Goal: Task Accomplishment & Management: Manage account settings

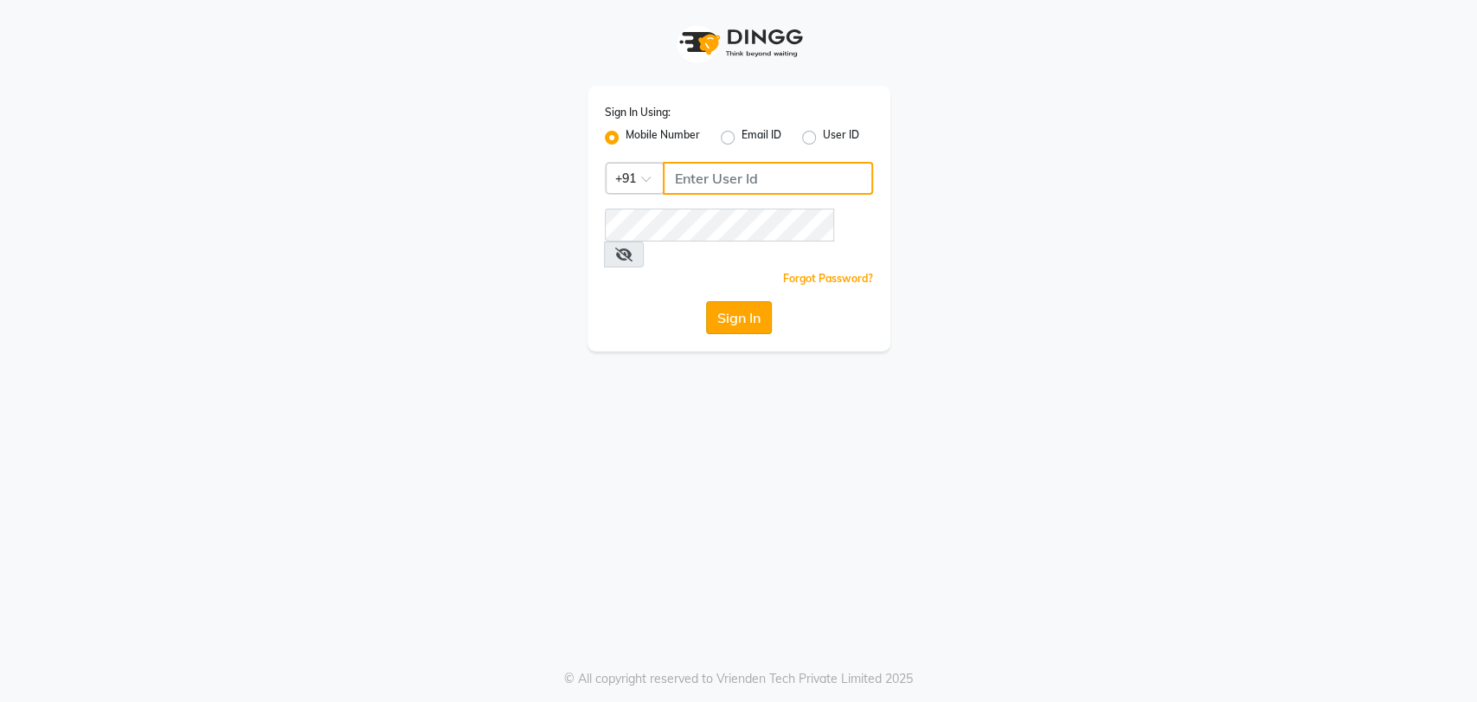
type input "8748874801"
click at [742, 301] on button "Sign In" at bounding box center [739, 317] width 66 height 33
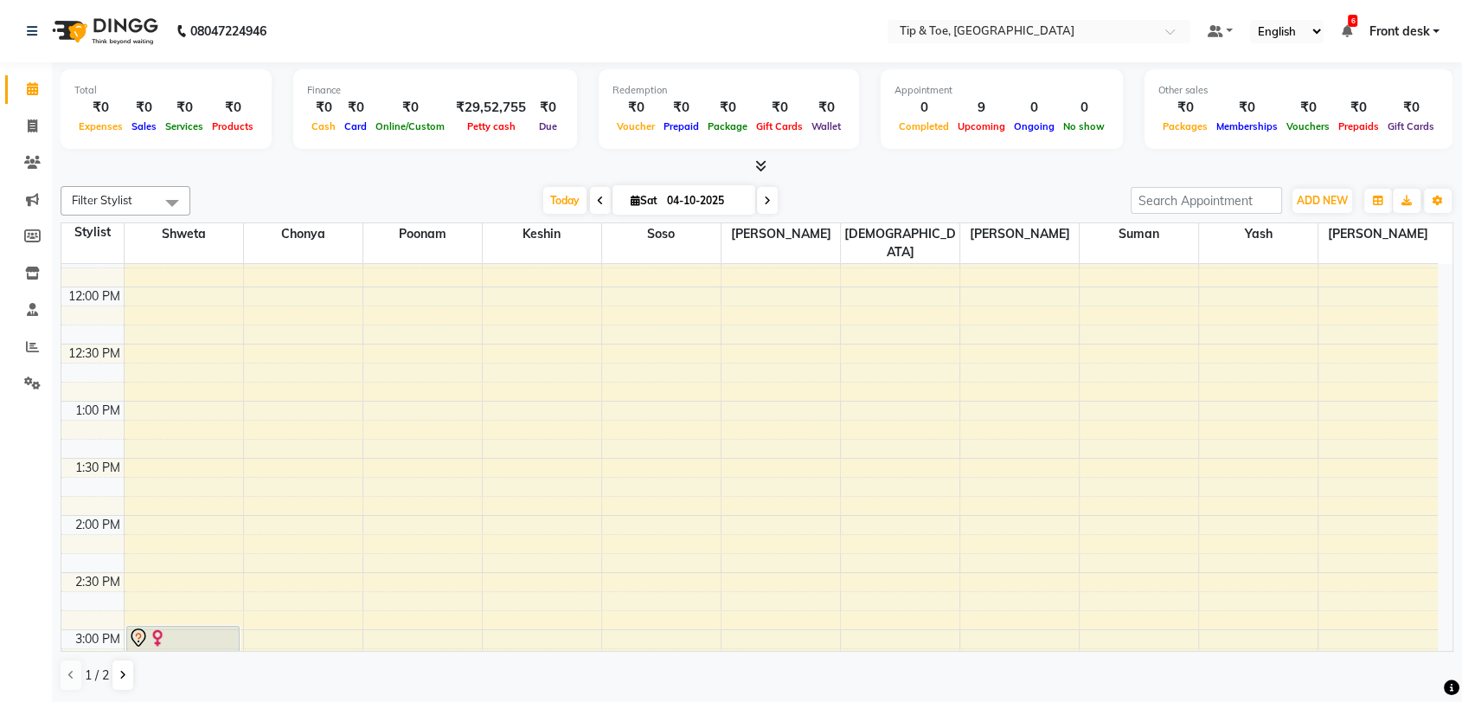
scroll to position [337, 0]
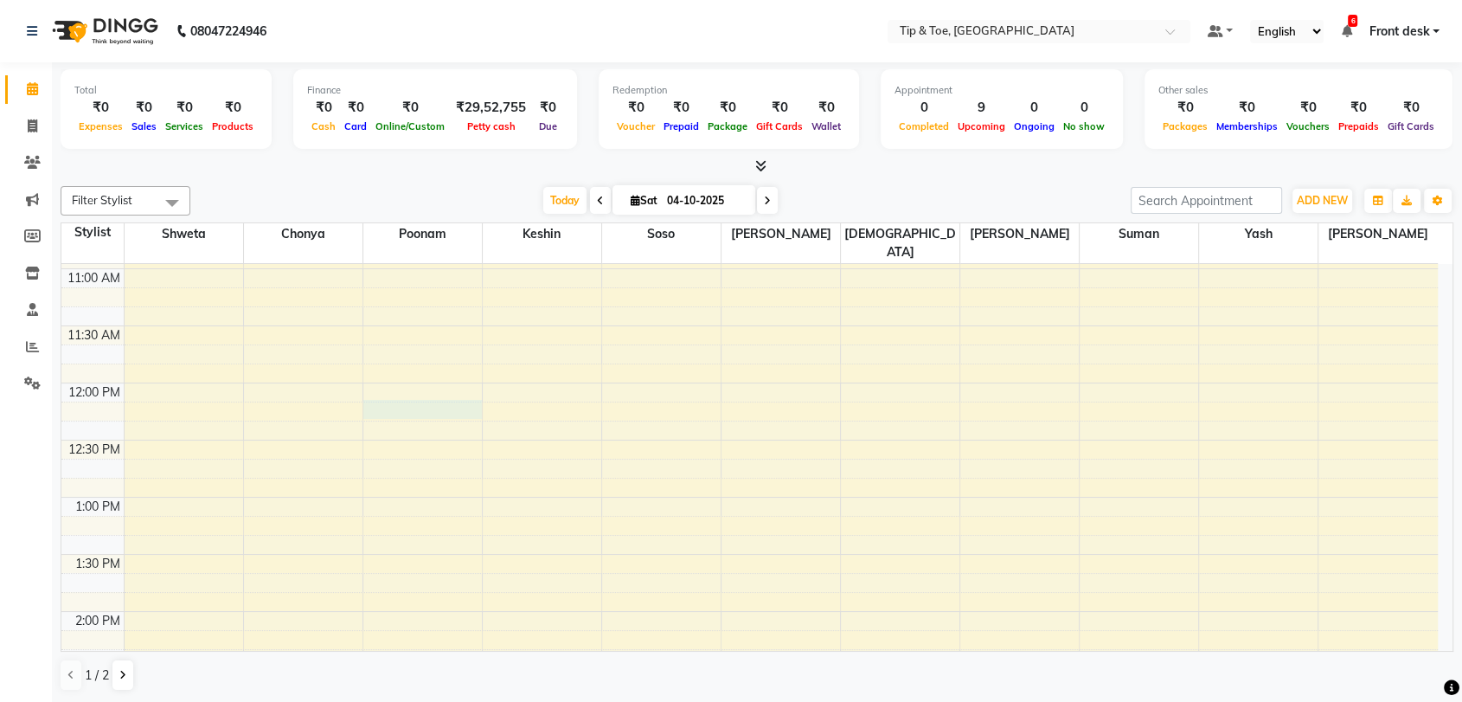
click at [437, 390] on div "8:00 AM 8:30 AM 9:00 AM 9:30 AM 10:00 AM 10:30 AM 11:00 AM 11:30 AM 12:00 PM 12…" at bounding box center [749, 668] width 1377 height 1484
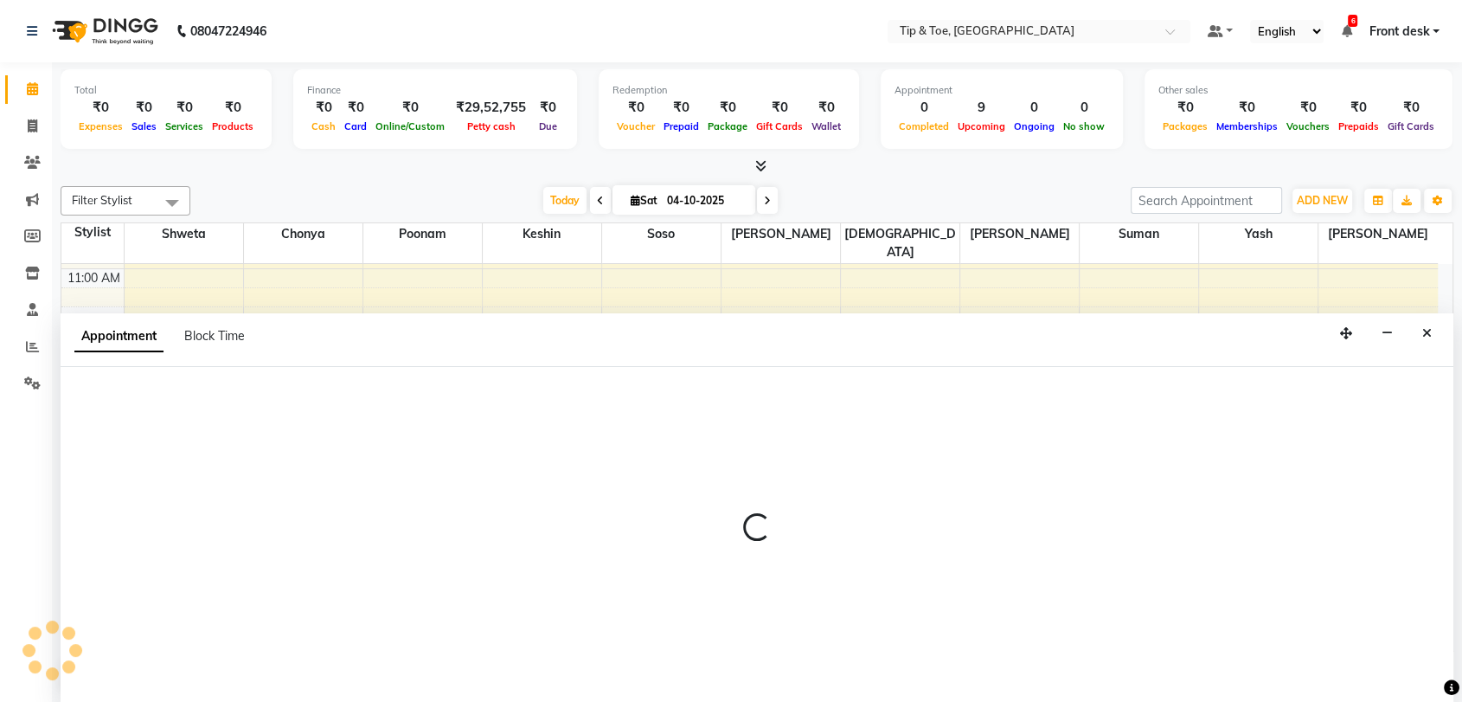
scroll to position [1, 0]
select select "93566"
select select "735"
select select "tentative"
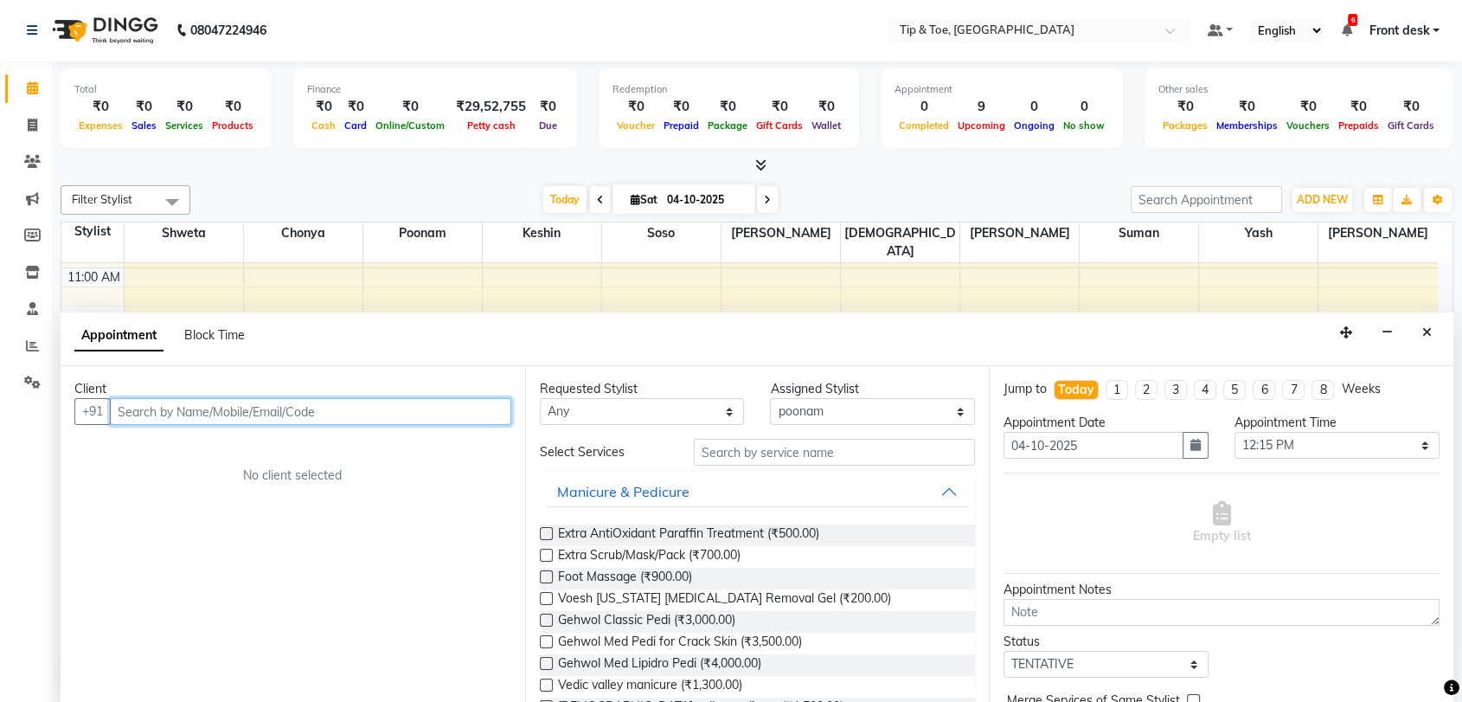
click at [260, 414] on input "text" at bounding box center [310, 411] width 401 height 27
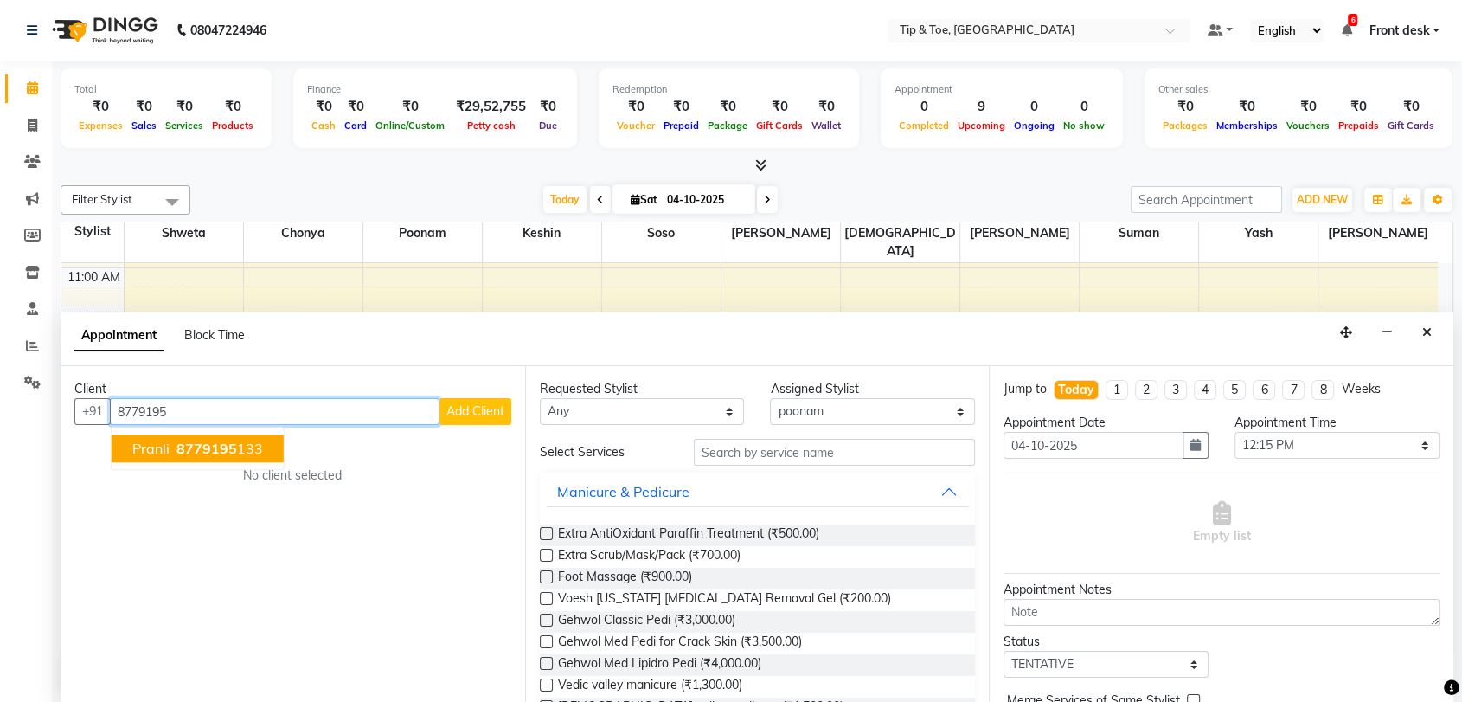
click at [236, 453] on ngb-highlight "8779195 133" at bounding box center [218, 448] width 90 height 17
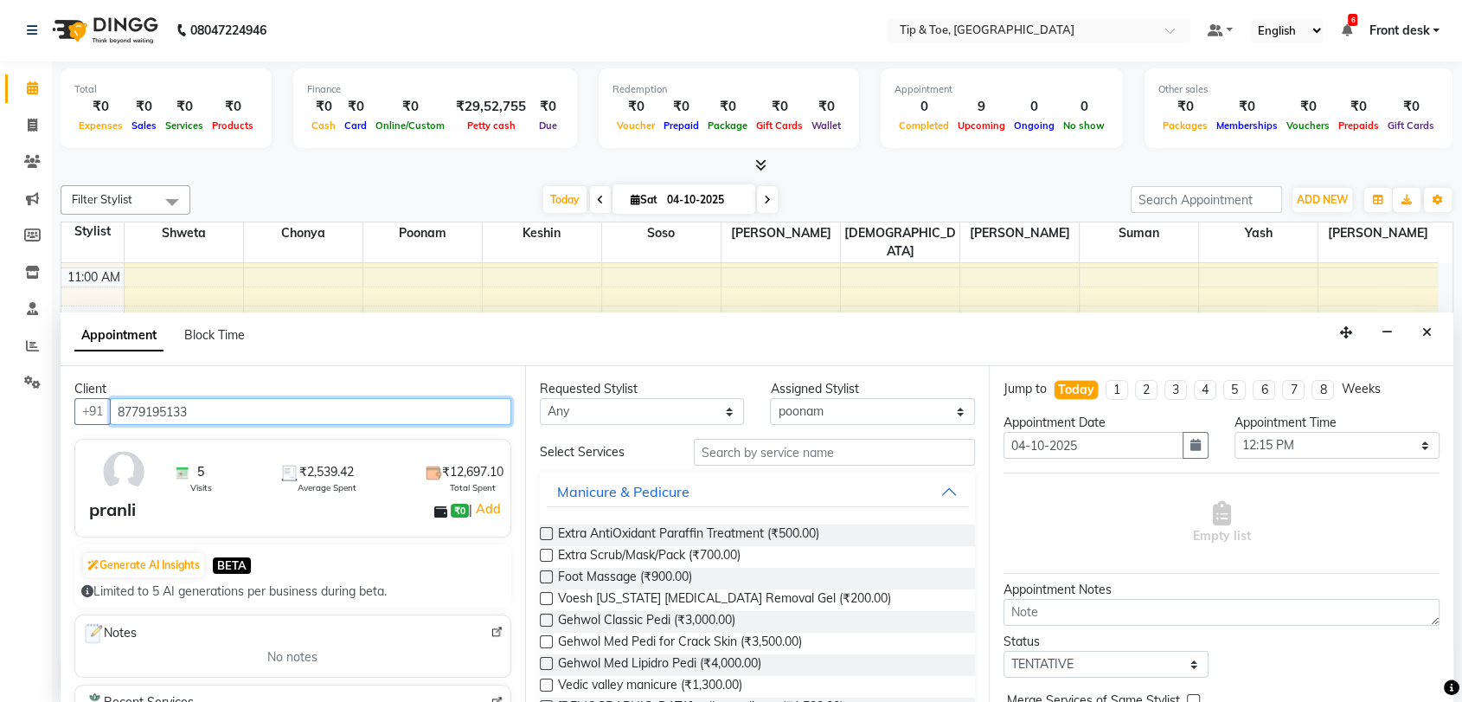
type input "8779195133"
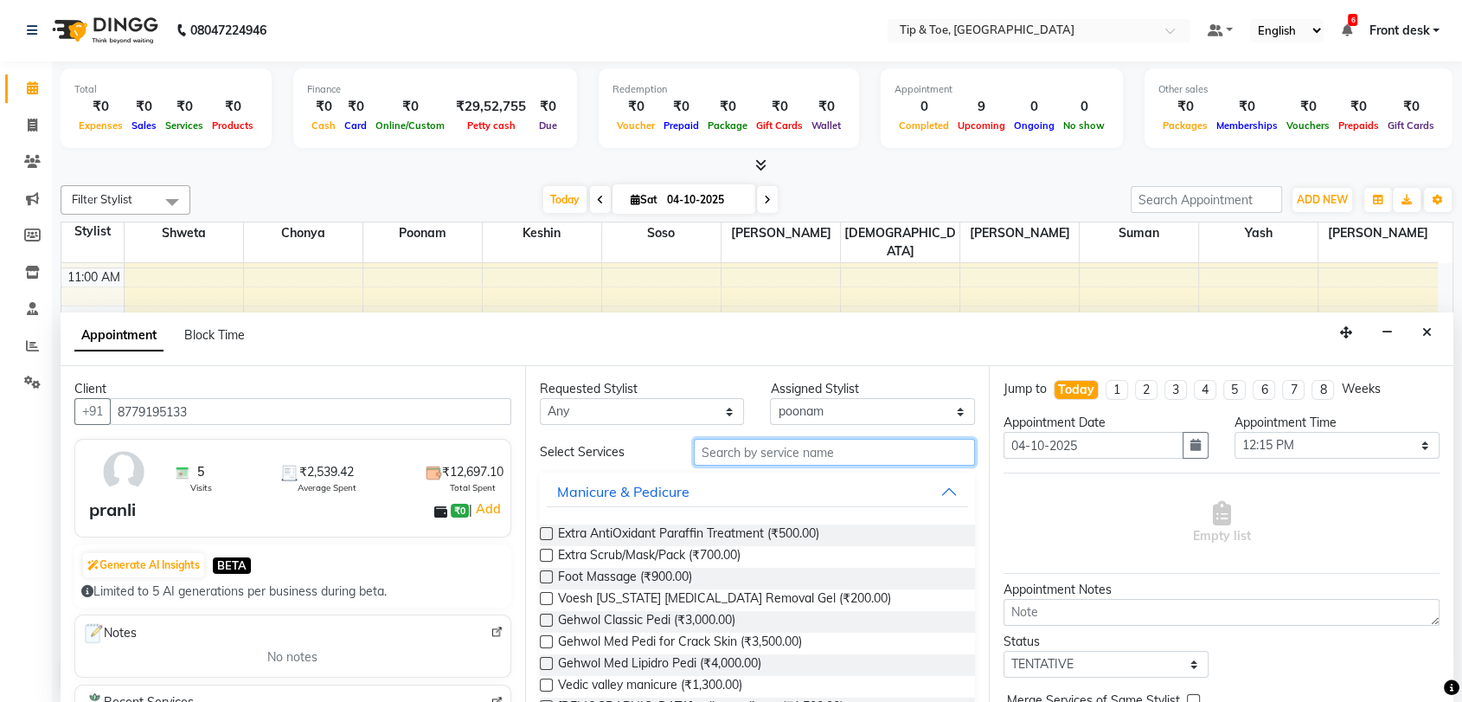
click at [779, 455] on input "text" at bounding box center [835, 452] width 282 height 27
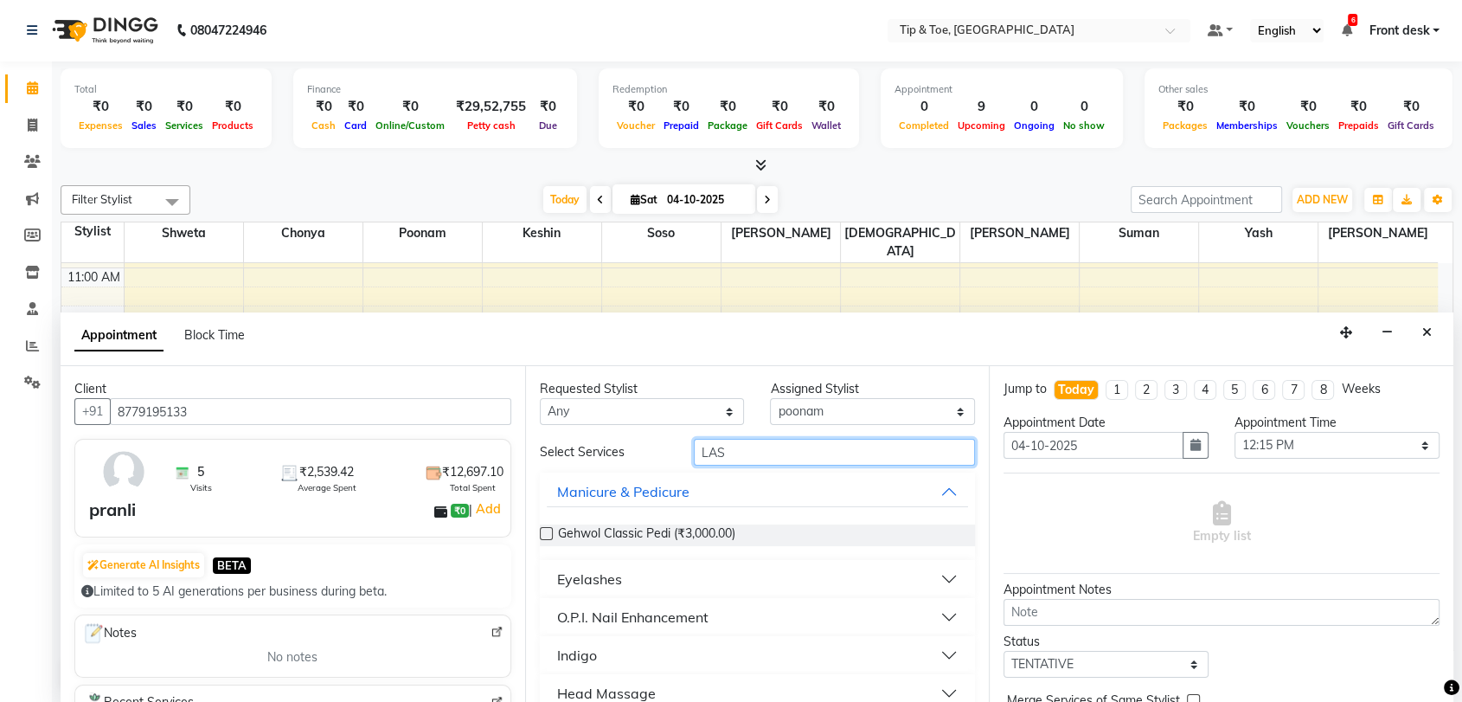
type input "LAS"
click at [605, 574] on div "Eyelashes" at bounding box center [589, 578] width 65 height 21
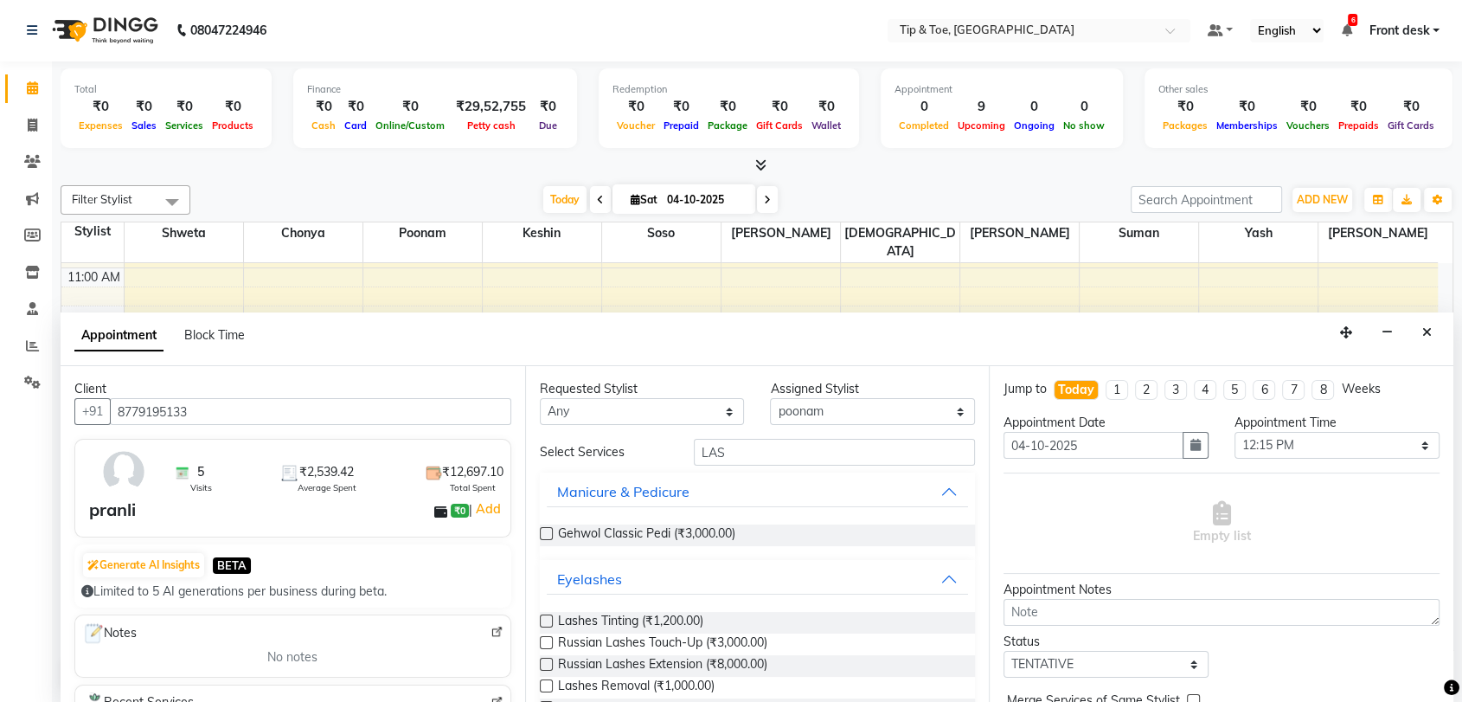
click at [544, 639] on label at bounding box center [546, 642] width 13 height 13
click at [544, 639] on input "checkbox" at bounding box center [545, 644] width 11 height 11
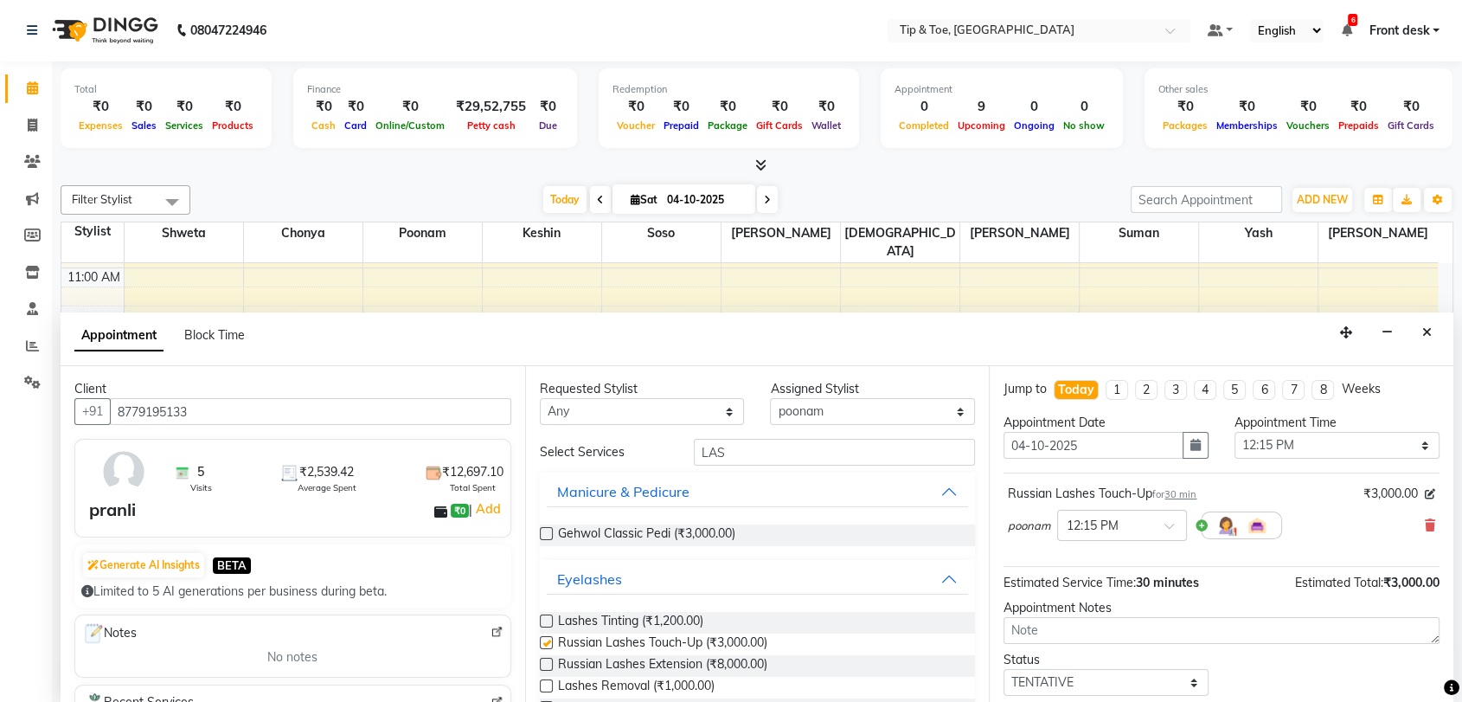
checkbox input "false"
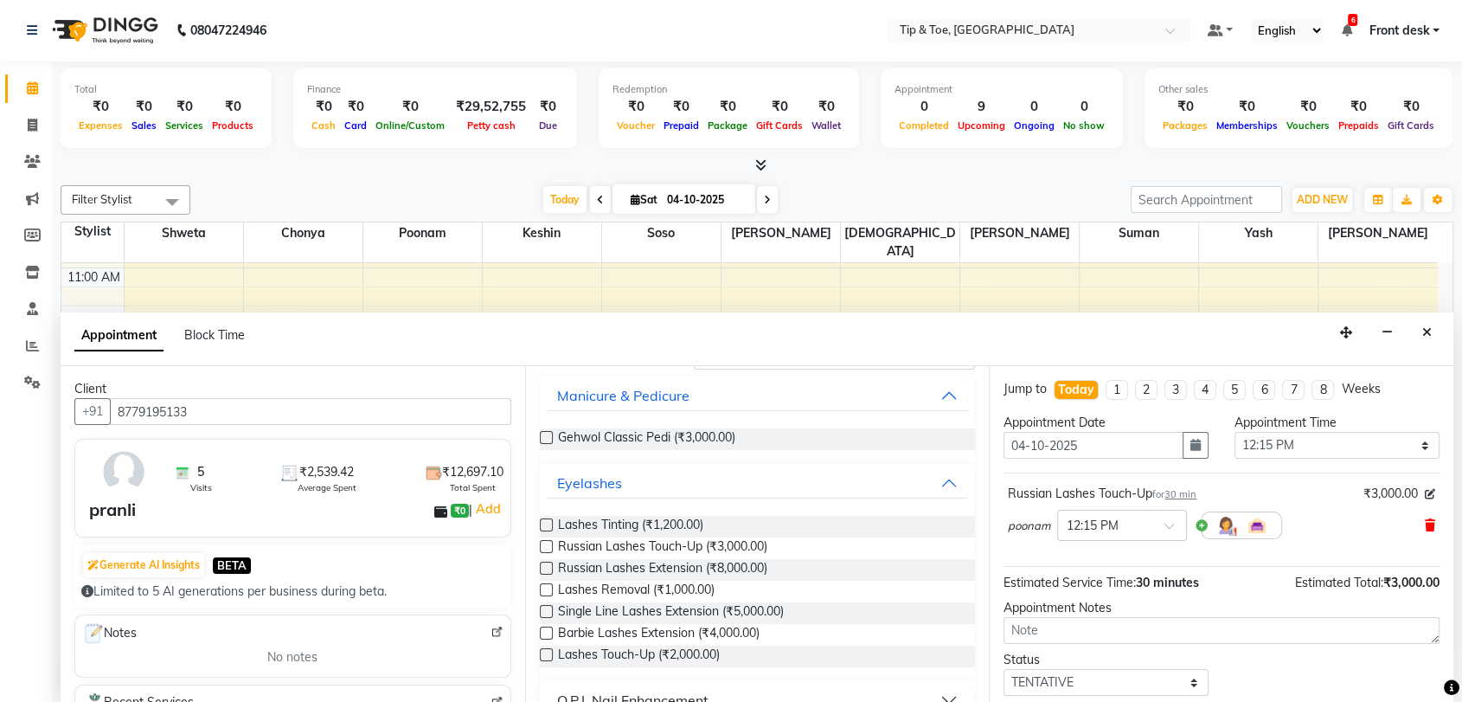
click at [1425, 522] on icon at bounding box center [1430, 525] width 10 height 12
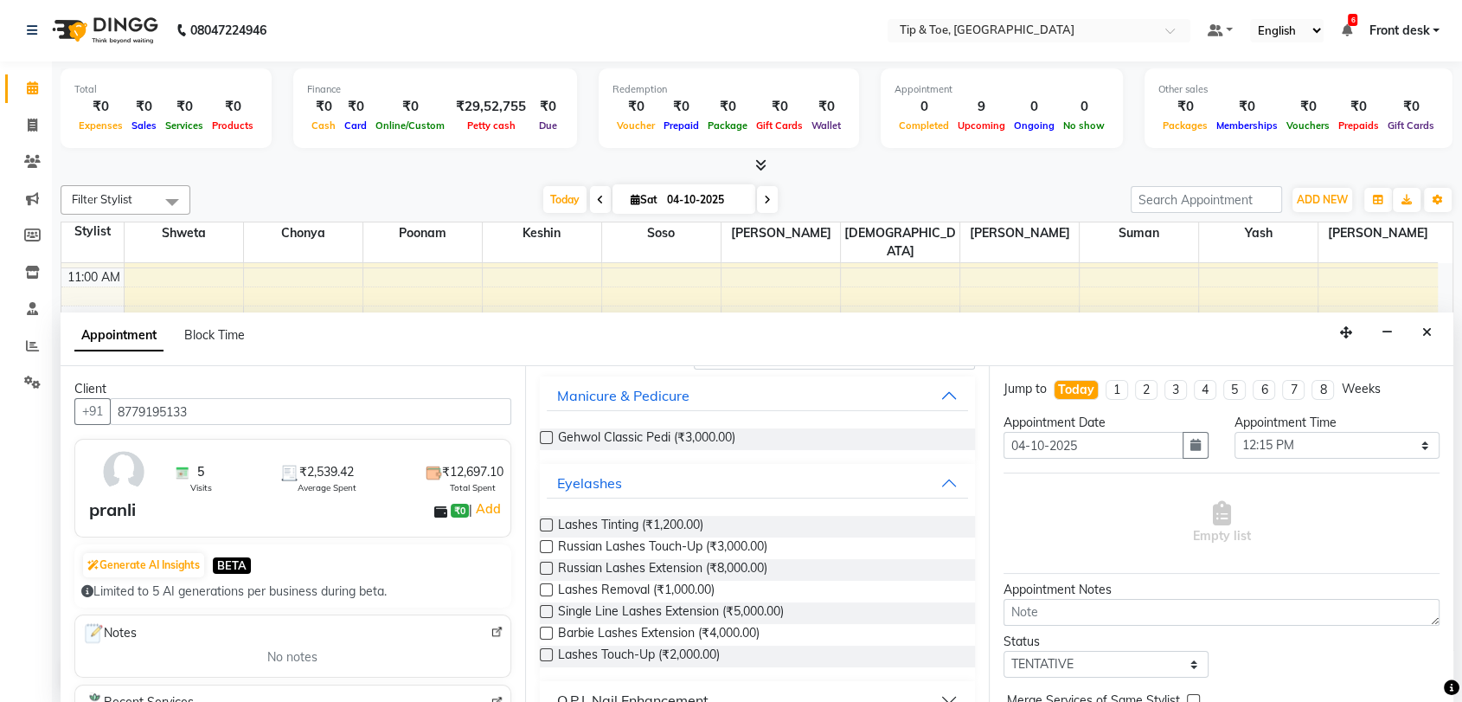
click at [544, 609] on label at bounding box center [546, 611] width 13 height 13
click at [544, 609] on input "checkbox" at bounding box center [545, 612] width 11 height 11
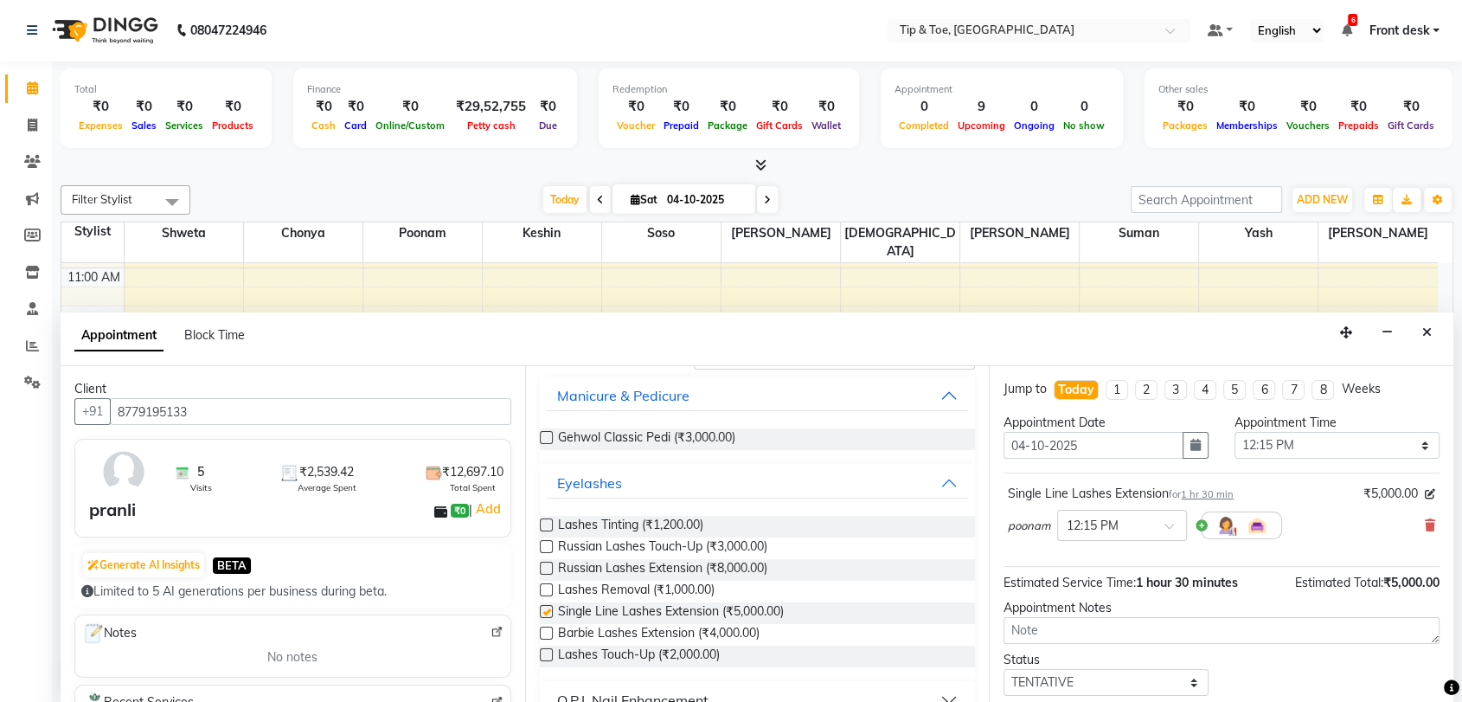
checkbox input "false"
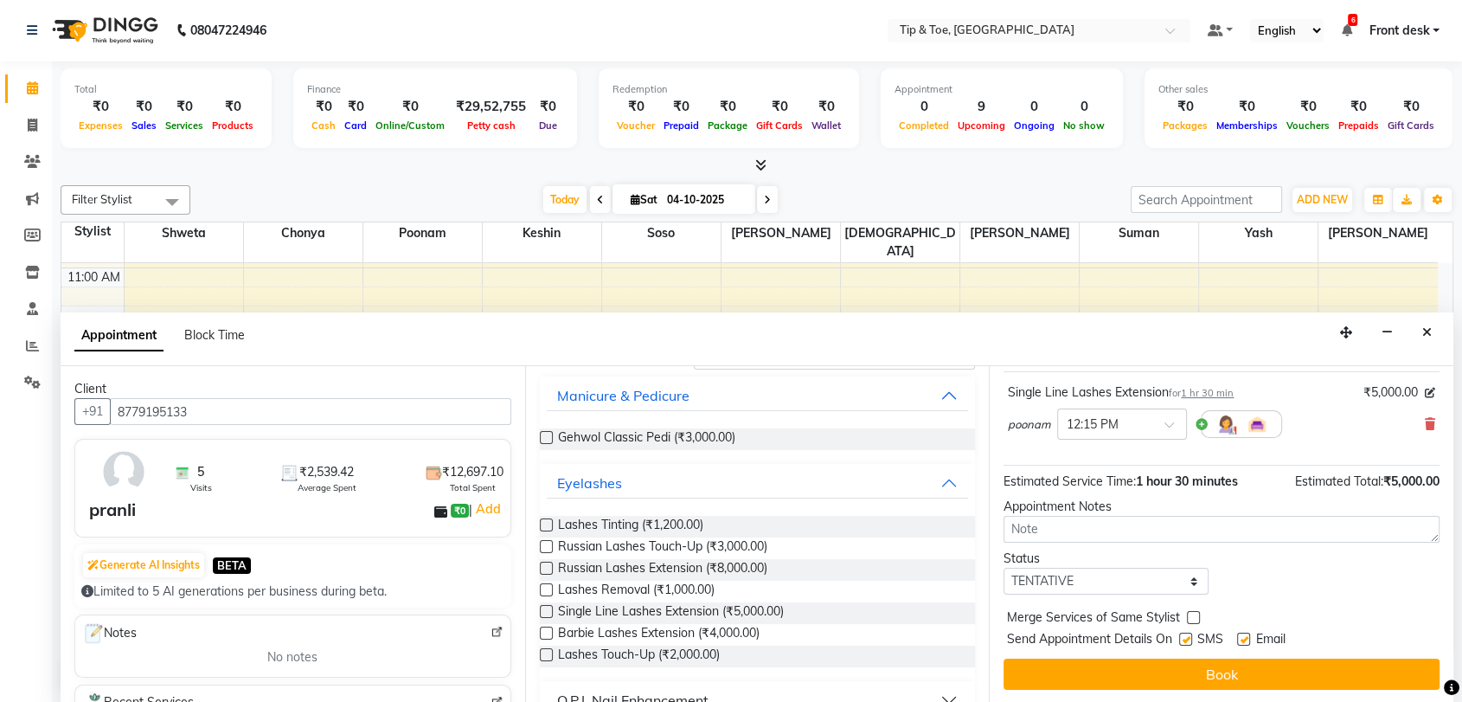
scroll to position [102, 0]
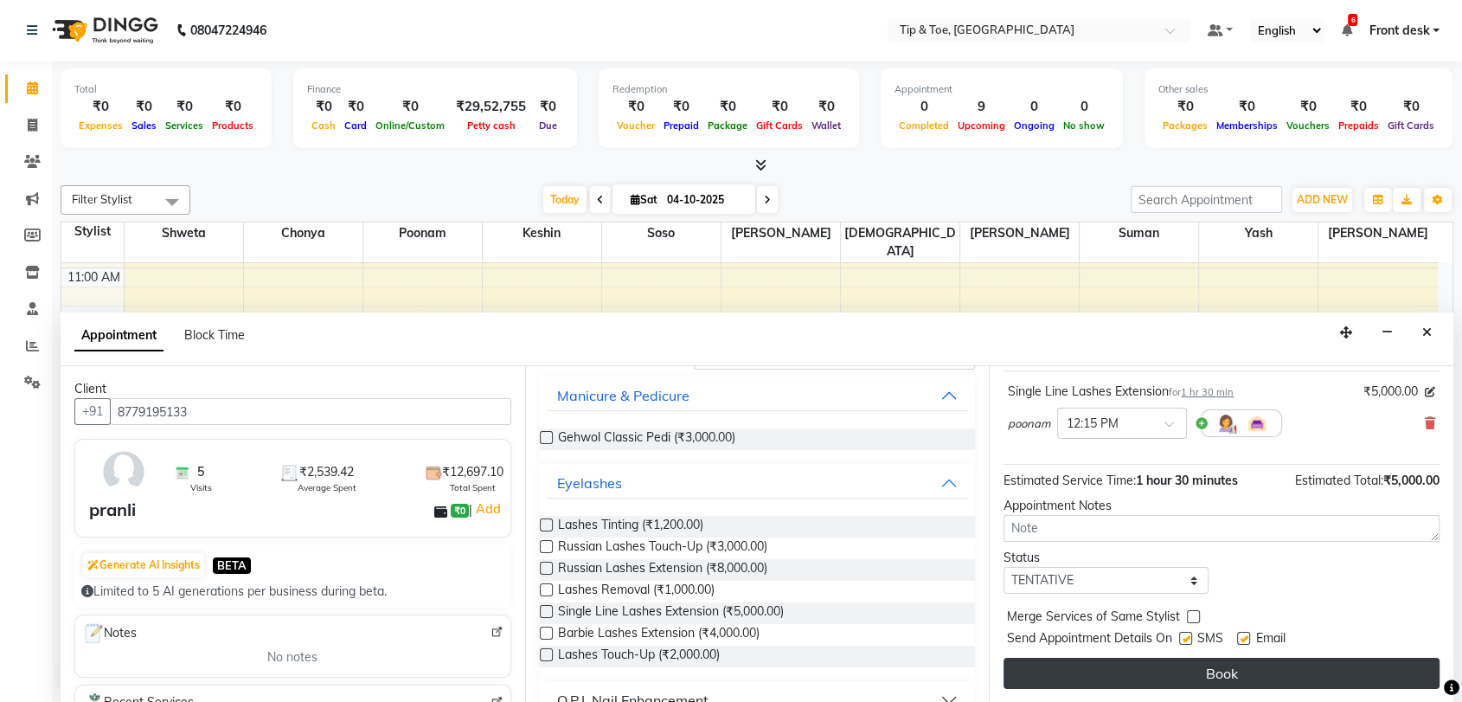
click at [1274, 684] on button "Book" at bounding box center [1222, 673] width 436 height 31
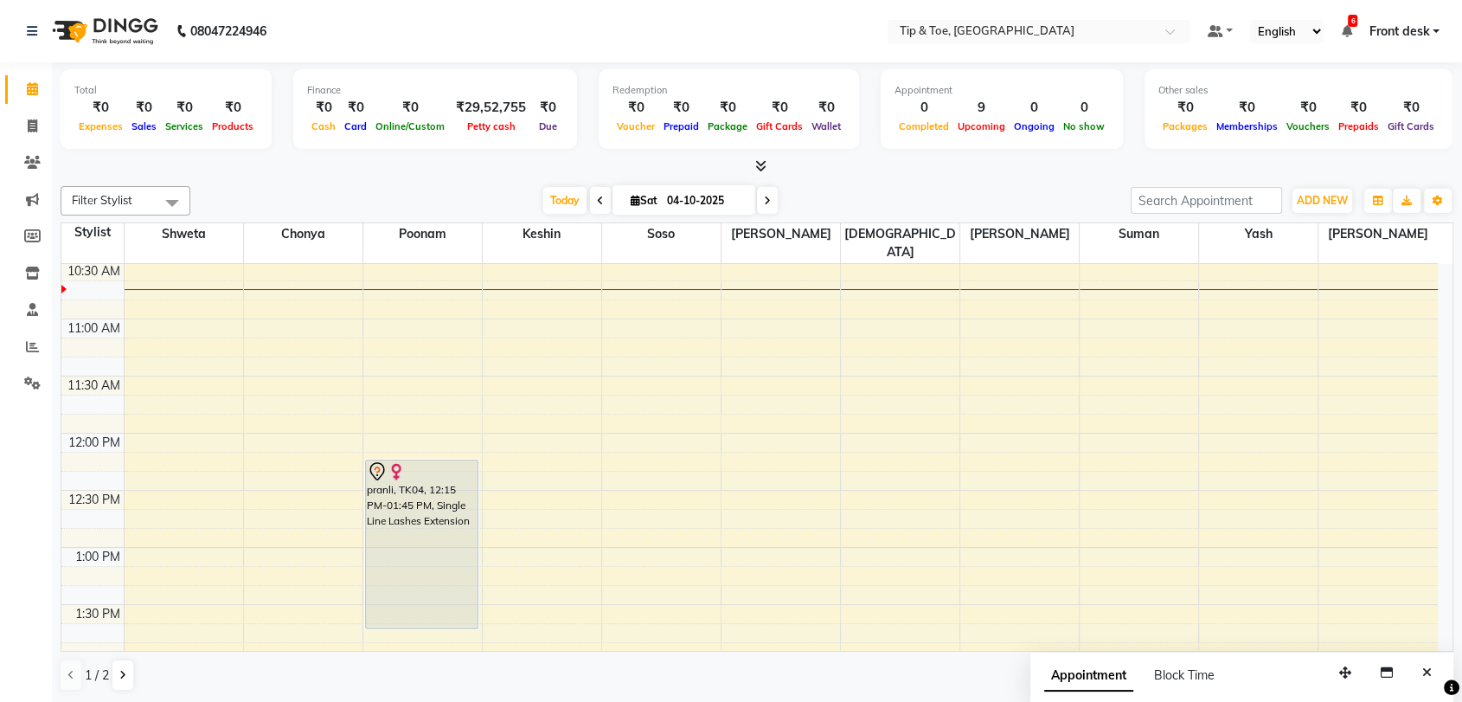
scroll to position [297, 0]
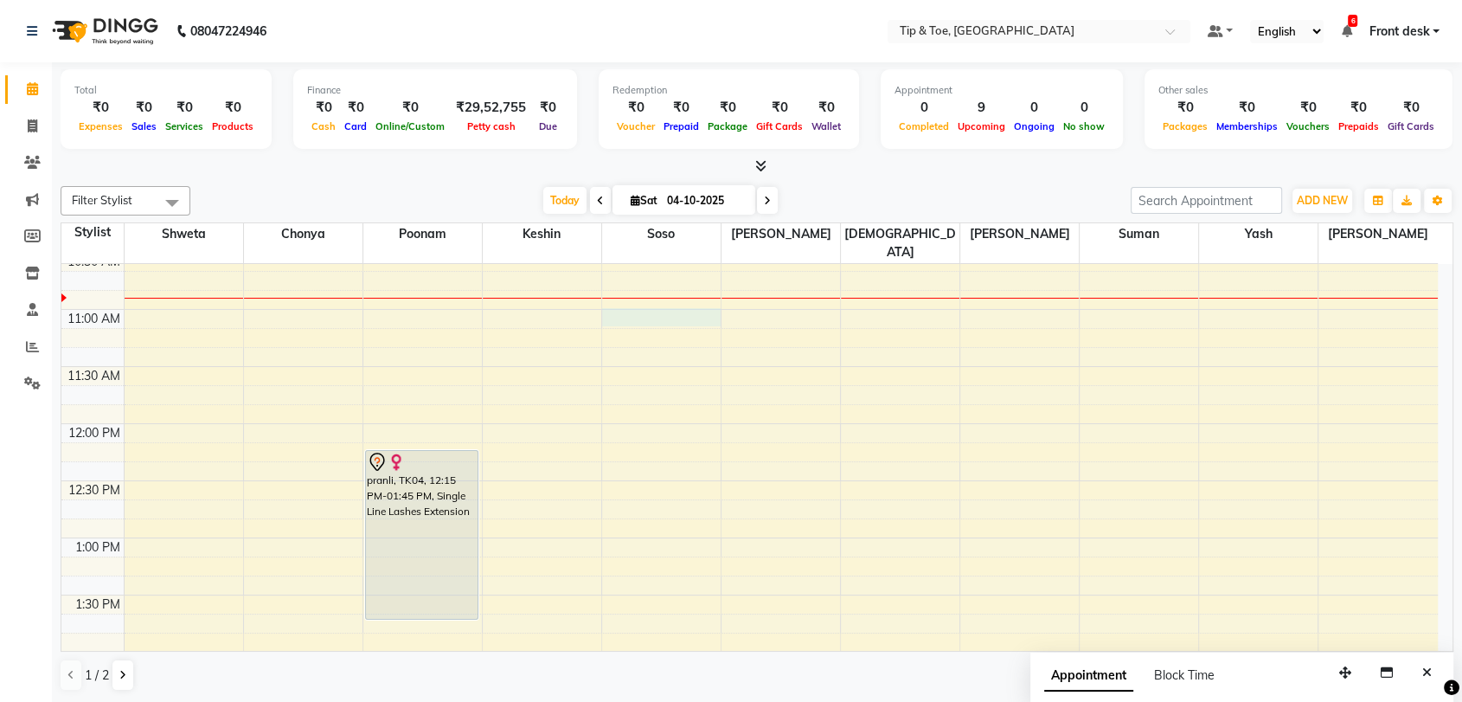
click at [668, 301] on div "8:00 AM 8:30 AM 9:00 AM 9:30 AM 10:00 AM 10:30 AM 11:00 AM 11:30 AM 12:00 PM 12…" at bounding box center [749, 709] width 1377 height 1484
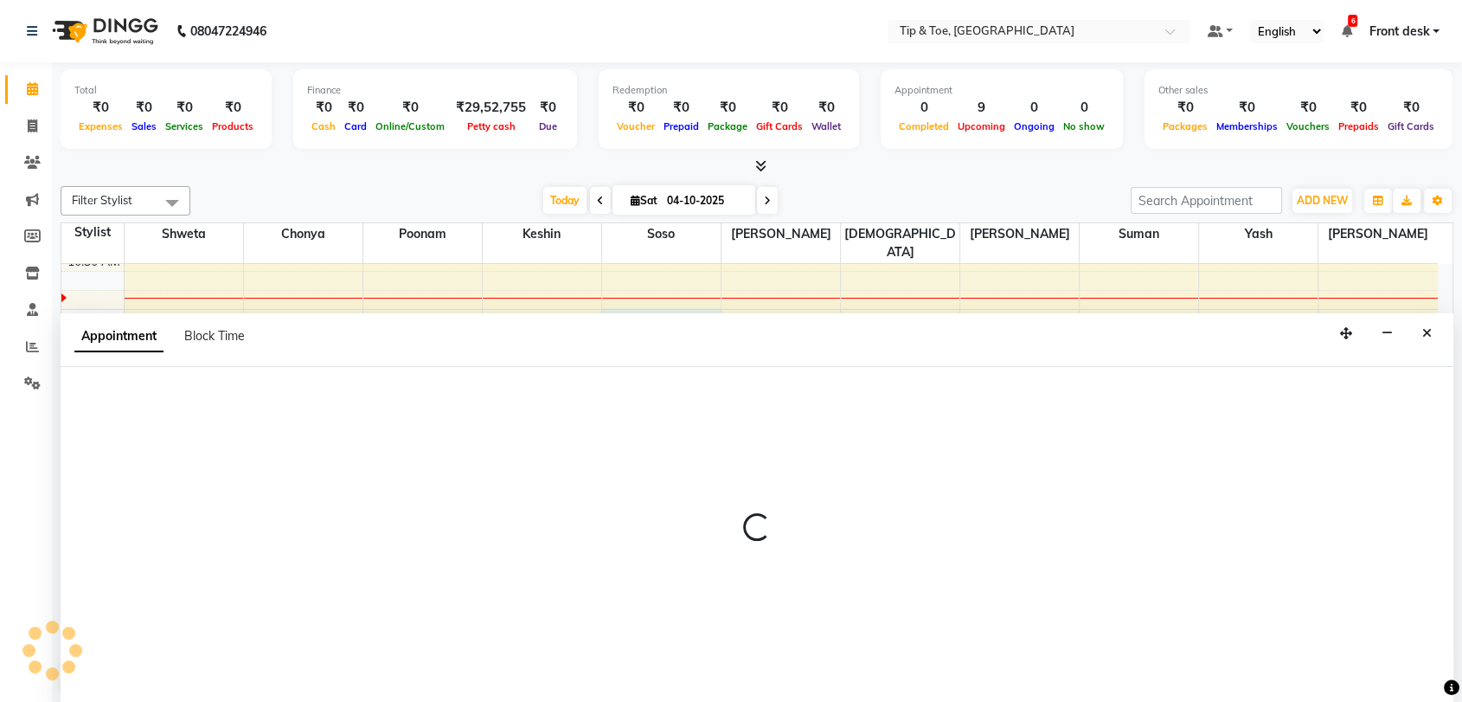
scroll to position [1, 0]
select select "92858"
select select "tentative"
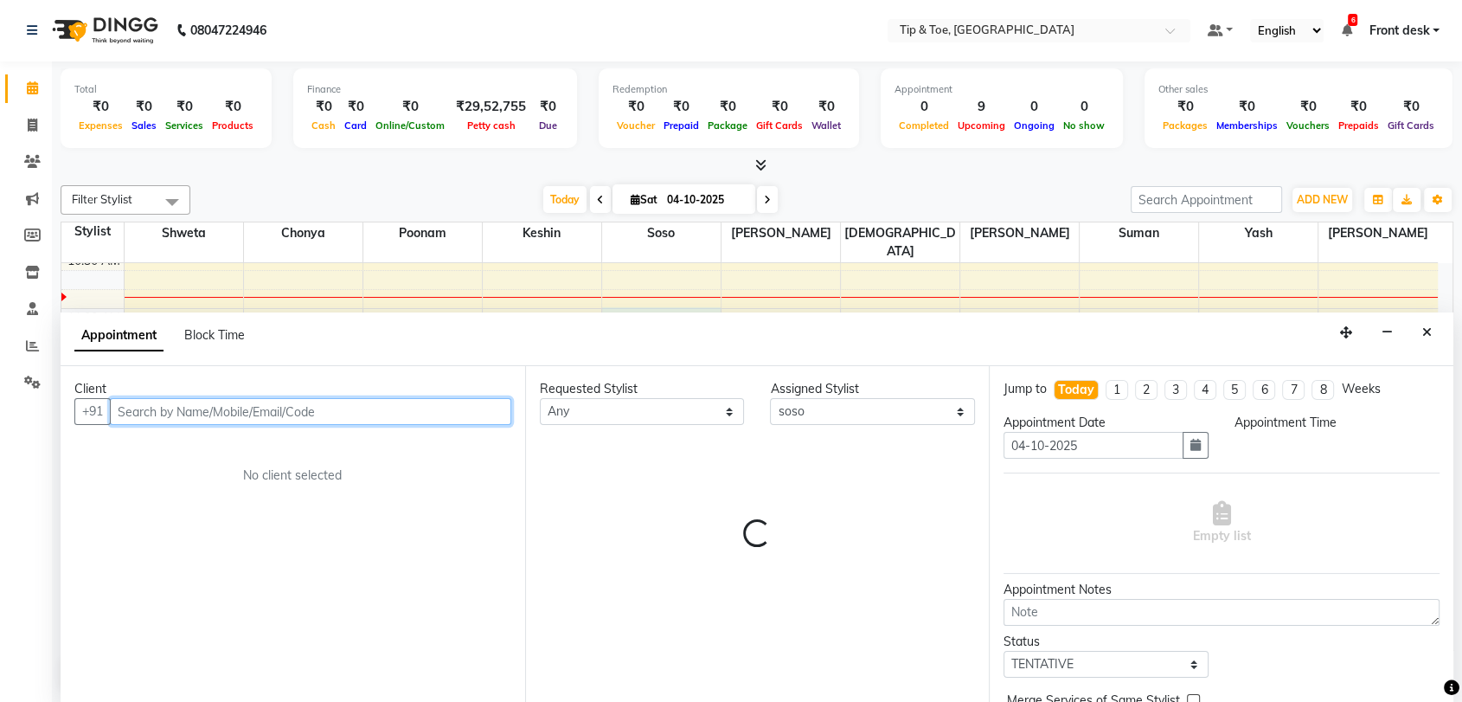
select select "660"
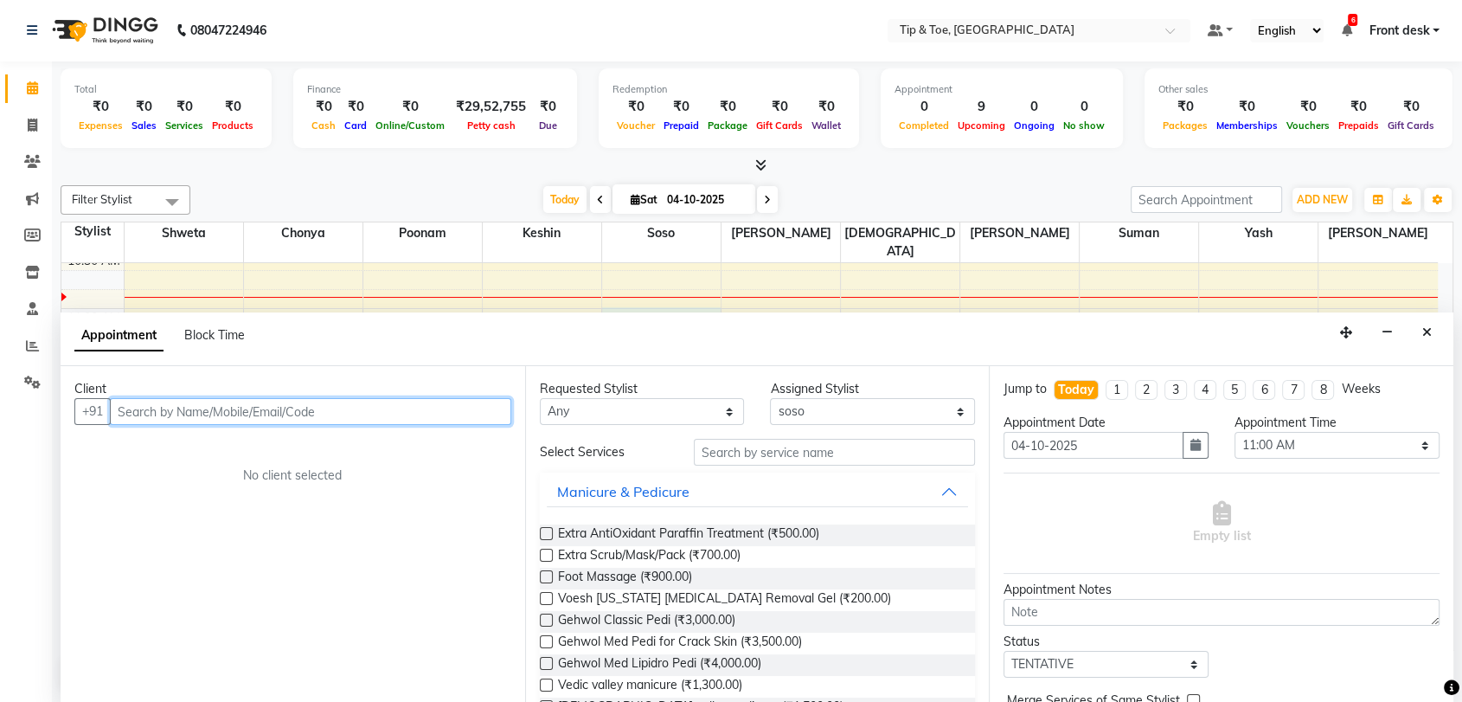
click at [394, 421] on input "text" at bounding box center [310, 411] width 401 height 27
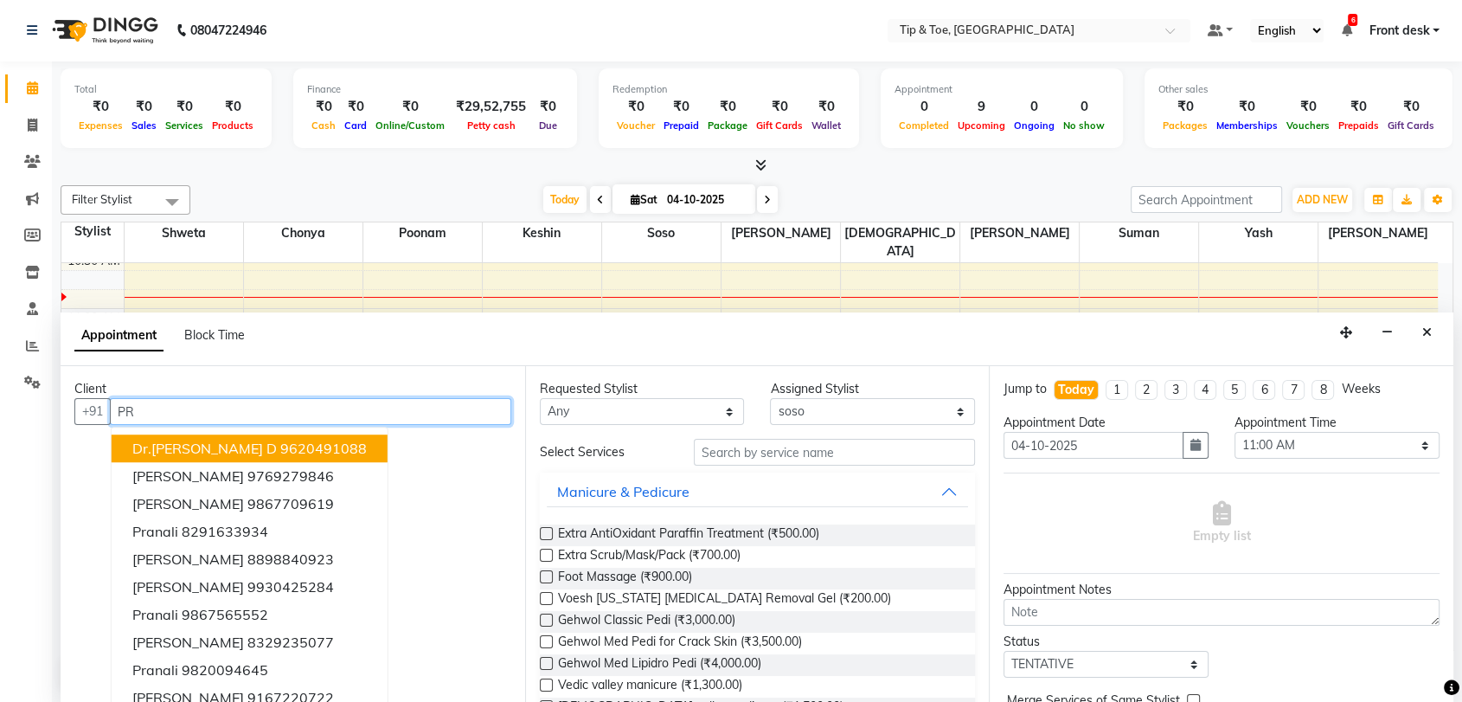
type input "P"
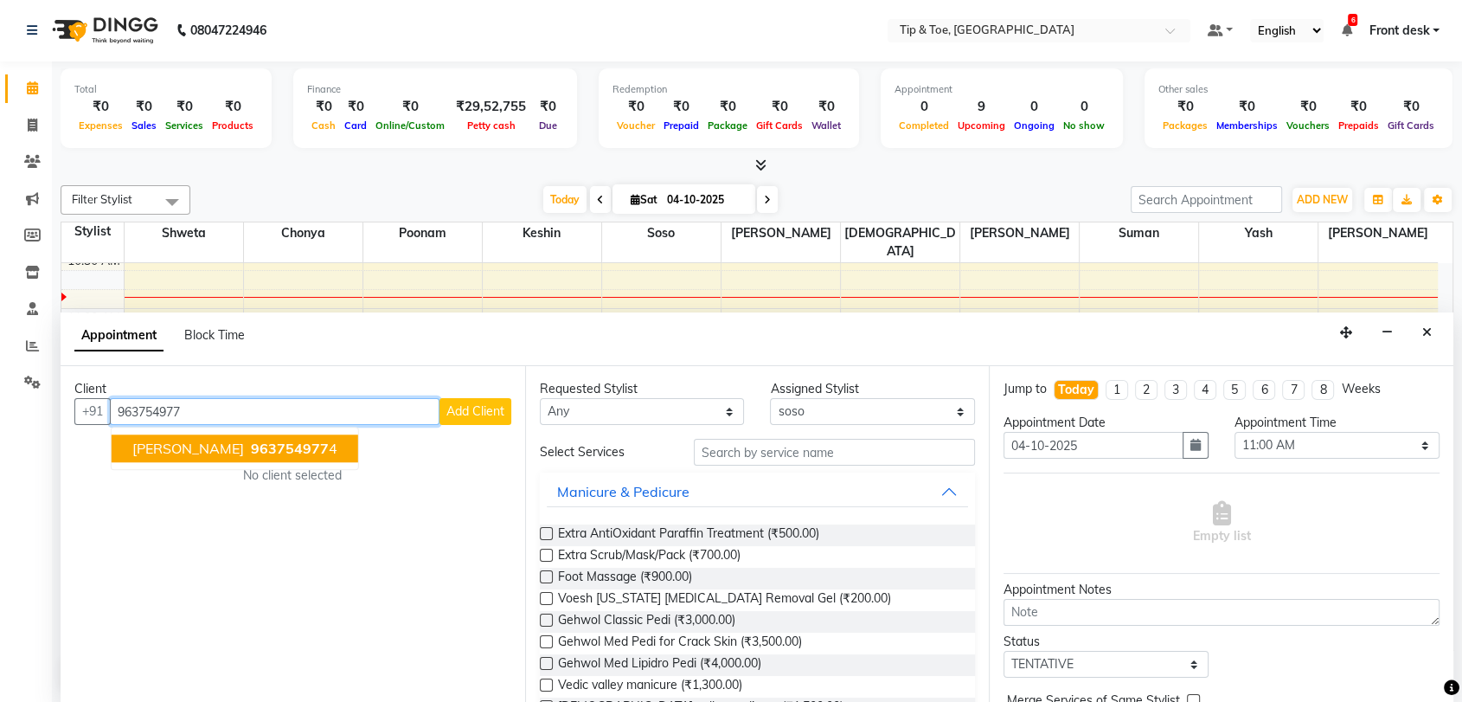
click at [311, 456] on span "963754977" at bounding box center [290, 448] width 78 height 17
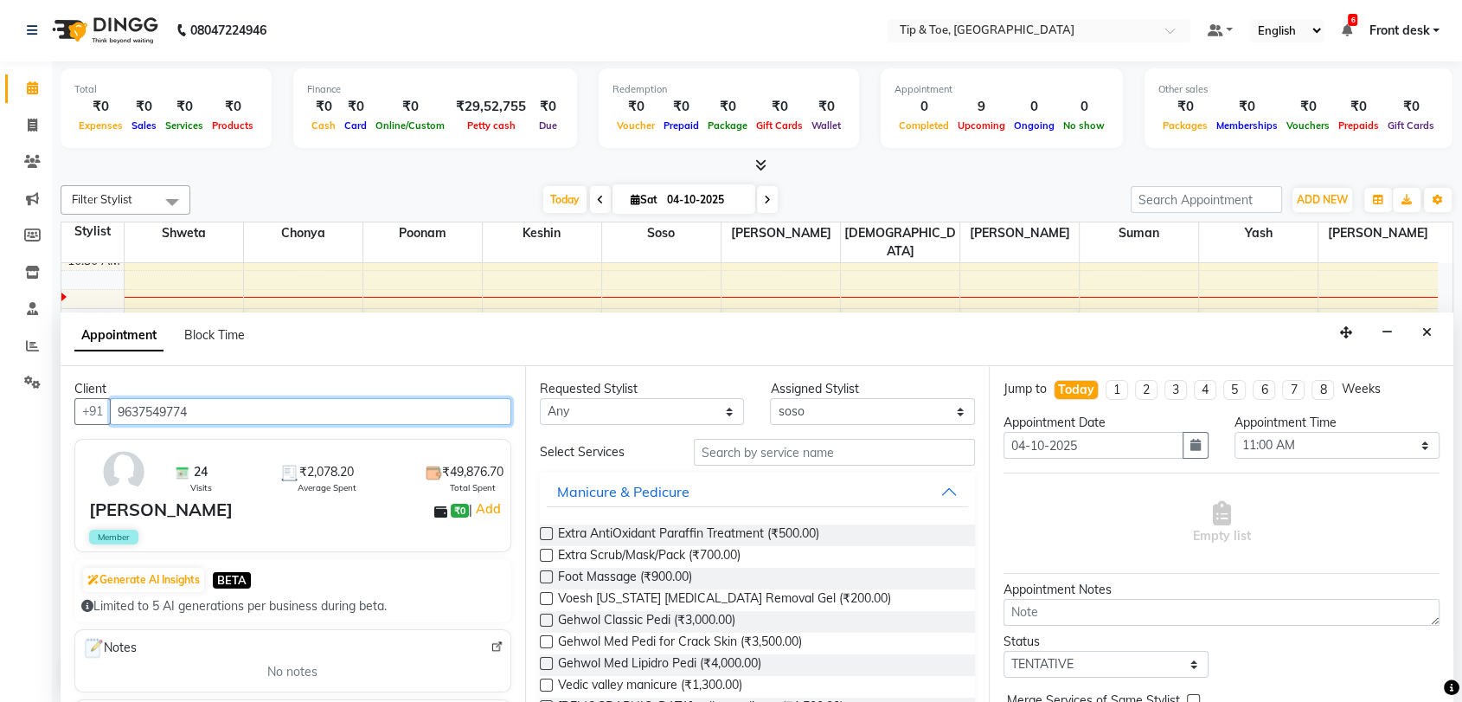
type input "9637549774"
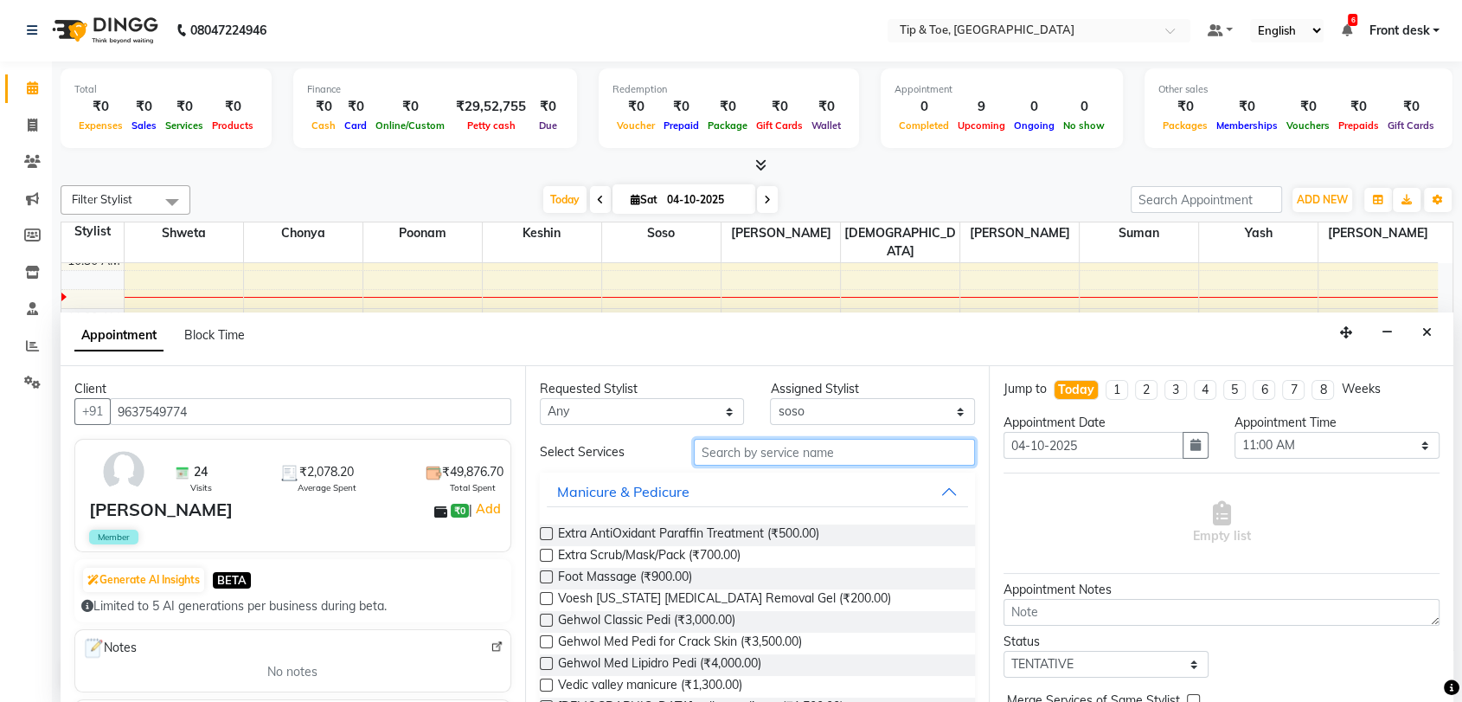
click at [713, 447] on input "text" at bounding box center [835, 452] width 282 height 27
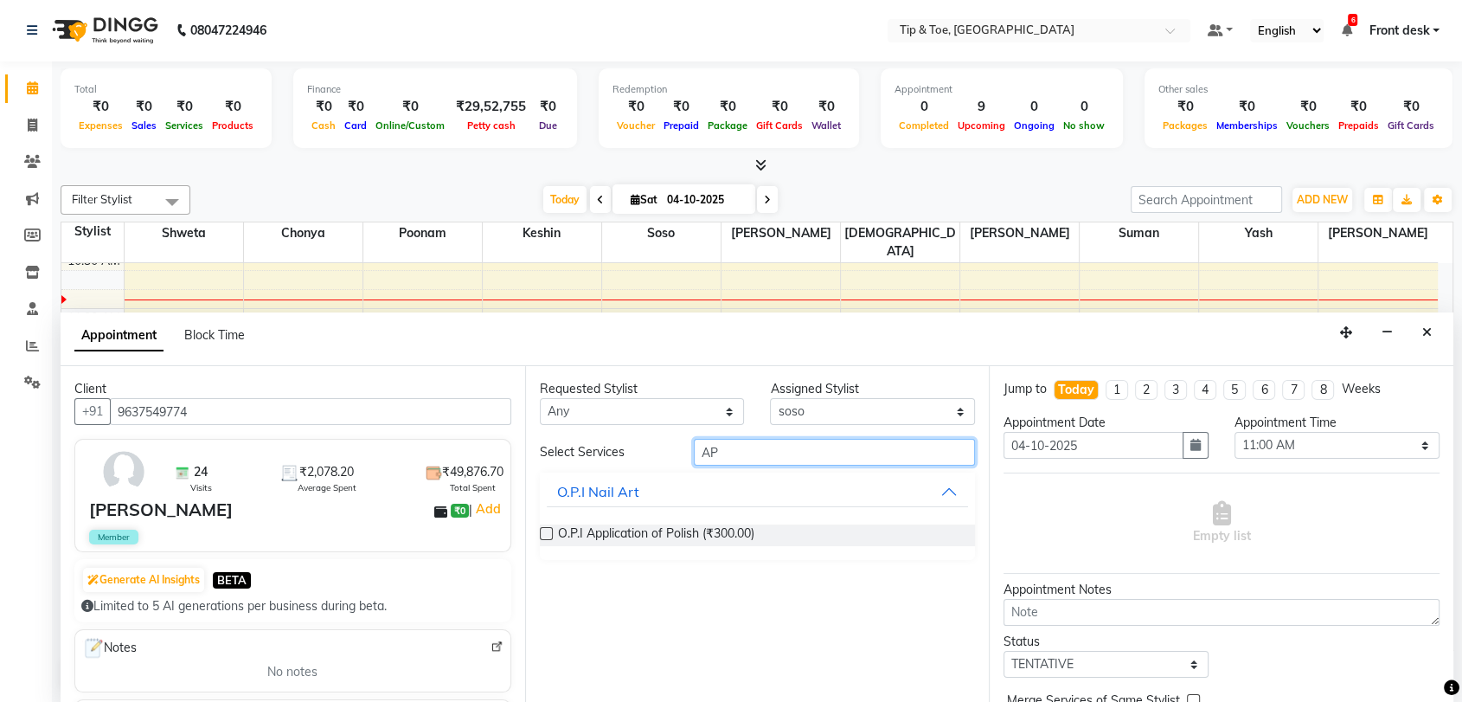
type input "A"
type input "CUT F"
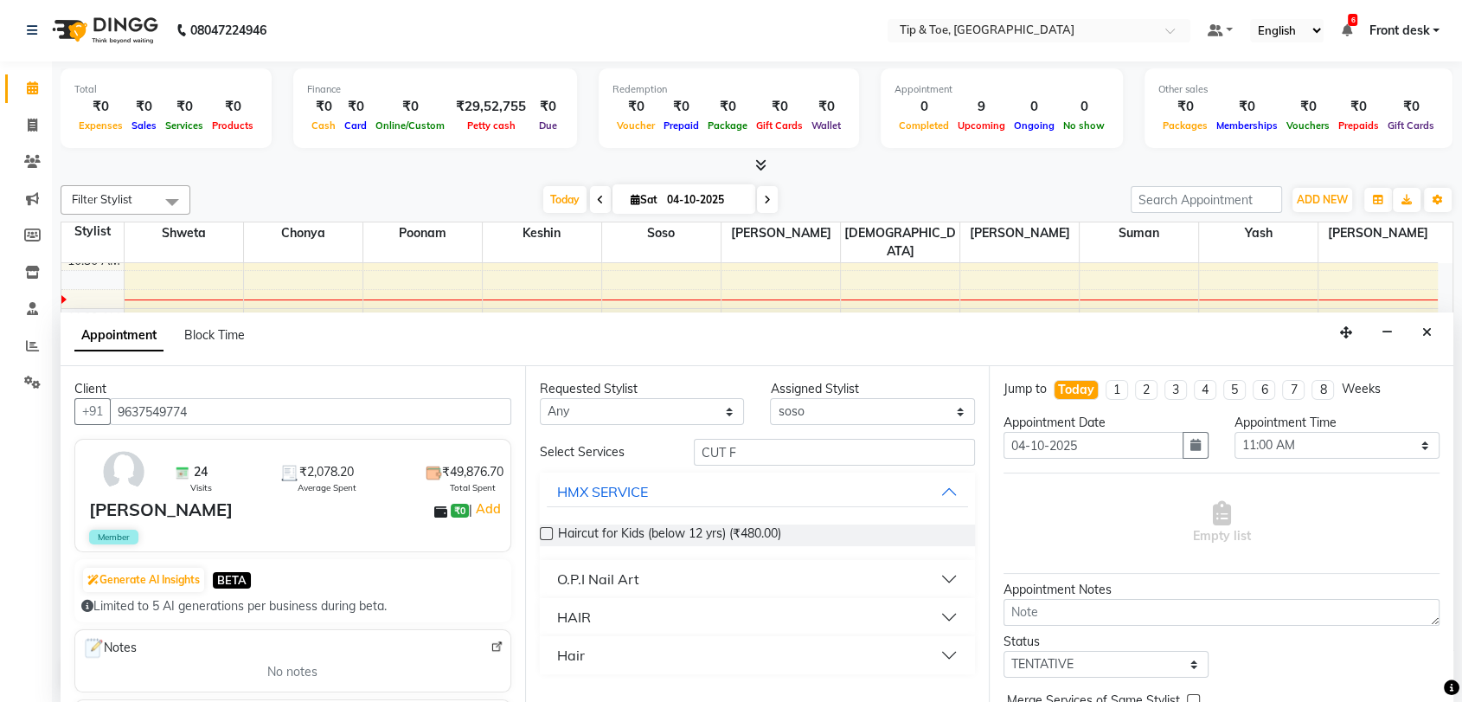
click at [609, 573] on div "O.P.I Nail Art" at bounding box center [598, 578] width 82 height 21
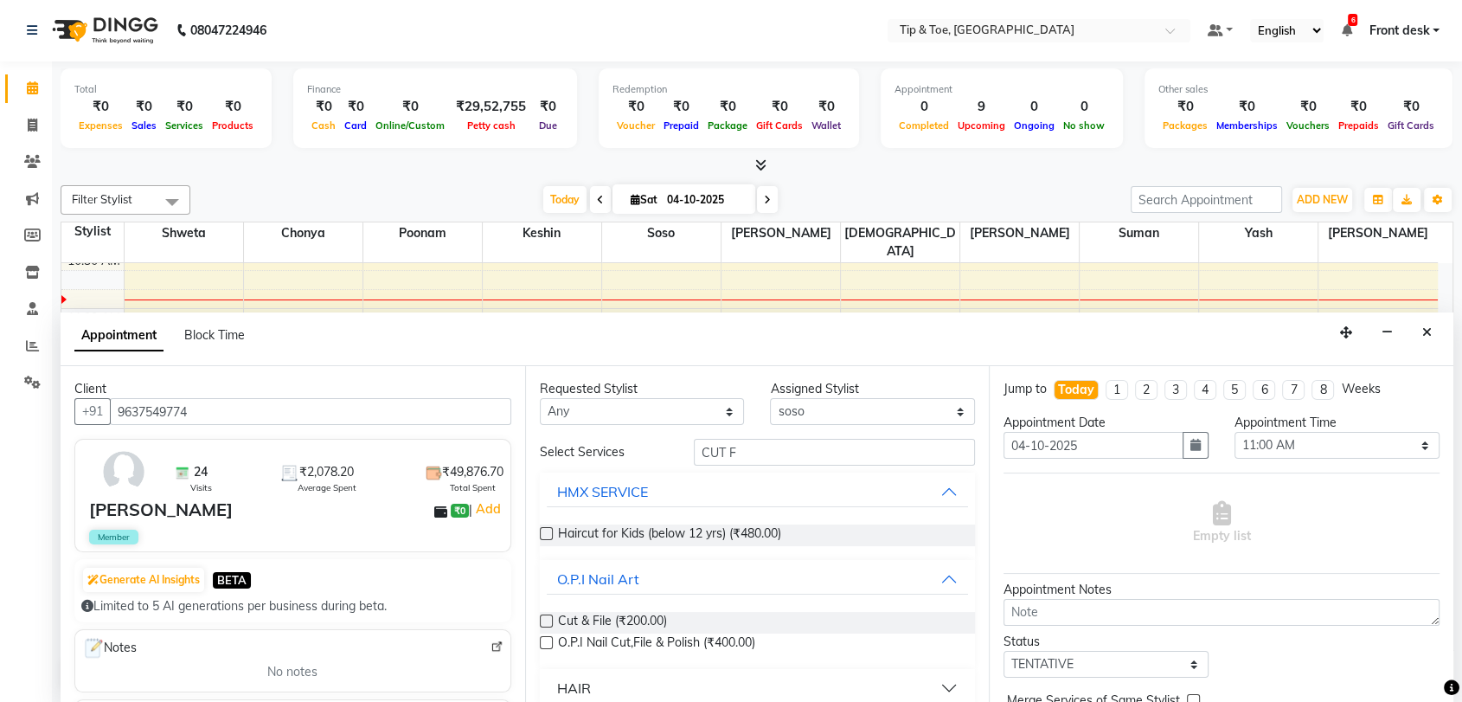
click at [547, 641] on label at bounding box center [546, 642] width 13 height 13
click at [547, 641] on input "checkbox" at bounding box center [545, 644] width 11 height 11
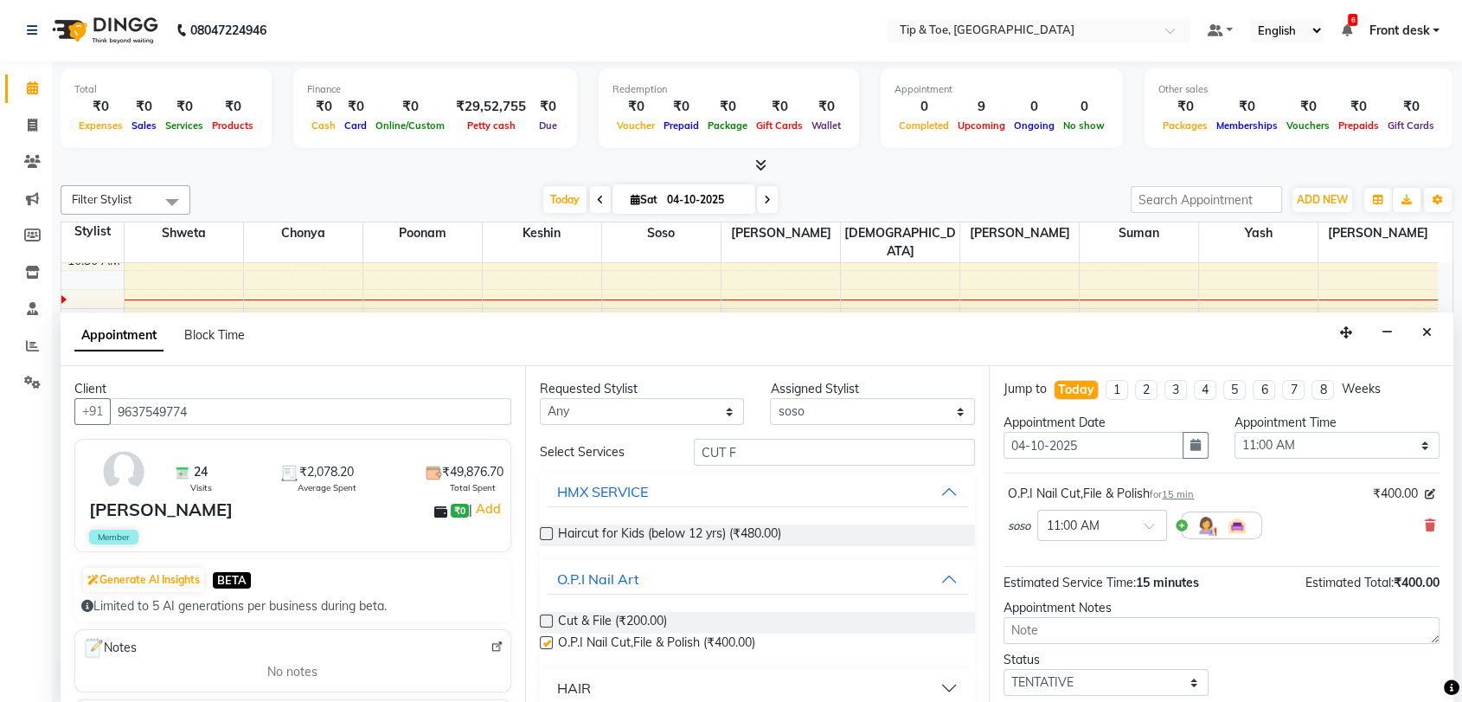
checkbox input "false"
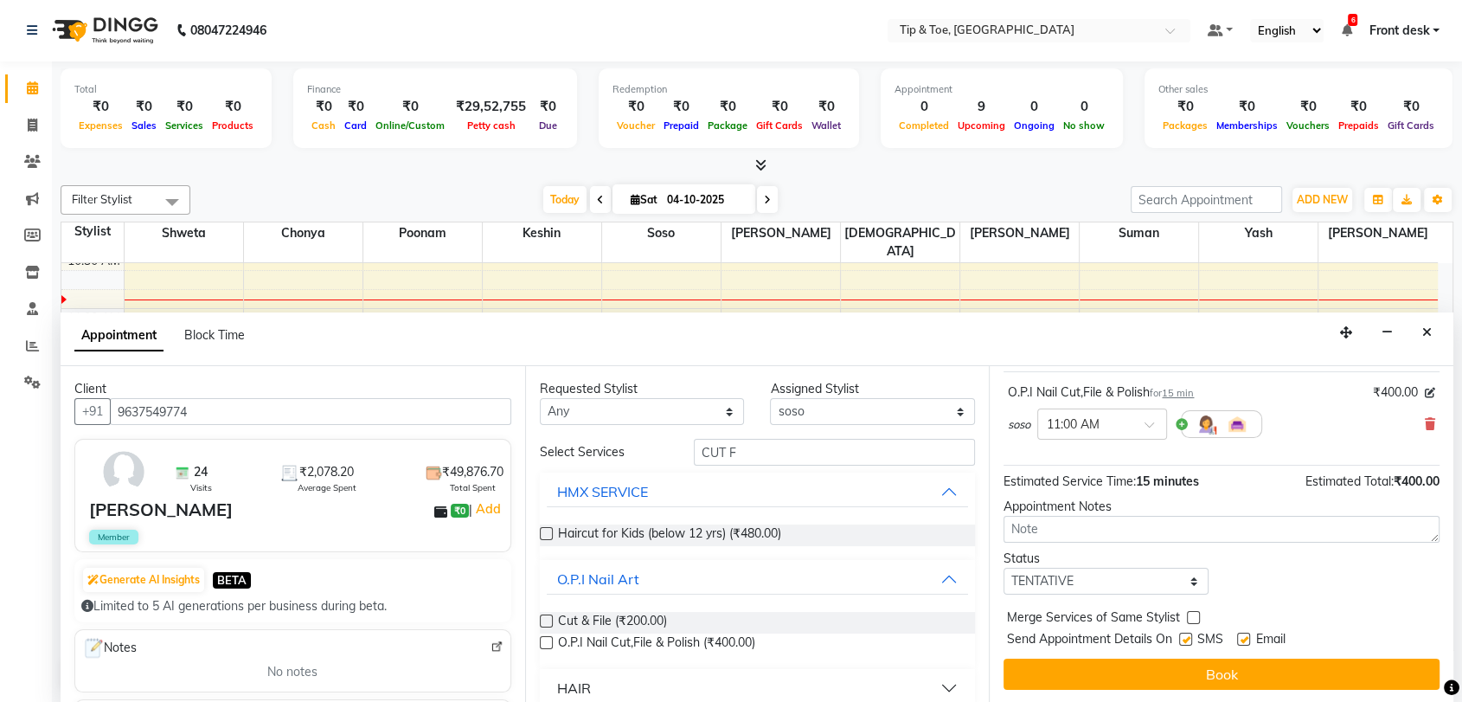
scroll to position [102, 0]
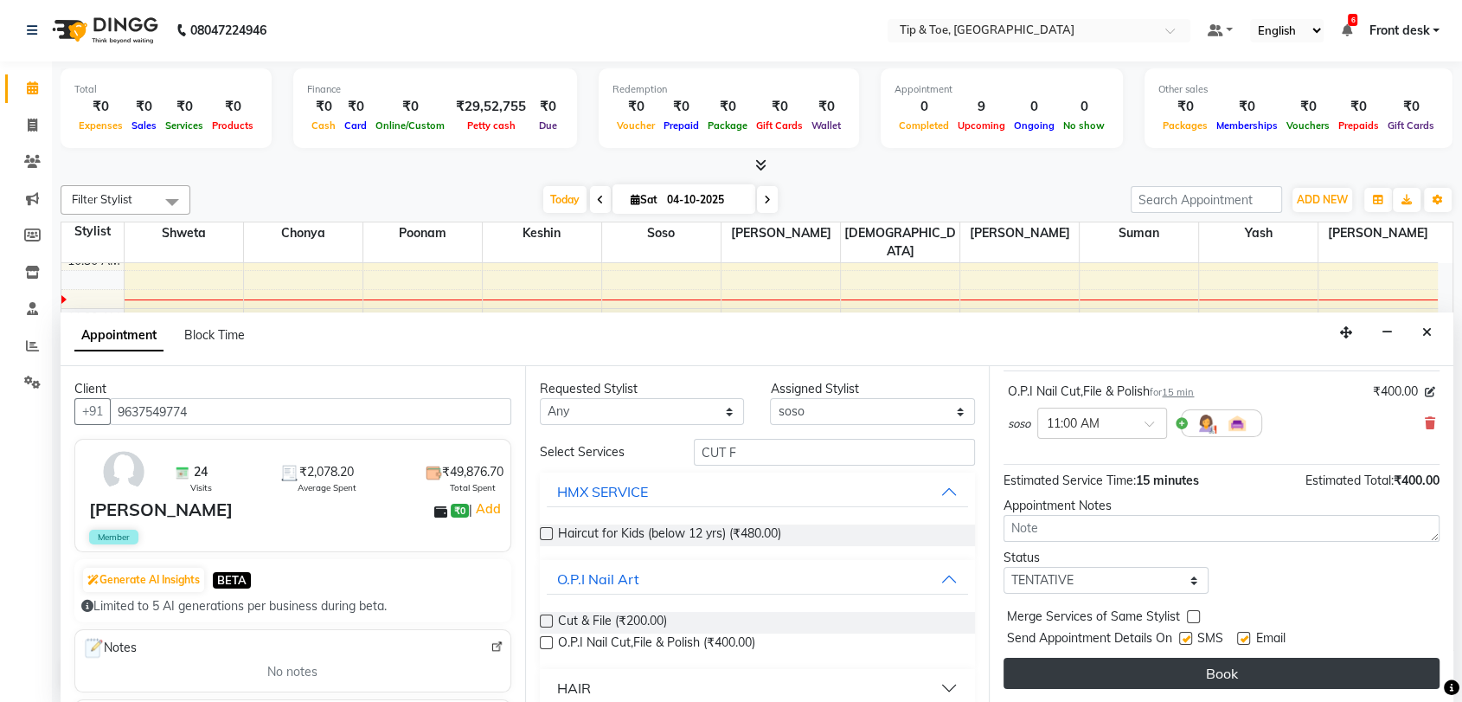
click at [1241, 682] on button "Book" at bounding box center [1222, 673] width 436 height 31
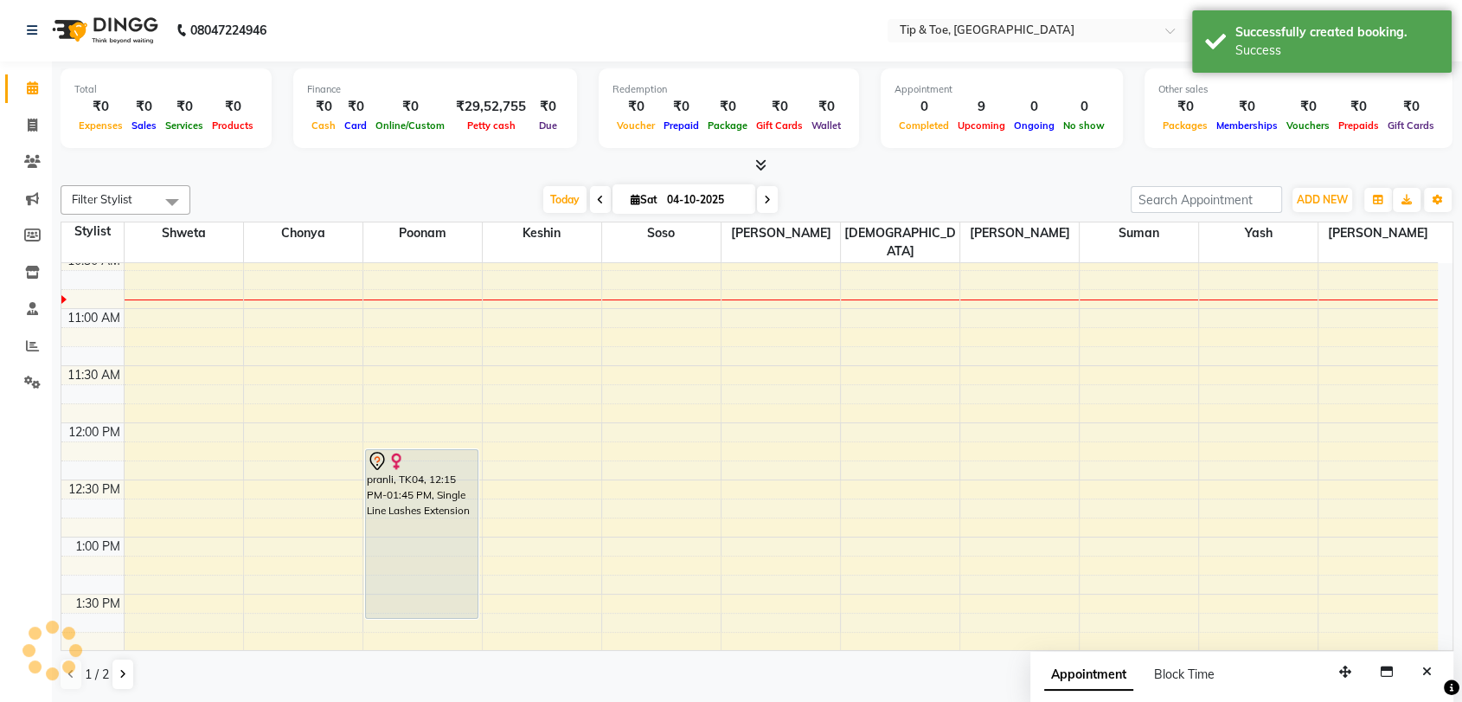
scroll to position [0, 0]
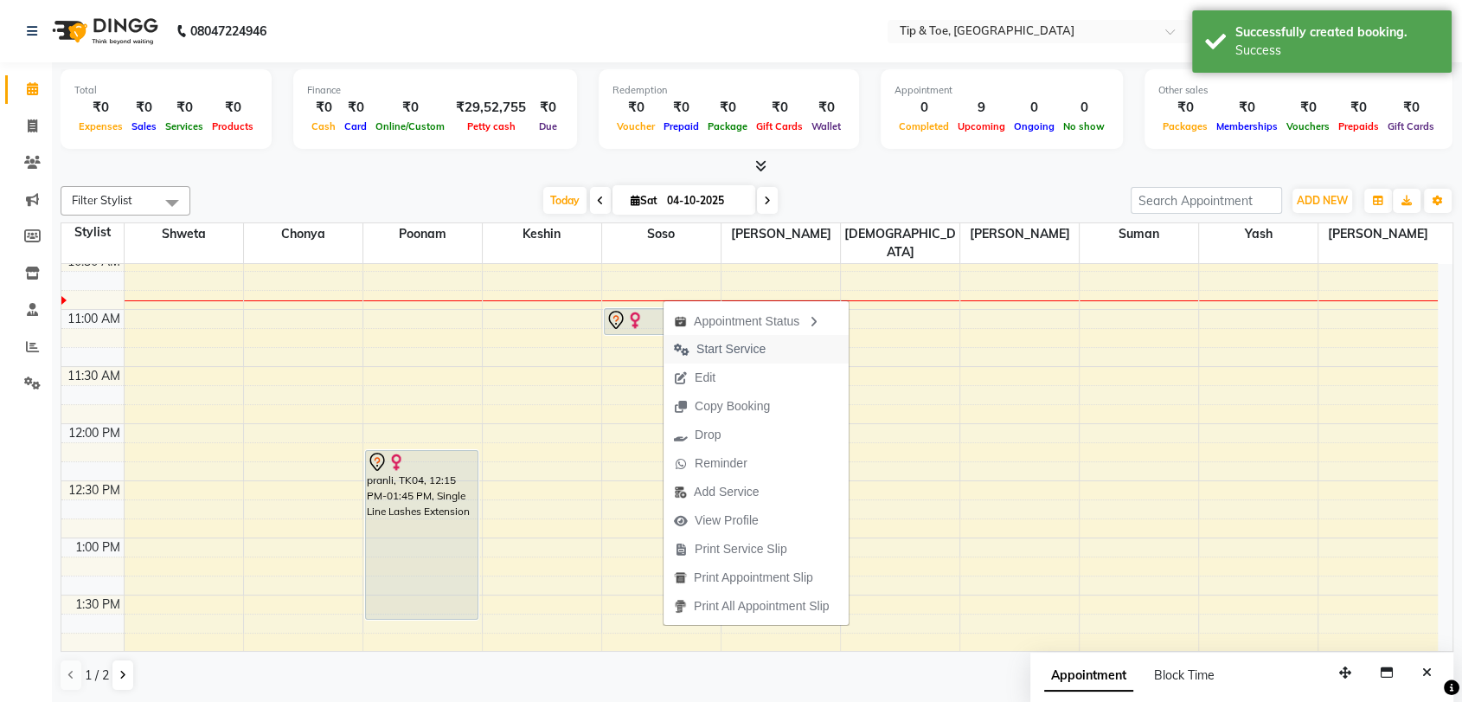
click at [728, 346] on span "Start Service" at bounding box center [731, 349] width 69 height 18
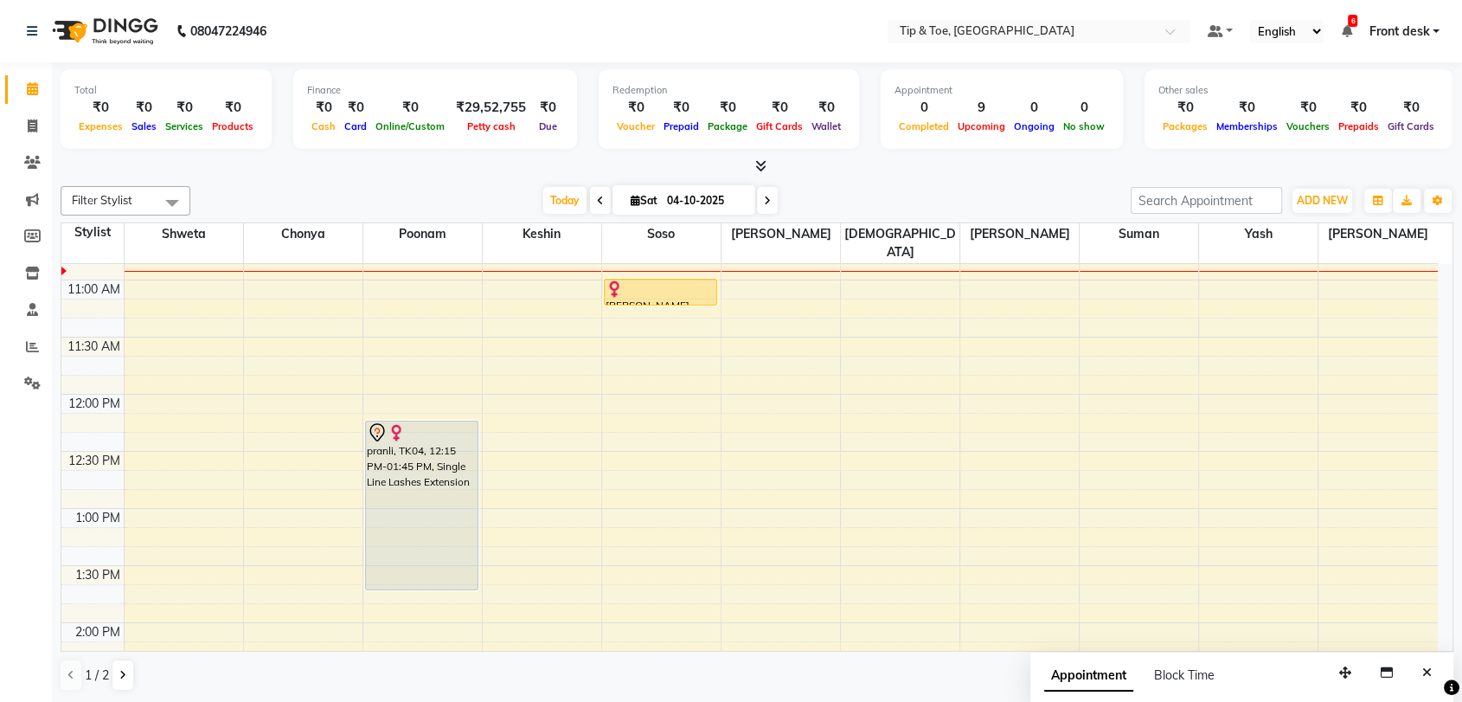
scroll to position [336, 0]
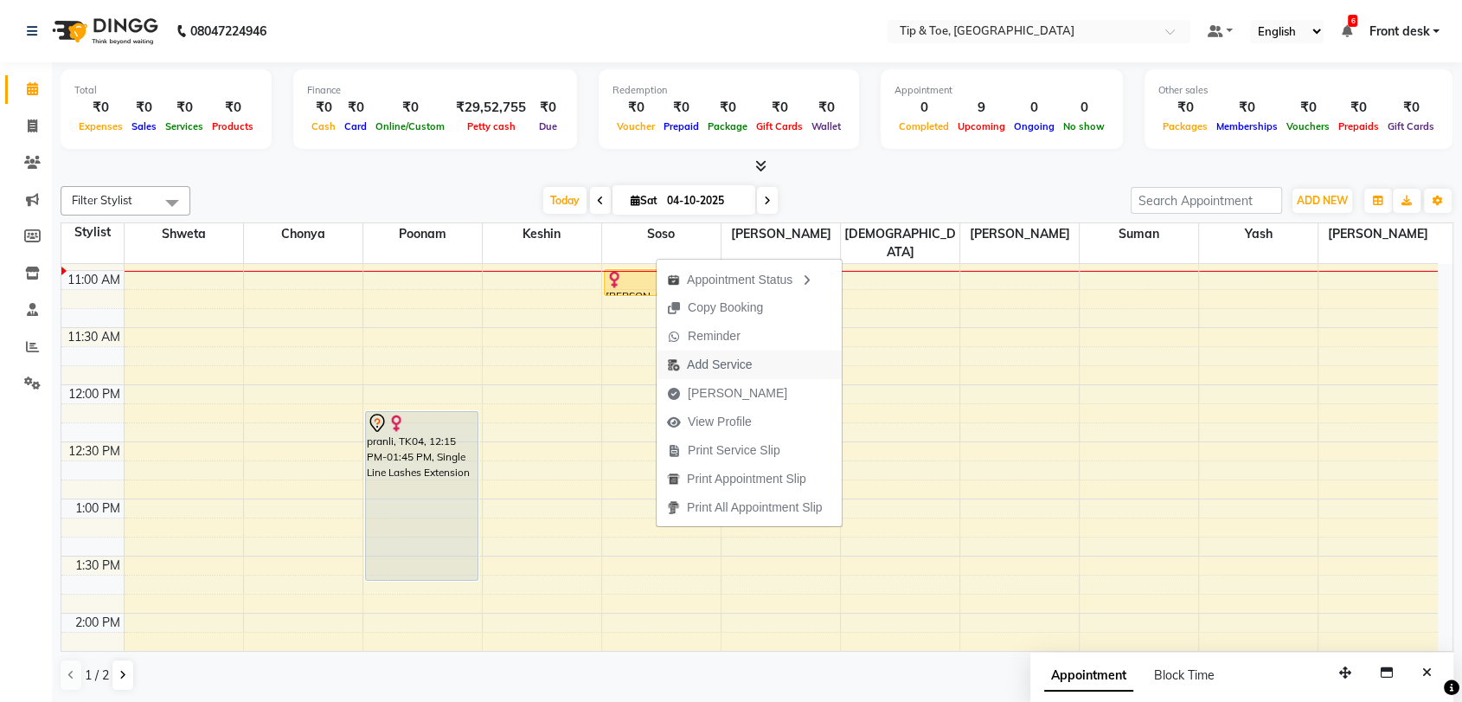
click at [753, 370] on span "Add Service" at bounding box center [710, 364] width 106 height 29
select select "92858"
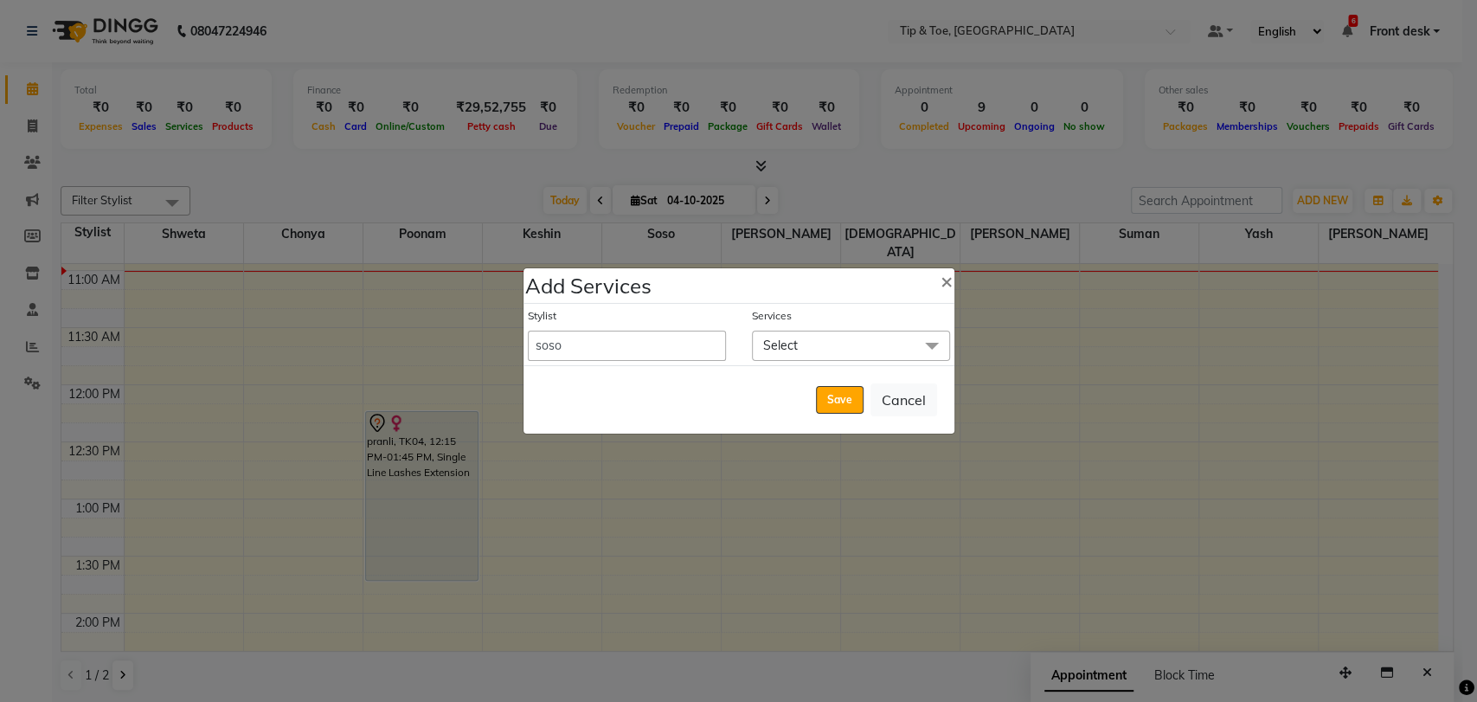
click at [810, 337] on span "Select" at bounding box center [851, 346] width 198 height 30
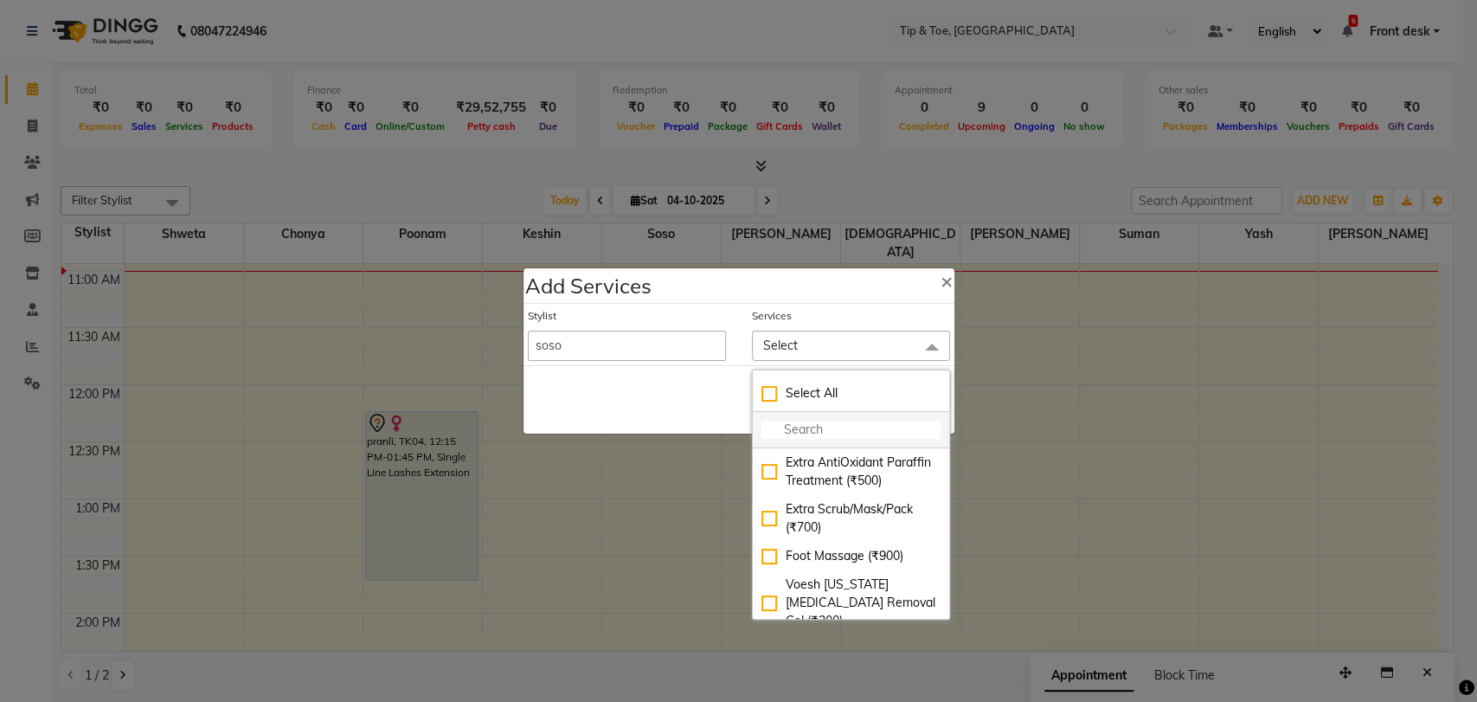
click at [784, 422] on input "multiselect-search" at bounding box center [850, 430] width 179 height 18
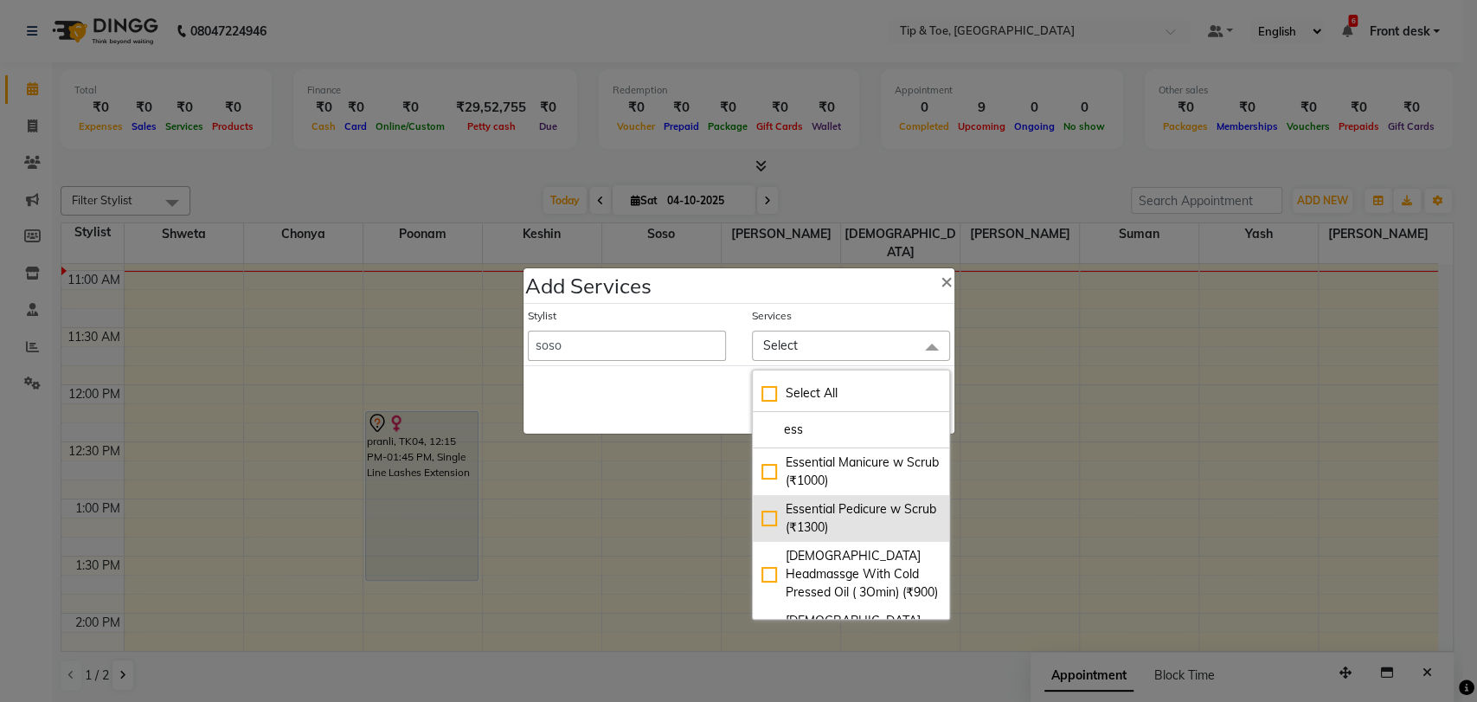
type input "ess"
click at [769, 516] on div "Essential Pedicure w Scrub (₹1300)" at bounding box center [850, 518] width 179 height 36
checkbox input "true"
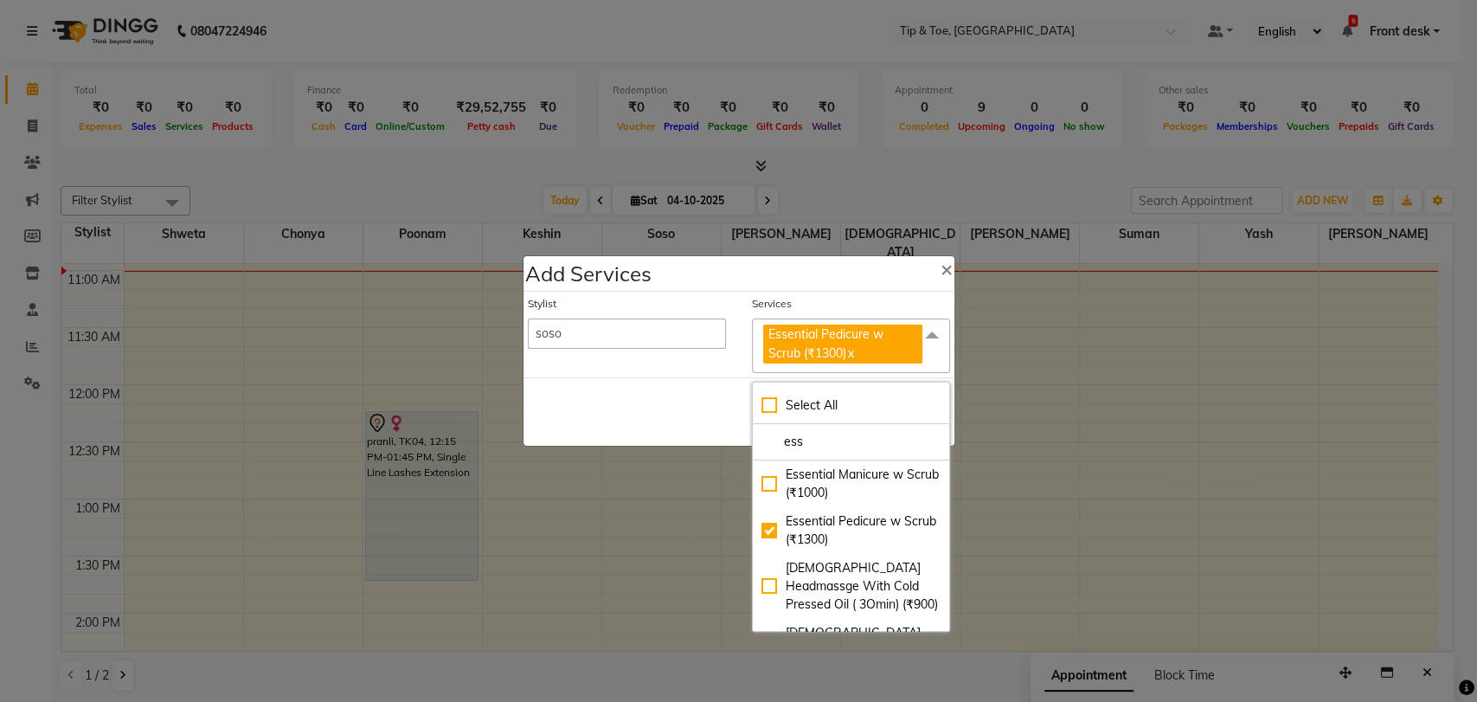
click at [938, 367] on span "Essential Pedicure w Scrub (₹1300) x" at bounding box center [851, 345] width 198 height 55
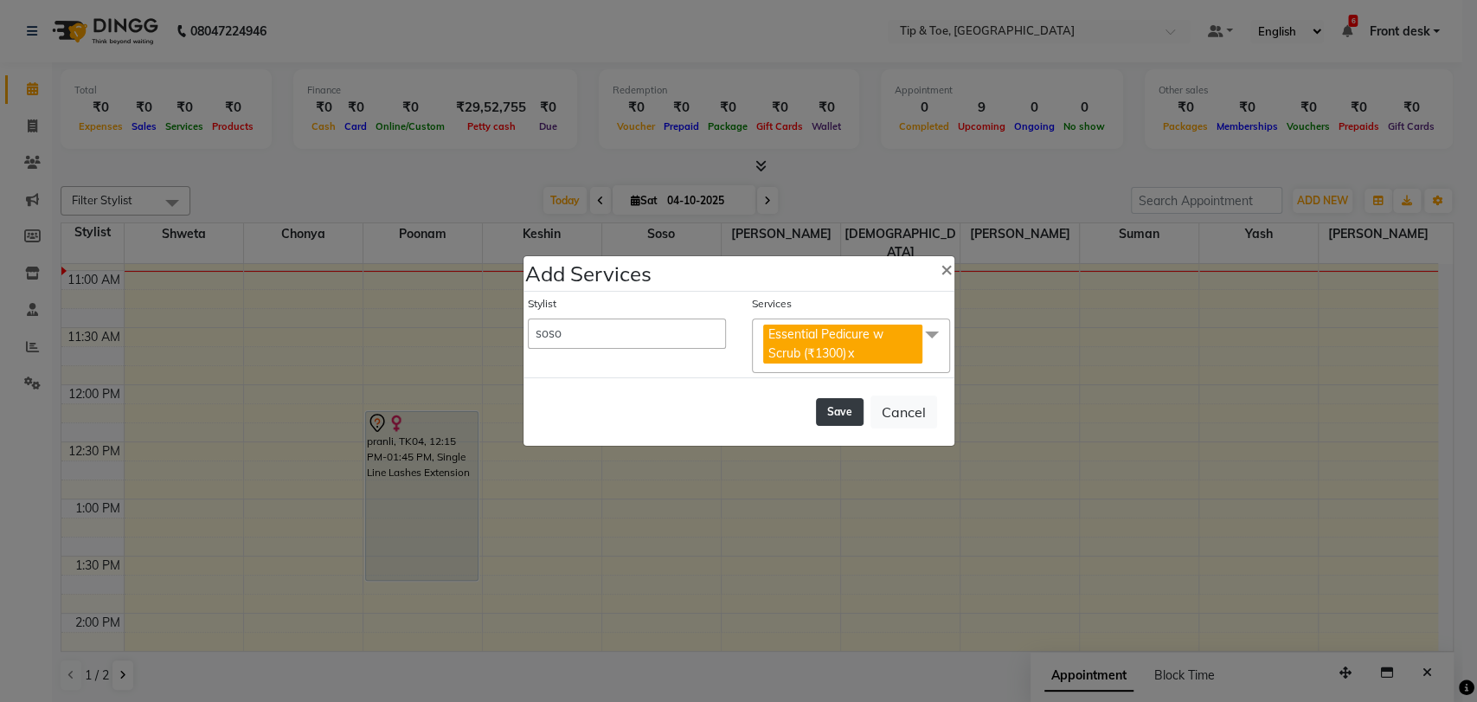
click at [827, 417] on button "Save" at bounding box center [840, 412] width 48 height 28
select select "93042"
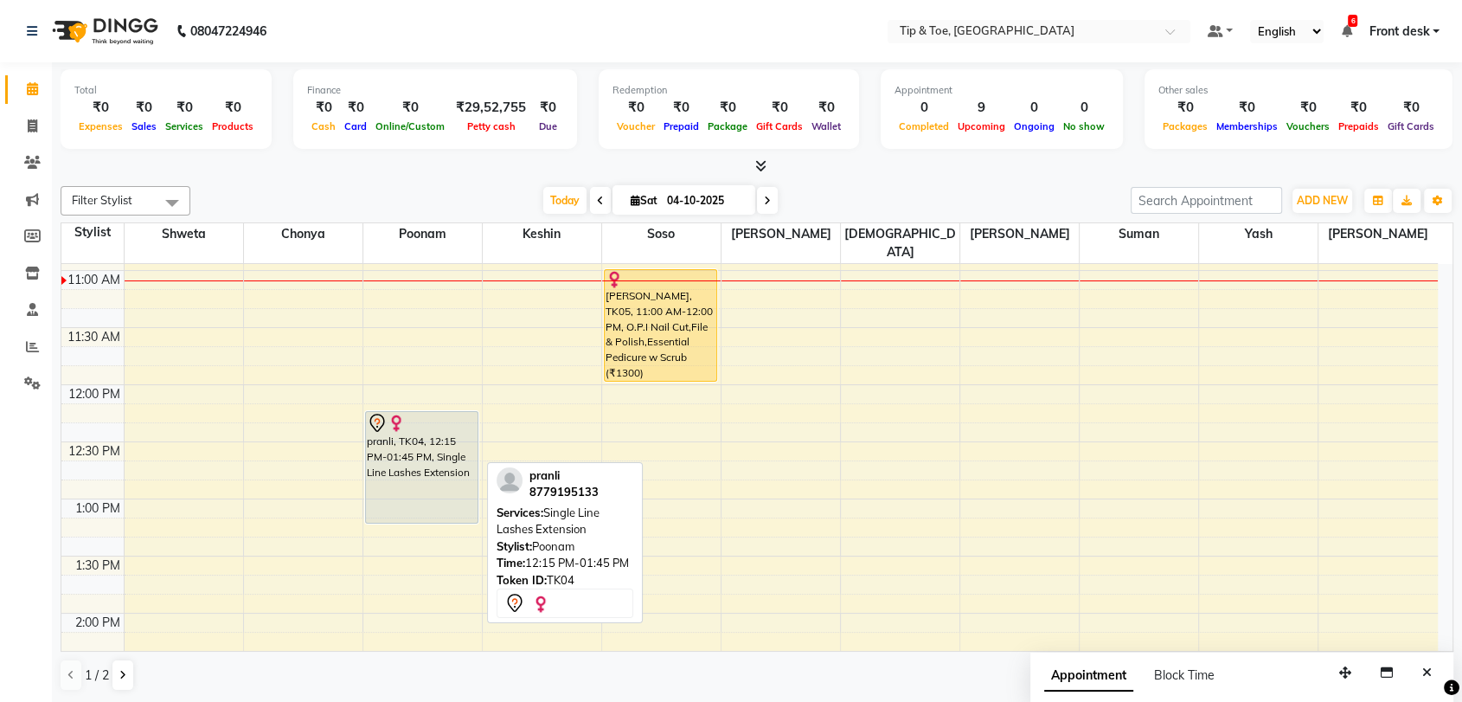
drag, startPoint x: 414, startPoint y: 559, endPoint x: 425, endPoint y: 510, distance: 50.4
click at [425, 510] on div "8:00 AM 8:30 AM 9:00 AM 9:30 AM 10:00 AM 10:30 AM 11:00 AM 11:30 AM 12:00 PM 12…" at bounding box center [749, 670] width 1377 height 1484
click at [264, 549] on div "8:00 AM 8:30 AM 9:00 AM 9:30 AM 10:00 AM 10:30 AM 11:00 AM 11:30 AM 12:00 PM 12…" at bounding box center [749, 670] width 1377 height 1484
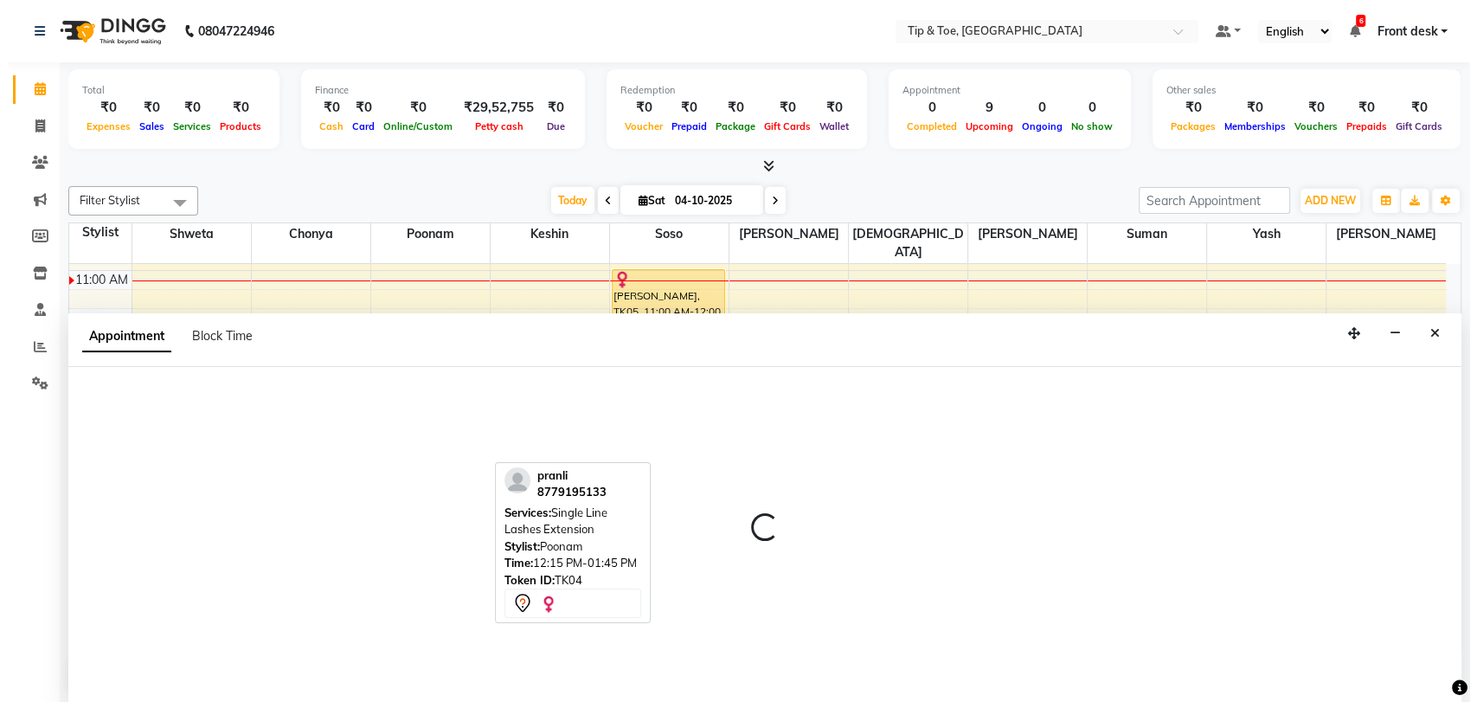
scroll to position [1, 0]
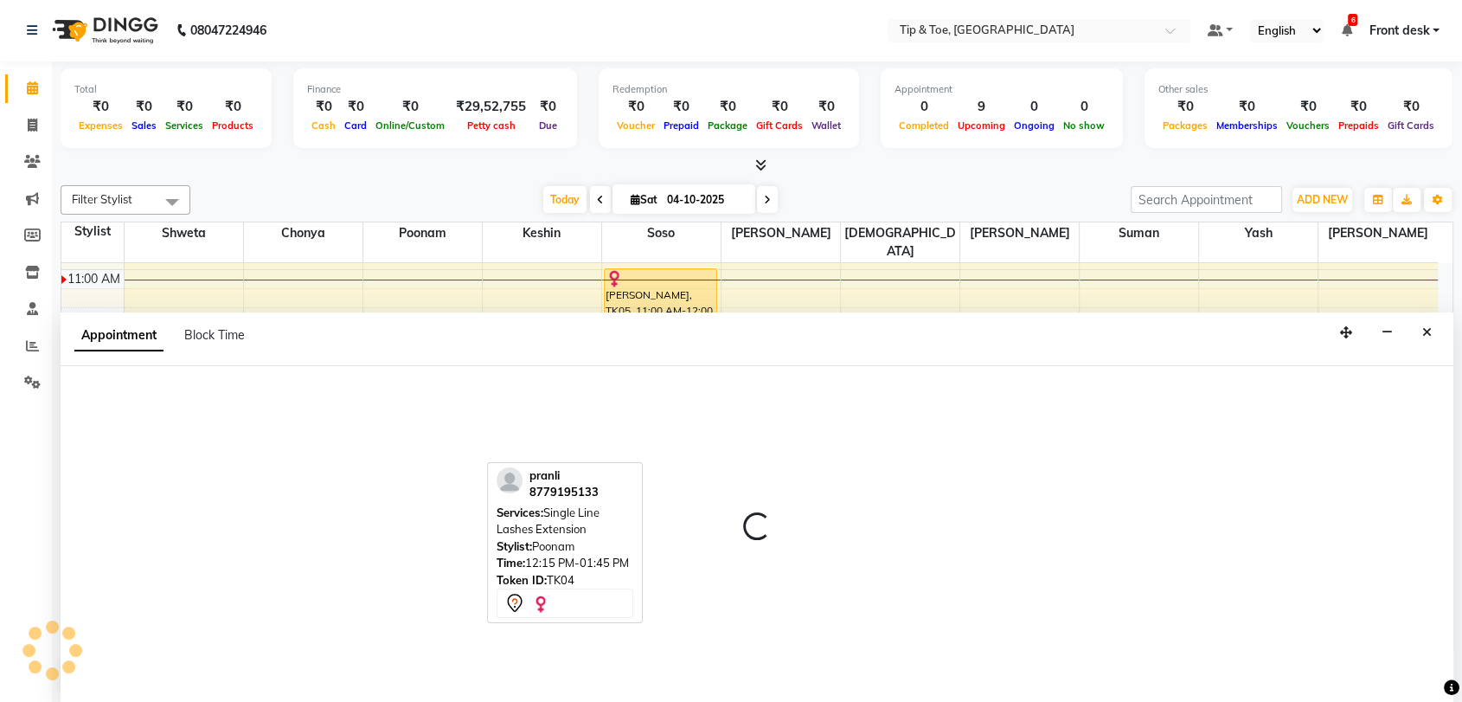
select select "93622"
select select "810"
select select "tentative"
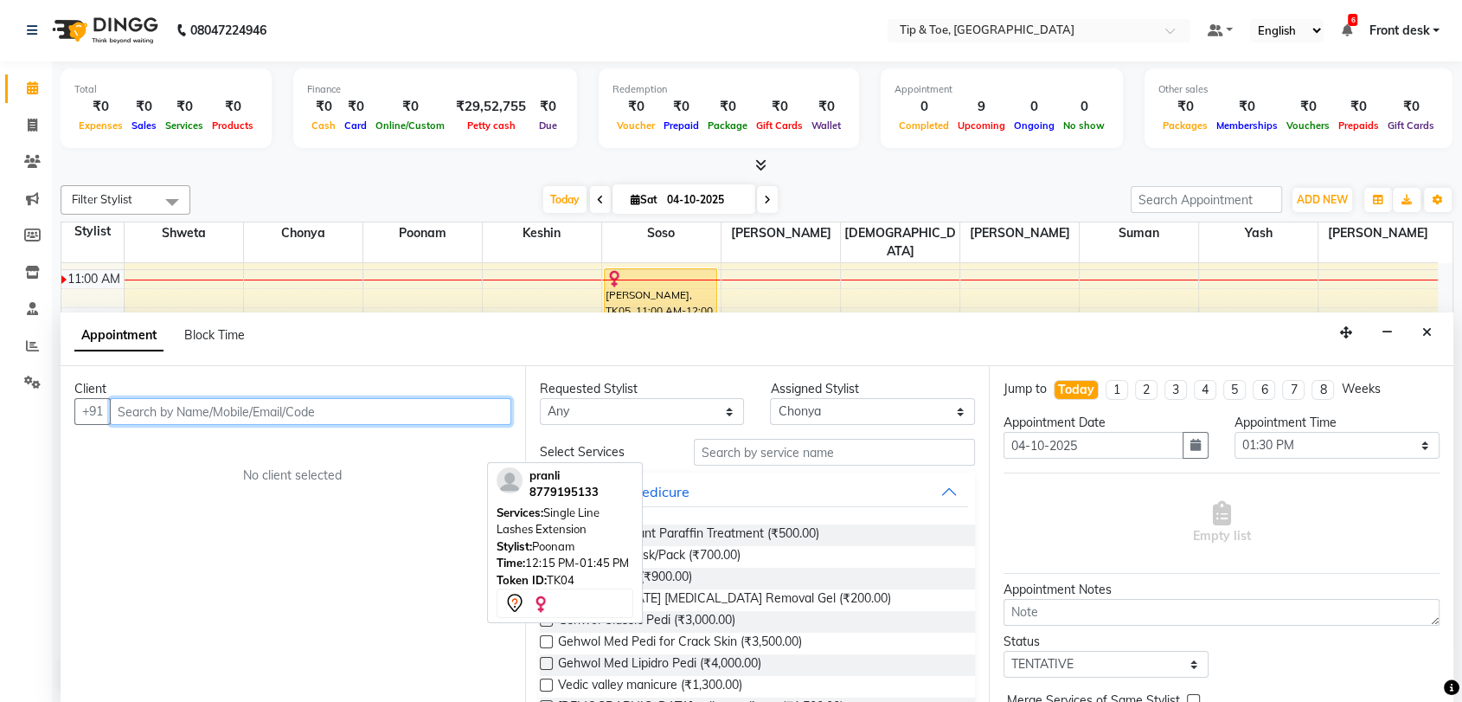
click at [260, 411] on input "text" at bounding box center [310, 411] width 401 height 27
type input "9082618740"
click at [478, 414] on span "Add Client" at bounding box center [475, 411] width 58 height 16
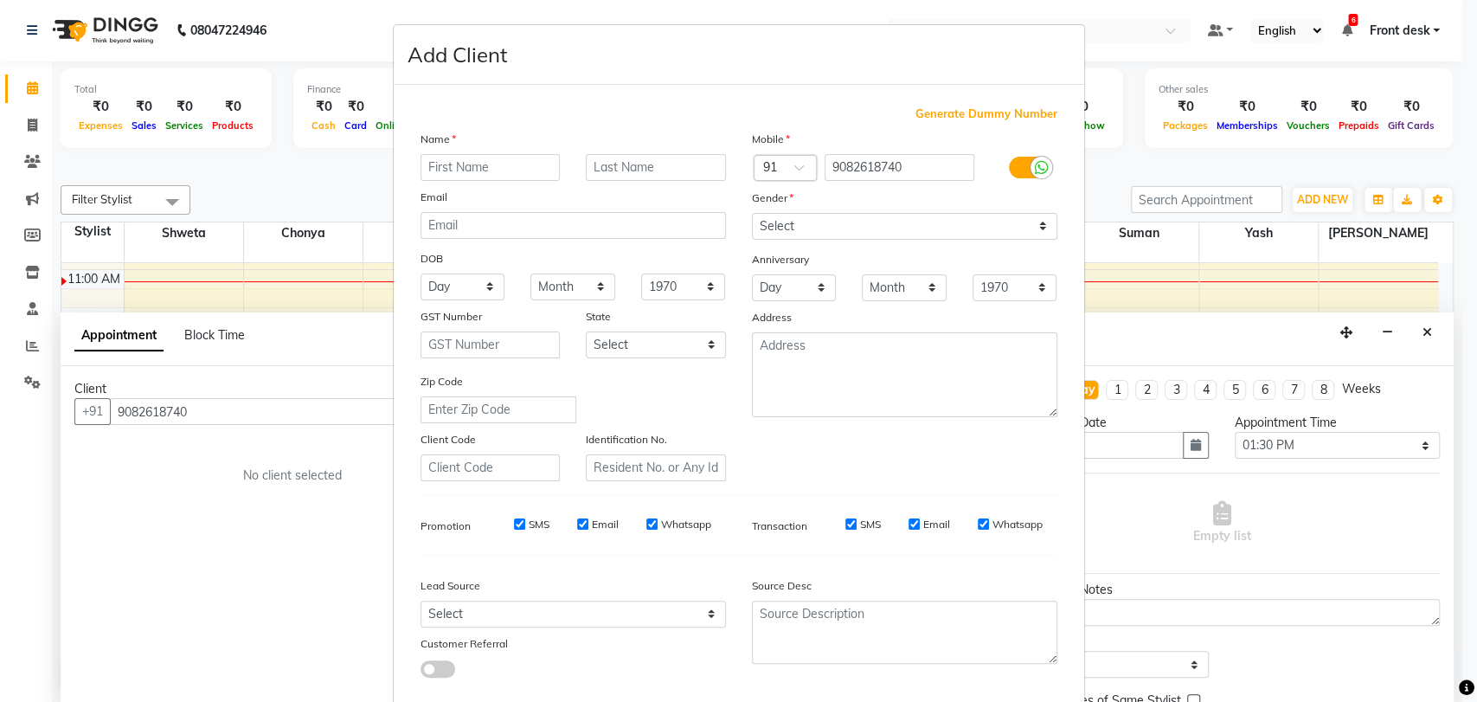
click at [526, 154] on input "text" at bounding box center [491, 167] width 140 height 27
type input "Pooja"
click at [631, 165] on input "text" at bounding box center [656, 167] width 140 height 27
type input "Shah"
click at [872, 220] on select "Select Male Female Other Prefer Not To Say" at bounding box center [904, 226] width 305 height 27
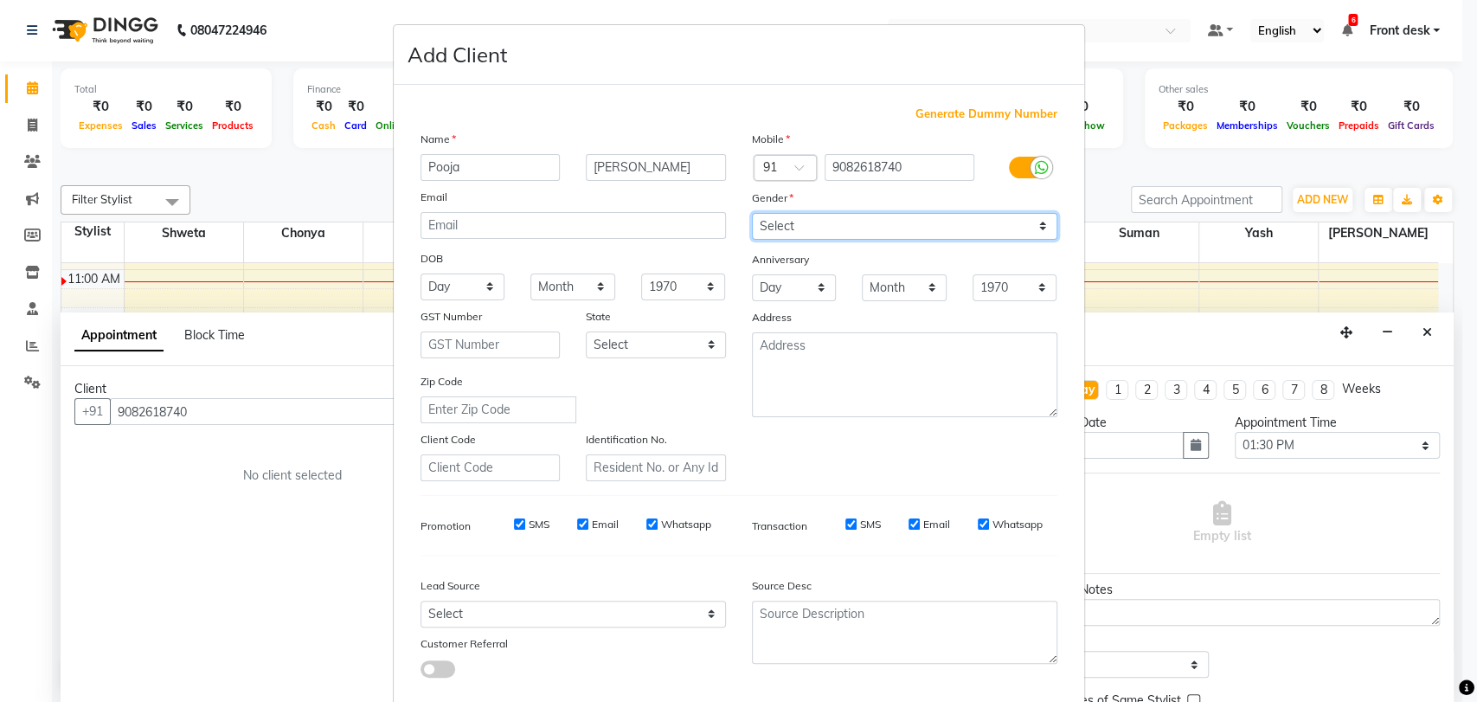
select select "female"
click at [752, 213] on select "Select Male Female Other Prefer Not To Say" at bounding box center [904, 226] width 305 height 27
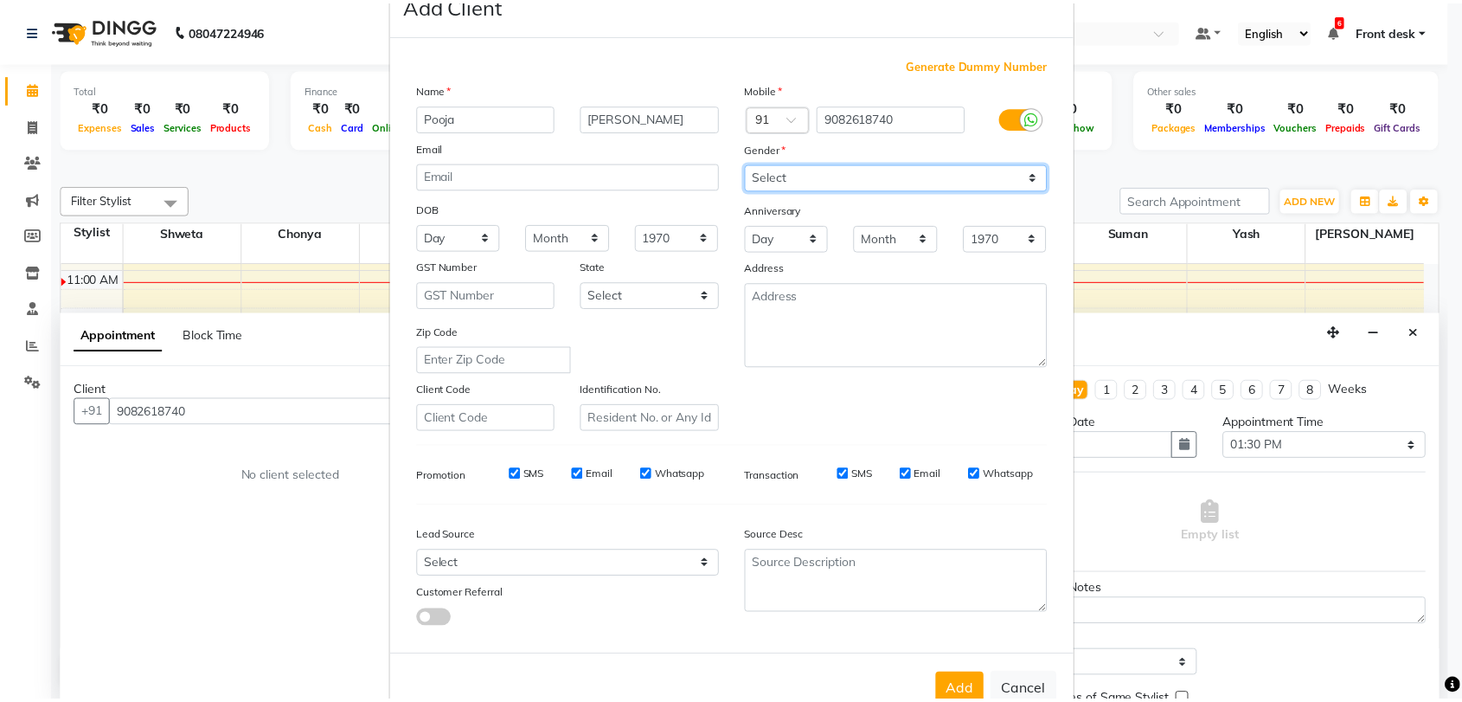
scroll to position [93, 0]
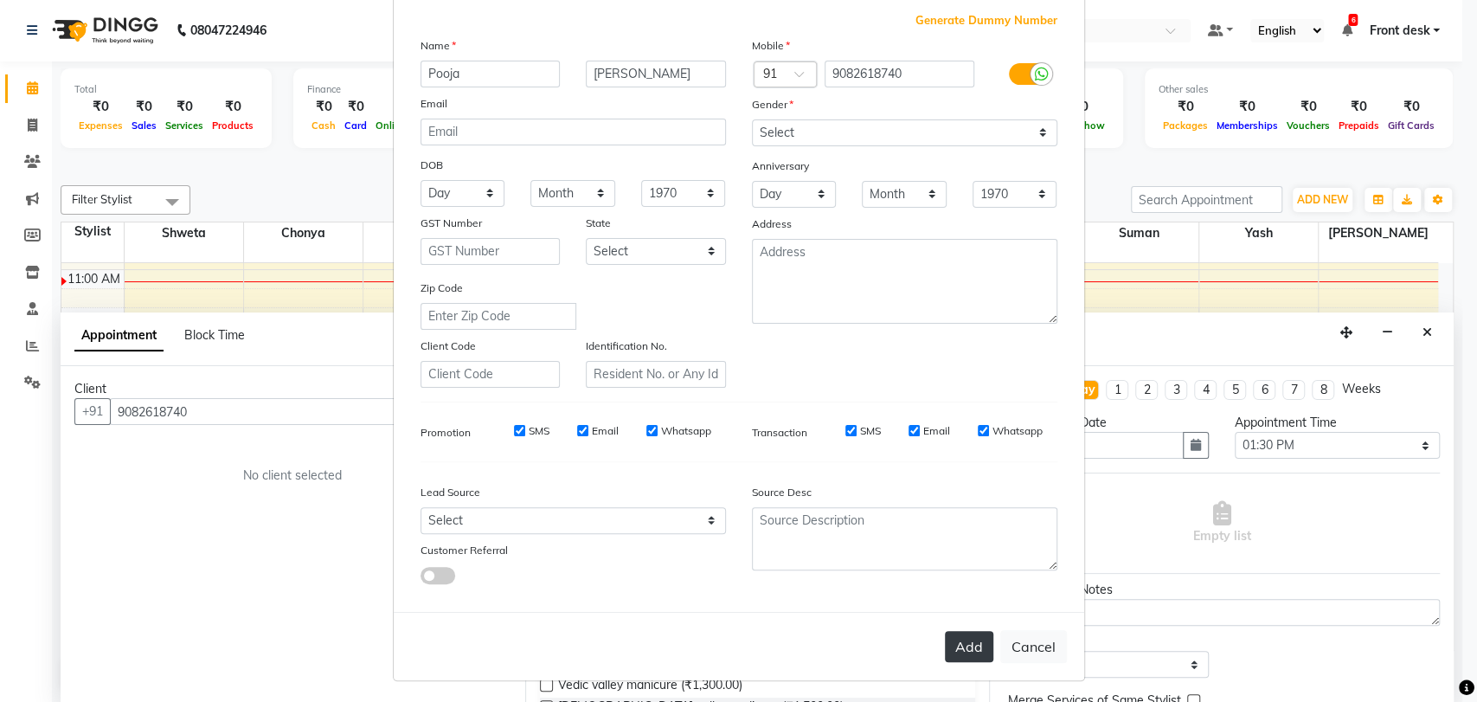
click at [962, 646] on button "Add" at bounding box center [969, 646] width 48 height 31
select select
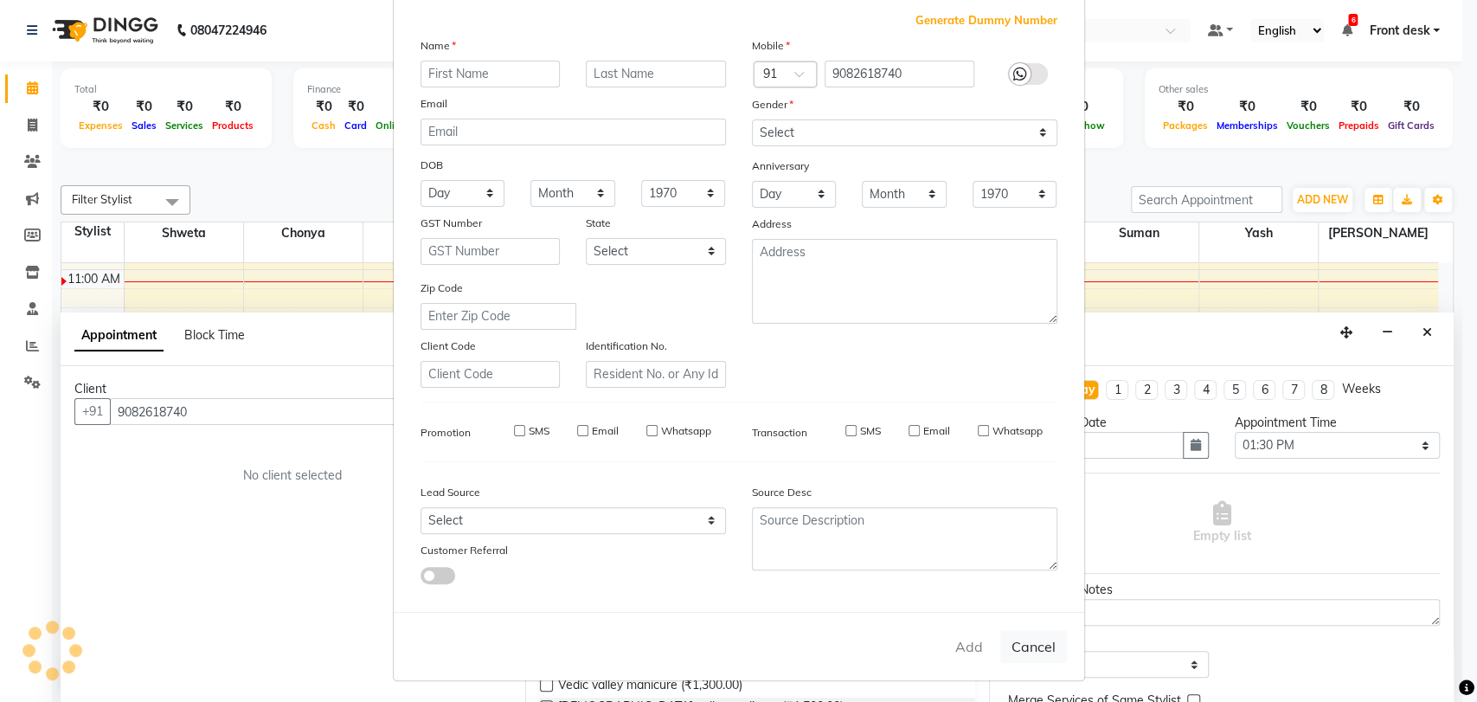
select select
checkbox input "false"
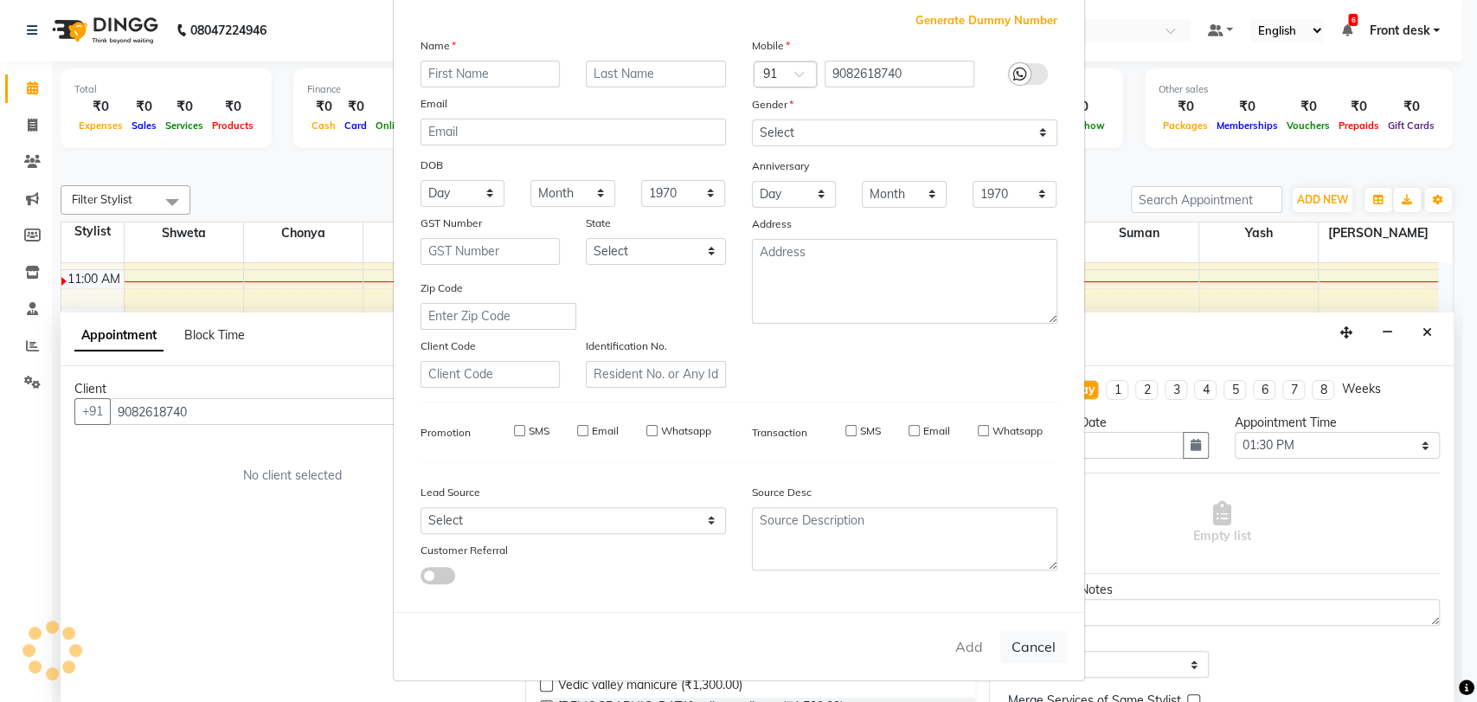
checkbox input "false"
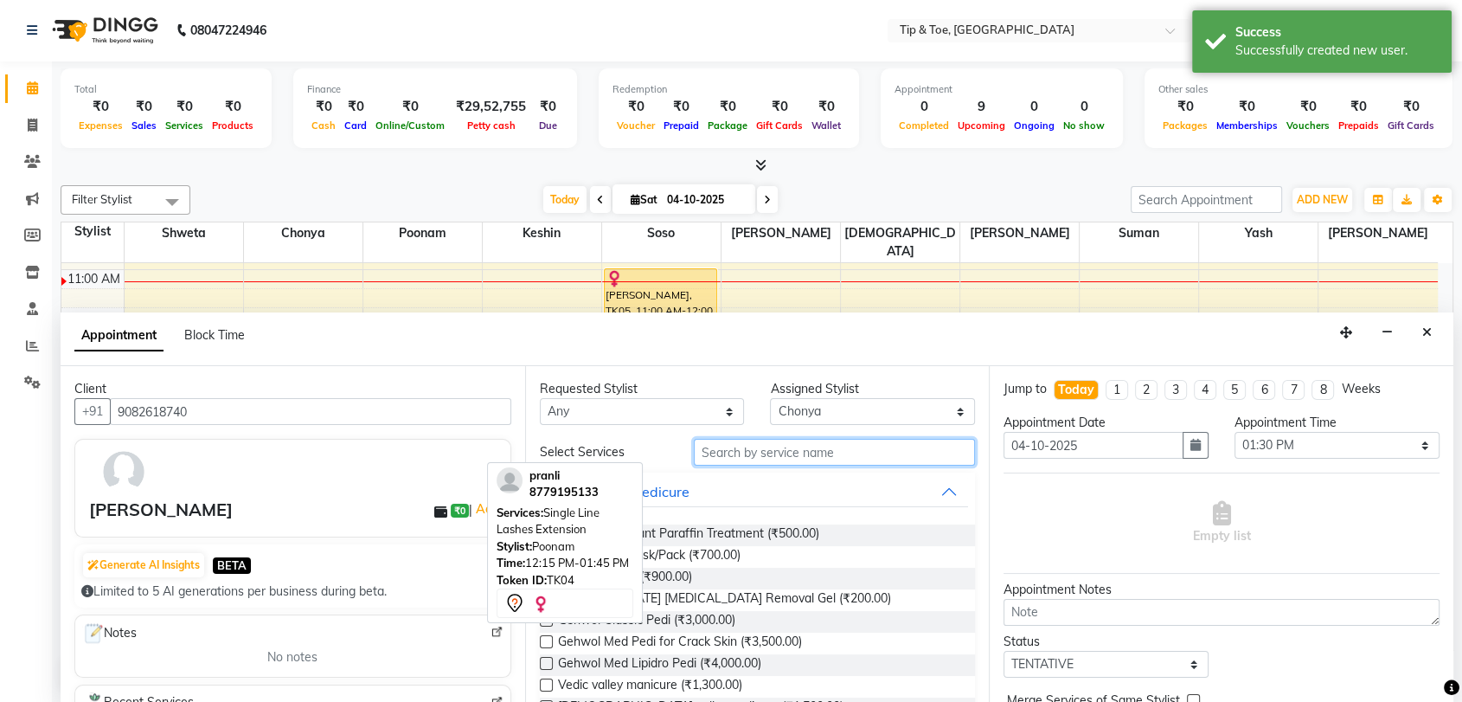
click at [761, 451] on input "text" at bounding box center [835, 452] width 282 height 27
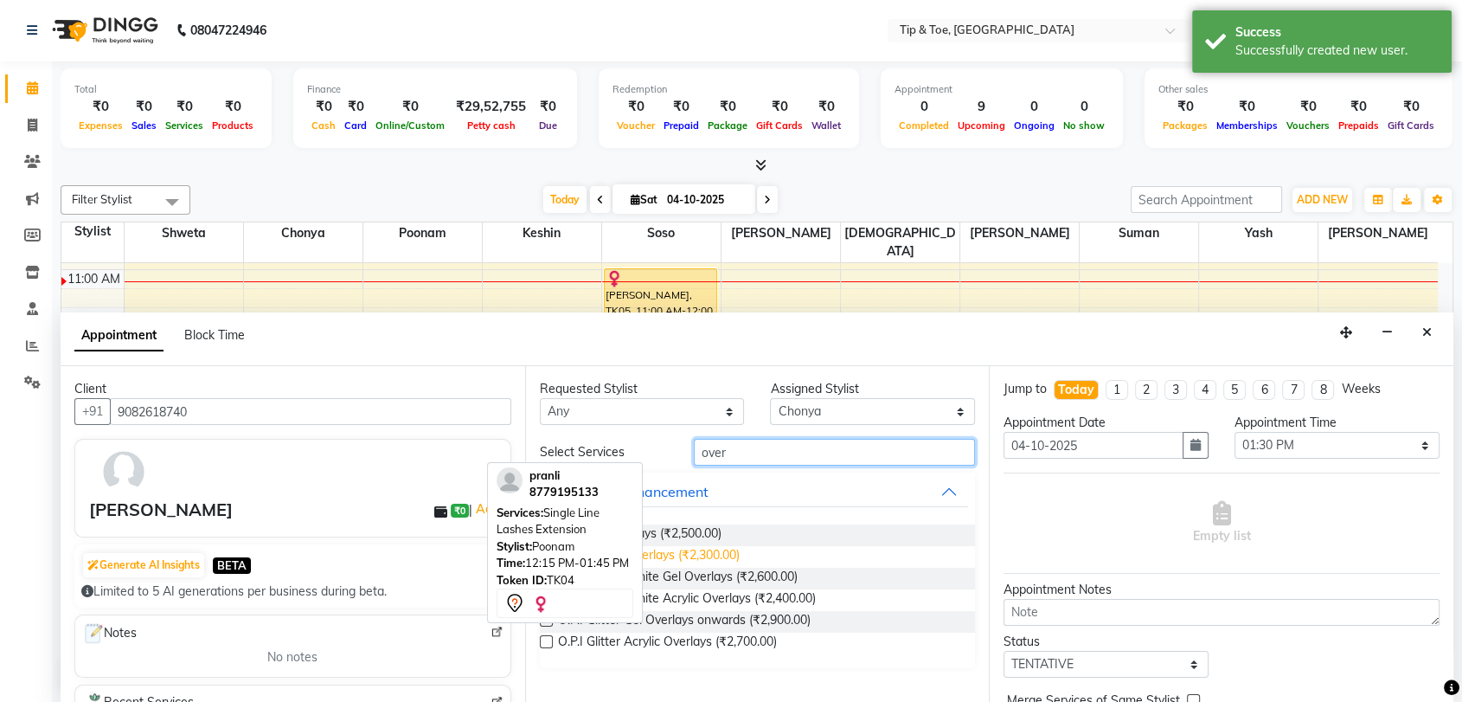
type input "over"
click at [740, 551] on span "O.P.I Acrylic Overlays (₹2,300.00)" at bounding box center [649, 557] width 182 height 22
checkbox input "false"
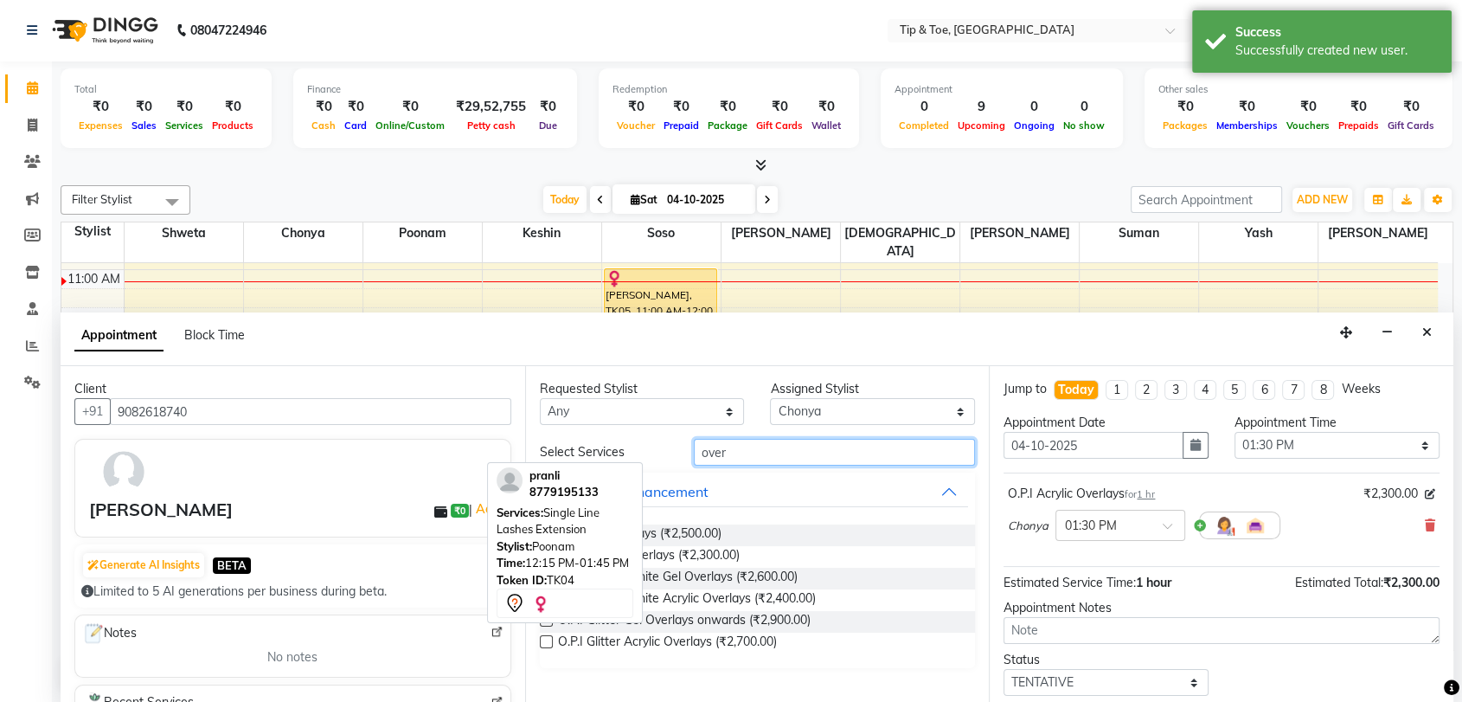
click at [770, 441] on input "over" at bounding box center [835, 452] width 282 height 27
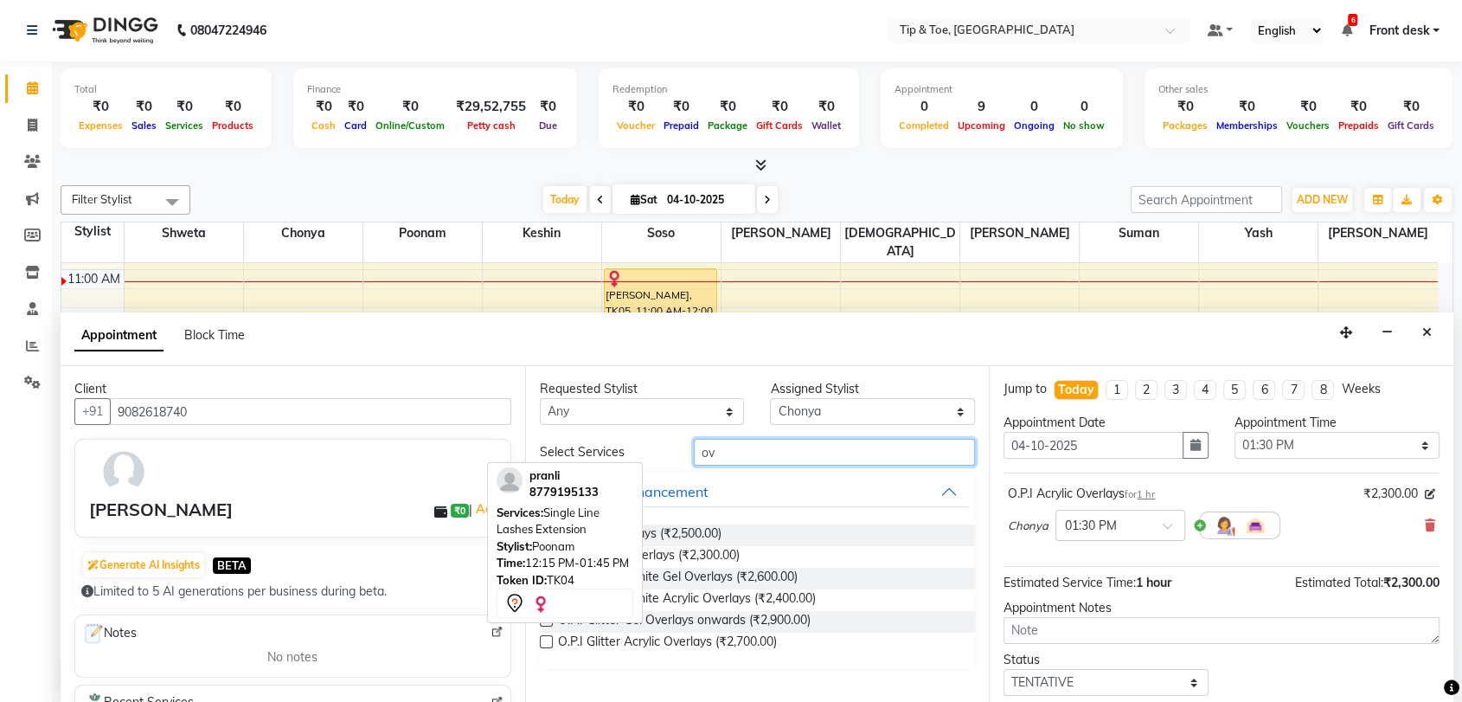
type input "o"
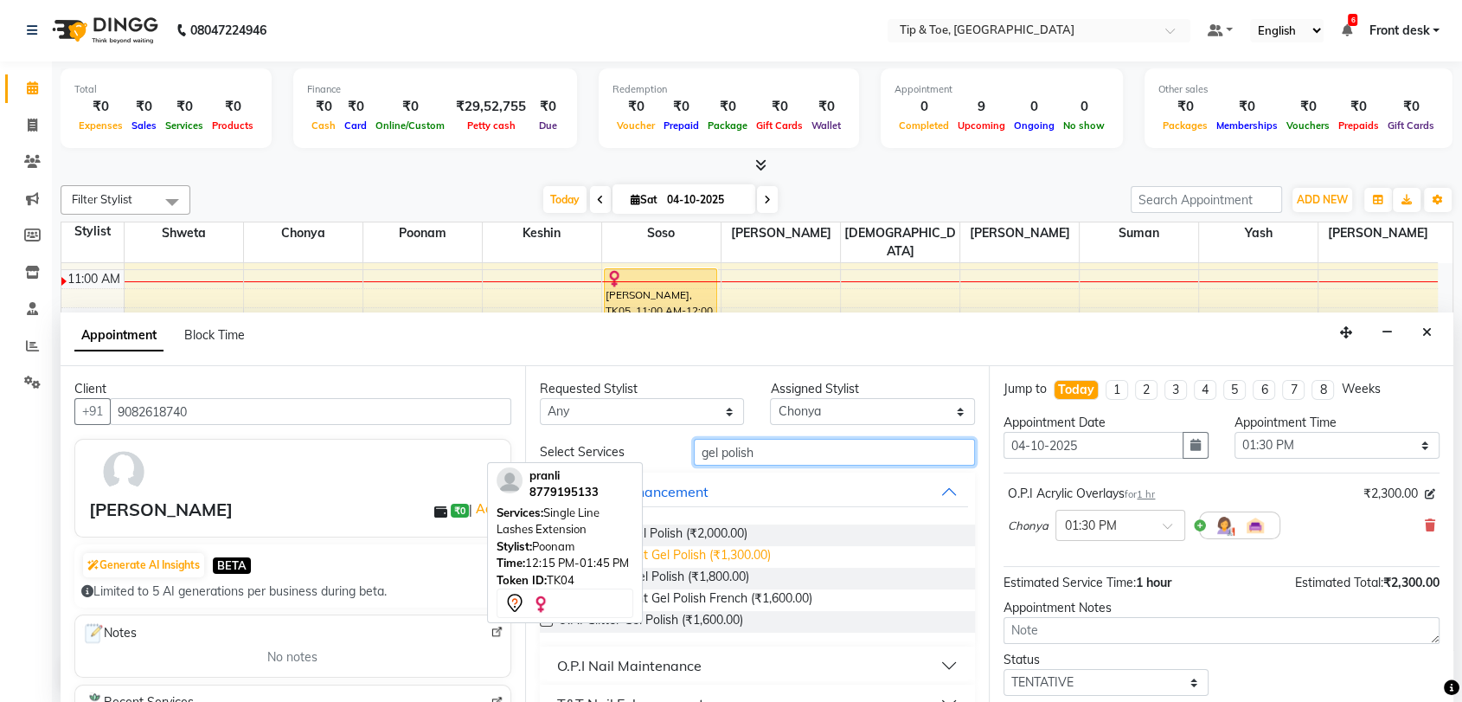
type input "gel polish"
click at [769, 558] on span "O.P.I Permanent Gel Polish (₹1,300.00)" at bounding box center [664, 557] width 213 height 22
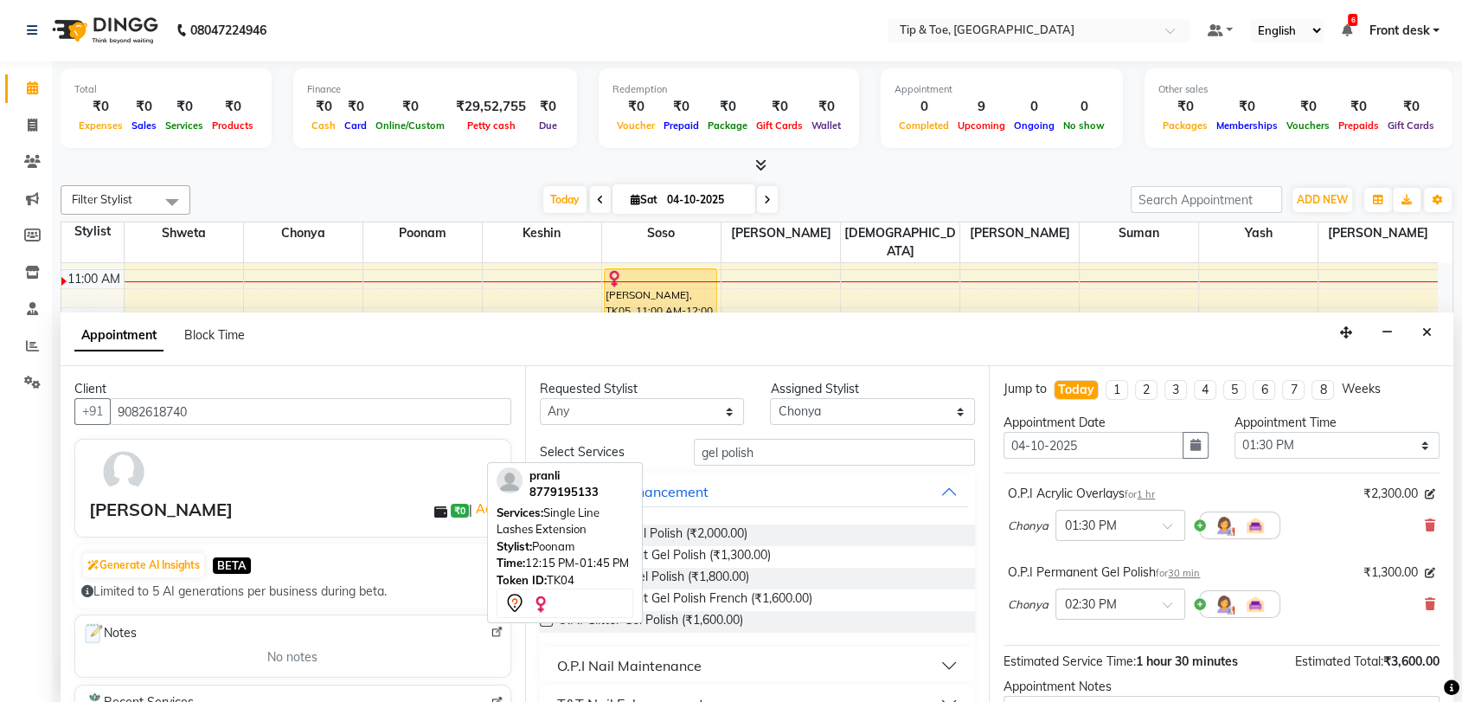
checkbox input "false"
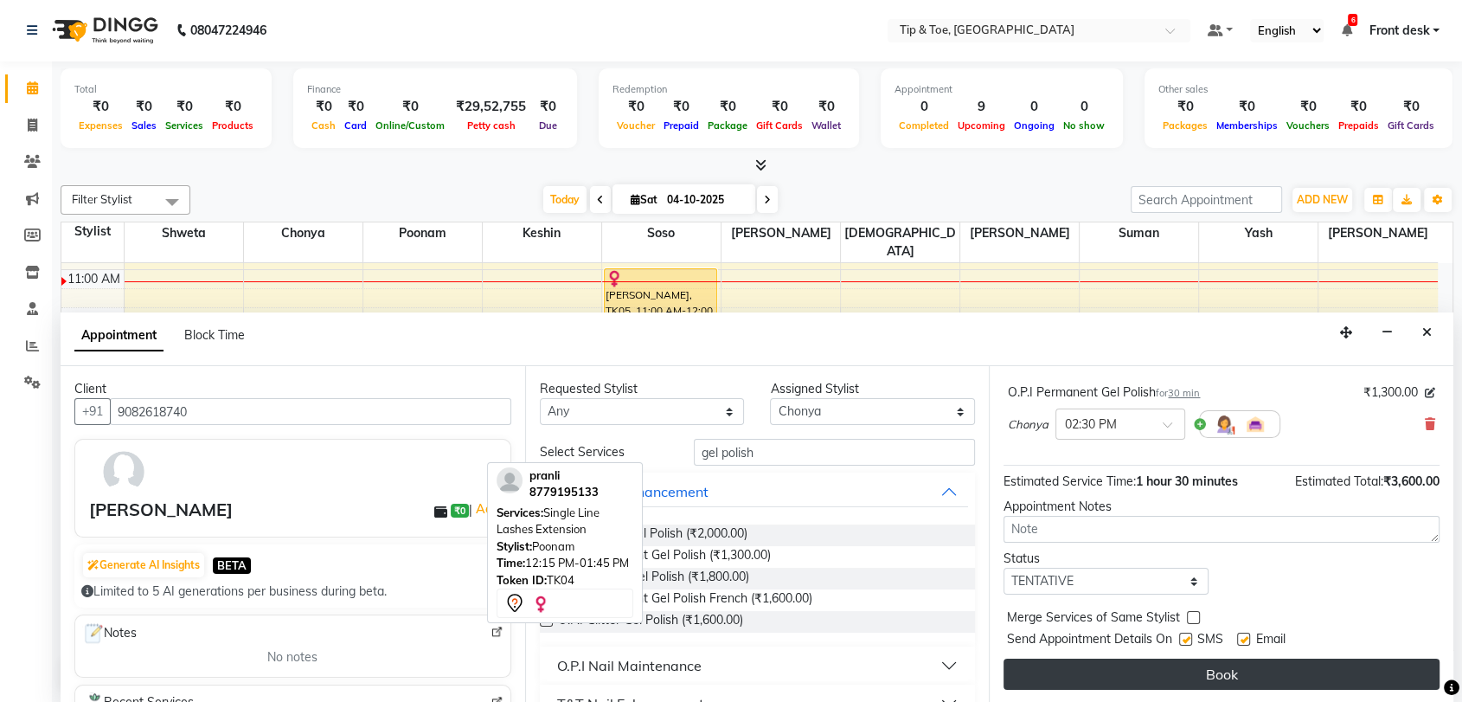
click at [1215, 668] on button "Book" at bounding box center [1222, 673] width 436 height 31
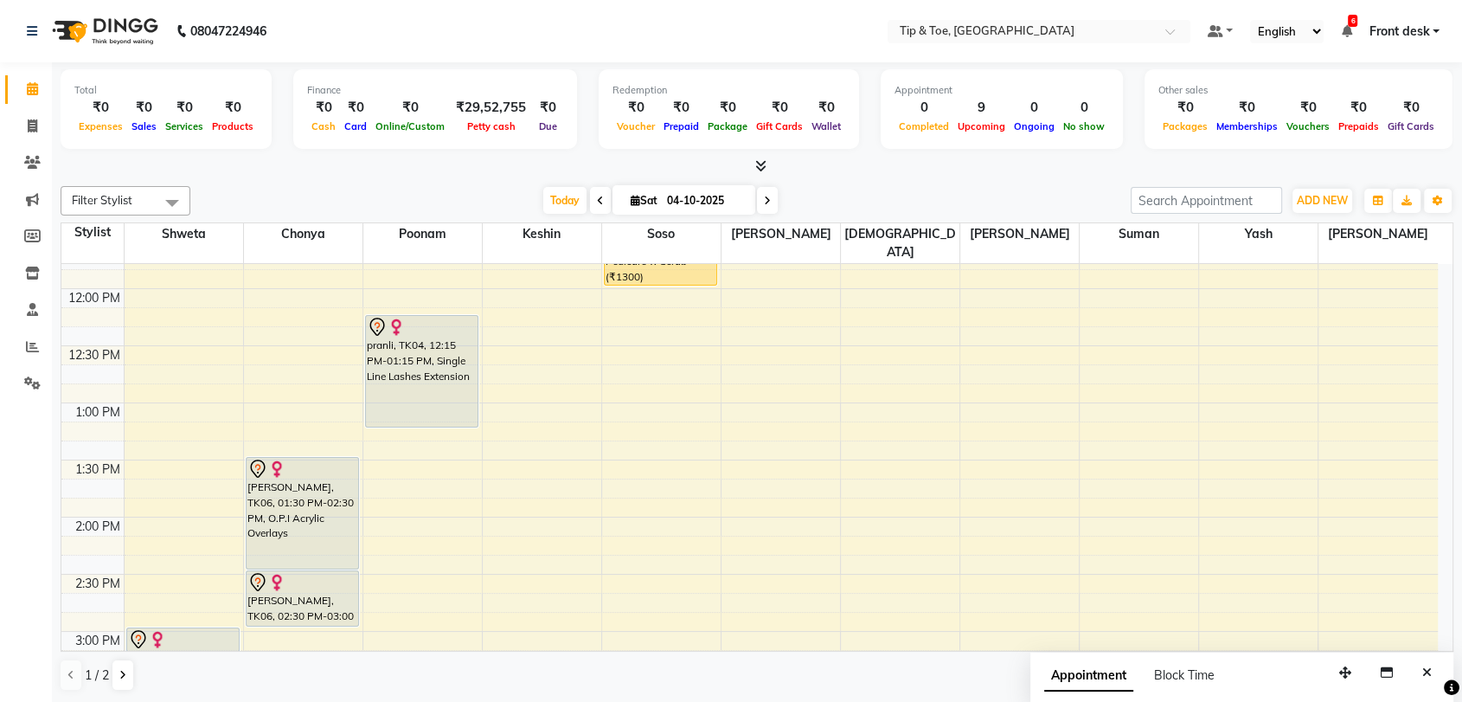
scroll to position [336, 0]
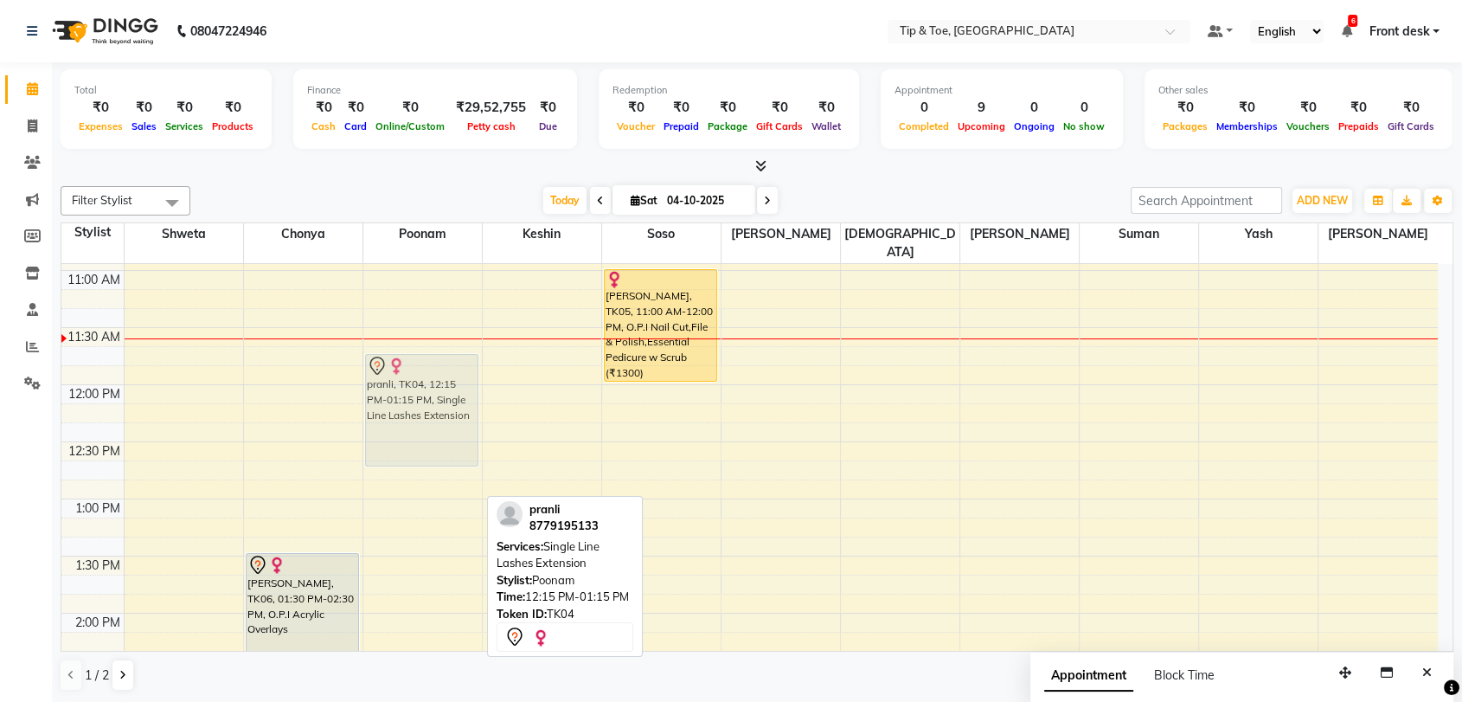
drag, startPoint x: 450, startPoint y: 413, endPoint x: 450, endPoint y: 361, distance: 51.9
click at [450, 361] on div "pranli, TK04, 12:15 PM-01:15 PM, Single Line Lashes Extension pranli, TK04, 12:…" at bounding box center [422, 670] width 119 height 1484
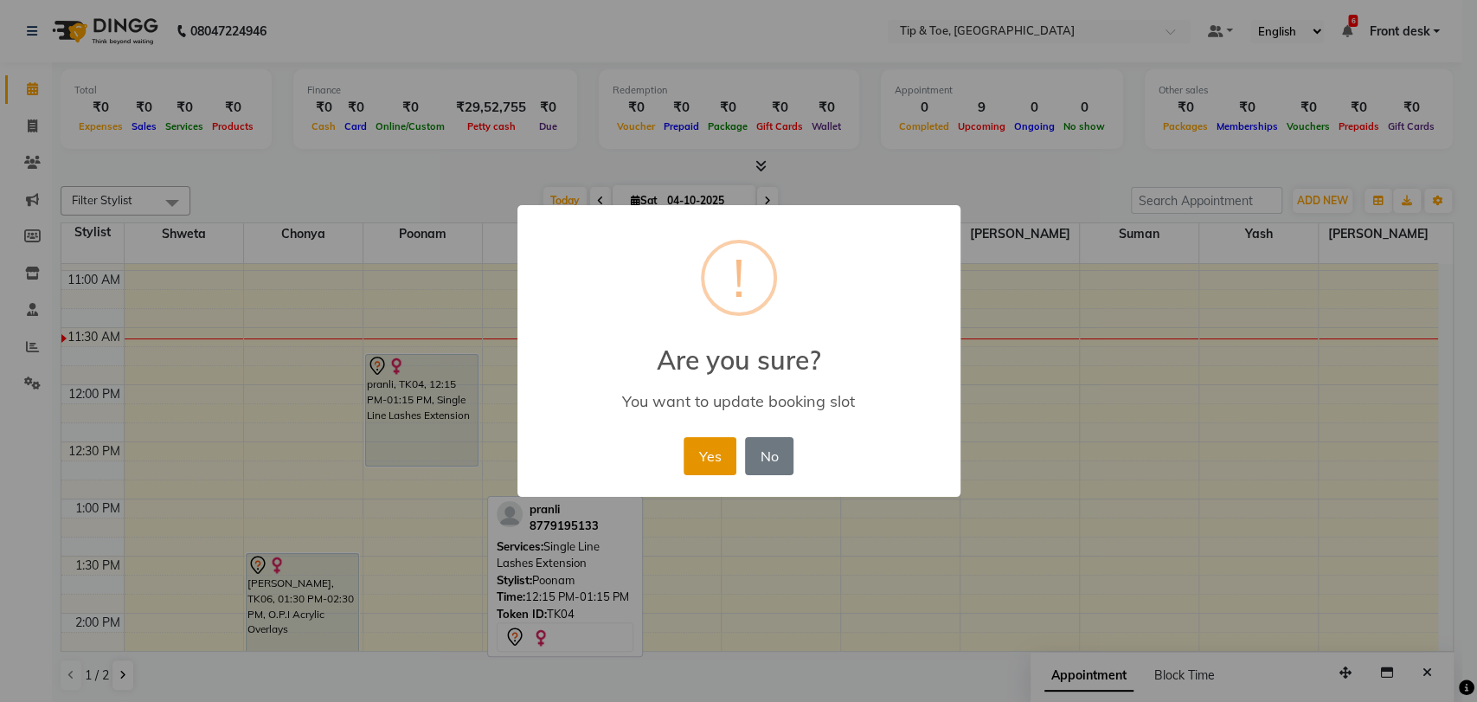
click at [728, 465] on button "Yes" at bounding box center [710, 456] width 53 height 38
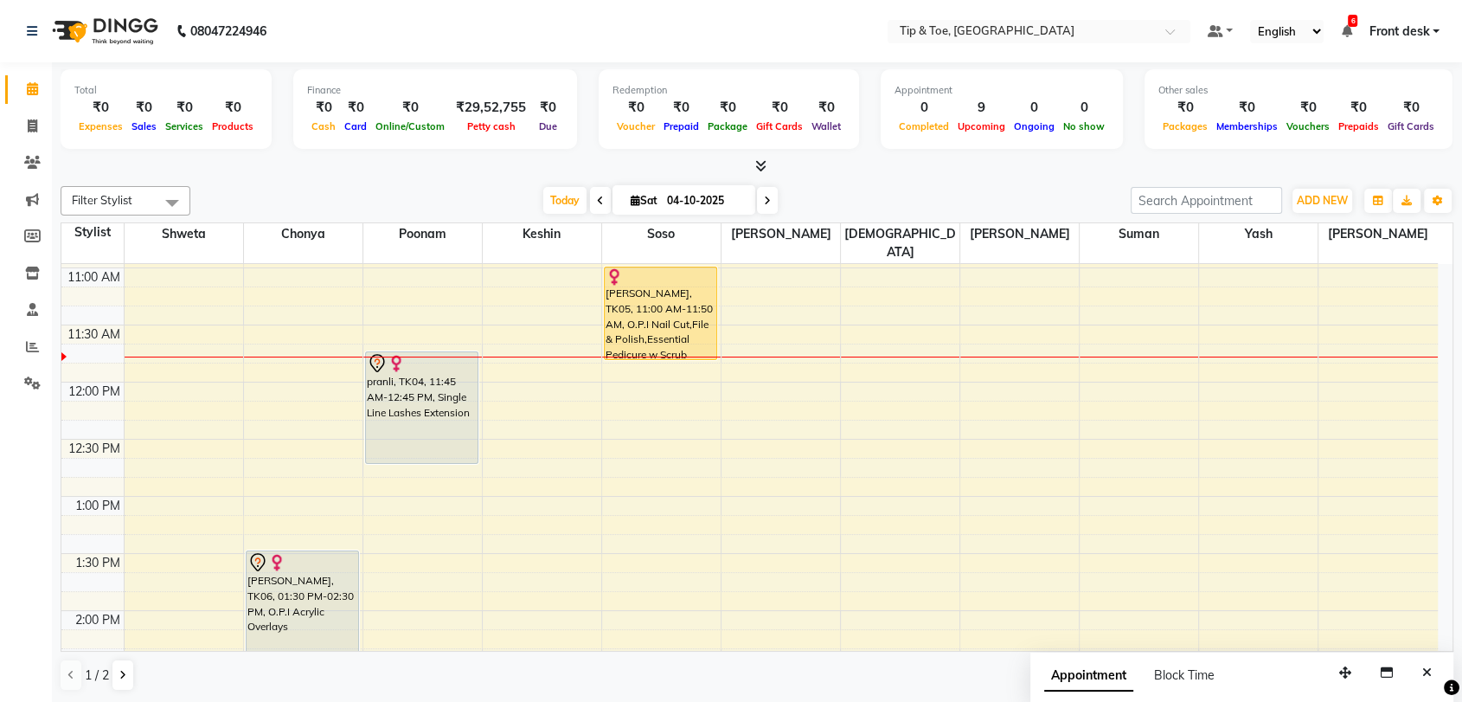
scroll to position [350, 0]
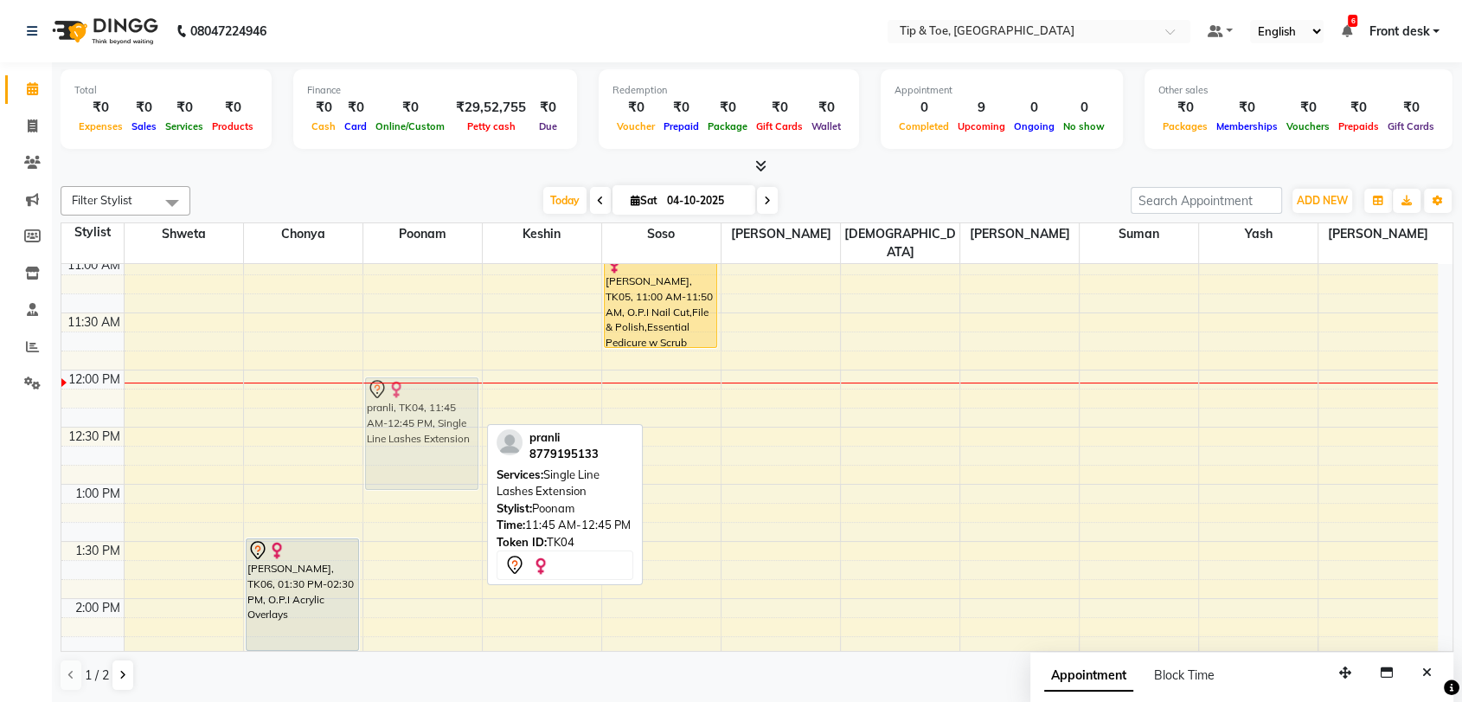
drag, startPoint x: 429, startPoint y: 378, endPoint x: 435, endPoint y: 408, distance: 30.0
click at [435, 408] on div "pranli, TK04, 11:45 AM-12:45 PM, Single Line Lashes Extension pranli, TK04, 11:…" at bounding box center [422, 655] width 119 height 1484
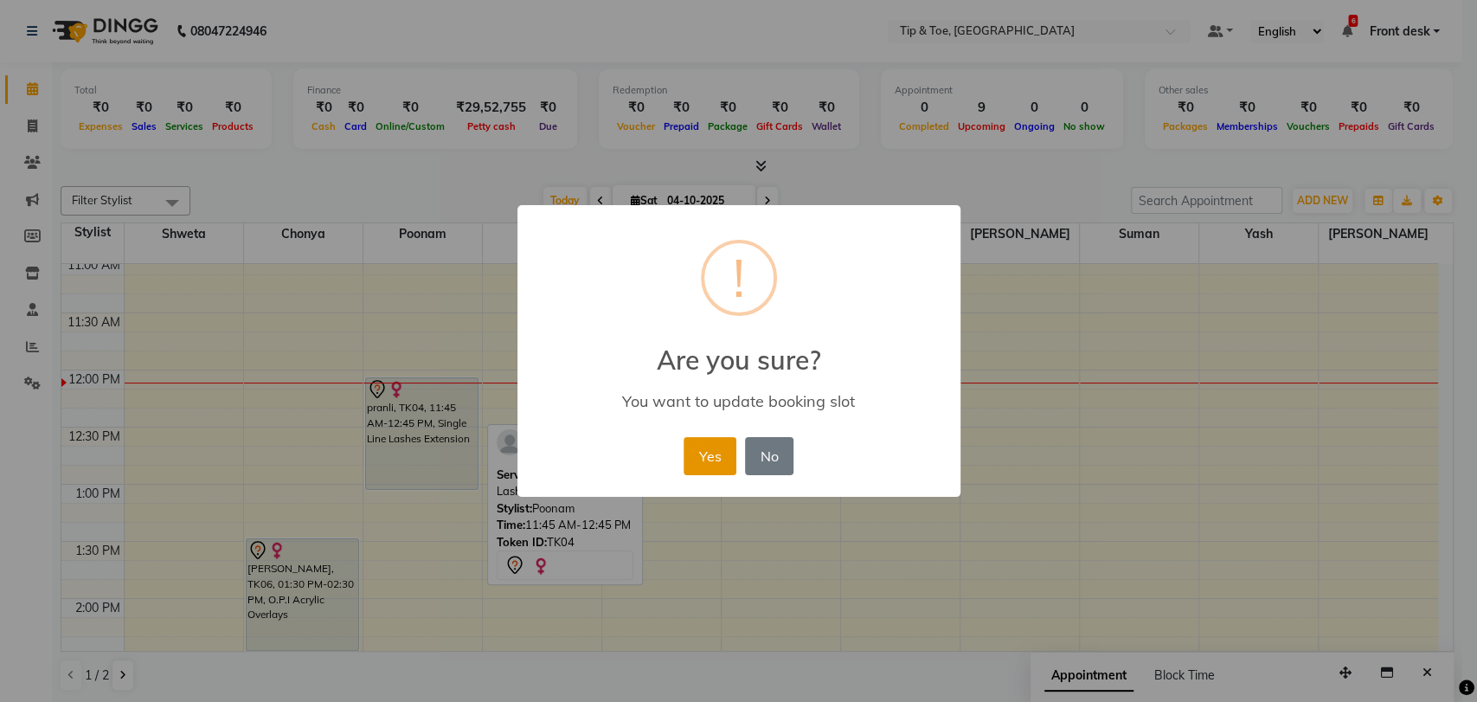
click at [714, 459] on button "Yes" at bounding box center [710, 456] width 53 height 38
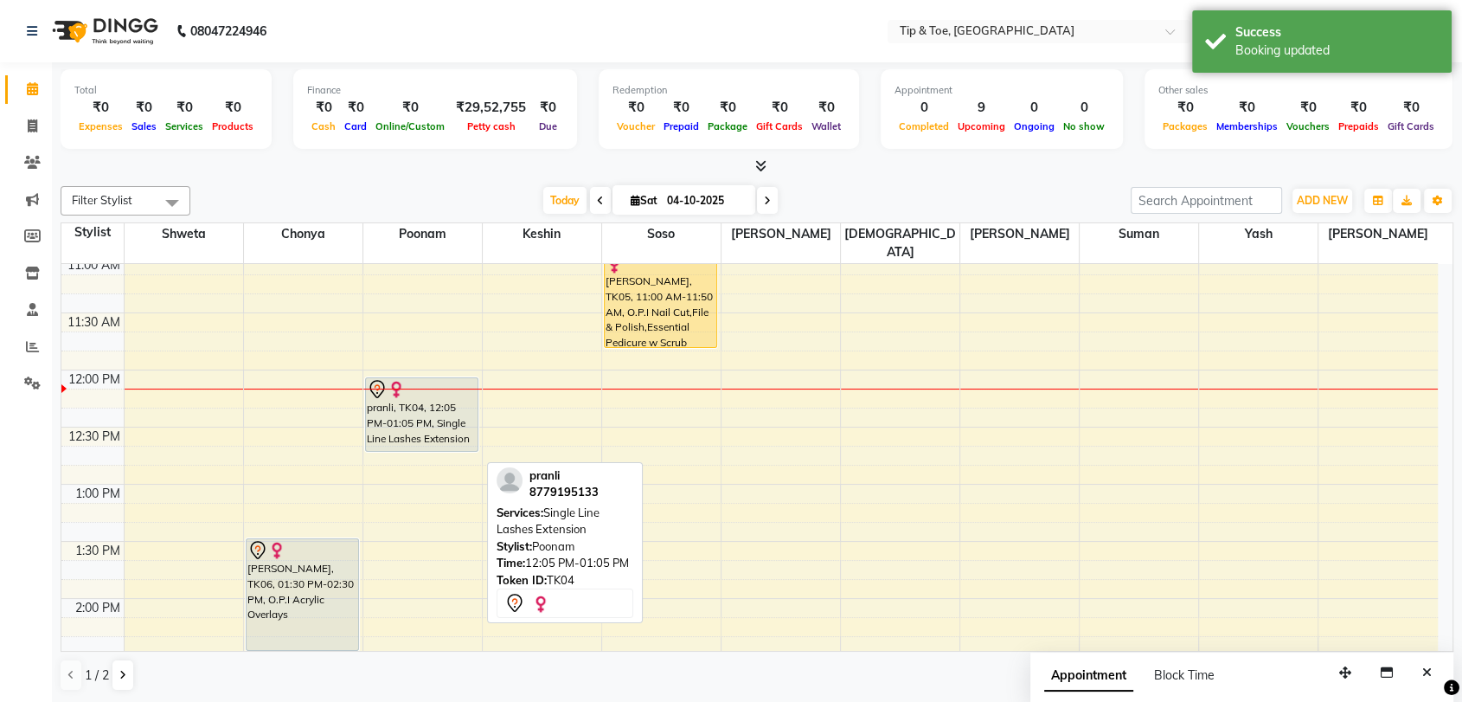
drag, startPoint x: 414, startPoint y: 466, endPoint x: 427, endPoint y: 434, distance: 34.2
click at [427, 434] on div "8:00 AM 8:30 AM 9:00 AM 9:30 AM 10:00 AM 10:30 AM 11:00 AM 11:30 AM 12:00 PM 12…" at bounding box center [749, 655] width 1377 height 1484
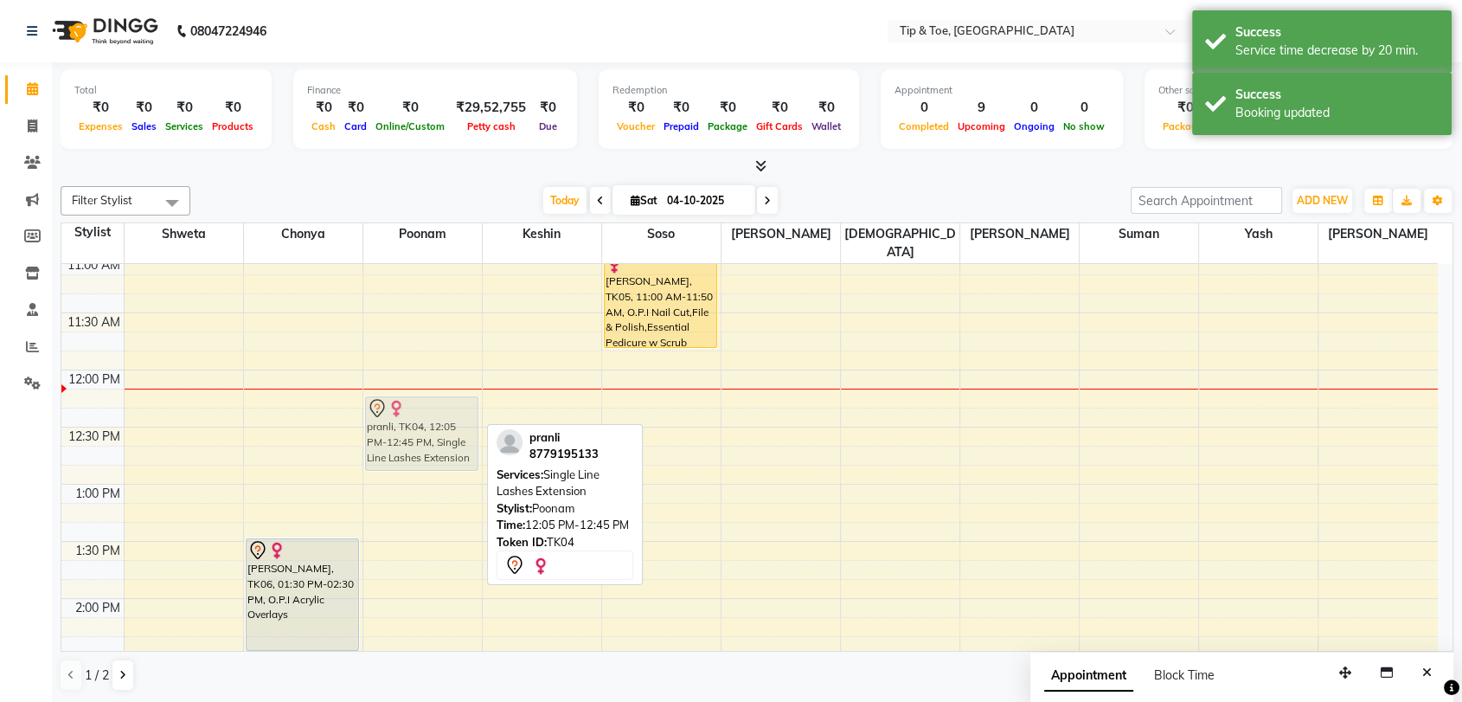
click at [420, 389] on div "pranli, TK04, 12:05 PM-12:45 PM, Single Line Lashes Extension pranli, TK04, 12:…" at bounding box center [422, 655] width 119 height 1484
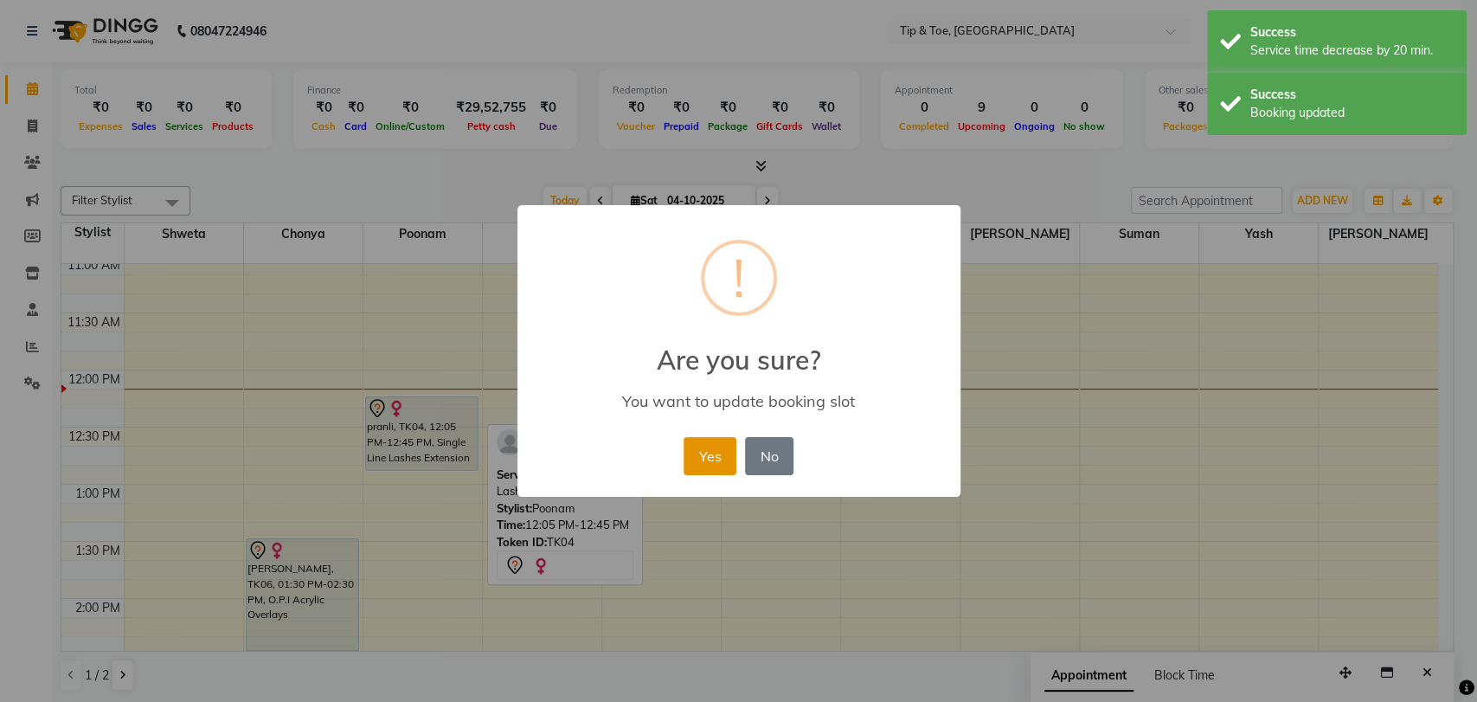
click at [690, 459] on button "Yes" at bounding box center [710, 456] width 53 height 38
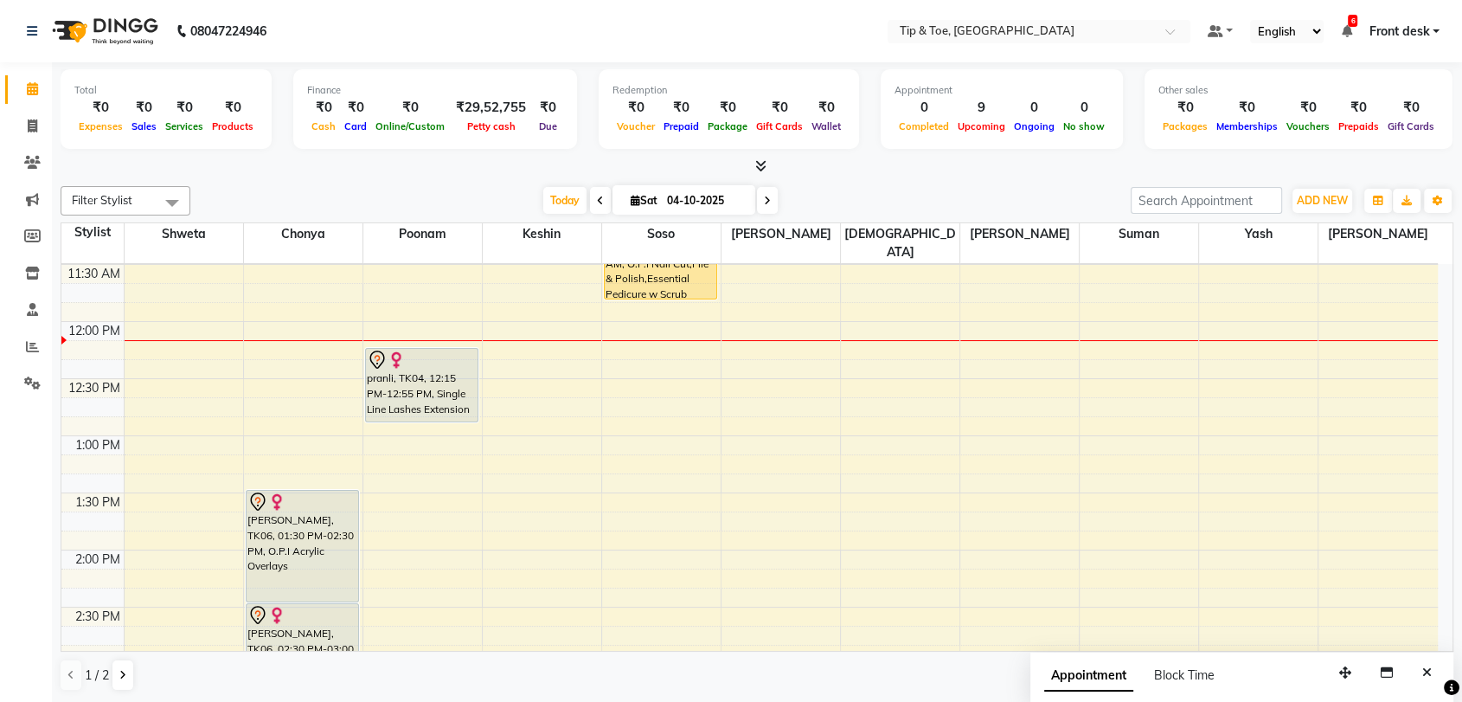
scroll to position [381, 0]
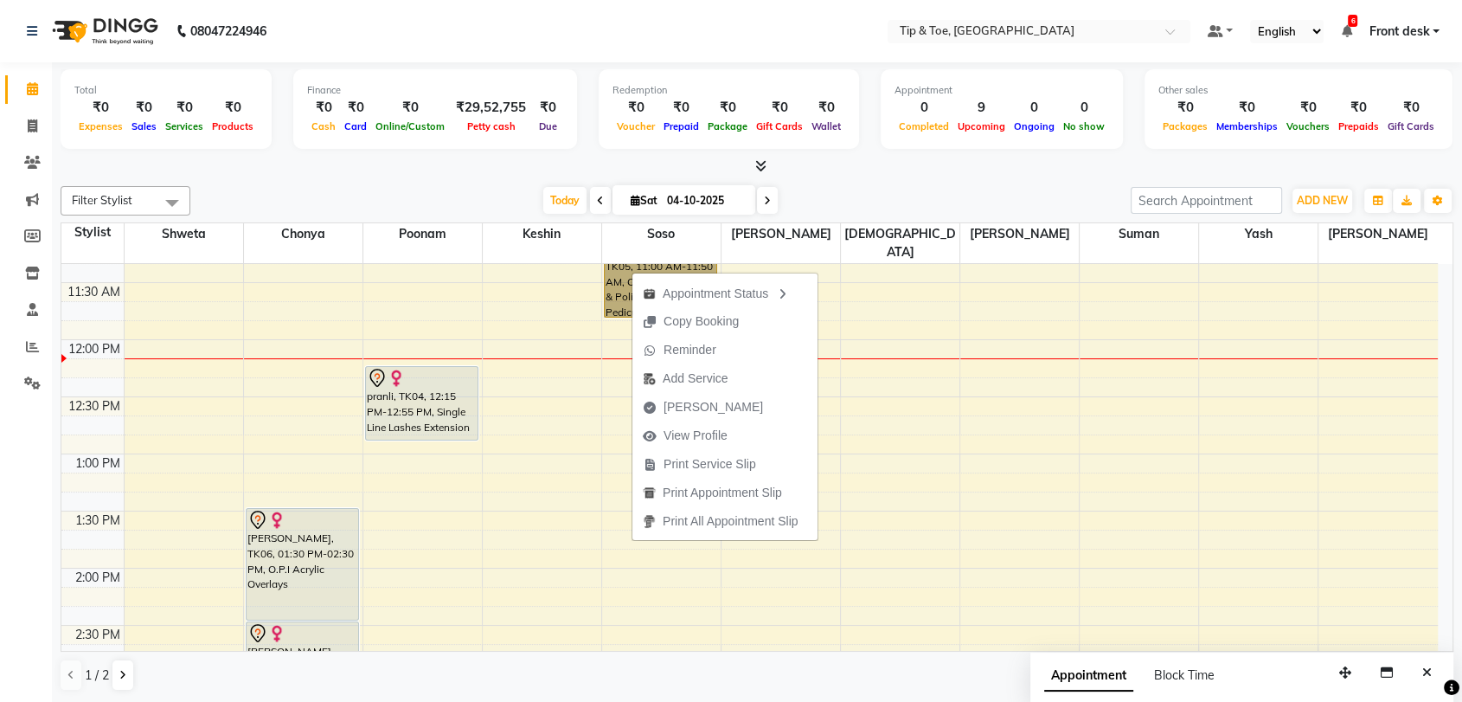
drag, startPoint x: 632, startPoint y: 271, endPoint x: 615, endPoint y: 273, distance: 16.6
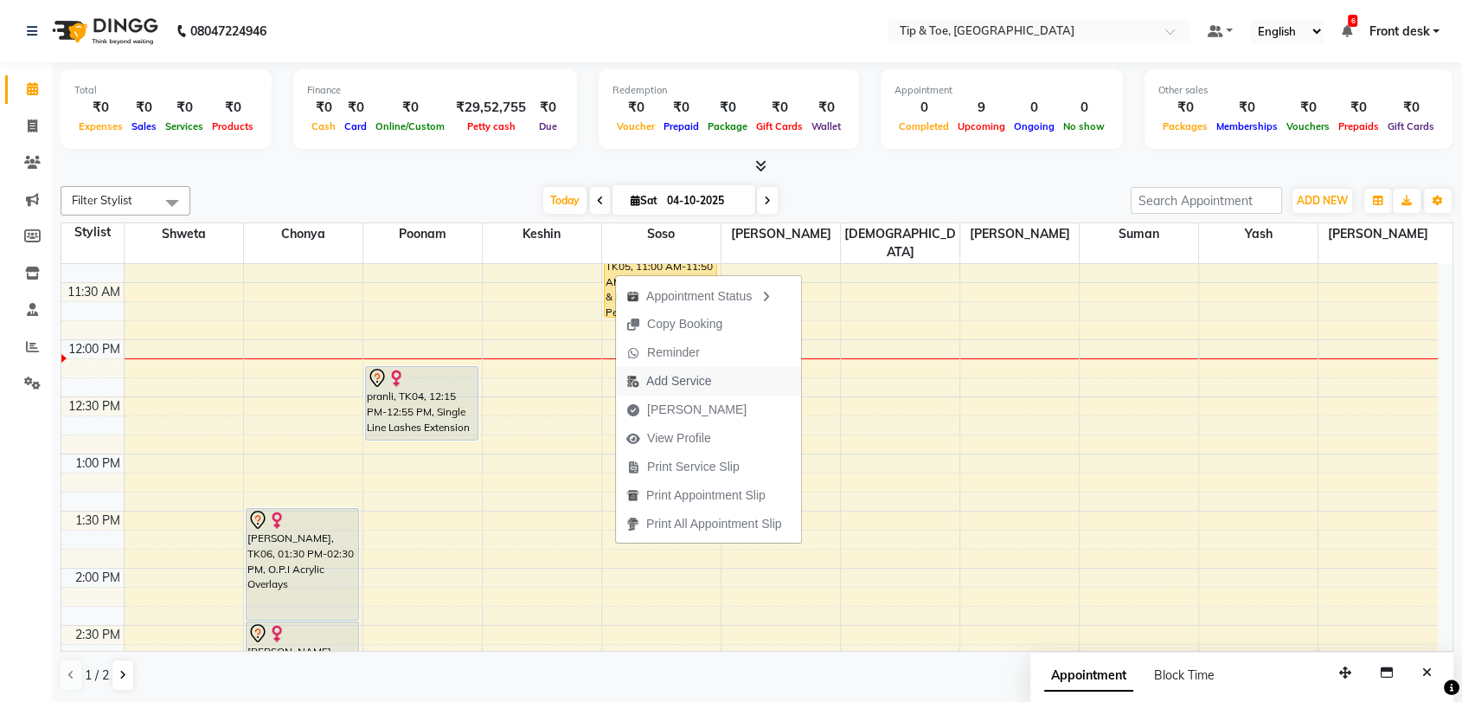
click at [699, 376] on span "Add Service" at bounding box center [678, 381] width 65 height 18
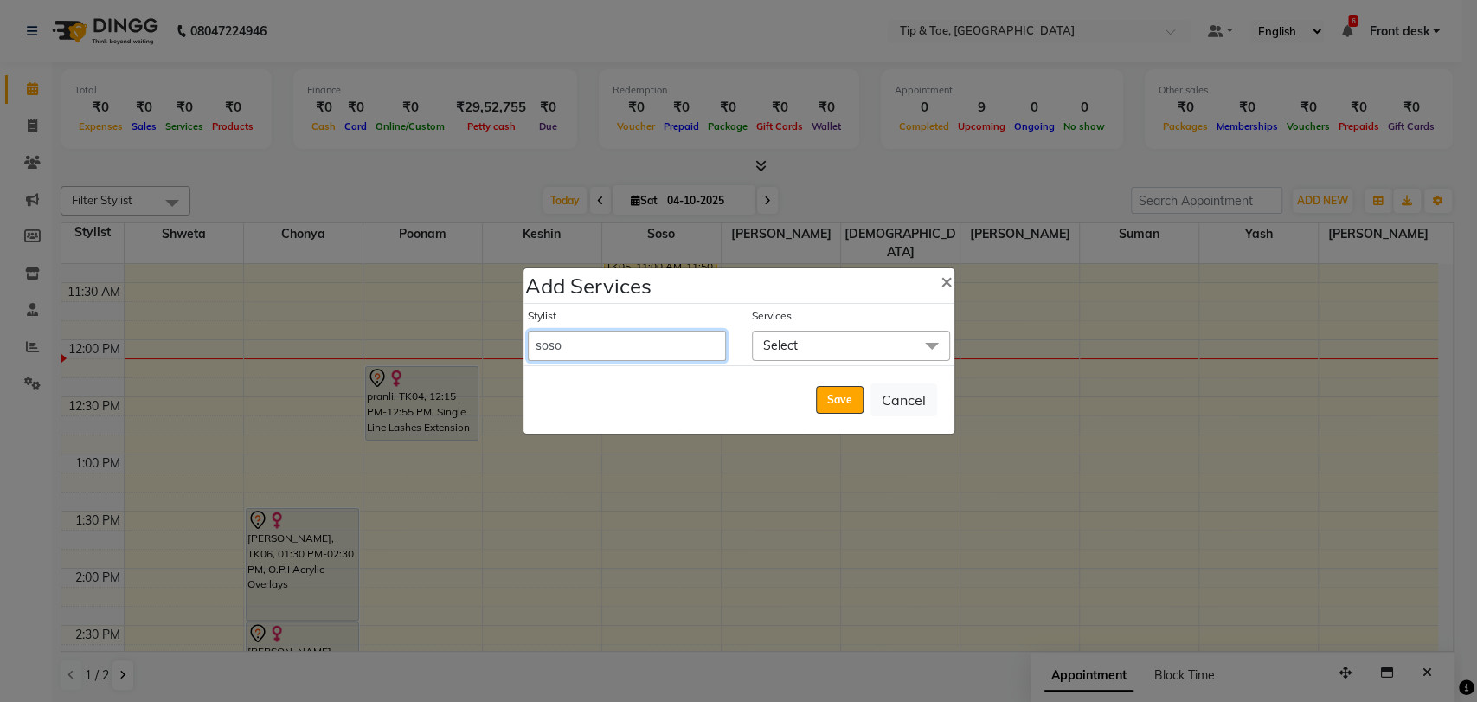
click at [678, 350] on select "Altamash Chonya Front desk Ibrahim Ibrahim Keshin Madhura Madhura poonam Regan …" at bounding box center [627, 346] width 198 height 30
select select "93566"
click at [528, 331] on select "Altamash Chonya Front desk Ibrahim Ibrahim Keshin Madhura Madhura poonam Regan …" at bounding box center [627, 346] width 198 height 30
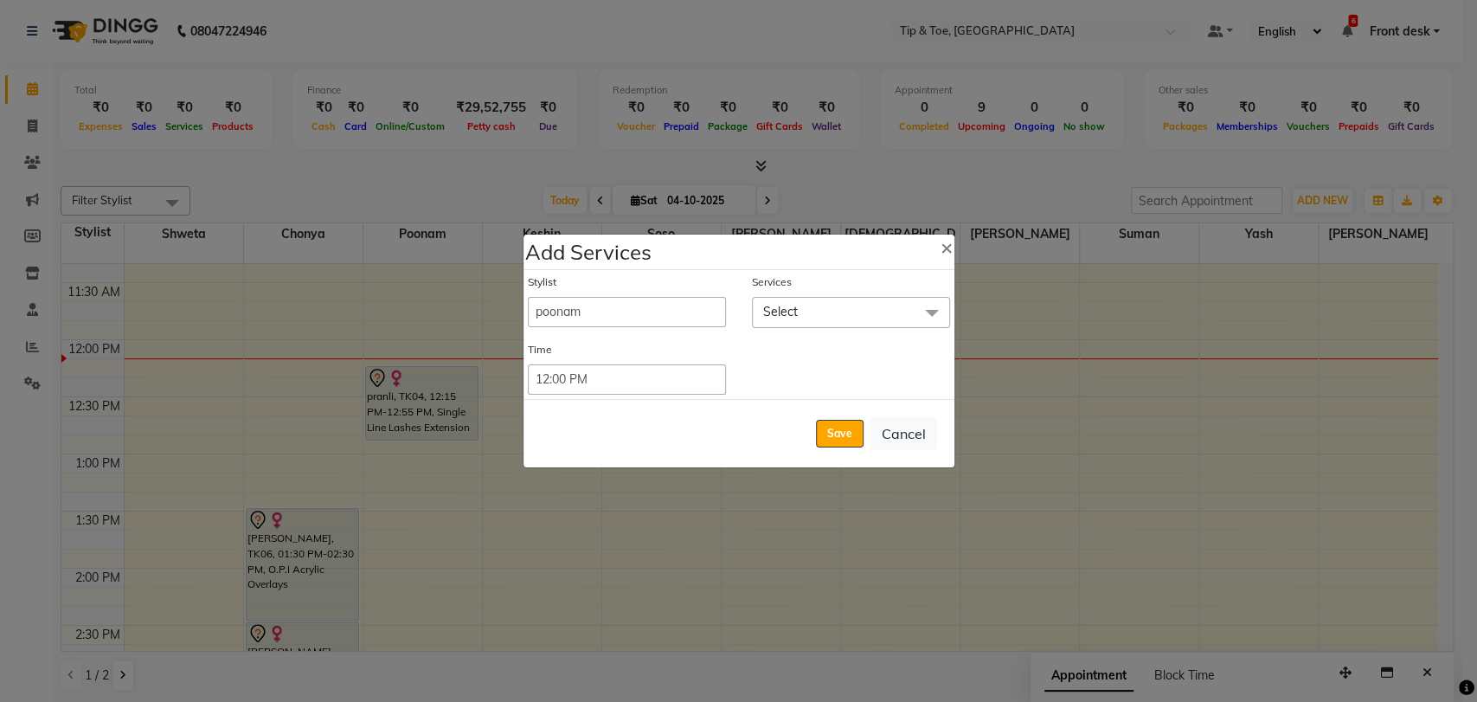
click at [810, 310] on span "Select" at bounding box center [851, 312] width 198 height 30
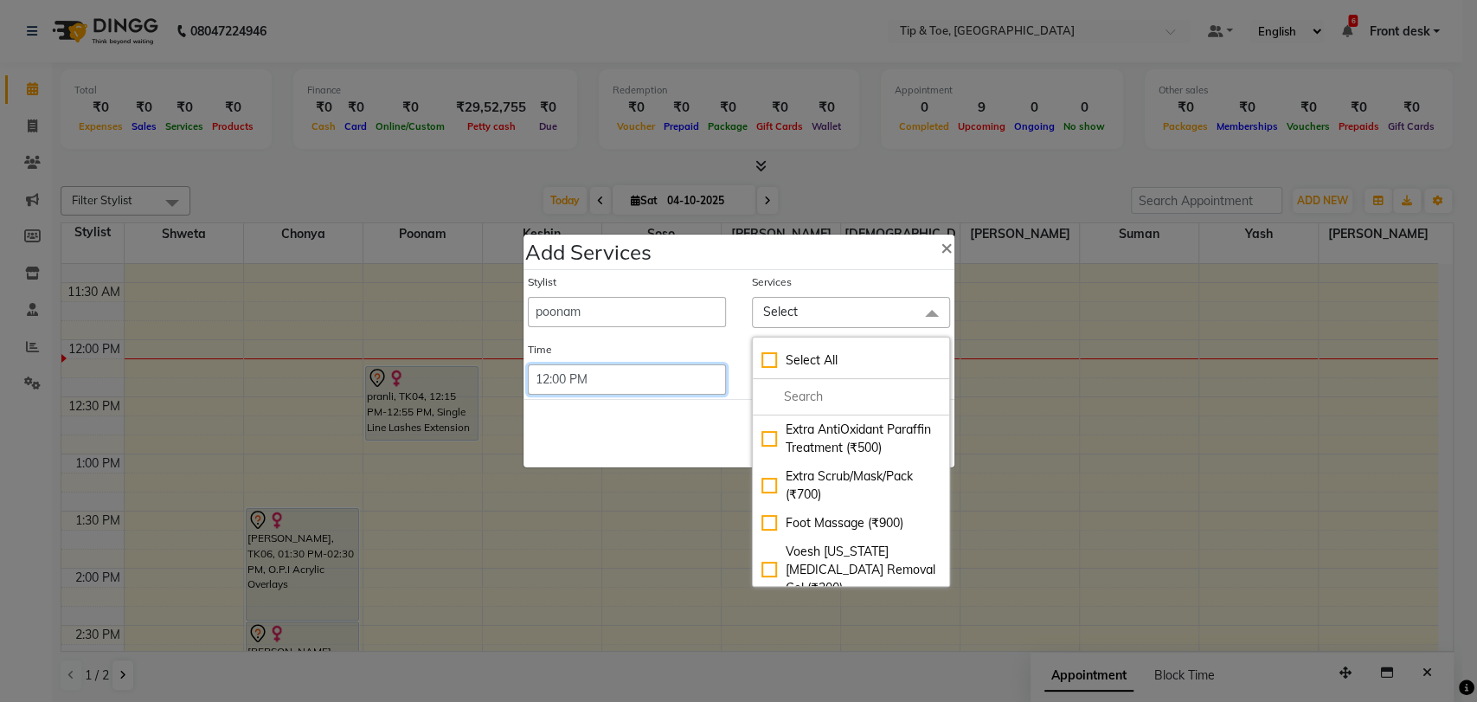
click at [637, 380] on select "Select 09:00 AM 09:15 AM 09:30 AM 09:45 AM 10:00 AM 10:15 AM 10:30 AM 10:45 AM …" at bounding box center [627, 379] width 198 height 30
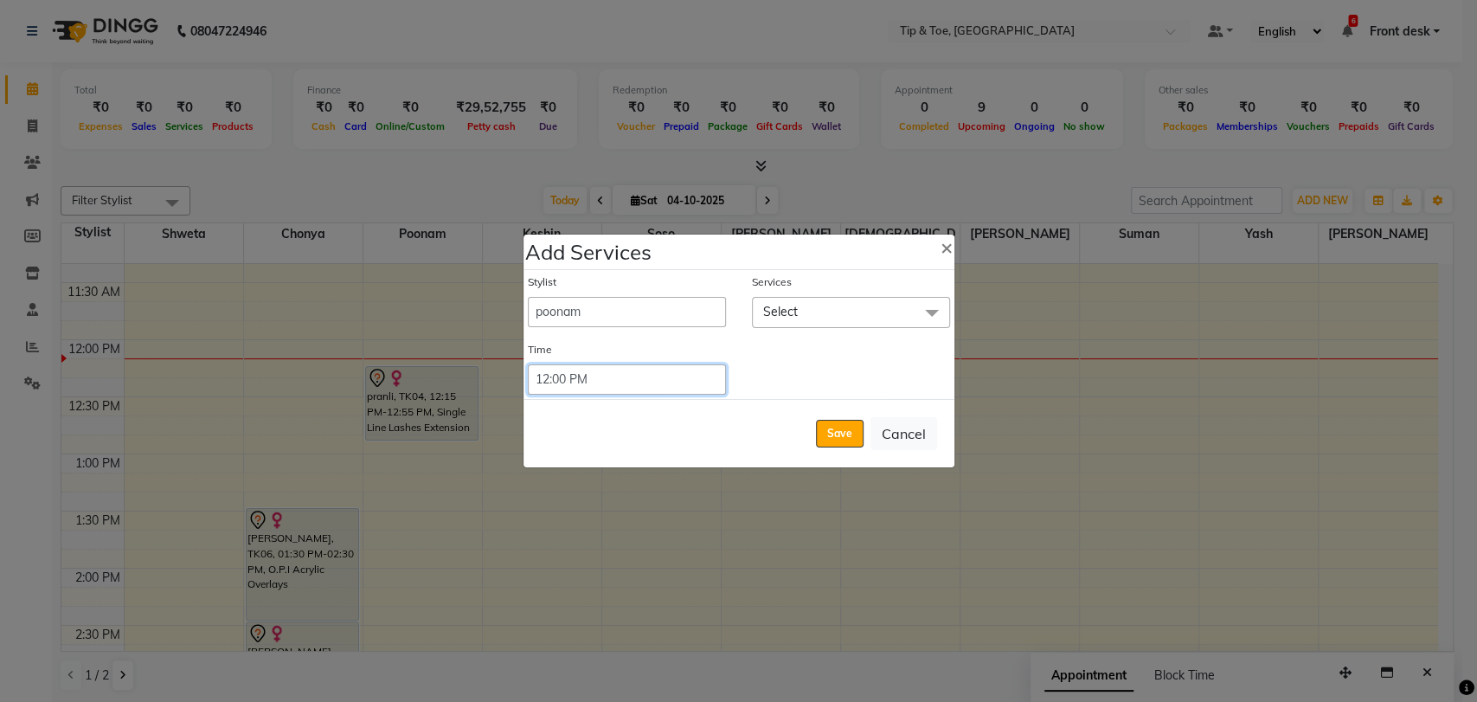
select select "705"
click at [528, 364] on select "Select 09:00 AM 09:15 AM 09:30 AM 09:45 AM 10:00 AM 10:15 AM 10:30 AM 10:45 AM …" at bounding box center [627, 379] width 198 height 30
click at [812, 308] on span "Select" at bounding box center [851, 312] width 198 height 30
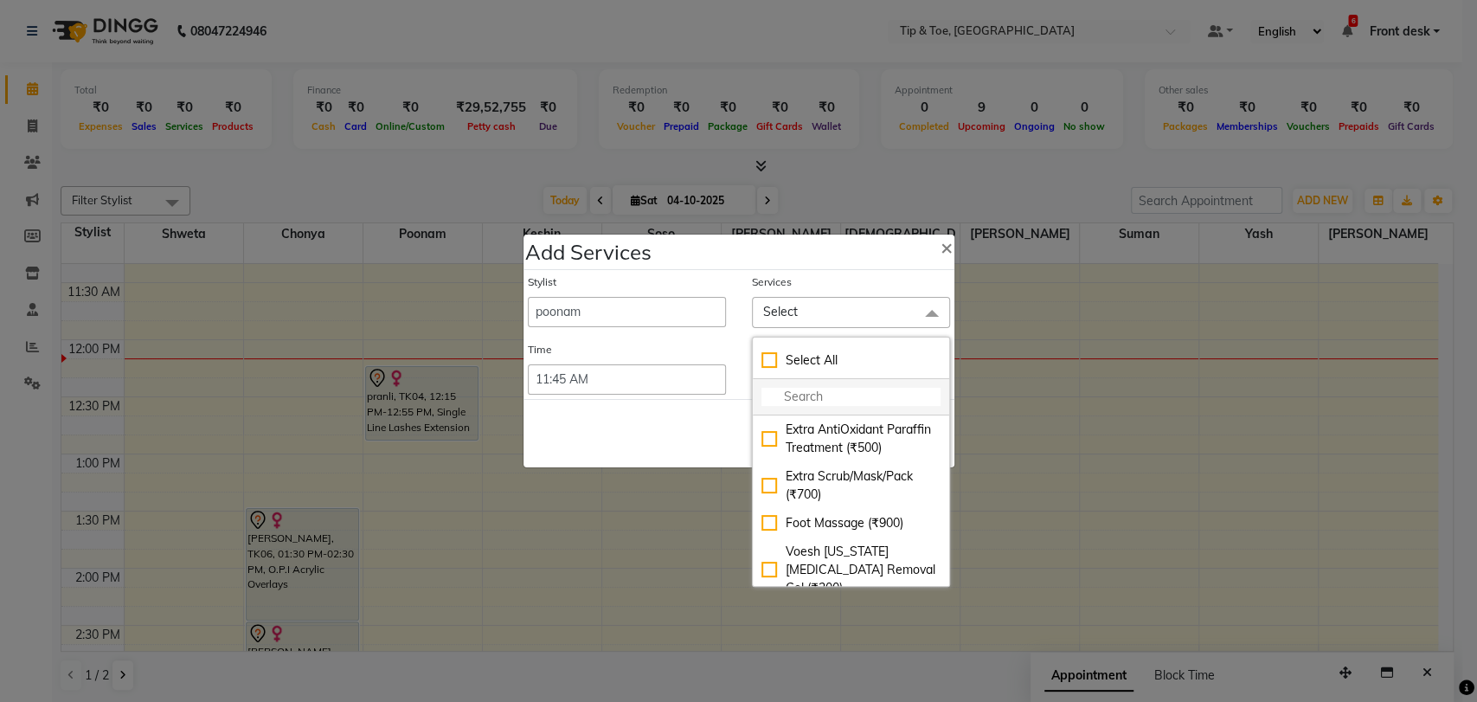
click at [793, 398] on input "multiselect-search" at bounding box center [850, 397] width 179 height 18
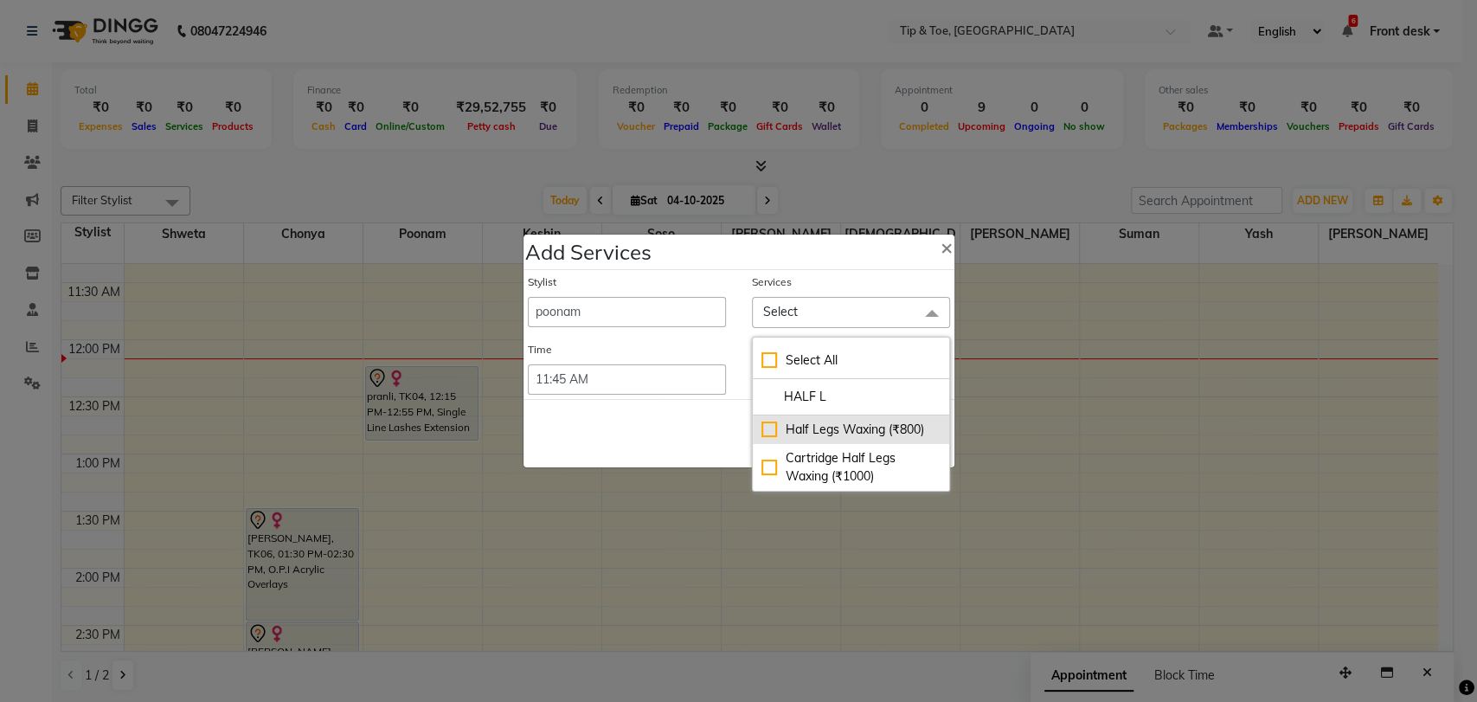
type input "HALF L"
click at [767, 431] on div "Half Legs Waxing (₹800)" at bounding box center [850, 430] width 179 height 18
checkbox input "true"
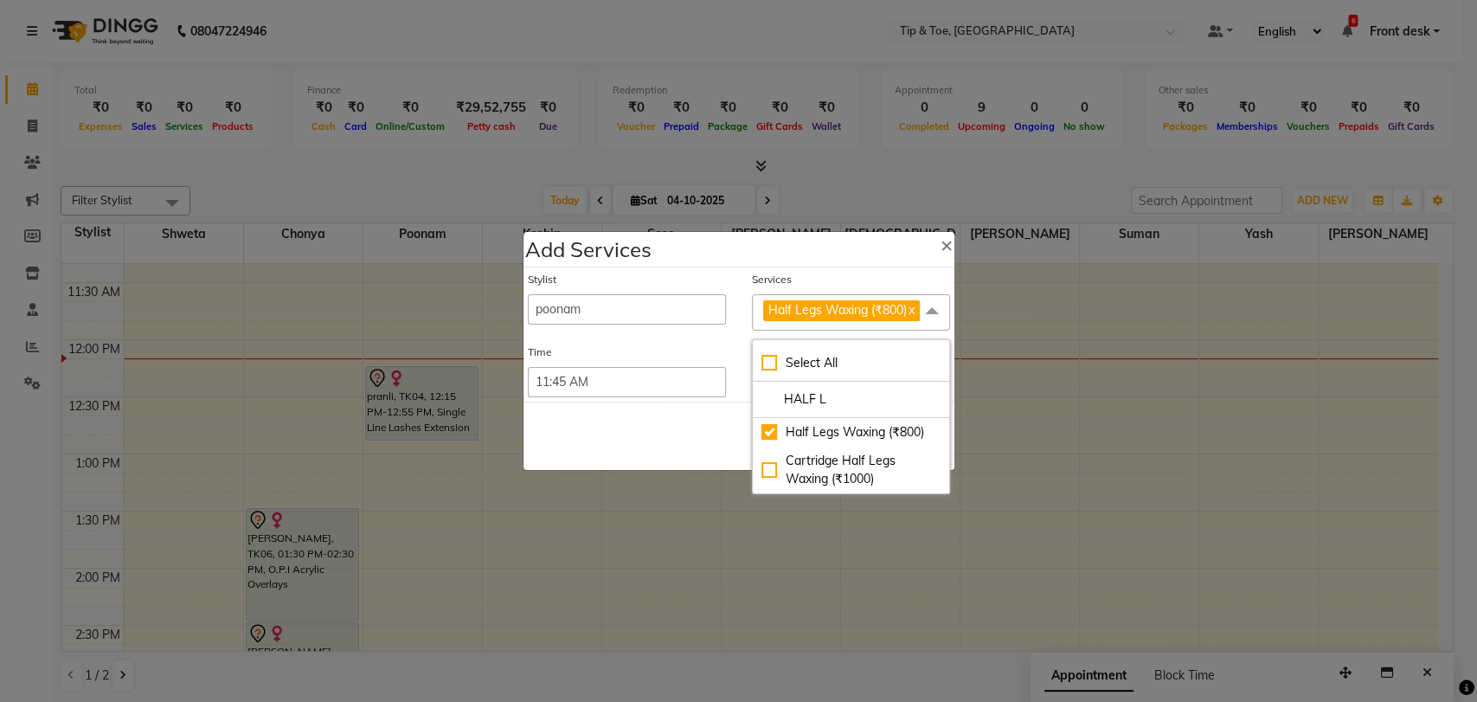
click at [923, 330] on span "Half Legs Waxing (₹800) x" at bounding box center [851, 311] width 198 height 35
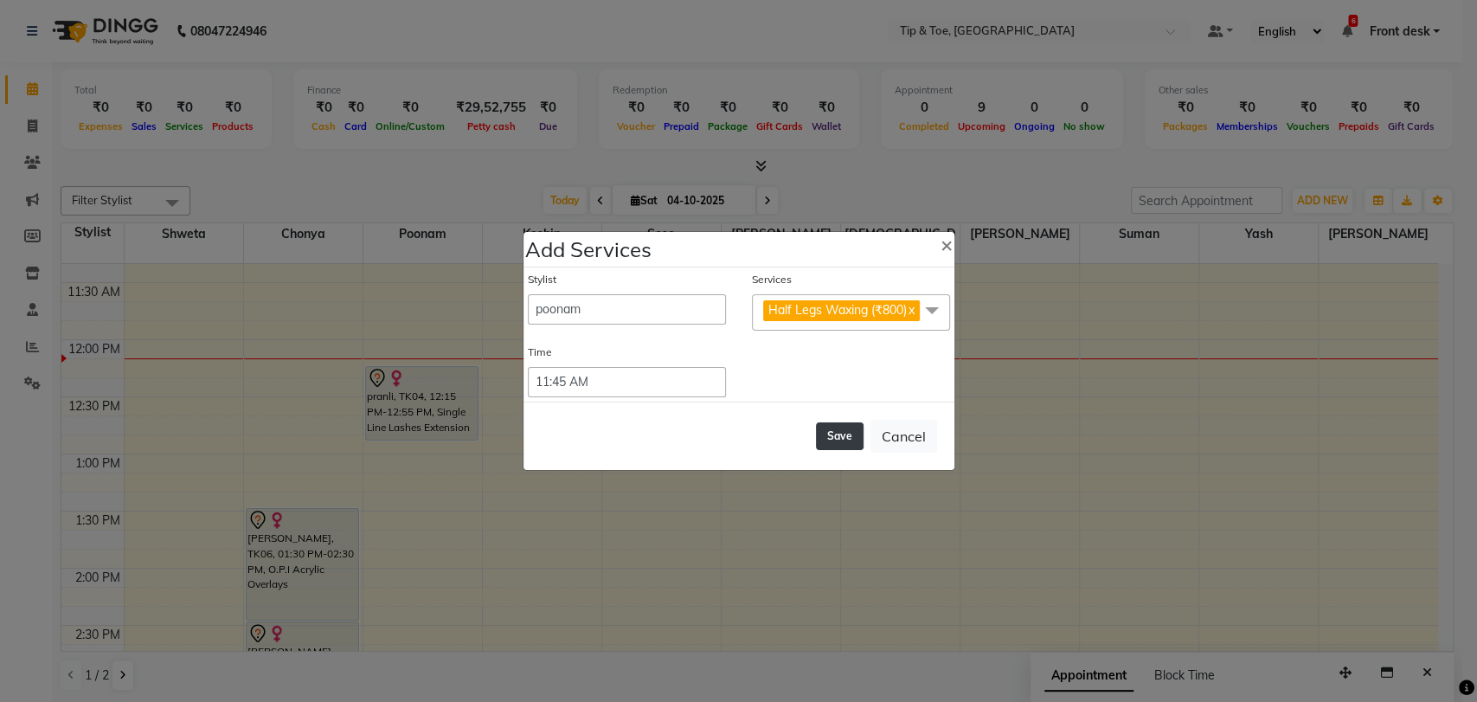
click at [844, 440] on button "Save" at bounding box center [840, 436] width 48 height 28
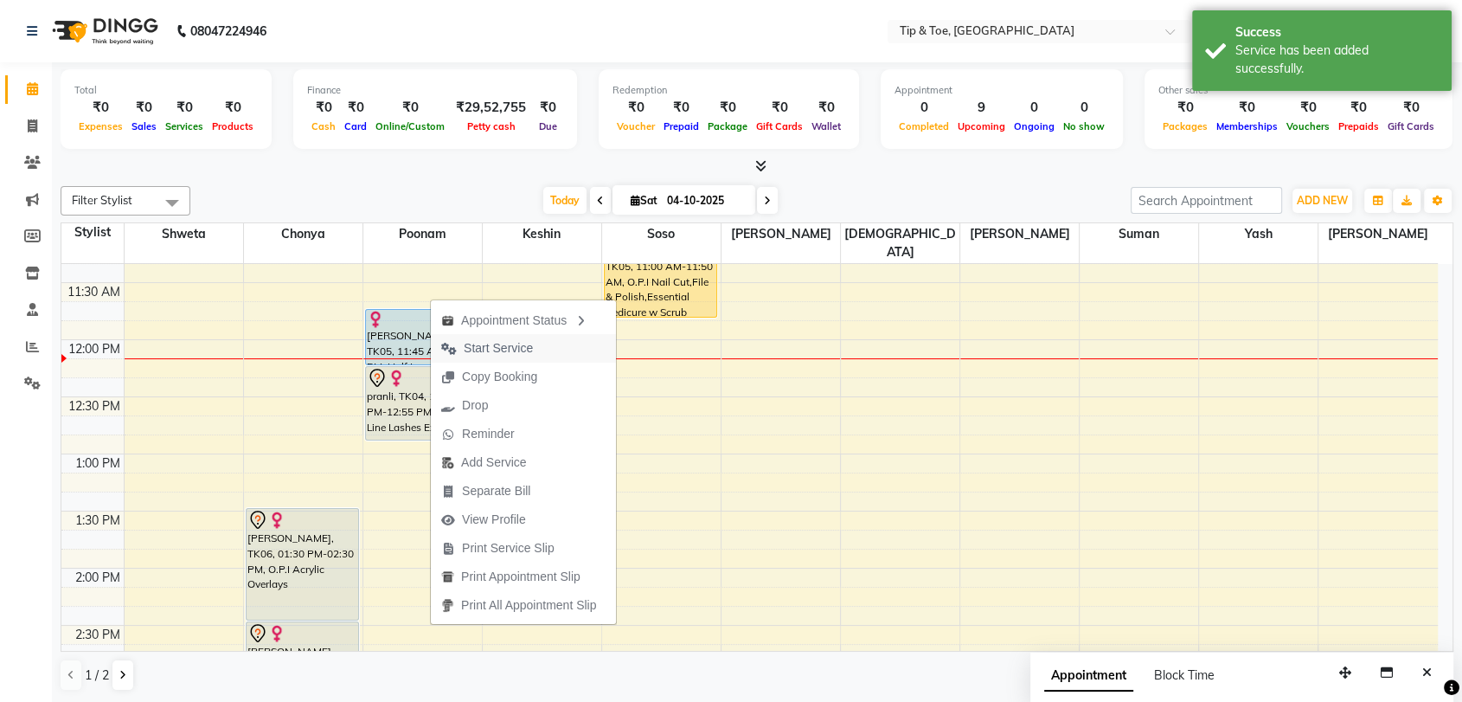
click at [507, 346] on span "Start Service" at bounding box center [498, 348] width 69 height 18
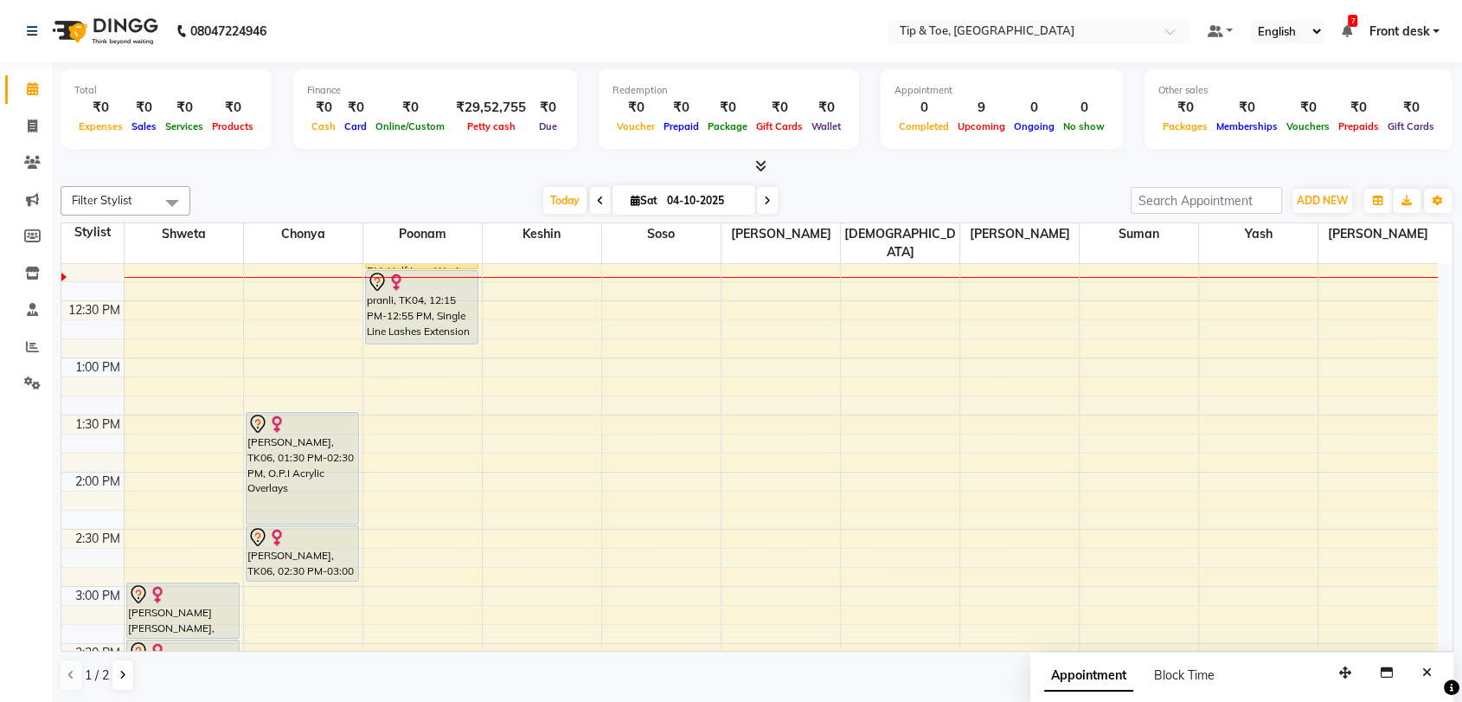
scroll to position [573, 0]
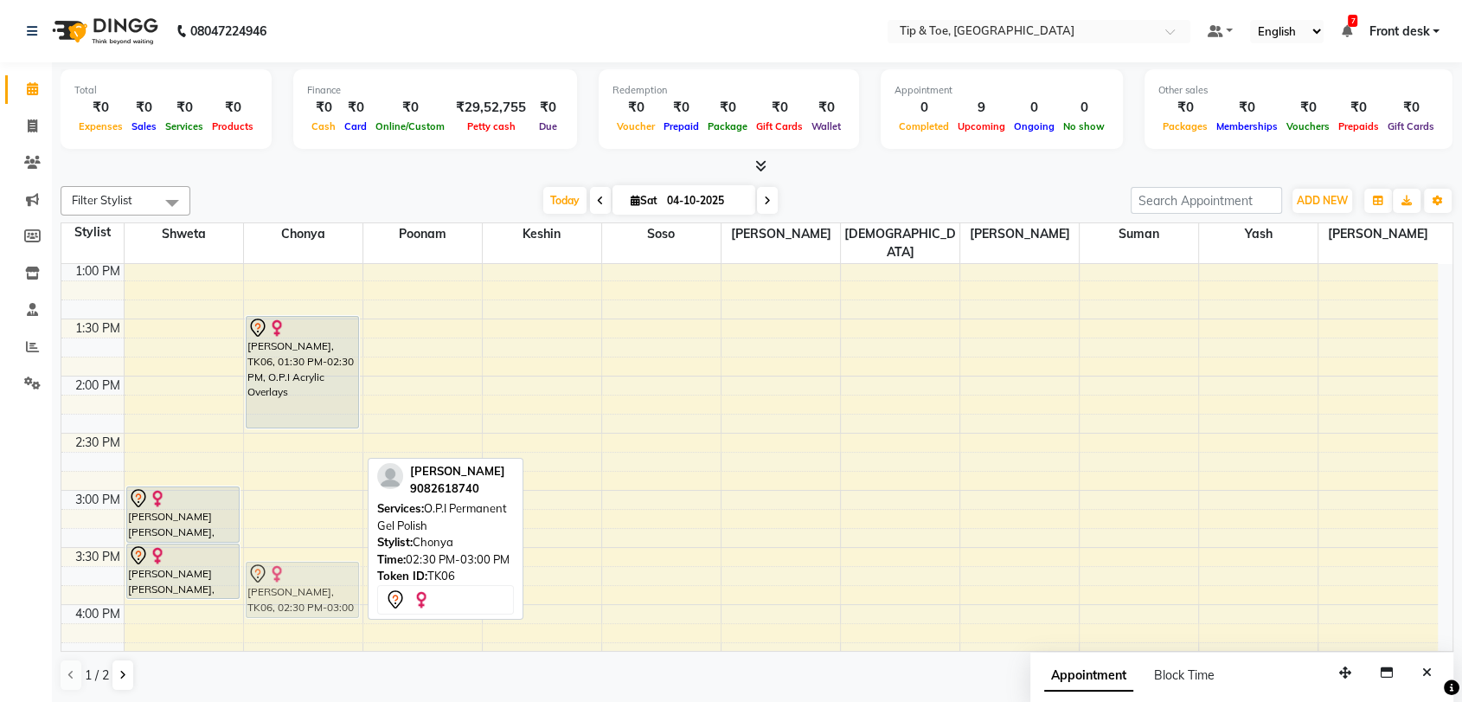
drag, startPoint x: 313, startPoint y: 425, endPoint x: 321, endPoint y: 559, distance: 134.3
click at [321, 559] on div "Pooja Shah, TK06, 01:30 PM-02:30 PM, O.P.I Acrylic Overlays Pooja Shah, TK06, 0…" at bounding box center [303, 433] width 119 height 1484
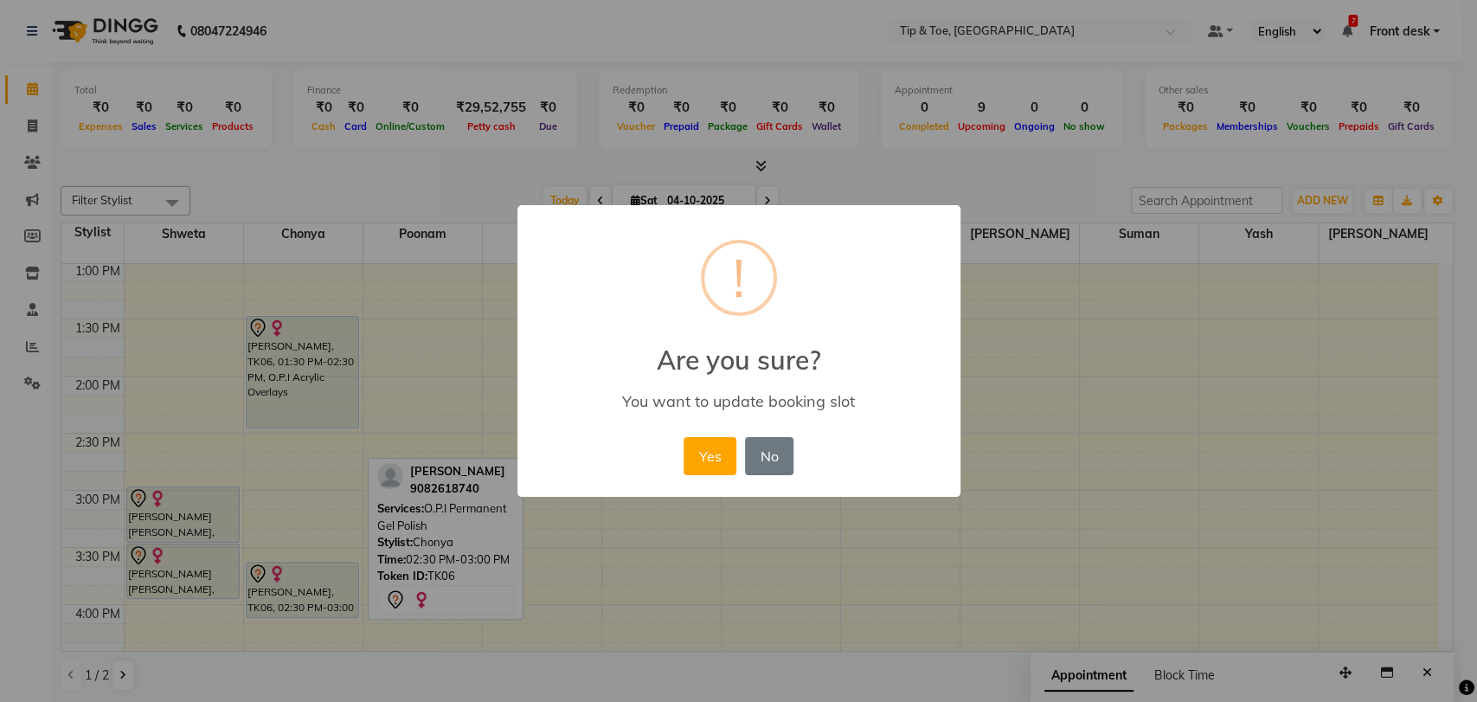
click at [677, 445] on div "× ! Are you sure? You want to update booking slot Yes No No" at bounding box center [738, 351] width 443 height 292
click at [699, 450] on button "Yes" at bounding box center [710, 456] width 53 height 38
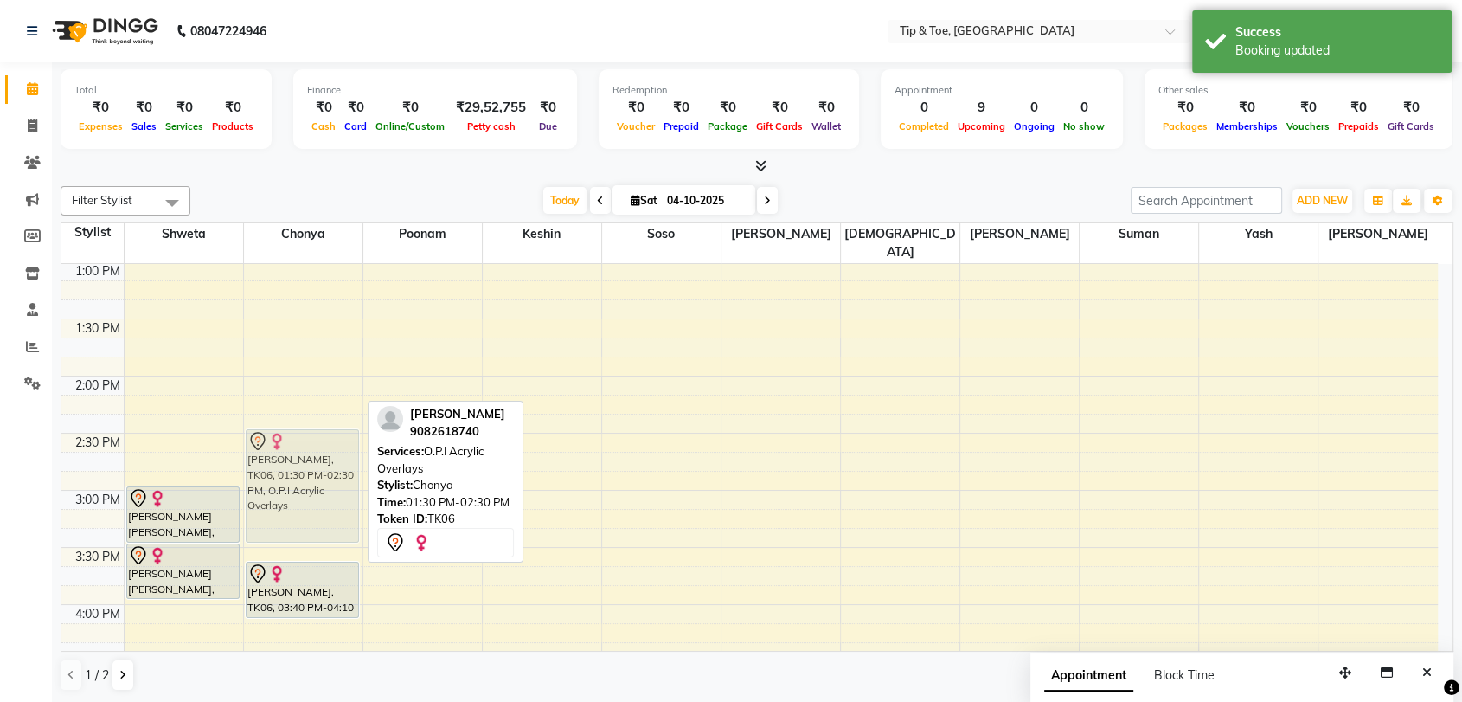
drag, startPoint x: 298, startPoint y: 323, endPoint x: 309, endPoint y: 443, distance: 120.8
click at [309, 443] on div "Pooja Shah, TK06, 01:30 PM-02:30 PM, O.P.I Acrylic Overlays Pooja Shah, TK06, 0…" at bounding box center [303, 433] width 119 height 1484
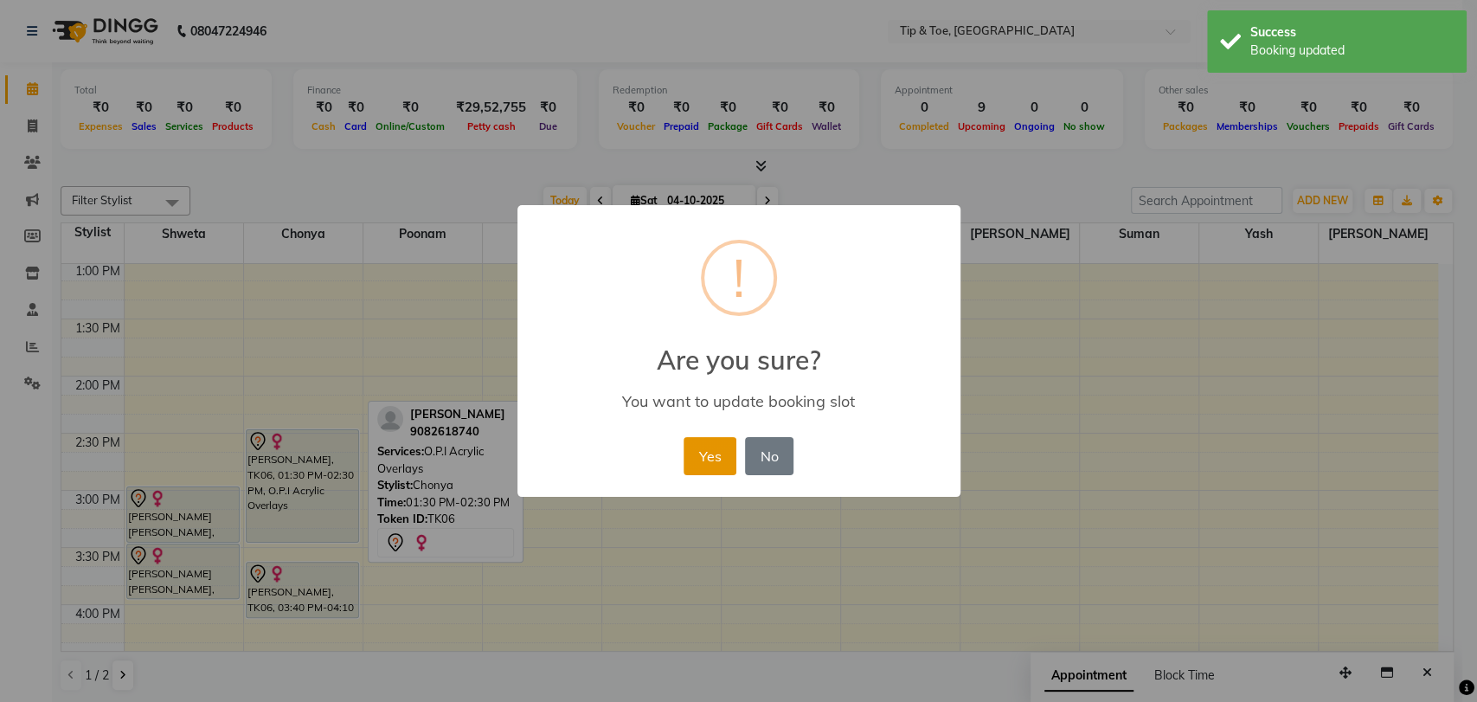
click at [702, 454] on button "Yes" at bounding box center [710, 456] width 53 height 38
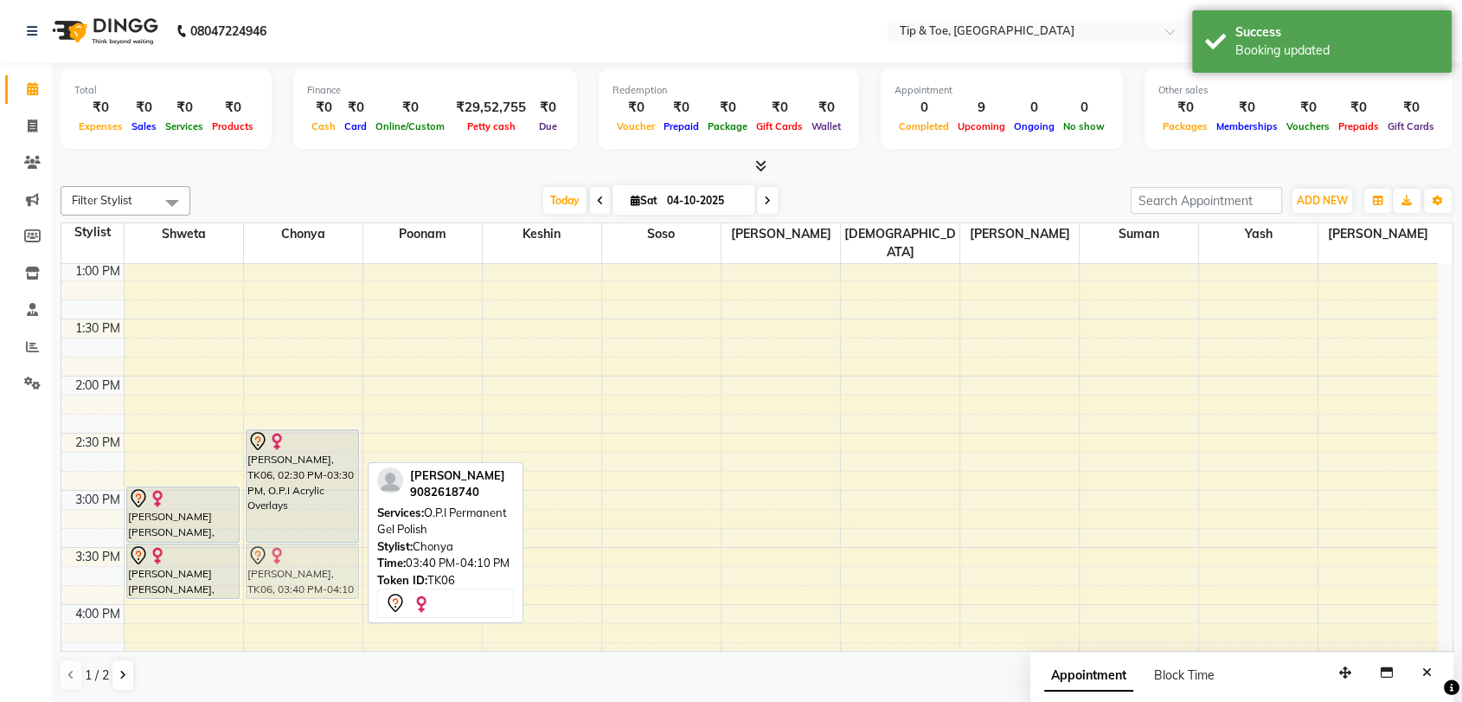
drag, startPoint x: 301, startPoint y: 547, endPoint x: 311, endPoint y: 536, distance: 14.1
click at [311, 536] on div "Pooja Shah, TK06, 02:30 PM-03:30 PM, O.P.I Acrylic Overlays Pooja Shah, TK06, 0…" at bounding box center [303, 433] width 119 height 1484
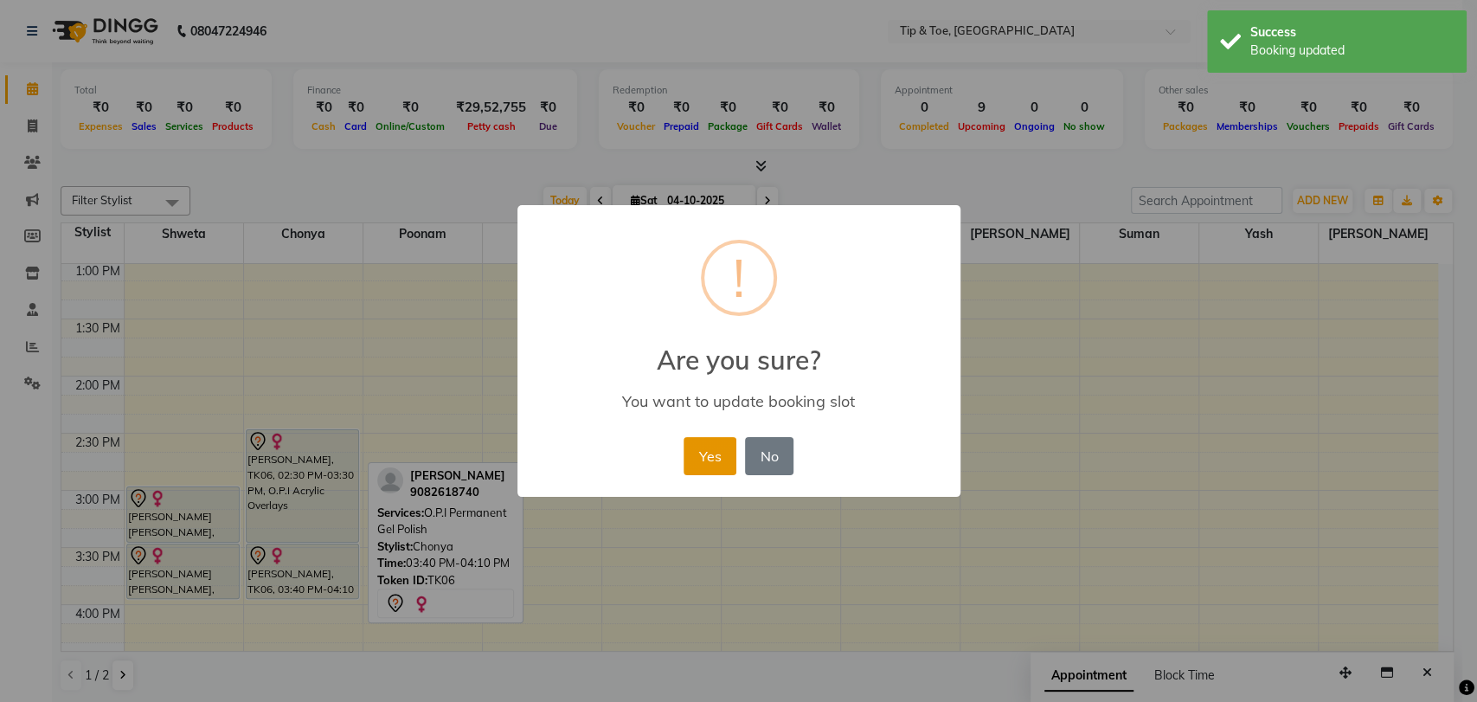
click at [706, 453] on button "Yes" at bounding box center [710, 456] width 53 height 38
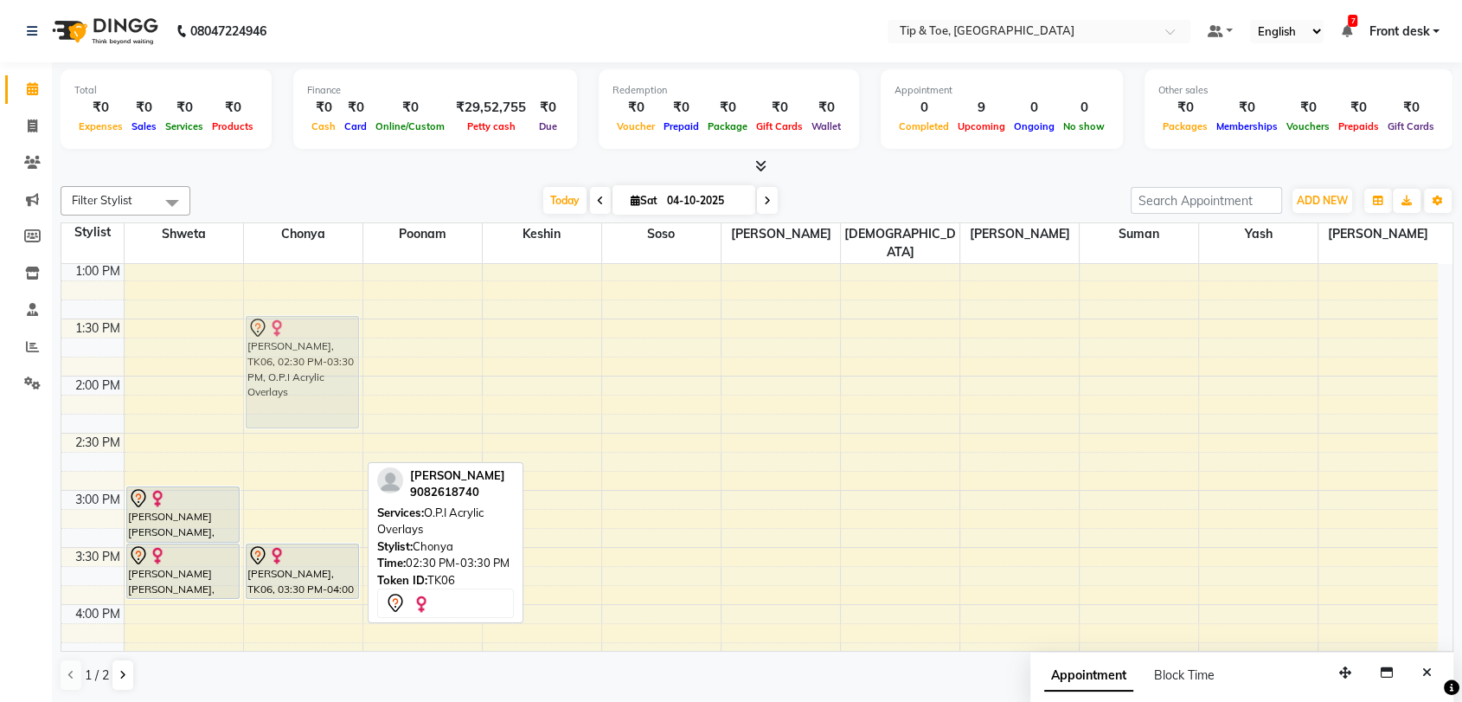
drag, startPoint x: 311, startPoint y: 444, endPoint x: 318, endPoint y: 336, distance: 108.4
click at [318, 336] on div "Pooja Shah, TK06, 02:30 PM-03:30 PM, O.P.I Acrylic Overlays Pooja Shah, TK06, 0…" at bounding box center [303, 433] width 119 height 1484
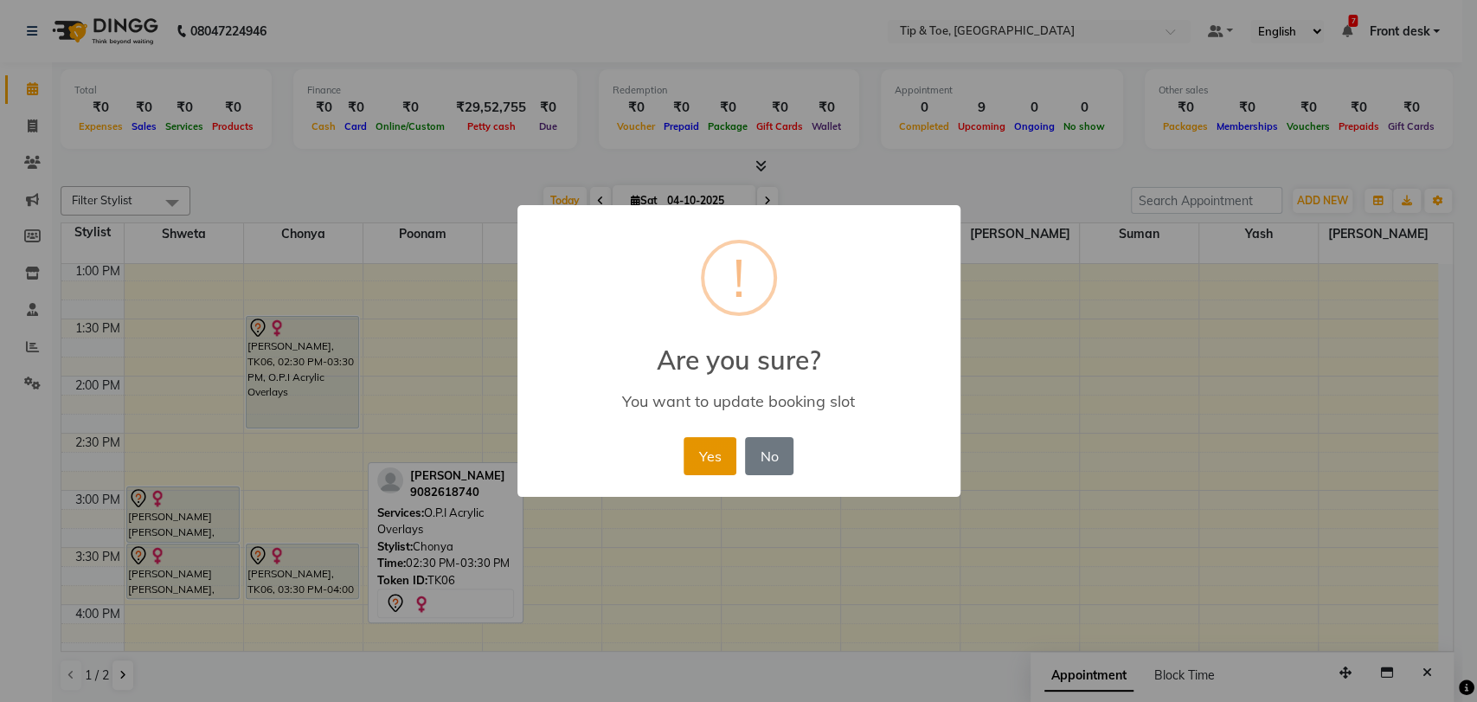
click at [717, 446] on button "Yes" at bounding box center [710, 456] width 53 height 38
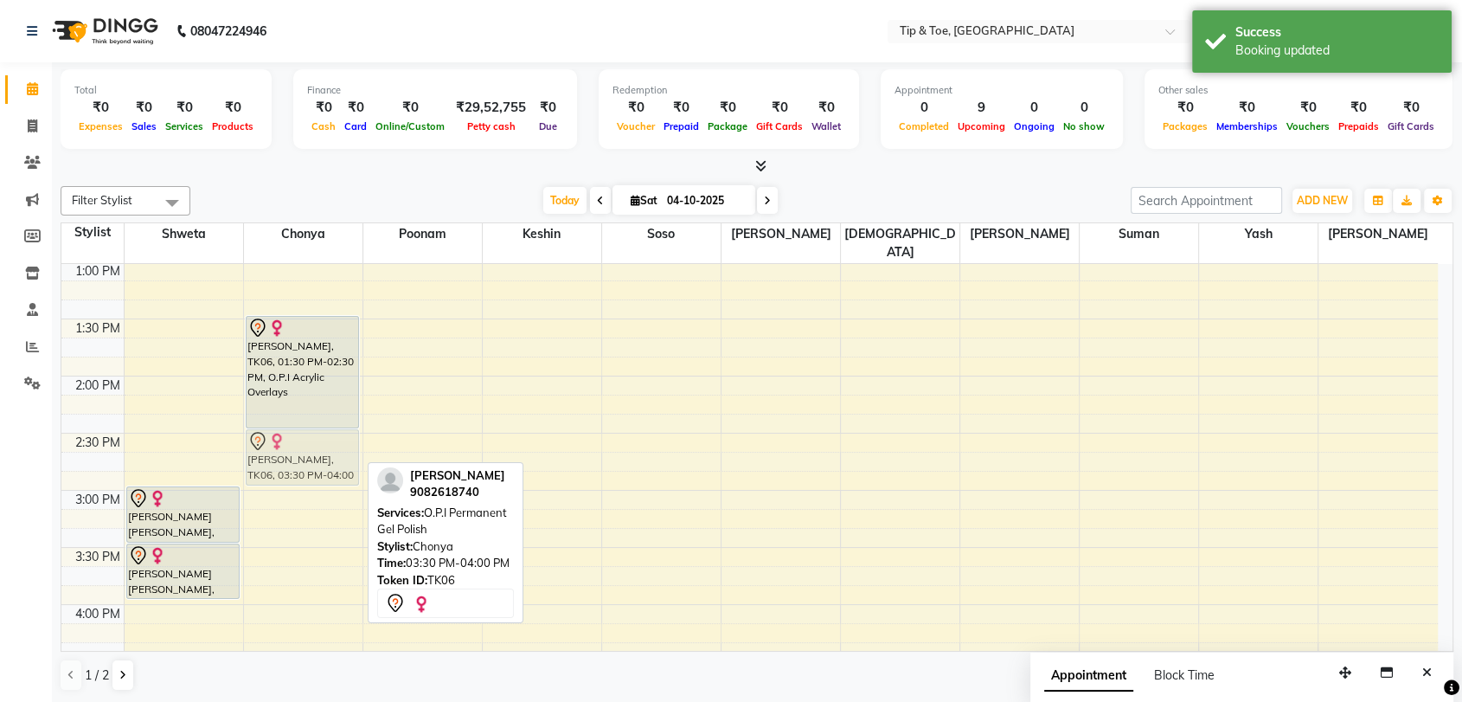
drag, startPoint x: 288, startPoint y: 544, endPoint x: 311, endPoint y: 432, distance: 114.9
click at [311, 432] on div "Pooja Shah, TK06, 01:30 PM-02:30 PM, O.P.I Acrylic Overlays Pooja Shah, TK06, 0…" at bounding box center [303, 433] width 119 height 1484
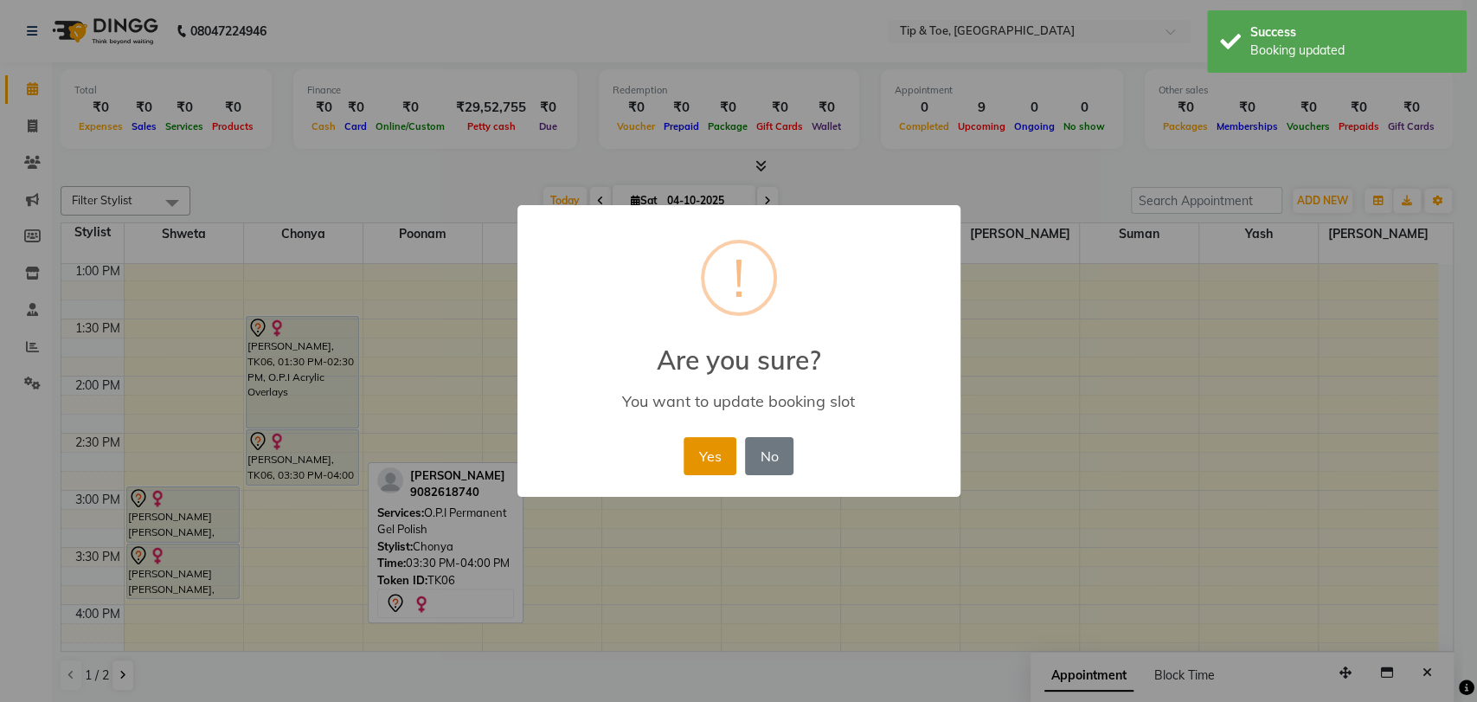
click at [723, 466] on button "Yes" at bounding box center [710, 456] width 53 height 38
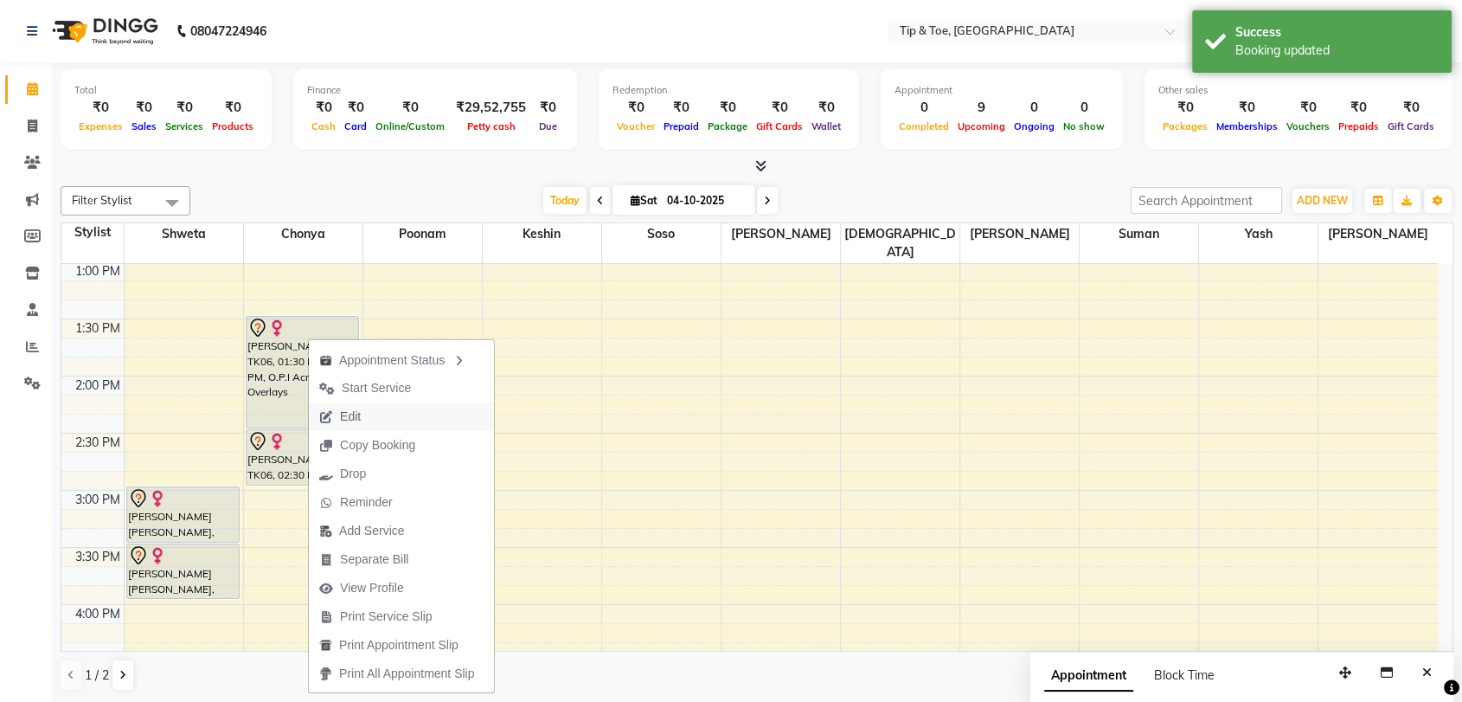
click at [382, 417] on button "Edit" at bounding box center [401, 416] width 185 height 29
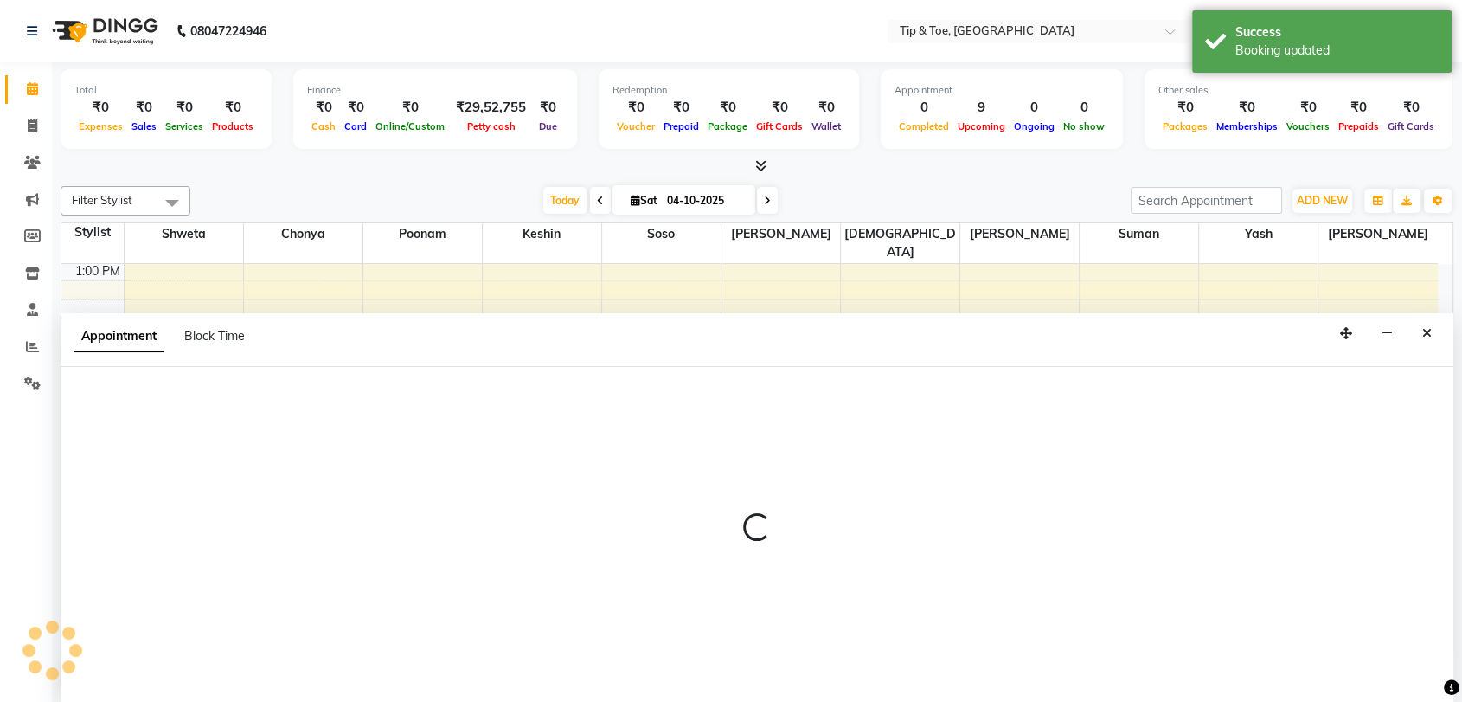
scroll to position [1, 0]
select select "810"
select select "tentative"
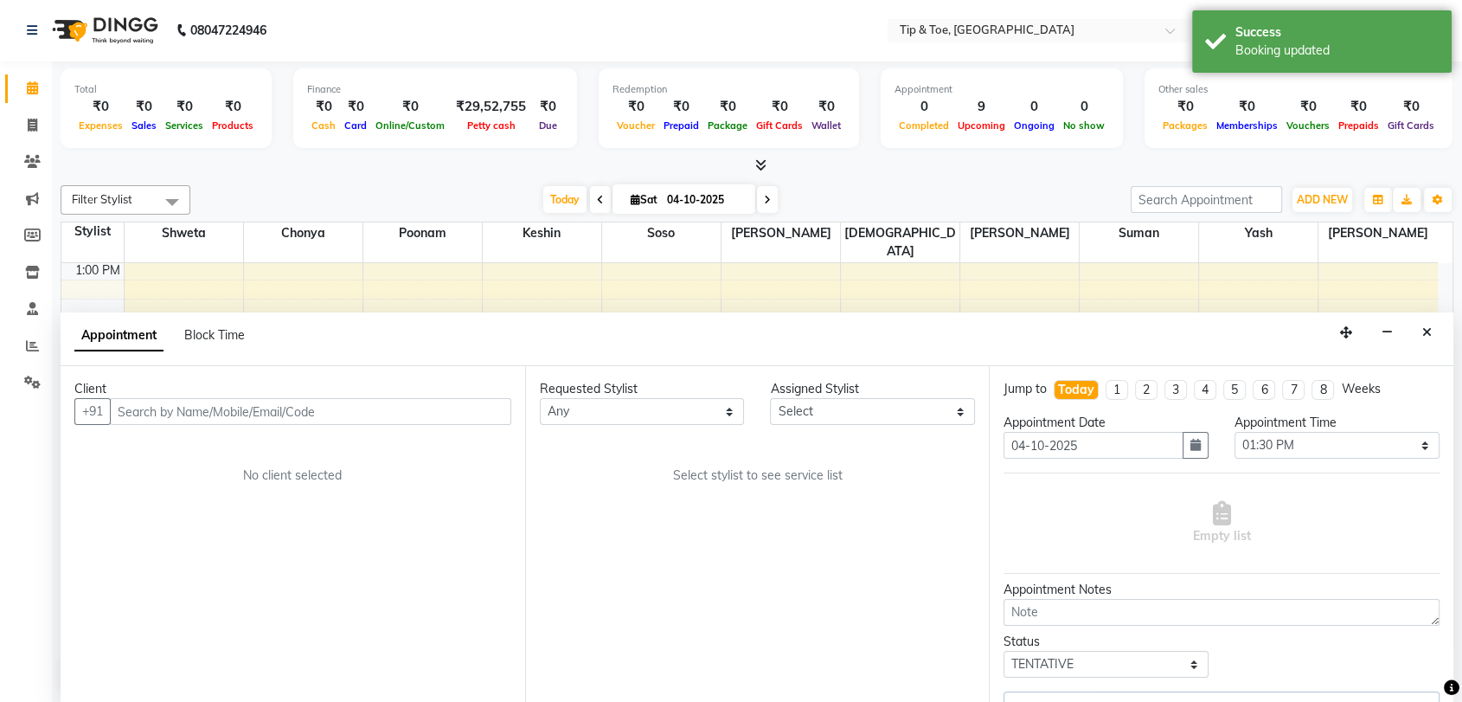
scroll to position [0, 0]
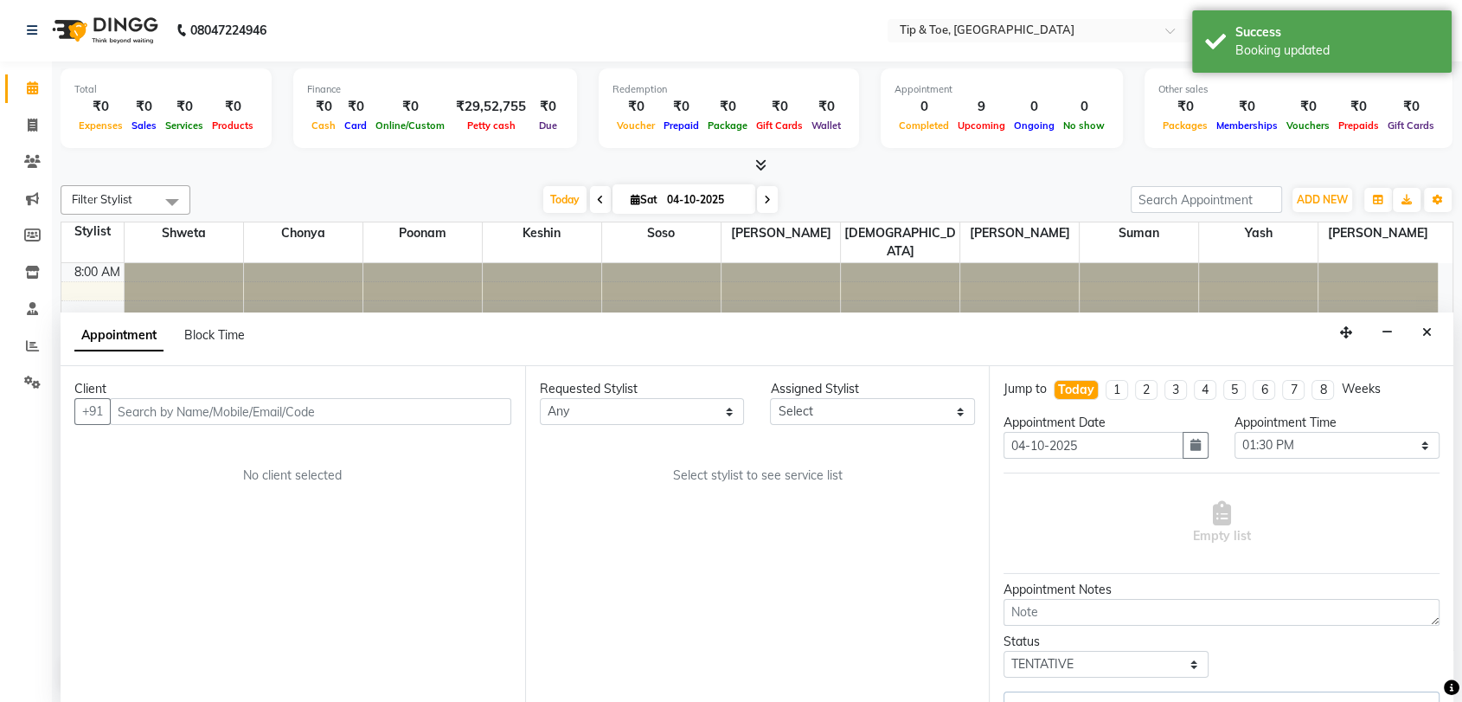
select select "93622"
select select "2882"
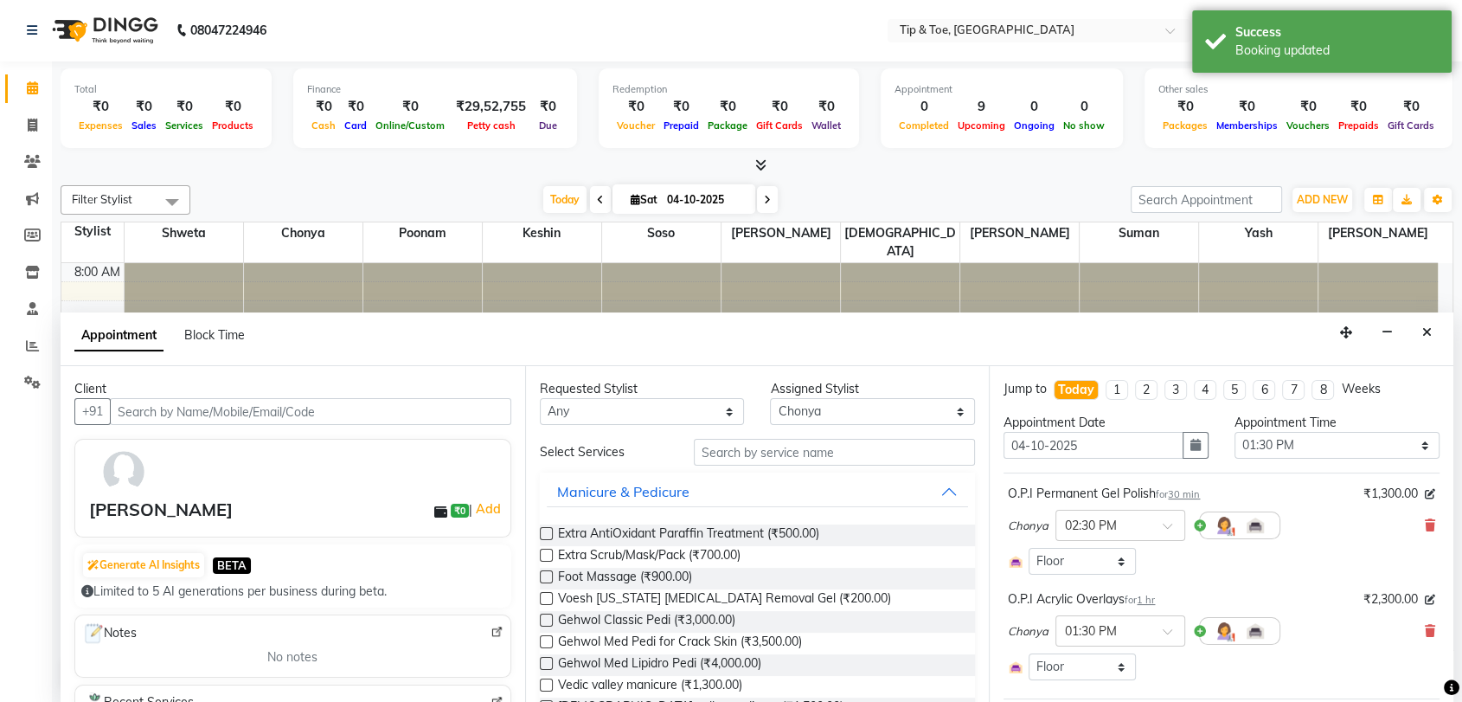
scroll to position [455, 0]
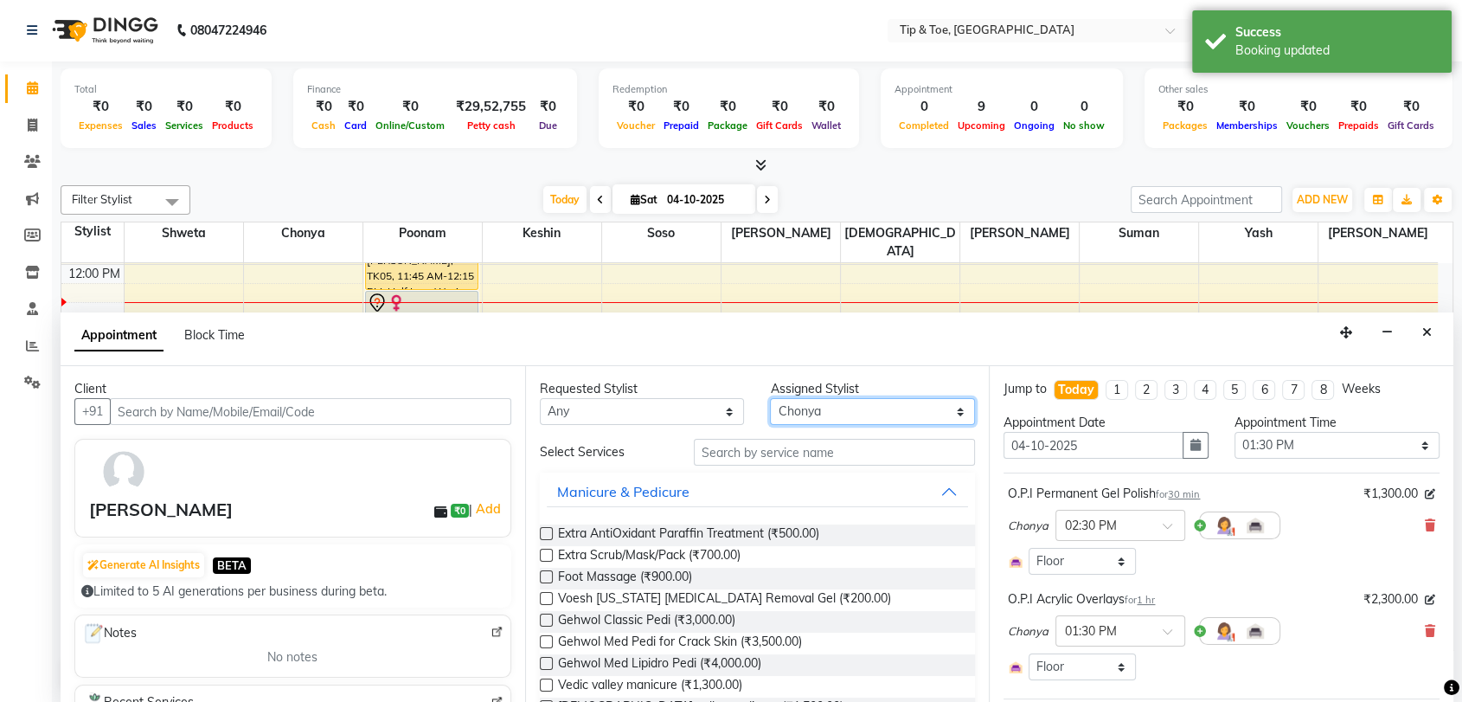
click at [833, 413] on select "Select Chonya Keshin Madhura poonam Regan Sayali shweta Sohail soso Suman Vikar…" at bounding box center [872, 411] width 205 height 27
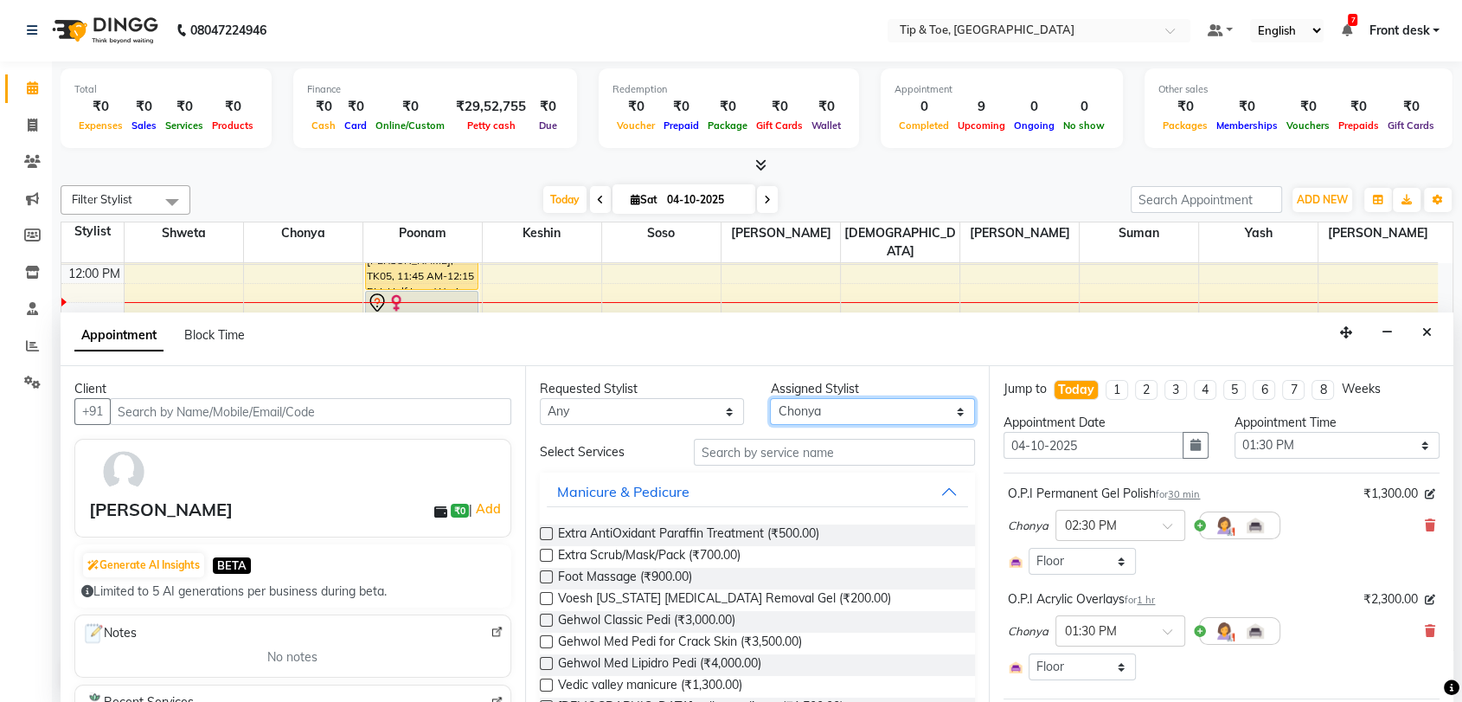
select select "93566"
click at [770, 398] on select "Select Chonya Keshin Madhura poonam Regan Sayali shweta Sohail soso Suman Vikar…" at bounding box center [872, 411] width 205 height 27
click at [749, 450] on input "text" at bounding box center [835, 452] width 282 height 27
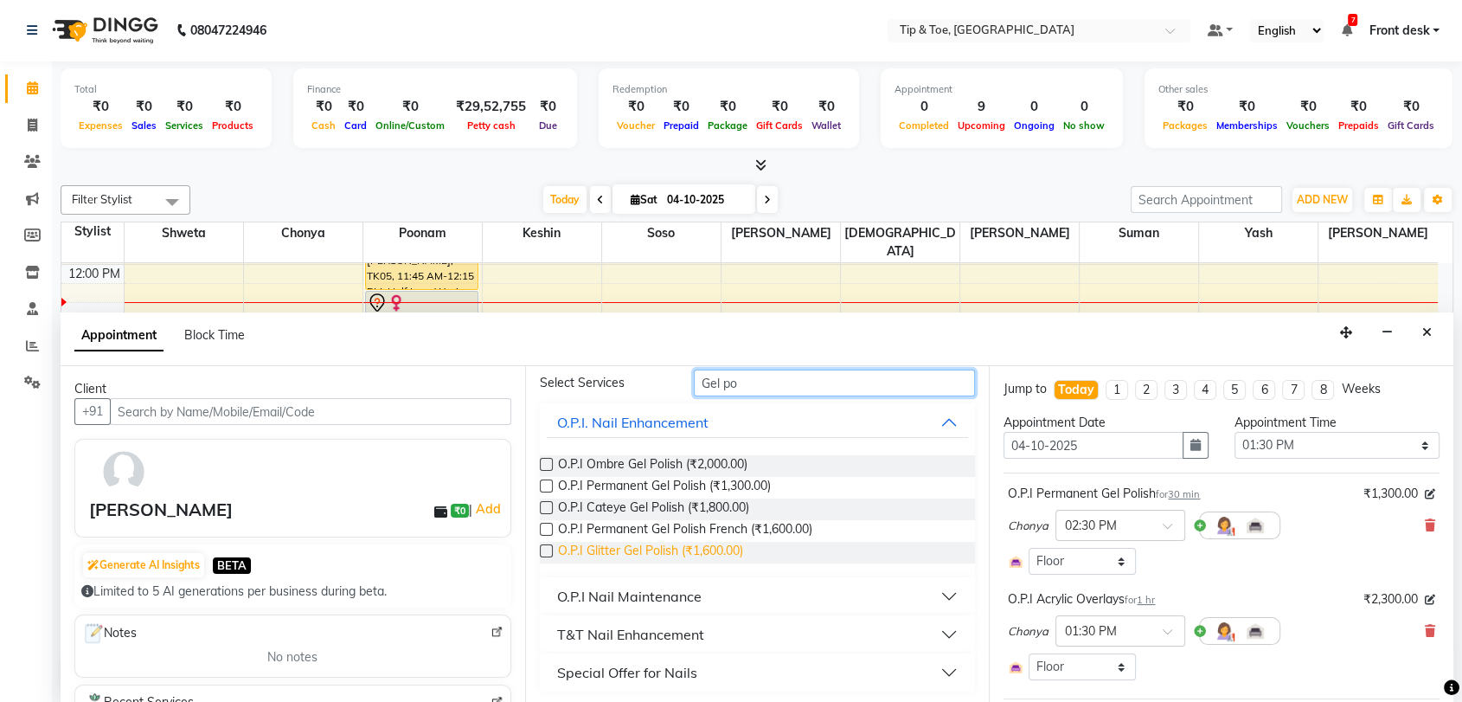
scroll to position [72, 0]
type input "Gel po"
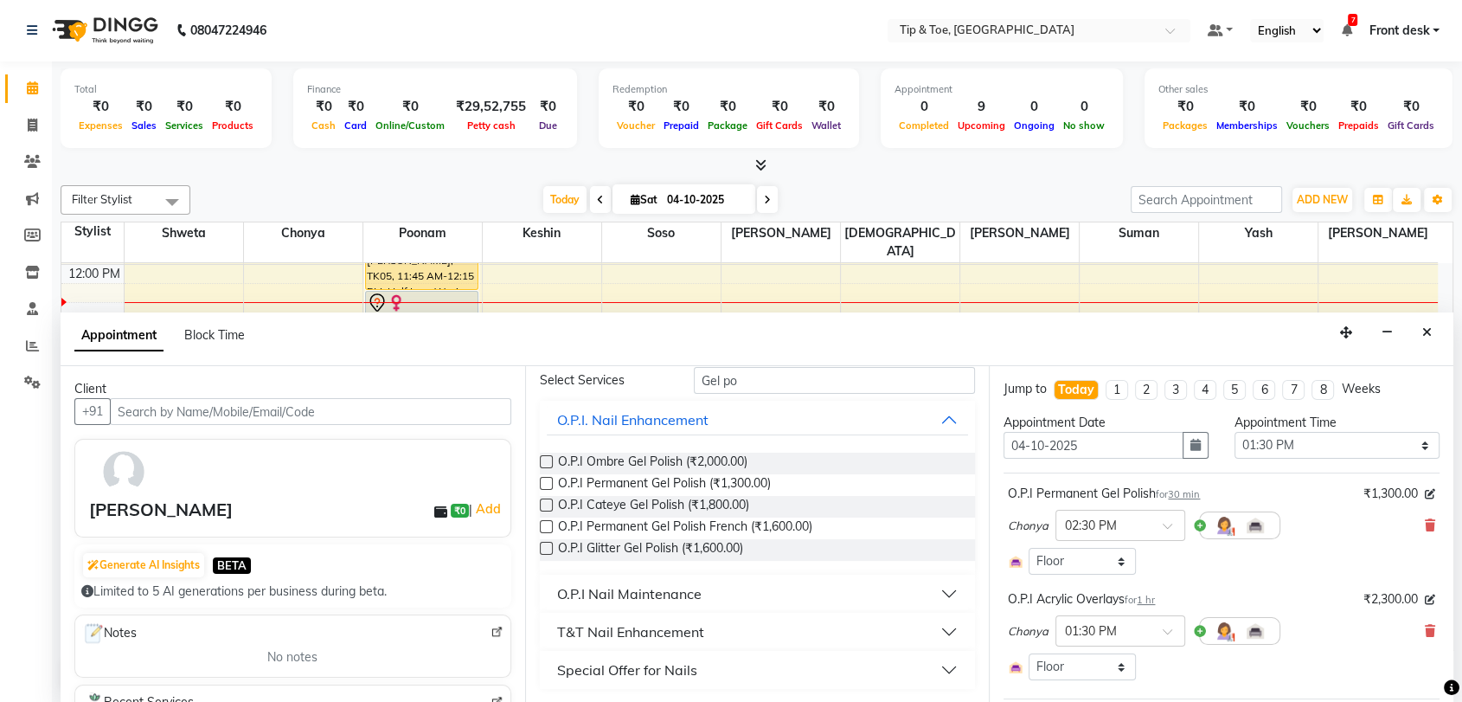
click at [671, 632] on div "T&T Nail Enhancement" at bounding box center [630, 631] width 147 height 21
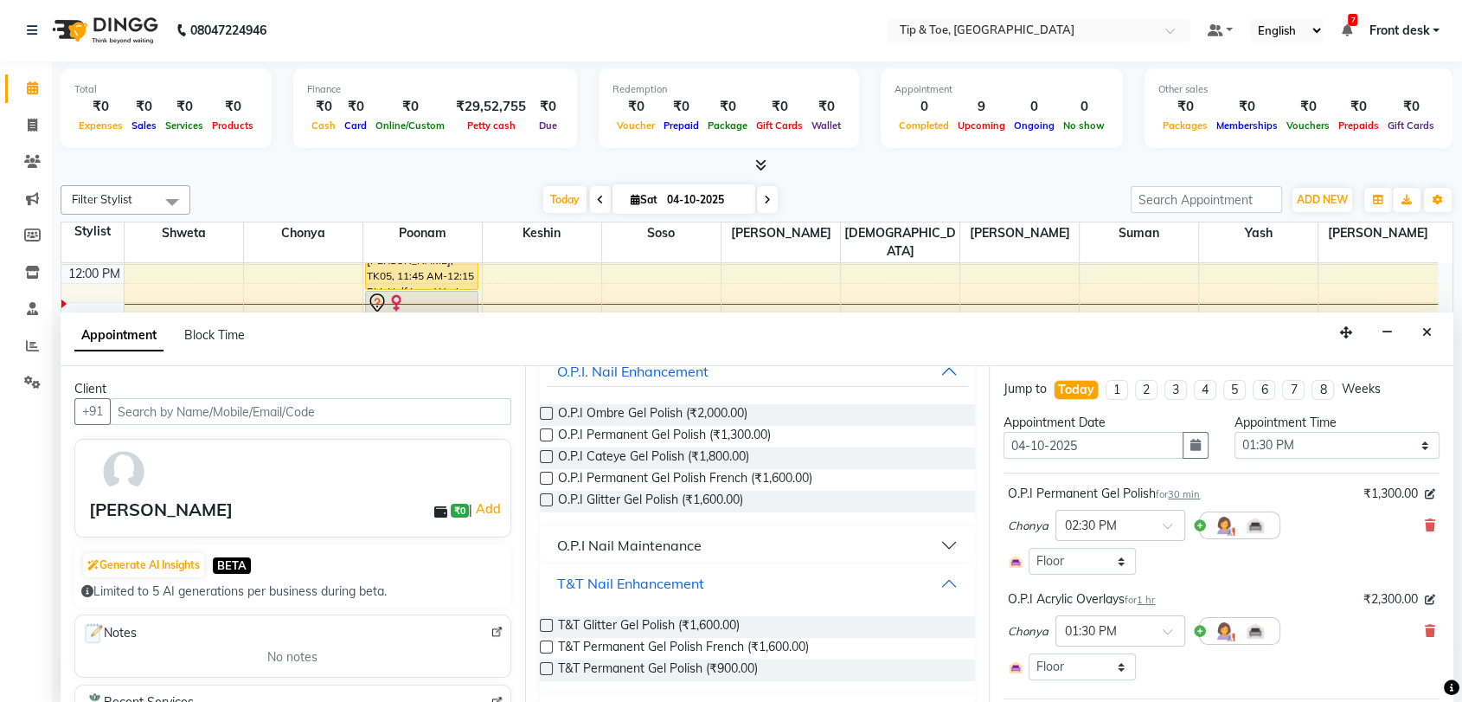
scroll to position [164, 0]
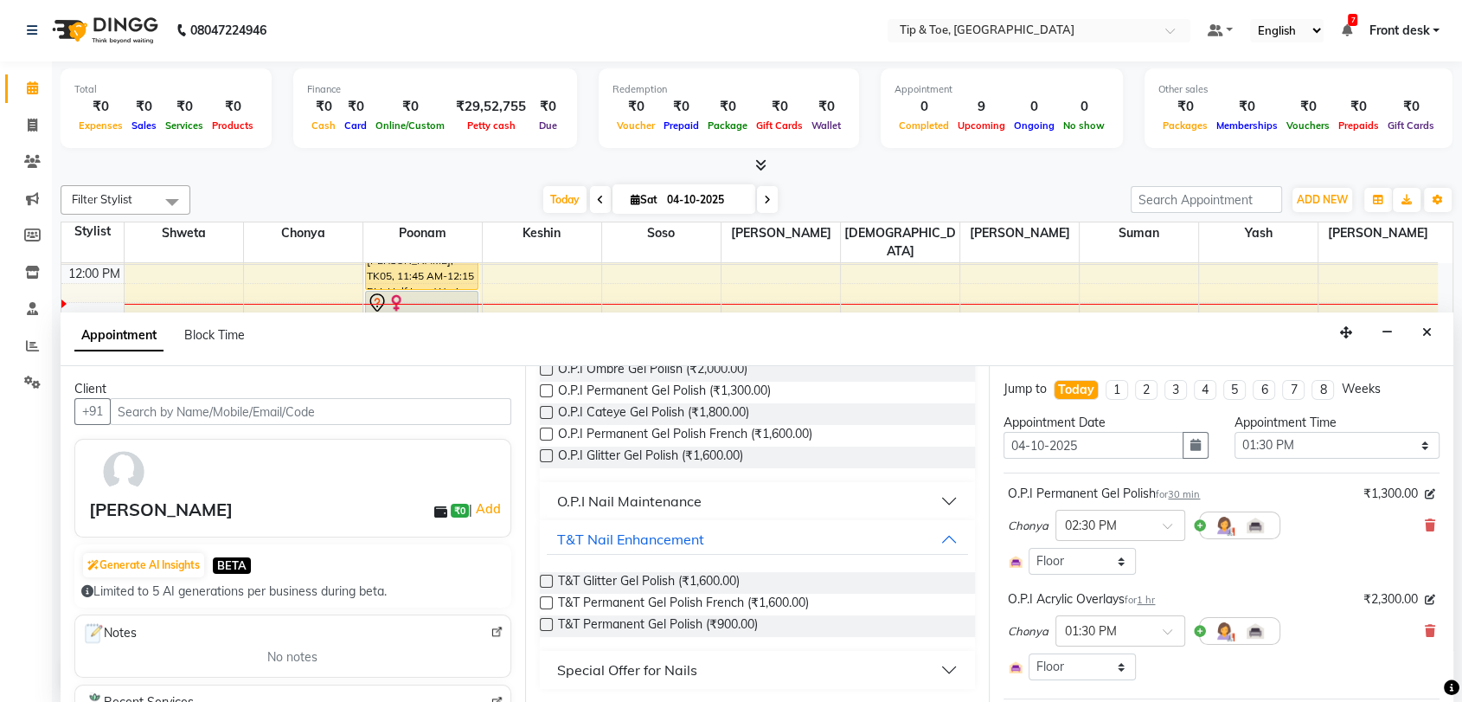
click at [544, 624] on label at bounding box center [546, 624] width 13 height 13
click at [544, 624] on input "checkbox" at bounding box center [545, 625] width 11 height 11
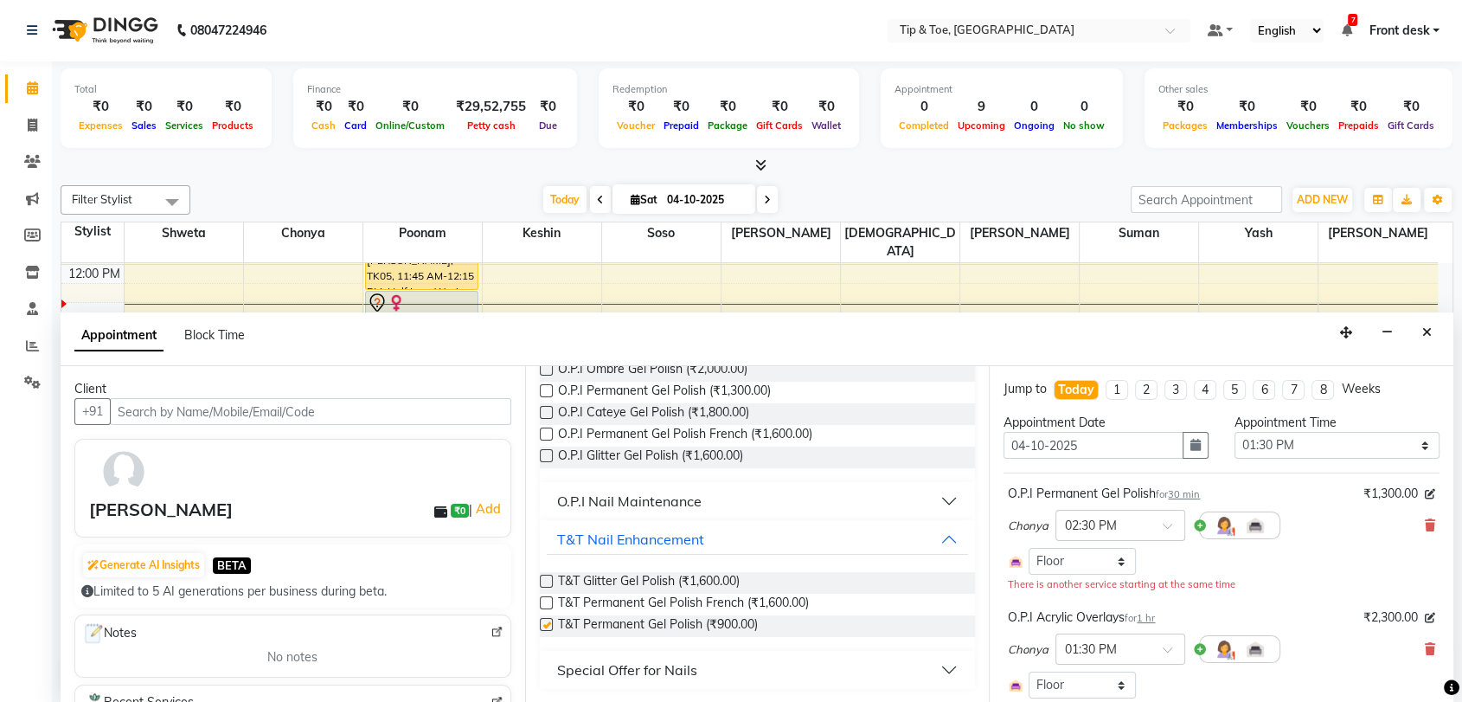
checkbox input "false"
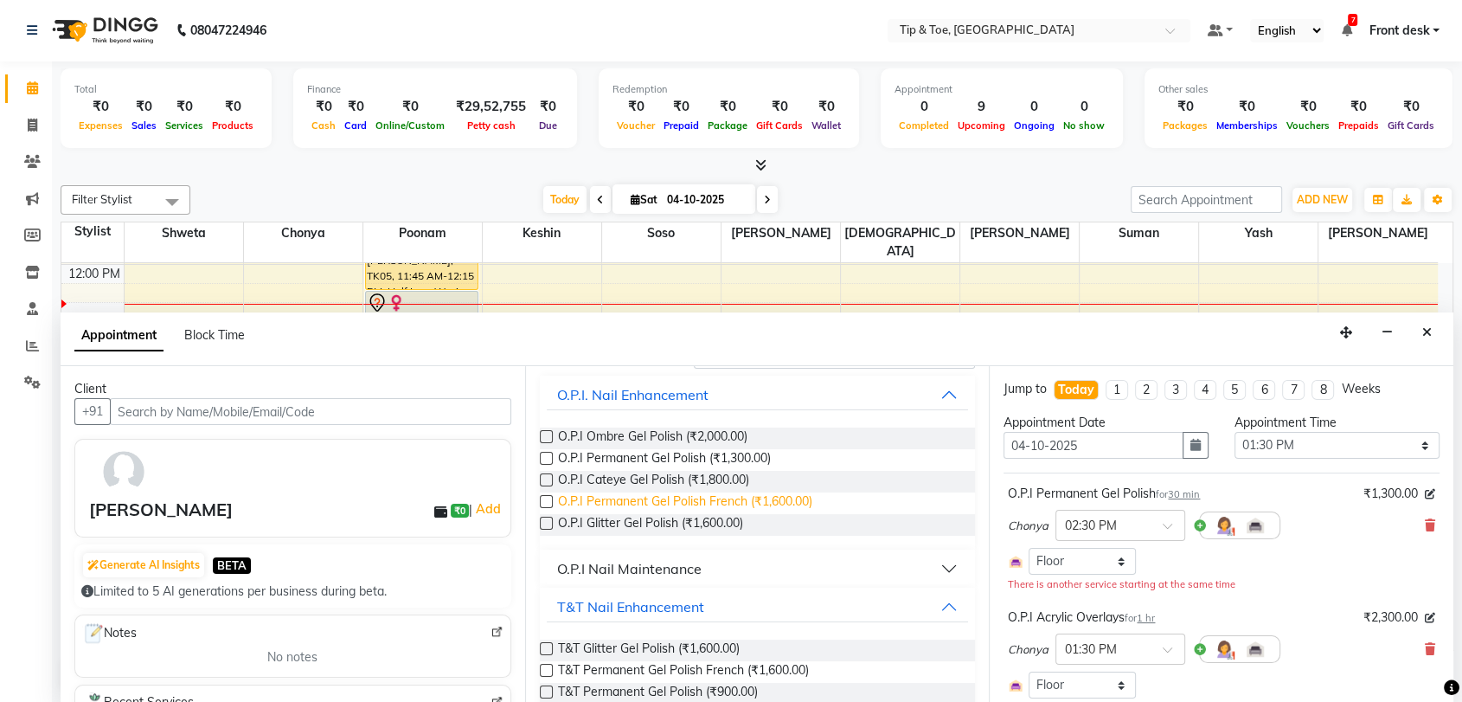
scroll to position [0, 0]
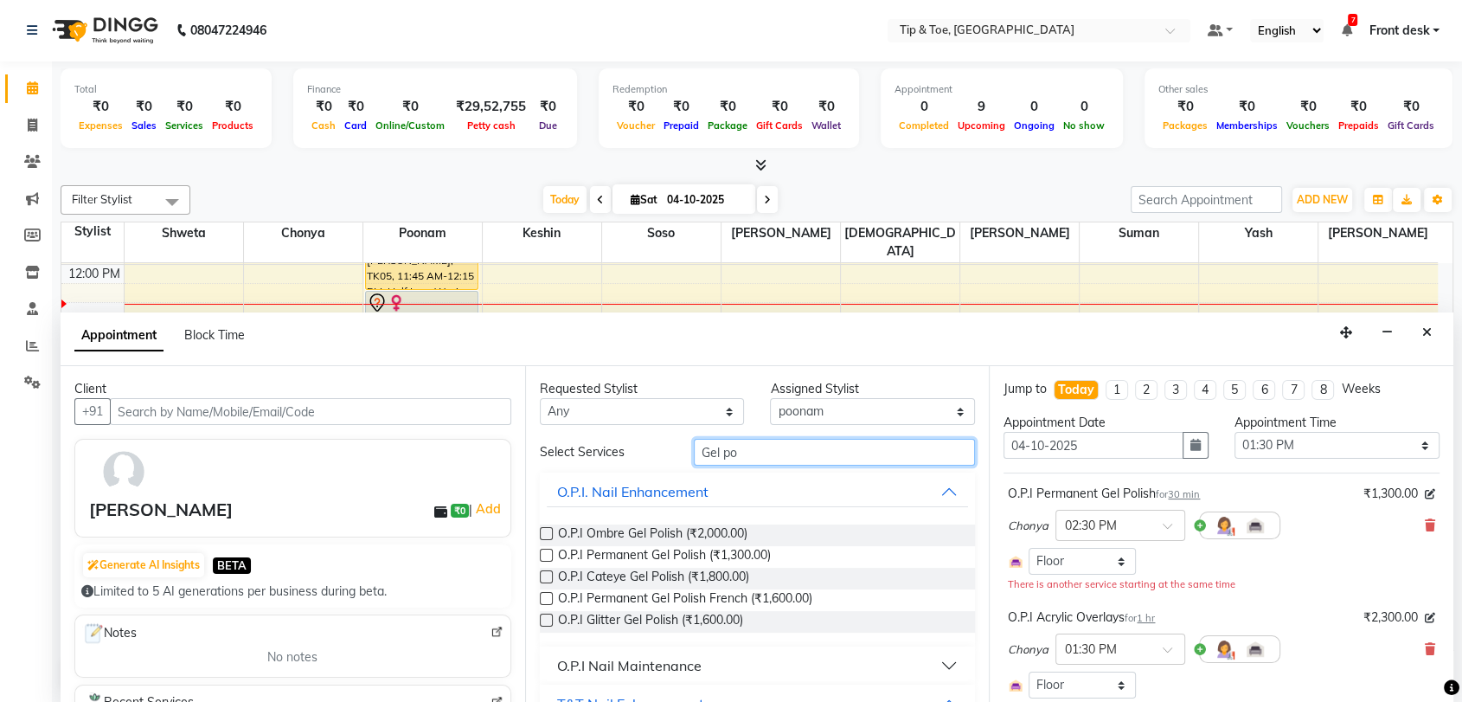
drag, startPoint x: 750, startPoint y: 438, endPoint x: 750, endPoint y: 452, distance: 13.8
click at [750, 452] on input "Gel po" at bounding box center [835, 452] width 282 height 27
type input "G"
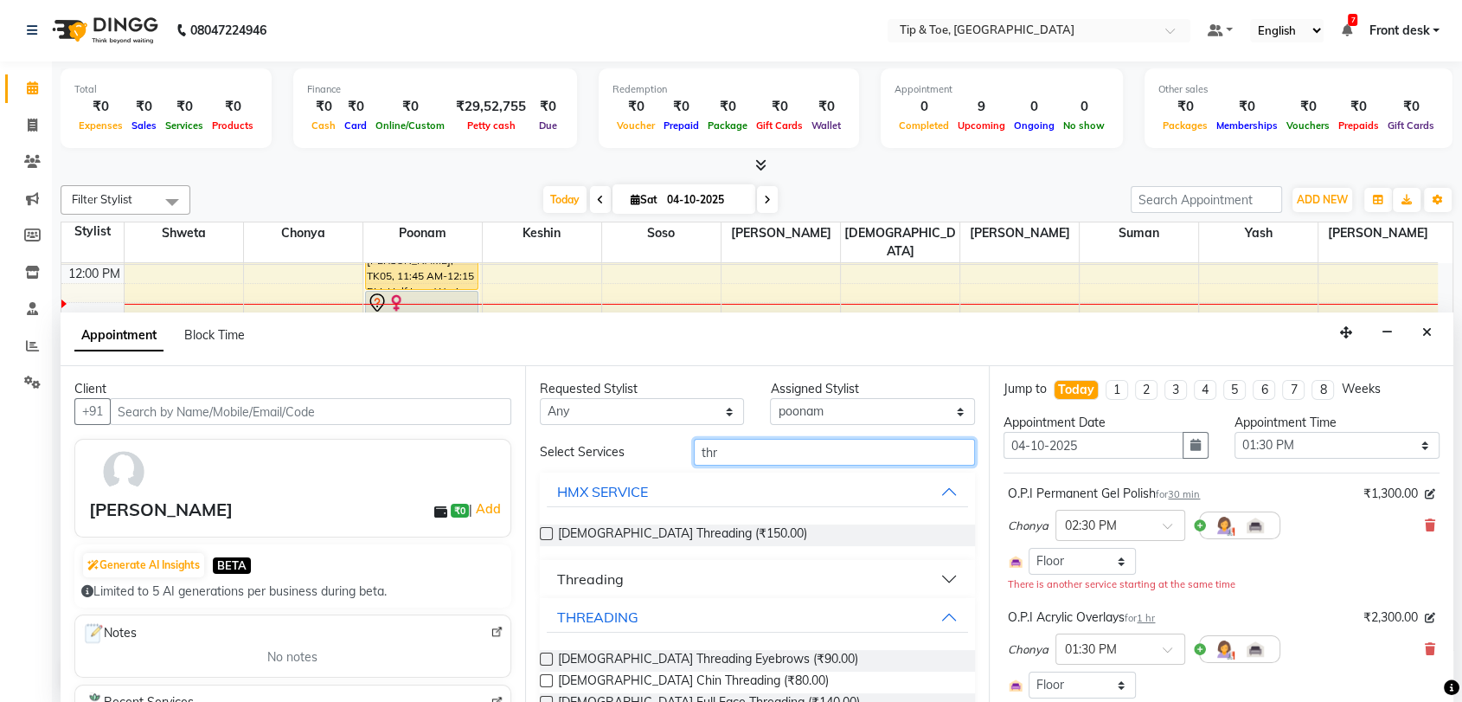
type input "thr"
click at [686, 618] on button "THREADING" at bounding box center [758, 616] width 422 height 31
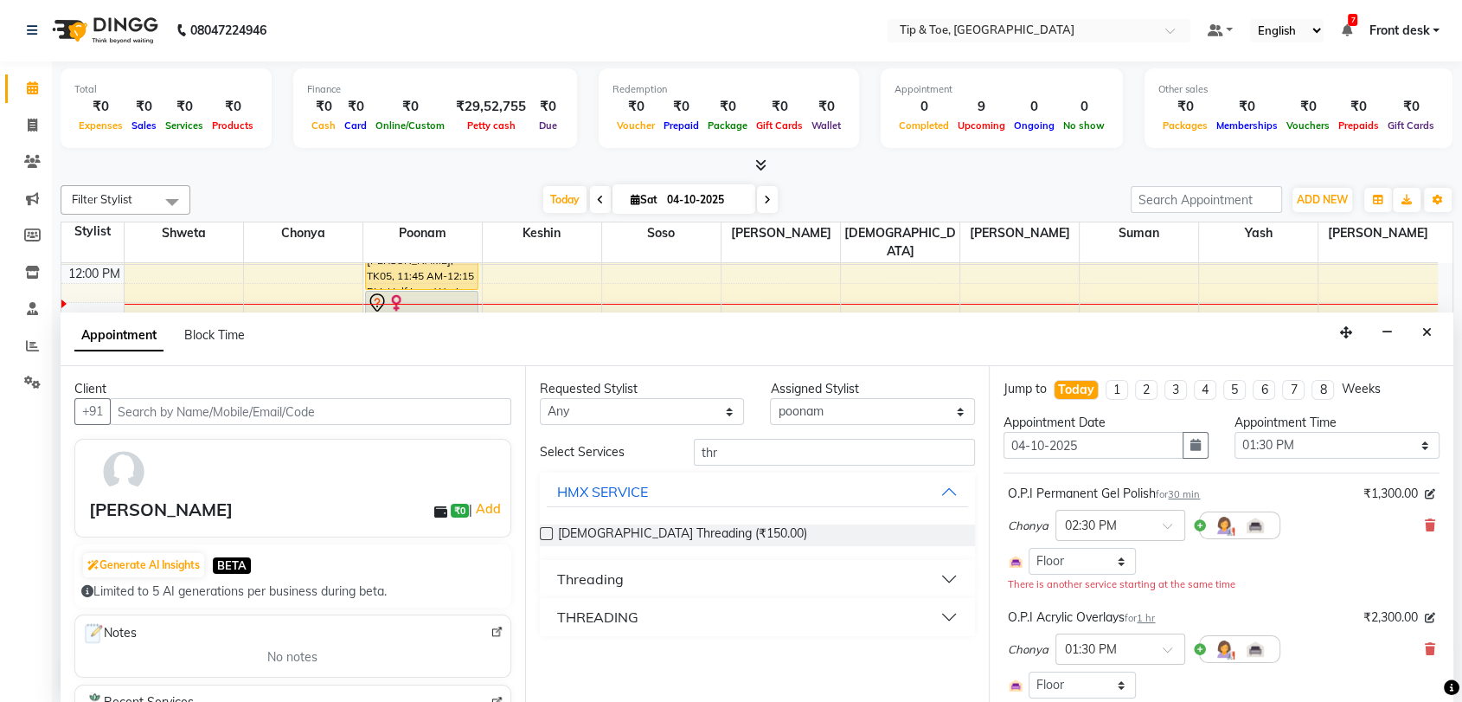
click at [703, 581] on button "Threading" at bounding box center [758, 578] width 422 height 31
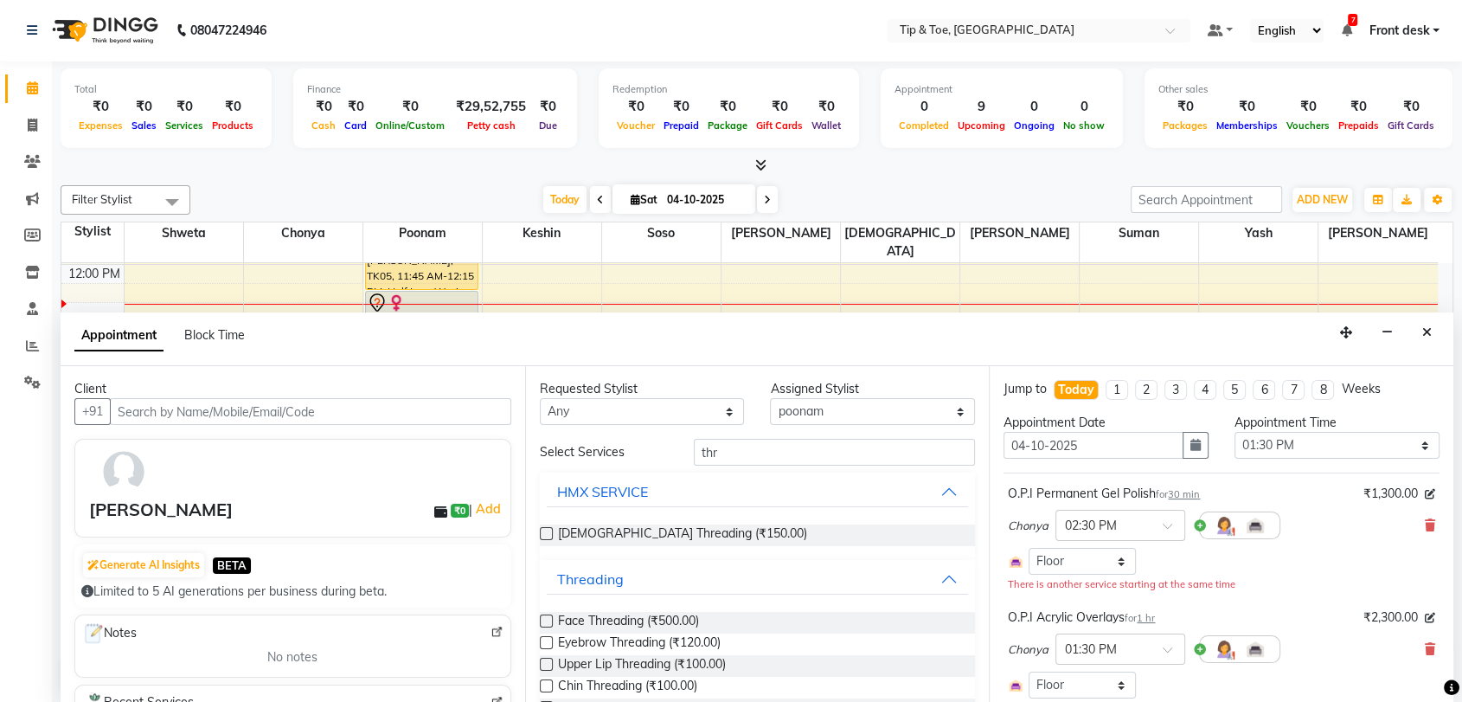
click at [549, 643] on label at bounding box center [546, 642] width 13 height 13
click at [549, 643] on input "checkbox" at bounding box center [545, 644] width 11 height 11
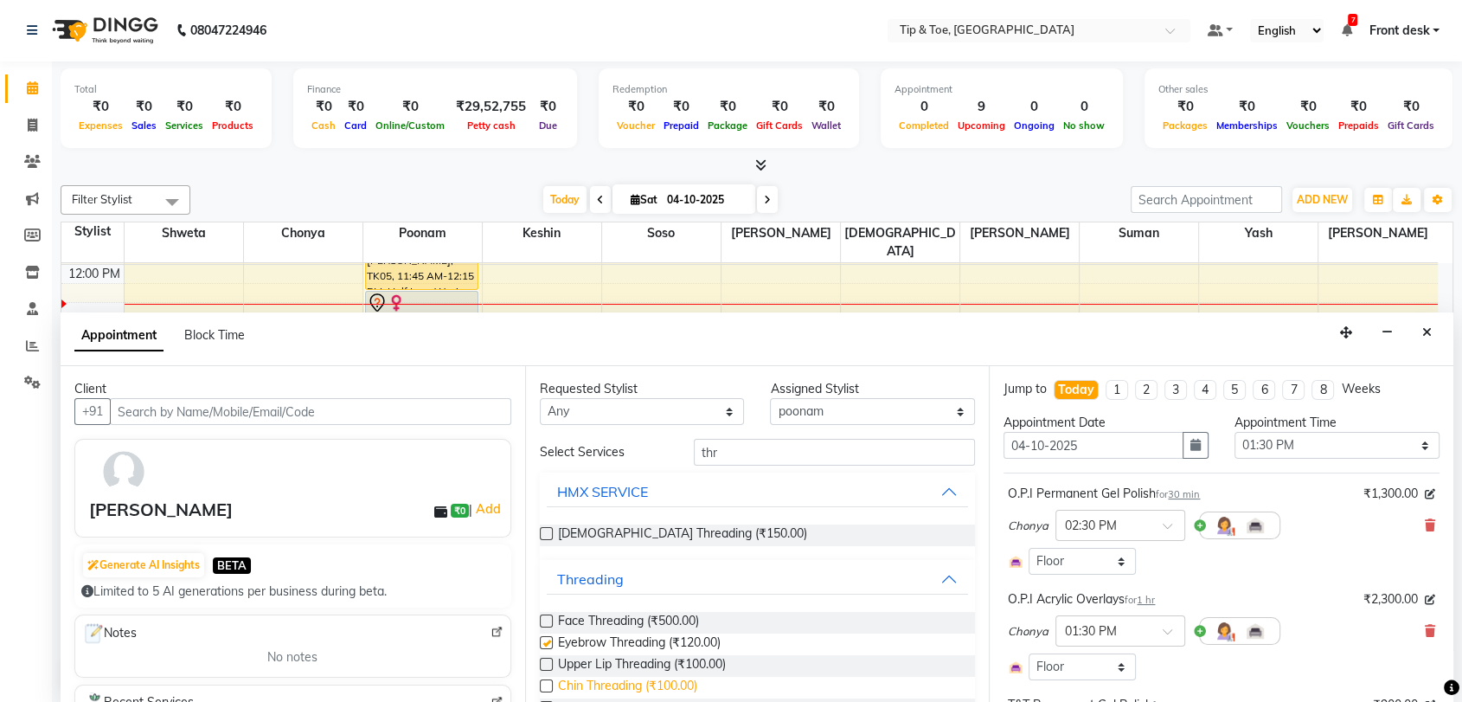
checkbox input "false"
click at [1425, 633] on icon at bounding box center [1430, 632] width 10 height 12
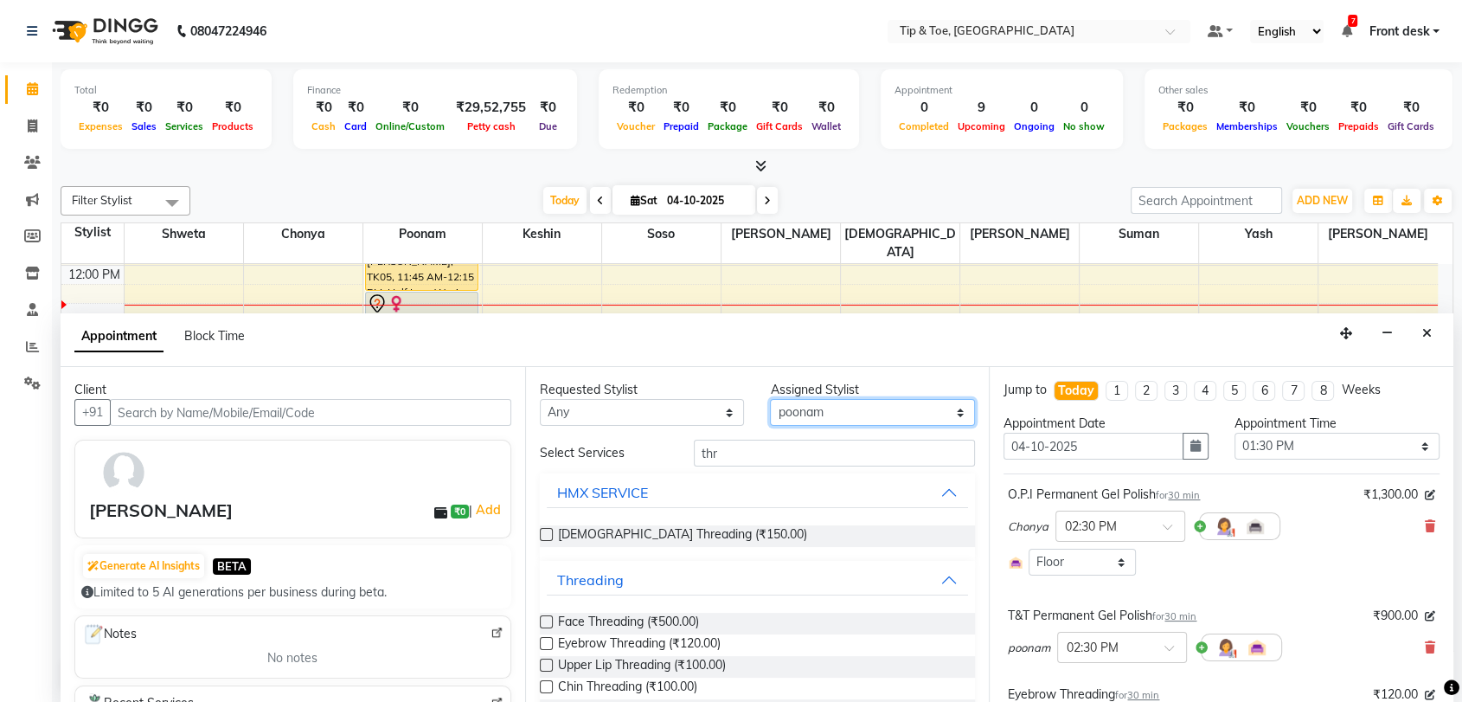
click at [820, 422] on select "Select Chonya Keshin Madhura poonam Regan Sayali shweta Sohail soso Suman Vikar…" at bounding box center [872, 412] width 205 height 27
select select "93622"
click at [770, 399] on select "Select Chonya Keshin Madhura poonam Regan Sayali shweta Sohail soso Suman Vikar…" at bounding box center [872, 412] width 205 height 27
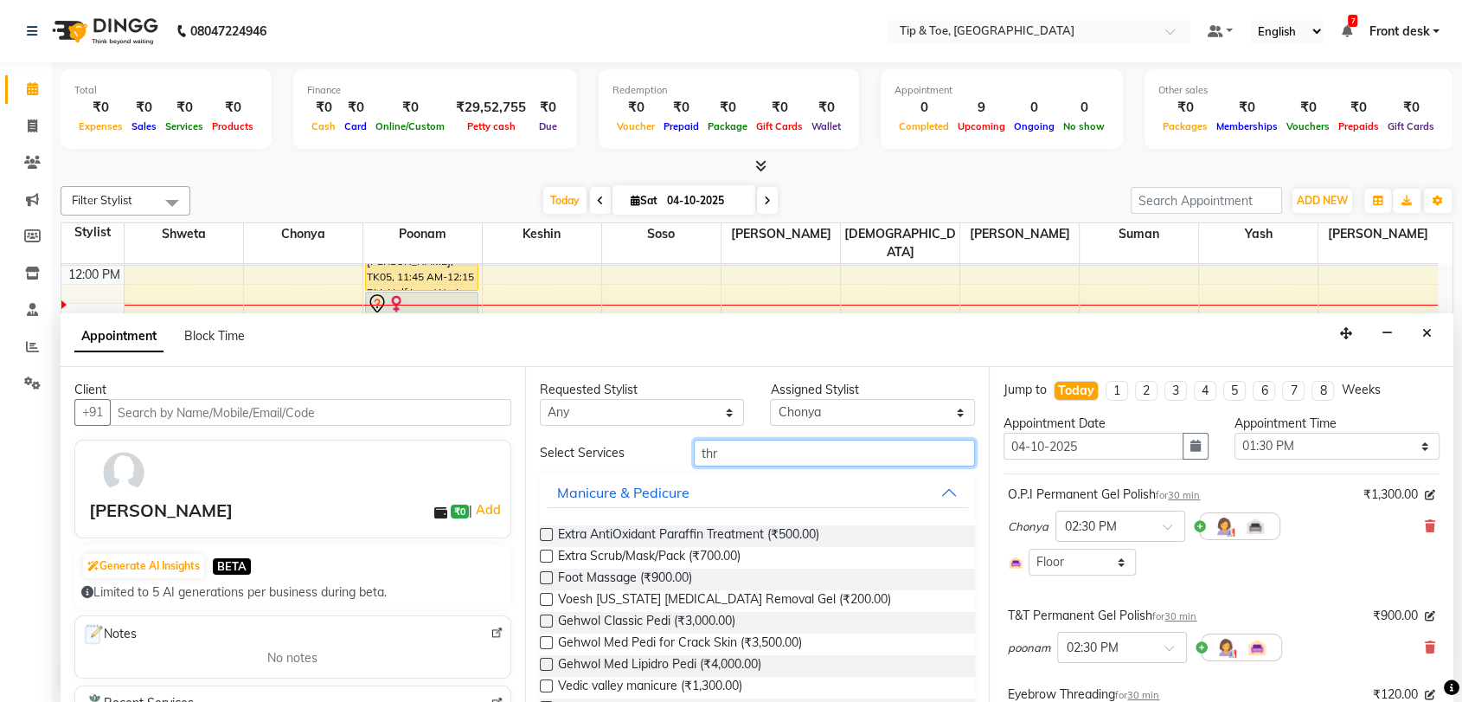
click at [767, 451] on input "thr" at bounding box center [835, 453] width 282 height 27
type input "t"
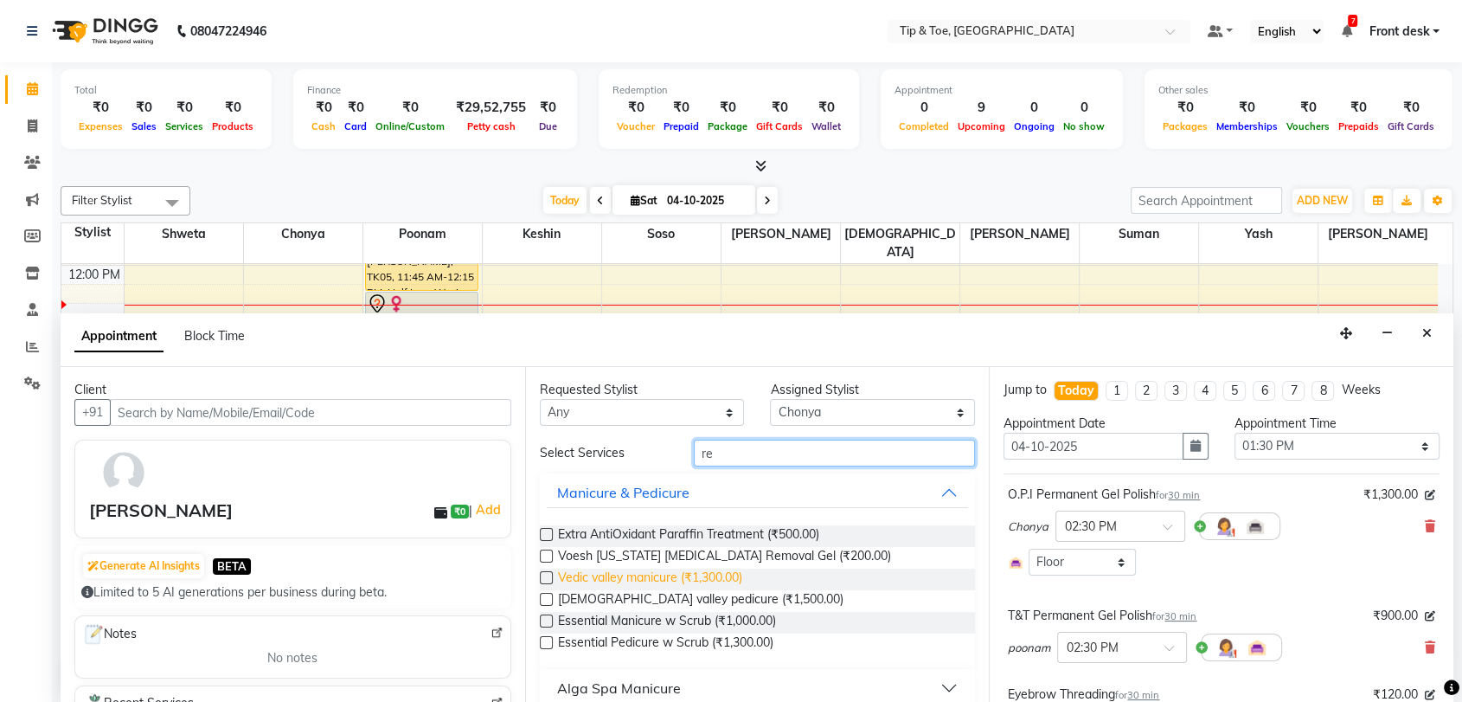
scroll to position [96, 0]
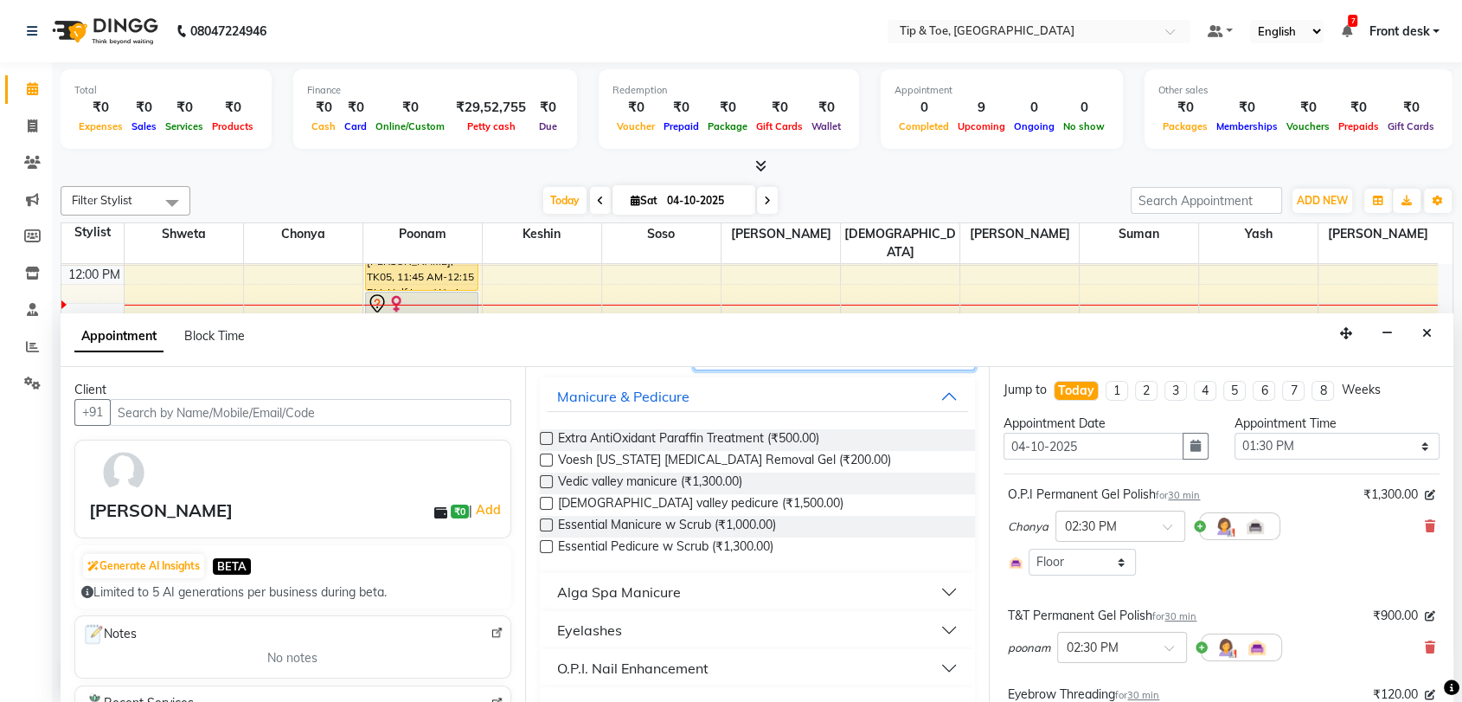
type input "re"
click at [669, 668] on div "O.P.I. Nail Enhancement" at bounding box center [632, 668] width 151 height 21
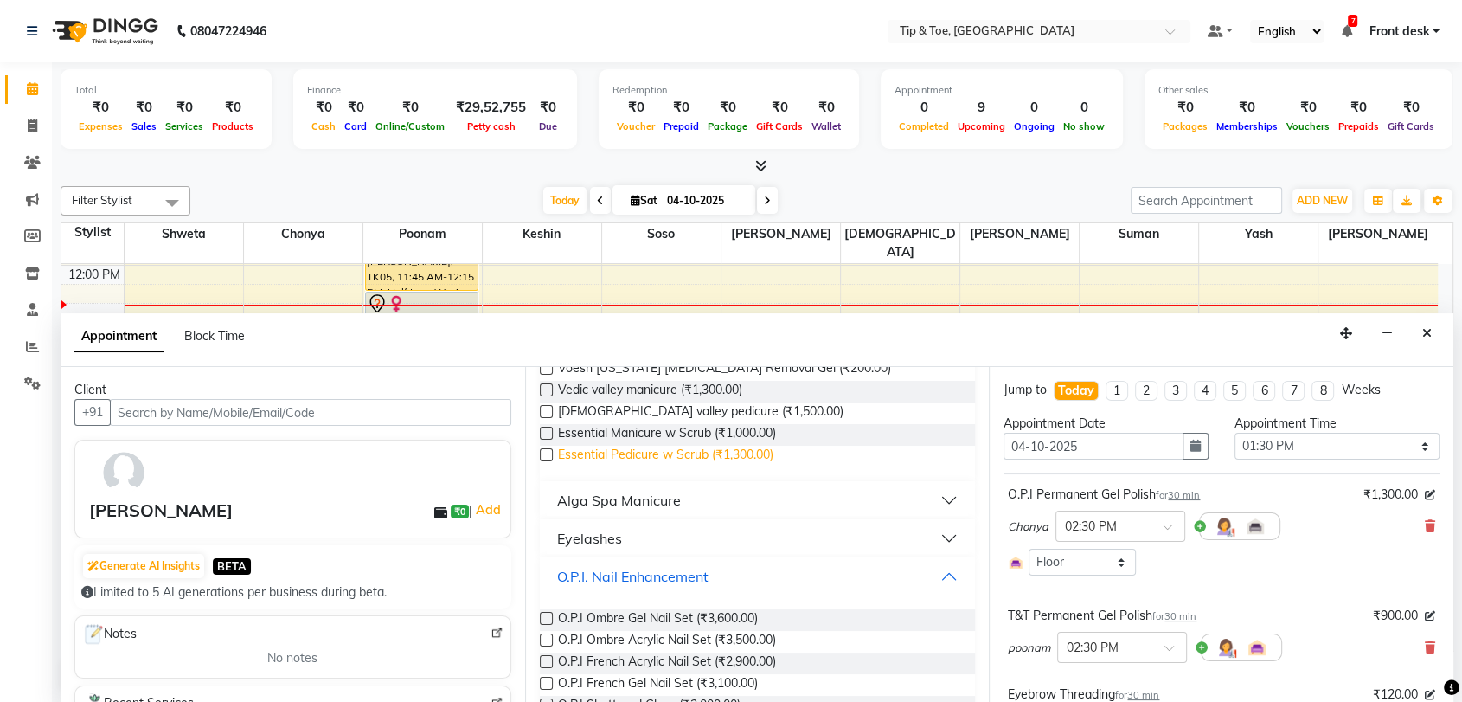
scroll to position [384, 0]
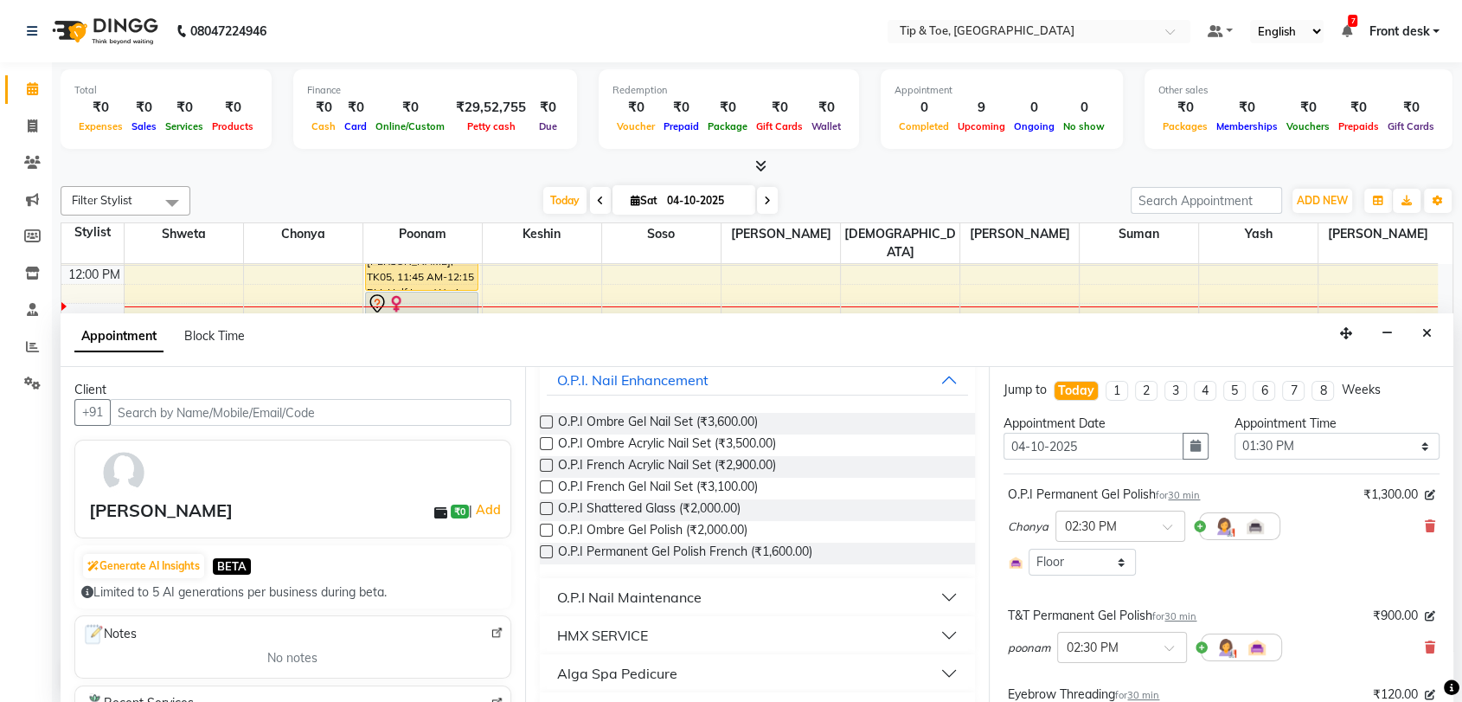
click at [672, 594] on div "O.P.I Nail Maintenance" at bounding box center [629, 597] width 144 height 21
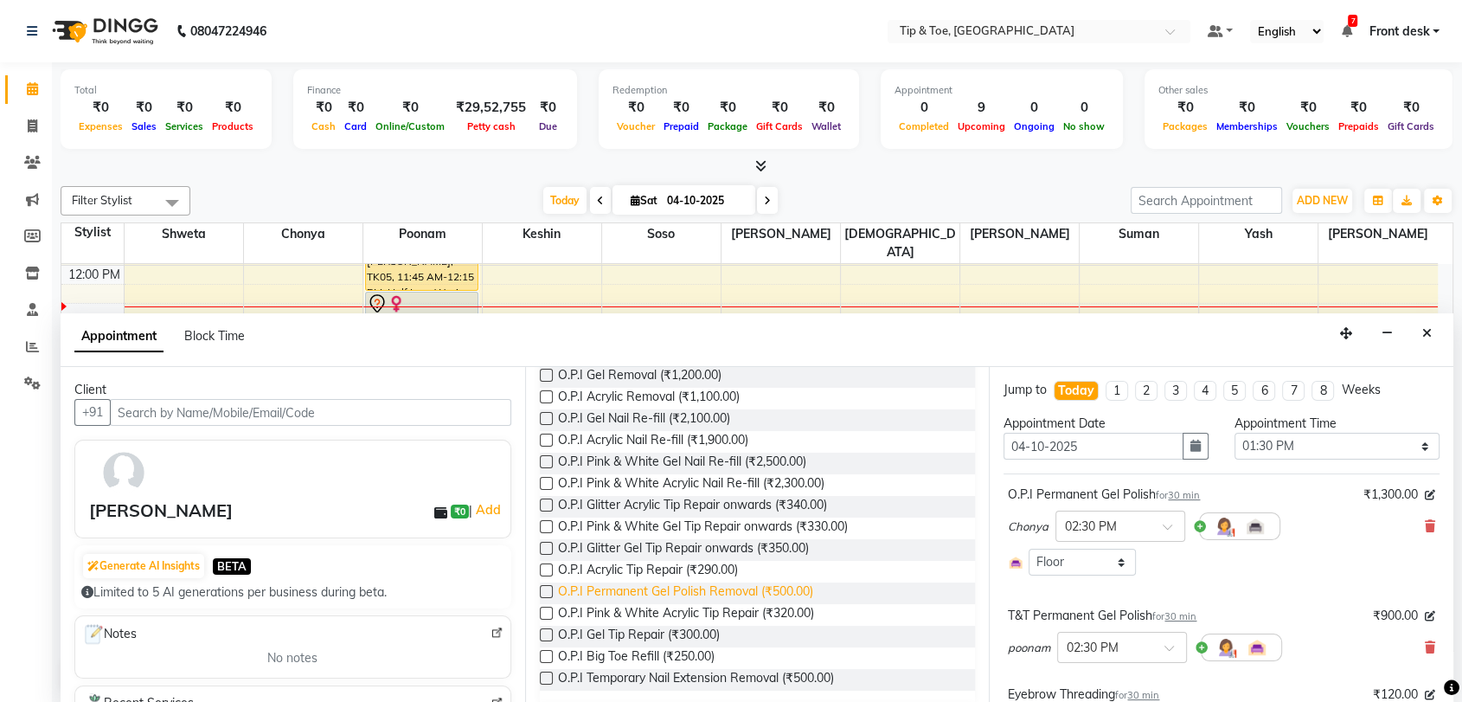
scroll to position [768, 0]
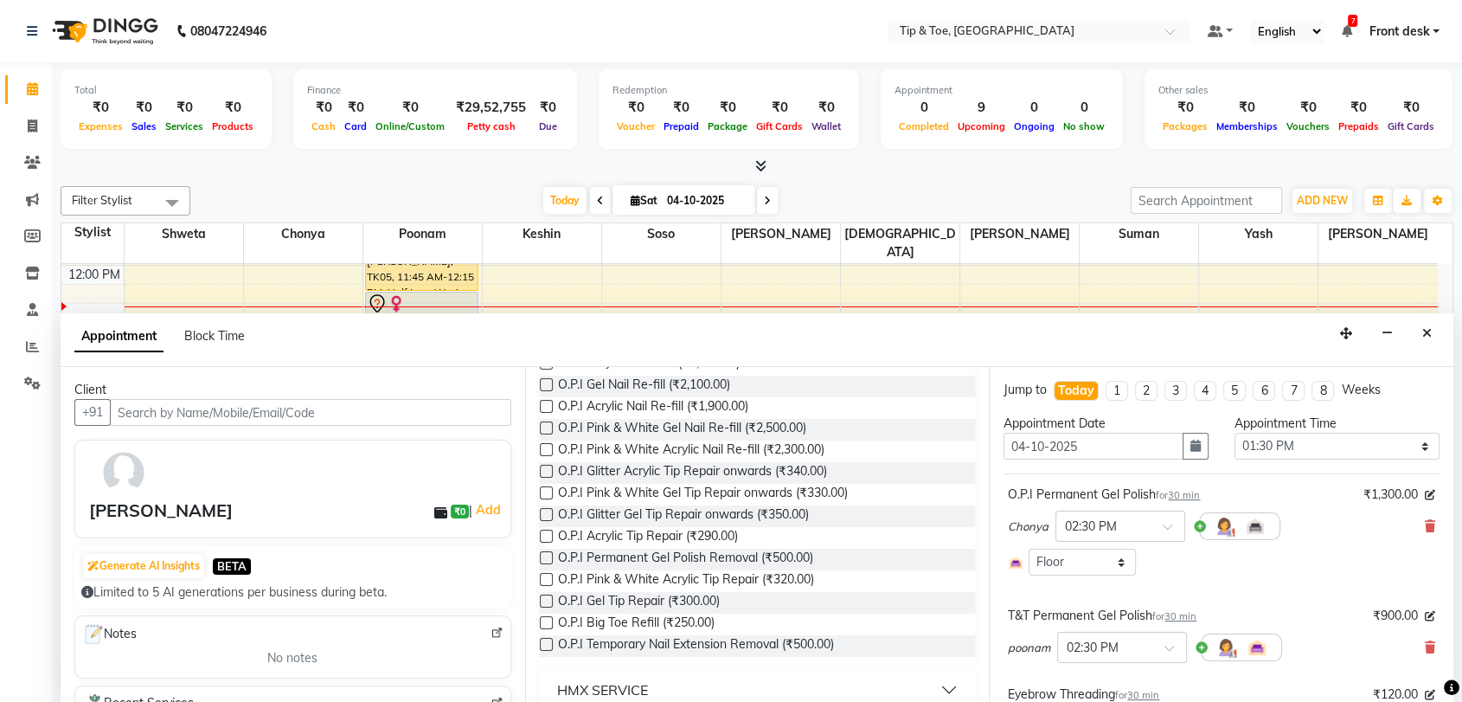
click at [540, 406] on label at bounding box center [546, 406] width 13 height 13
click at [540, 406] on input "checkbox" at bounding box center [545, 407] width 11 height 11
checkbox input "false"
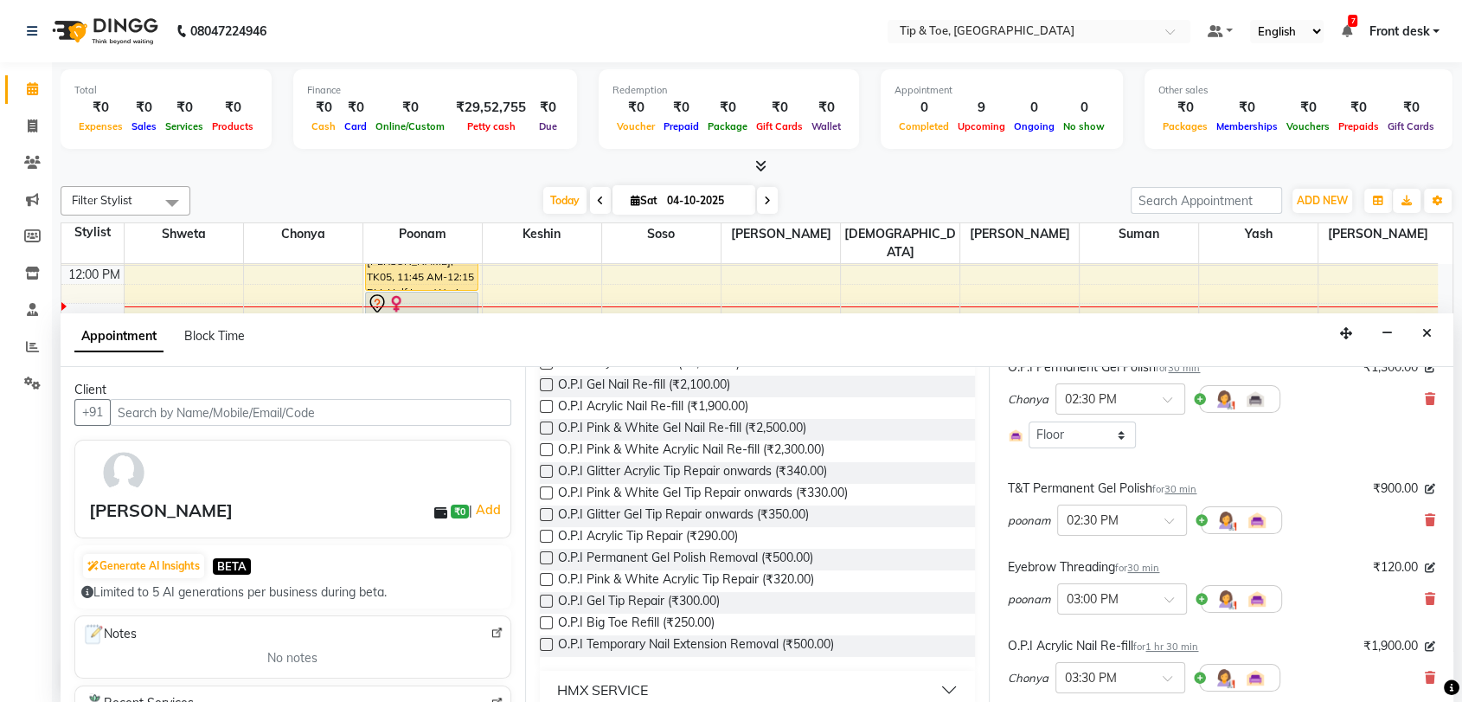
scroll to position [192, 0]
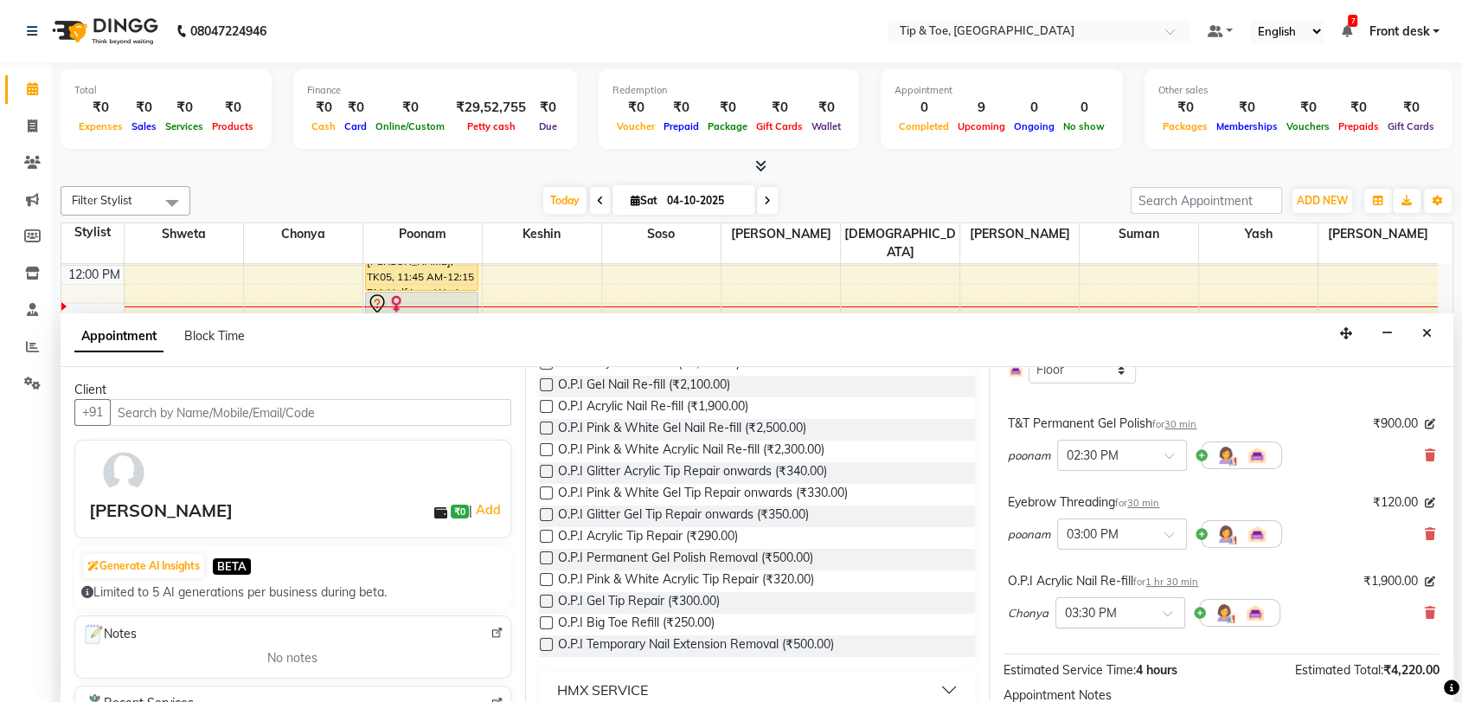
click at [1170, 609] on span at bounding box center [1174, 618] width 22 height 18
click at [1112, 658] on div "01:30 PM" at bounding box center [1120, 658] width 128 height 32
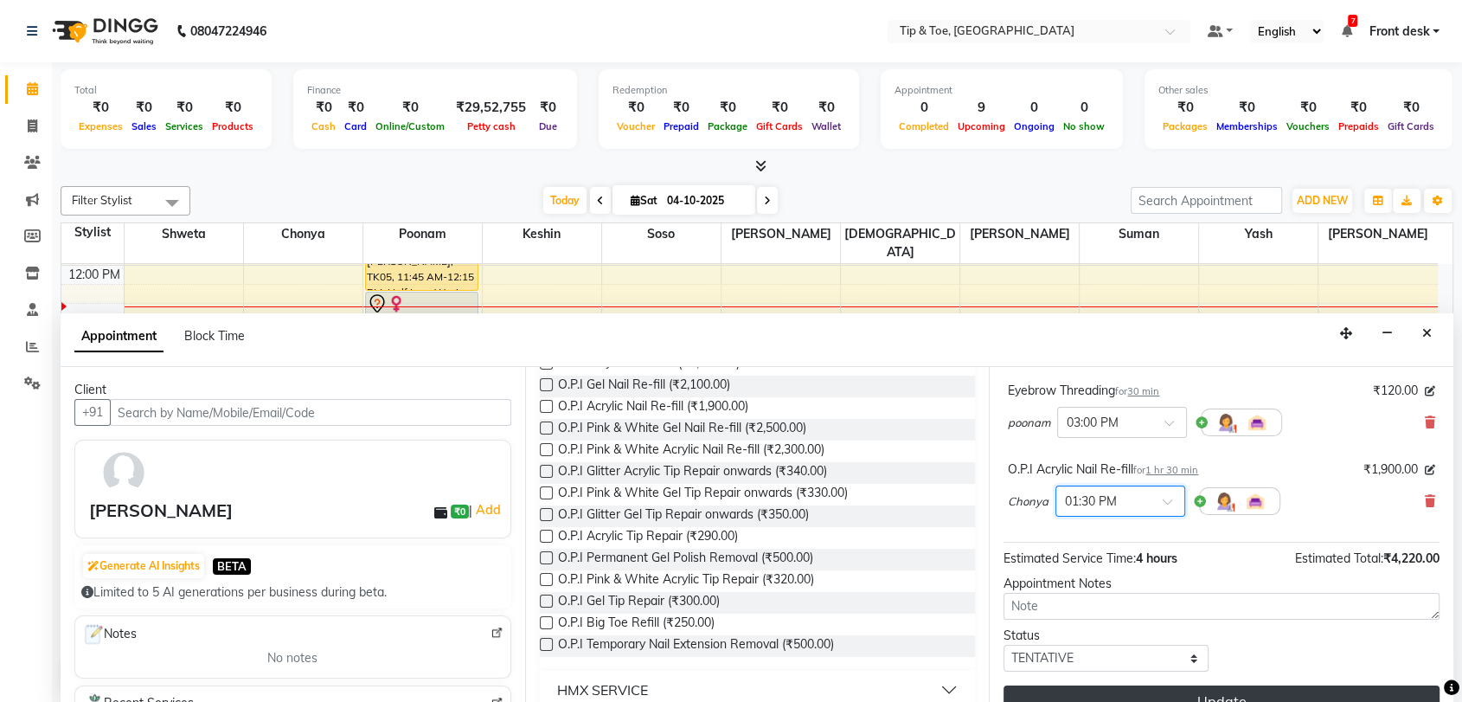
scroll to position [348, 0]
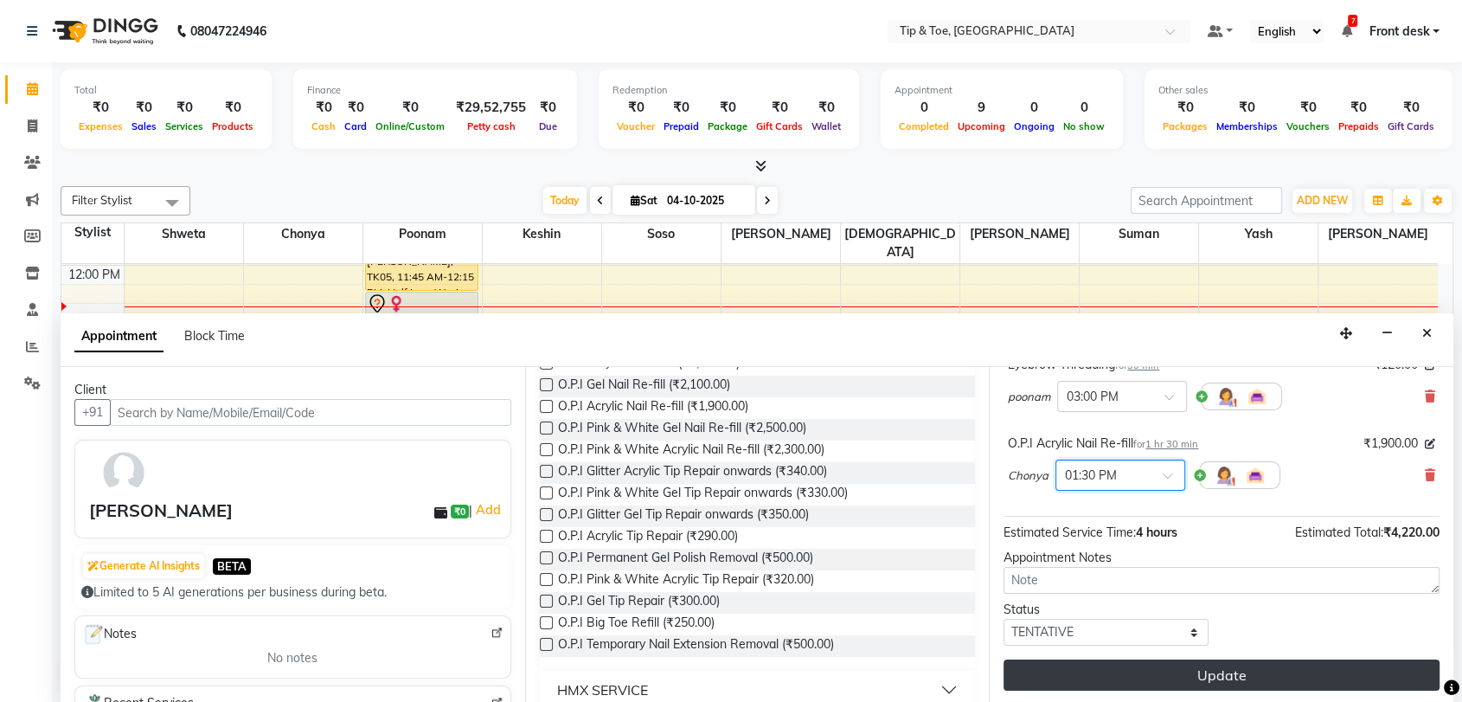
click at [1184, 672] on button "Update" at bounding box center [1222, 674] width 436 height 31
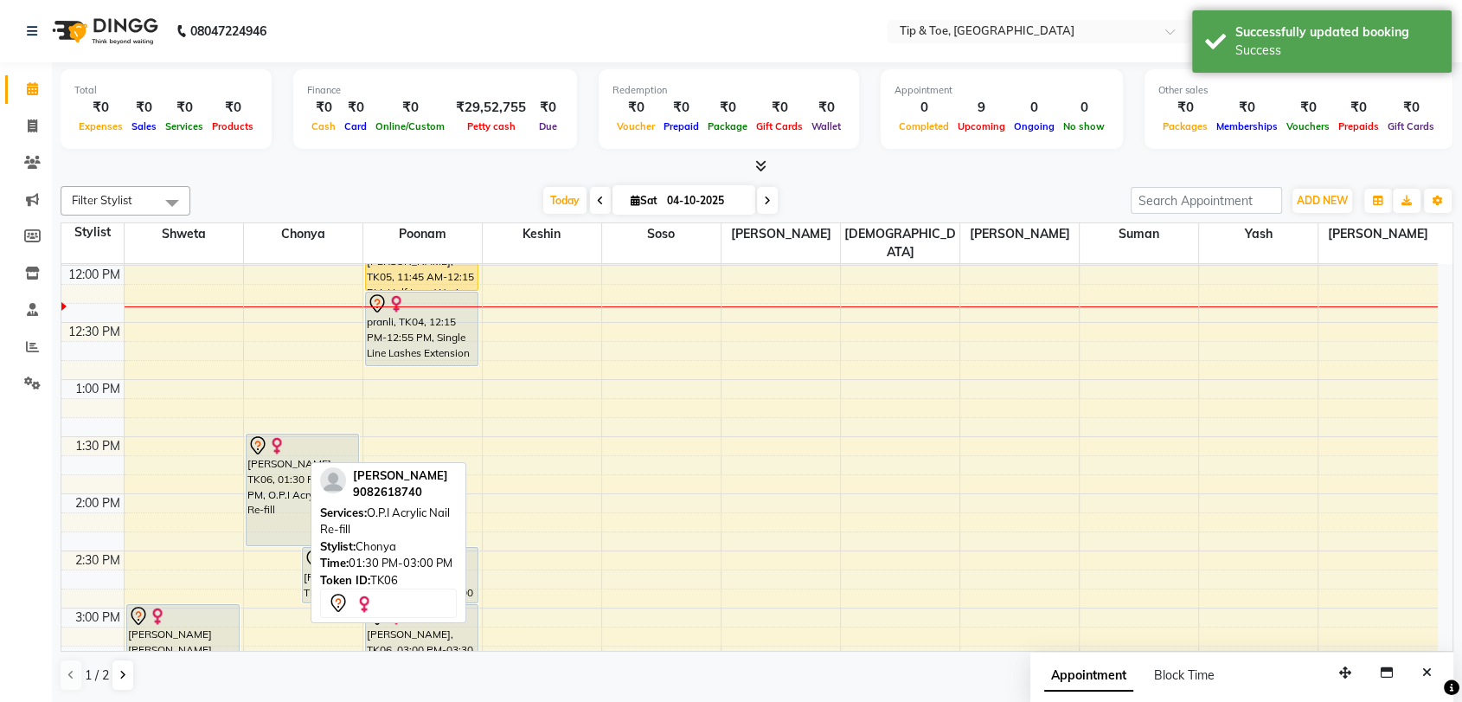
drag, startPoint x: 294, startPoint y: 582, endPoint x: 298, endPoint y: 523, distance: 58.9
click at [298, 523] on div "Pooja Shah, TK06, 01:30 PM-03:00 PM, O.P.I Acrylic Nail Re-fill Pooja Shah, TK0…" at bounding box center [303, 551] width 119 height 1484
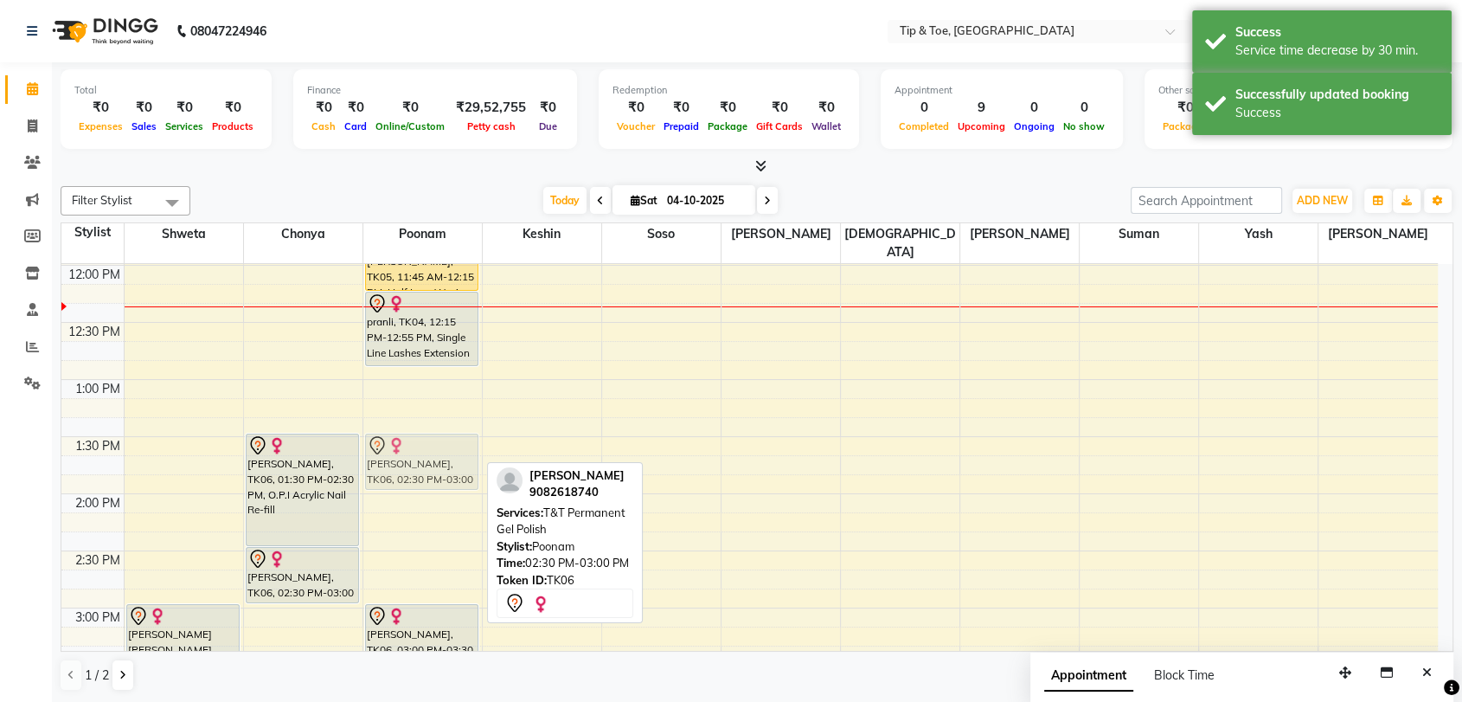
drag, startPoint x: 426, startPoint y: 541, endPoint x: 424, endPoint y: 428, distance: 112.5
click at [424, 428] on div "PRANALI gharat, TK05, 11:45 AM-12:15 PM, Half Legs Waxing (₹800) pranli, TK04, …" at bounding box center [422, 551] width 119 height 1484
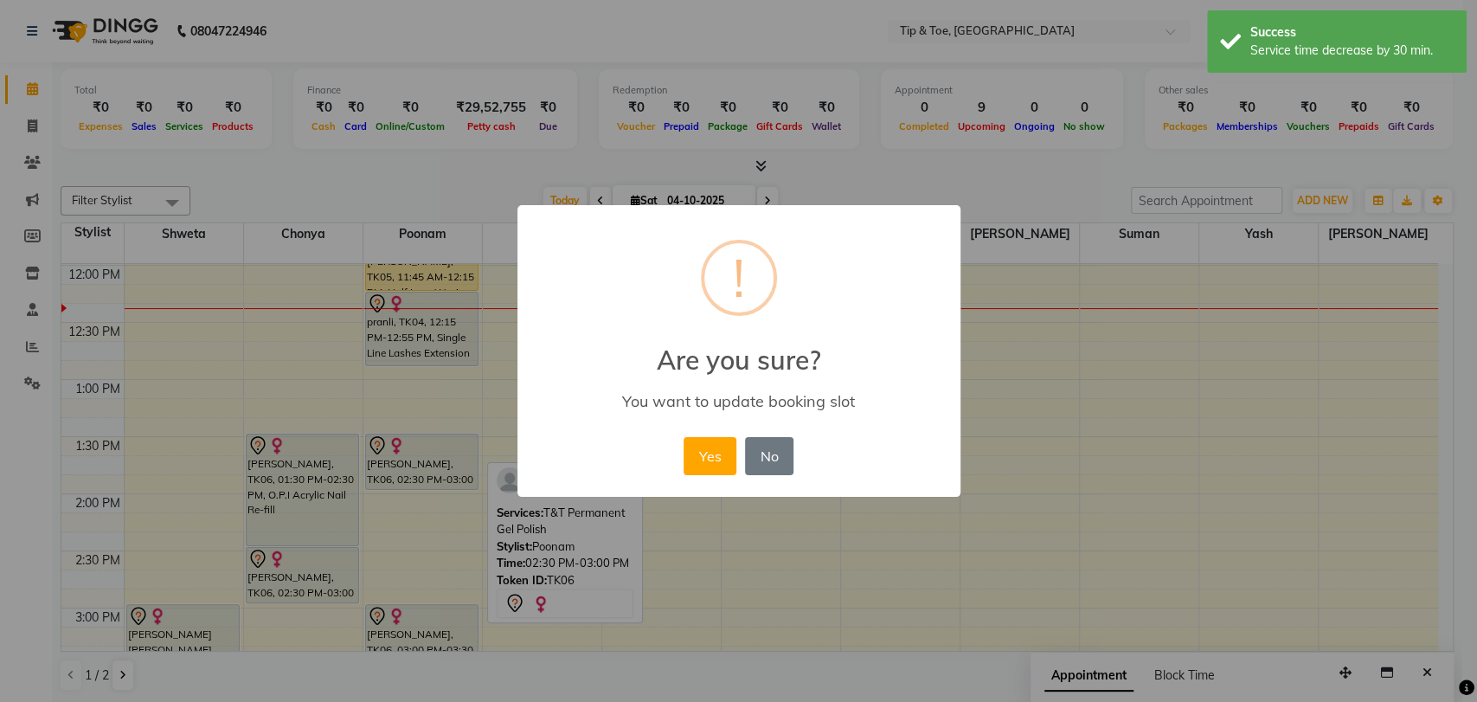
drag, startPoint x: 726, startPoint y: 453, endPoint x: 635, endPoint y: 548, distance: 131.6
click at [725, 453] on button "Yes" at bounding box center [710, 456] width 53 height 38
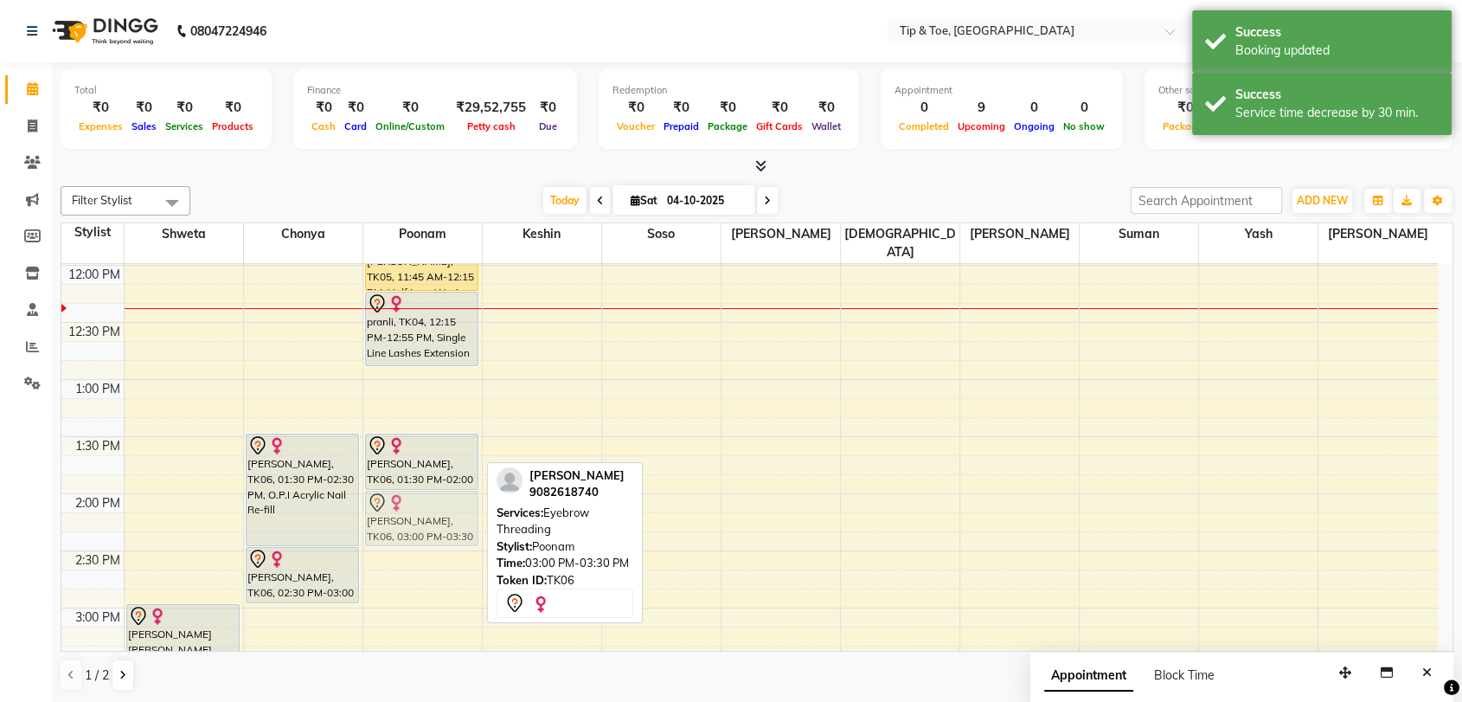
drag, startPoint x: 402, startPoint y: 615, endPoint x: 409, endPoint y: 506, distance: 109.2
click at [409, 506] on div "PRANALI gharat, TK05, 11:45 AM-12:15 PM, Half Legs Waxing (₹800) pranli, TK04, …" at bounding box center [422, 551] width 119 height 1484
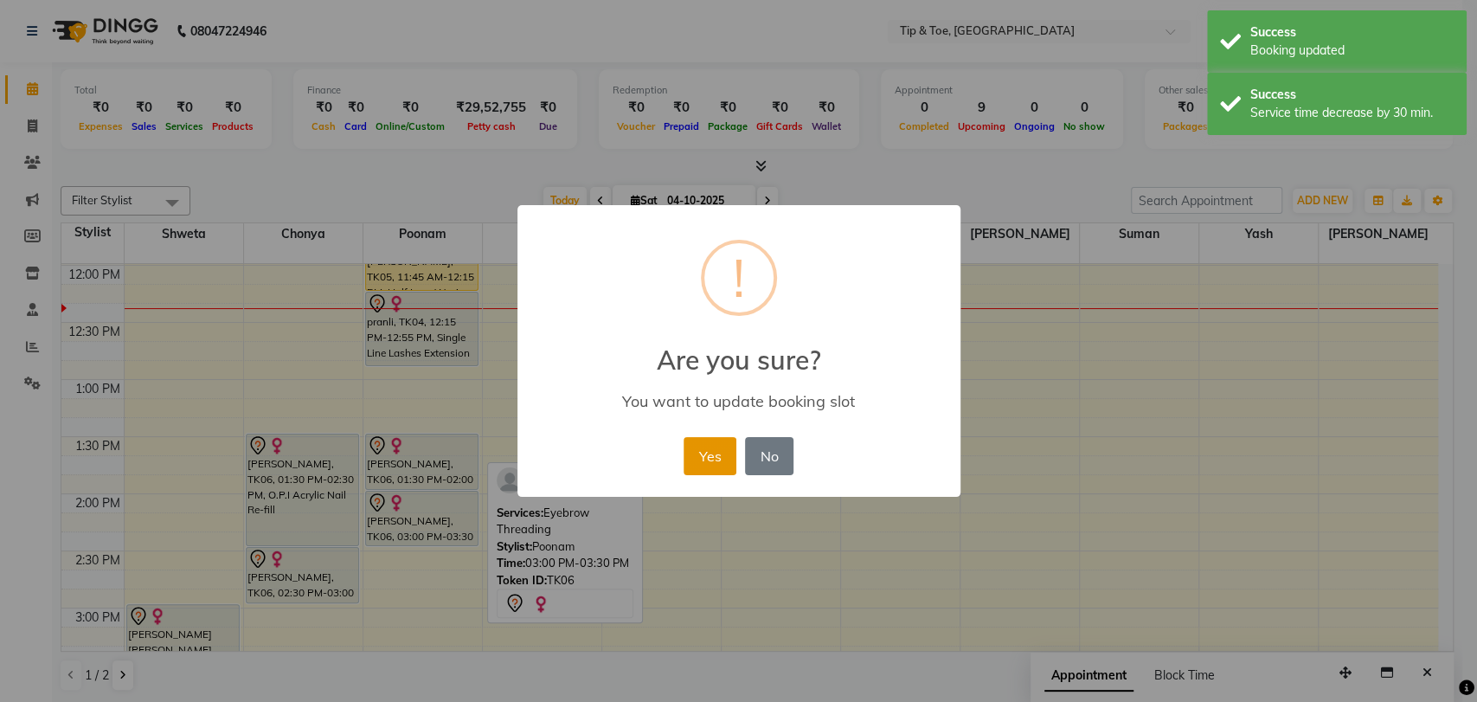
click at [725, 461] on button "Yes" at bounding box center [710, 456] width 53 height 38
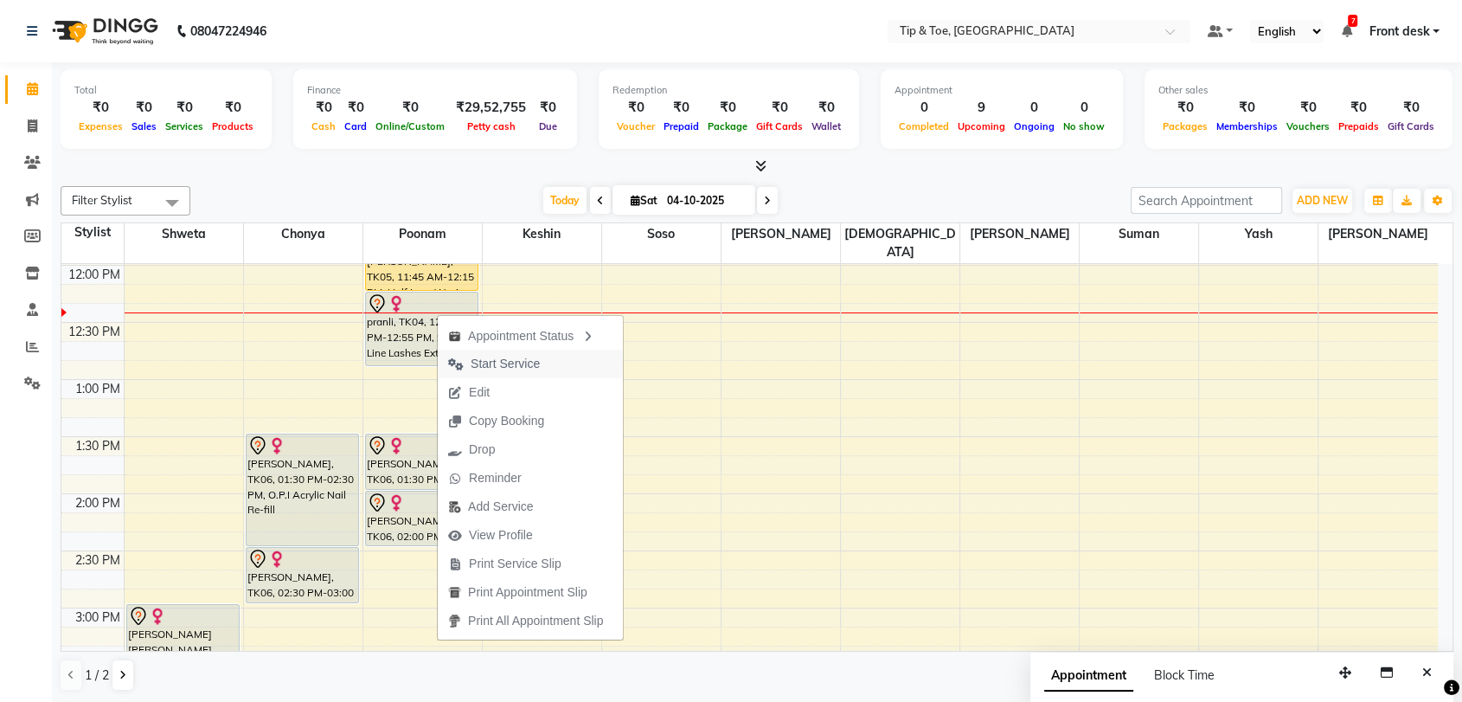
click at [529, 362] on span "Start Service" at bounding box center [505, 364] width 69 height 18
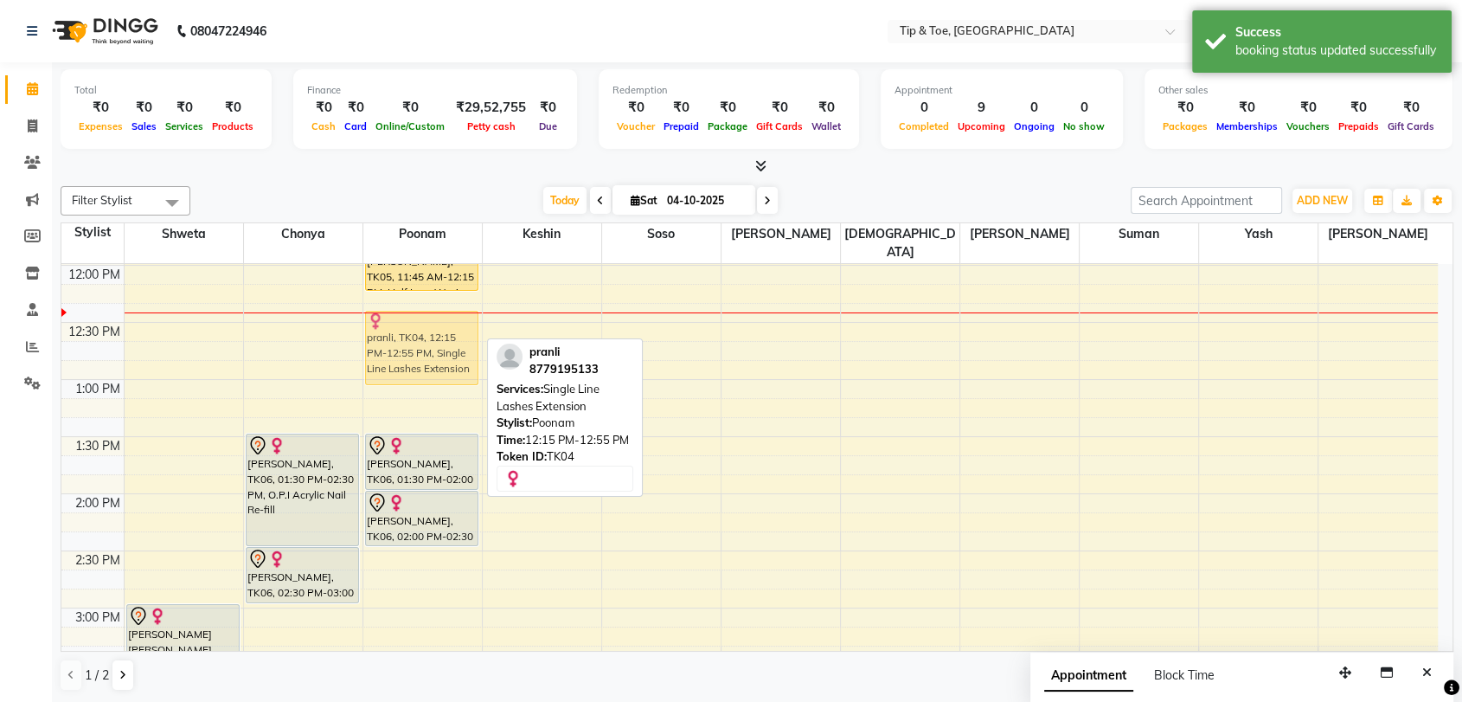
drag, startPoint x: 437, startPoint y: 308, endPoint x: 438, endPoint y: 326, distance: 18.2
click at [438, 326] on div "PRANALI gharat, TK05, 11:45 AM-12:15 PM, Half Legs Waxing (₹800) pranli, TK04, …" at bounding box center [422, 551] width 119 height 1484
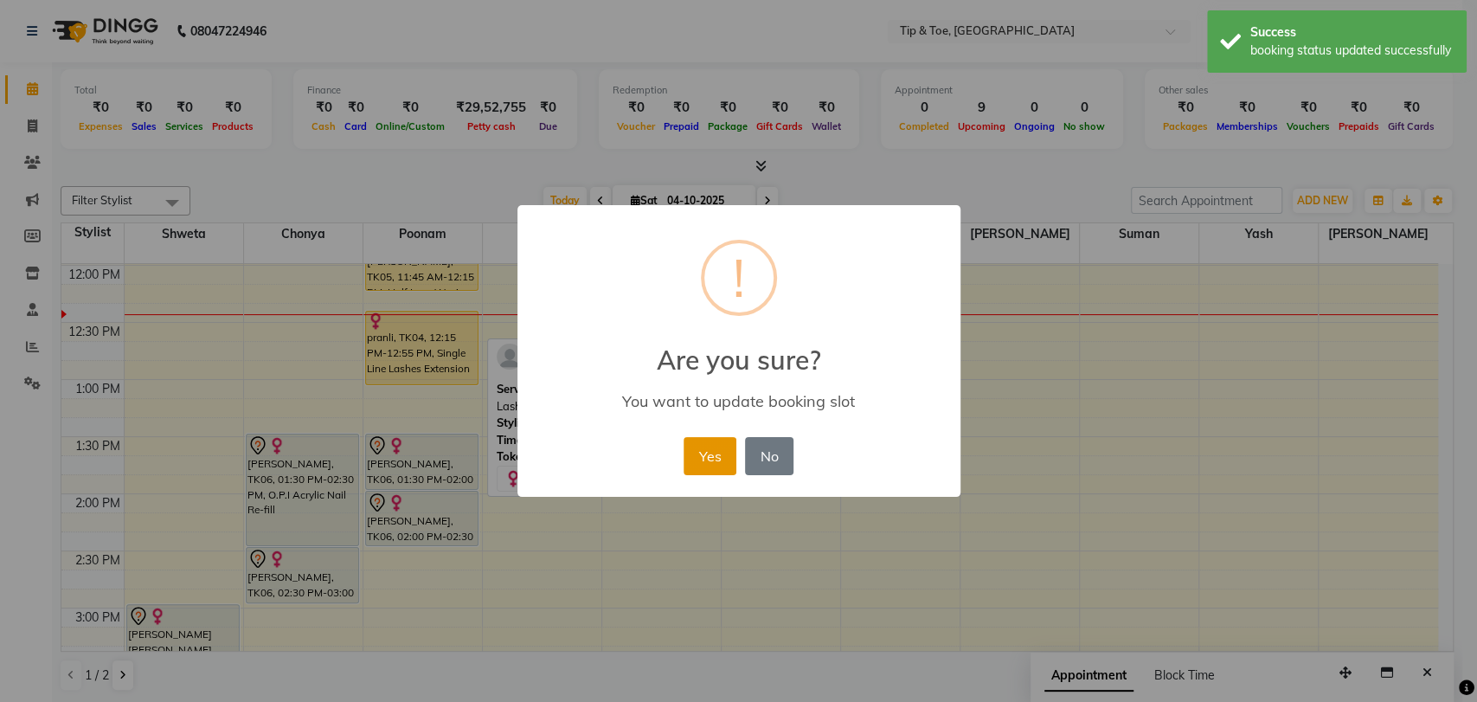
click at [713, 449] on button "Yes" at bounding box center [710, 456] width 53 height 38
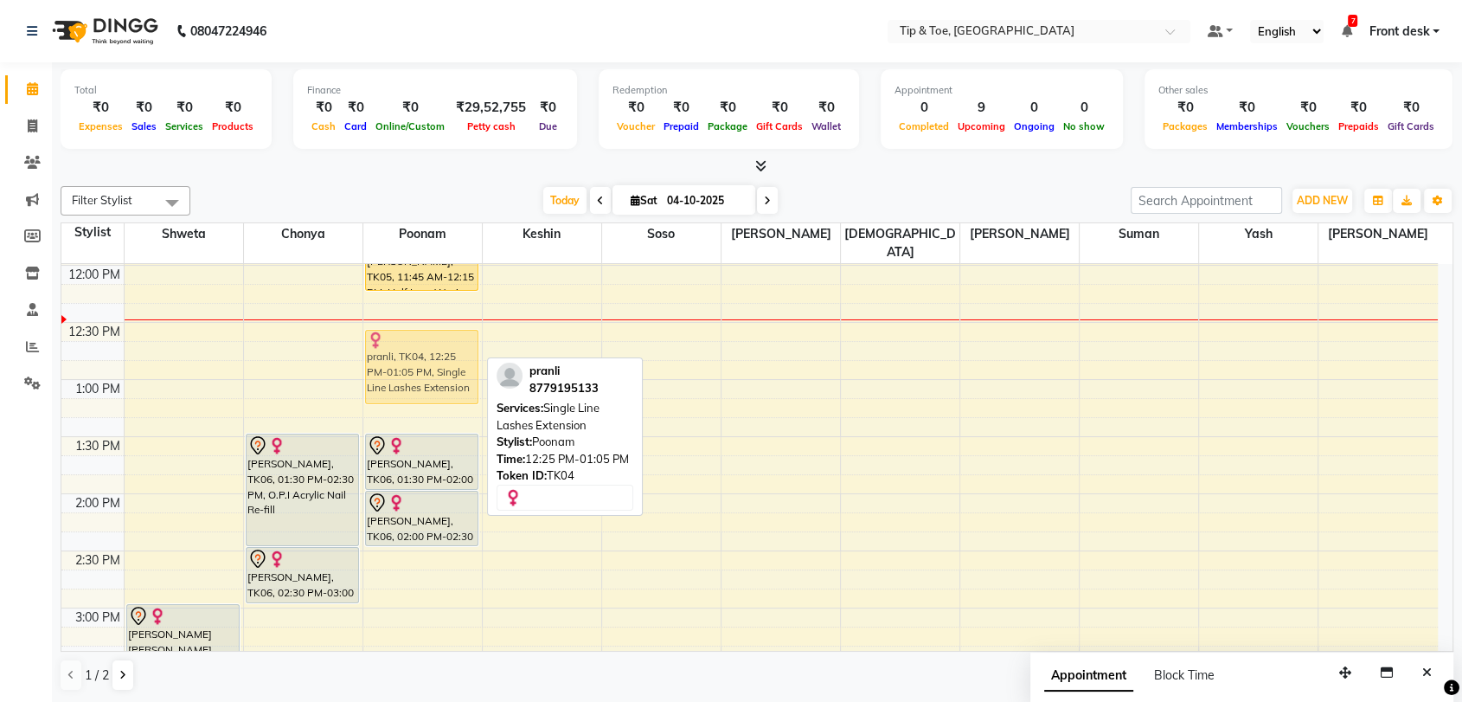
drag, startPoint x: 425, startPoint y: 320, endPoint x: 427, endPoint y: 332, distance: 12.2
click at [427, 332] on div "PRANALI gharat, TK05, 11:45 AM-12:15 PM, Half Legs Waxing (₹800) pranli, TK04, …" at bounding box center [422, 551] width 119 height 1484
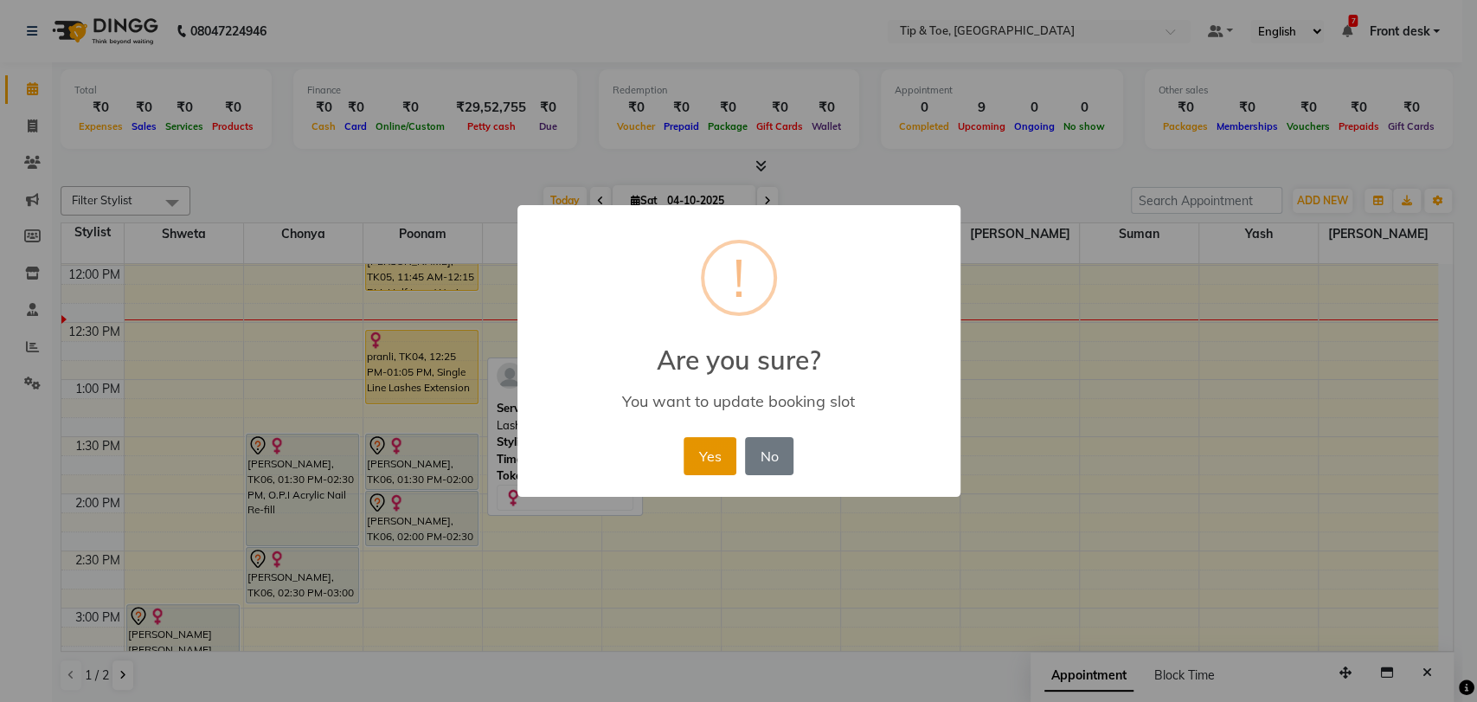
click at [710, 448] on button "Yes" at bounding box center [710, 456] width 53 height 38
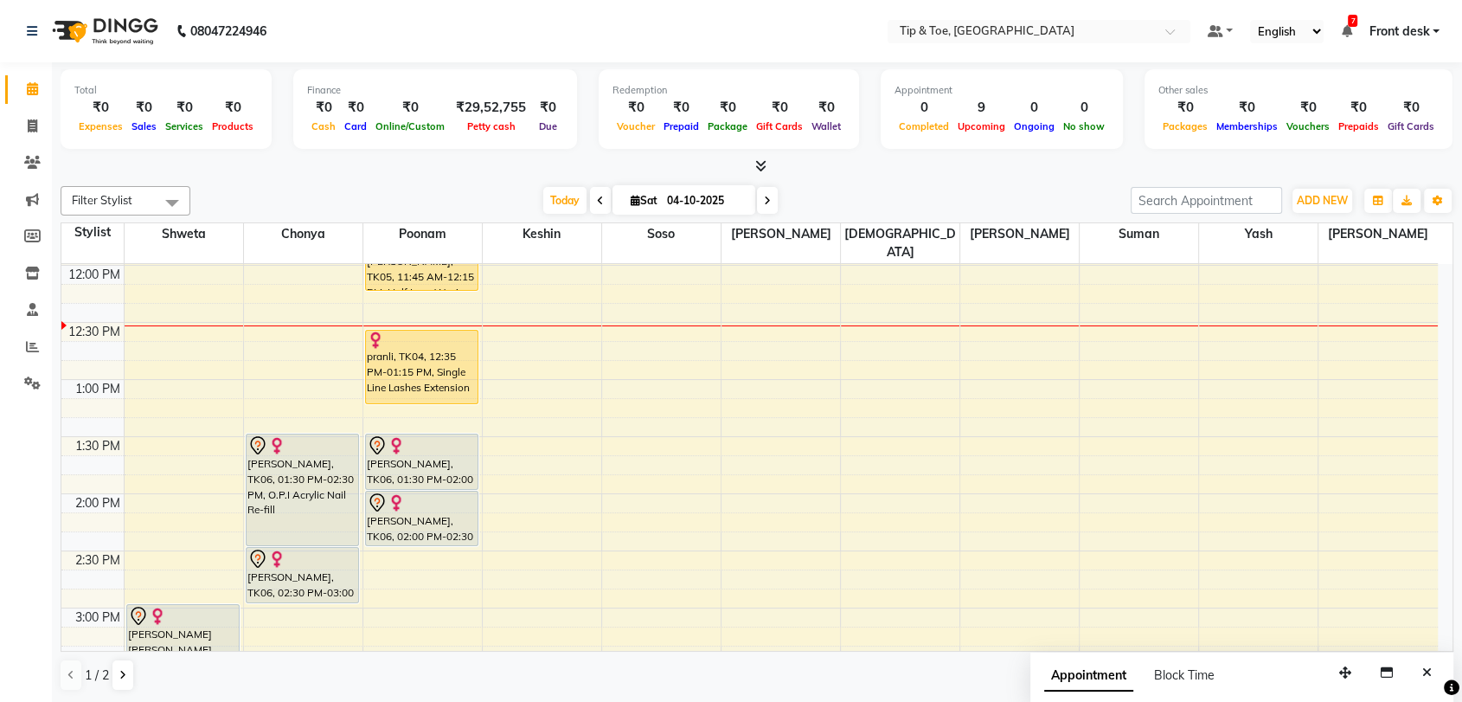
click at [1031, 315] on div "8:00 AM 8:30 AM 9:00 AM 9:30 AM 10:00 AM 10:30 AM 11:00 AM 11:30 AM 12:00 PM 12…" at bounding box center [749, 551] width 1377 height 1484
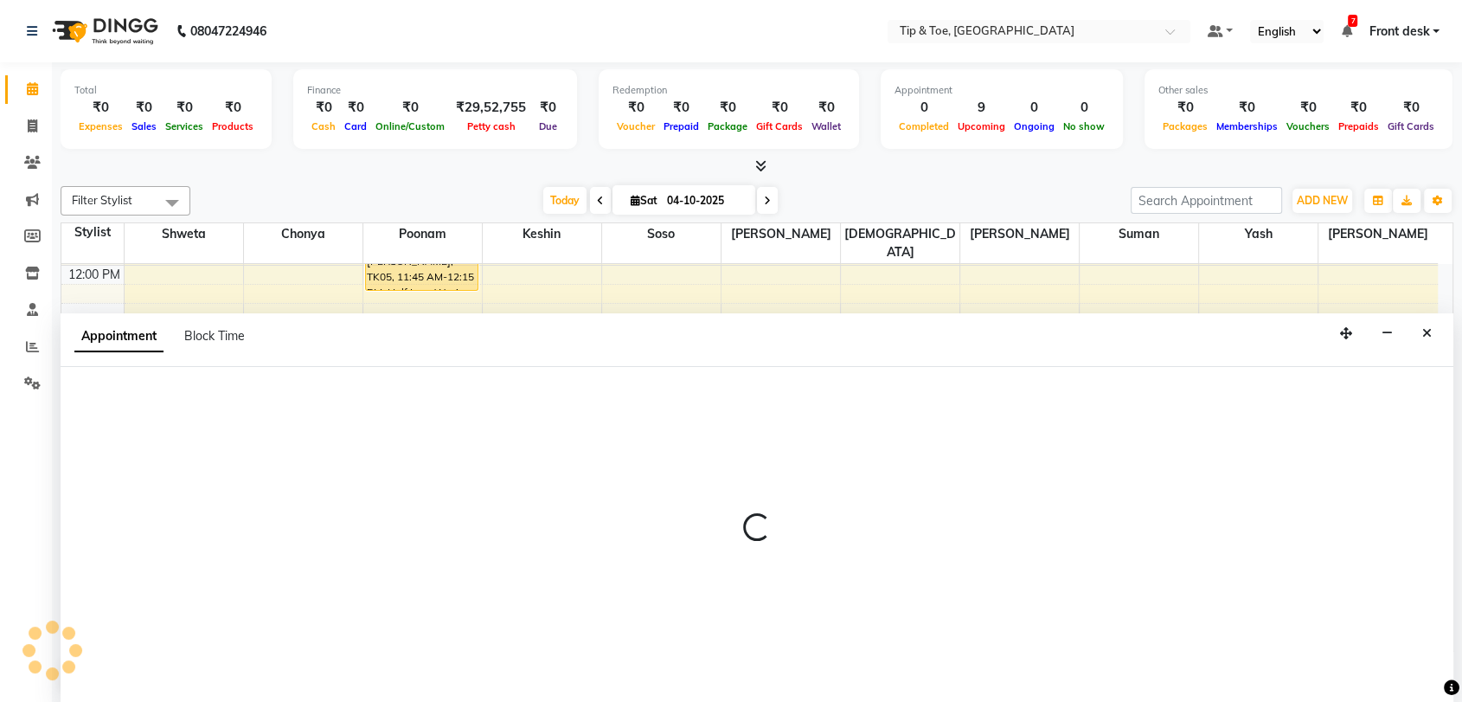
scroll to position [1, 0]
select select "89543"
select select "750"
select select "tentative"
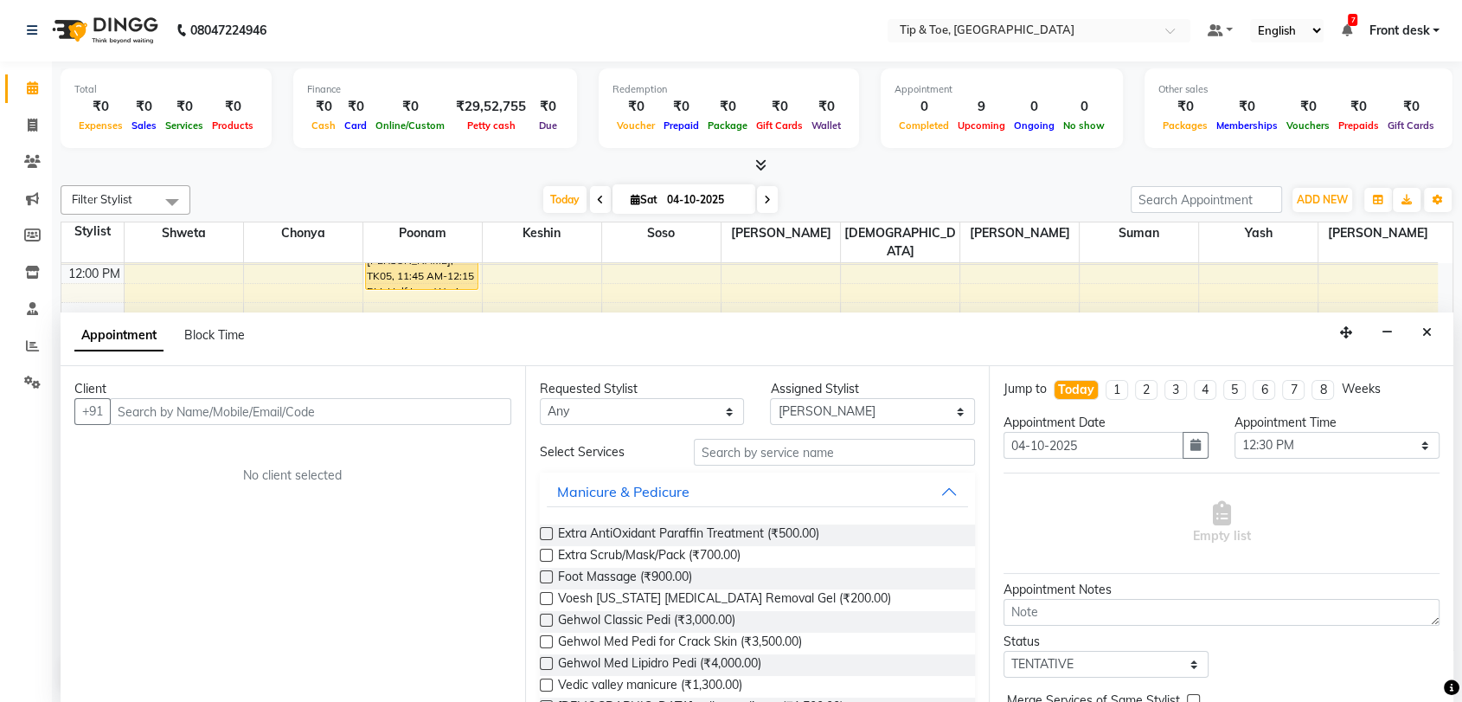
click at [286, 411] on input "text" at bounding box center [310, 411] width 401 height 27
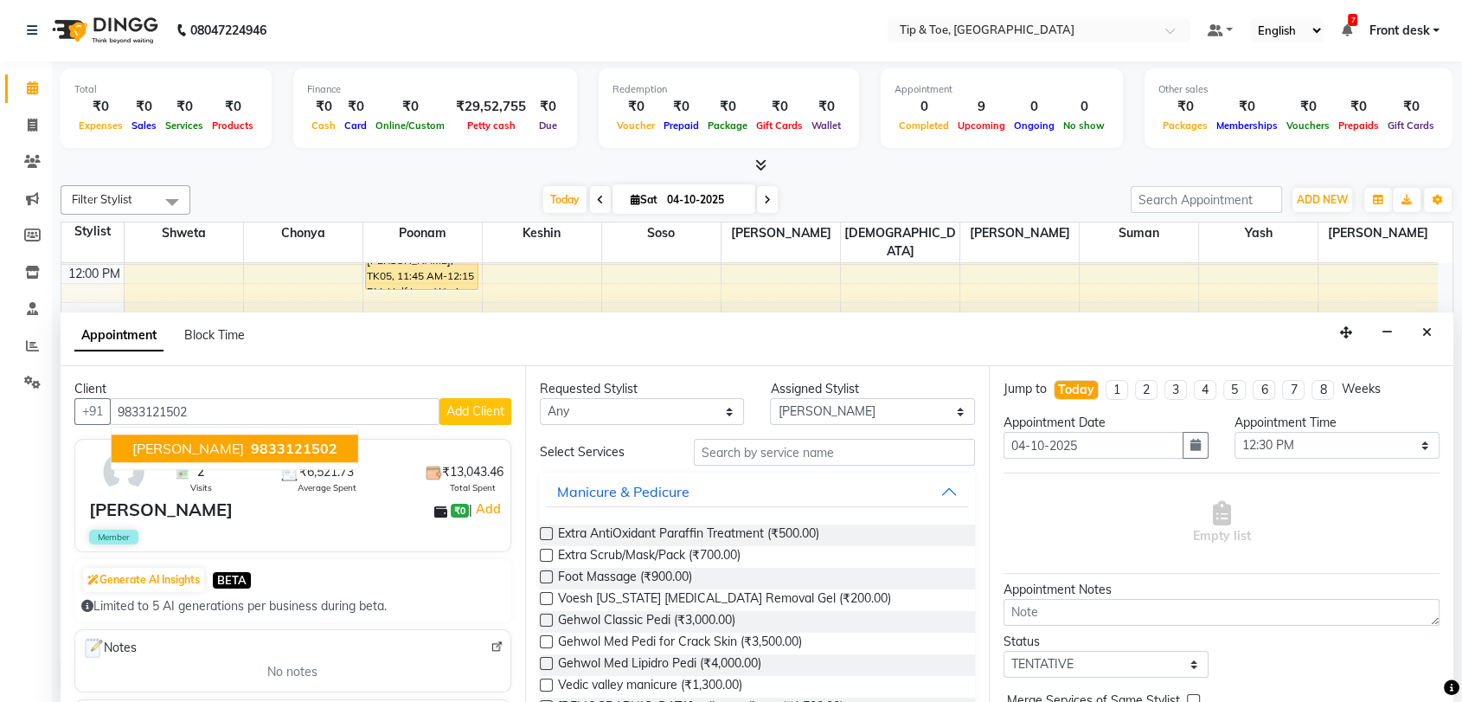
click at [251, 454] on span "9833121502" at bounding box center [294, 448] width 87 height 17
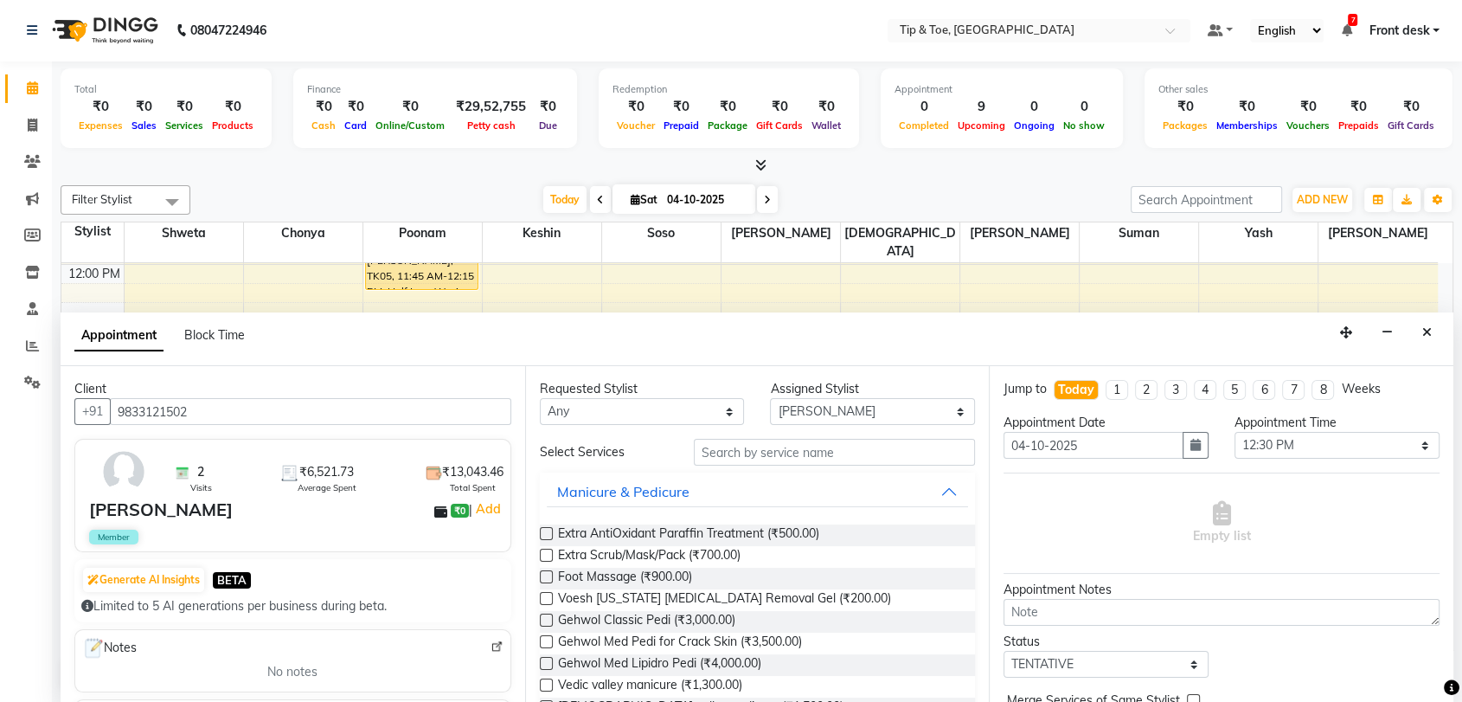
type input "9833121502"
click at [747, 453] on input "text" at bounding box center [835, 452] width 282 height 27
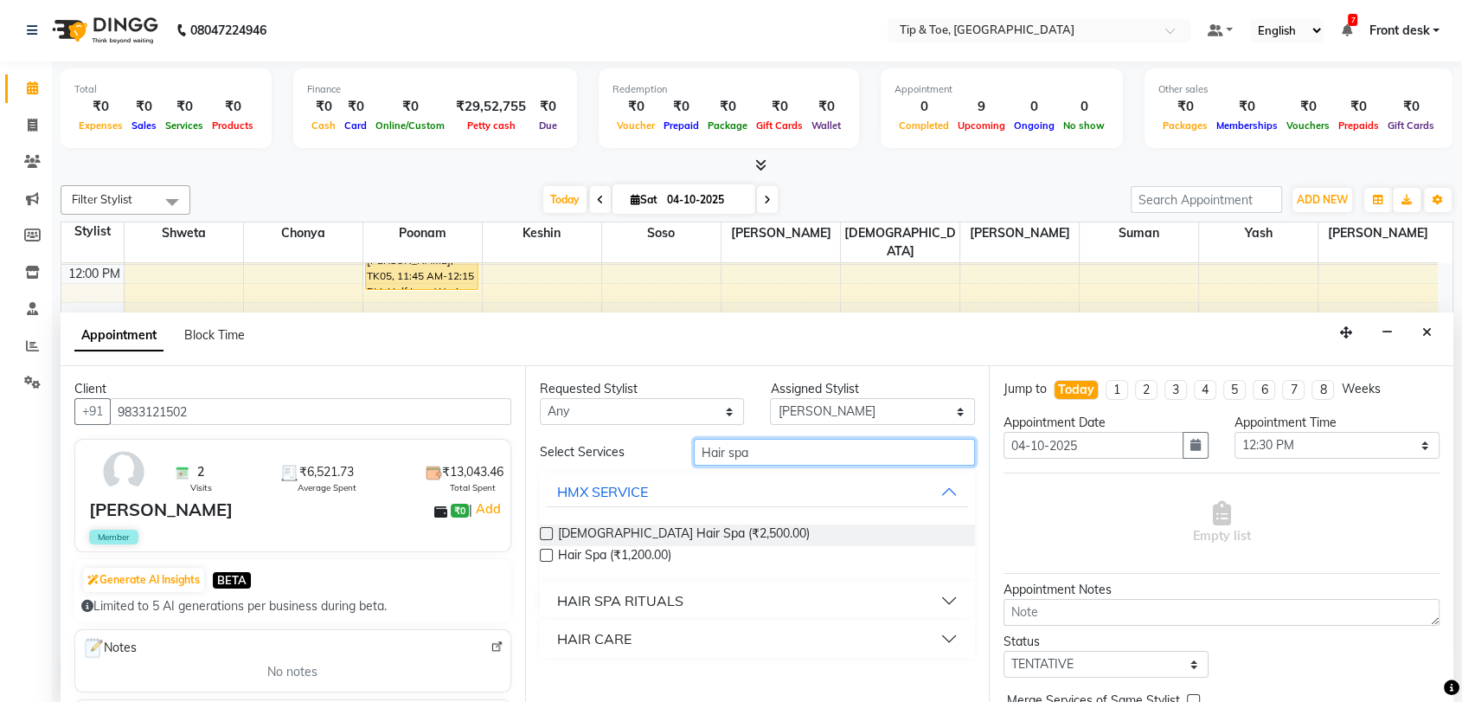
type input "Hair spa"
click at [544, 530] on label at bounding box center [546, 533] width 13 height 13
click at [544, 530] on input "checkbox" at bounding box center [545, 535] width 11 height 11
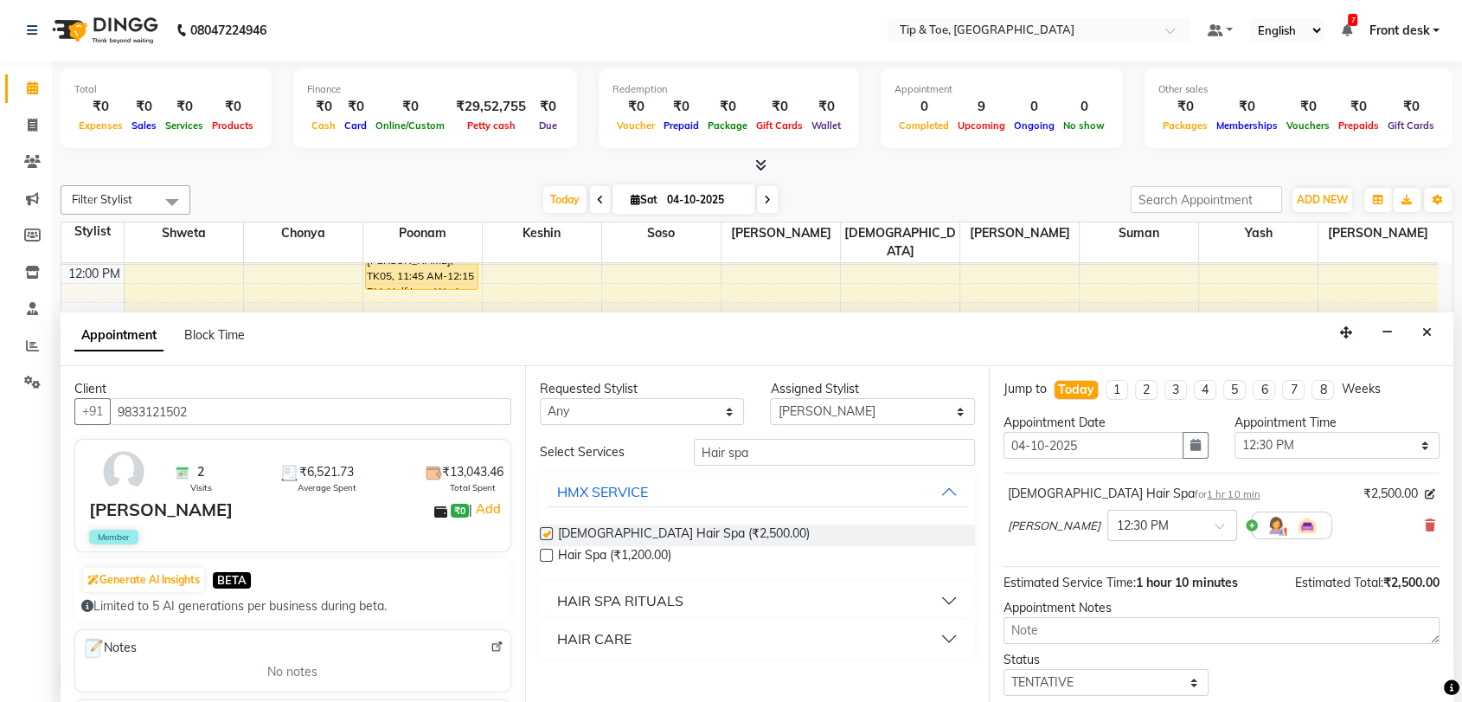
checkbox input "false"
click at [805, 451] on input "Hair spa" at bounding box center [835, 452] width 282 height 27
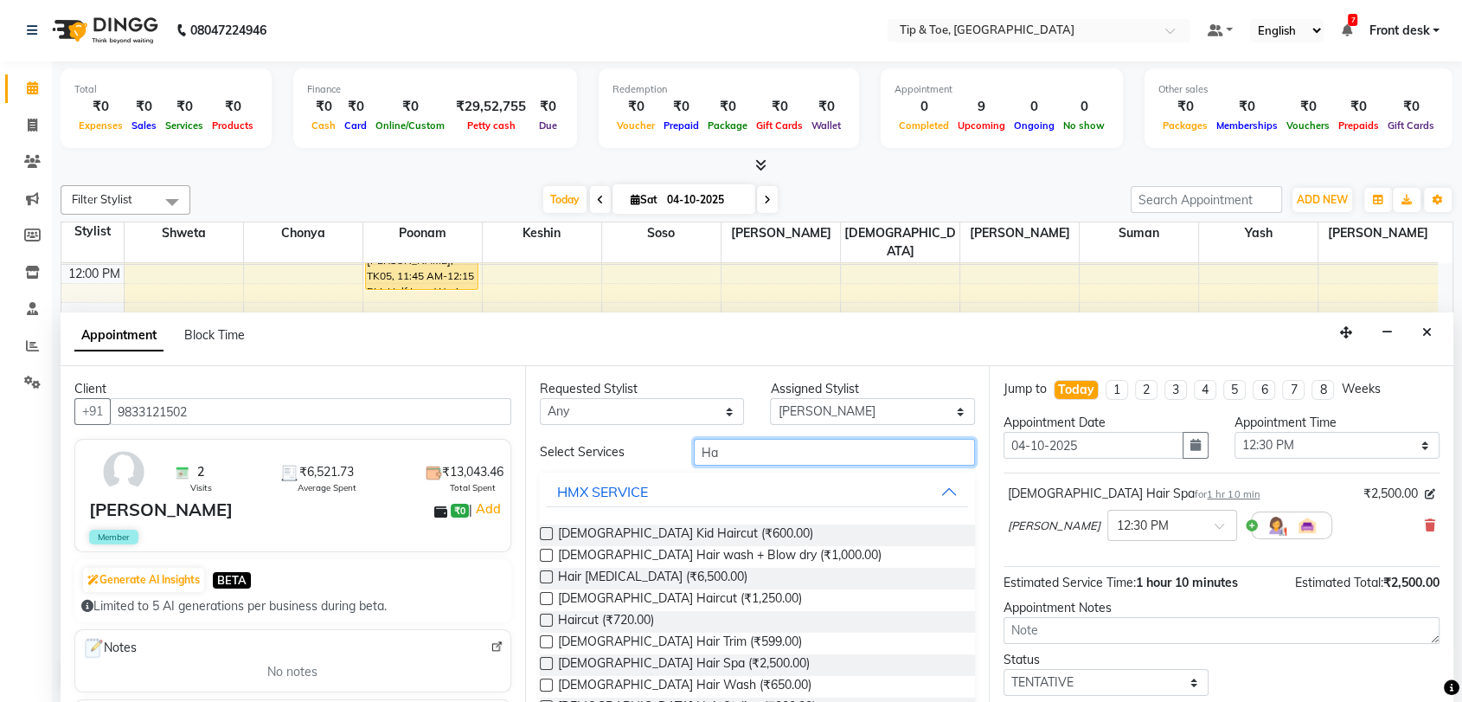
type input "H"
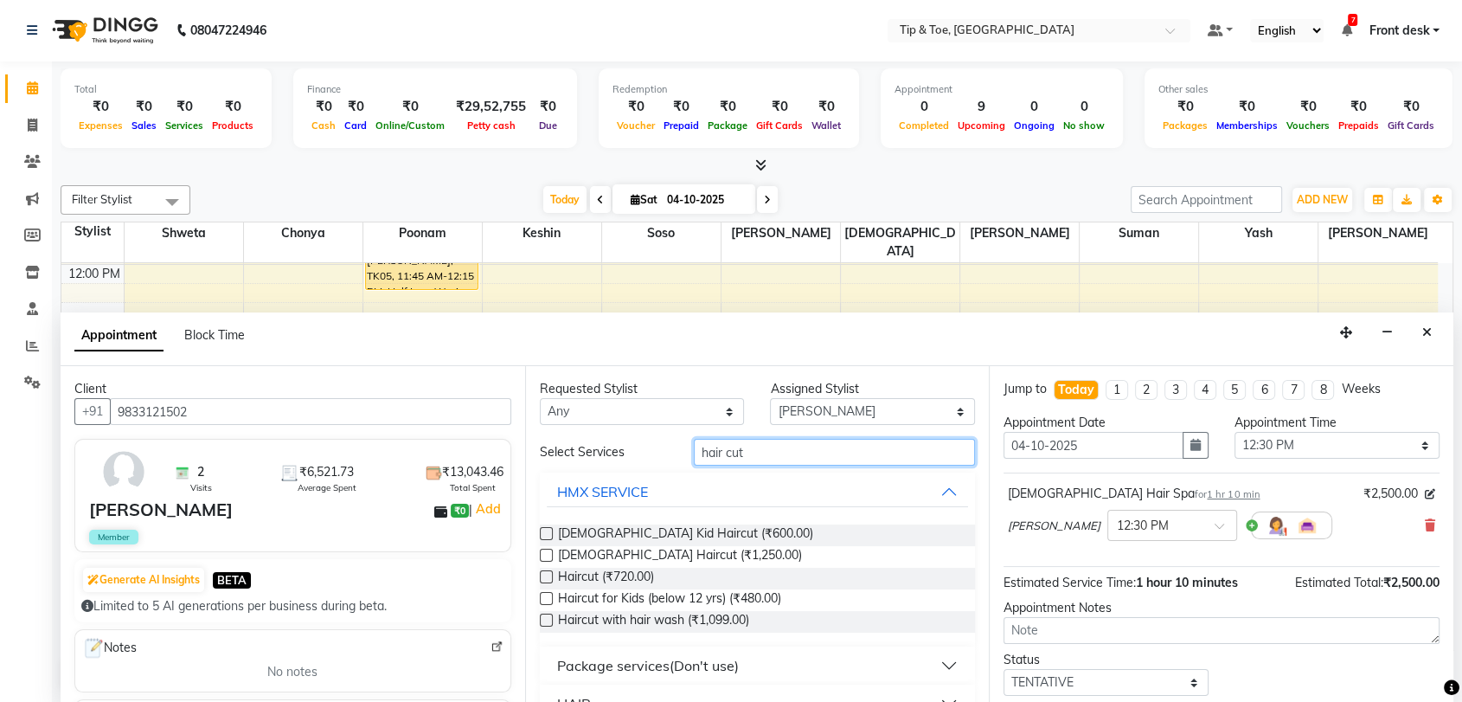
type input "hair cut"
click at [545, 550] on label at bounding box center [546, 555] width 13 height 13
click at [545, 551] on input "checkbox" at bounding box center [545, 556] width 11 height 11
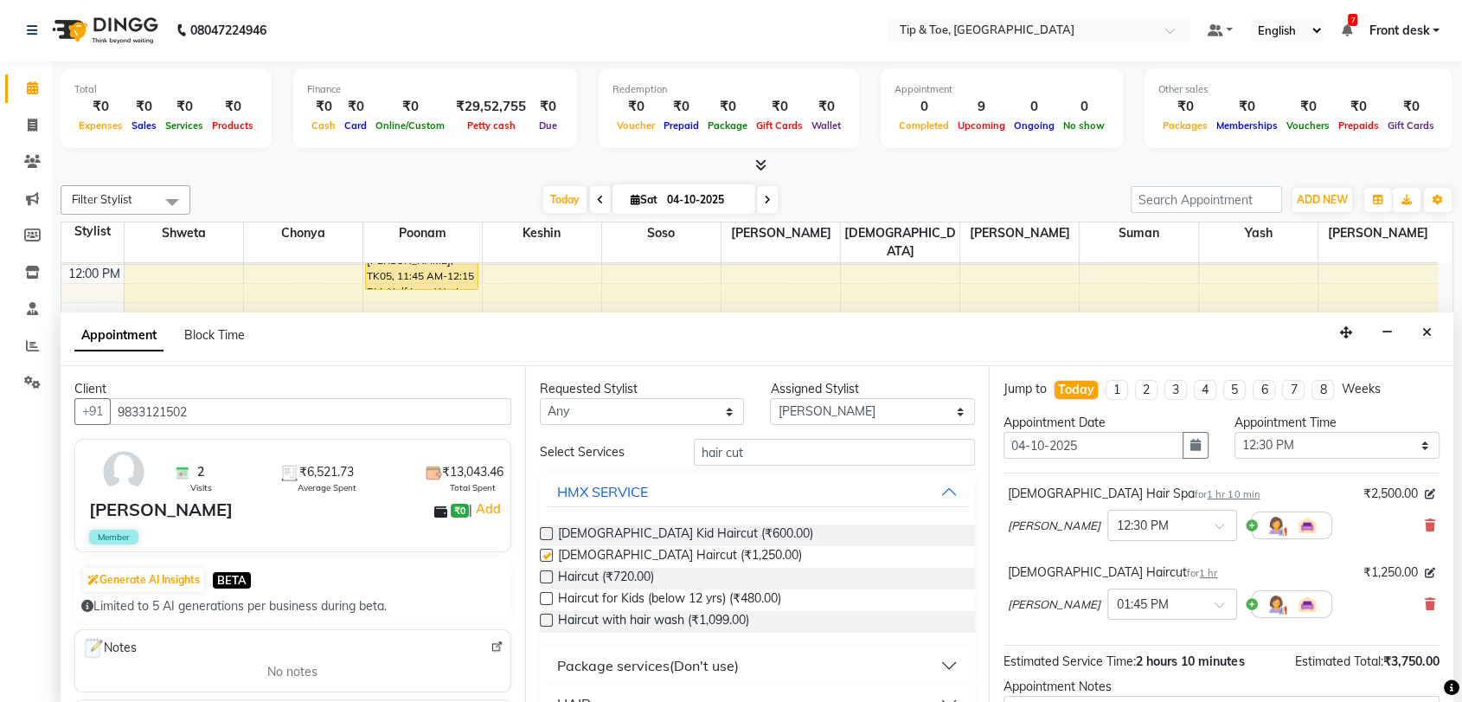
checkbox input "false"
click at [788, 451] on input "hair cut" at bounding box center [835, 452] width 282 height 27
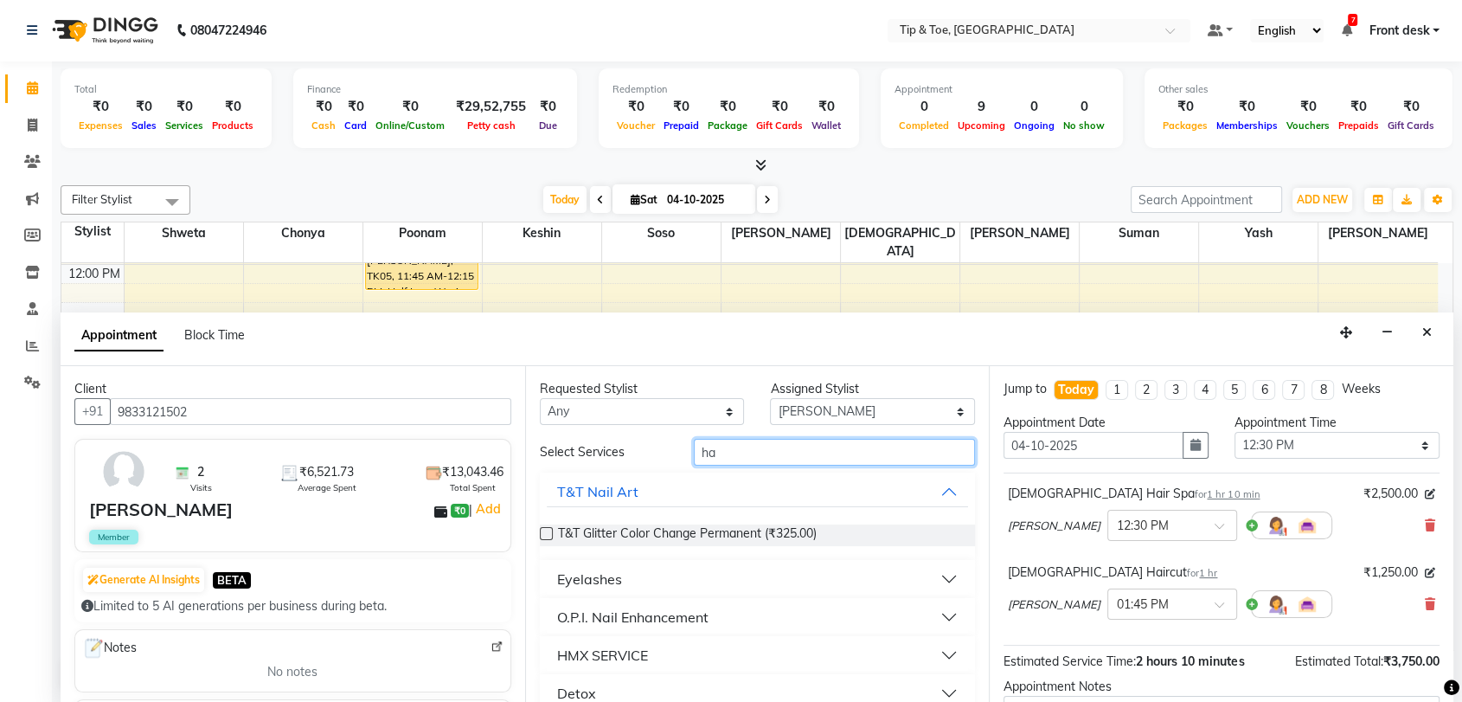
type input "h"
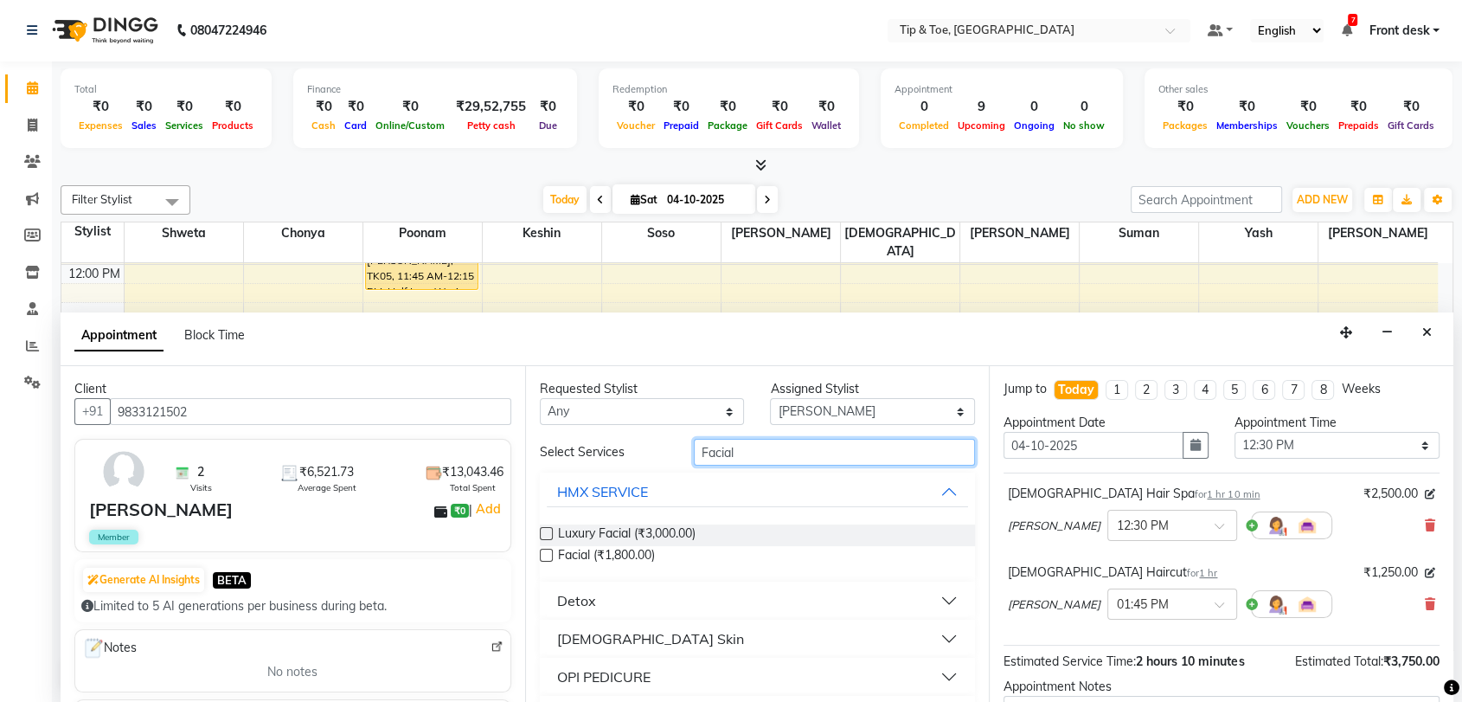
type input "Facial"
click at [543, 535] on label at bounding box center [546, 533] width 13 height 13
click at [543, 535] on input "checkbox" at bounding box center [545, 535] width 11 height 11
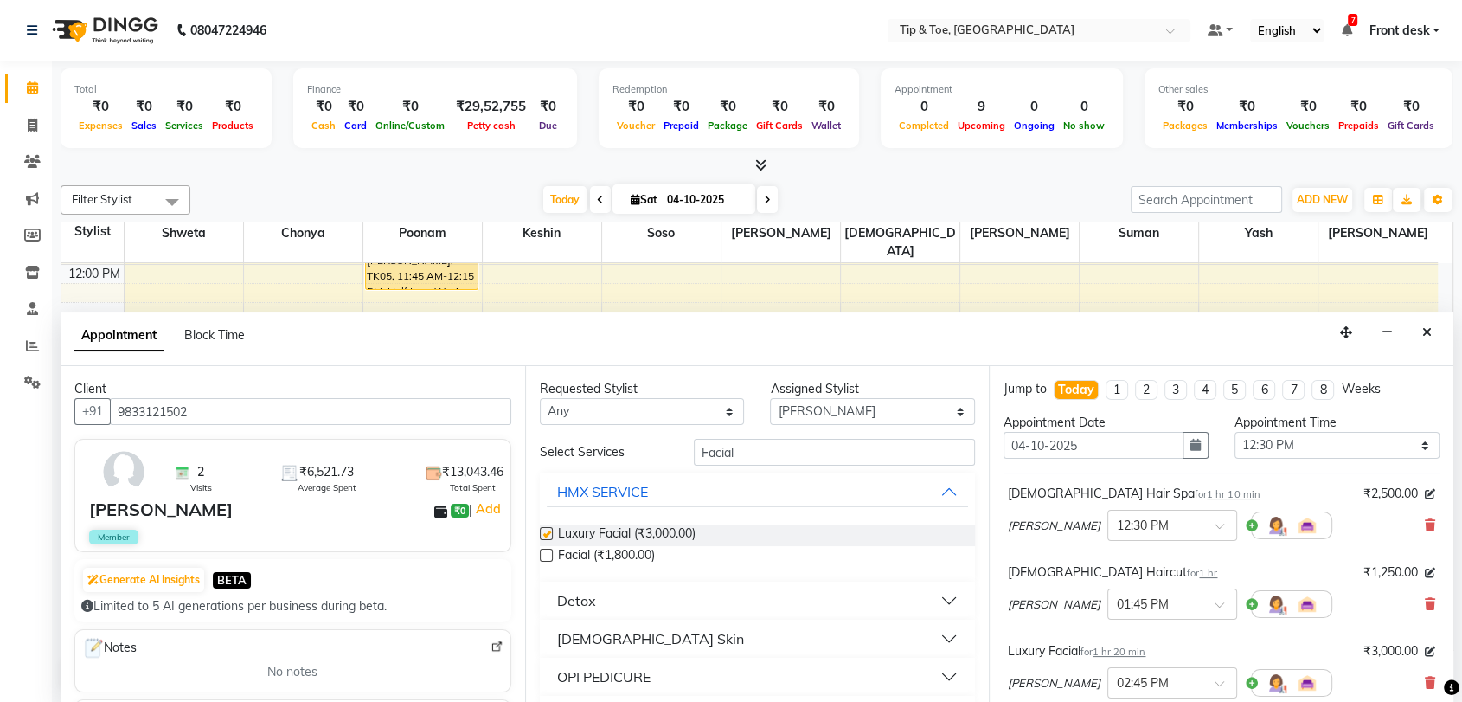
checkbox input "false"
click at [760, 442] on input "Facial" at bounding box center [835, 452] width 282 height 27
type input "F"
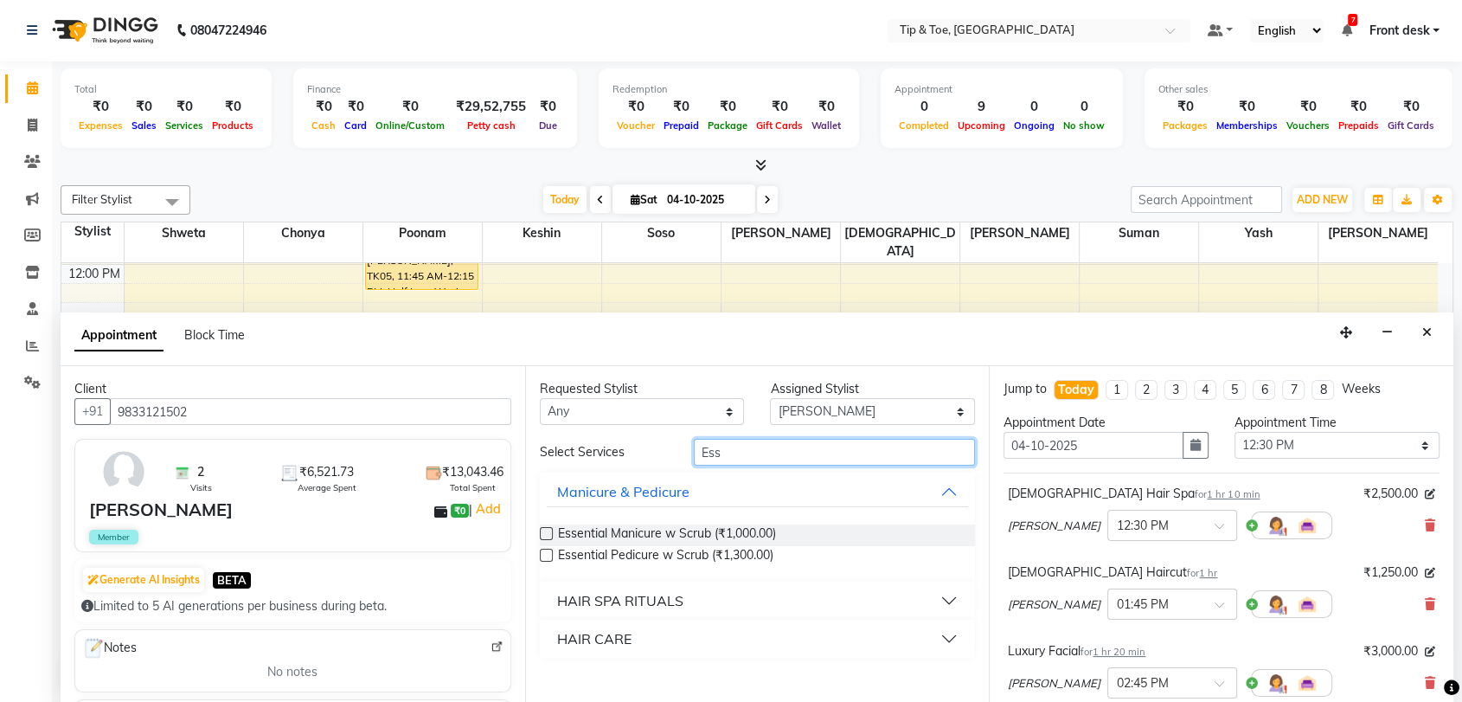
type input "Ess"
click at [914, 408] on select "Select Chonya Keshin Madhura poonam Regan Sayali shweta Sohail soso Suman Vikar…" at bounding box center [872, 411] width 205 height 27
select select "83790"
click at [770, 398] on select "Select Chonya Keshin Madhura poonam Regan Sayali shweta Sohail soso Suman Vikar…" at bounding box center [872, 411] width 205 height 27
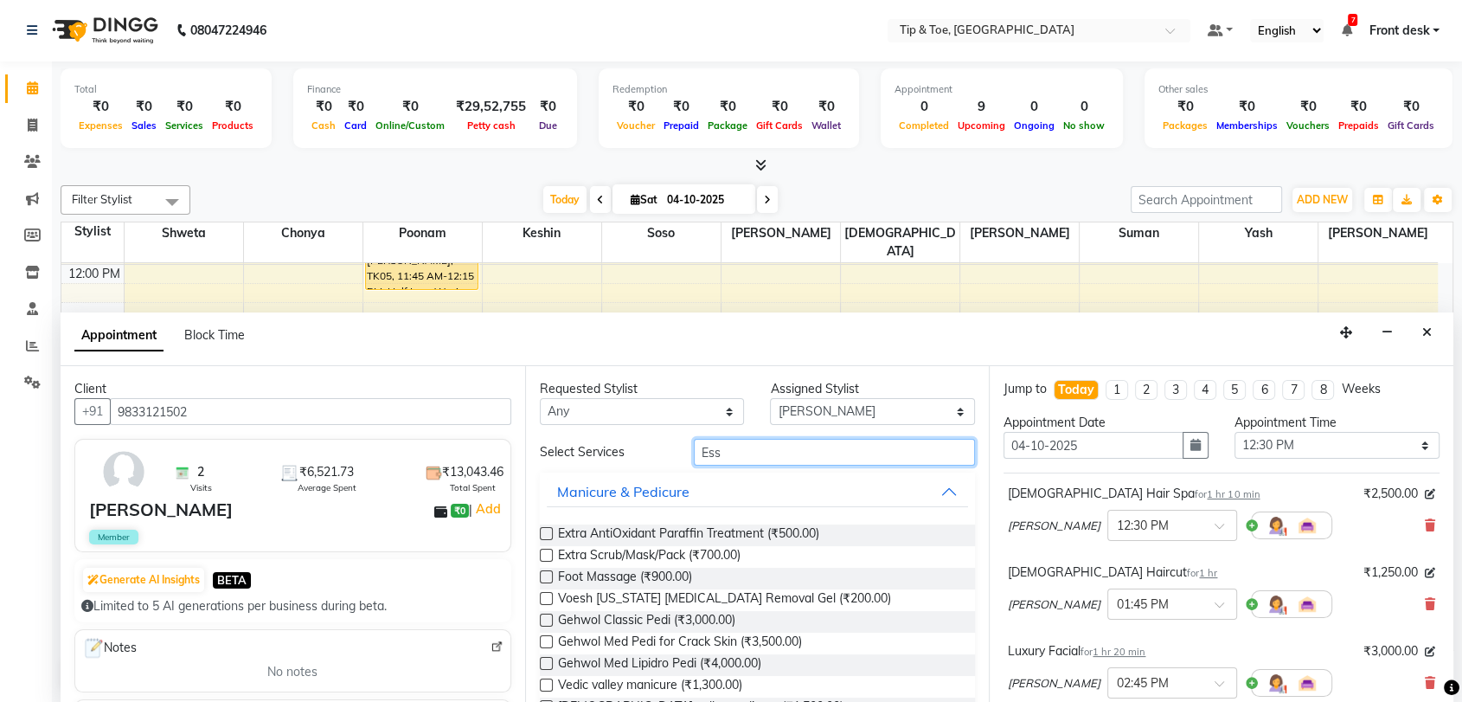
click at [789, 449] on input "Ess" at bounding box center [835, 452] width 282 height 27
type input "E"
type input "Ess"
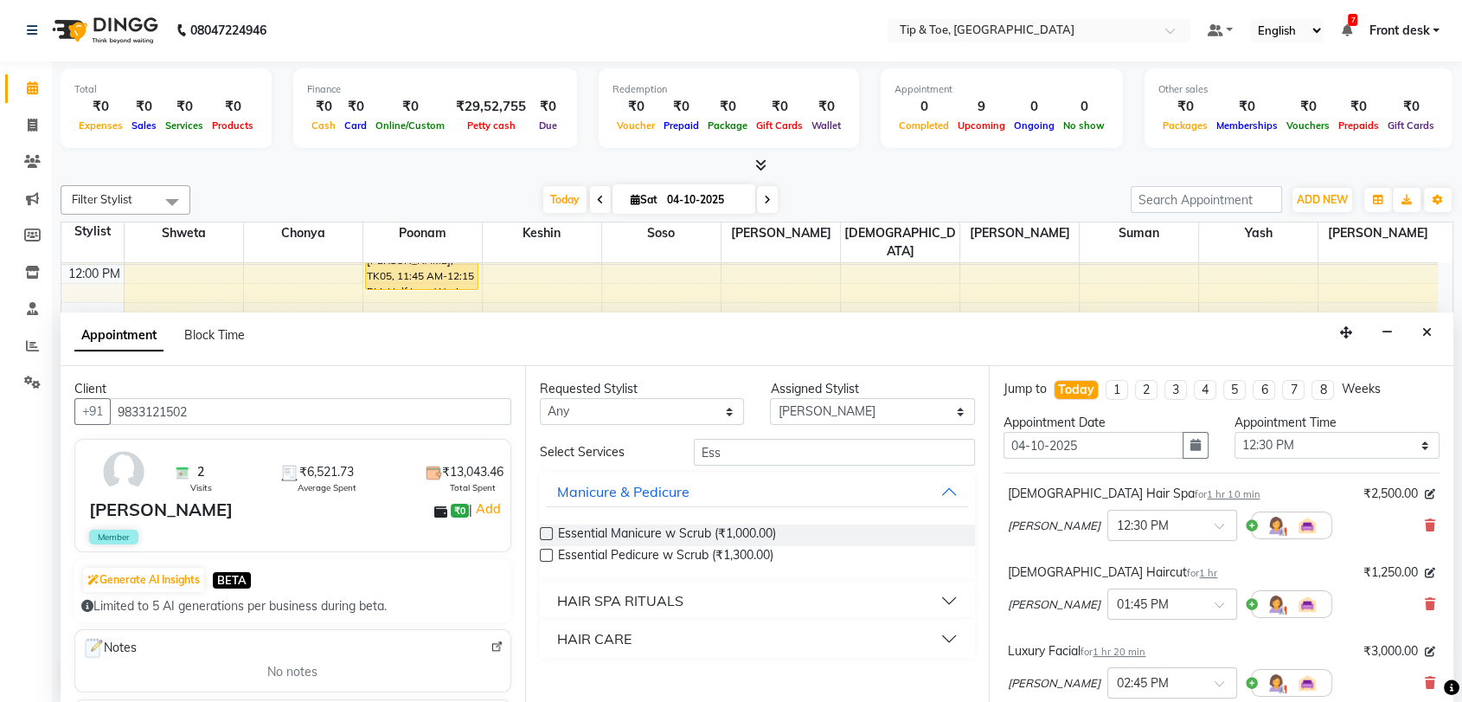
click at [542, 549] on label at bounding box center [546, 555] width 13 height 13
click at [542, 551] on input "checkbox" at bounding box center [545, 556] width 11 height 11
checkbox input "false"
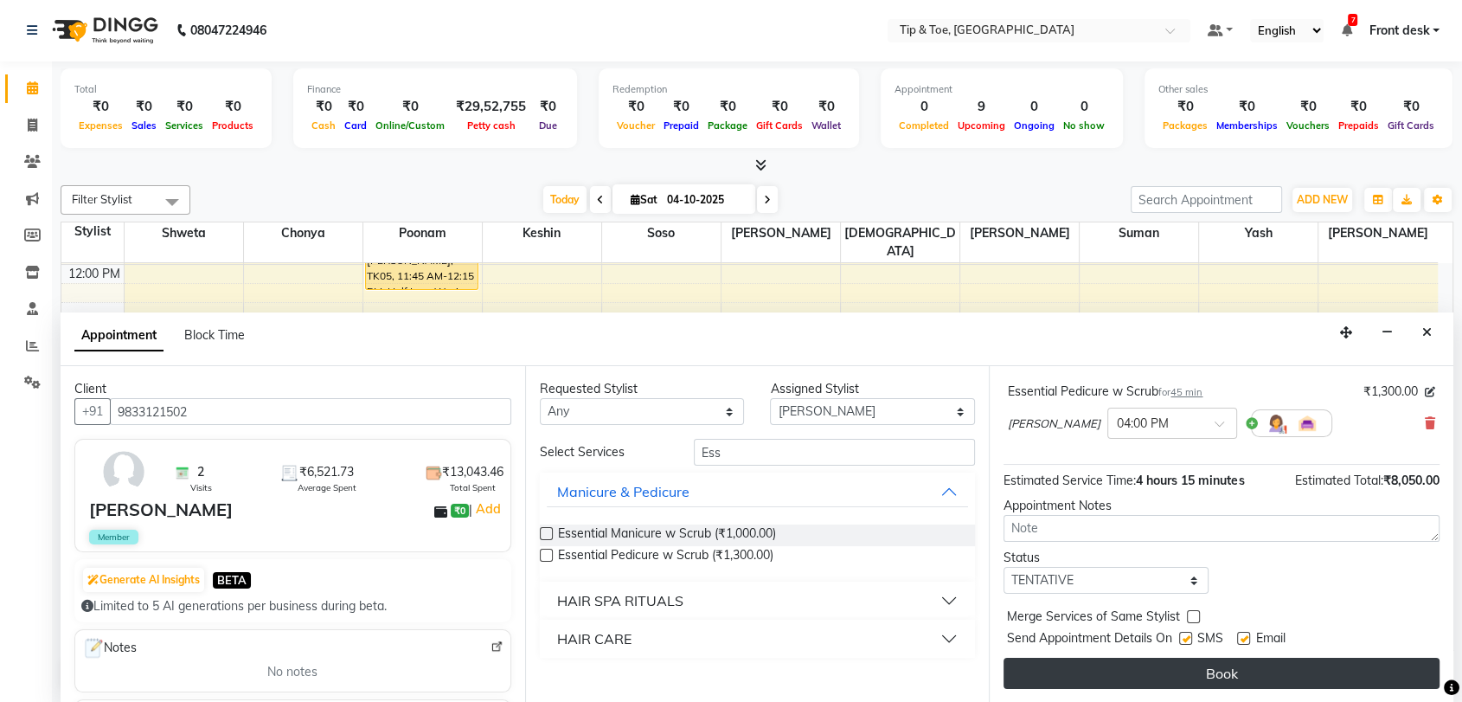
click at [1241, 666] on button "Book" at bounding box center [1222, 673] width 436 height 31
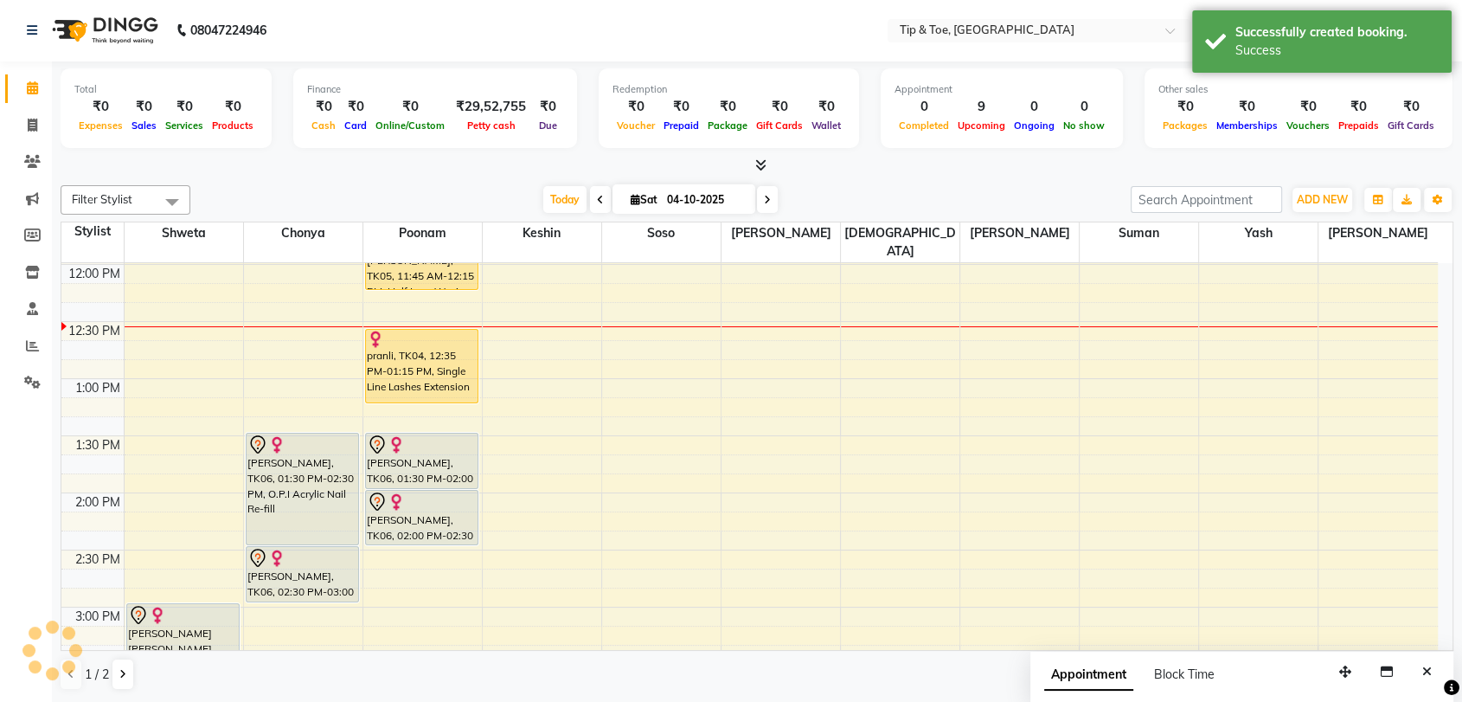
scroll to position [0, 0]
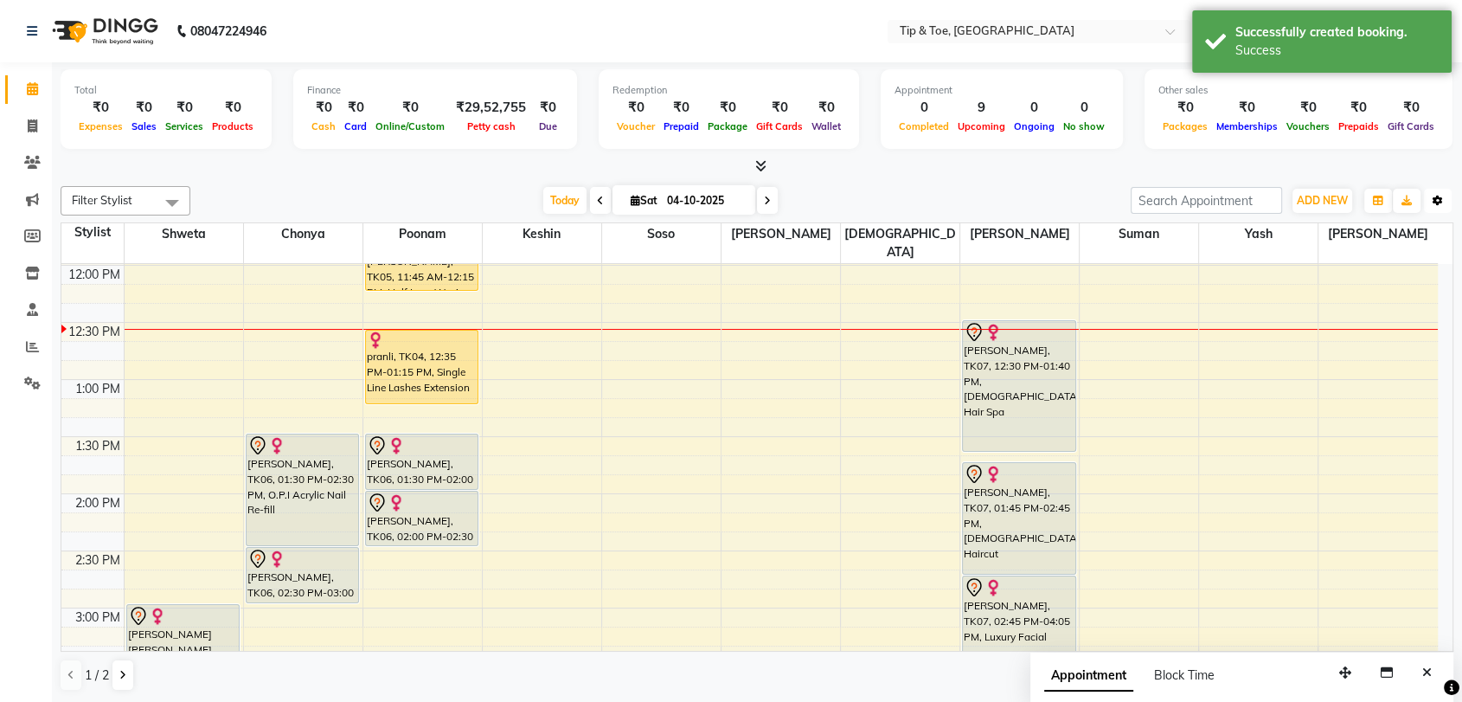
click at [1436, 204] on icon "button" at bounding box center [1438, 201] width 10 height 10
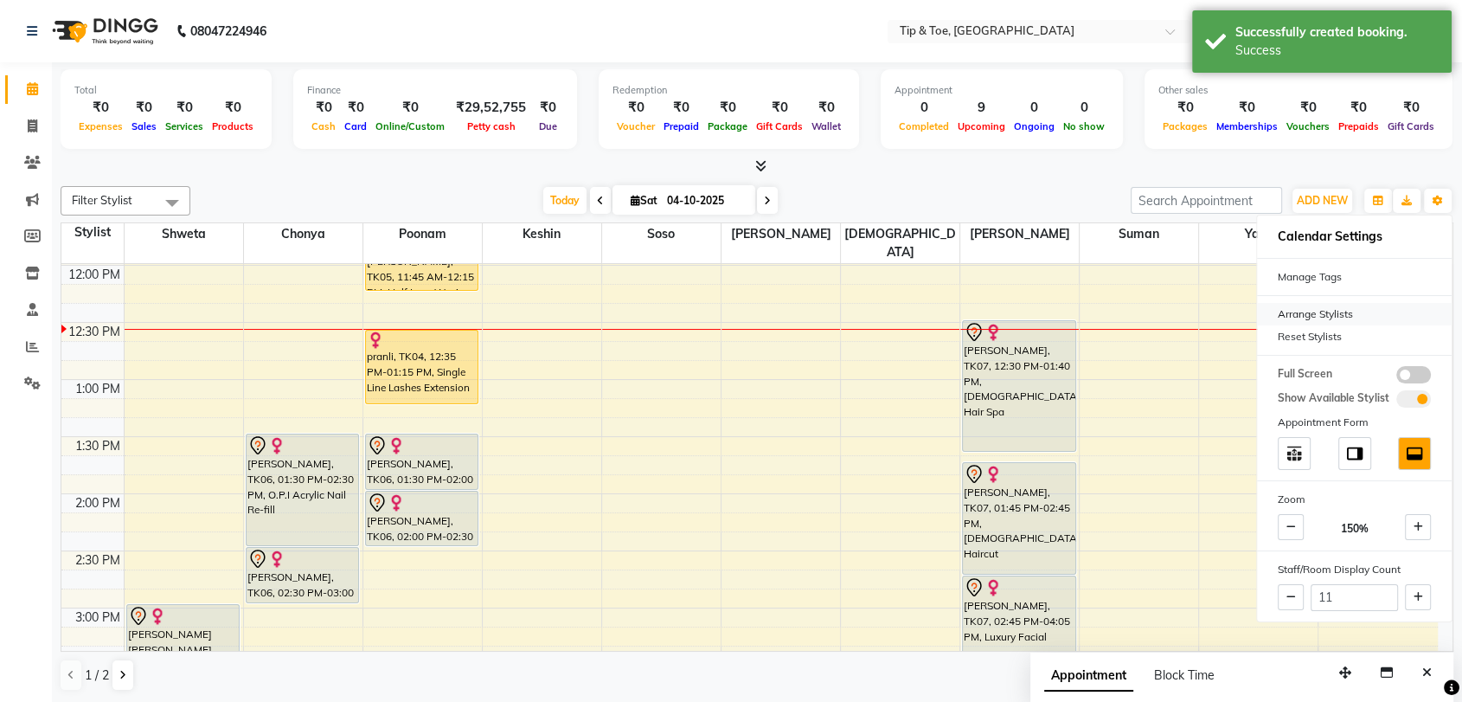
click at [1349, 312] on div "Arrange Stylists" at bounding box center [1354, 314] width 195 height 22
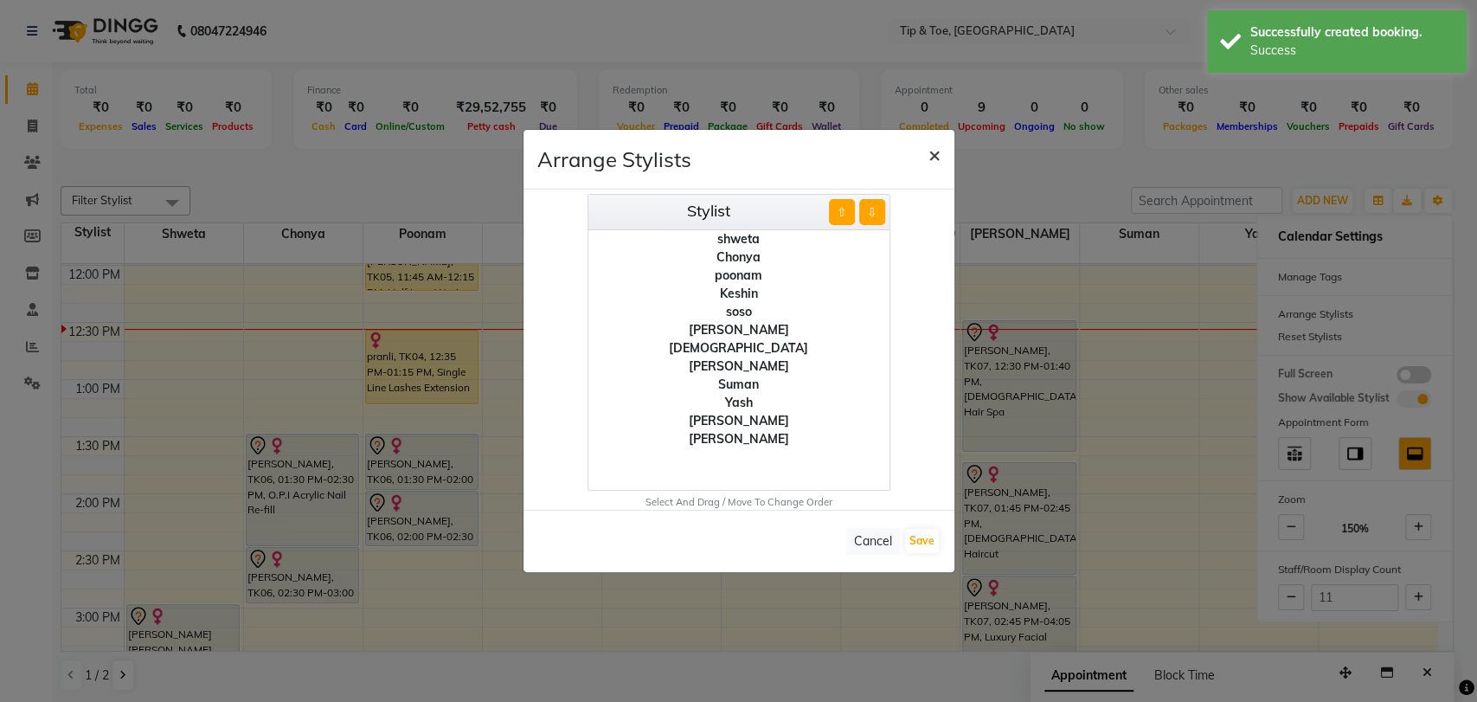
click at [939, 154] on span "×" at bounding box center [934, 154] width 12 height 26
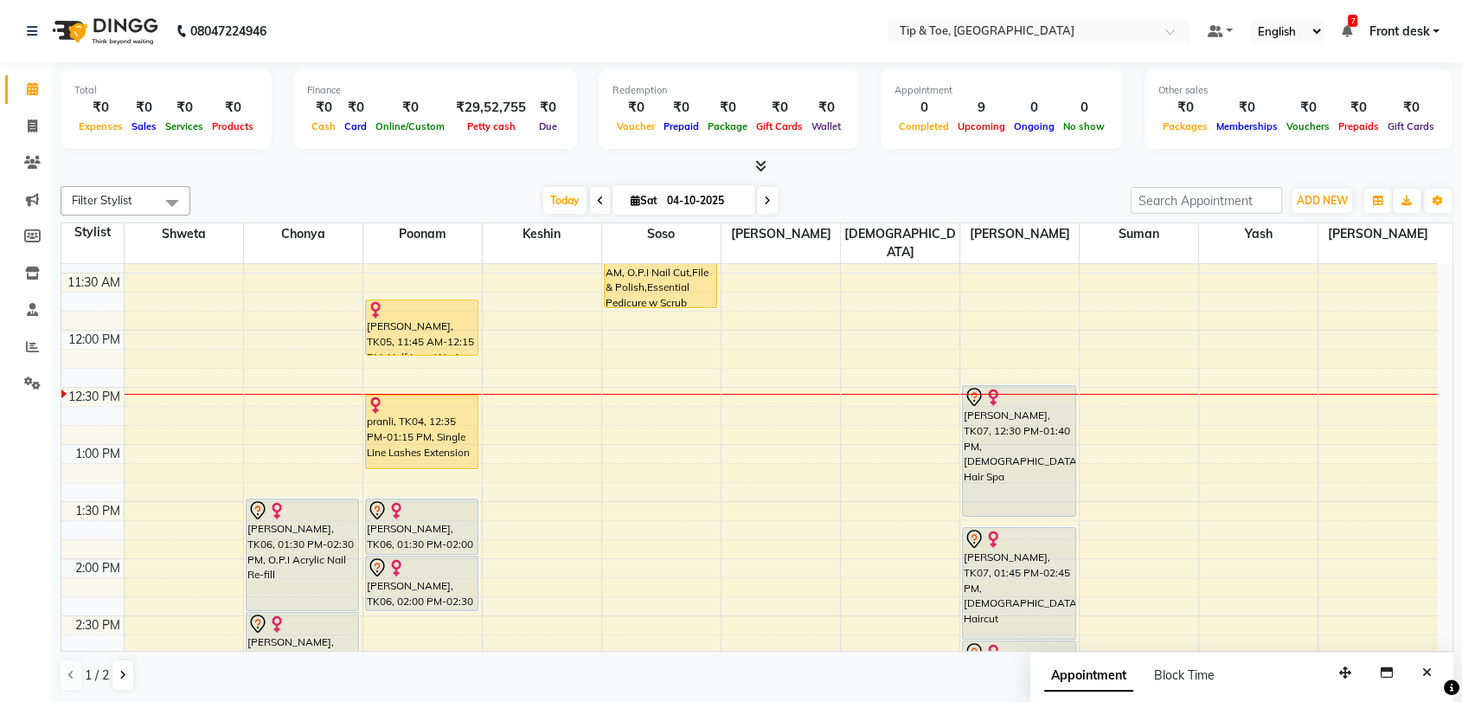
scroll to position [551, 0]
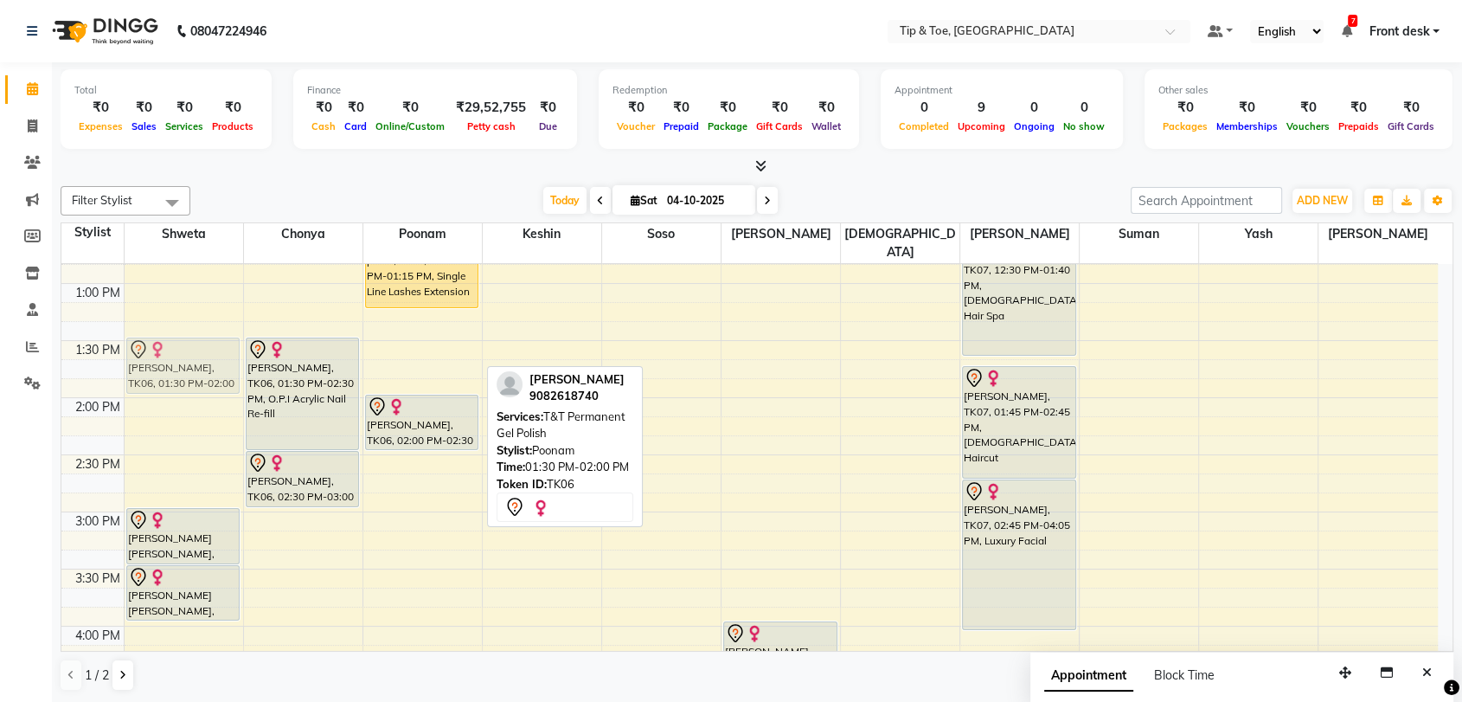
drag, startPoint x: 441, startPoint y: 339, endPoint x: 226, endPoint y: 337, distance: 215.5
click at [226, 337] on tr "JOVIE LYNNE YEE, TK03, 03:00 PM-03:30 PM, O.P.I Temporary Nail Extension JOVIE …" at bounding box center [749, 455] width 1377 height 1484
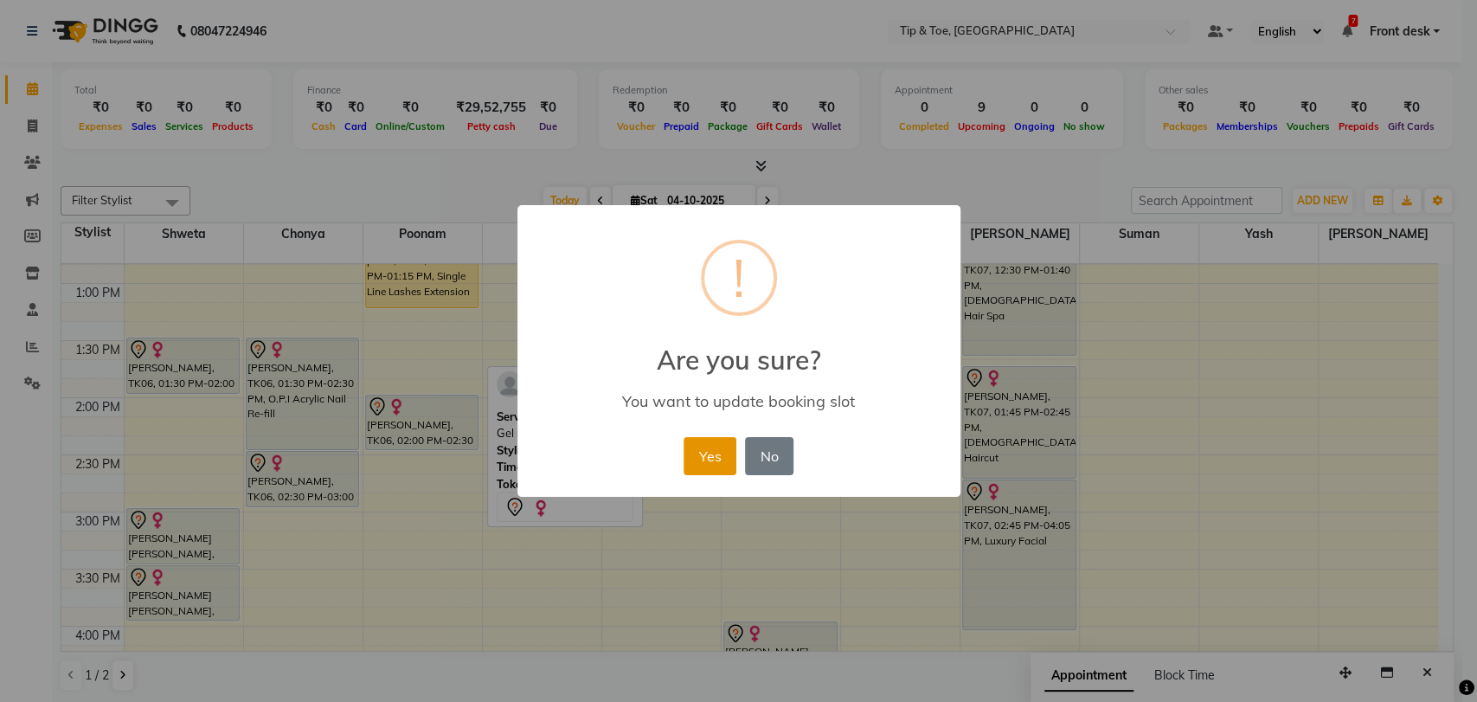
click at [704, 461] on button "Yes" at bounding box center [710, 456] width 53 height 38
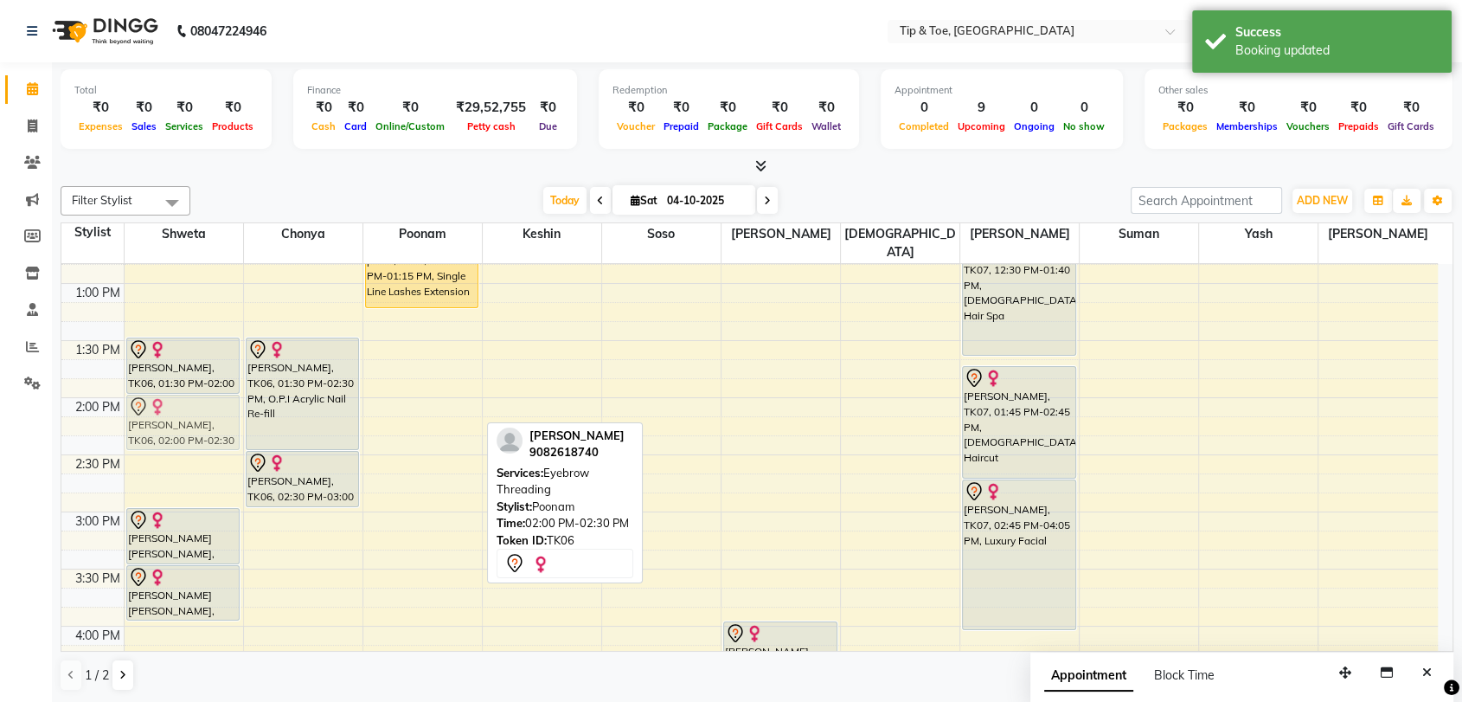
drag, startPoint x: 408, startPoint y: 396, endPoint x: 215, endPoint y: 396, distance: 193.8
click at [215, 396] on tr "Pooja Shah, TK06, 01:30 PM-02:00 PM, T&T Permanent Gel Polish JOVIE LYNNE YEE, …" at bounding box center [749, 455] width 1377 height 1484
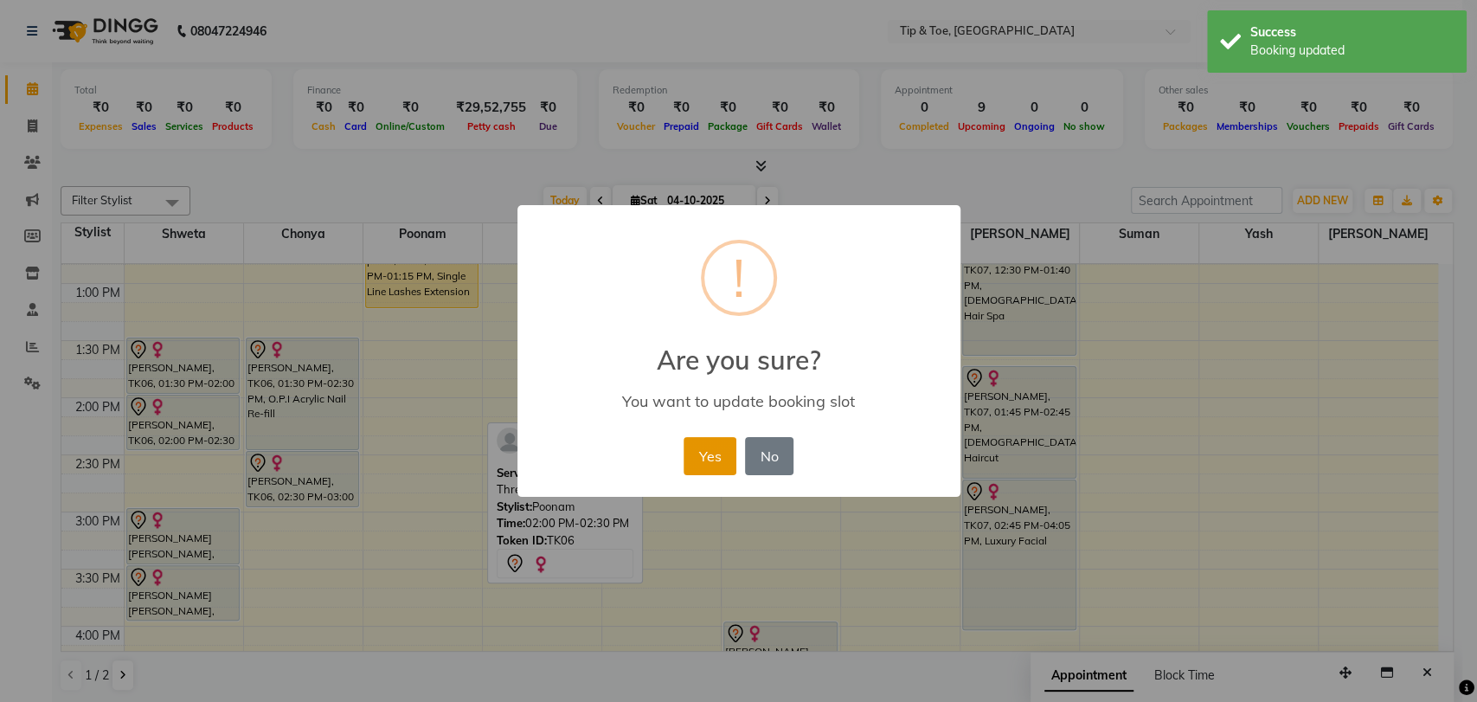
click at [709, 459] on button "Yes" at bounding box center [710, 456] width 53 height 38
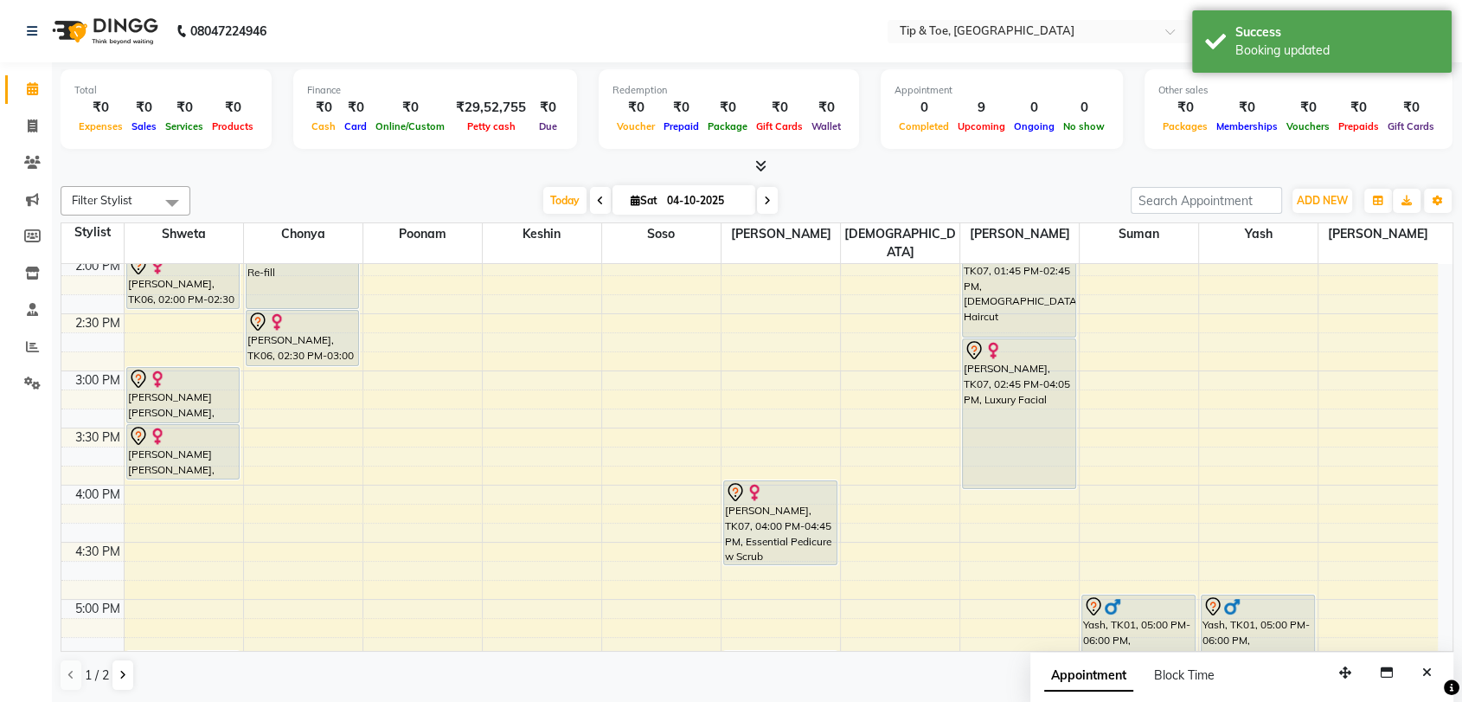
scroll to position [647, 0]
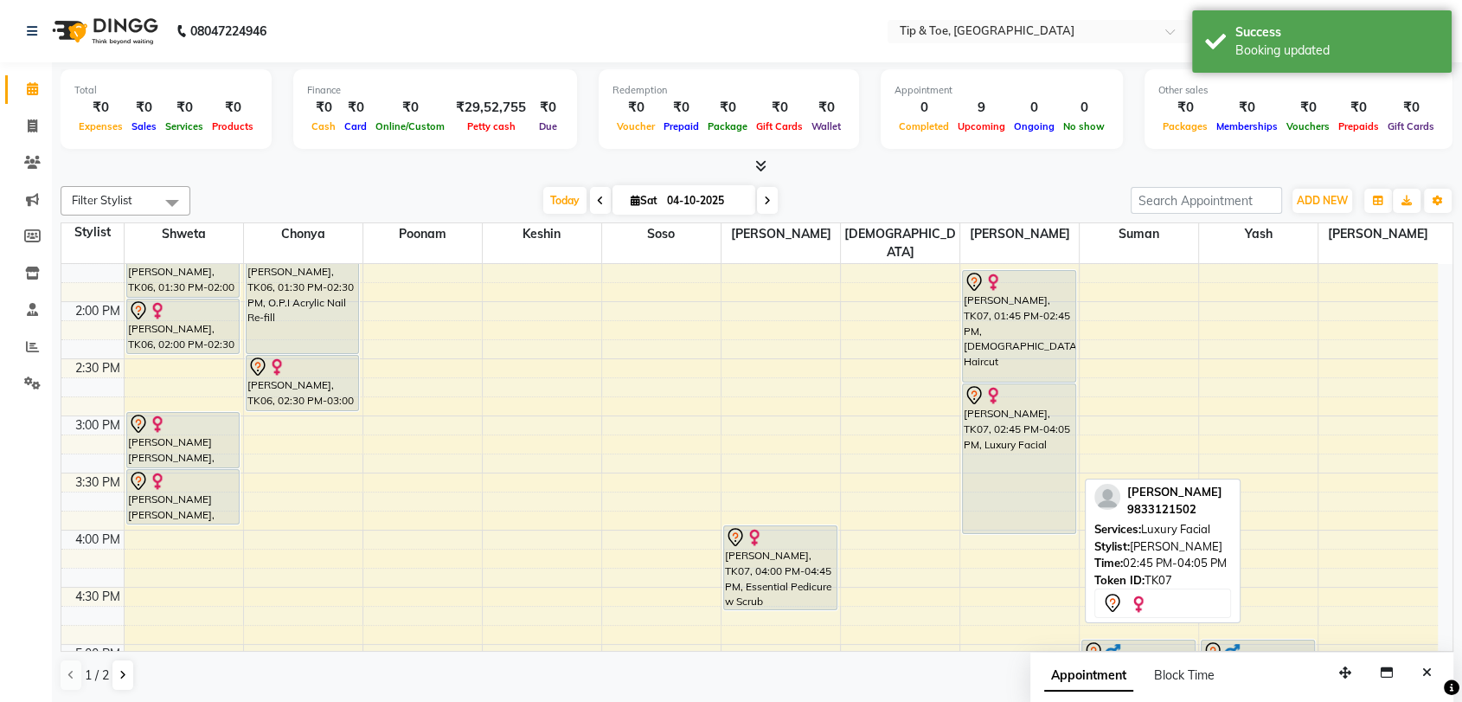
click at [1003, 418] on div "Sujata, TK07, 02:45 PM-04:05 PM, Luxury Facial" at bounding box center [1019, 458] width 112 height 149
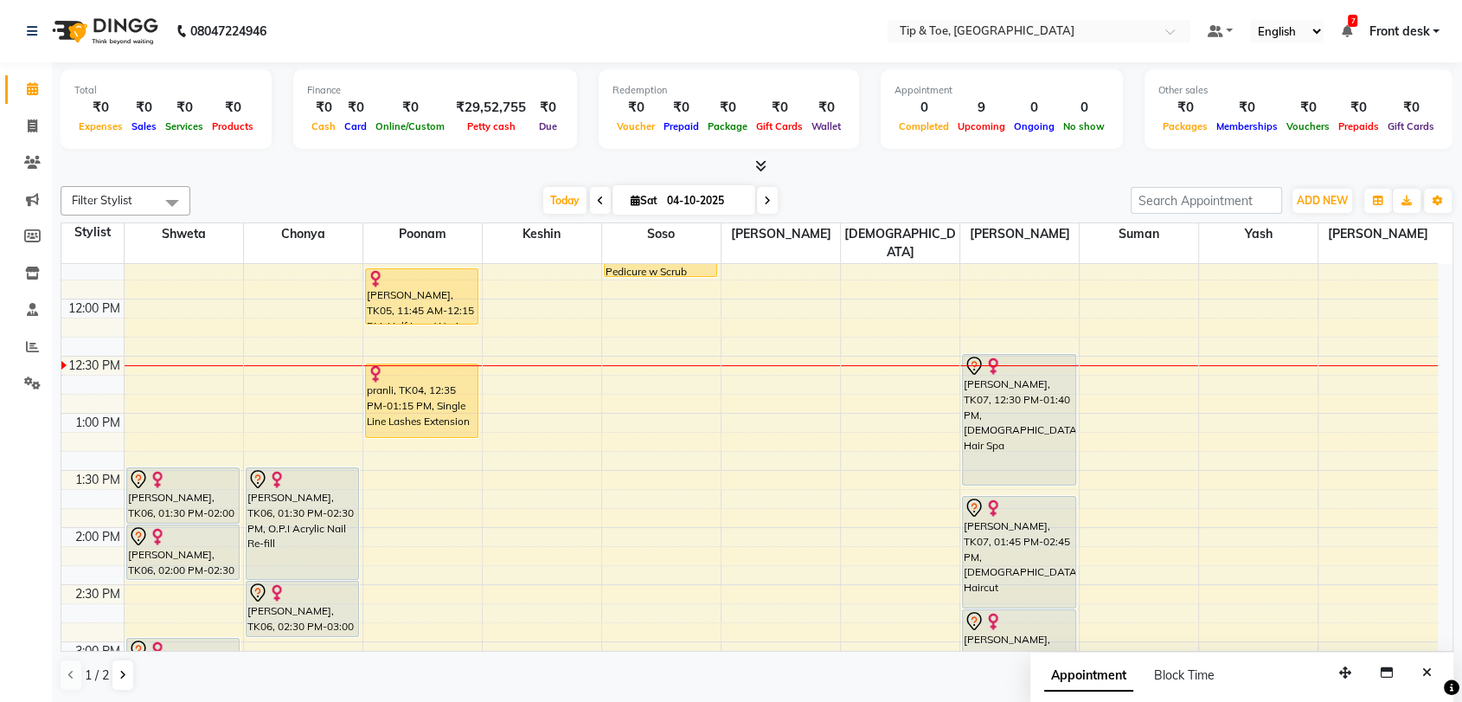
scroll to position [455, 0]
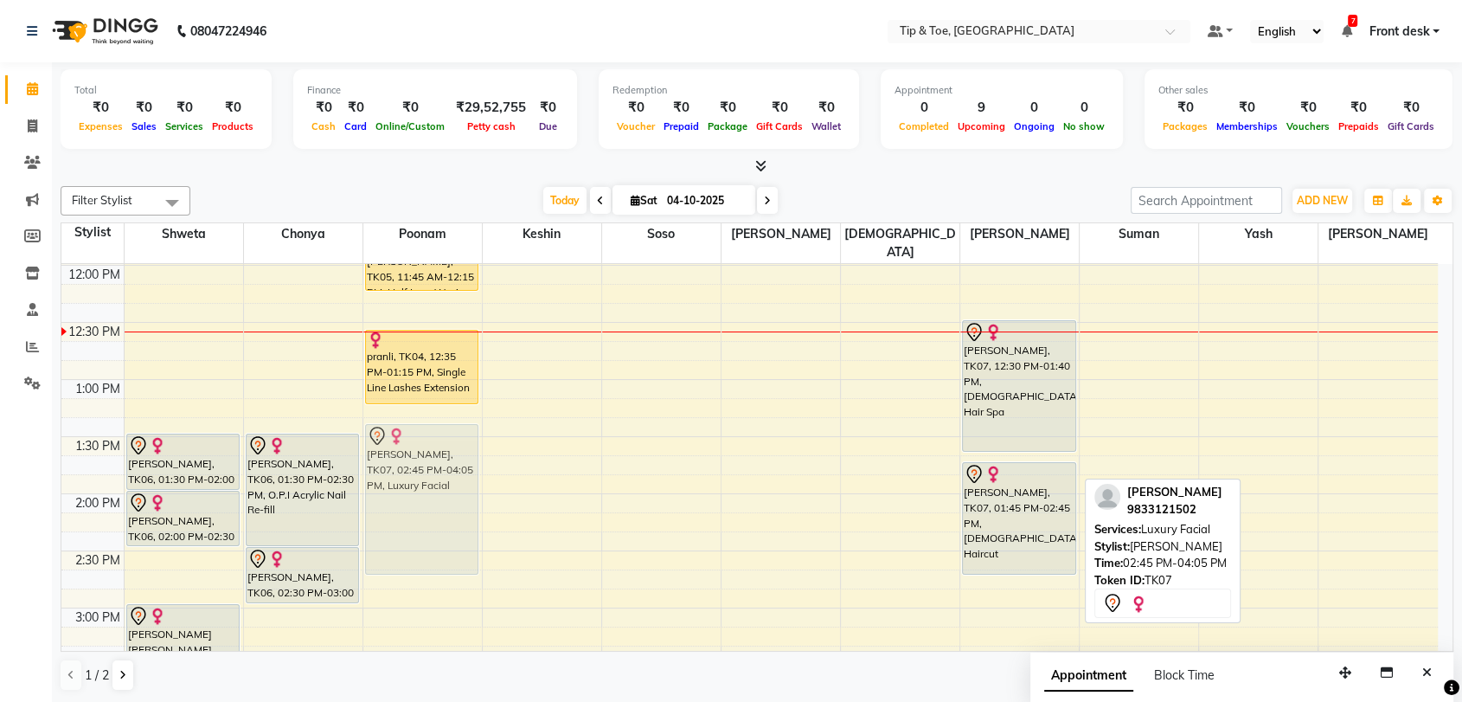
drag, startPoint x: 1024, startPoint y: 600, endPoint x: 377, endPoint y: 458, distance: 661.9
click at [377, 458] on tr "Pooja Shah, TK06, 01:30 PM-02:00 PM, T&T Permanent Gel Polish Pooja Shah, TK06,…" at bounding box center [749, 551] width 1377 height 1484
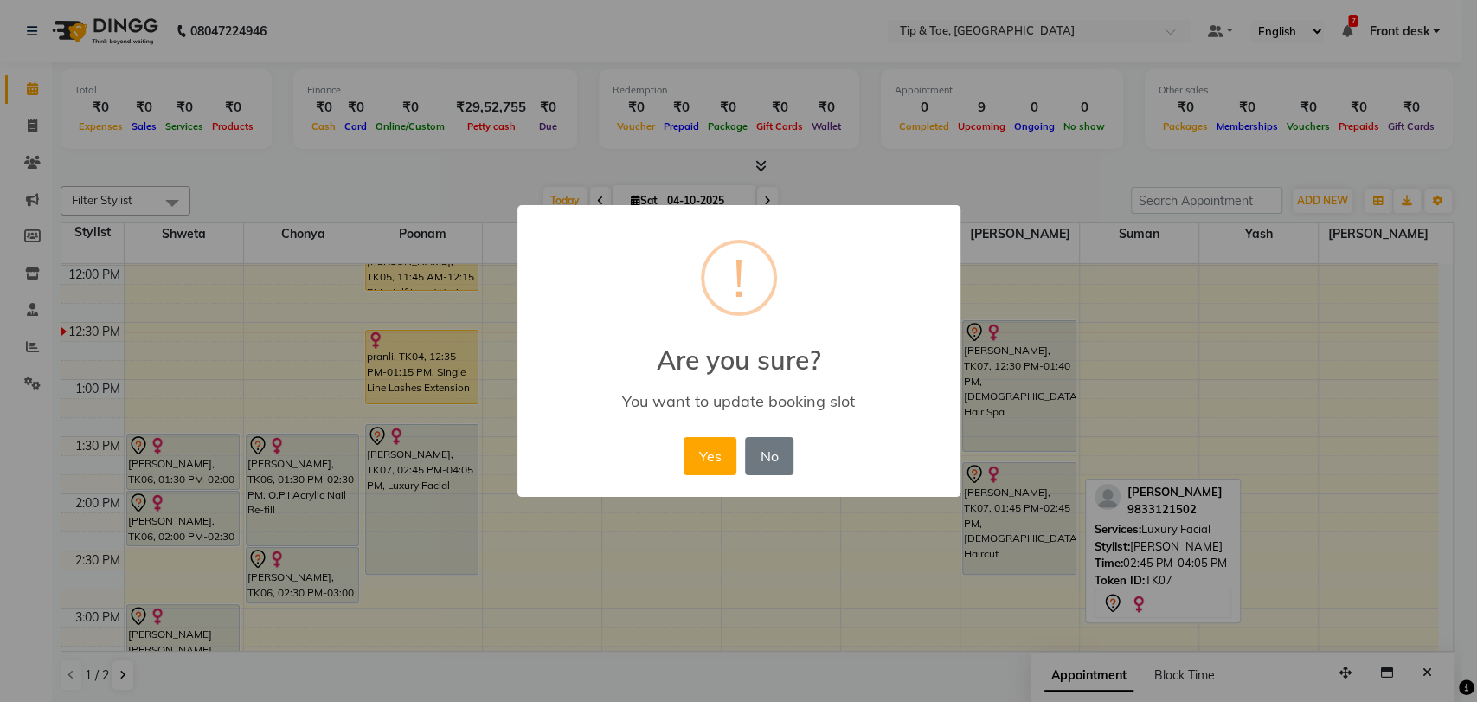
drag, startPoint x: 721, startPoint y: 460, endPoint x: 716, endPoint y: 469, distance: 10.1
click at [720, 459] on button "Yes" at bounding box center [710, 456] width 53 height 38
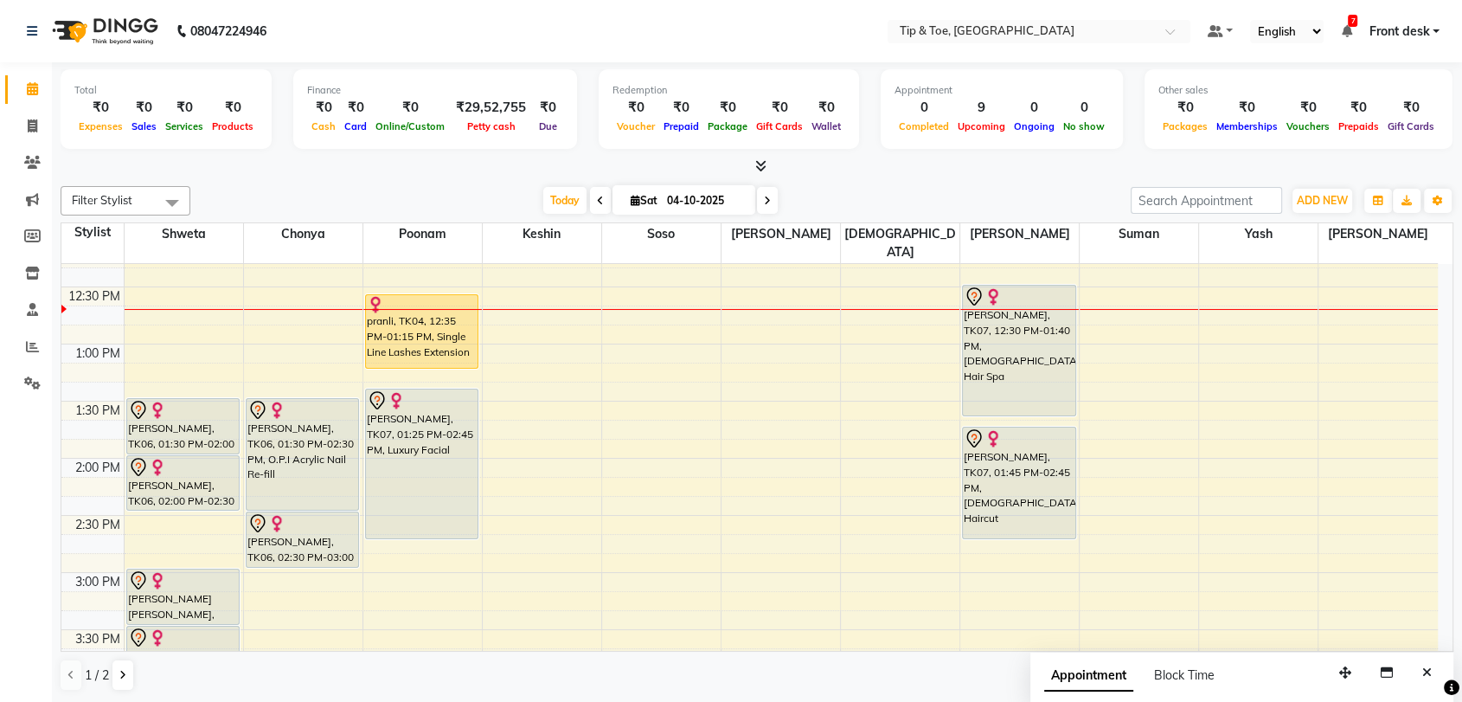
scroll to position [518, 0]
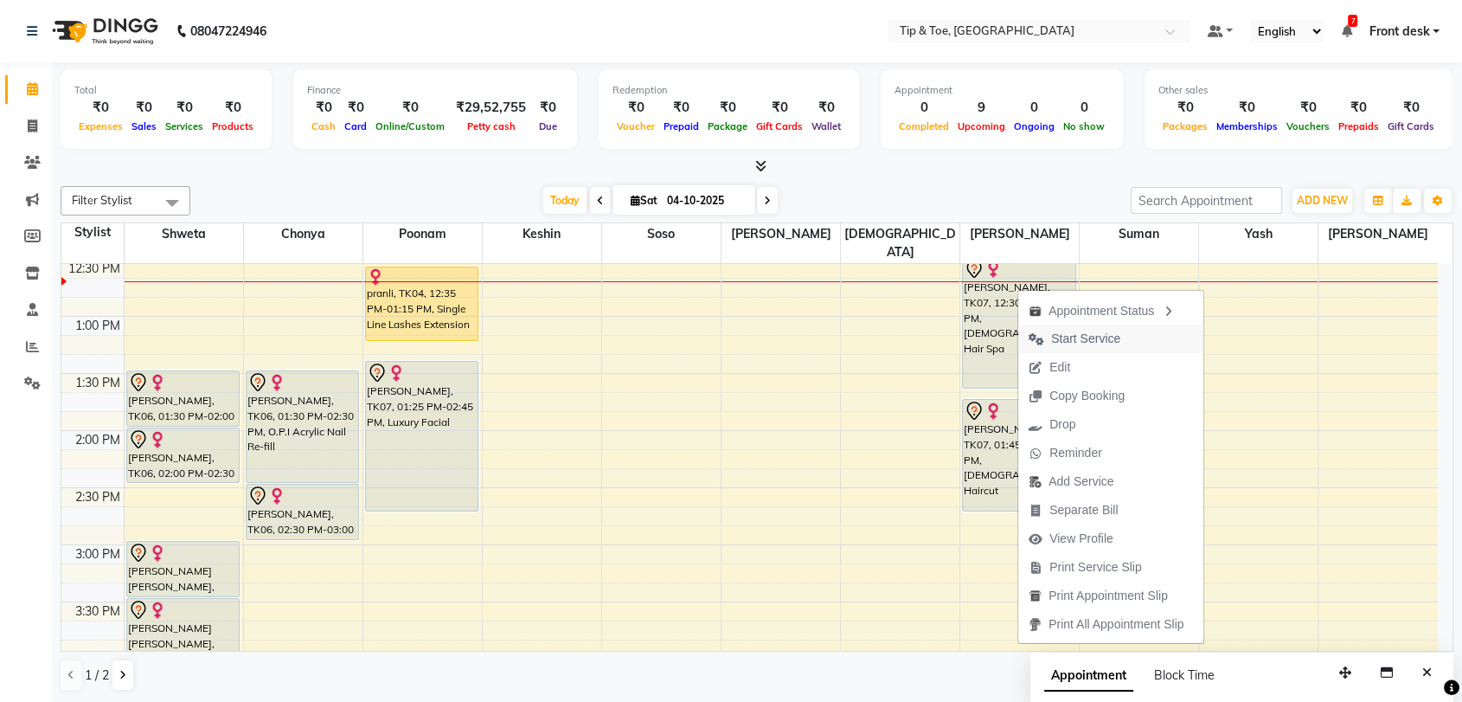
click at [1072, 337] on span "Start Service" at bounding box center [1085, 339] width 69 height 18
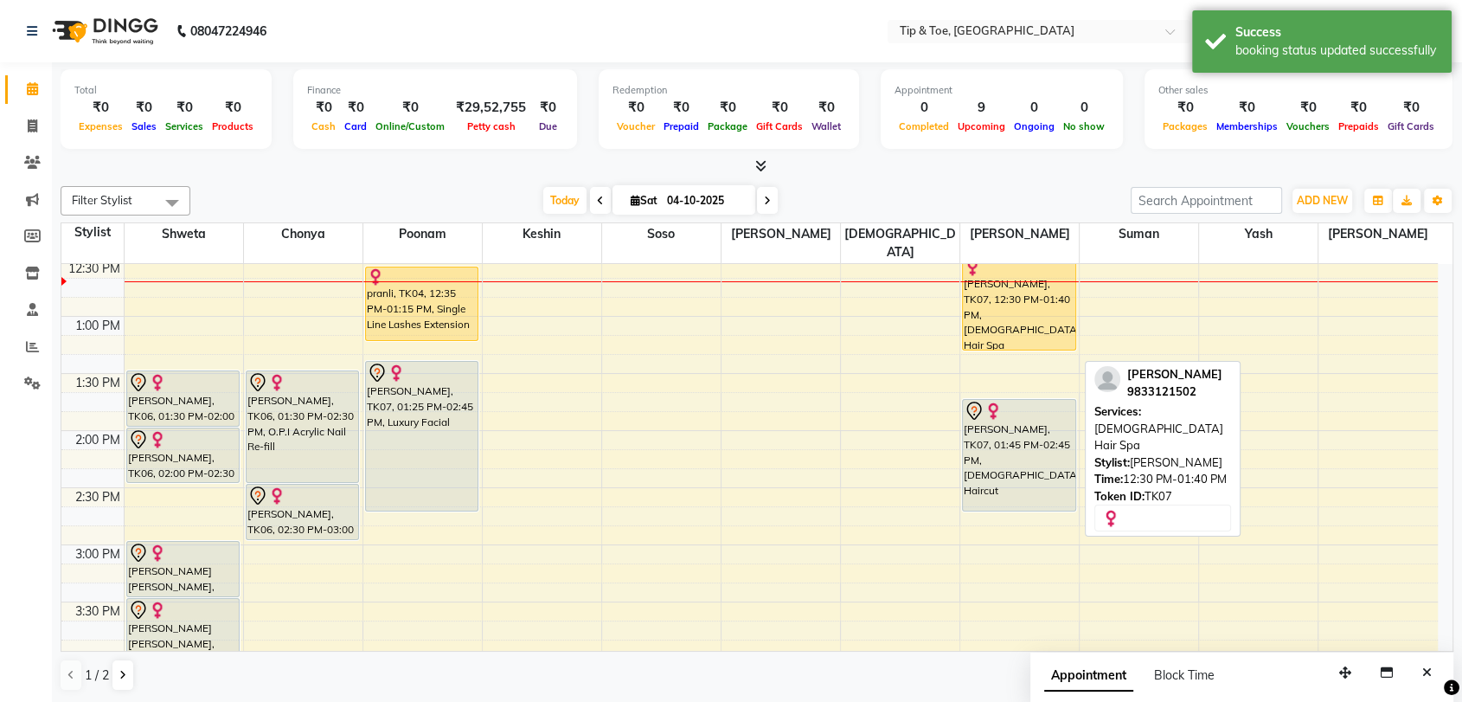
drag, startPoint x: 1022, startPoint y: 368, endPoint x: 1024, endPoint y: 320, distance: 47.7
click at [1024, 320] on div "Sujata, TK07, 12:30 PM-01:40 PM, Female Hair Spa Sujata, TK07, 01:45 PM-02:45 P…" at bounding box center [1019, 488] width 119 height 1484
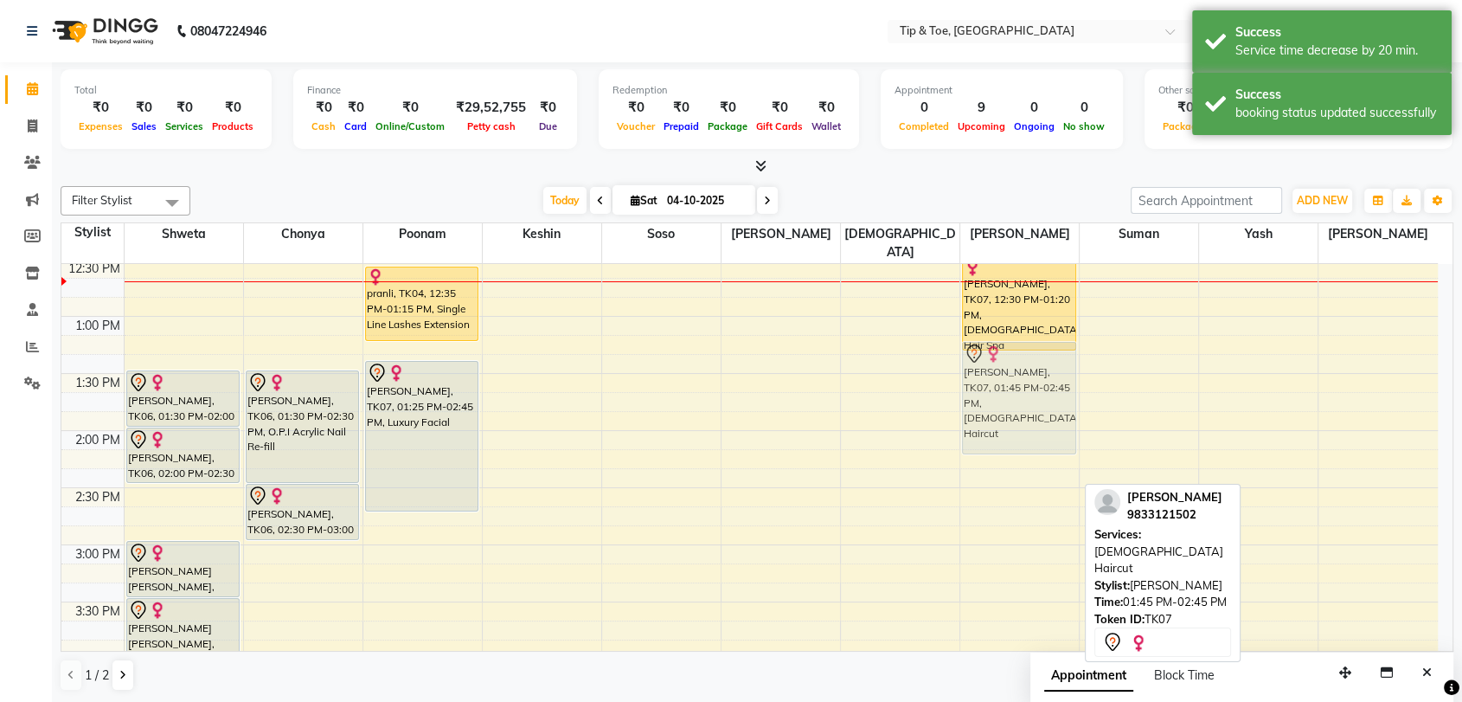
drag, startPoint x: 1010, startPoint y: 407, endPoint x: 1024, endPoint y: 356, distance: 53.1
click at [1024, 356] on div "Sujata, TK07, 12:30 PM-01:20 PM, Female Hair Spa Sujata, TK07, 01:45 PM-02:45 P…" at bounding box center [1019, 488] width 119 height 1484
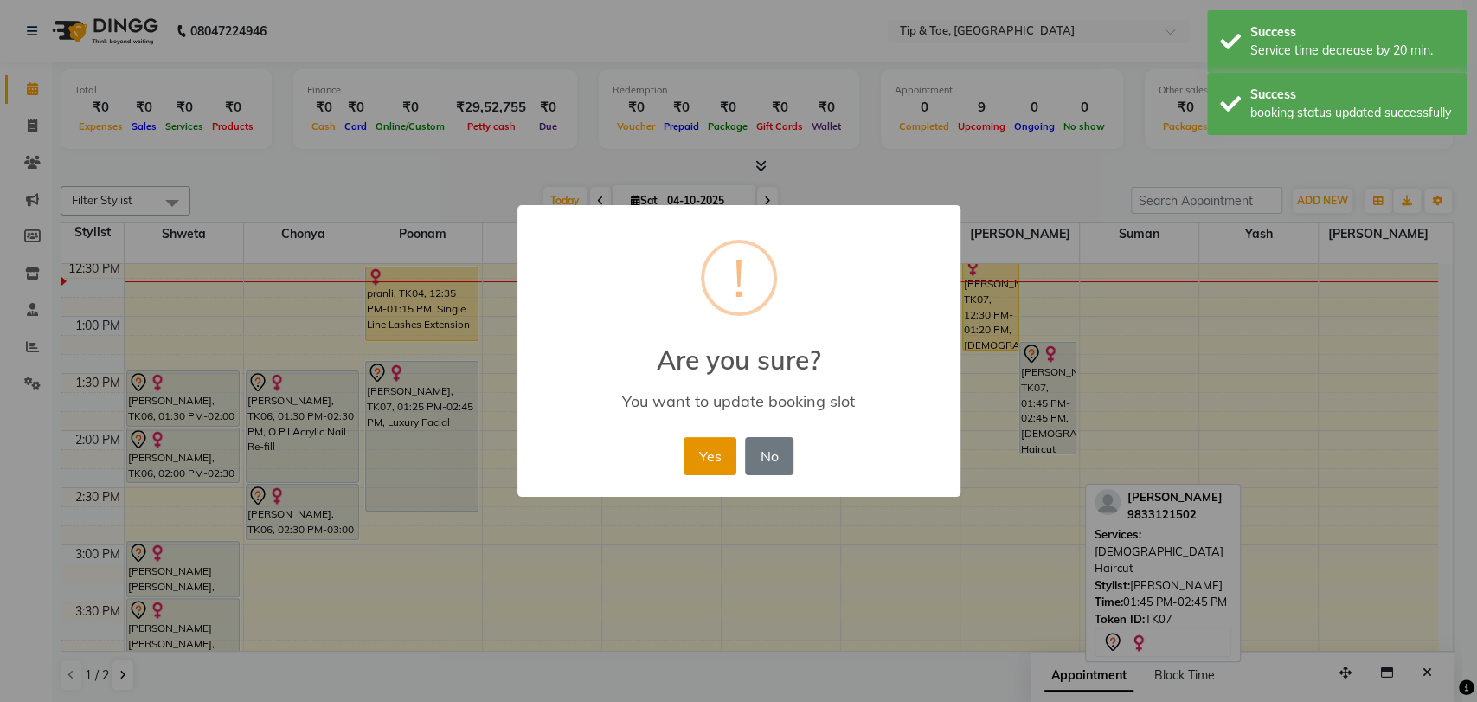
click at [699, 456] on button "Yes" at bounding box center [710, 456] width 53 height 38
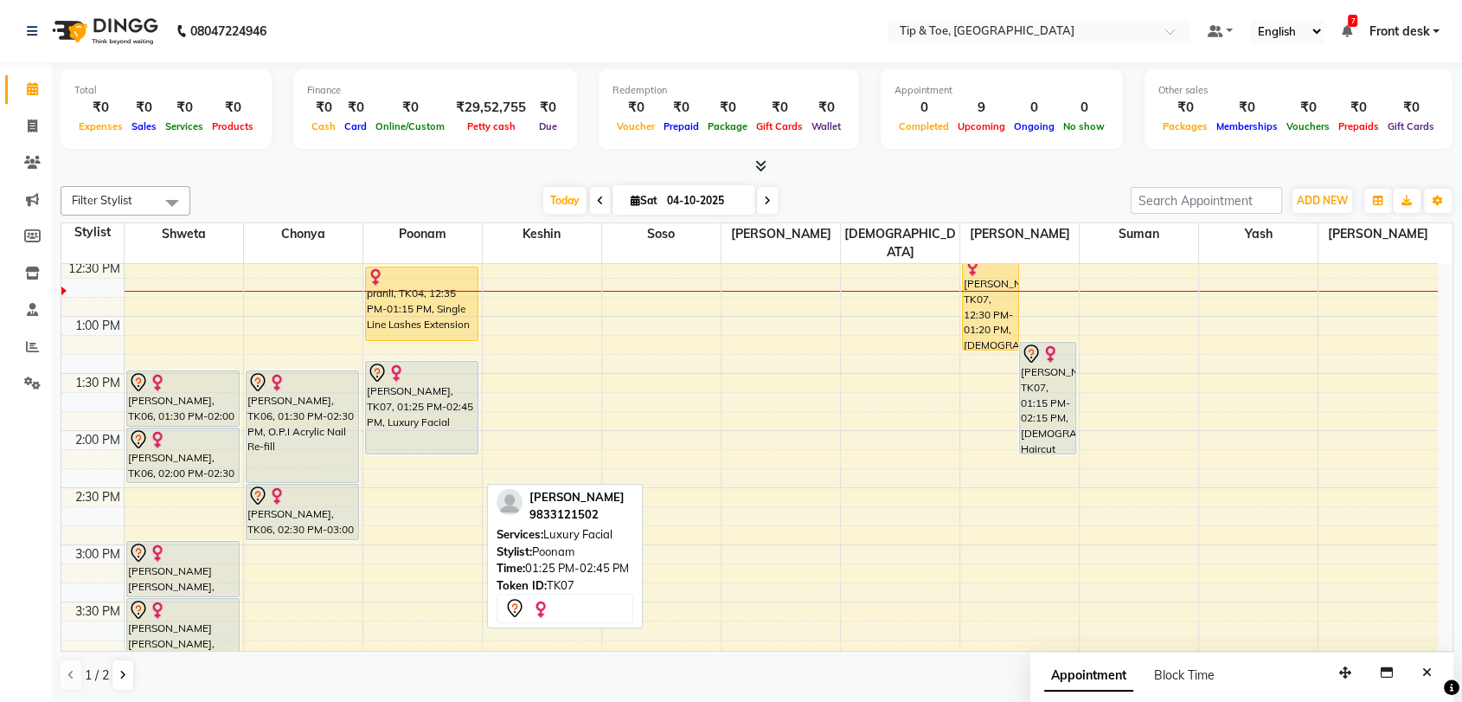
drag, startPoint x: 408, startPoint y: 491, endPoint x: 422, endPoint y: 439, distance: 54.0
click at [422, 439] on div "8:00 AM 8:30 AM 9:00 AM 9:30 AM 10:00 AM 10:30 AM 11:00 AM 11:30 AM 12:00 PM 12…" at bounding box center [749, 488] width 1377 height 1484
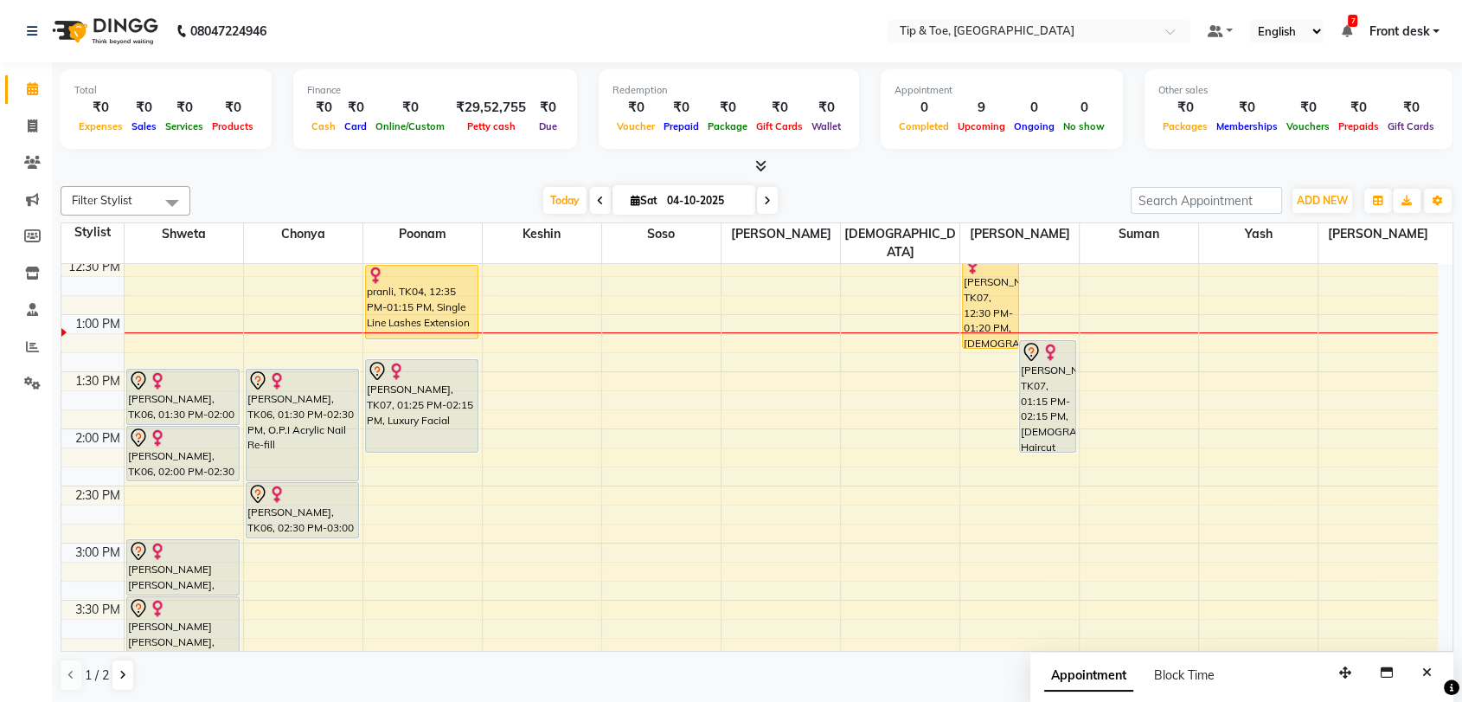
scroll to position [475, 0]
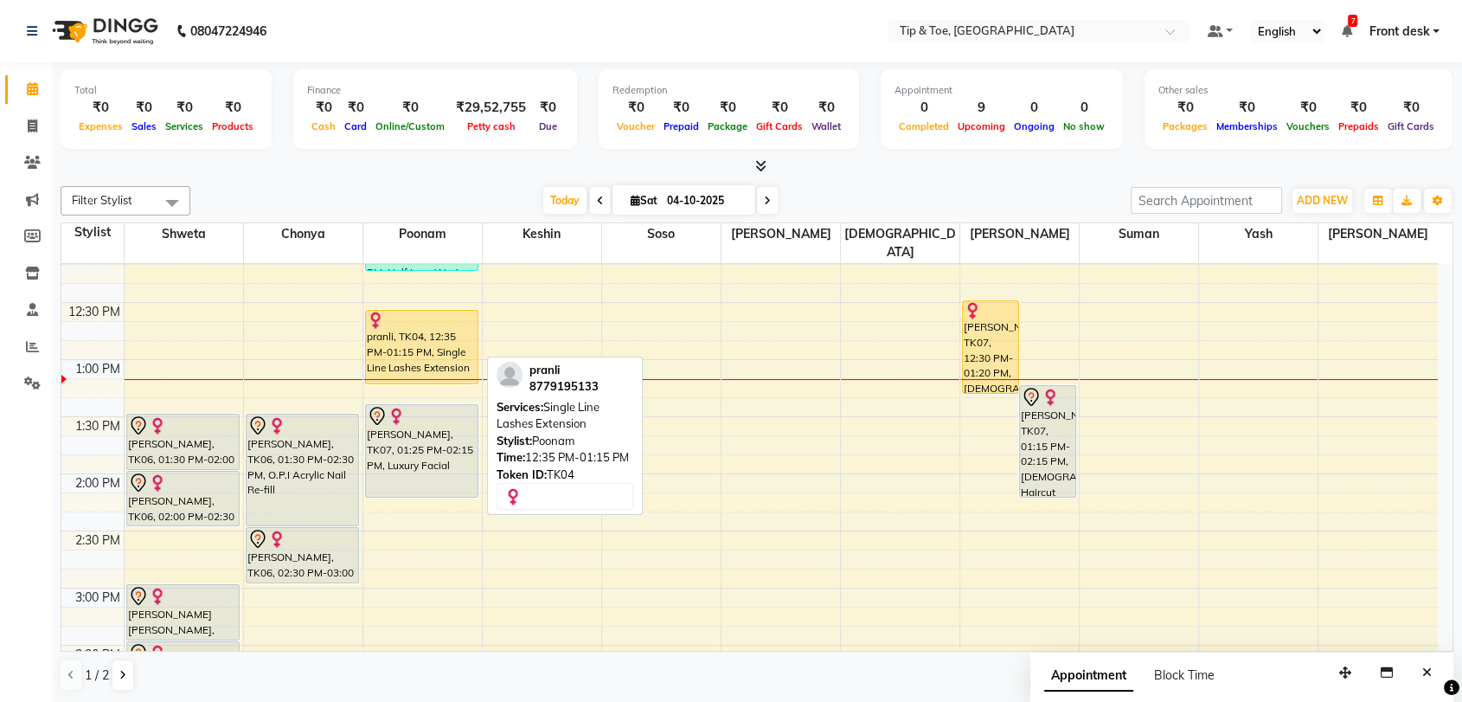
click at [434, 319] on div "pranli, TK04, 12:35 PM-01:15 PM, Single Line Lashes Extension" at bounding box center [422, 347] width 112 height 73
click at [439, 335] on div "pranli, TK04, 12:35 PM-01:15 PM, Single Line Lashes Extension" at bounding box center [422, 347] width 112 height 73
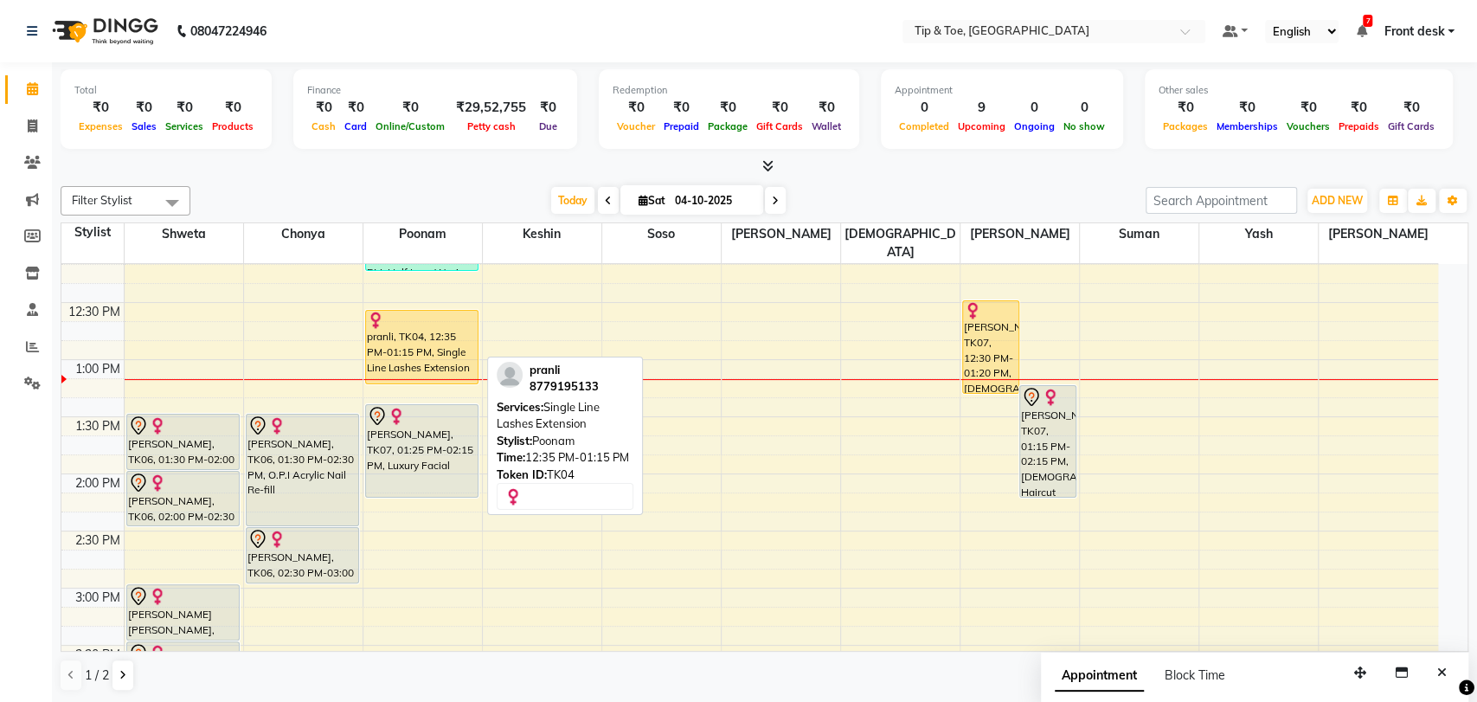
select select "1"
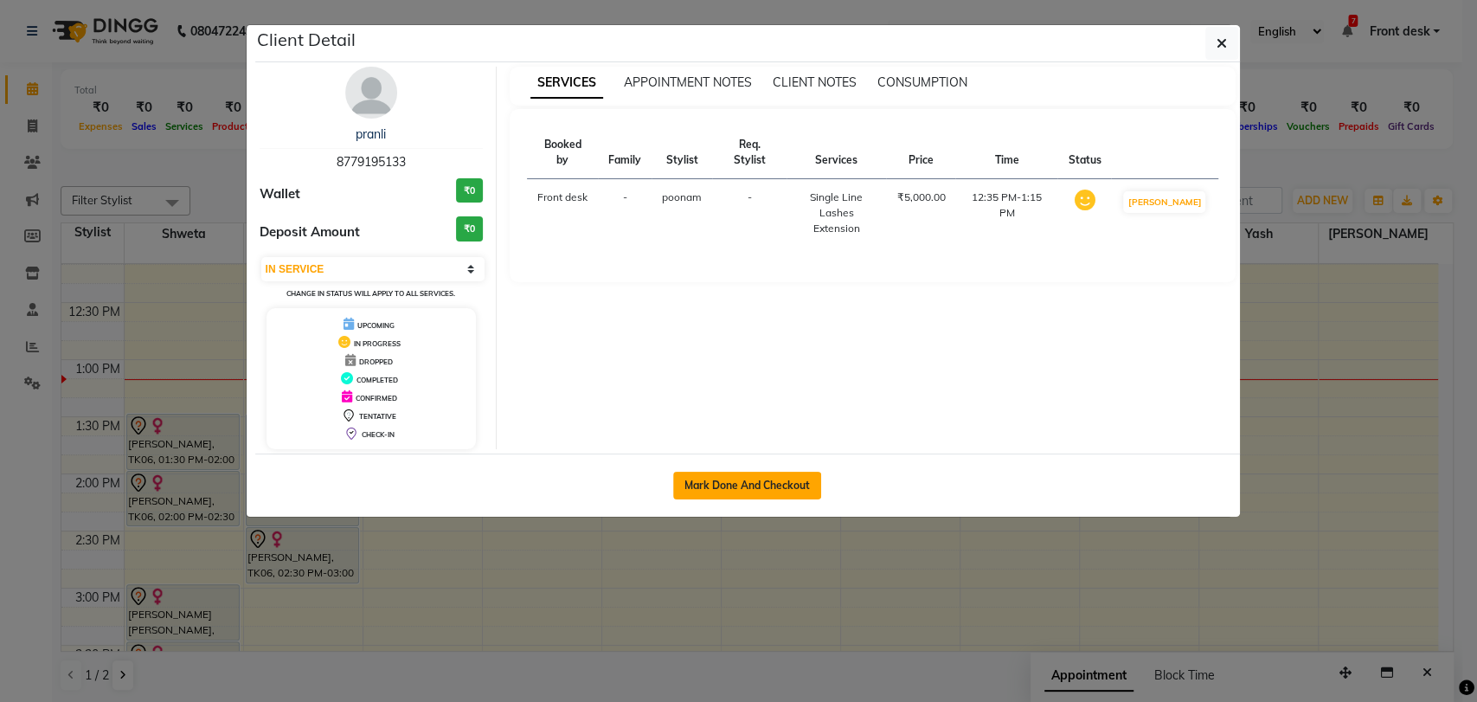
click at [742, 483] on button "Mark Done And Checkout" at bounding box center [747, 486] width 148 height 28
select select "service"
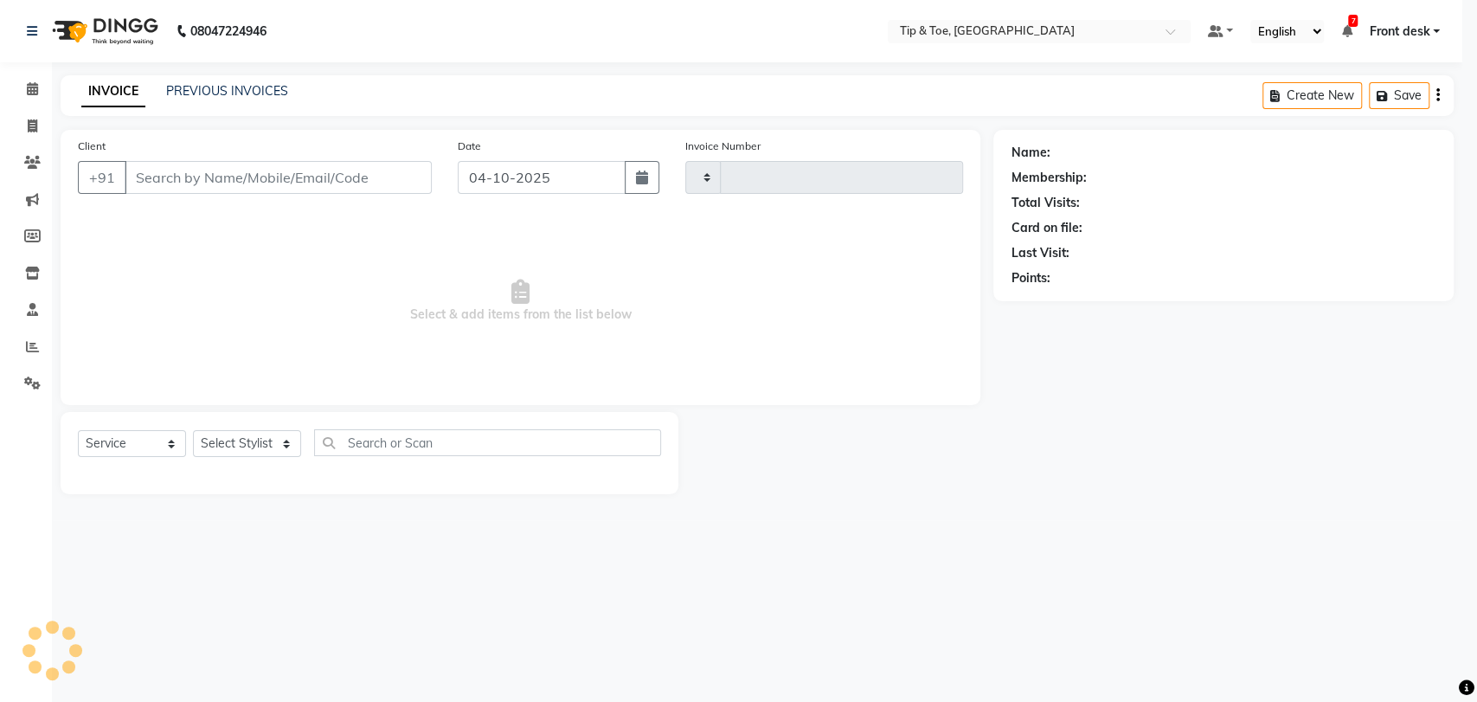
type input "1230"
select select "5942"
type input "8779195133"
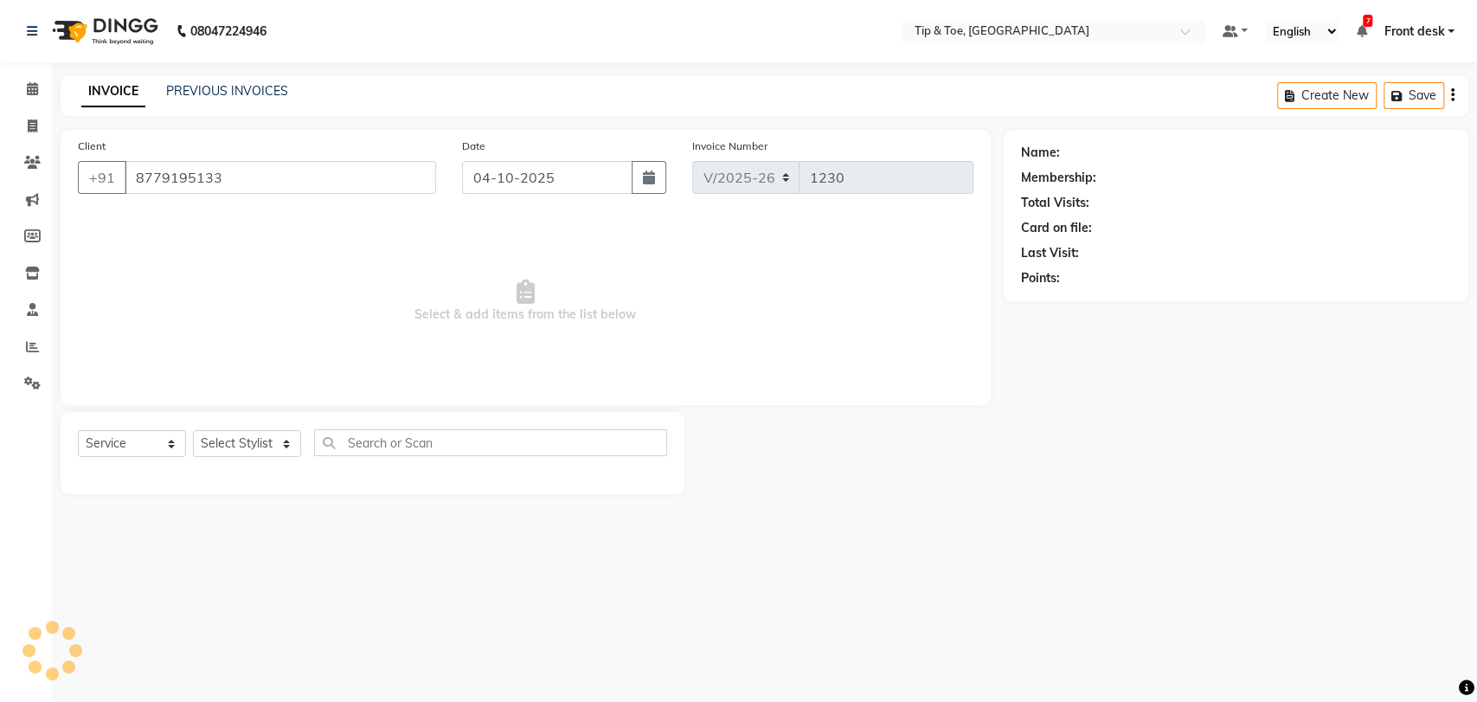
select select "93566"
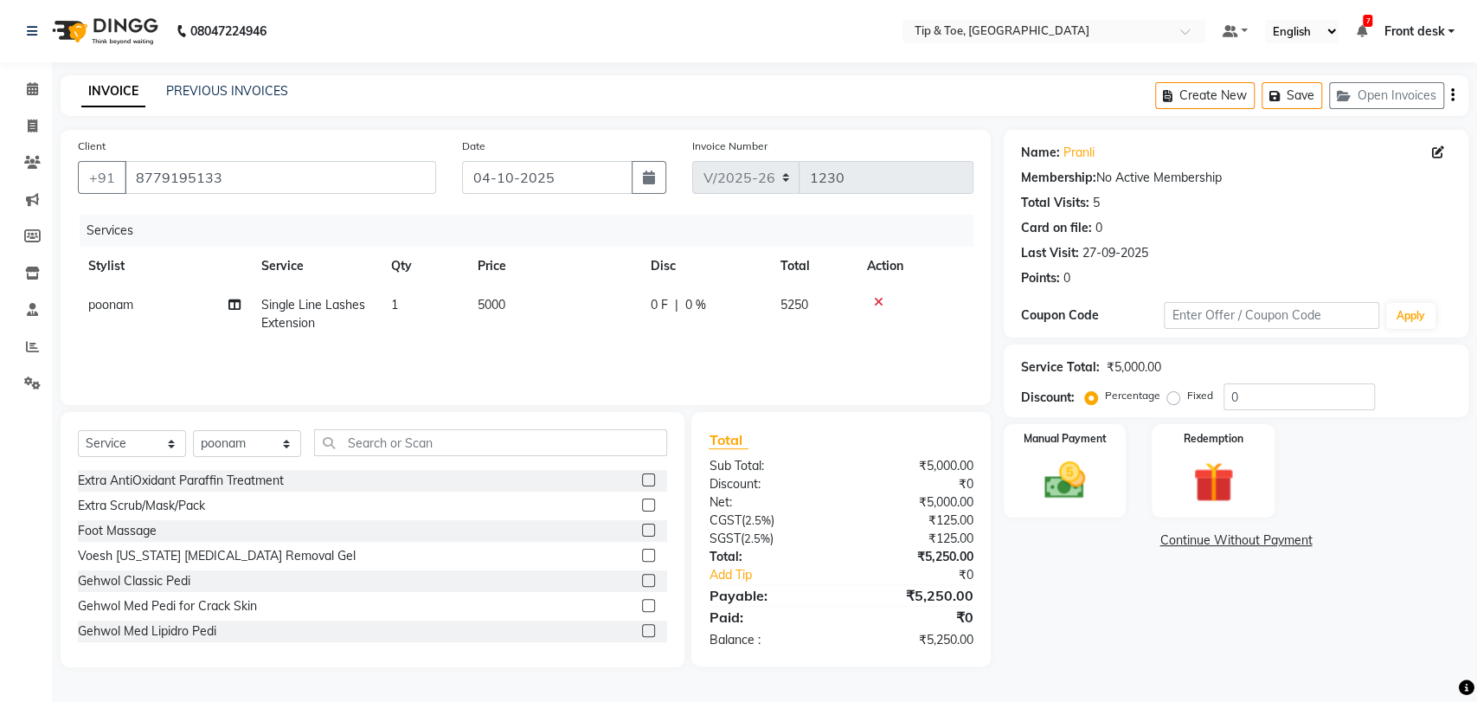
click at [284, 305] on span "Single Line Lashes Extension" at bounding box center [313, 314] width 104 height 34
select select "93566"
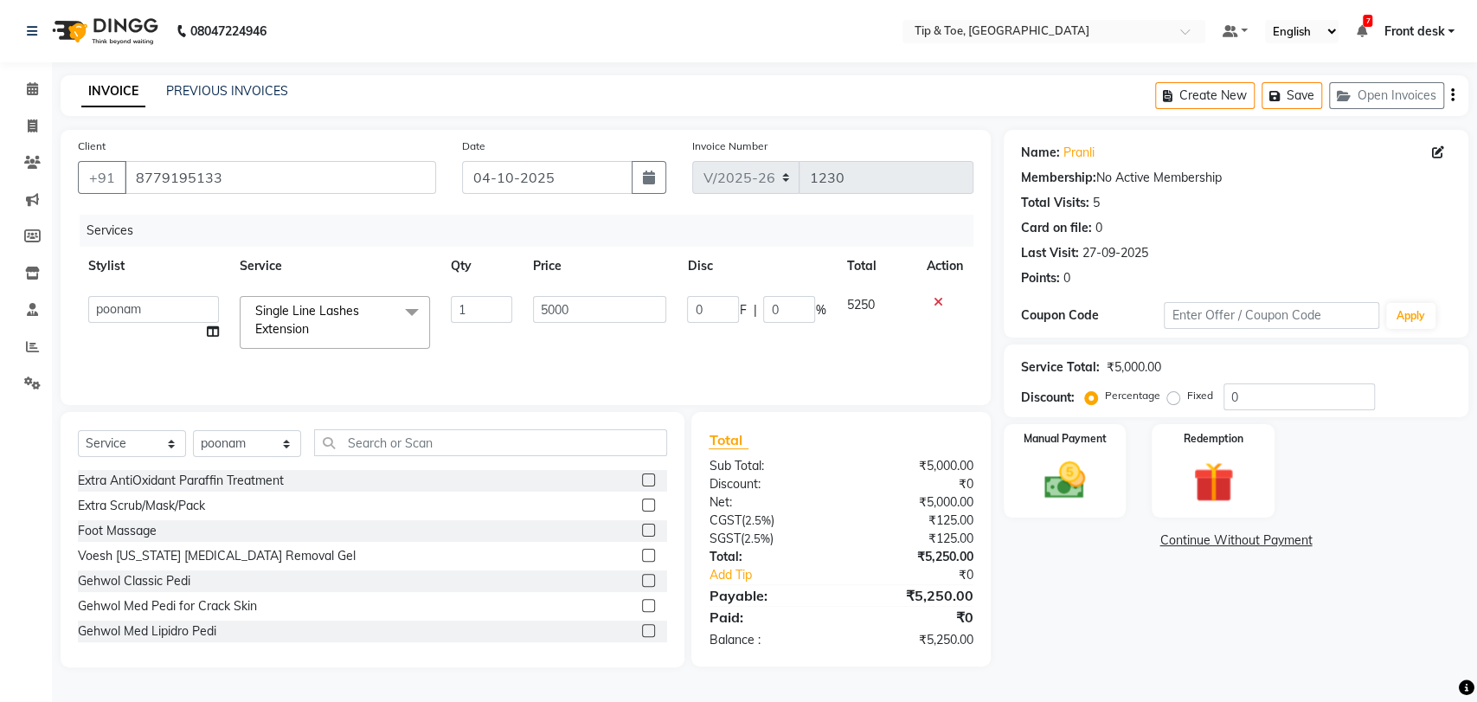
click at [305, 321] on span "Single Line Lashes Extension" at bounding box center [307, 320] width 104 height 34
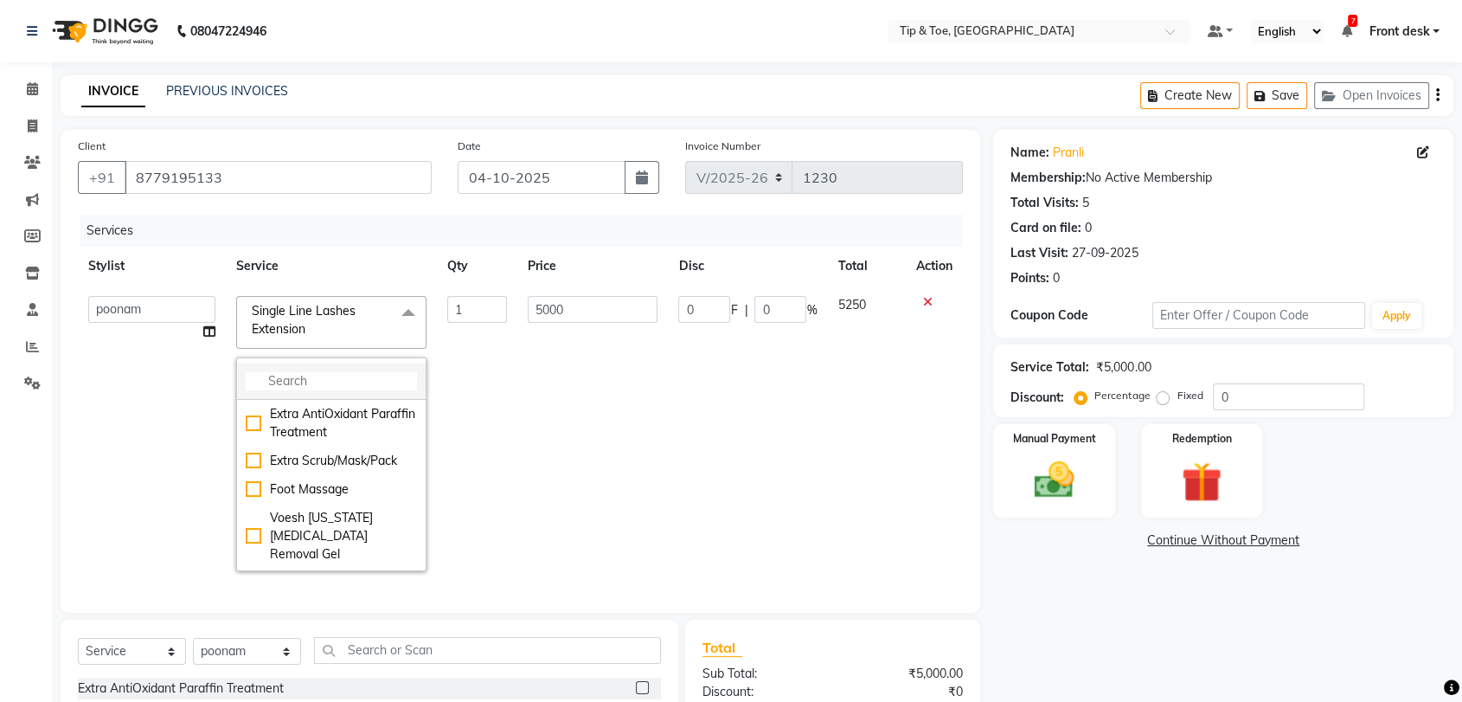
click at [311, 372] on input "multiselect-search" at bounding box center [331, 381] width 171 height 18
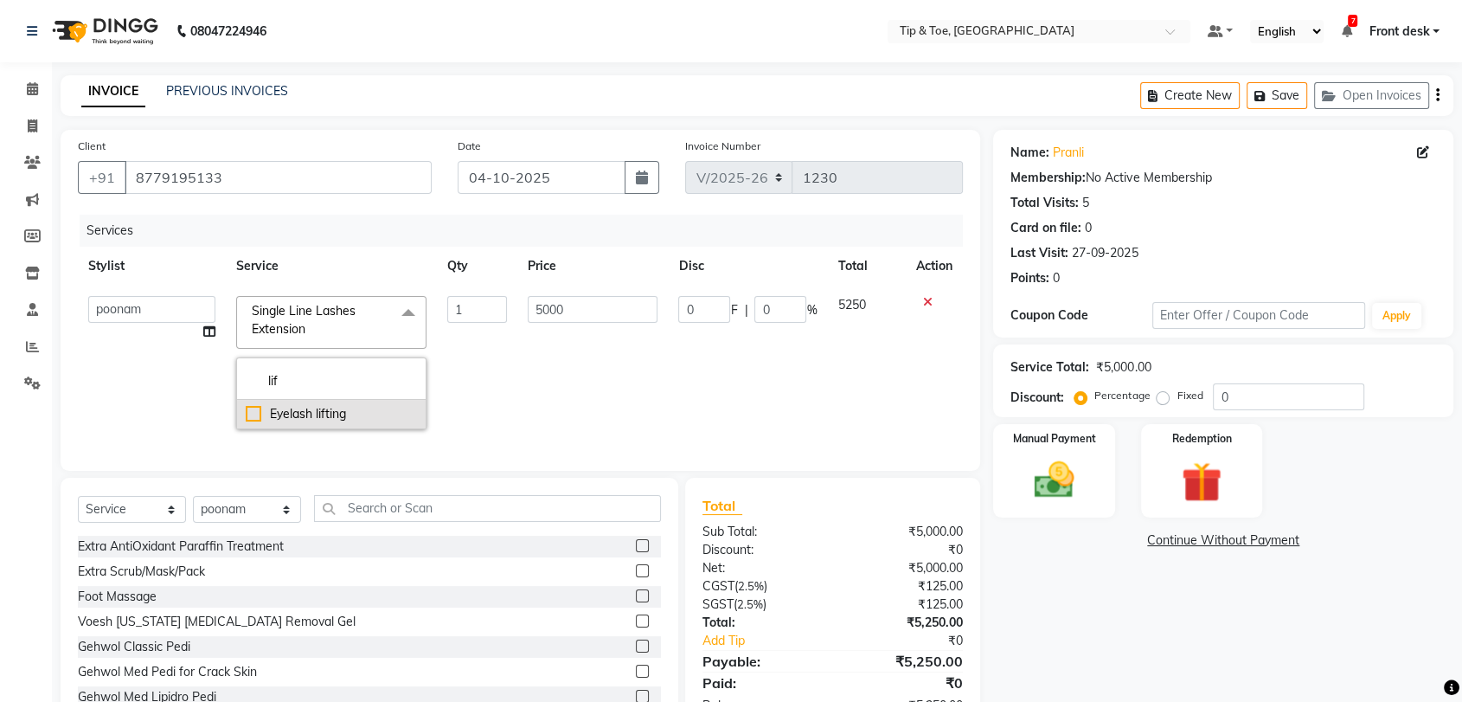
type input "lif"
click at [249, 414] on div "Eyelash lifting" at bounding box center [331, 414] width 171 height 18
checkbox input "true"
type input "3500"
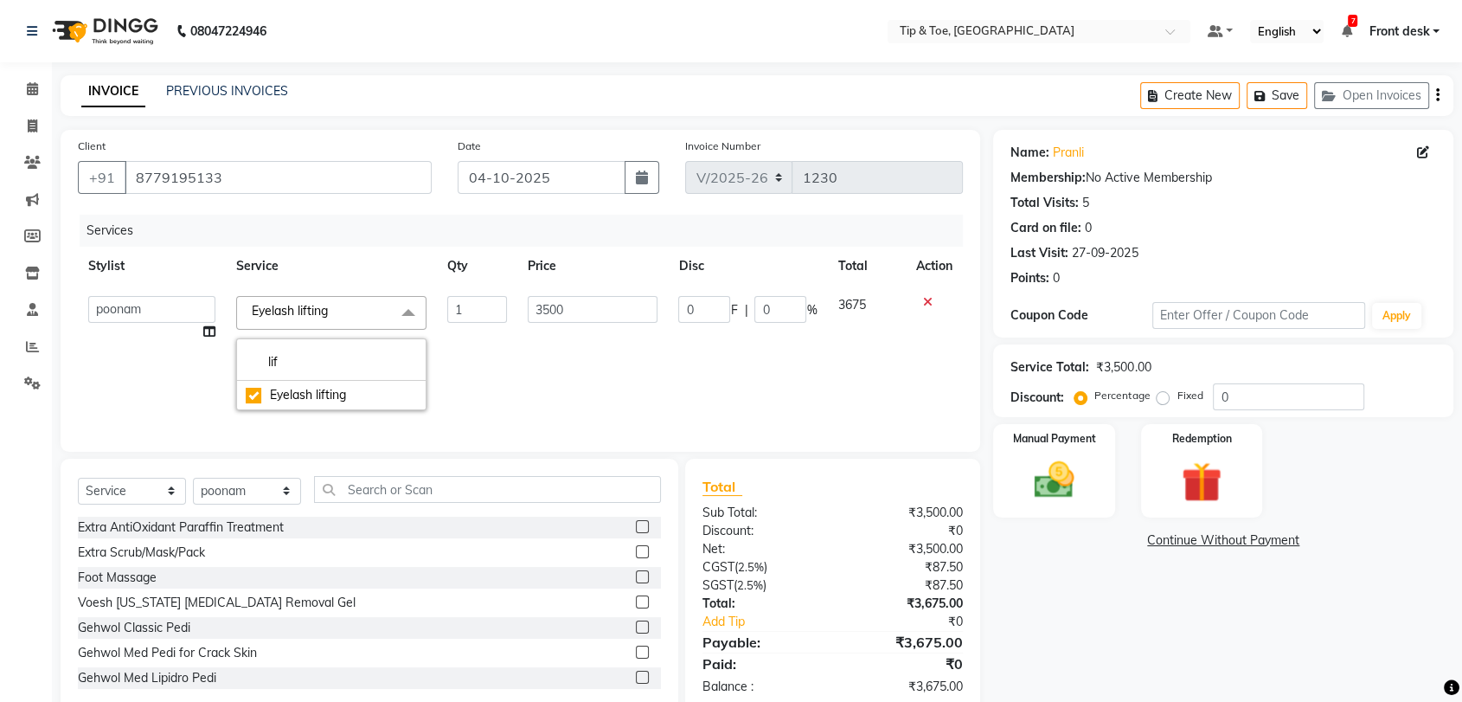
click at [505, 334] on td "1" at bounding box center [477, 353] width 80 height 135
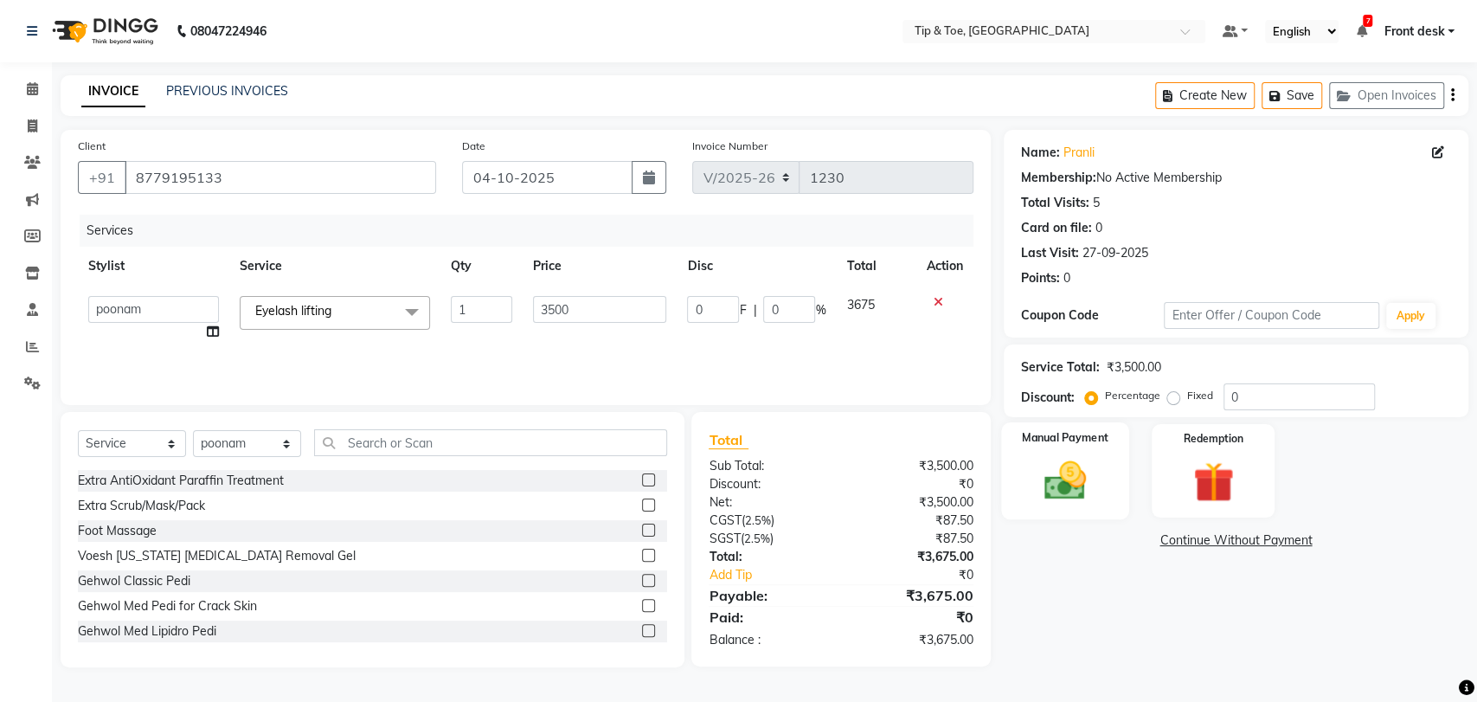
click at [1062, 485] on img at bounding box center [1065, 480] width 68 height 48
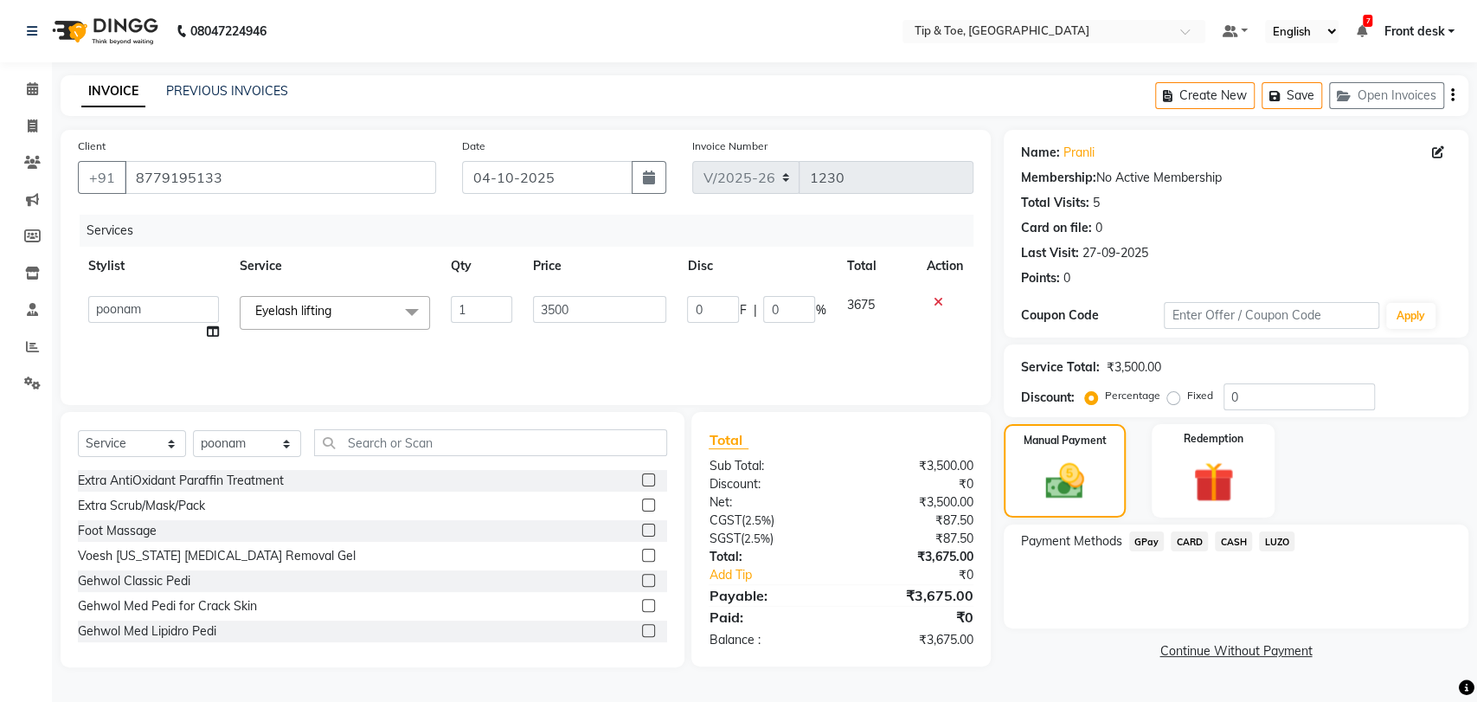
click at [1140, 541] on span "GPay" at bounding box center [1146, 541] width 35 height 20
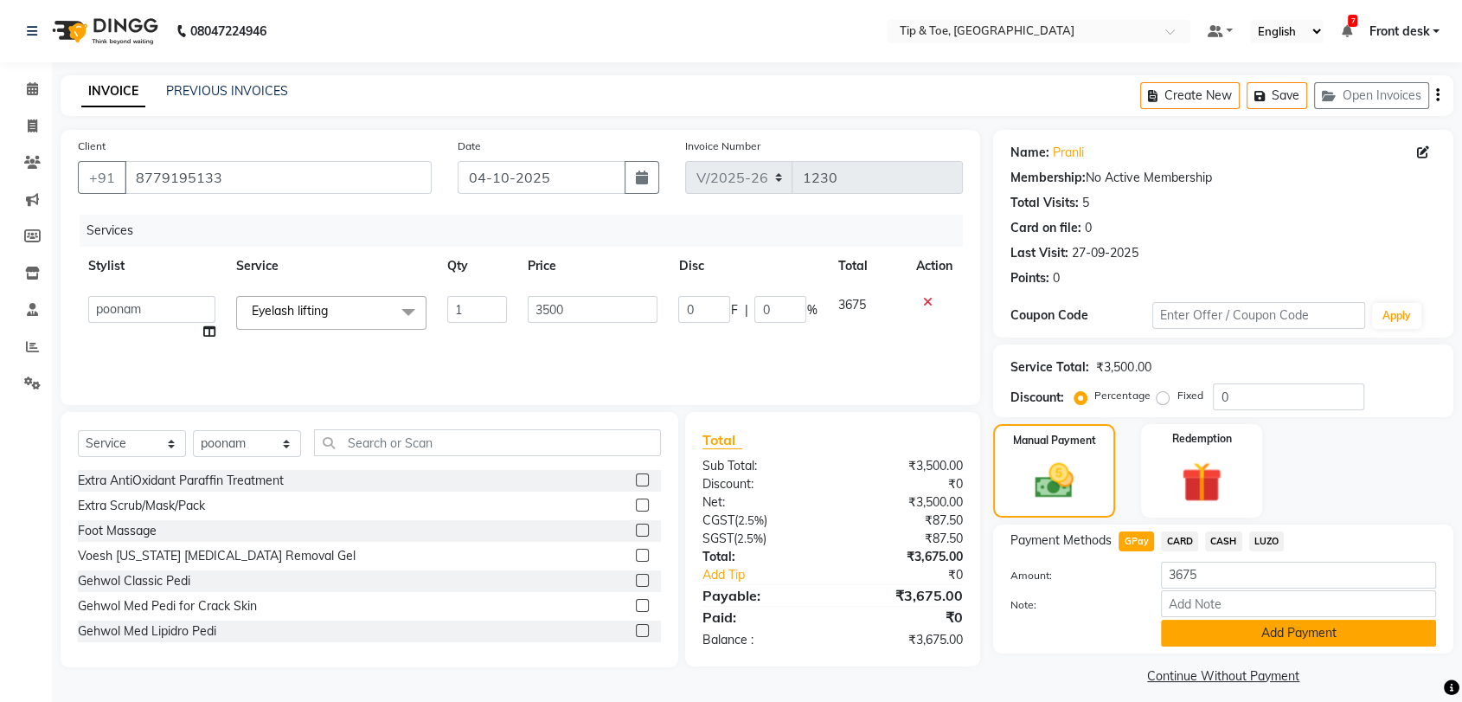
click at [1251, 629] on button "Add Payment" at bounding box center [1298, 633] width 275 height 27
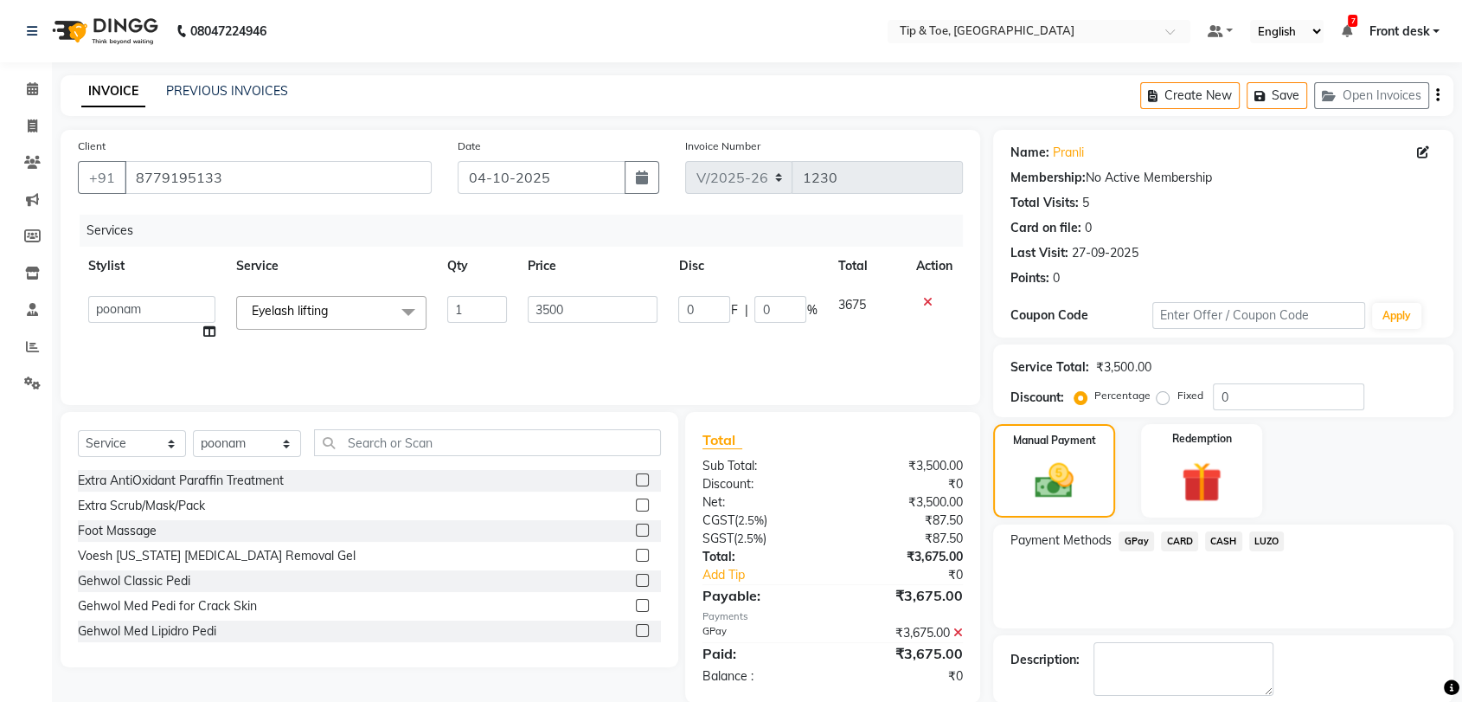
scroll to position [85, 0]
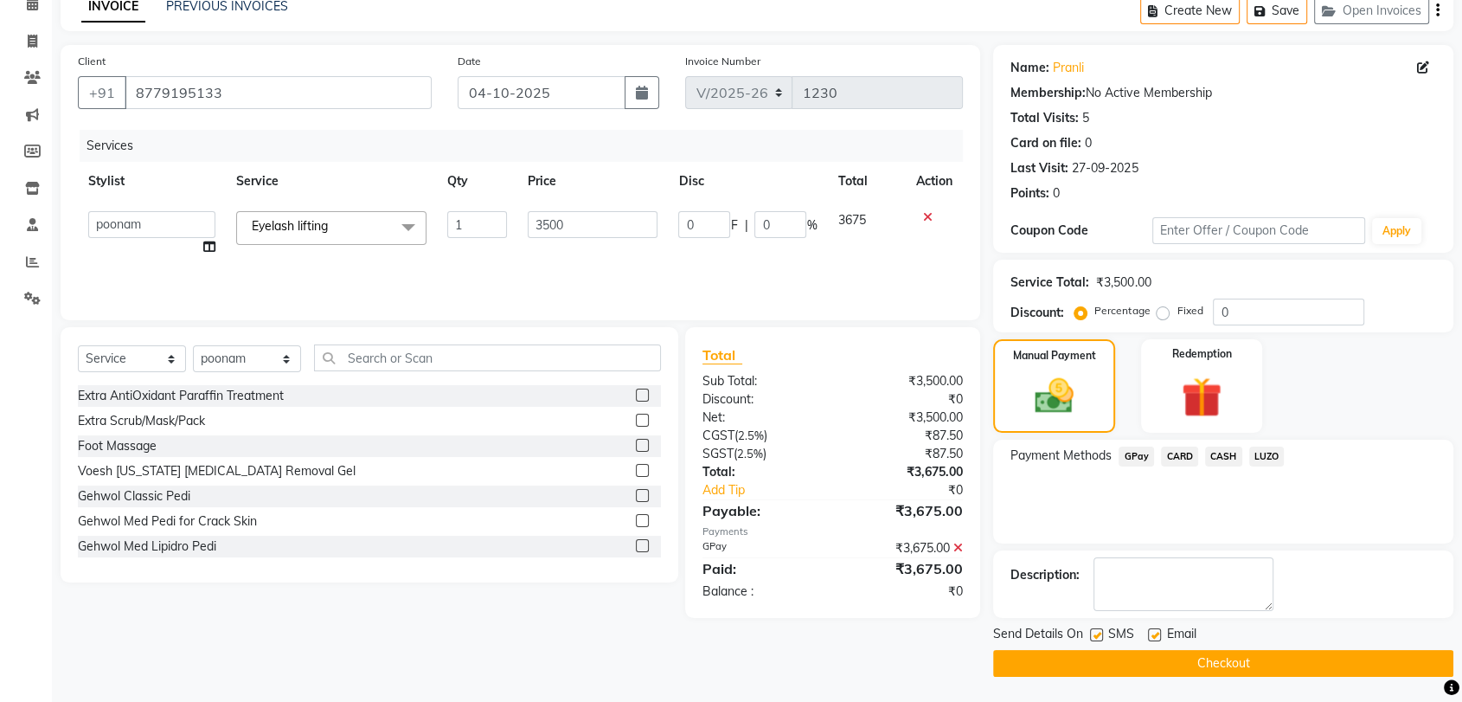
click at [1221, 654] on button "Checkout" at bounding box center [1223, 663] width 460 height 27
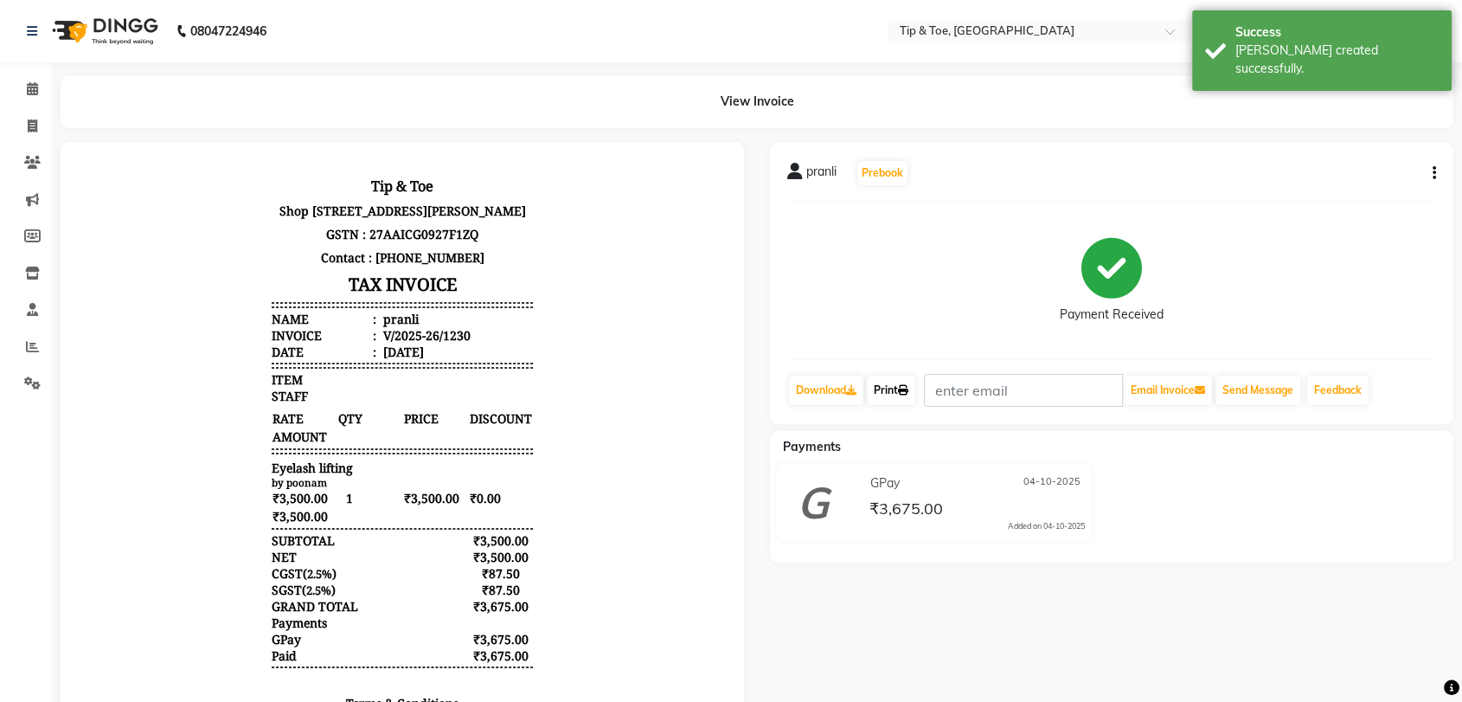
click at [906, 388] on icon at bounding box center [903, 390] width 10 height 10
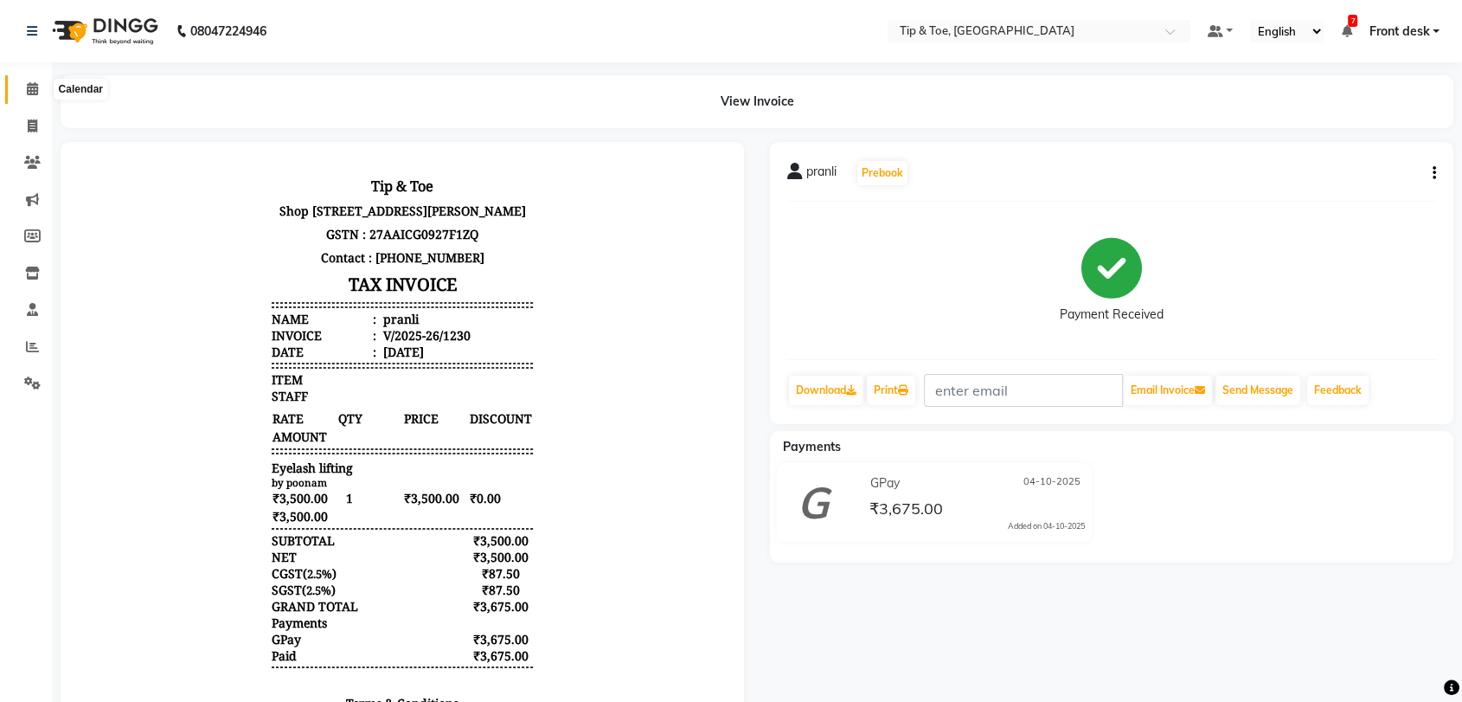
click at [34, 87] on icon at bounding box center [32, 88] width 11 height 13
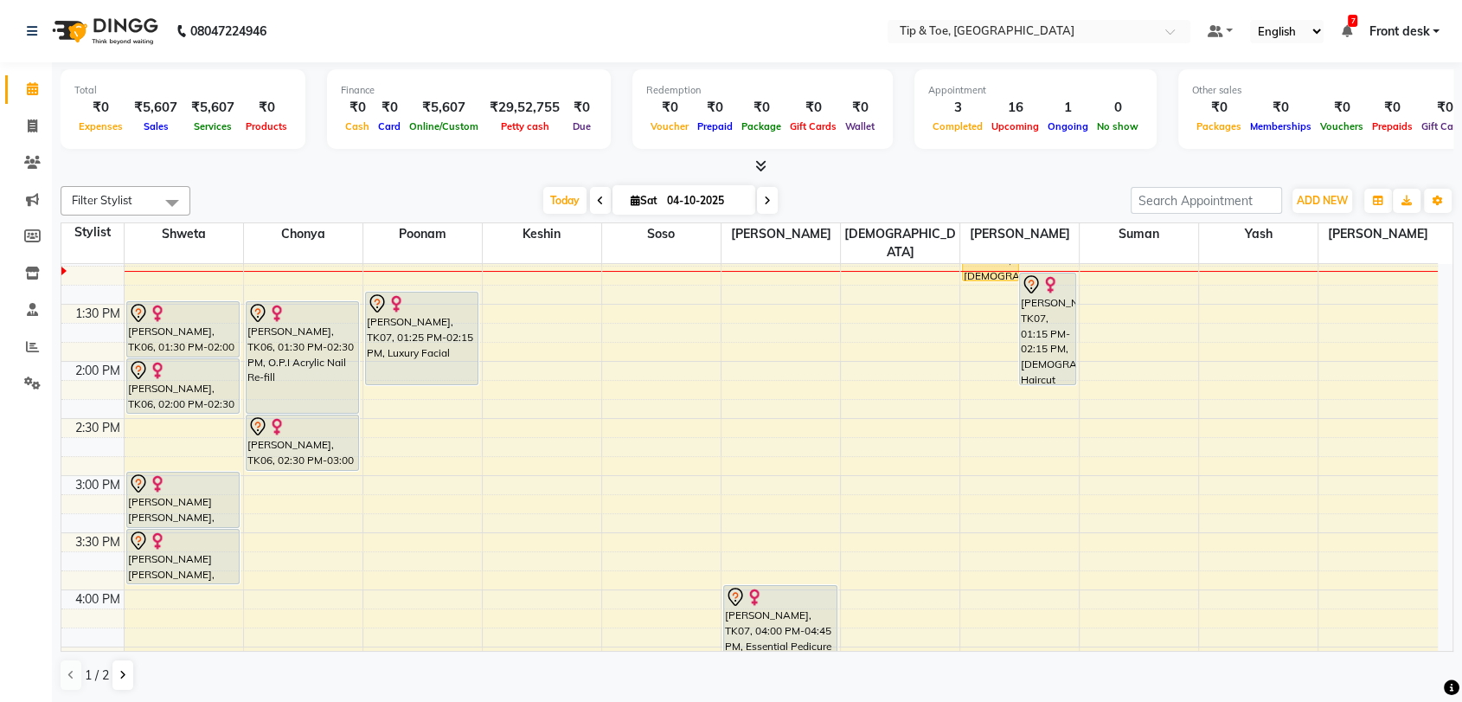
scroll to position [596, 0]
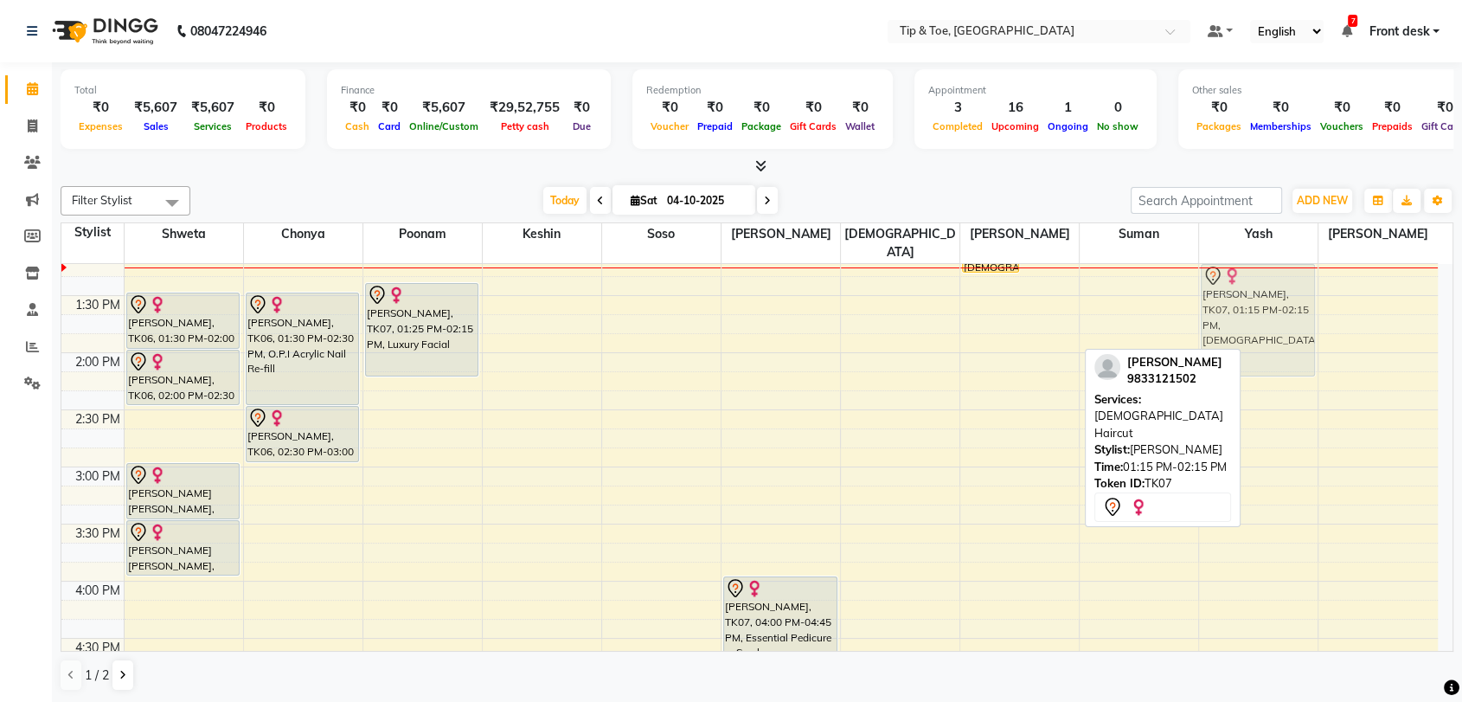
drag, startPoint x: 1038, startPoint y: 295, endPoint x: 1250, endPoint y: 300, distance: 212.1
click at [1250, 300] on tr "Pooja Shah, TK06, 01:30 PM-02:00 PM, T&T Permanent Gel Polish Pooja Shah, TK06,…" at bounding box center [749, 410] width 1377 height 1484
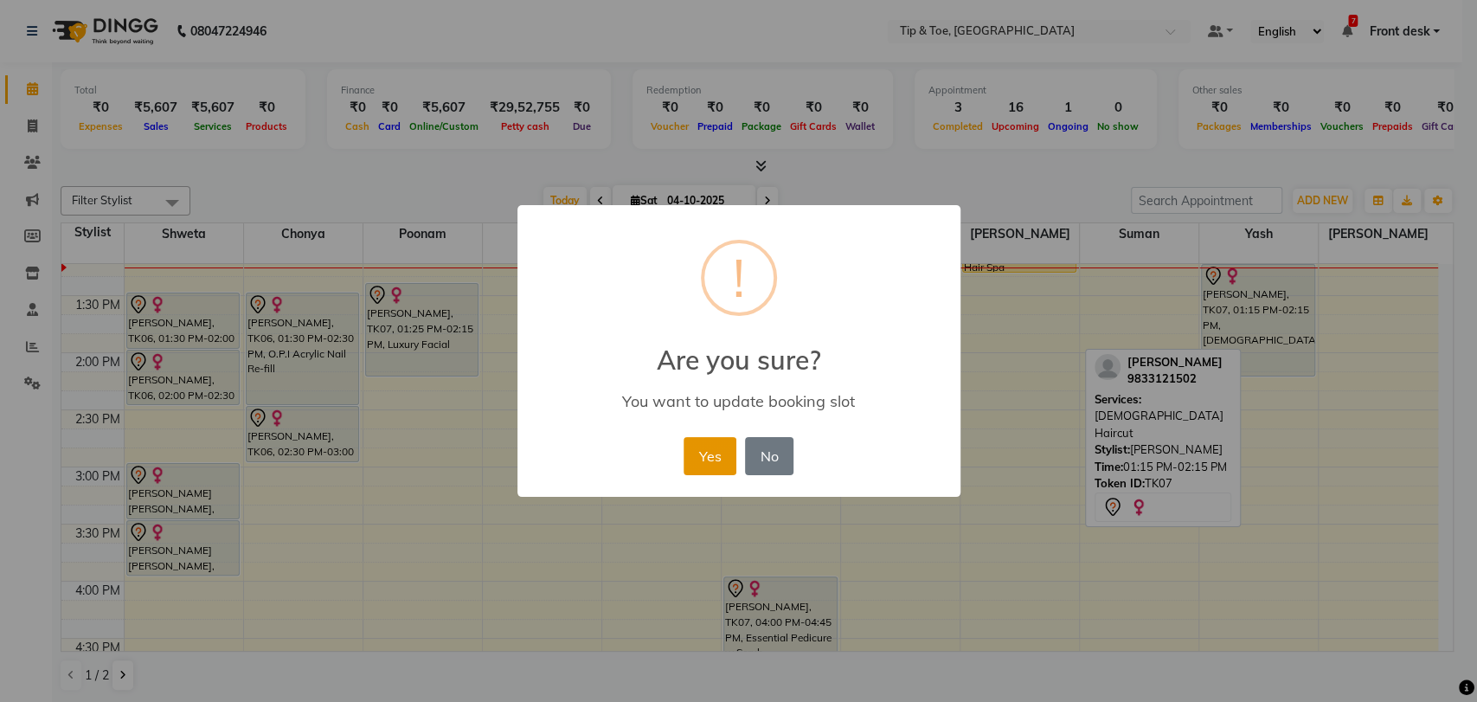
click at [696, 458] on button "Yes" at bounding box center [710, 456] width 53 height 38
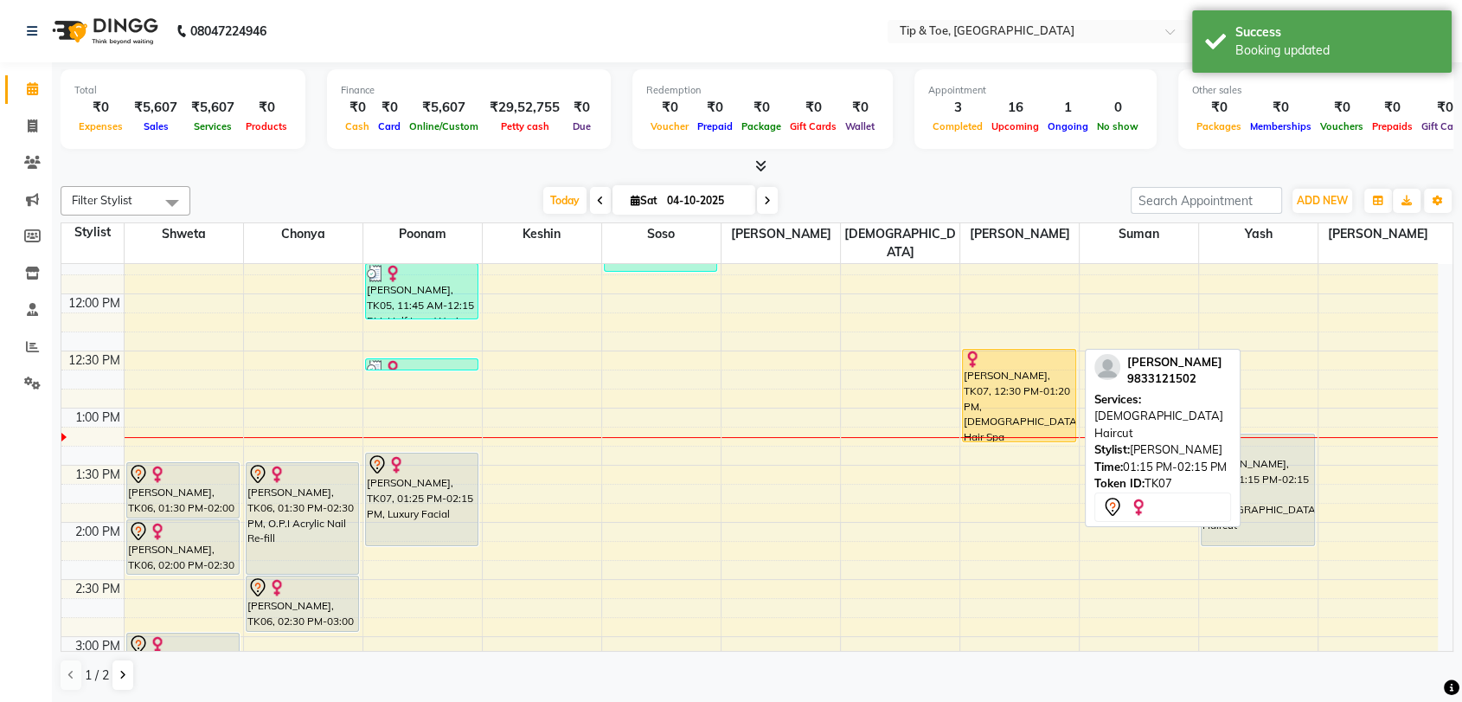
scroll to position [404, 0]
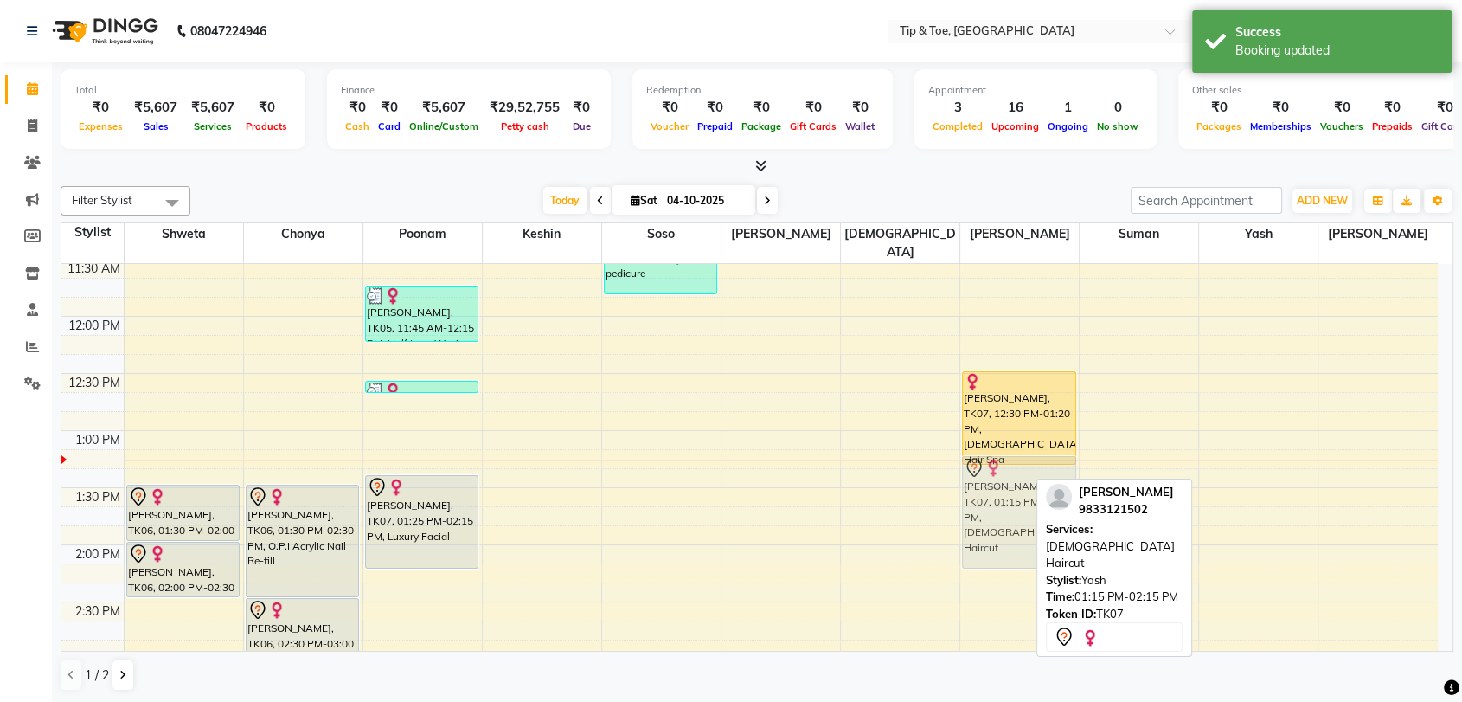
drag, startPoint x: 1275, startPoint y: 477, endPoint x: 1076, endPoint y: 473, distance: 198.2
click at [1076, 473] on div "8:00 AM 8:30 AM 9:00 AM 9:30 AM 10:00 AM 10:30 AM 11:00 AM 11:30 AM 12:00 PM 12…" at bounding box center [749, 602] width 1377 height 1484
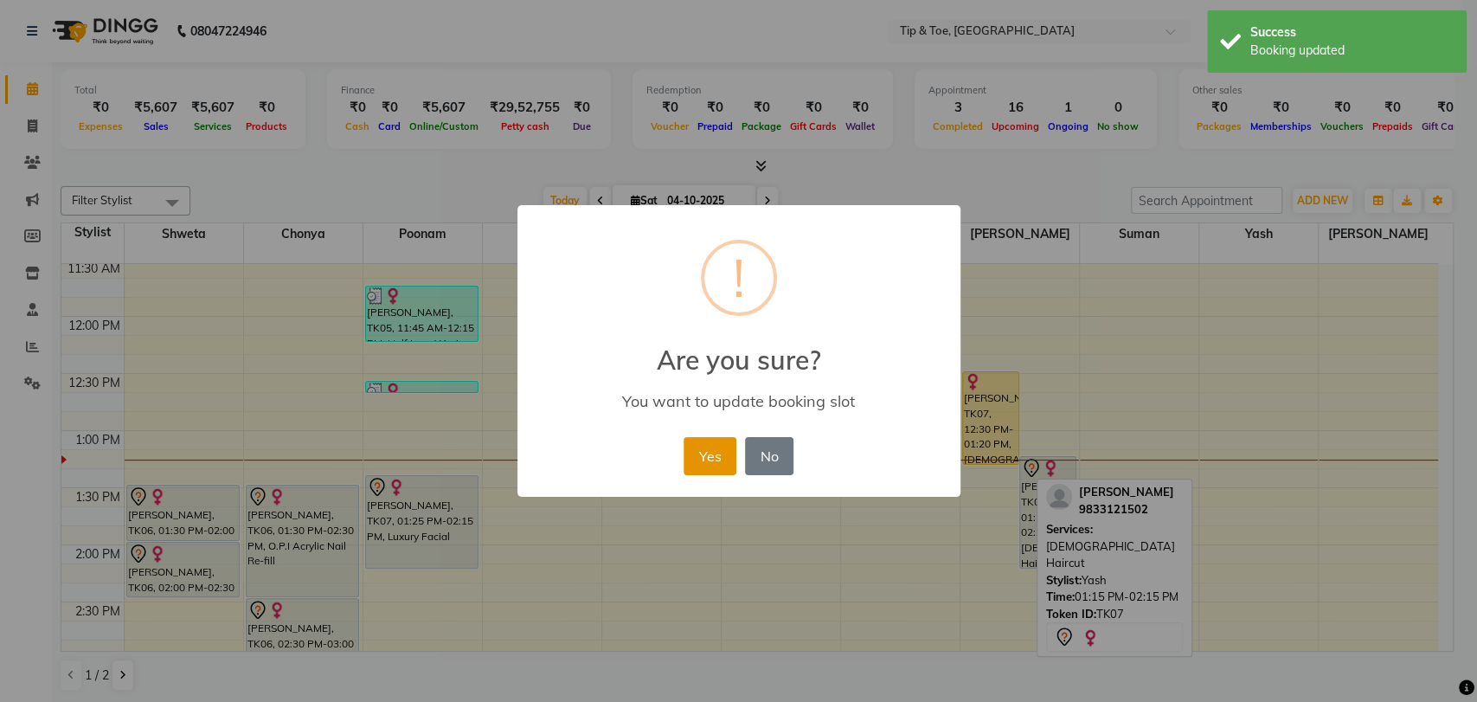
click at [694, 458] on button "Yes" at bounding box center [710, 456] width 53 height 38
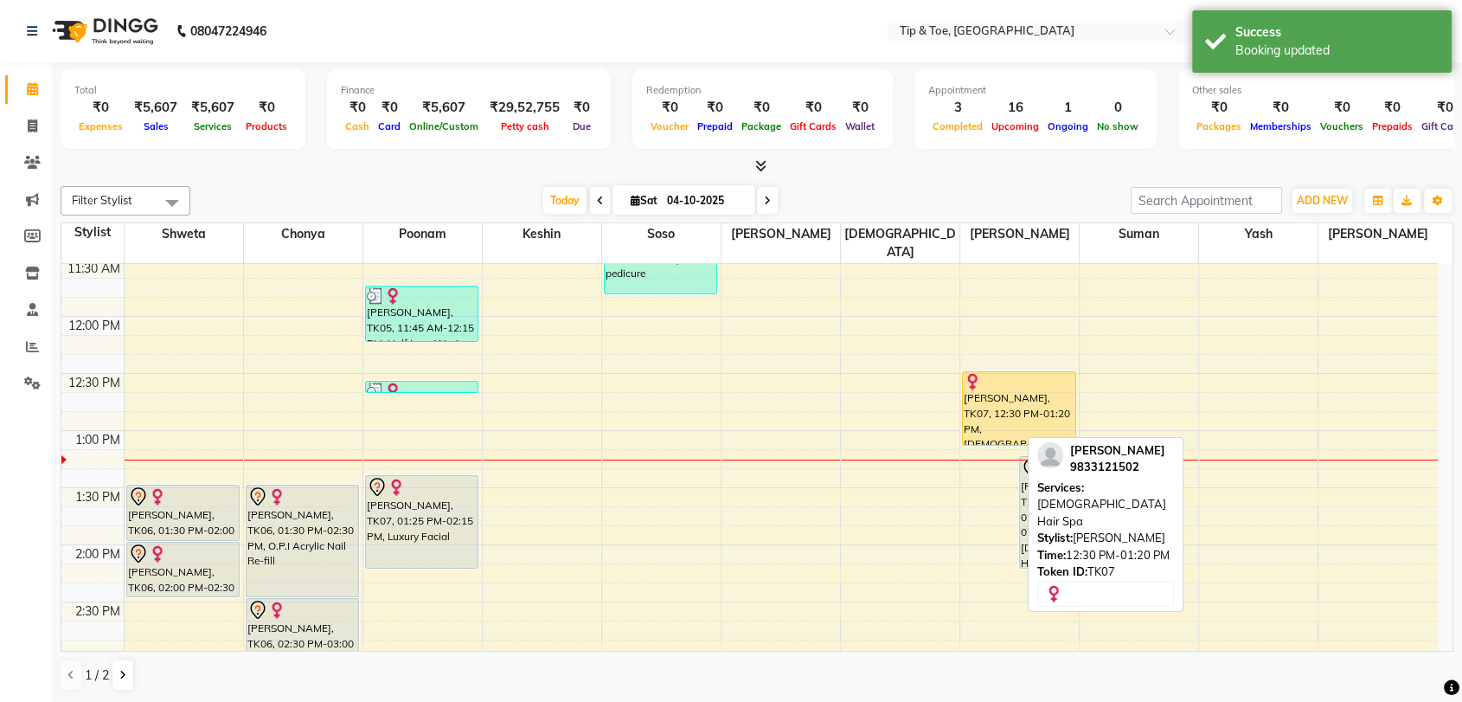
drag, startPoint x: 992, startPoint y: 442, endPoint x: 1002, endPoint y: 431, distance: 14.7
click at [999, 426] on div "Sujata, TK07, 12:30 PM-01:20 PM, Female Hair Spa Sujata, TK07, 01:15 PM-02:15 P…" at bounding box center [1019, 602] width 119 height 1484
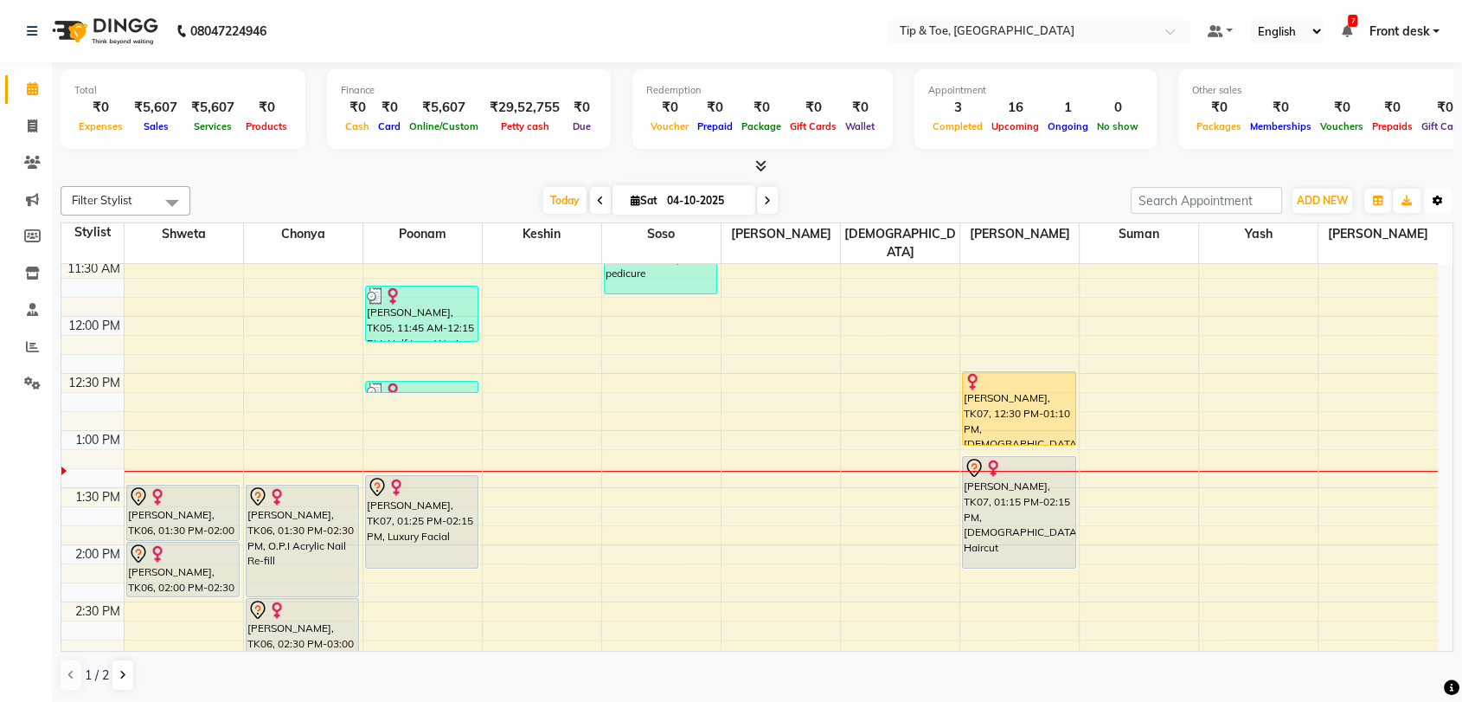
click at [1439, 205] on icon "button" at bounding box center [1438, 201] width 10 height 10
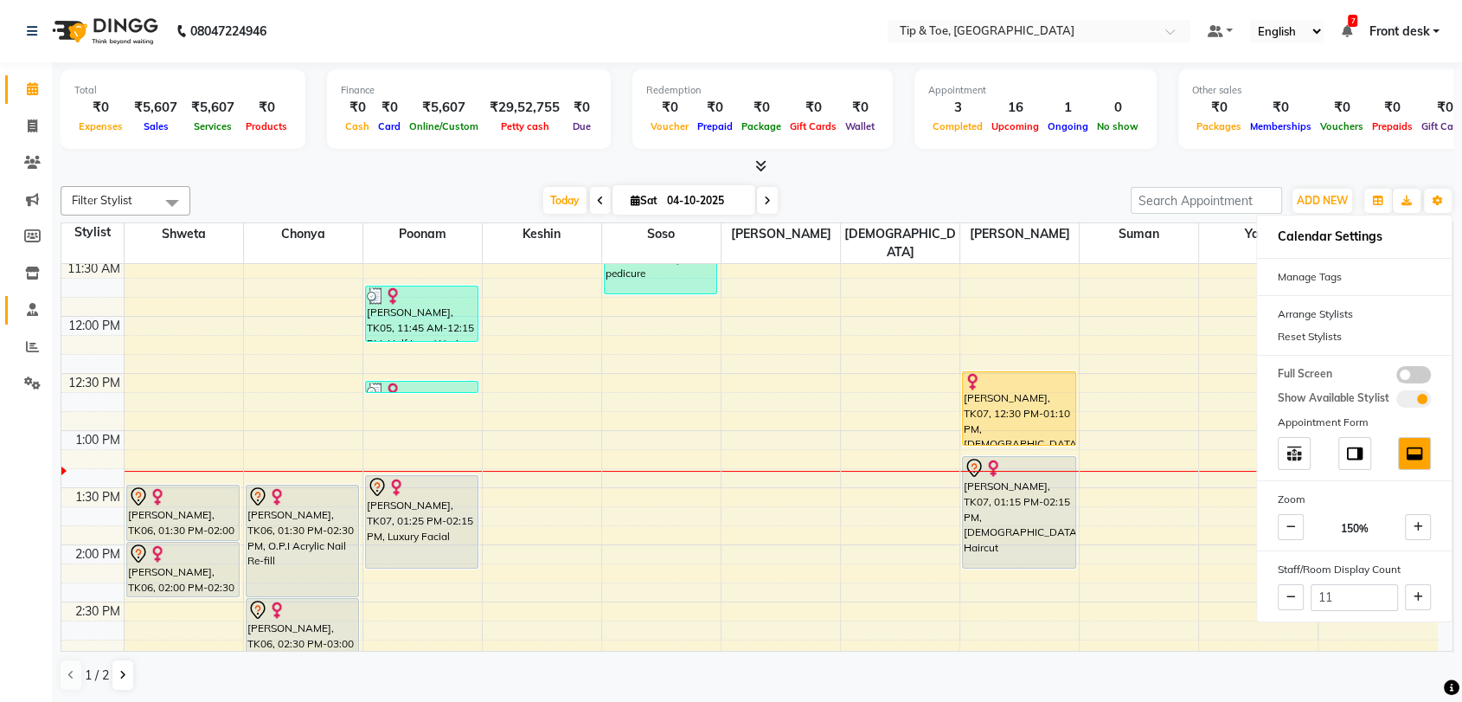
click at [29, 307] on icon at bounding box center [32, 309] width 11 height 13
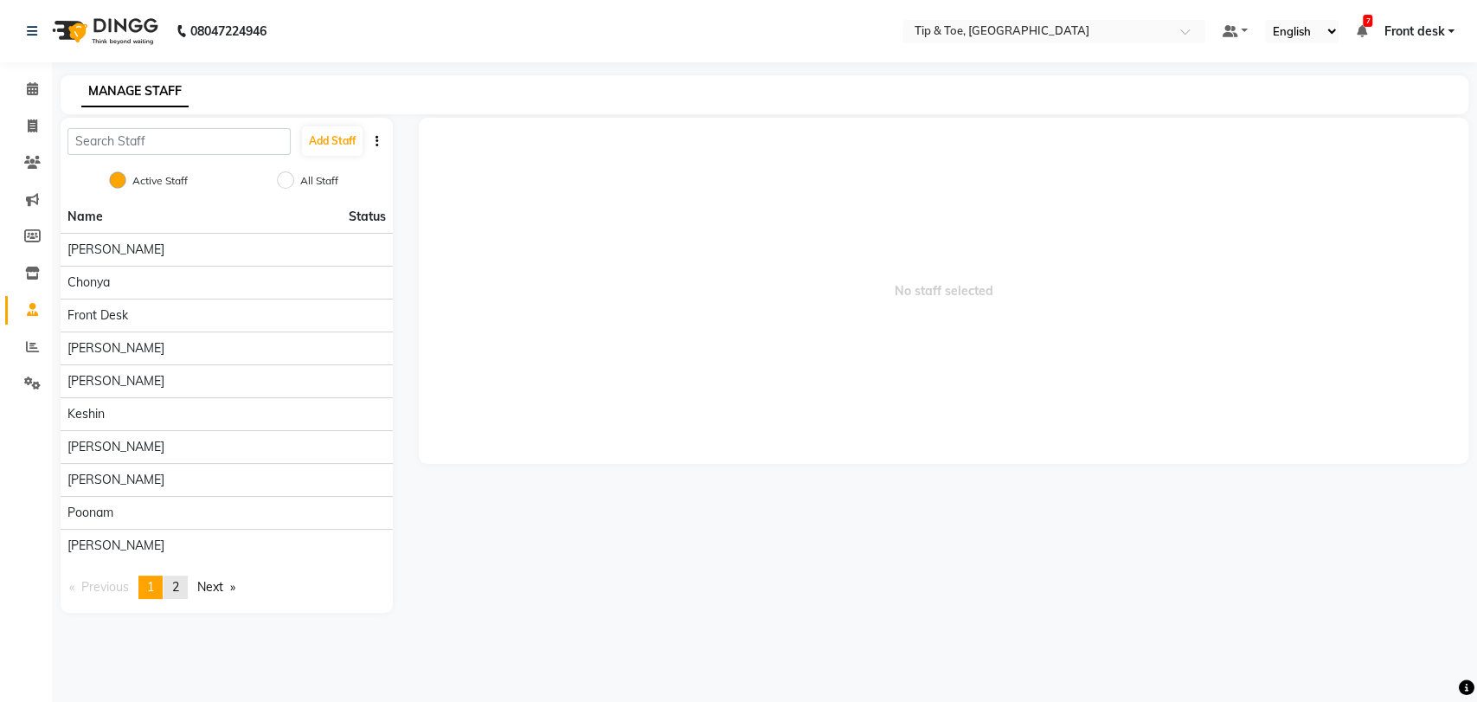
click at [179, 588] on span "2" at bounding box center [175, 587] width 7 height 16
click at [27, 89] on icon at bounding box center [32, 88] width 11 height 13
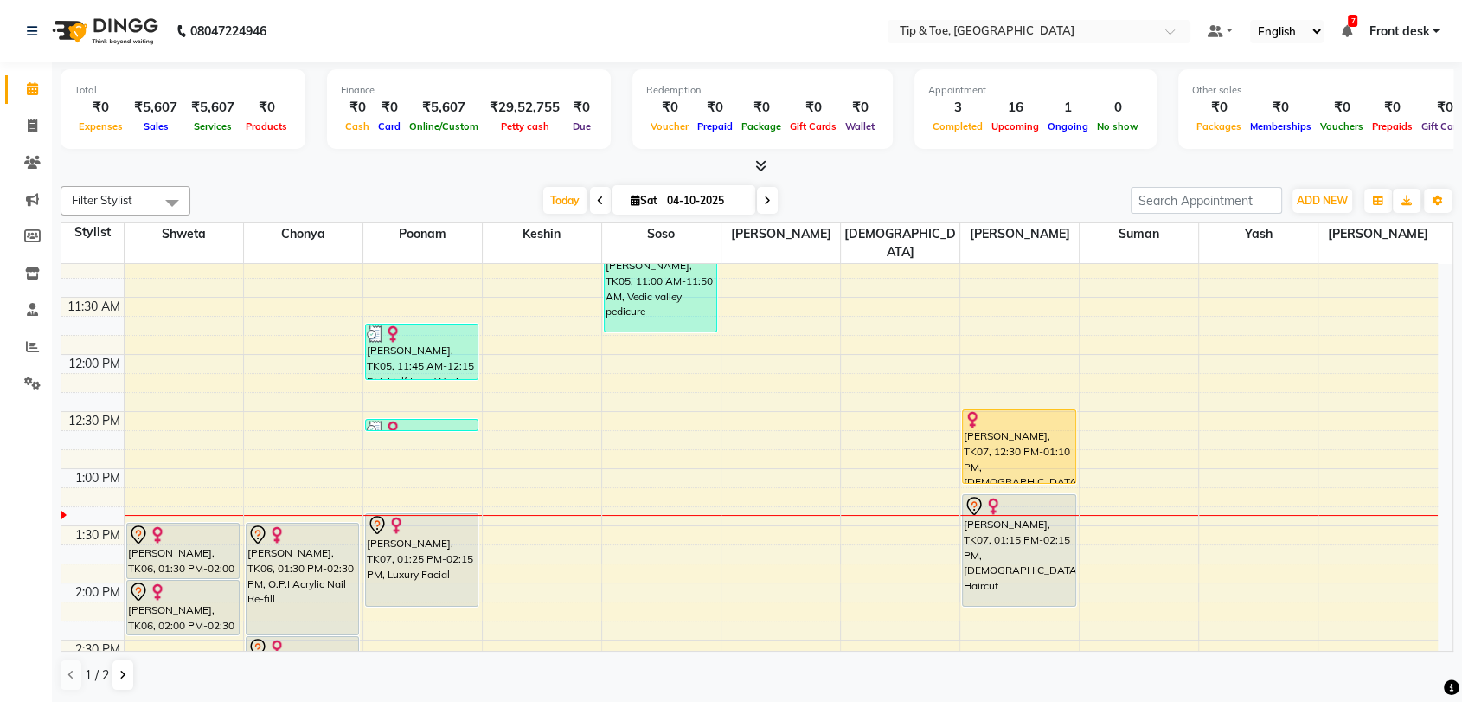
scroll to position [384, 0]
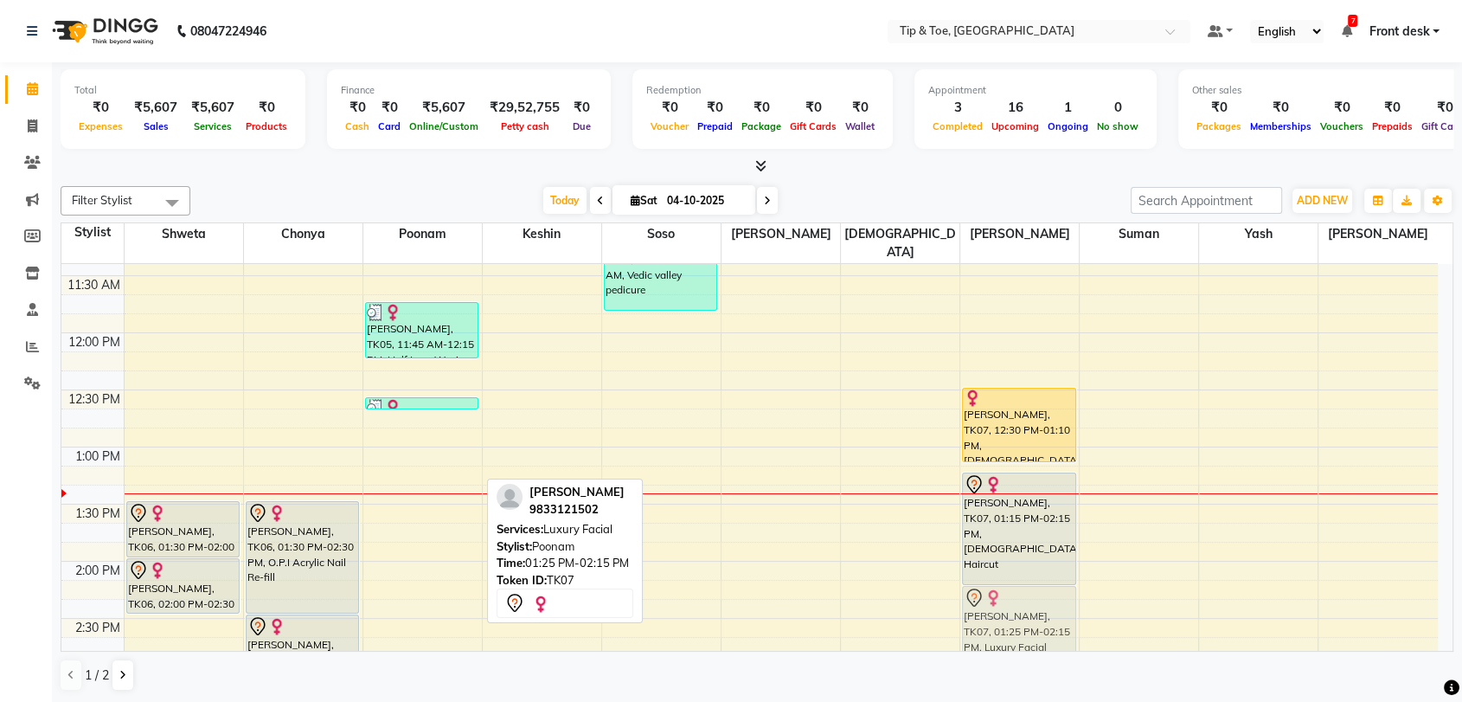
drag, startPoint x: 429, startPoint y: 529, endPoint x: 1031, endPoint y: 616, distance: 608.5
click at [1031, 616] on tr "Pooja Shah, TK06, 01:30 PM-02:00 PM, T&T Permanent Gel Polish Pooja Shah, TK06,…" at bounding box center [749, 618] width 1377 height 1484
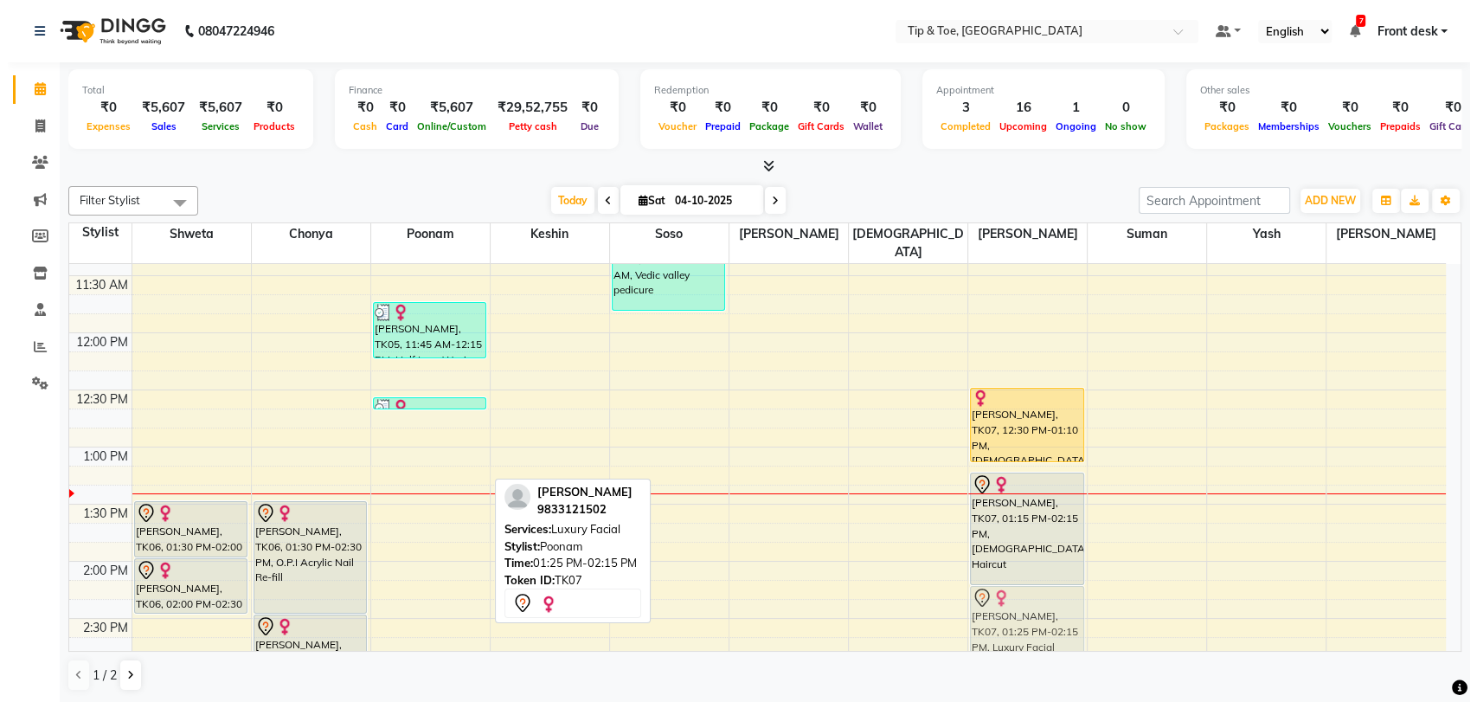
scroll to position [388, 0]
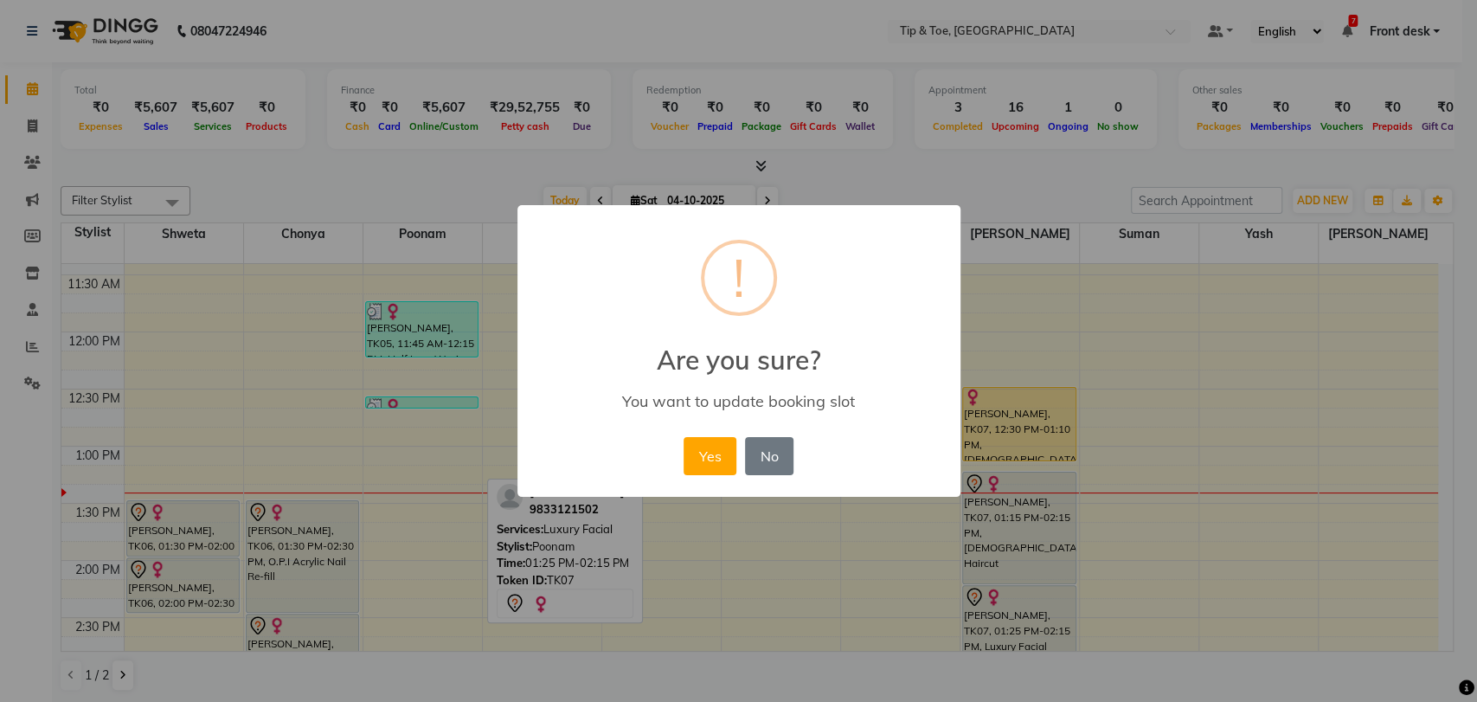
click at [698, 478] on div "Yes No No" at bounding box center [738, 456] width 119 height 47
click at [703, 464] on button "Yes" at bounding box center [710, 456] width 53 height 38
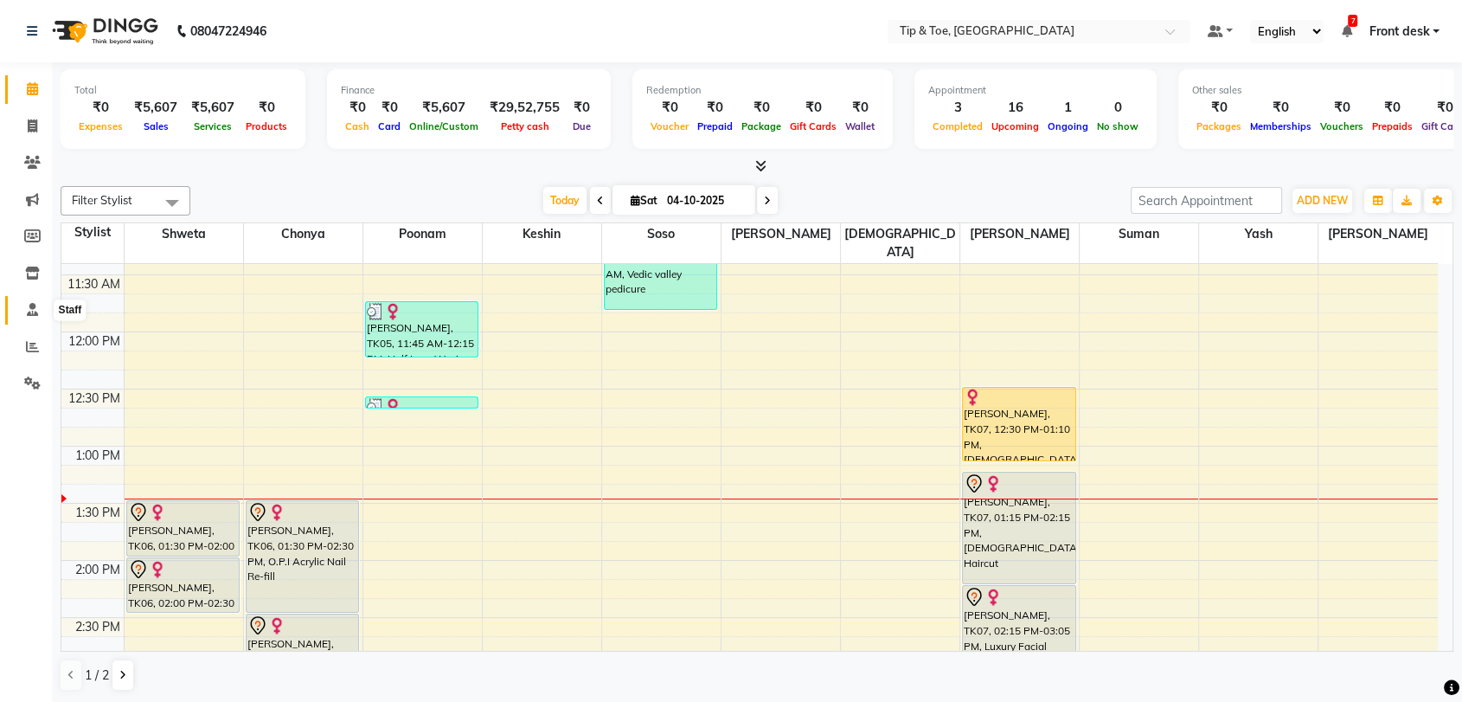
click at [30, 310] on icon at bounding box center [32, 309] width 11 height 13
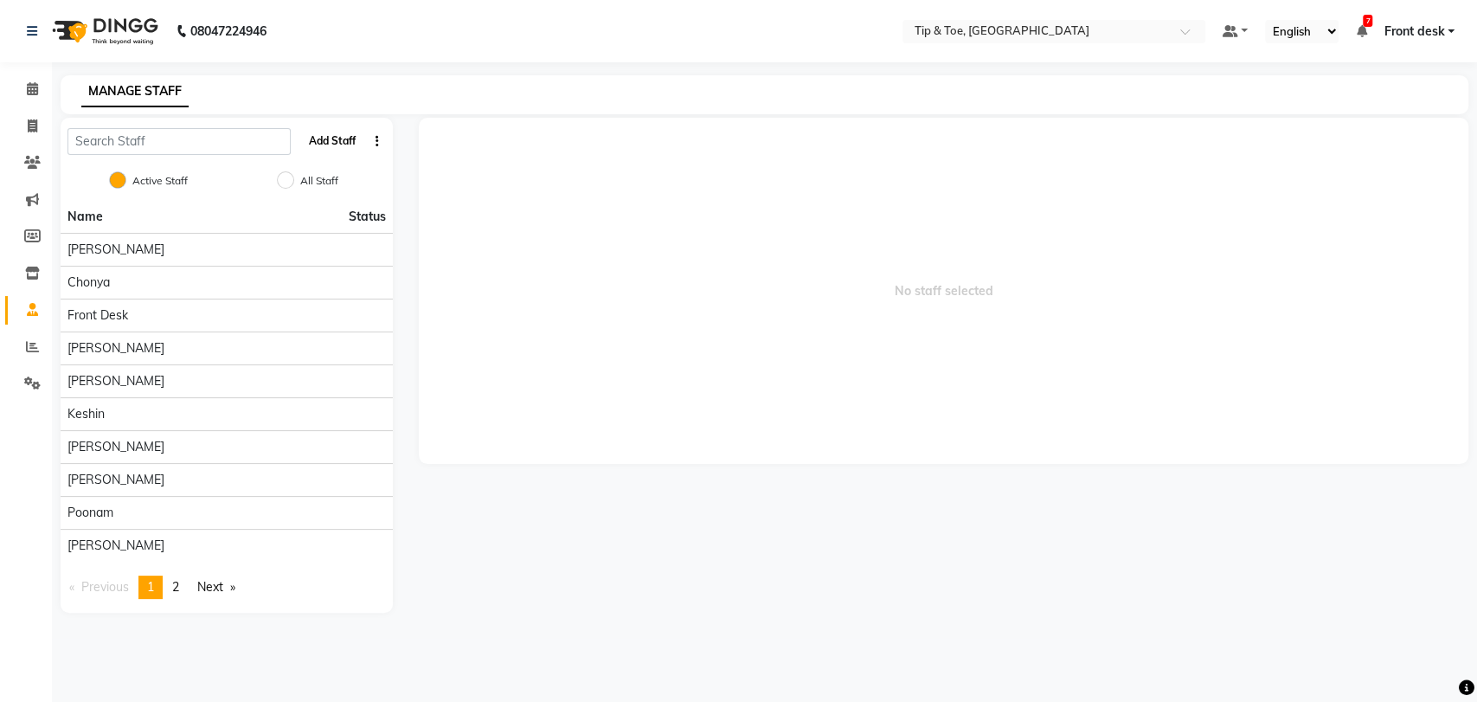
click at [332, 141] on button "Add Staff" at bounding box center [332, 140] width 61 height 29
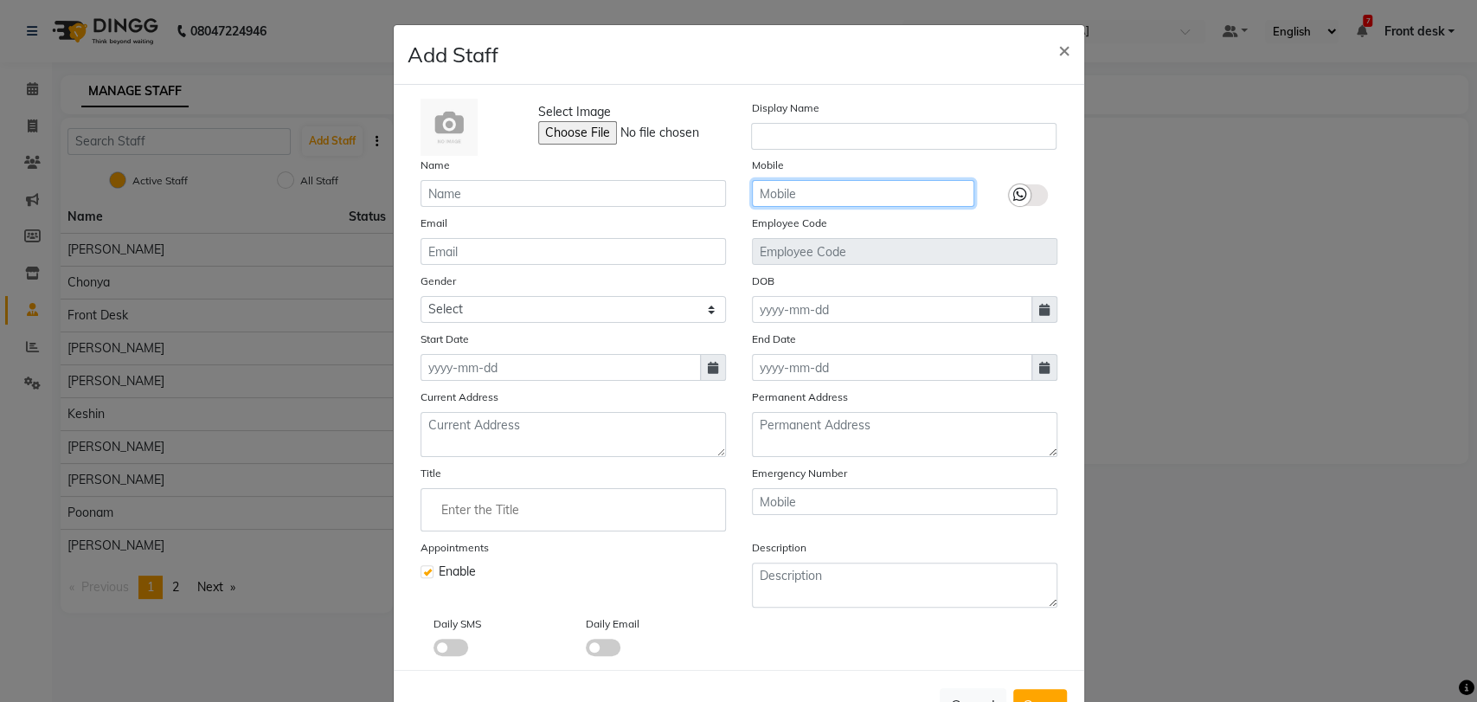
click at [801, 182] on input "text" at bounding box center [863, 193] width 222 height 27
type input "9920541690"
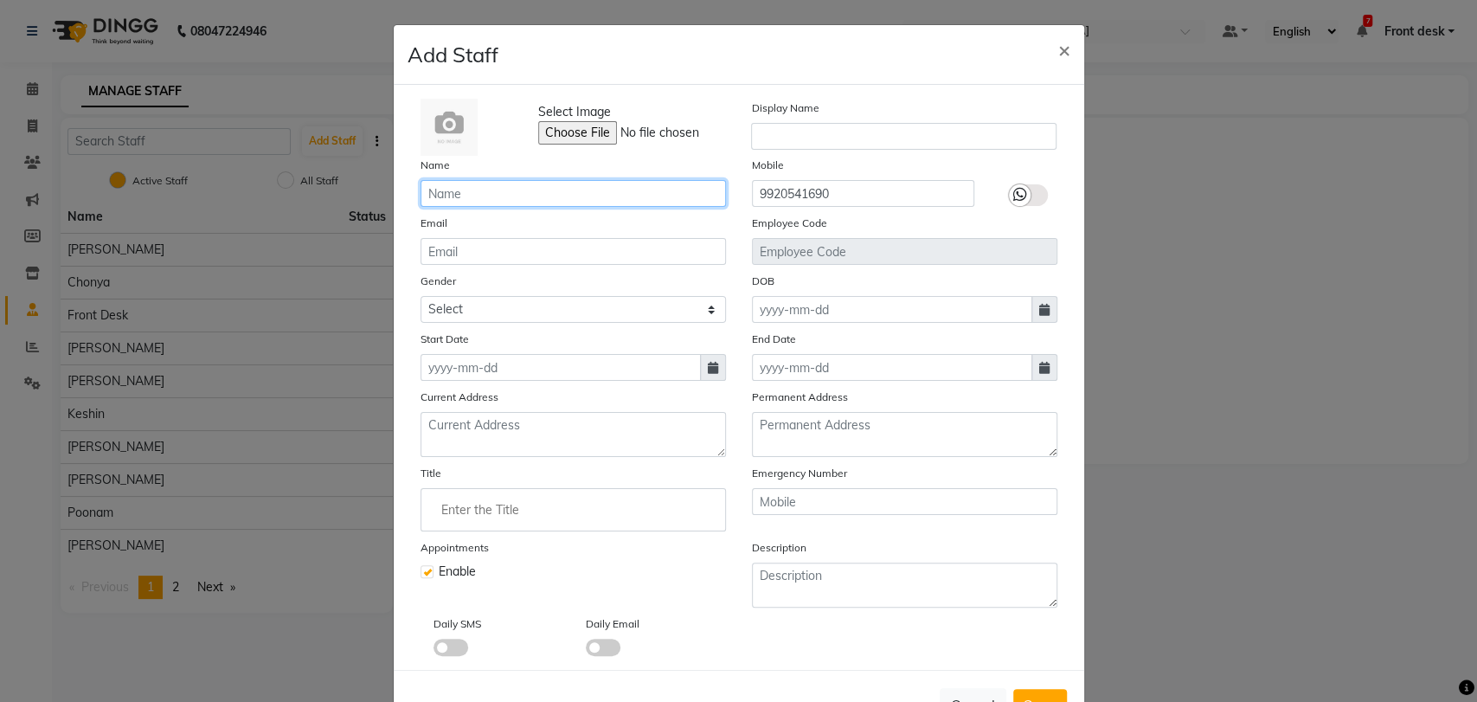
click at [529, 186] on input "text" at bounding box center [573, 193] width 305 height 27
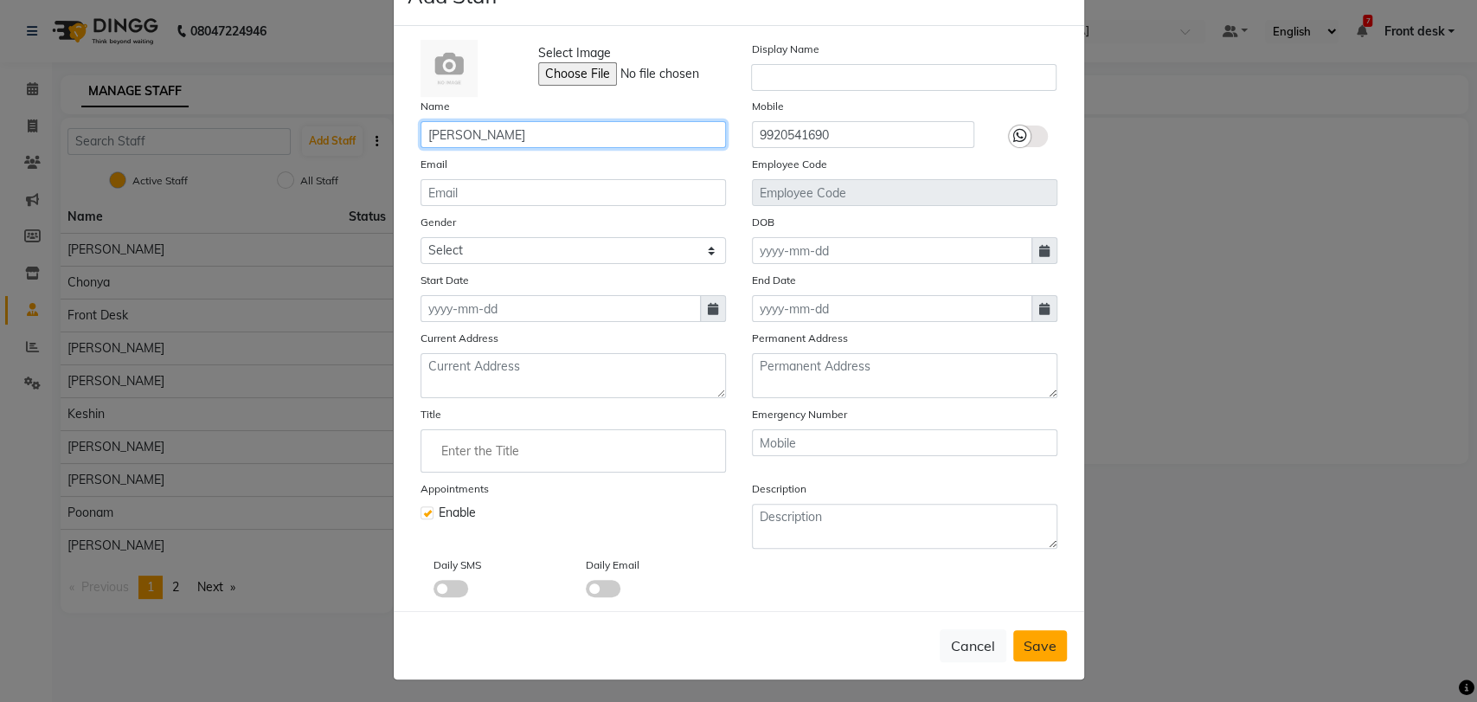
type input "[PERSON_NAME]"
click at [1043, 642] on span "Save" at bounding box center [1040, 645] width 33 height 17
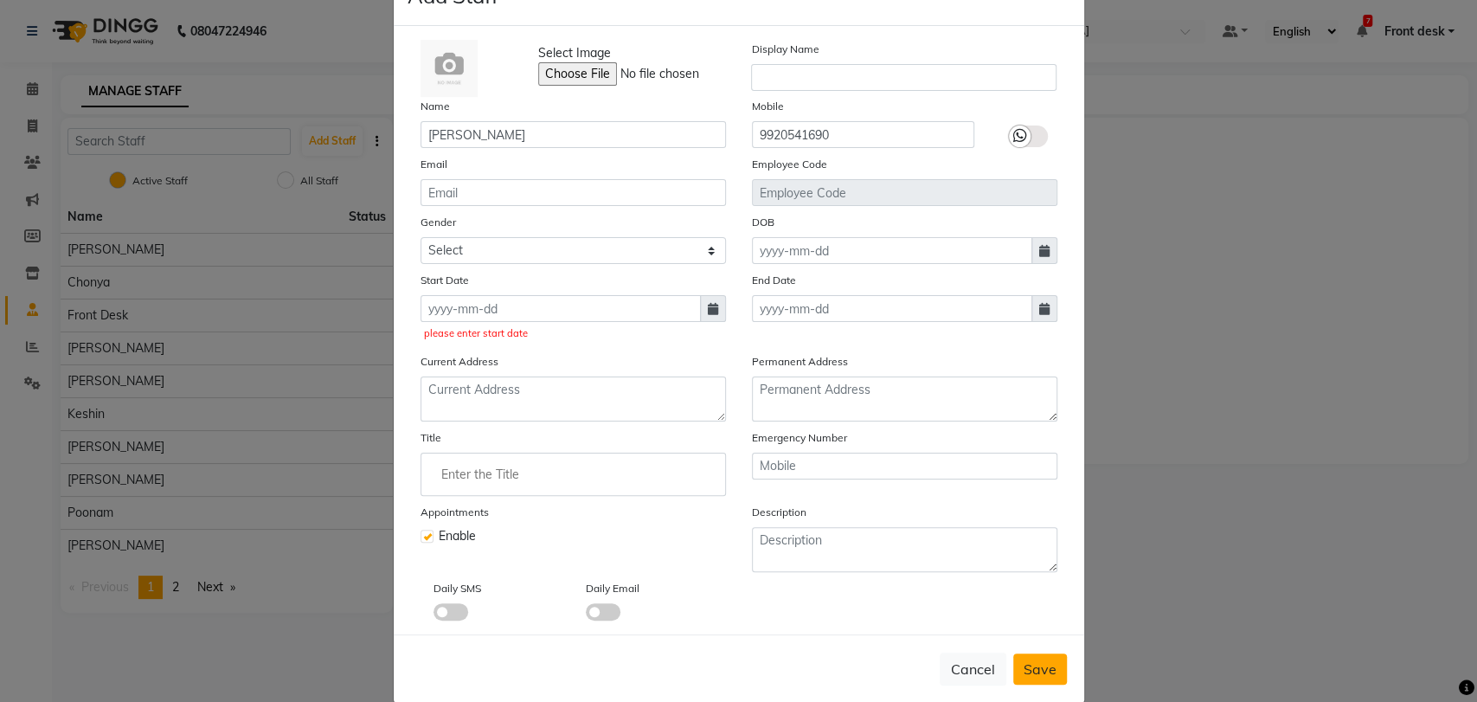
click at [1050, 671] on button "Save" at bounding box center [1040, 668] width 54 height 31
click at [1045, 671] on span "Save" at bounding box center [1040, 668] width 33 height 17
click at [1036, 677] on button "Save" at bounding box center [1040, 668] width 54 height 31
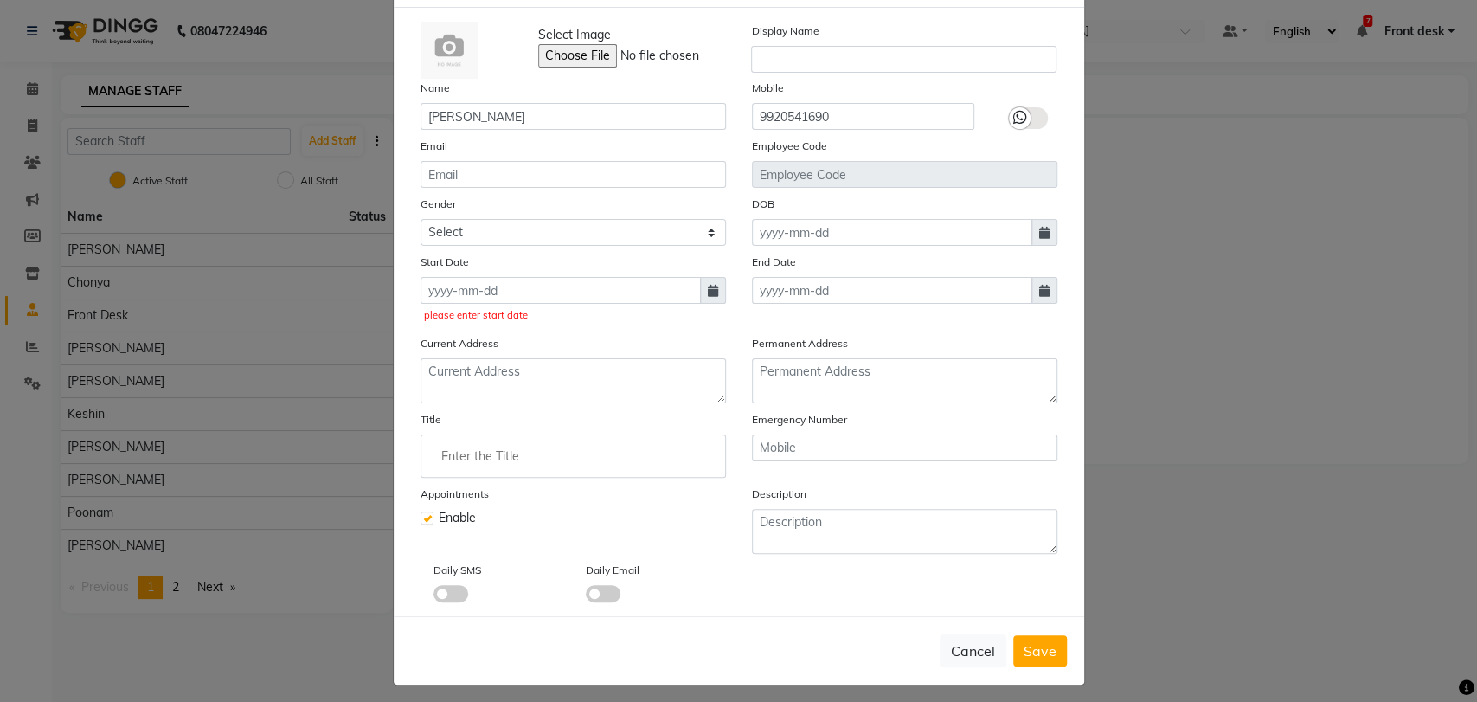
scroll to position [82, 0]
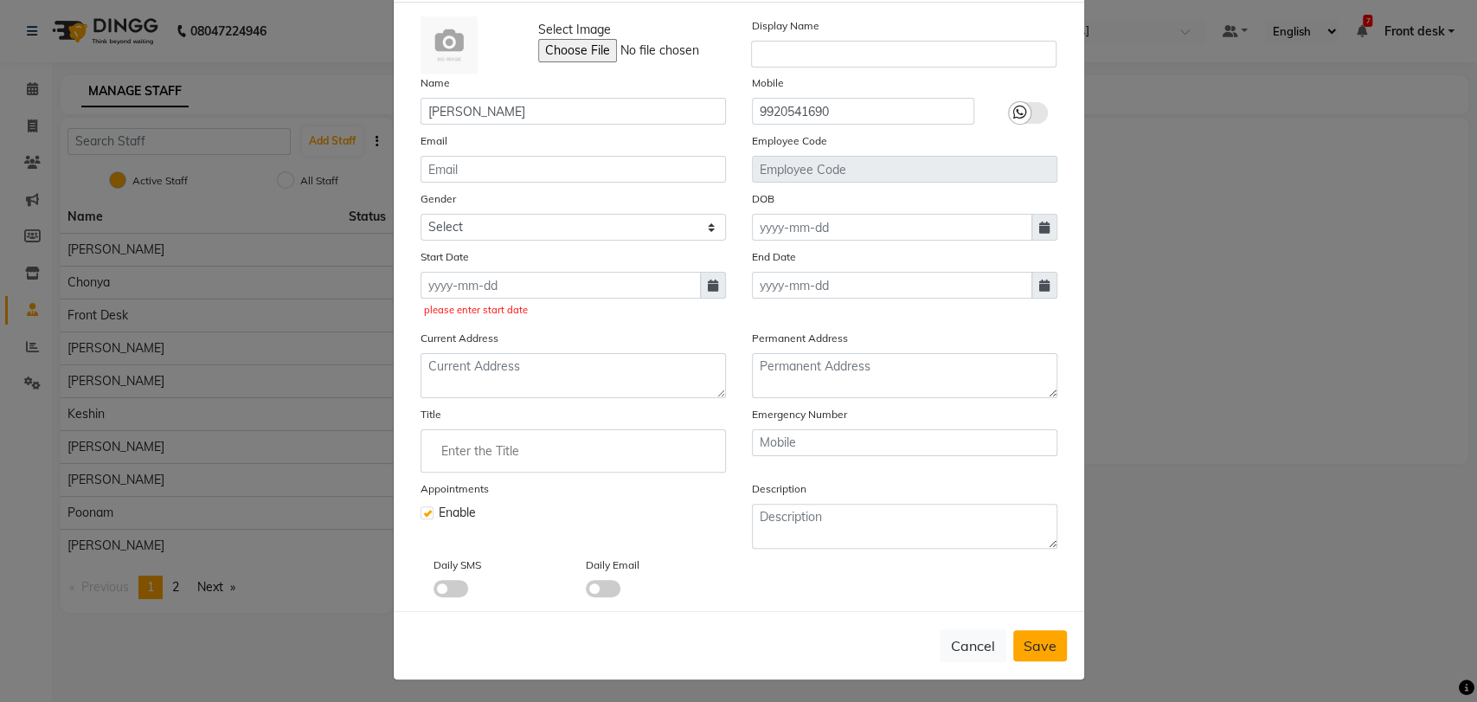
click at [1028, 642] on span "Save" at bounding box center [1040, 645] width 33 height 17
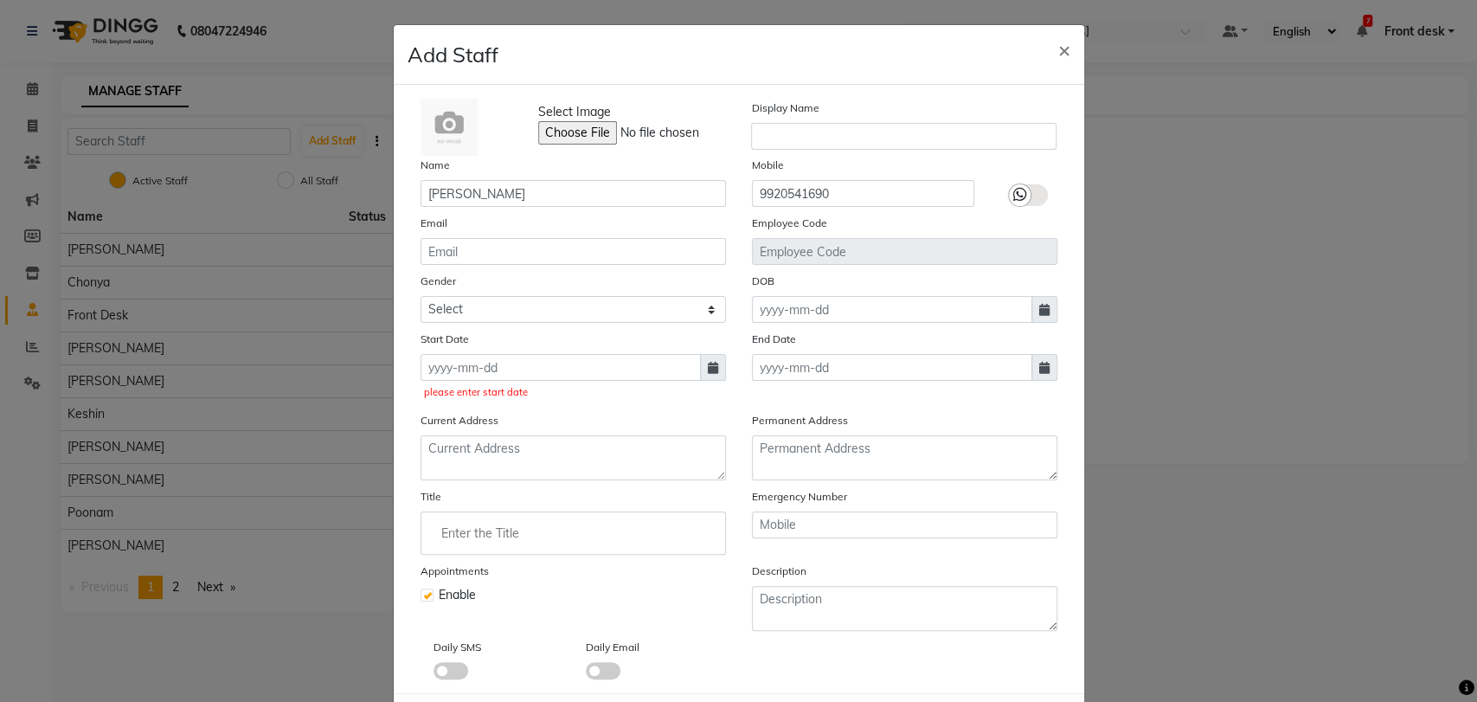
click at [708, 367] on icon at bounding box center [713, 368] width 10 height 12
select select "10"
select select "2025"
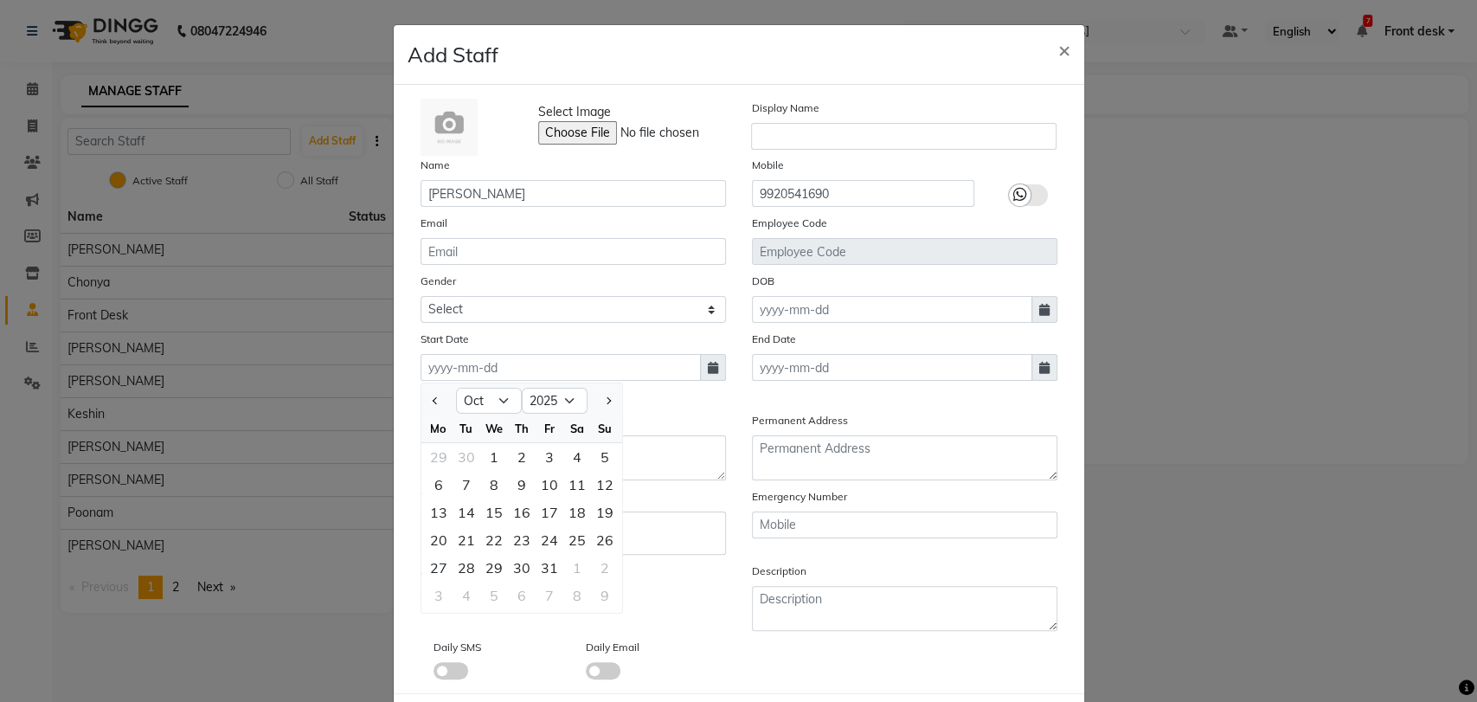
click at [665, 411] on div "Current Address" at bounding box center [573, 445] width 331 height 69
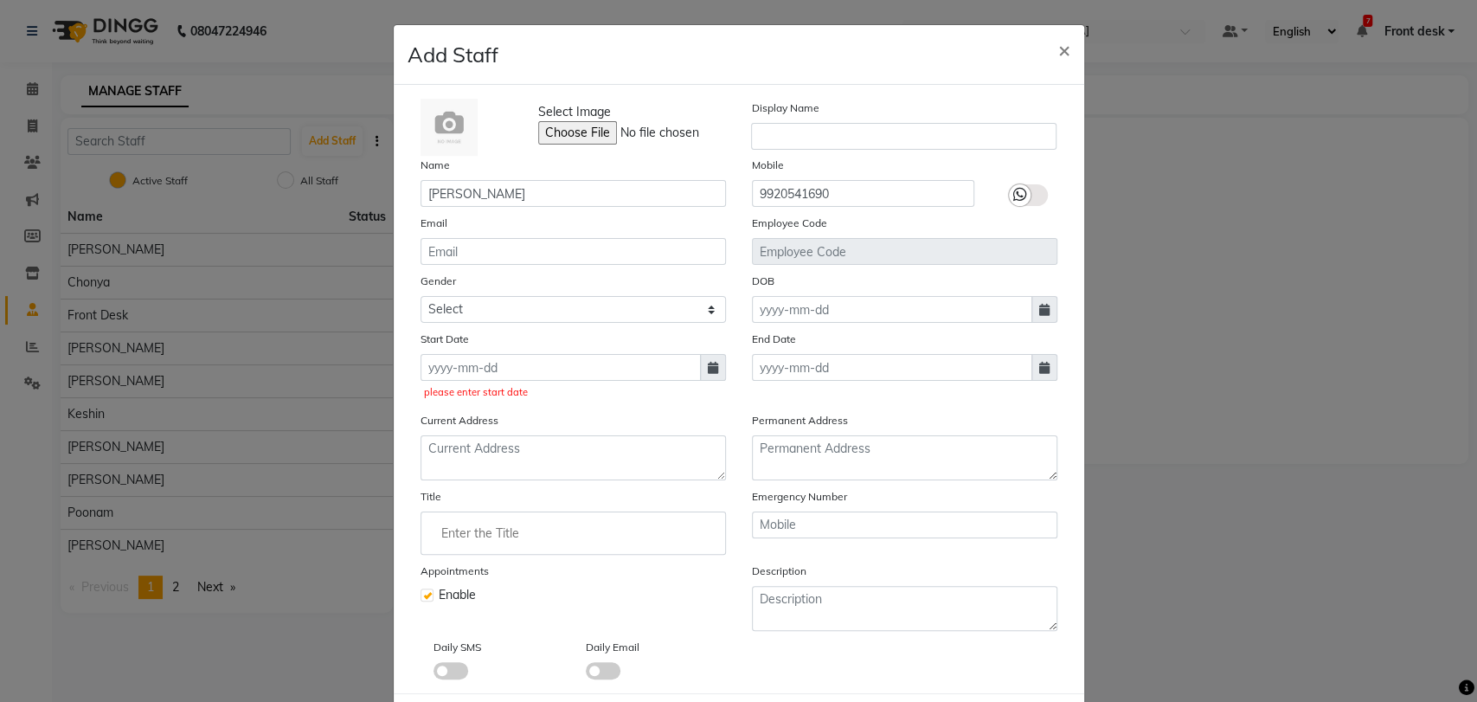
click at [708, 369] on icon at bounding box center [713, 368] width 10 height 12
select select "10"
select select "2025"
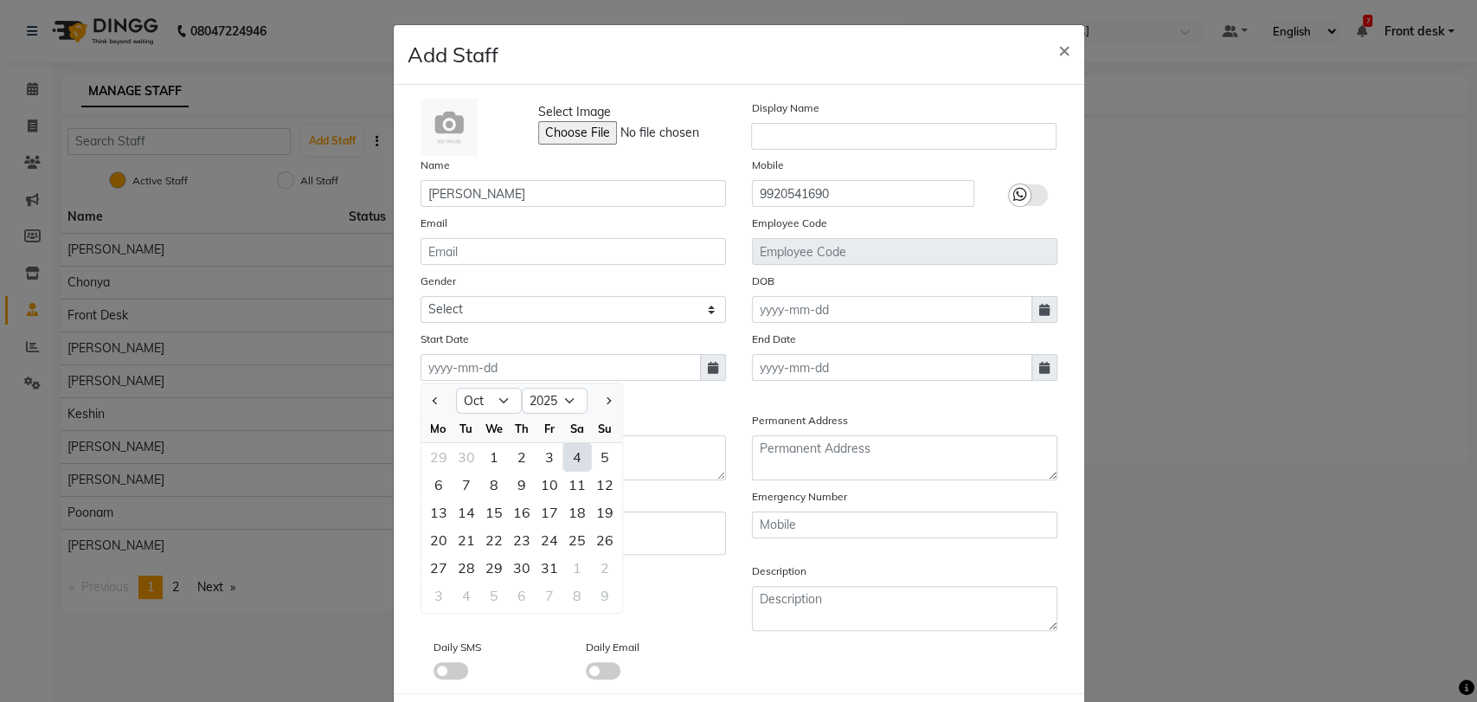
click at [570, 453] on div "4" at bounding box center [577, 457] width 28 height 28
type input "04-10-2025"
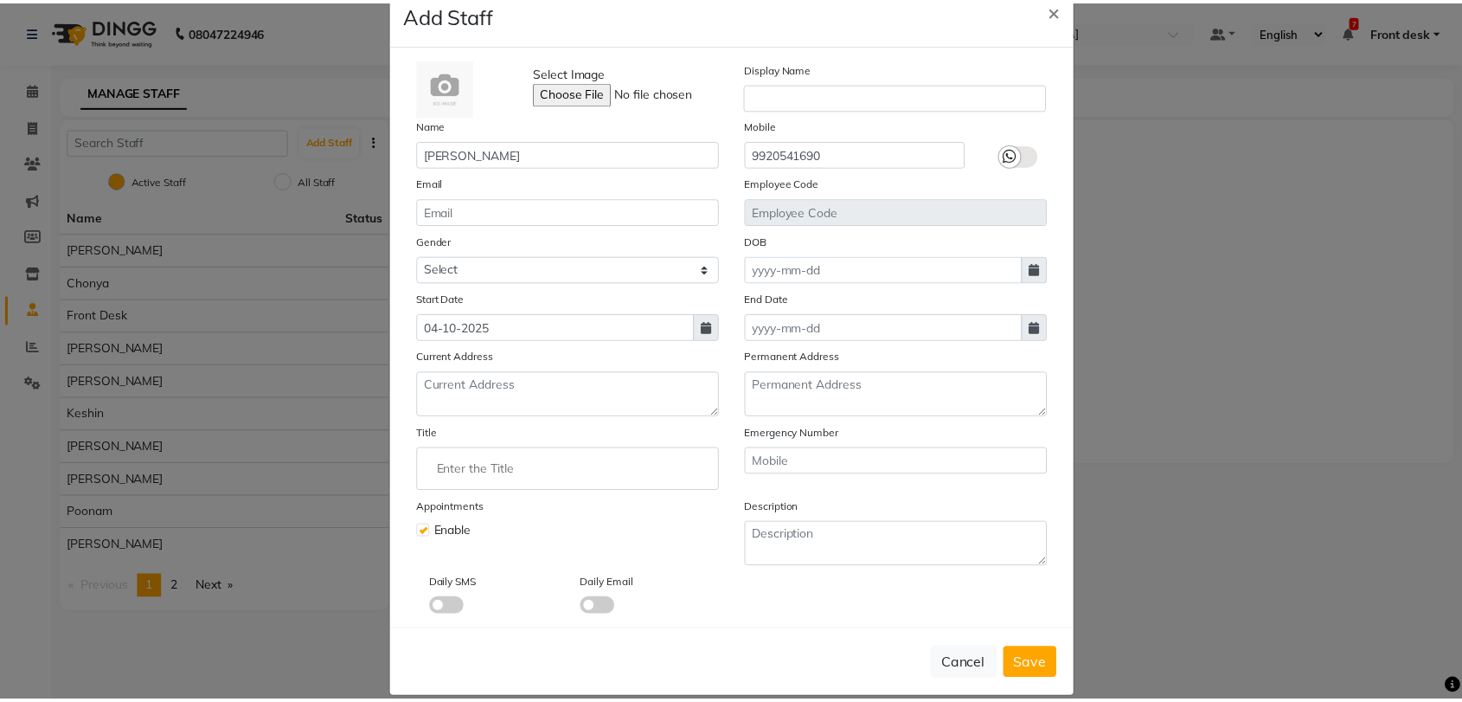
scroll to position [59, 0]
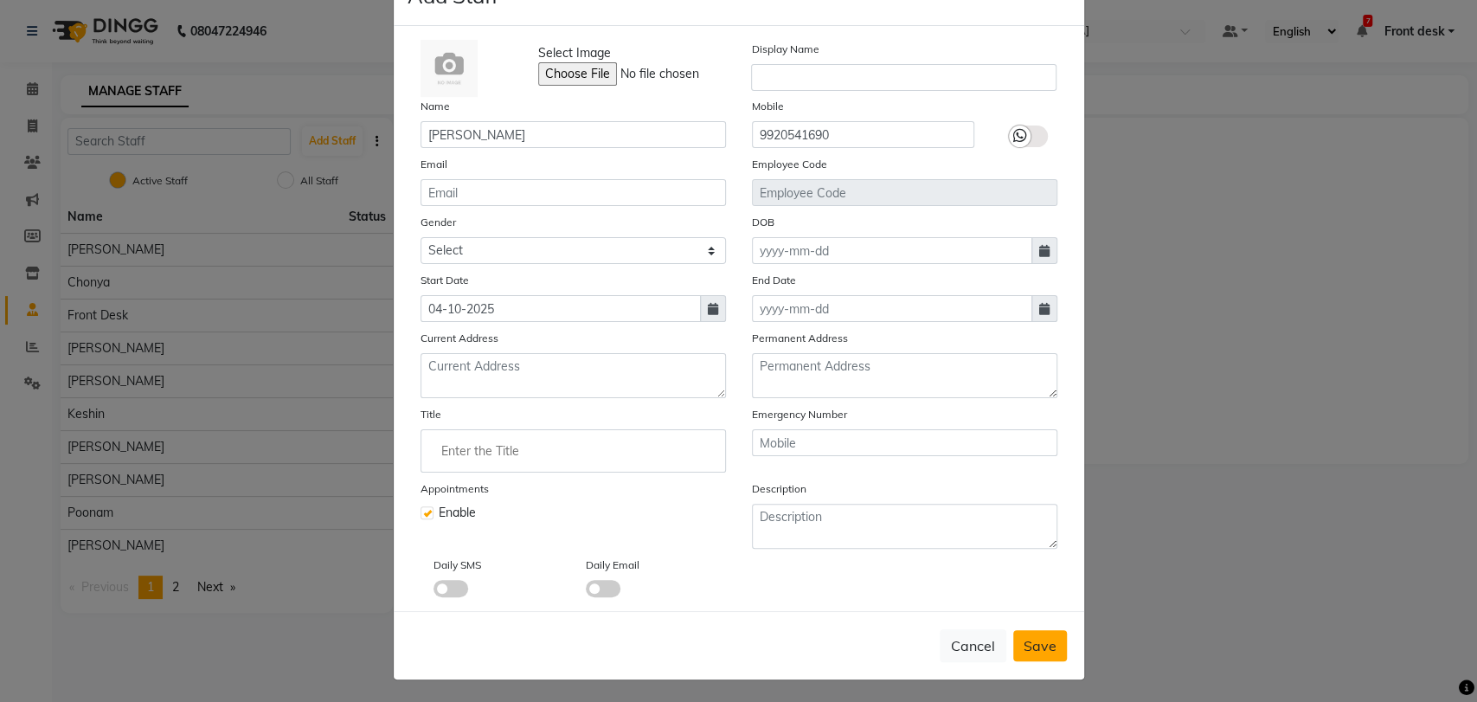
click at [1038, 642] on span "Save" at bounding box center [1040, 645] width 33 height 17
checkbox input "false"
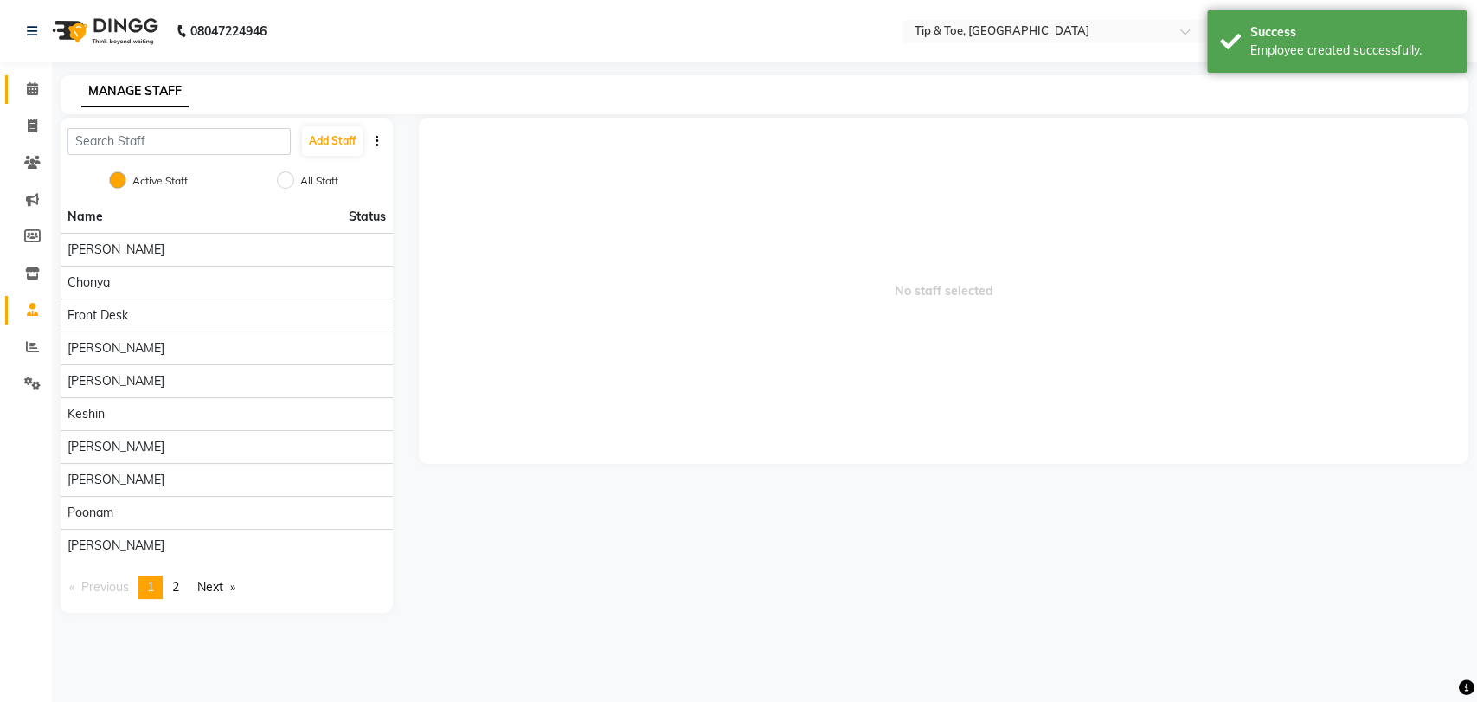
click at [32, 87] on icon at bounding box center [32, 88] width 11 height 13
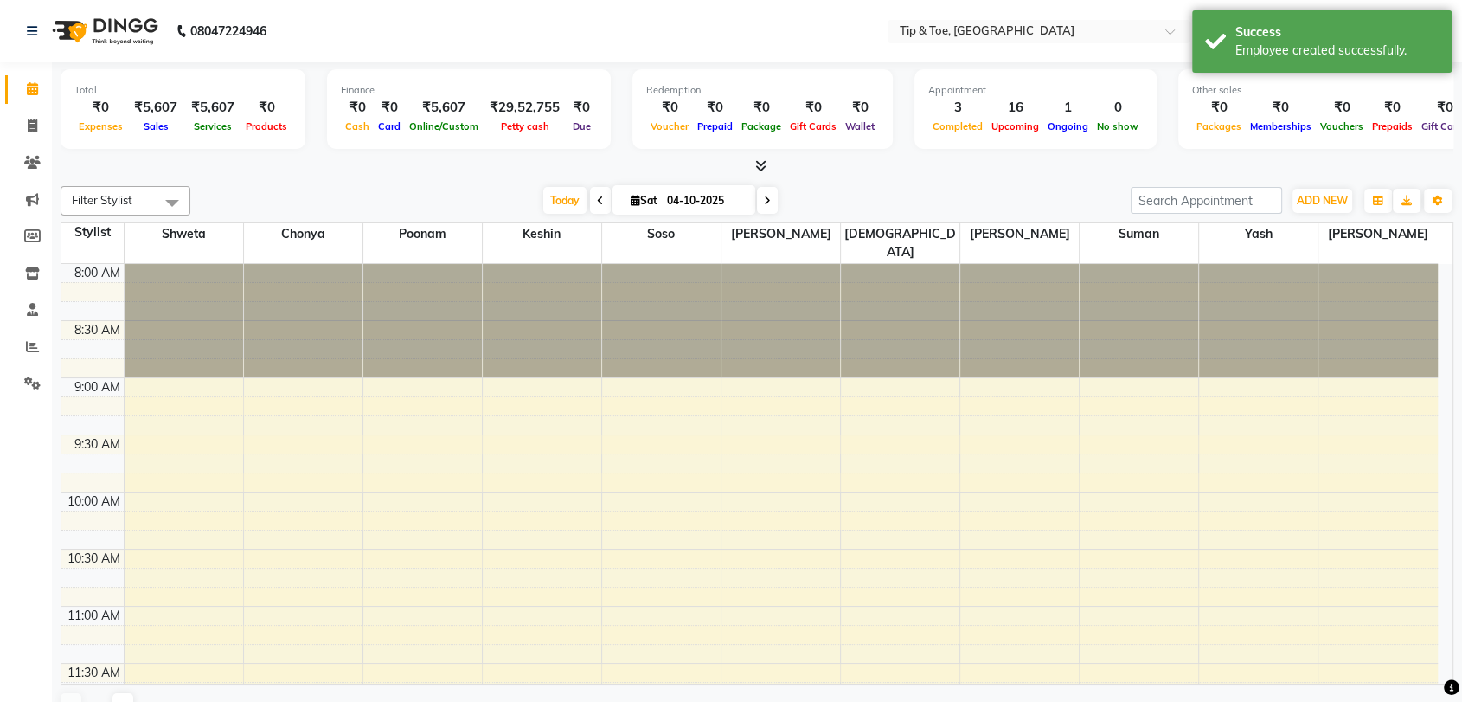
scroll to position [568, 0]
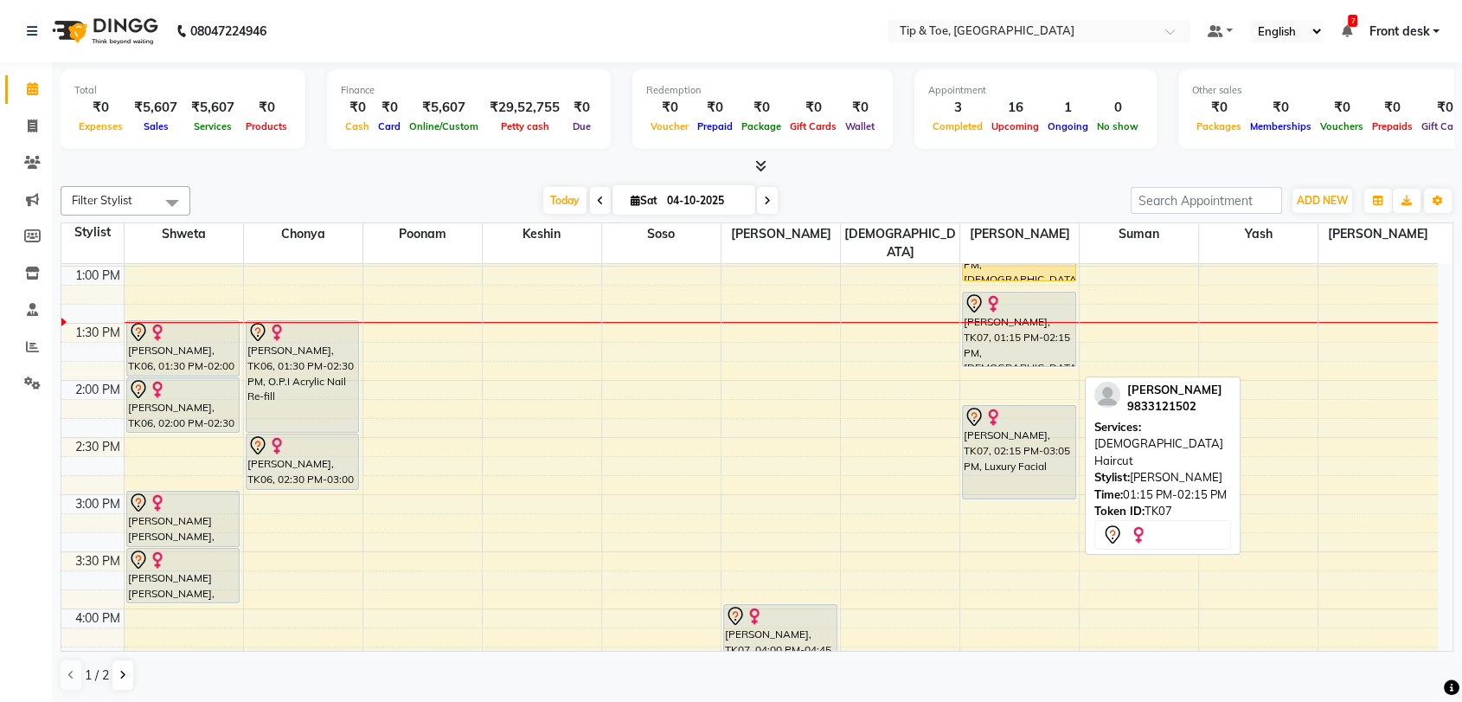
drag, startPoint x: 1007, startPoint y: 381, endPoint x: 1013, endPoint y: 348, distance: 33.4
click at [1013, 348] on div "8:00 AM 8:30 AM 9:00 AM 9:30 AM 10:00 AM 10:30 AM 11:00 AM 11:30 AM 12:00 PM 12…" at bounding box center [749, 437] width 1377 height 1484
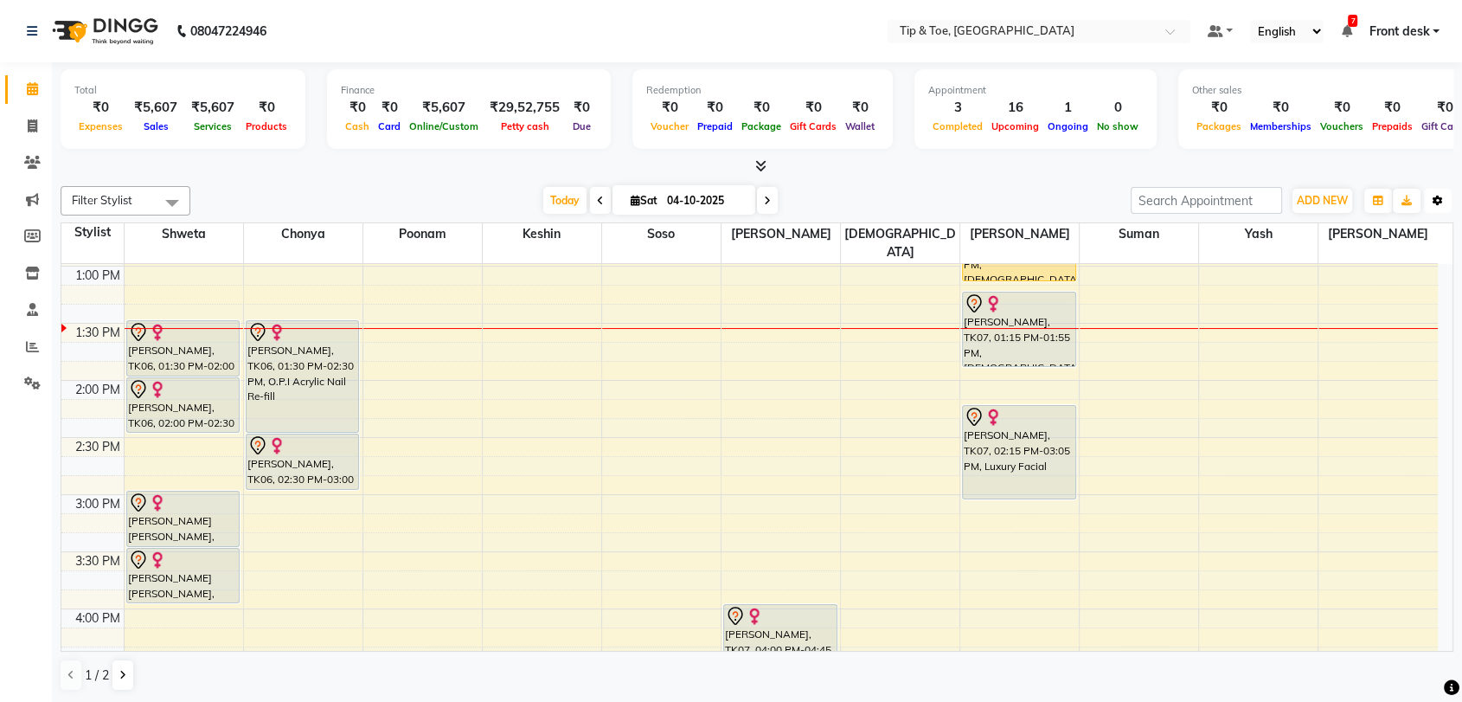
click at [1429, 204] on button "Toggle Dropdown" at bounding box center [1438, 201] width 28 height 24
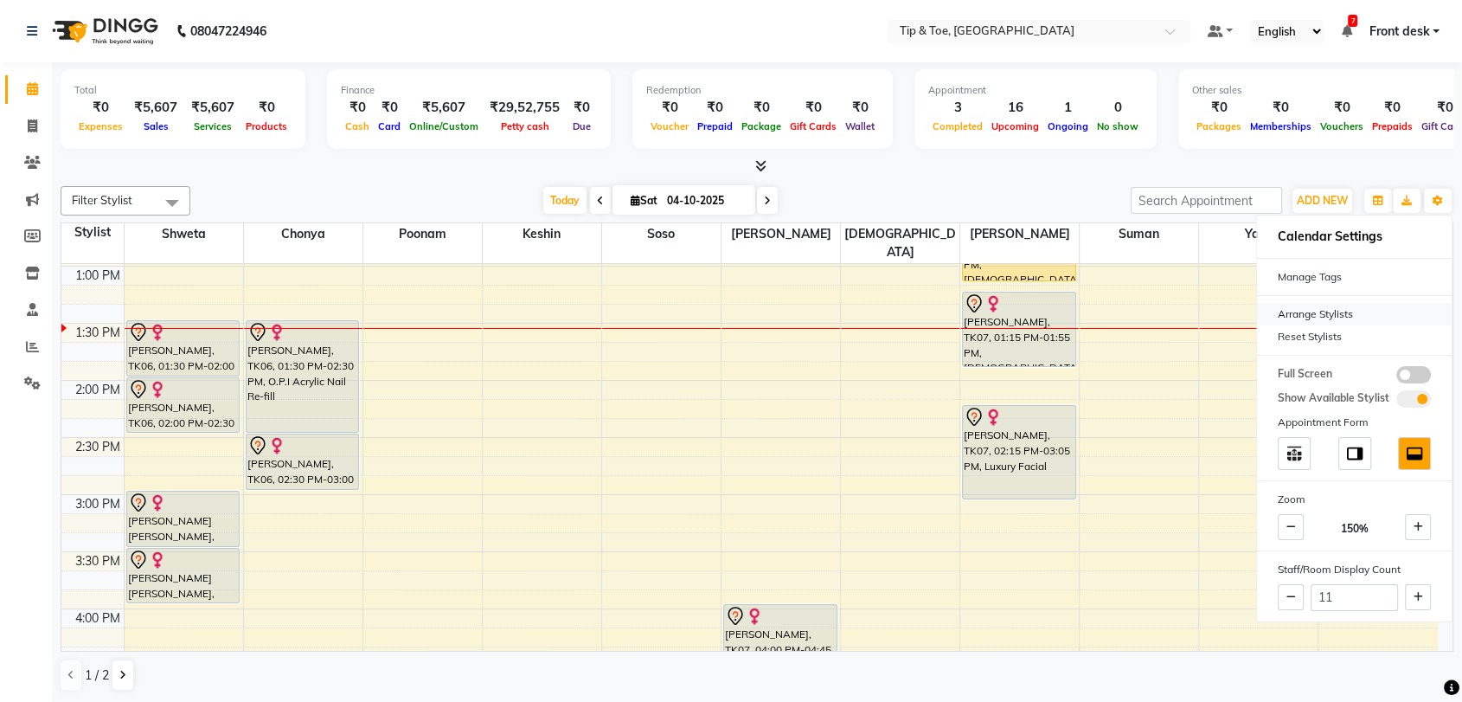
click at [1332, 317] on div "Arrange Stylists" at bounding box center [1354, 314] width 195 height 22
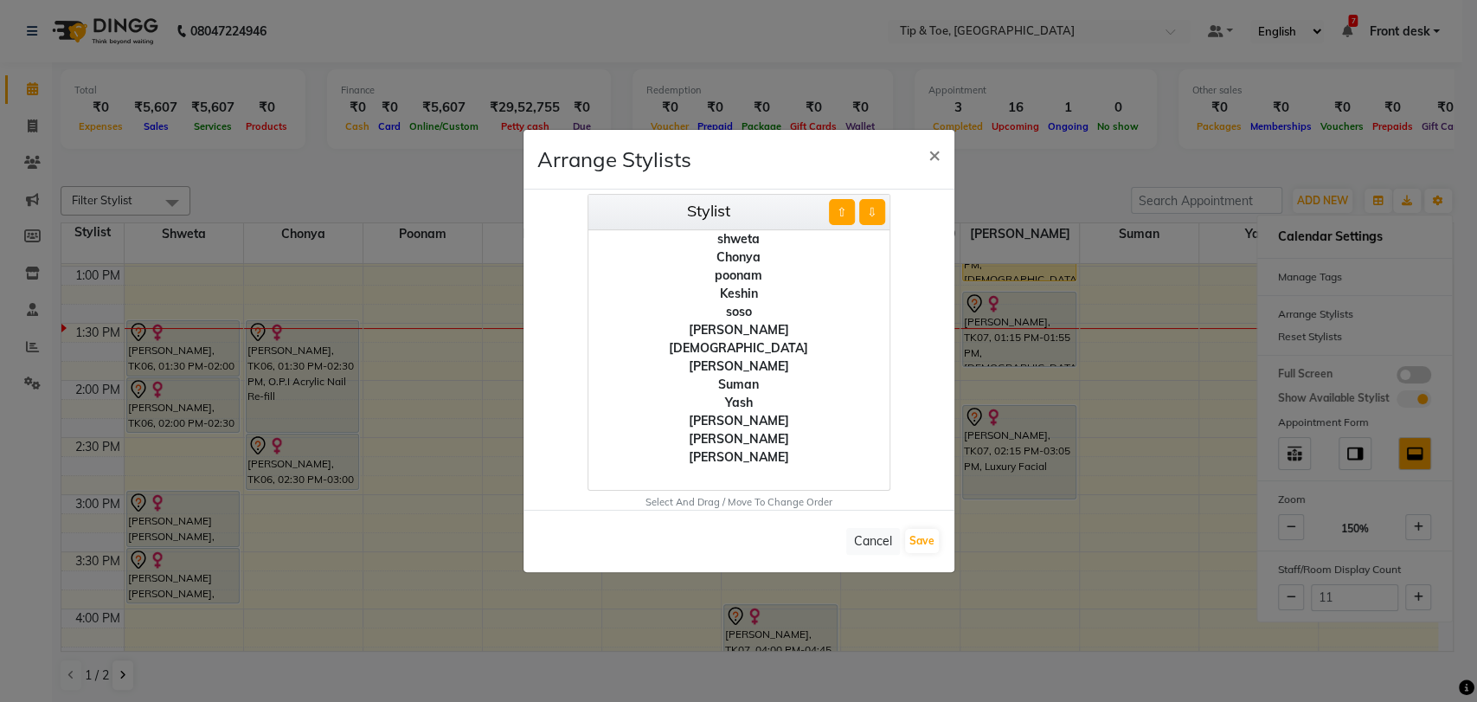
click at [764, 462] on div "[PERSON_NAME]" at bounding box center [738, 457] width 301 height 18
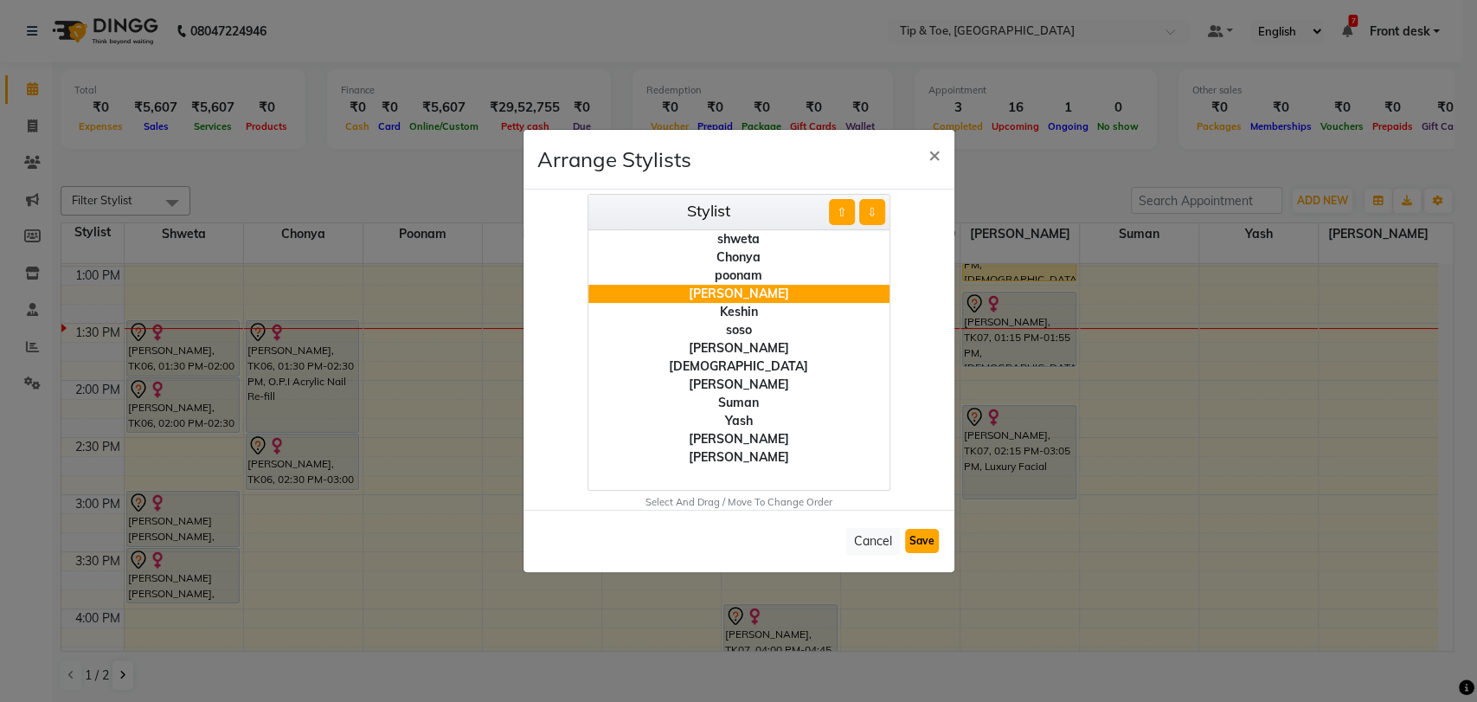
click at [924, 543] on button "Save" at bounding box center [922, 541] width 34 height 24
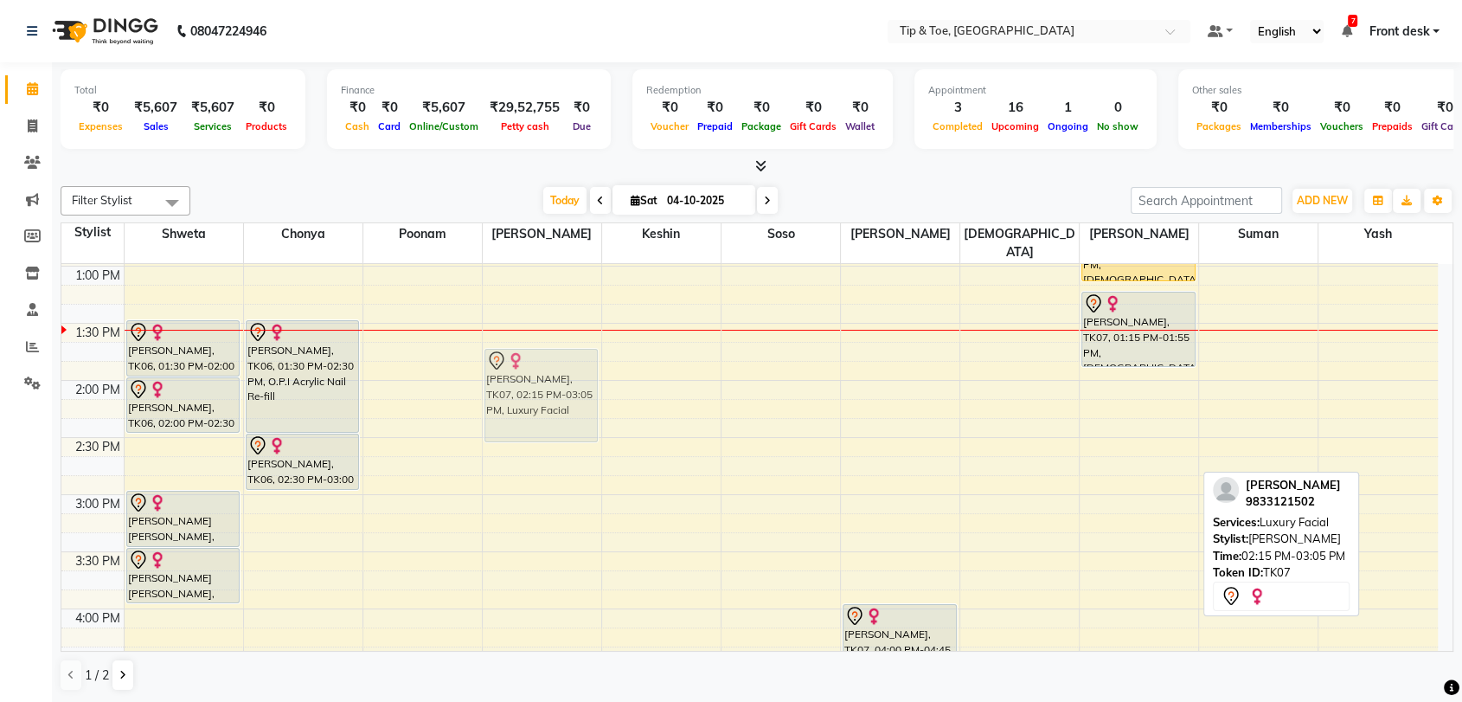
drag, startPoint x: 1125, startPoint y: 427, endPoint x: 588, endPoint y: 366, distance: 540.7
click at [543, 369] on tr "Pooja Shah, TK06, 01:30 PM-02:00 PM, T&T Permanent Gel Polish Pooja Shah, TK06,…" at bounding box center [749, 437] width 1377 height 1484
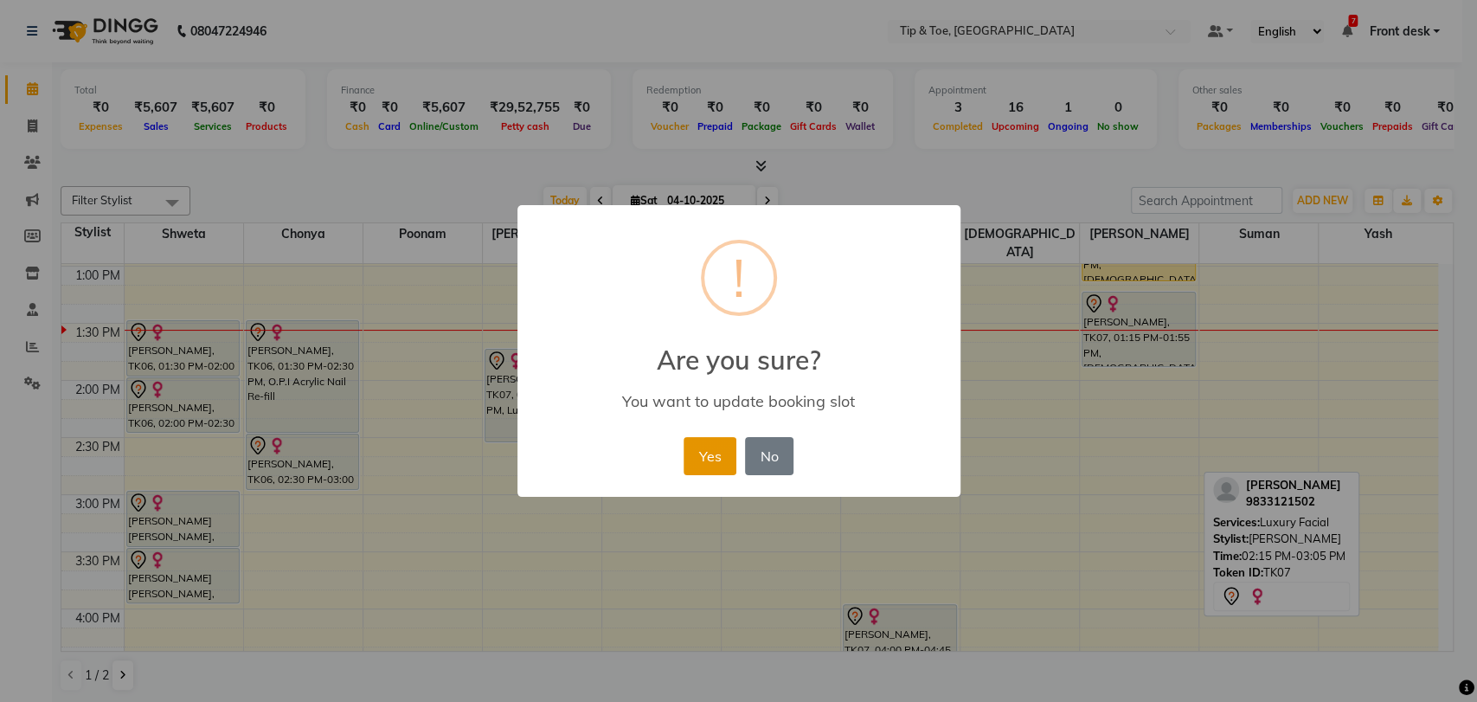
click at [734, 462] on button "Yes" at bounding box center [710, 456] width 53 height 38
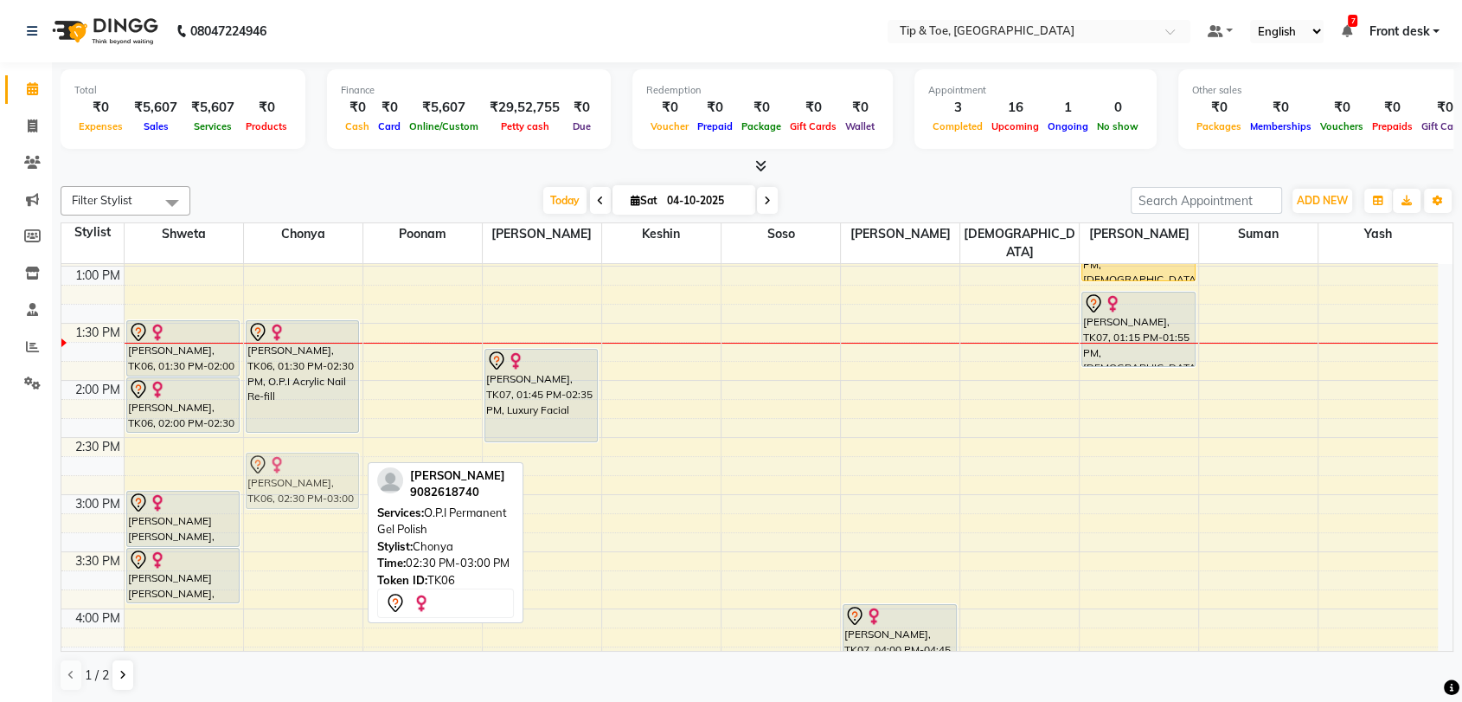
click at [292, 452] on div "Pooja Shah, TK06, 01:30 PM-02:30 PM, O.P.I Acrylic Nail Re-fill Pooja Shah, TK0…" at bounding box center [303, 437] width 119 height 1484
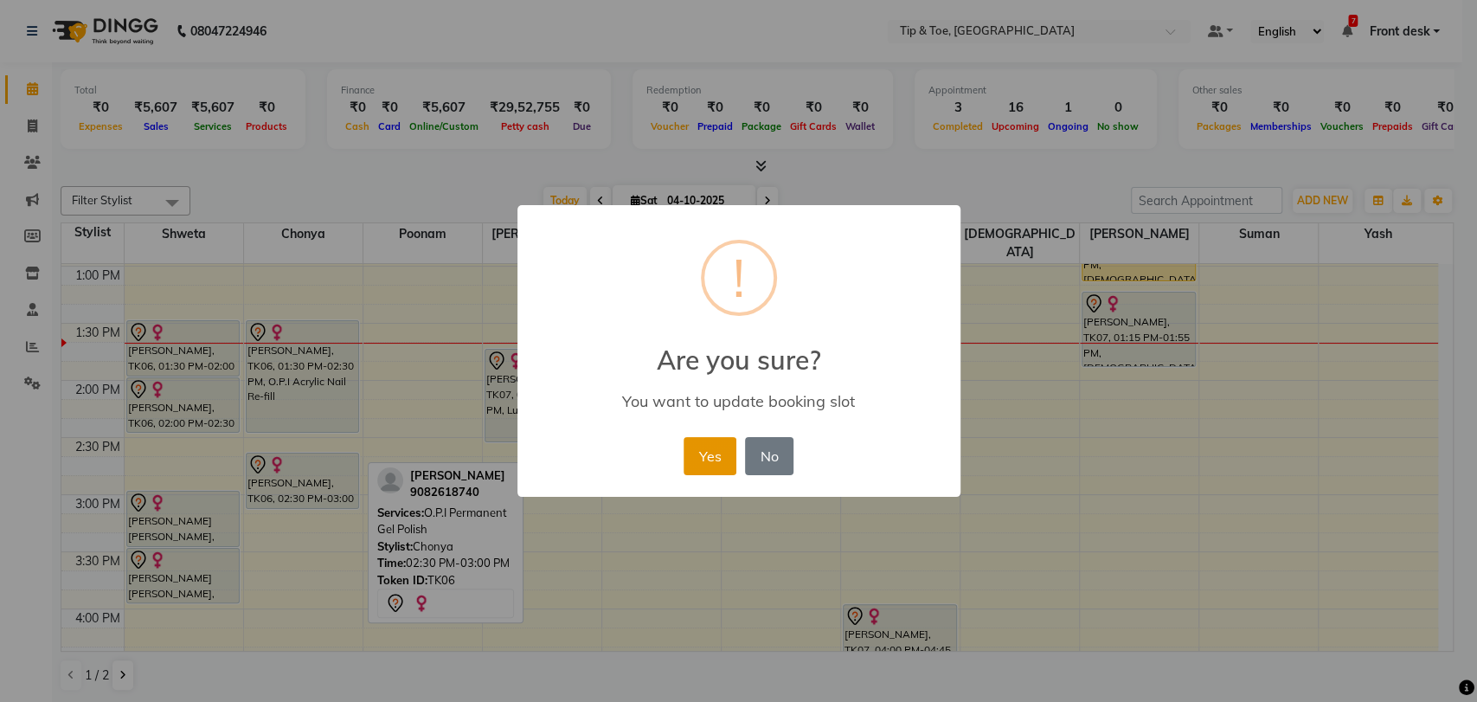
click at [699, 455] on button "Yes" at bounding box center [710, 456] width 53 height 38
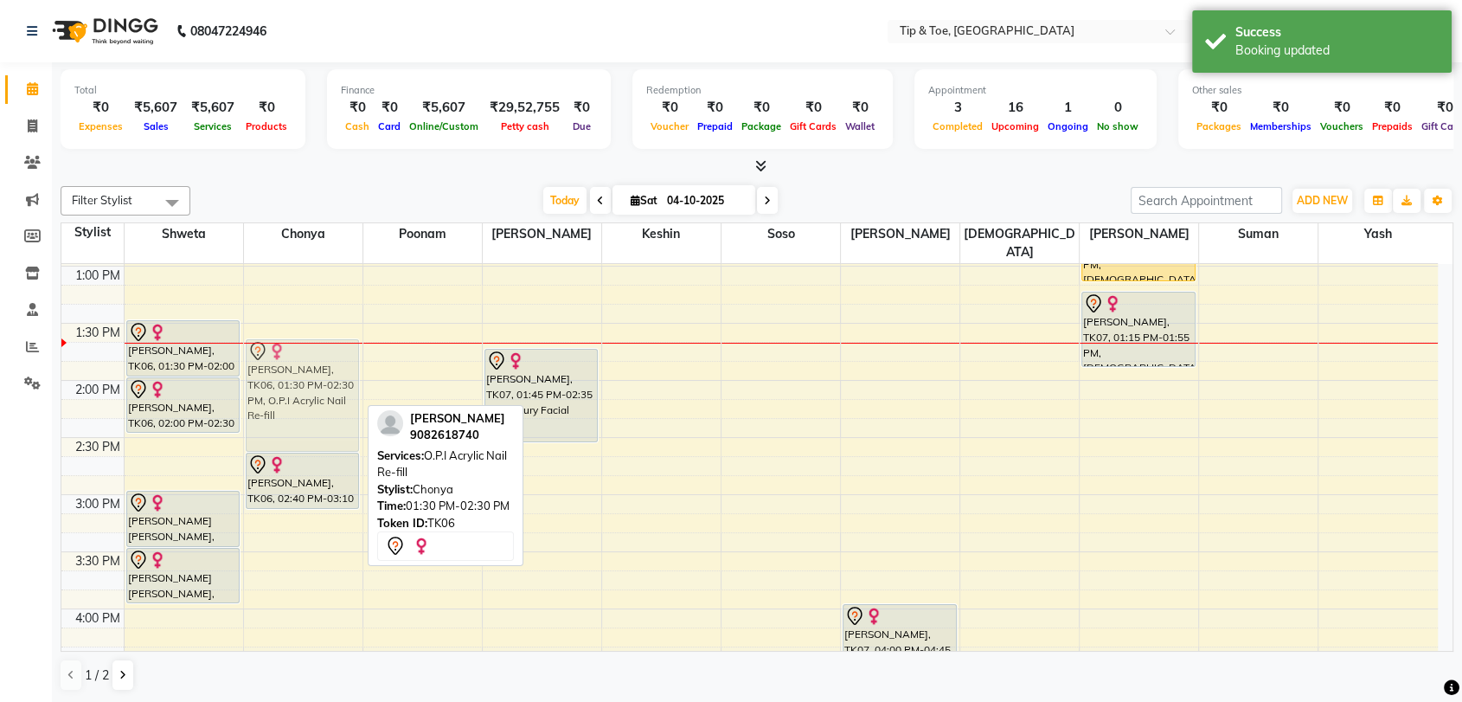
drag, startPoint x: 305, startPoint y: 343, endPoint x: 305, endPoint y: 352, distance: 9.6
click at [309, 368] on div "Pooja Shah, TK06, 01:30 PM-02:30 PM, O.P.I Acrylic Nail Re-fill Pooja Shah, TK0…" at bounding box center [303, 437] width 119 height 1484
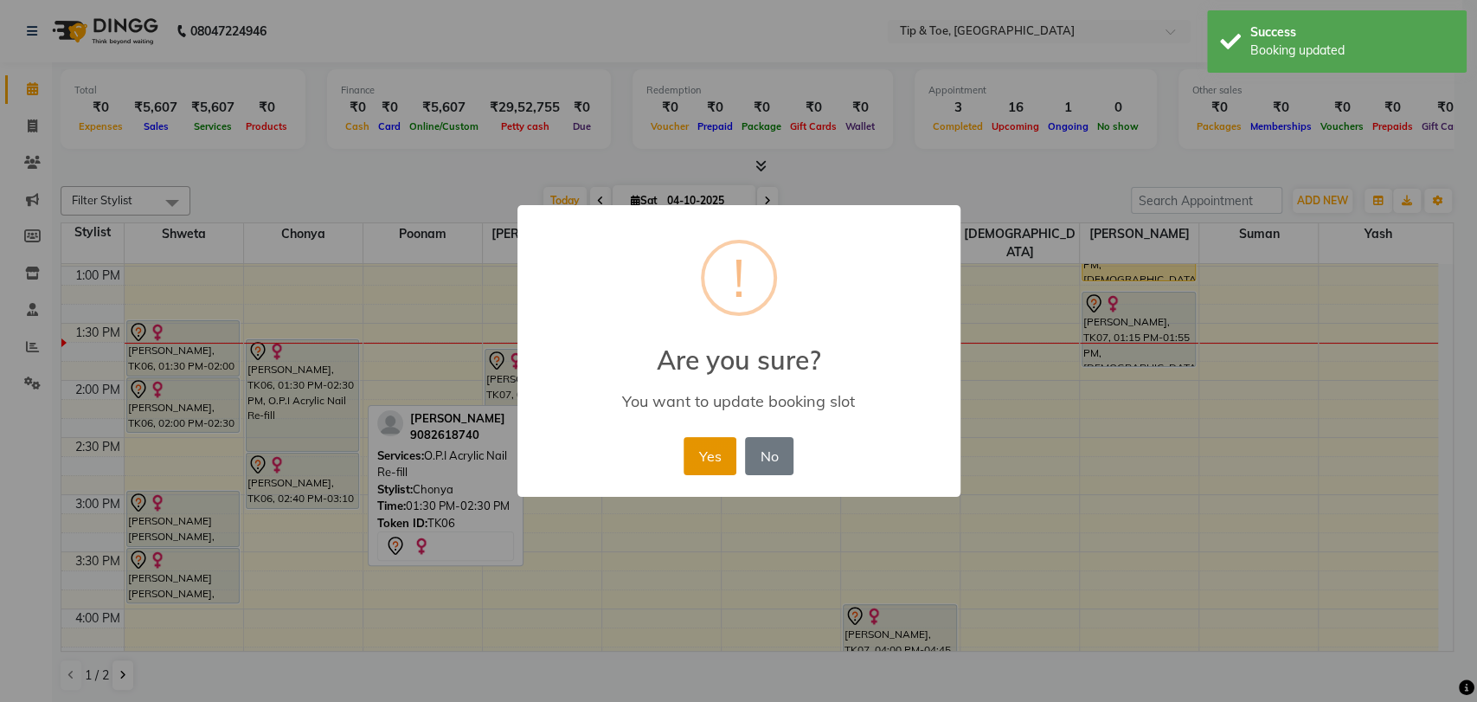
click at [718, 461] on button "Yes" at bounding box center [710, 456] width 53 height 38
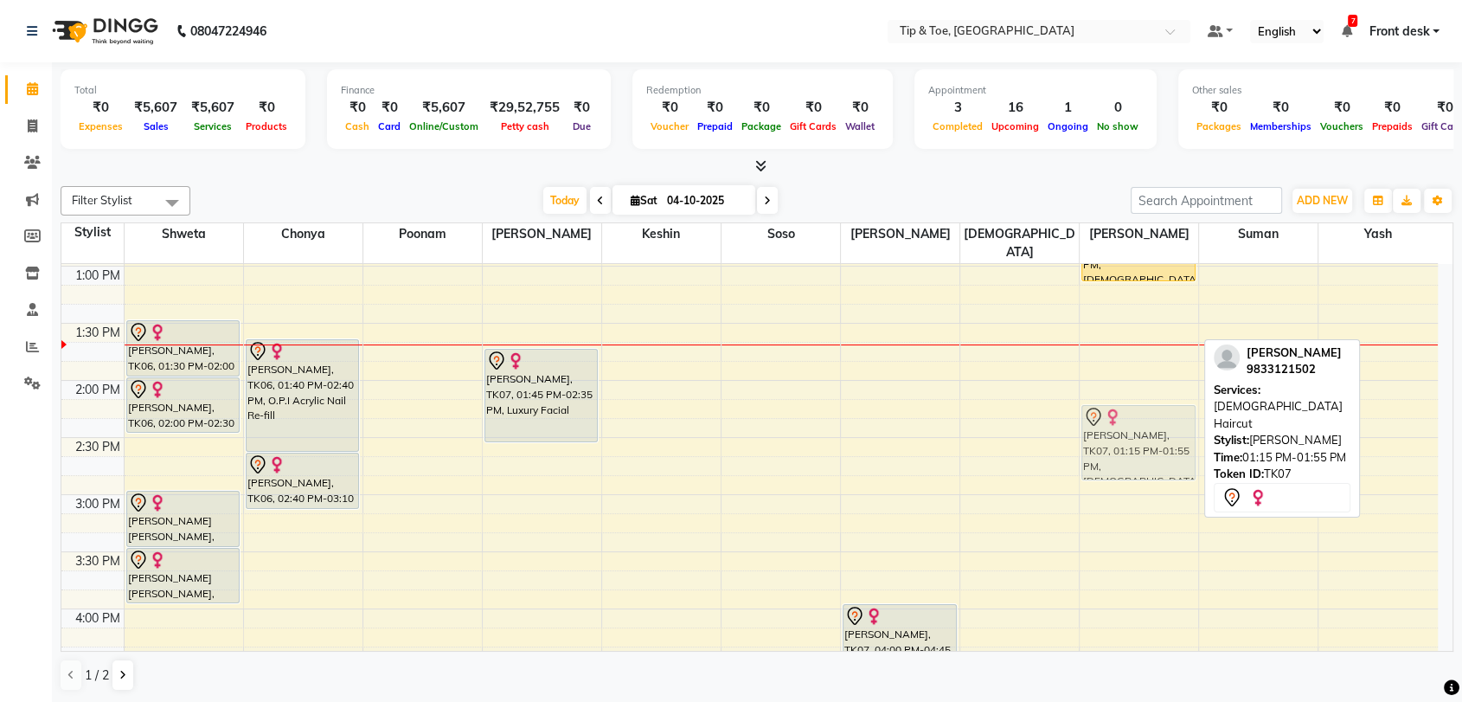
drag, startPoint x: 1153, startPoint y: 331, endPoint x: 1159, endPoint y: 450, distance: 119.6
click at [1162, 450] on div "Sujata, TK07, 12:30 PM-01:10 PM, Female Hair Spa Sujata, TK07, 01:15 PM-01:55 P…" at bounding box center [1139, 437] width 119 height 1484
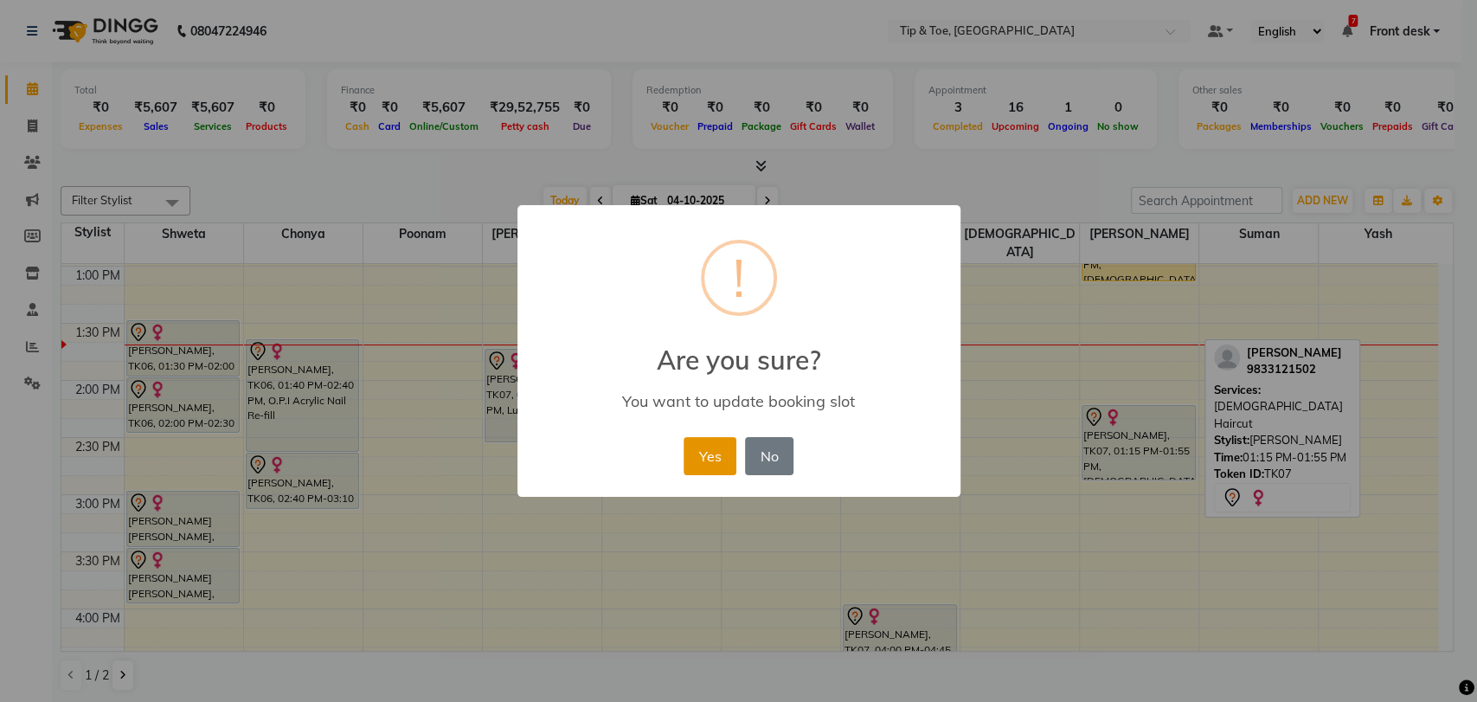
click at [724, 452] on button "Yes" at bounding box center [710, 456] width 53 height 38
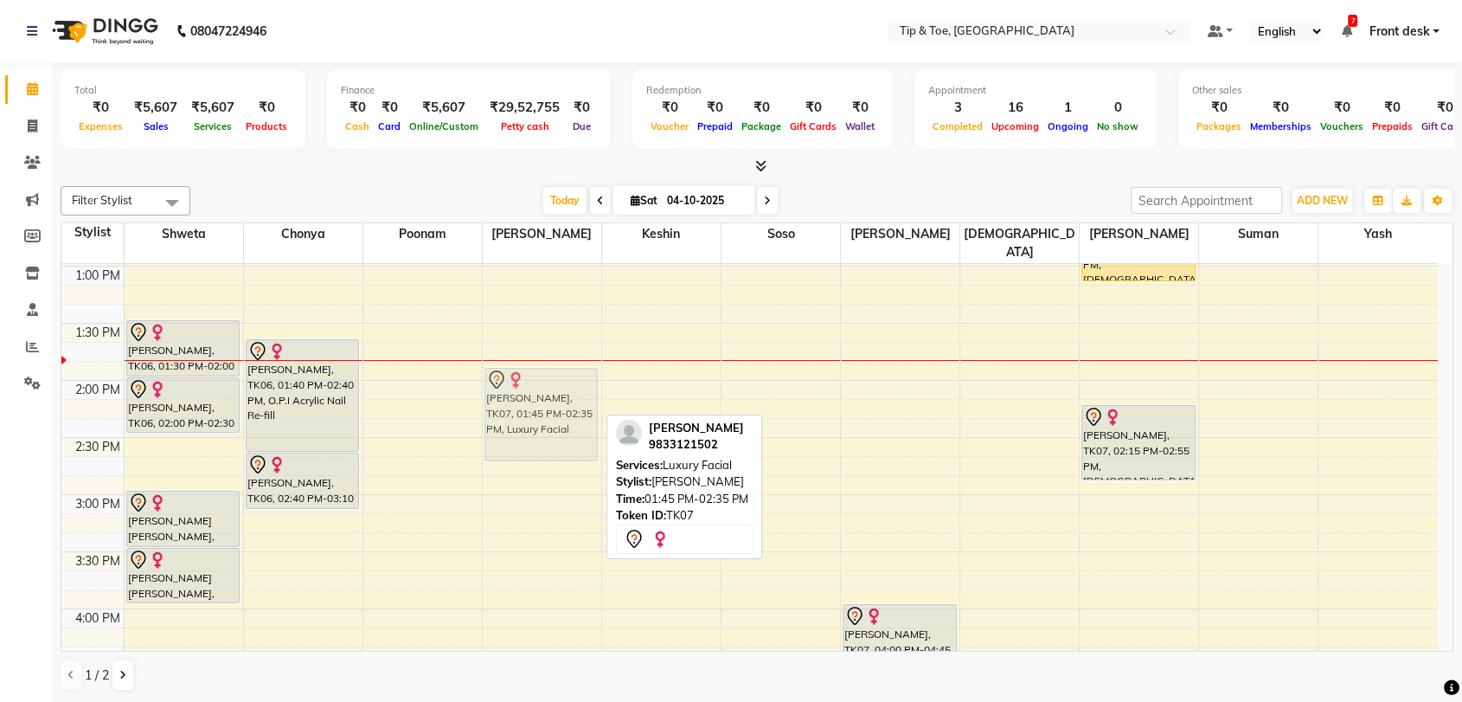
drag, startPoint x: 543, startPoint y: 378, endPoint x: 546, endPoint y: 403, distance: 25.2
click at [546, 403] on div "Sujata, TK07, 01:45 PM-02:35 PM, Luxury Facial Sujata, TK07, 01:45 PM-02:35 PM,…" at bounding box center [542, 437] width 119 height 1484
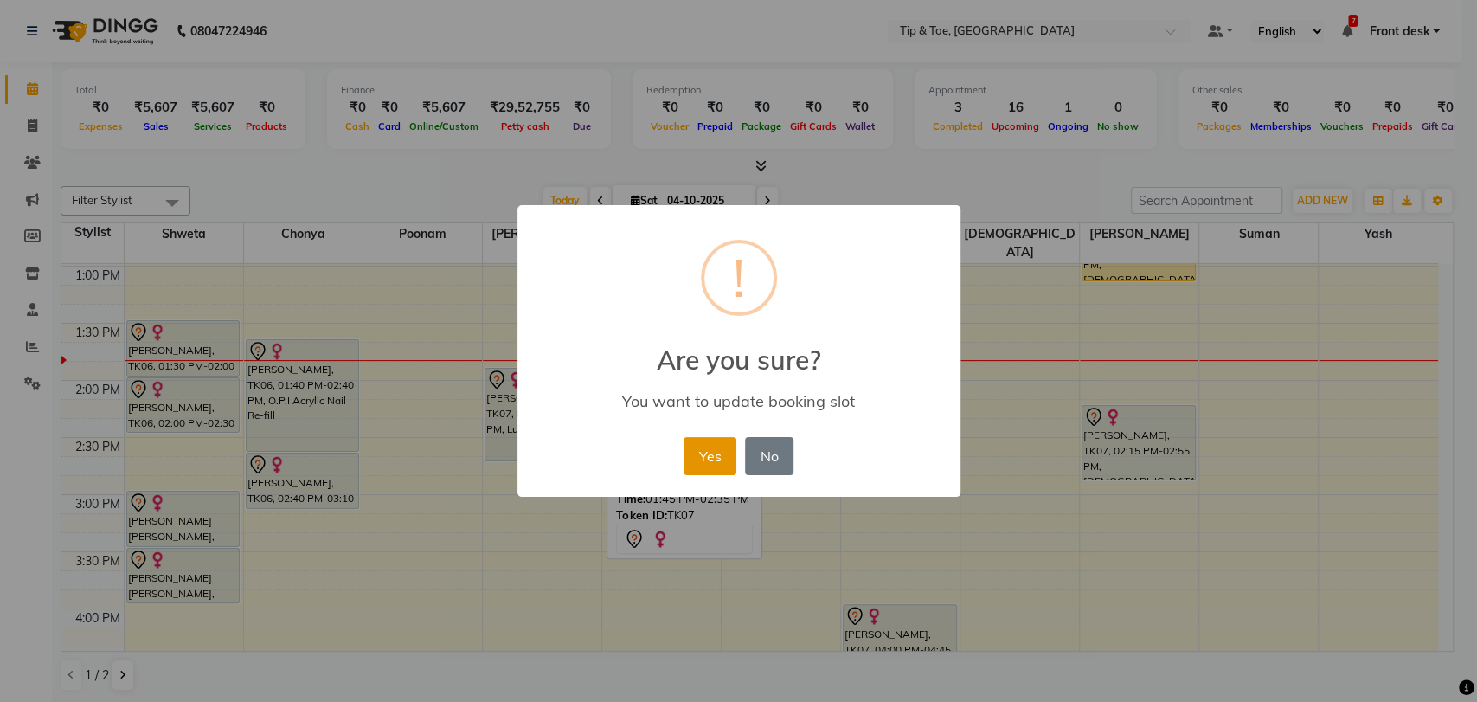
click at [705, 464] on button "Yes" at bounding box center [710, 456] width 53 height 38
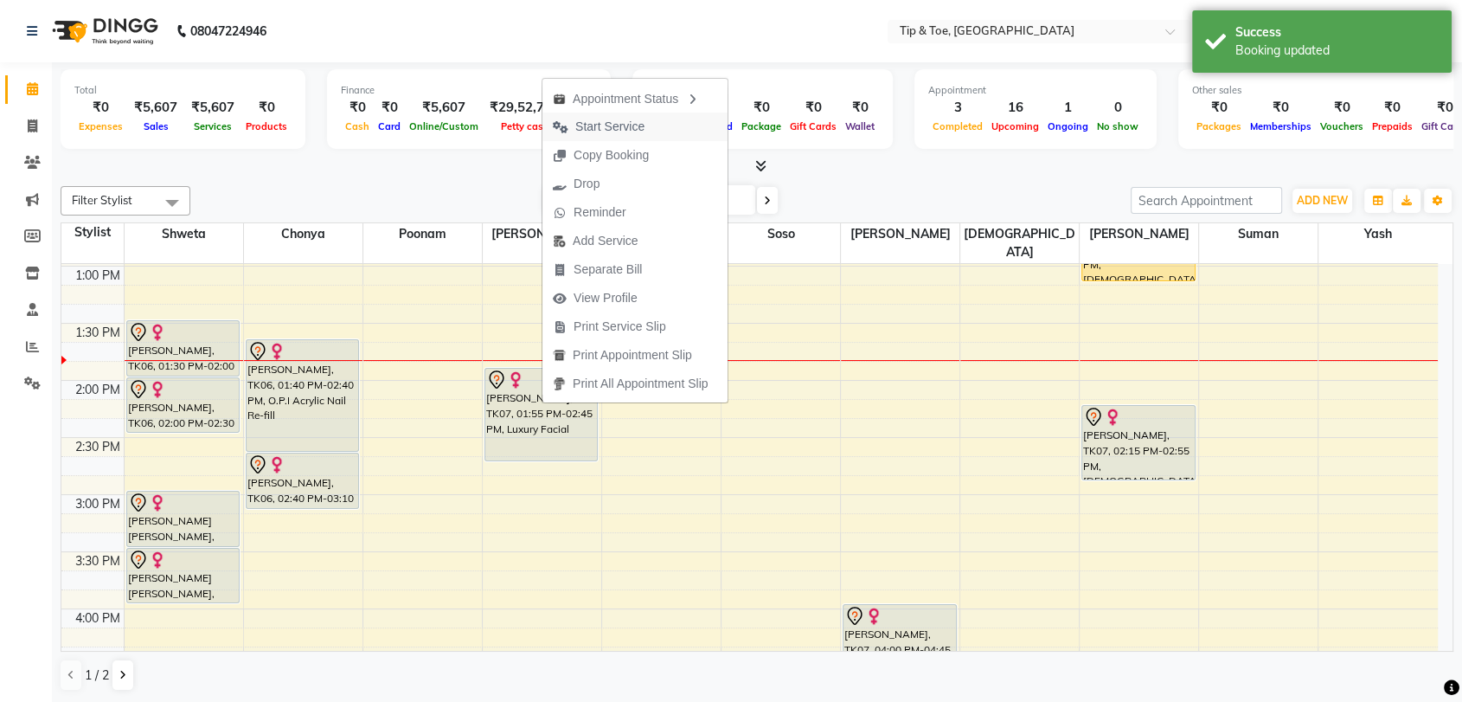
click at [644, 125] on span "Start Service" at bounding box center [609, 127] width 69 height 18
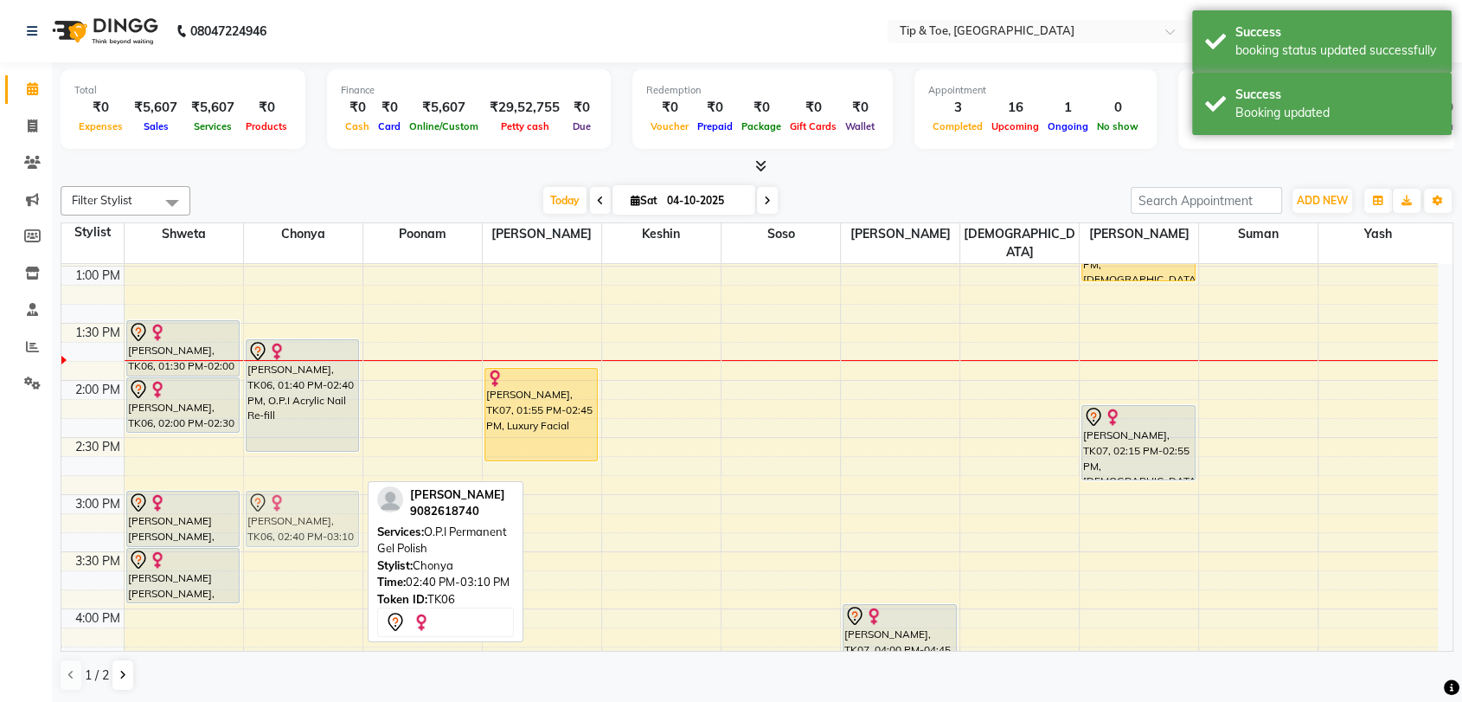
click at [302, 475] on div "Pooja Shah, TK06, 01:40 PM-02:40 PM, O.P.I Acrylic Nail Re-fill Pooja Shah, TK0…" at bounding box center [303, 437] width 119 height 1484
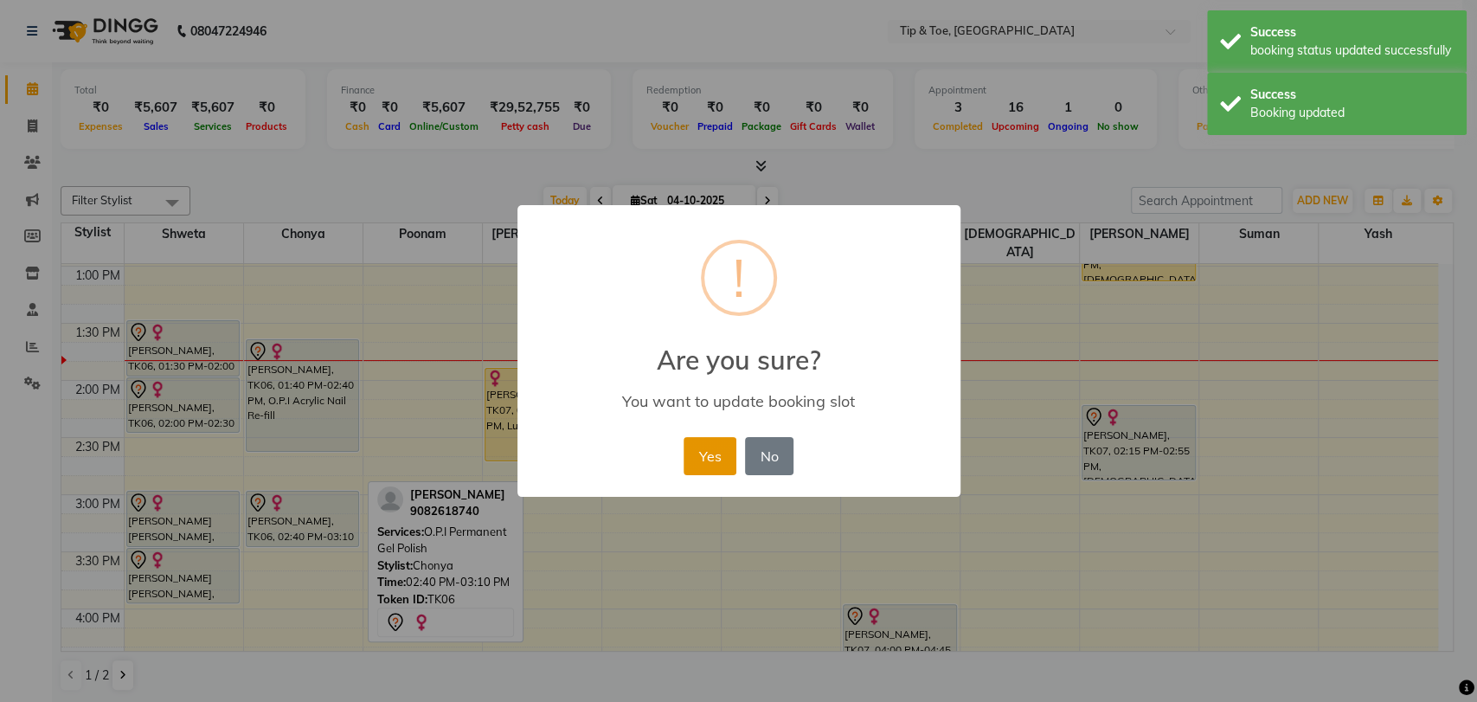
click at [700, 455] on button "Yes" at bounding box center [710, 456] width 53 height 38
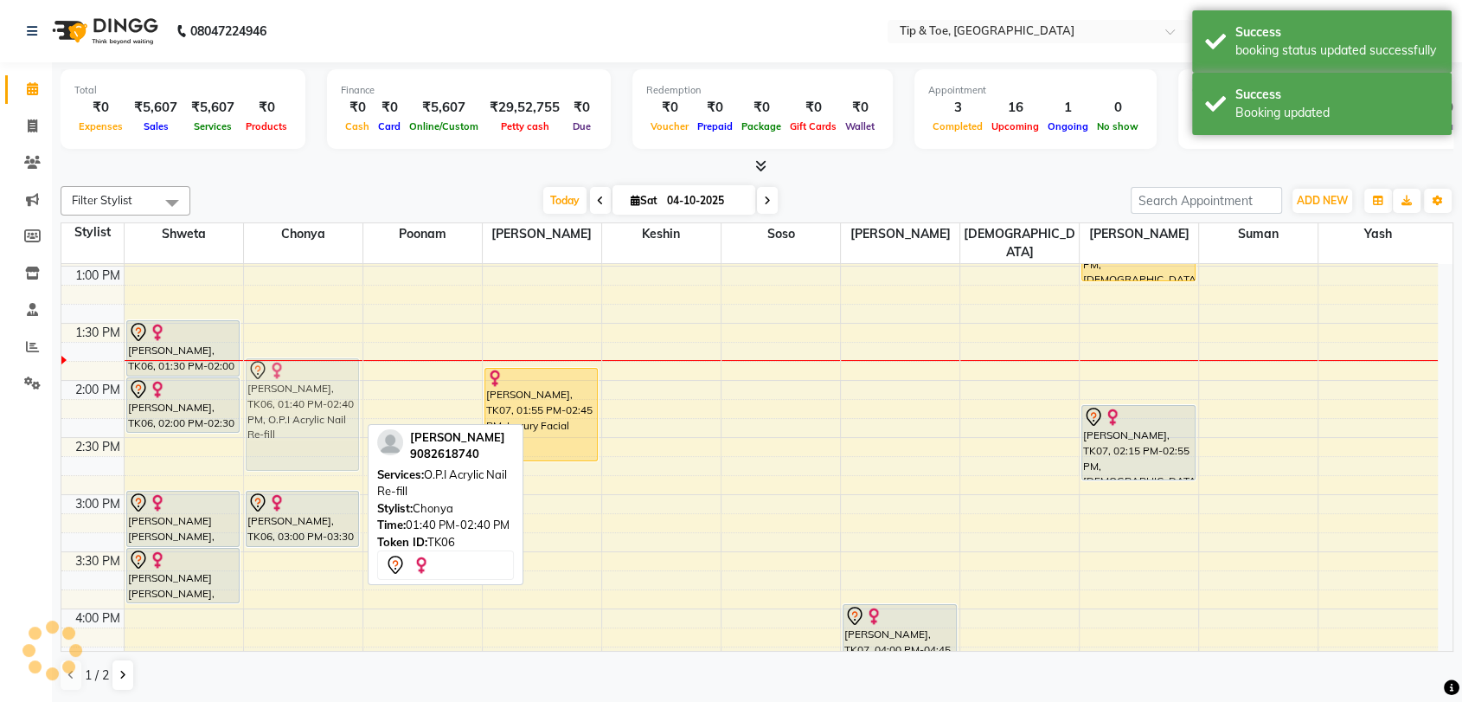
drag, startPoint x: 302, startPoint y: 389, endPoint x: 301, endPoint y: 417, distance: 27.7
click at [301, 417] on div "Pooja Shah, TK06, 01:40 PM-02:40 PM, O.P.I Acrylic Nail Re-fill Pooja Shah, TK0…" at bounding box center [303, 437] width 119 height 1484
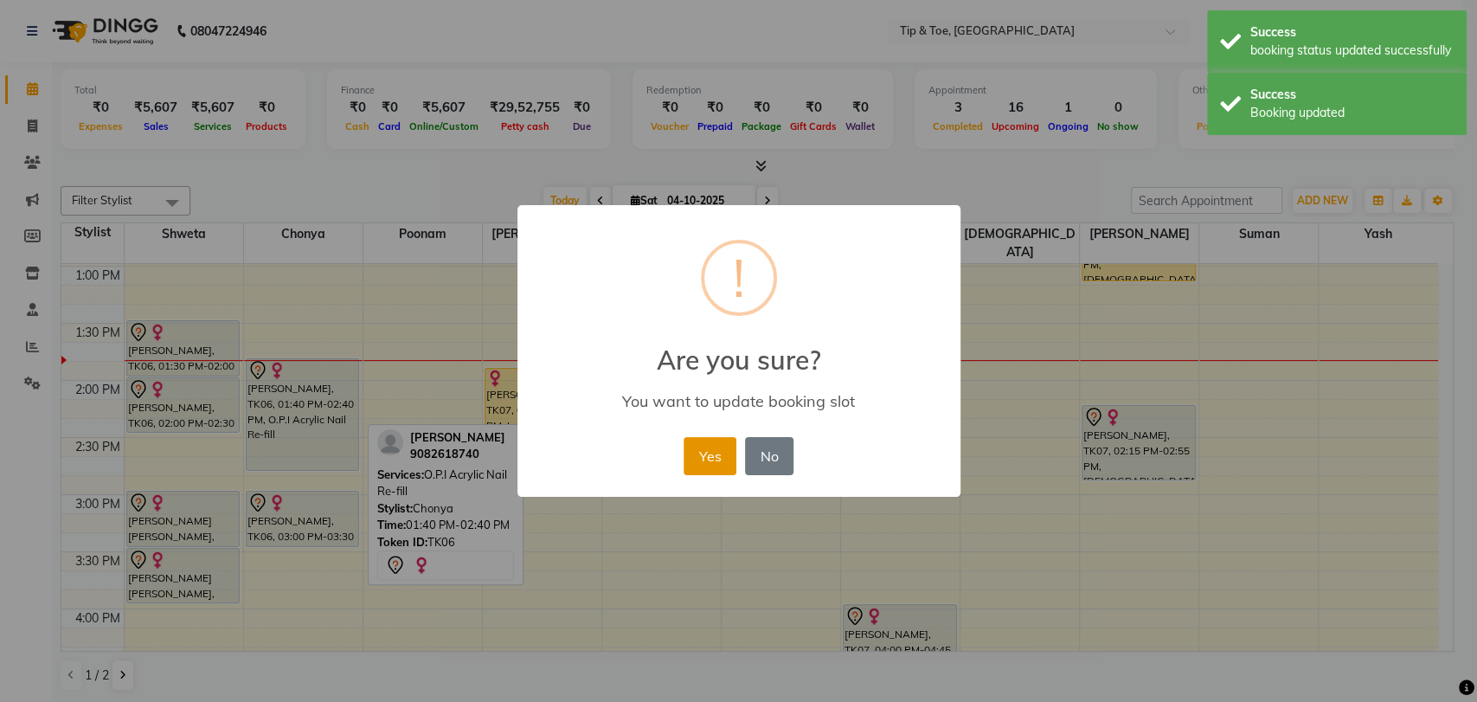
click at [697, 454] on button "Yes" at bounding box center [710, 456] width 53 height 38
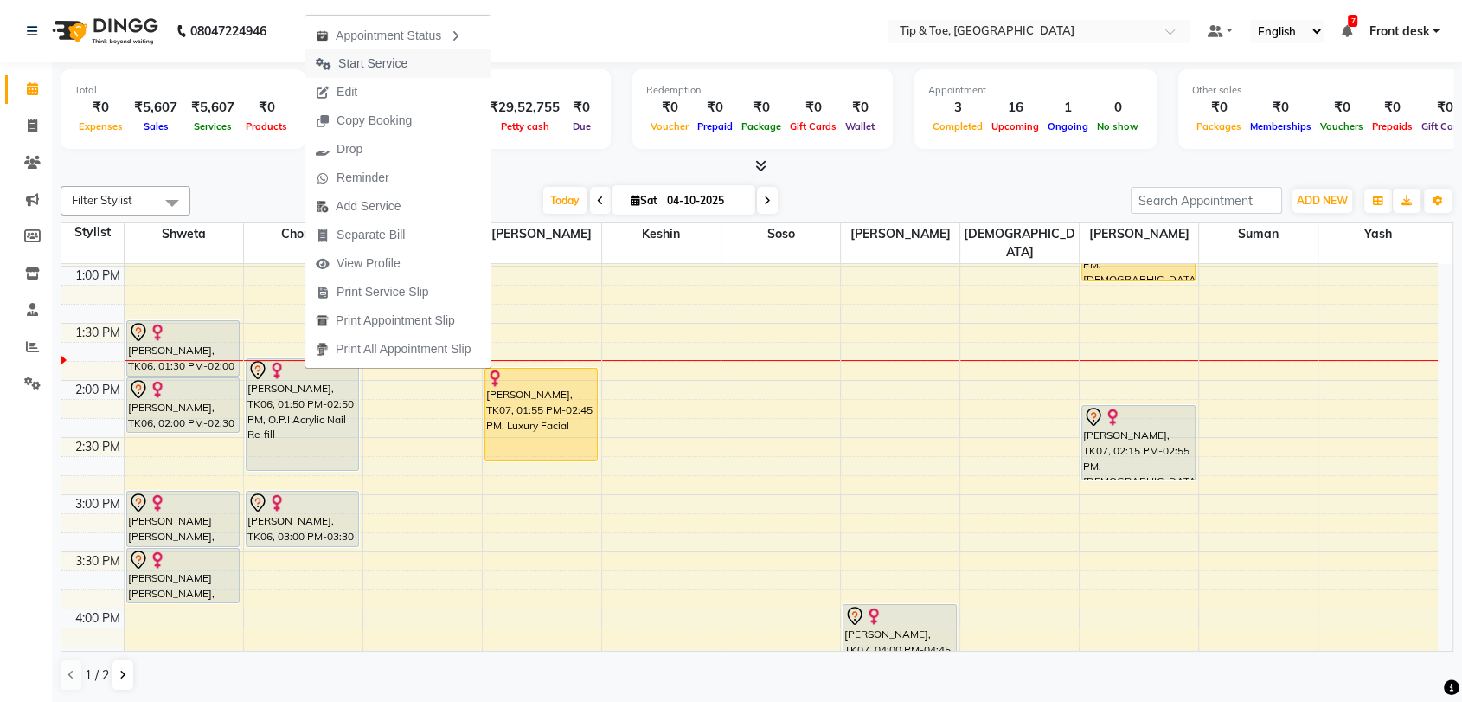
click at [400, 63] on span "Start Service" at bounding box center [372, 64] width 69 height 18
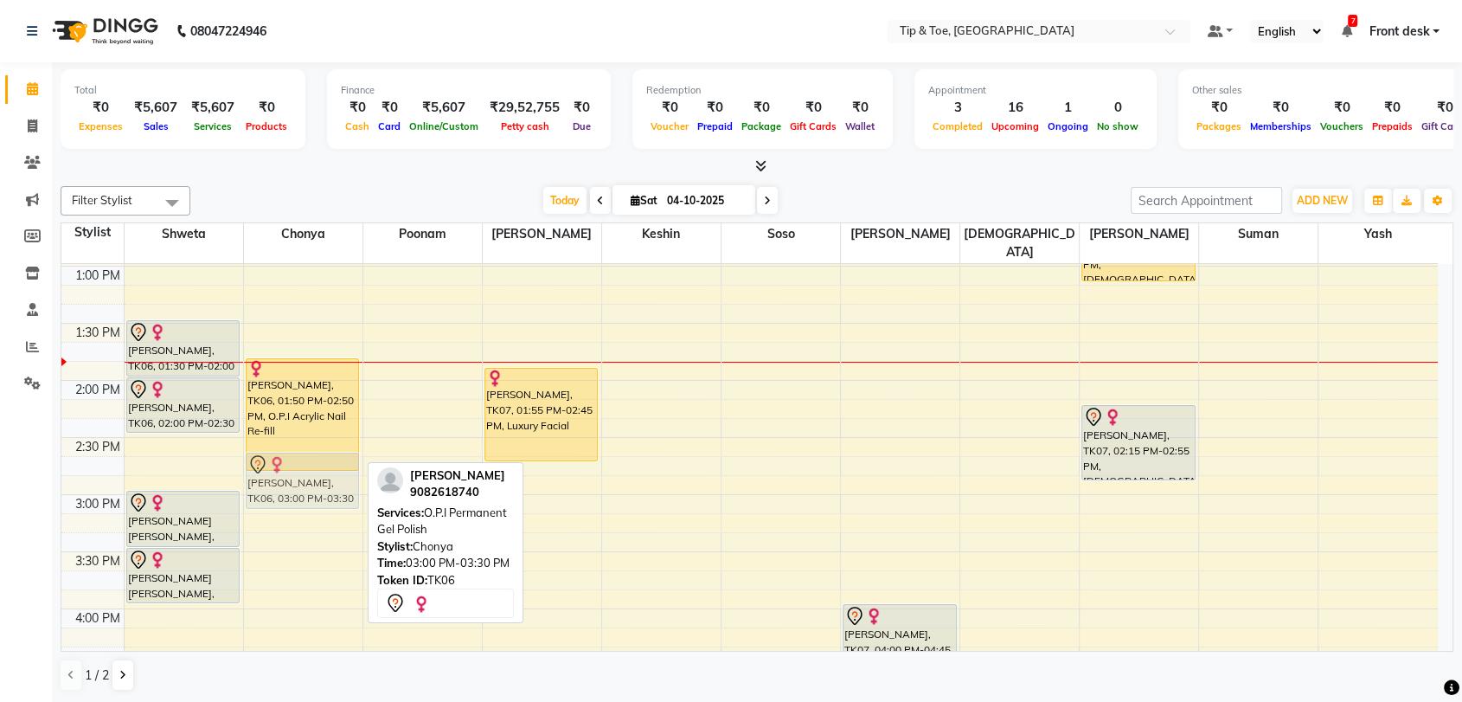
drag, startPoint x: 325, startPoint y: 488, endPoint x: 323, endPoint y: 453, distance: 35.6
click at [323, 453] on div "Pooja Shah, TK06, 01:50 PM-02:50 PM, O.P.I Acrylic Nail Re-fill Pooja Shah, TK0…" at bounding box center [303, 437] width 119 height 1484
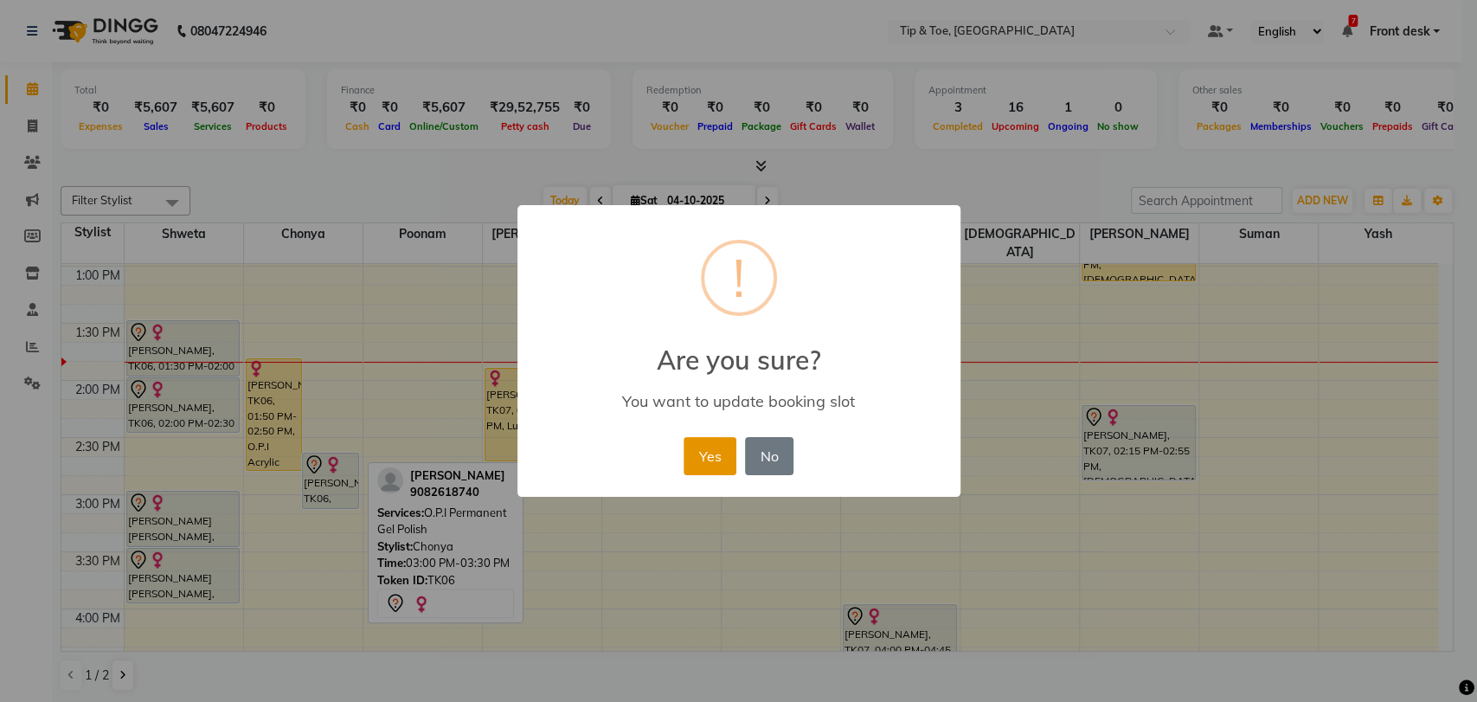
click at [700, 455] on button "Yes" at bounding box center [710, 456] width 53 height 38
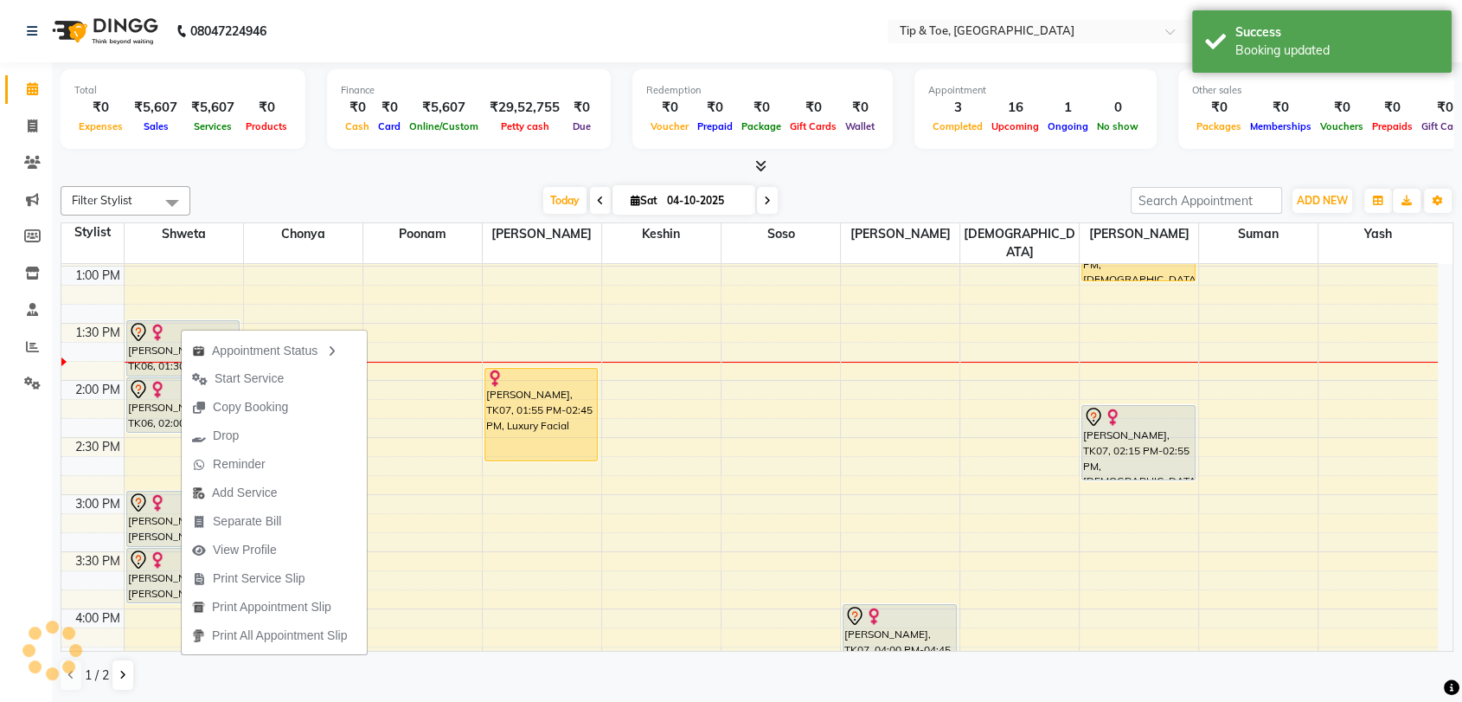
click at [363, 182] on div "Filter Stylist Select All shweta Chonya poonam Keshin soso Regan Vikarm Sohail …" at bounding box center [757, 438] width 1393 height 519
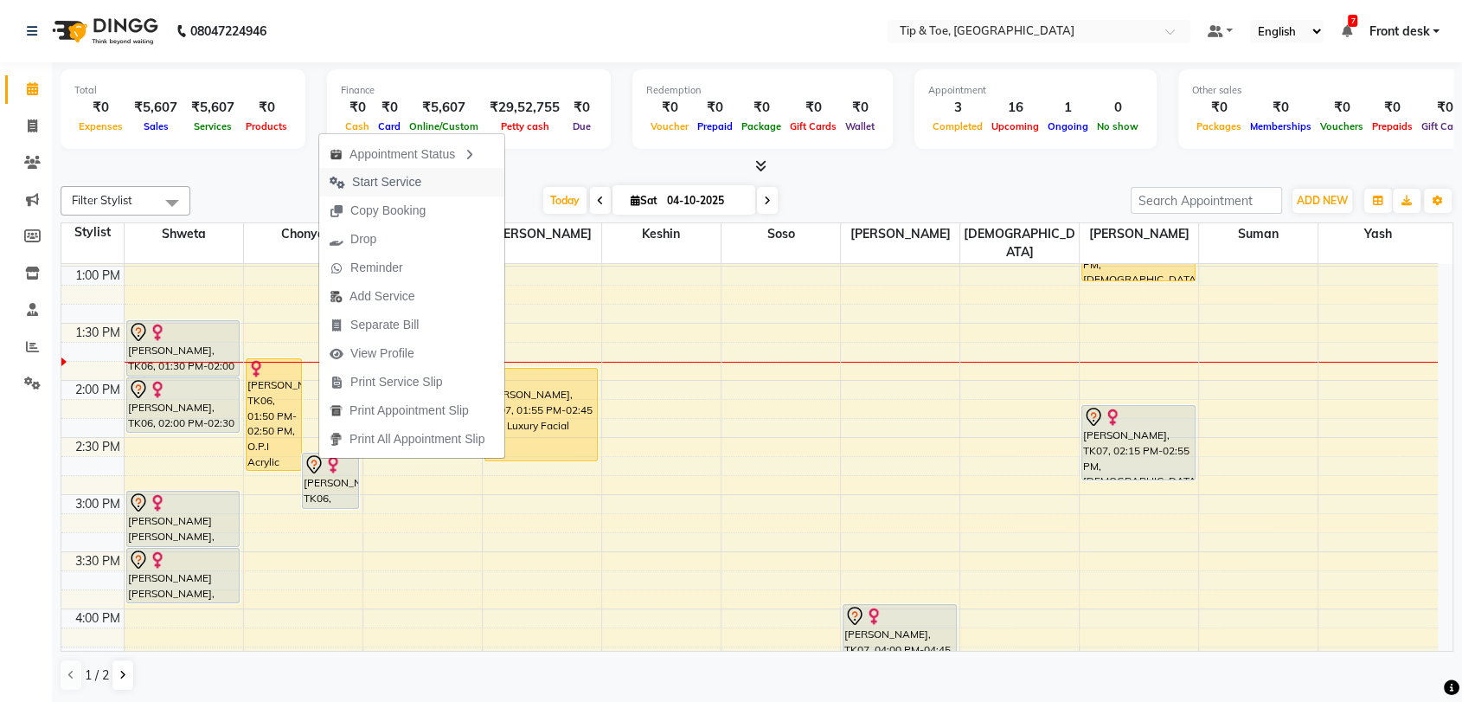
click at [412, 186] on span "Start Service" at bounding box center [386, 182] width 69 height 18
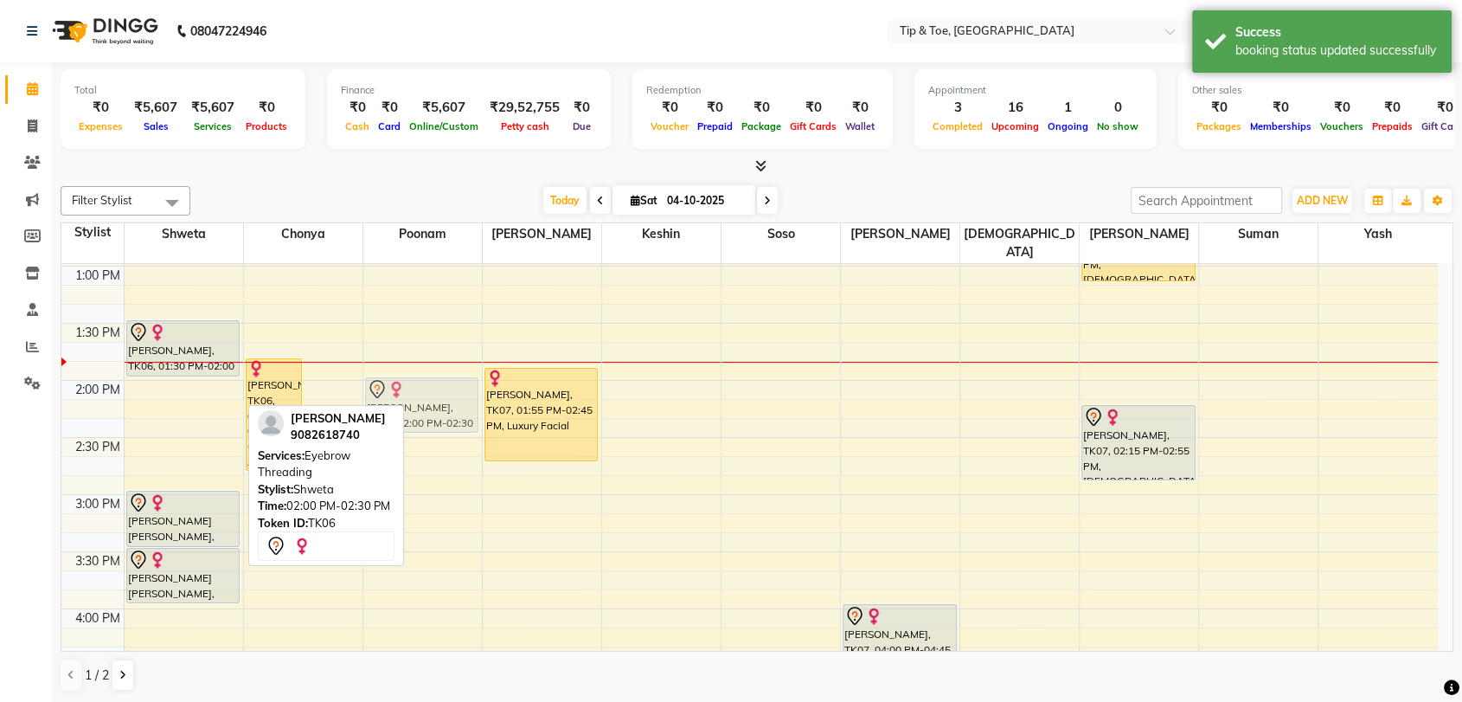
drag, startPoint x: 160, startPoint y: 363, endPoint x: 402, endPoint y: 367, distance: 242.3
click at [402, 367] on tr "Pooja Shah, TK06, 01:30 PM-02:00 PM, T&T Permanent Gel Polish Pooja Shah, TK06,…" at bounding box center [749, 437] width 1377 height 1484
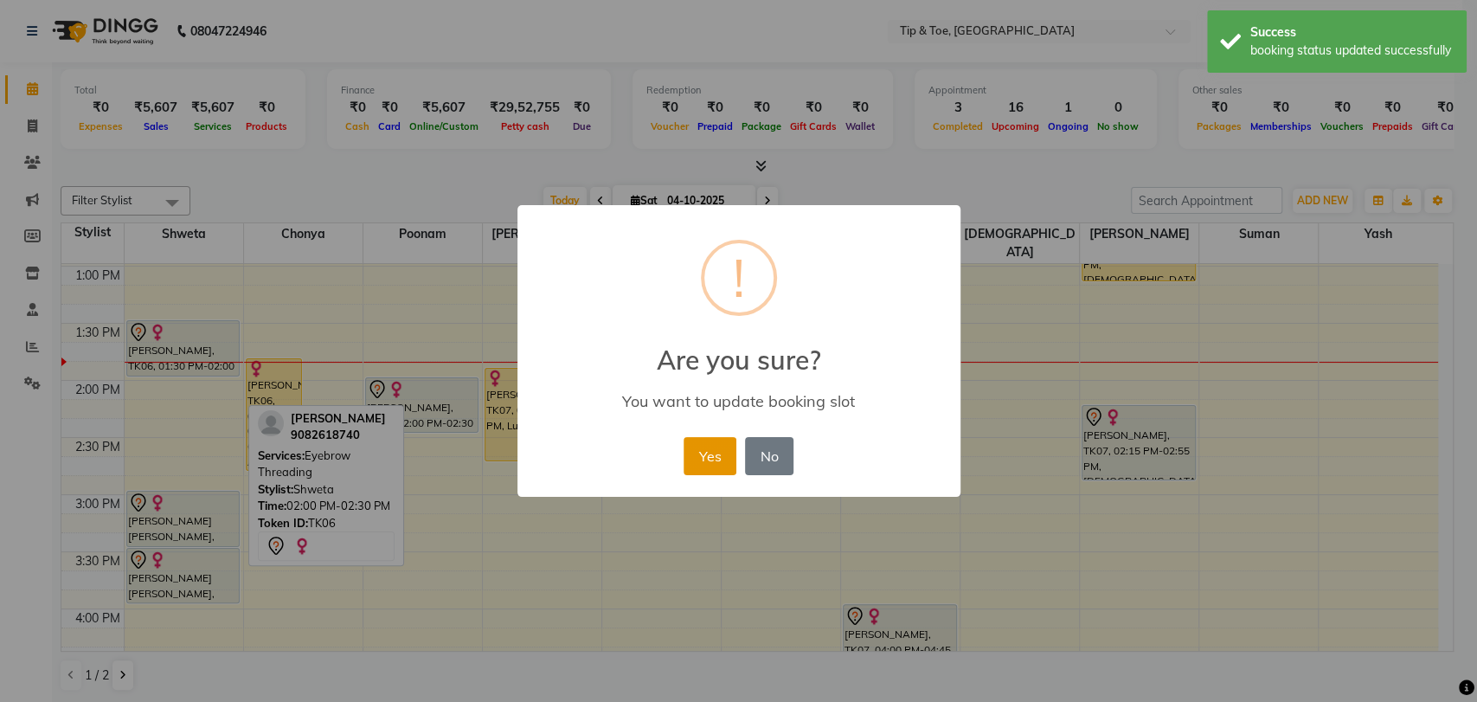
click at [724, 456] on button "Yes" at bounding box center [710, 456] width 53 height 38
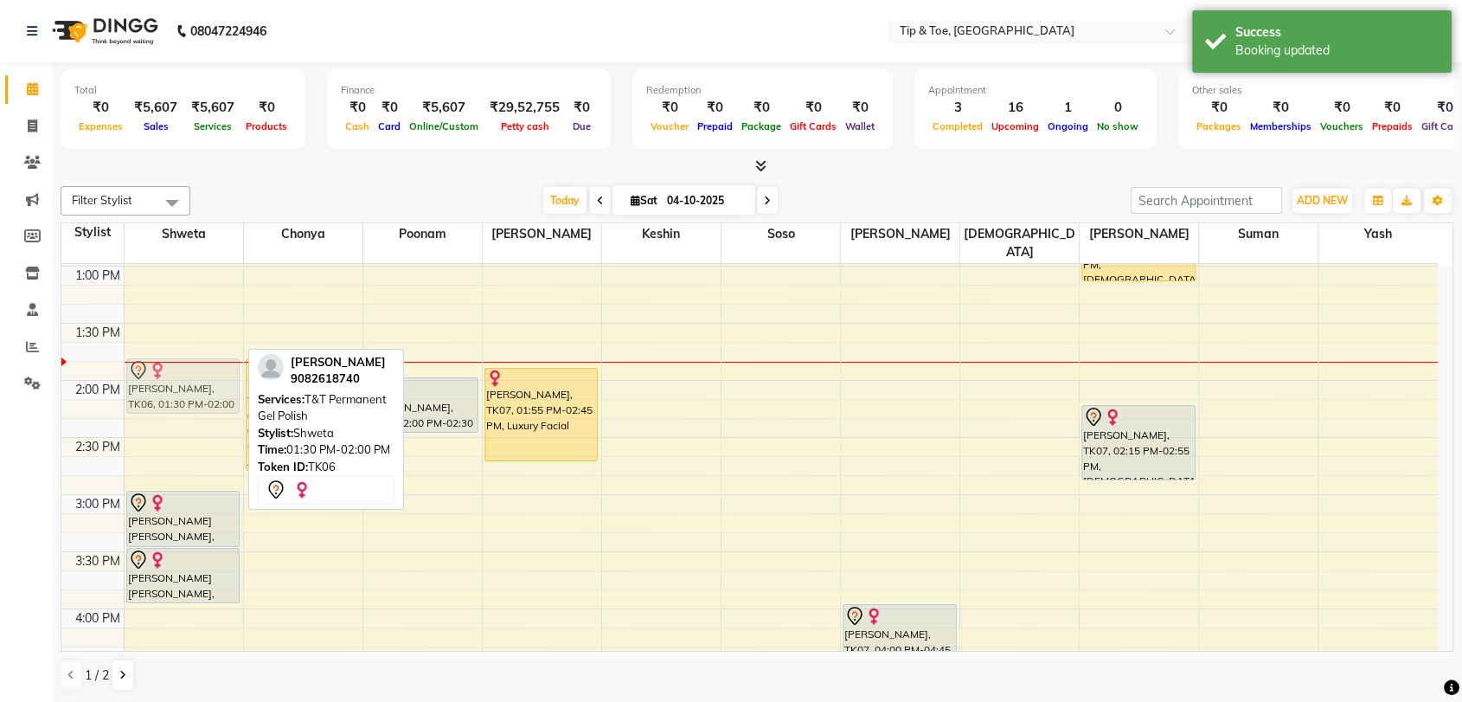
drag, startPoint x: 189, startPoint y: 326, endPoint x: 197, endPoint y: 370, distance: 44.8
click at [196, 370] on div "Pooja Shah, TK06, 01:30 PM-02:00 PM, T&T Permanent Gel Polish JOVIE LYNNE YEE, …" at bounding box center [184, 437] width 119 height 1484
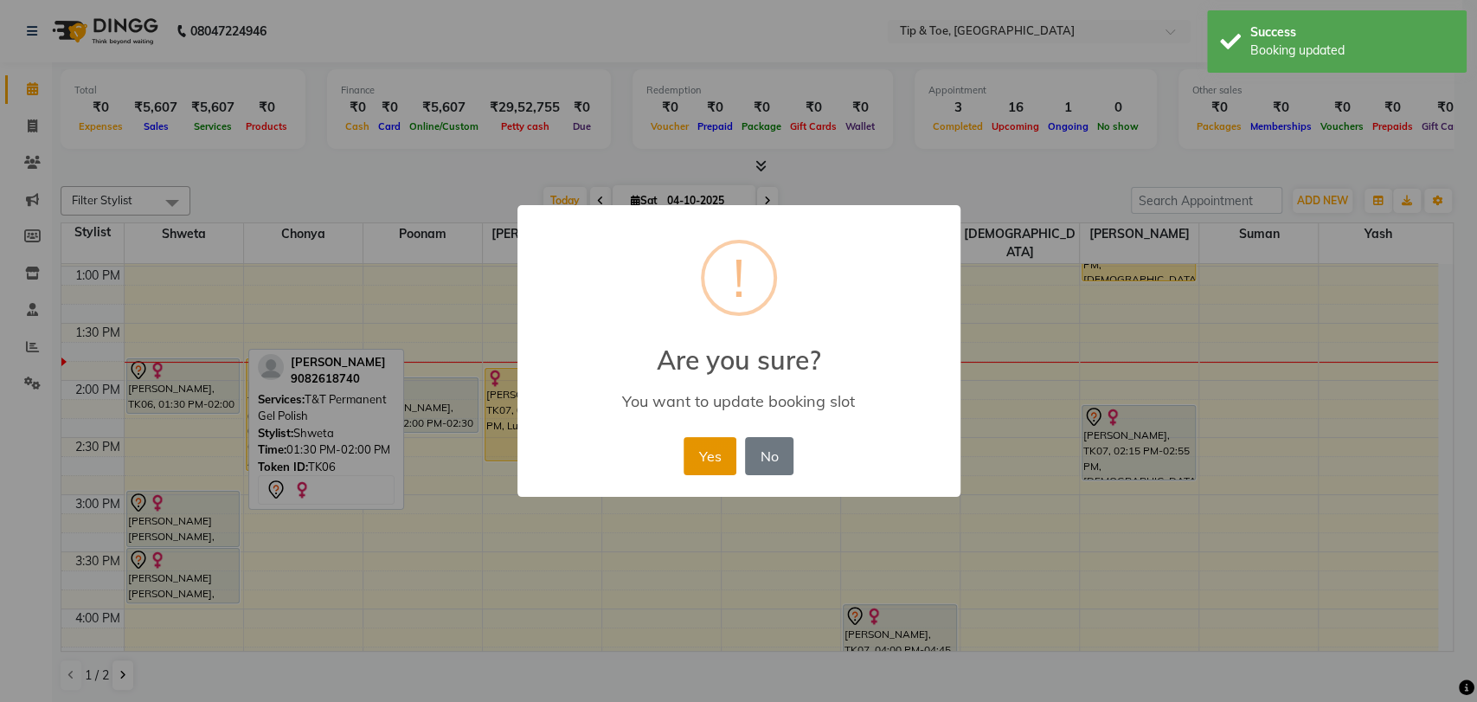
click at [707, 446] on button "Yes" at bounding box center [710, 456] width 53 height 38
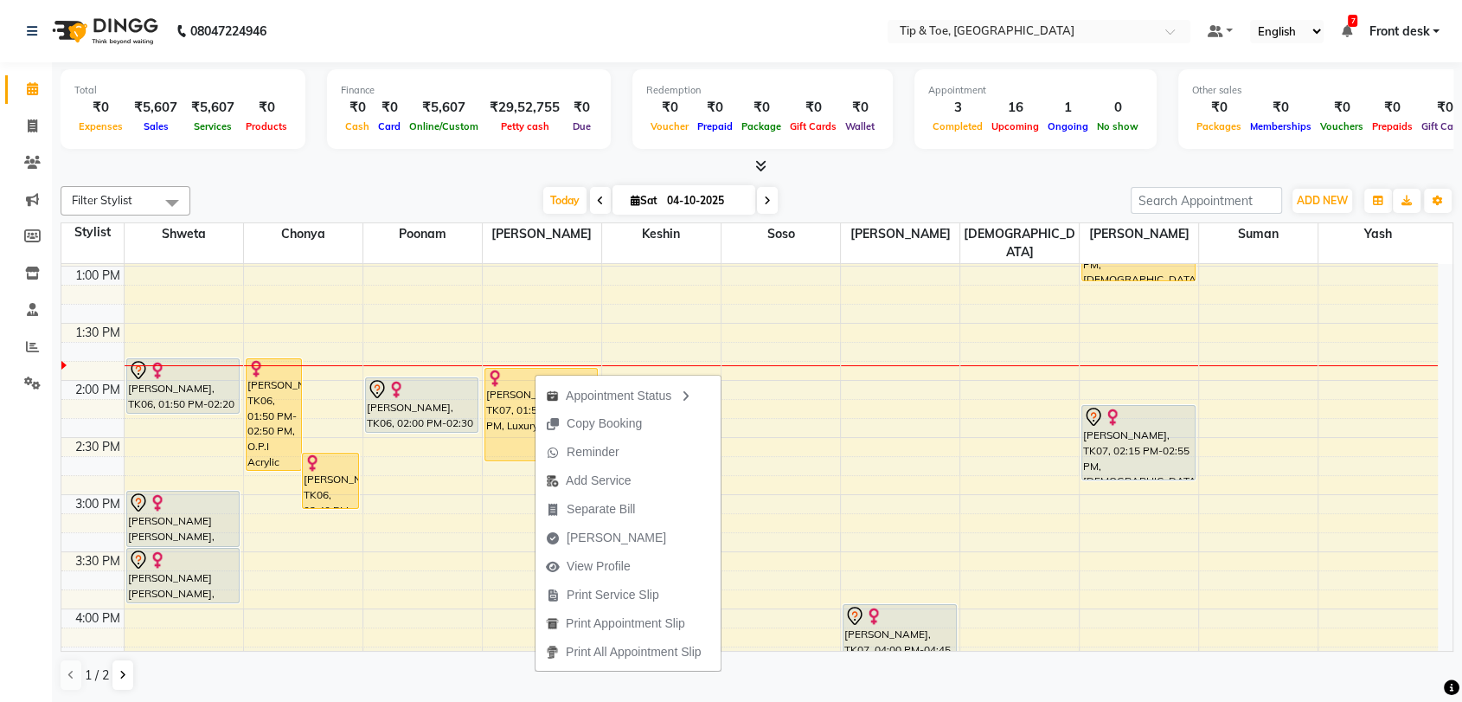
click at [505, 173] on div at bounding box center [757, 166] width 1393 height 18
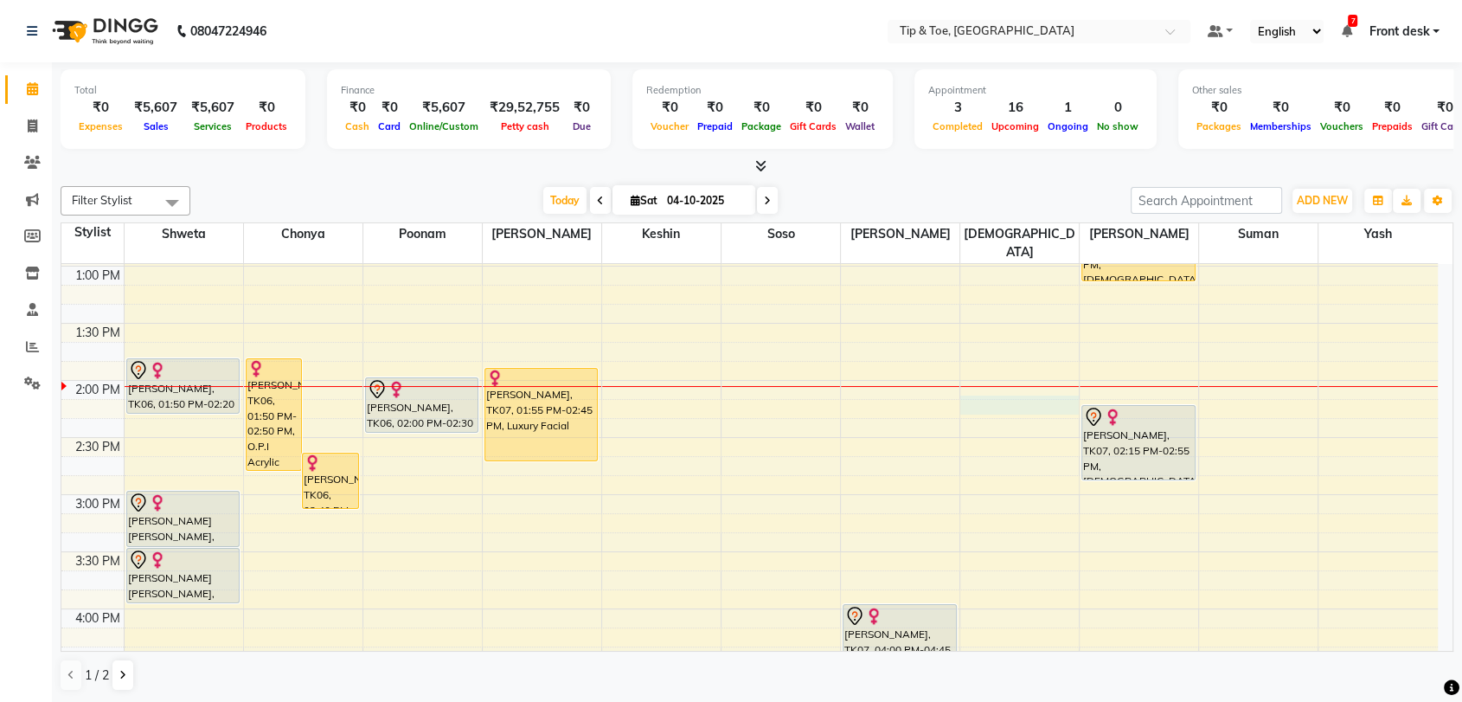
click at [997, 382] on div "8:00 AM 8:30 AM 9:00 AM 9:30 AM 10:00 AM 10:30 AM 11:00 AM 11:30 AM 12:00 PM 12…" at bounding box center [749, 437] width 1377 height 1484
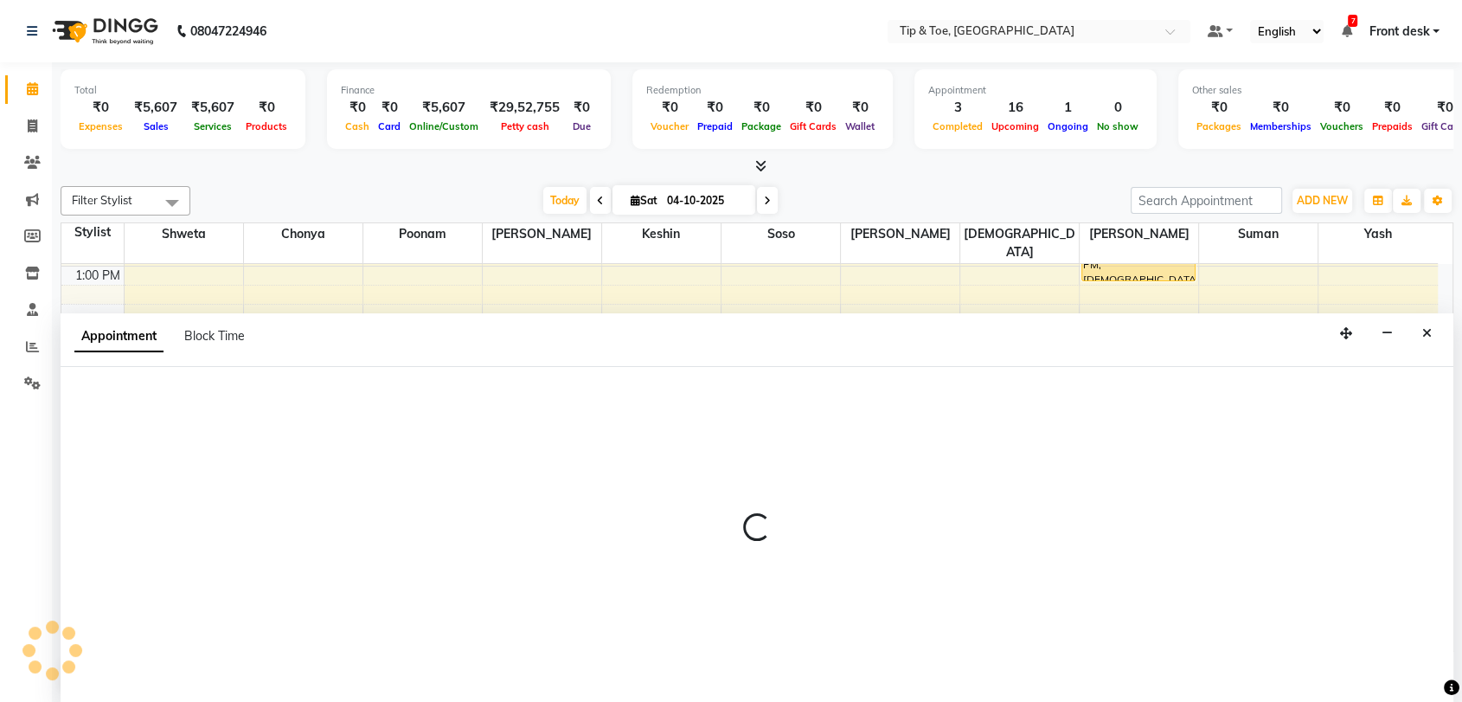
scroll to position [1, 0]
select select "63601"
select select "tentative"
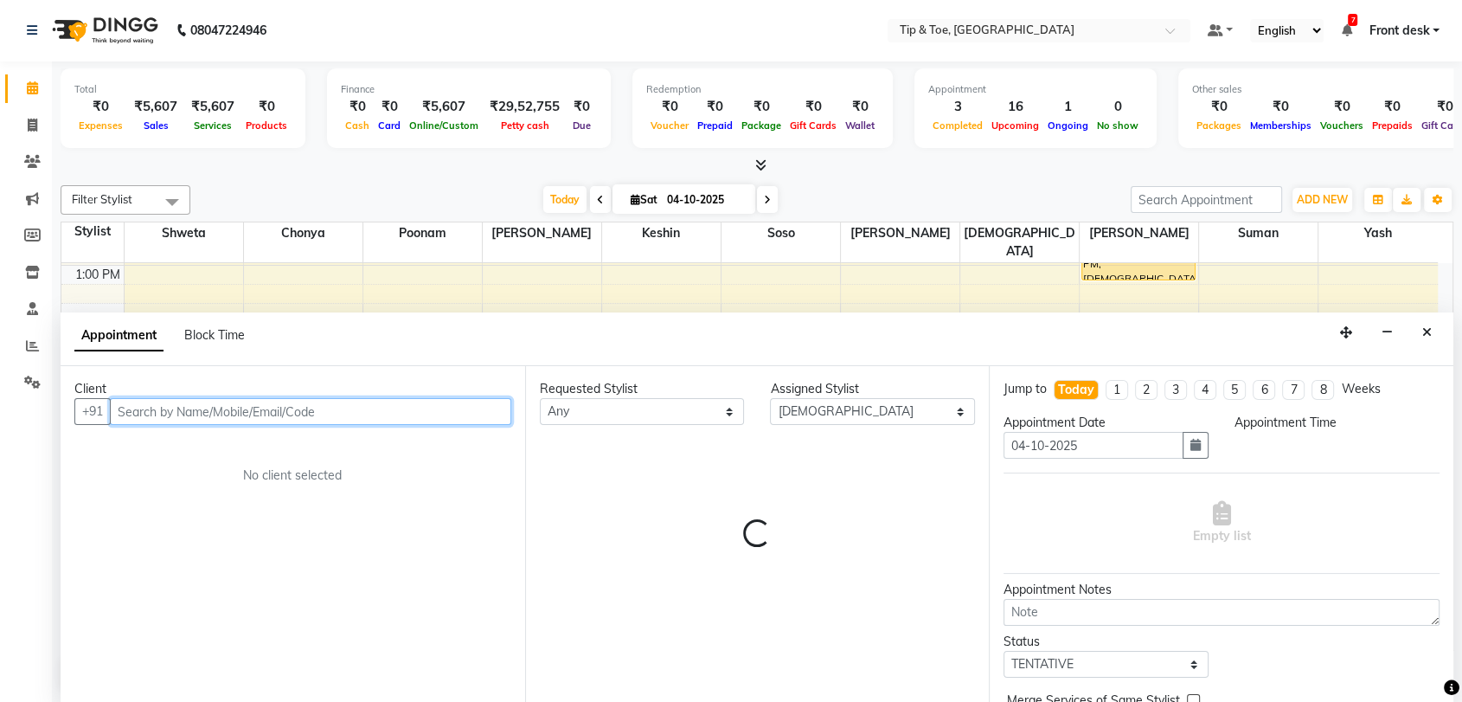
select select "855"
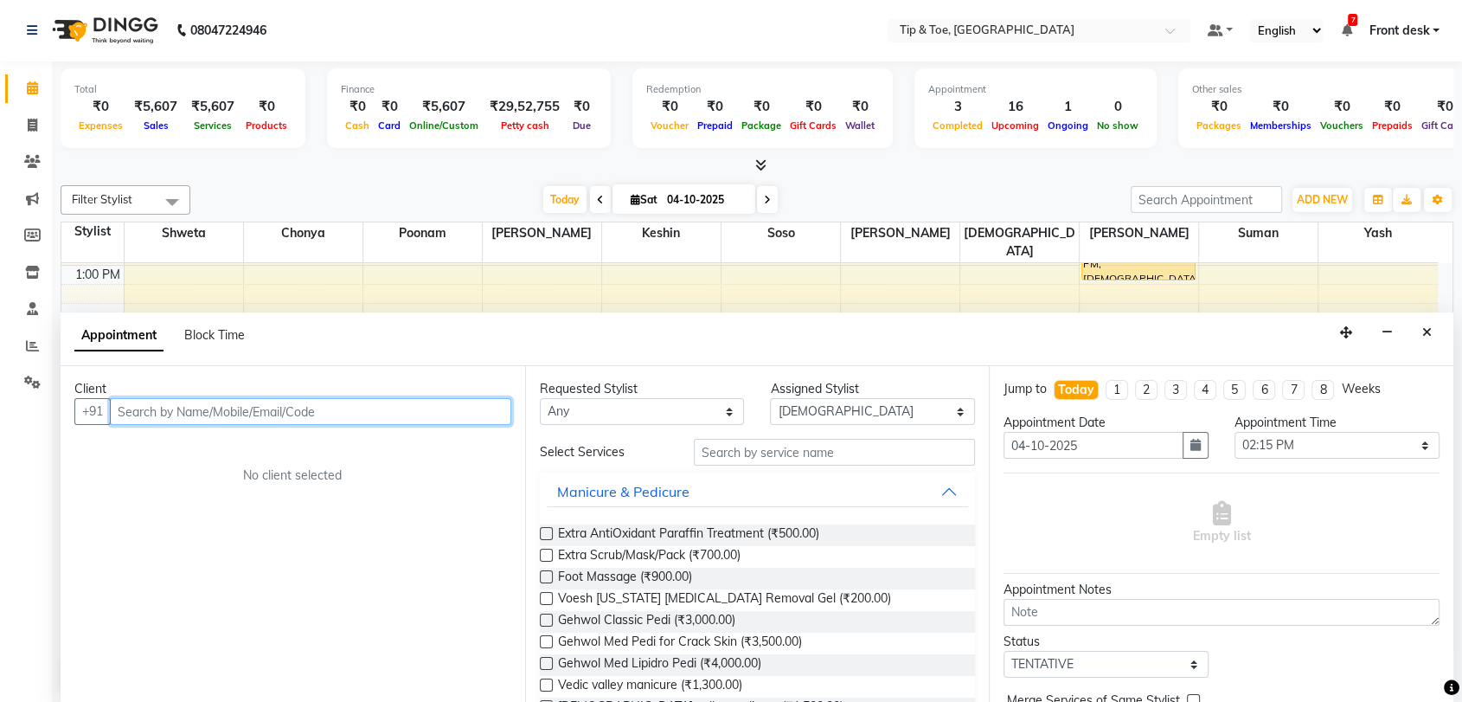
click at [301, 406] on input "text" at bounding box center [310, 411] width 401 height 27
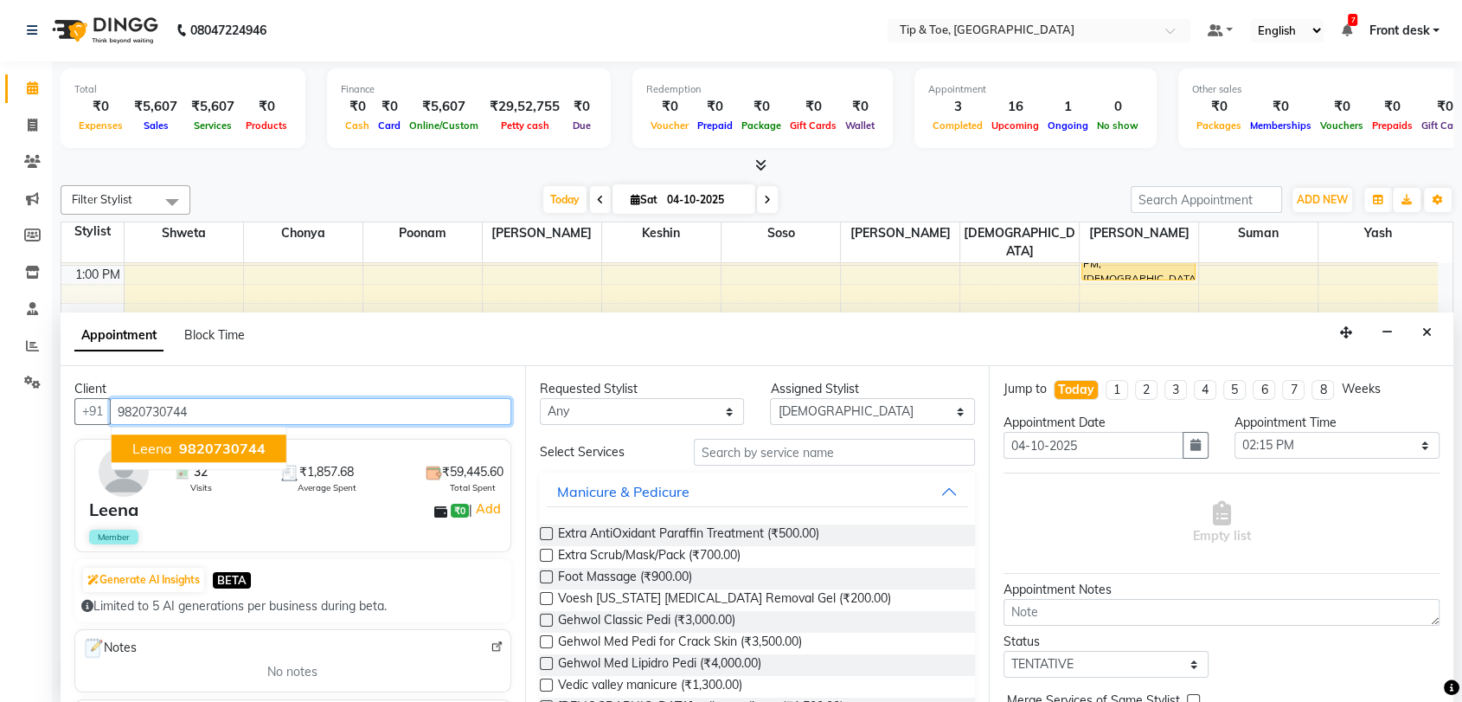
click at [242, 446] on span "9820730744" at bounding box center [222, 448] width 87 height 17
type input "9820730744"
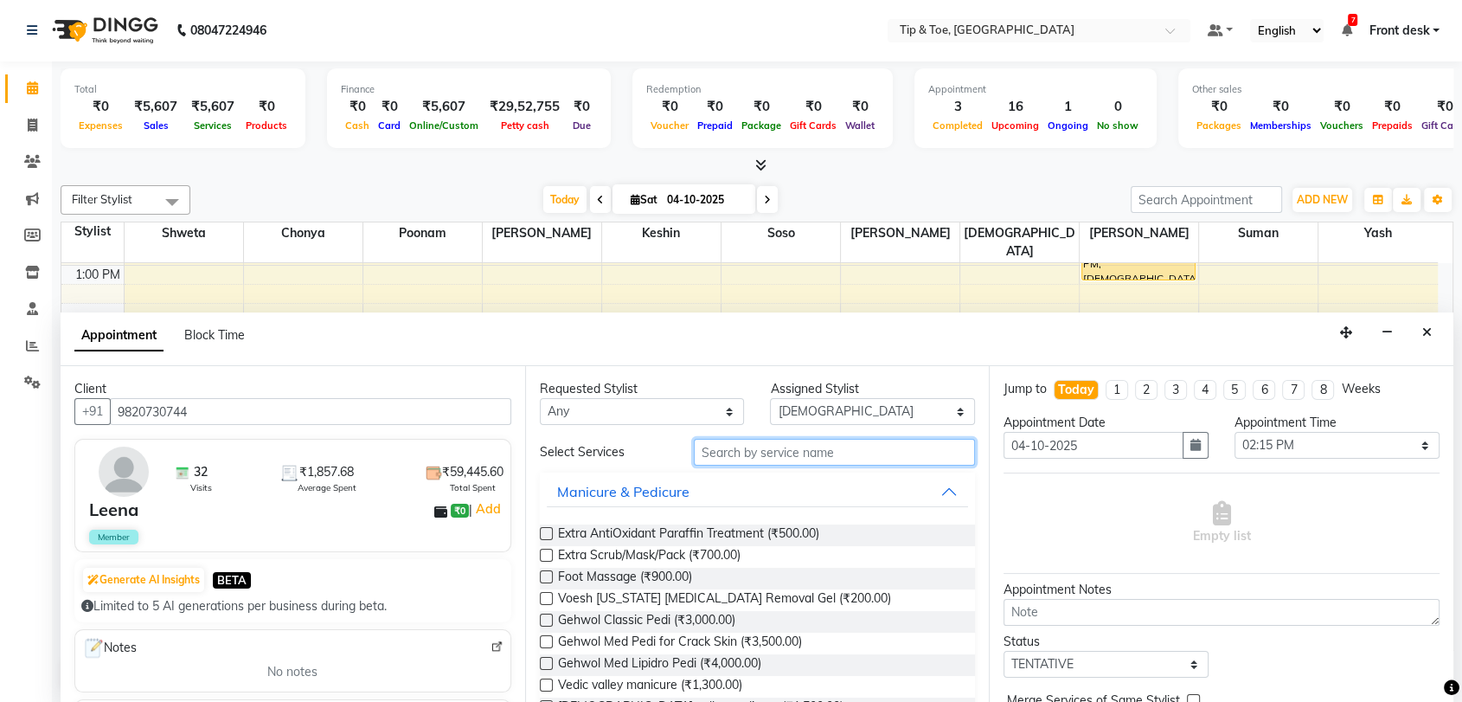
click at [735, 456] on input "text" at bounding box center [835, 452] width 282 height 27
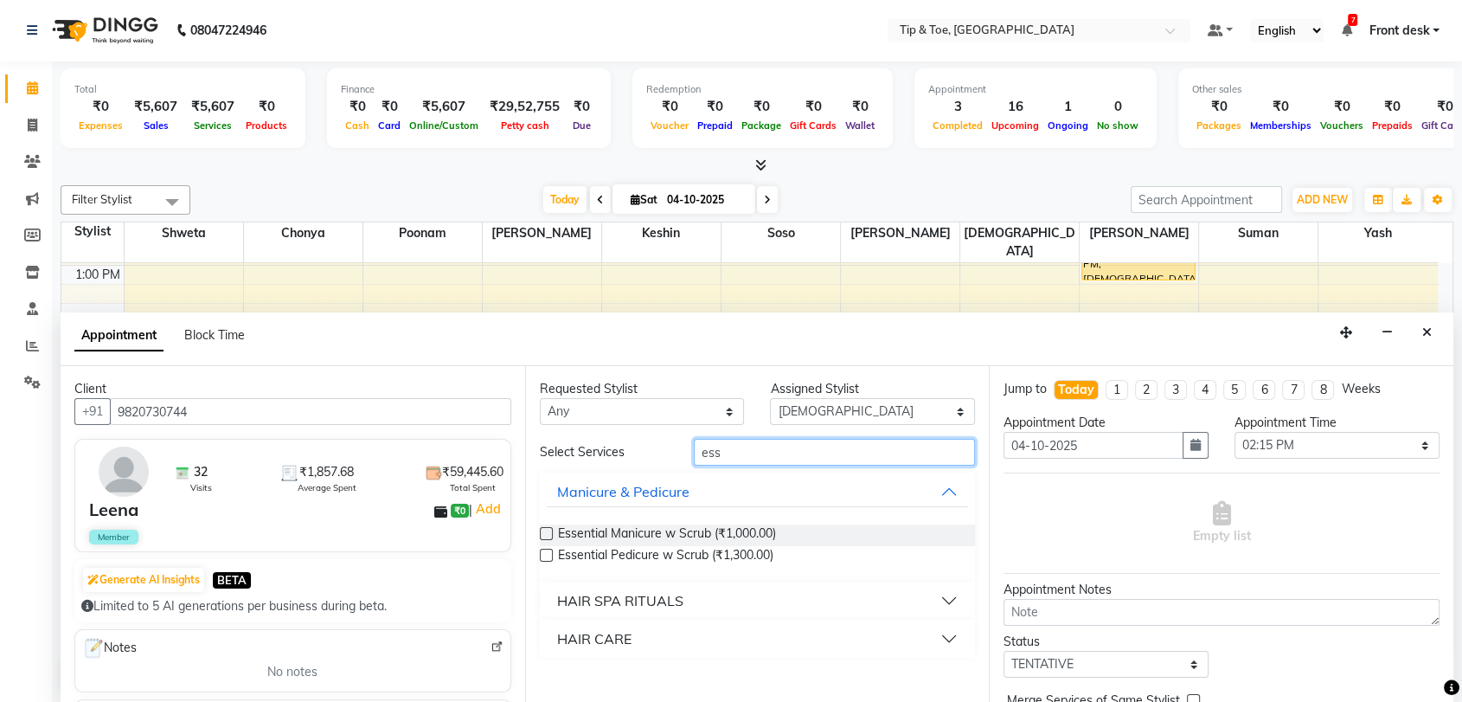
type input "ess"
click at [547, 555] on label at bounding box center [546, 555] width 13 height 13
click at [547, 555] on input "checkbox" at bounding box center [545, 556] width 11 height 11
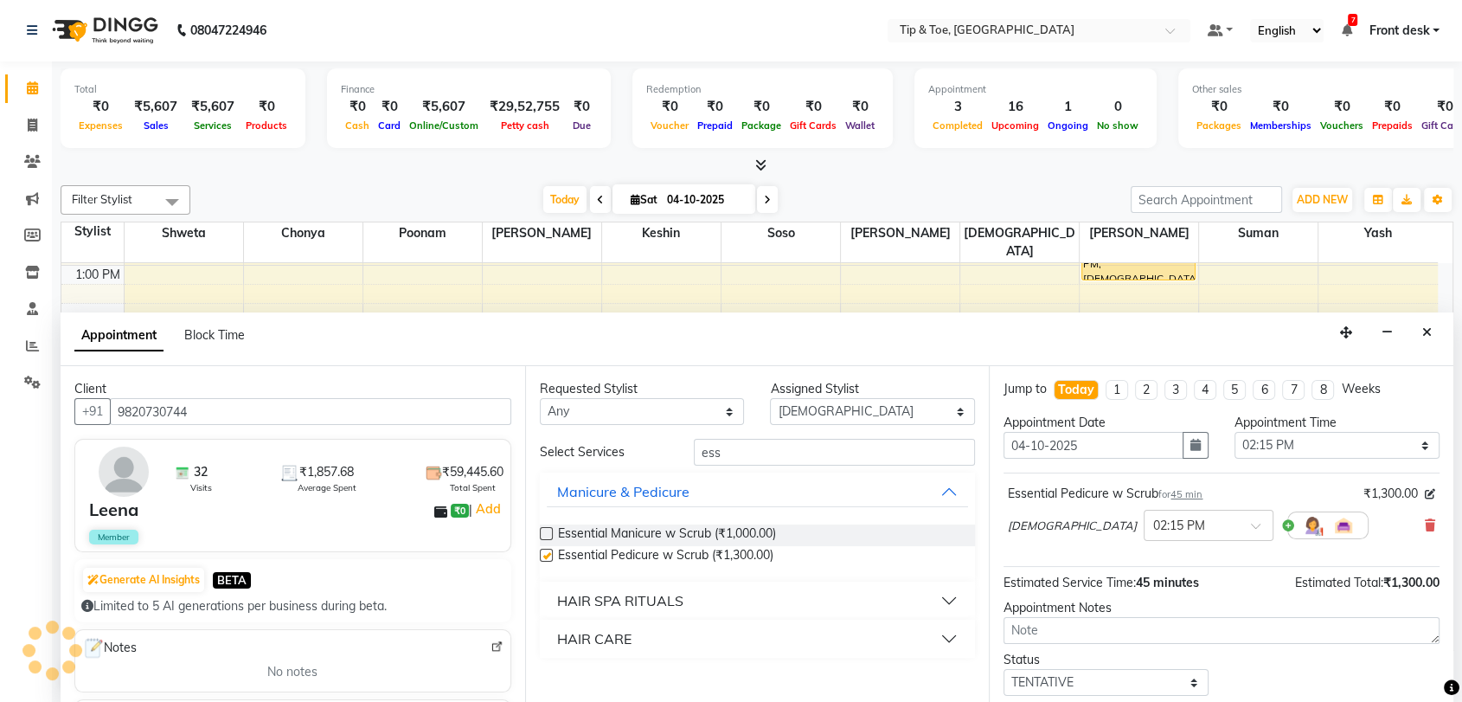
checkbox input "false"
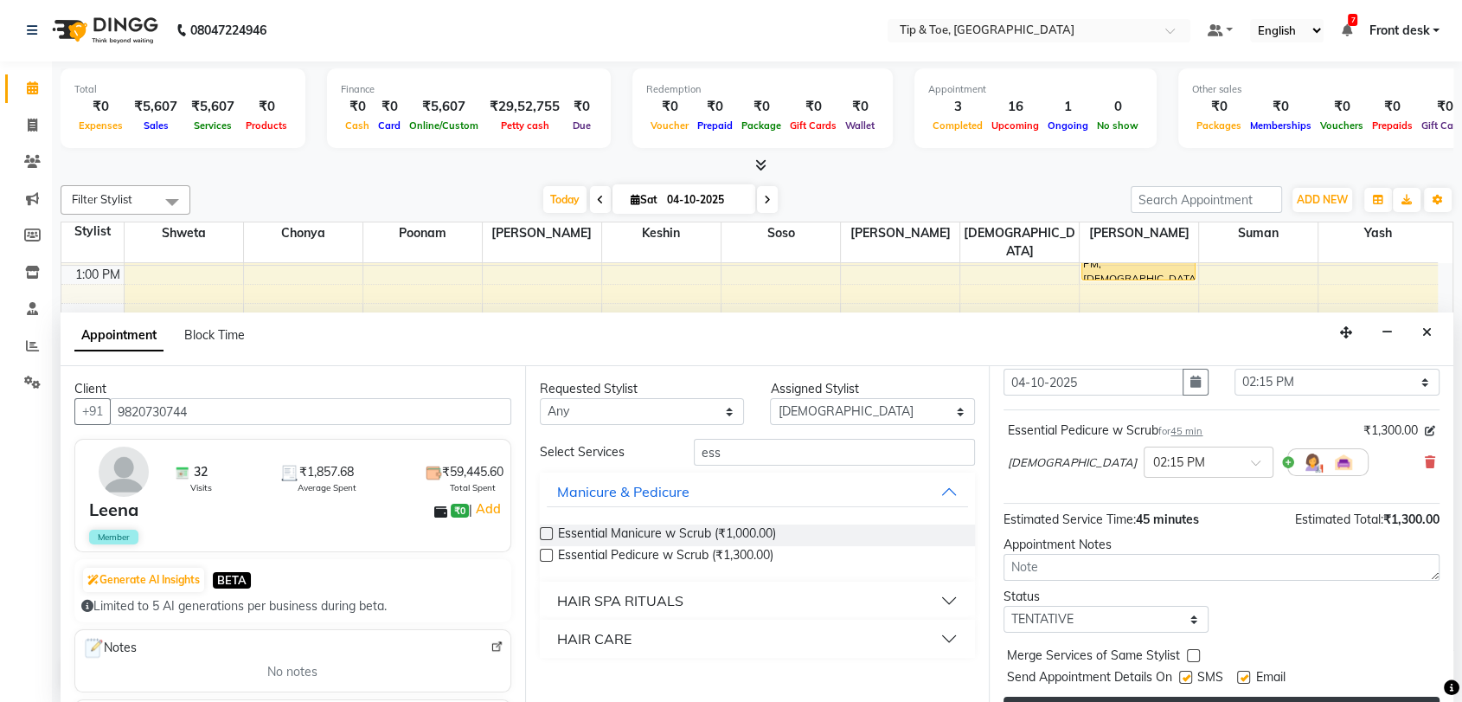
scroll to position [102, 0]
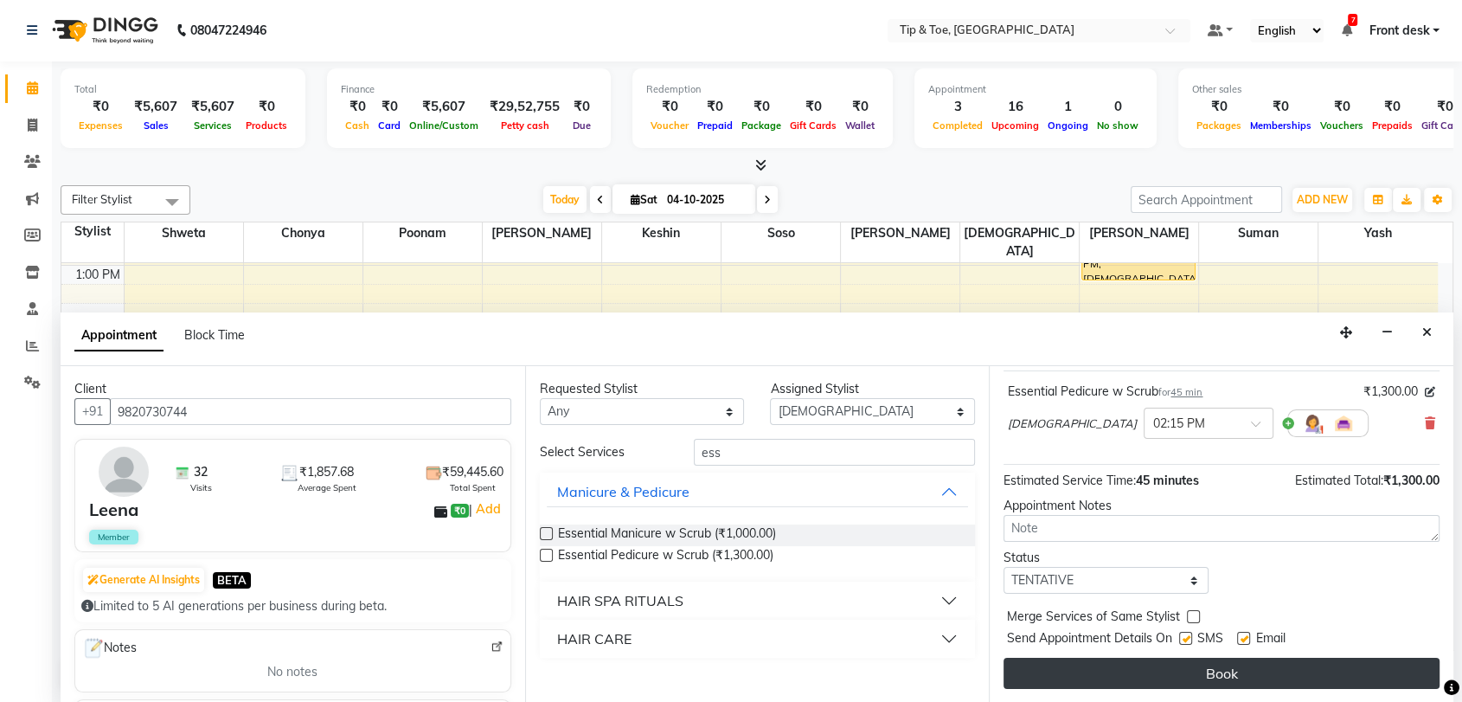
click at [1214, 677] on button "Book" at bounding box center [1222, 673] width 436 height 31
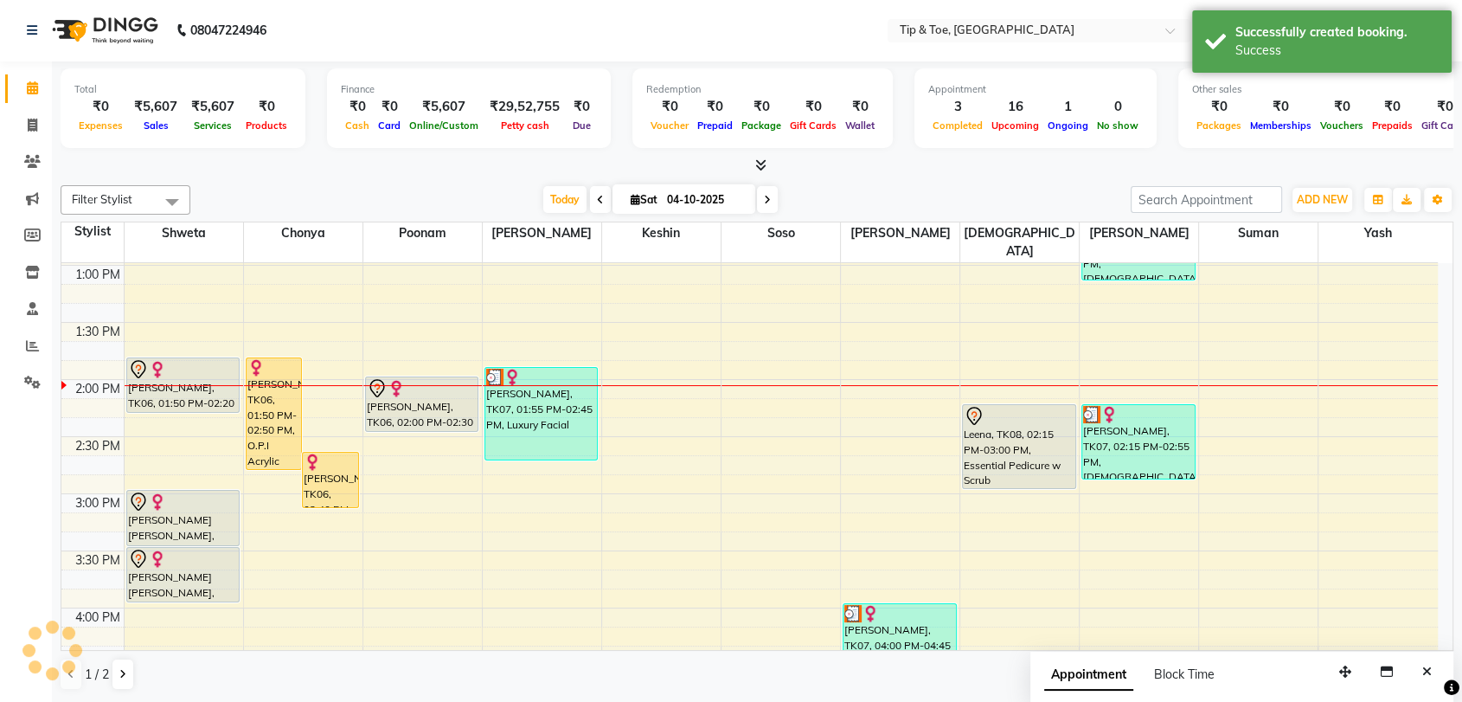
scroll to position [0, 0]
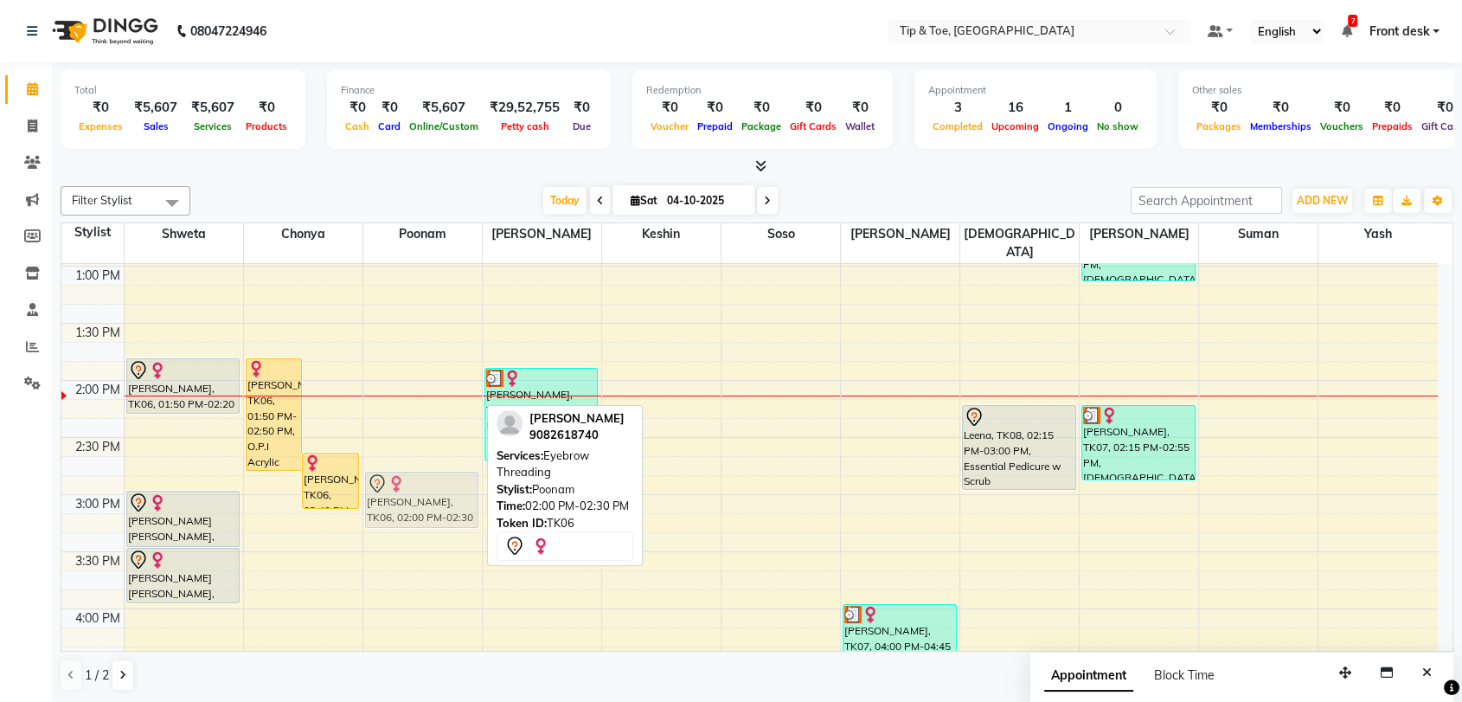
drag, startPoint x: 424, startPoint y: 400, endPoint x: 435, endPoint y: 495, distance: 95.8
click at [435, 495] on div "PRANALI gharat, TK05, 11:45 AM-12:15 PM, Half Legs Waxing (₹800) pranli, TK04, …" at bounding box center [422, 437] width 119 height 1484
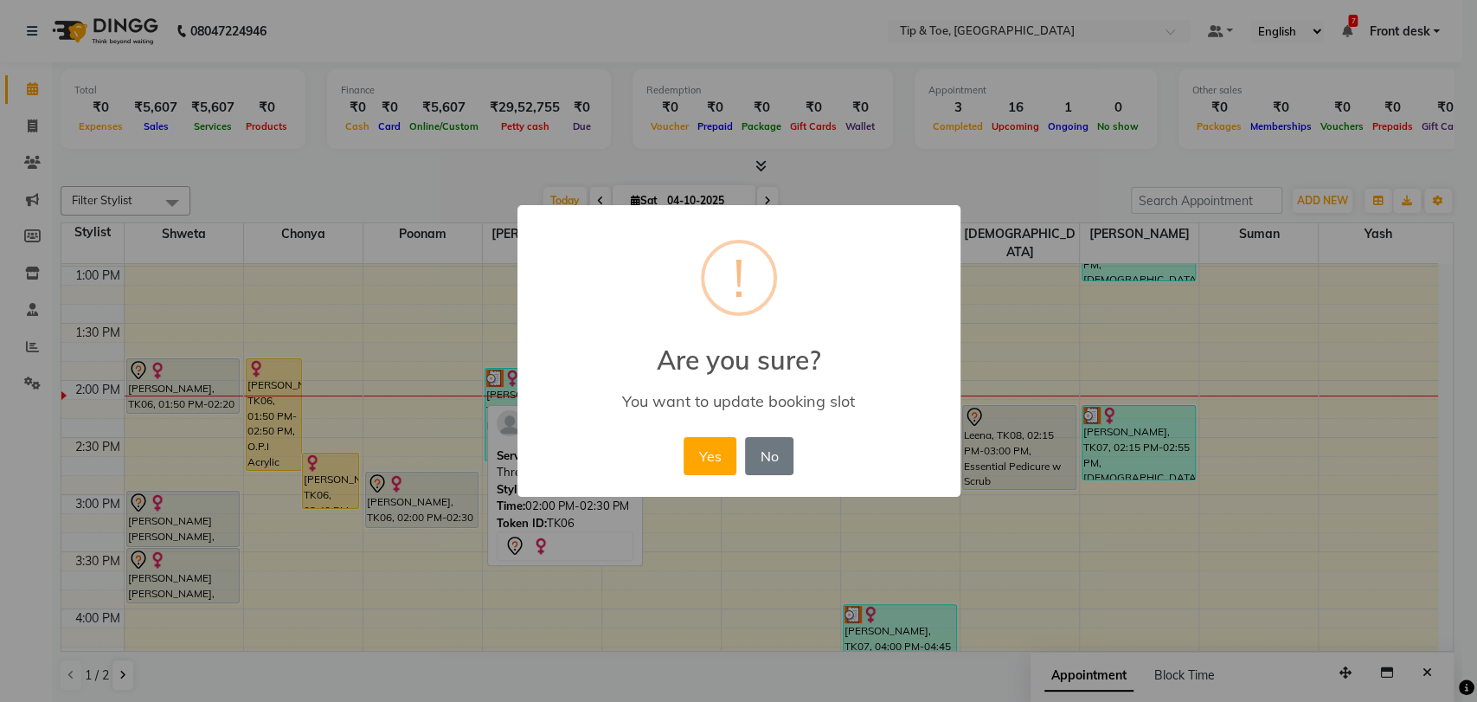
click at [719, 452] on button "Yes" at bounding box center [710, 456] width 53 height 38
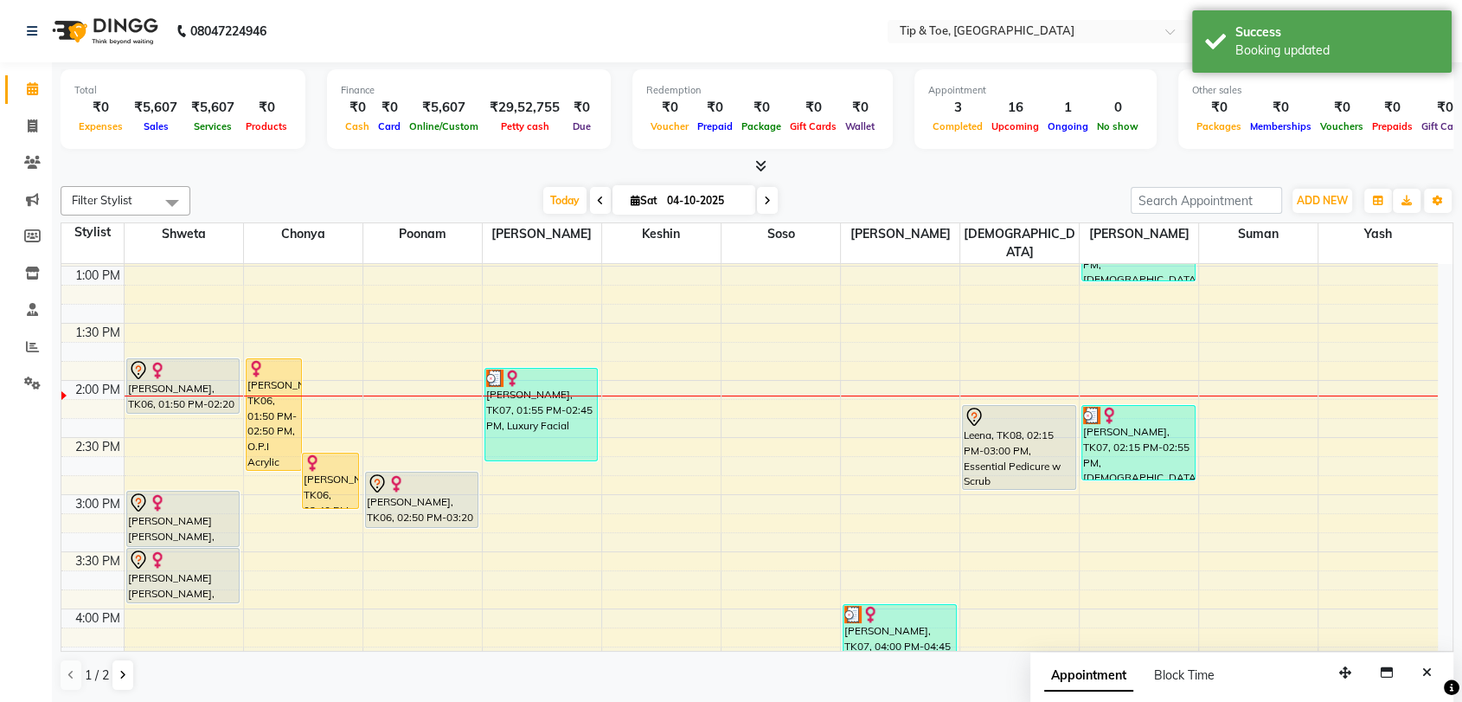
click at [412, 385] on div "8:00 AM 8:30 AM 9:00 AM 9:30 AM 10:00 AM 10:30 AM 11:00 AM 11:30 AM 12:00 PM 12…" at bounding box center [749, 437] width 1377 height 1484
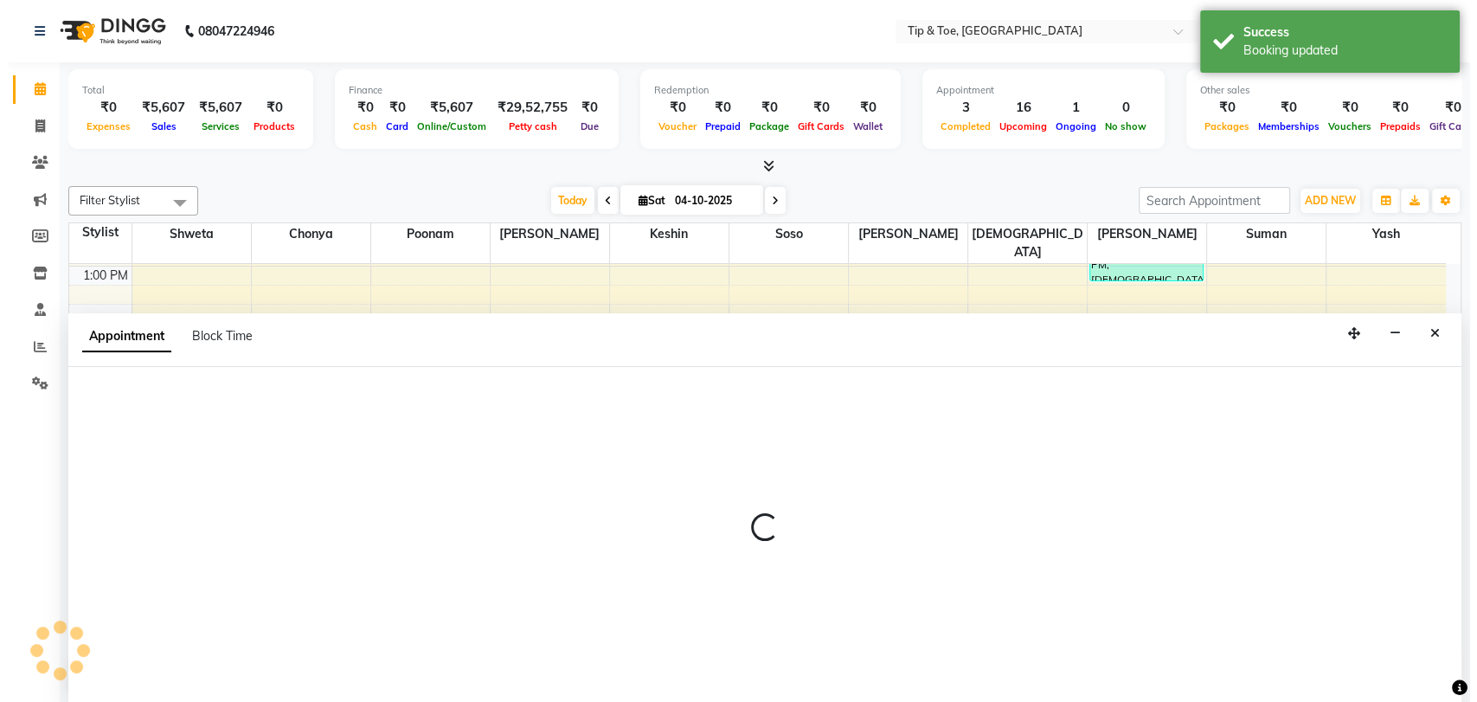
scroll to position [1, 0]
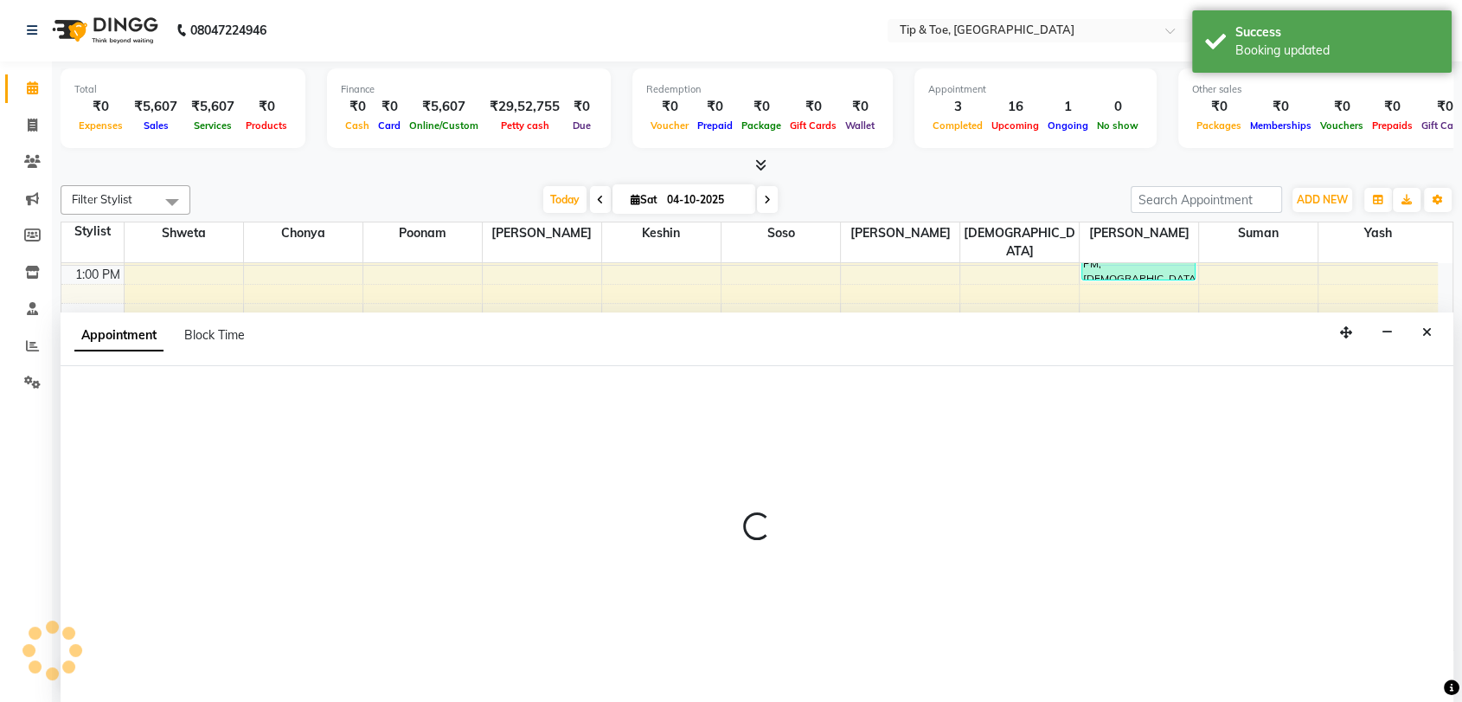
select select "93566"
select select "tentative"
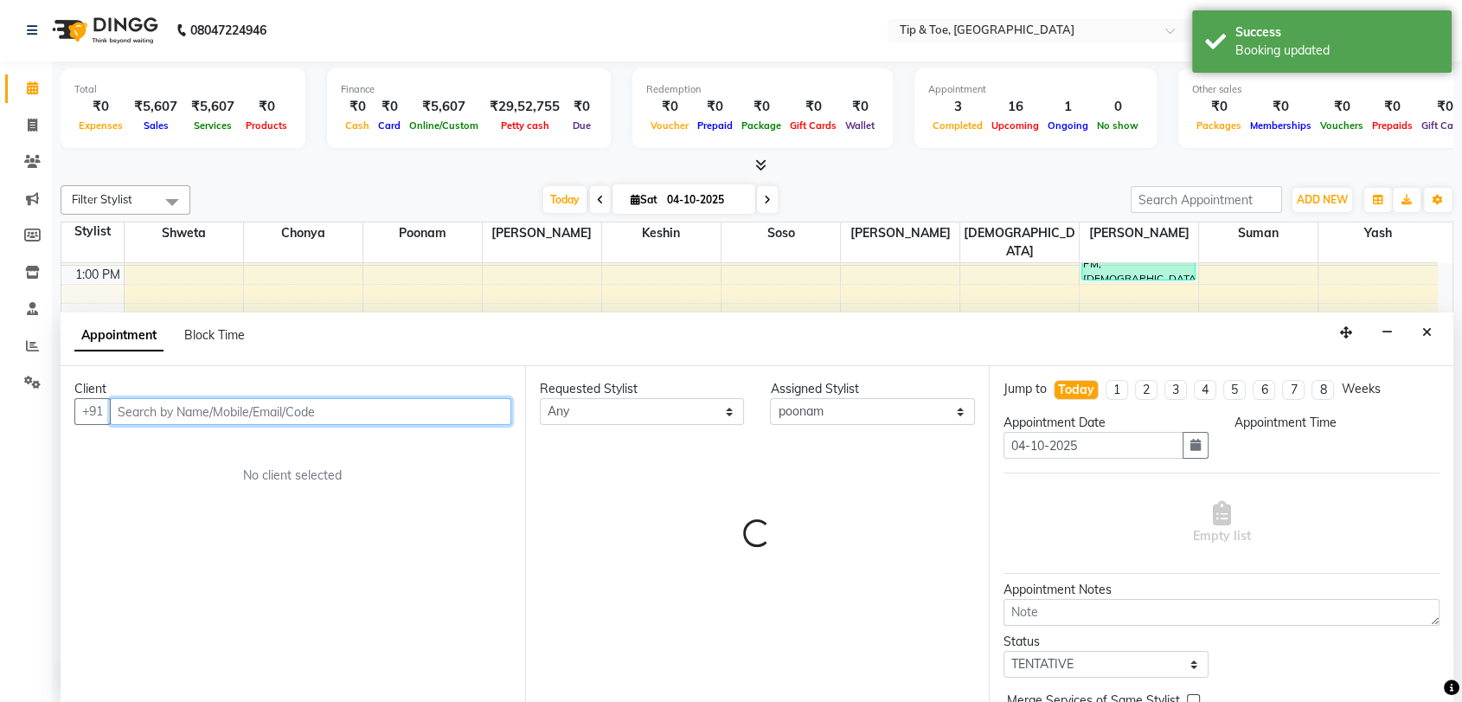
select select "855"
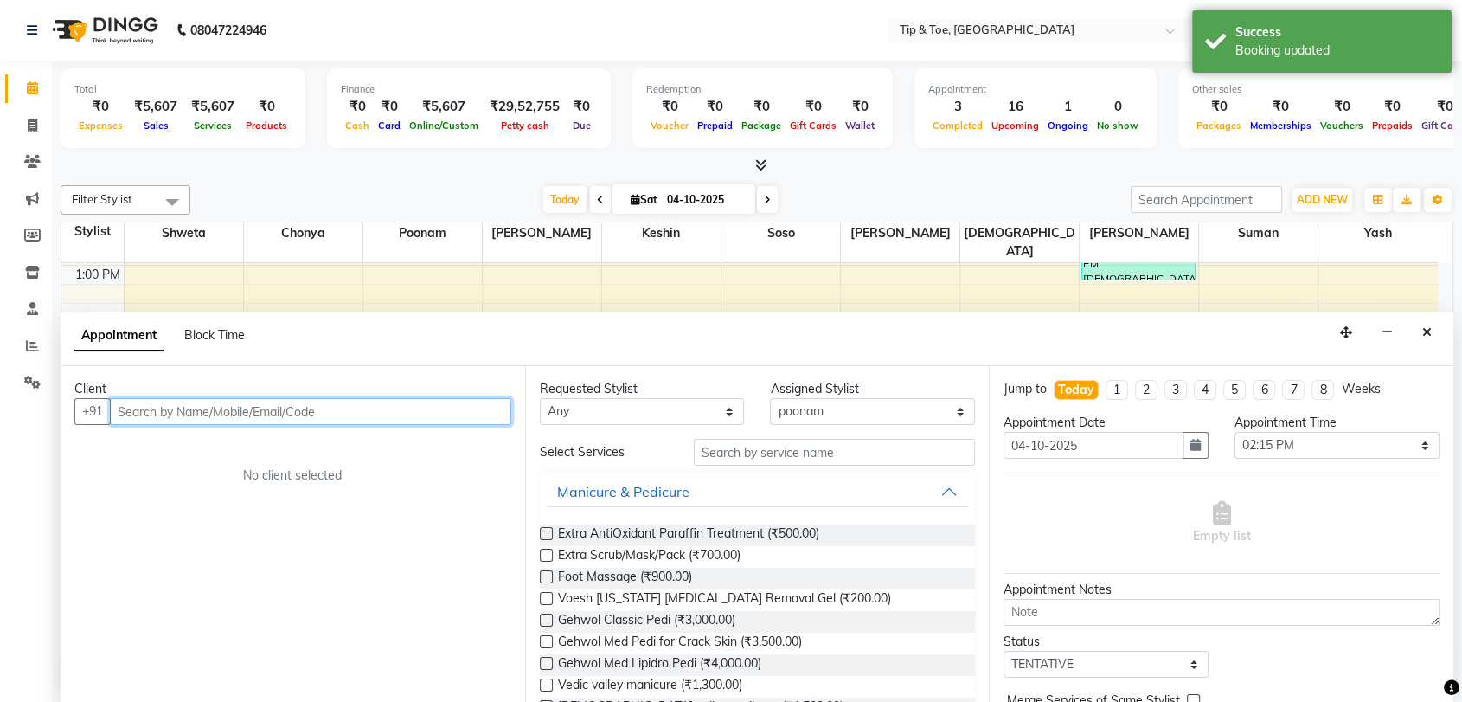
click at [265, 414] on input "text" at bounding box center [310, 411] width 401 height 27
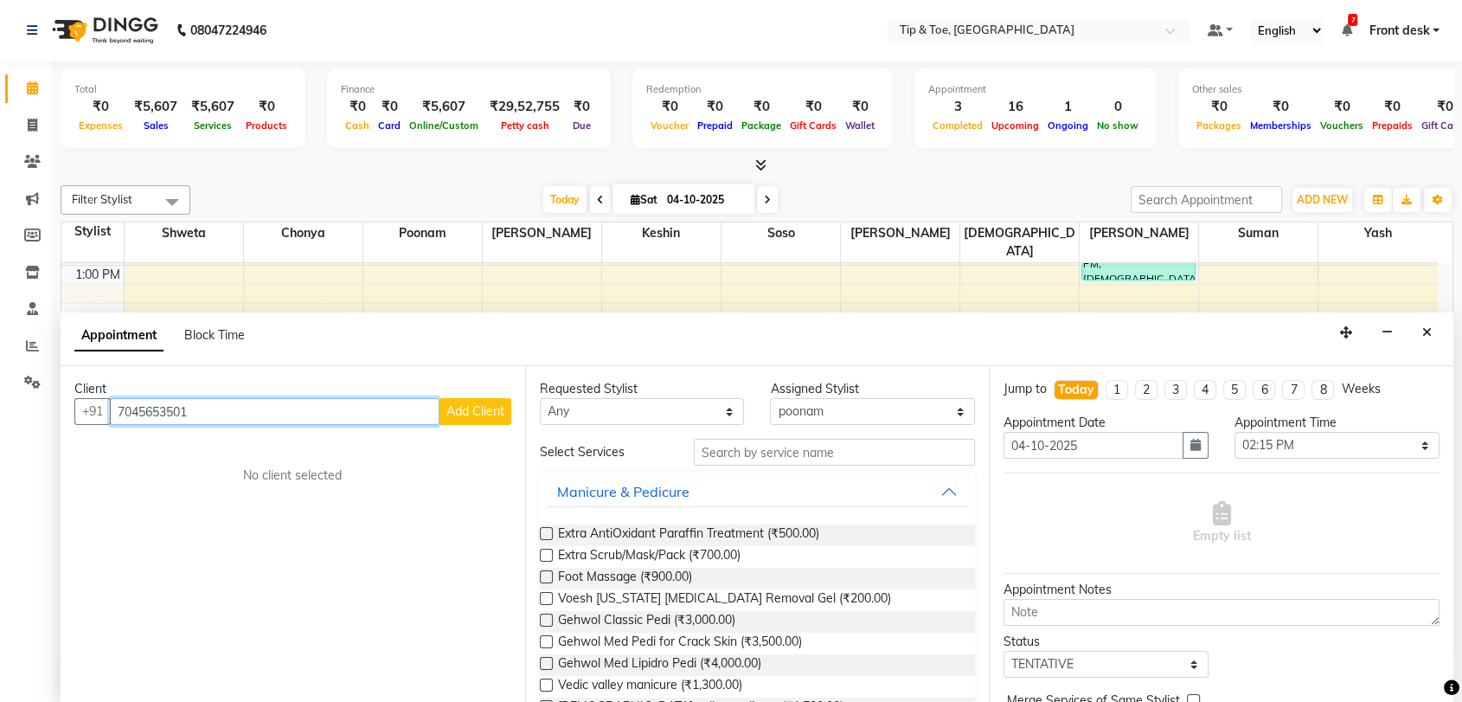
type input "7045653501"
click at [484, 410] on span "Add Client" at bounding box center [475, 411] width 58 height 16
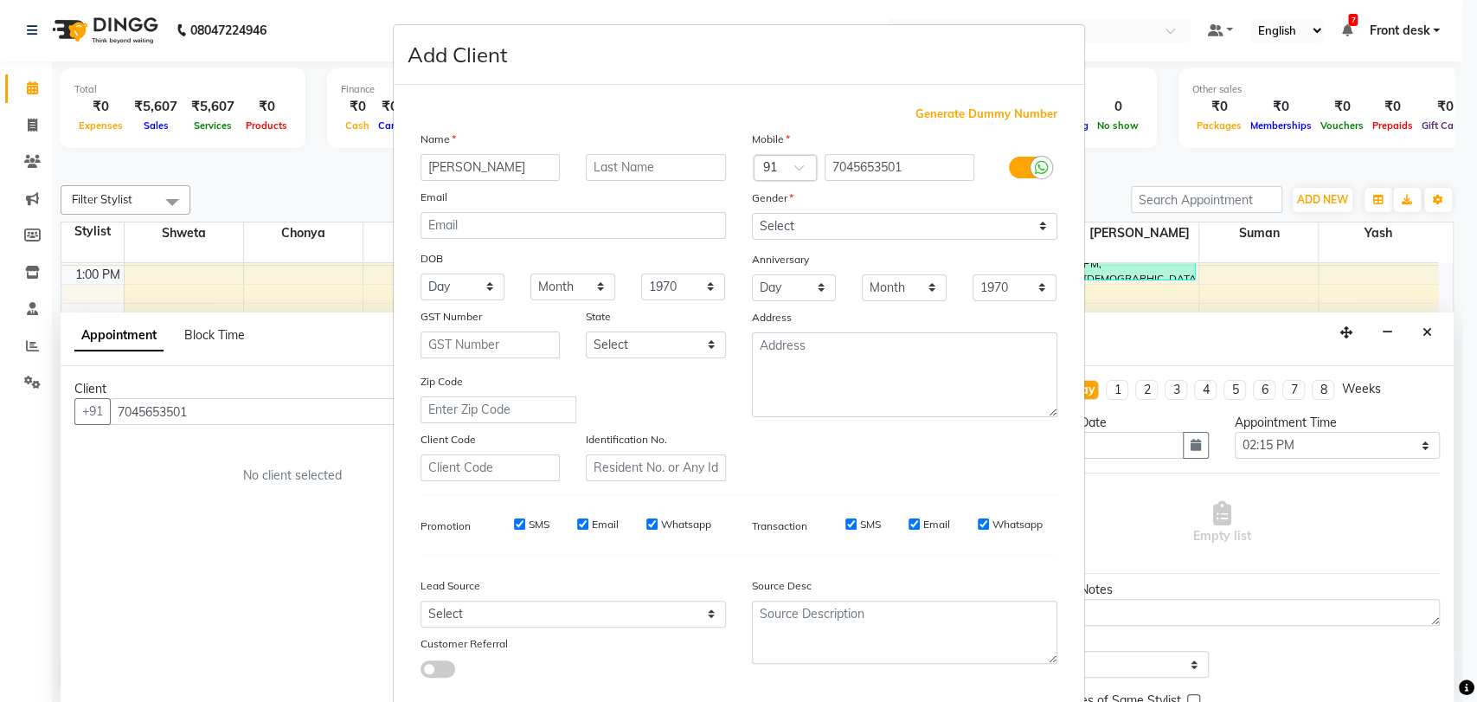
type input "Vanessa"
click at [1018, 219] on select "Select Male Female Other Prefer Not To Say" at bounding box center [904, 226] width 305 height 27
select select "female"
click at [752, 213] on select "Select Male Female Other Prefer Not To Say" at bounding box center [904, 226] width 305 height 27
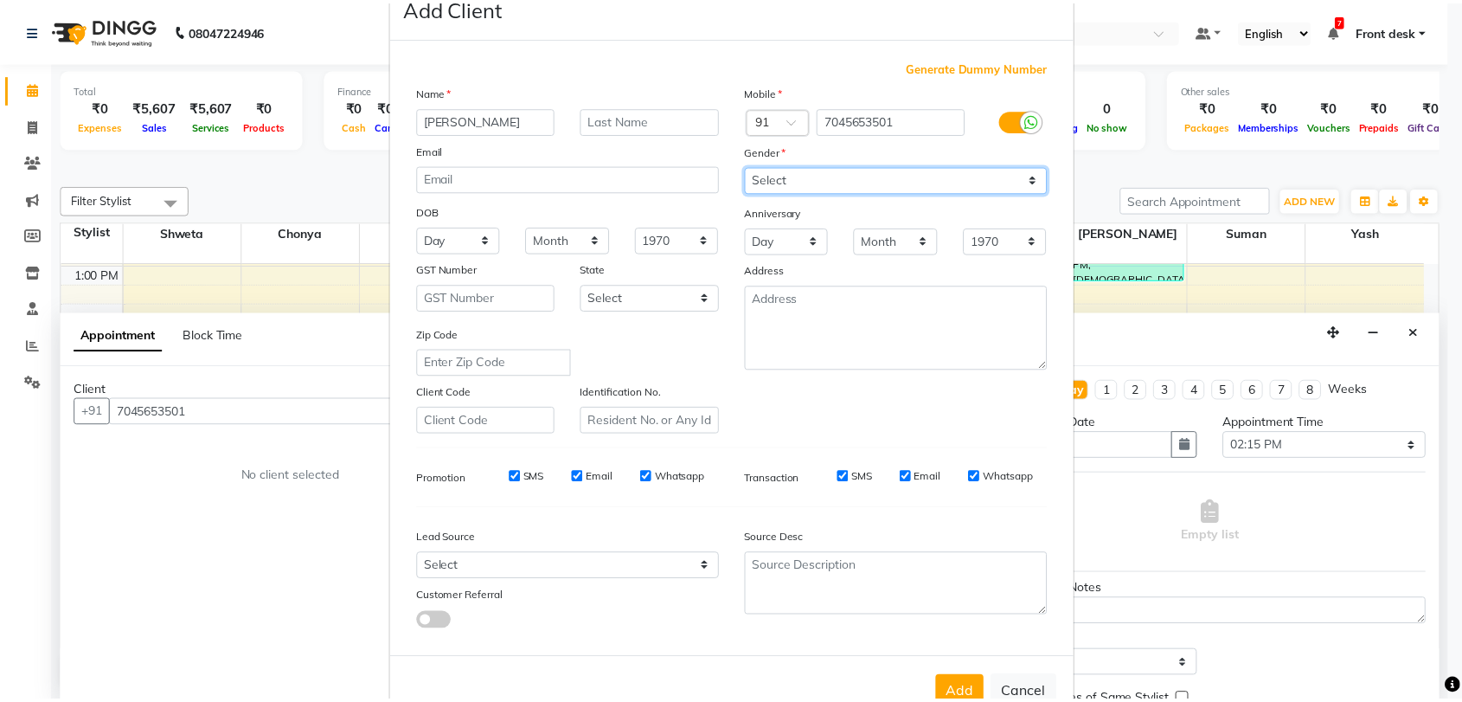
scroll to position [93, 0]
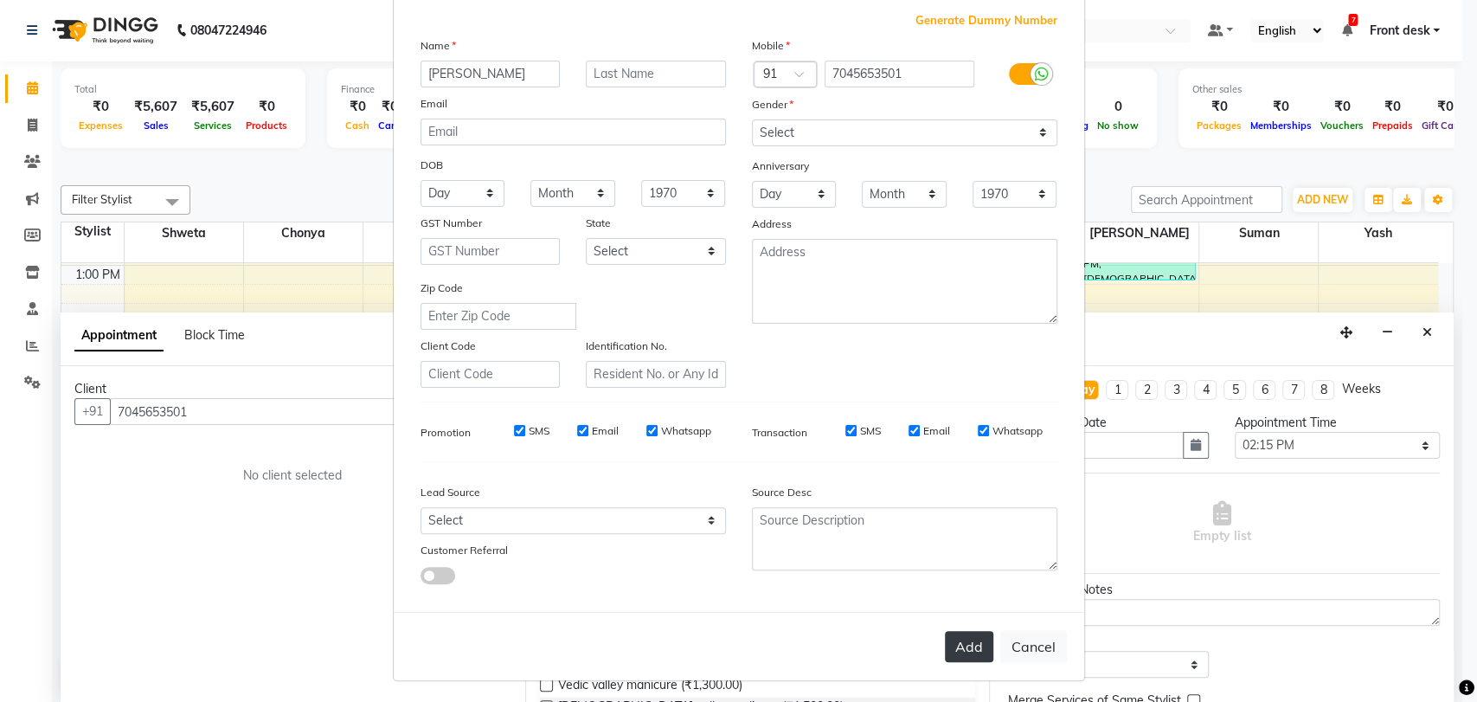
click at [958, 645] on button "Add" at bounding box center [969, 646] width 48 height 31
select select
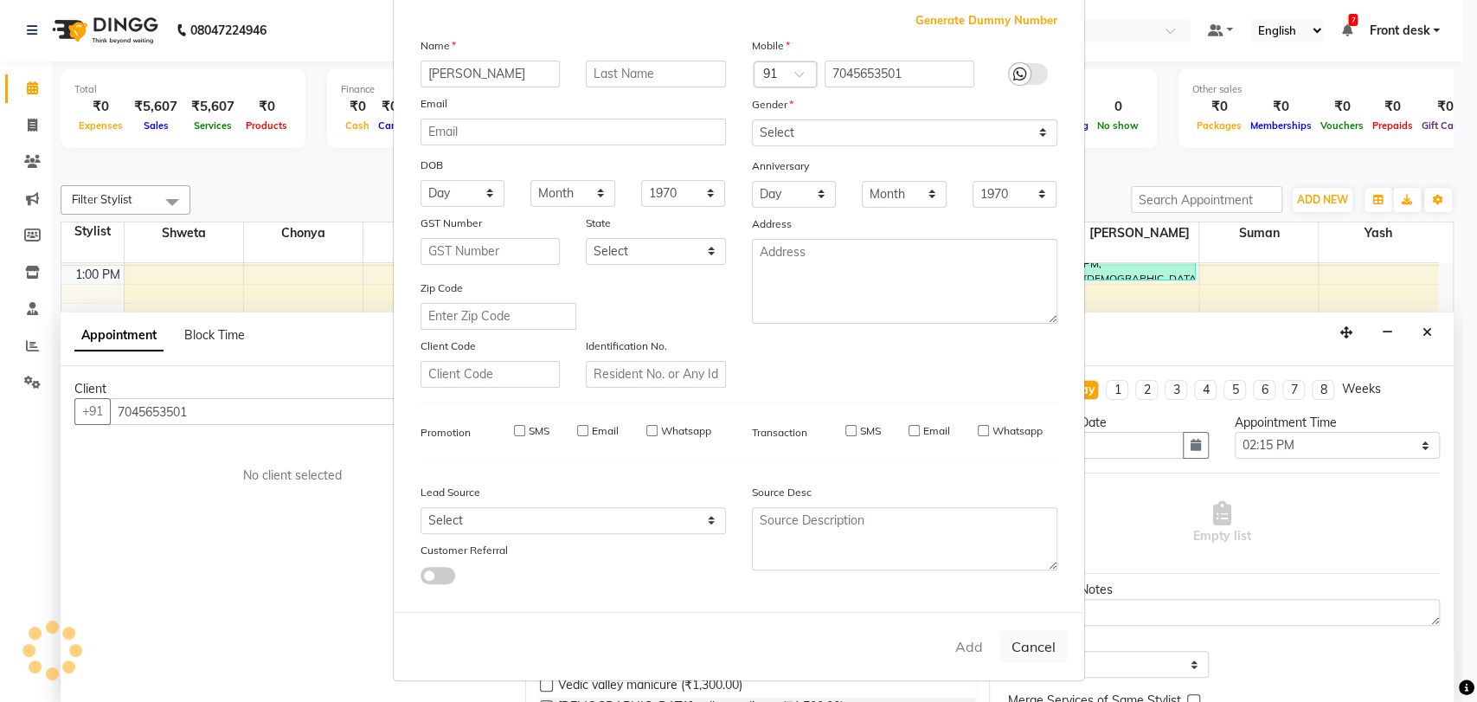
select select
checkbox input "false"
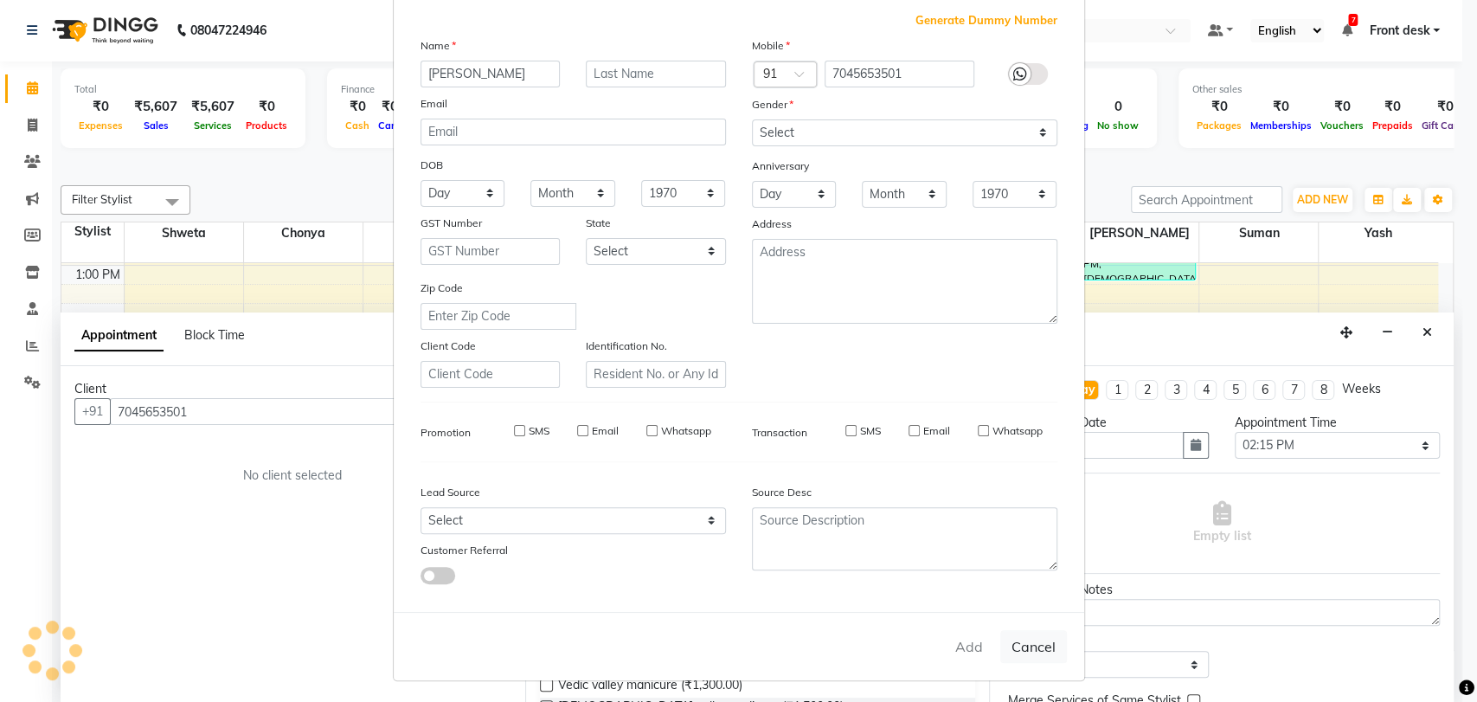
checkbox input "false"
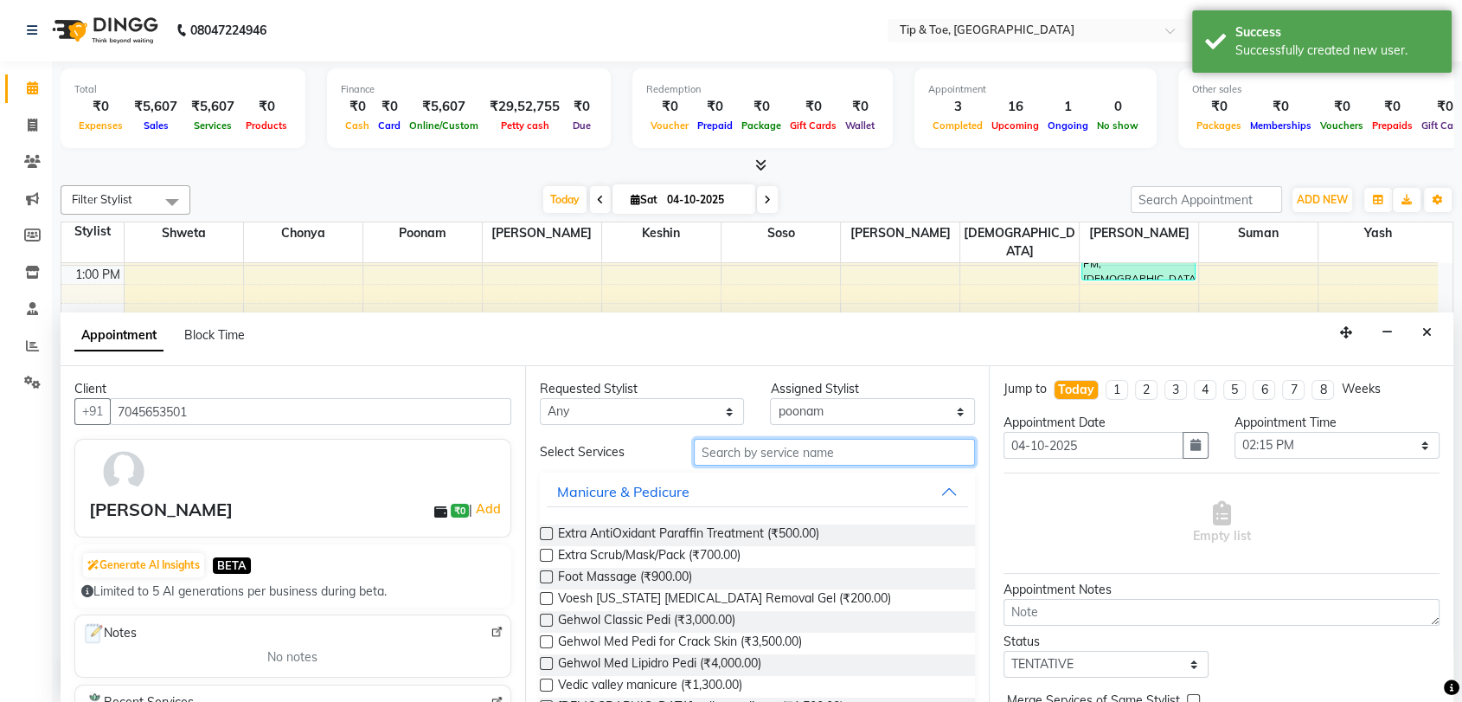
click at [790, 456] on input "text" at bounding box center [835, 452] width 282 height 27
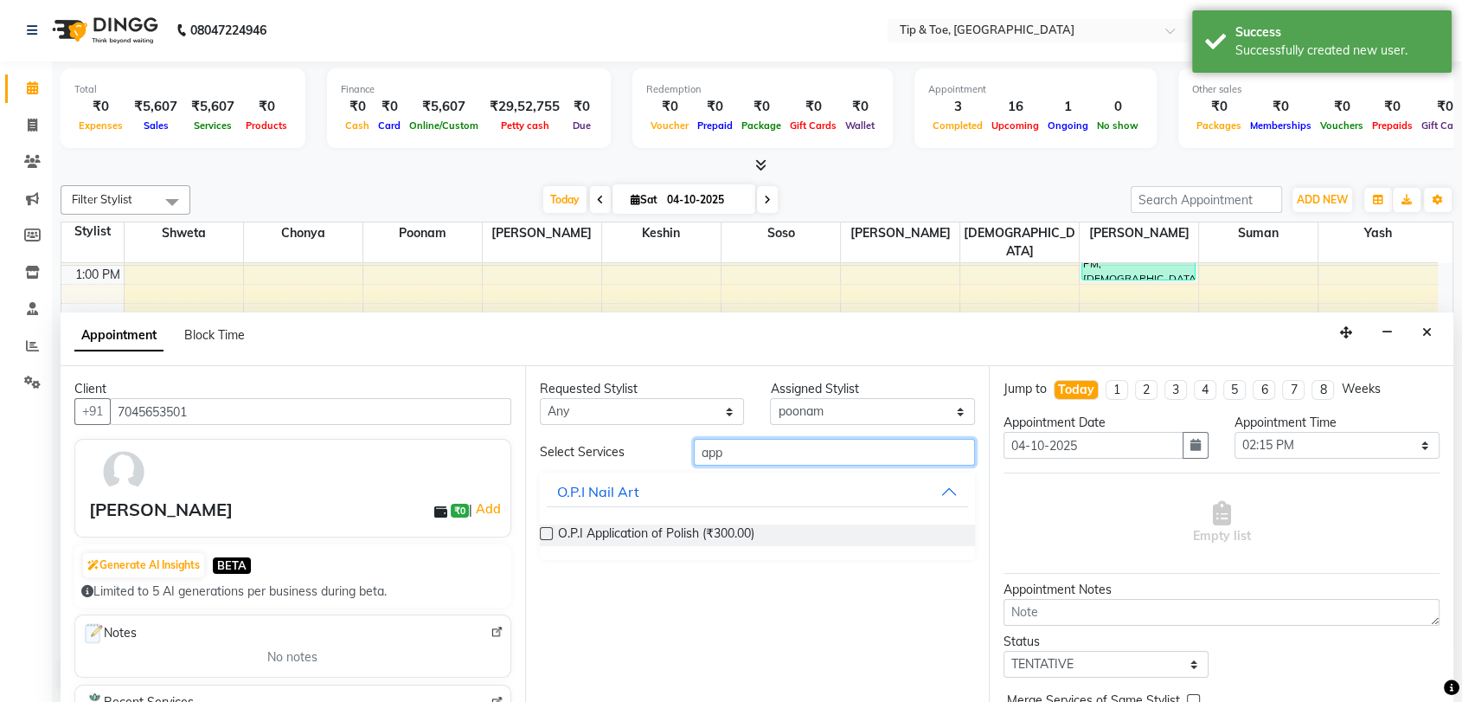
type input "app"
click at [545, 533] on label at bounding box center [546, 533] width 13 height 13
click at [545, 533] on input "checkbox" at bounding box center [545, 535] width 11 height 11
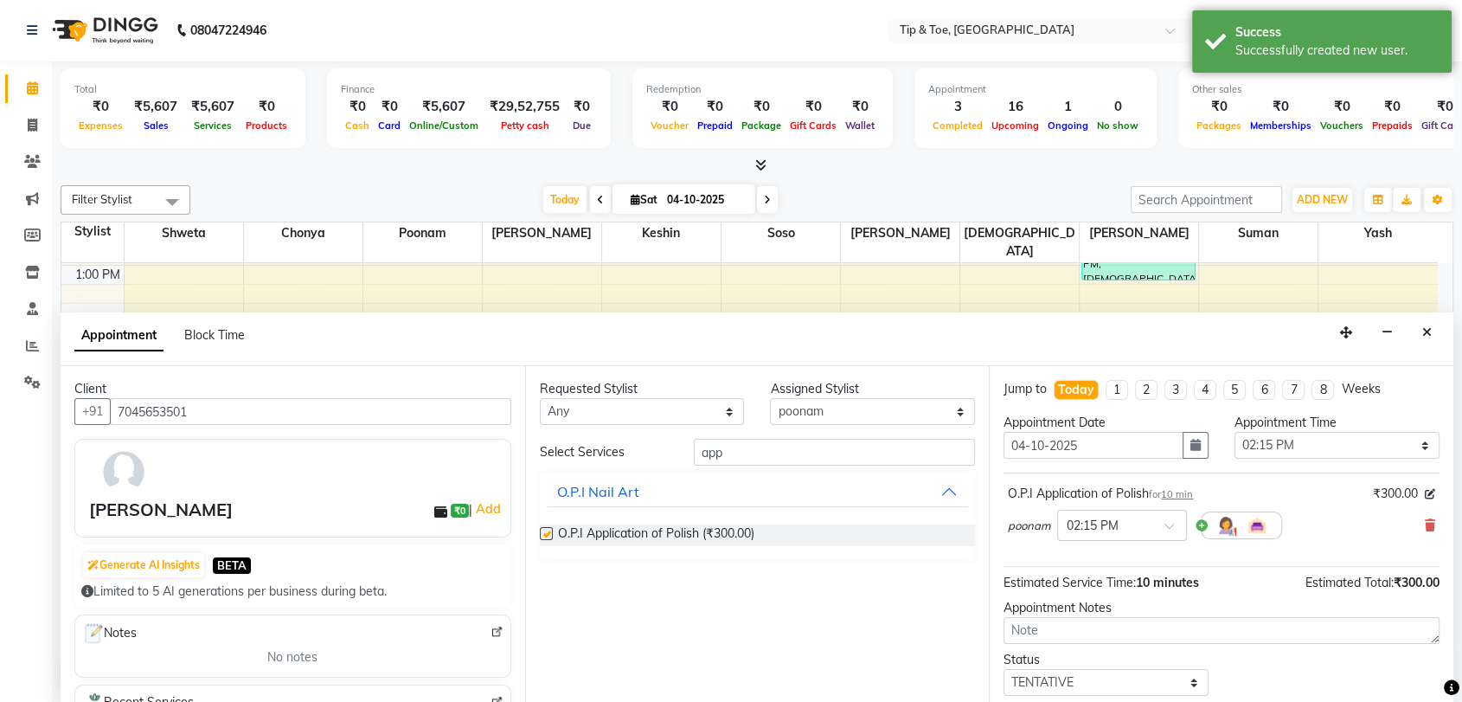
checkbox input "false"
click at [872, 414] on select "Select Chonya Keshin Madhura poonam Regan Sara Sayali shweta Sohail soso Suman …" at bounding box center [872, 411] width 205 height 27
select select "92075"
click at [770, 398] on select "Select Chonya Keshin Madhura poonam Regan Sara Sayali shweta Sohail soso Suman …" at bounding box center [872, 411] width 205 height 27
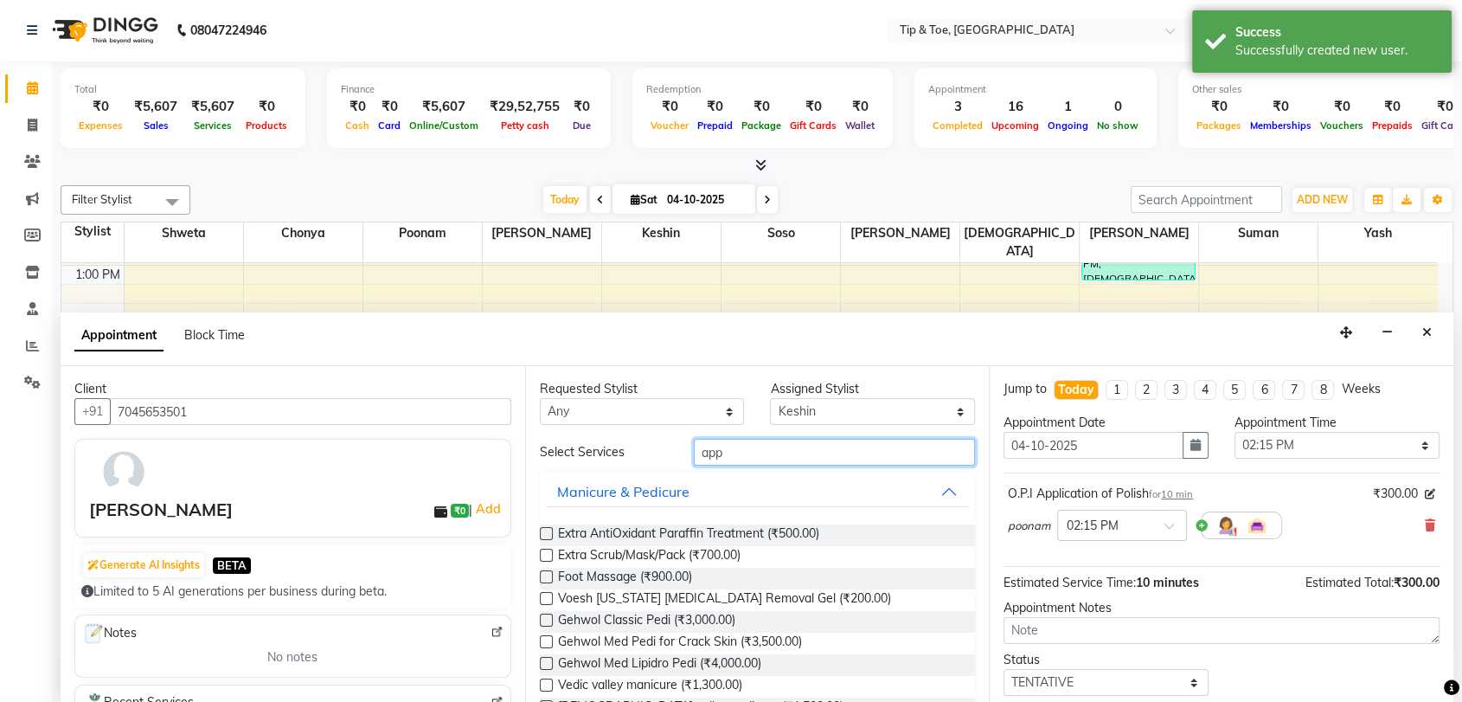
click at [771, 460] on input "app" at bounding box center [835, 452] width 282 height 27
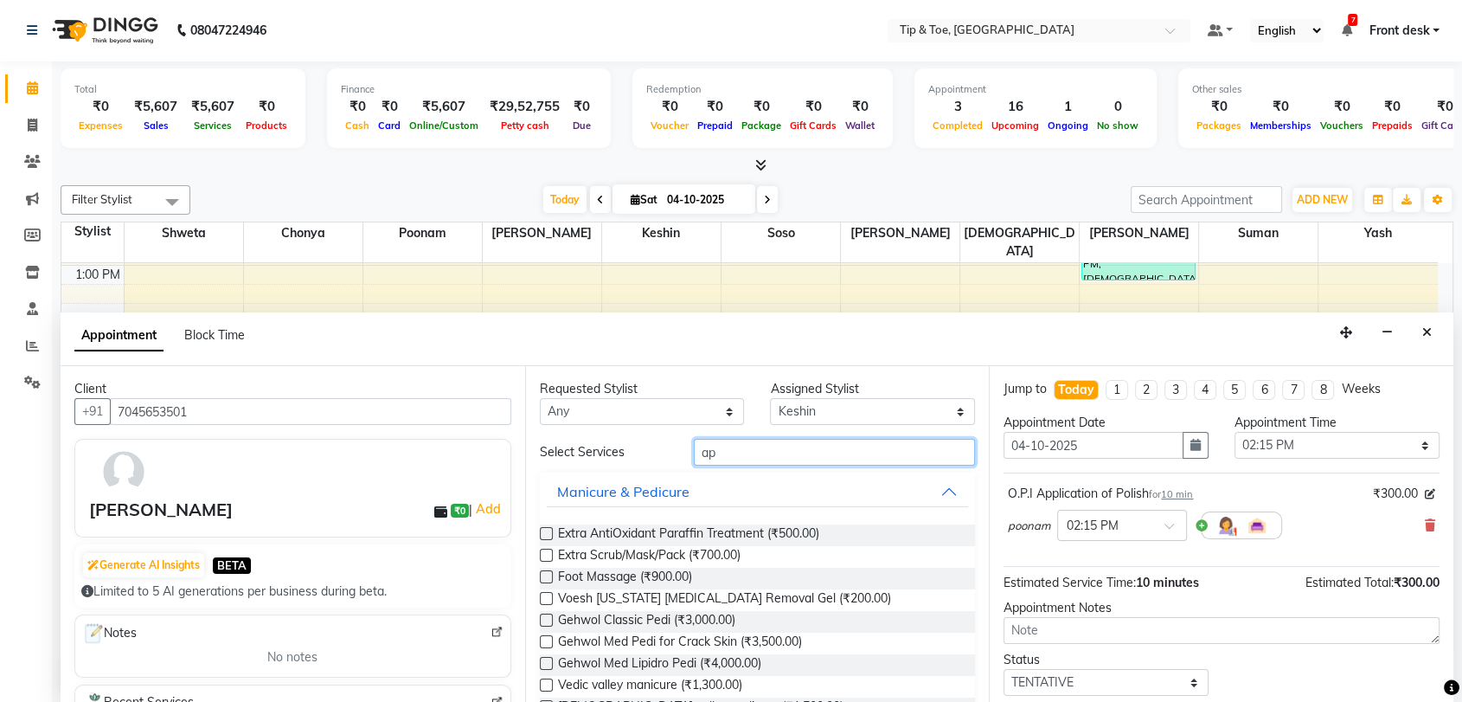
type input "a"
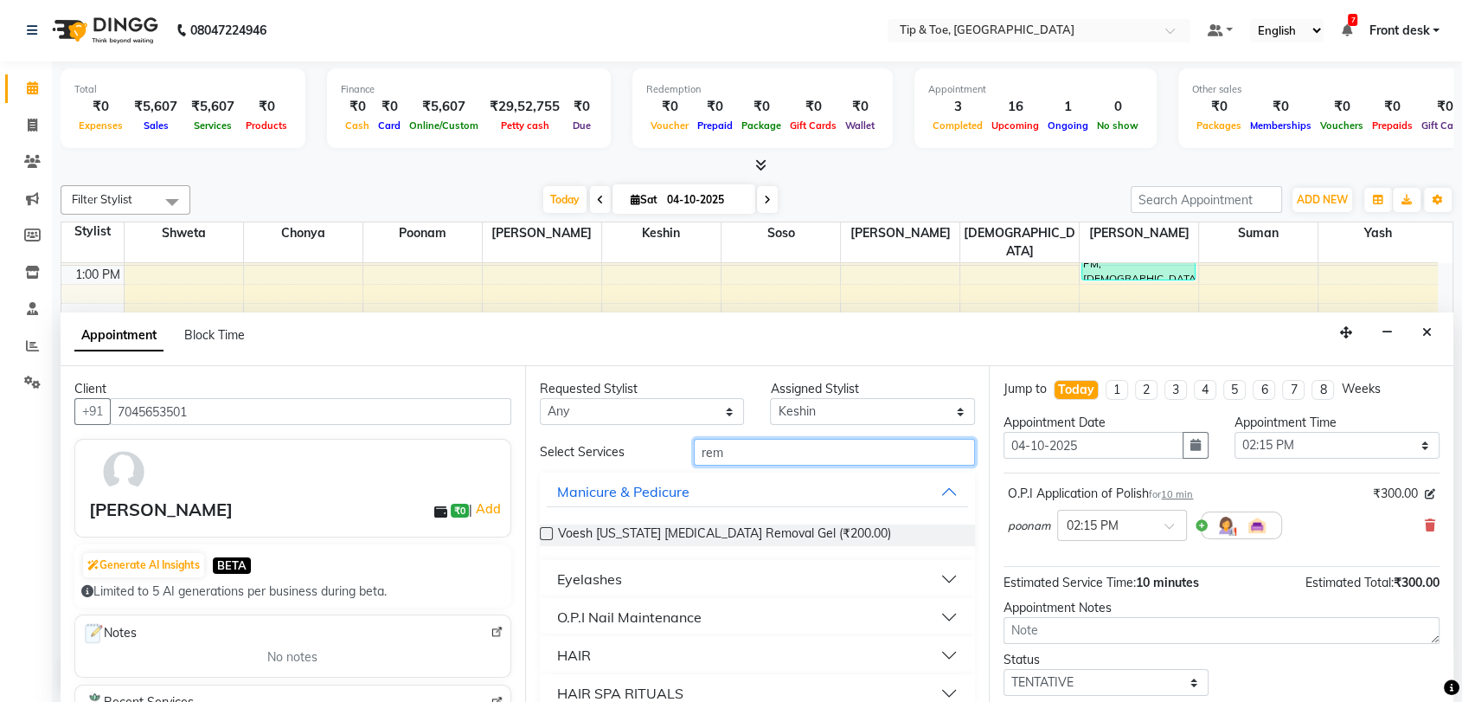
type input "rem"
click at [632, 612] on div "O.P.I Nail Maintenance" at bounding box center [629, 617] width 144 height 21
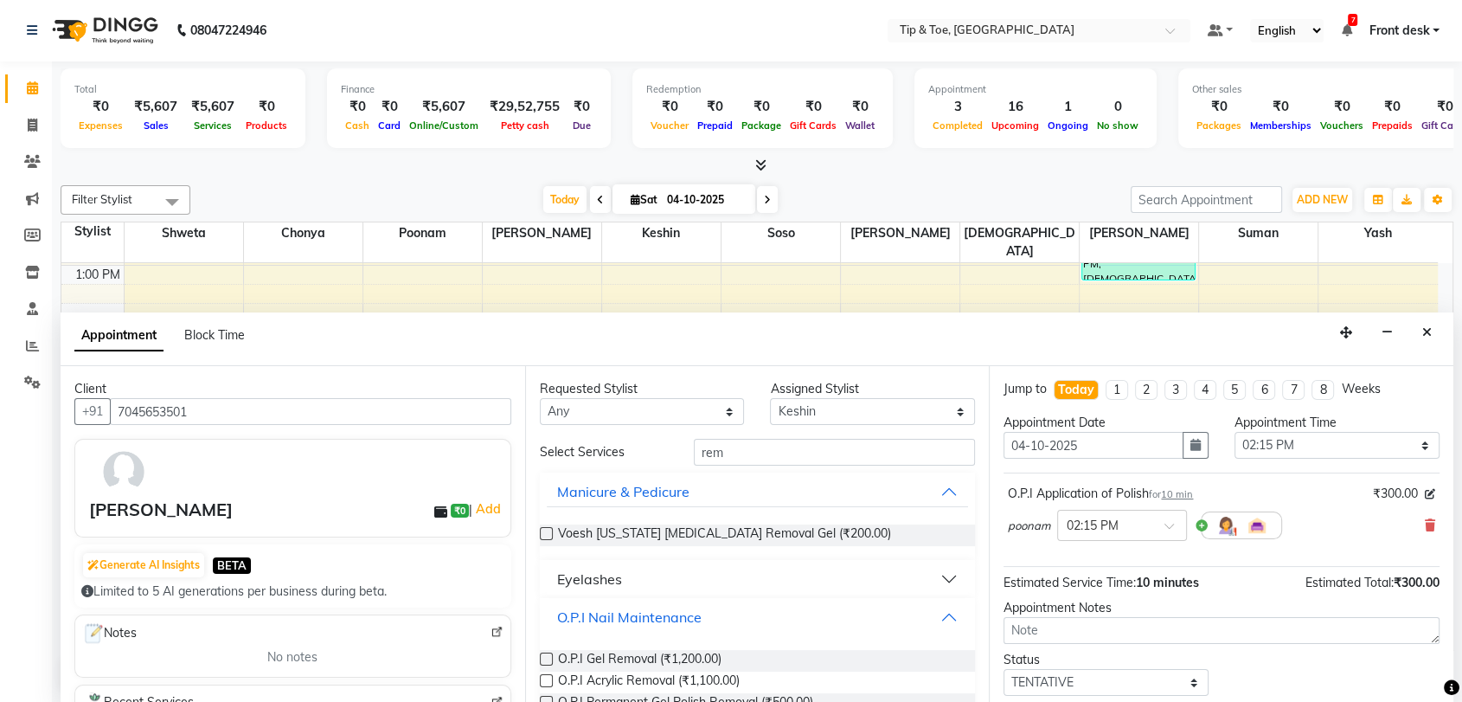
scroll to position [176, 0]
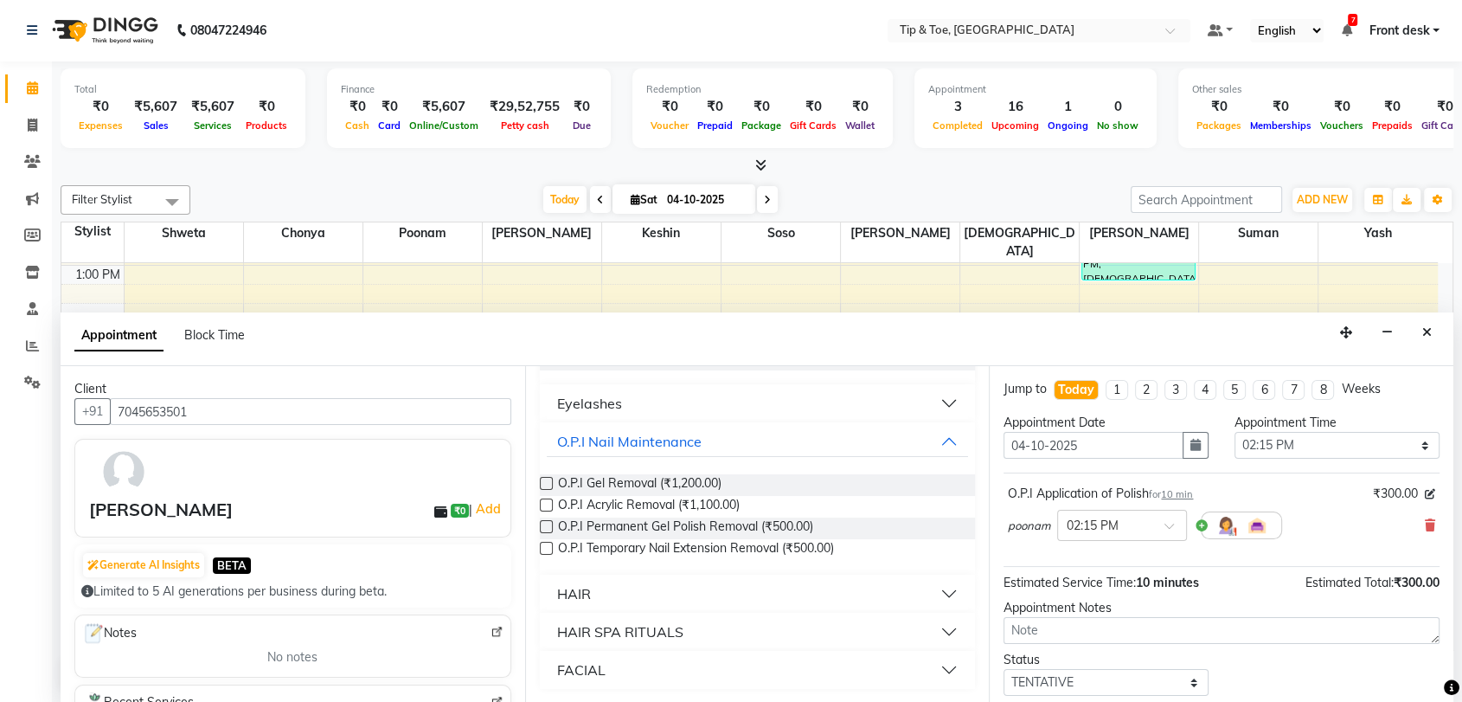
click at [545, 528] on label at bounding box center [546, 526] width 13 height 13
click at [545, 528] on input "checkbox" at bounding box center [545, 528] width 11 height 11
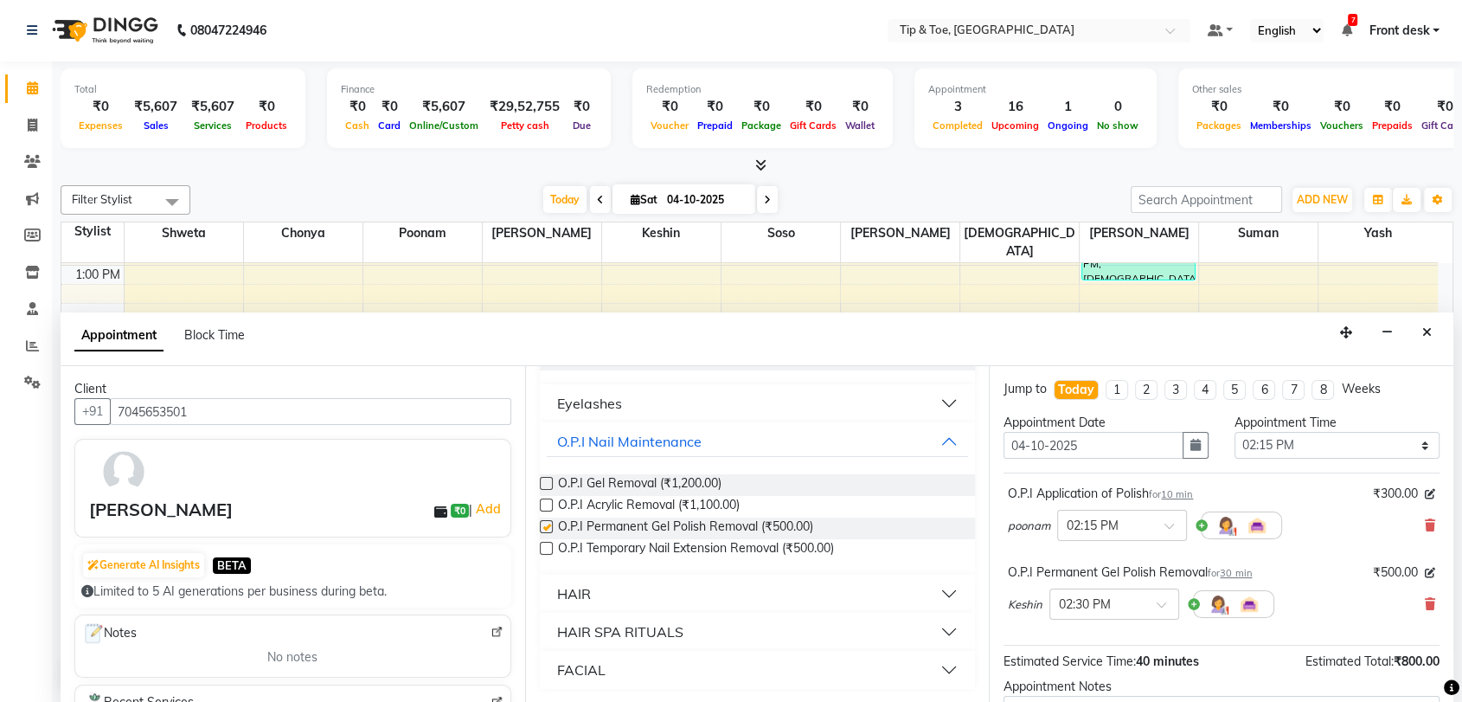
checkbox input "false"
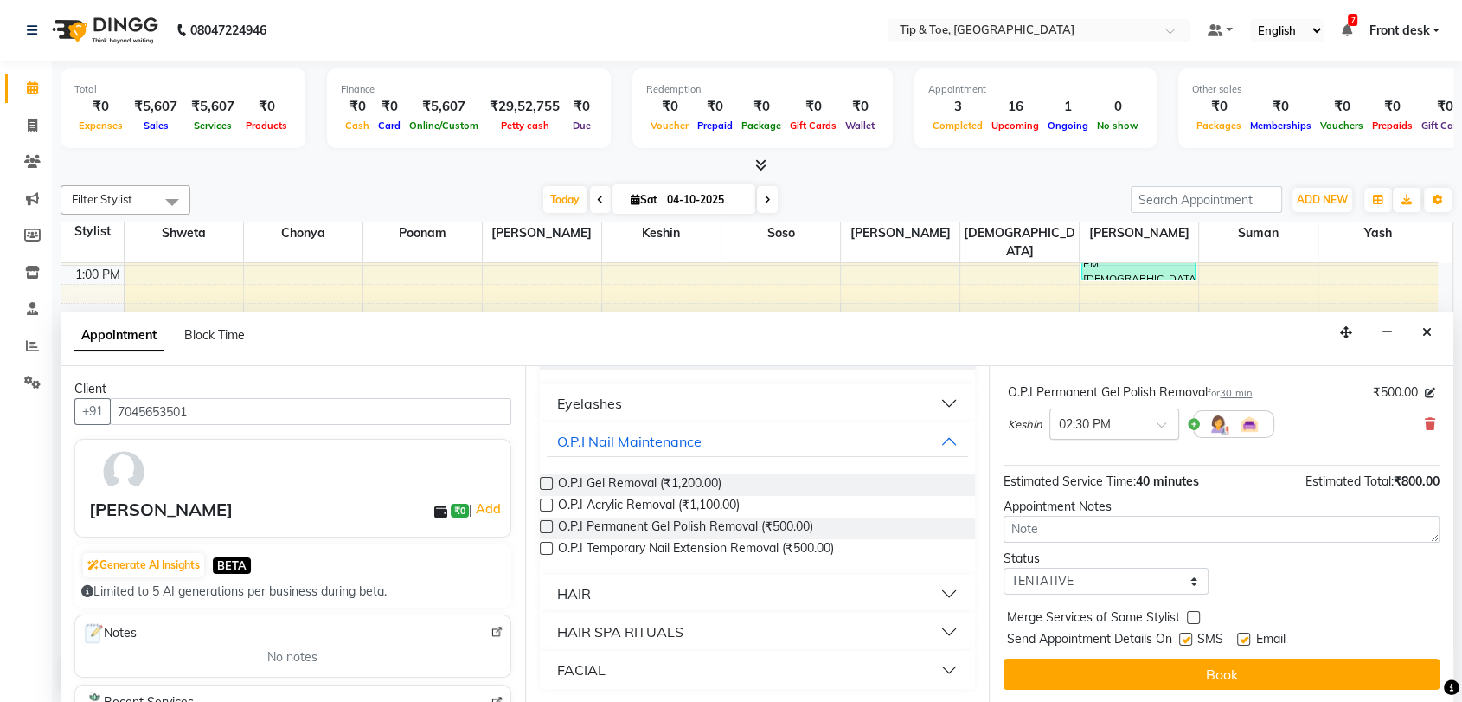
click at [1162, 423] on span at bounding box center [1168, 430] width 22 height 18
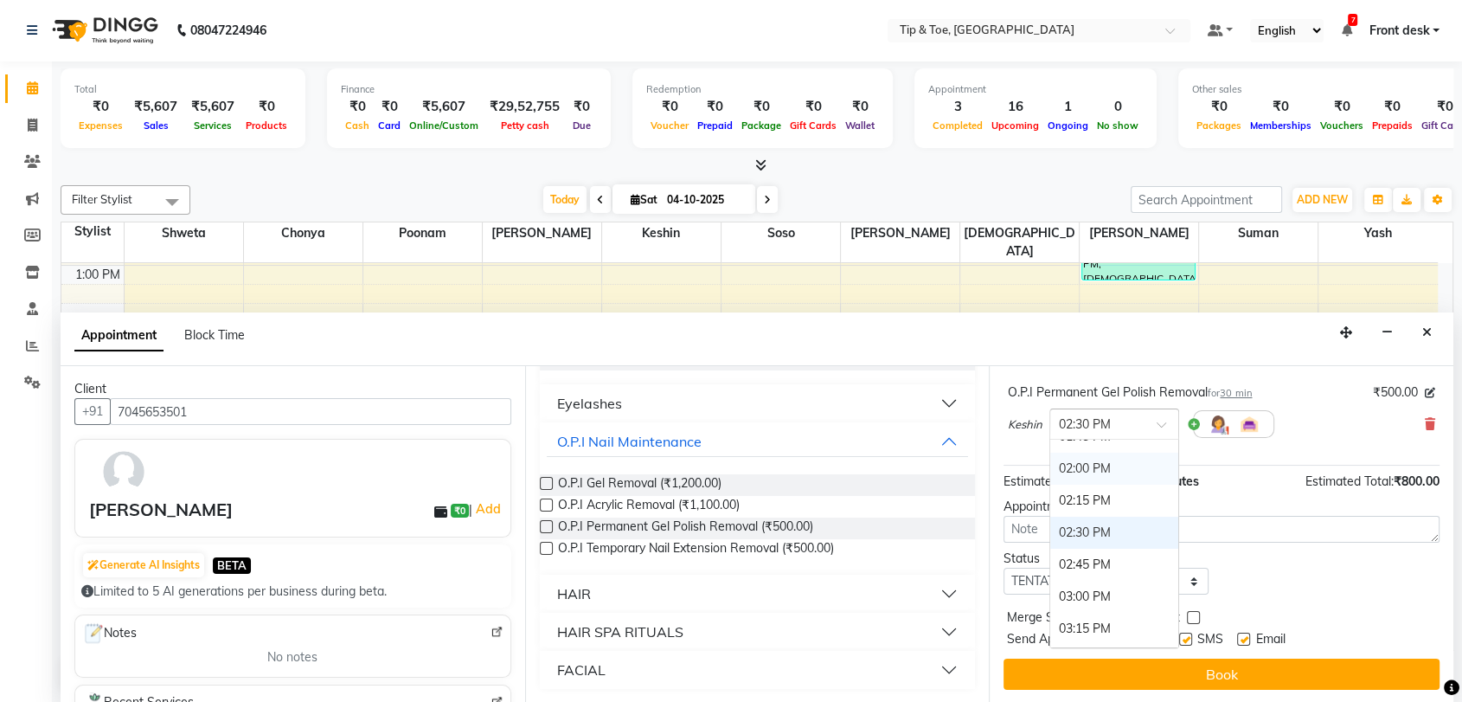
click at [1100, 466] on div "02:00 PM" at bounding box center [1114, 469] width 128 height 32
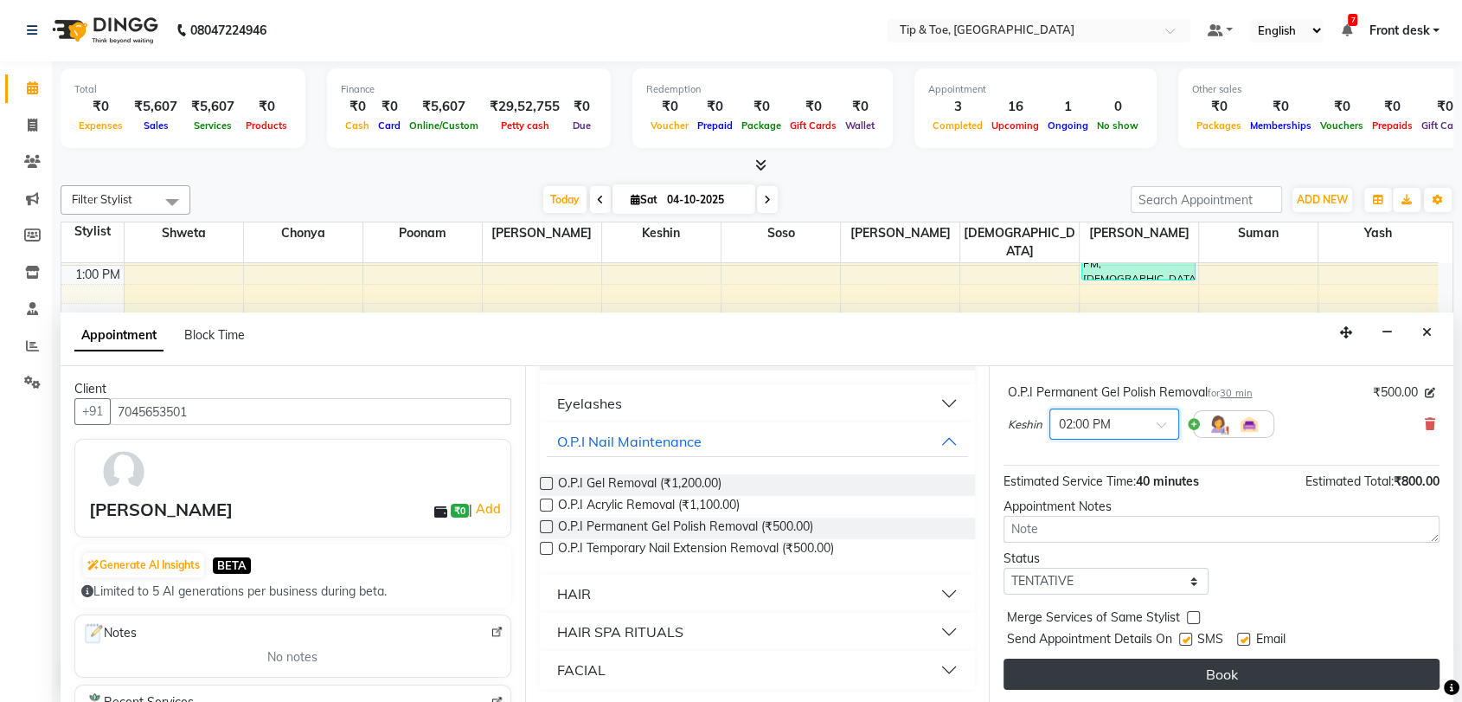
click at [1249, 671] on button "Book" at bounding box center [1222, 673] width 436 height 31
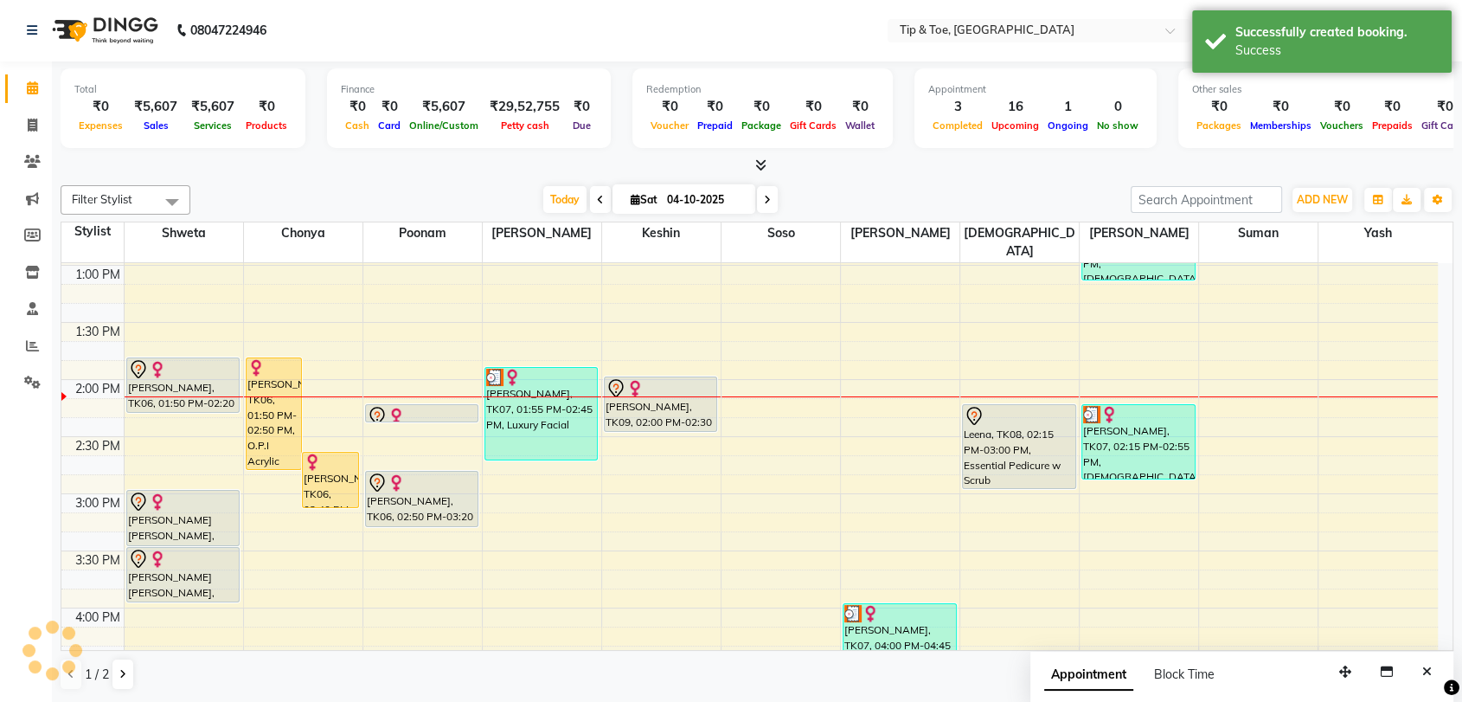
scroll to position [0, 0]
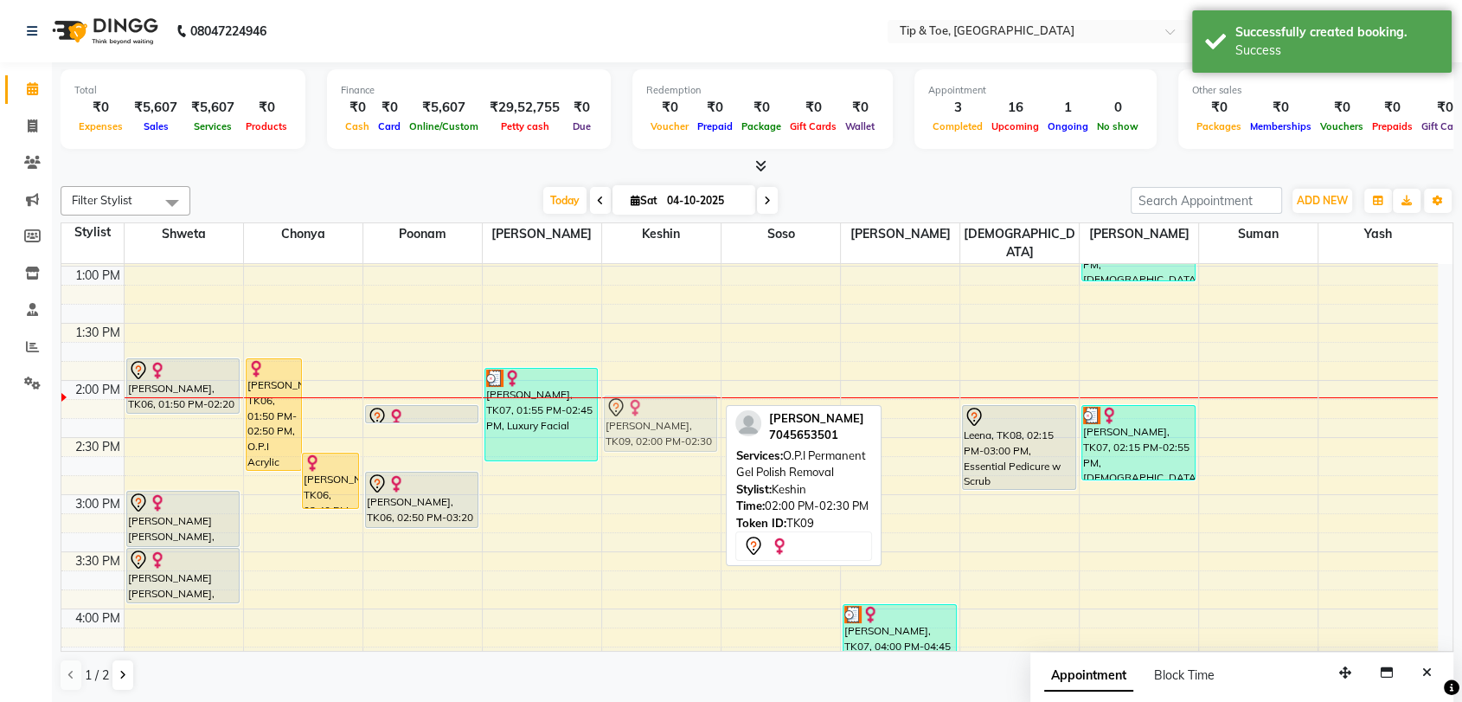
drag, startPoint x: 659, startPoint y: 394, endPoint x: 659, endPoint y: 409, distance: 15.6
click at [659, 409] on div "Vanessa, TK09, 02:00 PM-02:30 PM, O.P.I Permanent Gel Polish Removal Vanessa, T…" at bounding box center [661, 437] width 119 height 1484
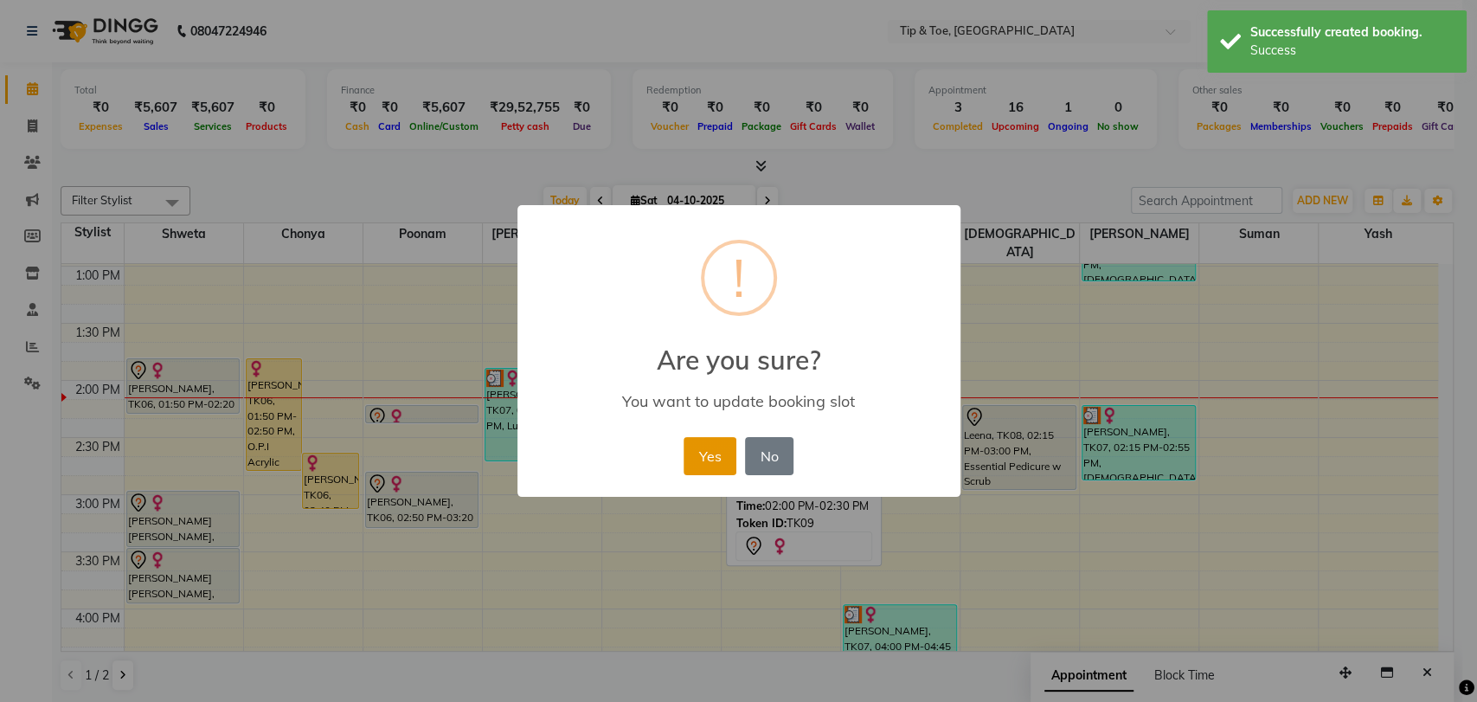
click at [724, 452] on button "Yes" at bounding box center [710, 456] width 53 height 38
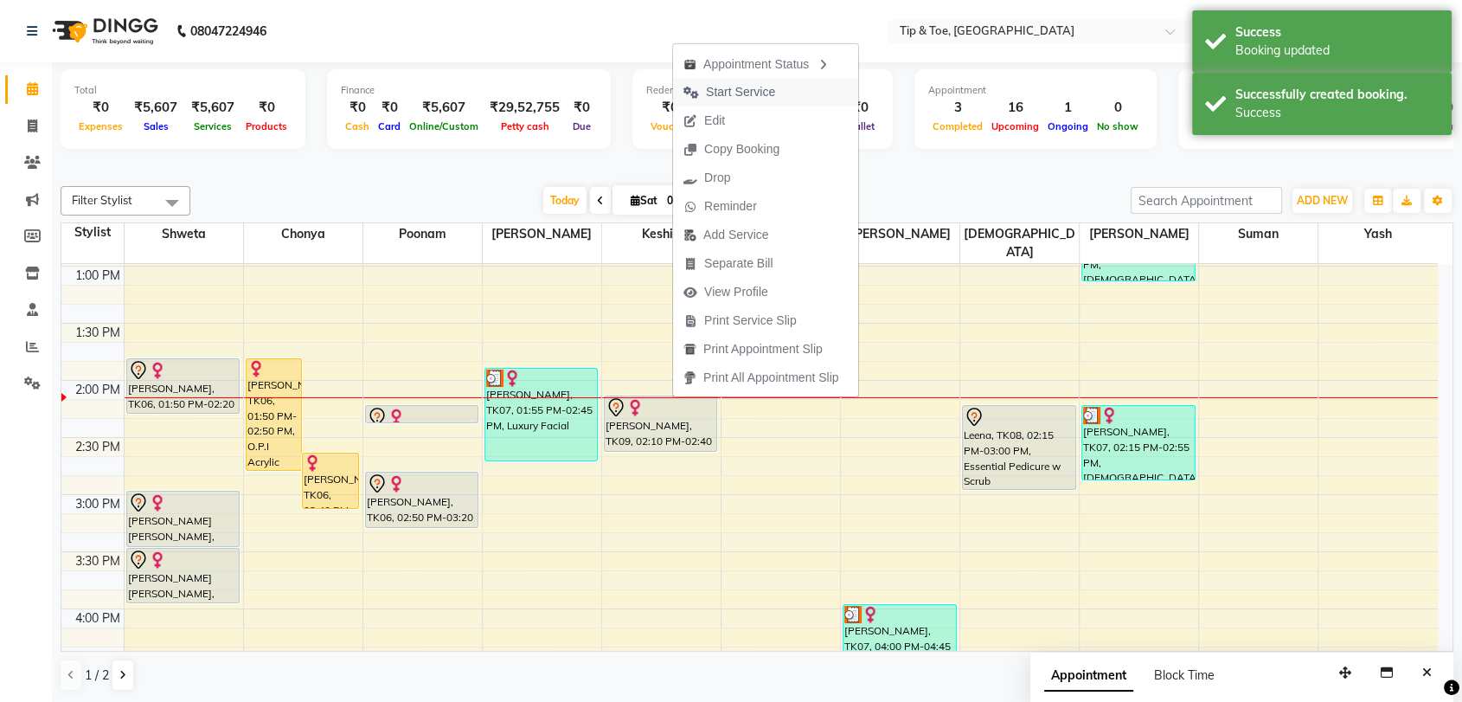
click at [756, 99] on span "Start Service" at bounding box center [740, 92] width 69 height 18
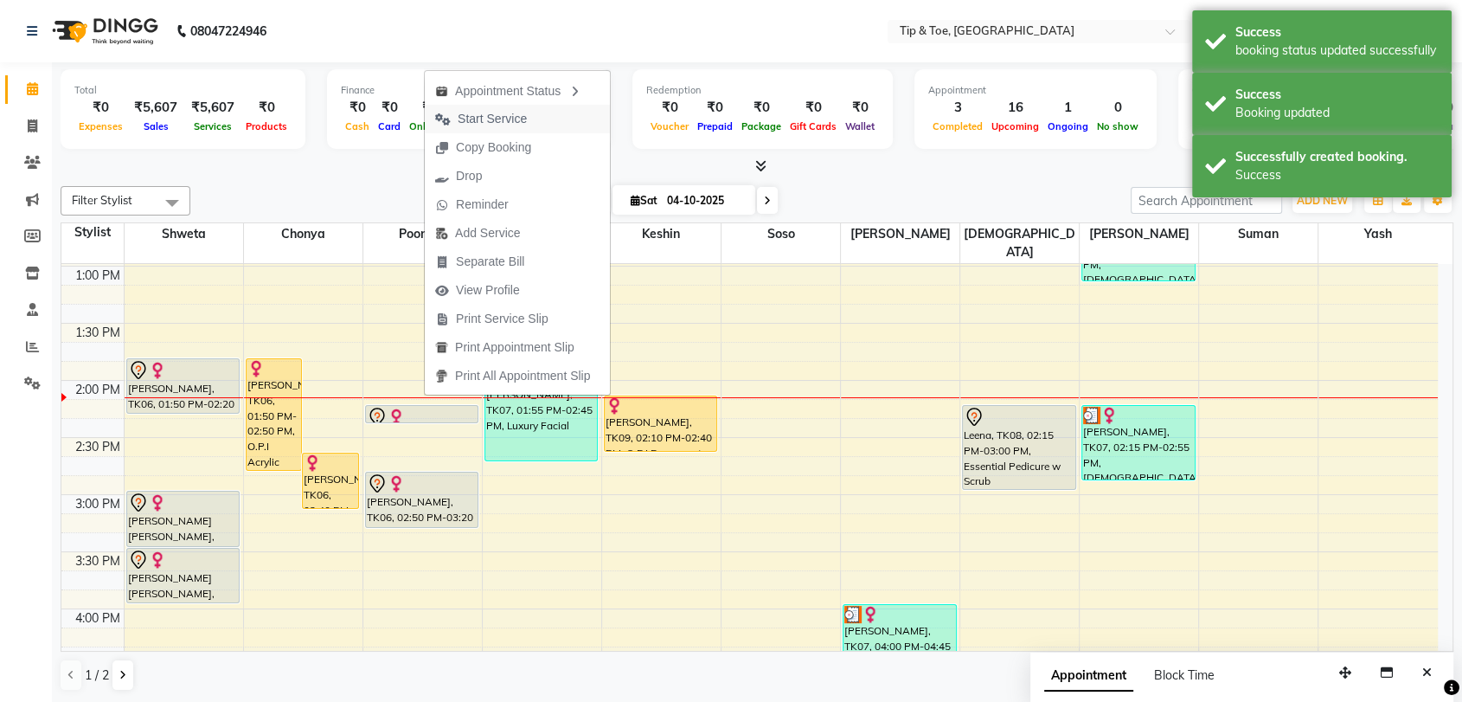
click at [517, 114] on span "Start Service" at bounding box center [492, 119] width 69 height 18
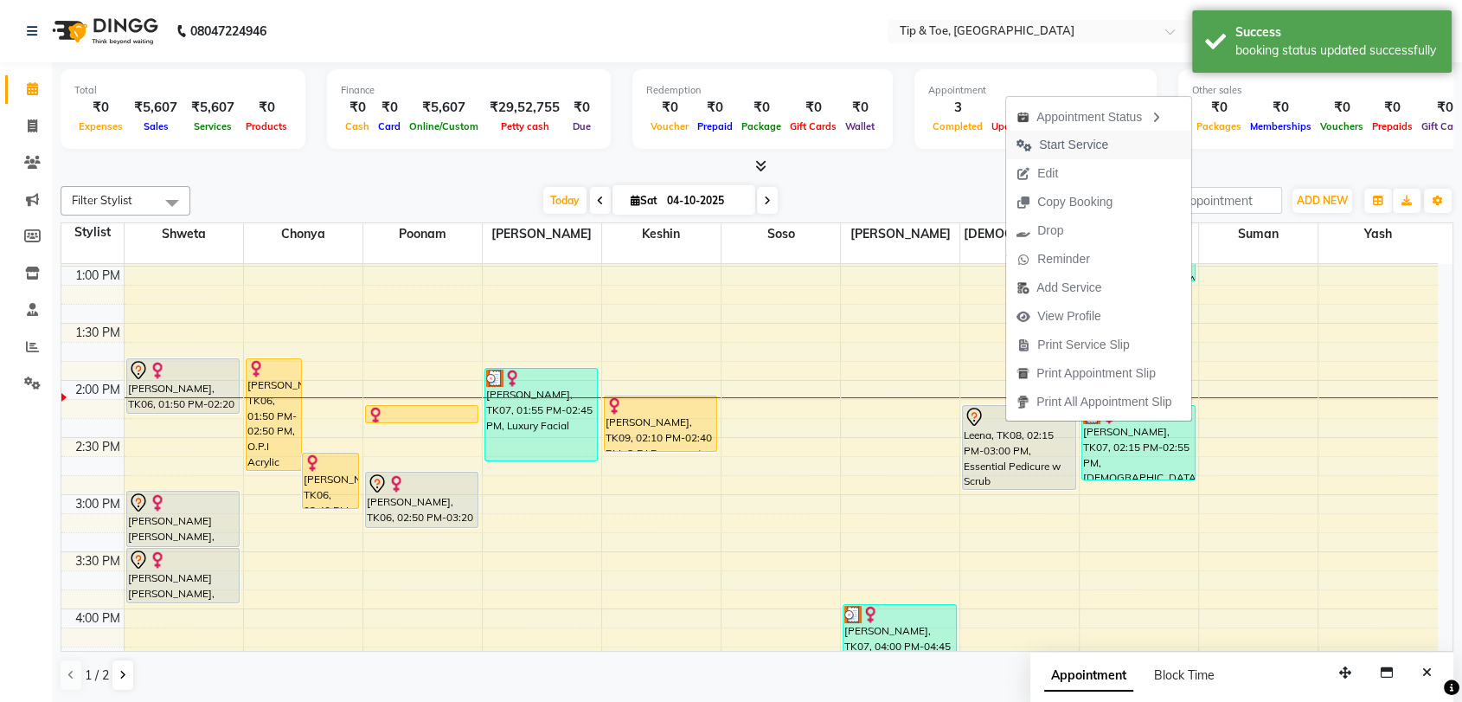
click at [1076, 140] on span "Start Service" at bounding box center [1073, 145] width 69 height 18
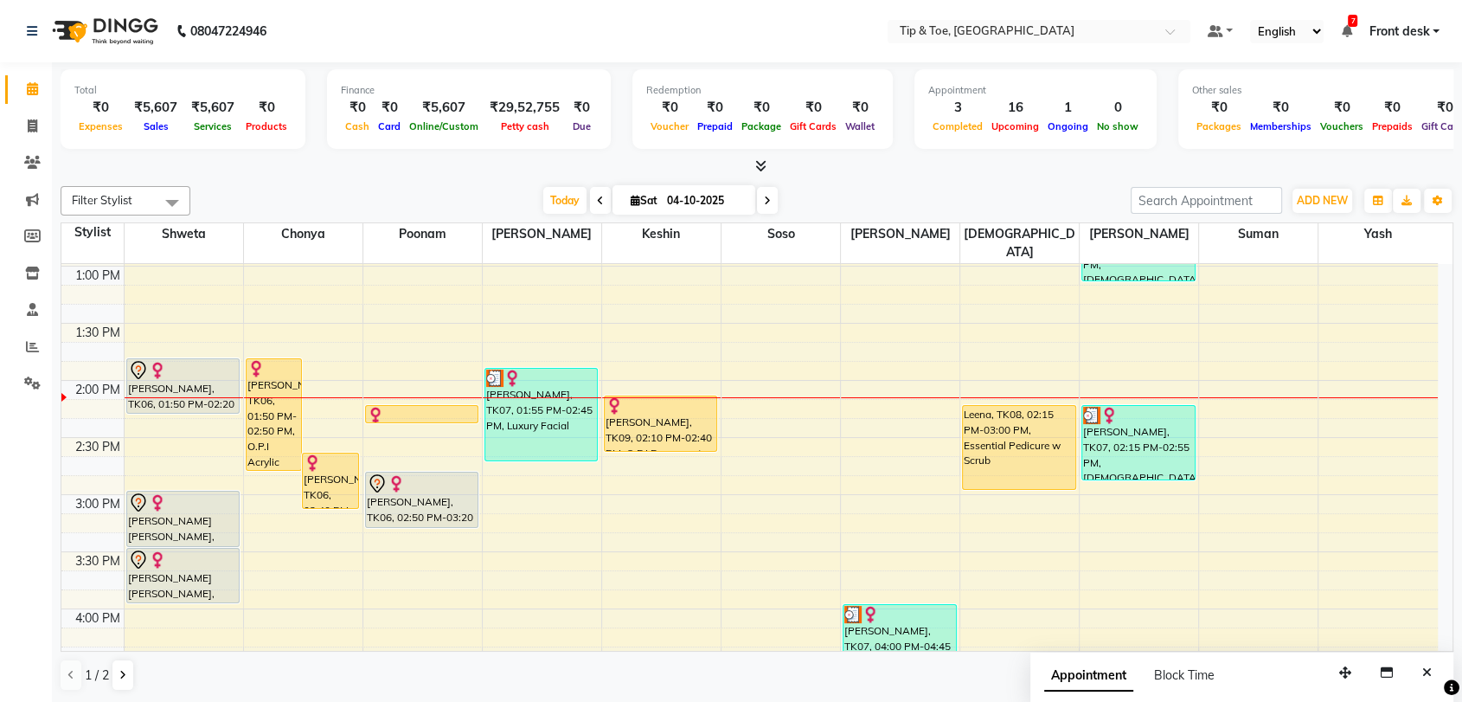
drag, startPoint x: 907, startPoint y: 595, endPoint x: 897, endPoint y: 466, distance: 130.1
click at [897, 466] on div "8:00 AM 8:30 AM 9:00 AM 9:30 AM 10:00 AM 10:30 AM 11:00 AM 11:30 AM 12:00 PM 12…" at bounding box center [749, 437] width 1377 height 1484
drag, startPoint x: 920, startPoint y: 604, endPoint x: 917, endPoint y: 532, distance: 71.9
click at [917, 532] on div "8:00 AM 8:30 AM 9:00 AM 9:30 AM 10:00 AM 10:30 AM 11:00 AM 11:30 AM 12:00 PM 12…" at bounding box center [749, 437] width 1377 height 1484
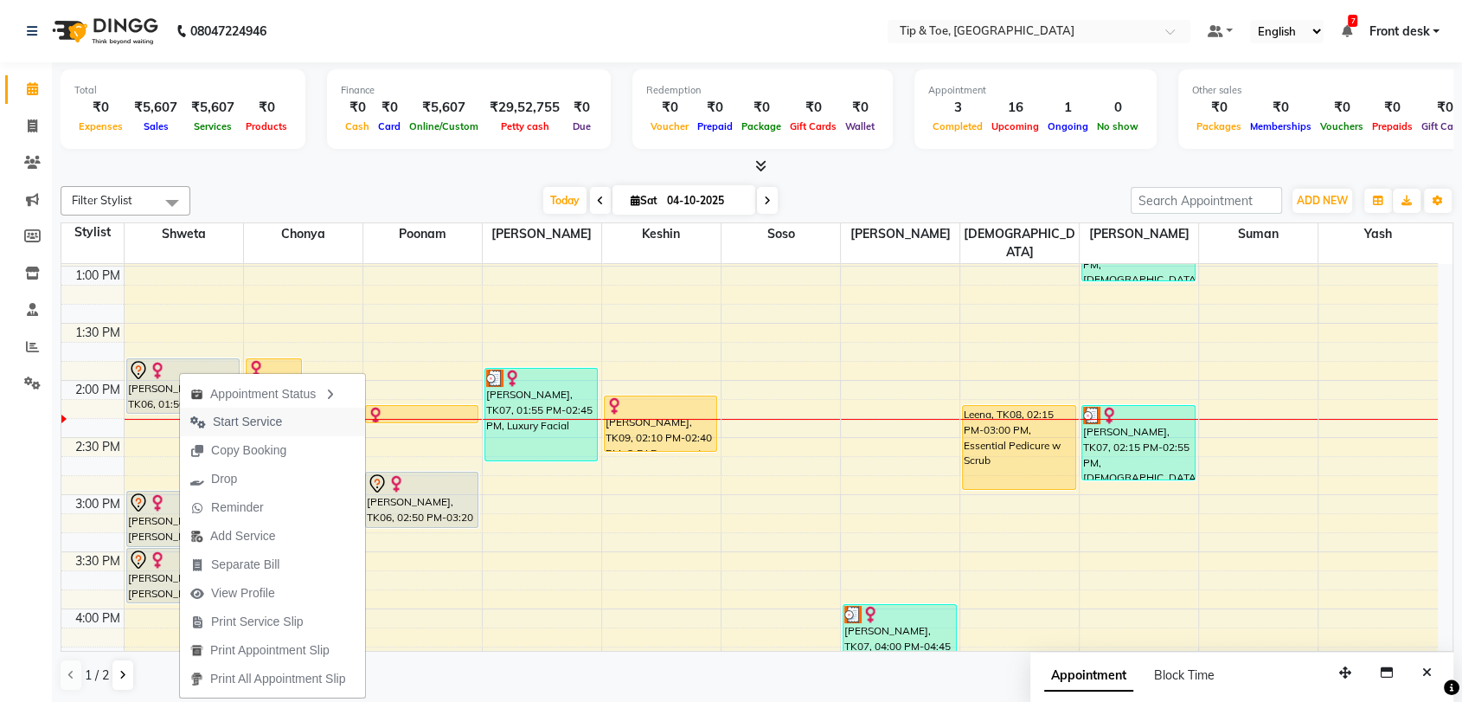
click at [251, 417] on span "Start Service" at bounding box center [247, 422] width 69 height 18
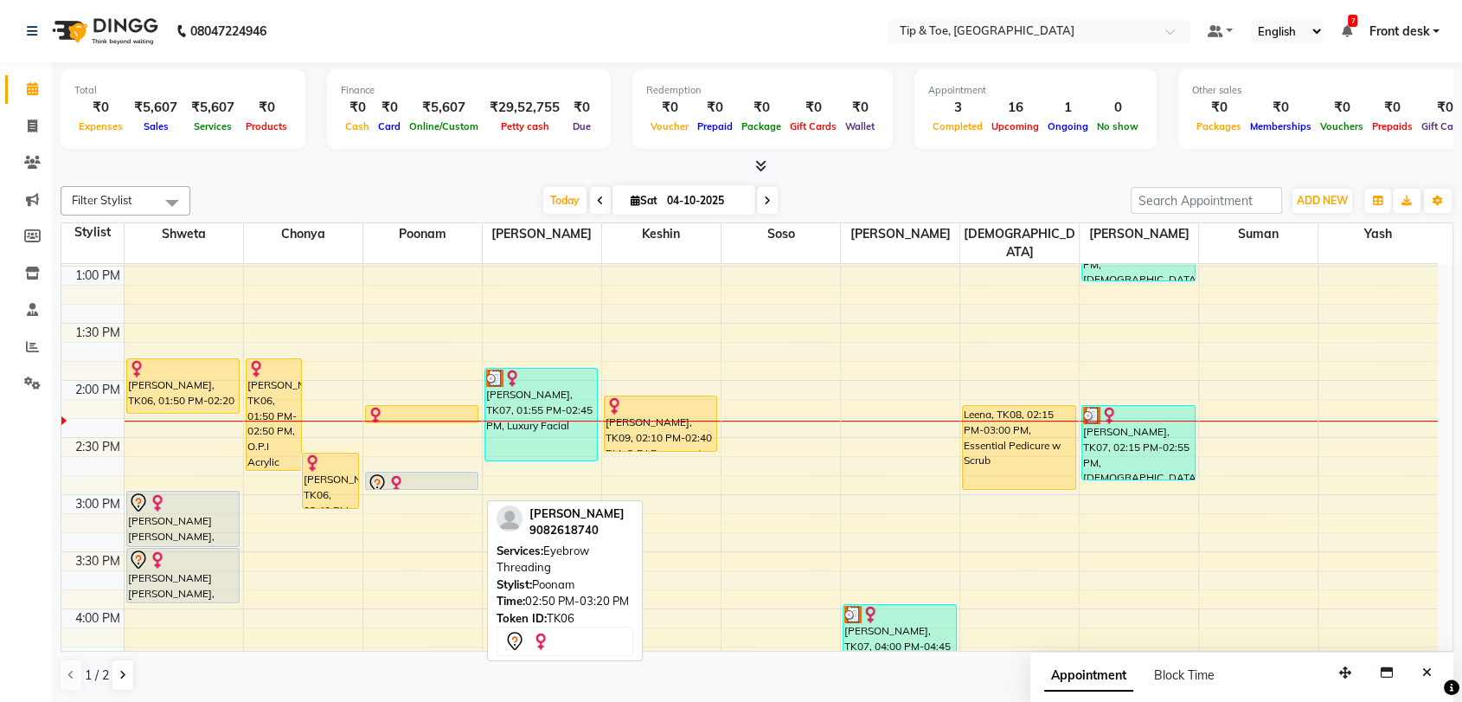
drag, startPoint x: 414, startPoint y: 506, endPoint x: 428, endPoint y: 466, distance: 43.2
click at [428, 466] on div "PRANALI gharat, TK05, 11:45 AM-12:15 PM, Half Legs Waxing (₹800) pranli, TK04, …" at bounding box center [422, 437] width 119 height 1484
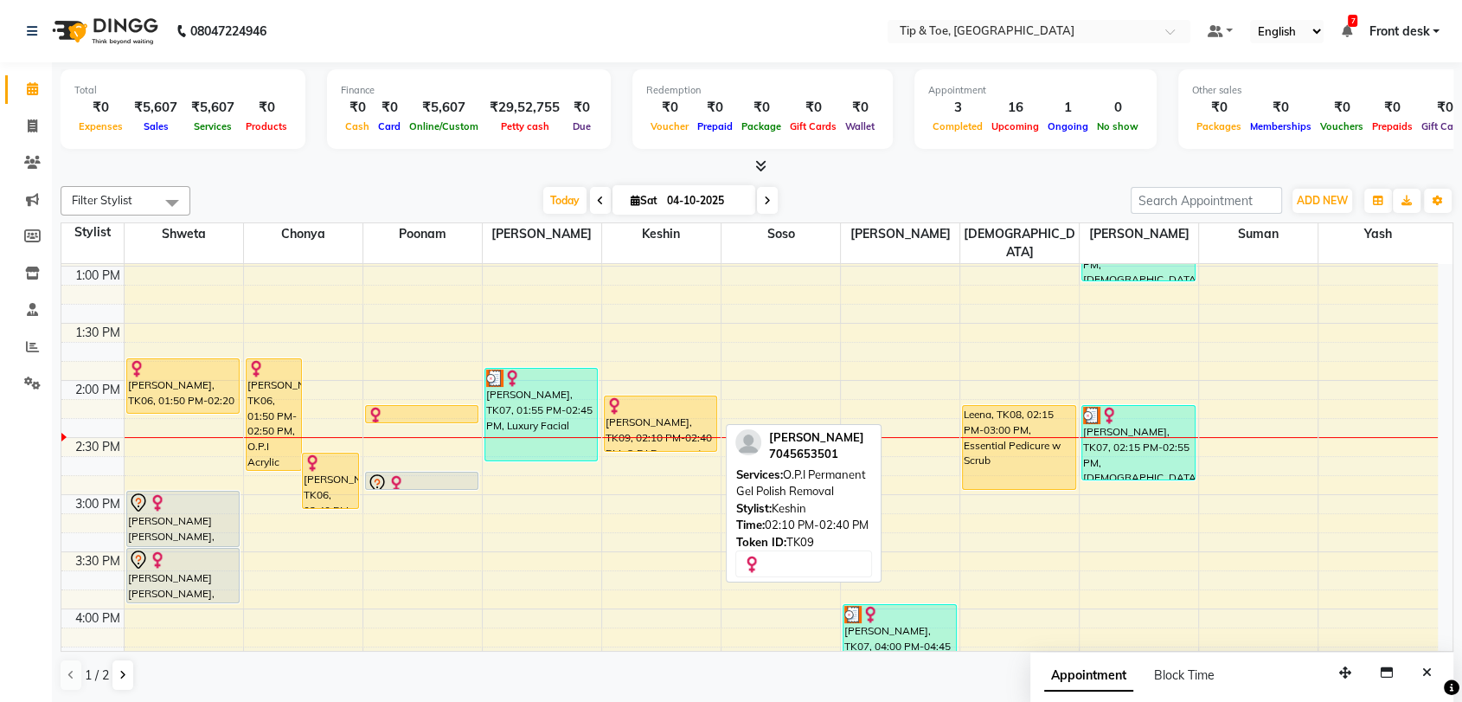
click at [686, 398] on div "Vanessa, TK09, 02:10 PM-02:40 PM, O.P.I Permanent Gel Polish Removal" at bounding box center [661, 423] width 112 height 55
click at [660, 396] on div "Vanessa, TK09, 02:10 PM-02:40 PM, O.P.I Permanent Gel Polish Removal" at bounding box center [661, 423] width 112 height 55
select select "1"
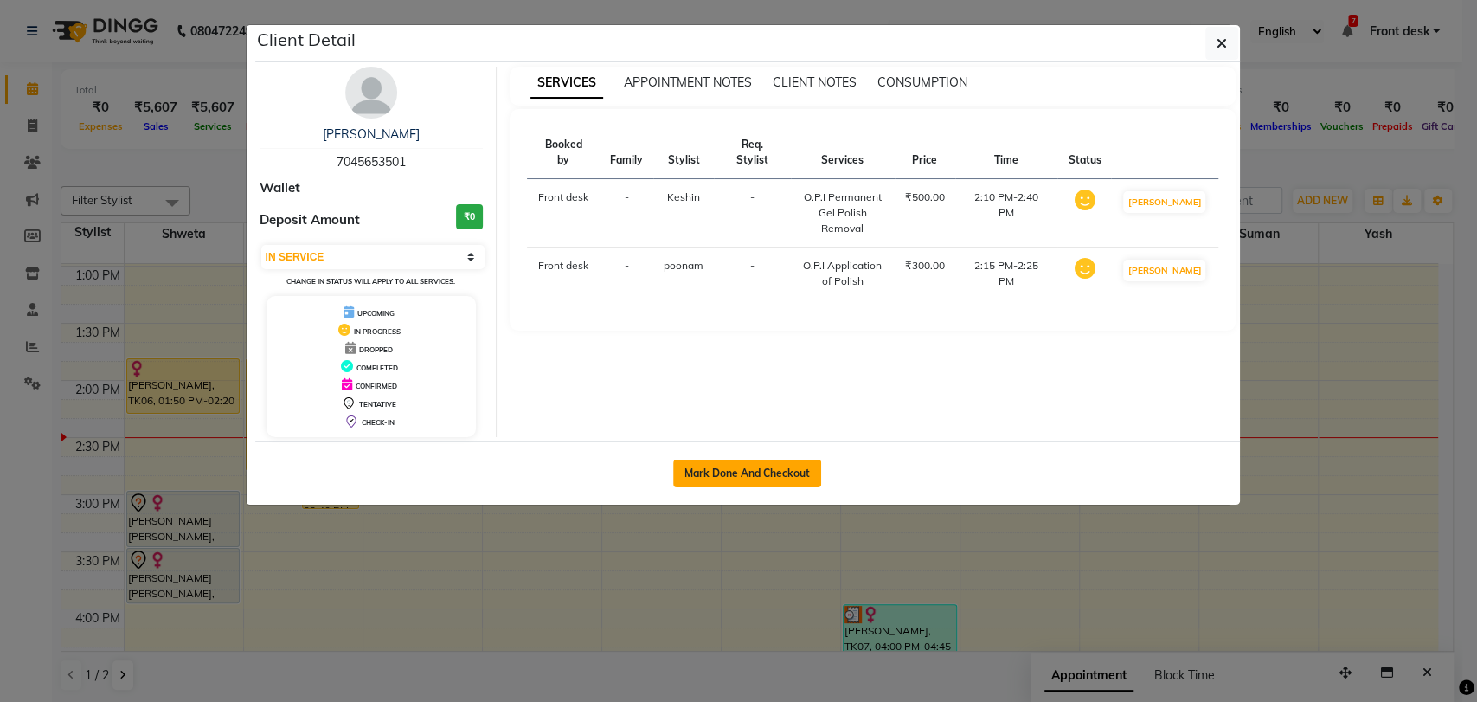
click at [782, 477] on button "Mark Done And Checkout" at bounding box center [747, 473] width 148 height 28
select select "service"
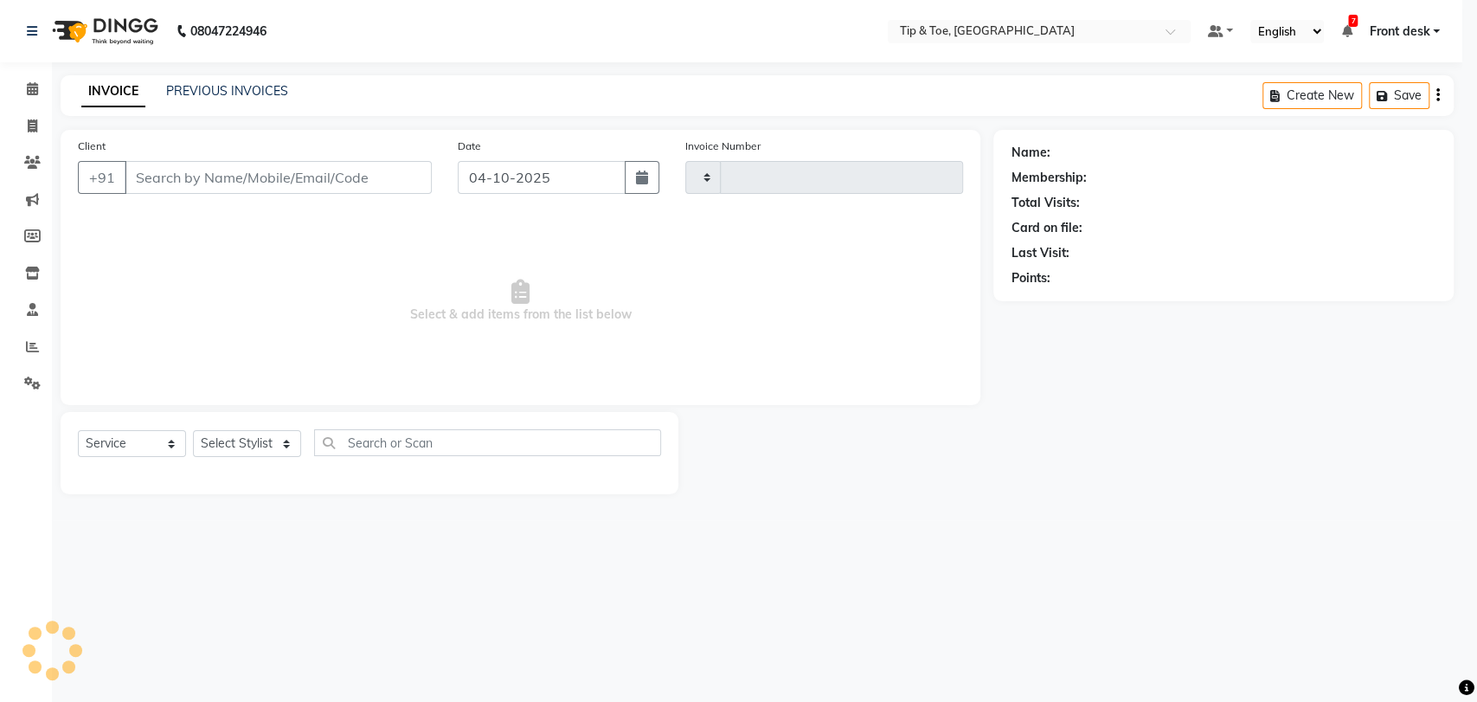
type input "1231"
select select "5942"
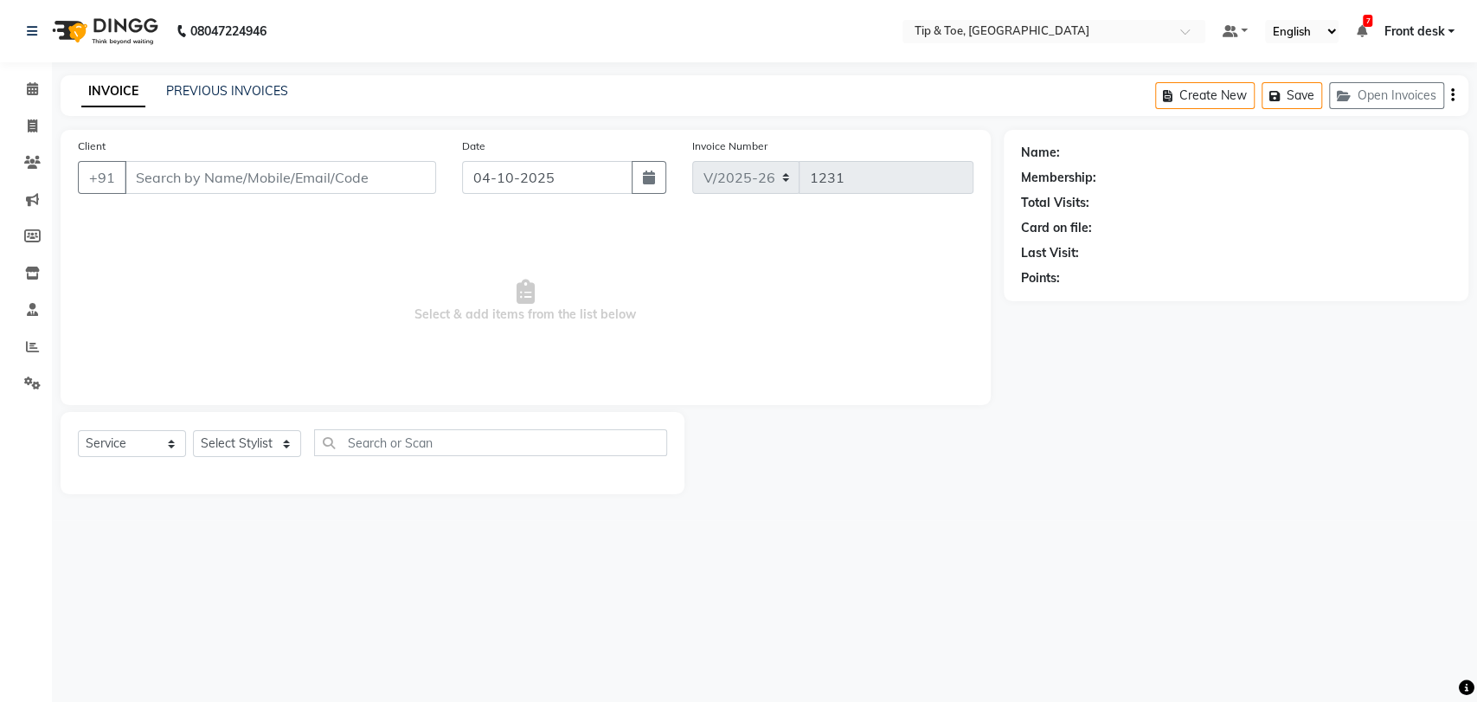
type input "7045653501"
select select "93566"
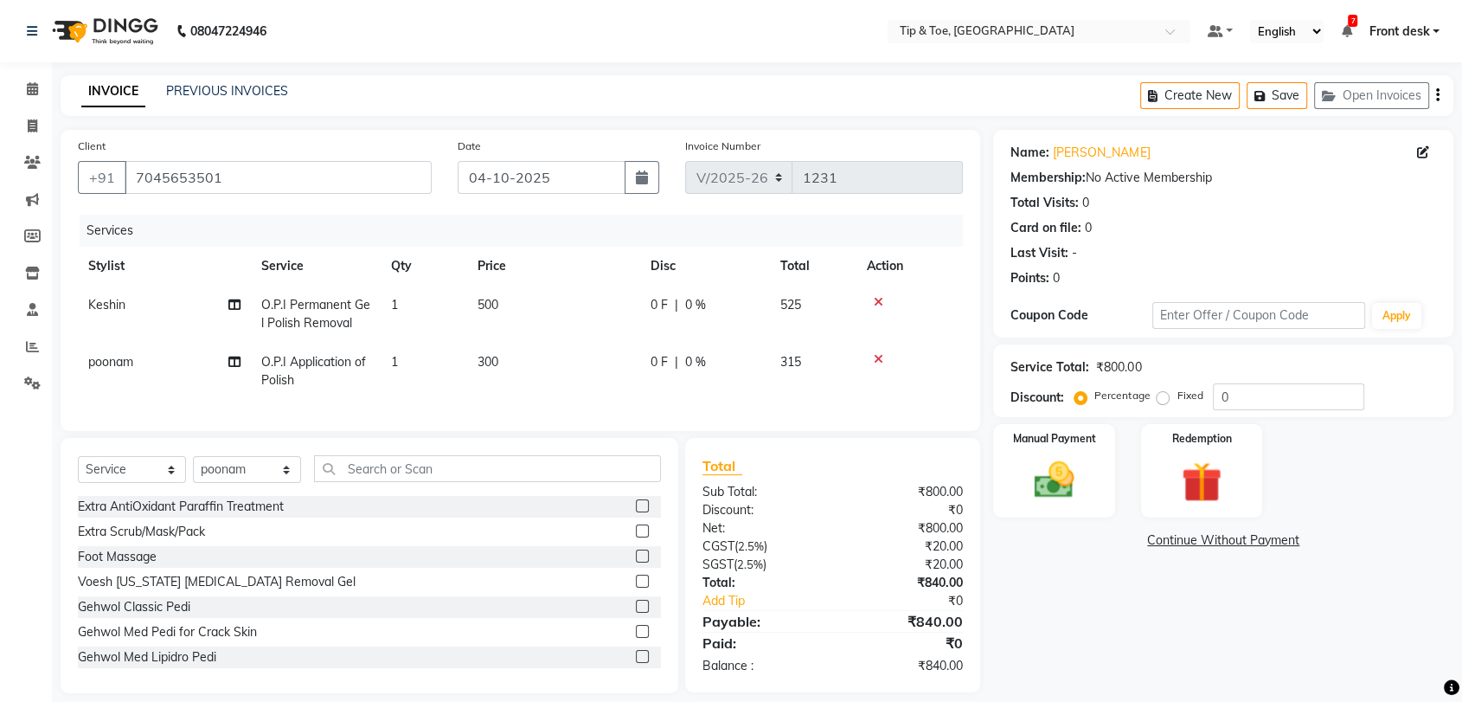
click at [110, 362] on span "poonam" at bounding box center [110, 362] width 45 height 16
select select "93566"
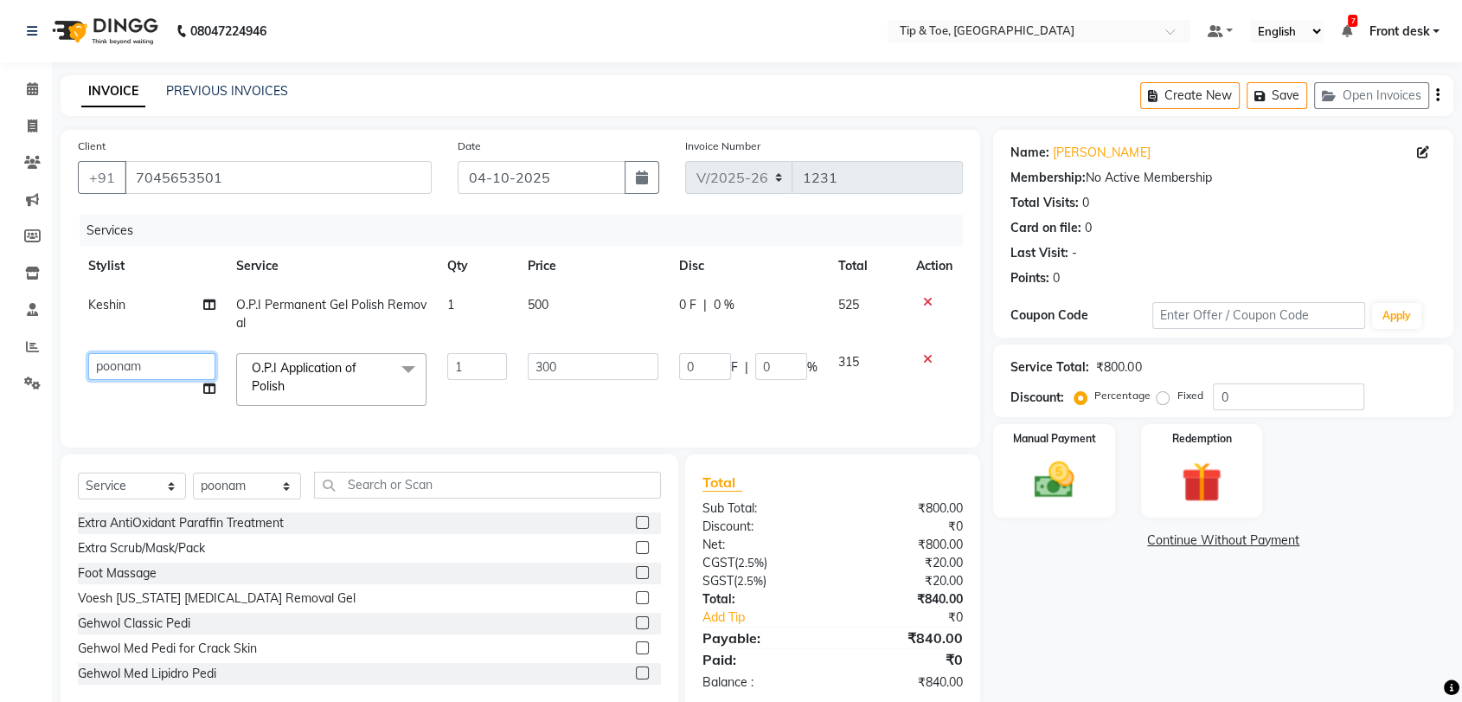
click at [135, 361] on select "Altamash Chonya Front desk Ibrahim Ibrahim Keshin Madhura Madhura poonam Regan …" at bounding box center [151, 366] width 127 height 27
select select "92075"
click at [417, 498] on input "text" at bounding box center [487, 485] width 347 height 27
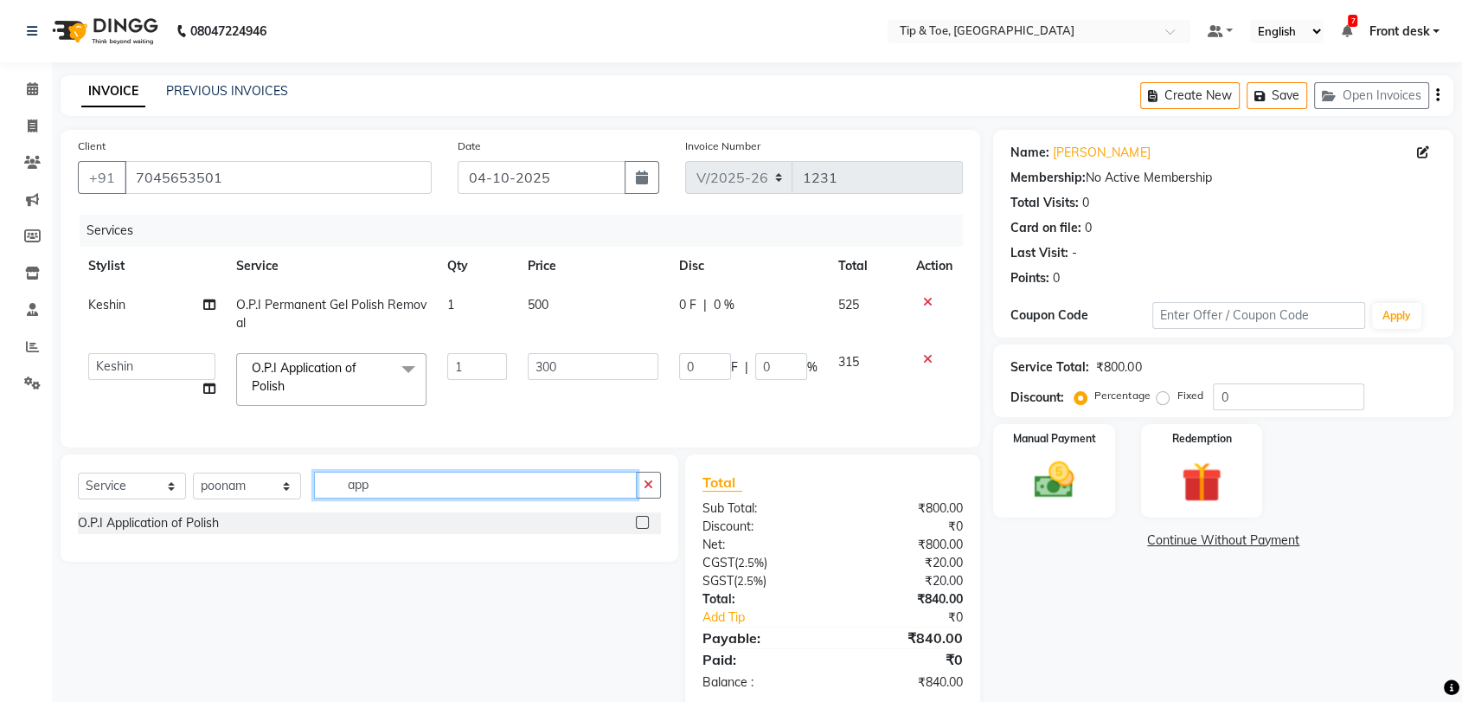
type input "app"
click at [639, 529] on label at bounding box center [642, 522] width 13 height 13
click at [639, 529] on input "checkbox" at bounding box center [641, 522] width 11 height 11
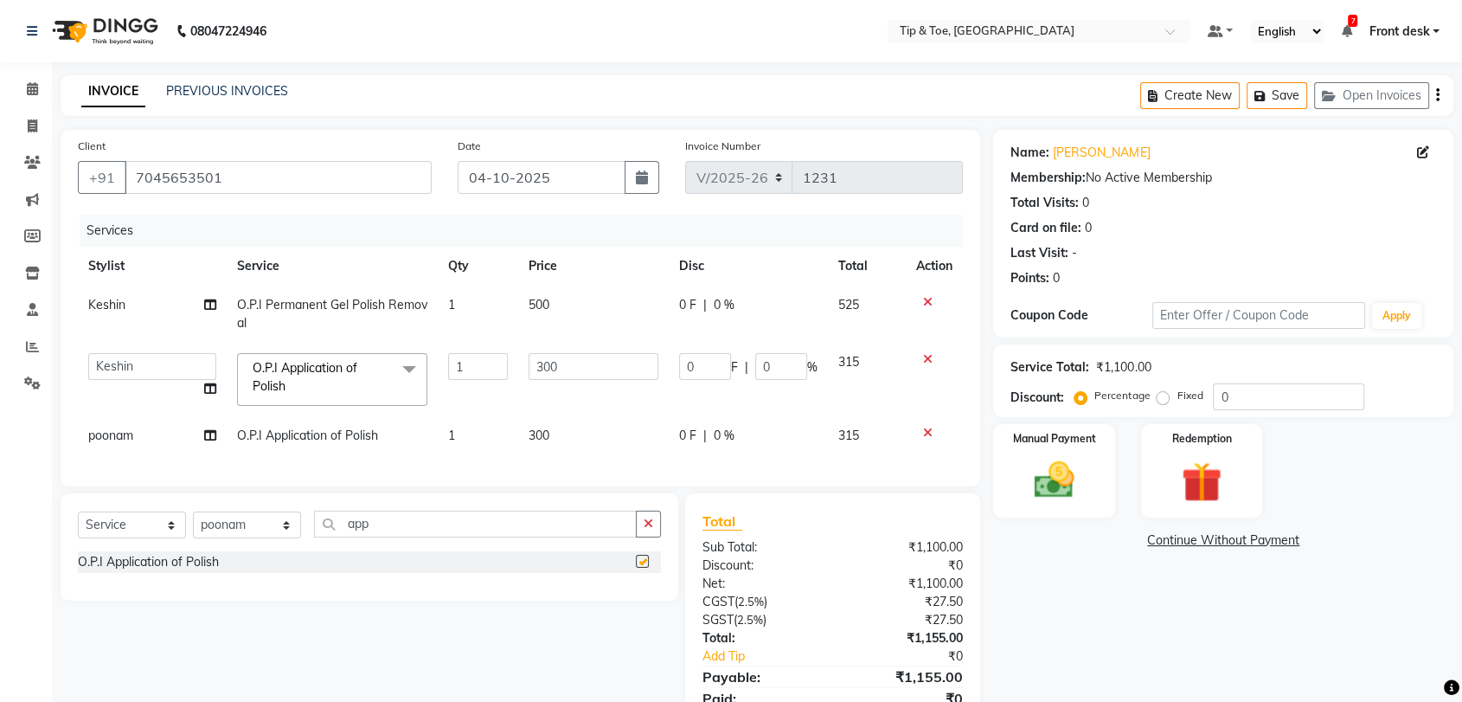
checkbox input "false"
click at [386, 369] on span "O.P.I Application of Polish x" at bounding box center [324, 377] width 152 height 37
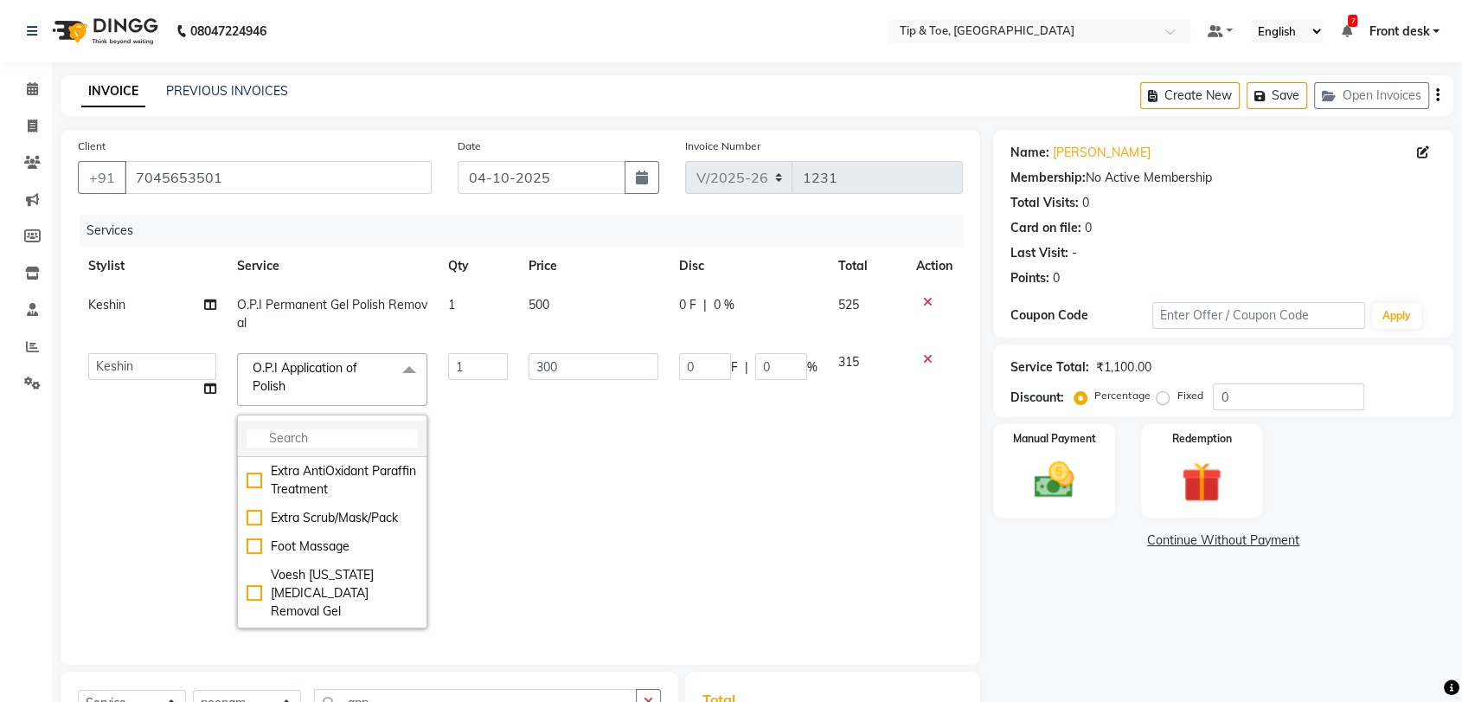
click at [383, 433] on input "multiselect-search" at bounding box center [332, 438] width 171 height 18
click at [324, 435] on input "cut" at bounding box center [332, 438] width 171 height 18
type input "c"
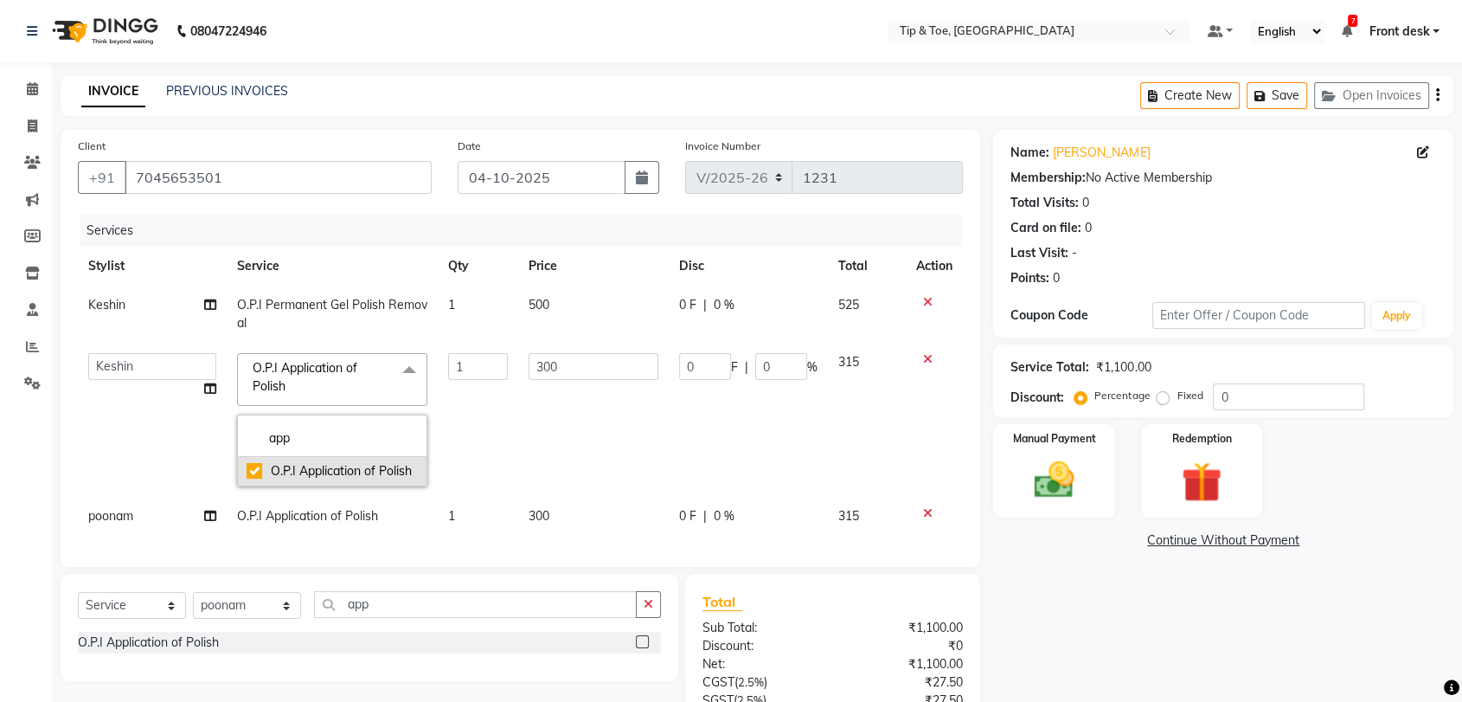
type input "app"
click at [355, 475] on div "O.P.I Application of Polish" at bounding box center [332, 471] width 171 height 18
type input "0"
checkbox input "false"
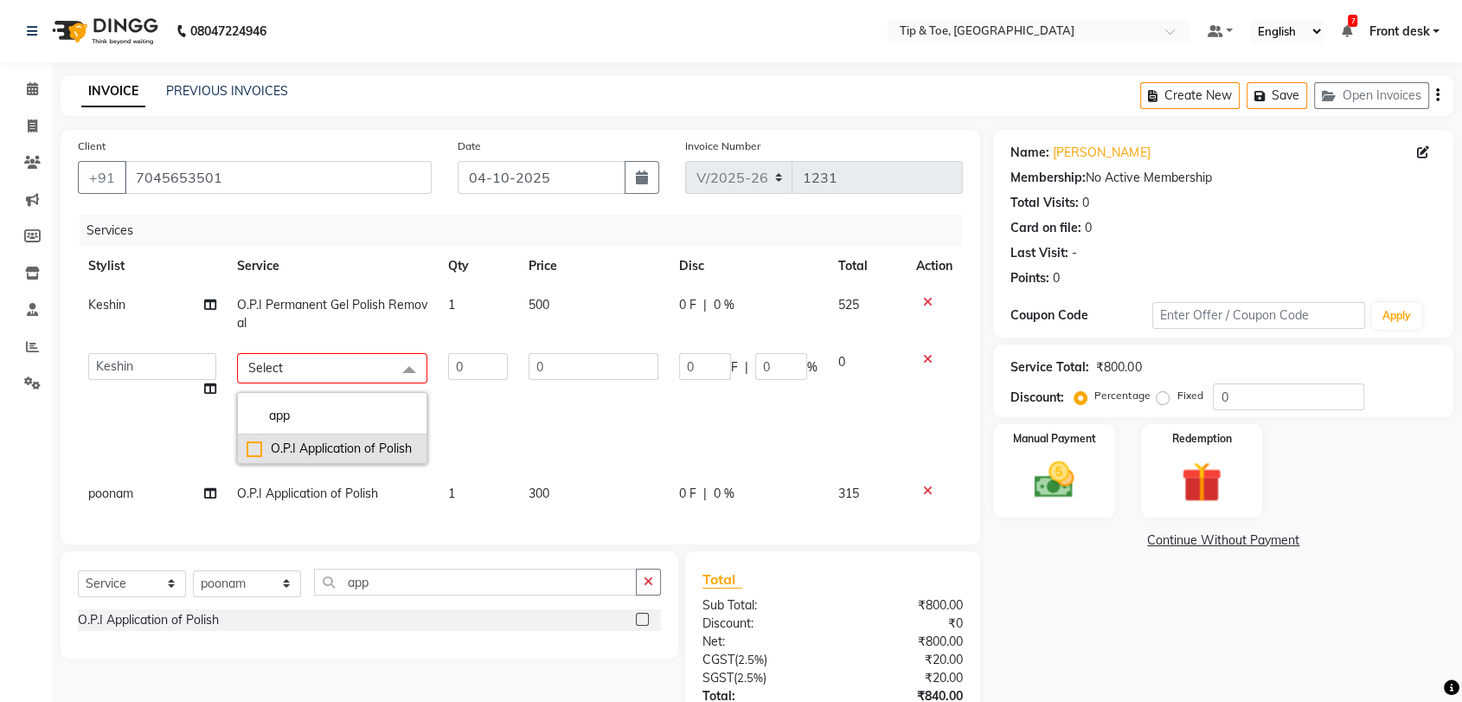
click at [374, 450] on div "O.P.I Application of Polish" at bounding box center [332, 449] width 171 height 18
type input "1"
type input "300"
checkbox input "true"
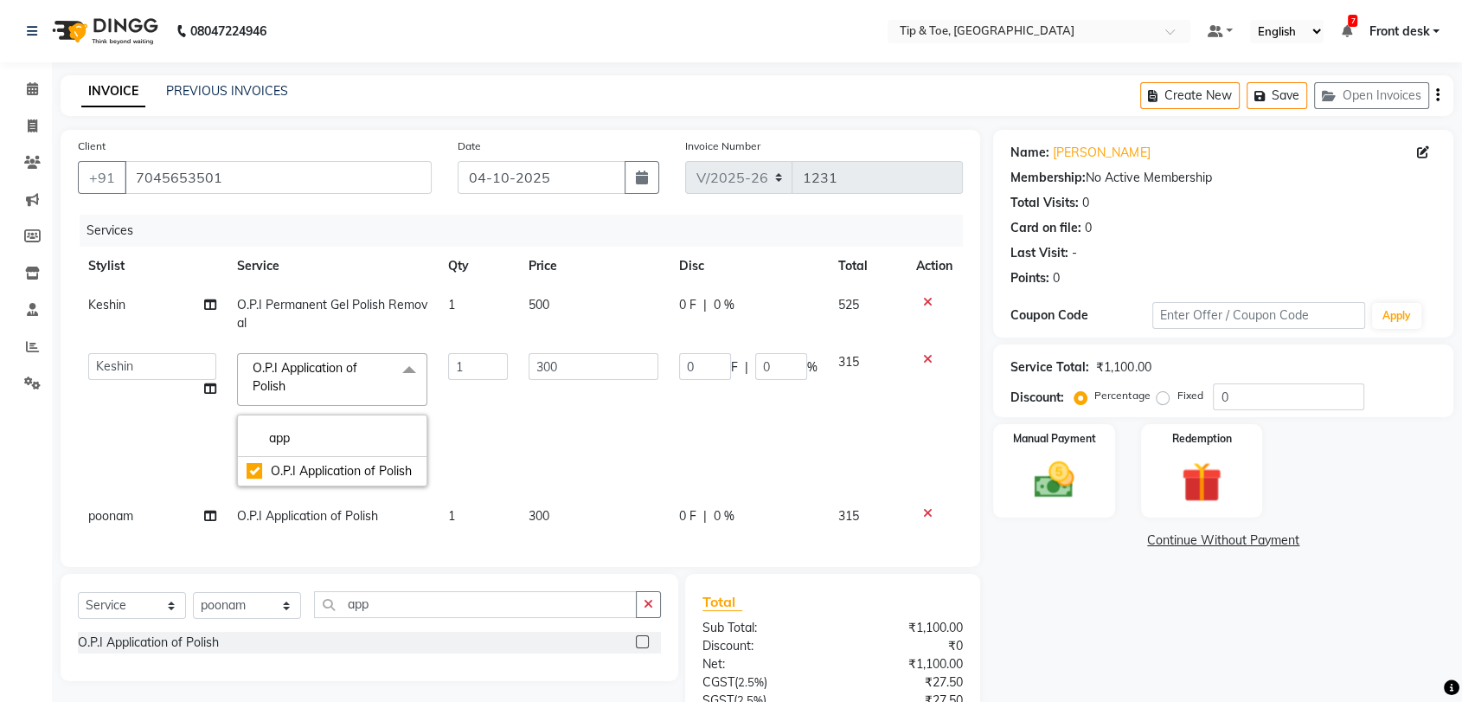
click at [469, 424] on td "1" at bounding box center [478, 420] width 80 height 154
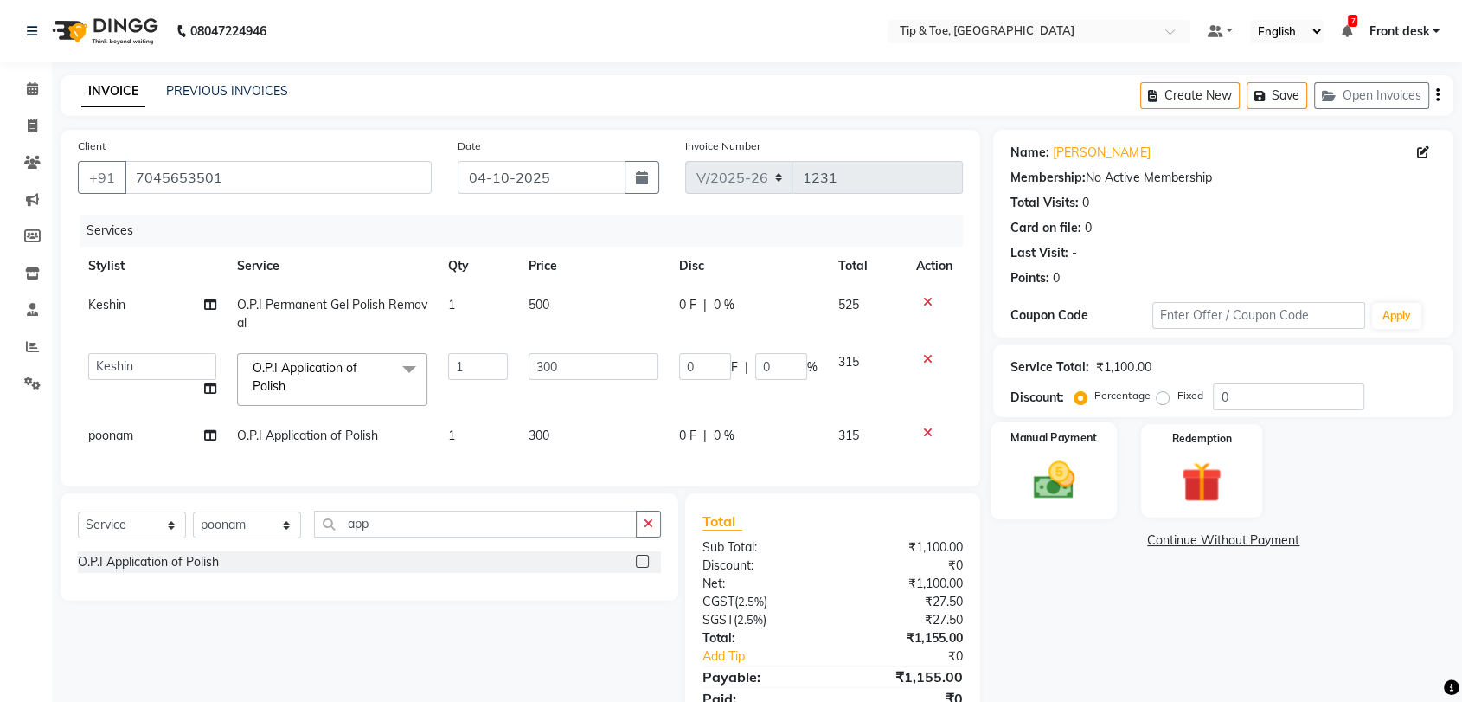
click at [1063, 475] on img at bounding box center [1053, 480] width 67 height 48
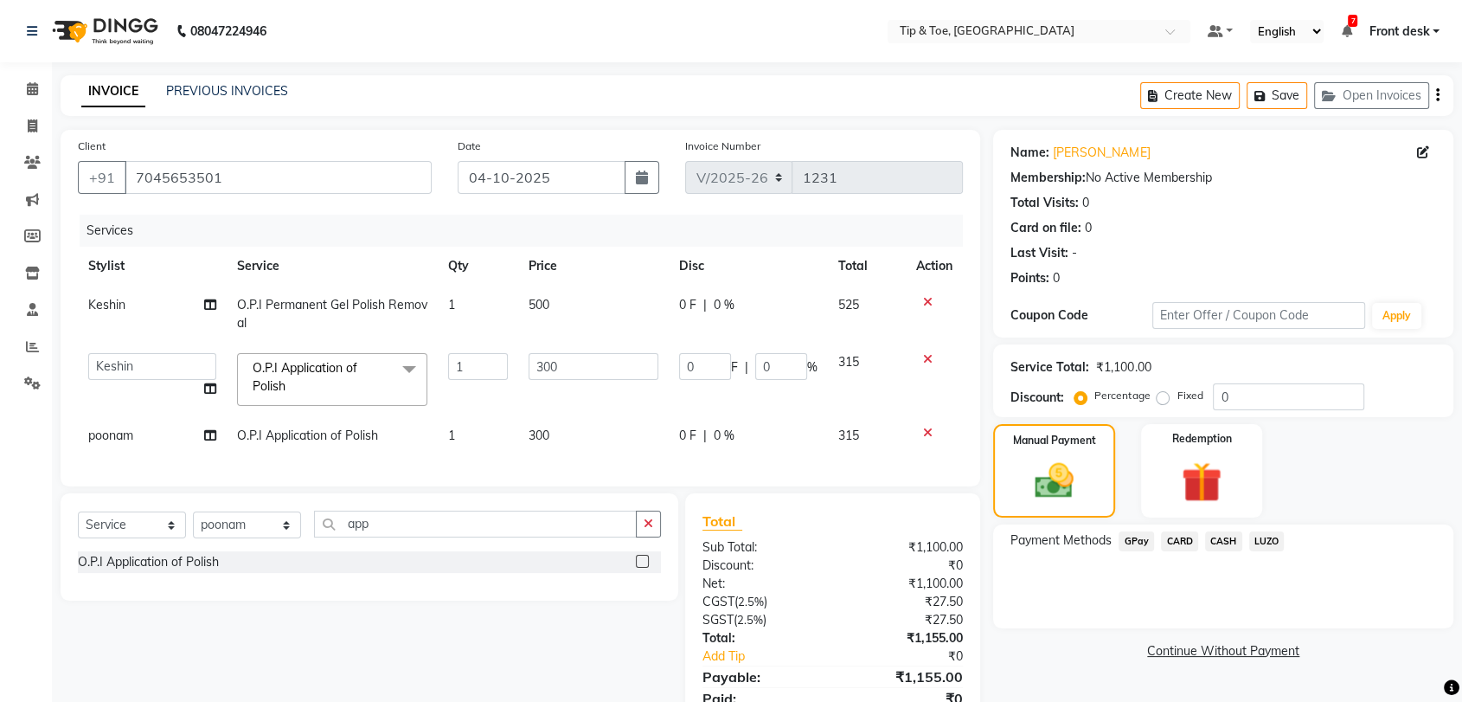
click at [1133, 543] on span "GPay" at bounding box center [1136, 541] width 35 height 20
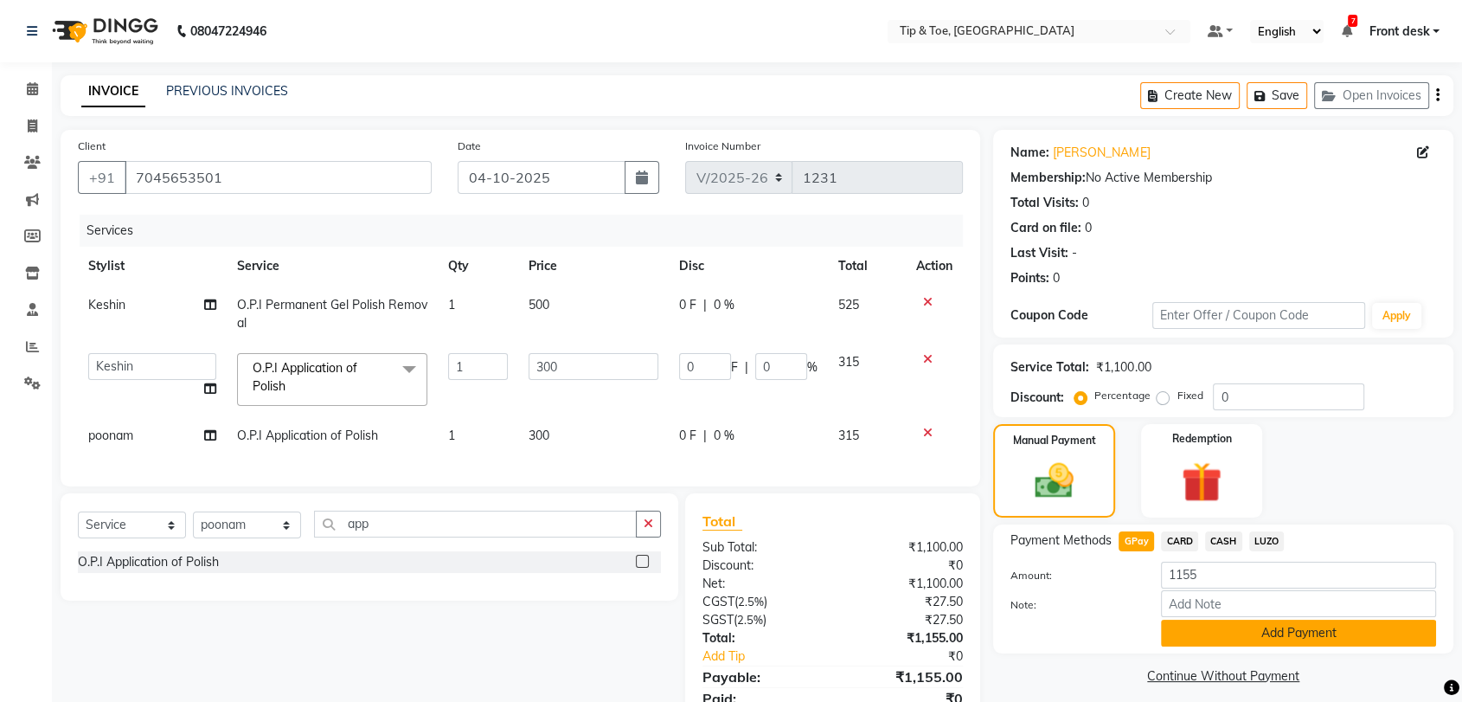
click at [1272, 634] on button "Add Payment" at bounding box center [1298, 633] width 275 height 27
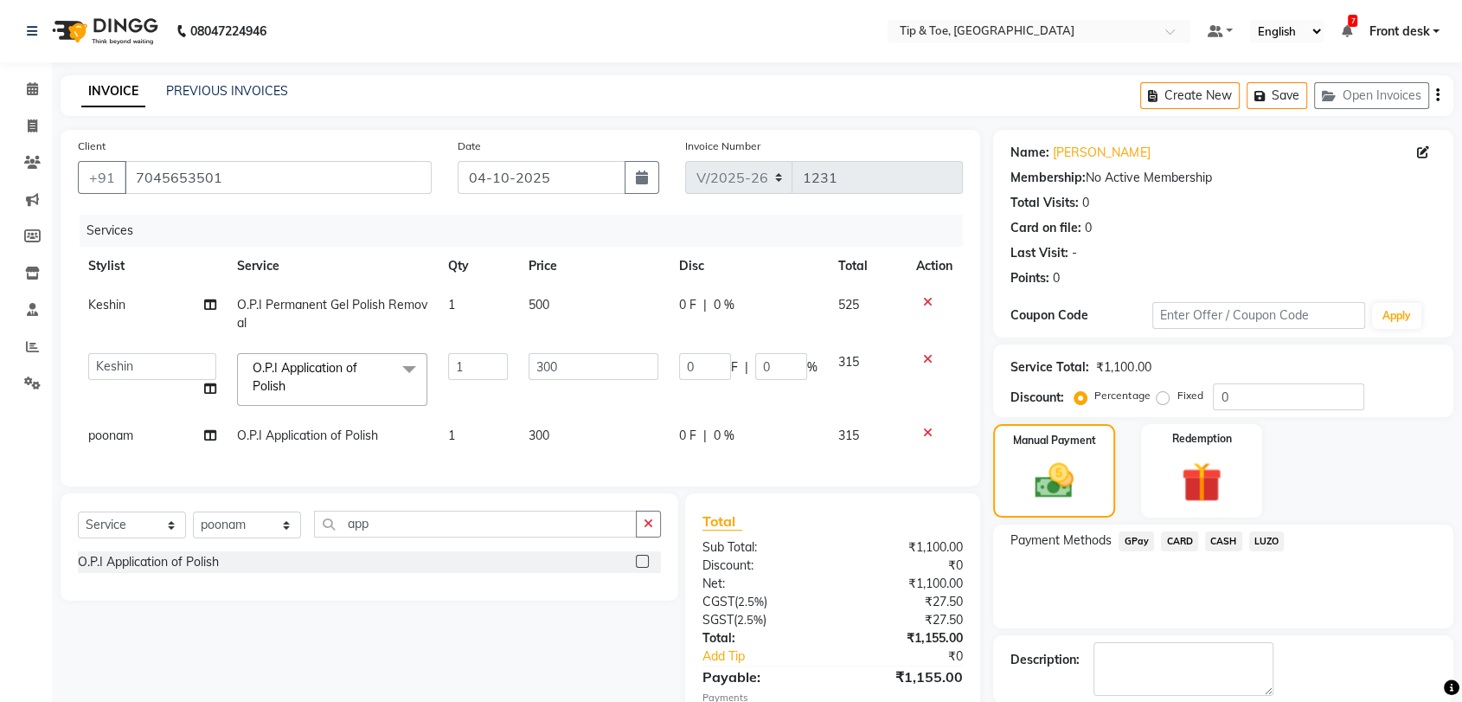
scroll to position [122, 0]
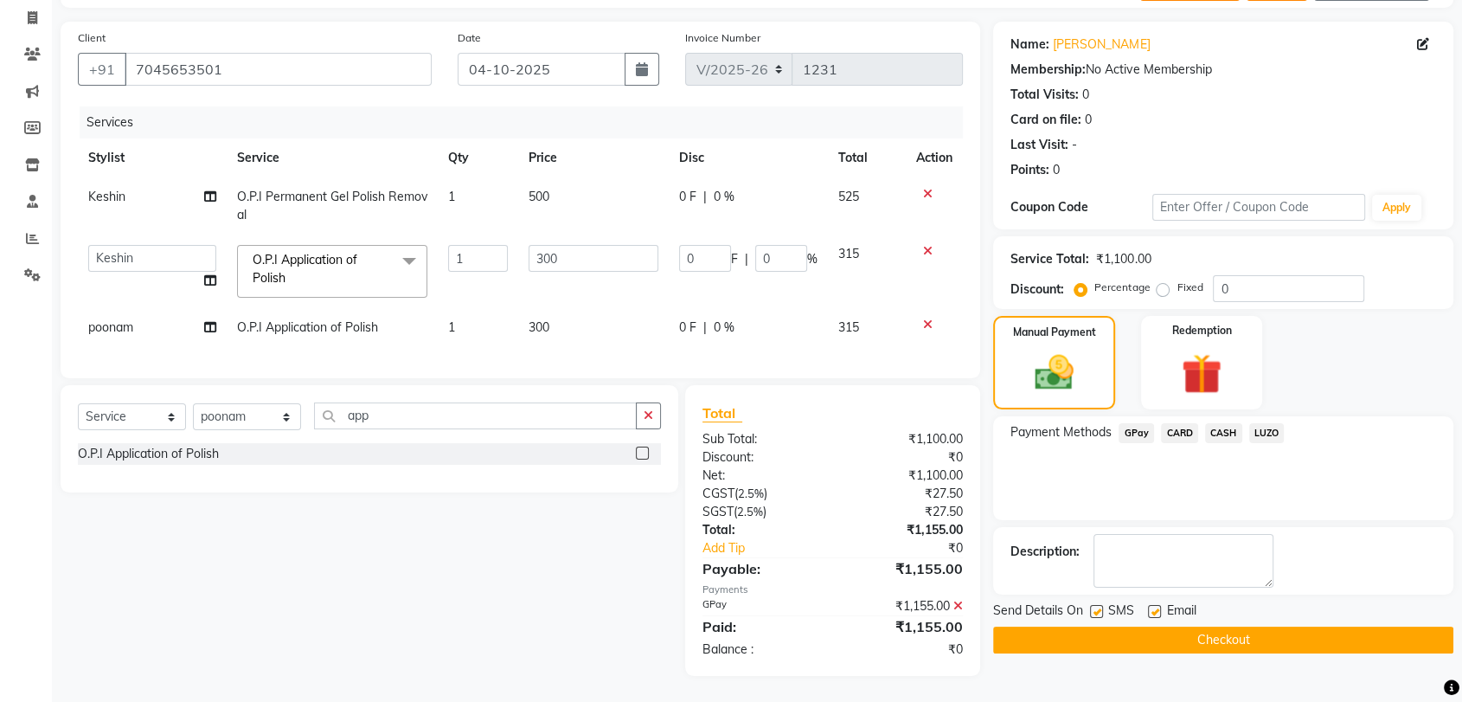
click at [1305, 630] on button "Checkout" at bounding box center [1223, 639] width 460 height 27
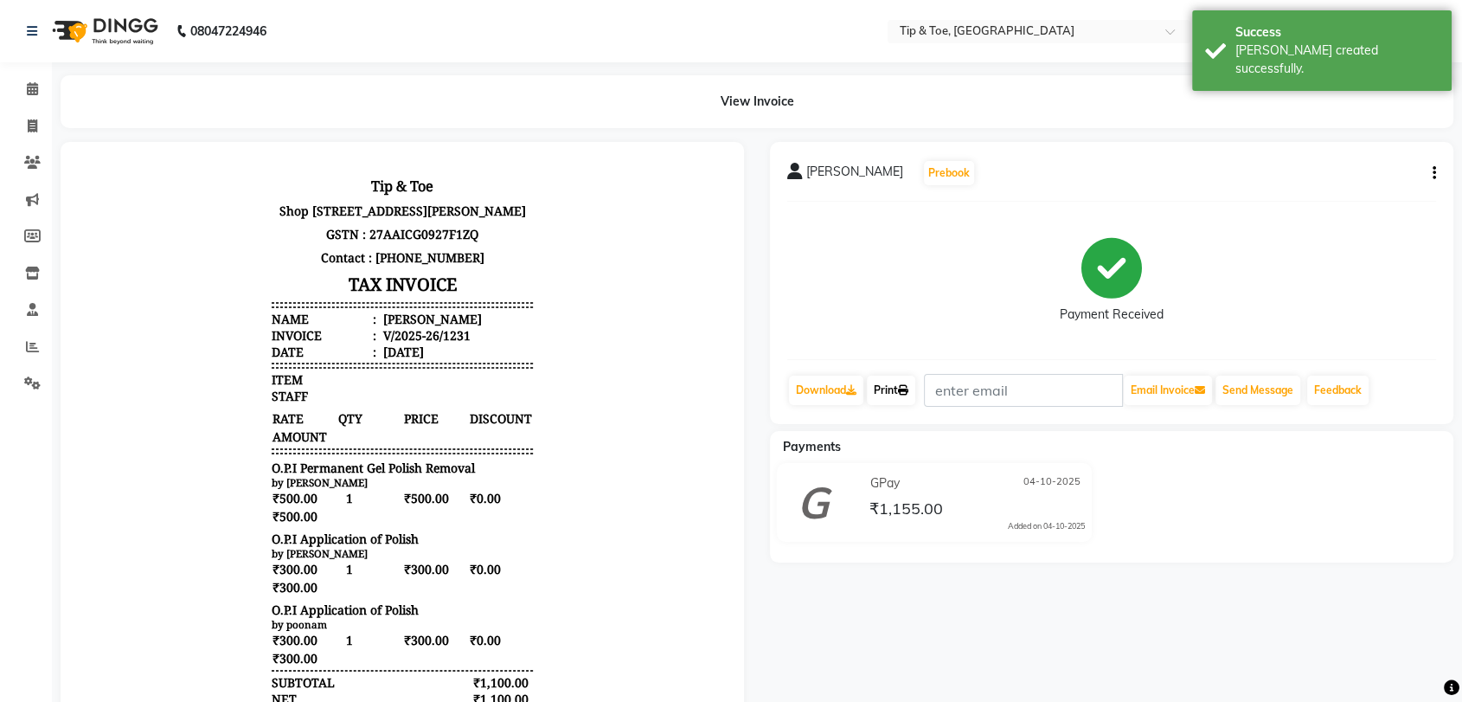
click at [902, 389] on link "Print" at bounding box center [891, 390] width 48 height 29
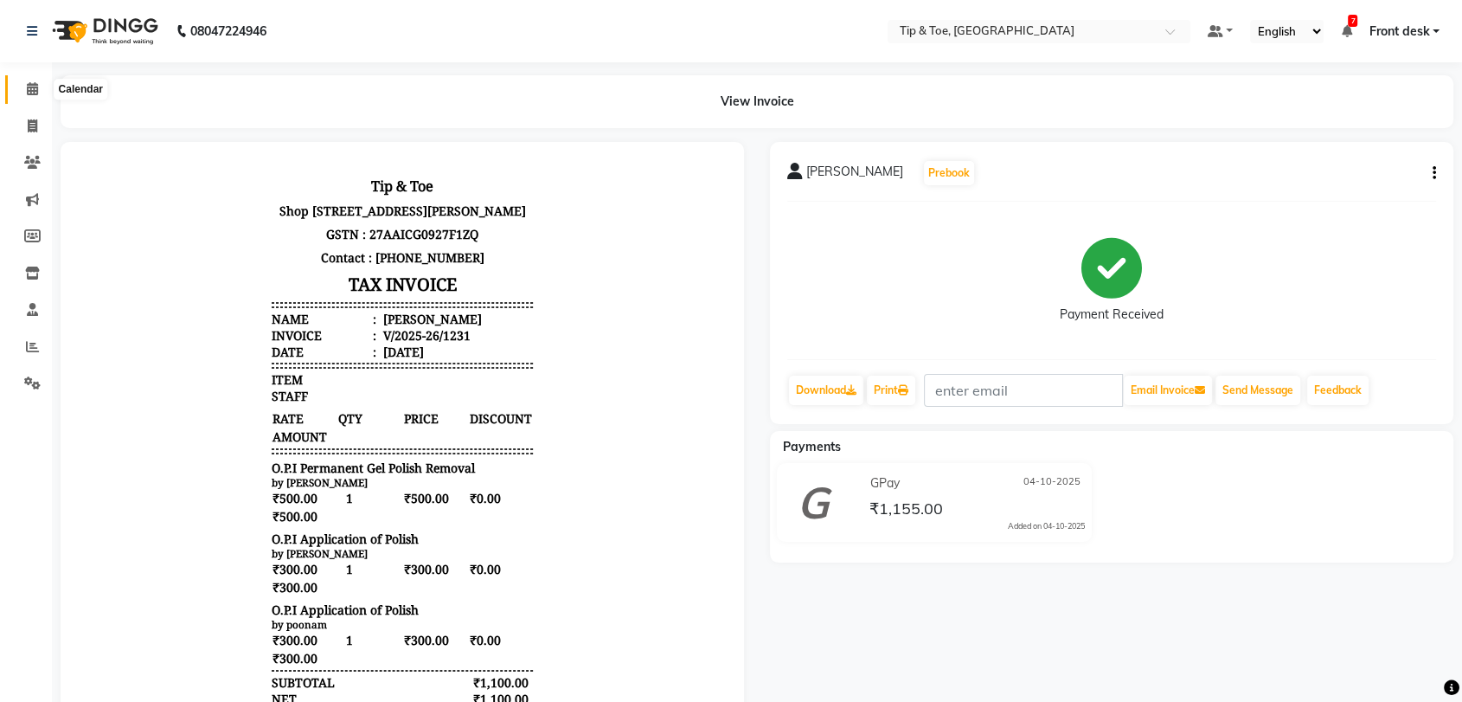
click at [31, 88] on icon at bounding box center [32, 88] width 11 height 13
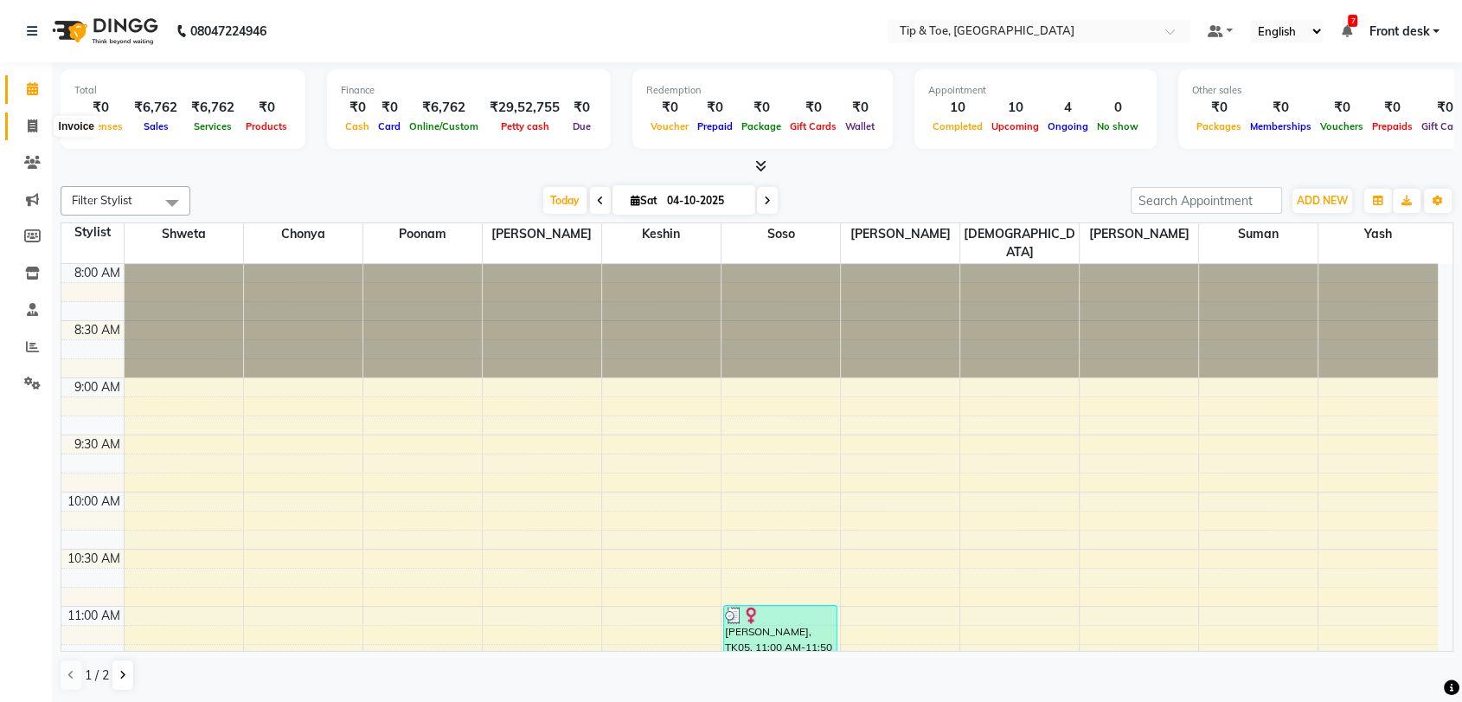
click at [28, 126] on icon at bounding box center [33, 125] width 10 height 13
select select "service"
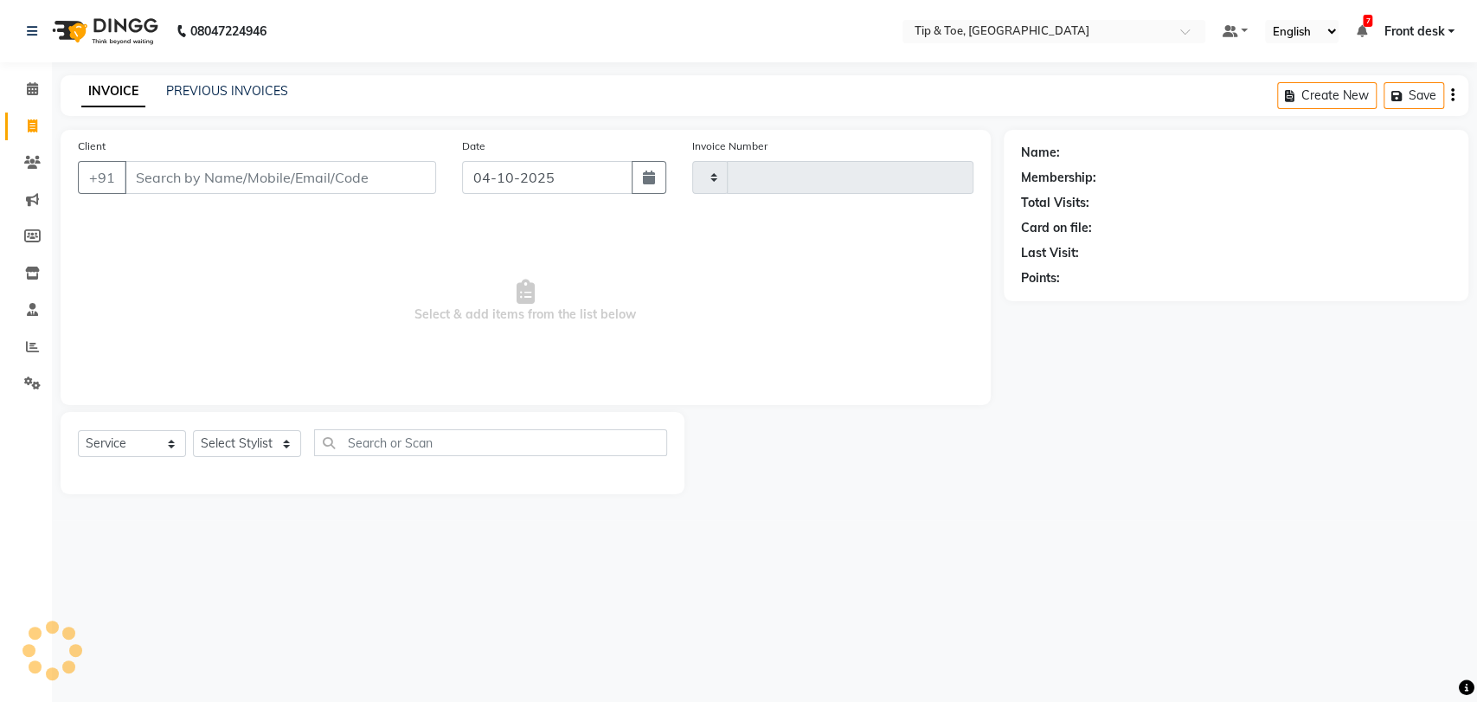
type input "1232"
select select "5942"
click at [259, 87] on link "PREVIOUS INVOICES" at bounding box center [227, 91] width 122 height 16
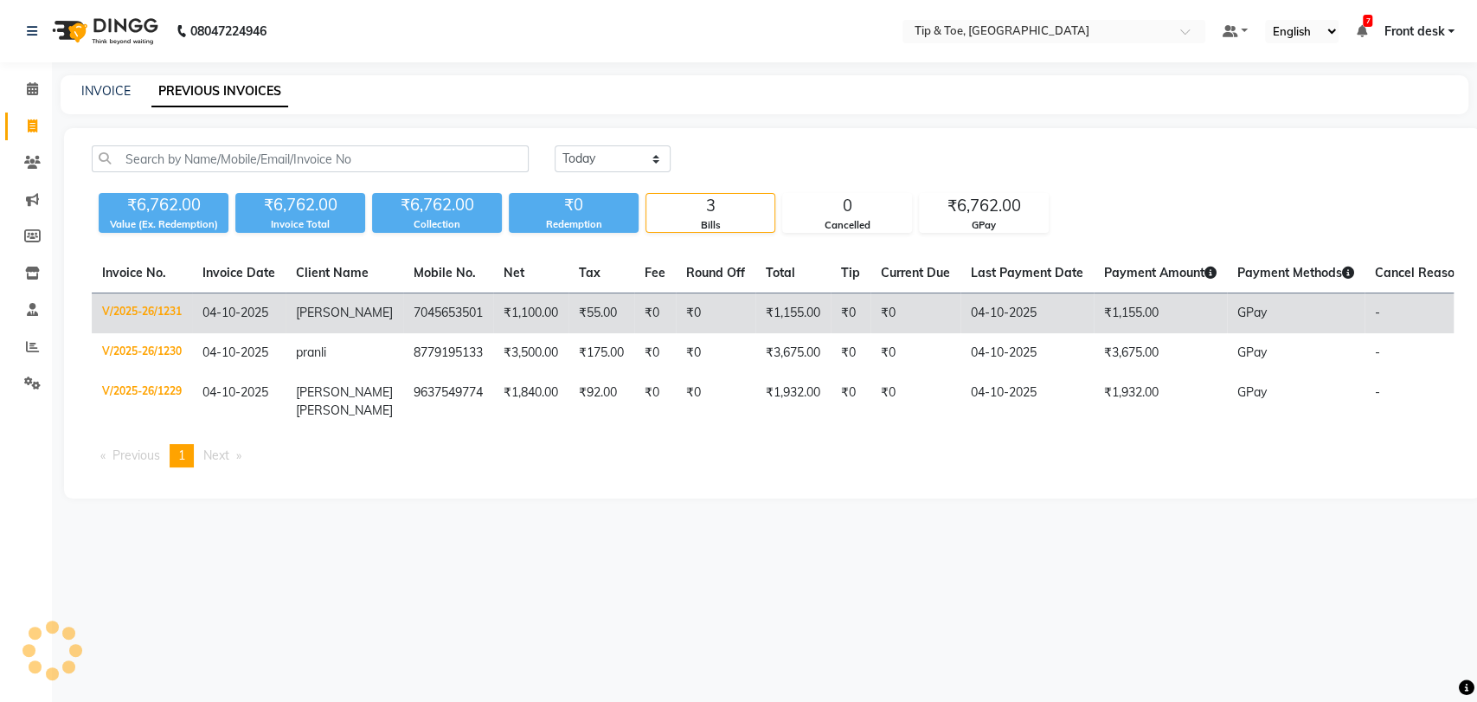
click at [589, 317] on td "₹55.00" at bounding box center [601, 313] width 66 height 41
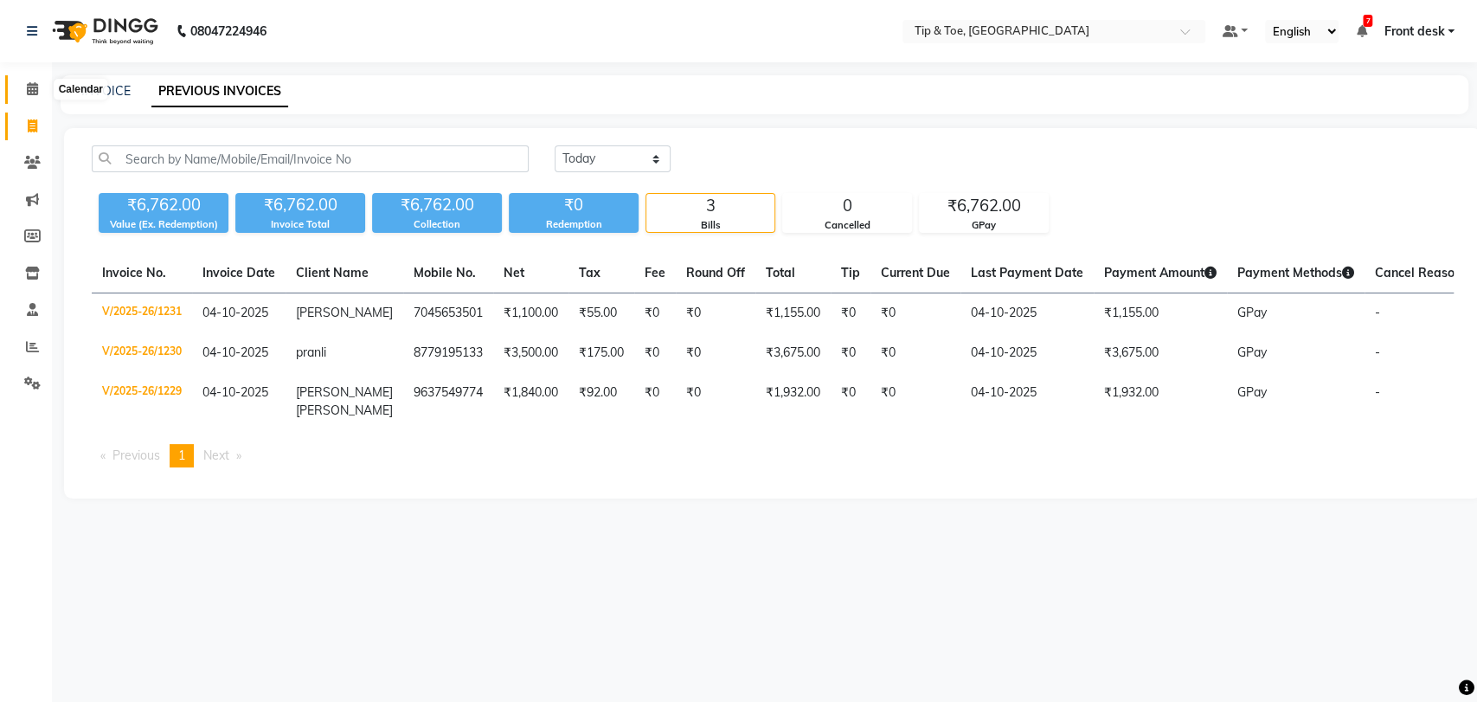
click at [27, 88] on icon at bounding box center [32, 88] width 11 height 13
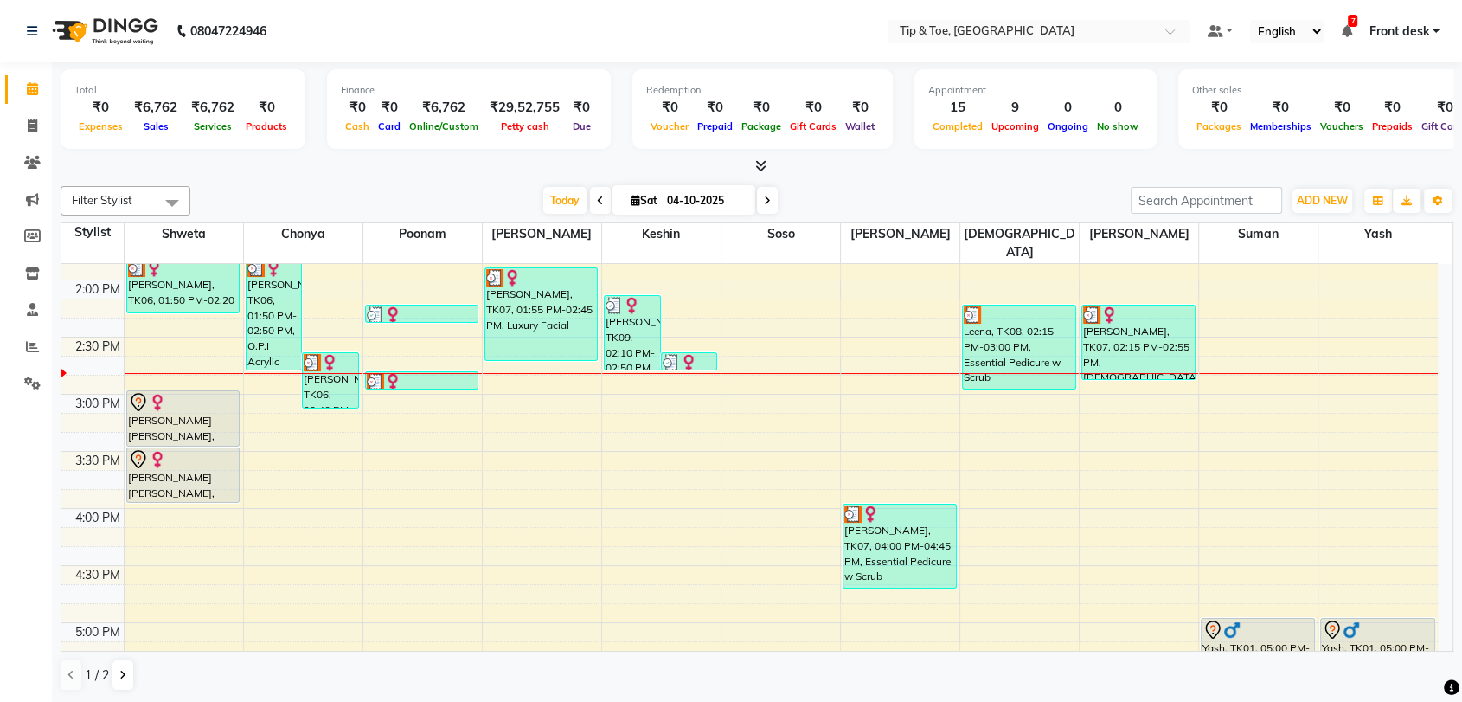
scroll to position [672, 0]
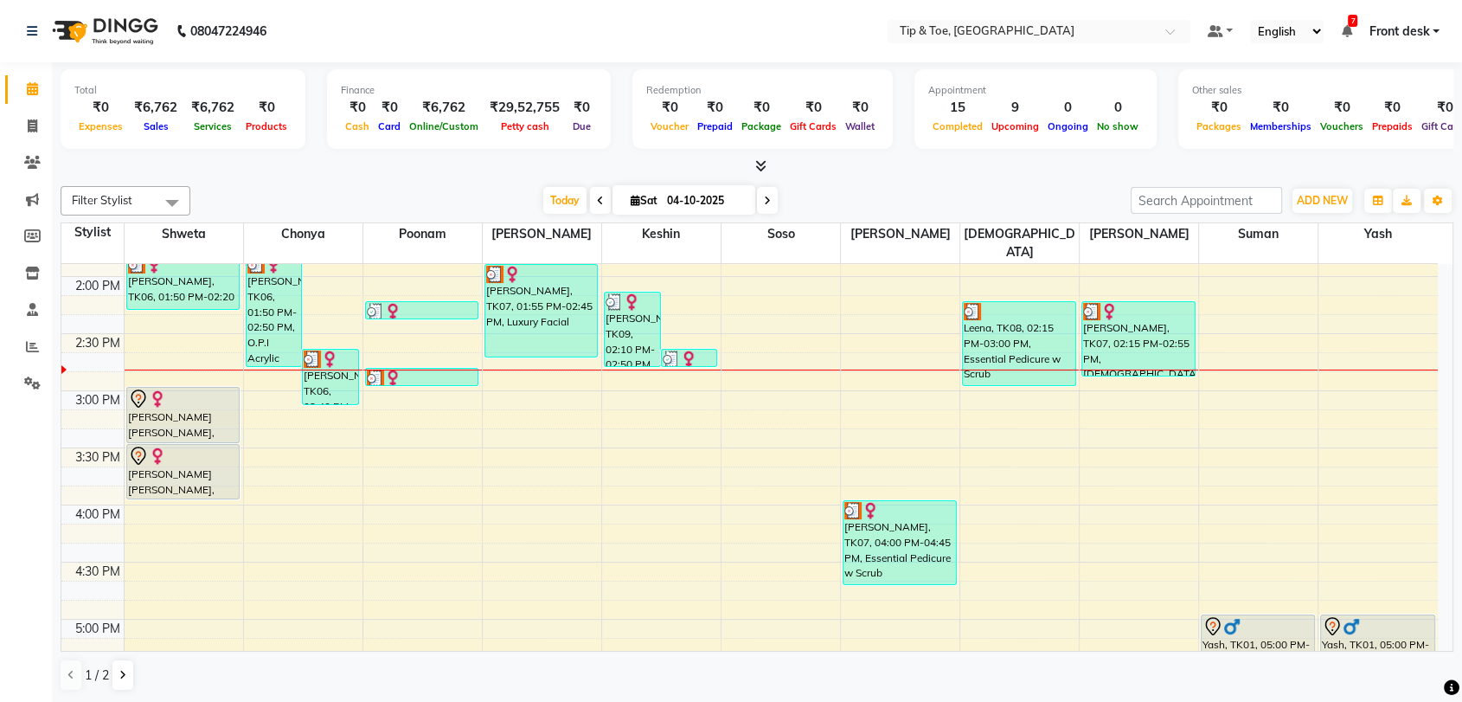
click at [405, 398] on div "8:00 AM 8:30 AM 9:00 AM 9:30 AM 10:00 AM 10:30 AM 11:00 AM 11:30 AM 12:00 PM 12…" at bounding box center [749, 334] width 1377 height 1484
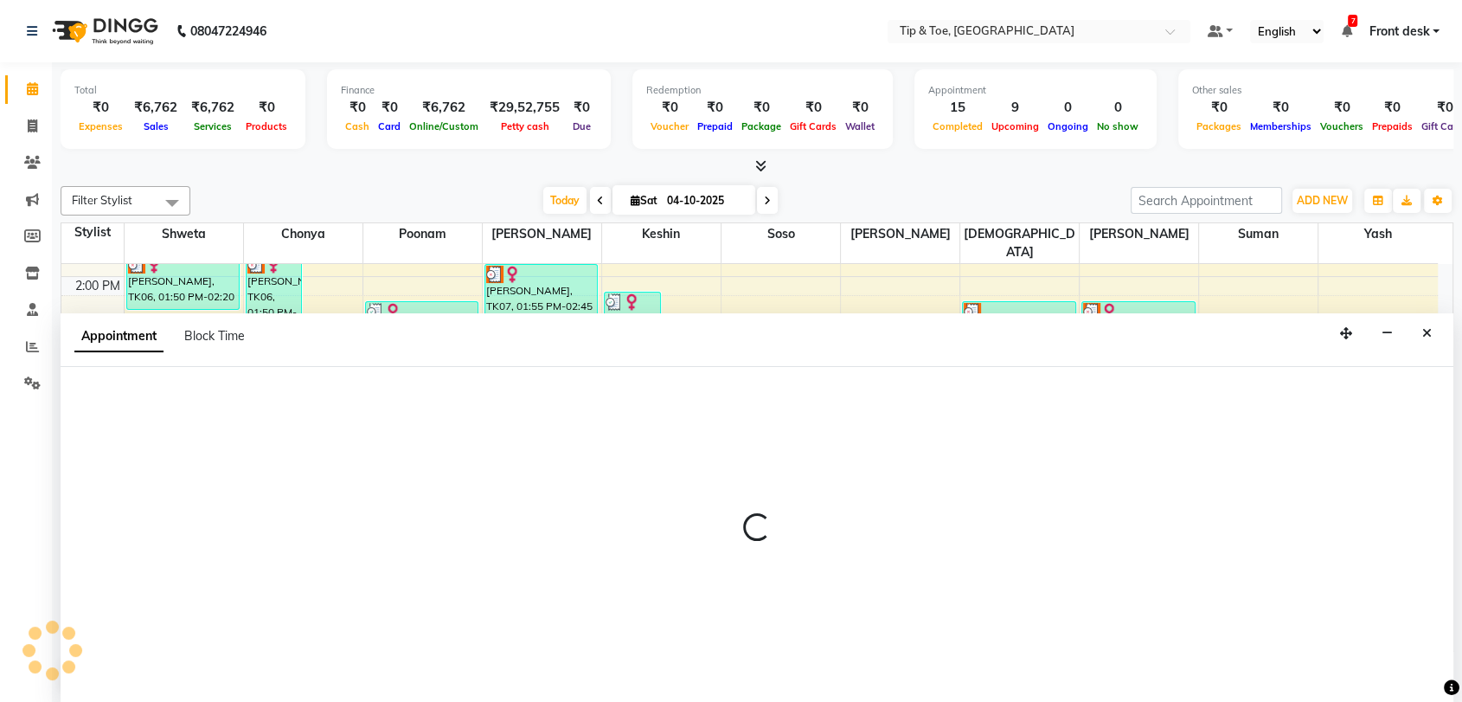
scroll to position [1, 0]
select select "93566"
select select "915"
select select "tentative"
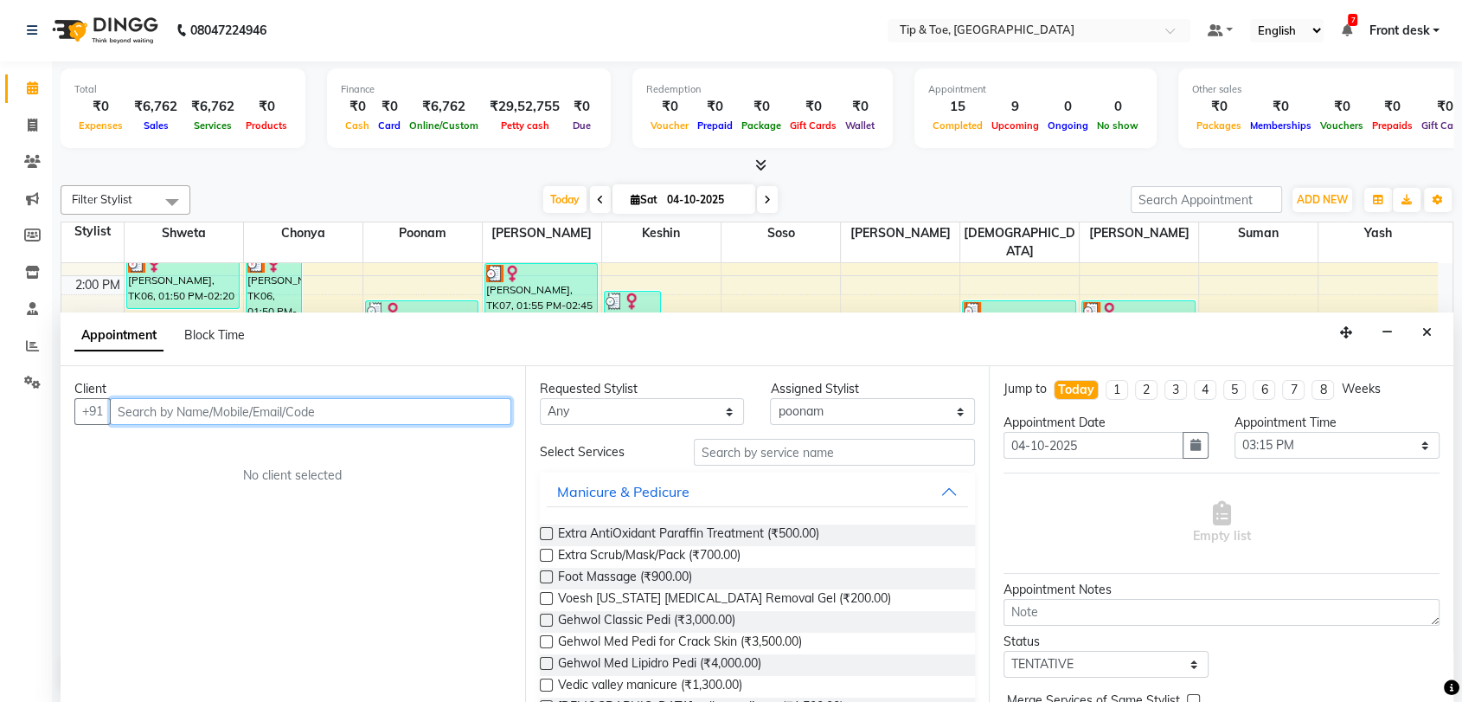
click at [254, 413] on input "text" at bounding box center [310, 411] width 401 height 27
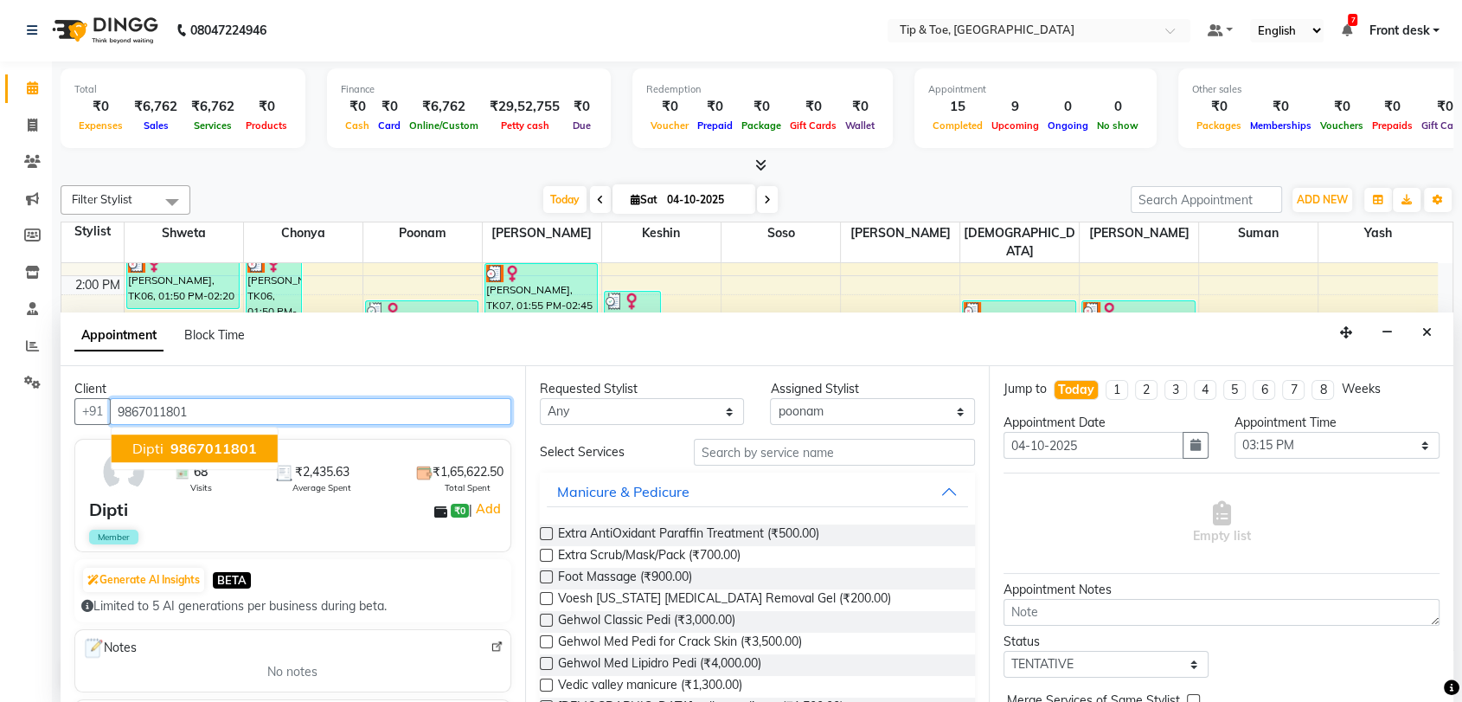
click at [218, 457] on button "Dipti 9867011801" at bounding box center [195, 449] width 166 height 28
type input "9867011801"
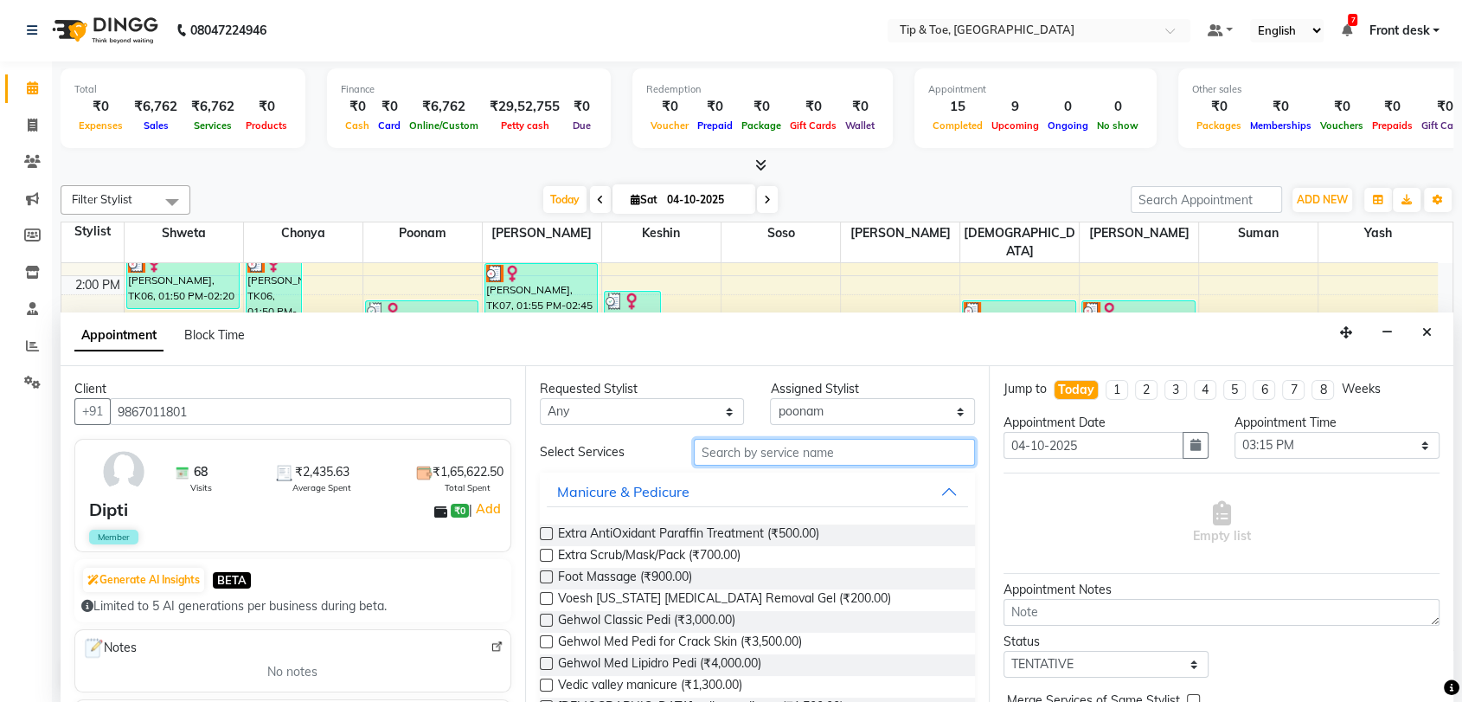
click at [742, 445] on input "text" at bounding box center [835, 452] width 282 height 27
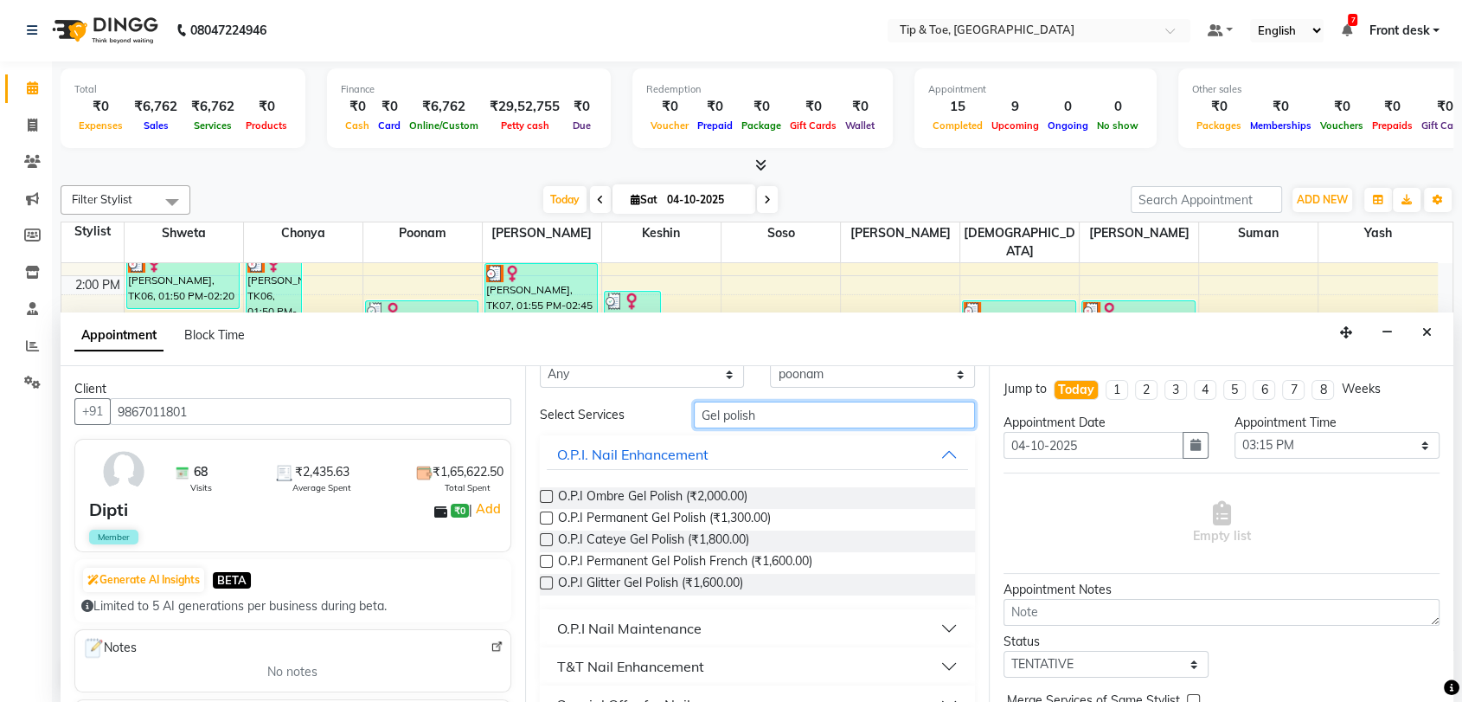
scroll to position [72, 0]
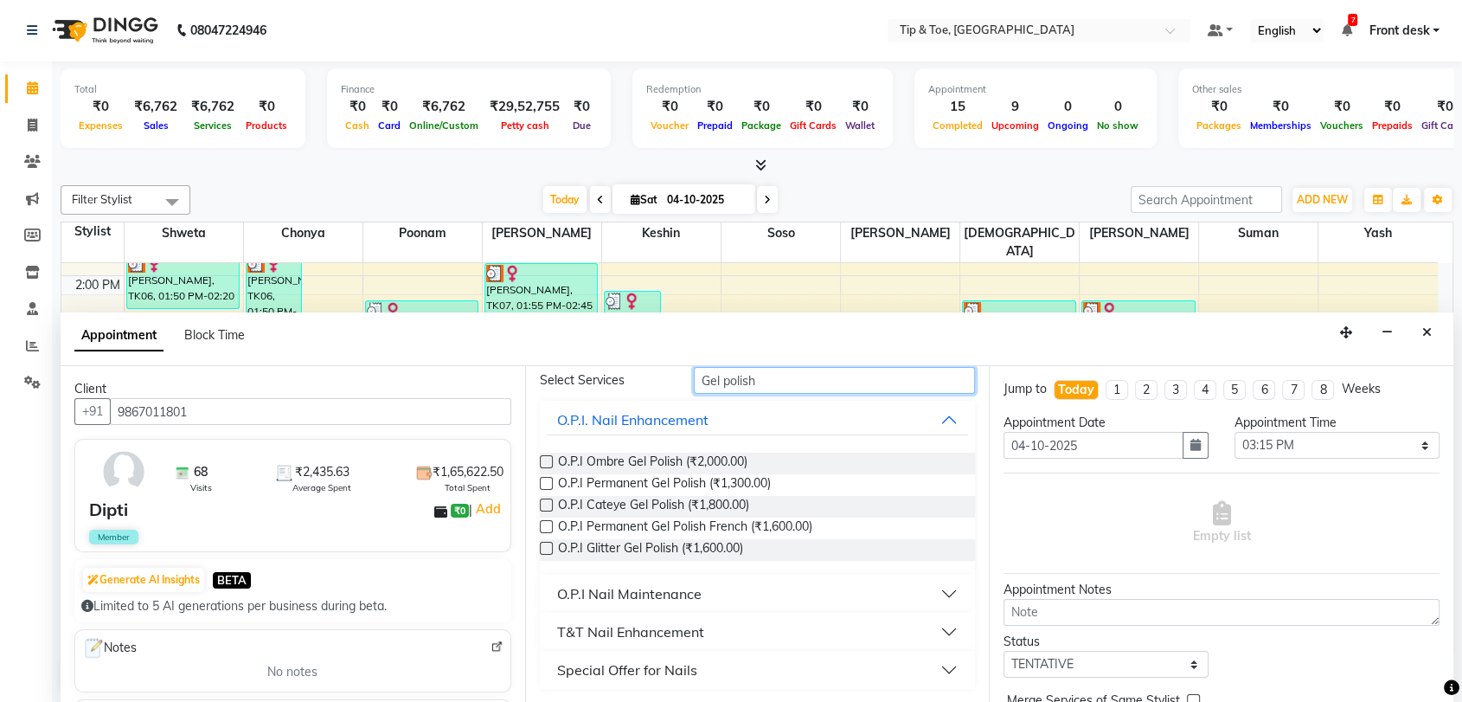
type input "Gel polish"
click at [678, 627] on div "T&T Nail Enhancement" at bounding box center [630, 631] width 147 height 21
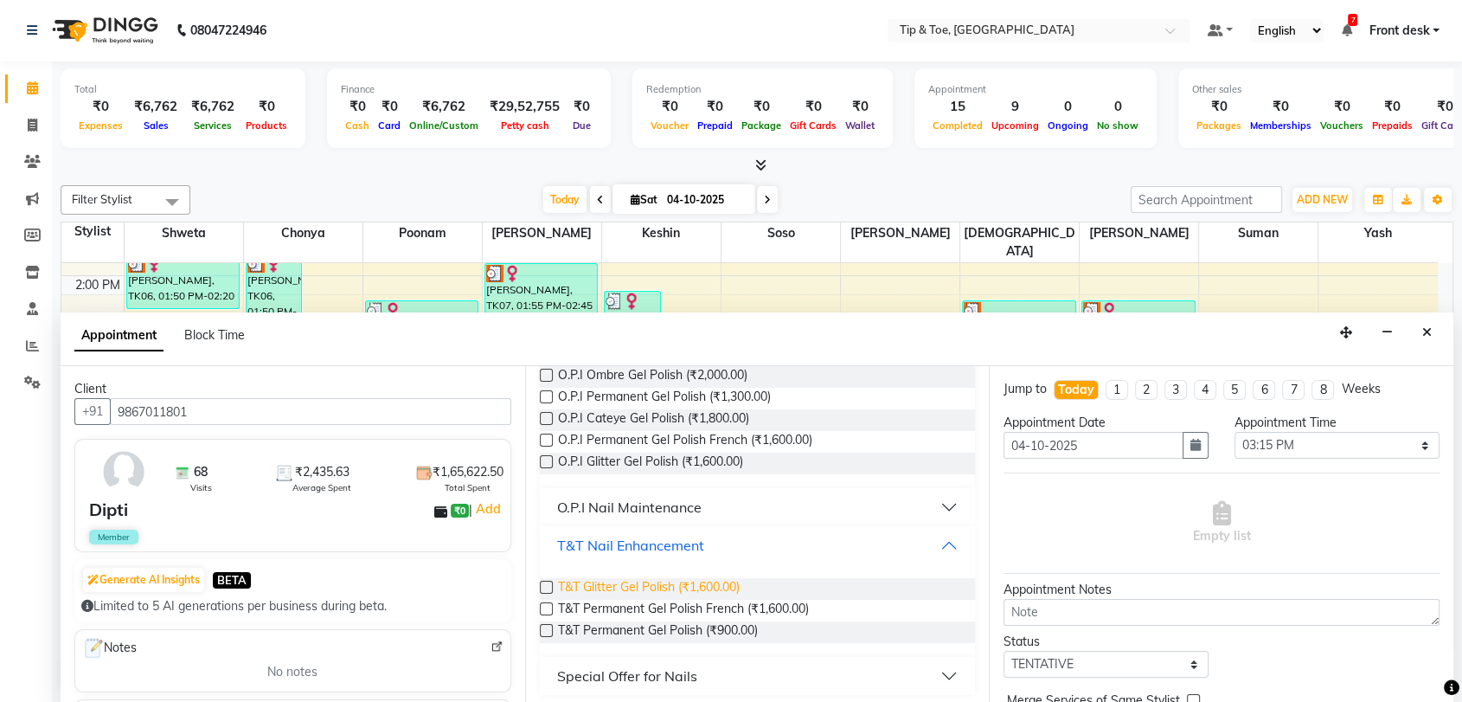
scroll to position [164, 0]
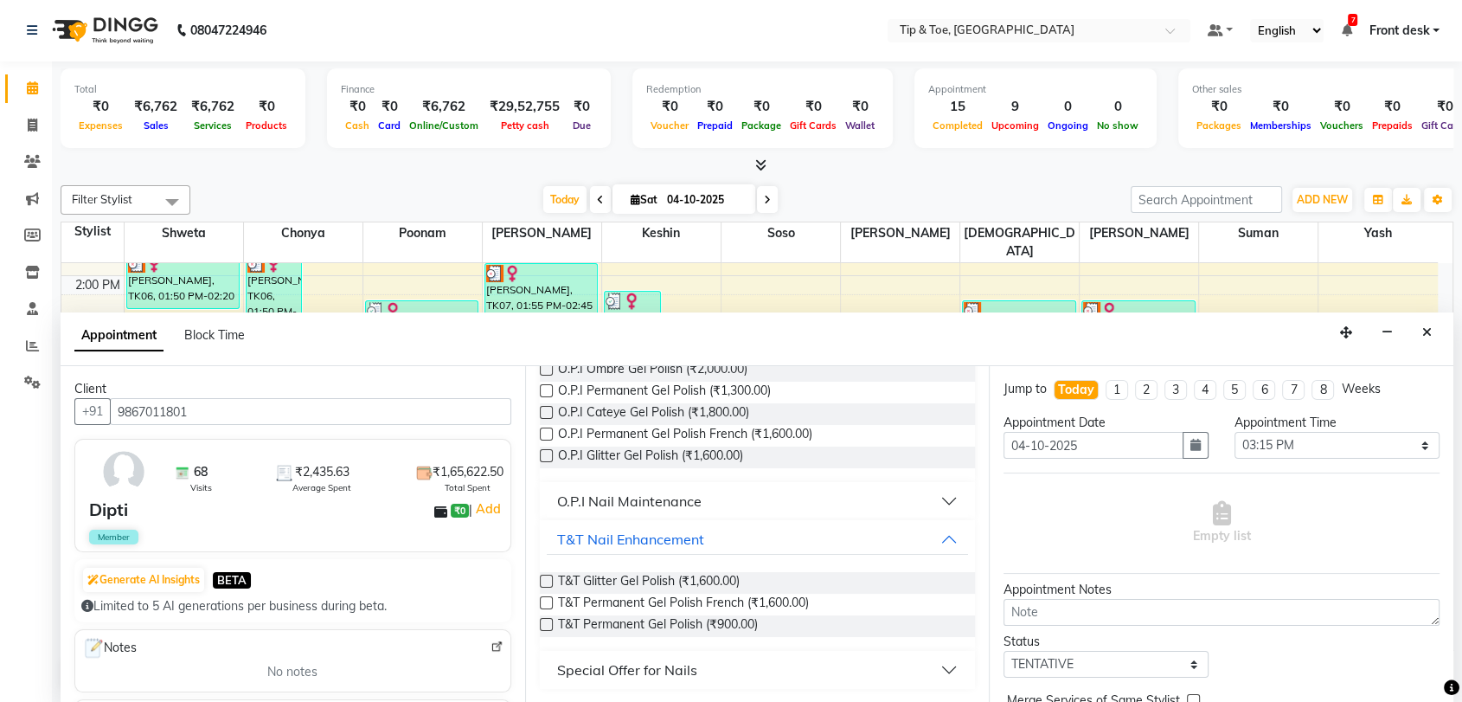
click at [545, 622] on label at bounding box center [546, 624] width 13 height 13
click at [545, 622] on input "checkbox" at bounding box center [545, 625] width 11 height 11
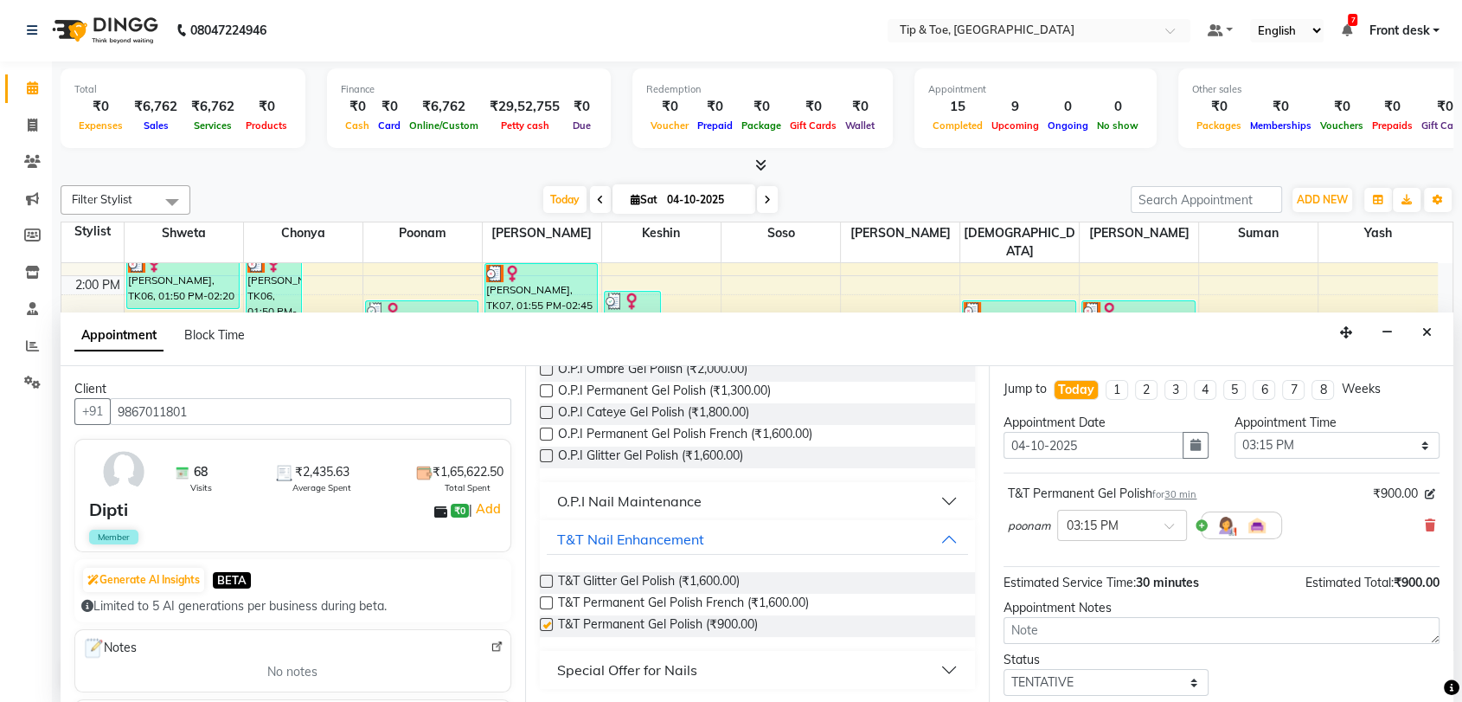
scroll to position [98, 0]
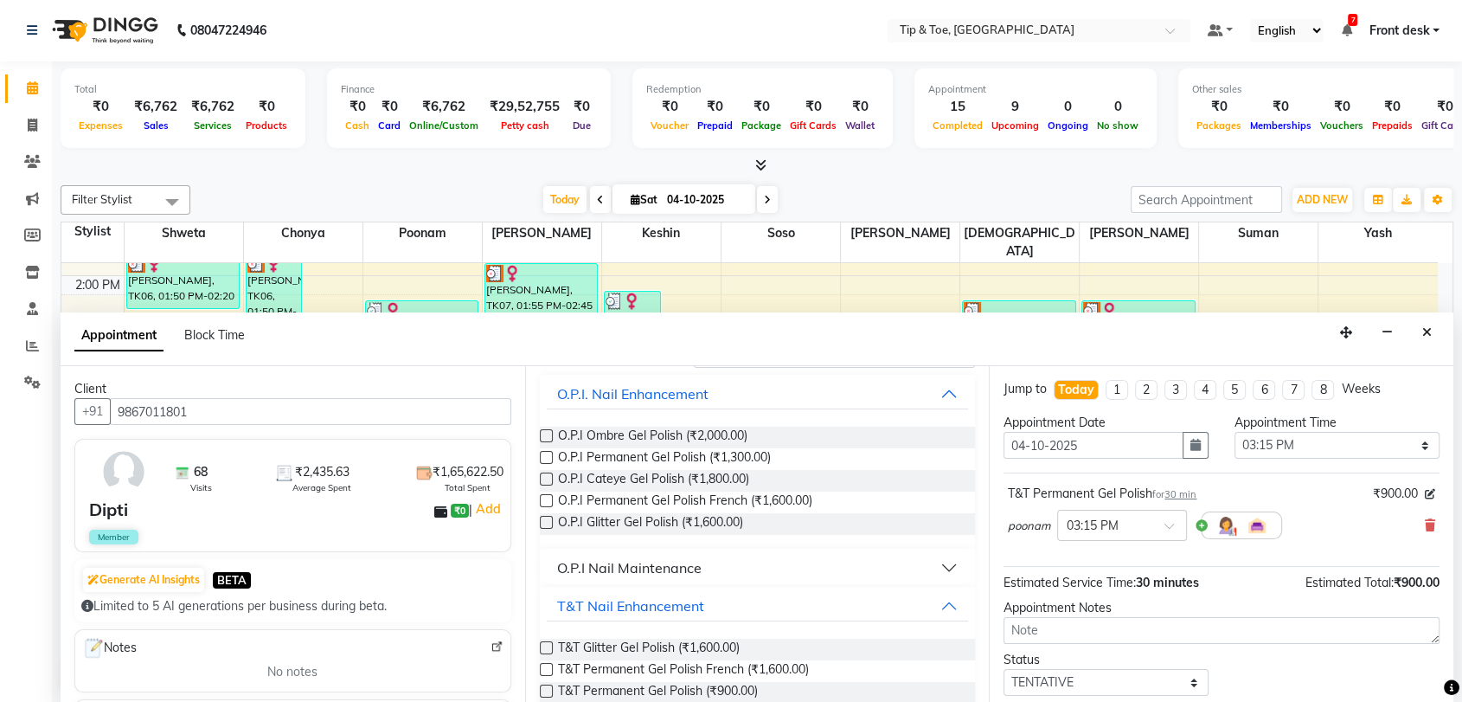
checkbox input "false"
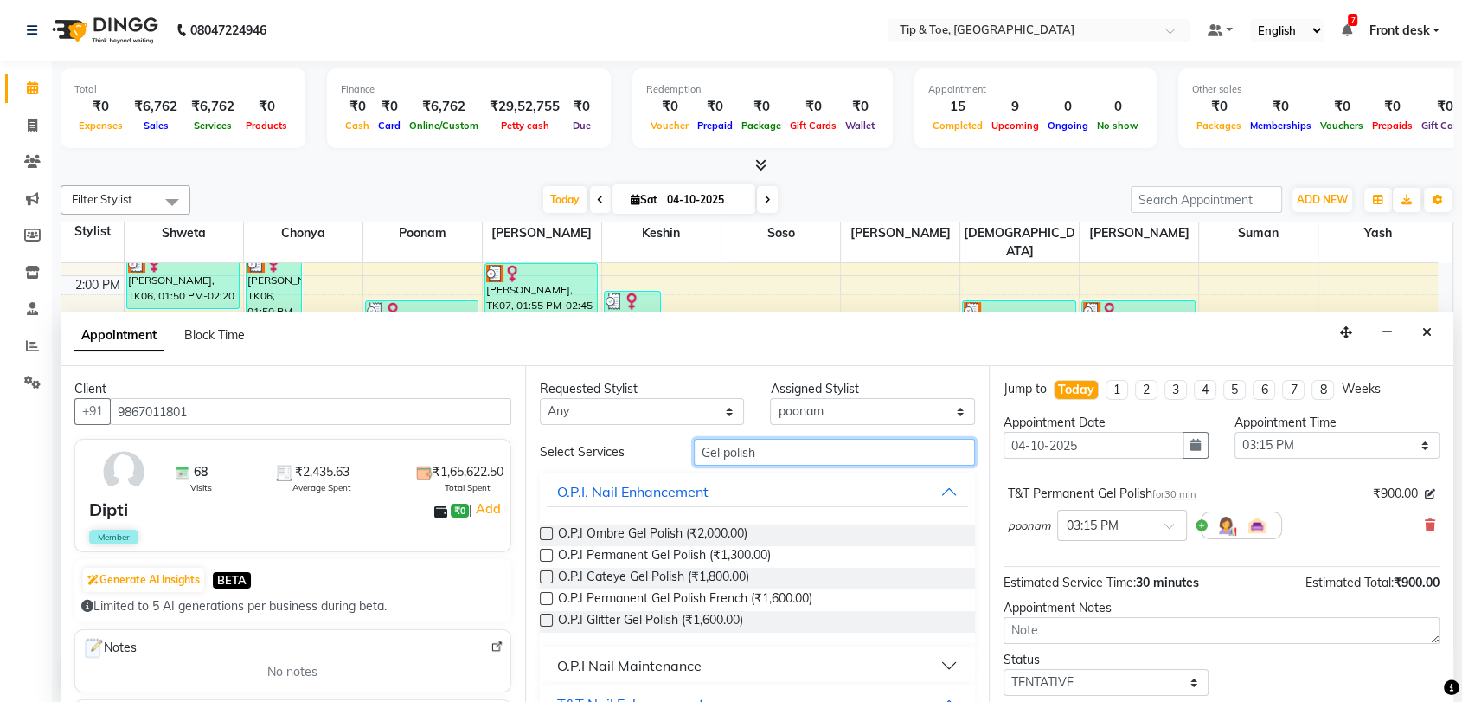
click at [764, 445] on input "Gel polish" at bounding box center [835, 452] width 282 height 27
type input "G"
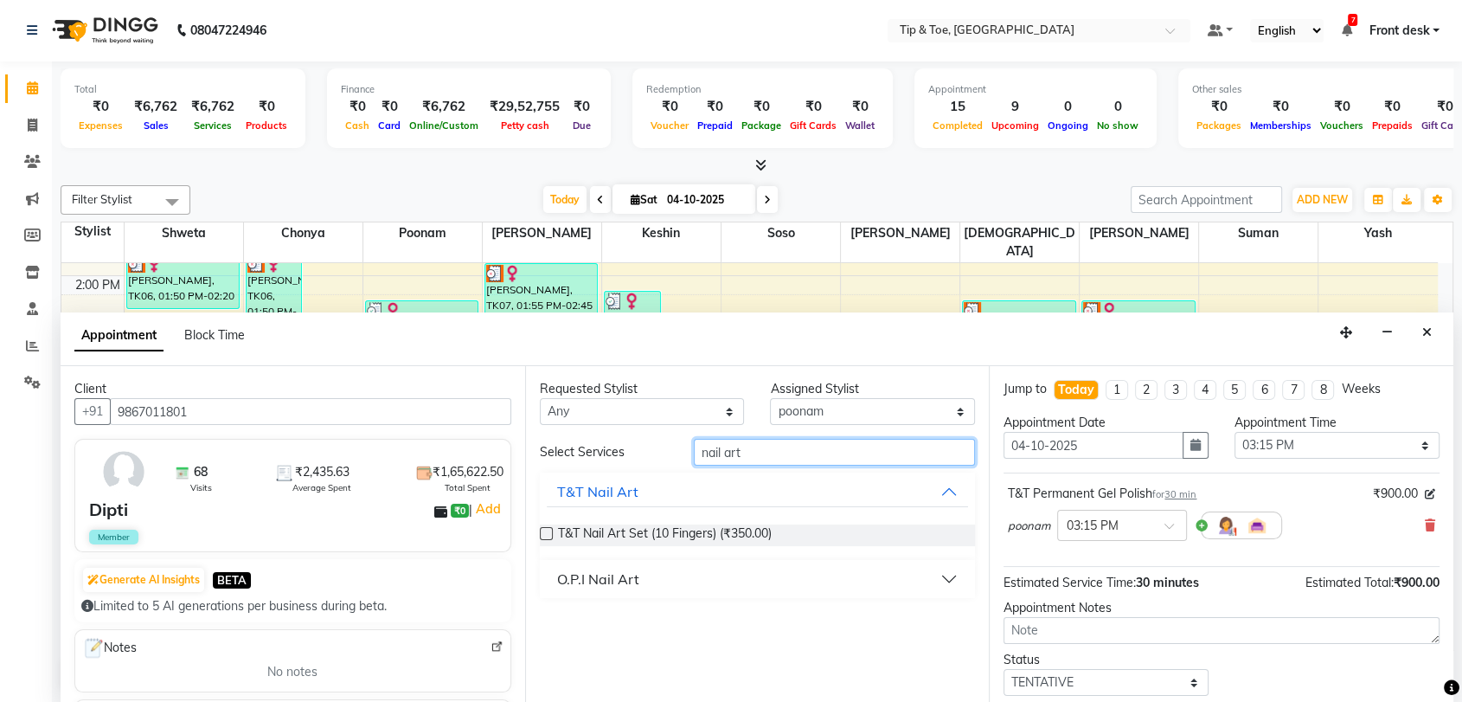
type input "nail art"
click at [616, 577] on div "O.P.I Nail Art" at bounding box center [598, 578] width 82 height 21
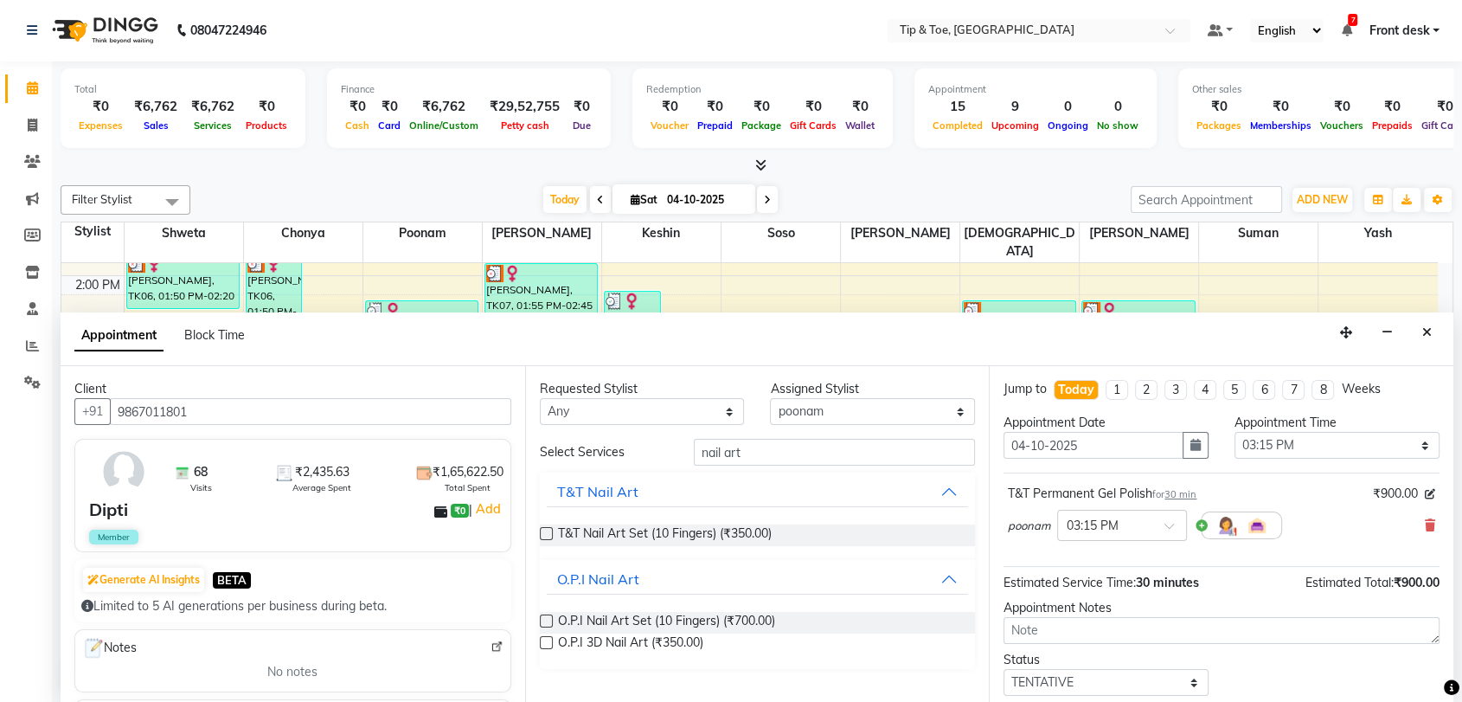
click at [538, 622] on div "Requested Stylist Any Chonya Keshin Madhura poonam Regan Sara Sayali shweta Soh…" at bounding box center [757, 534] width 465 height 336
click at [543, 621] on label at bounding box center [546, 620] width 13 height 13
click at [543, 621] on input "checkbox" at bounding box center [545, 622] width 11 height 11
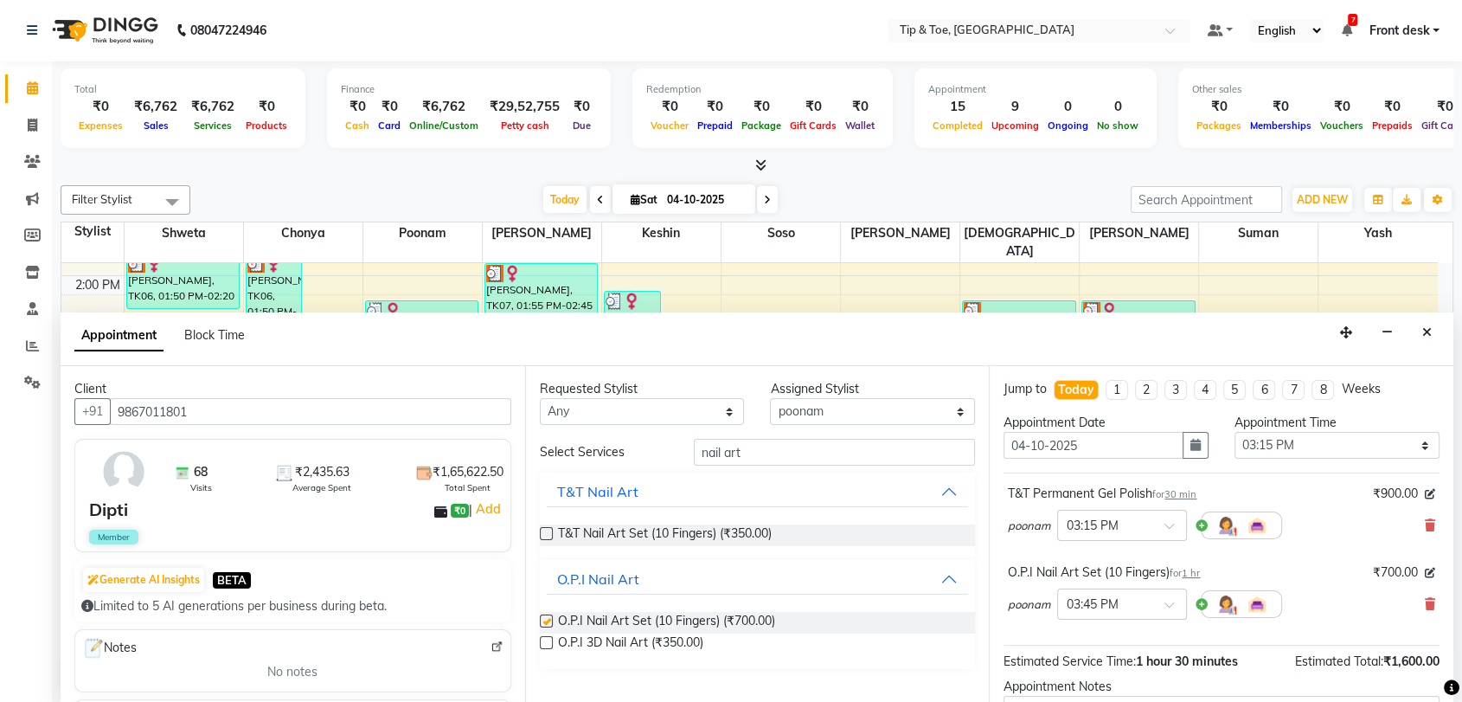
checkbox input "false"
click at [797, 446] on input "nail art" at bounding box center [835, 453] width 282 height 27
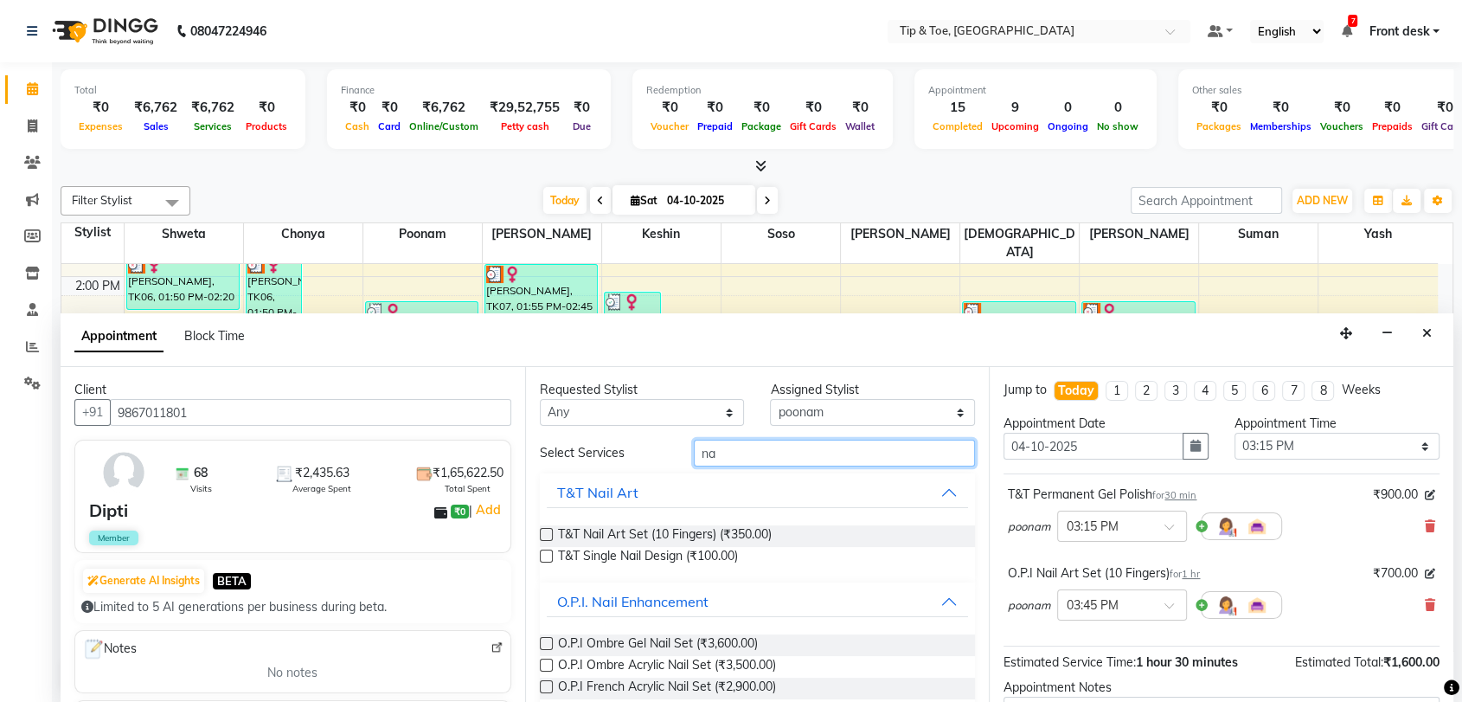
type input "n"
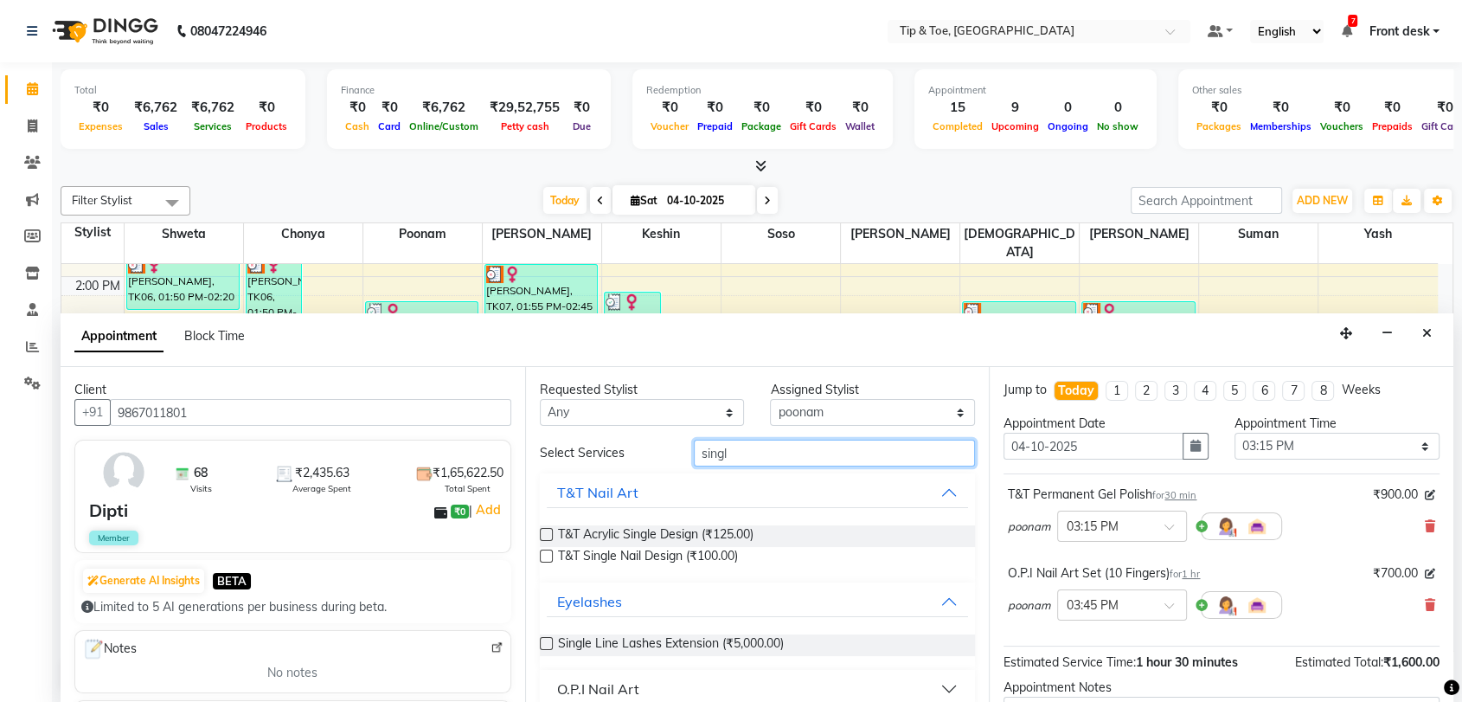
type input "singl"
click at [542, 643] on label at bounding box center [546, 643] width 13 height 13
click at [542, 643] on input "checkbox" at bounding box center [545, 644] width 11 height 11
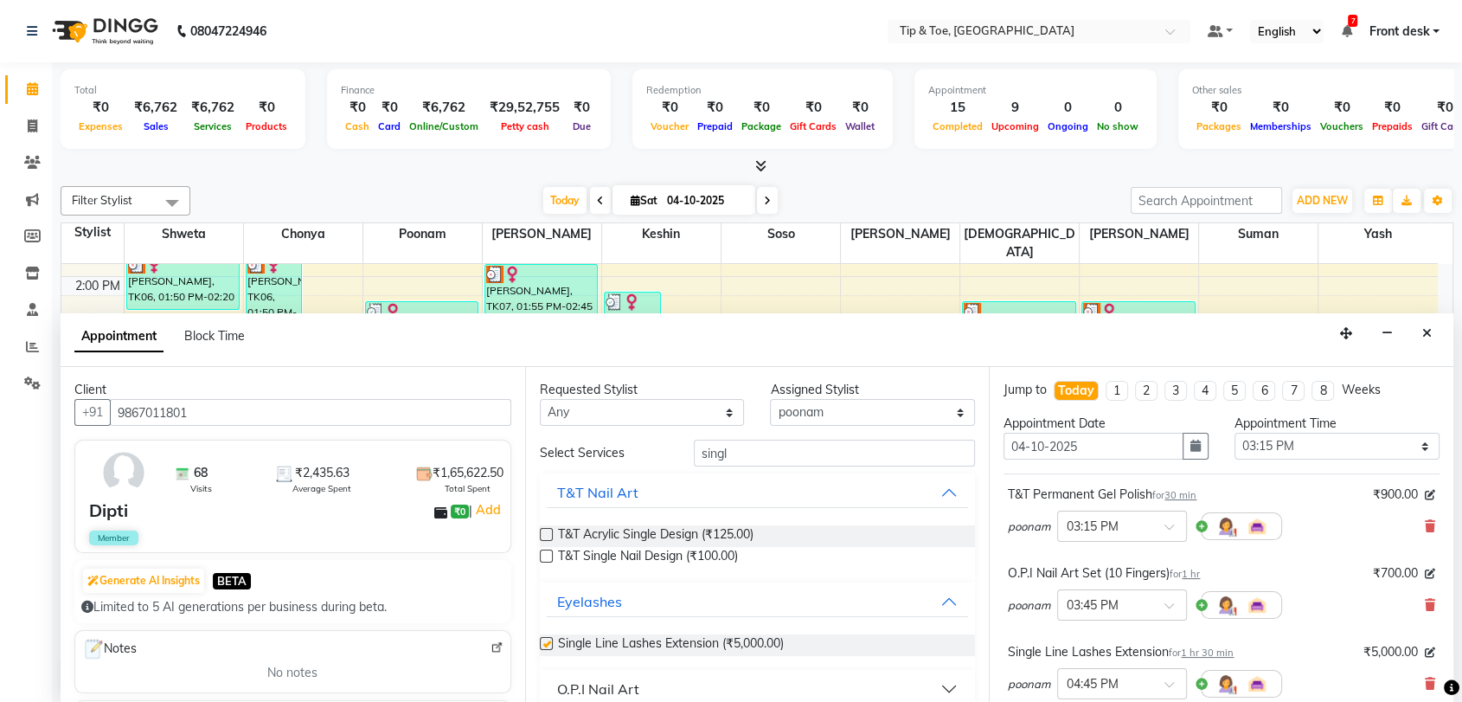
checkbox input "false"
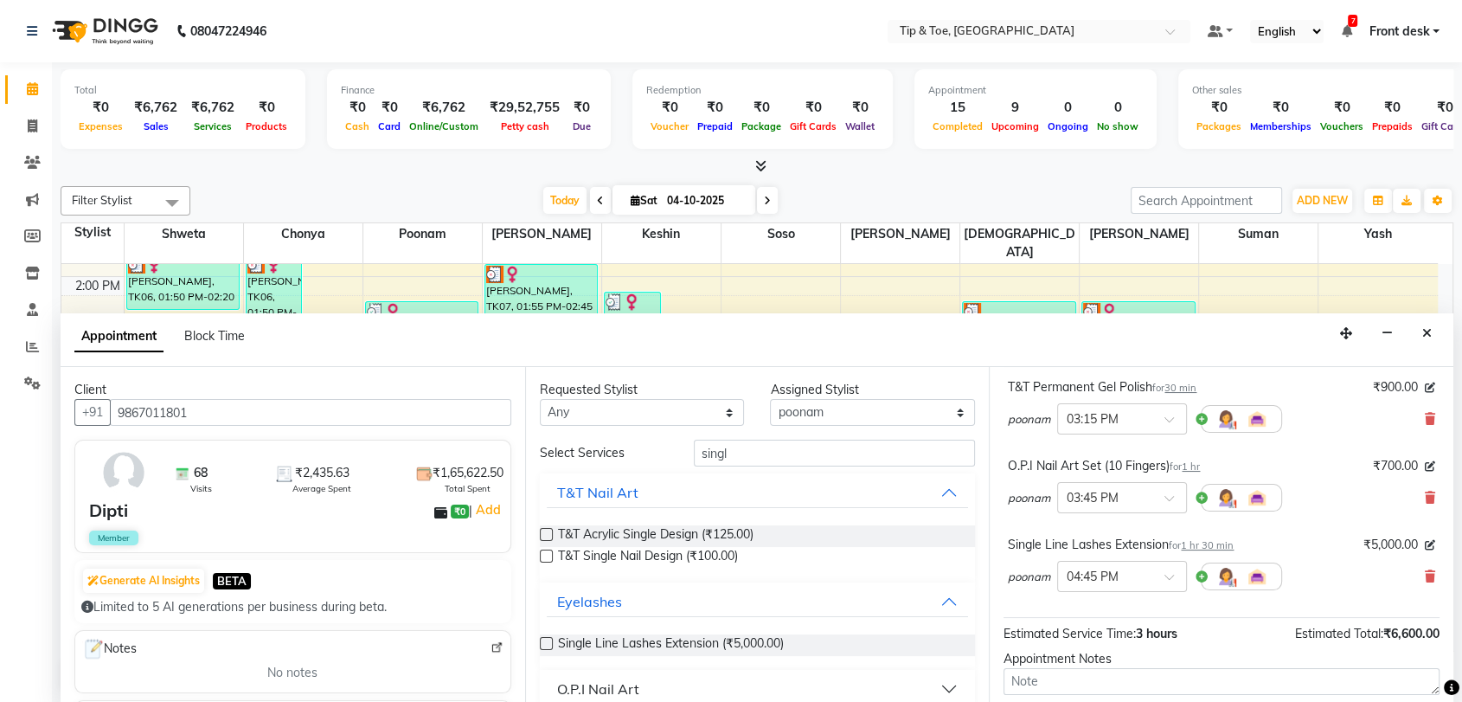
scroll to position [260, 0]
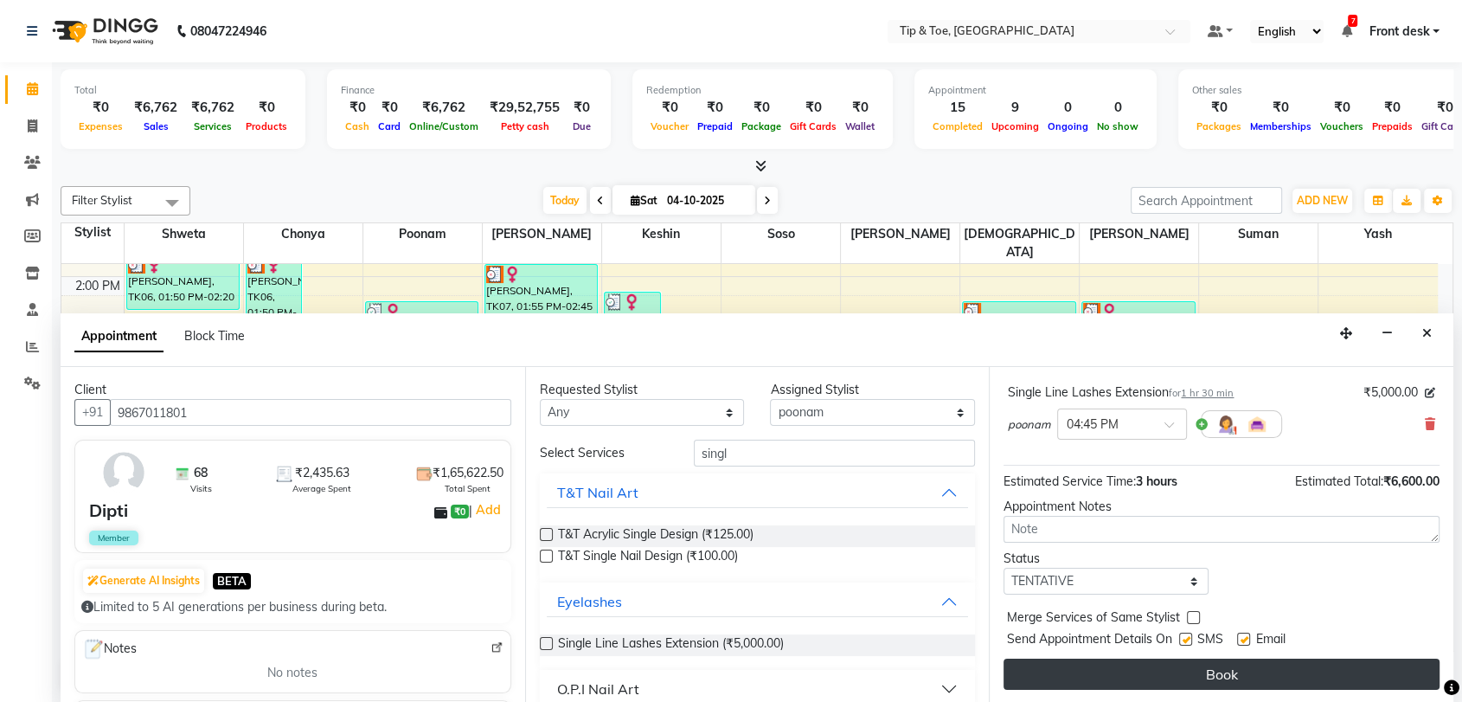
click at [1207, 677] on button "Book" at bounding box center [1222, 673] width 436 height 31
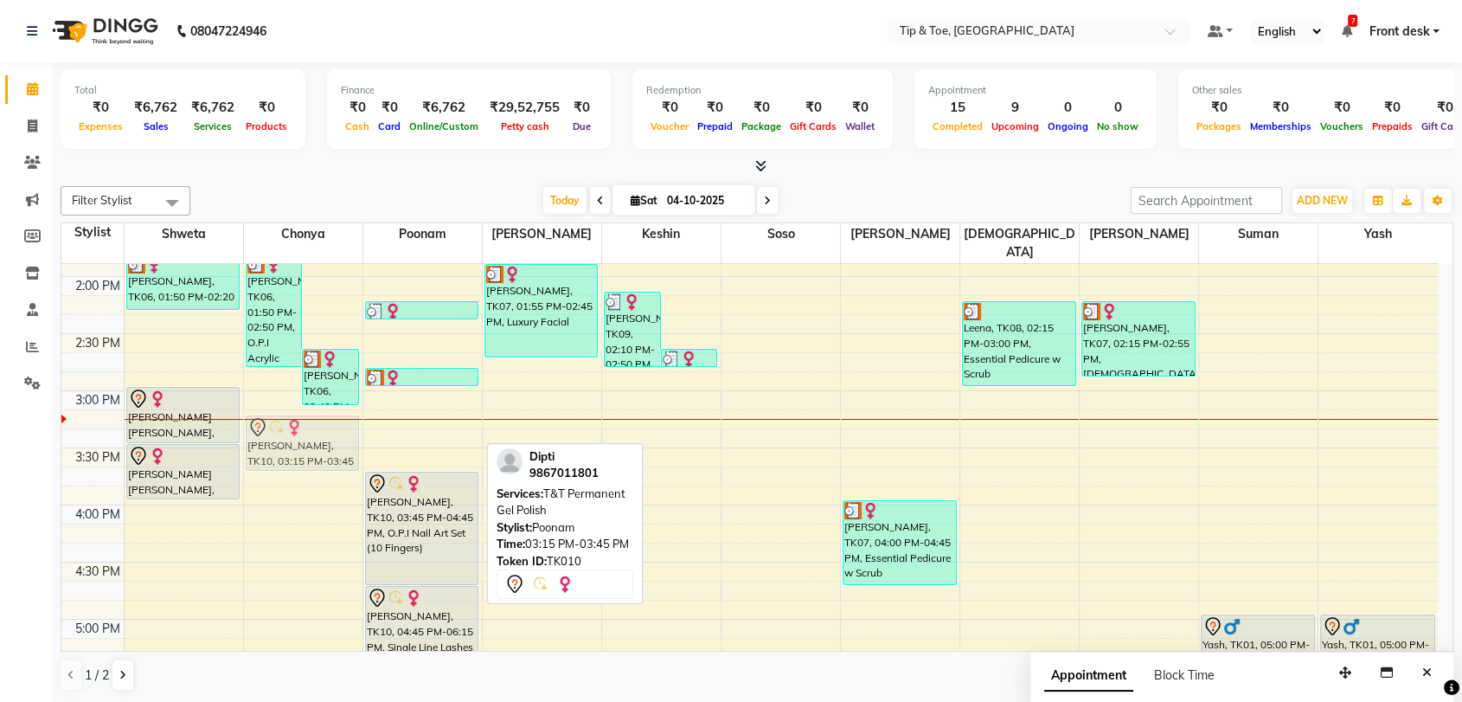
drag, startPoint x: 435, startPoint y: 430, endPoint x: 350, endPoint y: 431, distance: 84.8
click at [350, 431] on tr "Pooja Shah, TK06, 01:50 PM-02:20 PM, T&T Permanent Gel Polish JOVIE LYNNE YEE, …" at bounding box center [749, 334] width 1377 height 1484
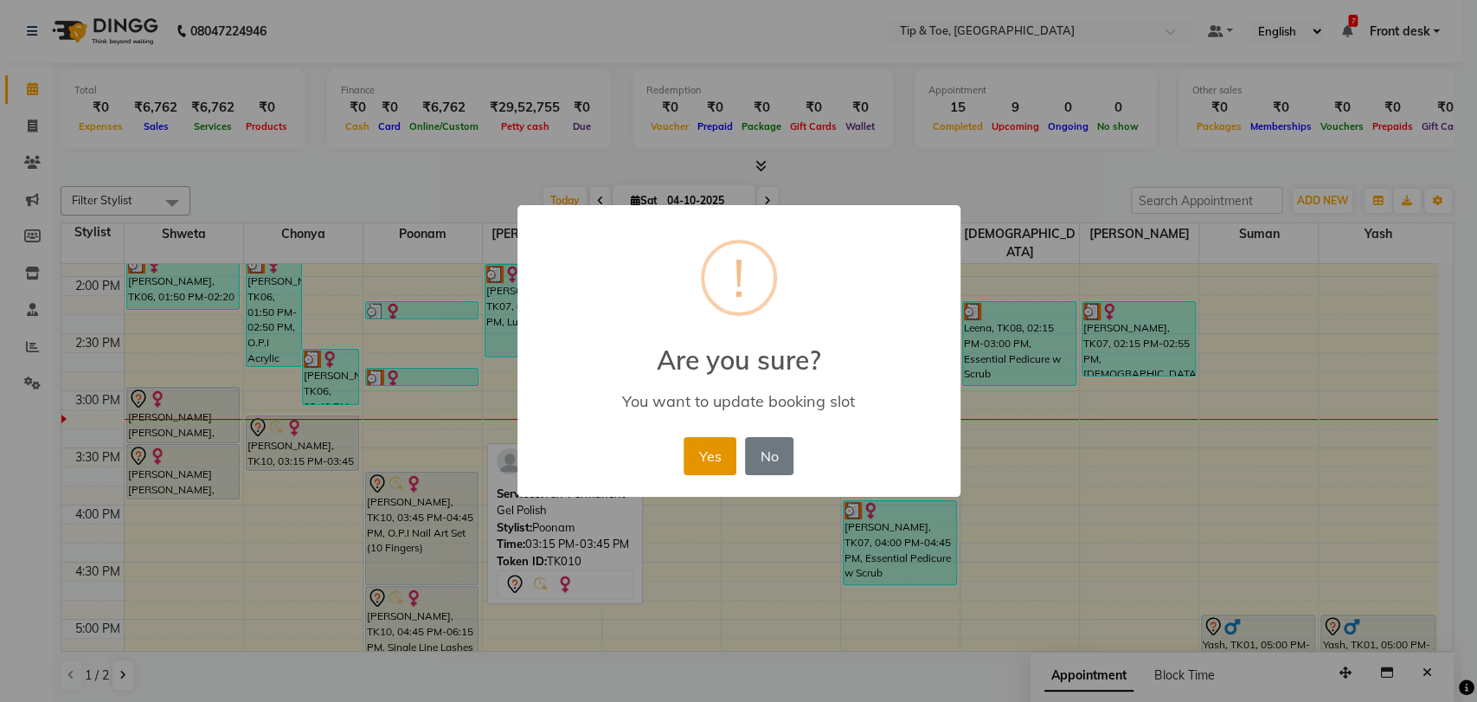
click at [701, 451] on button "Yes" at bounding box center [710, 456] width 53 height 38
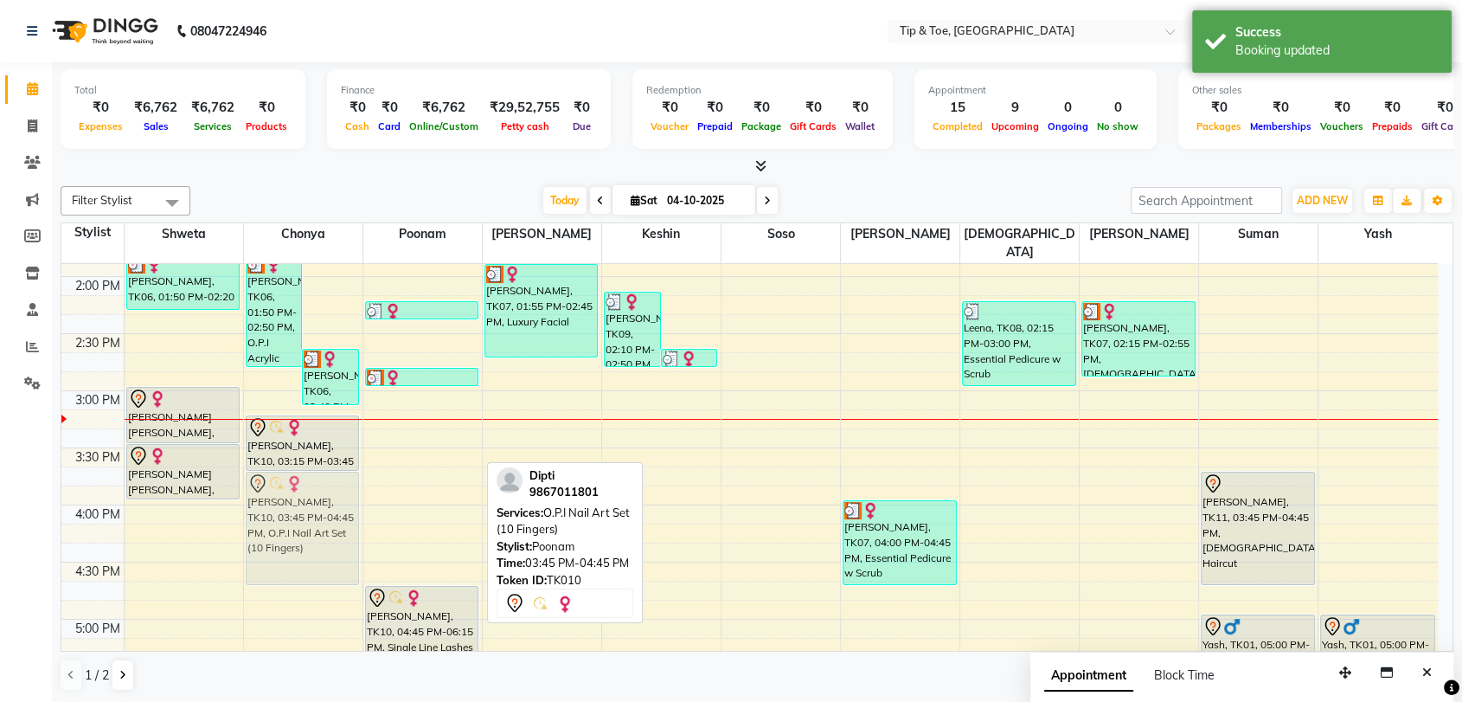
drag, startPoint x: 435, startPoint y: 481, endPoint x: 346, endPoint y: 479, distance: 89.1
click at [346, 479] on tr "Pooja Shah, TK06, 01:50 PM-02:20 PM, T&T Permanent Gel Polish JOVIE LYNNE YEE, …" at bounding box center [749, 334] width 1377 height 1484
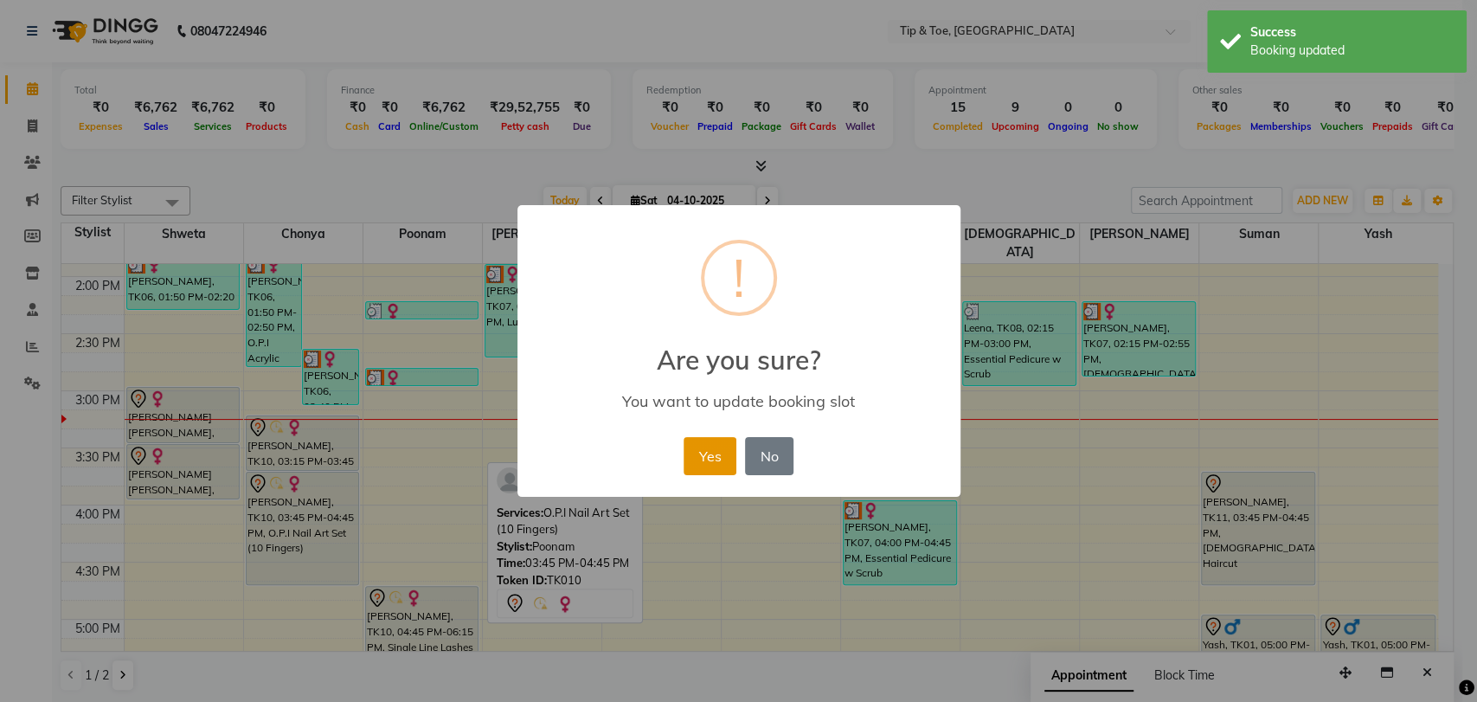
click at [701, 454] on button "Yes" at bounding box center [710, 456] width 53 height 38
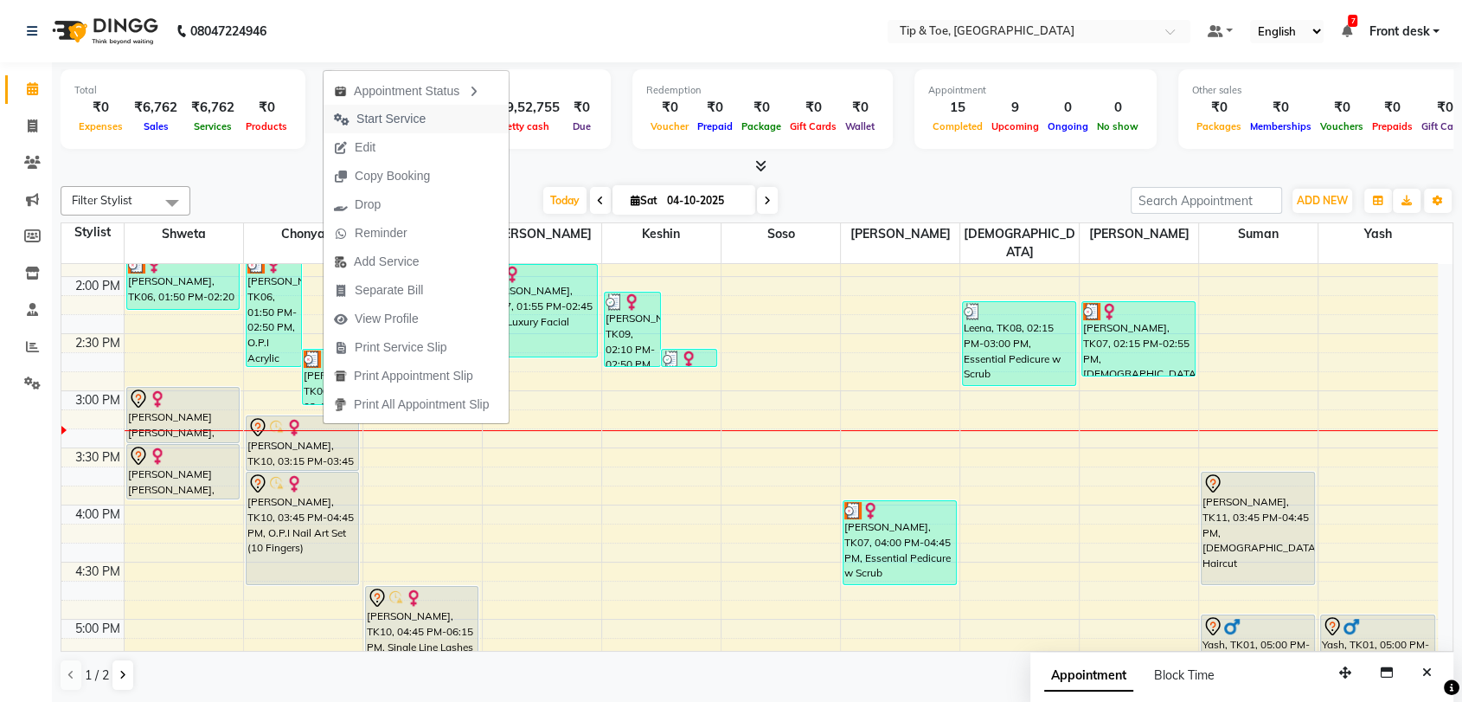
click at [423, 117] on span "Start Service" at bounding box center [390, 119] width 69 height 18
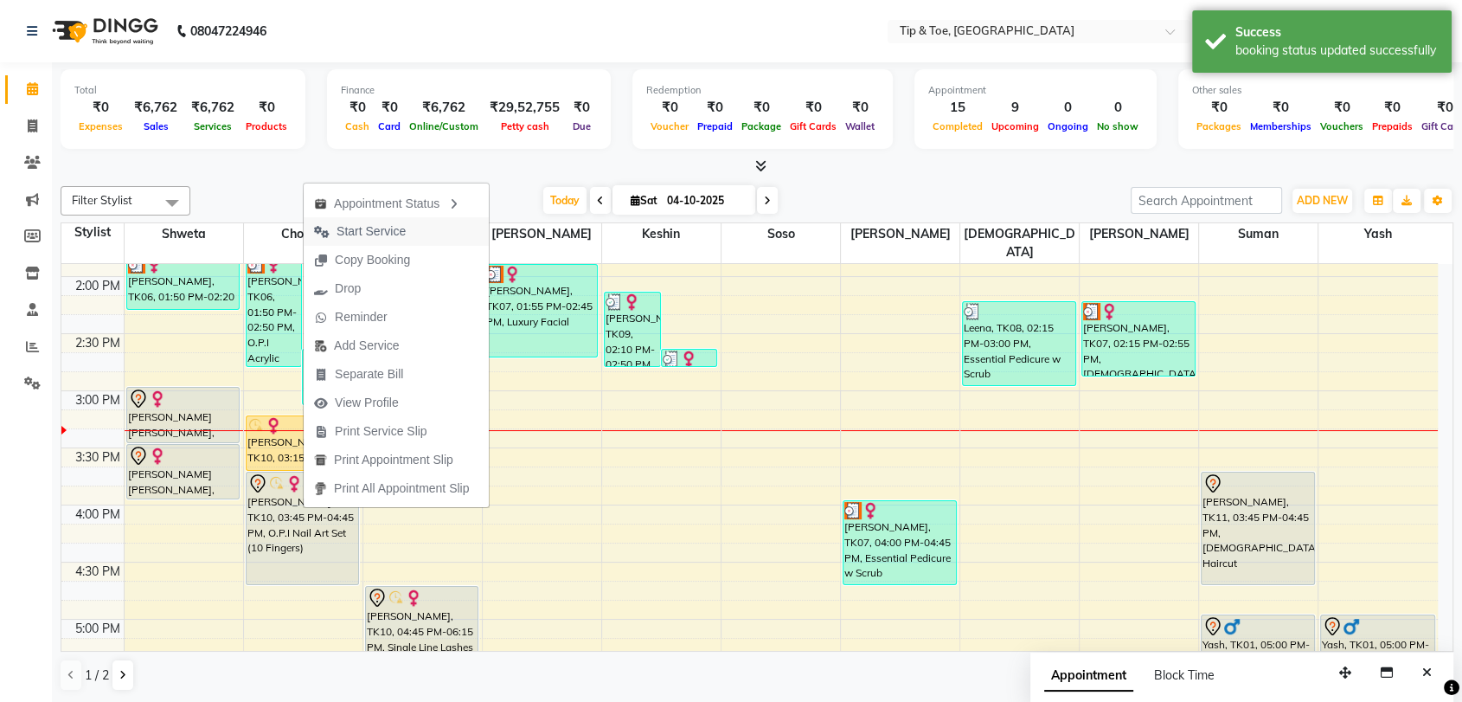
click at [397, 229] on span "Start Service" at bounding box center [371, 231] width 69 height 18
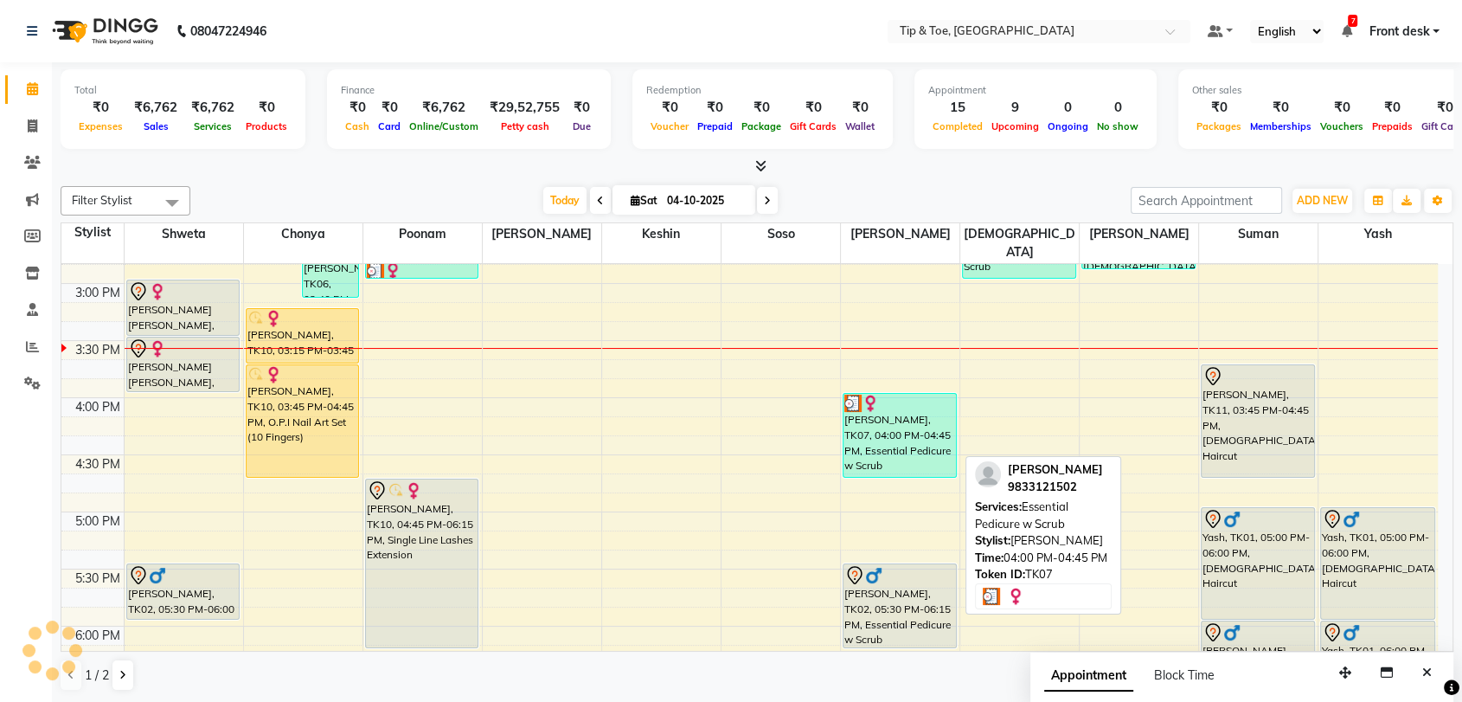
scroll to position [768, 0]
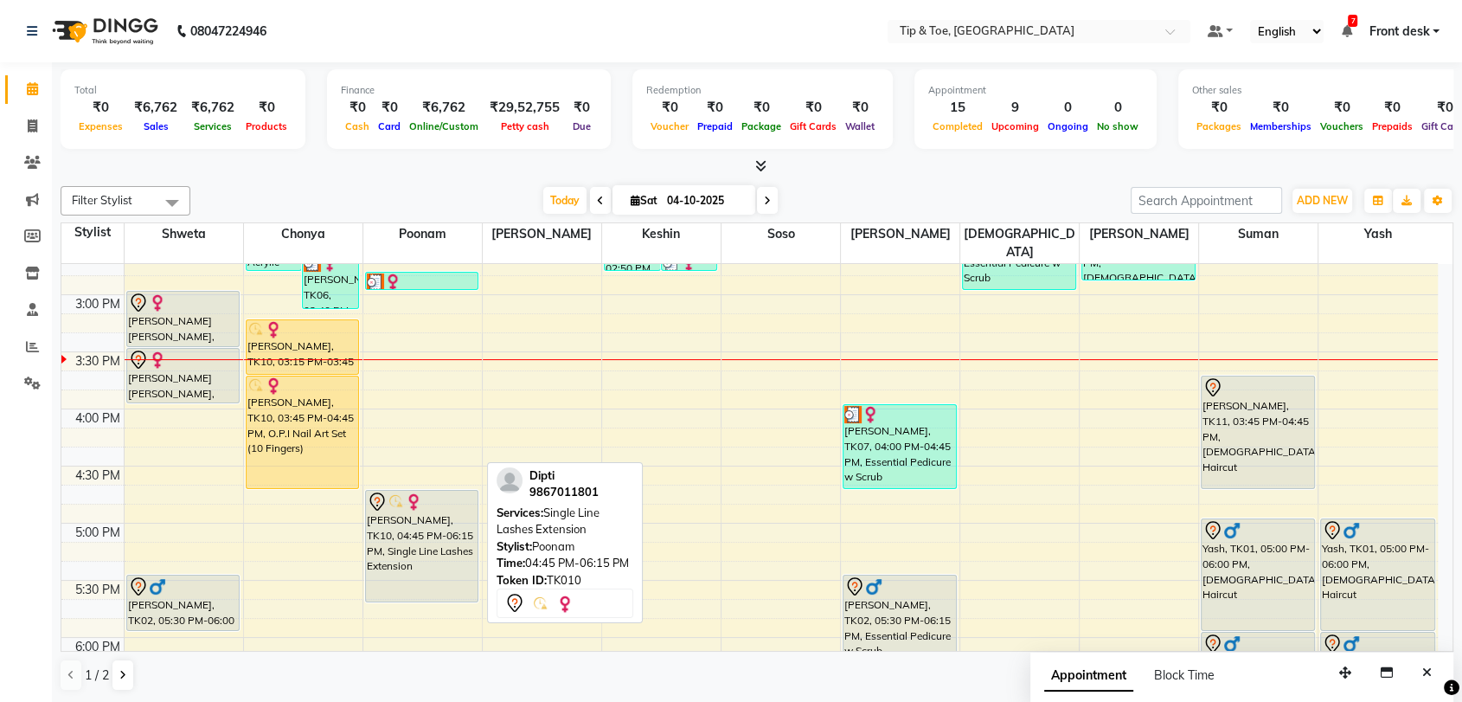
drag, startPoint x: 453, startPoint y: 640, endPoint x: 466, endPoint y: 586, distance: 55.8
click at [466, 586] on div "8:00 AM 8:30 AM 9:00 AM 9:30 AM 10:00 AM 10:30 AM 11:00 AM 11:30 AM 12:00 PM 12…" at bounding box center [749, 238] width 1377 height 1484
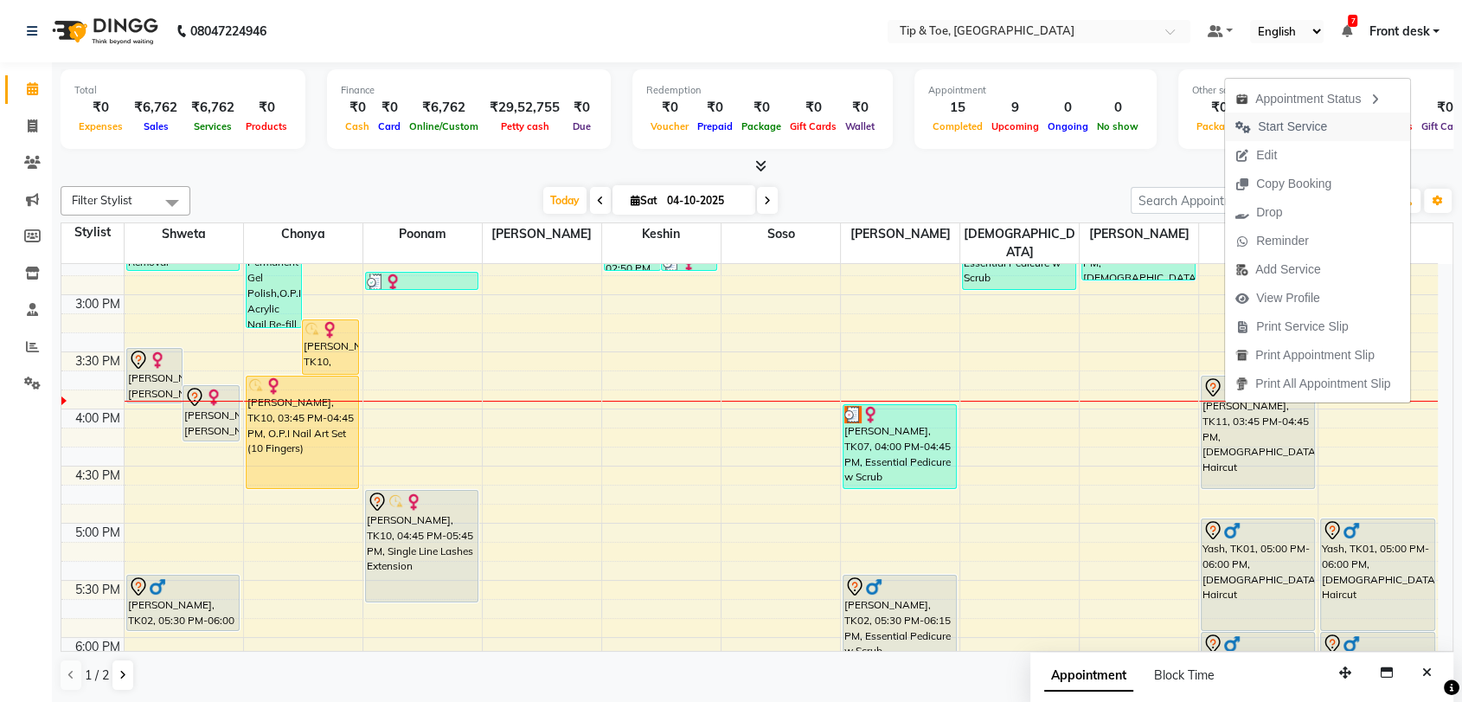
click at [1313, 120] on span "Start Service" at bounding box center [1292, 127] width 69 height 18
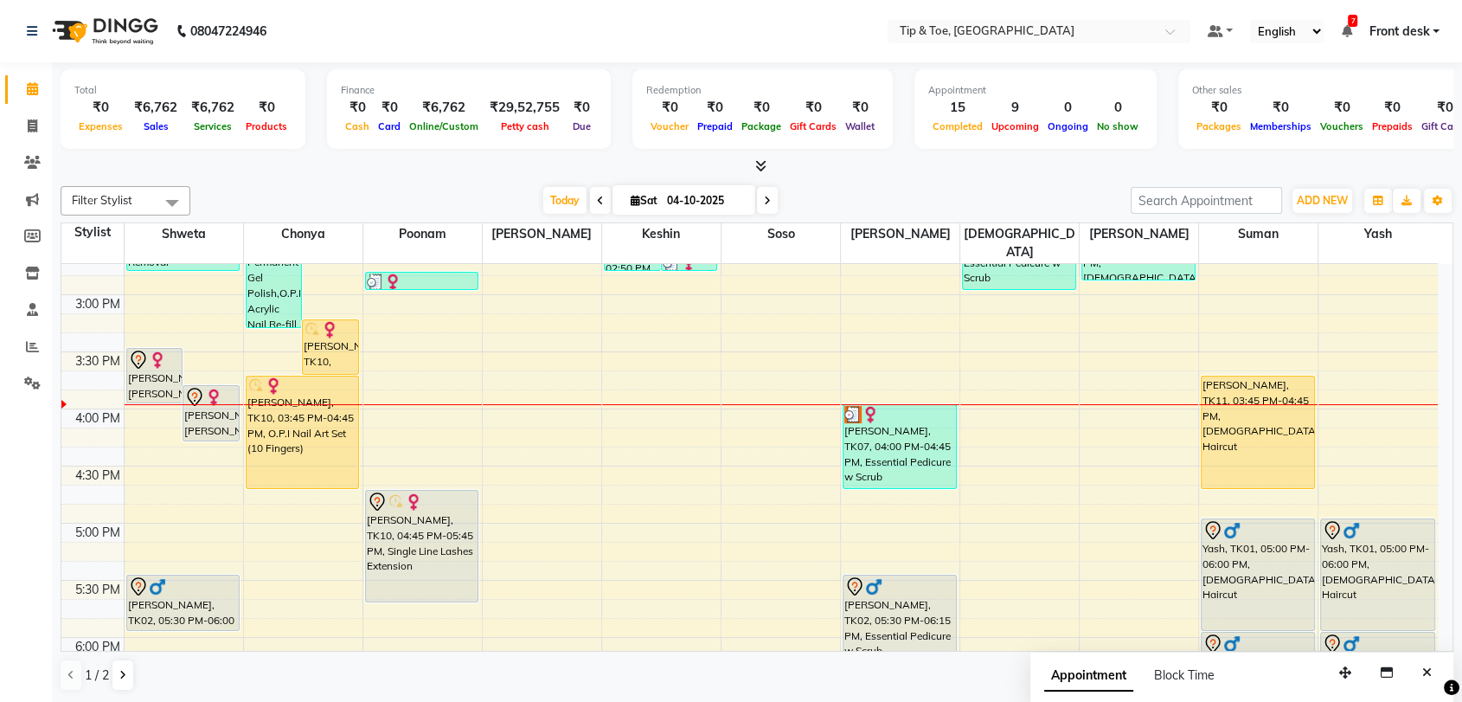
click at [424, 398] on div "8:00 AM 8:30 AM 9:00 AM 9:30 AM 10:00 AM 10:30 AM 11:00 AM 11:30 AM 12:00 PM 12…" at bounding box center [749, 238] width 1377 height 1484
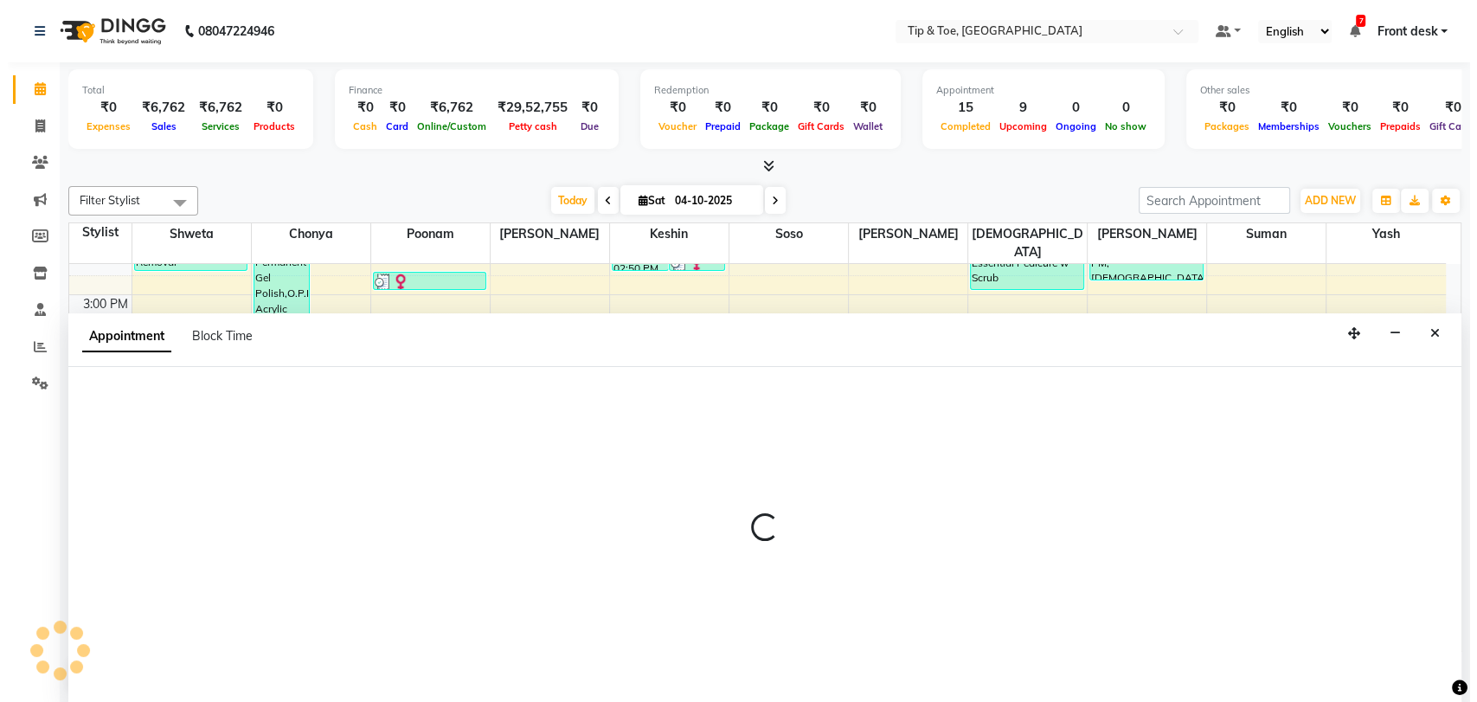
scroll to position [1, 0]
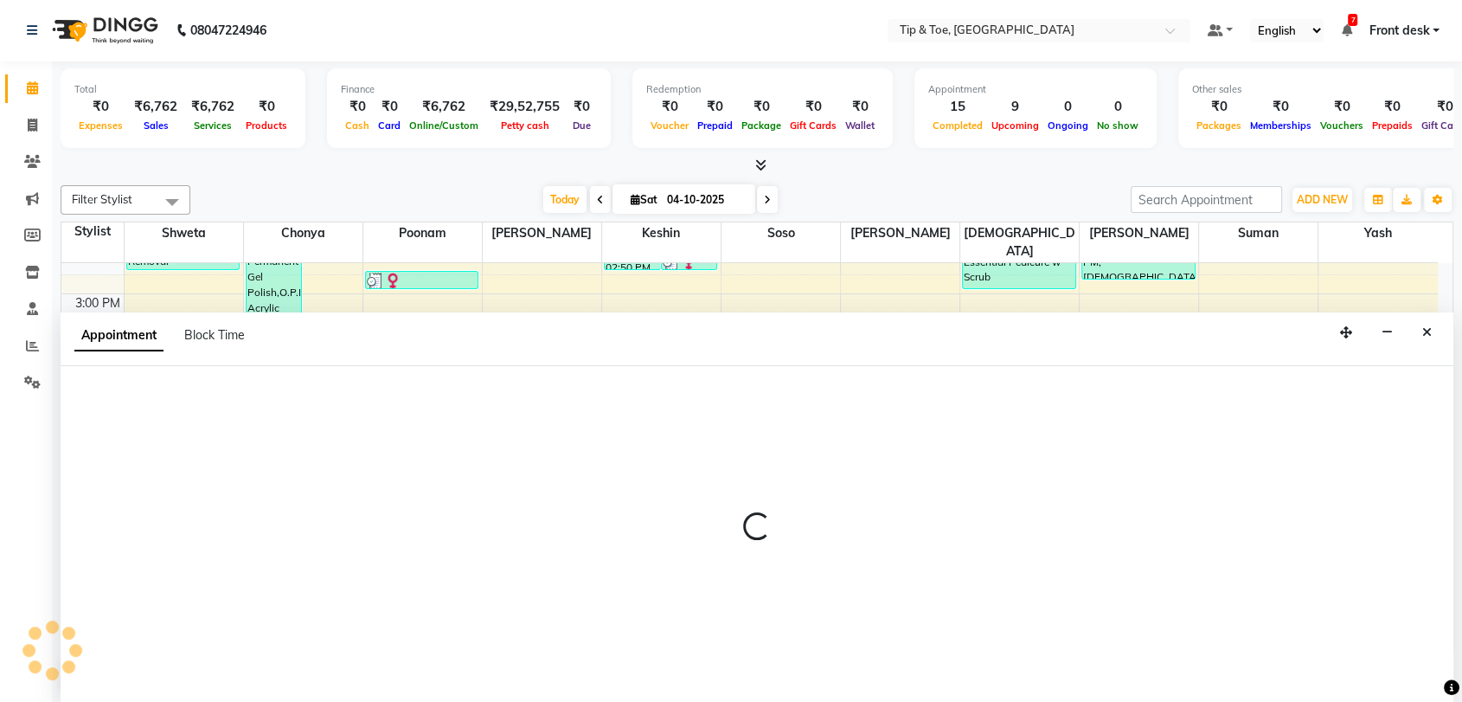
select select "93566"
select select "960"
select select "tentative"
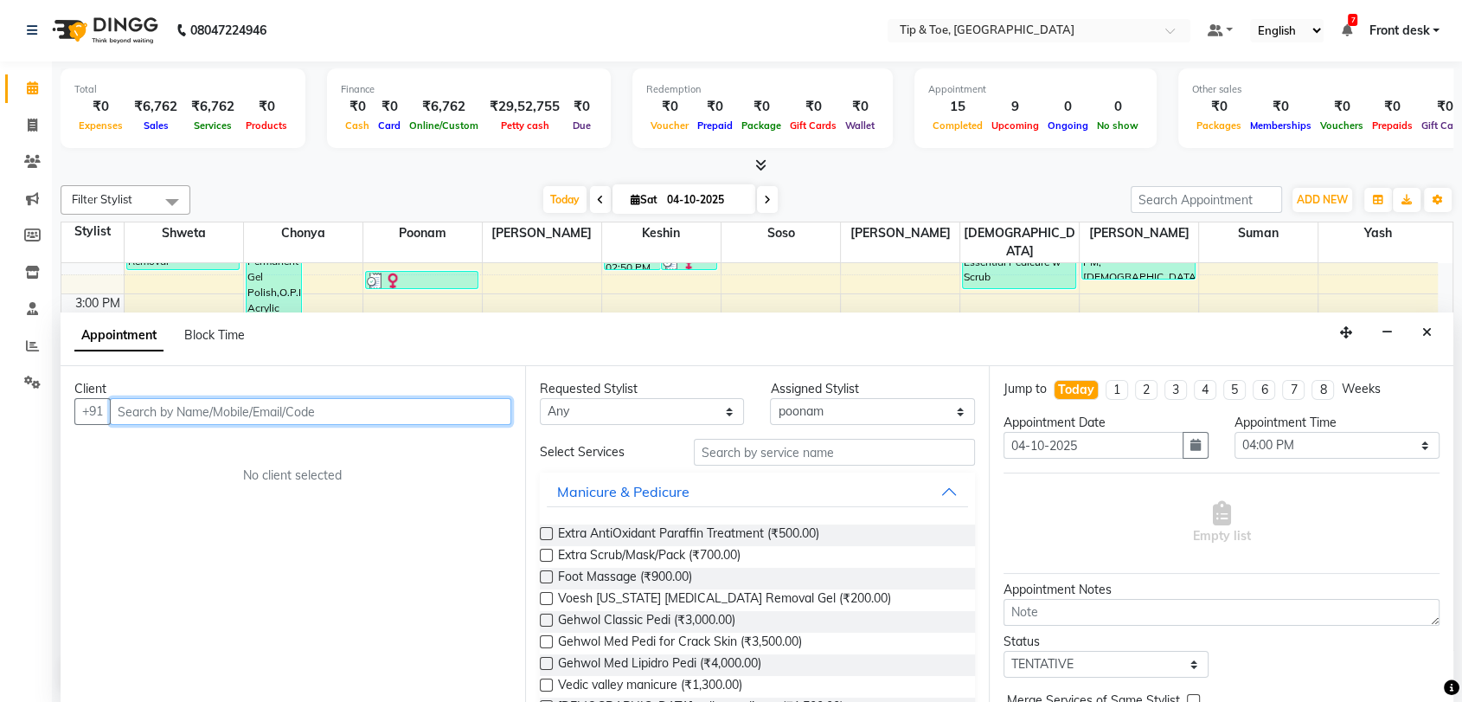
click at [272, 408] on input "text" at bounding box center [310, 411] width 401 height 27
type input "9372654757"
click at [451, 417] on span "Add Client" at bounding box center [475, 411] width 58 height 16
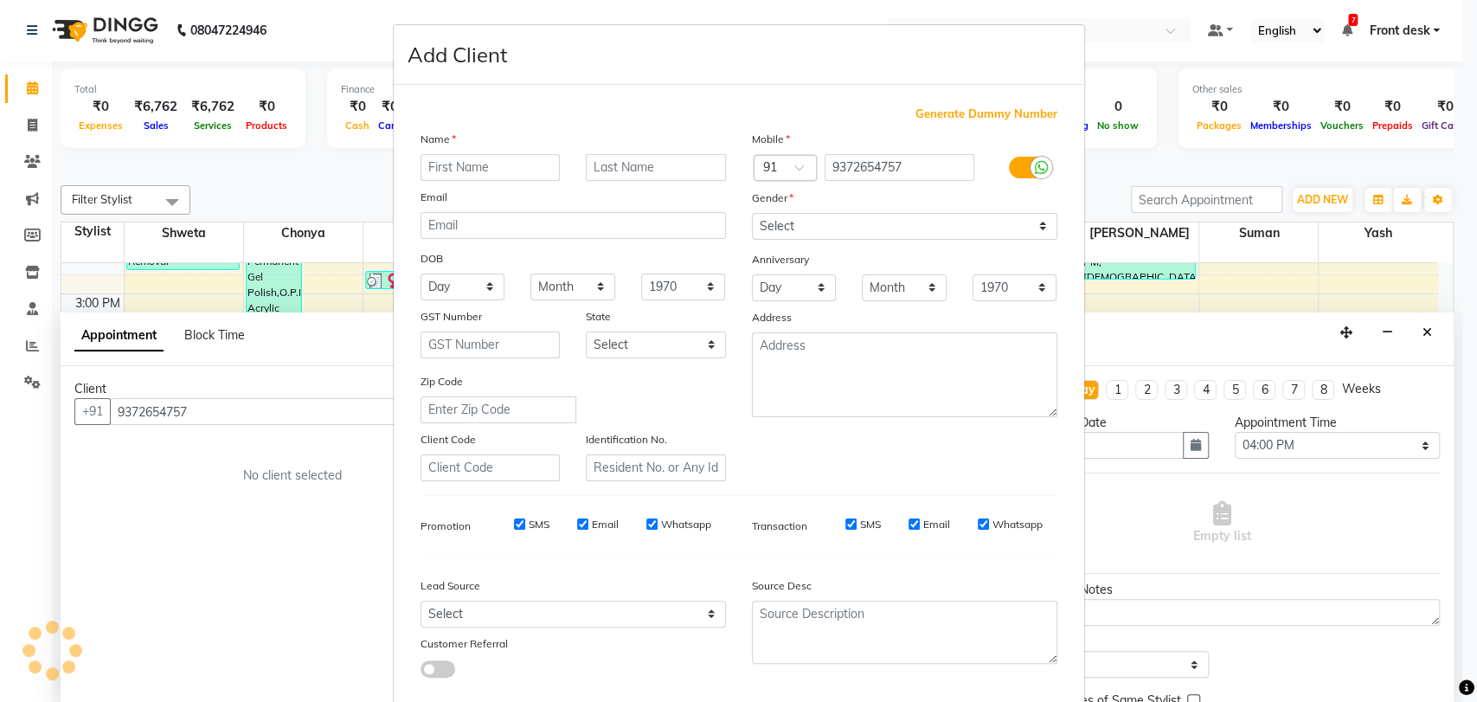
click at [519, 167] on input "text" at bounding box center [491, 167] width 140 height 27
type input "Trupti"
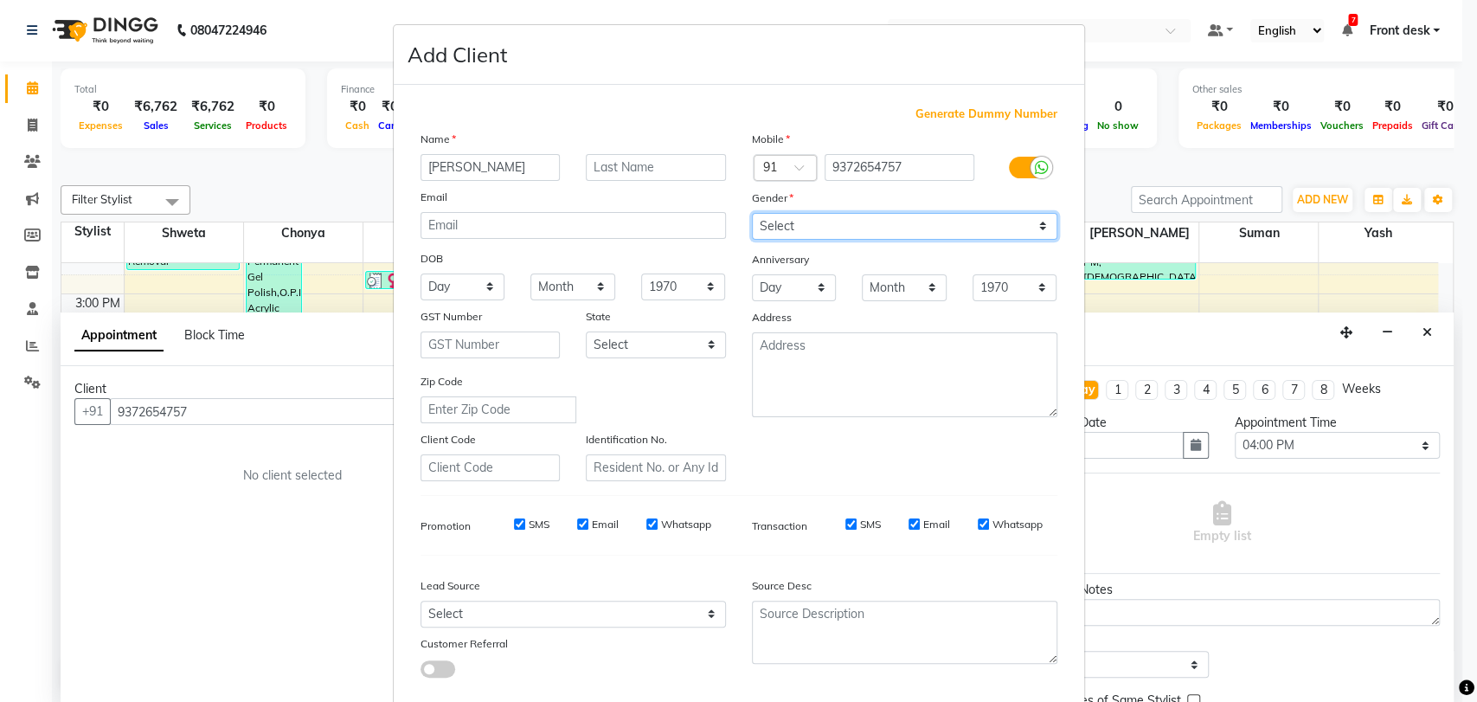
click at [815, 223] on select "Select Male Female Other Prefer Not To Say" at bounding box center [904, 226] width 305 height 27
select select "female"
click at [752, 213] on select "Select Male Female Other Prefer Not To Say" at bounding box center [904, 226] width 305 height 27
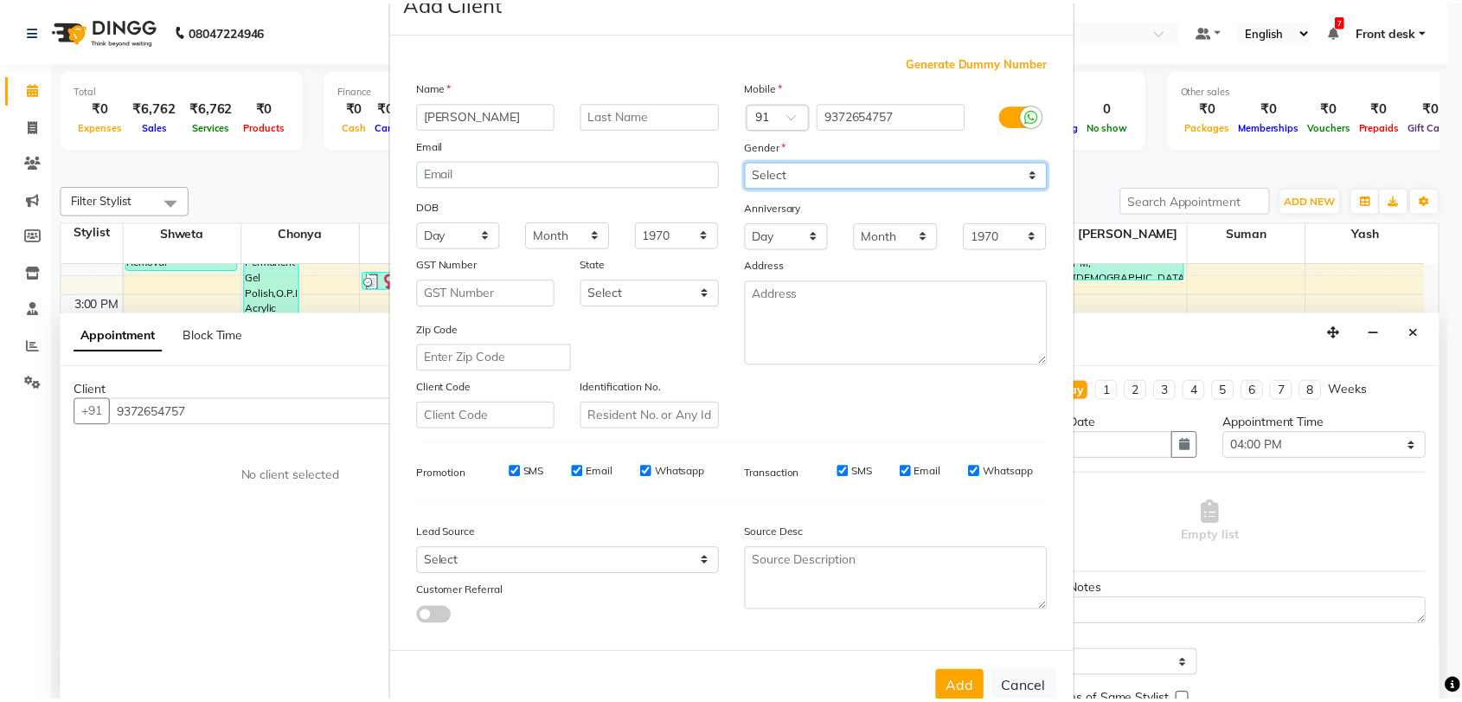
scroll to position [93, 0]
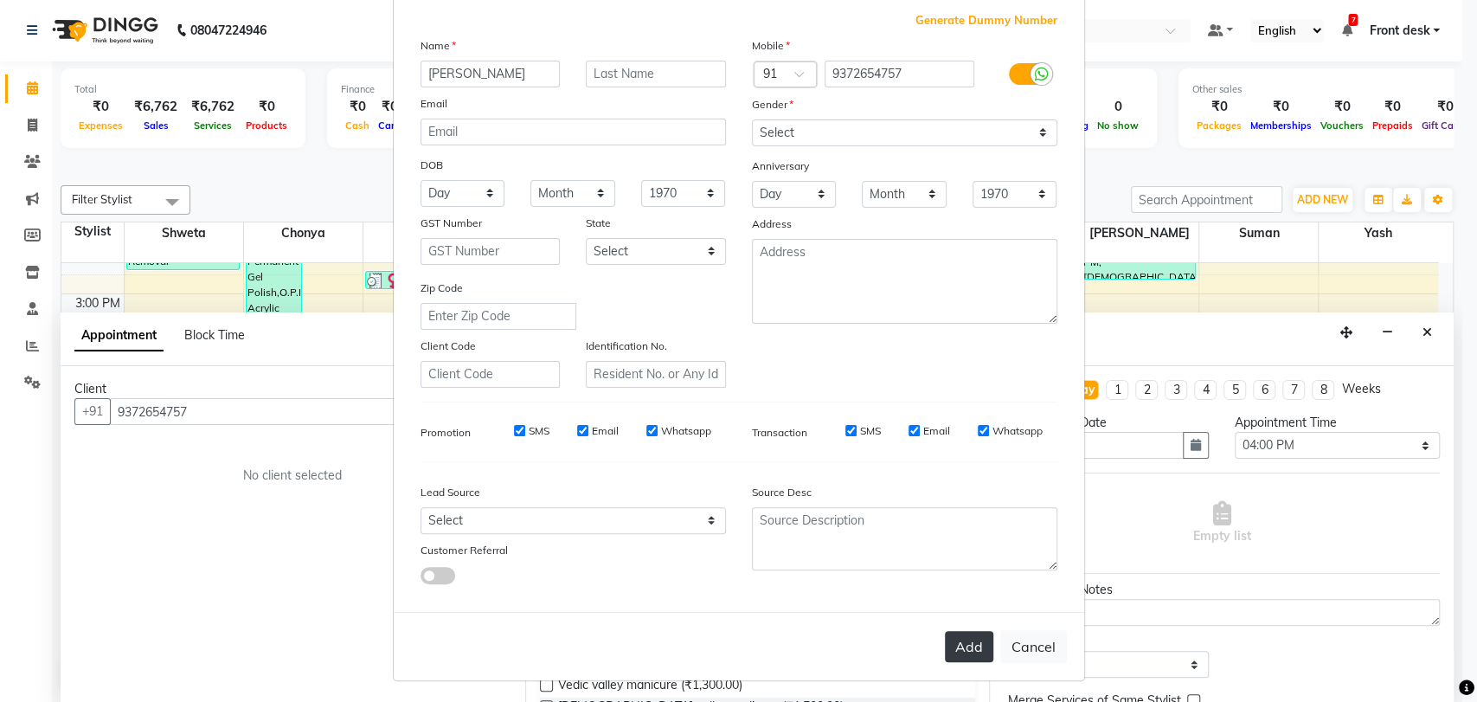
click at [956, 650] on button "Add" at bounding box center [969, 646] width 48 height 31
select select
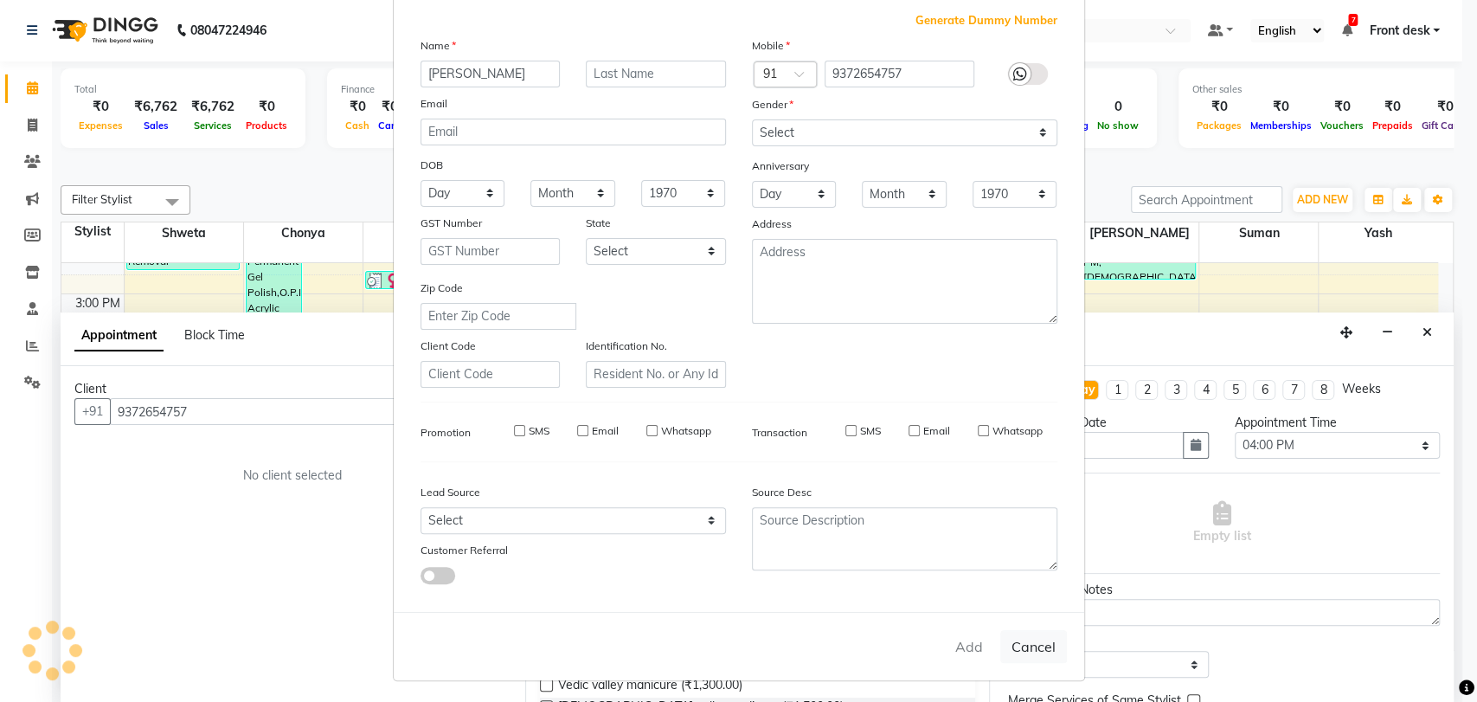
select select
checkbox input "false"
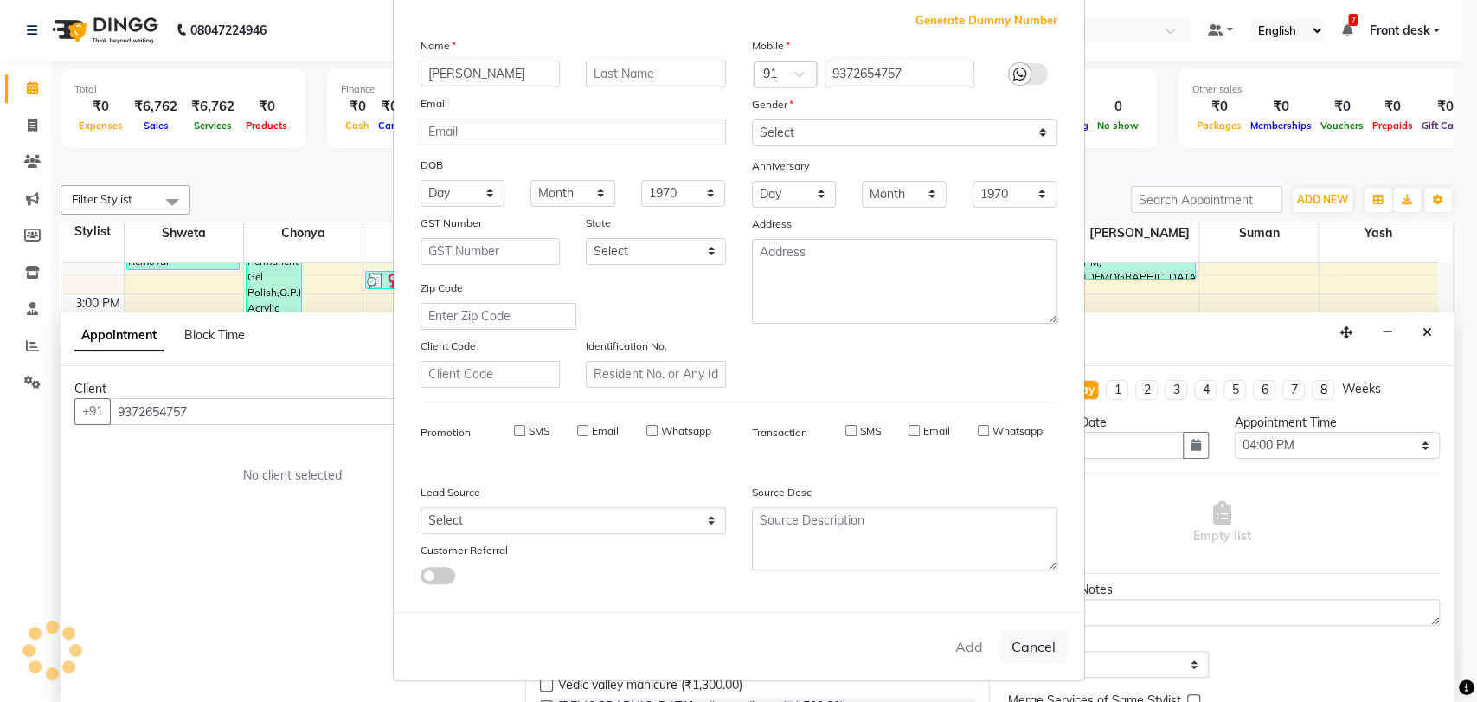
checkbox input "false"
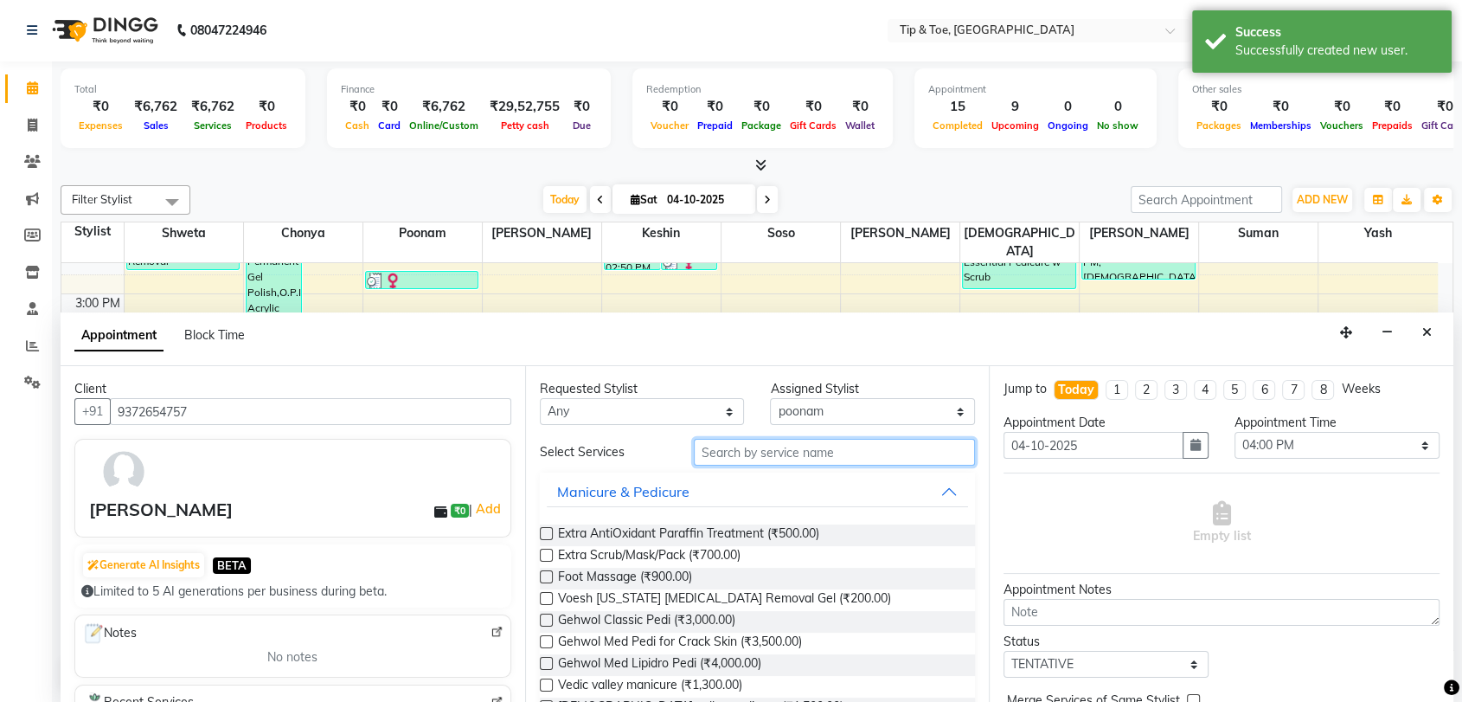
click at [810, 447] on input "text" at bounding box center [835, 452] width 282 height 27
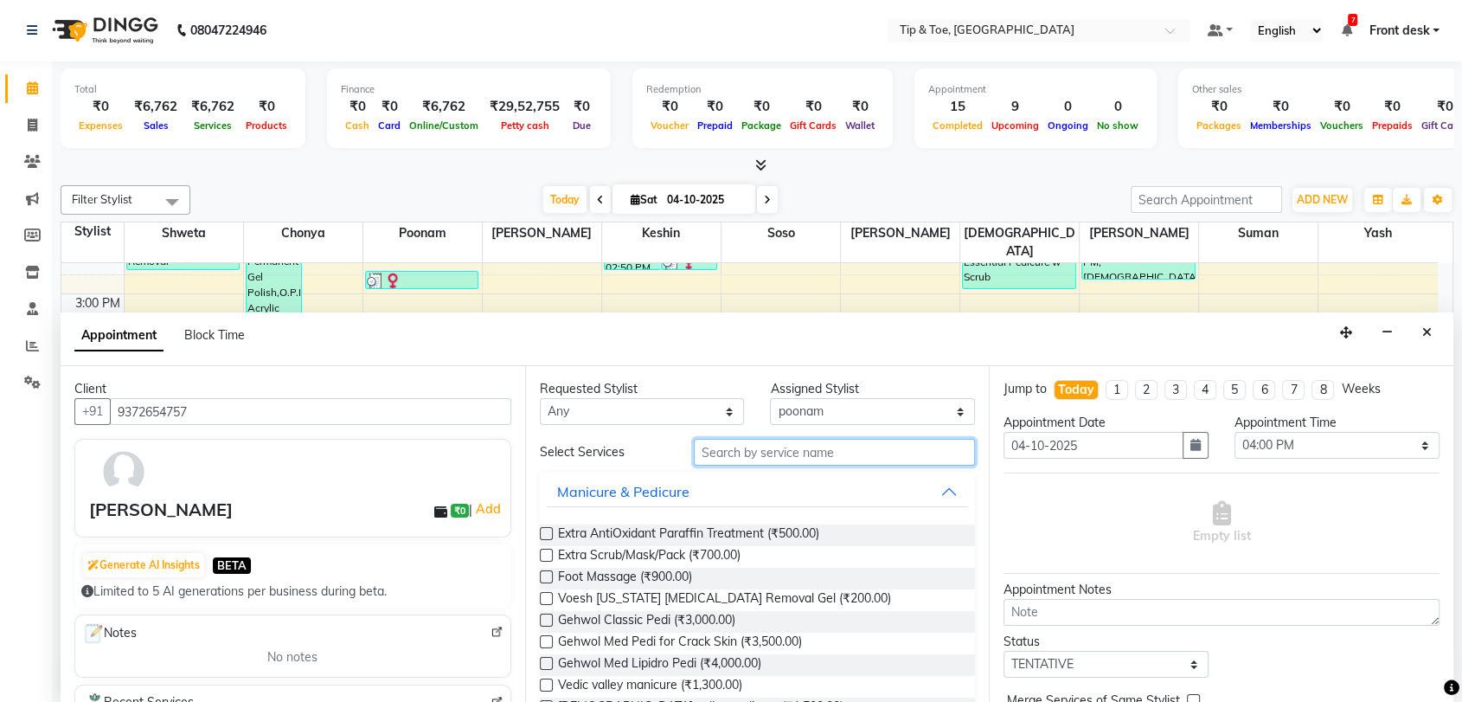
click at [731, 447] on input "text" at bounding box center [835, 452] width 282 height 27
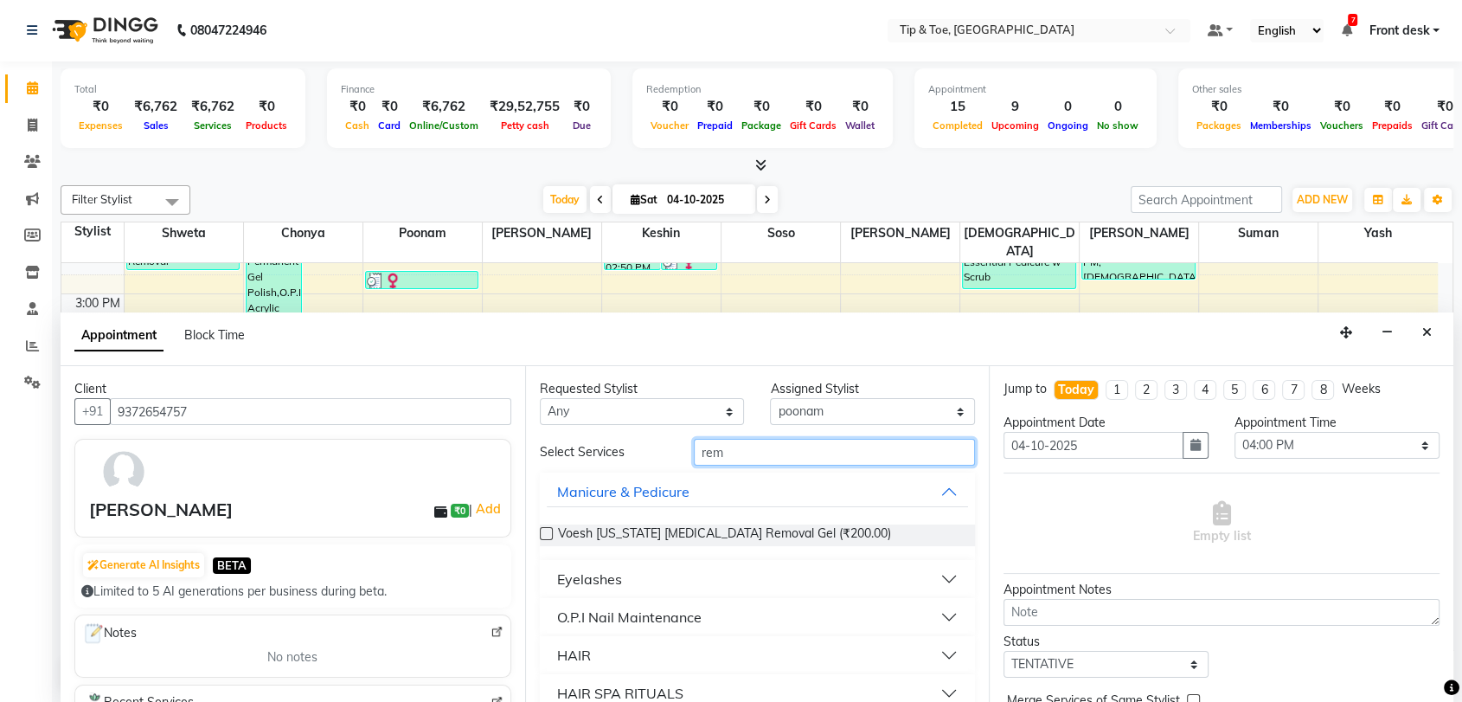
type input "rem"
click at [641, 619] on div "O.P.I Nail Maintenance" at bounding box center [629, 617] width 144 height 21
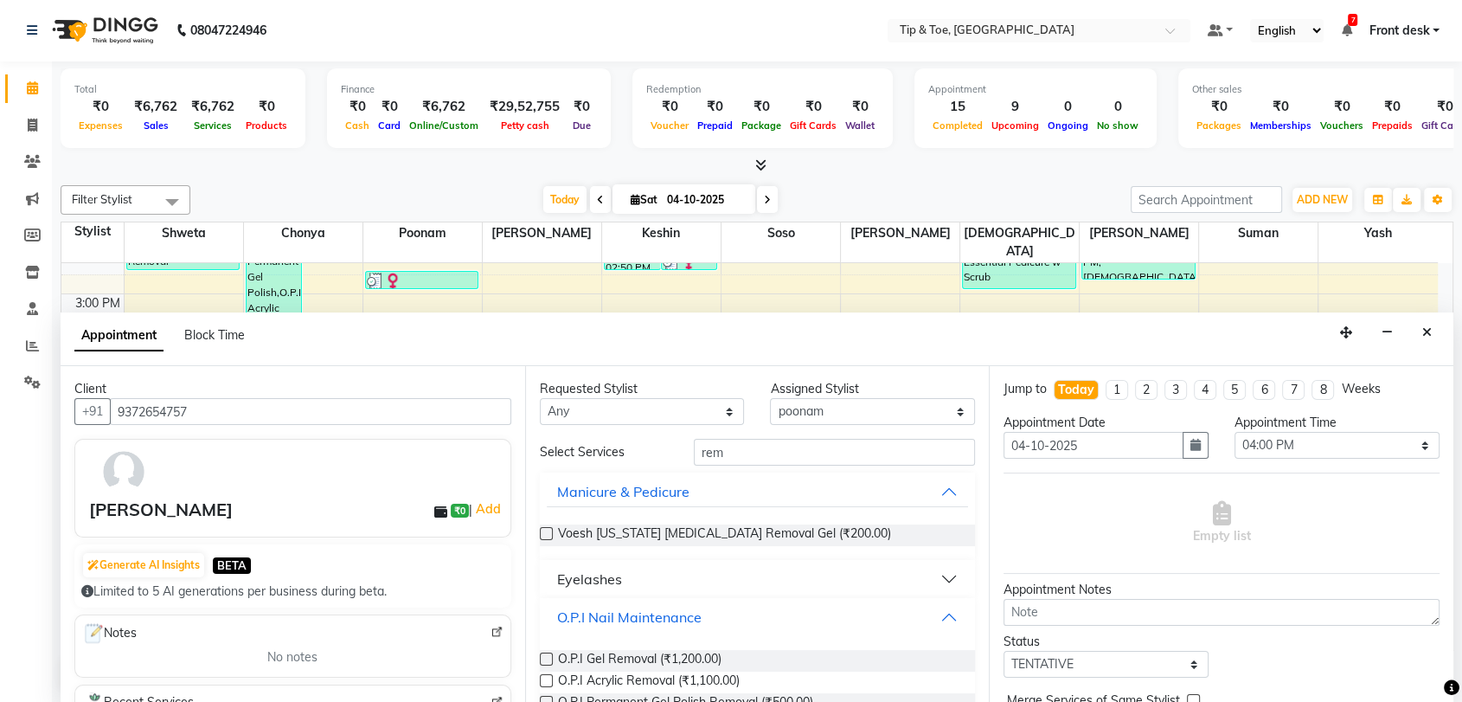
scroll to position [176, 0]
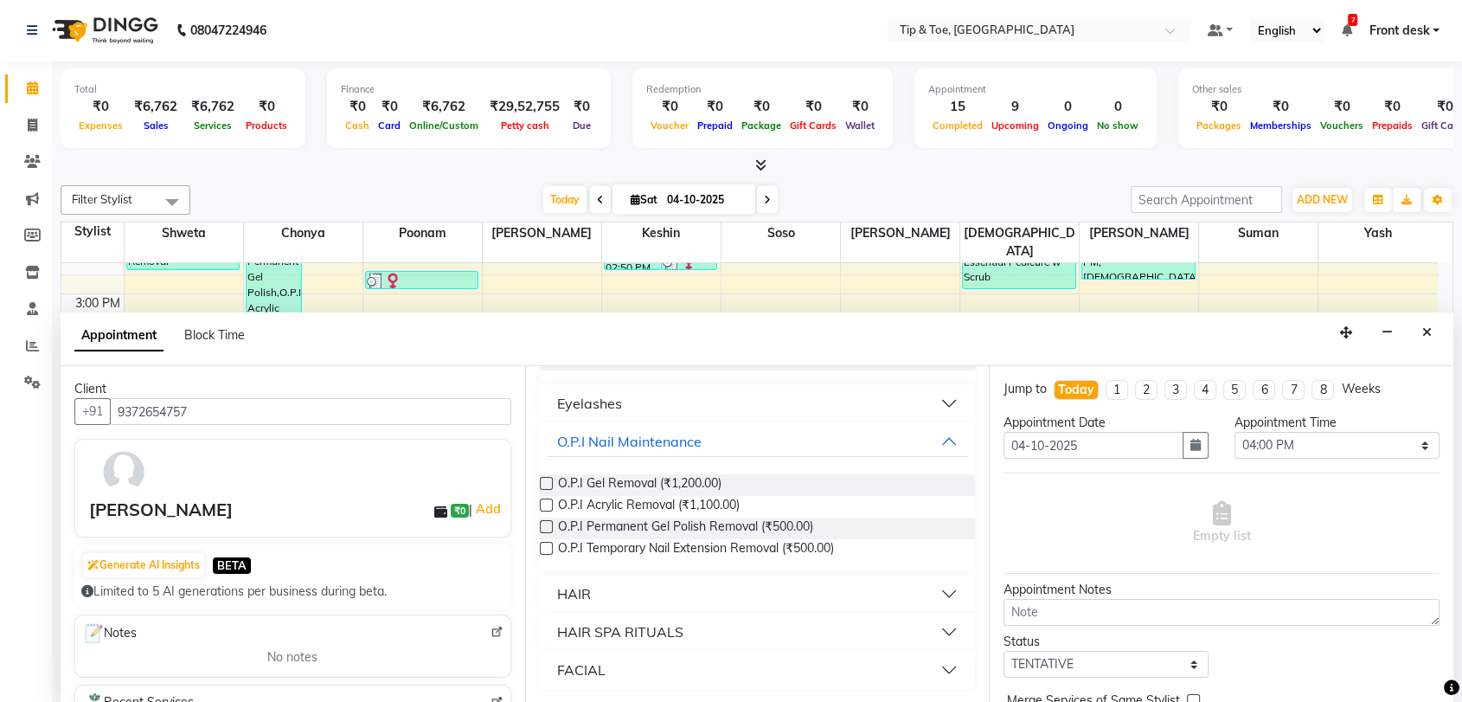
click at [542, 523] on label at bounding box center [546, 526] width 13 height 13
click at [542, 523] on input "checkbox" at bounding box center [545, 528] width 11 height 11
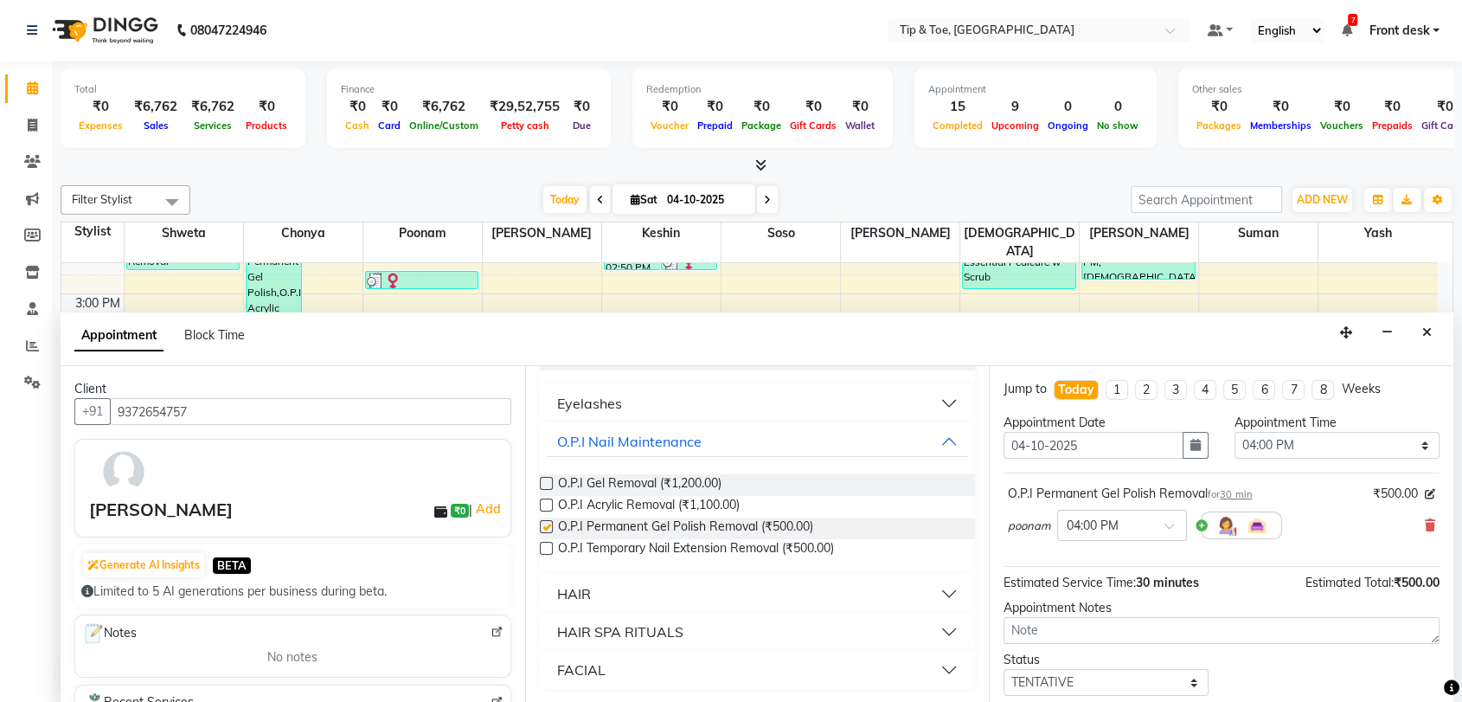
checkbox input "false"
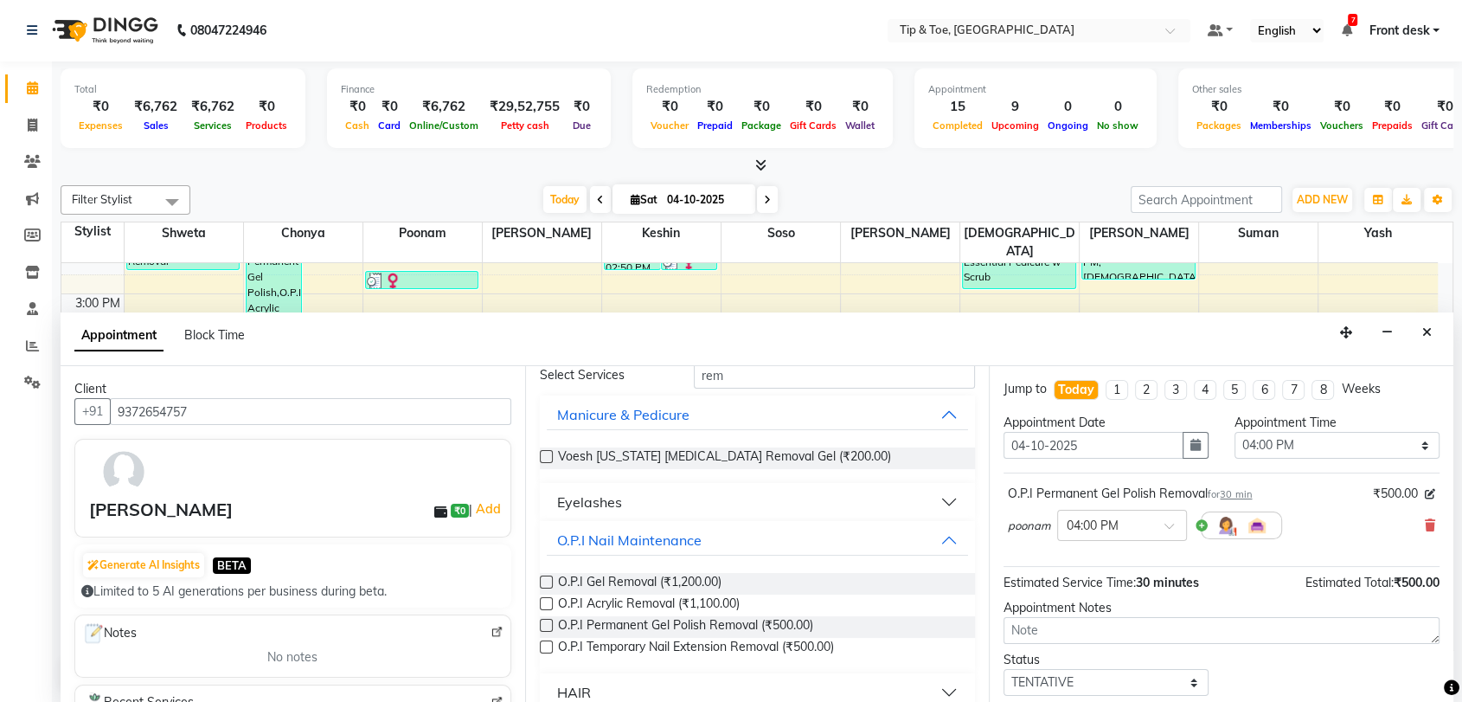
scroll to position [0, 0]
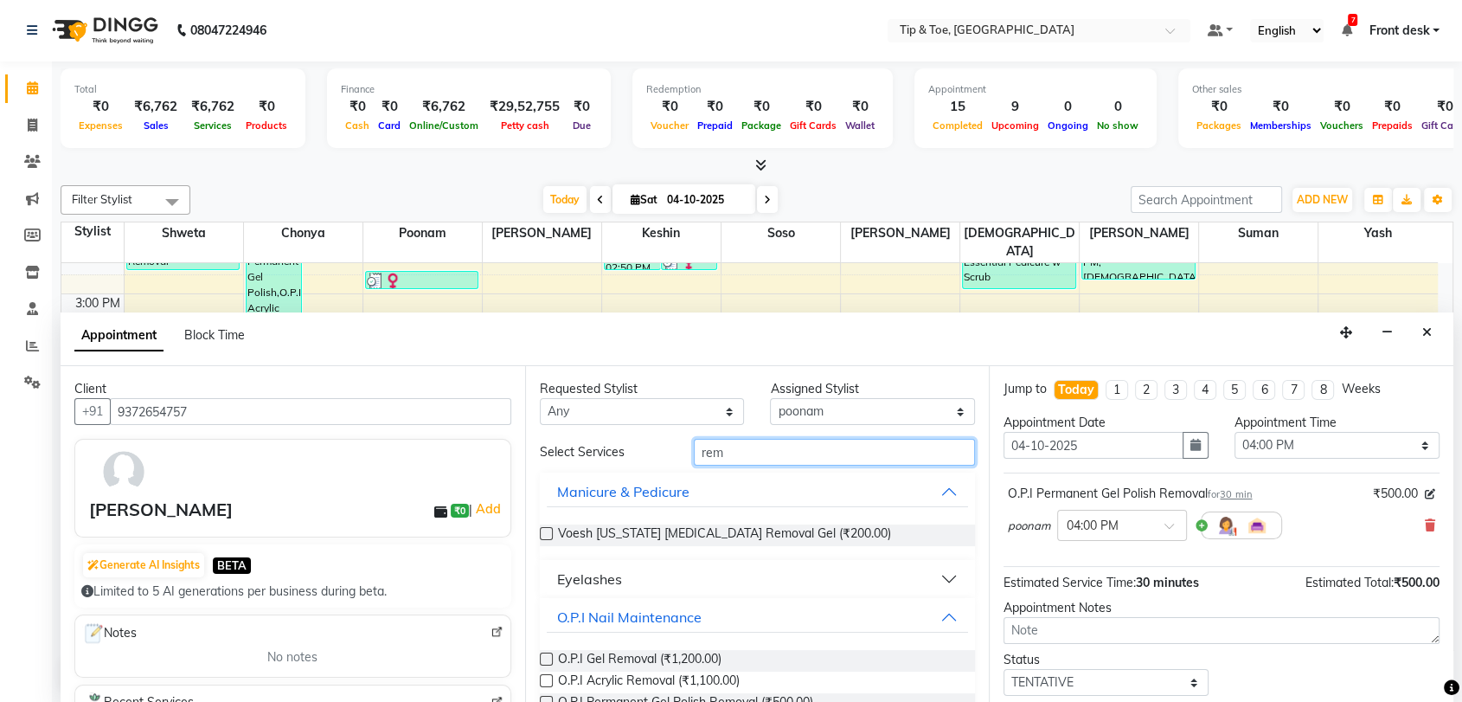
click at [779, 446] on input "rem" at bounding box center [835, 452] width 282 height 27
type input "r"
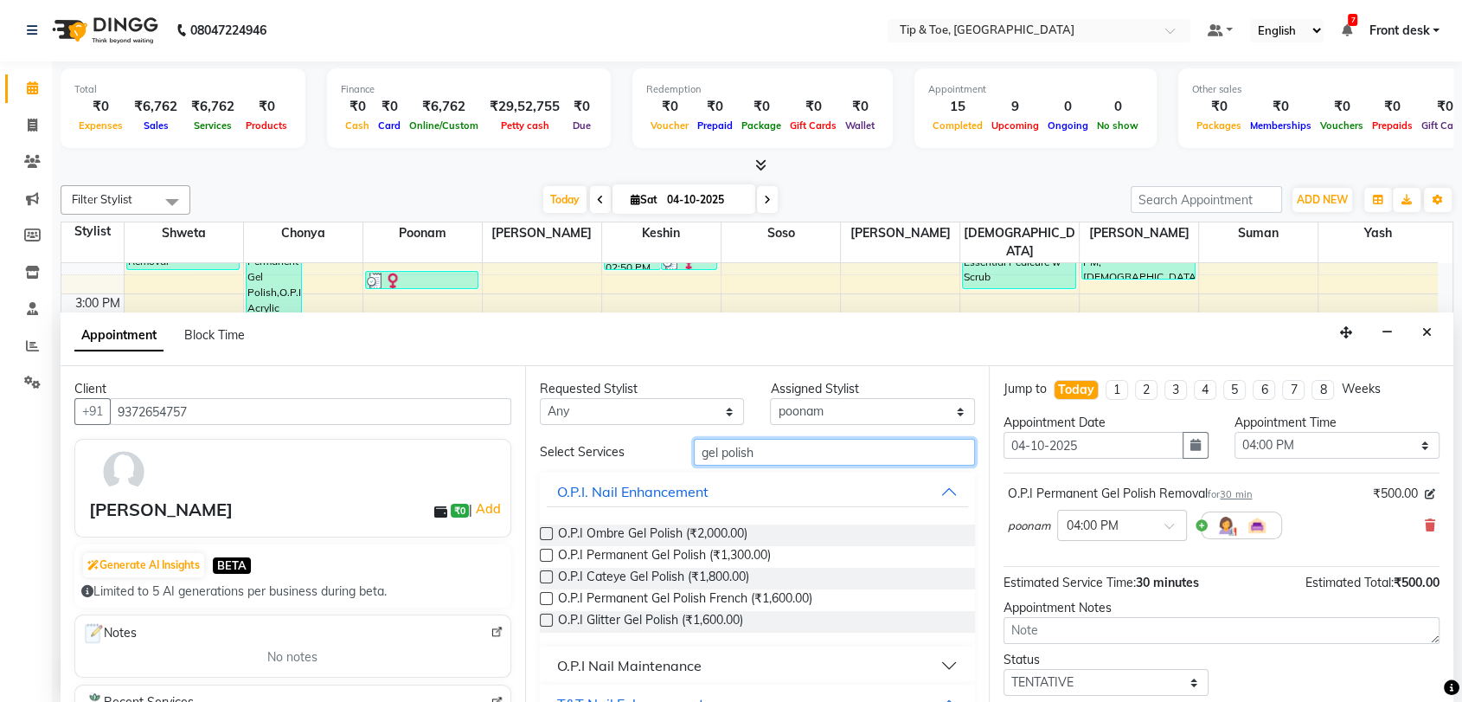
type input "gel polish"
click at [543, 557] on label at bounding box center [546, 555] width 13 height 13
click at [543, 557] on input "checkbox" at bounding box center [545, 556] width 11 height 11
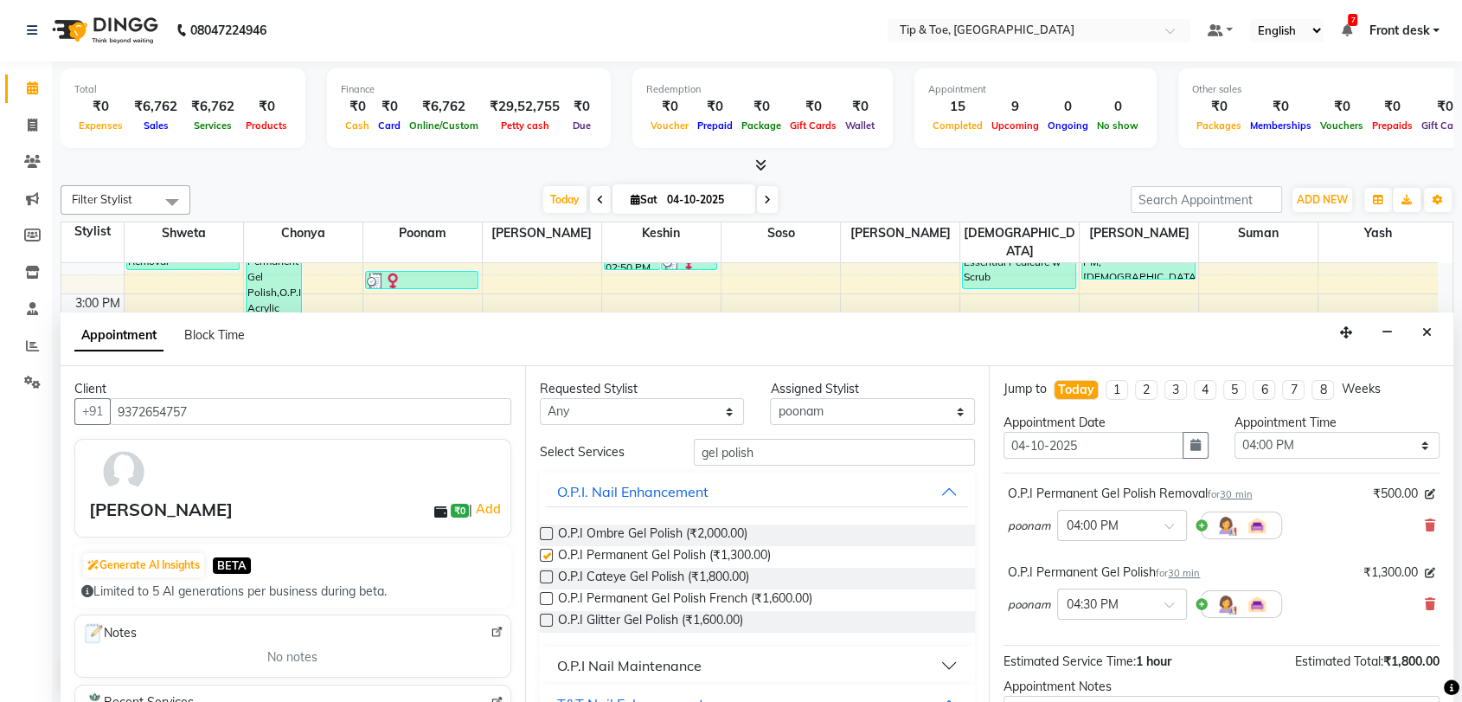
checkbox input "false"
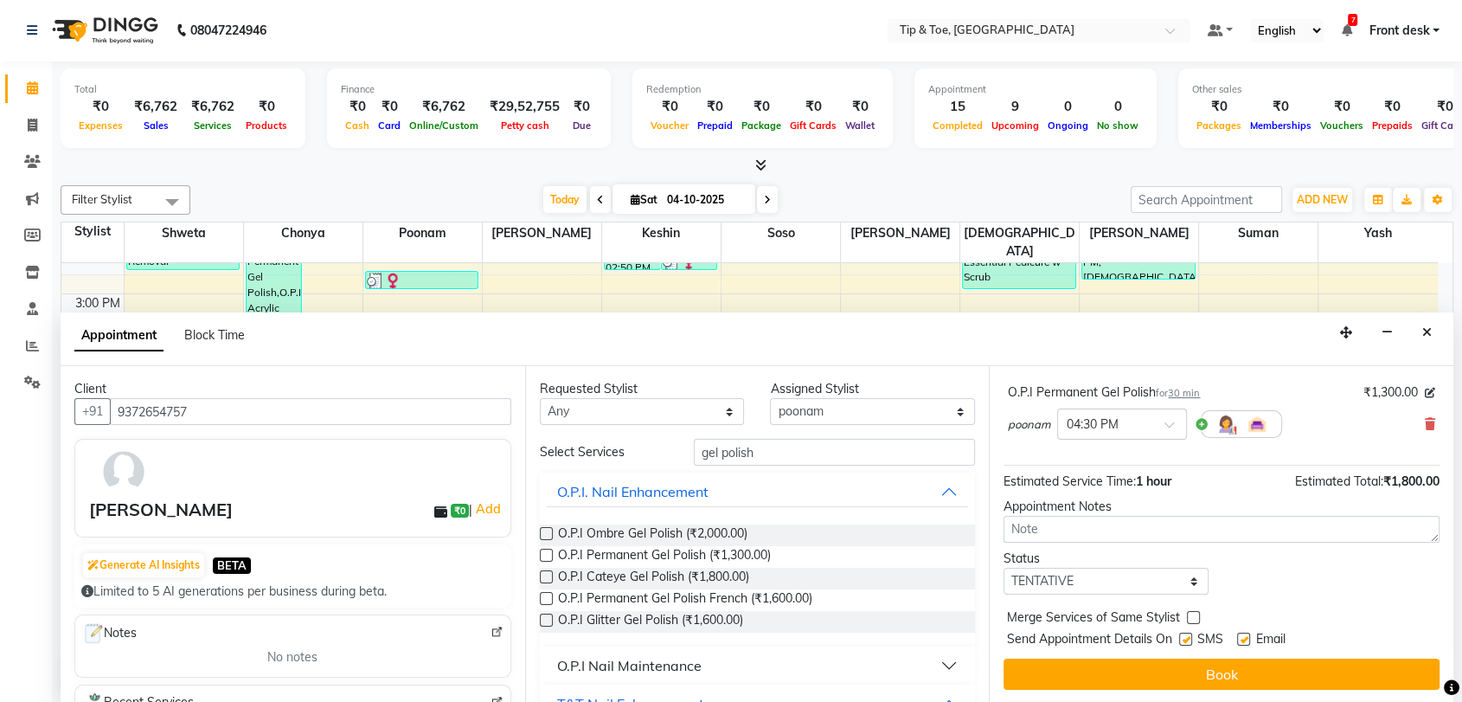
scroll to position [180, 0]
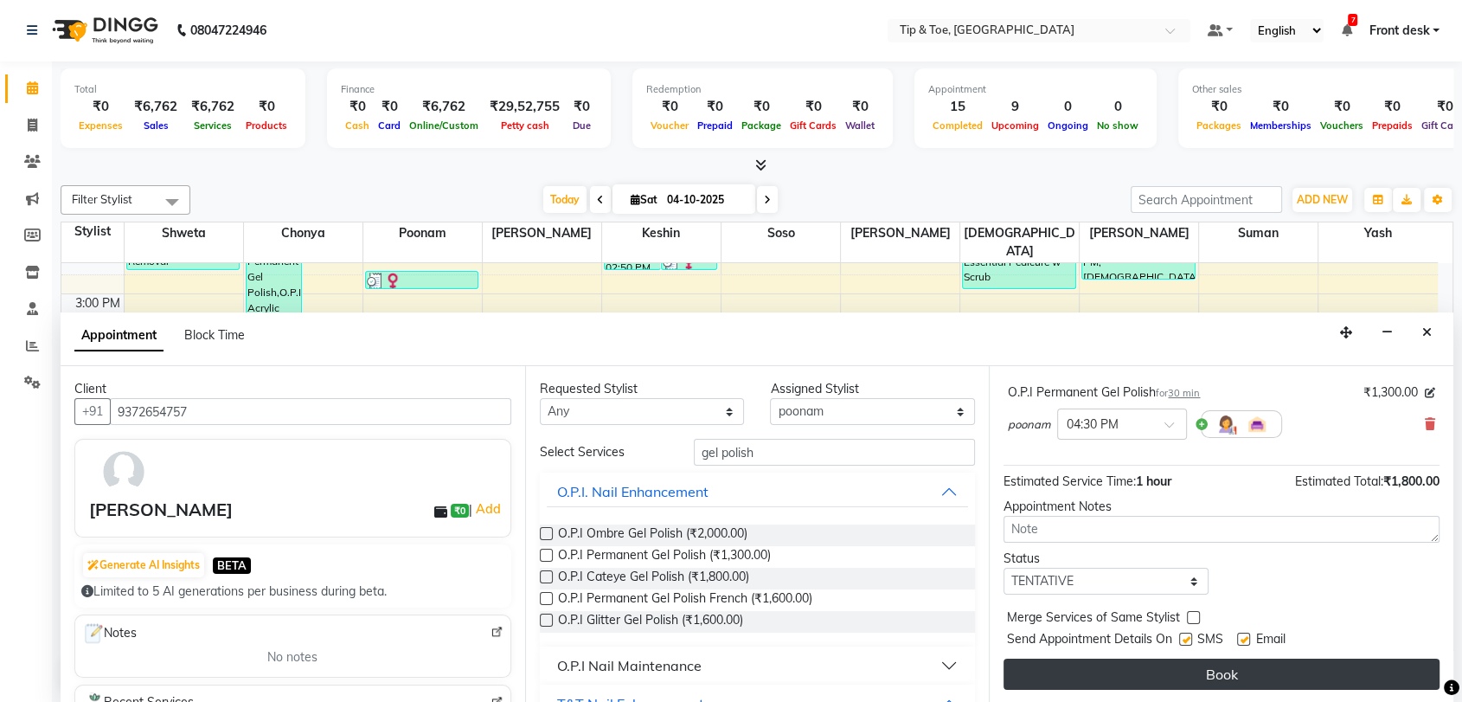
click at [1225, 677] on button "Book" at bounding box center [1222, 673] width 436 height 31
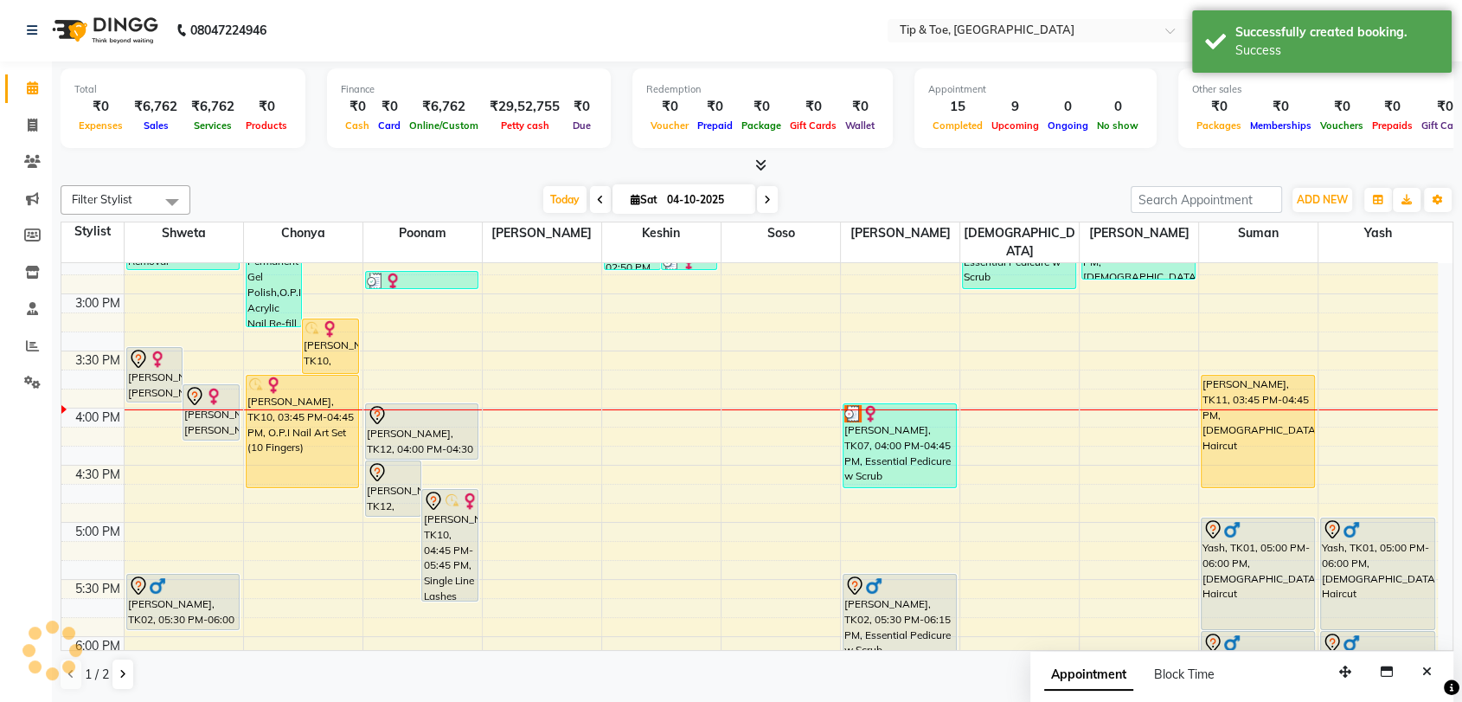
scroll to position [0, 0]
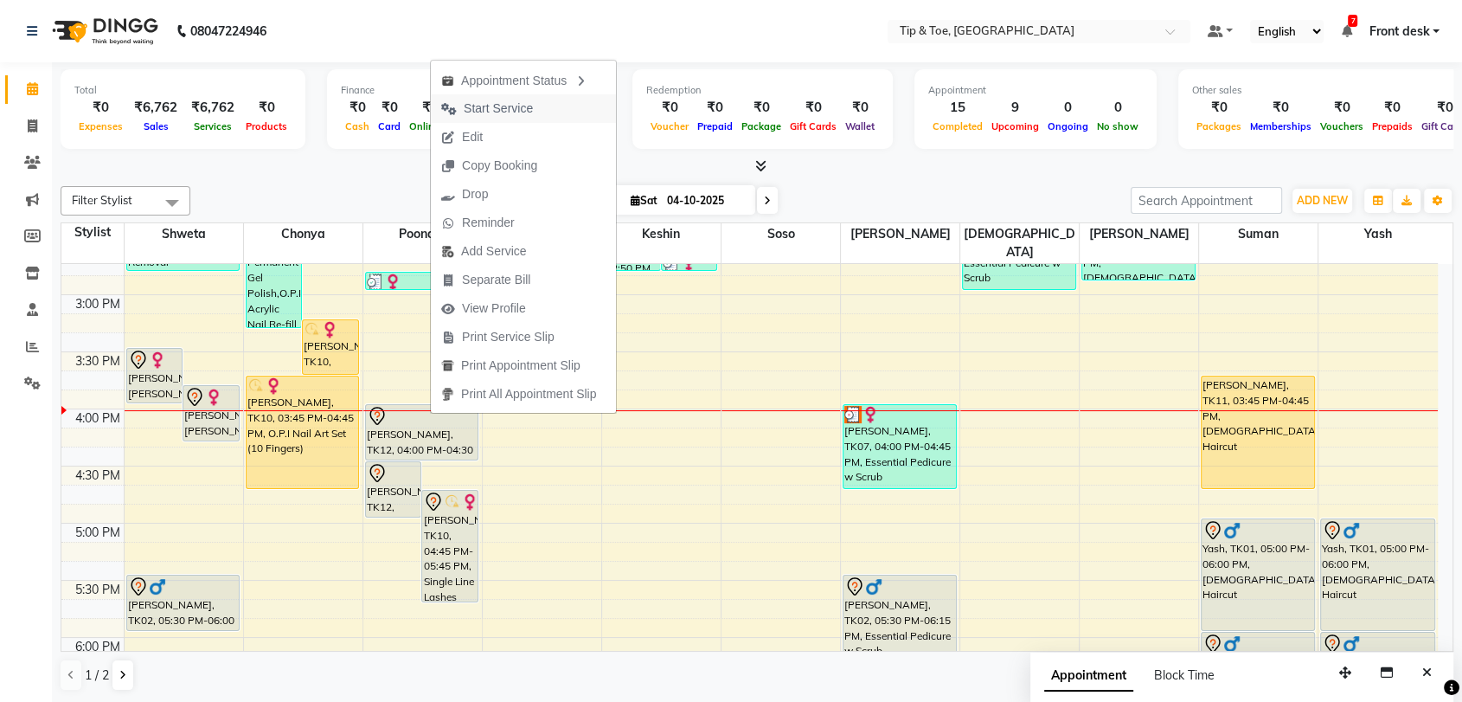
click at [528, 106] on span "Start Service" at bounding box center [498, 109] width 69 height 18
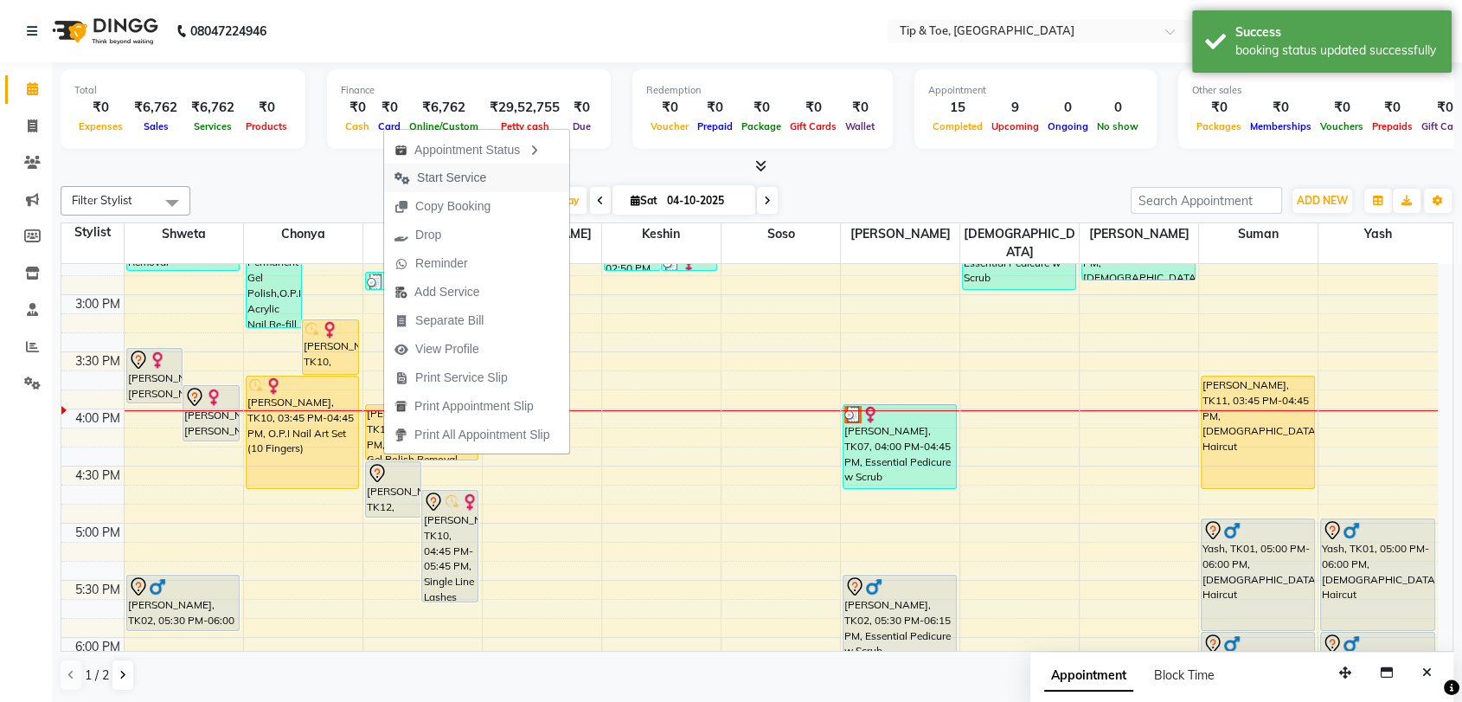
click at [475, 180] on span "Start Service" at bounding box center [451, 178] width 69 height 18
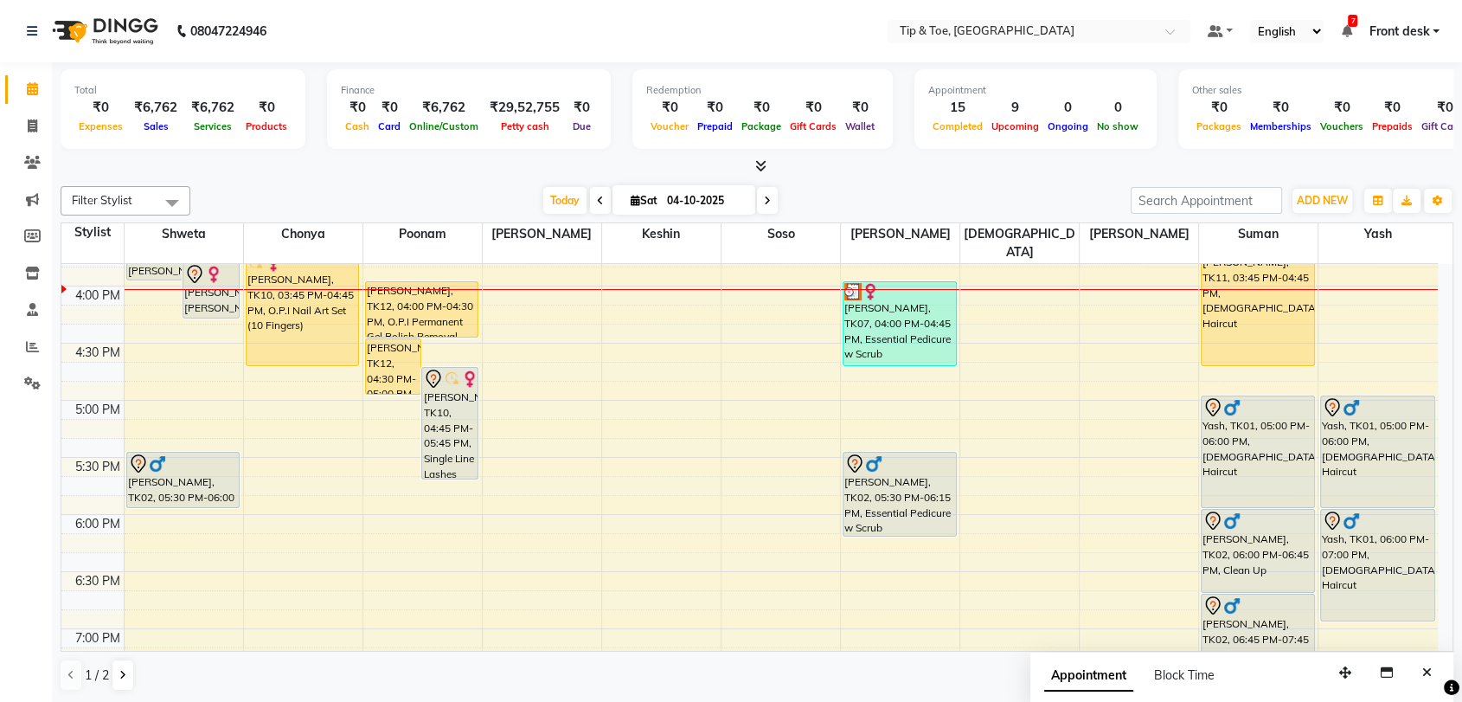
scroll to position [902, 0]
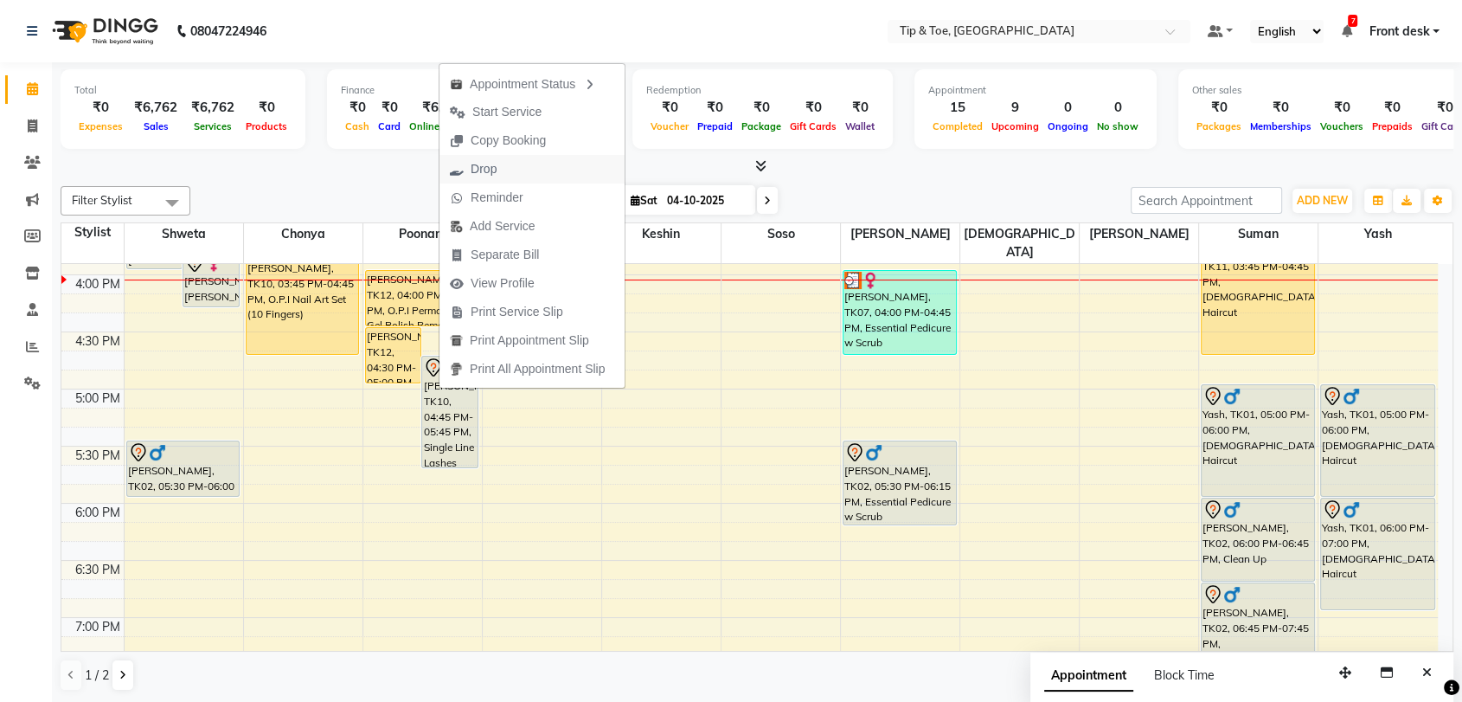
click at [518, 174] on button "Drop" at bounding box center [532, 169] width 185 height 29
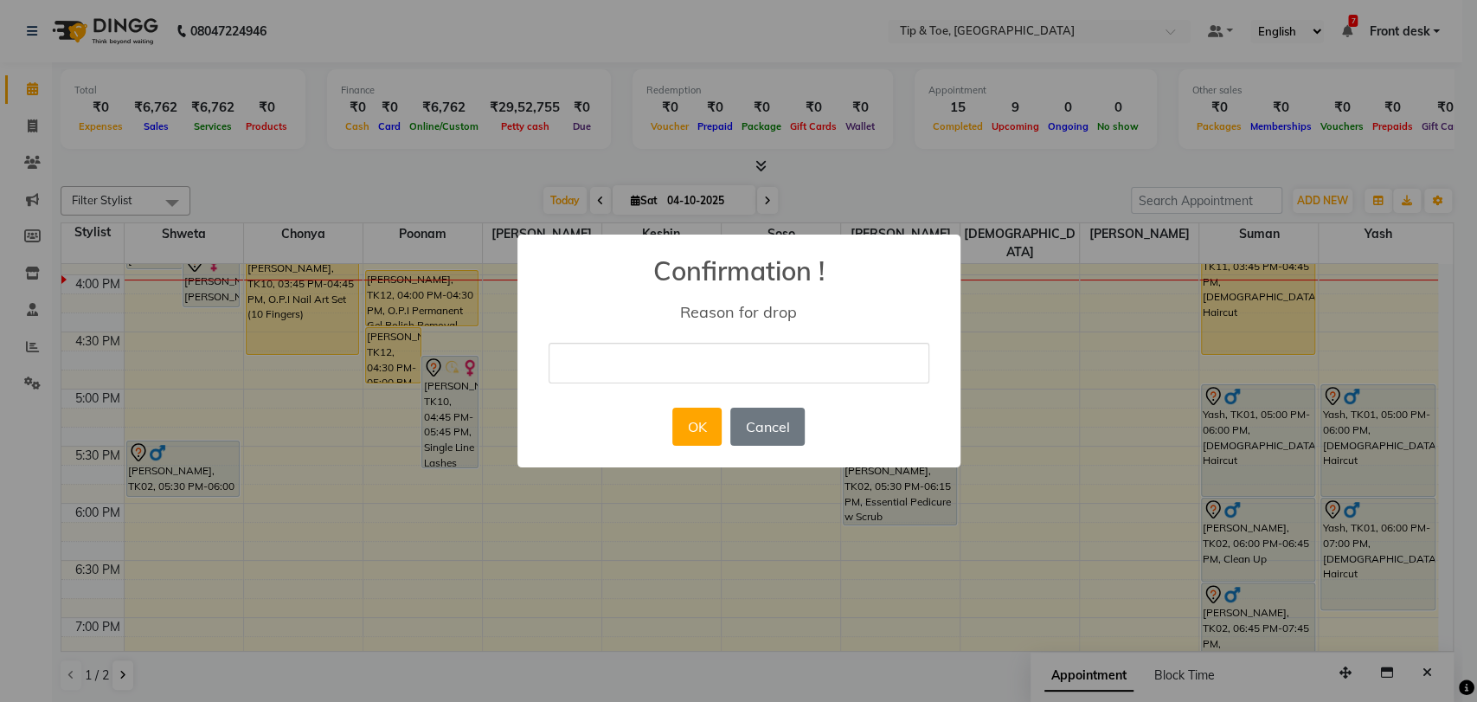
click at [655, 352] on input "text" at bounding box center [739, 363] width 381 height 41
type input "NOT"
click at [709, 431] on button "OK" at bounding box center [696, 427] width 49 height 38
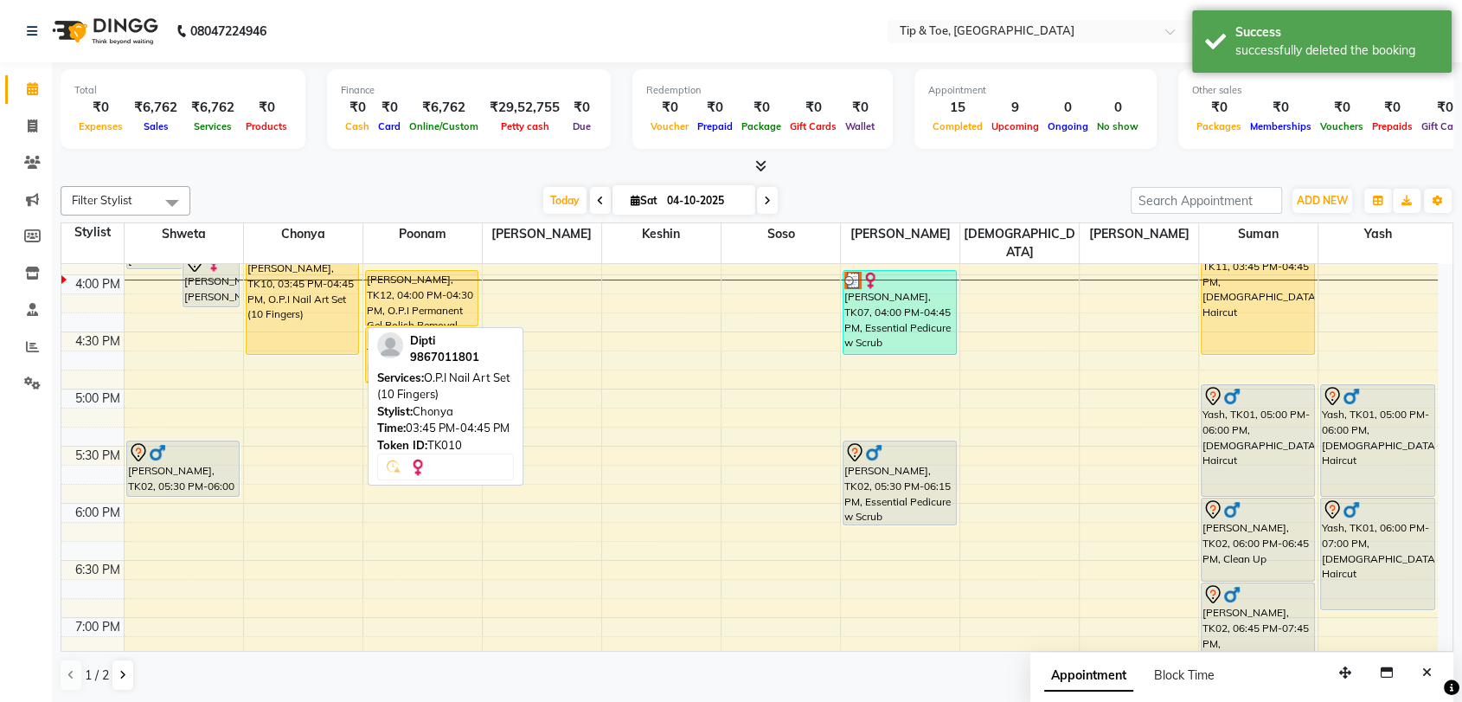
click at [319, 271] on div "Dipti, TK10, 03:45 PM-04:45 PM, O.P.I Nail Art Set (10 Fingers)" at bounding box center [303, 298] width 112 height 112
click at [291, 274] on div "Dipti, TK10, 03:45 PM-04:45 PM, O.P.I Nail Art Set (10 Fingers)" at bounding box center [303, 298] width 112 height 112
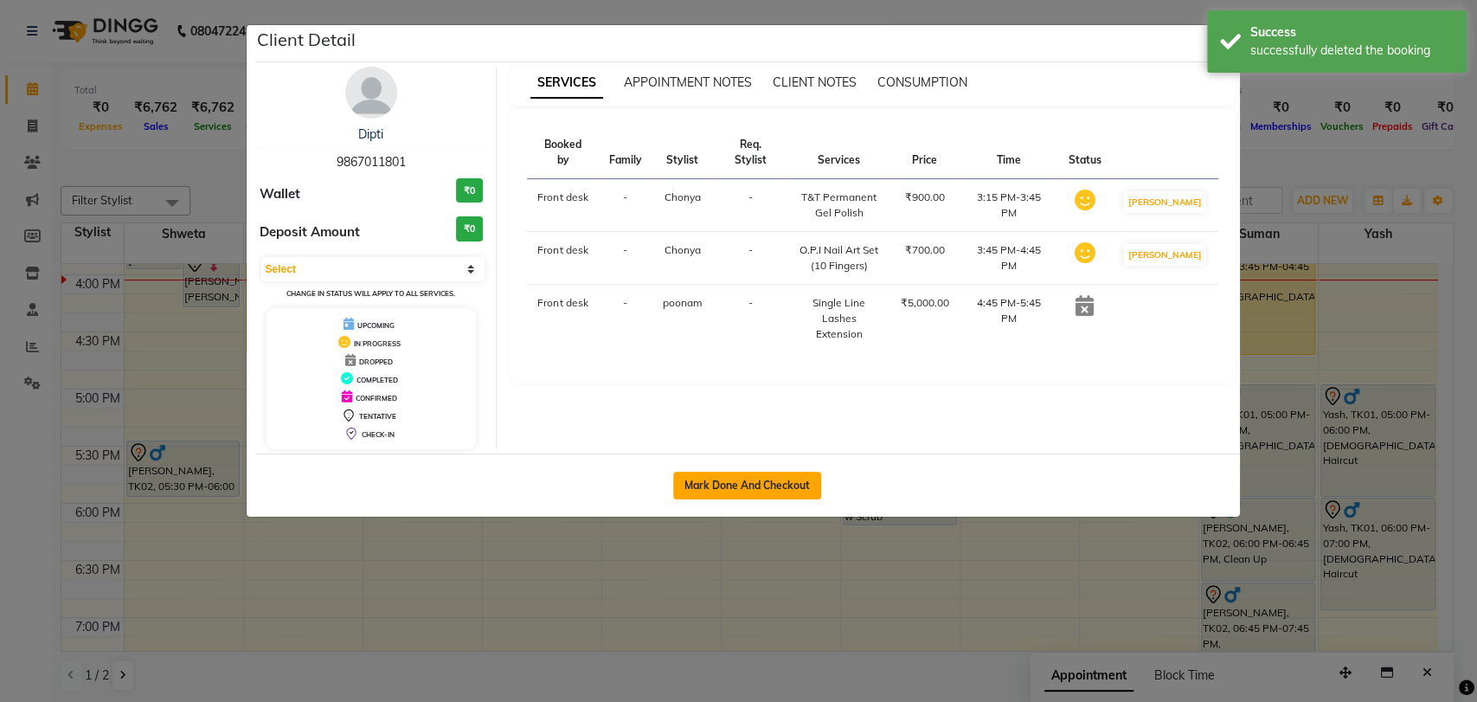
click at [781, 475] on button "Mark Done And Checkout" at bounding box center [747, 486] width 148 height 28
select select "service"
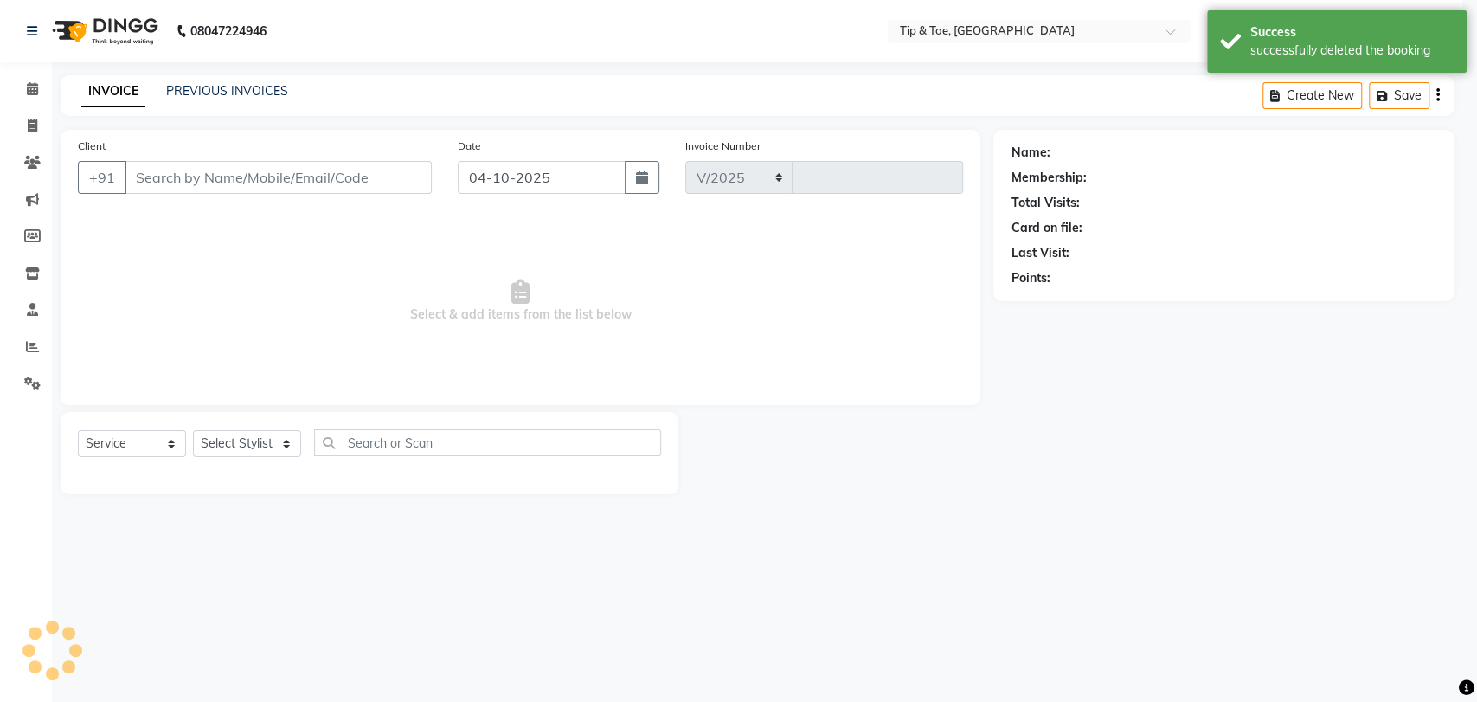
select select "5942"
type input "1234"
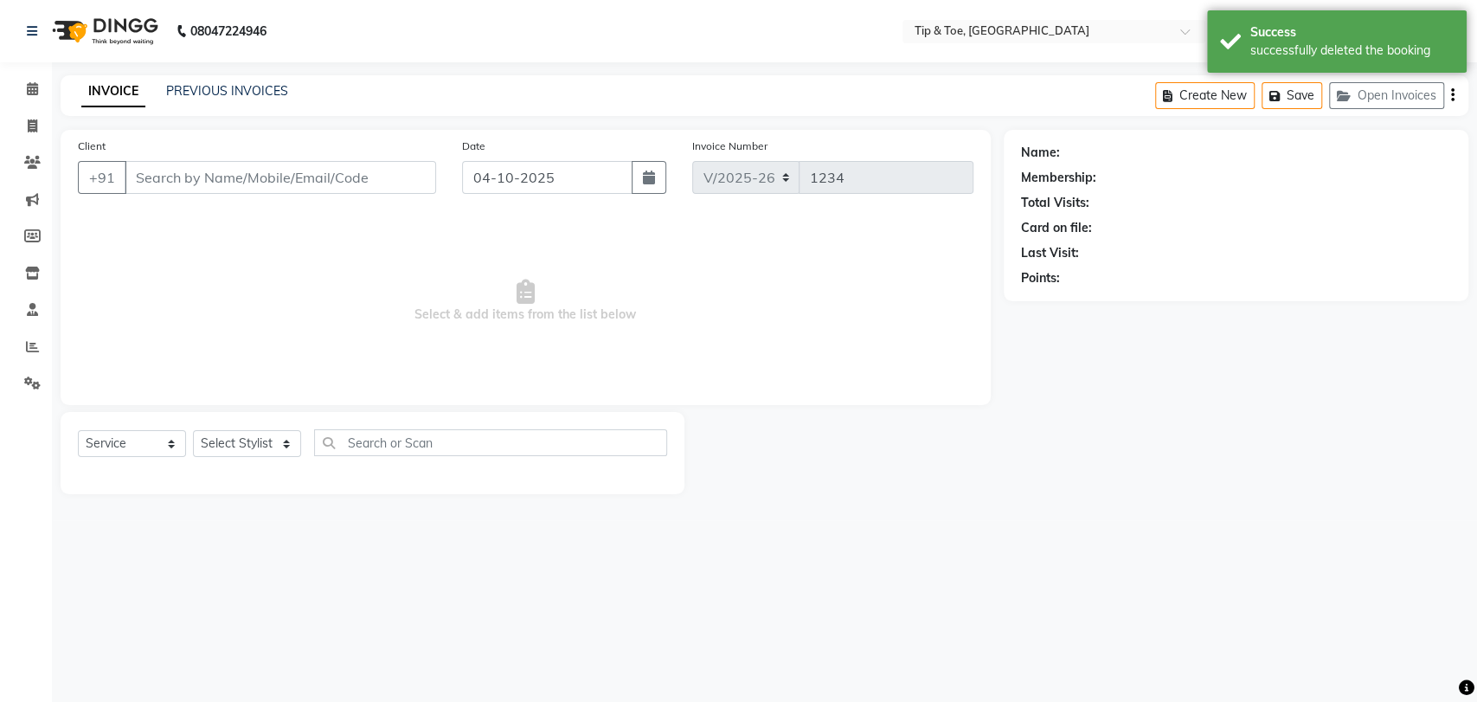
type input "9867011801"
select select "93622"
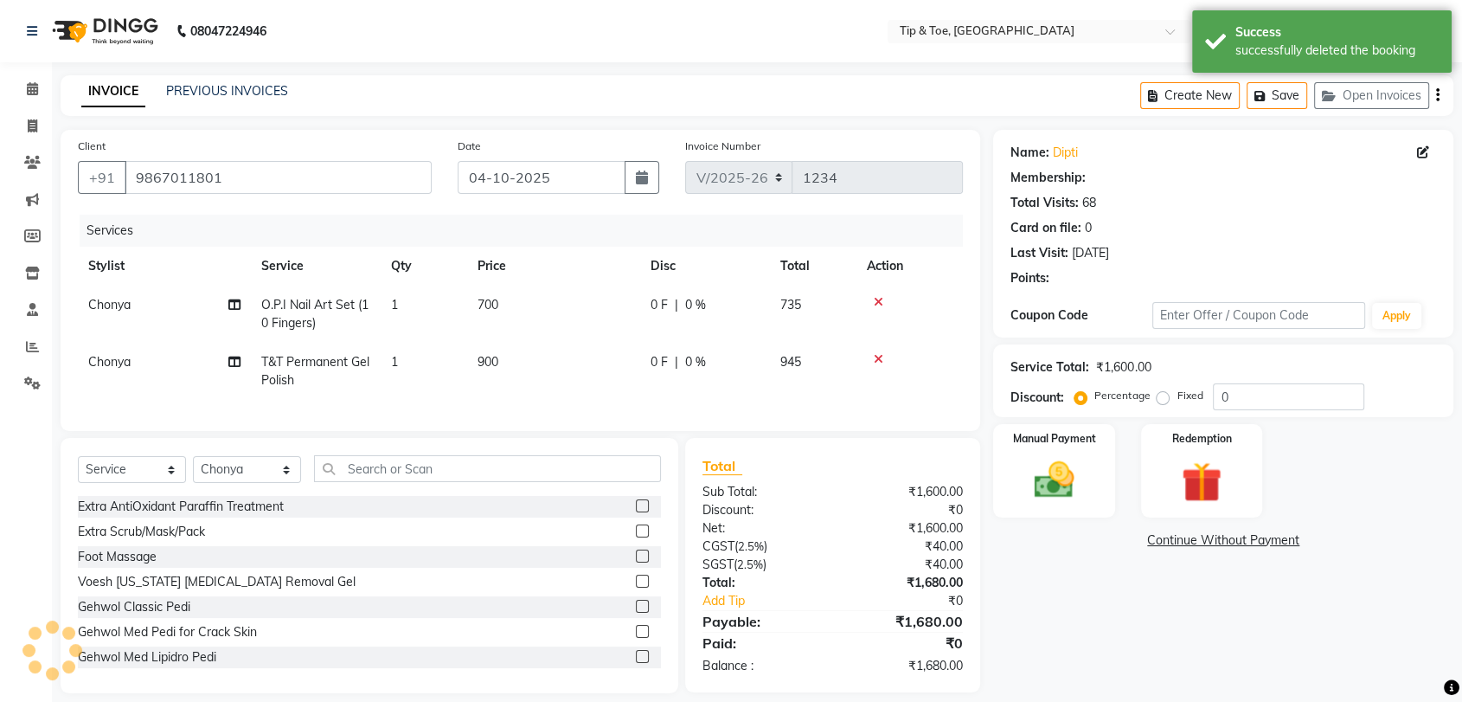
select select "1: Object"
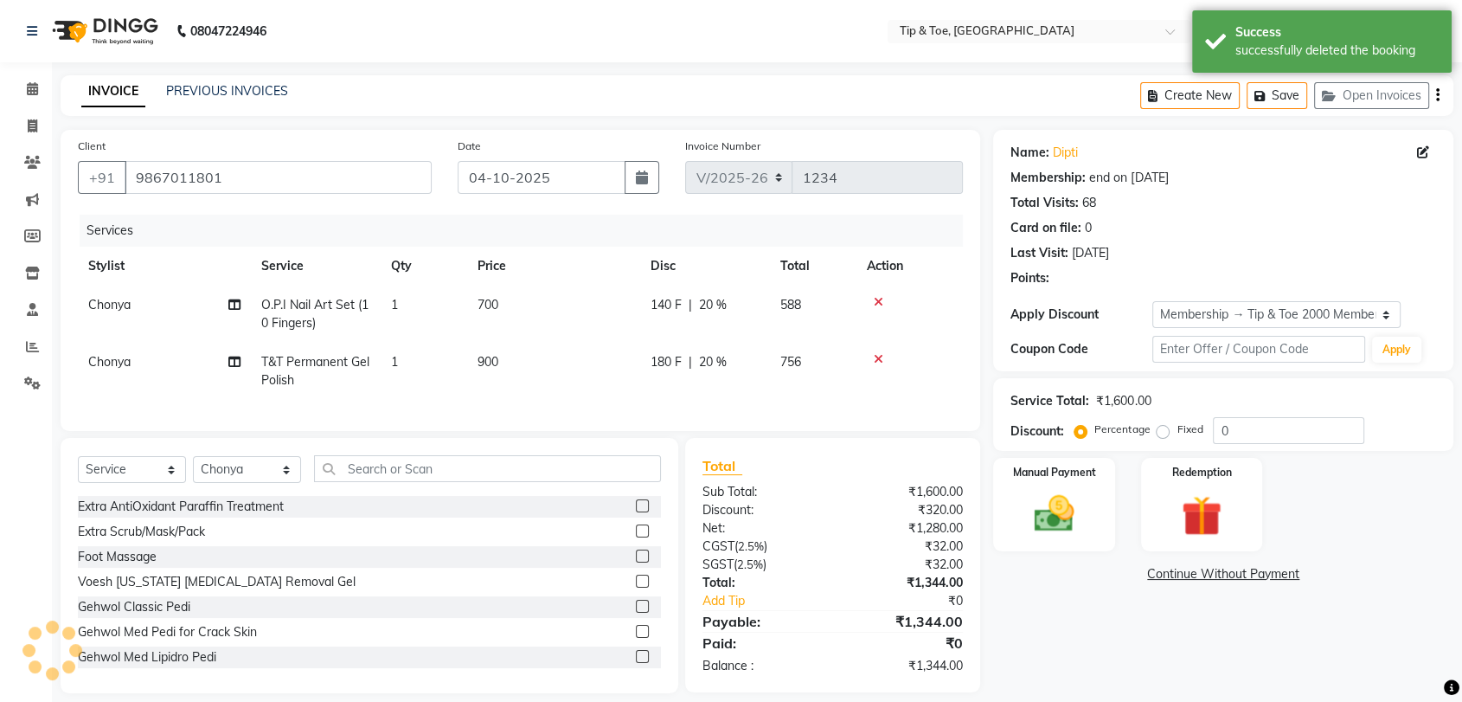
type input "20"
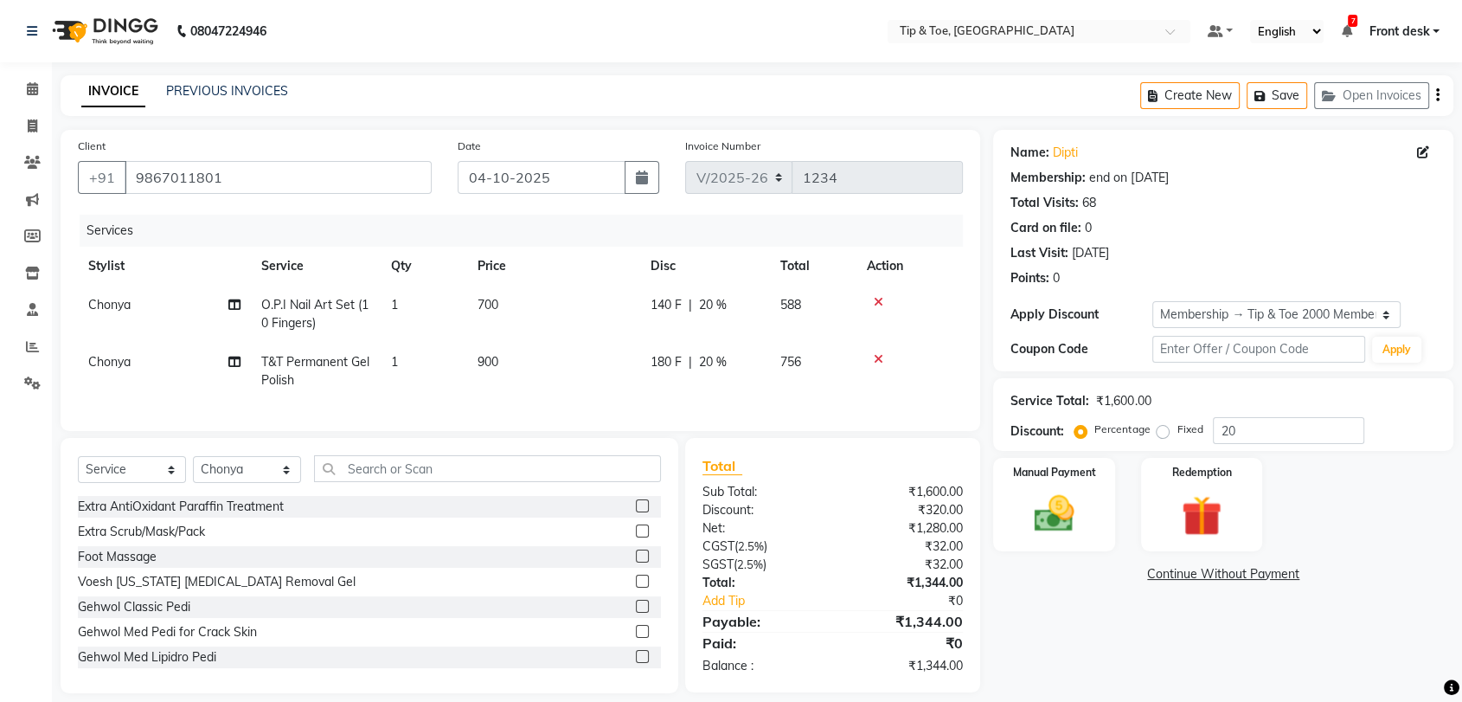
click at [500, 301] on td "700" at bounding box center [553, 314] width 173 height 57
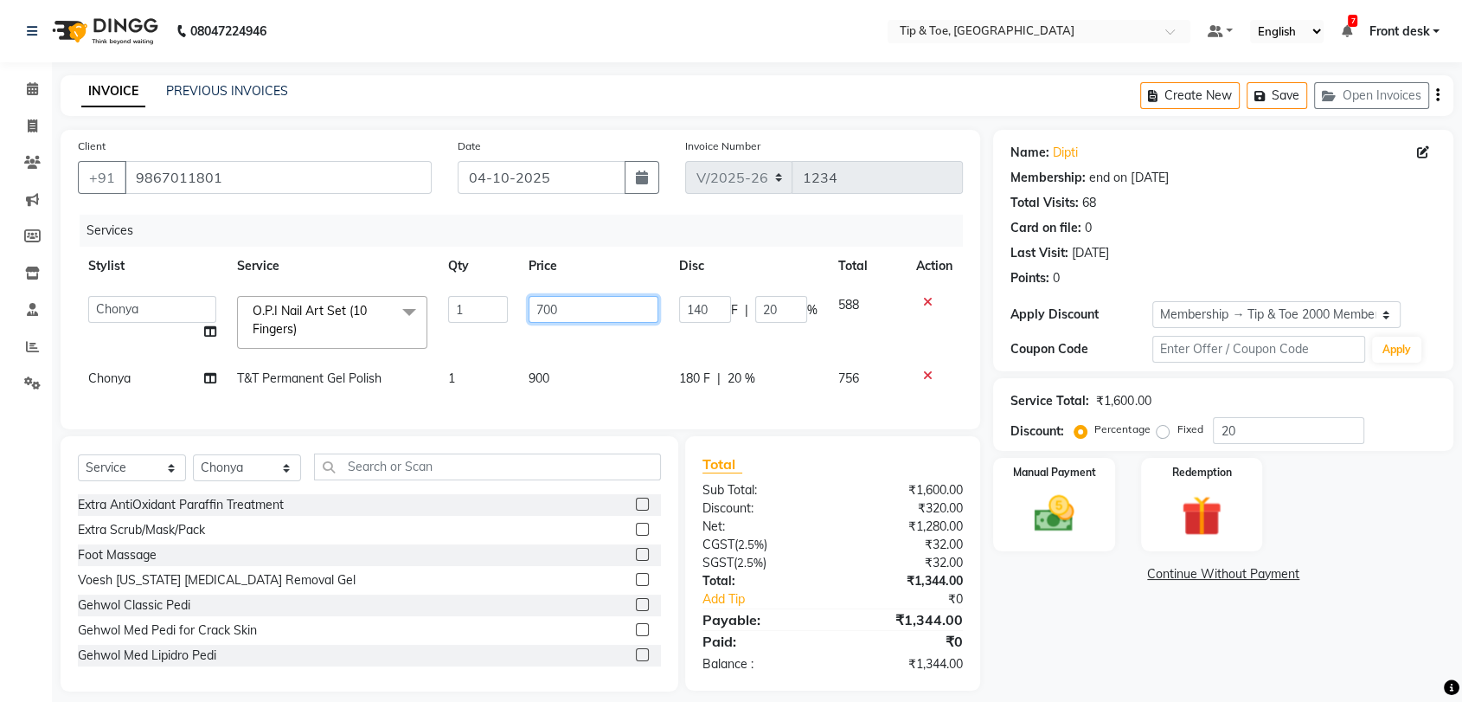
click at [579, 306] on input "700" at bounding box center [594, 309] width 130 height 27
click at [338, 373] on td "T&T Permanent Gel Polish" at bounding box center [332, 378] width 211 height 39
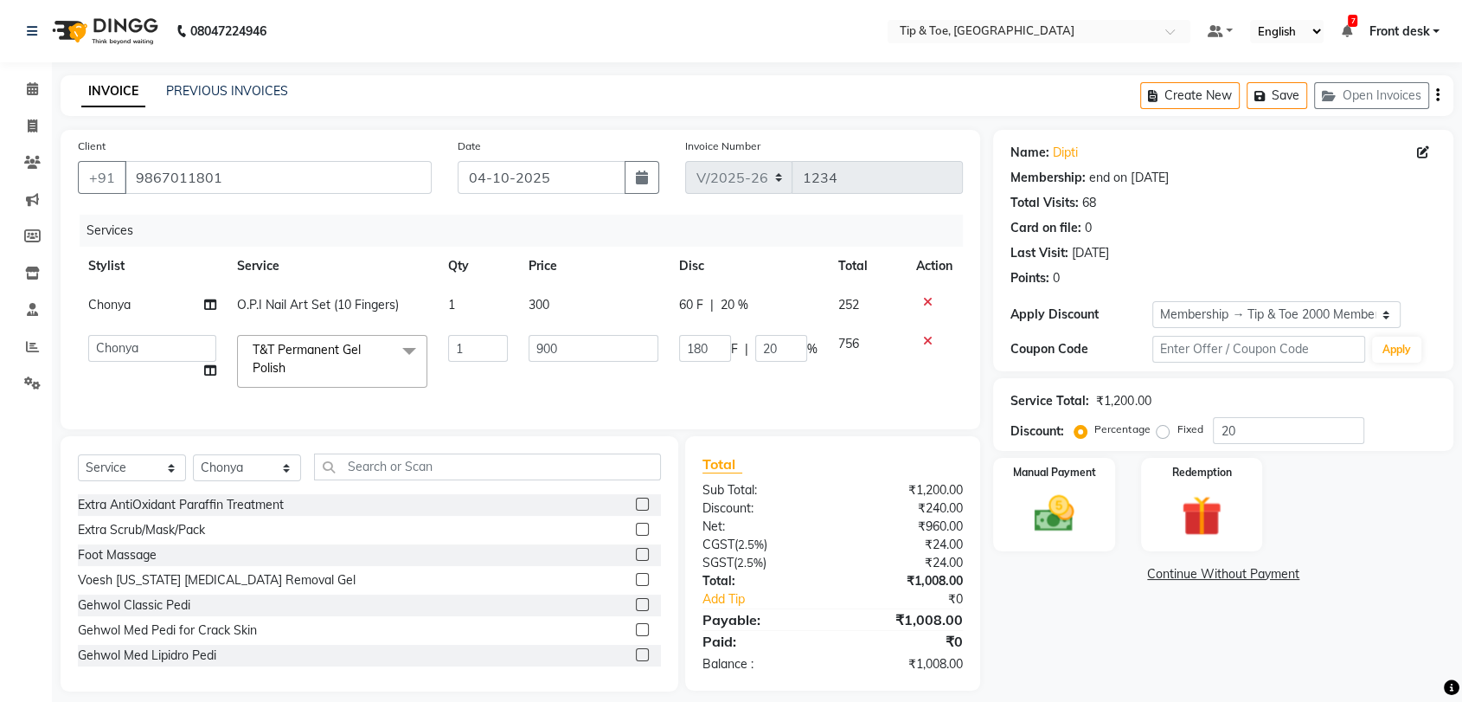
click at [340, 377] on span "T&T Permanent Gel Polish x" at bounding box center [326, 361] width 156 height 41
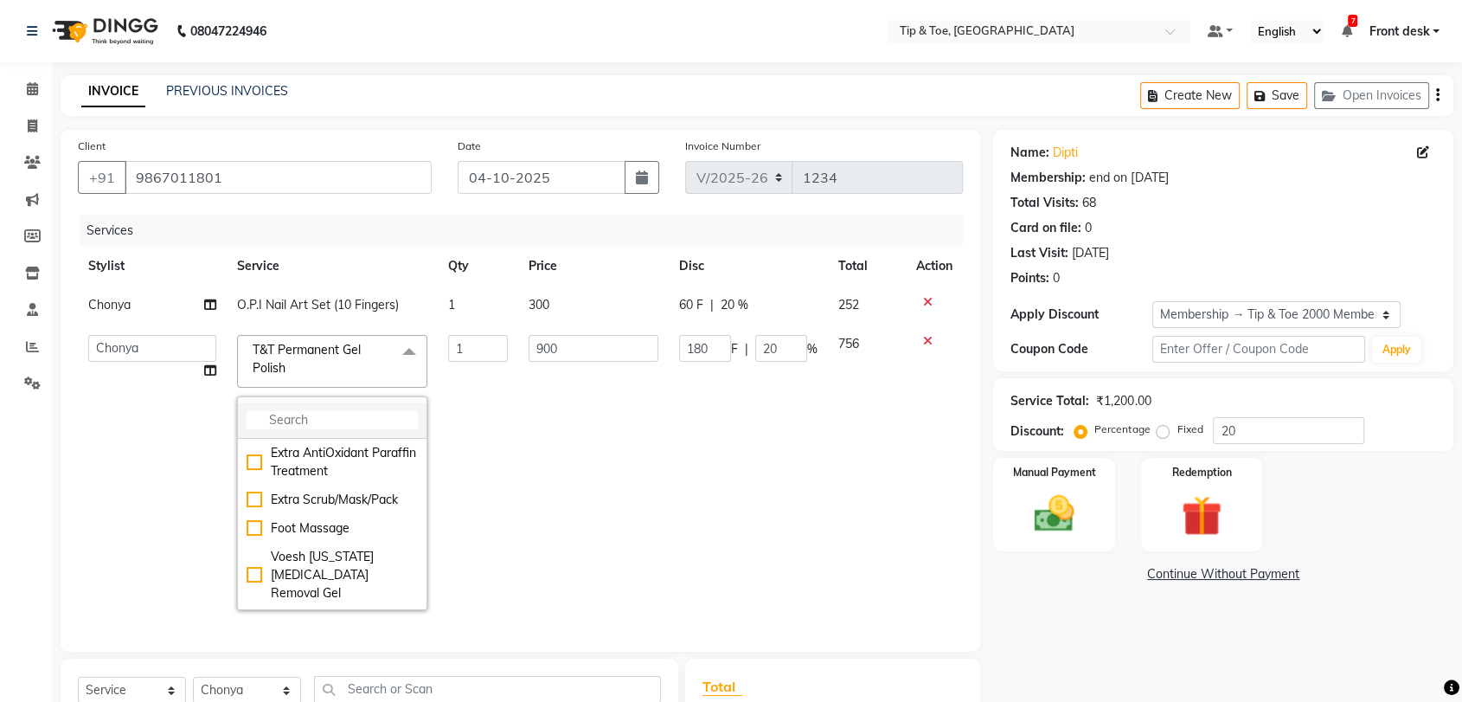
click at [362, 422] on input "multiselect-search" at bounding box center [332, 420] width 171 height 18
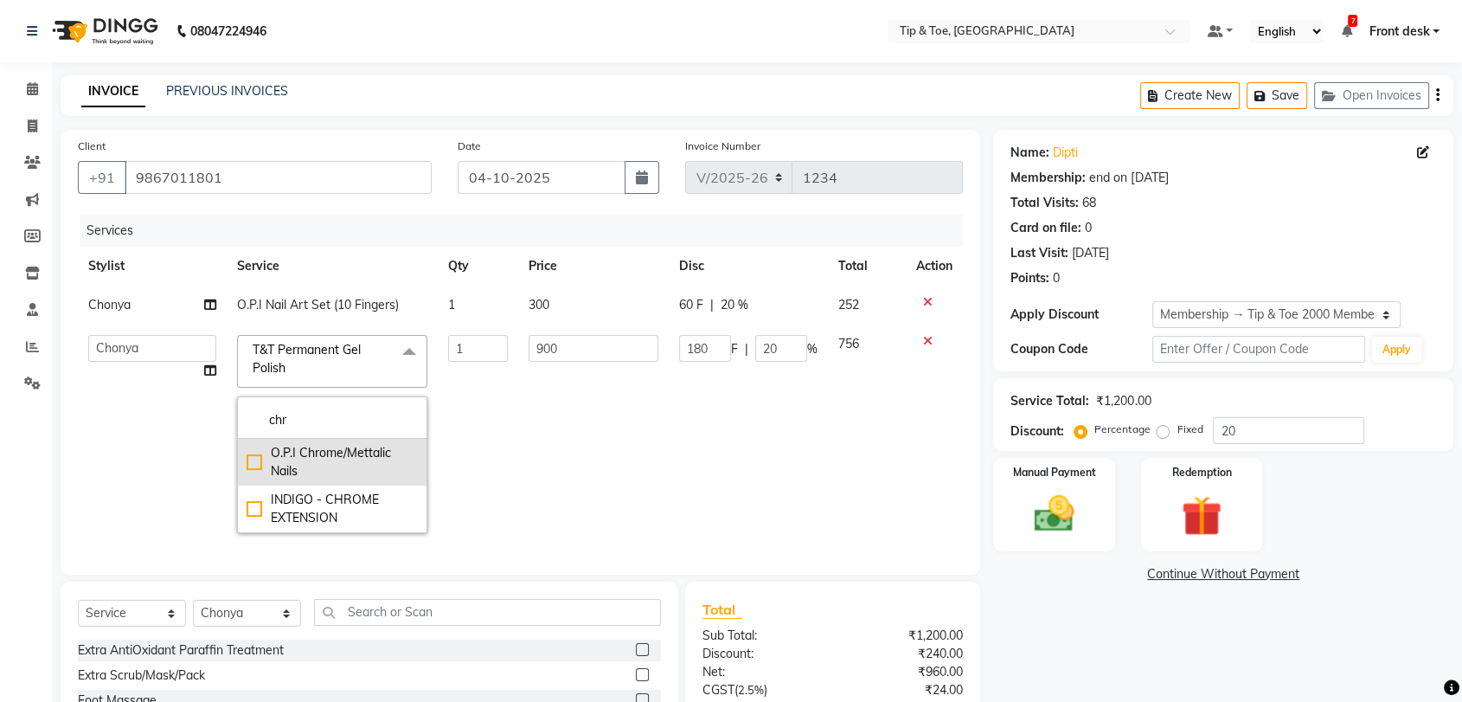
click at [249, 459] on div "O.P.I Chrome/Mettalic Nails" at bounding box center [332, 462] width 171 height 36
click at [520, 388] on td "1800" at bounding box center [593, 433] width 151 height 219
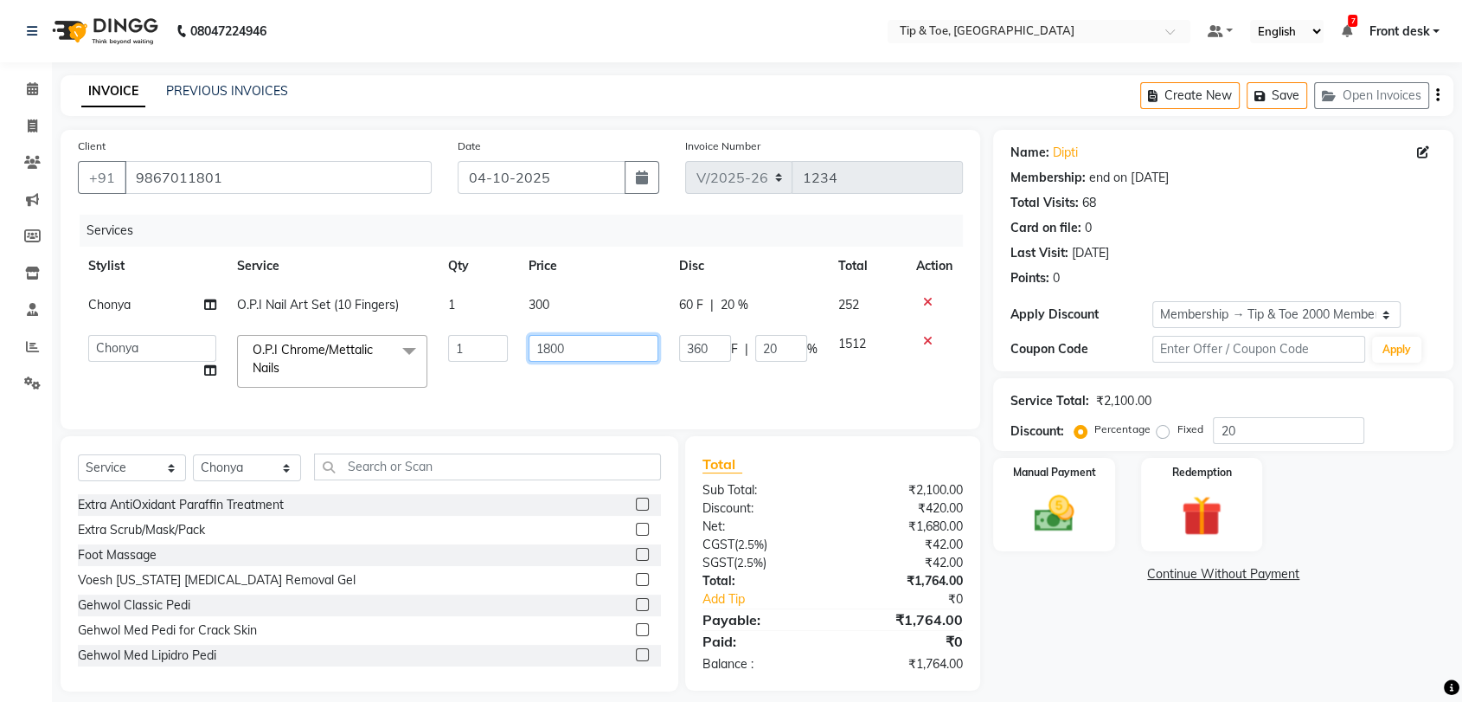
click at [607, 348] on input "1800" at bounding box center [594, 348] width 130 height 27
click at [653, 378] on tr "Altamash Chonya Front desk Ibrahim Ibrahim Keshin Madhura Madhura poonam Regan …" at bounding box center [520, 361] width 885 height 74
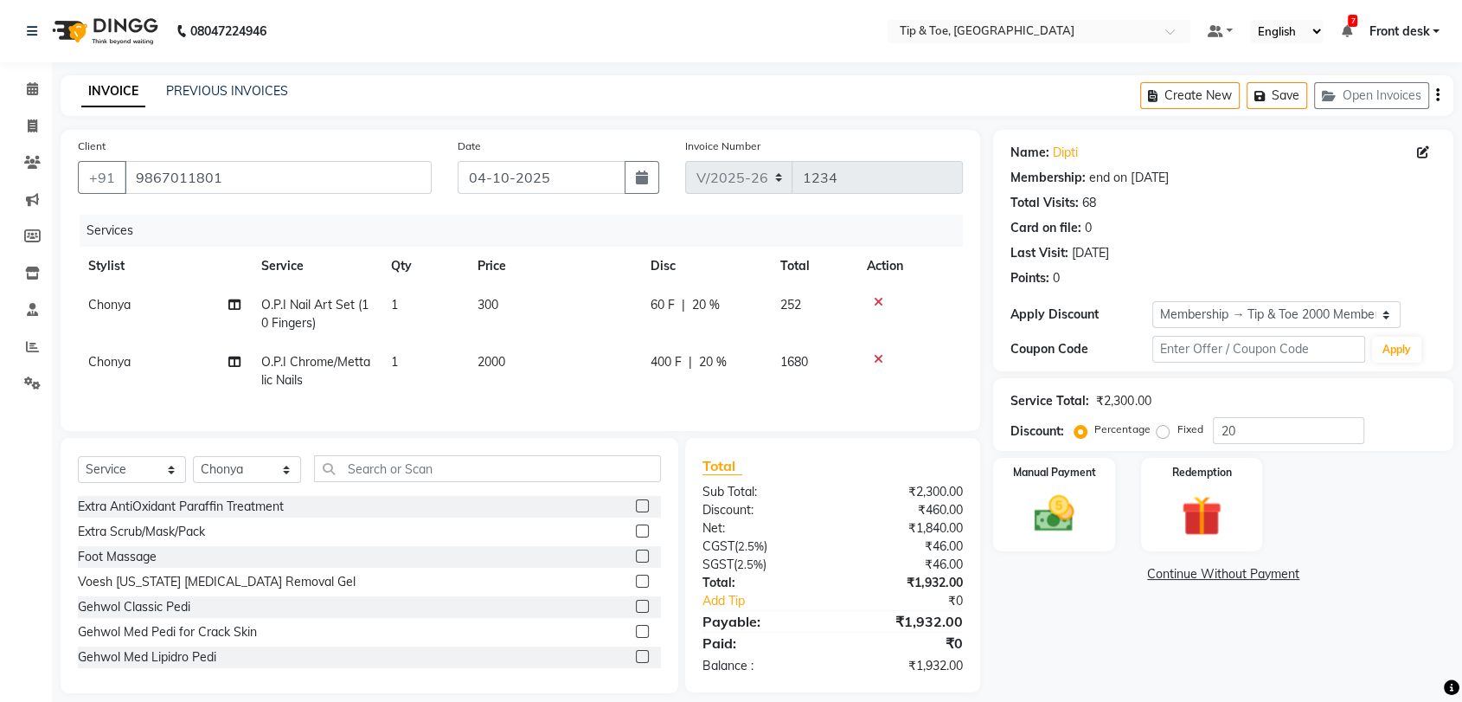
scroll to position [31, 0]
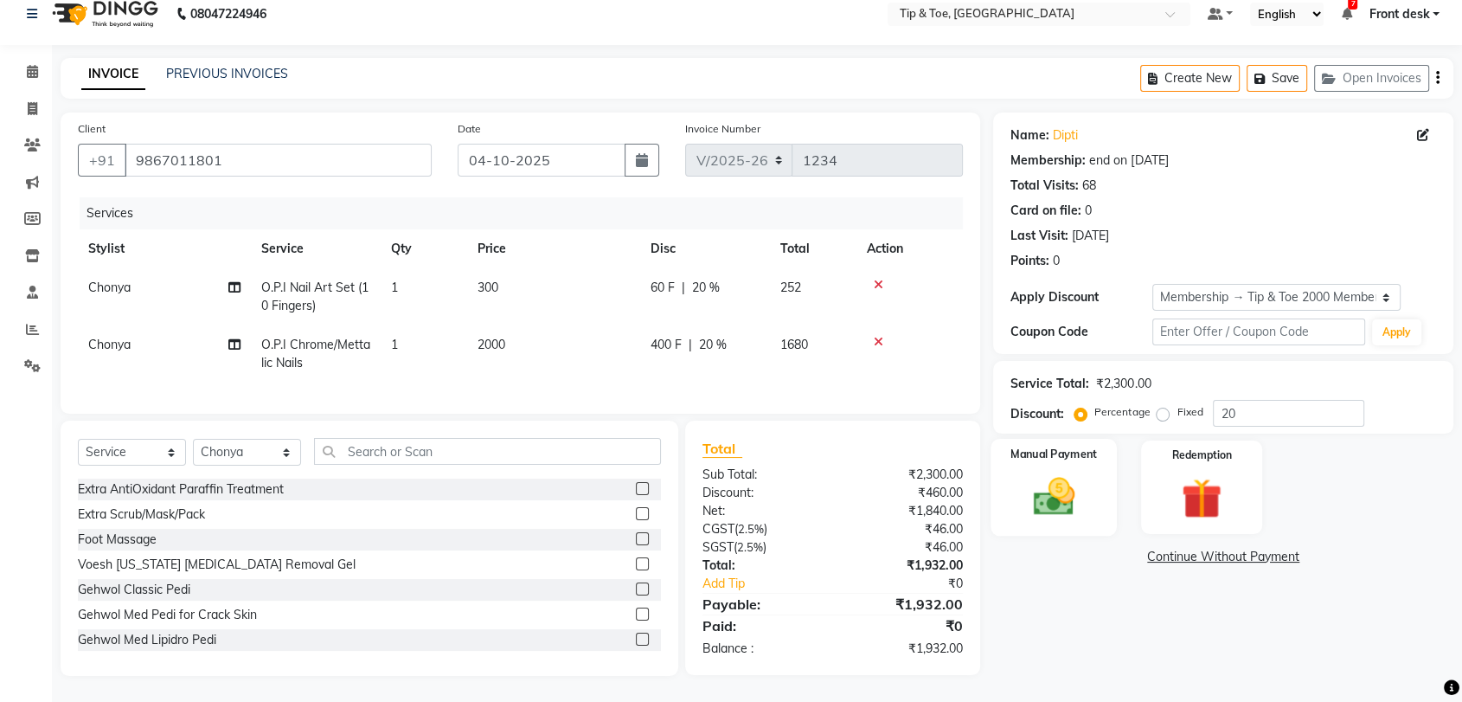
click at [1056, 489] on img at bounding box center [1053, 496] width 67 height 48
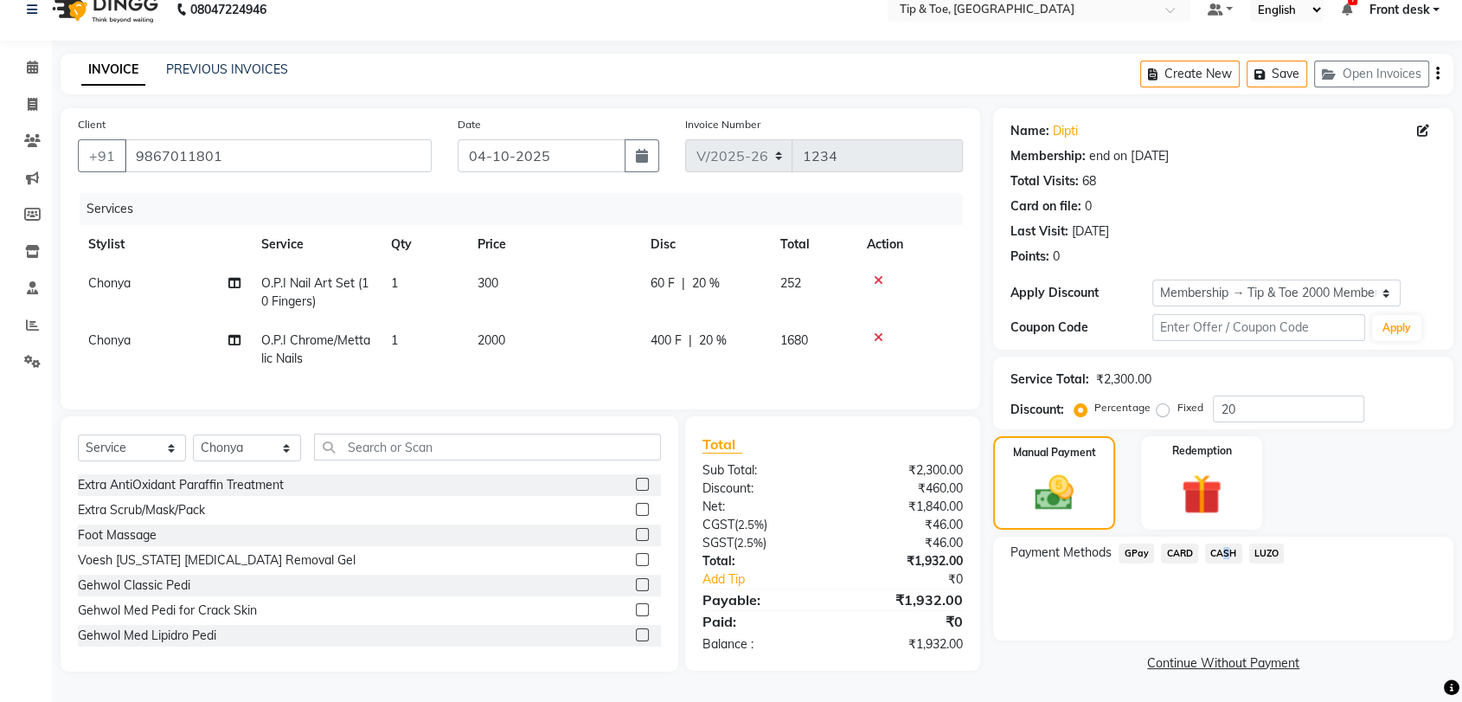
click at [1219, 543] on span "CASH" at bounding box center [1223, 553] width 37 height 20
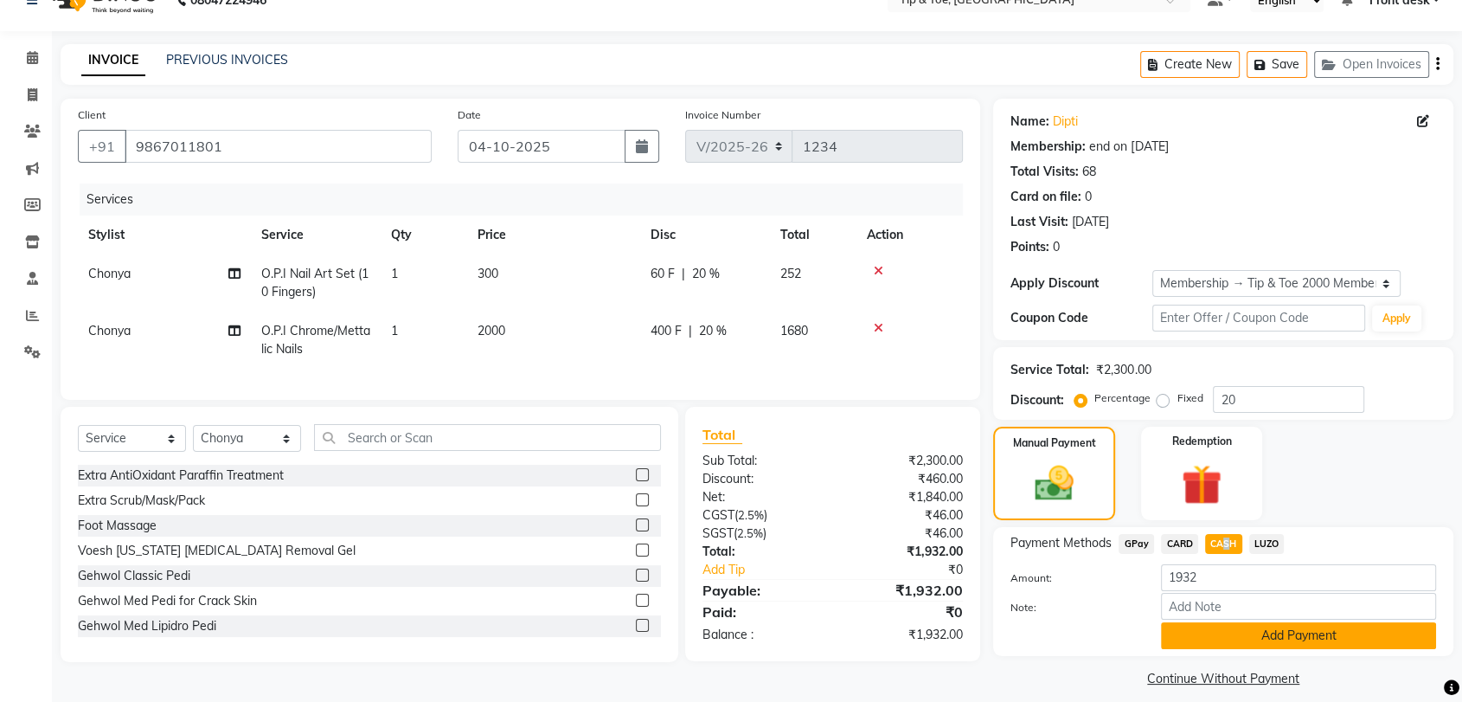
click at [1283, 632] on button "Add Payment" at bounding box center [1298, 635] width 275 height 27
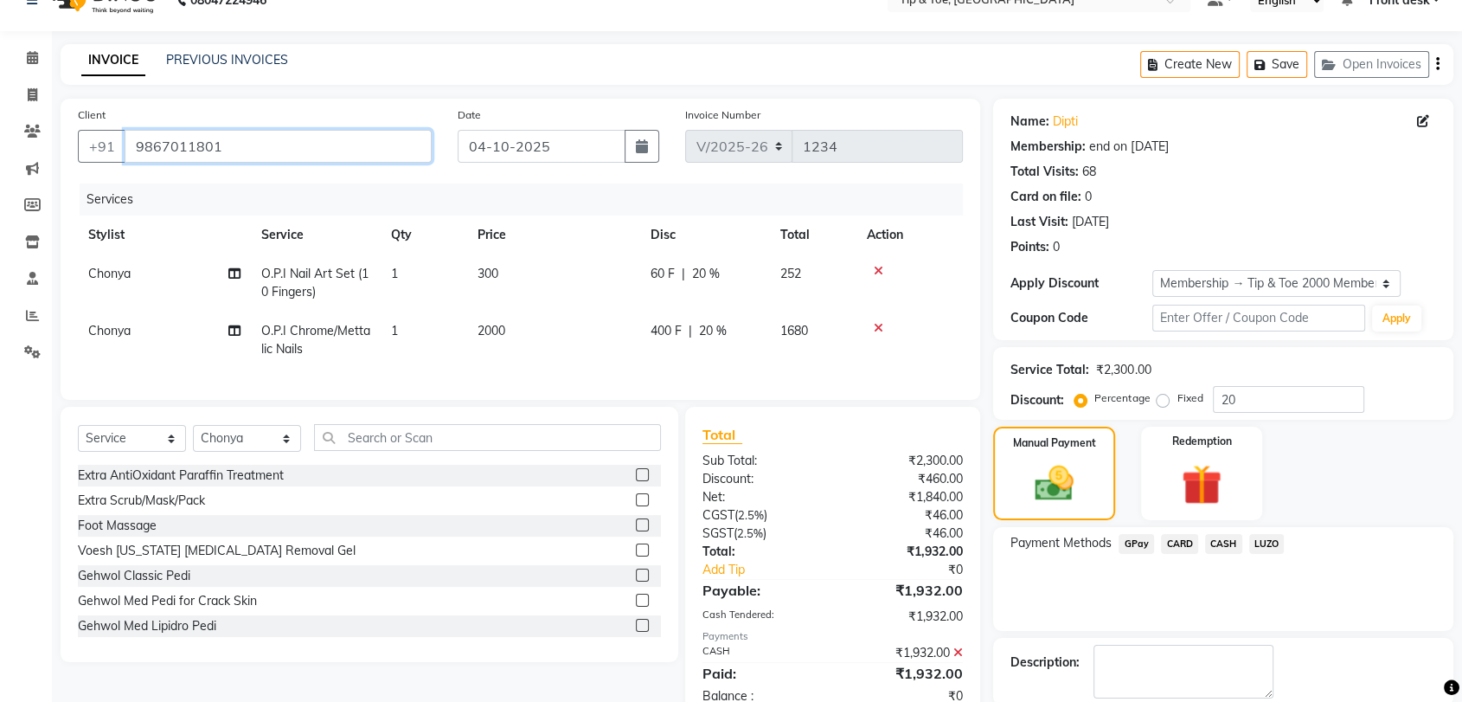
drag, startPoint x: 132, startPoint y: 139, endPoint x: 259, endPoint y: 162, distance: 128.3
click at [246, 150] on input "9867011801" at bounding box center [278, 146] width 307 height 33
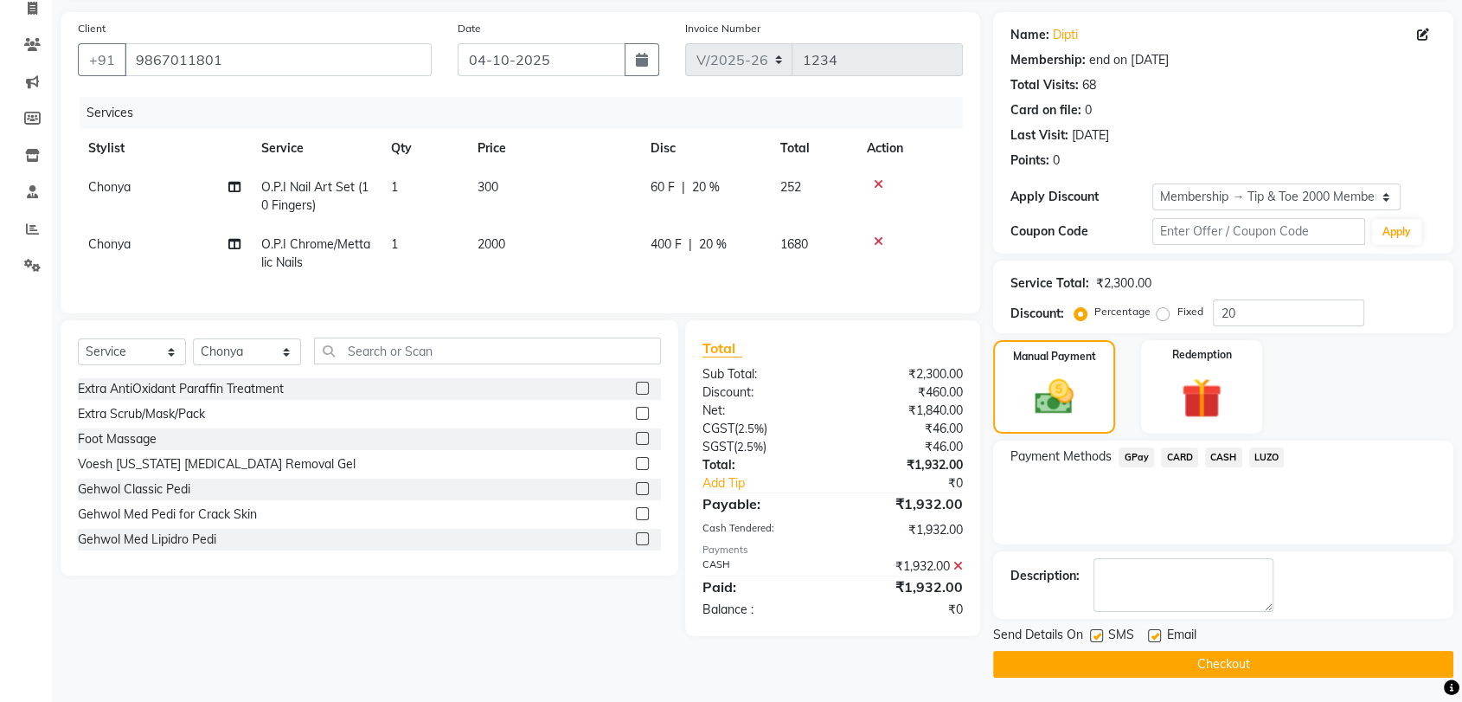
click at [1252, 662] on button "Checkout" at bounding box center [1223, 664] width 460 height 27
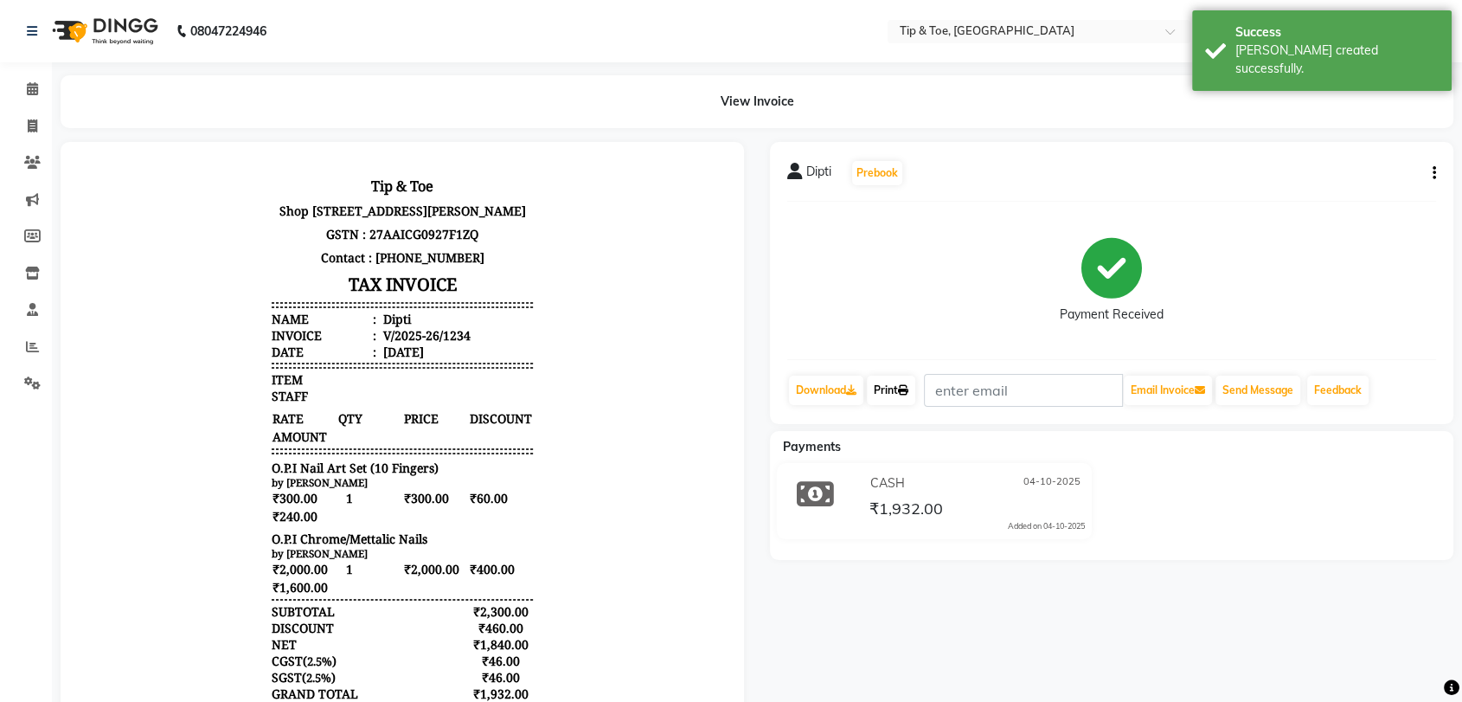
click at [901, 388] on link "Print" at bounding box center [891, 390] width 48 height 29
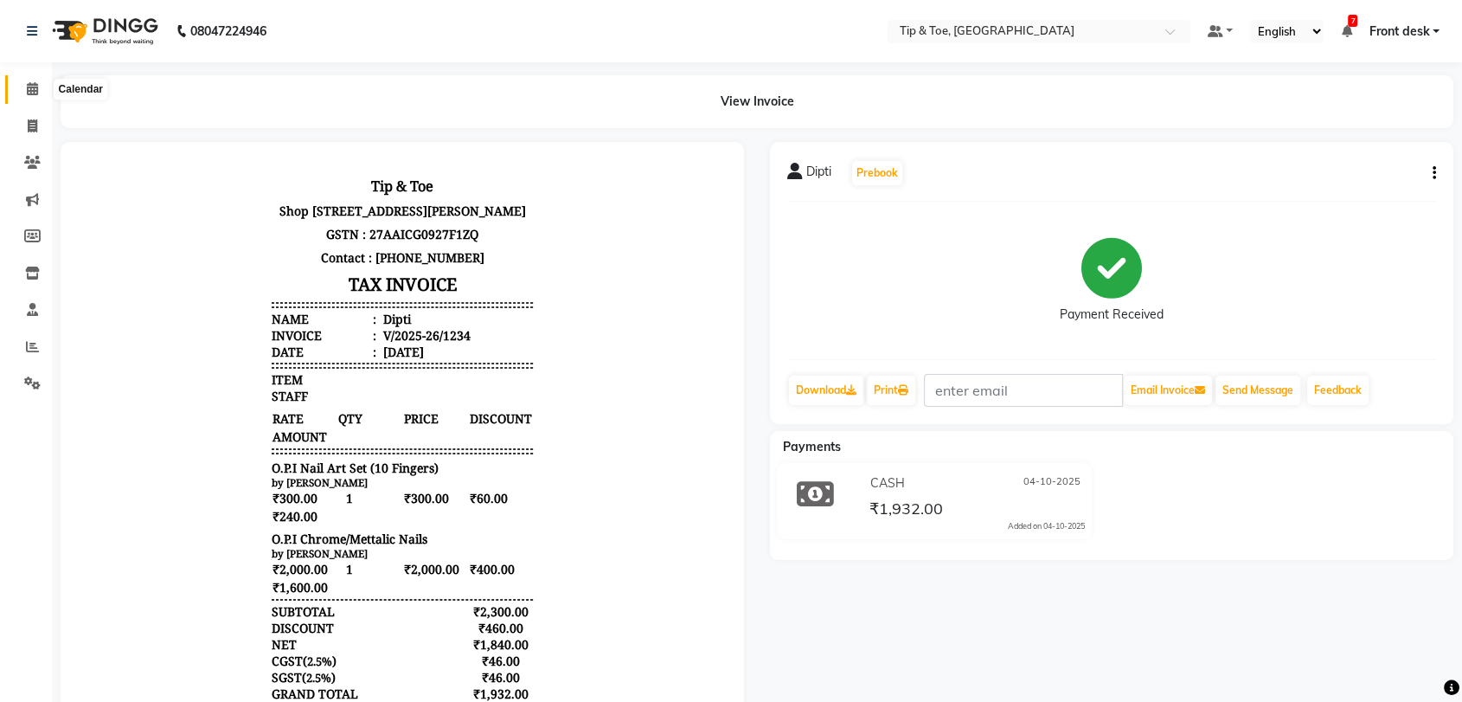
click at [32, 91] on icon at bounding box center [32, 88] width 11 height 13
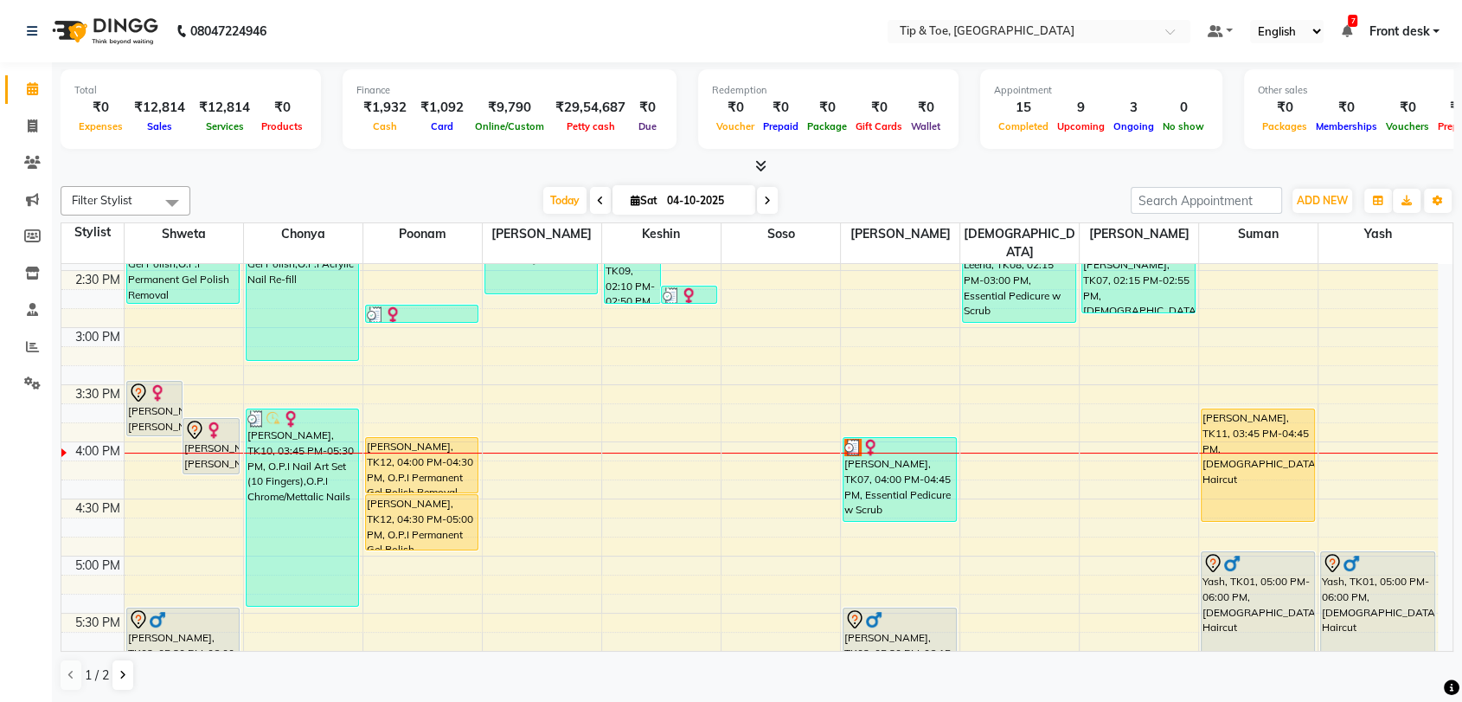
scroll to position [768, 0]
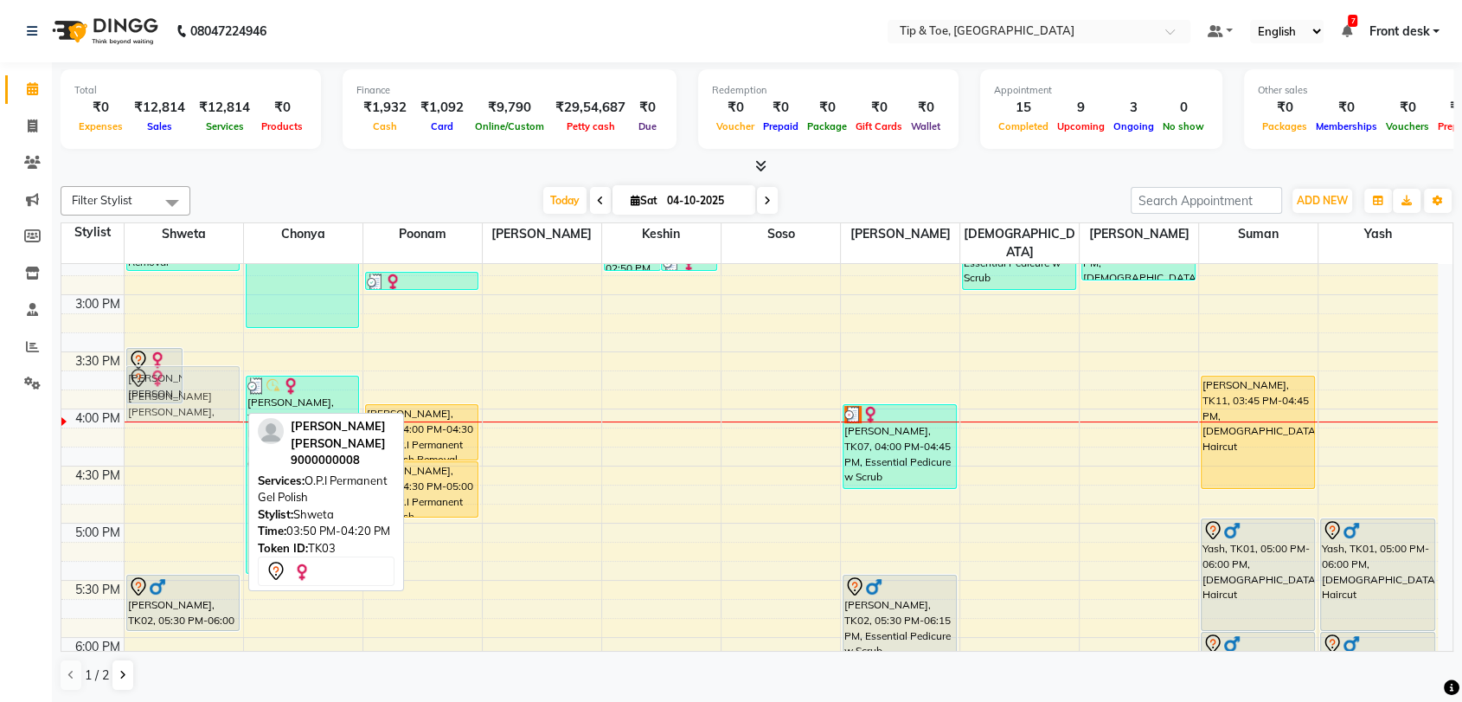
drag, startPoint x: 222, startPoint y: 376, endPoint x: 222, endPoint y: 366, distance: 10.4
click at [222, 366] on div "JOVIE LYNNE YEE, TK03, 03:30 PM-04:00 PM, O.P.I Temporary Nail Extension JOVIE …" at bounding box center [184, 238] width 119 height 1484
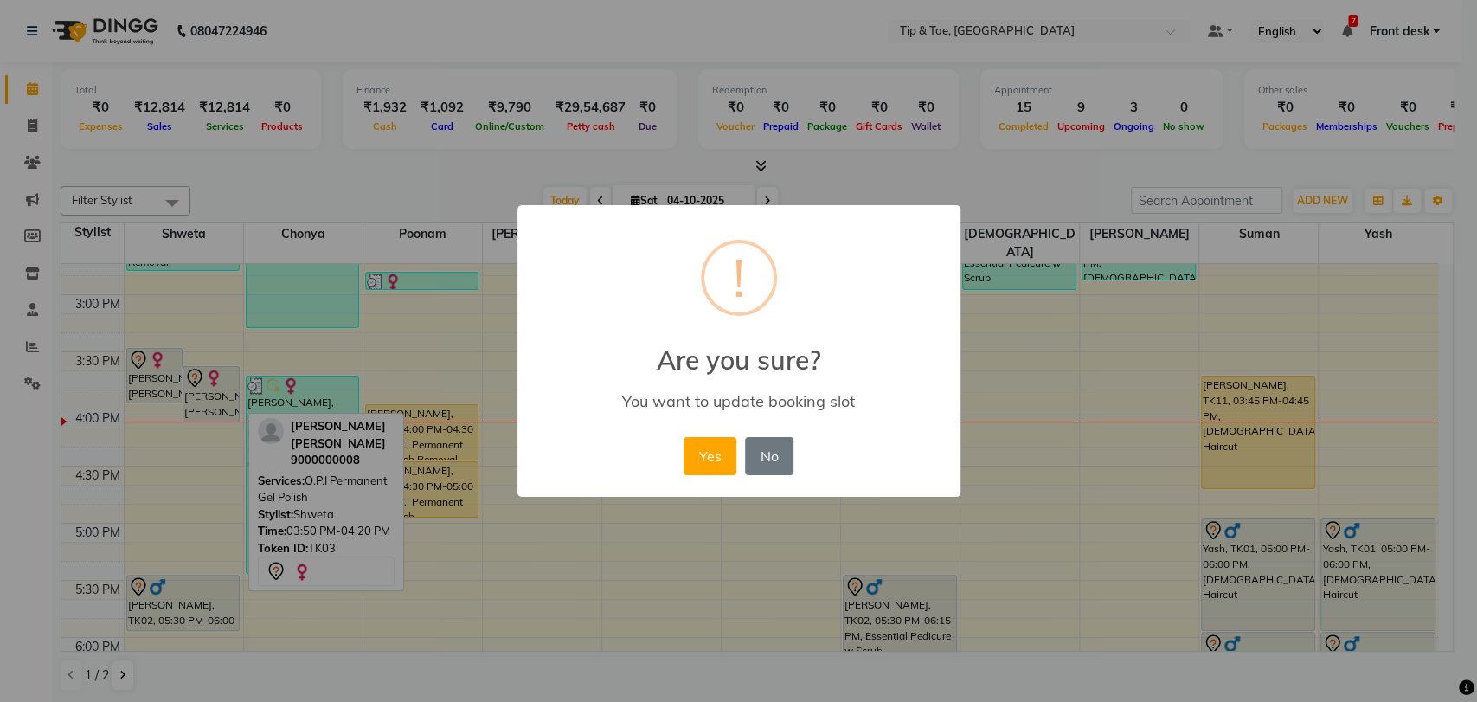
drag, startPoint x: 702, startPoint y: 459, endPoint x: 694, endPoint y: 472, distance: 15.1
click at [703, 463] on button "Yes" at bounding box center [710, 456] width 53 height 38
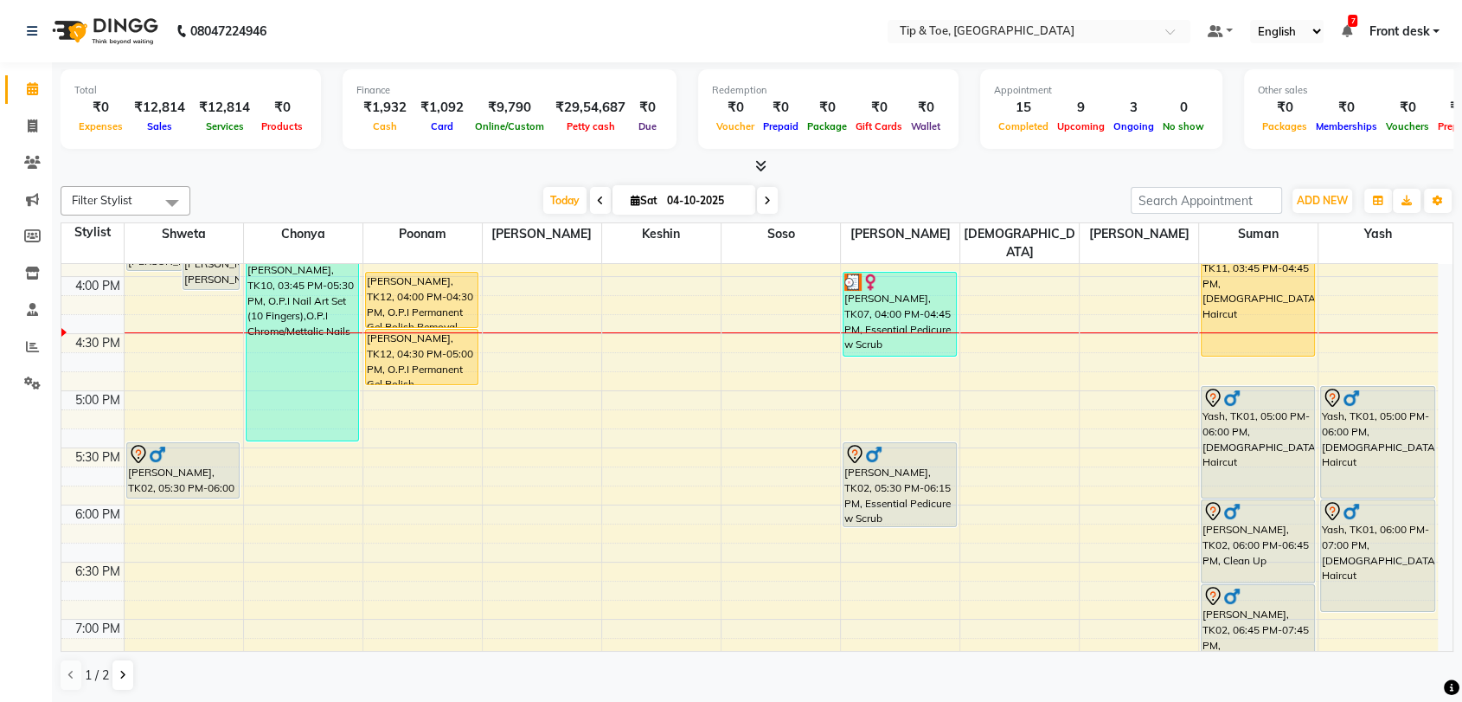
scroll to position [865, 0]
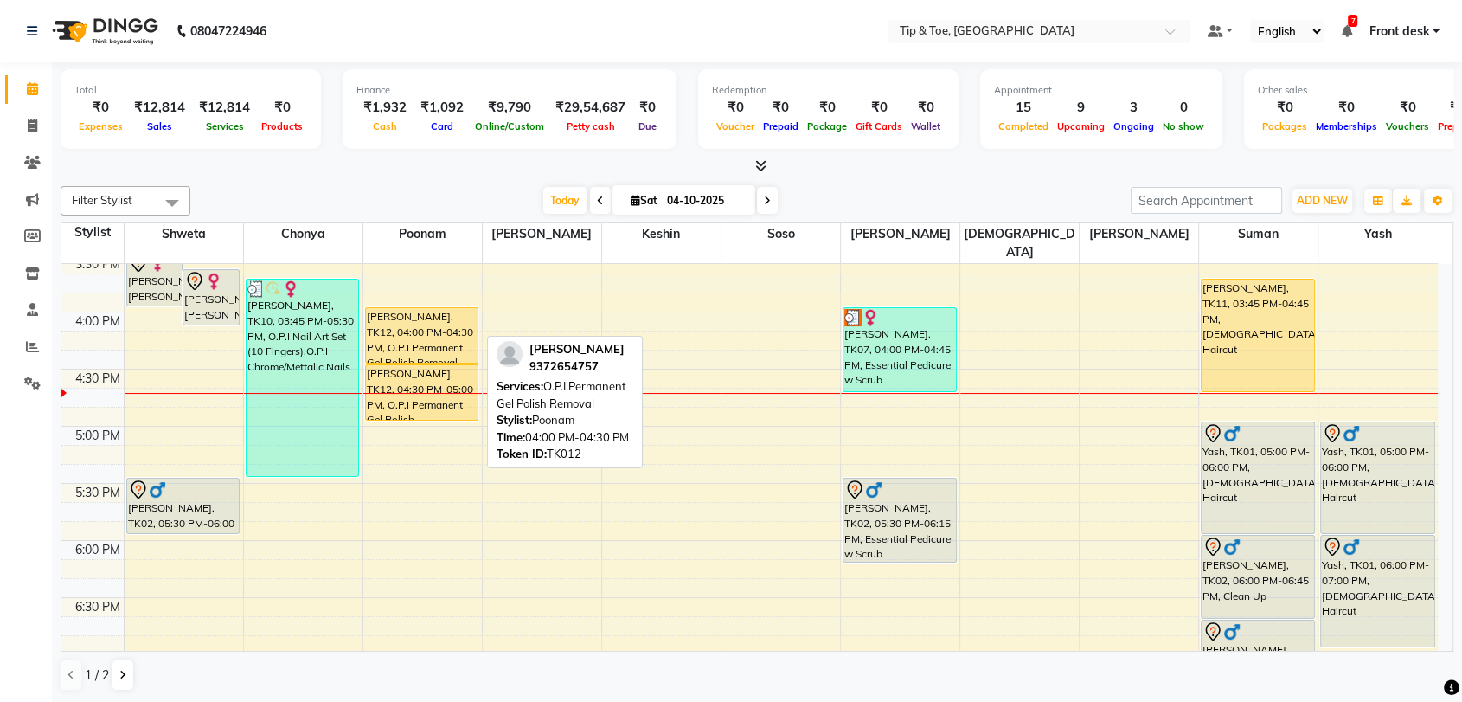
click at [433, 318] on div "Trupti, TK12, 04:00 PM-04:30 PM, O.P.I Permanent Gel Polish Removal" at bounding box center [422, 335] width 112 height 55
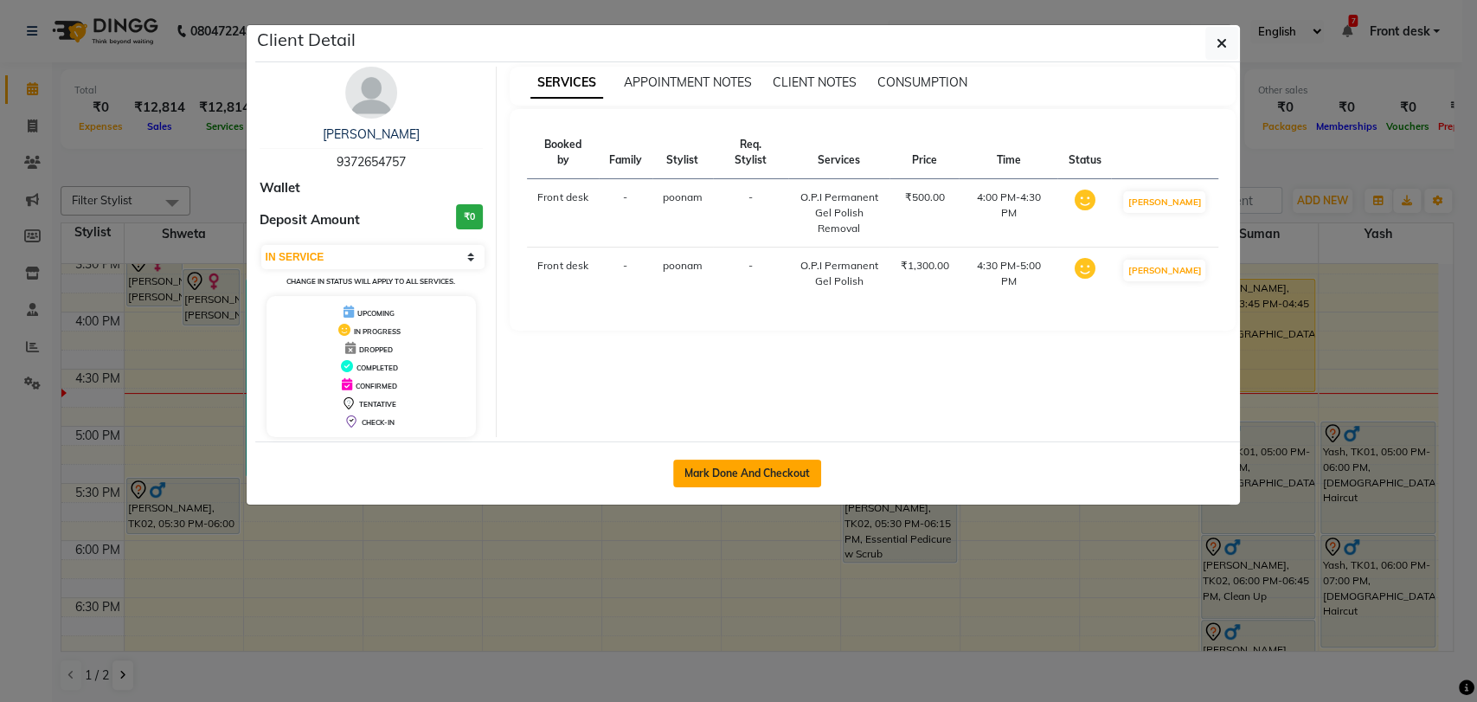
click at [796, 470] on button "Mark Done And Checkout" at bounding box center [747, 473] width 148 height 28
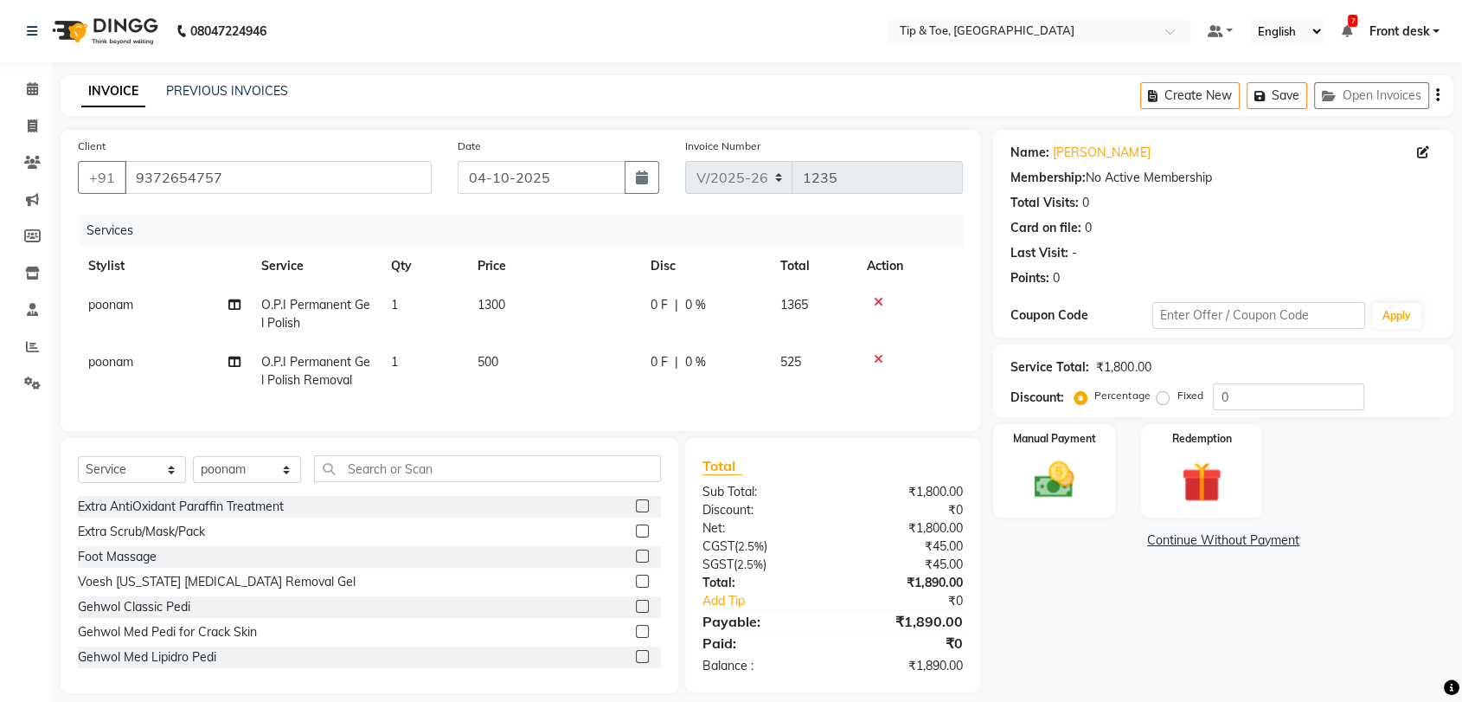
click at [312, 303] on span "O.P.I Permanent Gel Polish" at bounding box center [315, 314] width 109 height 34
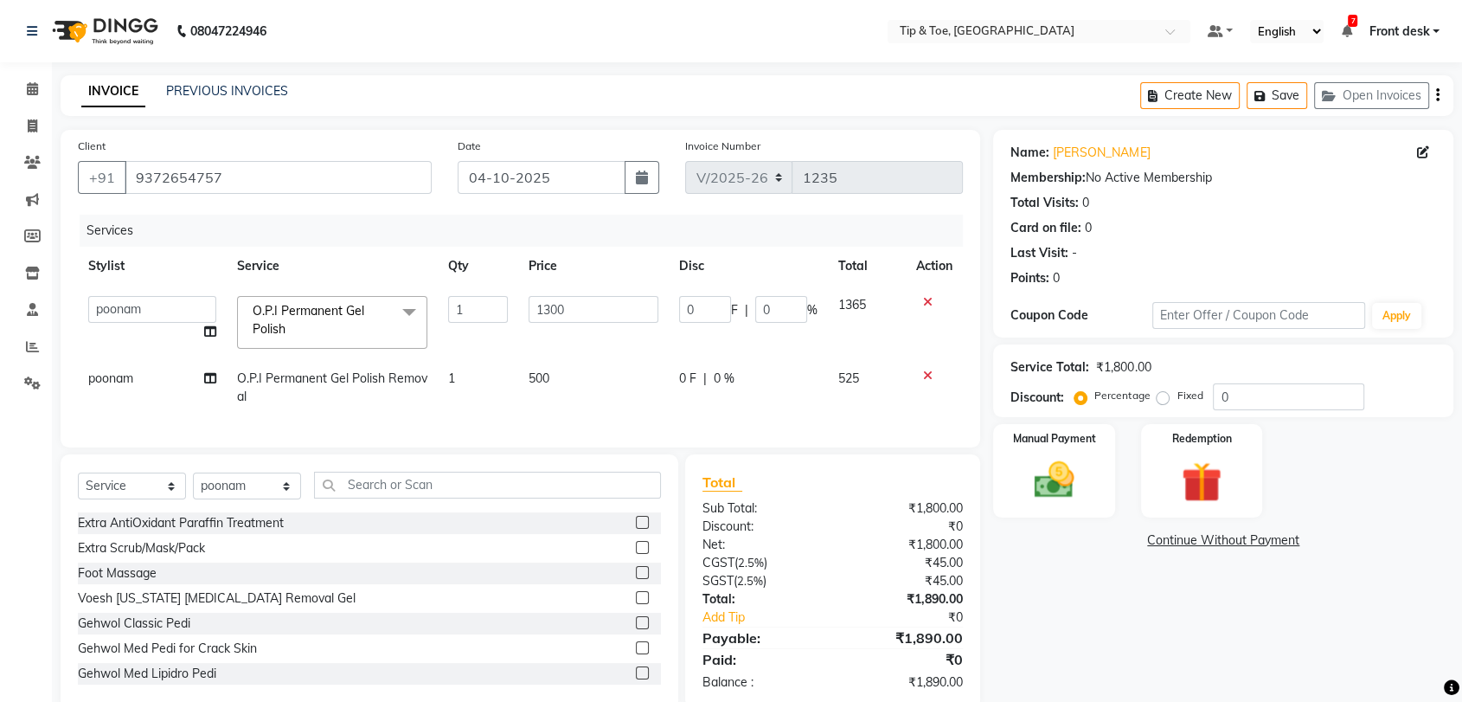
click at [331, 312] on span "O.P.I Permanent Gel Polish" at bounding box center [309, 320] width 112 height 34
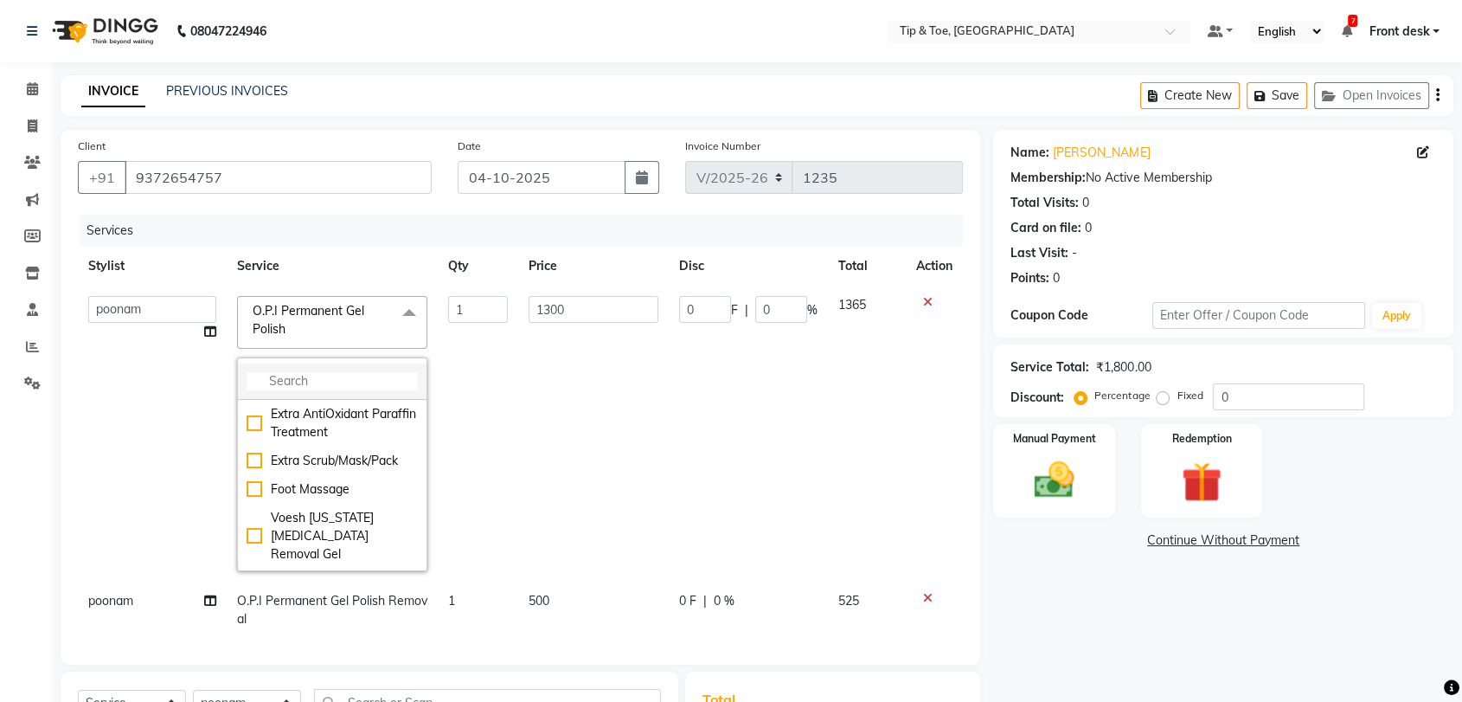
click at [305, 386] on input "multiselect-search" at bounding box center [332, 381] width 171 height 18
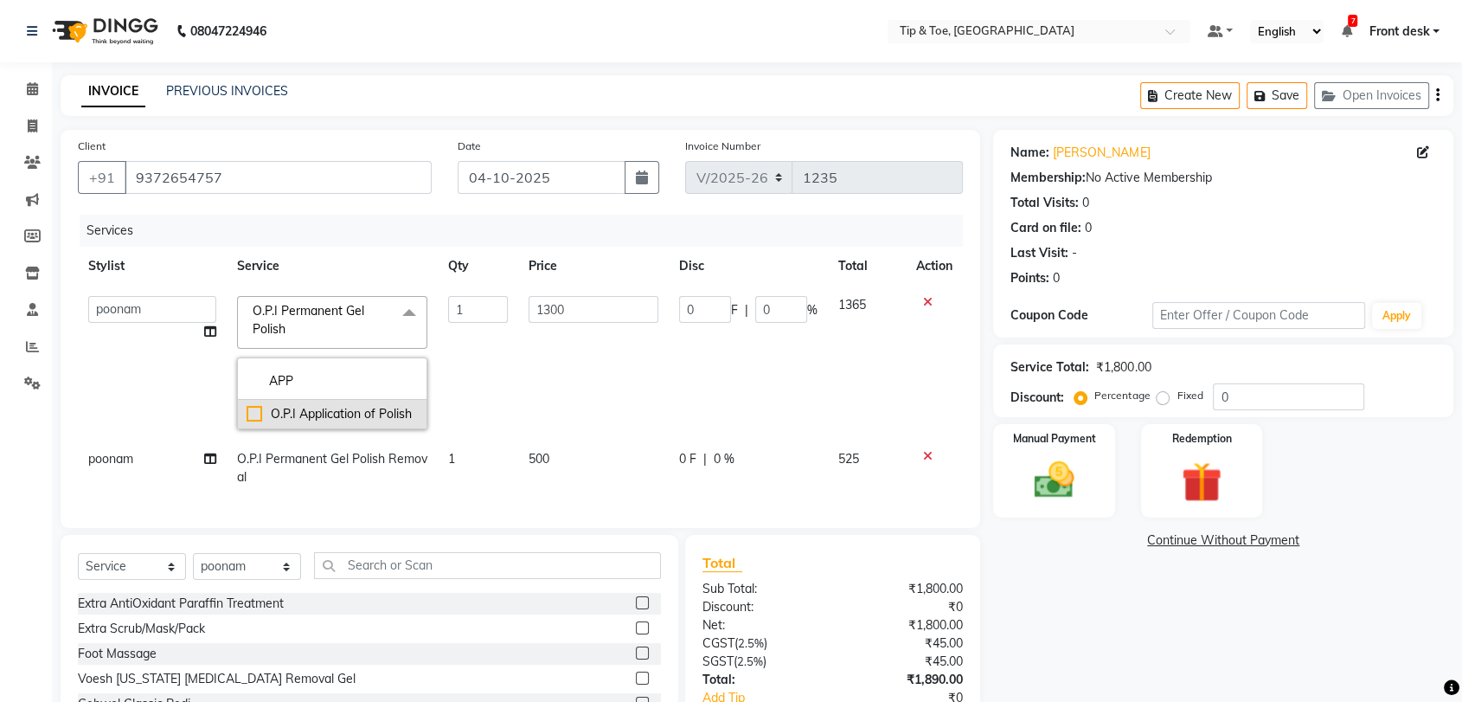
click at [251, 415] on div "O.P.I Application of Polish" at bounding box center [332, 414] width 171 height 18
click at [459, 355] on td "1" at bounding box center [478, 363] width 80 height 154
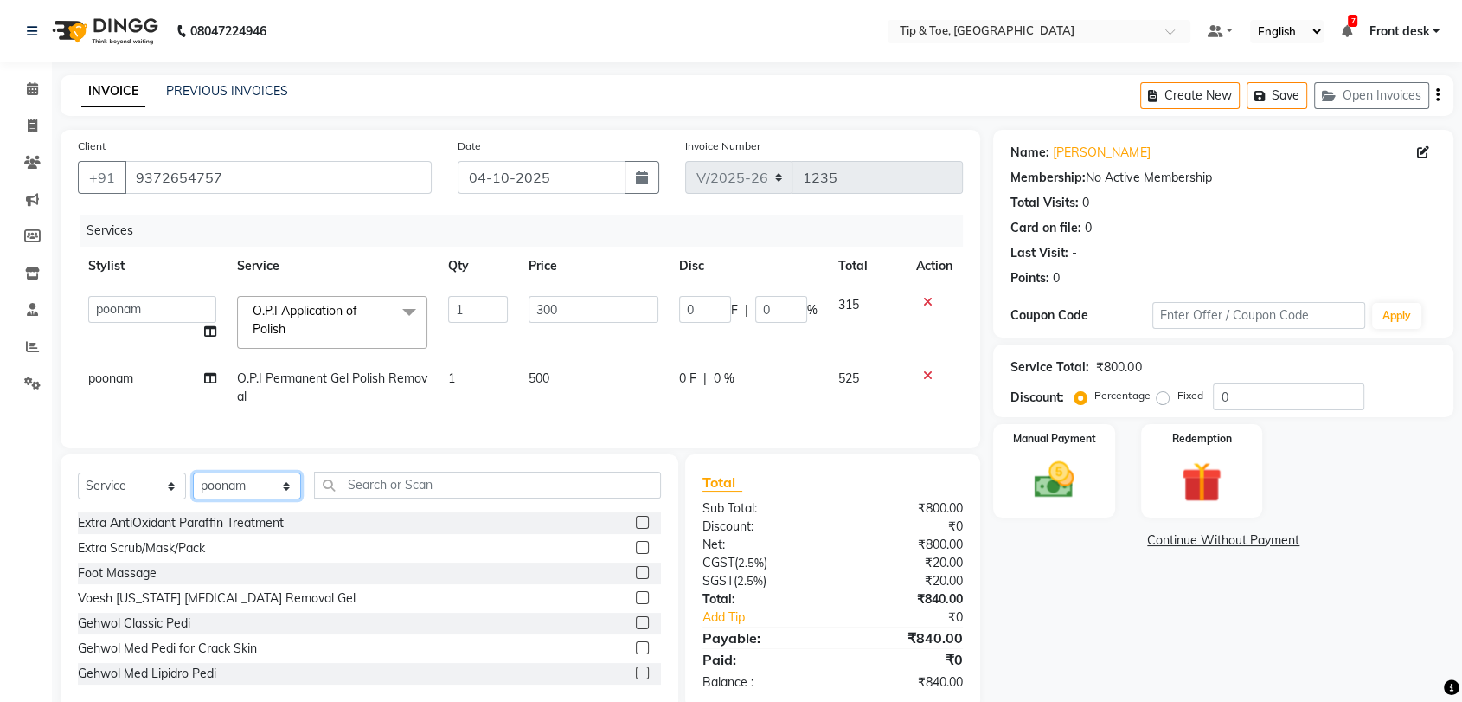
click at [257, 499] on select "Select Stylist Altamash Chonya Front desk Ibrahim Ibrahim Keshin Madhura Madhur…" at bounding box center [247, 485] width 108 height 27
click at [193, 486] on select "Select Stylist Altamash Chonya Front desk Ibrahim Ibrahim Keshin Madhura Madhur…" at bounding box center [247, 485] width 108 height 27
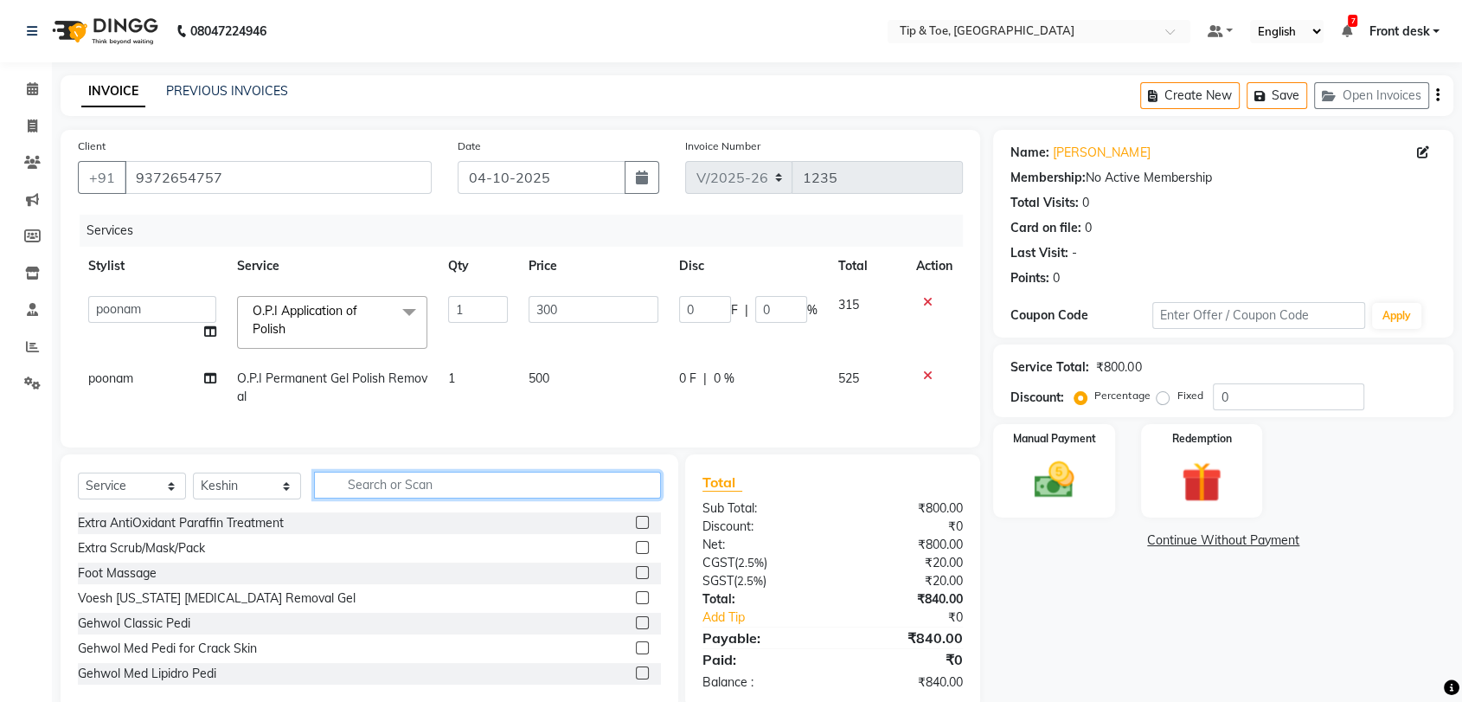
click at [421, 493] on input "text" at bounding box center [487, 485] width 347 height 27
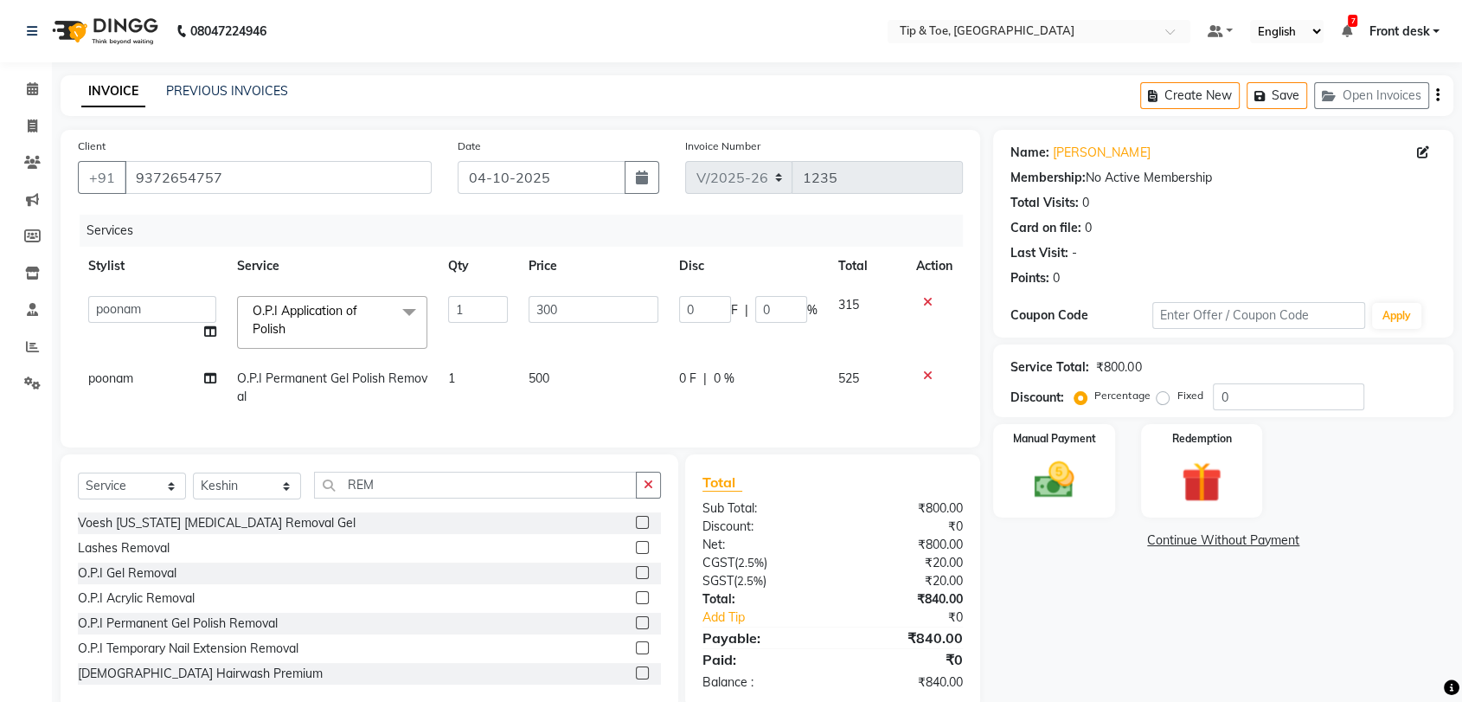
click at [636, 629] on label at bounding box center [642, 622] width 13 height 13
click at [636, 629] on input "checkbox" at bounding box center [641, 623] width 11 height 11
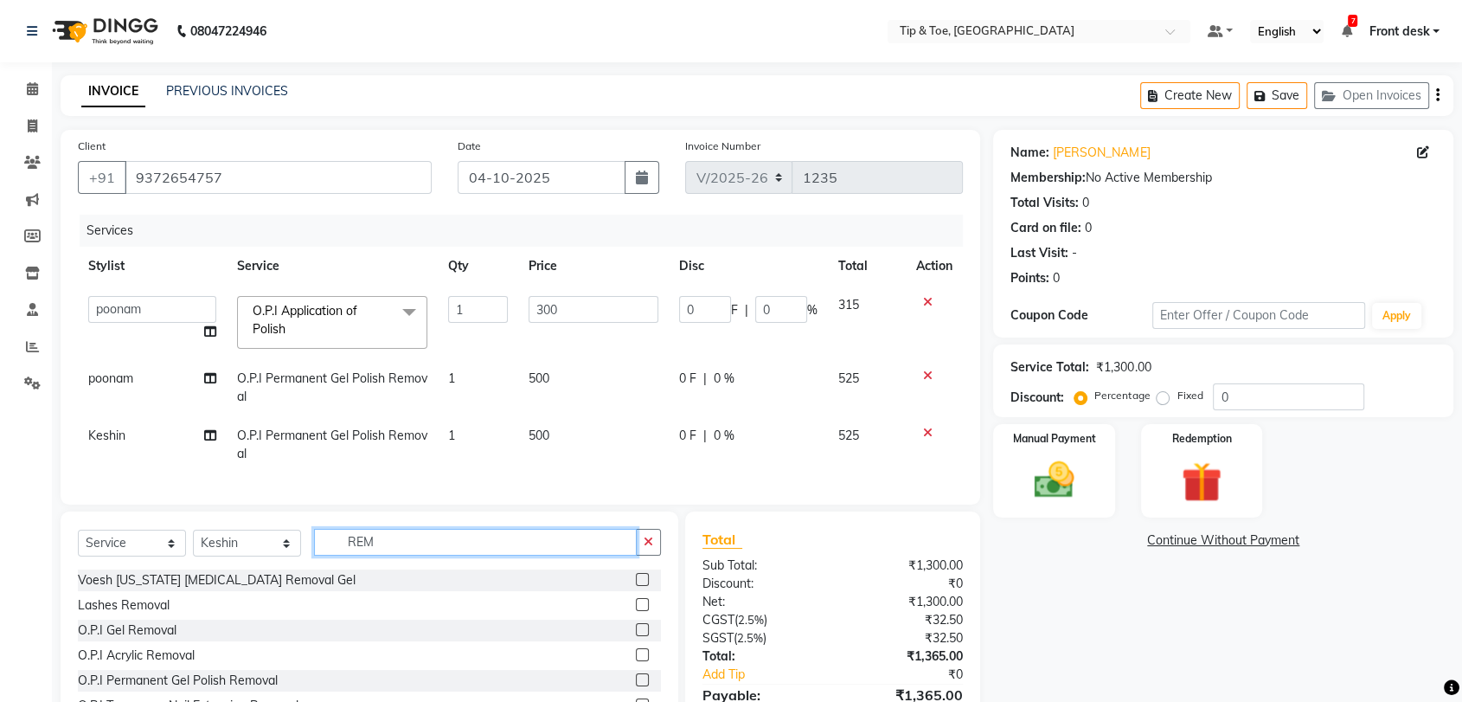
click at [395, 555] on input "REM" at bounding box center [475, 542] width 323 height 27
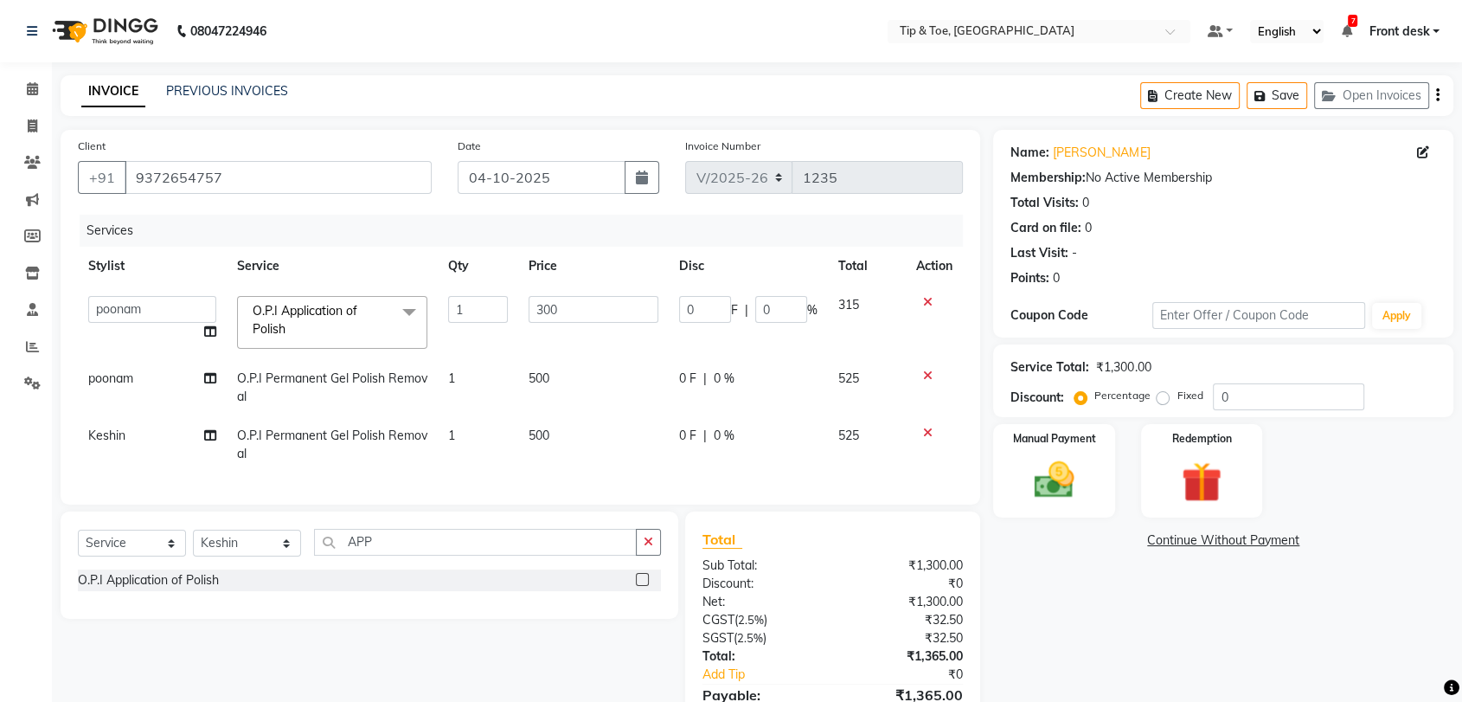
click at [642, 586] on label at bounding box center [642, 579] width 13 height 13
click at [642, 586] on input "checkbox" at bounding box center [641, 580] width 11 height 11
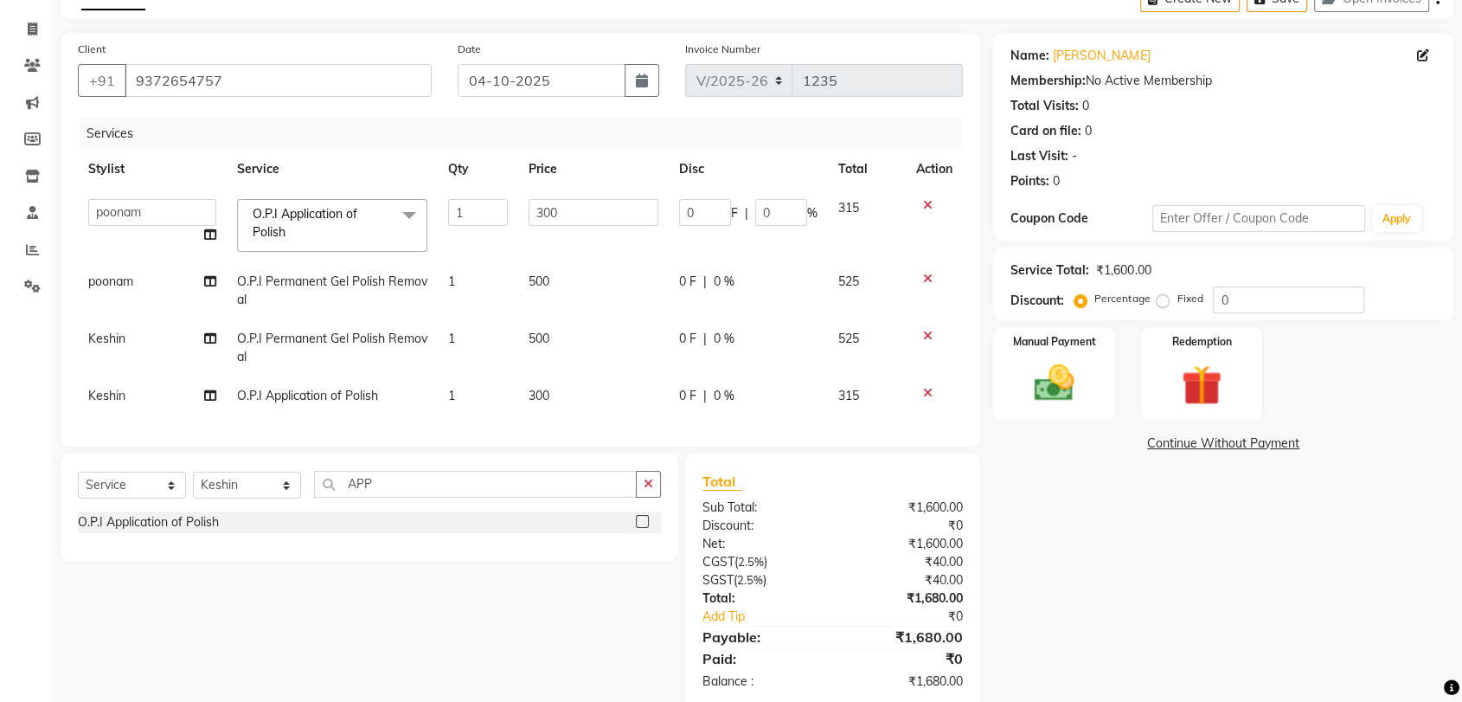
scroll to position [143, 0]
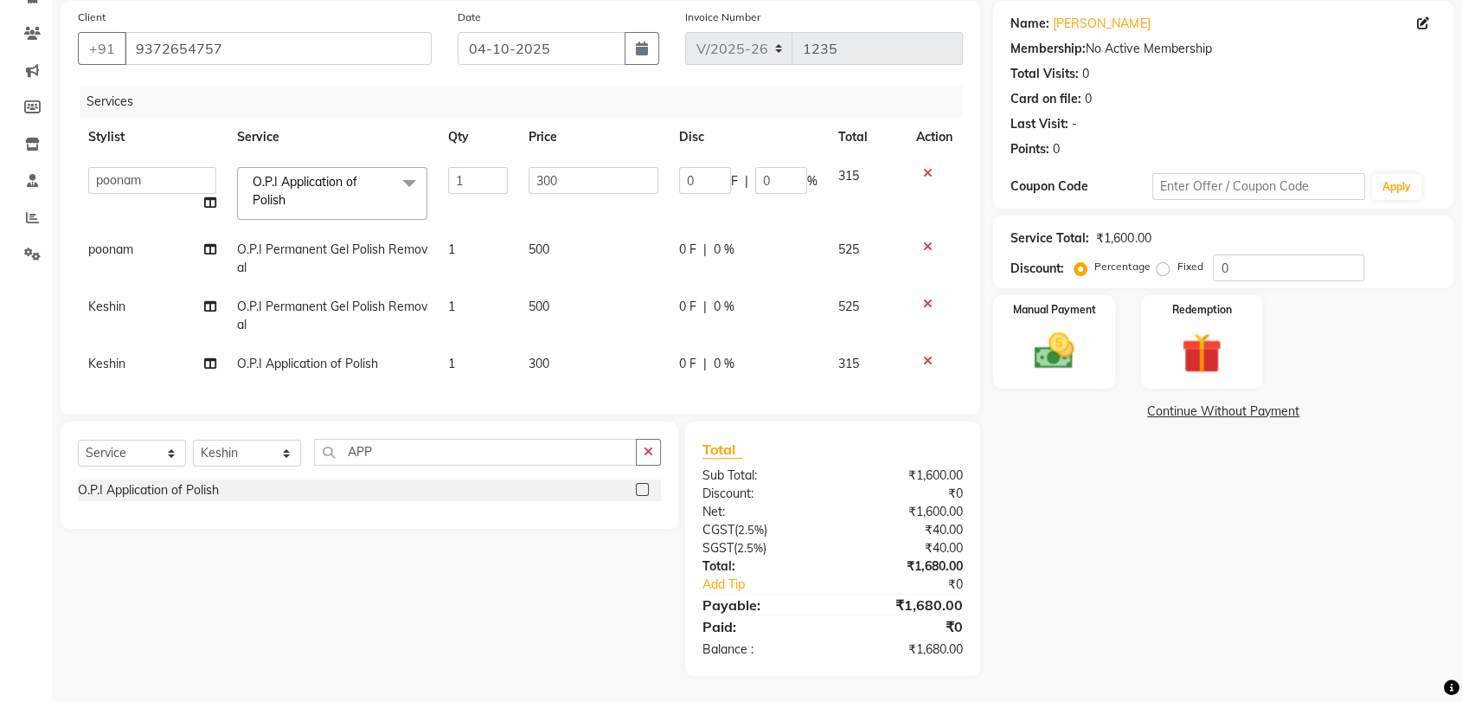
click at [924, 298] on icon at bounding box center [928, 304] width 10 height 12
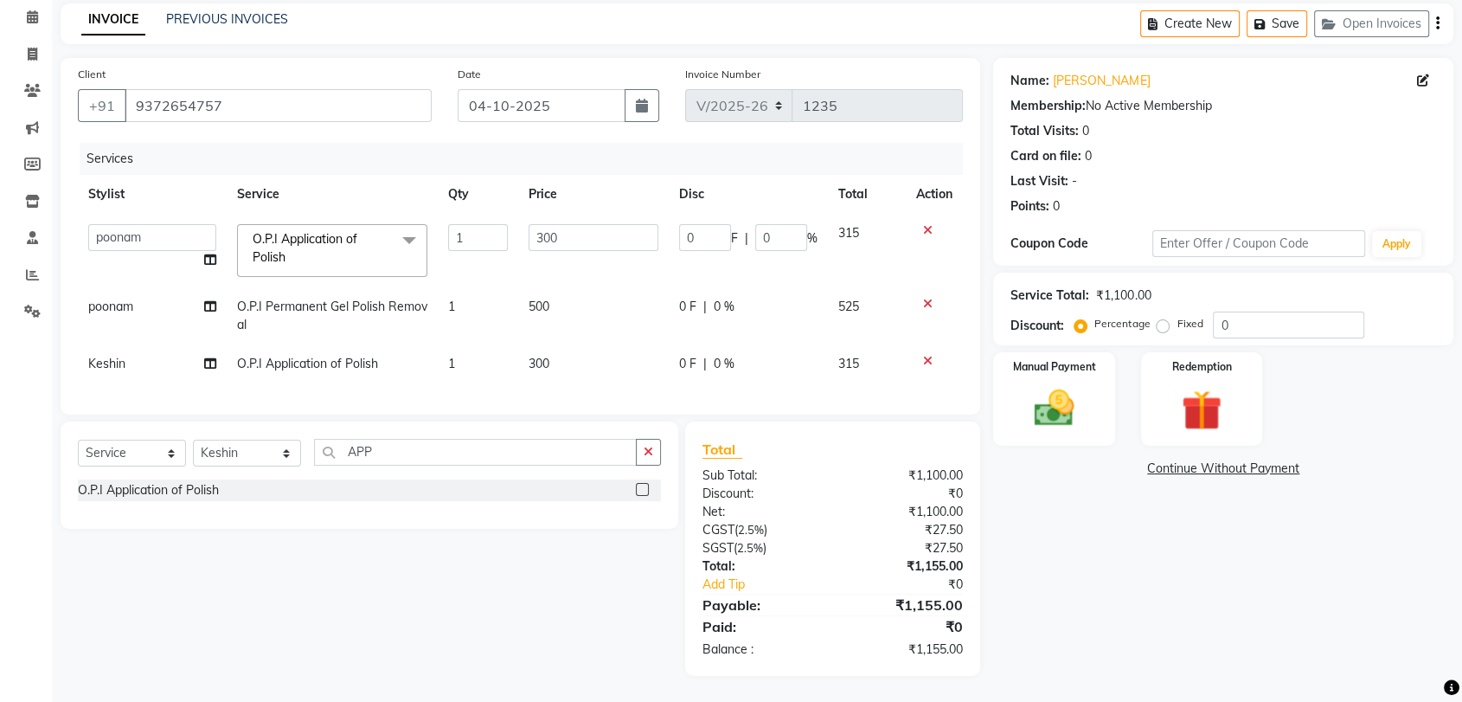
scroll to position [86, 0]
click at [1056, 398] on img at bounding box center [1053, 408] width 67 height 48
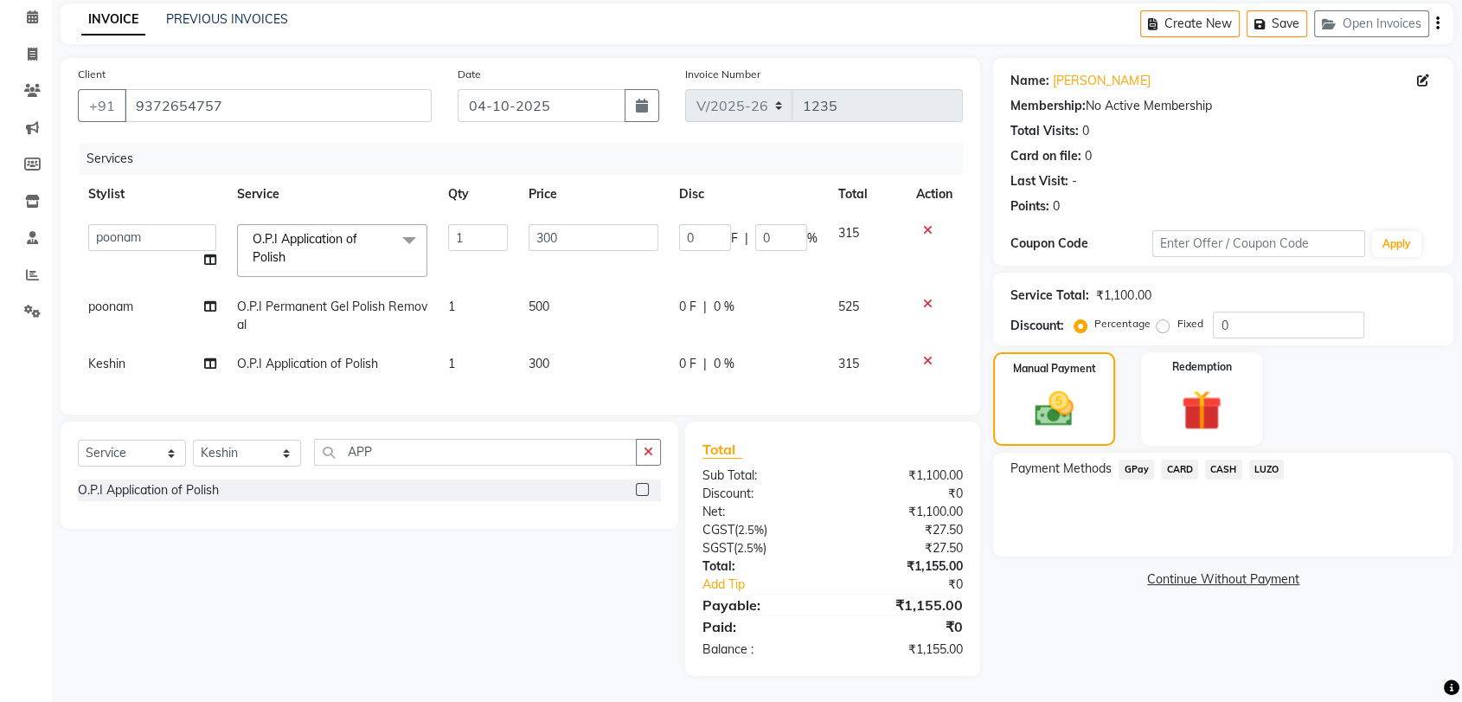
click at [1133, 459] on span "GPay" at bounding box center [1136, 469] width 35 height 20
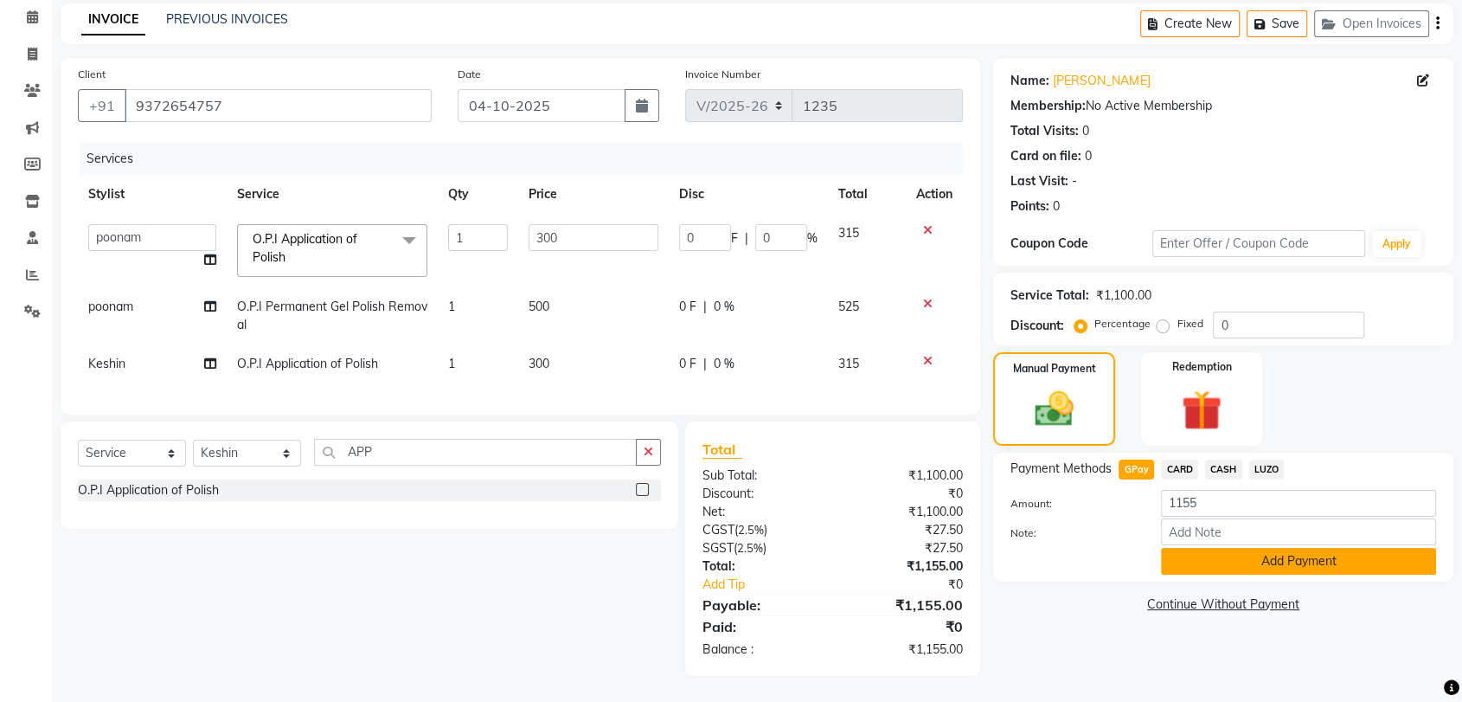
click at [1320, 549] on button "Add Payment" at bounding box center [1298, 561] width 275 height 27
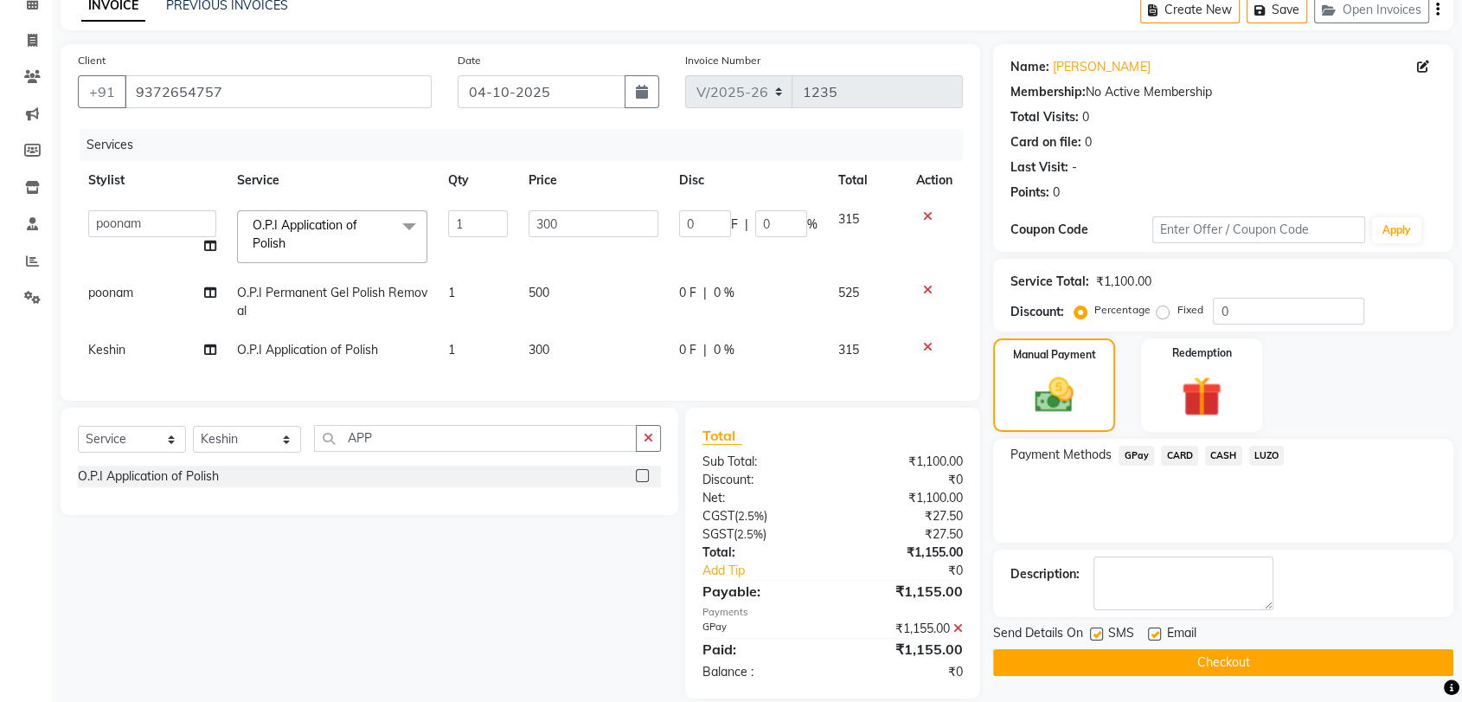
click at [1244, 664] on button "Checkout" at bounding box center [1223, 662] width 460 height 27
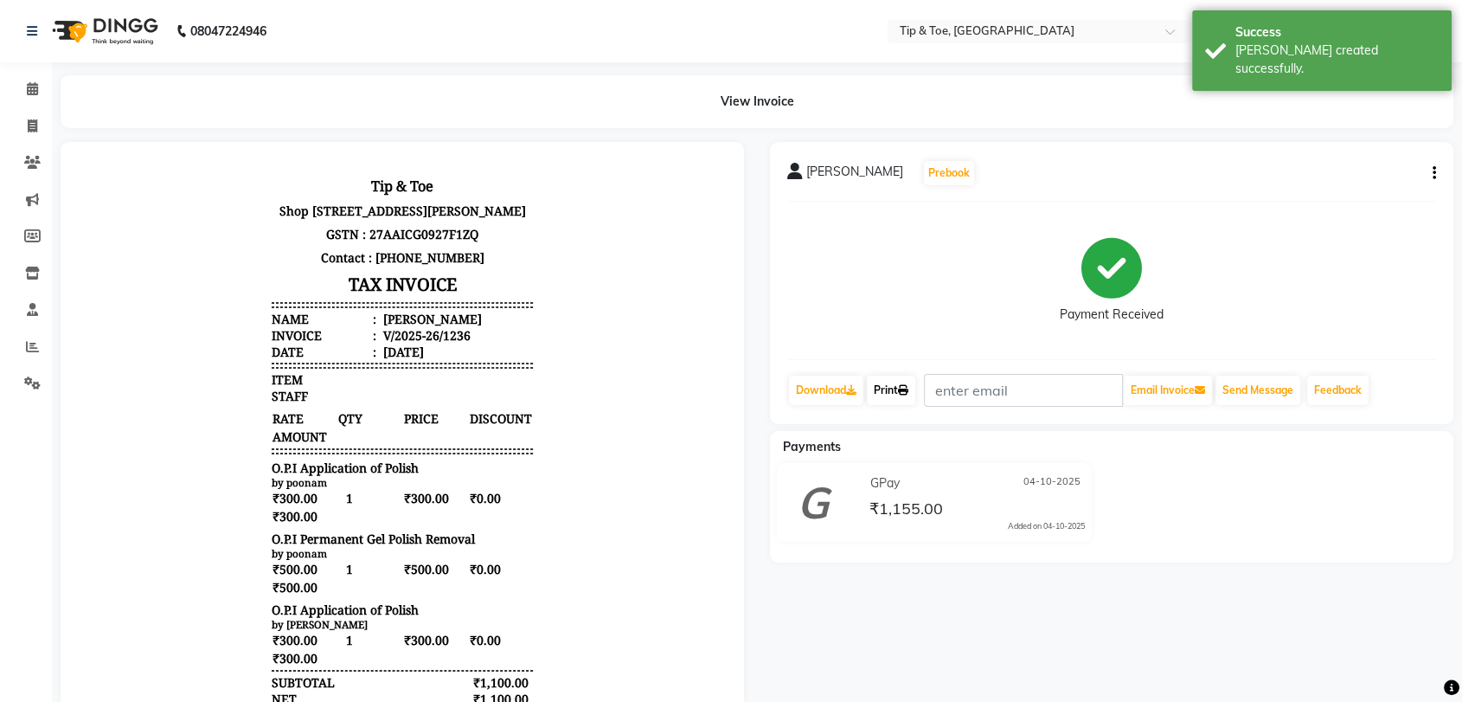
click at [896, 393] on link "Print" at bounding box center [891, 390] width 48 height 29
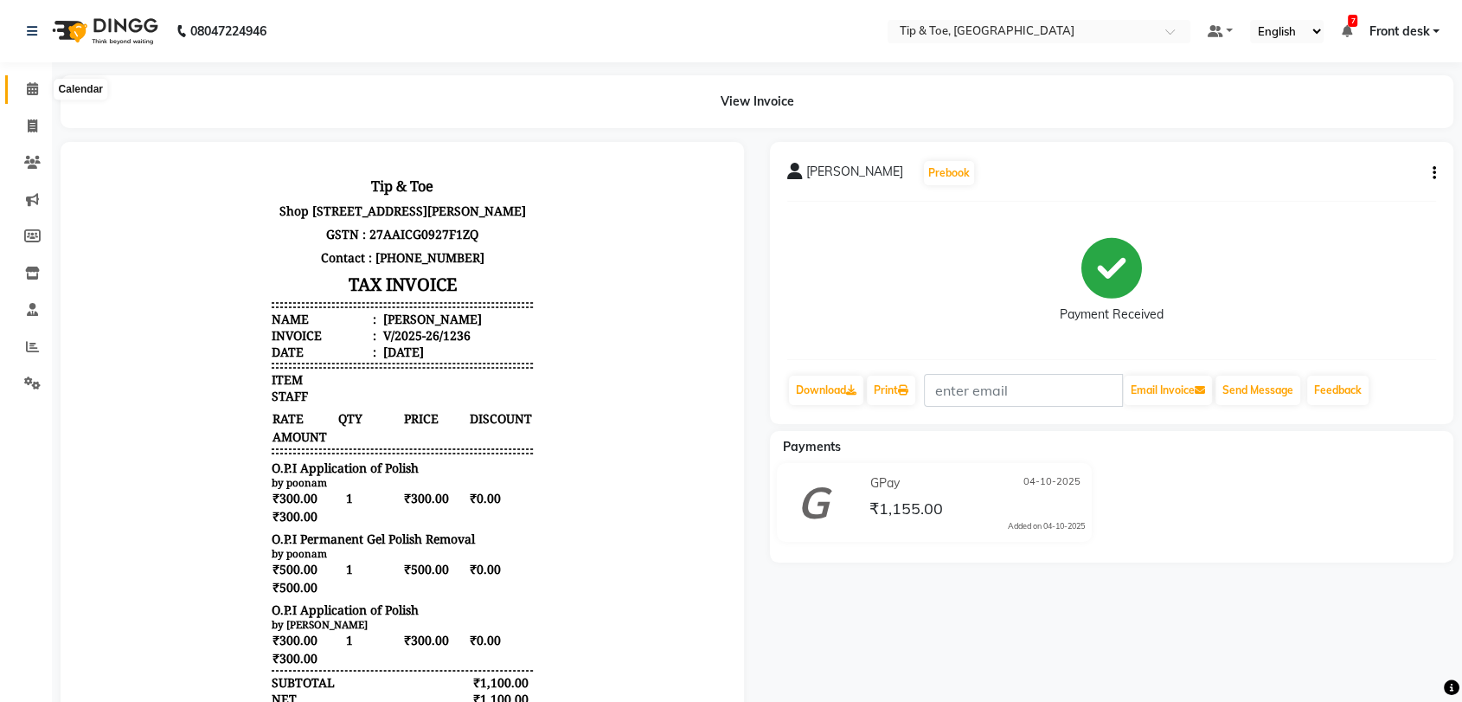
click at [34, 88] on icon at bounding box center [32, 88] width 11 height 13
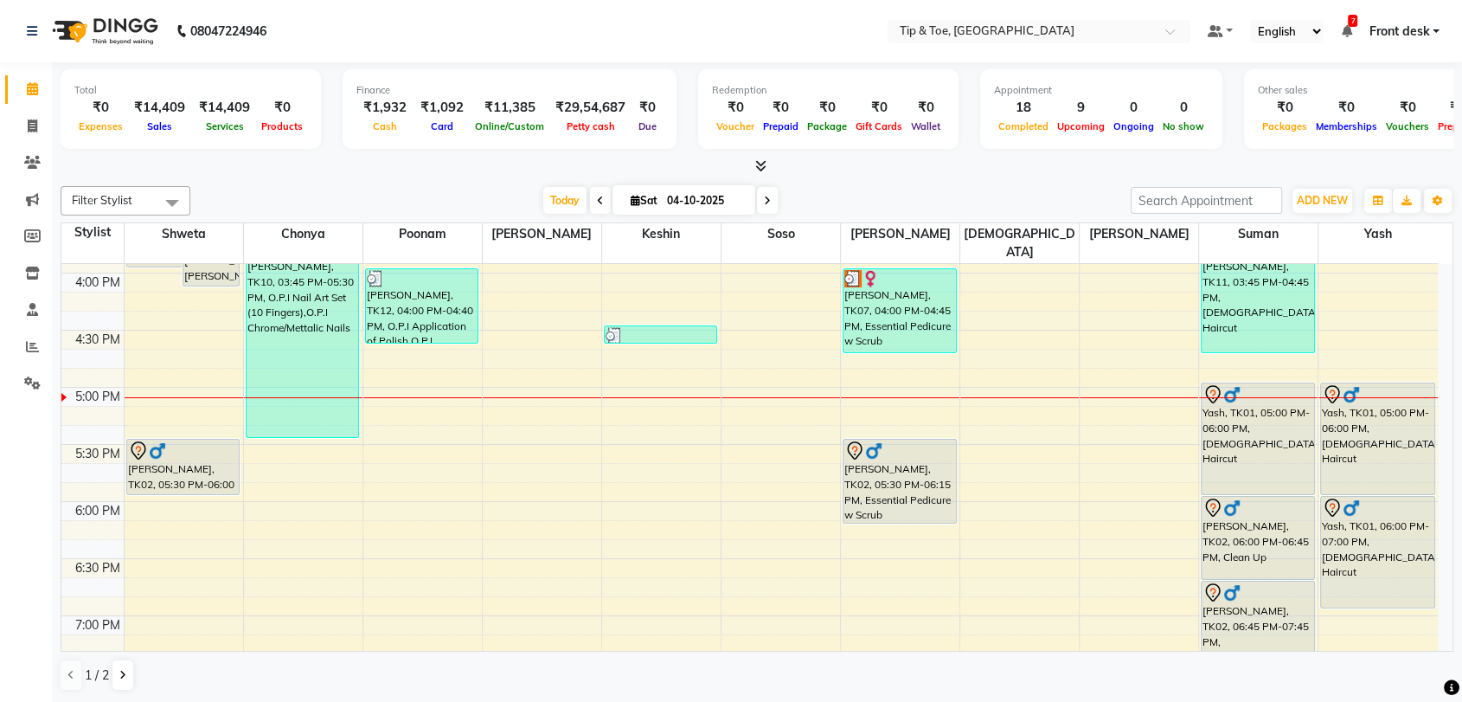
scroll to position [910, 0]
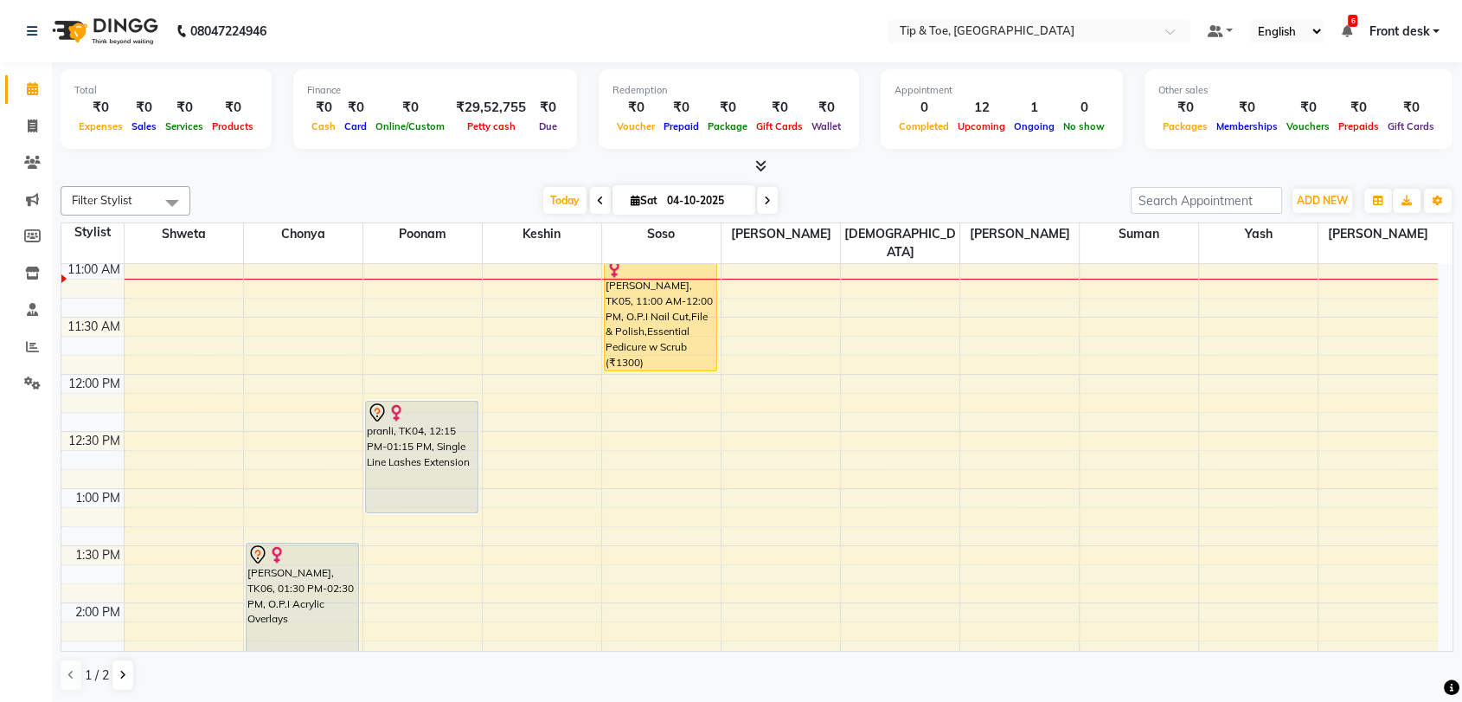
scroll to position [370, 0]
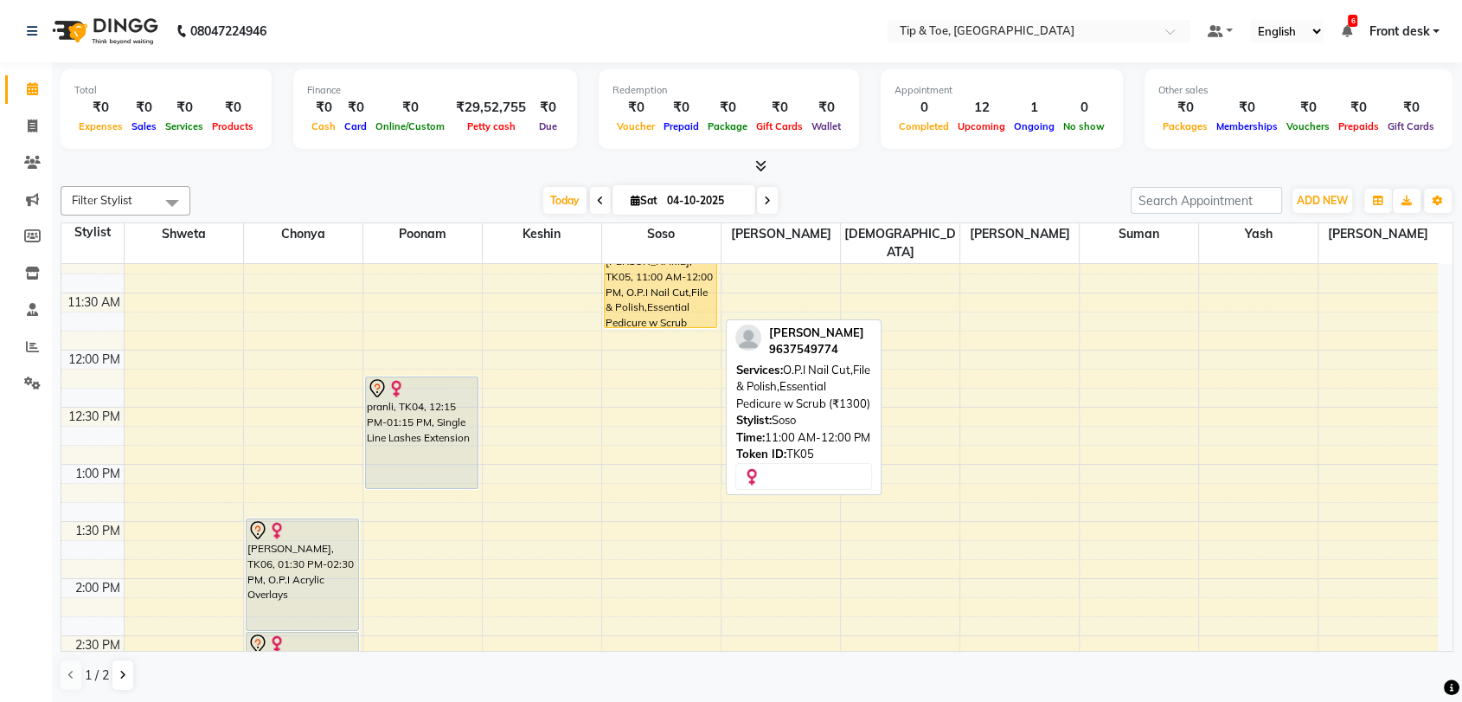
drag, startPoint x: 663, startPoint y: 326, endPoint x: 668, endPoint y: 305, distance: 22.2
click at [668, 305] on div "PRANALI gharat, TK05, 11:00 AM-12:00 PM, O.P.I Nail Cut,File & Polish,Essential…" at bounding box center [661, 636] width 119 height 1484
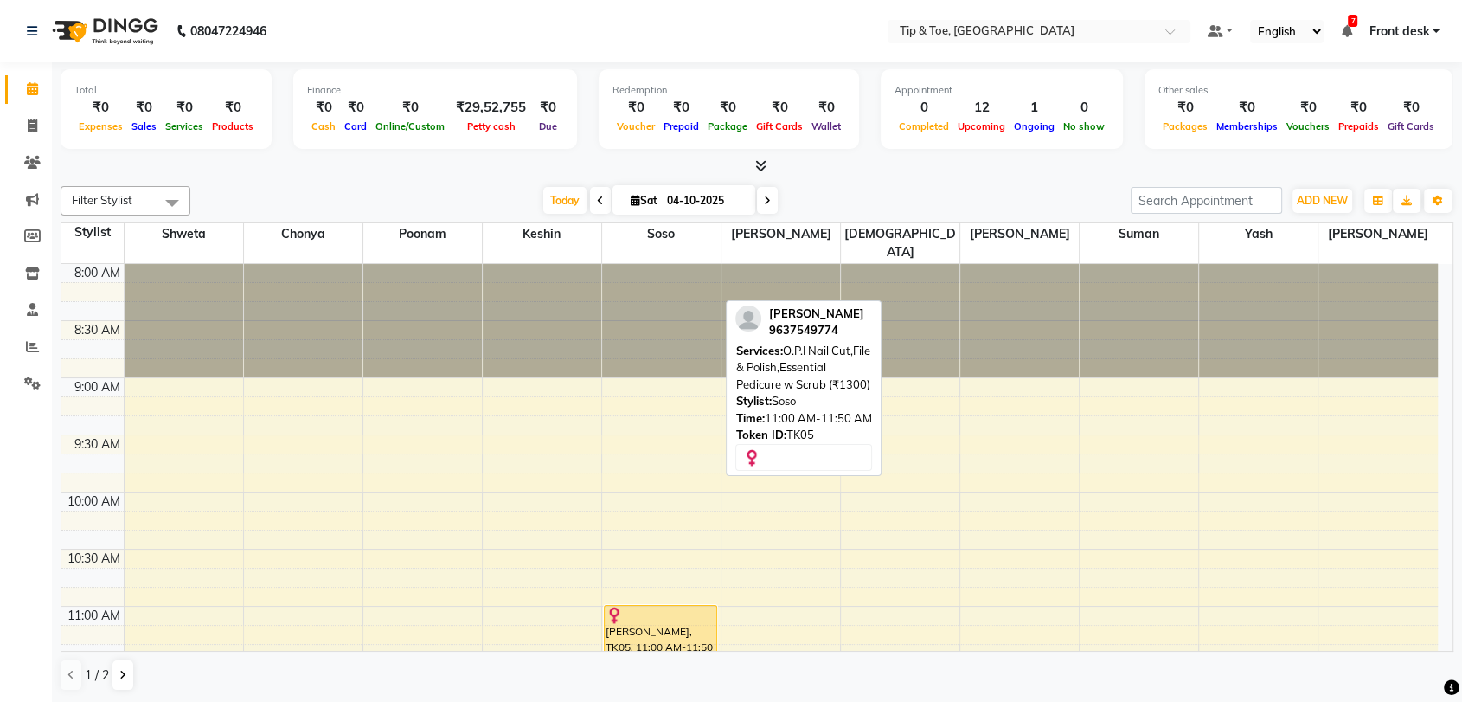
scroll to position [370, 0]
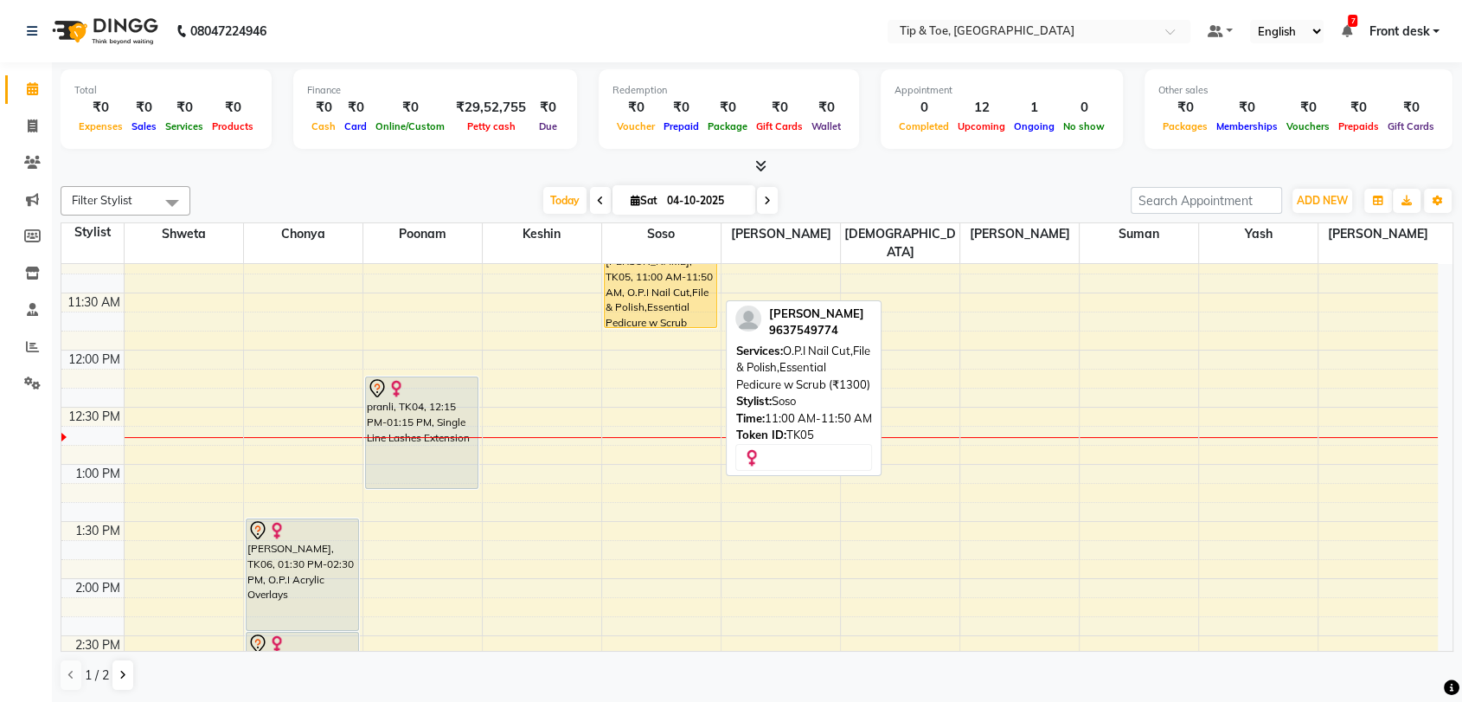
click at [665, 288] on div "[PERSON_NAME], TK05, 11:00 AM-11:50 AM, O.P.I Nail Cut,File & Polish,Essential …" at bounding box center [661, 281] width 112 height 92
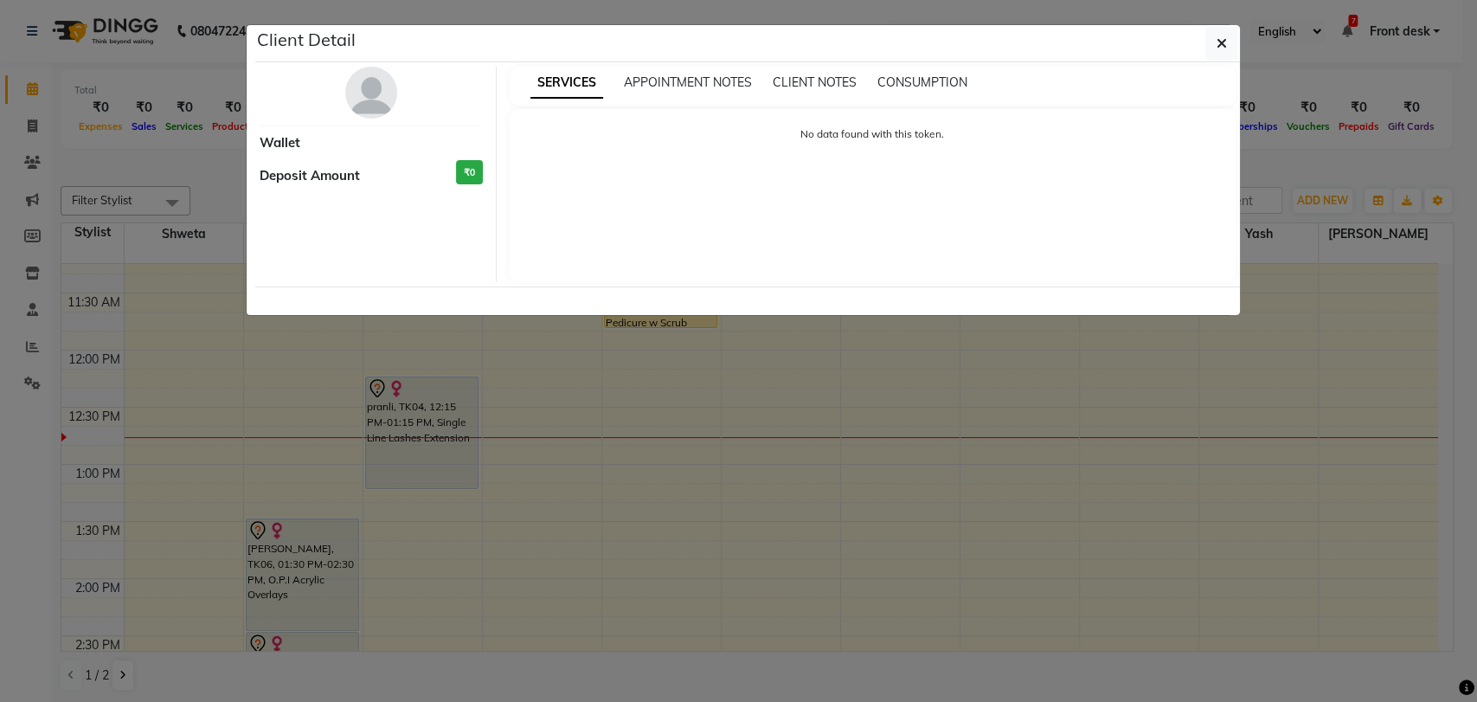
select select "1"
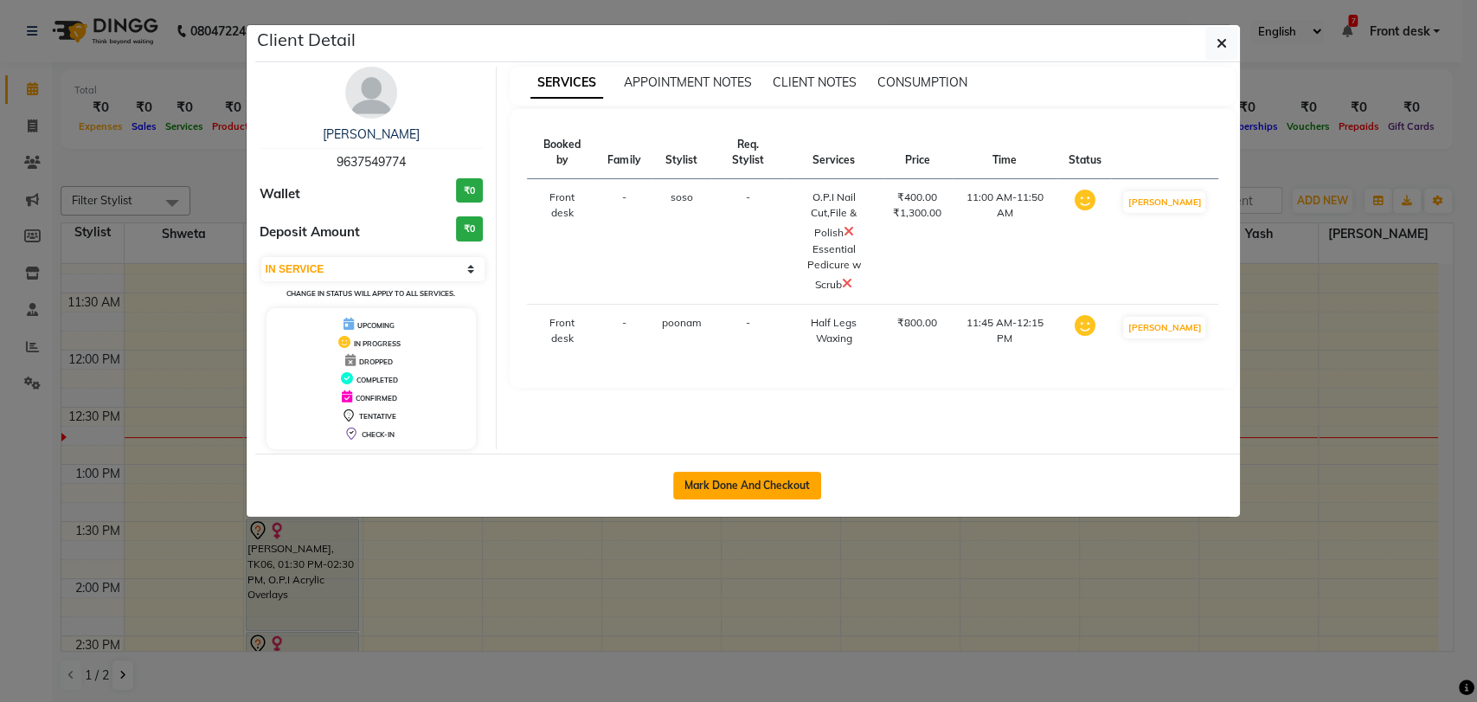
click at [742, 489] on button "Mark Done And Checkout" at bounding box center [747, 486] width 148 height 28
select select "service"
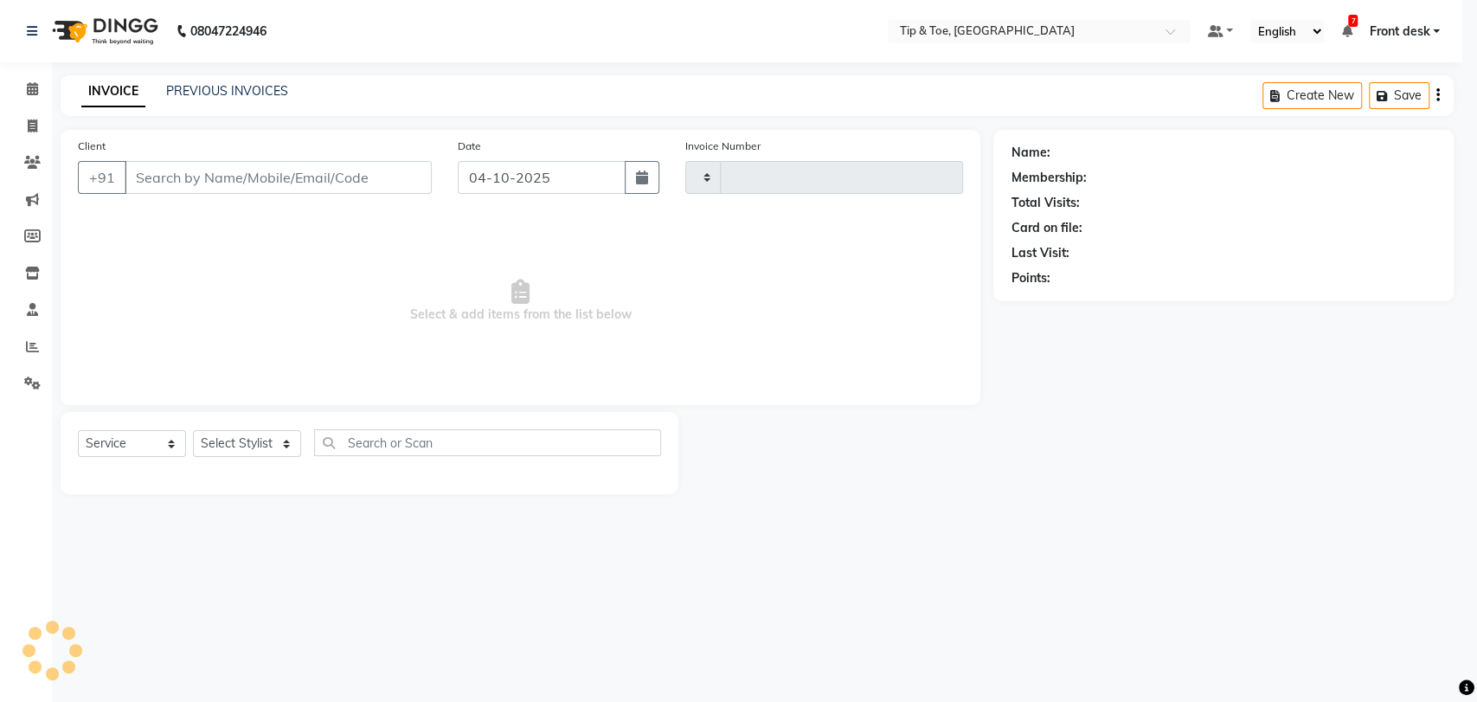
type input "1229"
select select "5942"
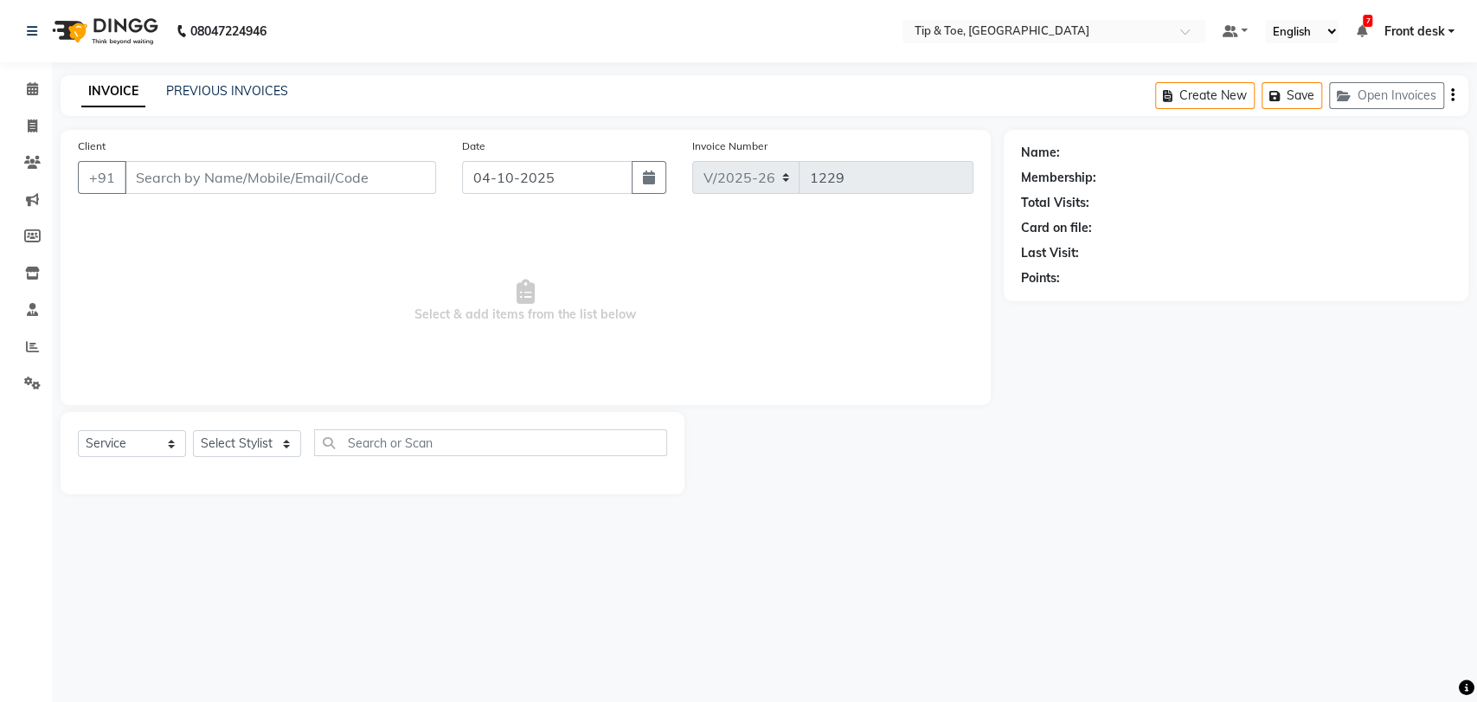
type input "9637549774"
select select "93566"
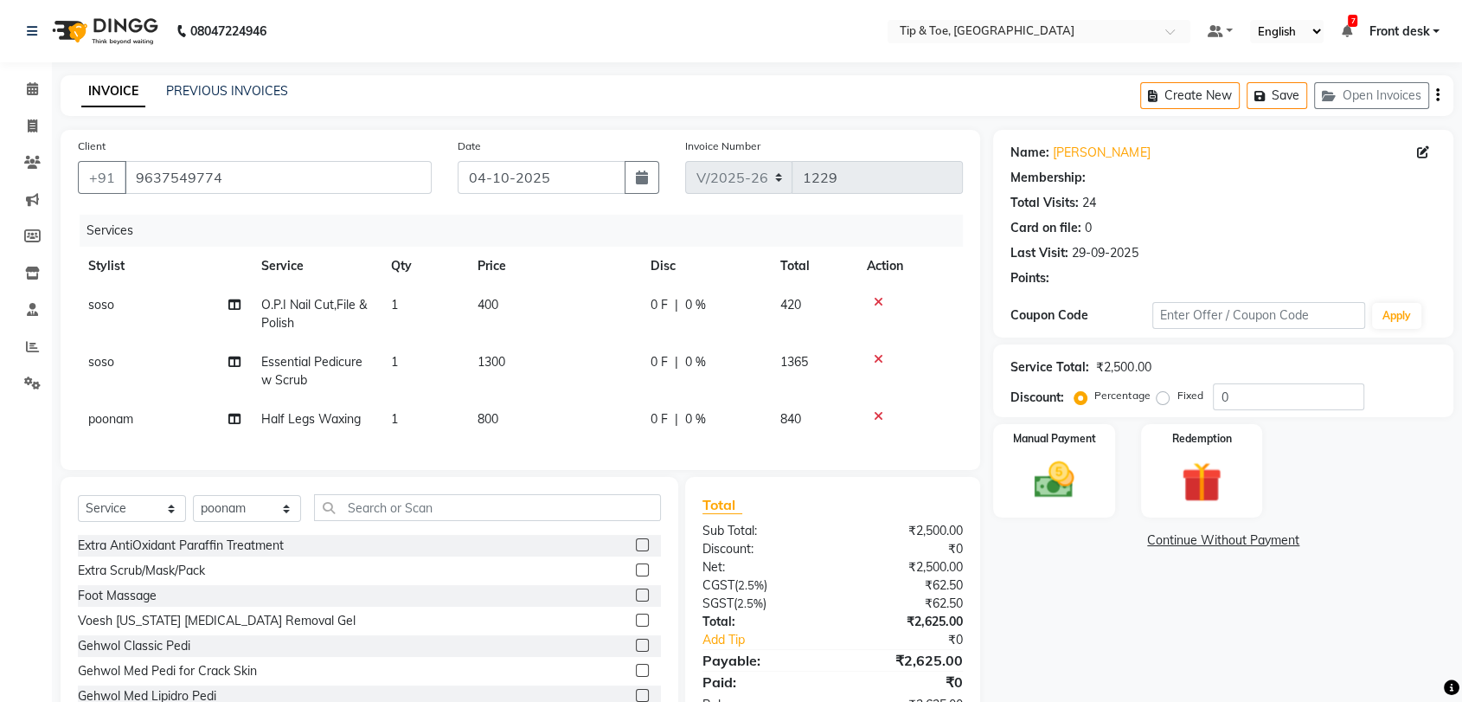
select select "1: Object"
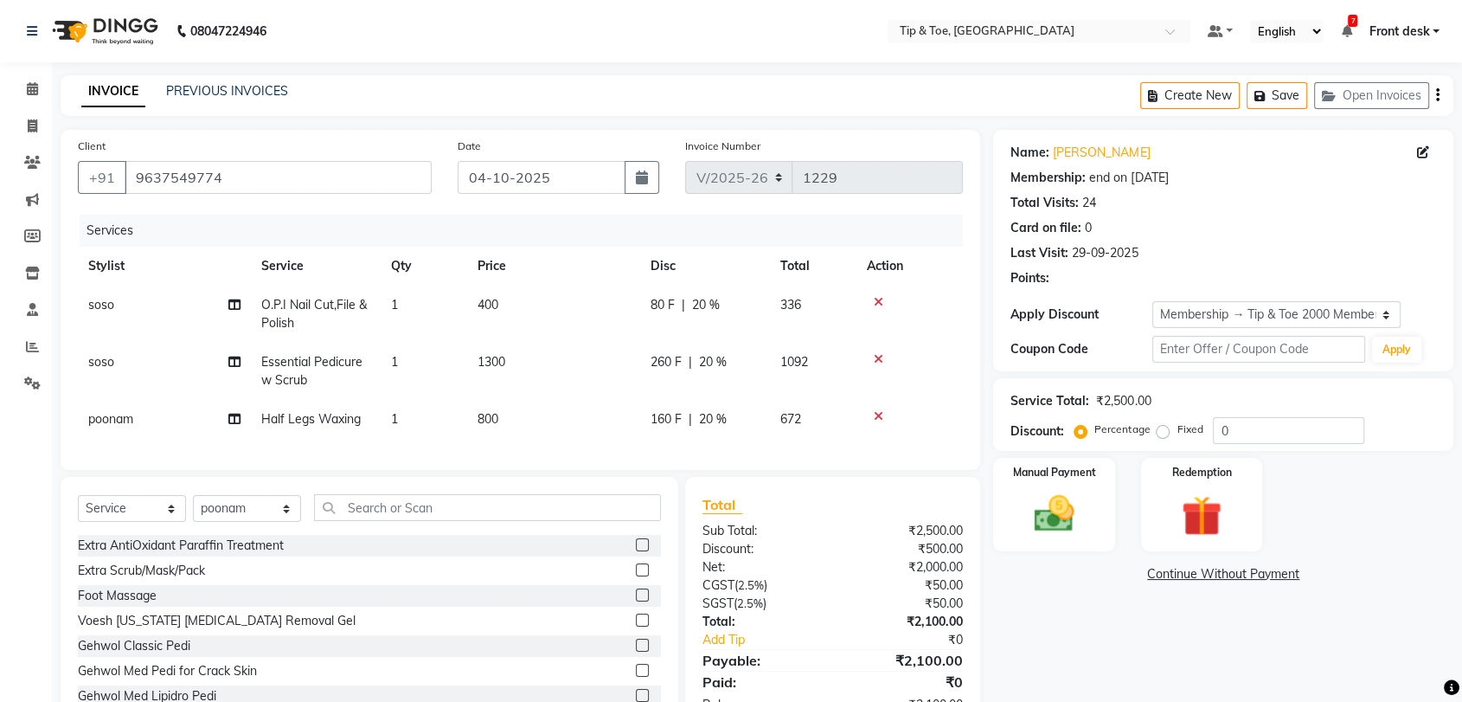
type input "20"
click at [881, 300] on icon at bounding box center [879, 302] width 10 height 12
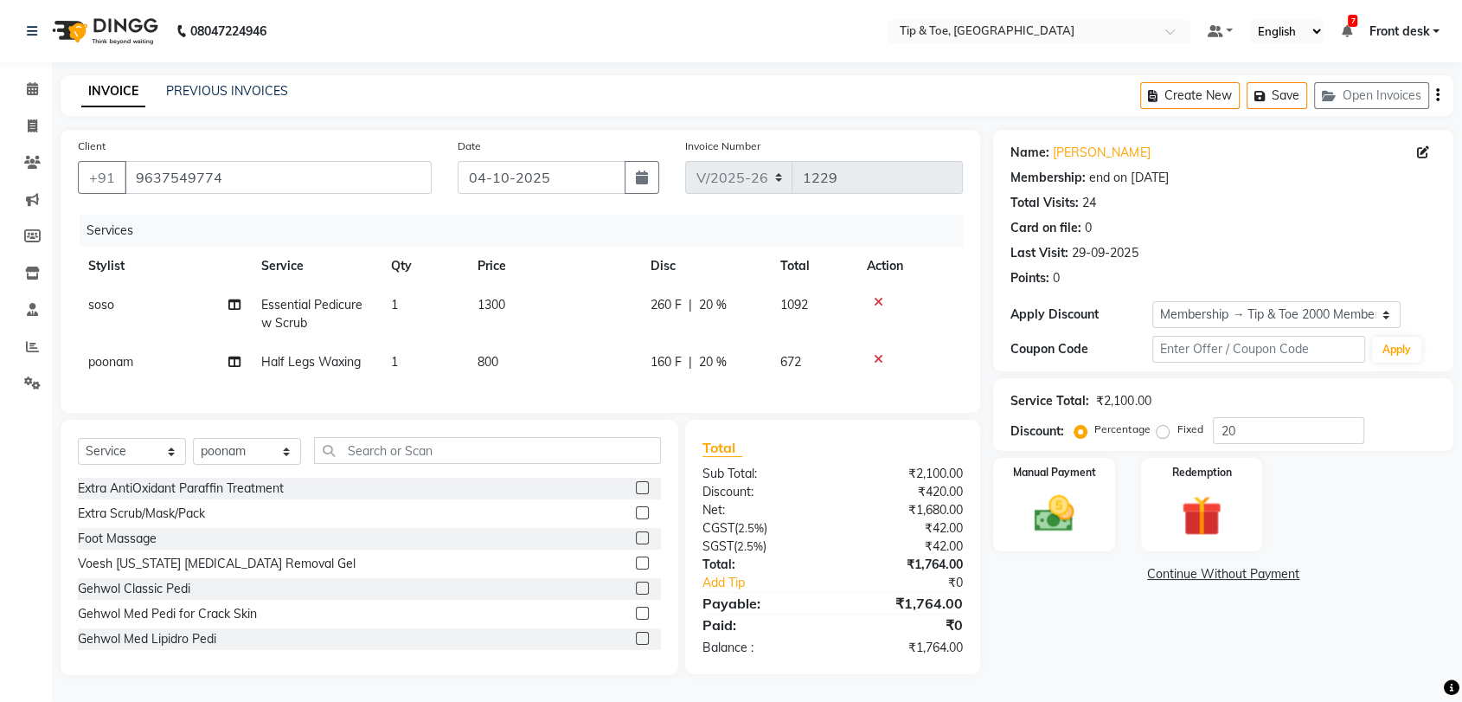
click at [302, 305] on span "Essential Pedicure w Scrub" at bounding box center [311, 314] width 101 height 34
select select "92858"
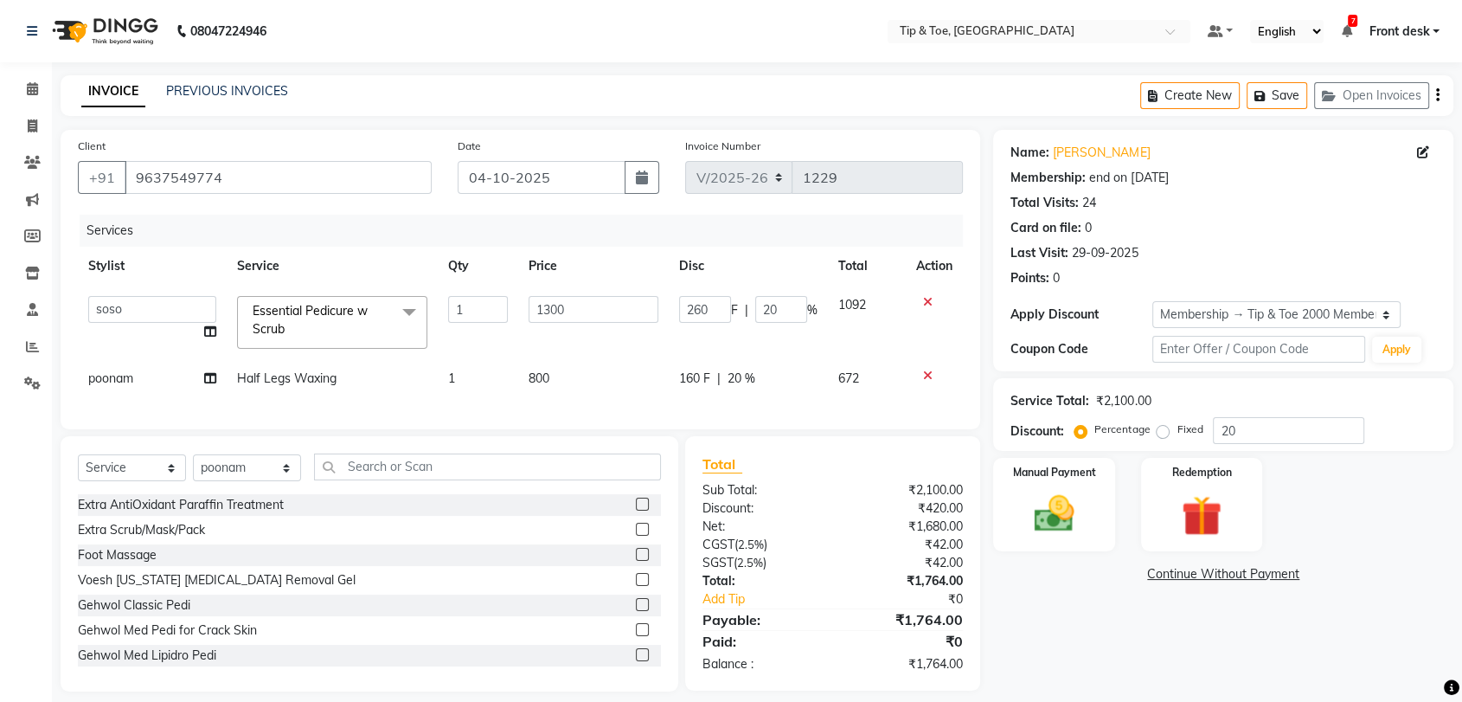
click at [311, 320] on span "Essential Pedicure w Scrub x" at bounding box center [324, 320] width 152 height 37
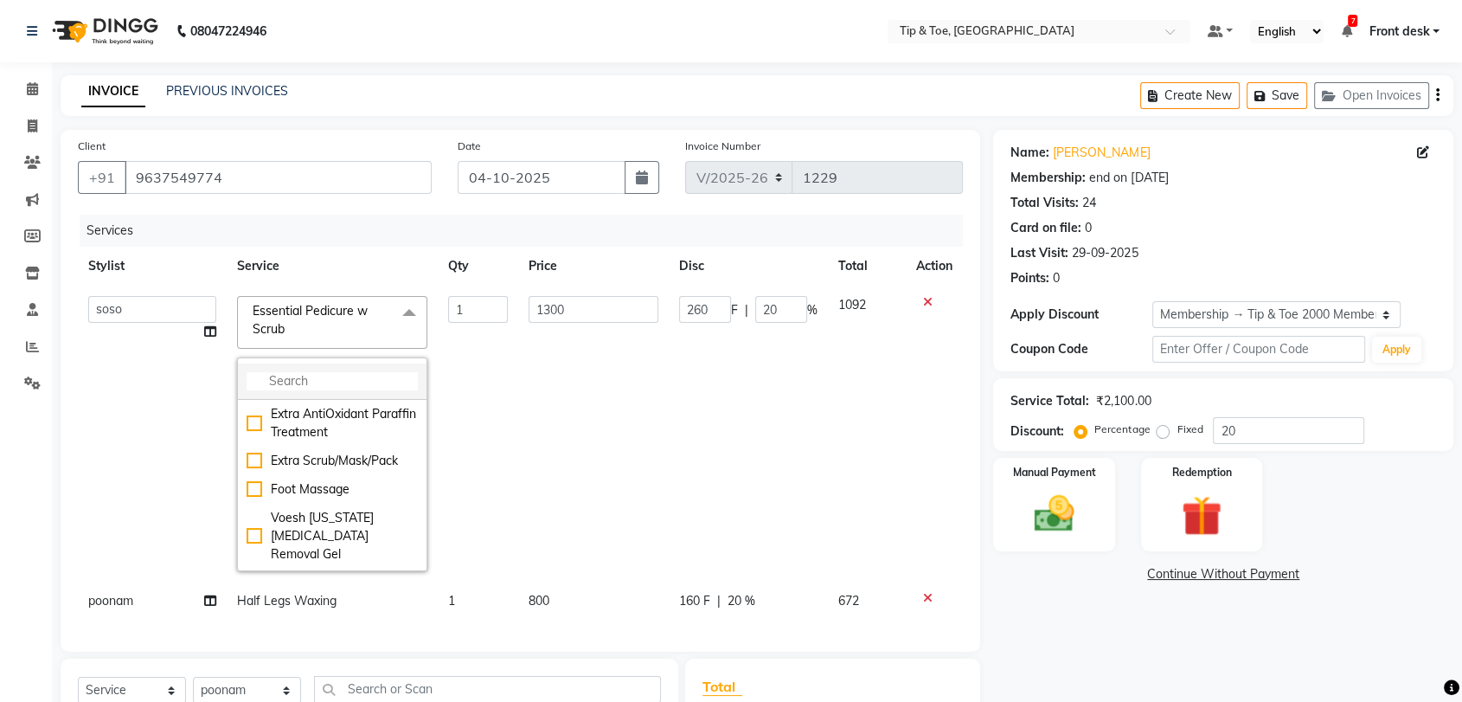
click at [318, 383] on input "multiselect-search" at bounding box center [332, 381] width 171 height 18
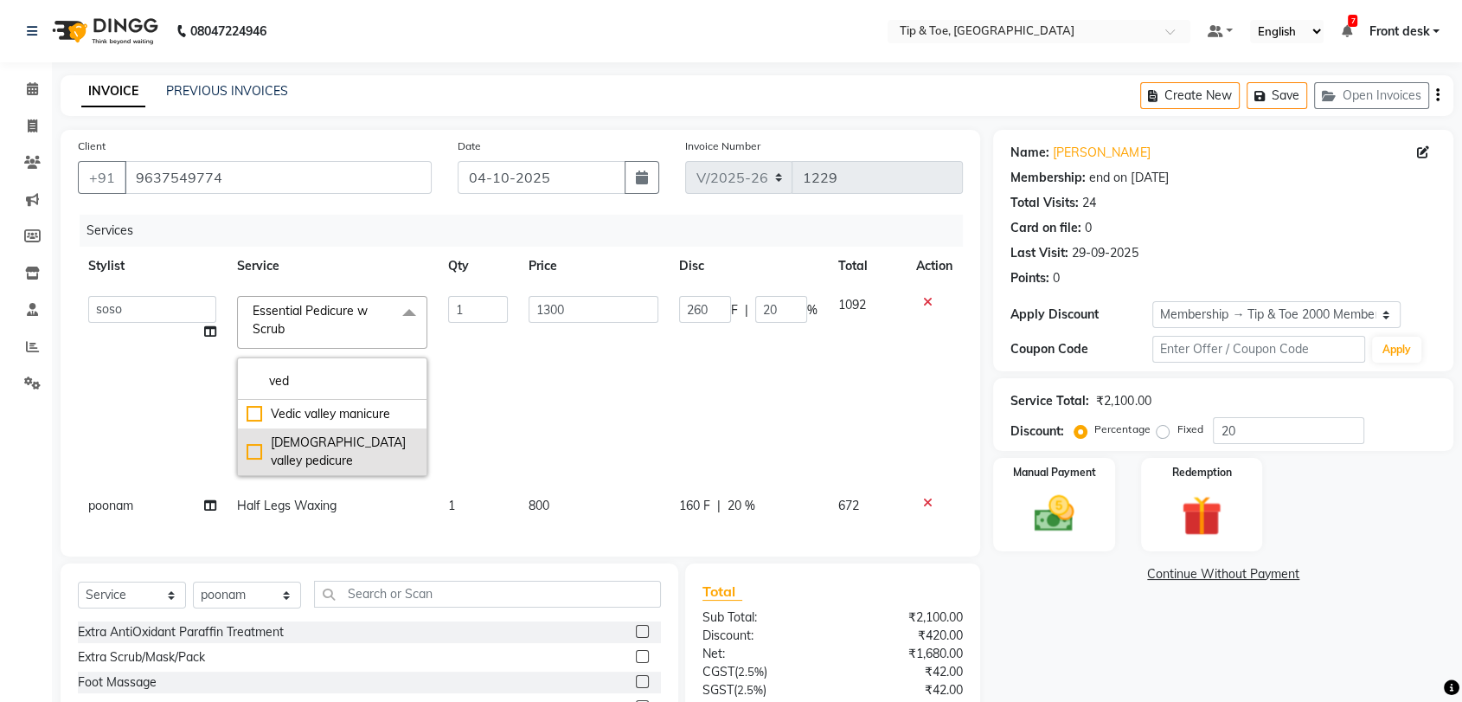
type input "ved"
click at [249, 446] on div "[DEMOGRAPHIC_DATA] valley pedicure" at bounding box center [332, 451] width 171 height 36
checkbox input "true"
type input "1500"
type input "300"
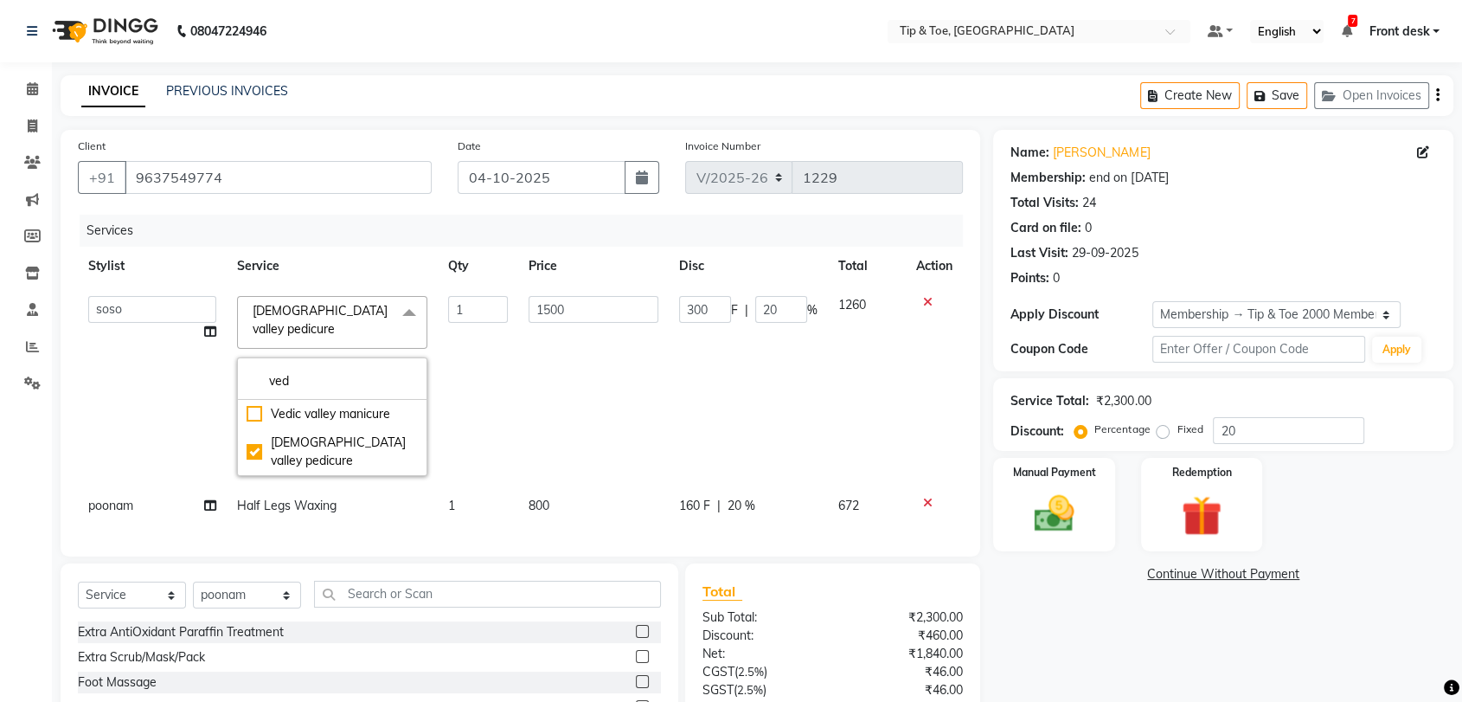
click at [475, 334] on td "1" at bounding box center [478, 386] width 80 height 201
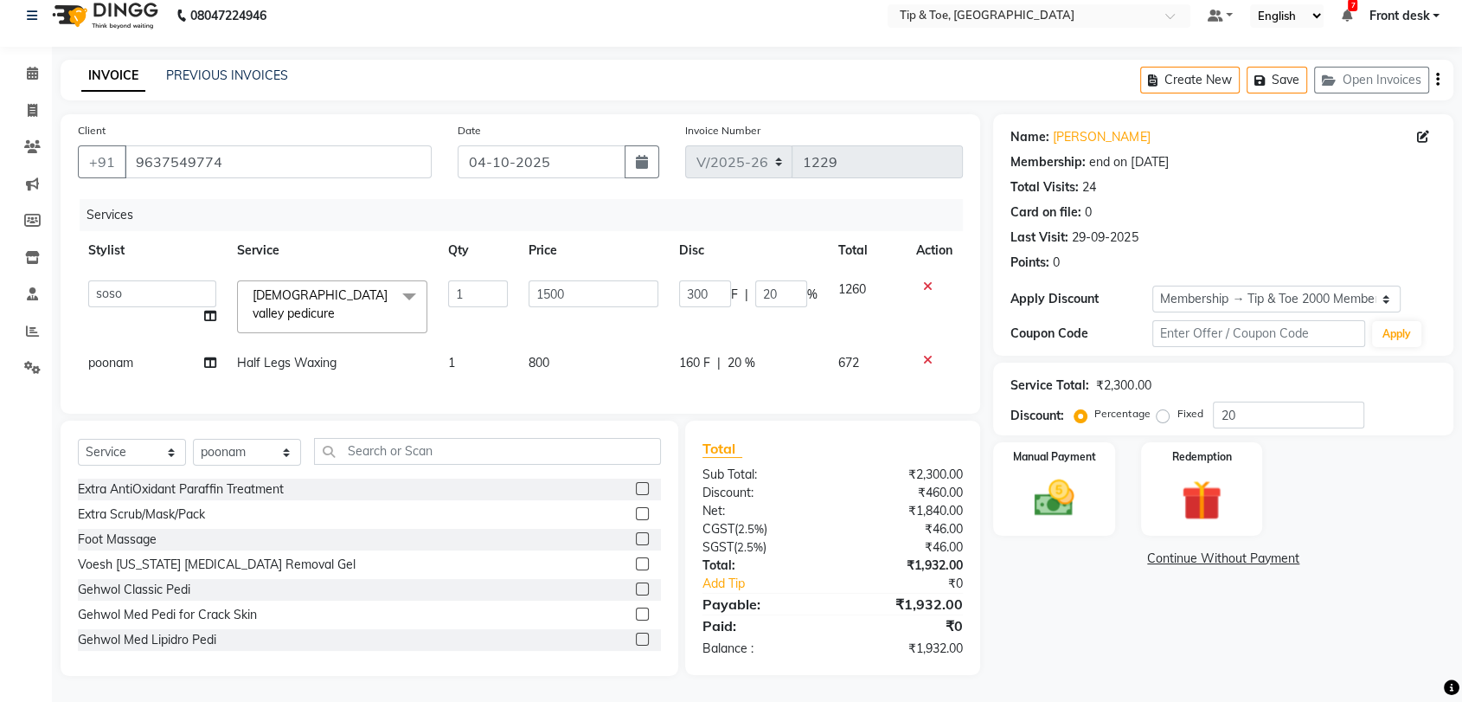
scroll to position [22, 0]
click at [1060, 498] on img at bounding box center [1053, 498] width 67 height 48
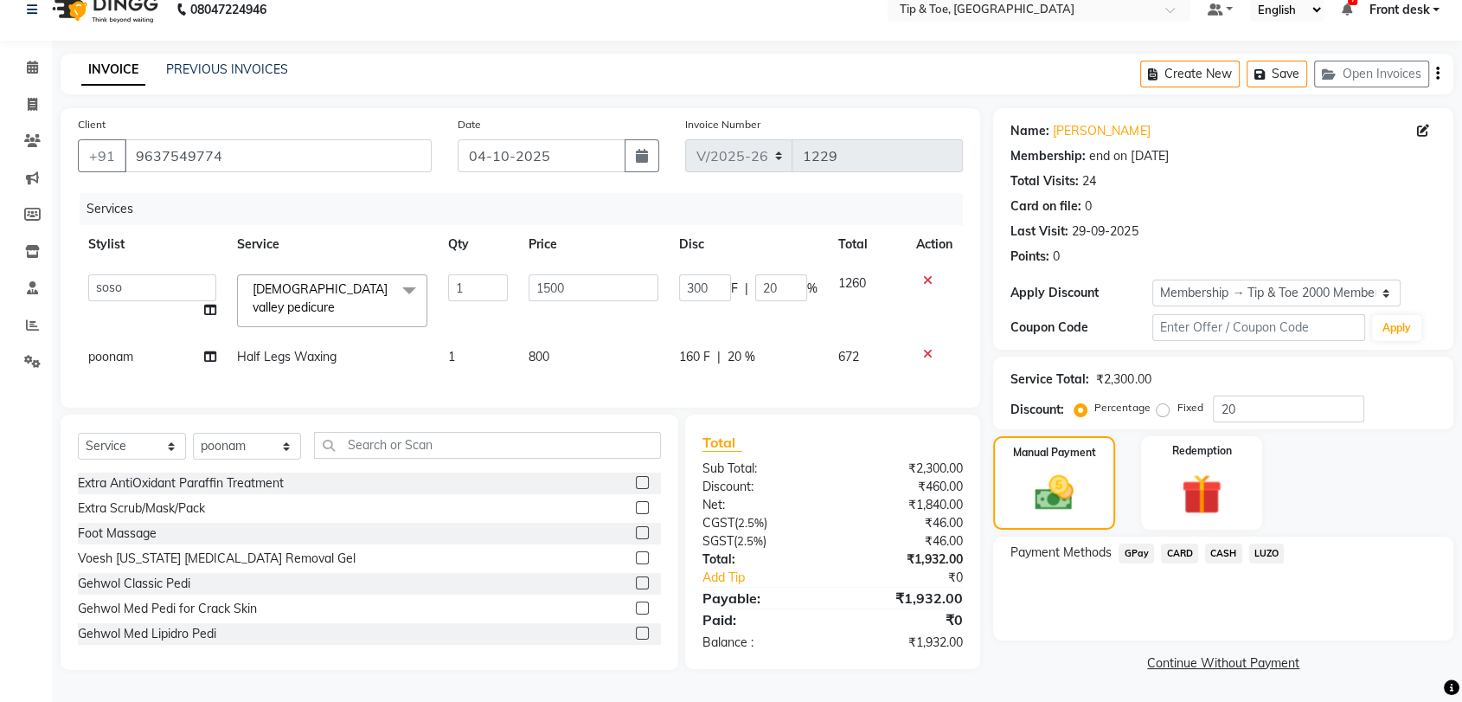
click at [1138, 555] on span "GPay" at bounding box center [1136, 553] width 35 height 20
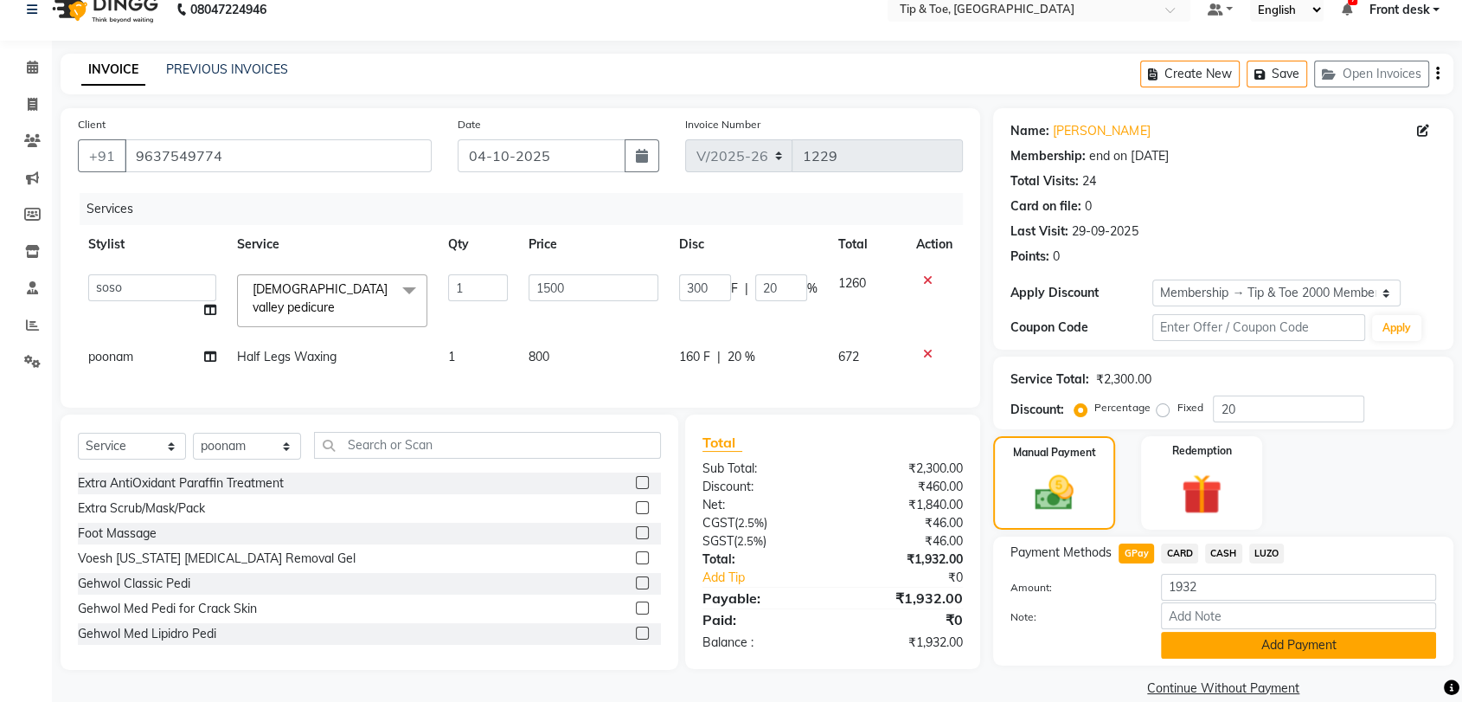
click at [1292, 635] on button "Add Payment" at bounding box center [1298, 645] width 275 height 27
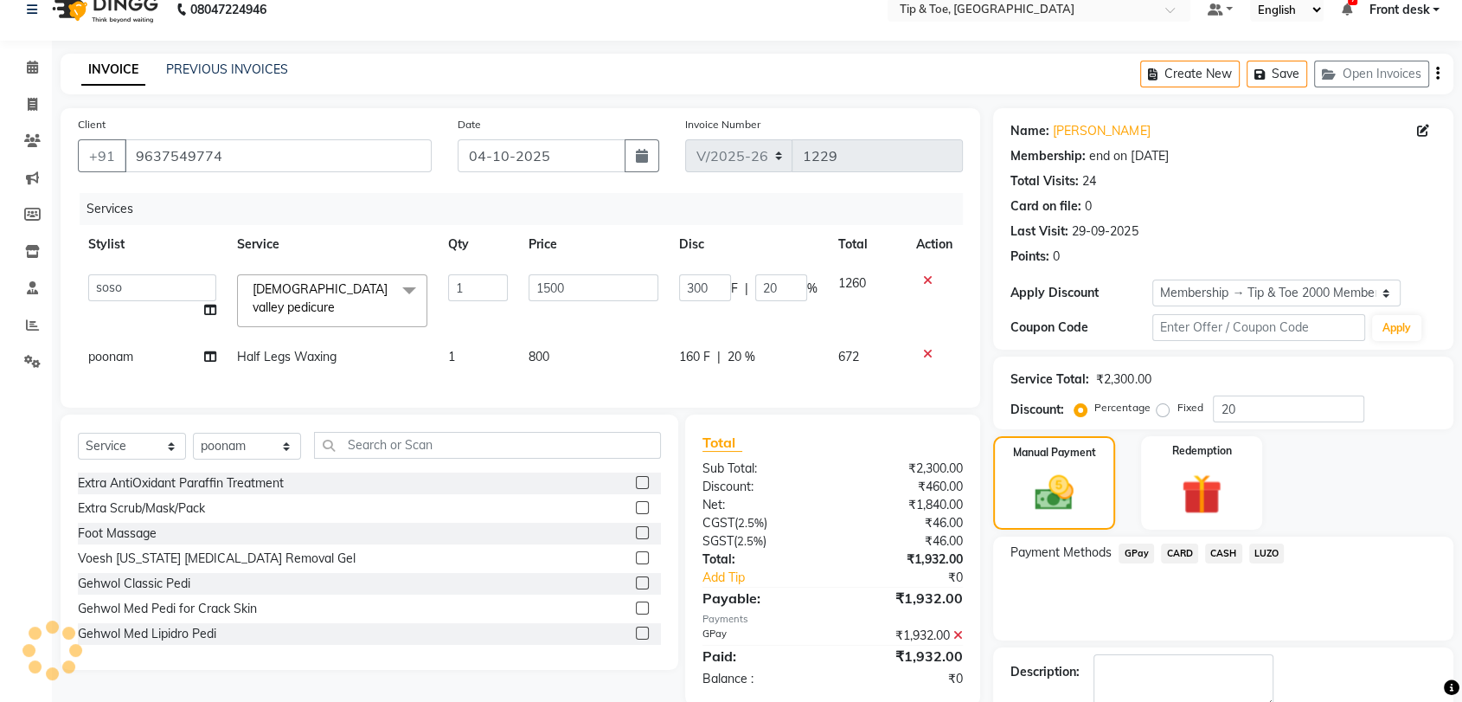
scroll to position [118, 0]
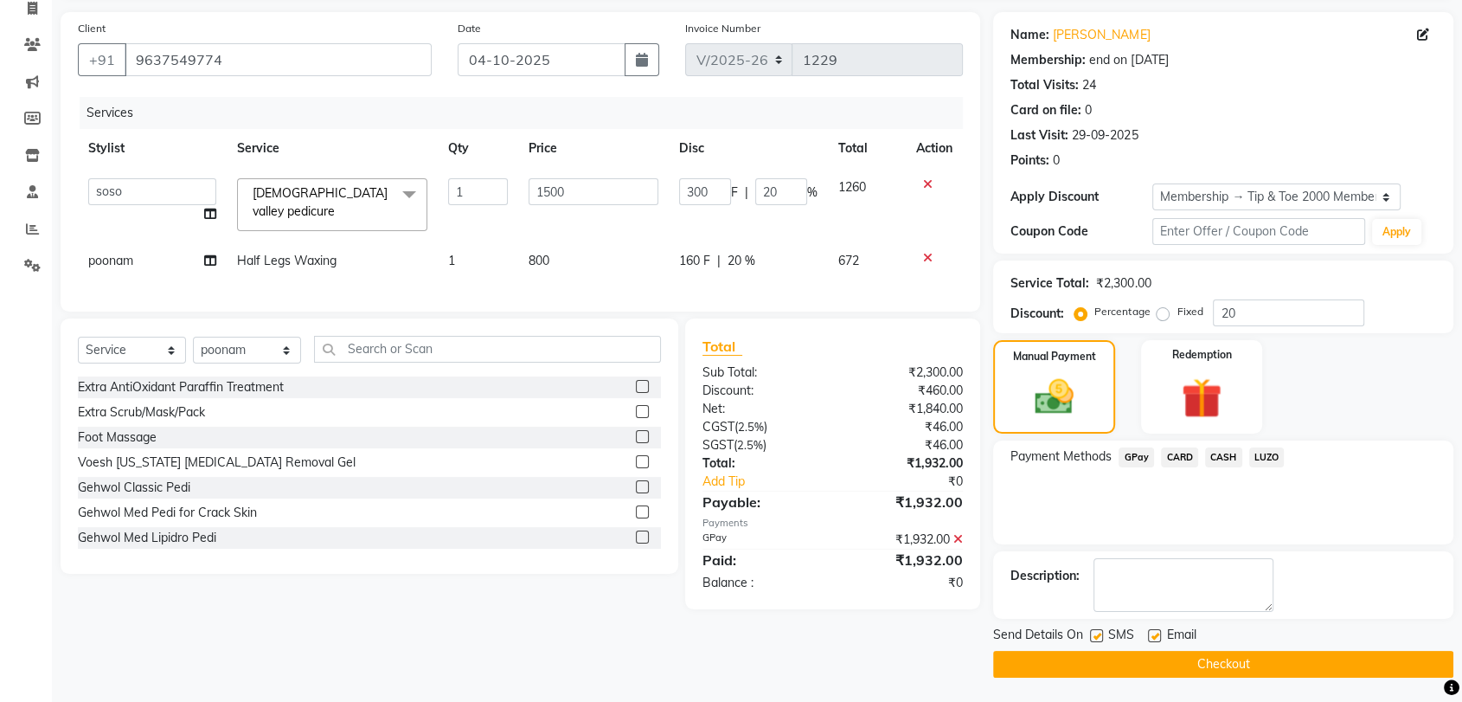
click at [1253, 657] on button "Checkout" at bounding box center [1223, 664] width 460 height 27
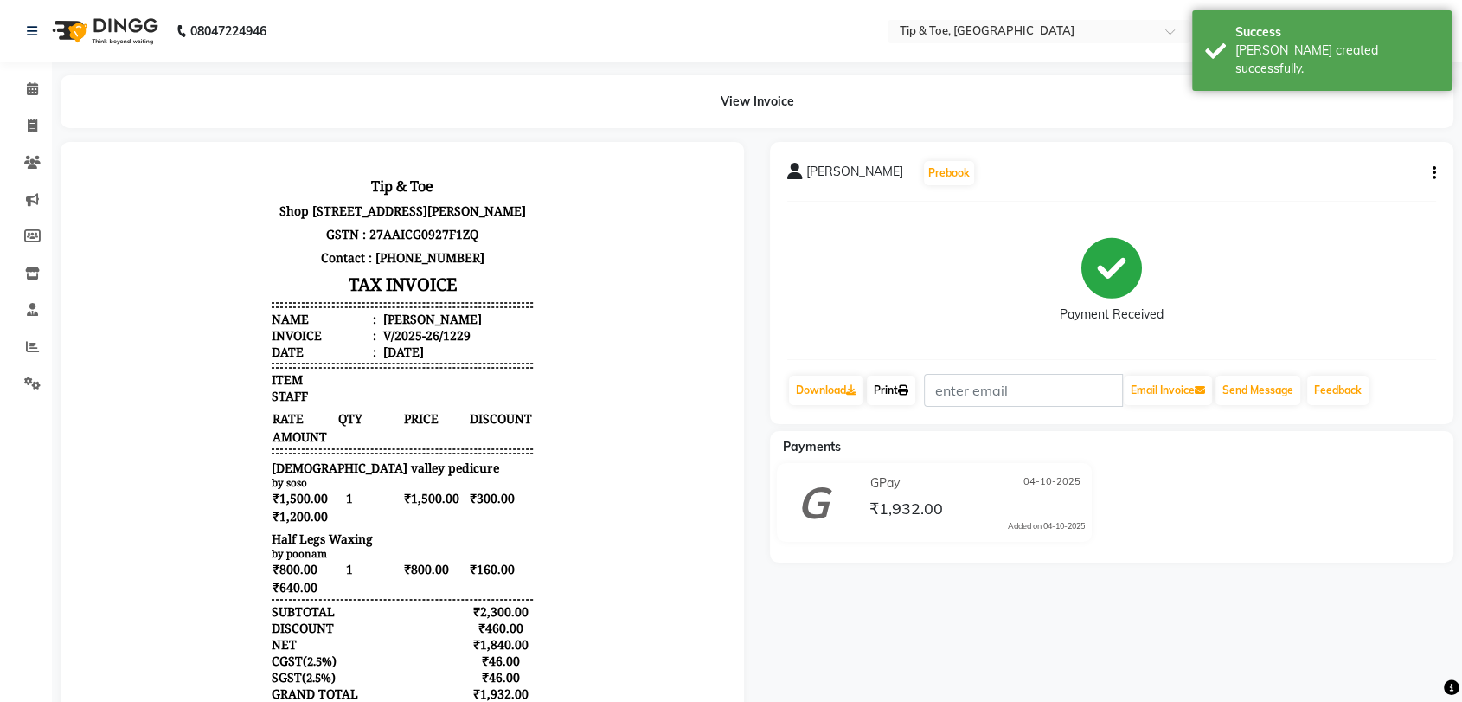
drag, startPoint x: 898, startPoint y: 390, endPoint x: 891, endPoint y: 432, distance: 42.1
click at [898, 390] on link "Print" at bounding box center [891, 390] width 48 height 29
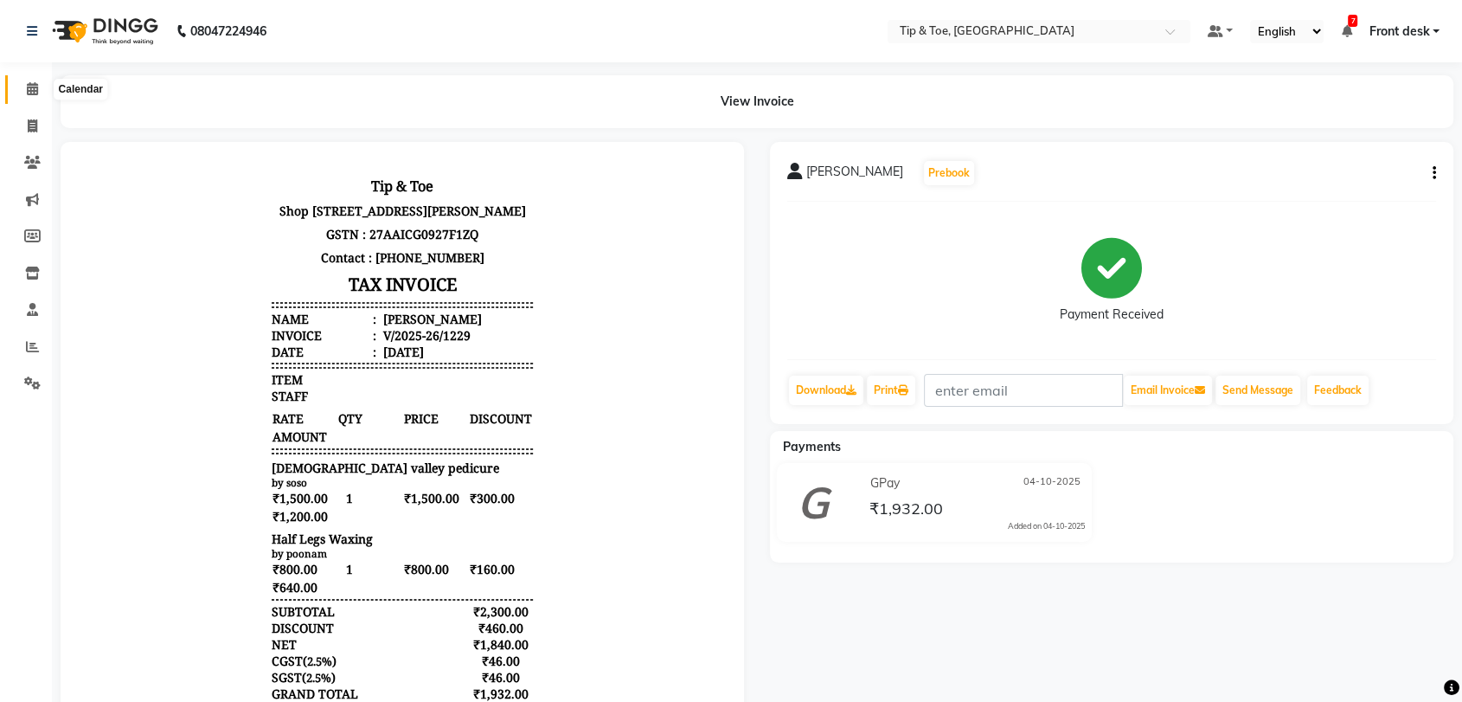
click at [32, 80] on span at bounding box center [32, 90] width 30 height 20
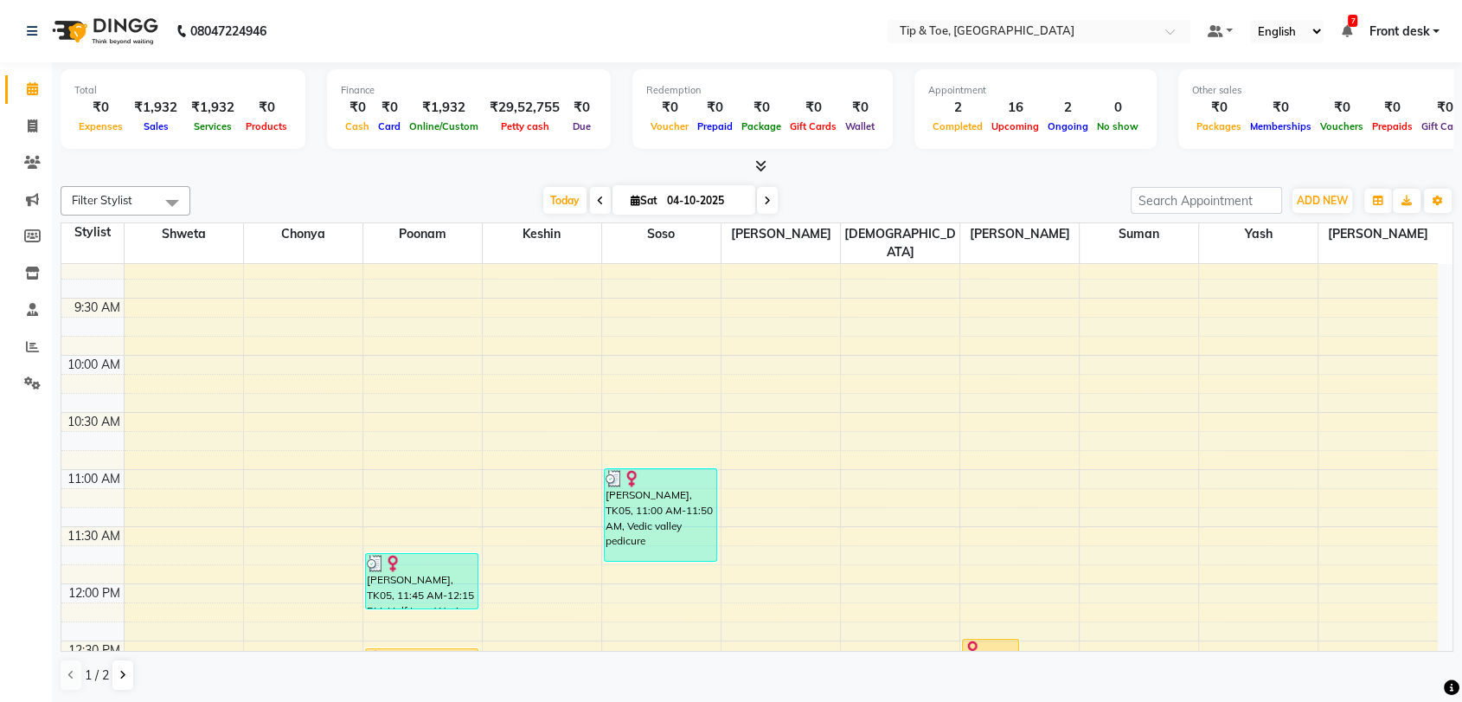
scroll to position [576, 0]
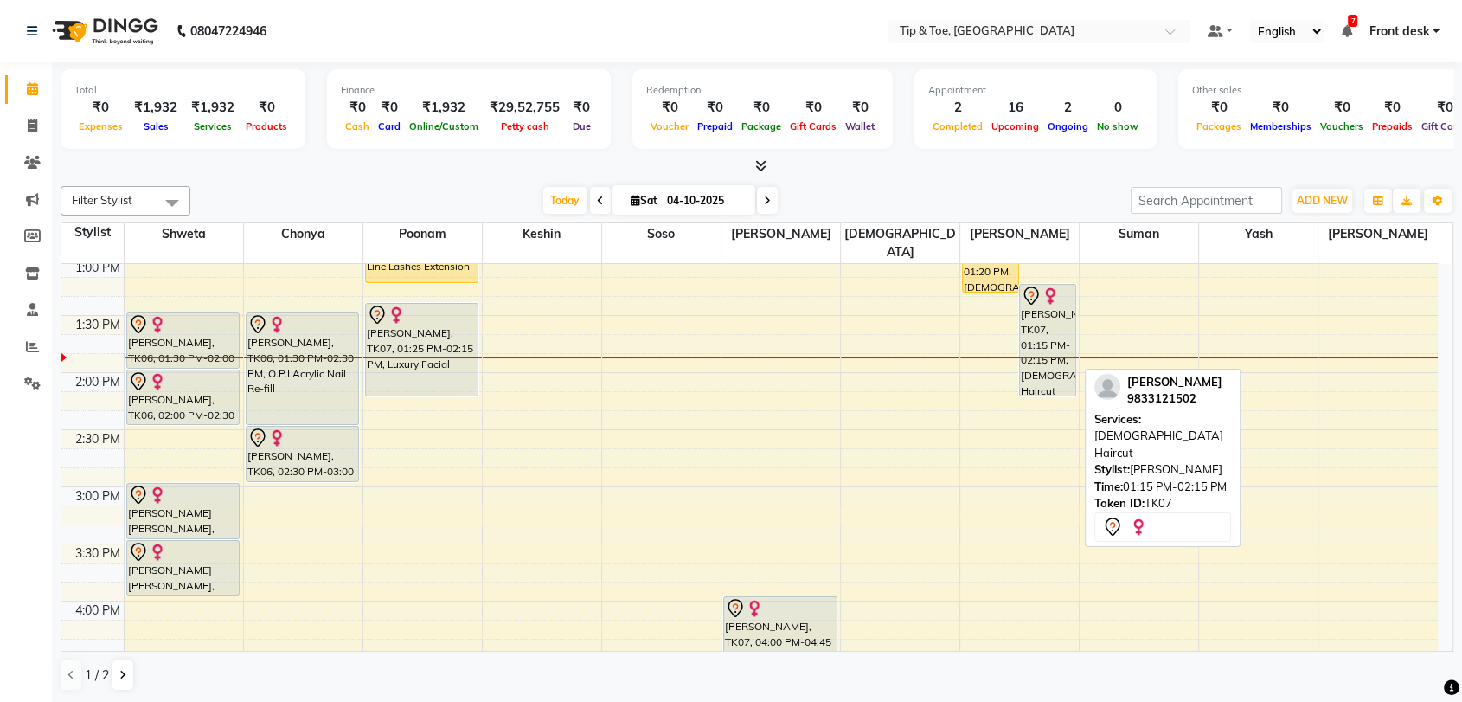
click at [1045, 287] on div "Sujata, TK07, 01:15 PM-02:15 PM, Female Haircut" at bounding box center [1047, 340] width 55 height 111
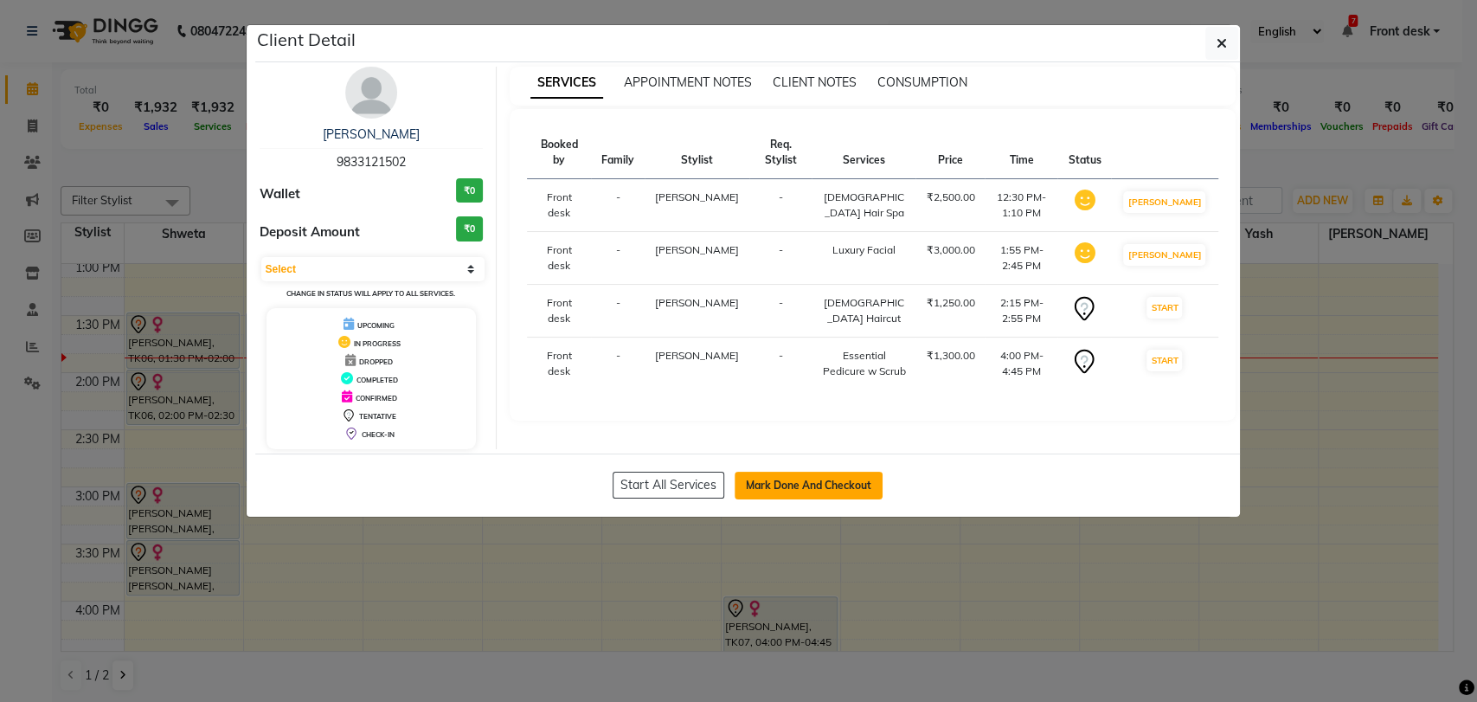
click at [831, 472] on button "Mark Done And Checkout" at bounding box center [809, 486] width 148 height 28
select select "service"
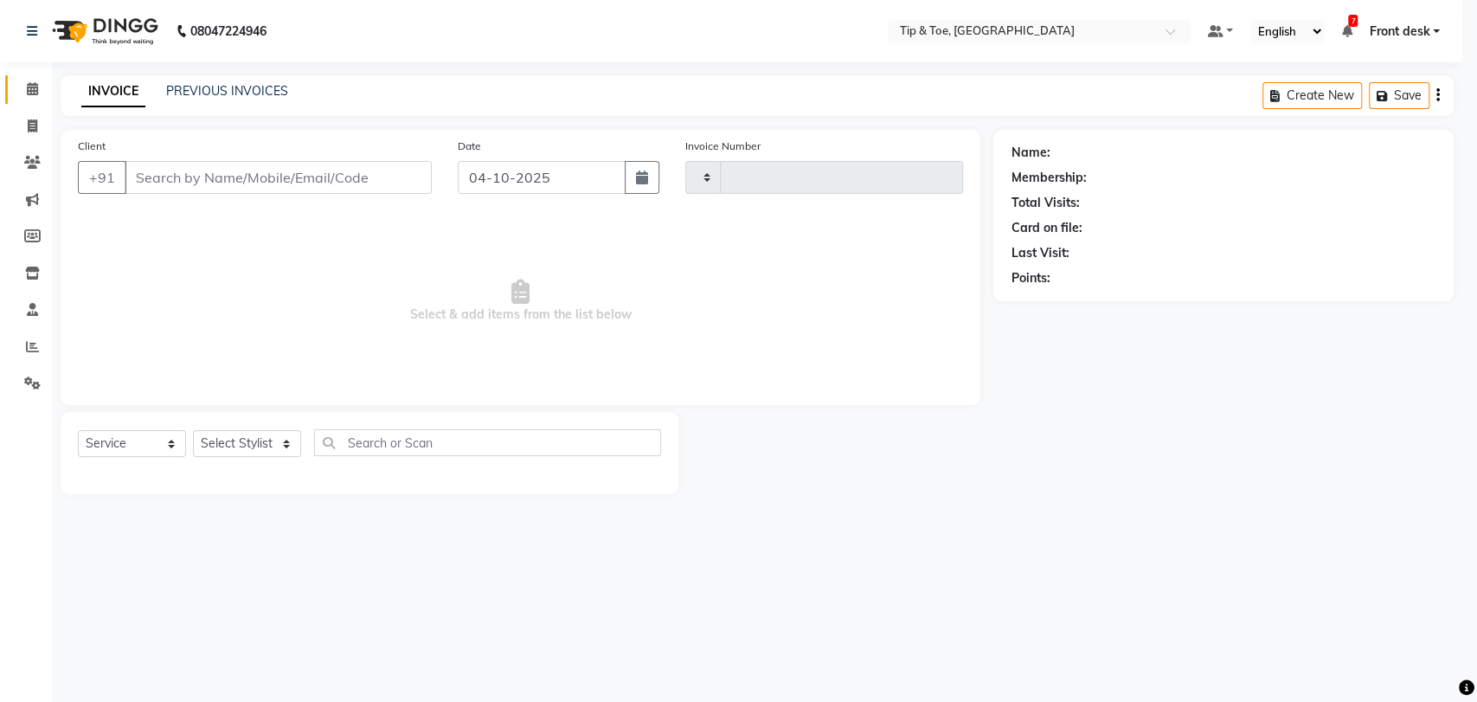
type input "1231"
select select "5942"
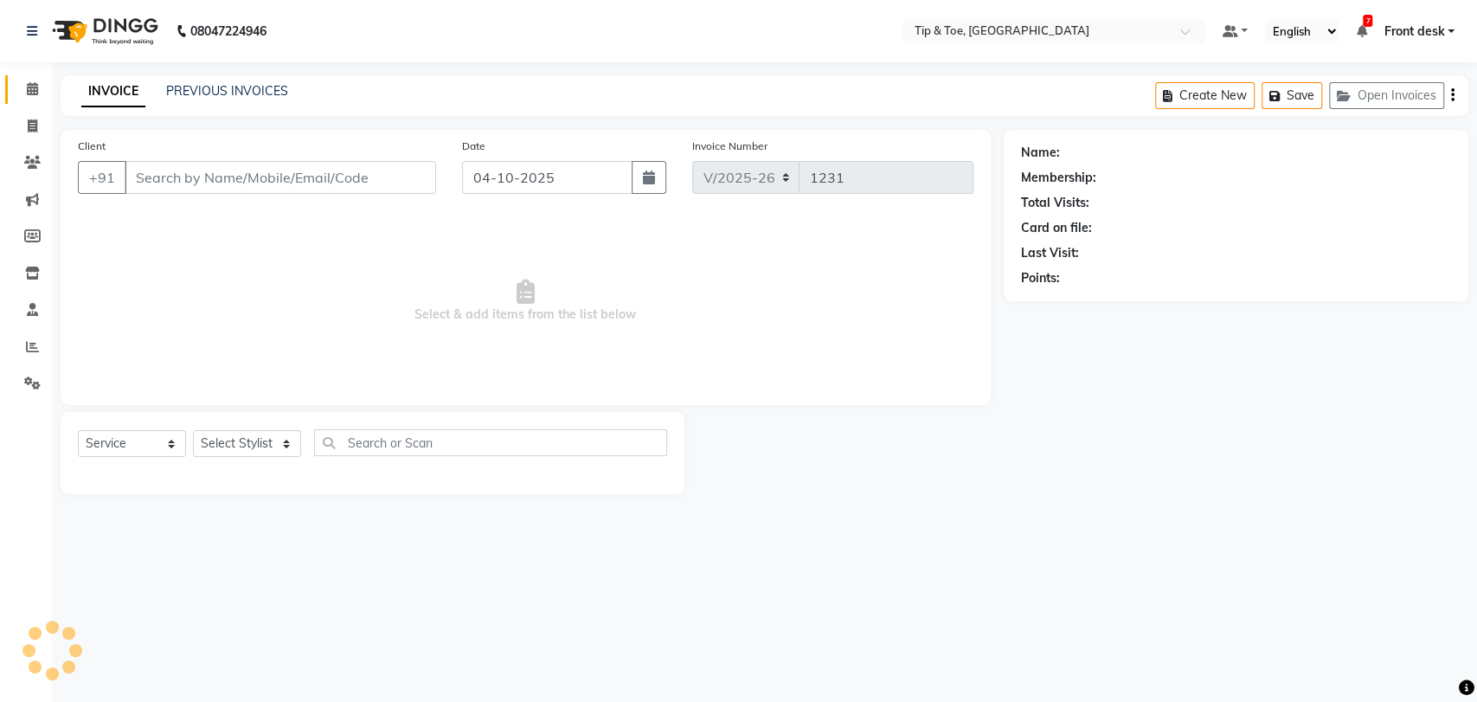
type input "9833121502"
select select "89543"
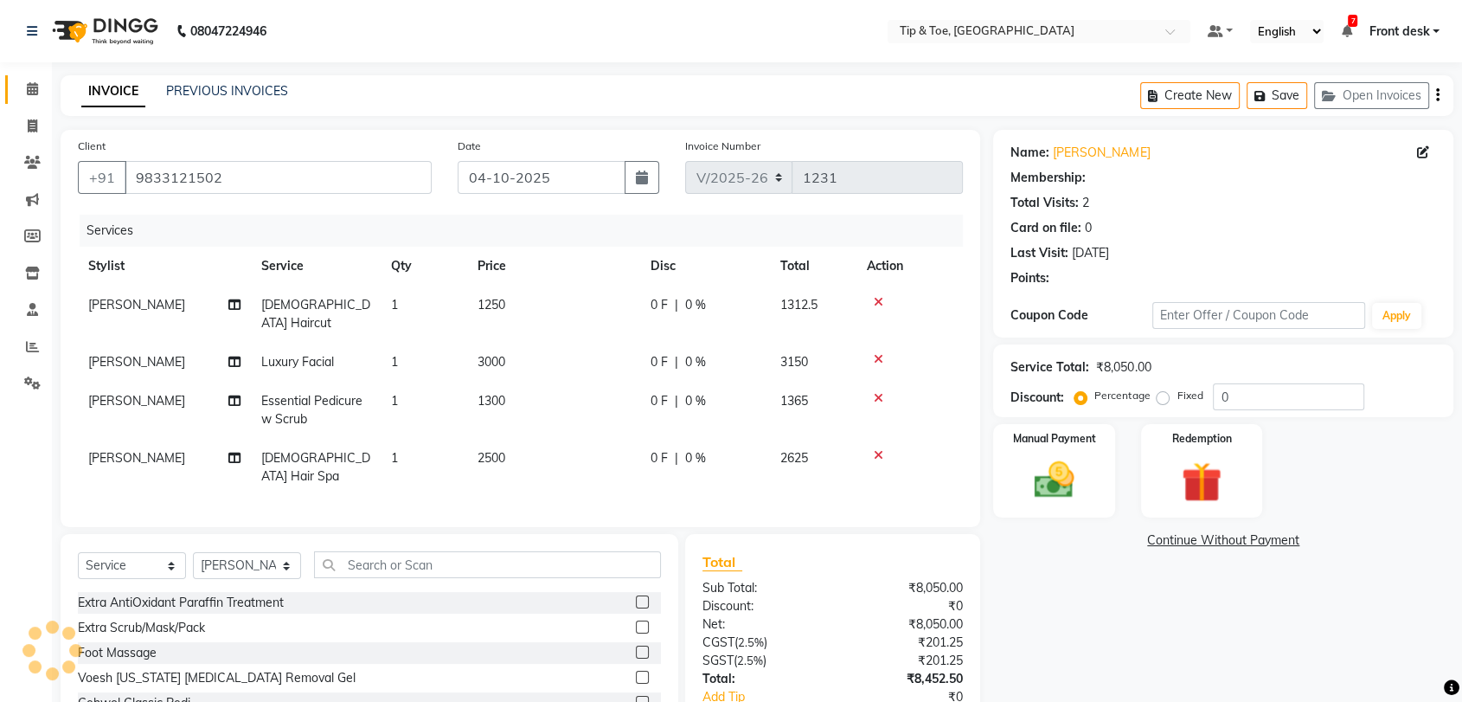
select select "1: Object"
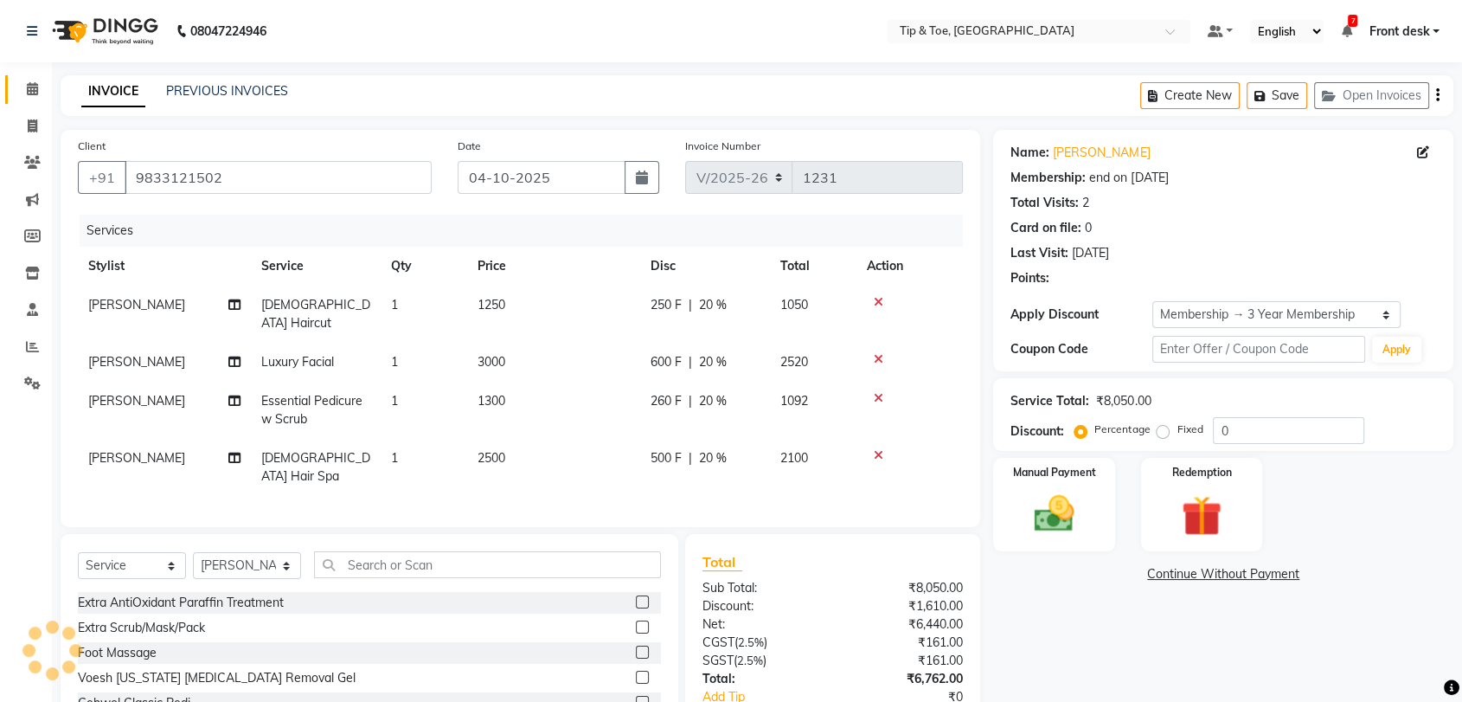
type input "20"
click at [318, 354] on span "Luxury Facial" at bounding box center [297, 362] width 73 height 16
select select "93729"
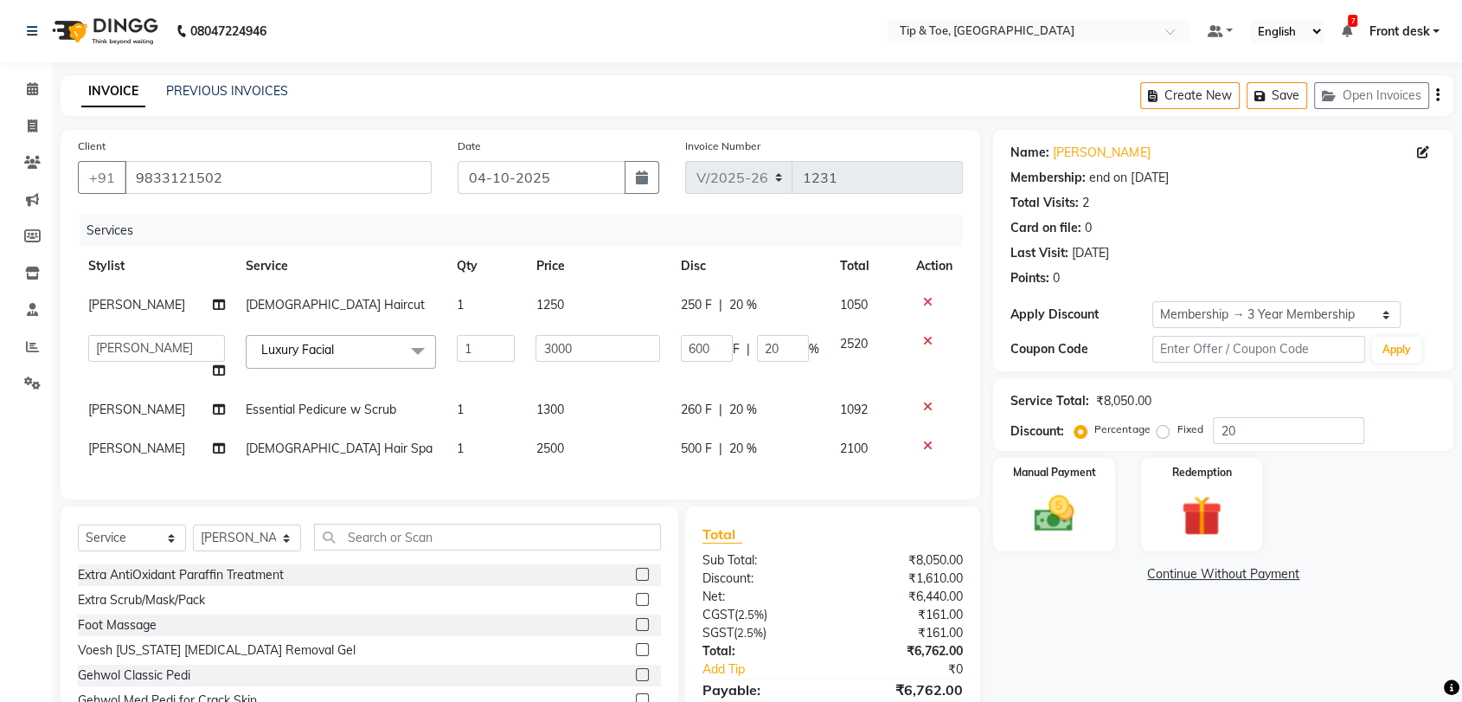
click at [334, 348] on link "x" at bounding box center [338, 350] width 8 height 16
checkbox input "false"
type input "0"
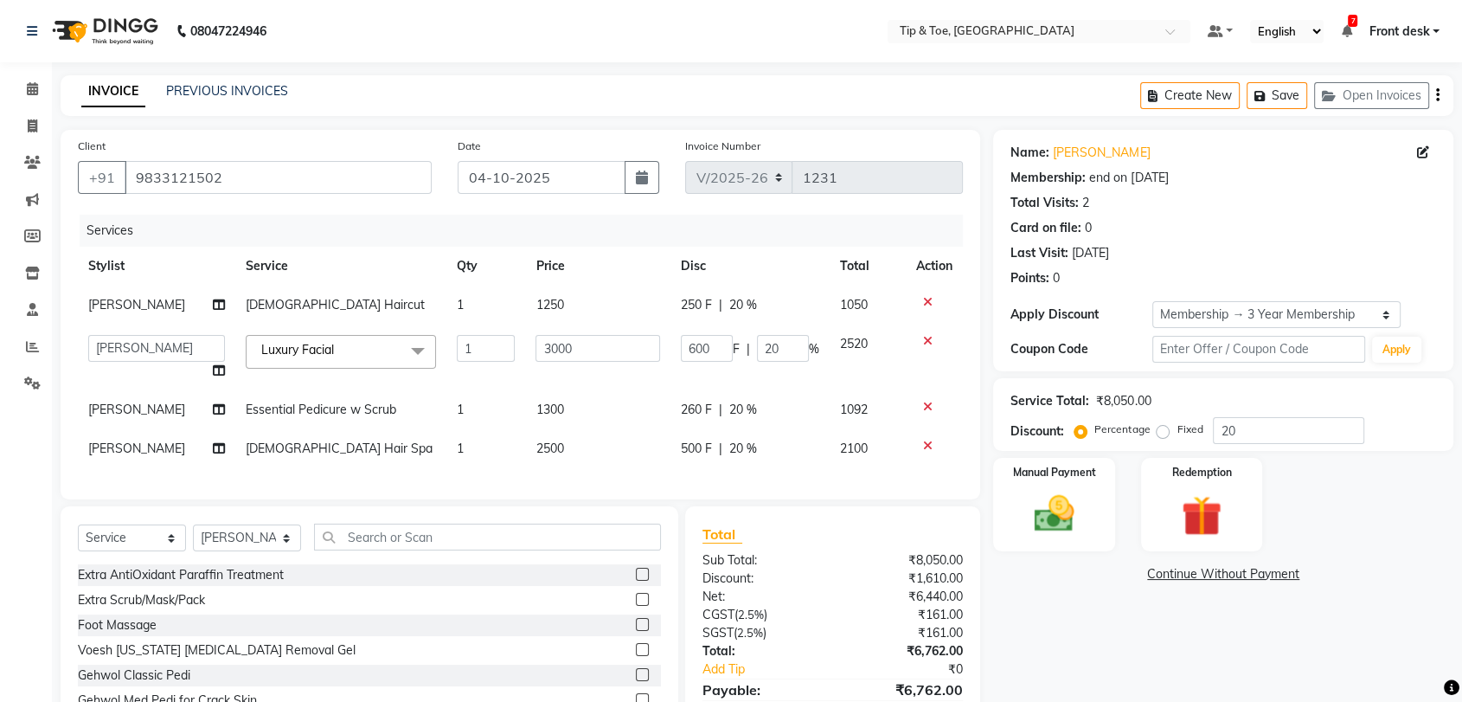
type input "0"
click at [338, 353] on span "Select" at bounding box center [341, 350] width 190 height 30
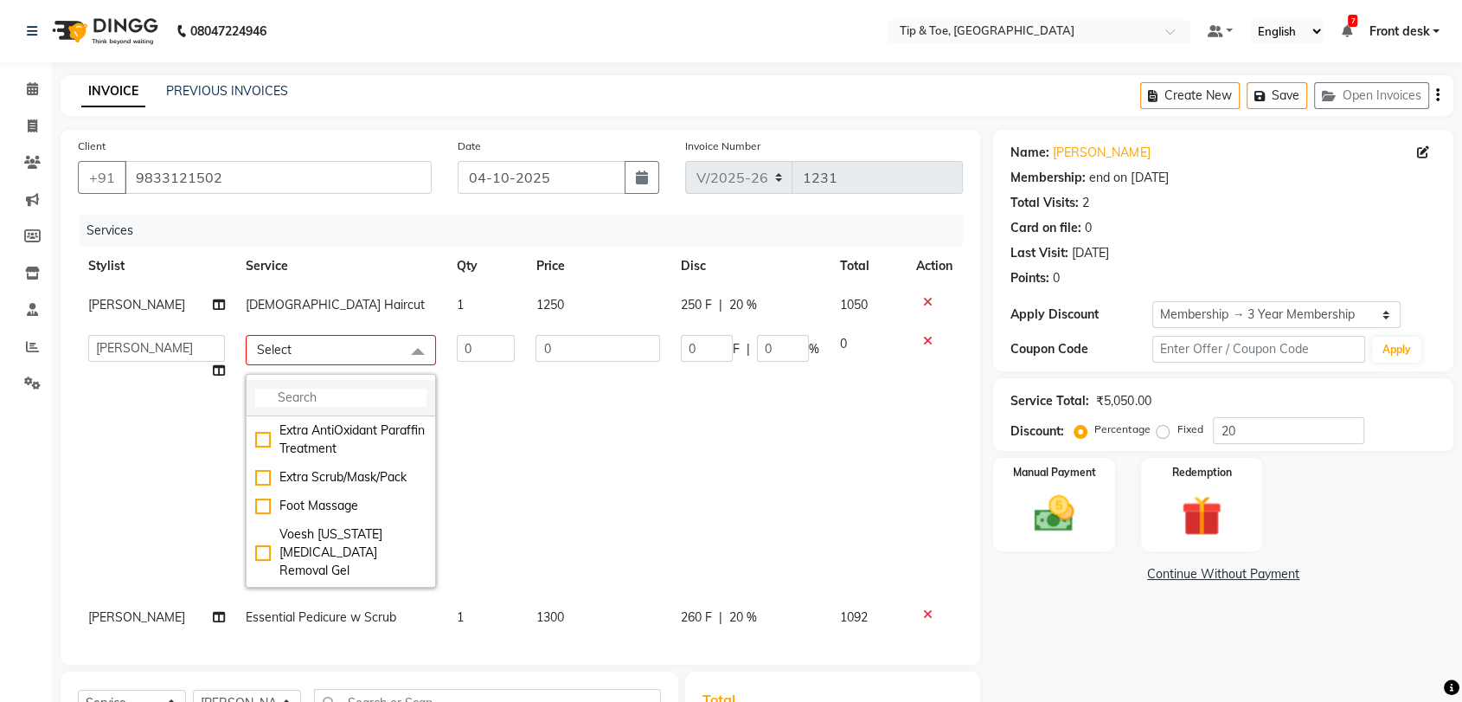
click at [351, 397] on input "multiselect-search" at bounding box center [340, 397] width 171 height 18
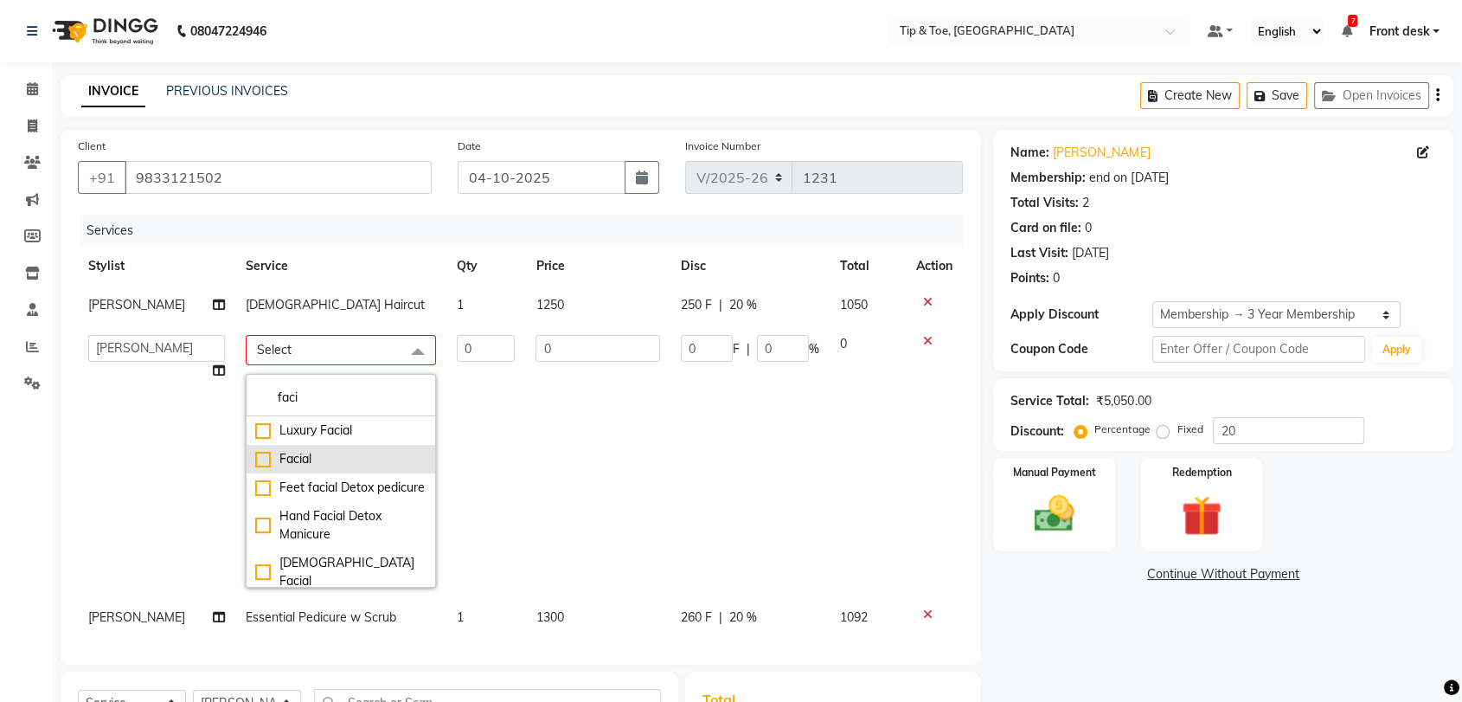
type input "faci"
click at [255, 456] on div "Facial" at bounding box center [340, 459] width 171 height 18
checkbox input "true"
type input "1"
type input "1800"
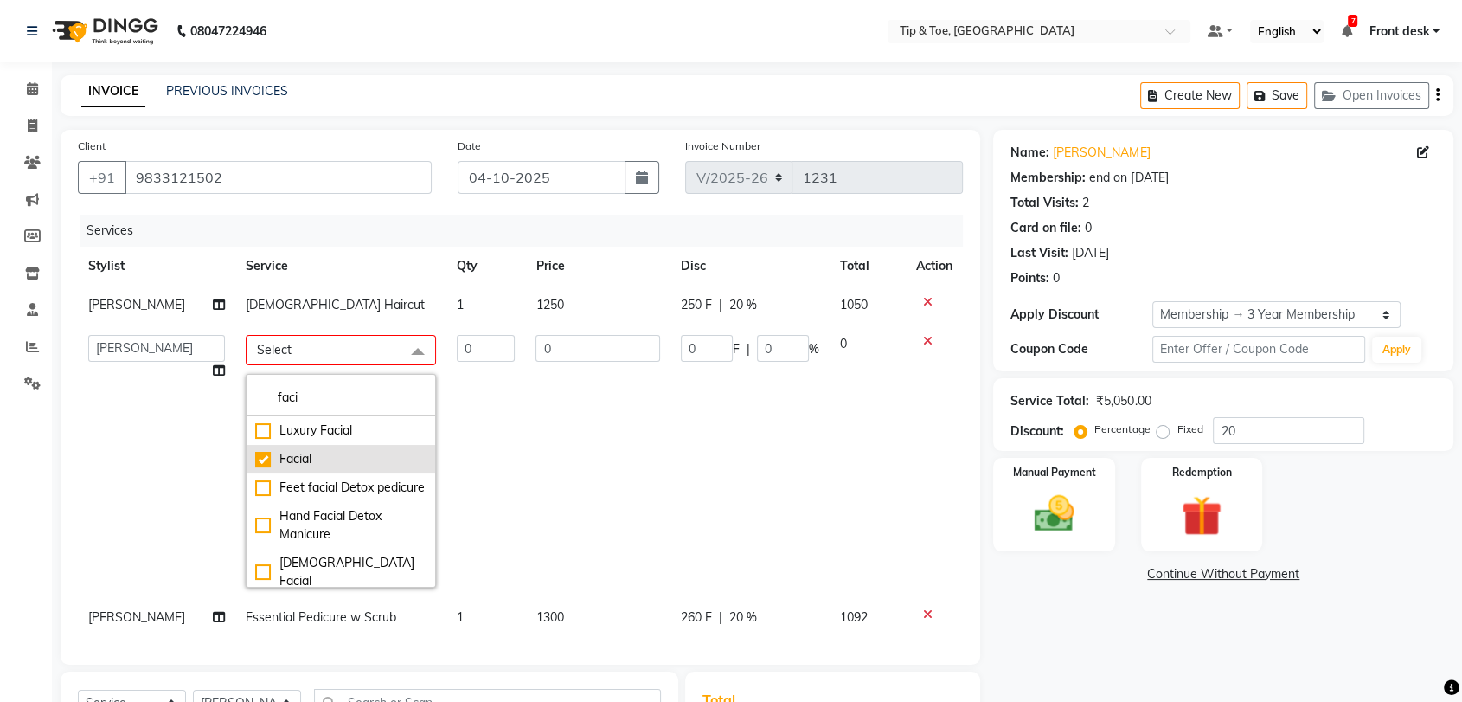
type input "360"
type input "20"
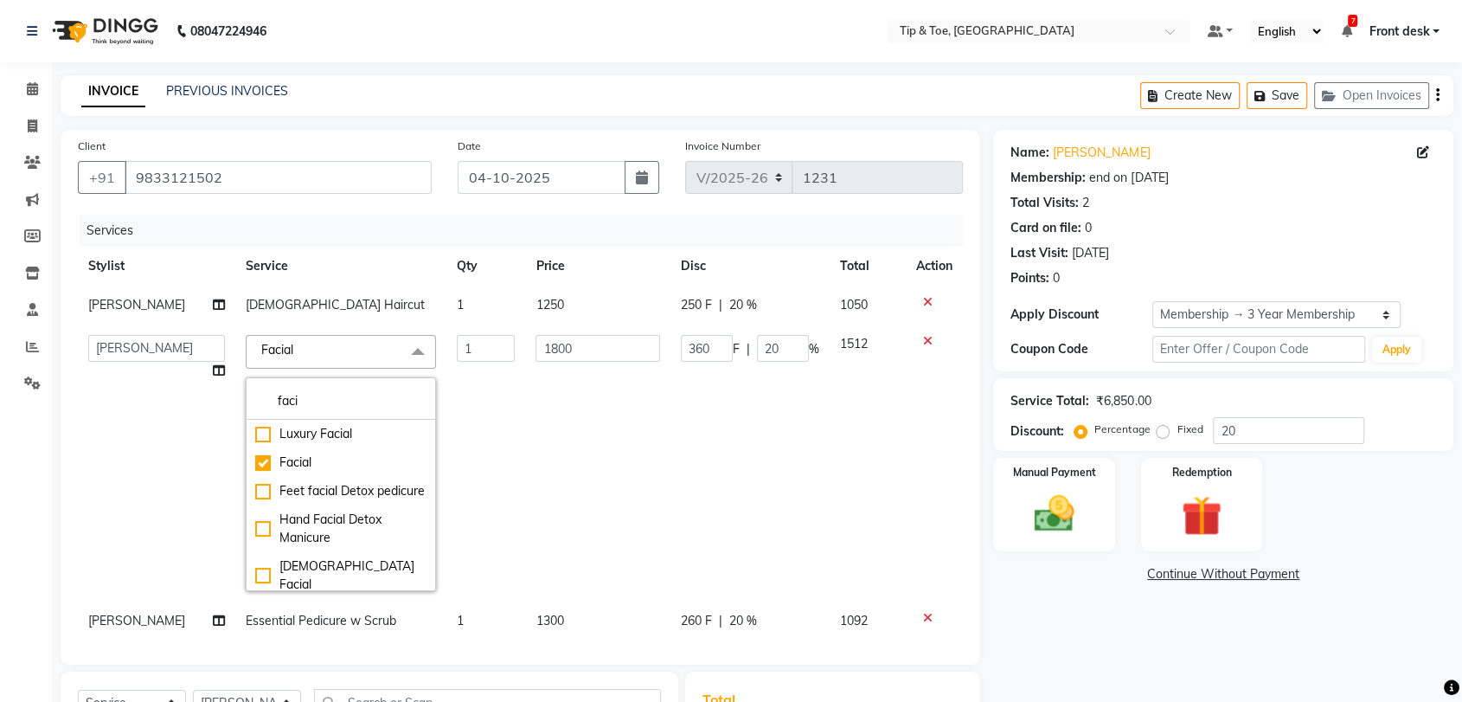
click at [548, 414] on td "1800" at bounding box center [597, 462] width 145 height 277
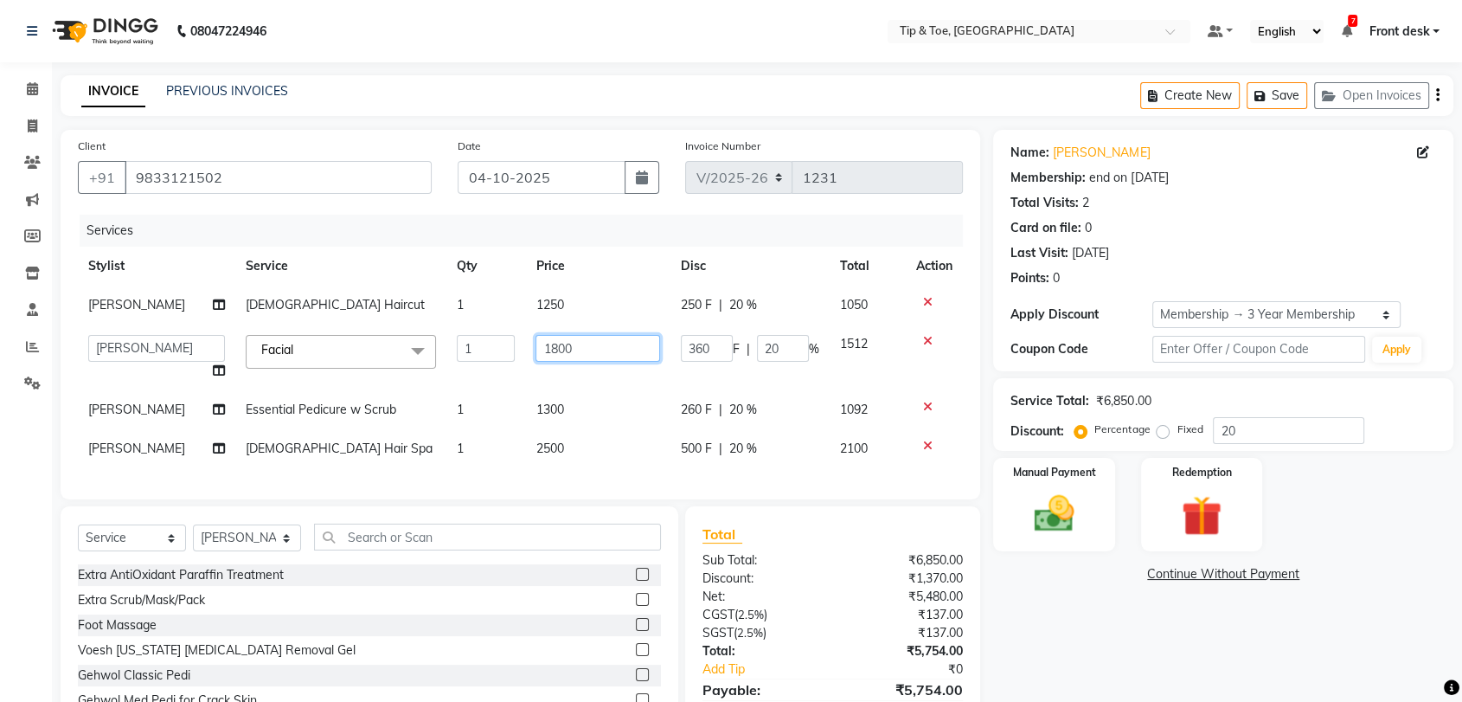
click at [580, 350] on input "1800" at bounding box center [598, 348] width 125 height 27
type input "1"
type input "2000"
click at [625, 384] on tbody "Sohail Female Haircut 1 1250 250 F | 20 % 1050 Altamash Chonya Front desk Ibrah…" at bounding box center [520, 377] width 885 height 183
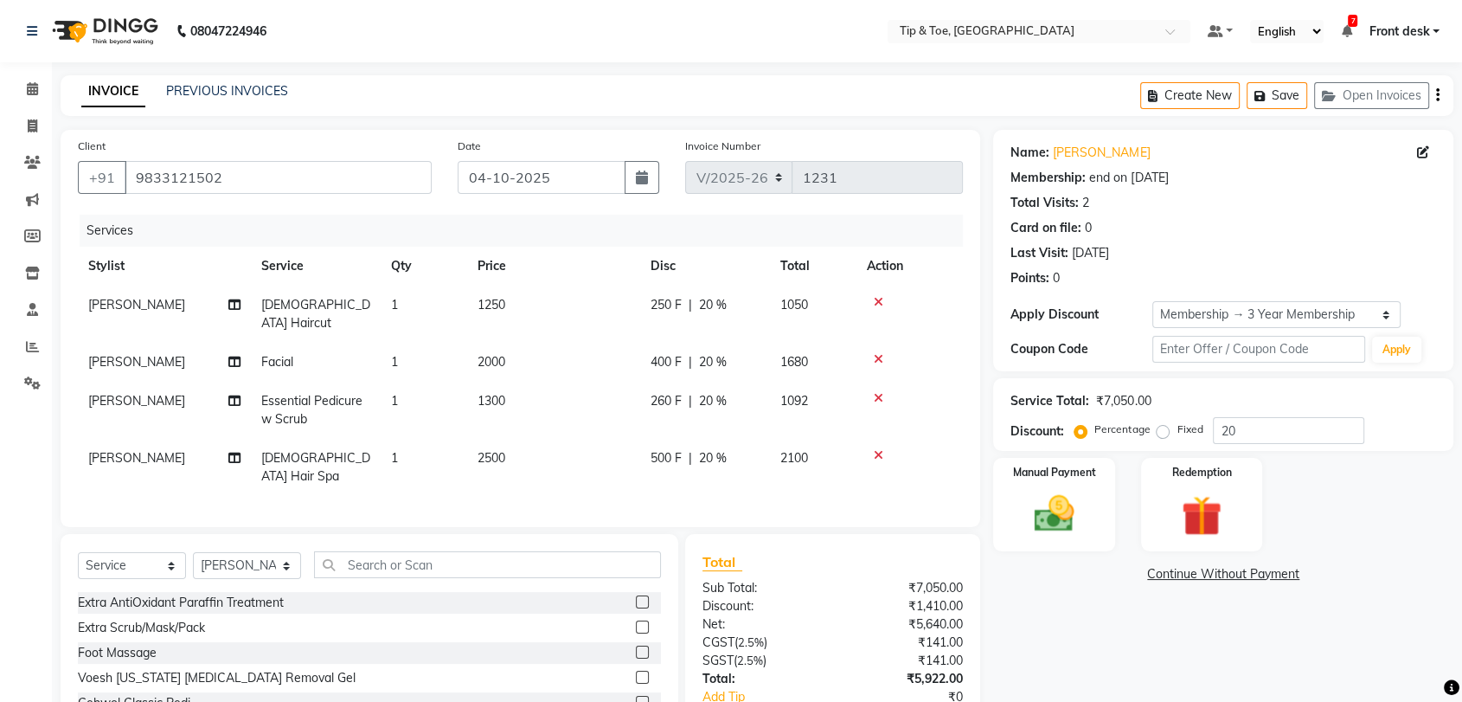
click at [307, 306] on span "[DEMOGRAPHIC_DATA] Haircut" at bounding box center [315, 314] width 109 height 34
select select "89543"
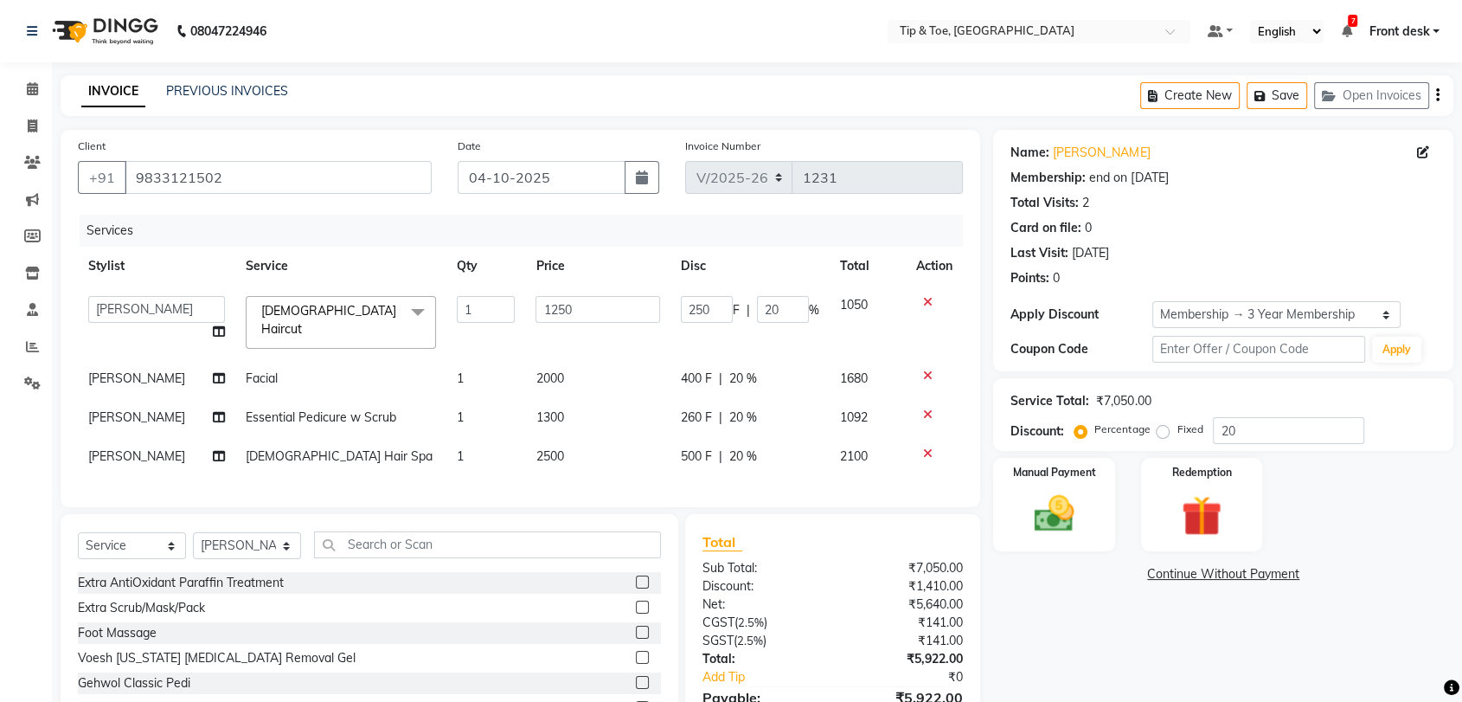
click at [309, 319] on span "Female Haircut x" at bounding box center [333, 320] width 152 height 37
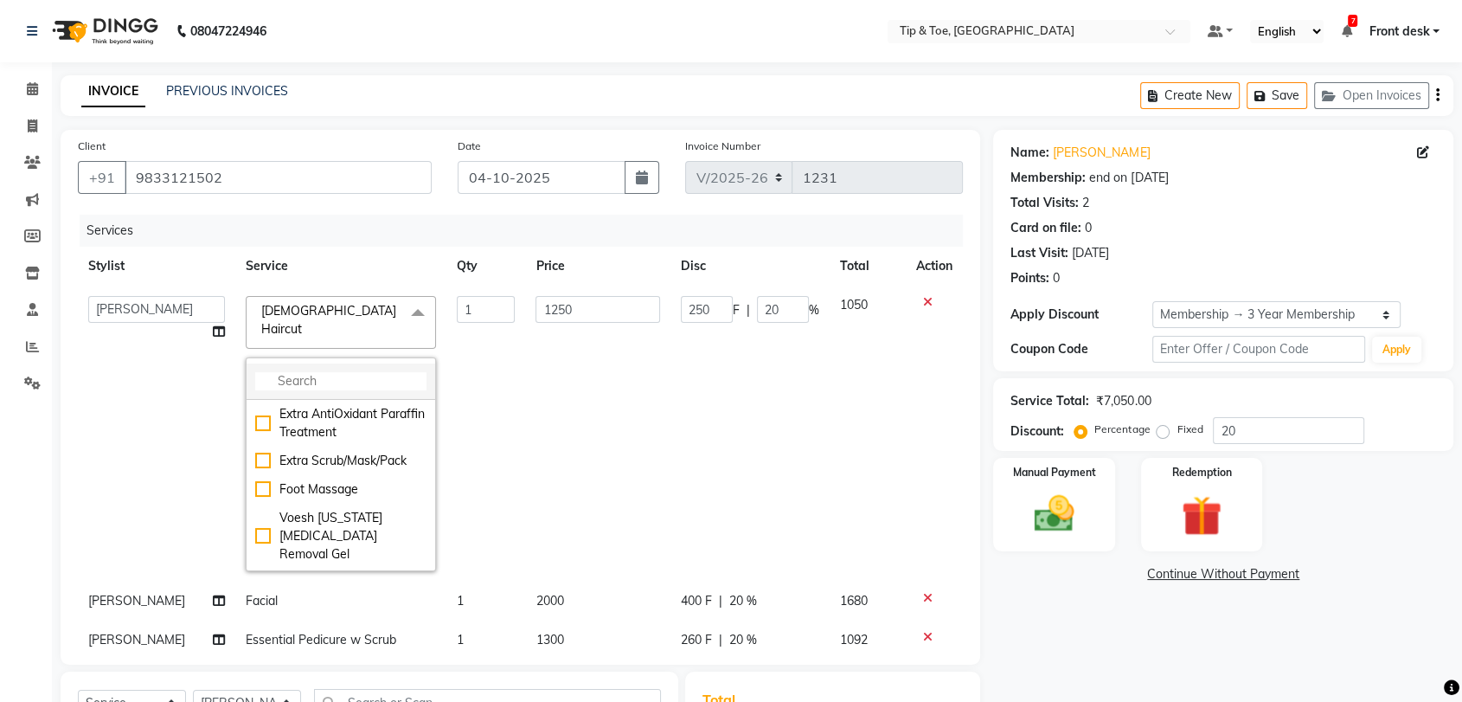
click at [341, 372] on input "multiselect-search" at bounding box center [340, 381] width 171 height 18
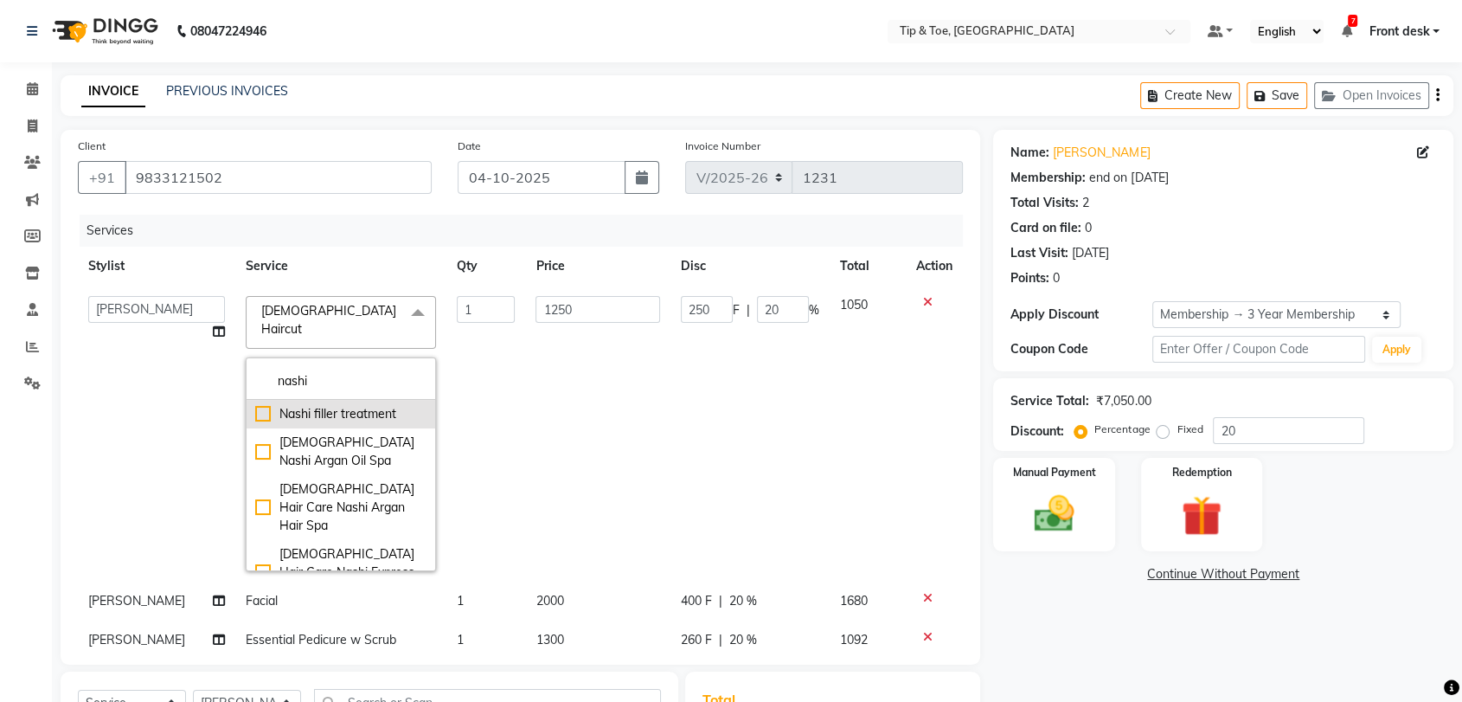
type input "nashi"
click at [255, 405] on div "Nashi filler treatment" at bounding box center [340, 414] width 171 height 18
checkbox input "true"
type input "2500"
type input "500"
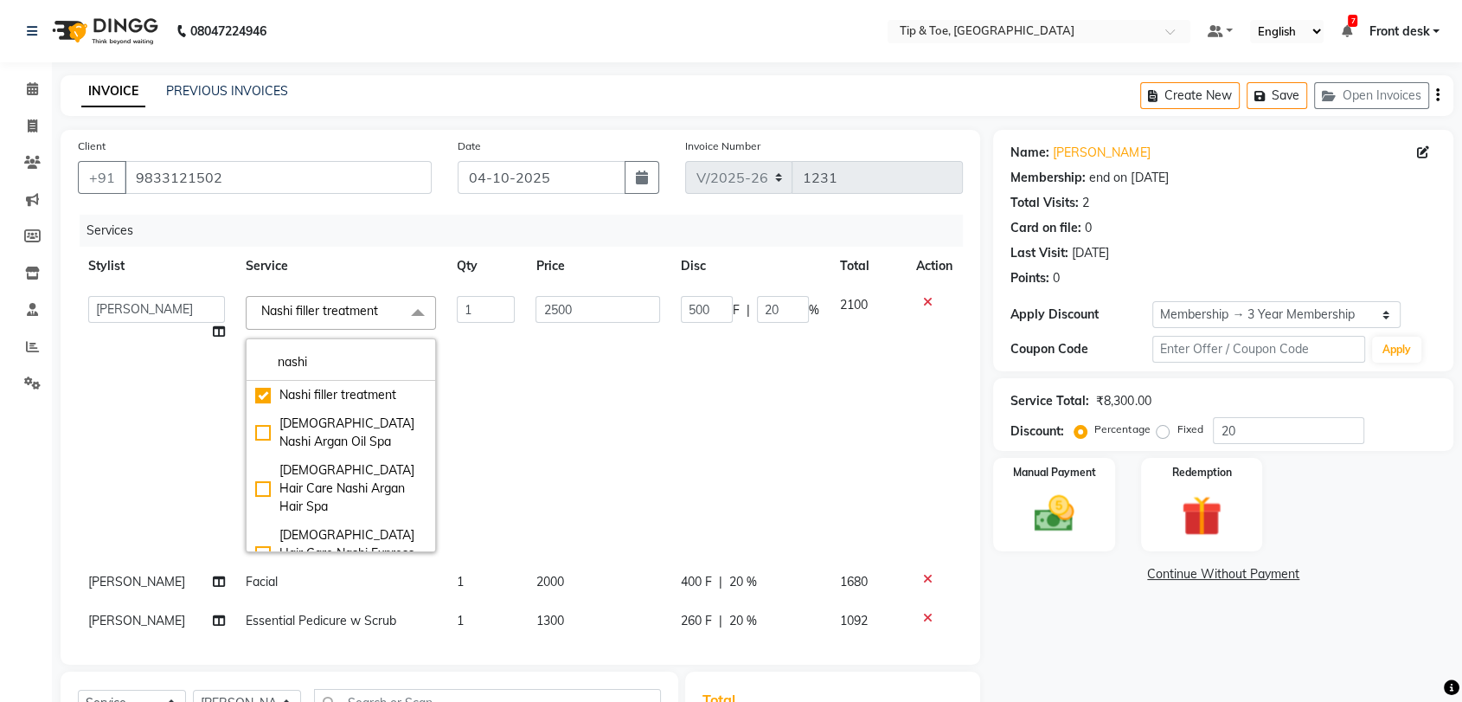
click at [377, 315] on span "Nashi filler treatment x" at bounding box center [323, 311] width 133 height 18
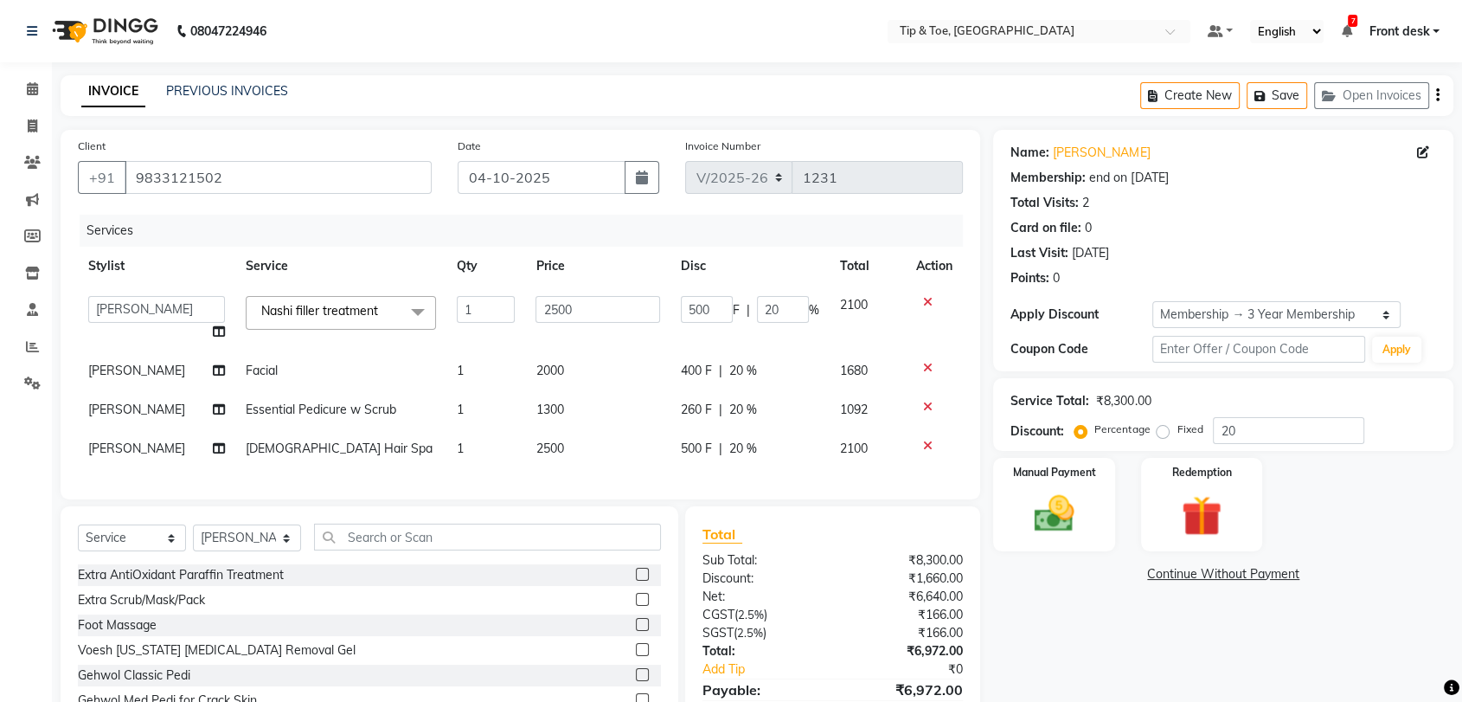
click at [305, 452] on span "Female Hair Spa" at bounding box center [339, 448] width 187 height 16
select select "89543"
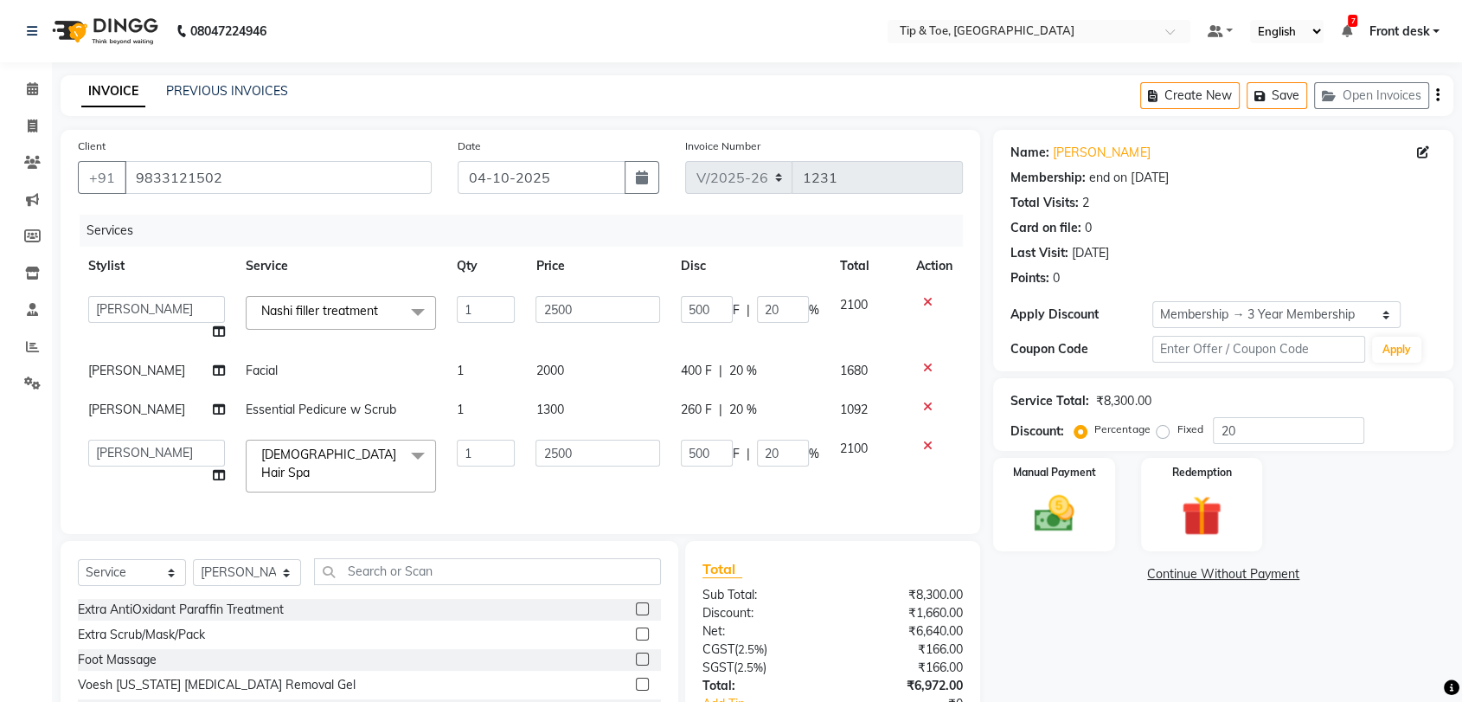
click at [310, 458] on span "Female Hair Spa" at bounding box center [328, 463] width 135 height 34
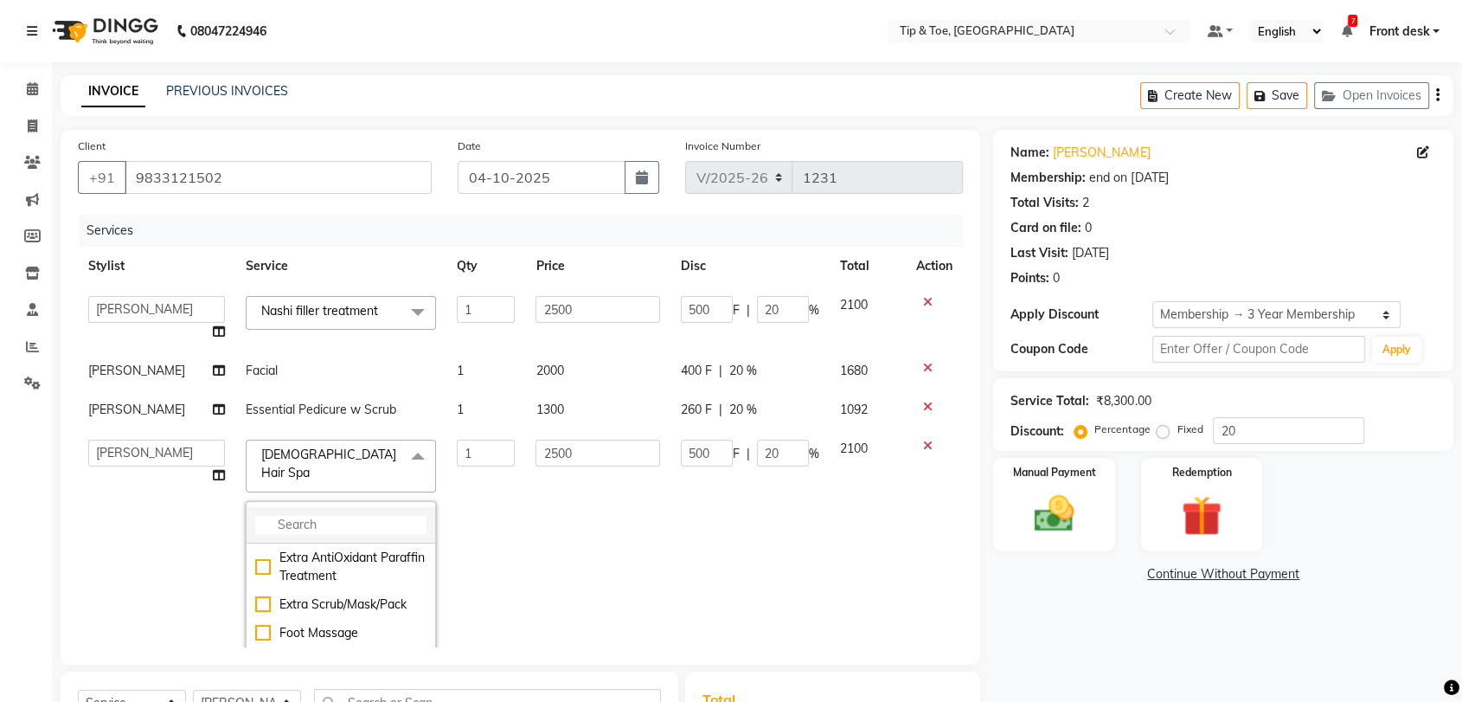
click at [319, 516] on input "multiselect-search" at bounding box center [340, 525] width 171 height 18
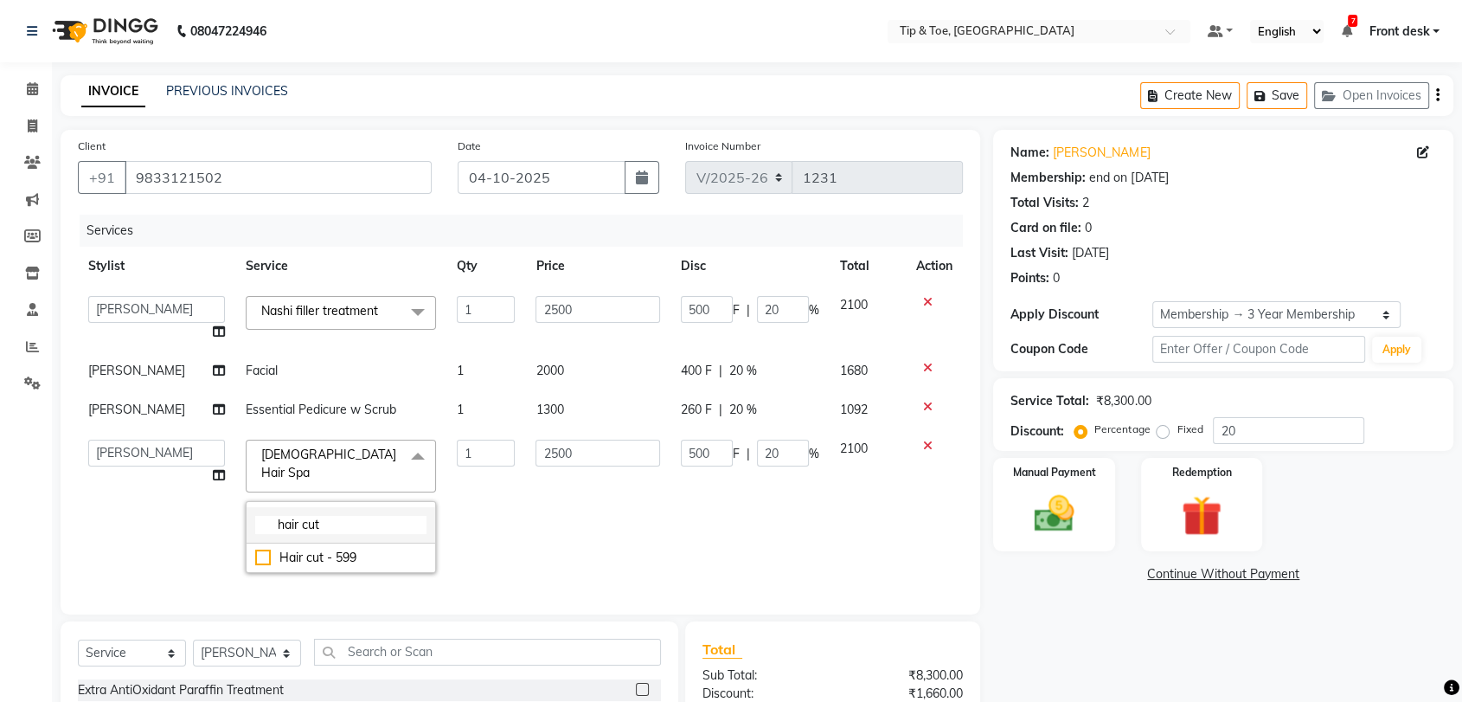
click at [356, 516] on input "hair cut" at bounding box center [340, 525] width 171 height 18
type input "hair cut"
click at [923, 446] on icon at bounding box center [928, 446] width 10 height 12
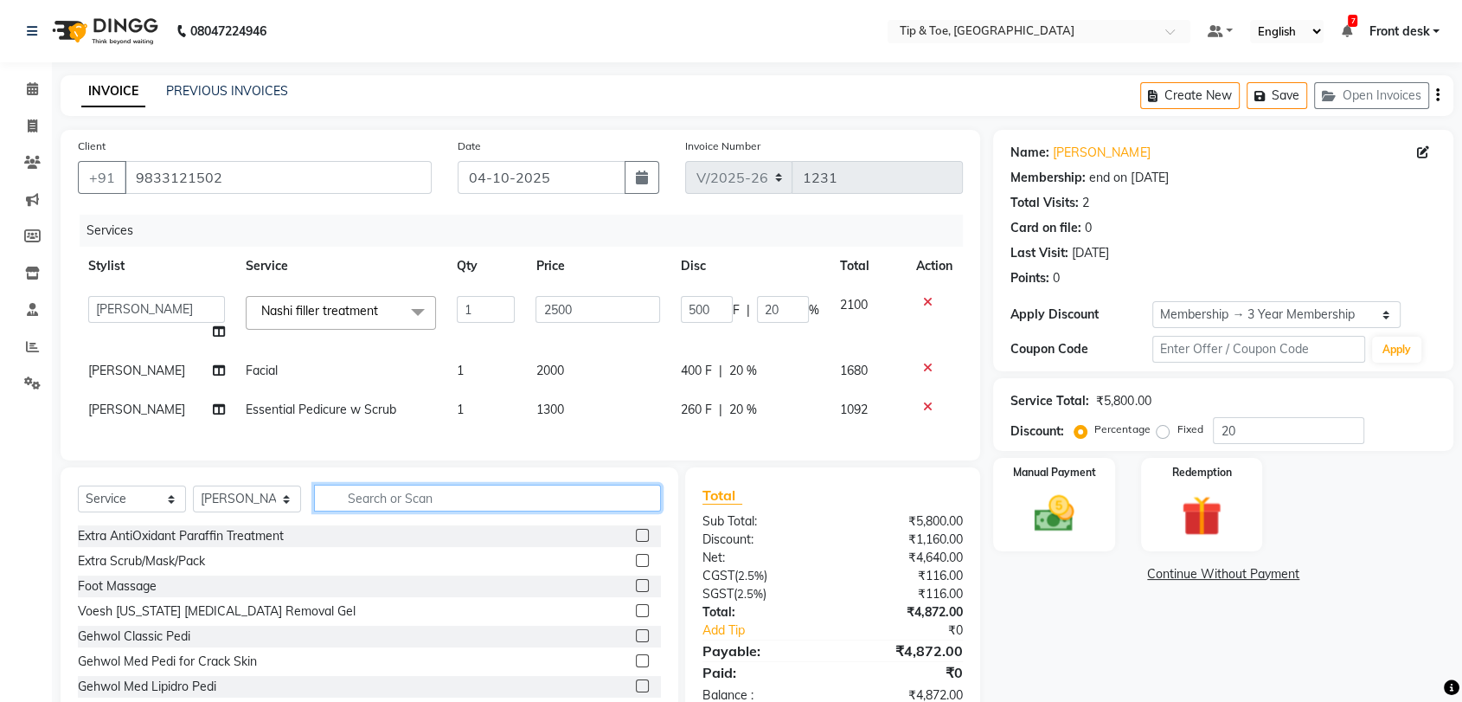
click at [394, 511] on input "text" at bounding box center [487, 498] width 347 height 27
type input "hair cut"
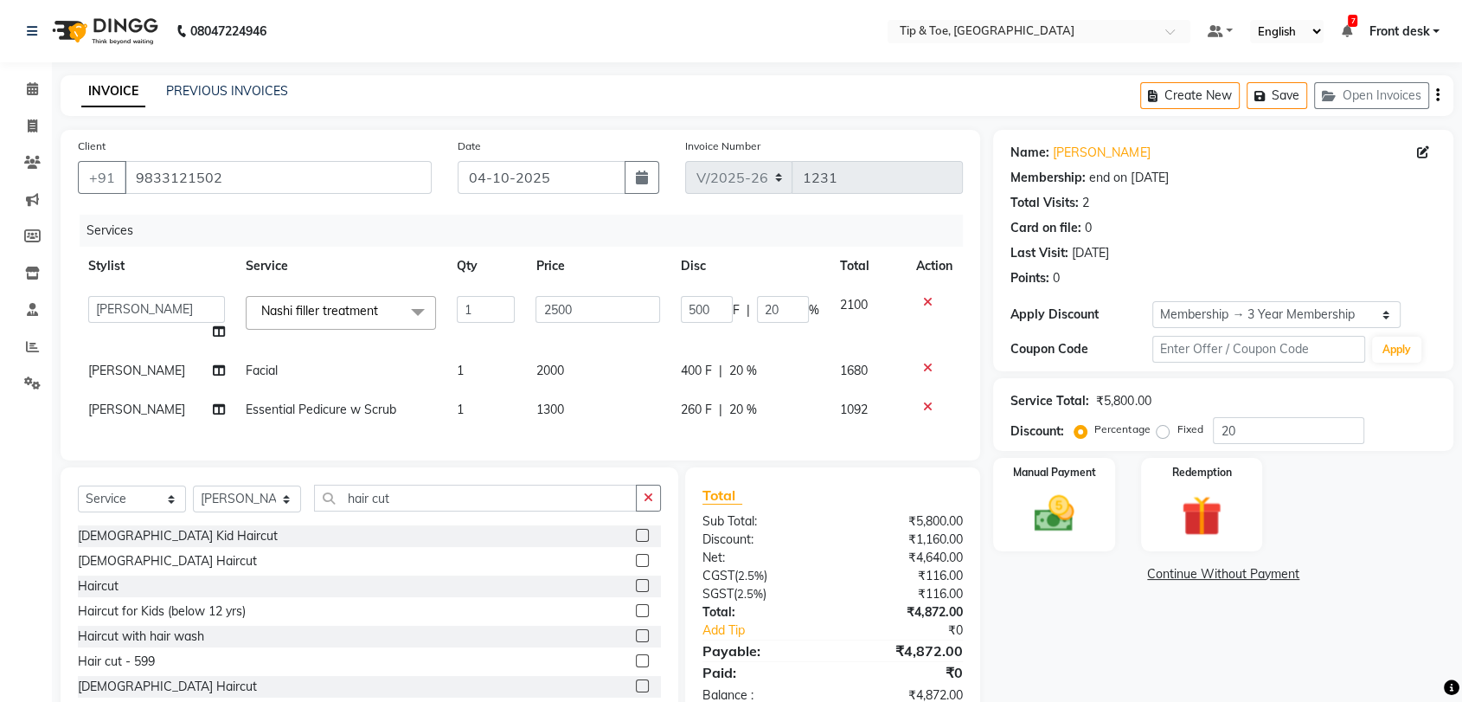
click at [636, 567] on label at bounding box center [642, 560] width 13 height 13
click at [636, 567] on input "checkbox" at bounding box center [641, 560] width 11 height 11
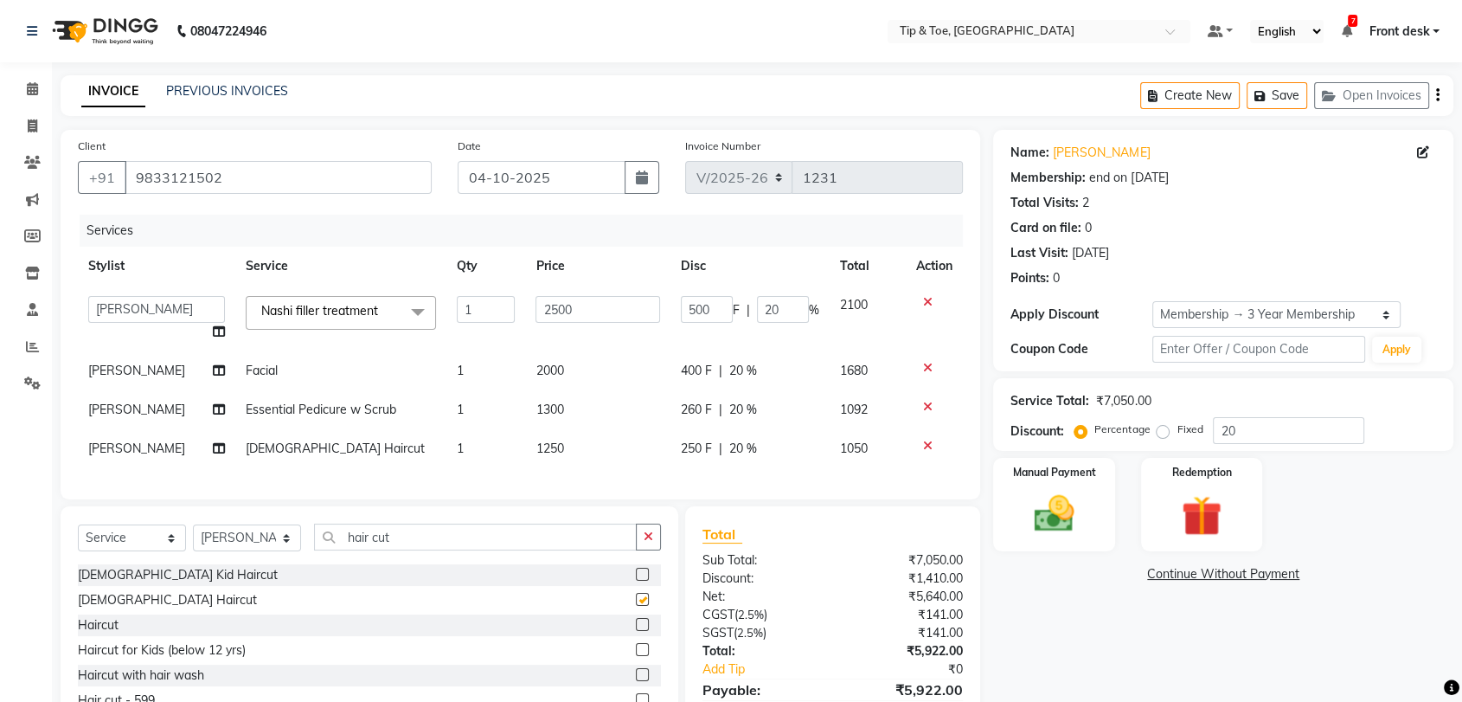
checkbox input "false"
click at [546, 453] on span "1250" at bounding box center [550, 448] width 28 height 16
select select "89543"
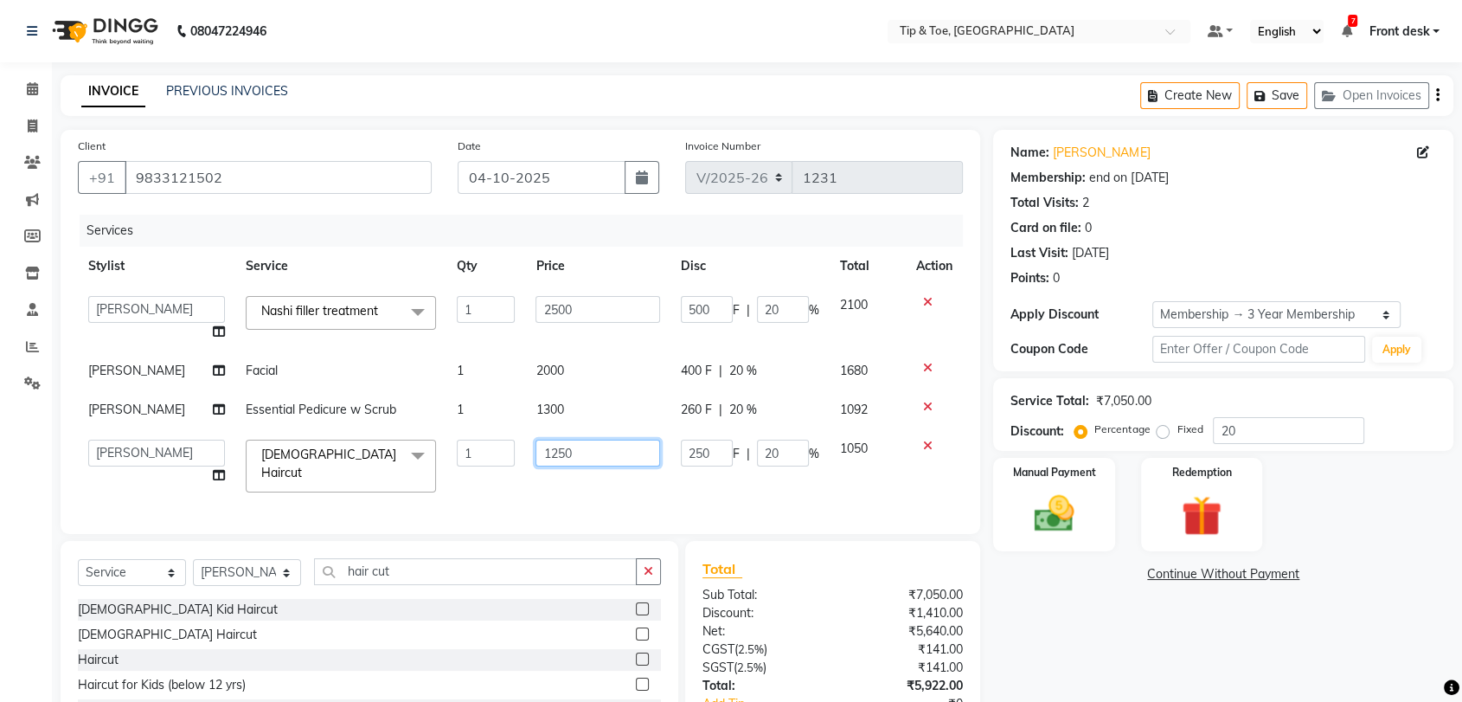
click at [600, 452] on input "1250" at bounding box center [598, 453] width 125 height 27
type input "1"
type input "9"
type input "799"
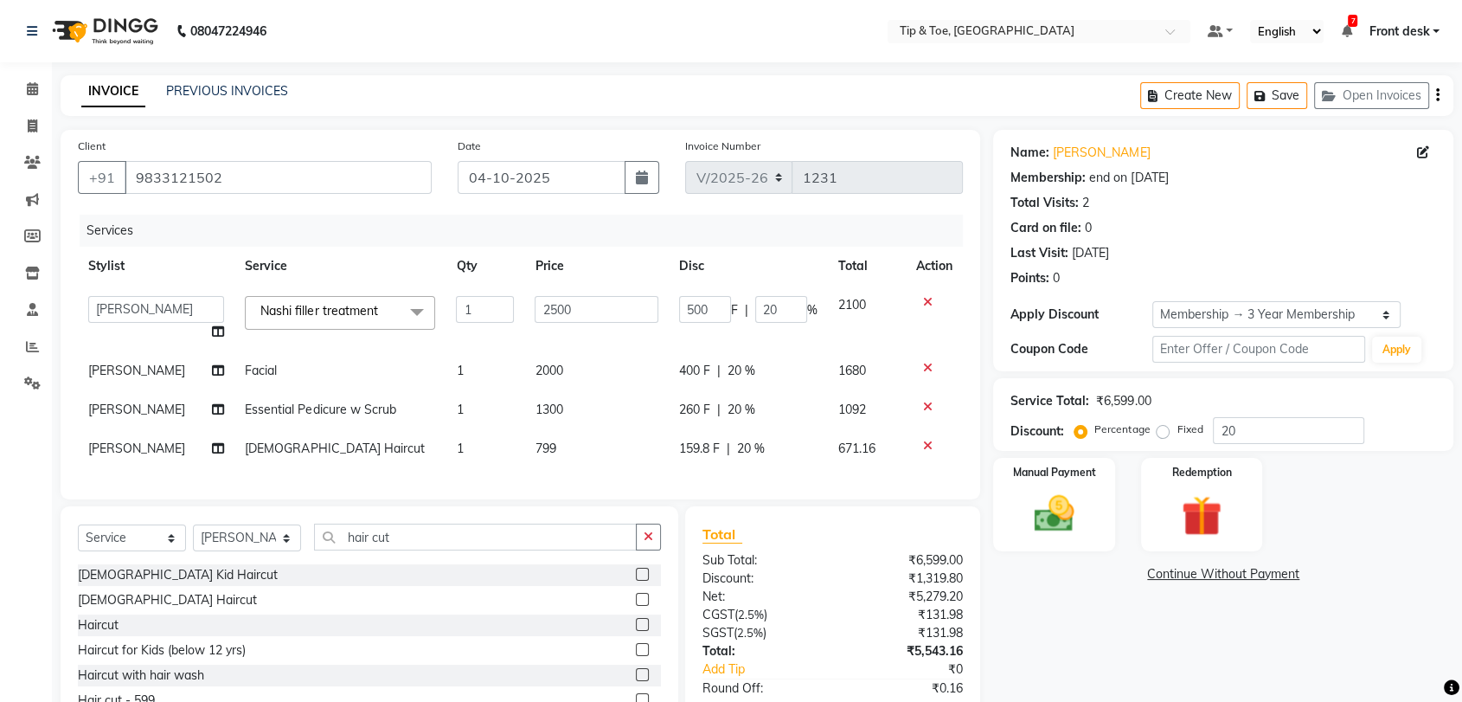
click at [596, 477] on div "Services Stylist Service Qty Price Disc Total Action Altamash Chonya Front desk…" at bounding box center [520, 348] width 885 height 267
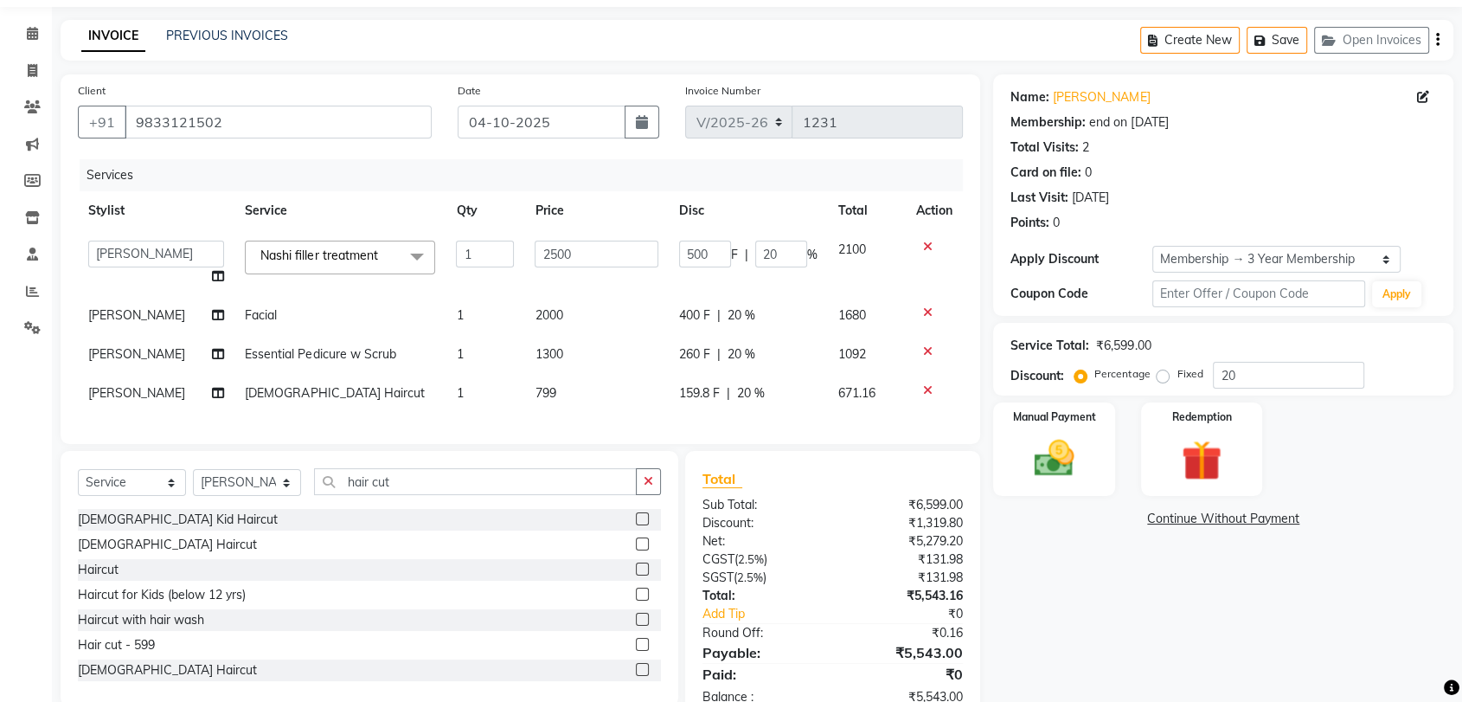
scroll to position [21, 0]
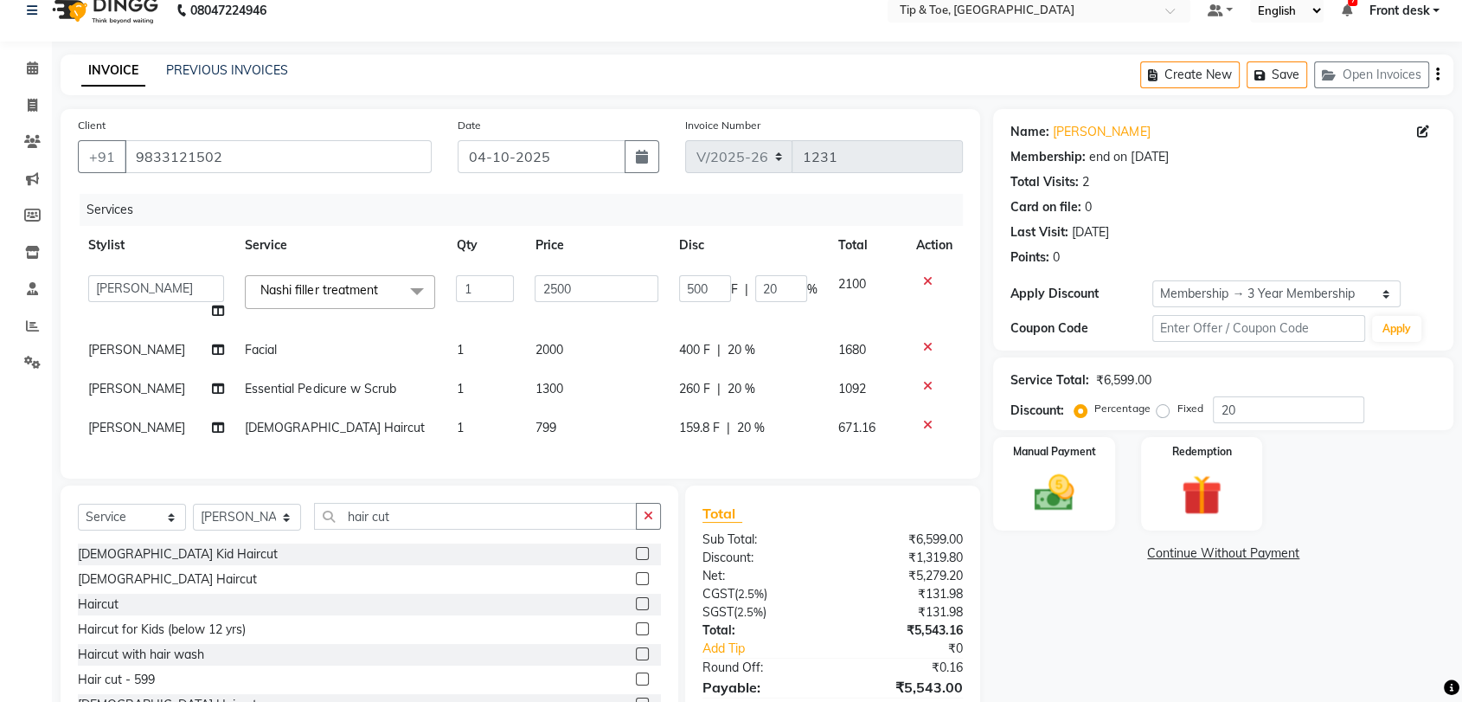
click at [927, 382] on icon at bounding box center [928, 386] width 10 height 12
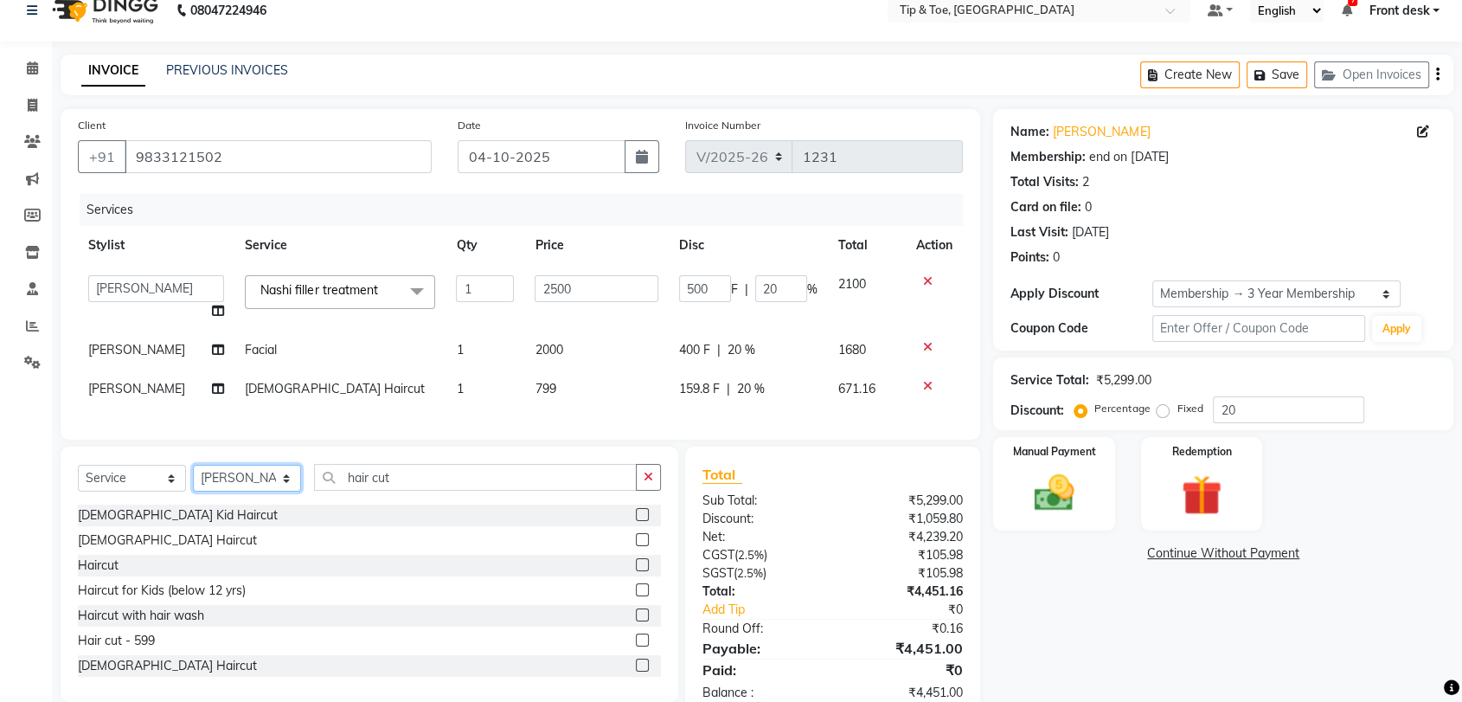
click at [296, 491] on select "Select Stylist Altamash Chonya Front desk Ibrahim Ibrahim Keshin Madhura Madhur…" at bounding box center [247, 478] width 108 height 27
select select "83790"
click at [193, 478] on select "Select Stylist Altamash Chonya Front desk Ibrahim Ibrahim Keshin Madhura Madhur…" at bounding box center [247, 478] width 108 height 27
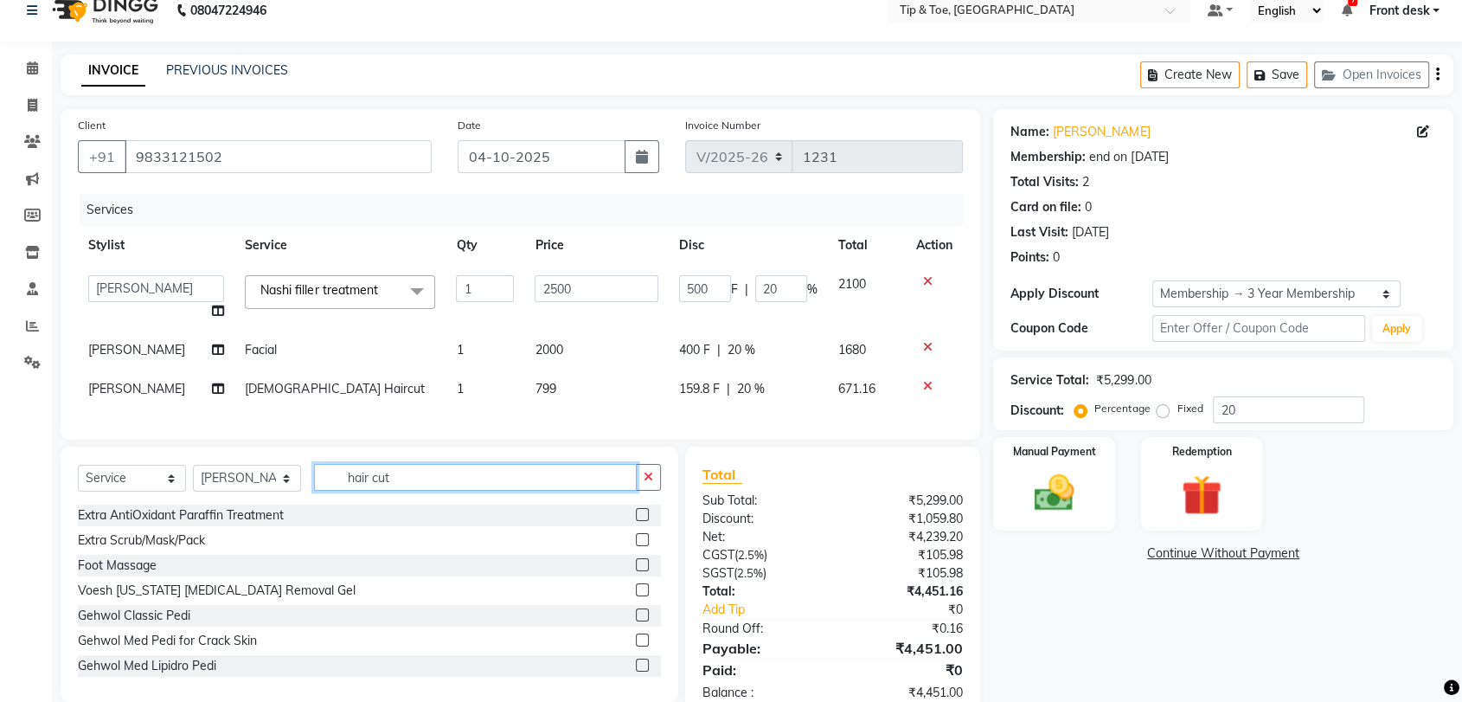
click at [433, 486] on input "hair cut" at bounding box center [475, 477] width 323 height 27
type input "h"
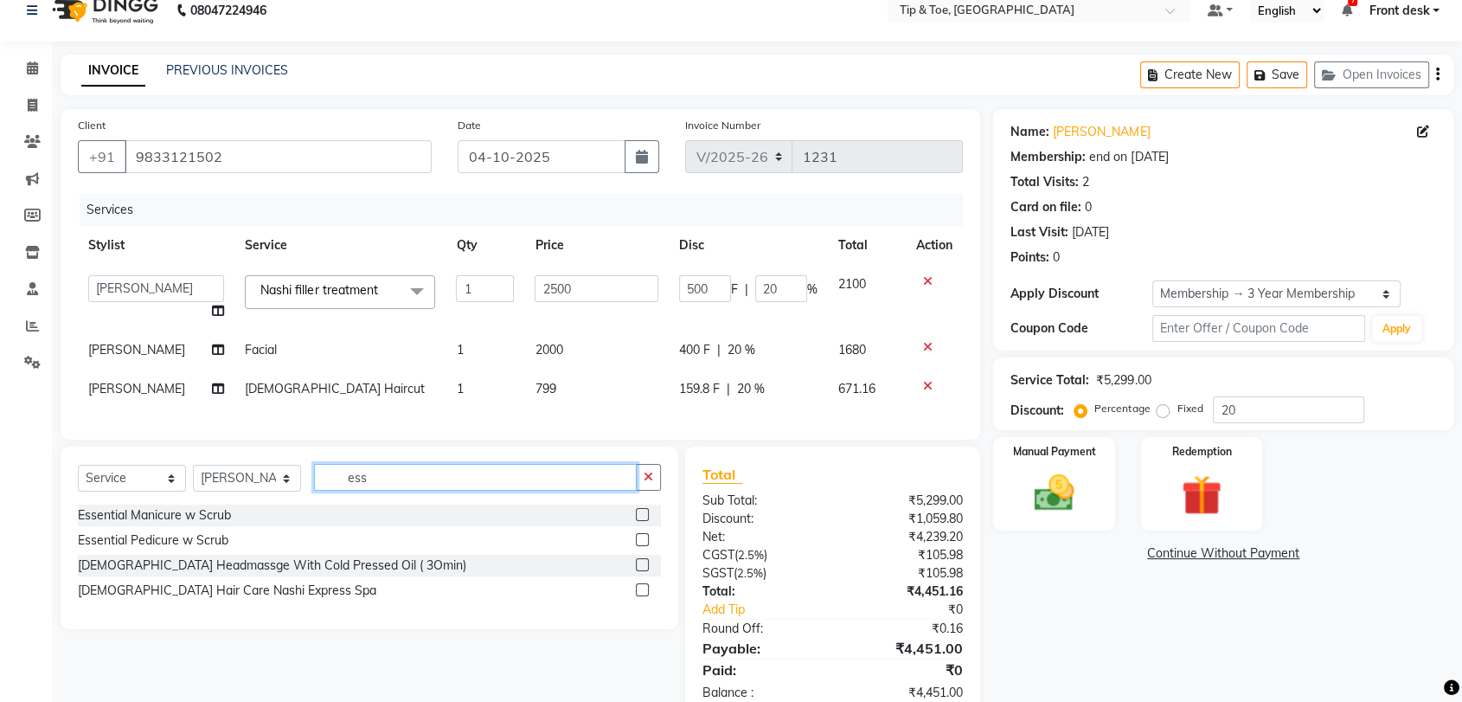
type input "ess"
click at [641, 546] on label at bounding box center [642, 539] width 13 height 13
click at [641, 546] on input "checkbox" at bounding box center [641, 540] width 11 height 11
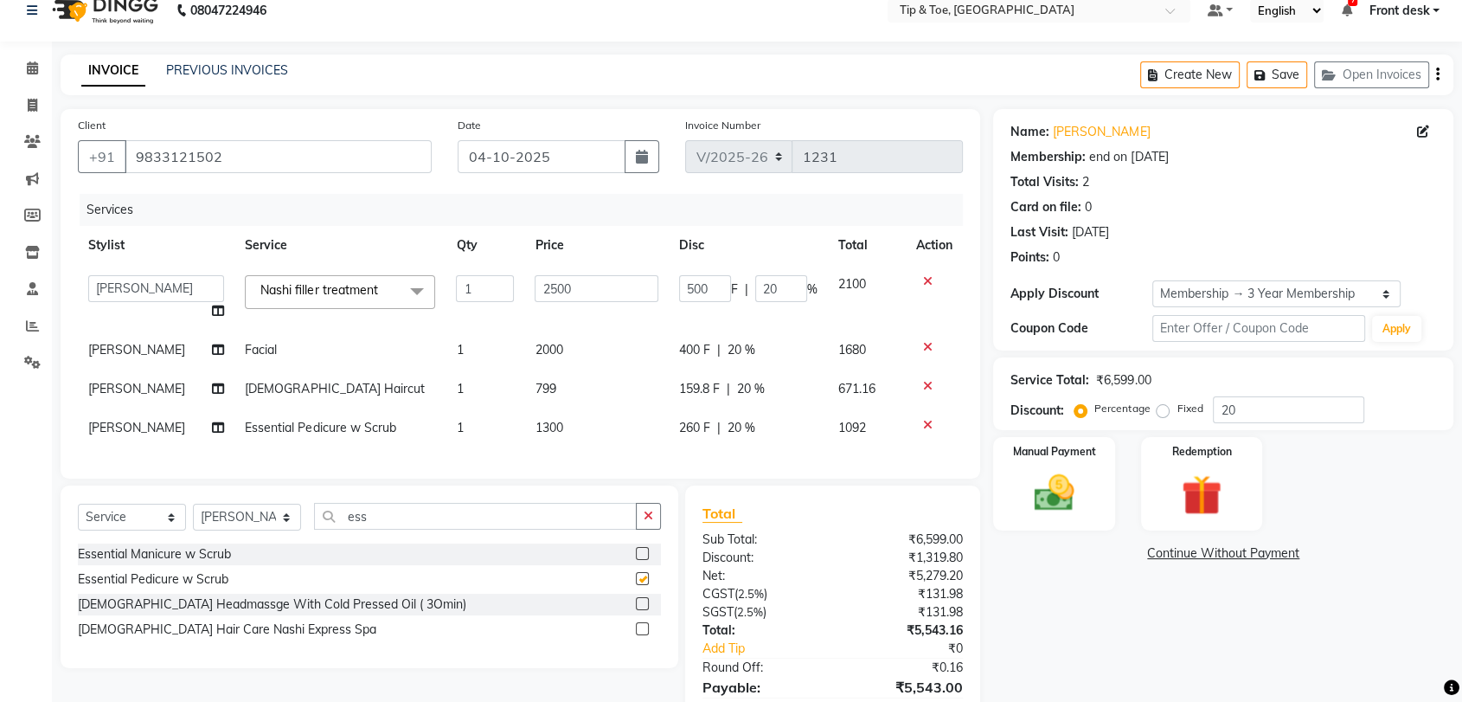
checkbox input "false"
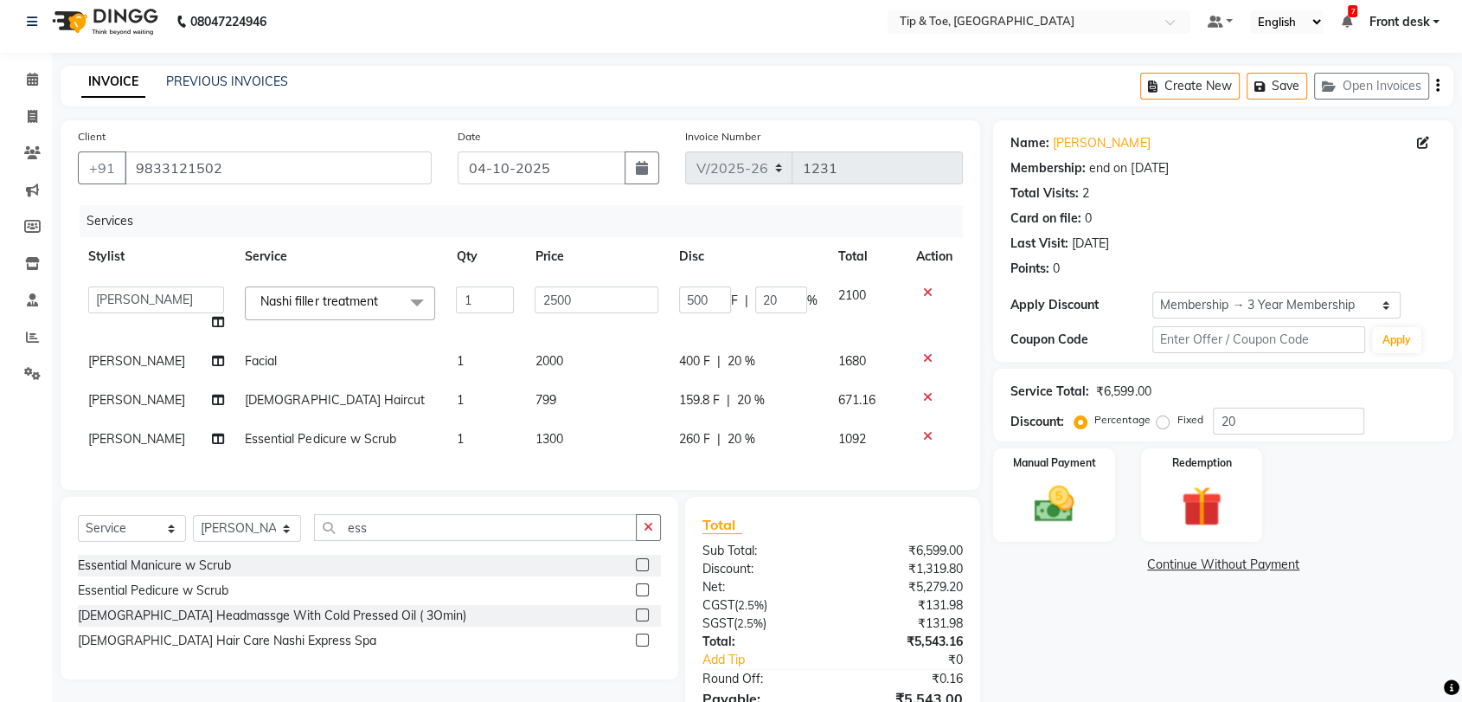
scroll to position [0, 0]
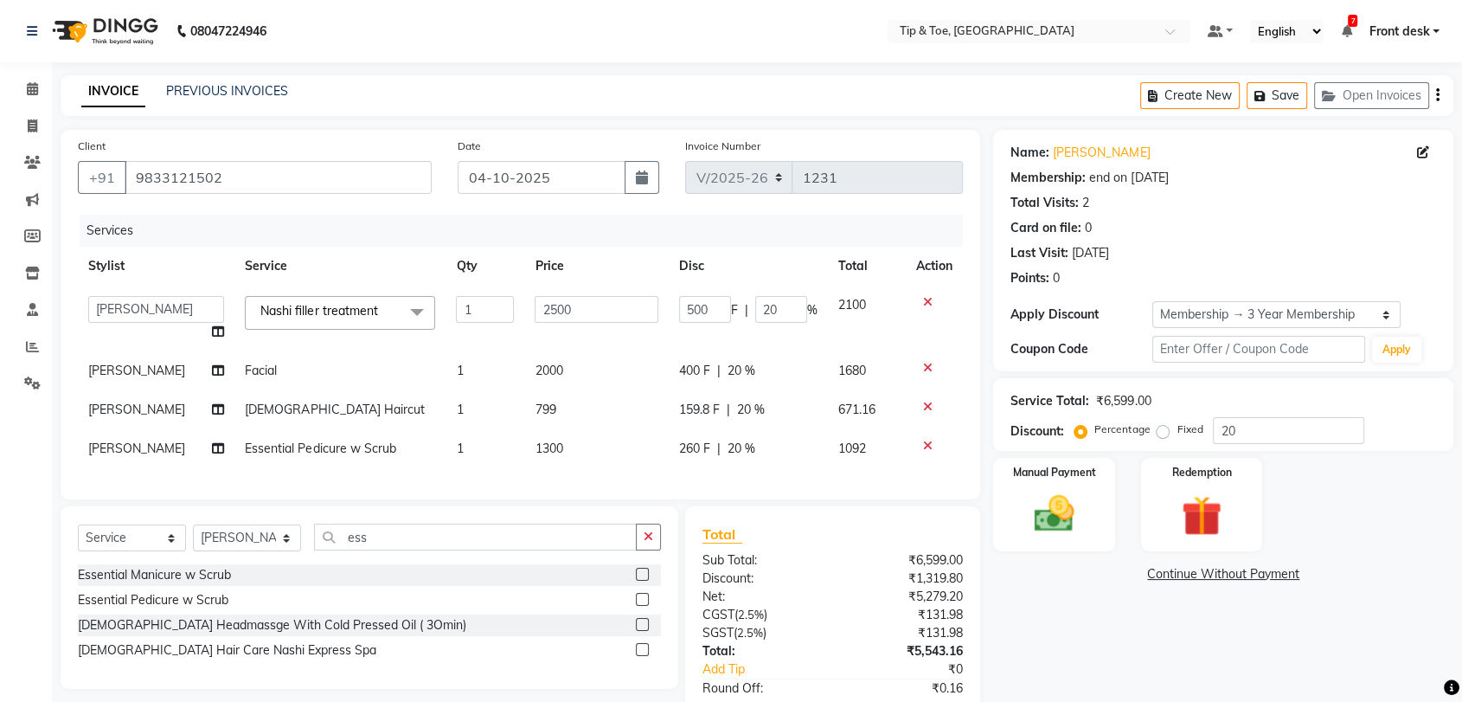
click at [925, 440] on icon at bounding box center [928, 446] width 10 height 12
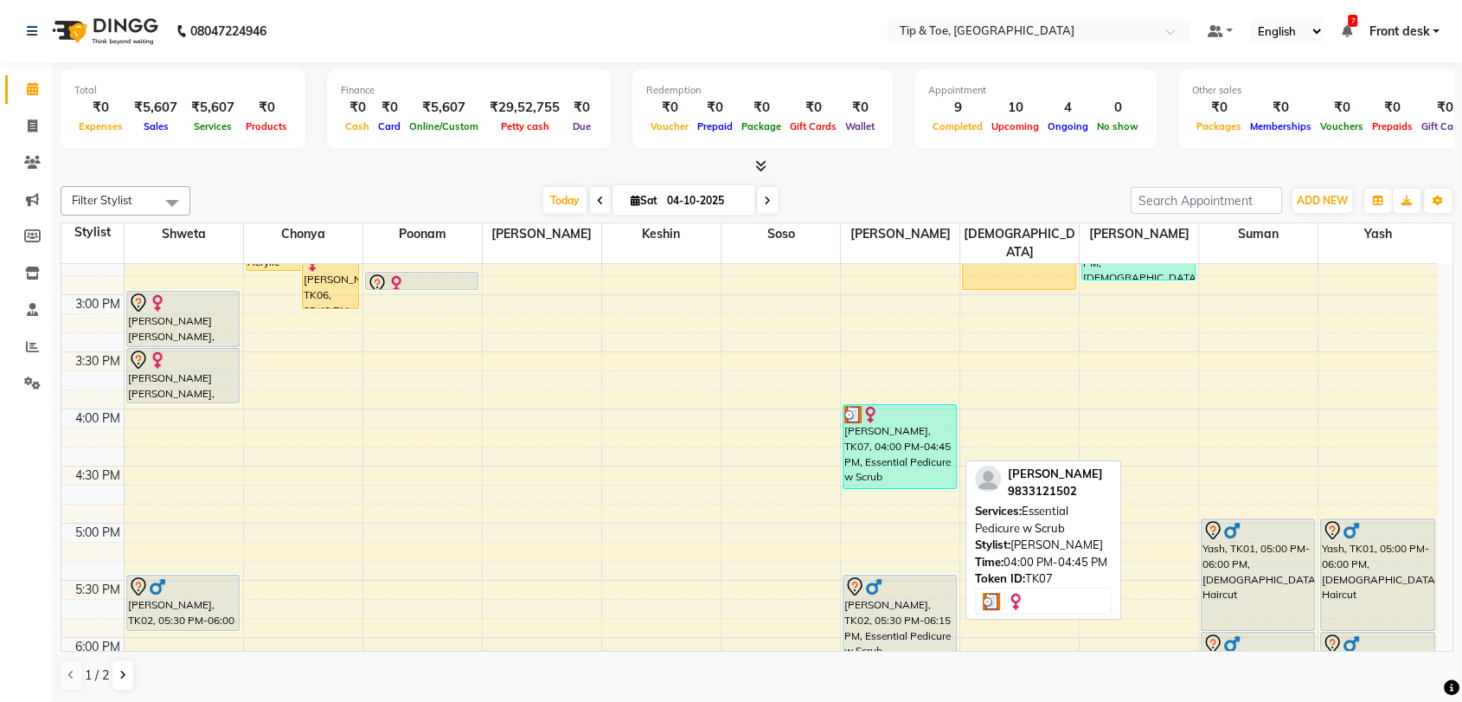
scroll to position [672, 0]
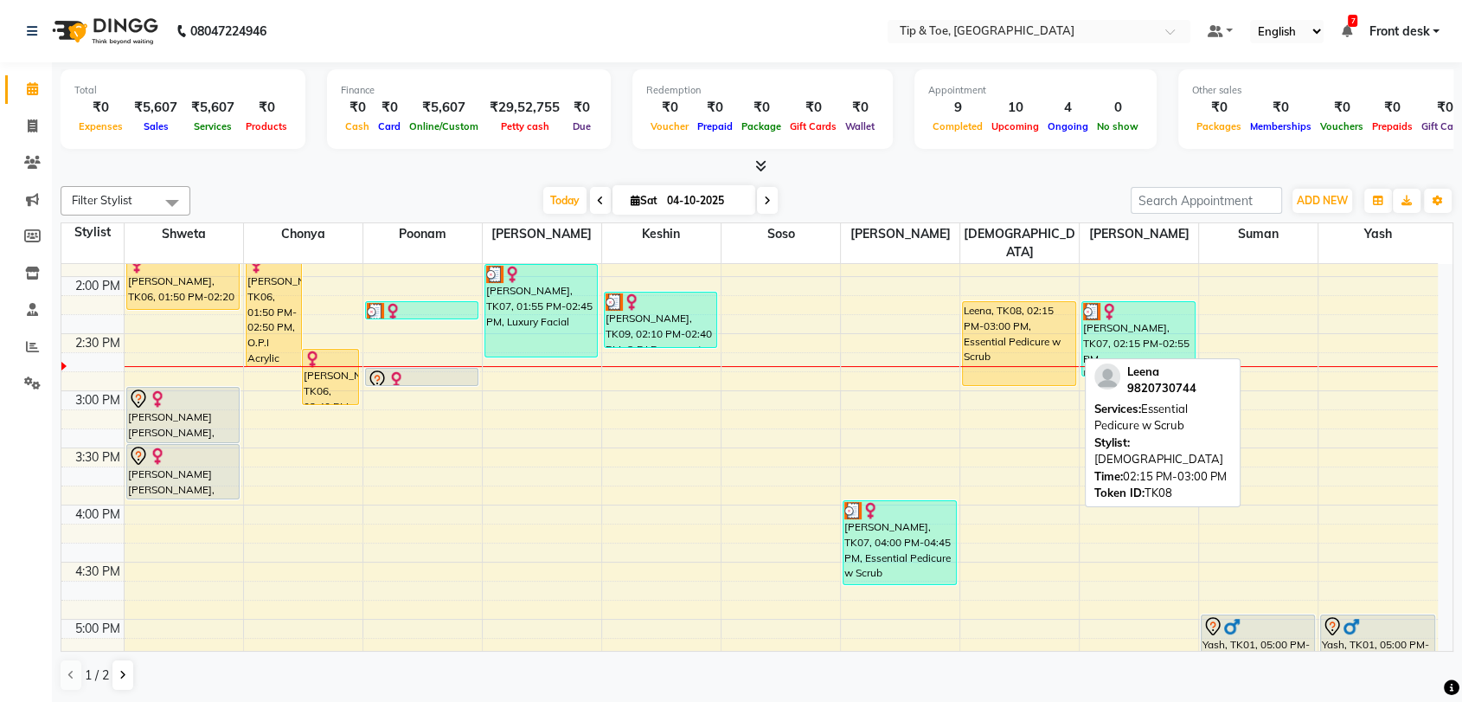
click at [993, 320] on div "Leena, TK08, 02:15 PM-03:00 PM, Essential Pedicure w Scrub" at bounding box center [1019, 343] width 112 height 83
select select "1"
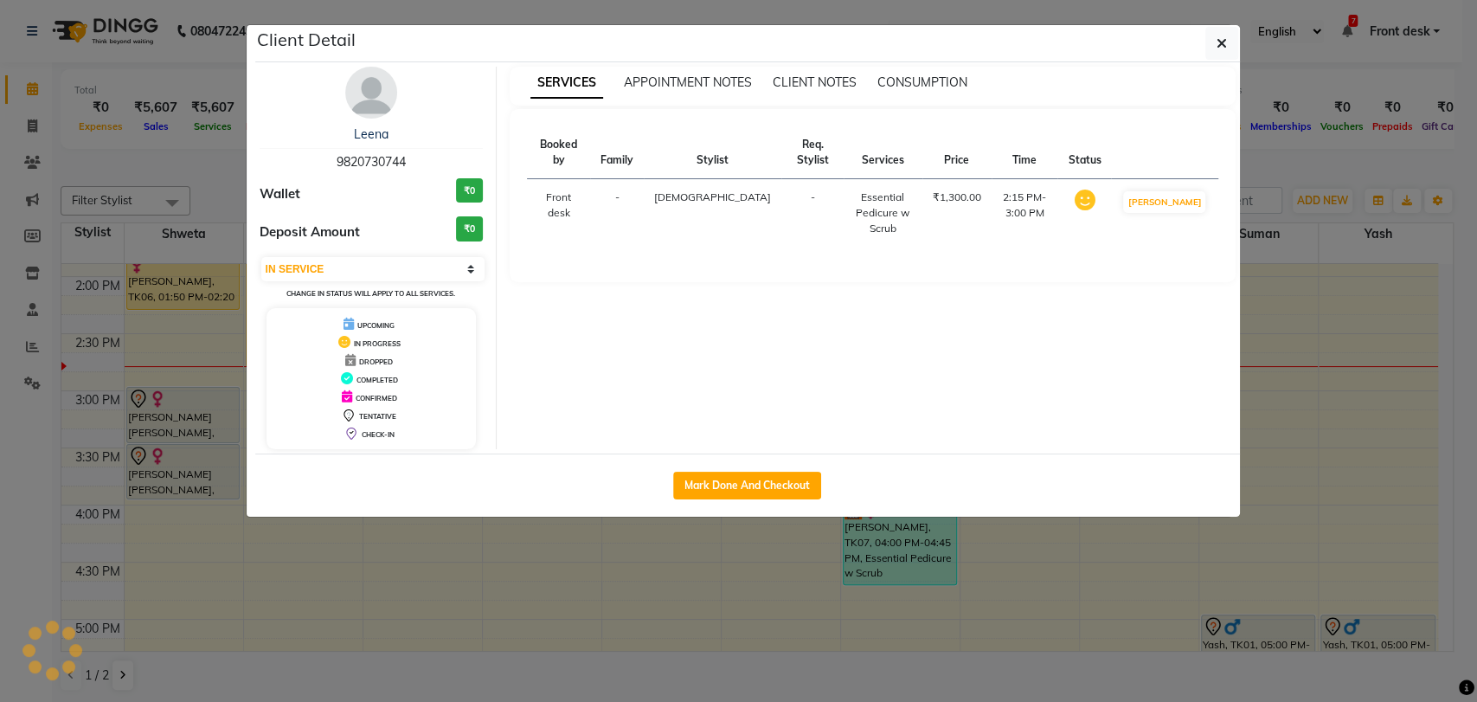
click at [778, 467] on div "Mark Done And Checkout" at bounding box center [747, 484] width 985 height 63
click at [774, 485] on button "Mark Done And Checkout" at bounding box center [747, 486] width 148 height 28
select select "5942"
select select "service"
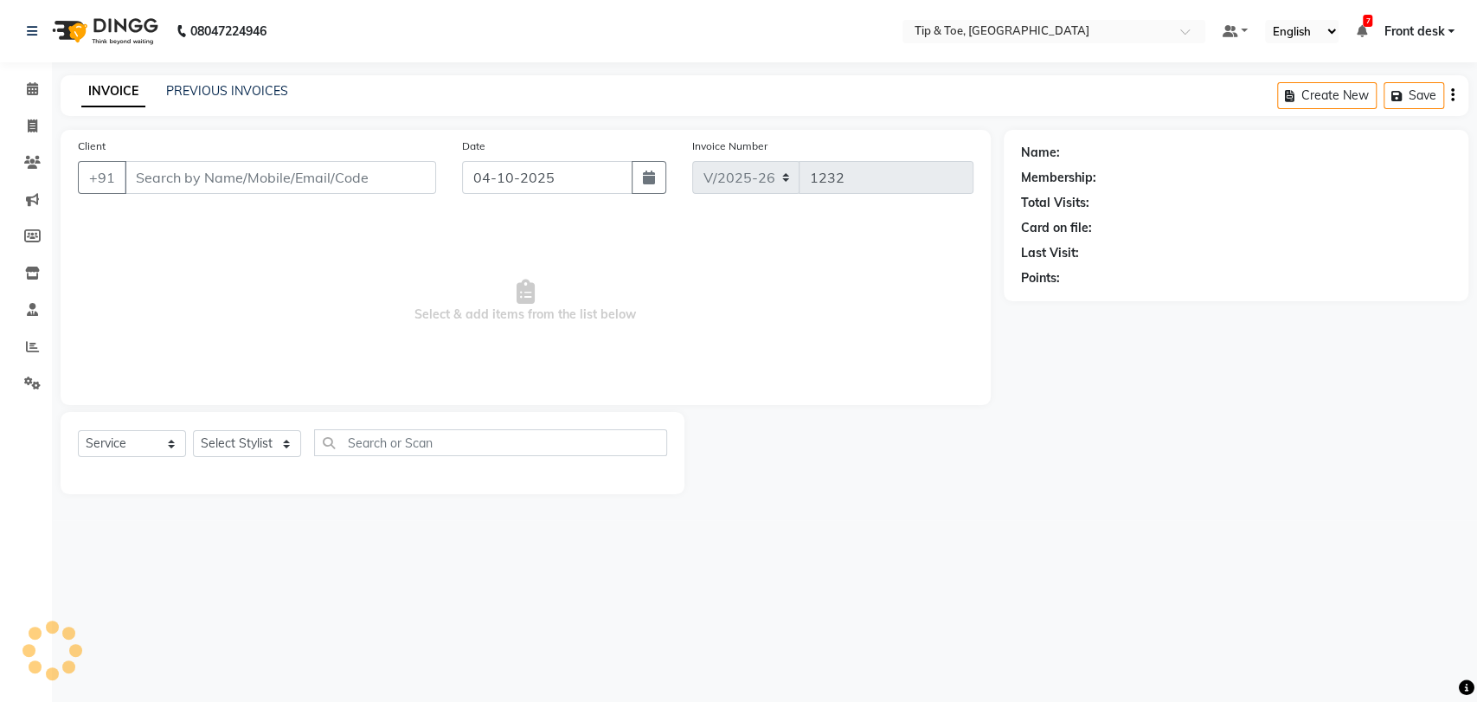
type input "9820730744"
select select "63601"
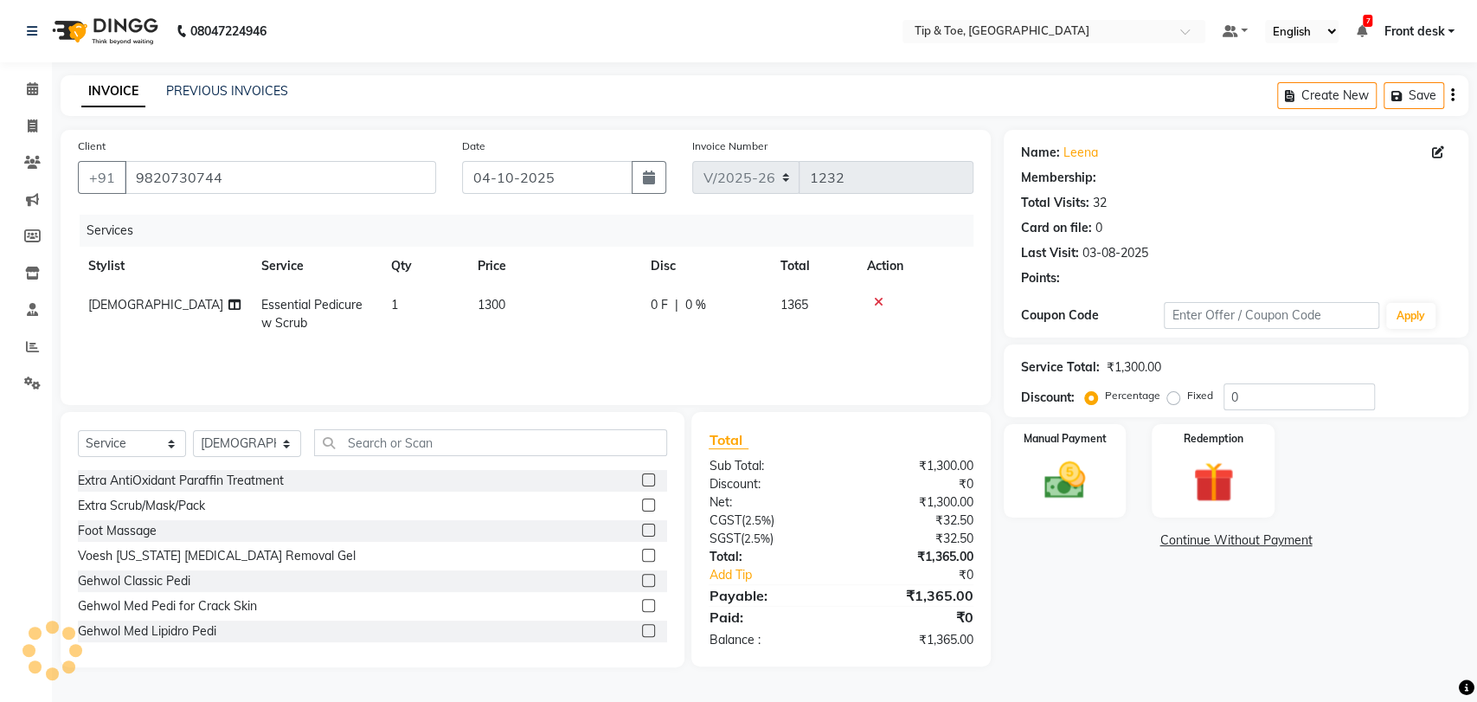
select select "1: Object"
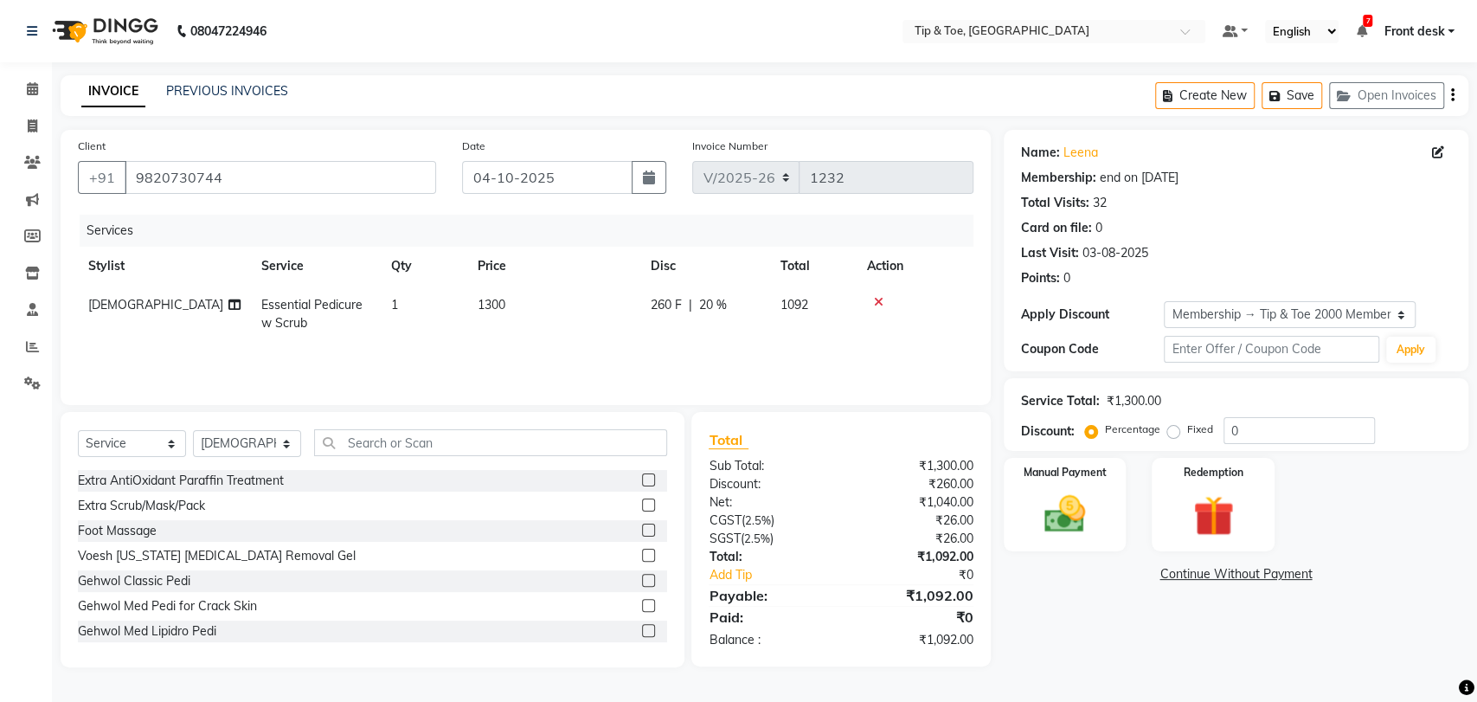
type input "20"
click at [1060, 518] on img at bounding box center [1065, 514] width 68 height 48
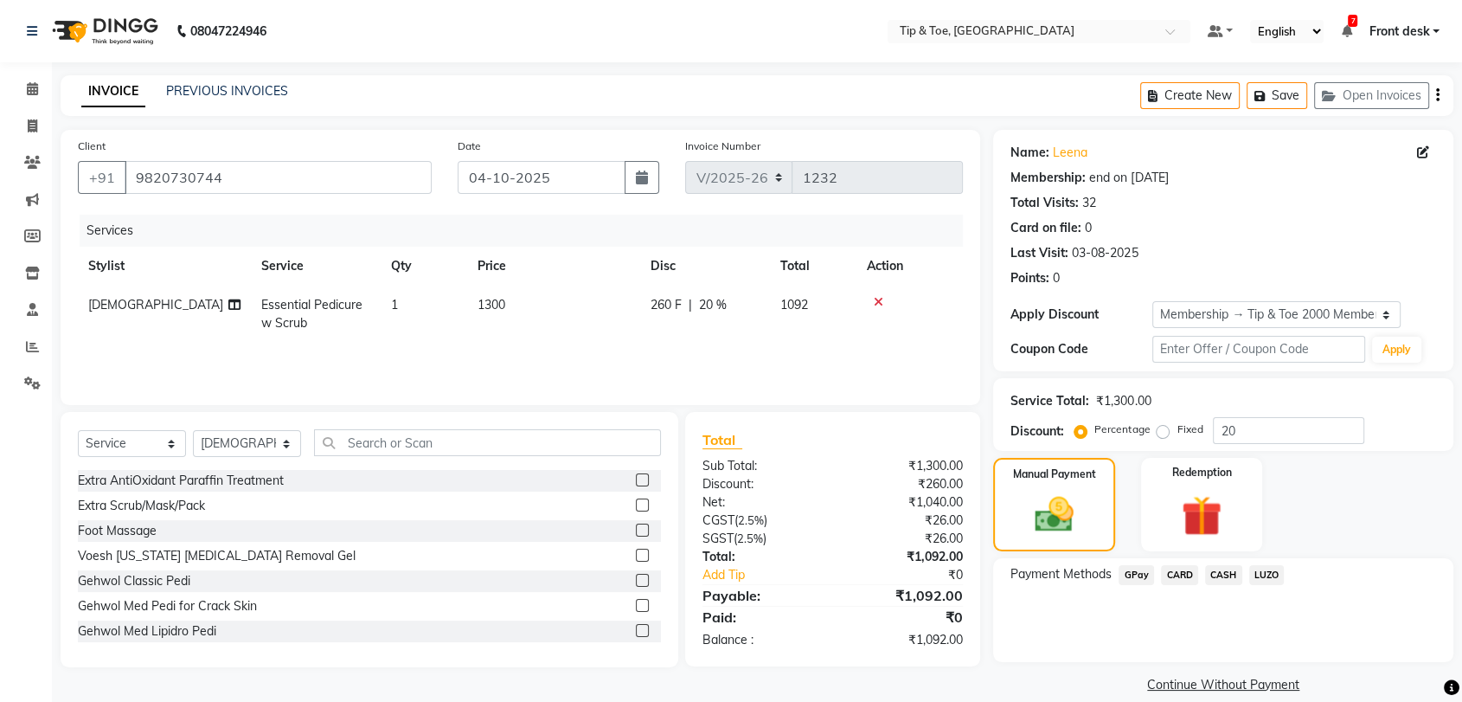
click at [1179, 570] on span "CARD" at bounding box center [1179, 575] width 37 height 20
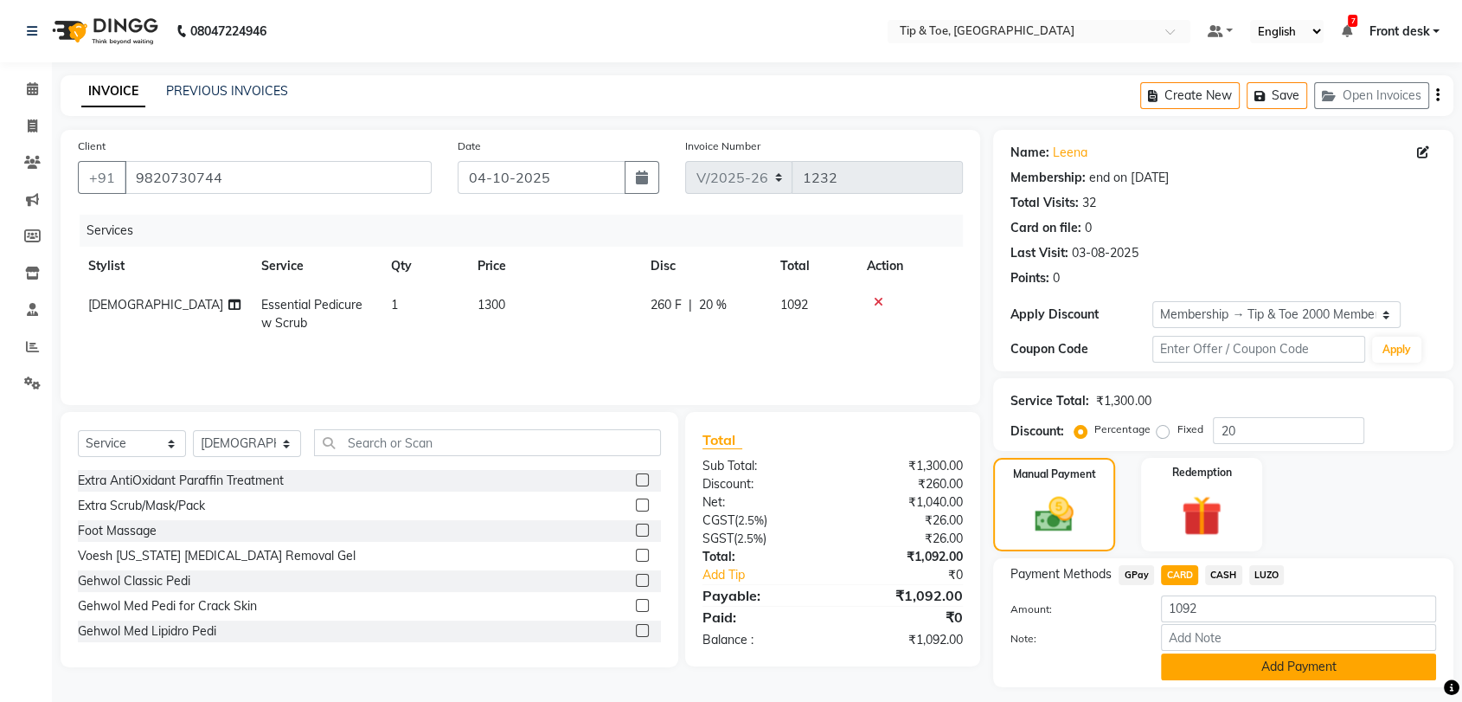
click at [1305, 667] on button "Add Payment" at bounding box center [1298, 666] width 275 height 27
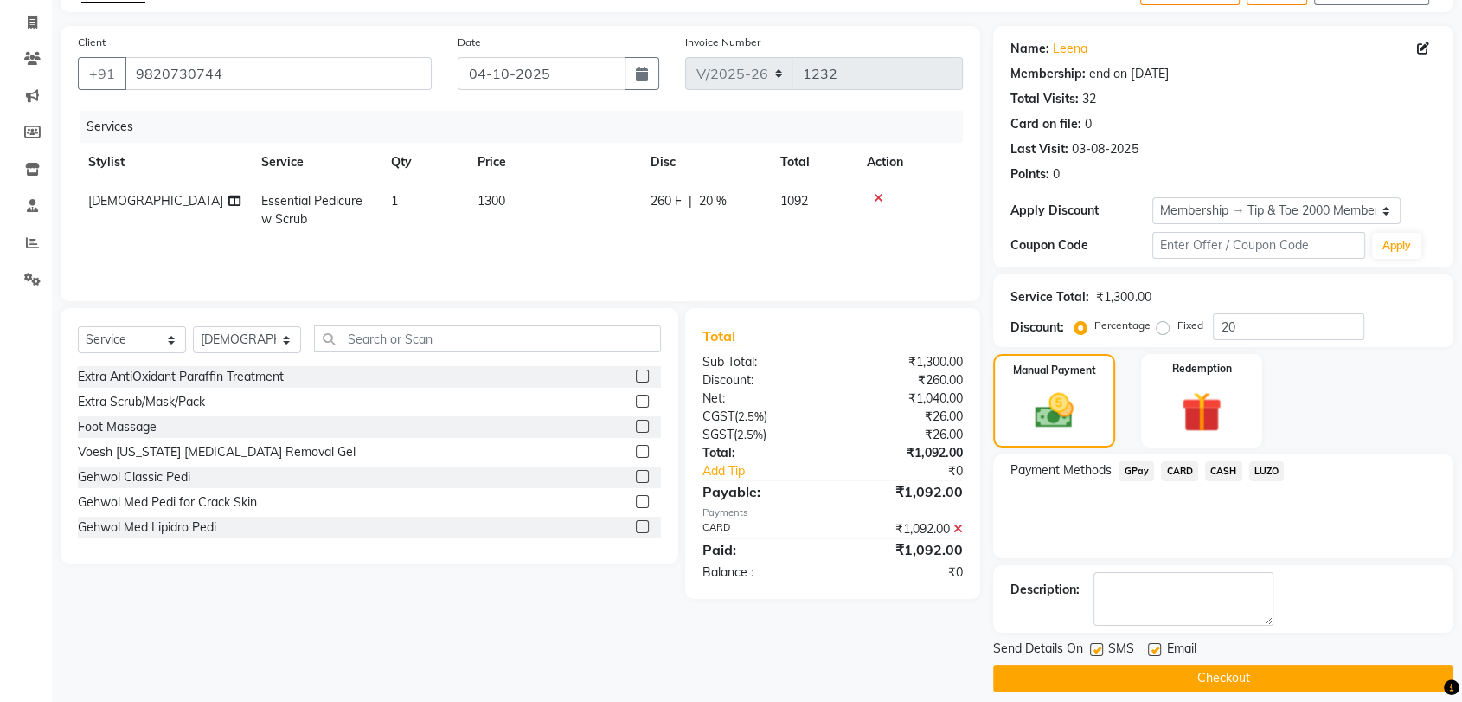
scroll to position [118, 0]
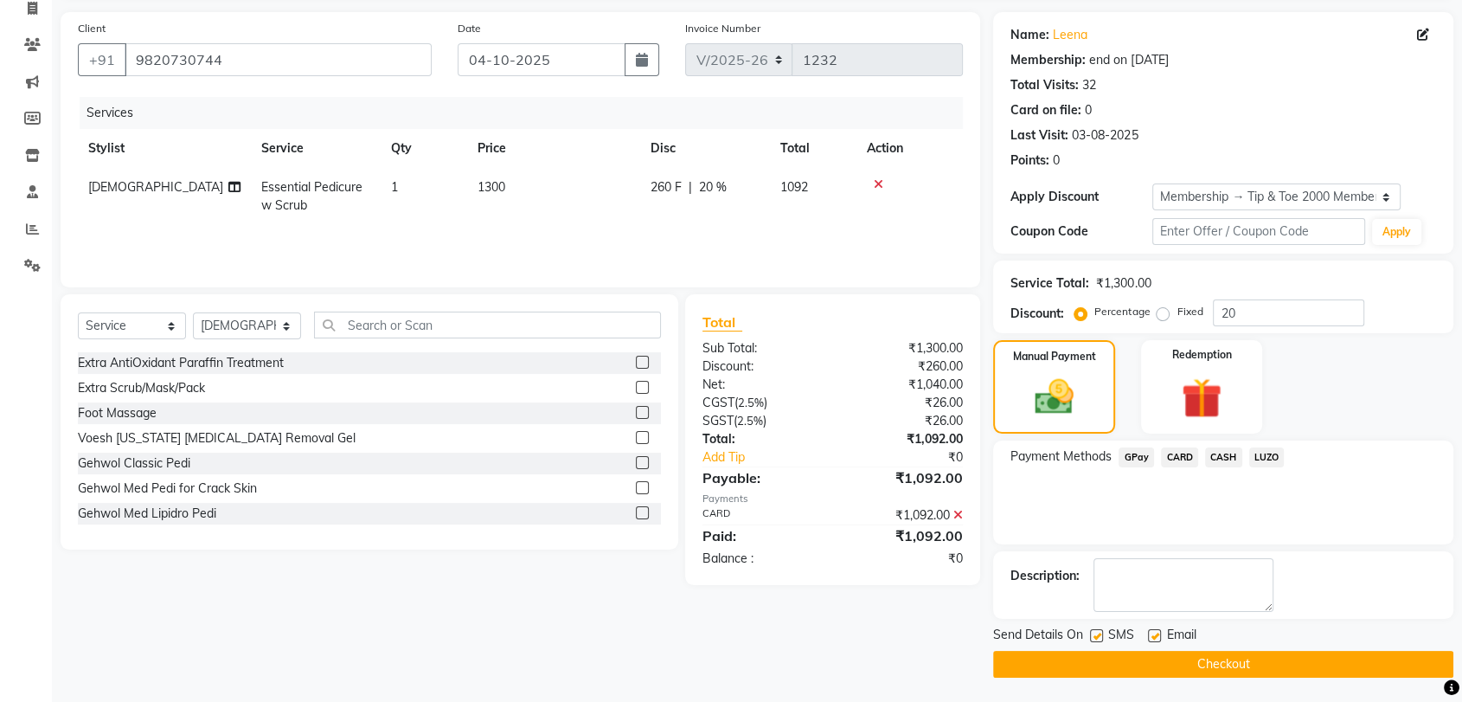
click at [1221, 659] on button "Checkout" at bounding box center [1223, 664] width 460 height 27
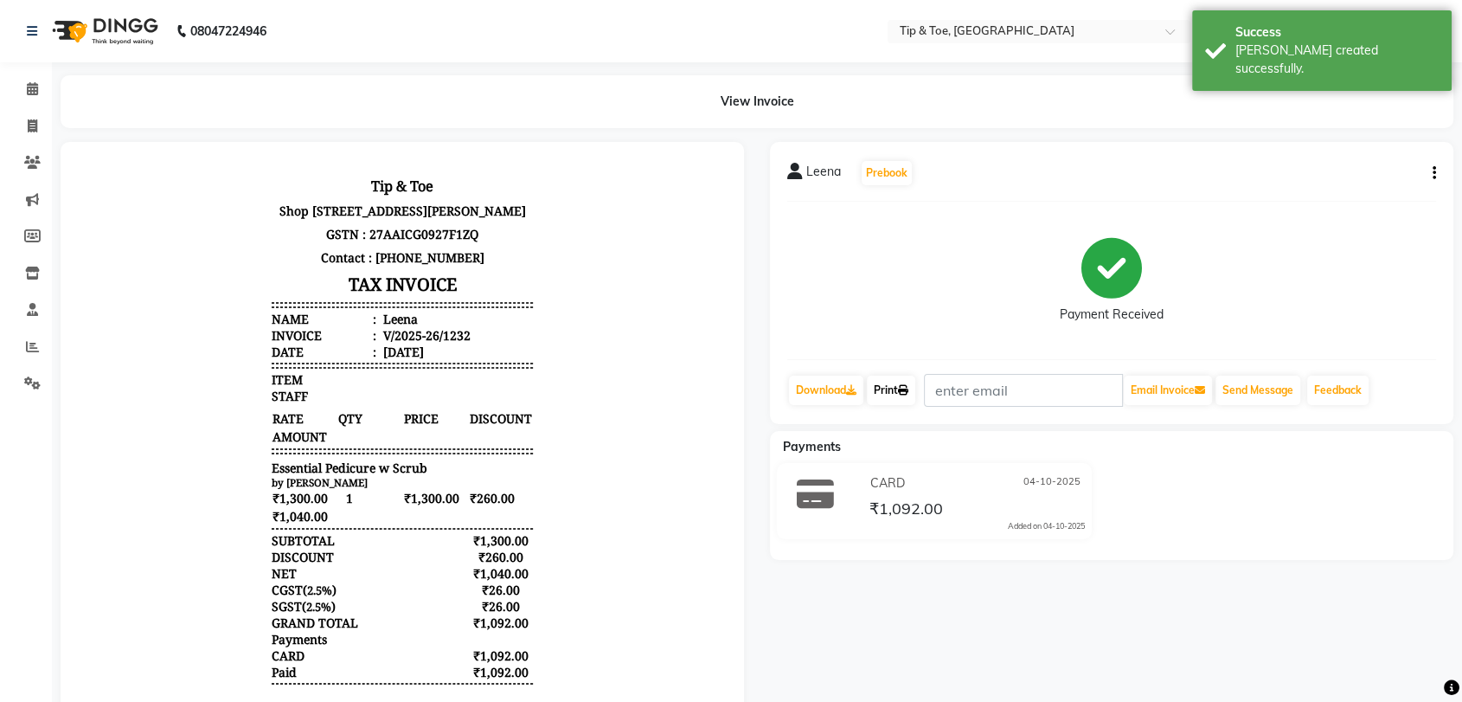
click at [895, 395] on link "Print" at bounding box center [891, 390] width 48 height 29
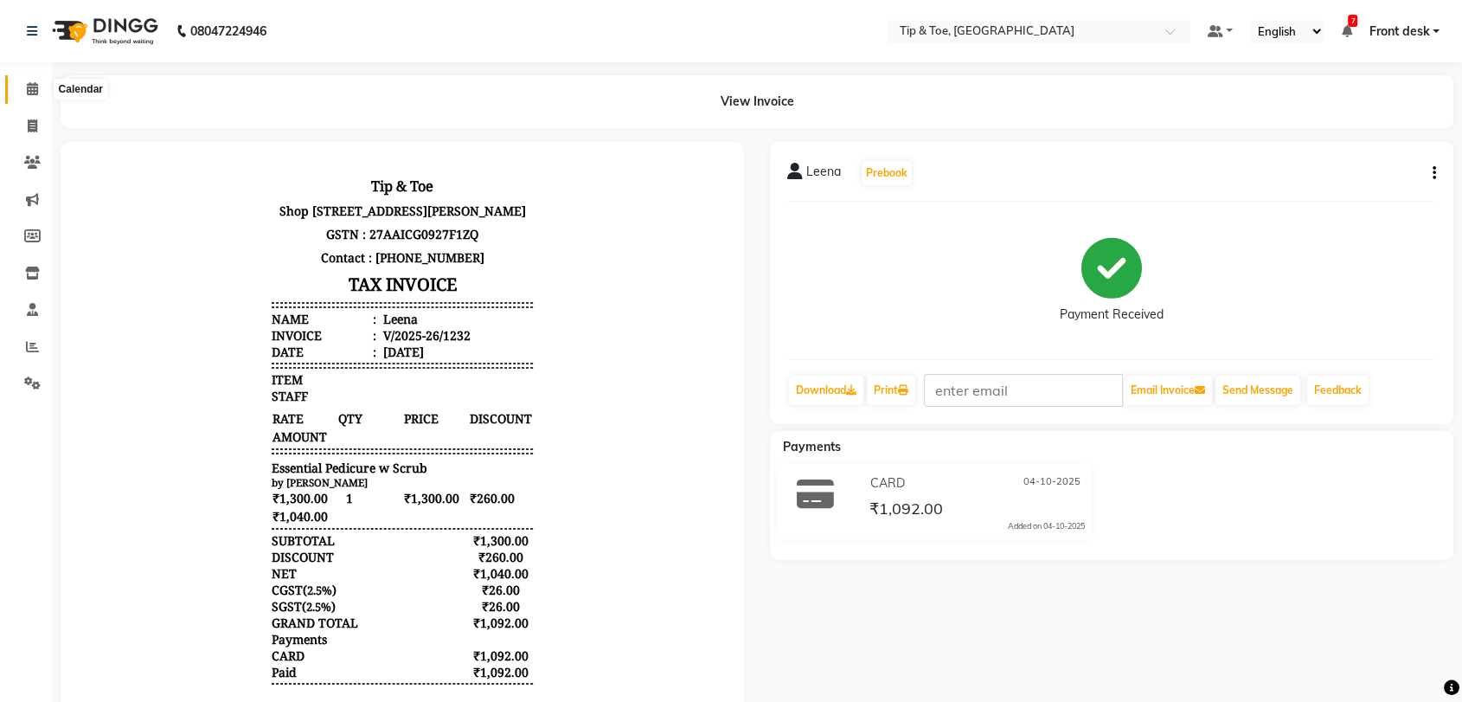
click at [35, 86] on icon at bounding box center [32, 88] width 11 height 13
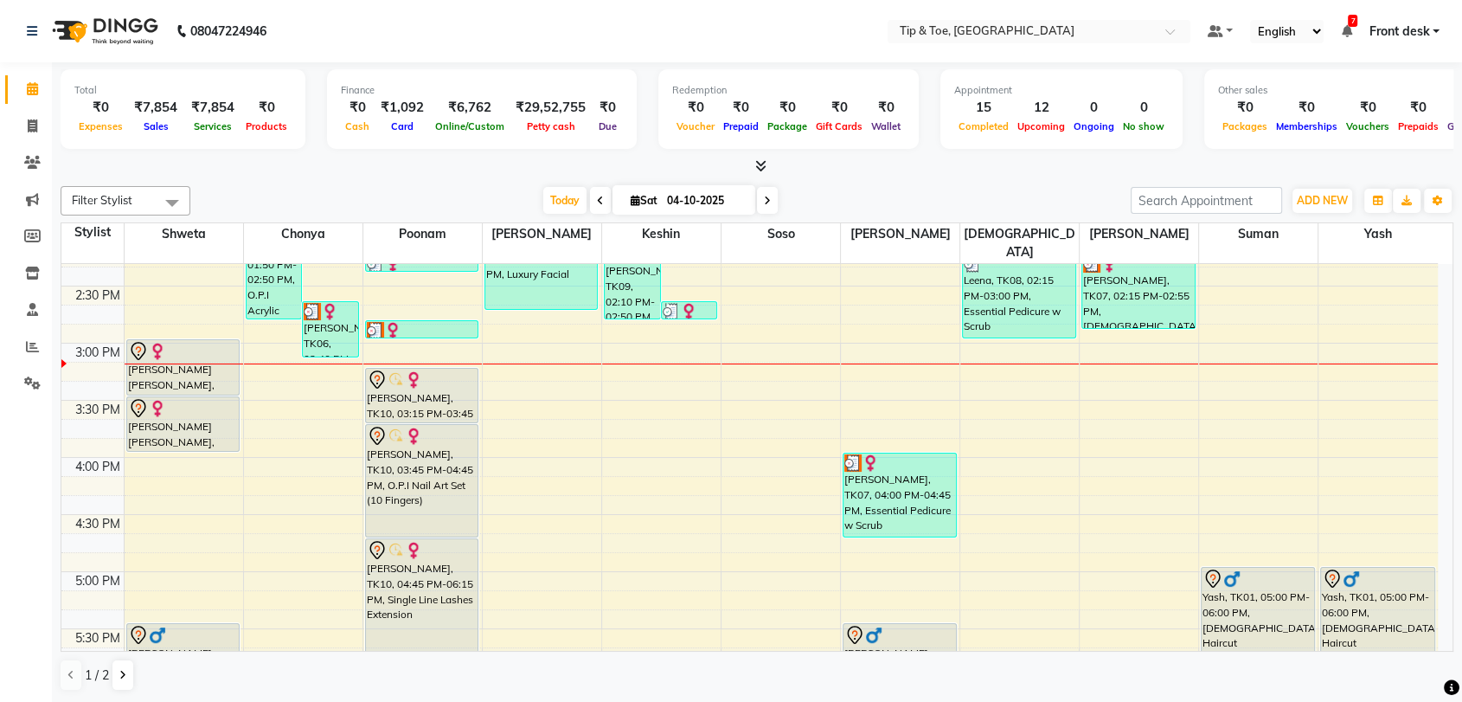
scroll to position [672, 0]
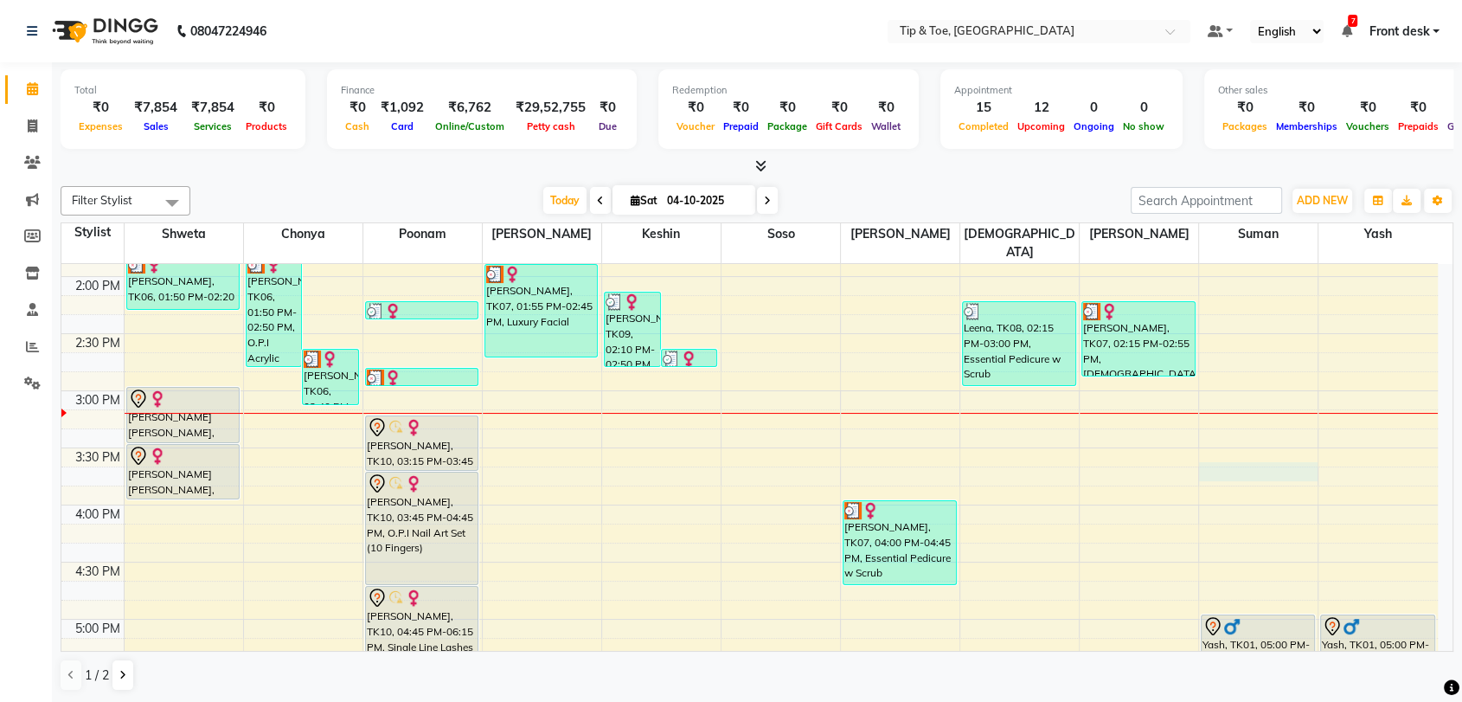
click at [1232, 446] on div "8:00 AM 8:30 AM 9:00 AM 9:30 AM 10:00 AM 10:30 AM 11:00 AM 11:30 AM 12:00 PM 12…" at bounding box center [749, 334] width 1377 height 1484
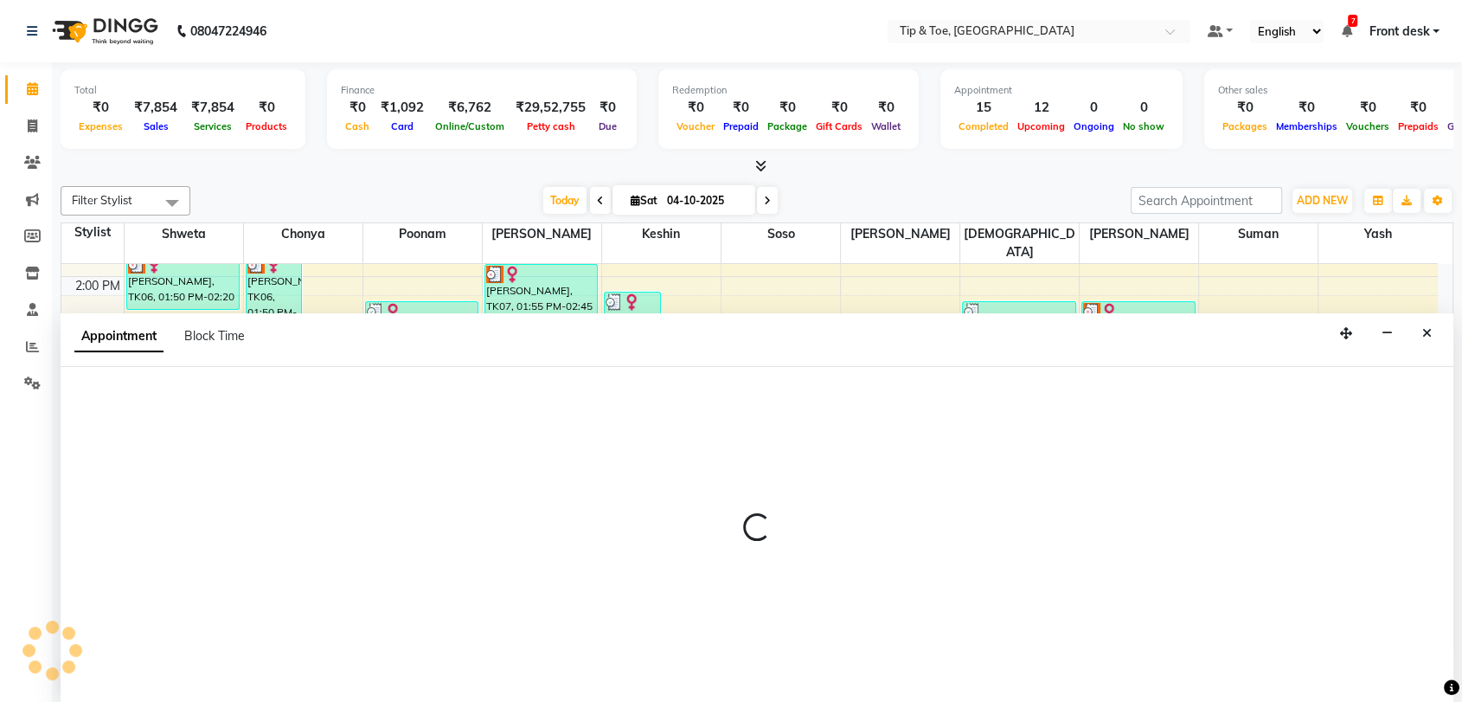
scroll to position [1, 0]
select select "83602"
select select "tentative"
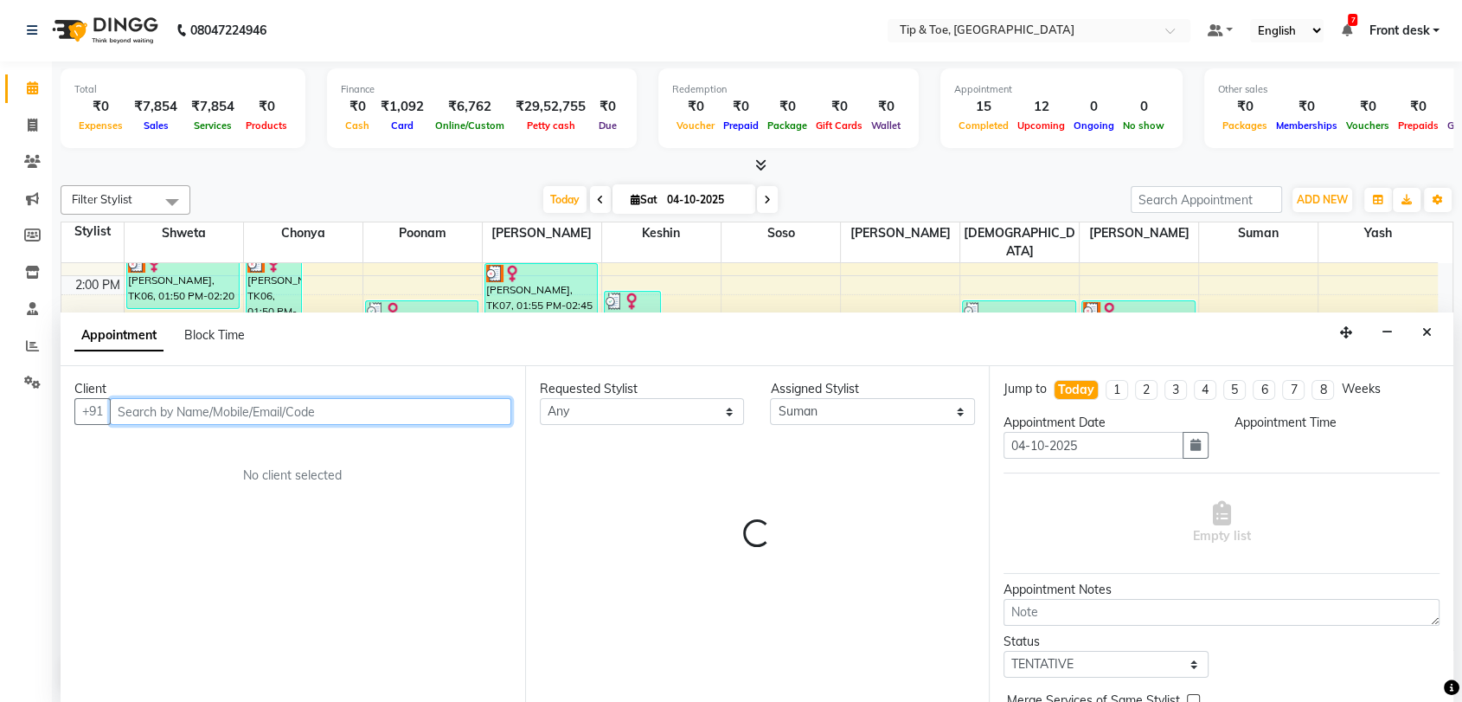
select select "945"
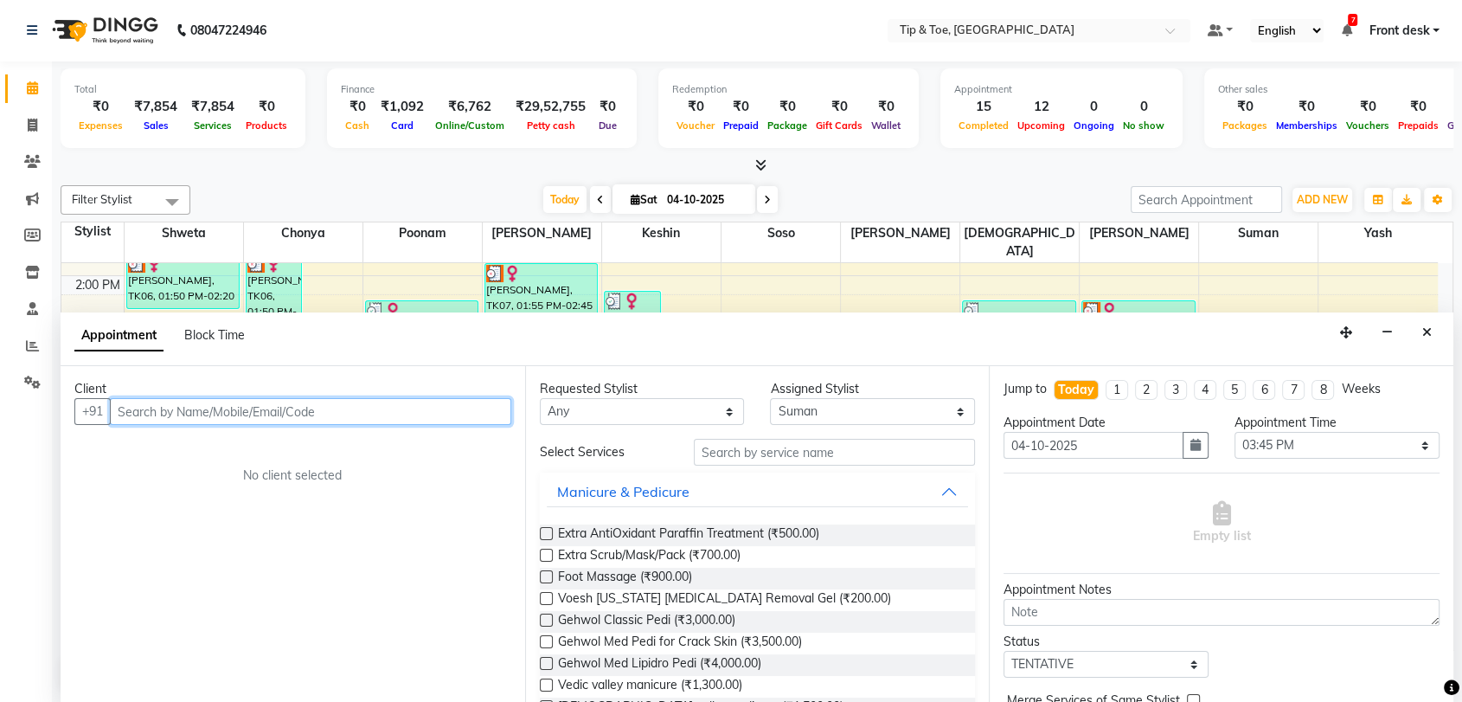
click at [201, 410] on input "text" at bounding box center [310, 411] width 401 height 27
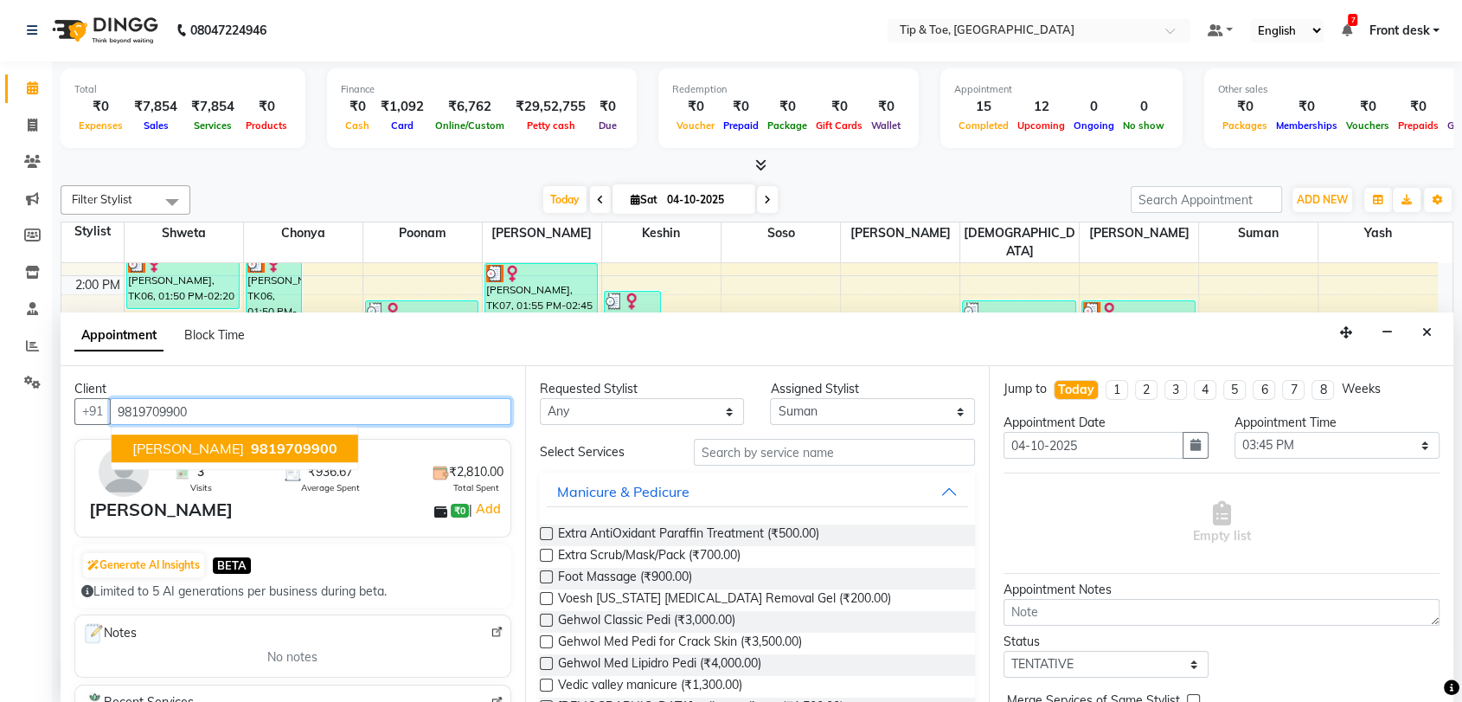
click at [215, 457] on button "[PERSON_NAME] 9819709900" at bounding box center [235, 449] width 247 height 28
type input "9819709900"
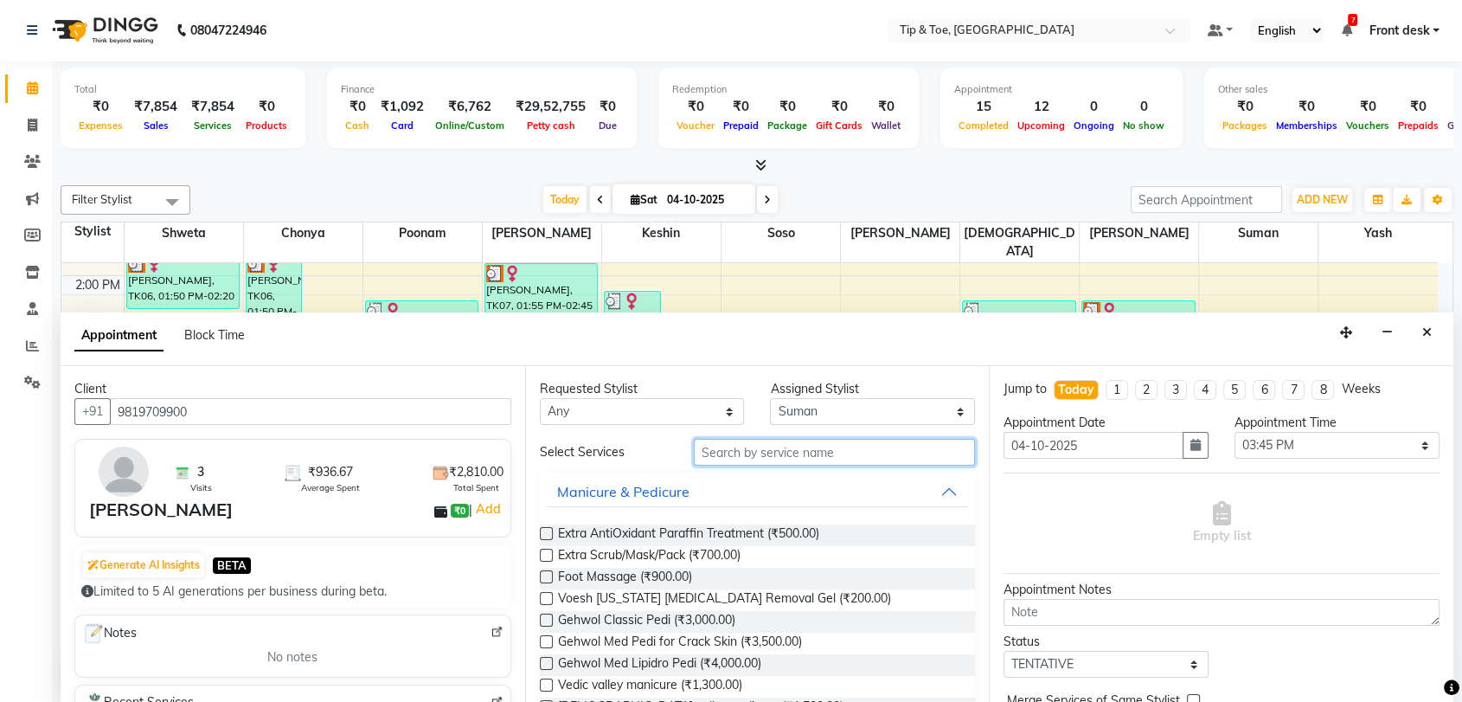
click at [744, 448] on input "text" at bounding box center [835, 452] width 282 height 27
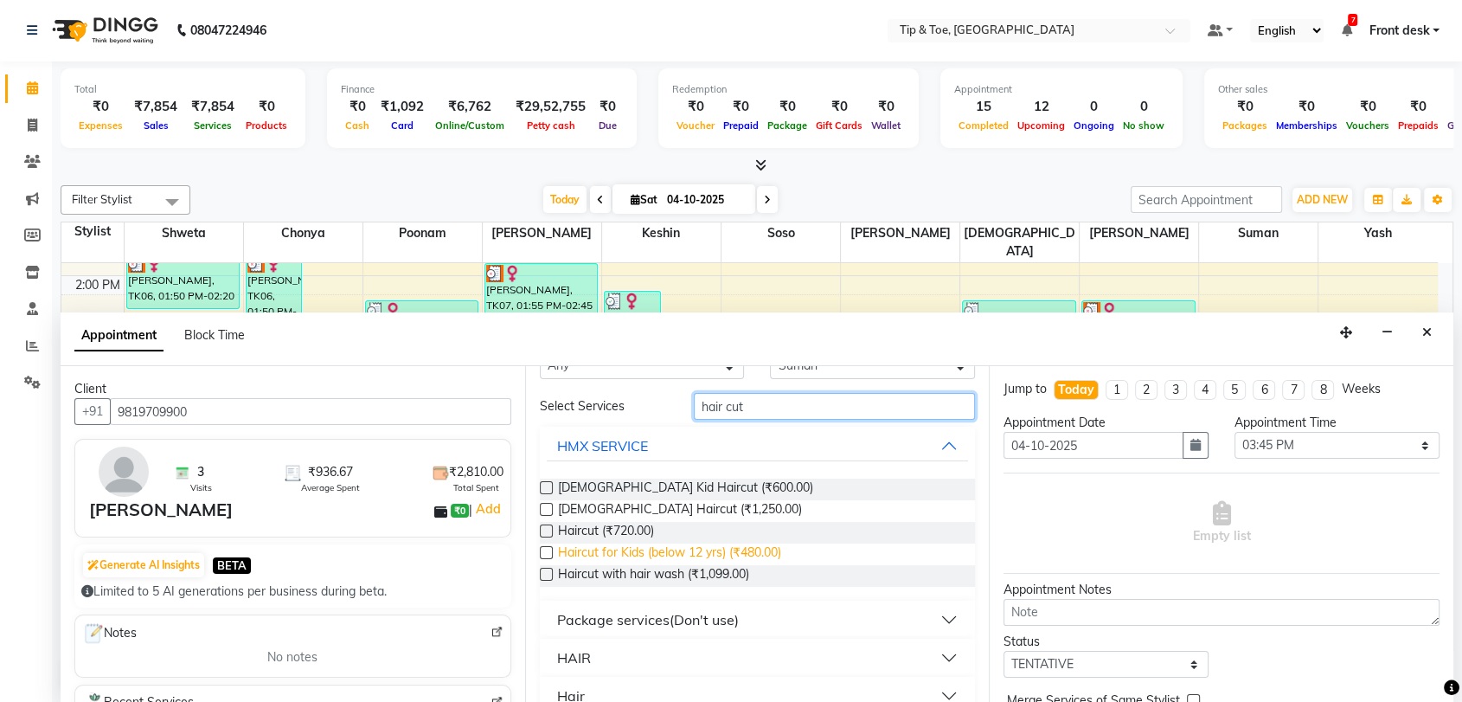
scroll to position [72, 0]
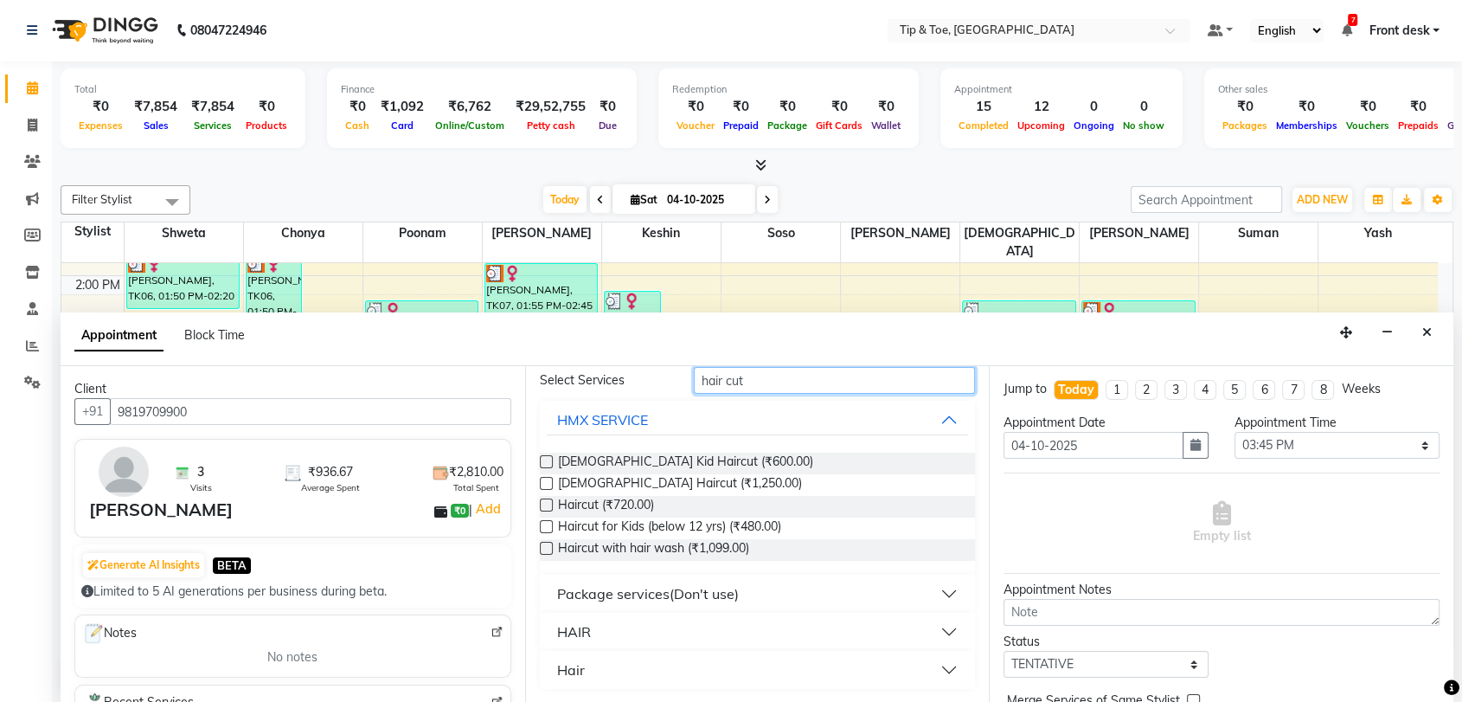
type input "hair cut"
click at [615, 629] on button "HAIR" at bounding box center [758, 631] width 422 height 31
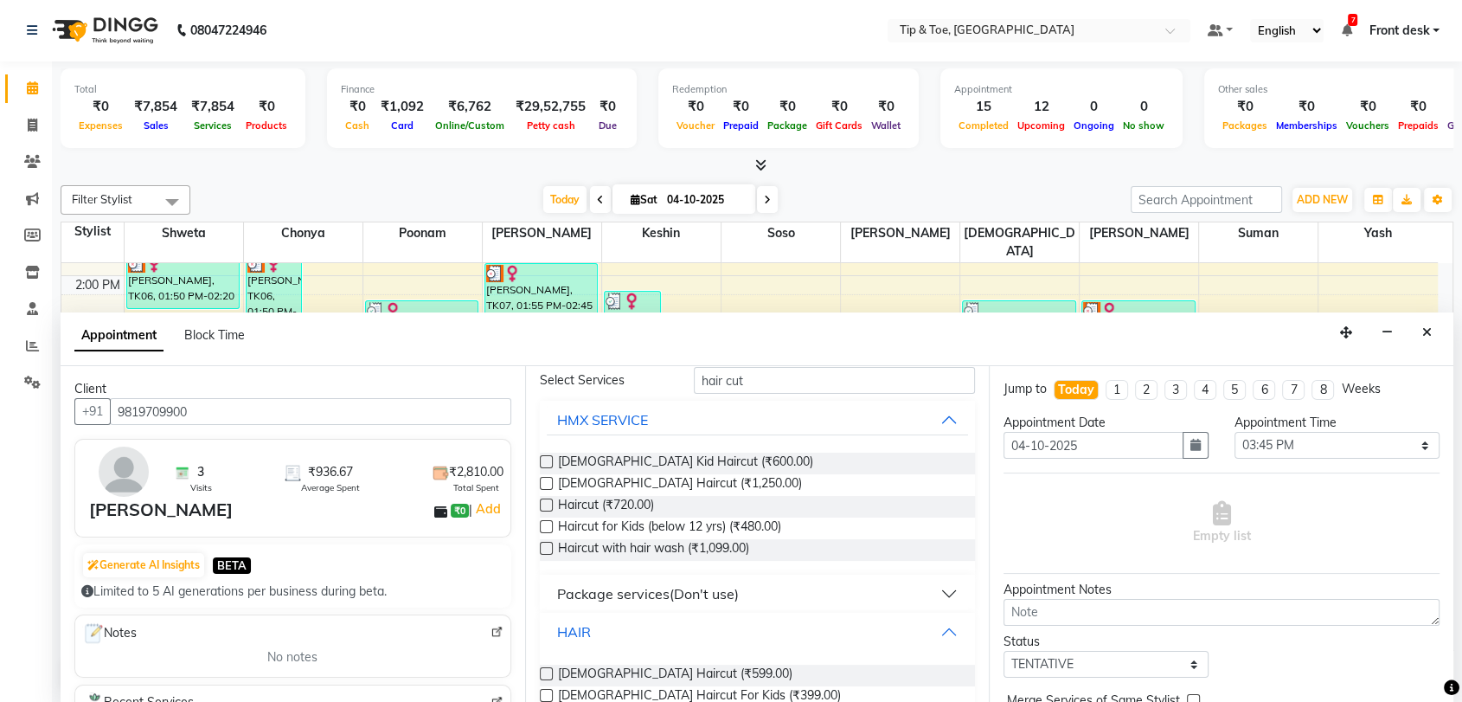
scroll to position [143, 0]
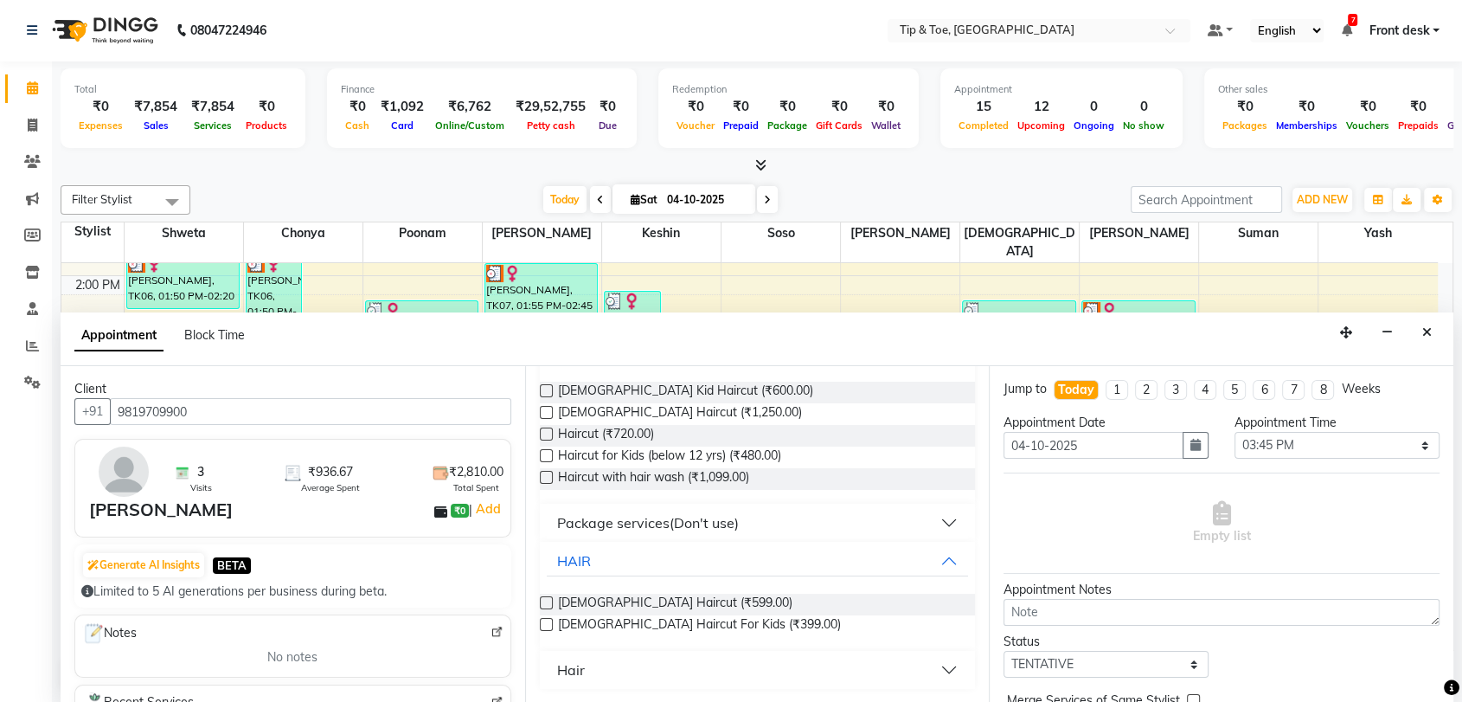
click at [549, 600] on label at bounding box center [546, 602] width 13 height 13
click at [549, 600] on input "checkbox" at bounding box center [545, 604] width 11 height 11
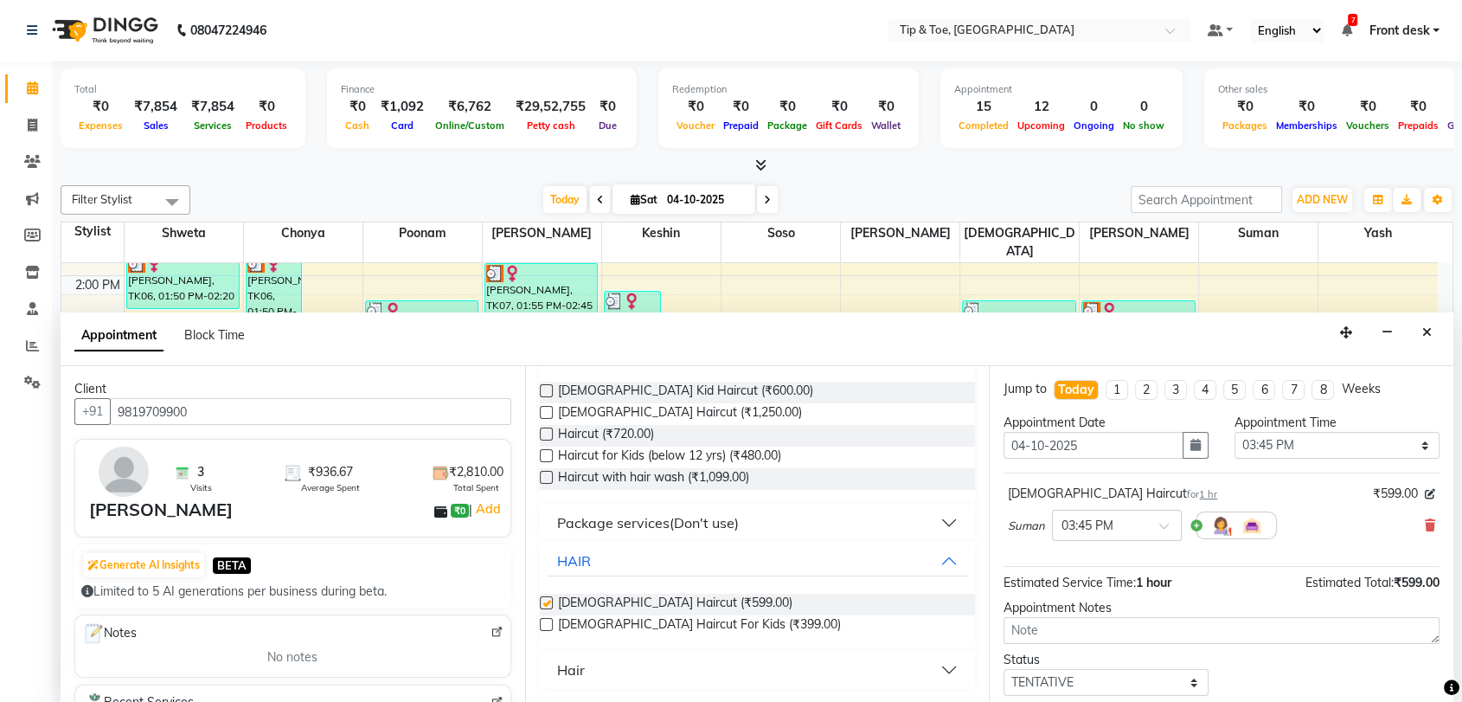
checkbox input "false"
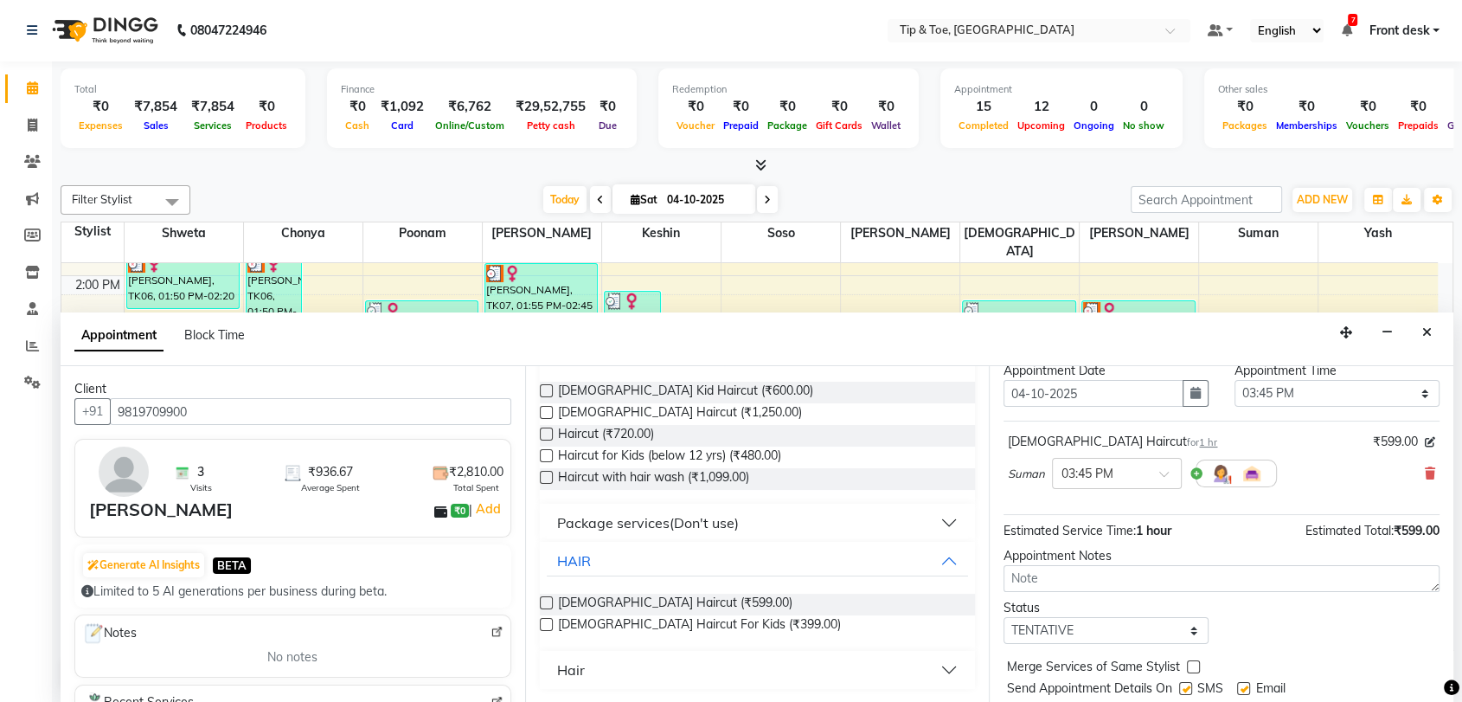
scroll to position [102, 0]
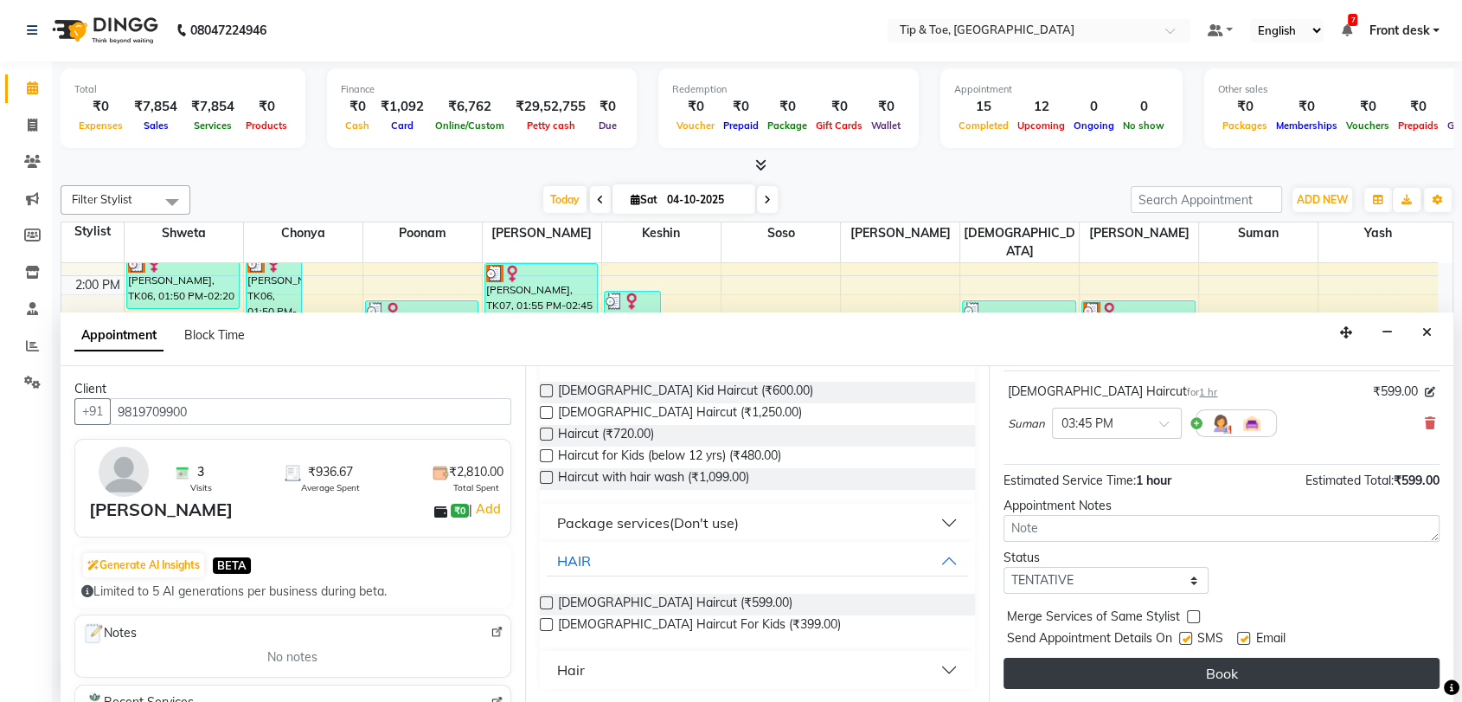
click at [1188, 674] on button "Book" at bounding box center [1222, 673] width 436 height 31
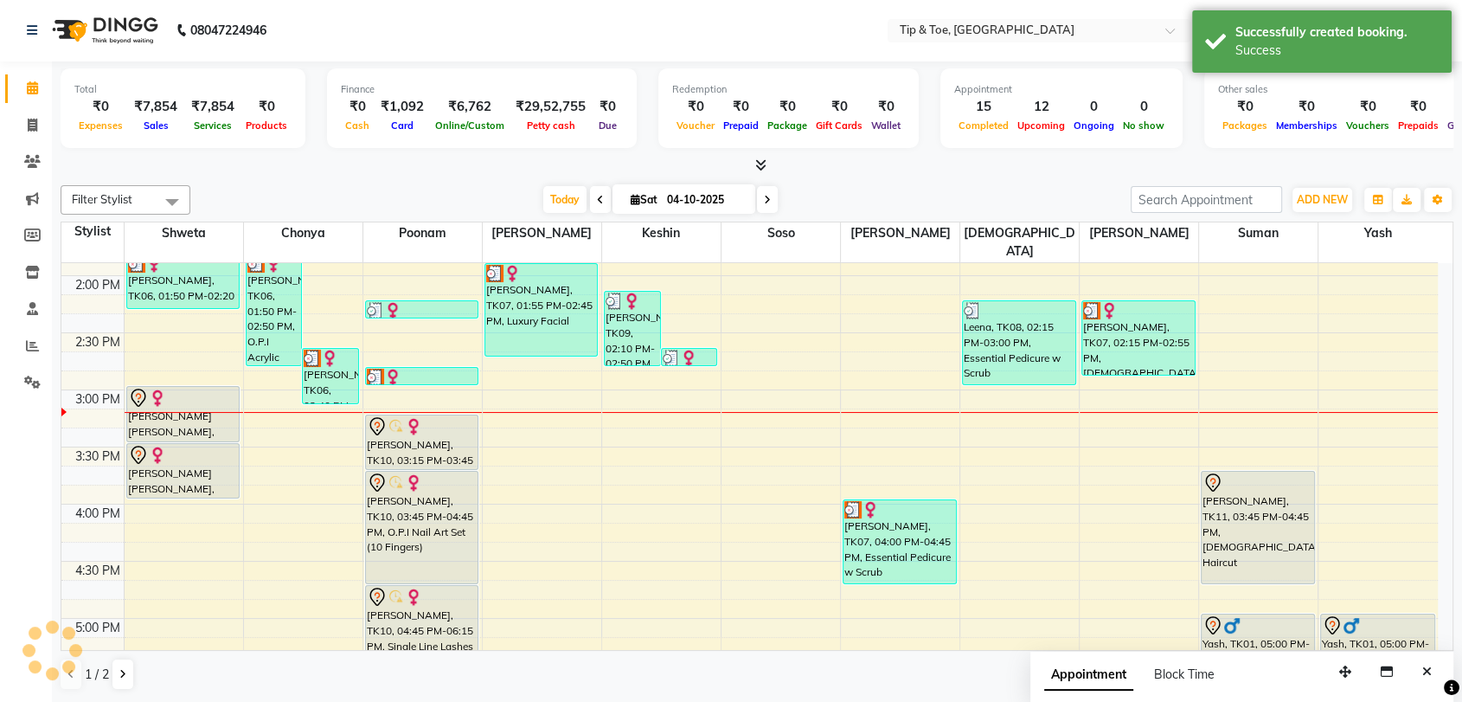
scroll to position [0, 0]
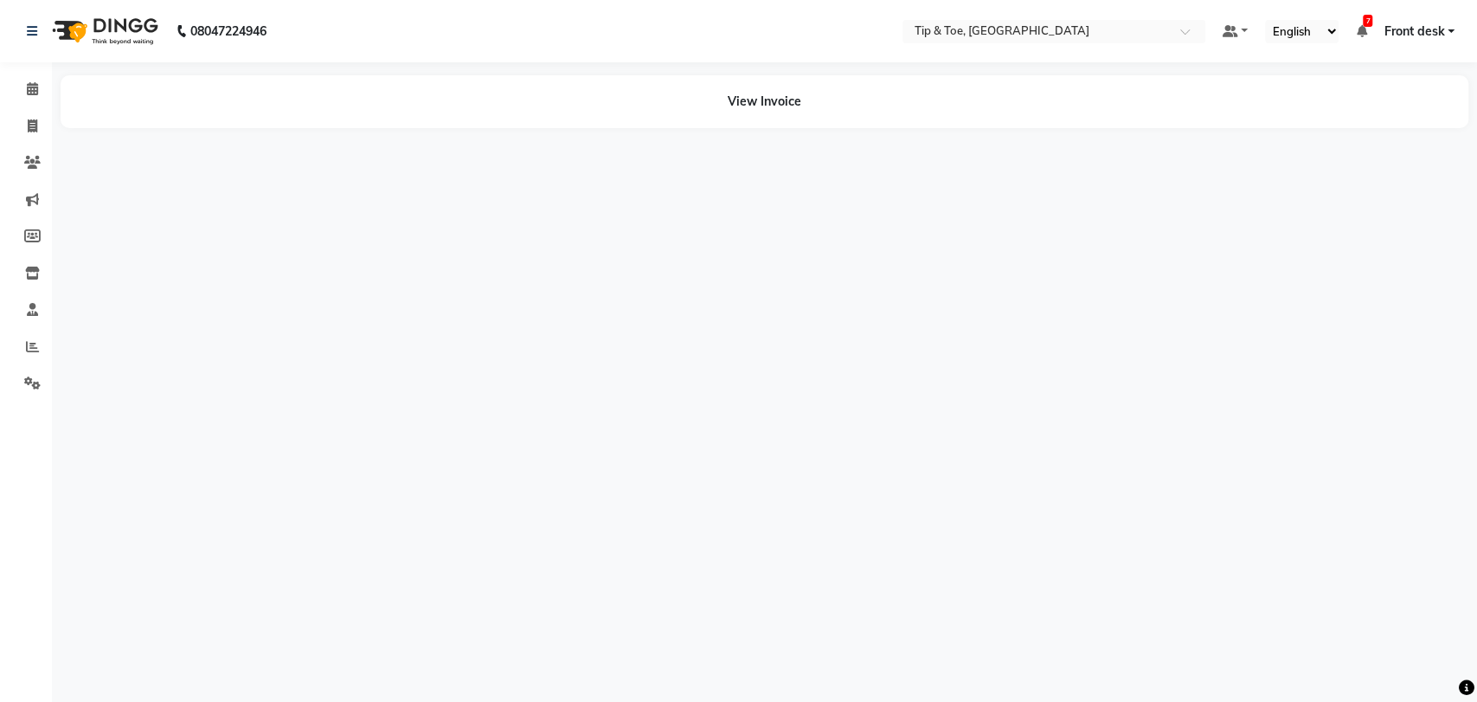
select select "en"
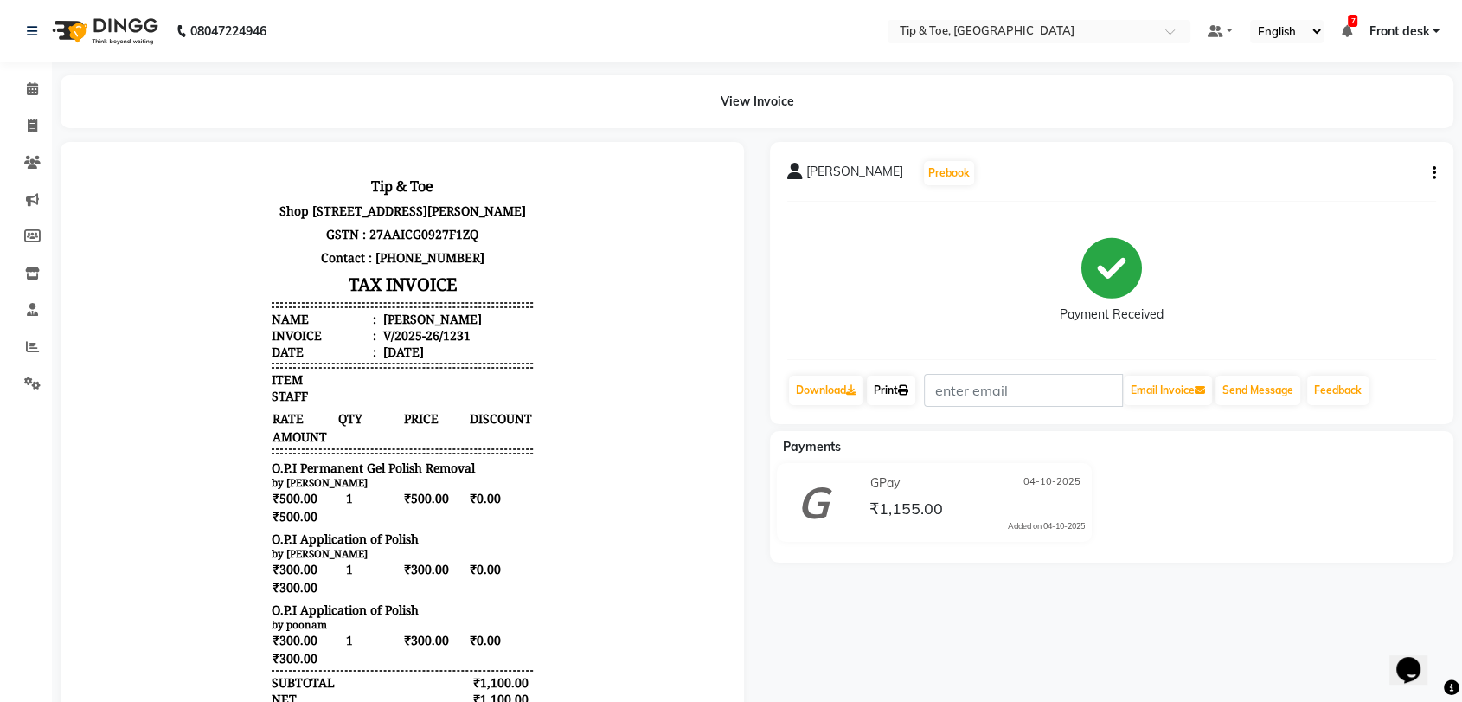
click at [915, 389] on link "Print" at bounding box center [891, 390] width 48 height 29
click at [30, 92] on icon at bounding box center [32, 88] width 11 height 13
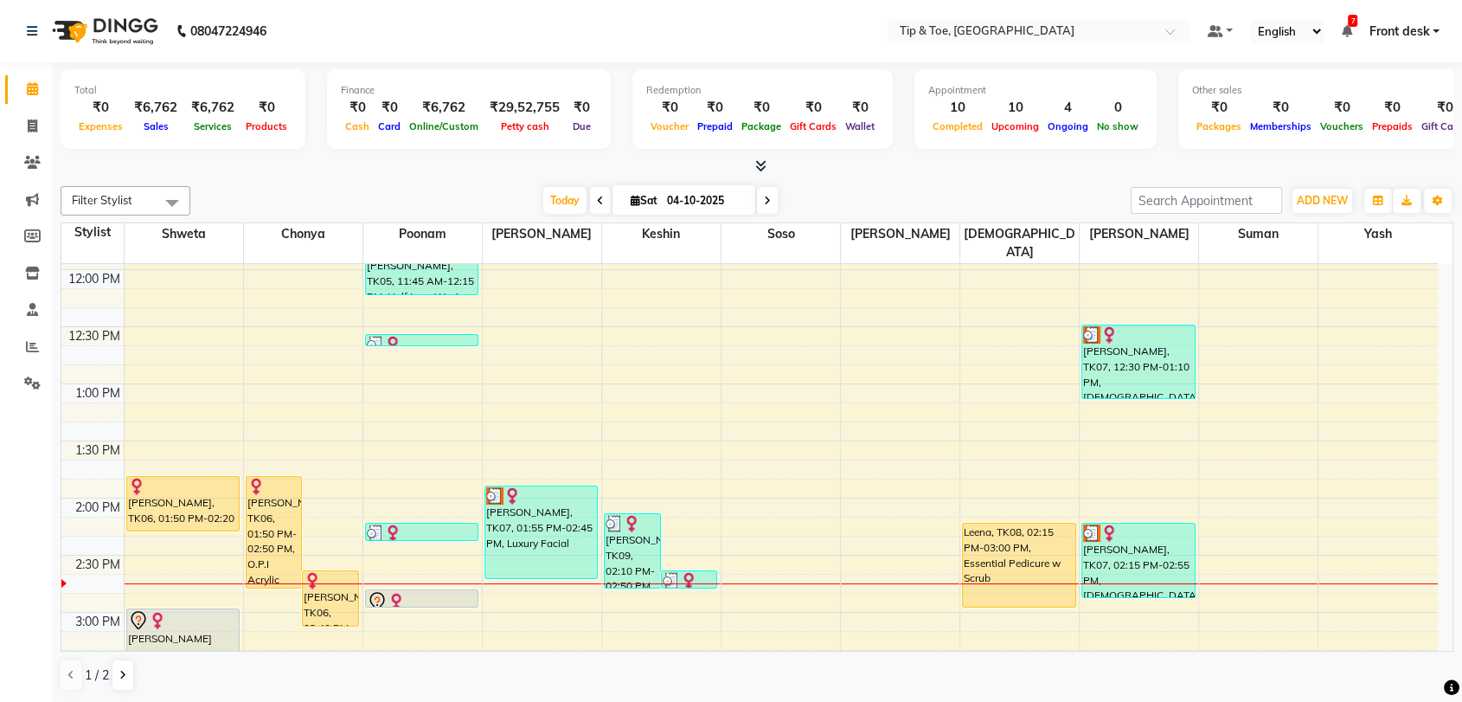
scroll to position [576, 0]
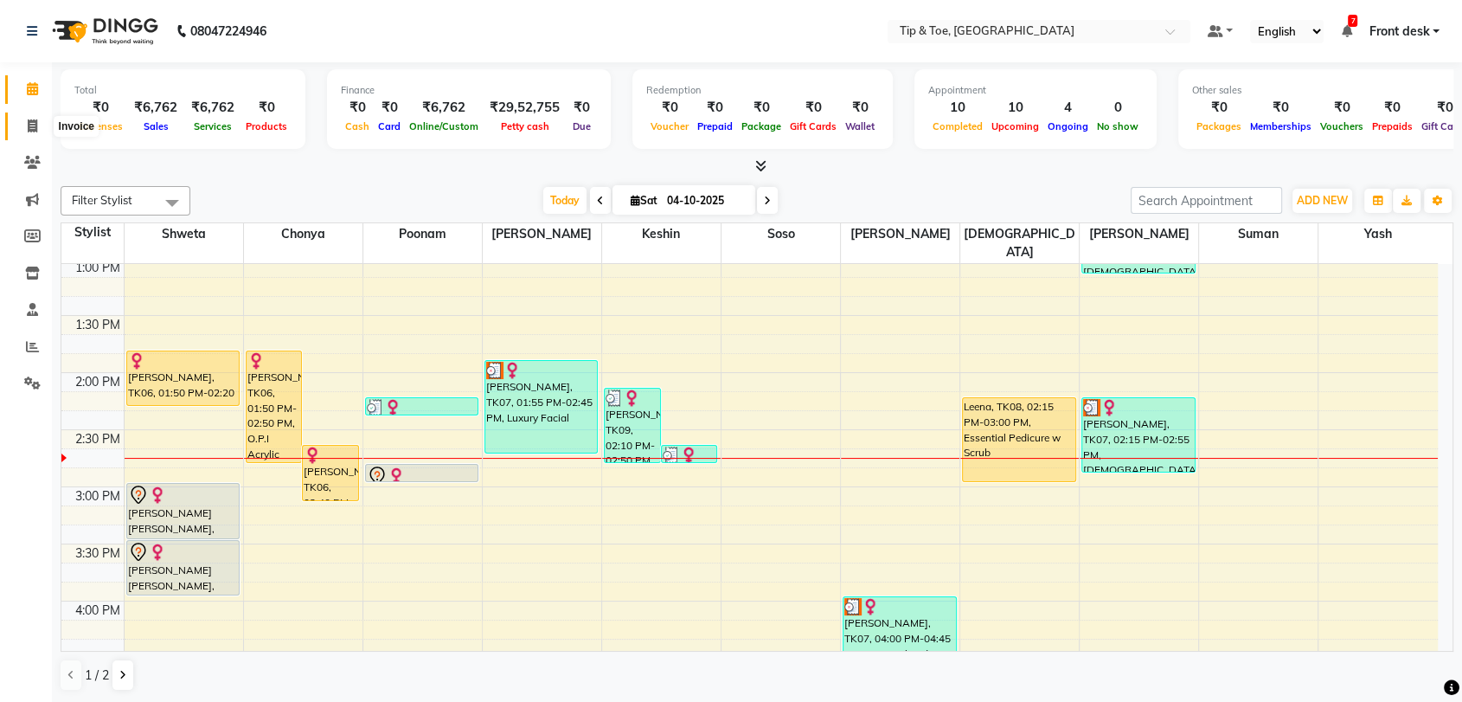
click at [32, 132] on icon at bounding box center [33, 125] width 10 height 13
select select "service"
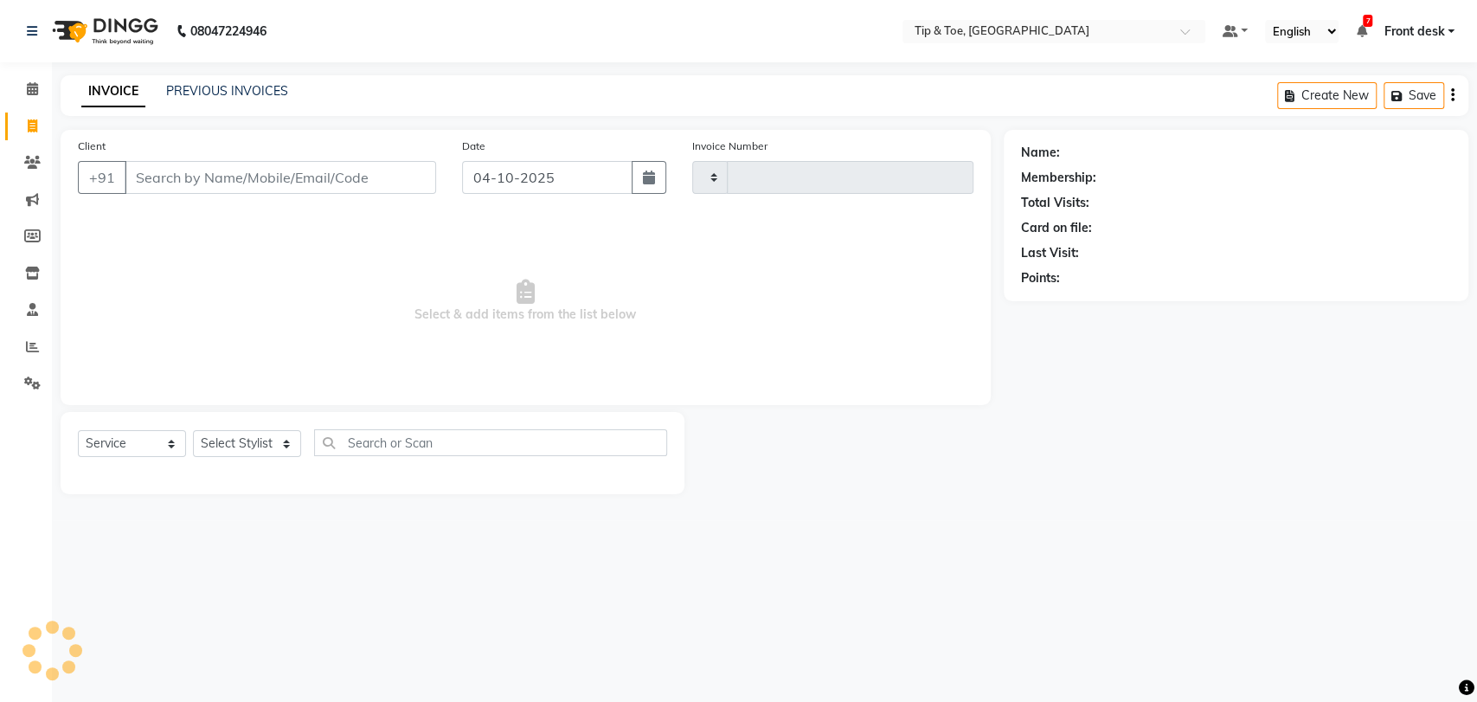
type input "1232"
select select "5942"
click at [229, 90] on link "PREVIOUS INVOICES" at bounding box center [227, 91] width 122 height 16
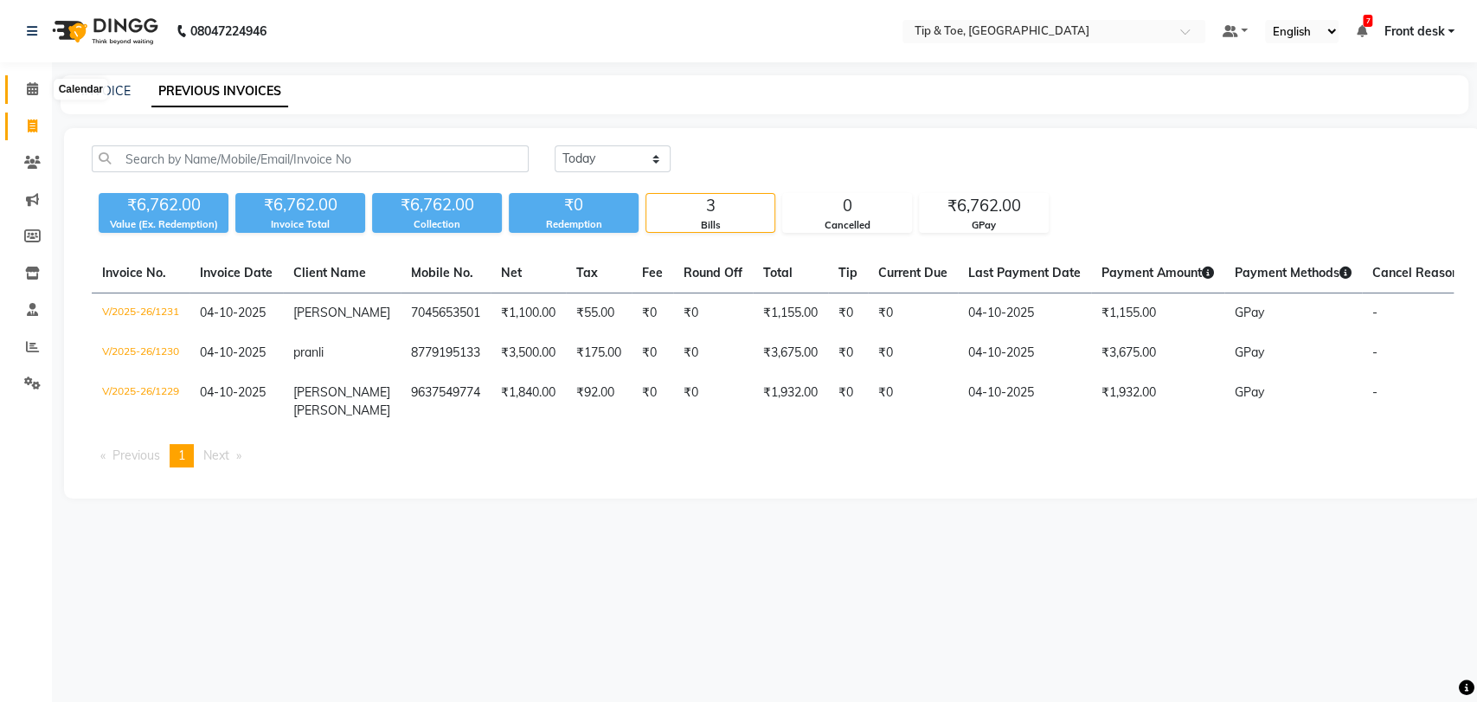
click at [36, 87] on icon at bounding box center [32, 88] width 11 height 13
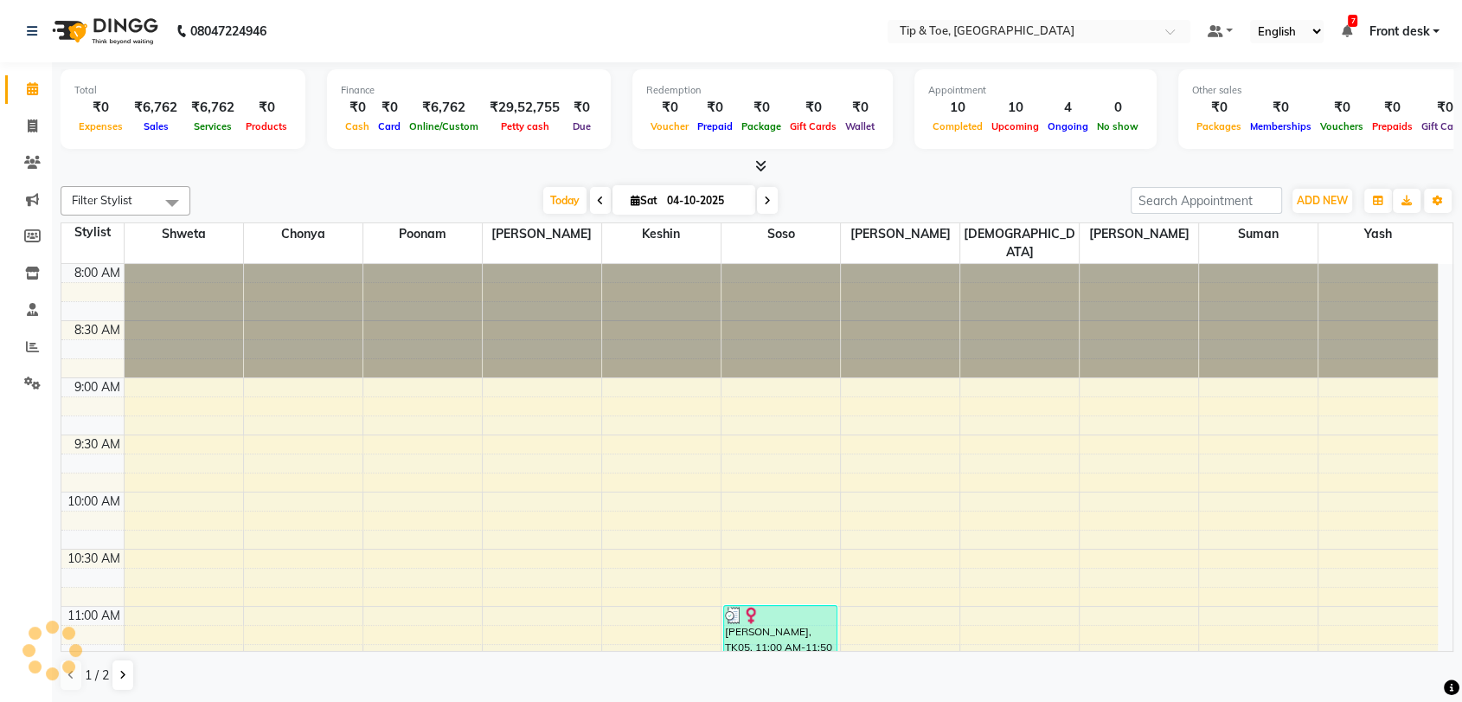
scroll to position [683, 0]
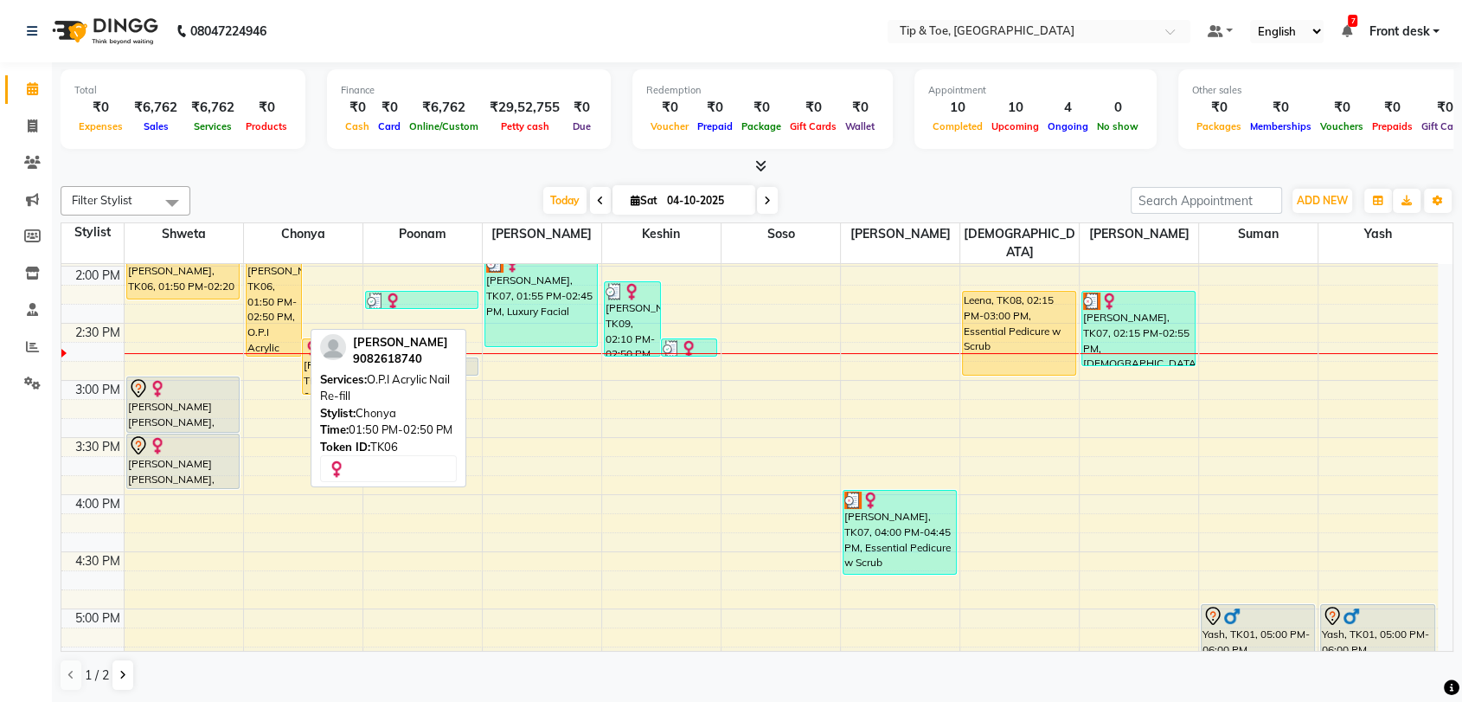
click at [275, 276] on div "Pooja Shah, TK06, 01:50 PM-02:50 PM, O.P.I Acrylic Nail Re-fill" at bounding box center [274, 300] width 55 height 111
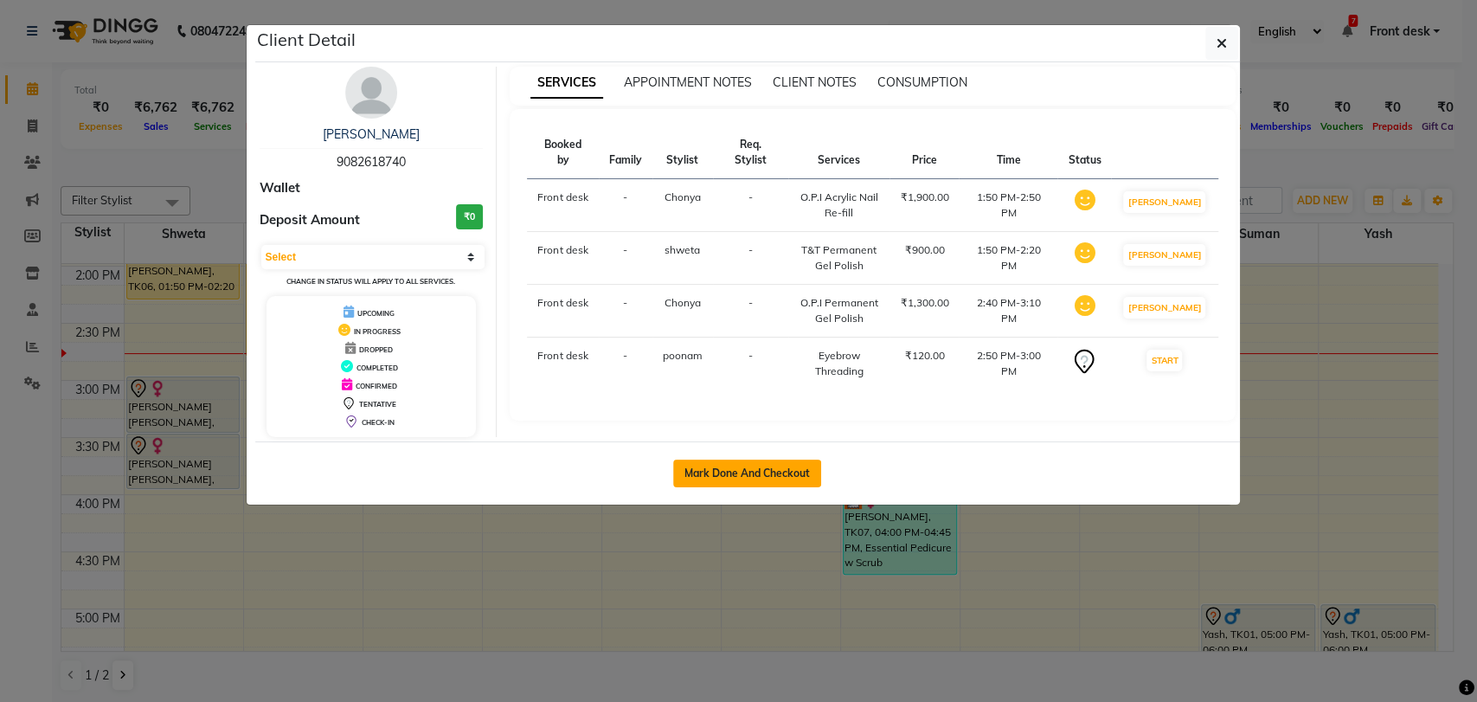
click at [750, 466] on button "Mark Done And Checkout" at bounding box center [747, 473] width 148 height 28
select select "service"
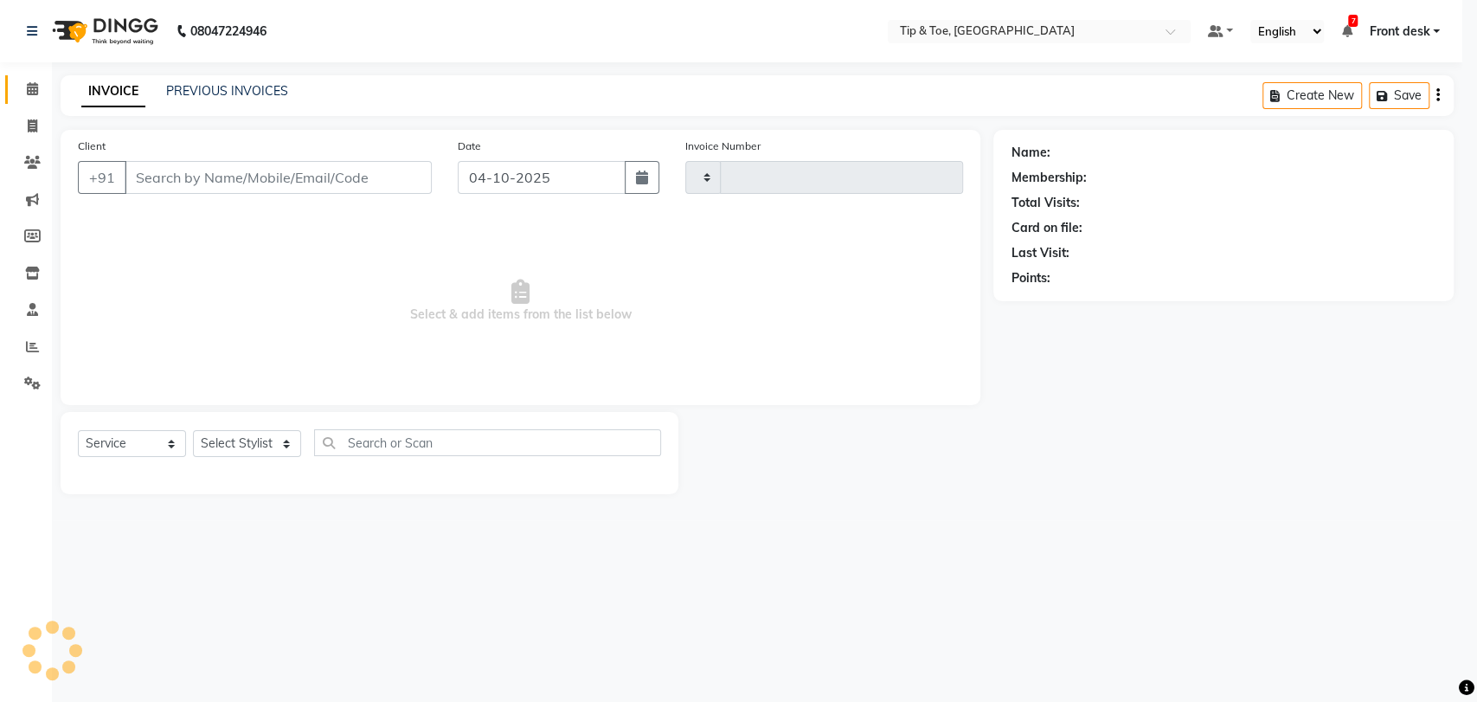
type input "1232"
select select "5942"
type input "9082618740"
select select "93622"
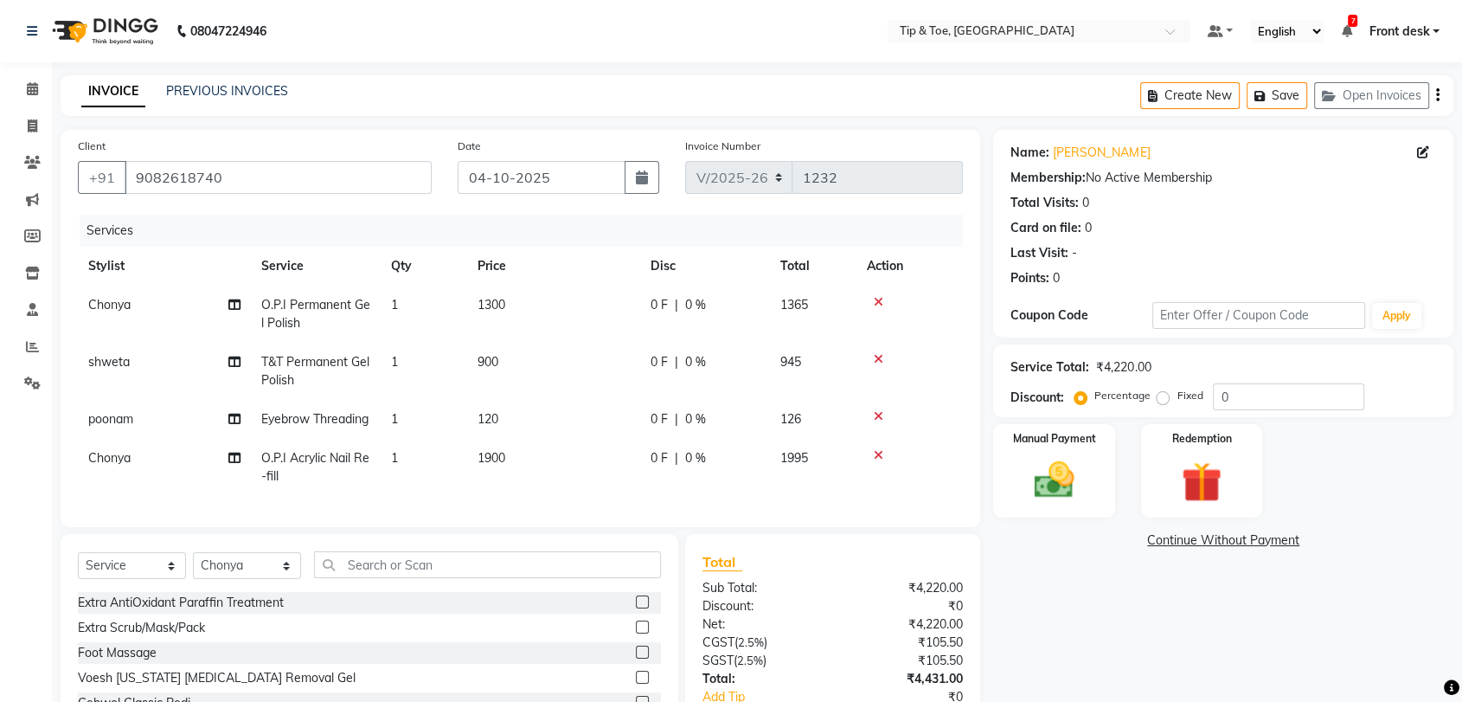
click at [329, 313] on td "O.P.I Permanent Gel Polish" at bounding box center [316, 314] width 130 height 57
select select "93622"
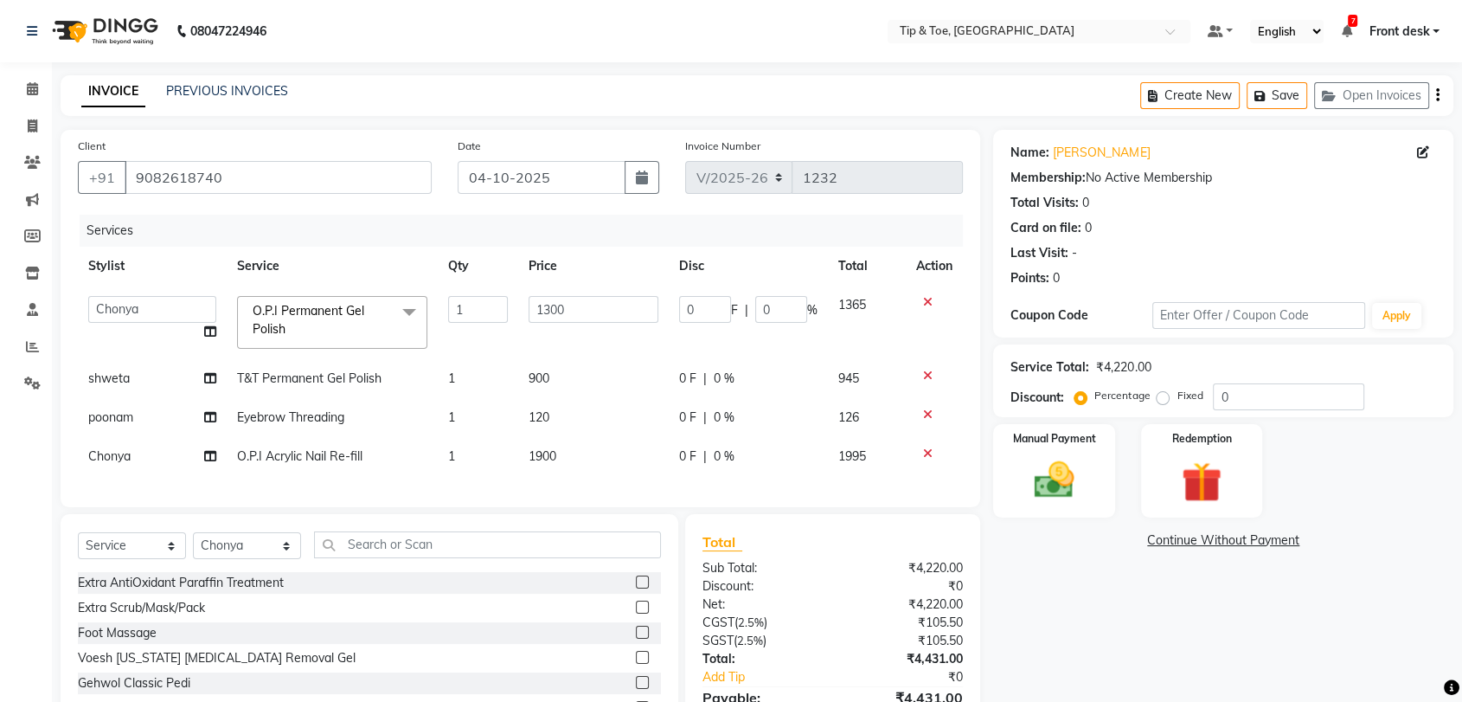
click at [333, 306] on span "O.P.I Permanent Gel Polish" at bounding box center [309, 320] width 112 height 34
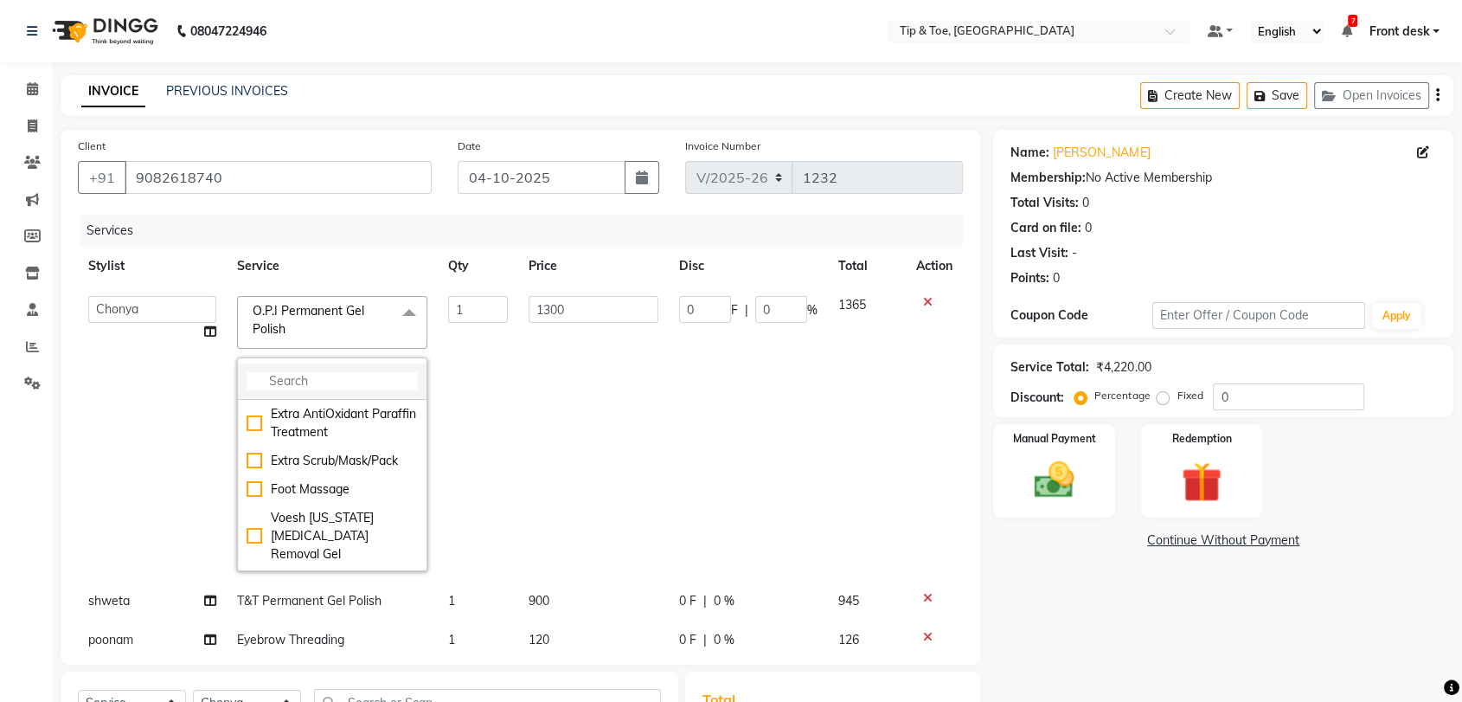
click at [325, 376] on input "multiselect-search" at bounding box center [332, 381] width 171 height 18
type input "GEL POLISH"
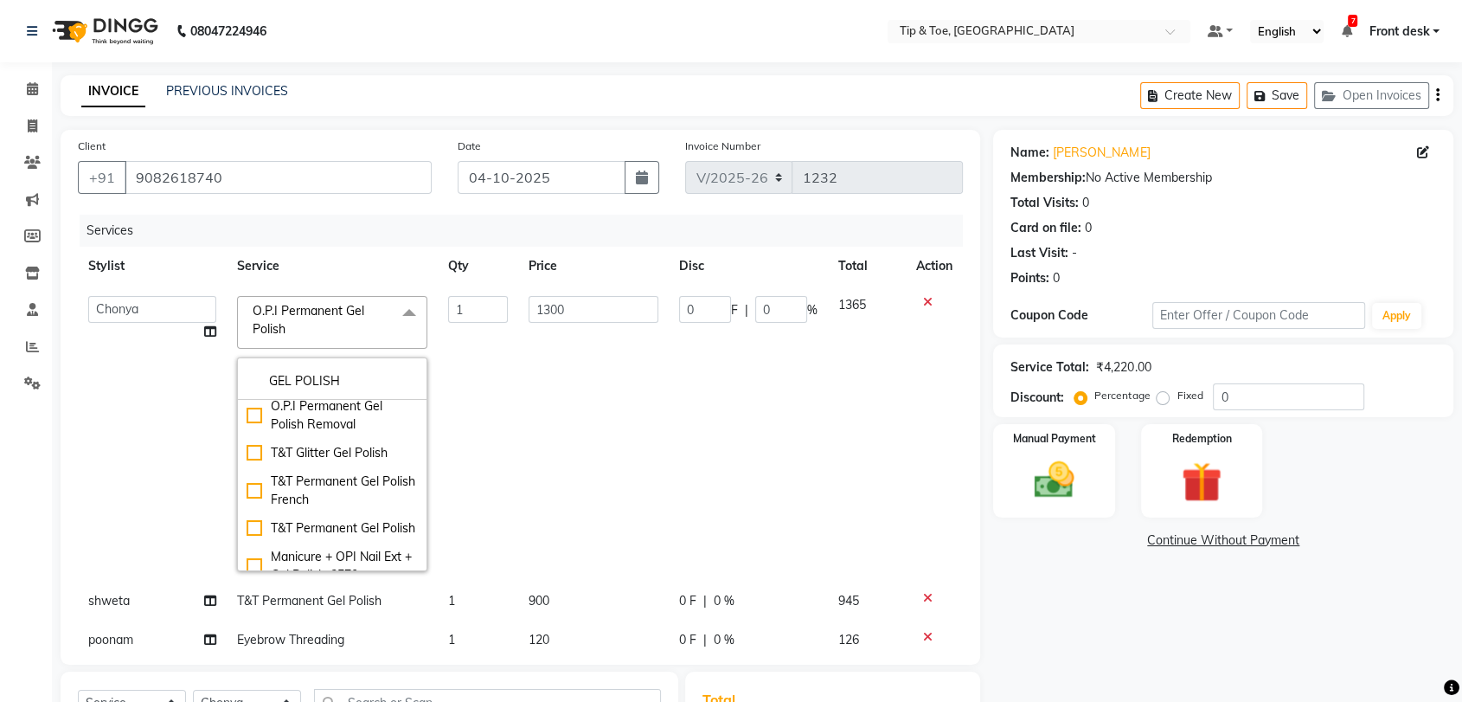
scroll to position [192, 0]
click at [248, 531] on div "T&T Permanent Gel Polish" at bounding box center [332, 523] width 171 height 18
type input "900"
checkbox input "false"
checkbox input "true"
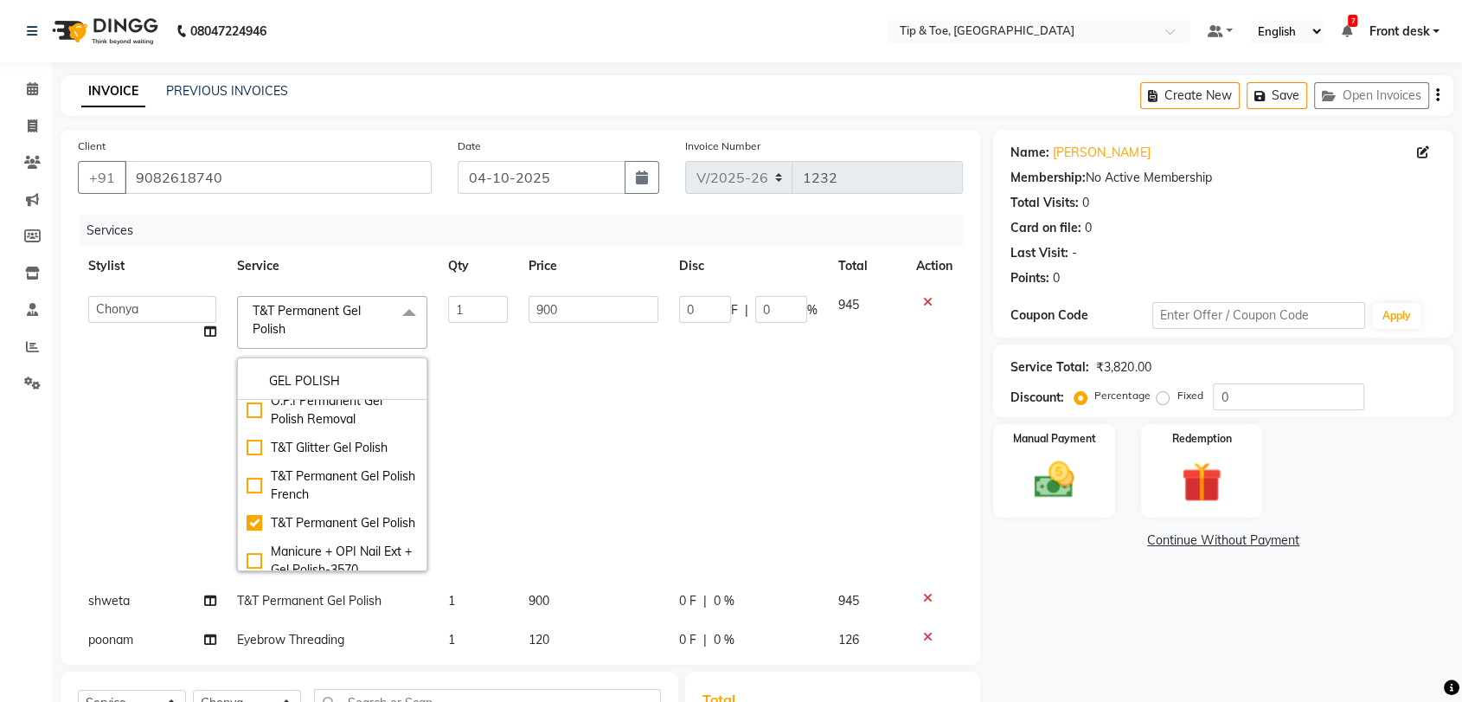
click at [440, 388] on td "1" at bounding box center [478, 434] width 80 height 296
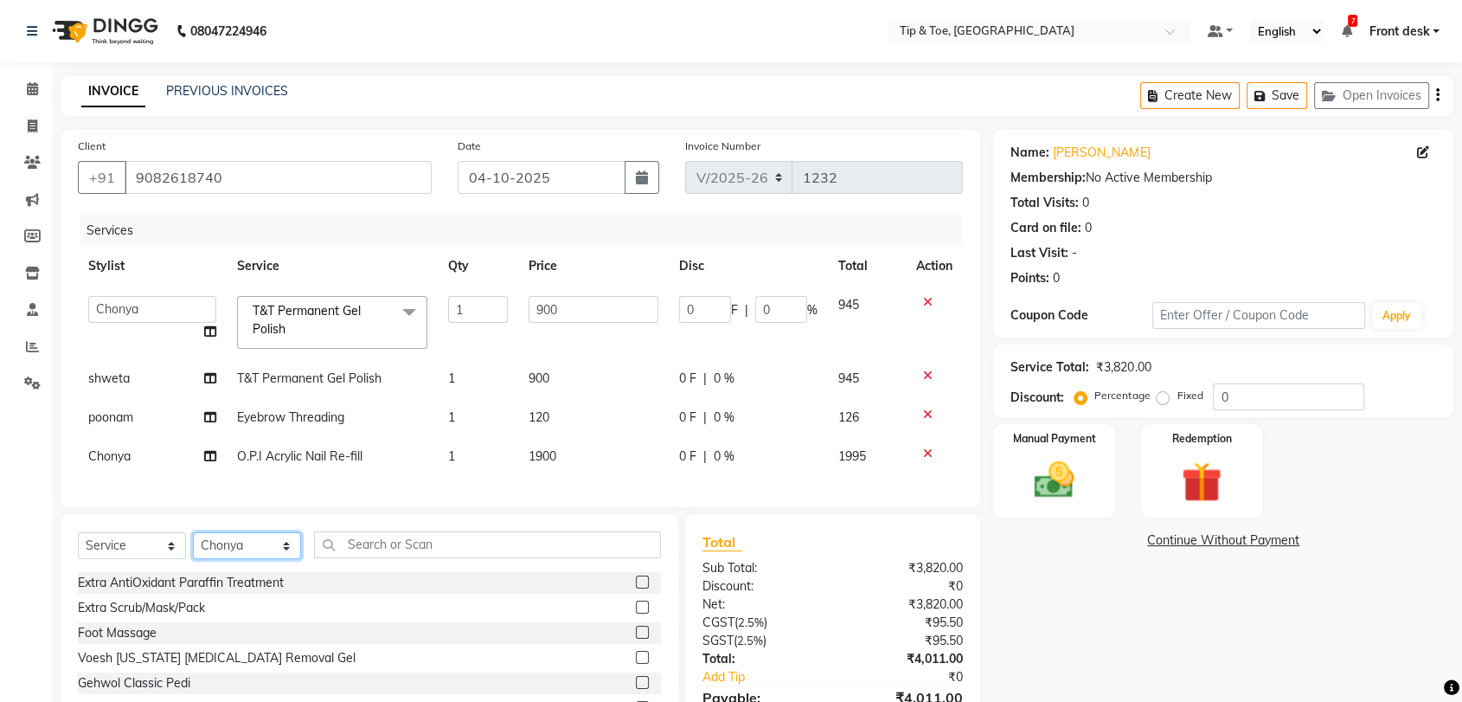
click at [286, 554] on select "Select Stylist Altamash Chonya Front desk Ibrahim Ibrahim Keshin Madhura Madhur…" at bounding box center [247, 545] width 108 height 27
select select "87938"
click at [193, 546] on select "Select Stylist Altamash Chonya Front desk Ibrahim Ibrahim Keshin Madhura Madhur…" at bounding box center [247, 545] width 108 height 27
click at [424, 556] on input "text" at bounding box center [487, 544] width 347 height 27
type input "e"
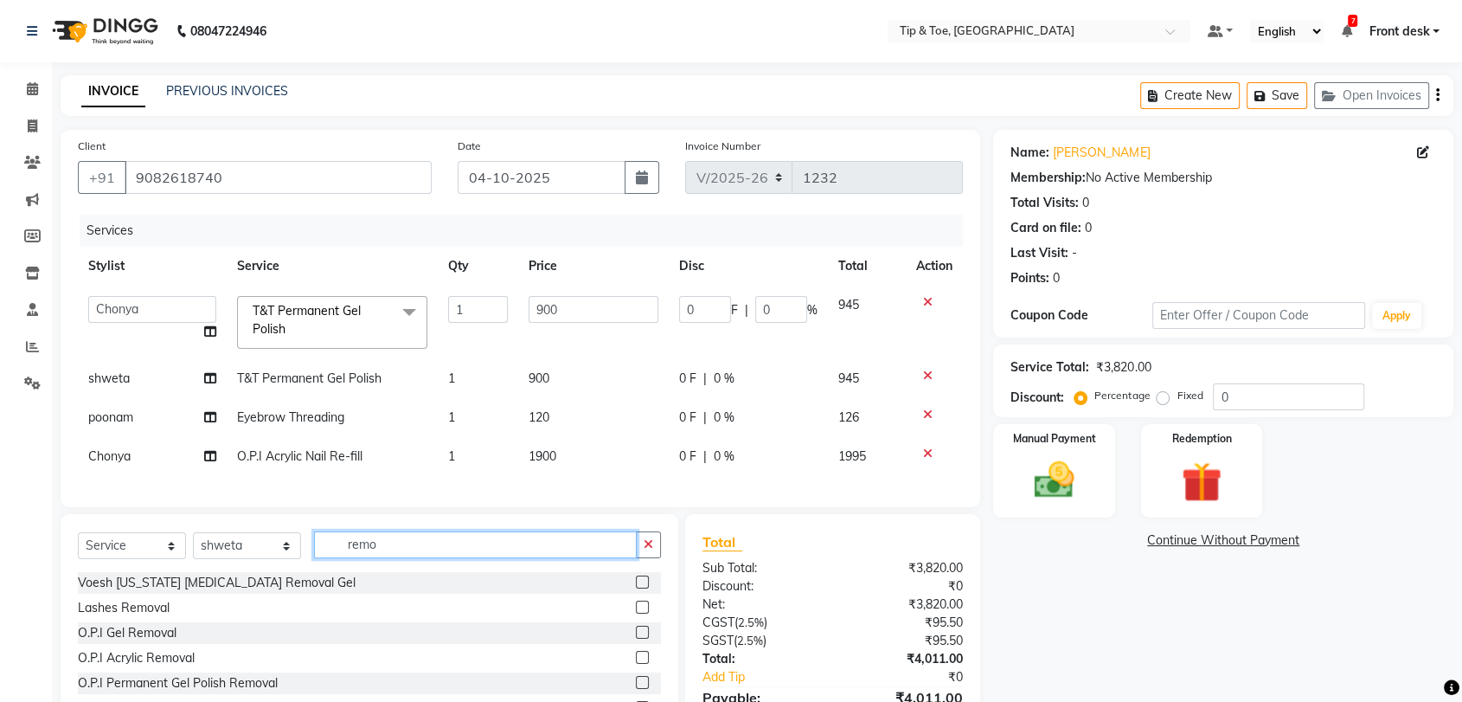
type input "remo"
click at [642, 639] on label at bounding box center [642, 632] width 13 height 13
click at [642, 639] on input "checkbox" at bounding box center [641, 632] width 11 height 11
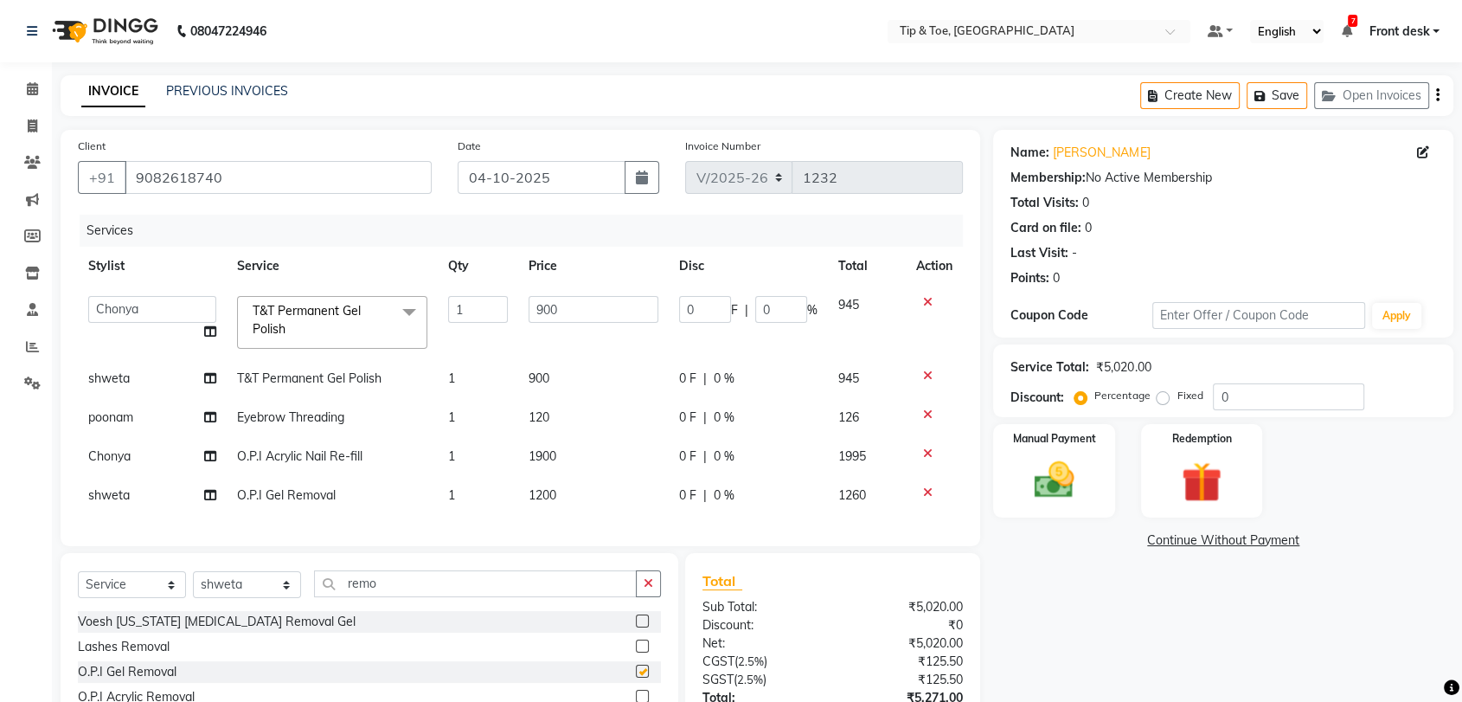
checkbox input "false"
click at [929, 490] on icon at bounding box center [928, 492] width 10 height 12
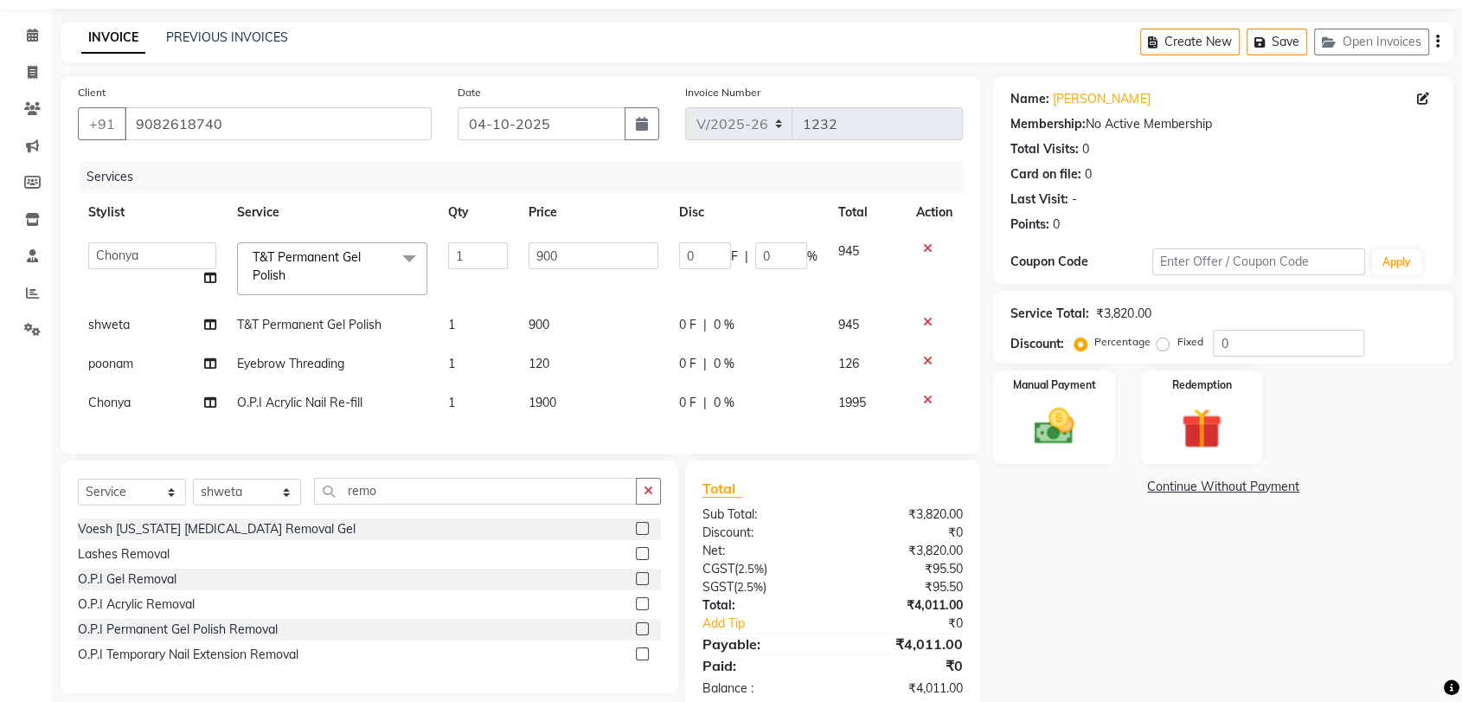
scroll to position [96, 0]
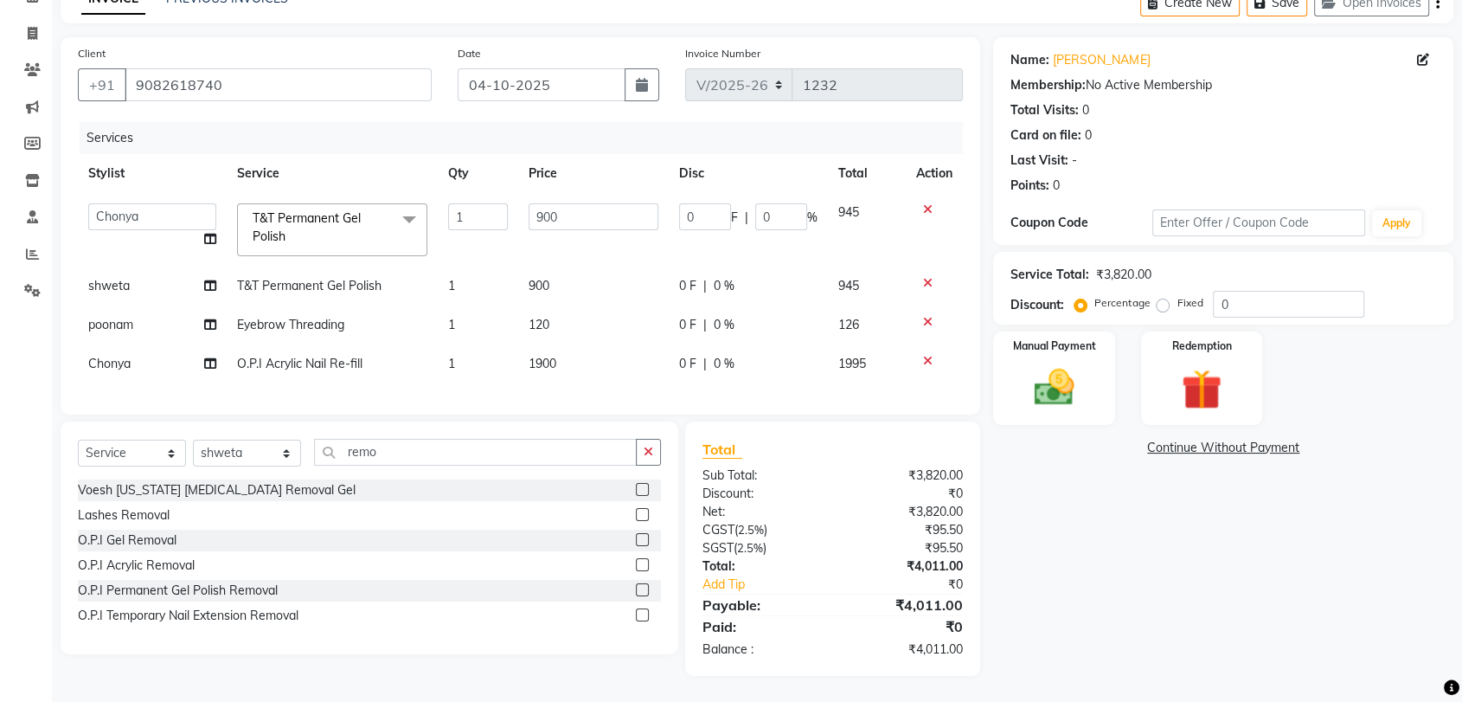
click at [641, 596] on label at bounding box center [642, 589] width 13 height 13
click at [641, 596] on input "checkbox" at bounding box center [641, 590] width 11 height 11
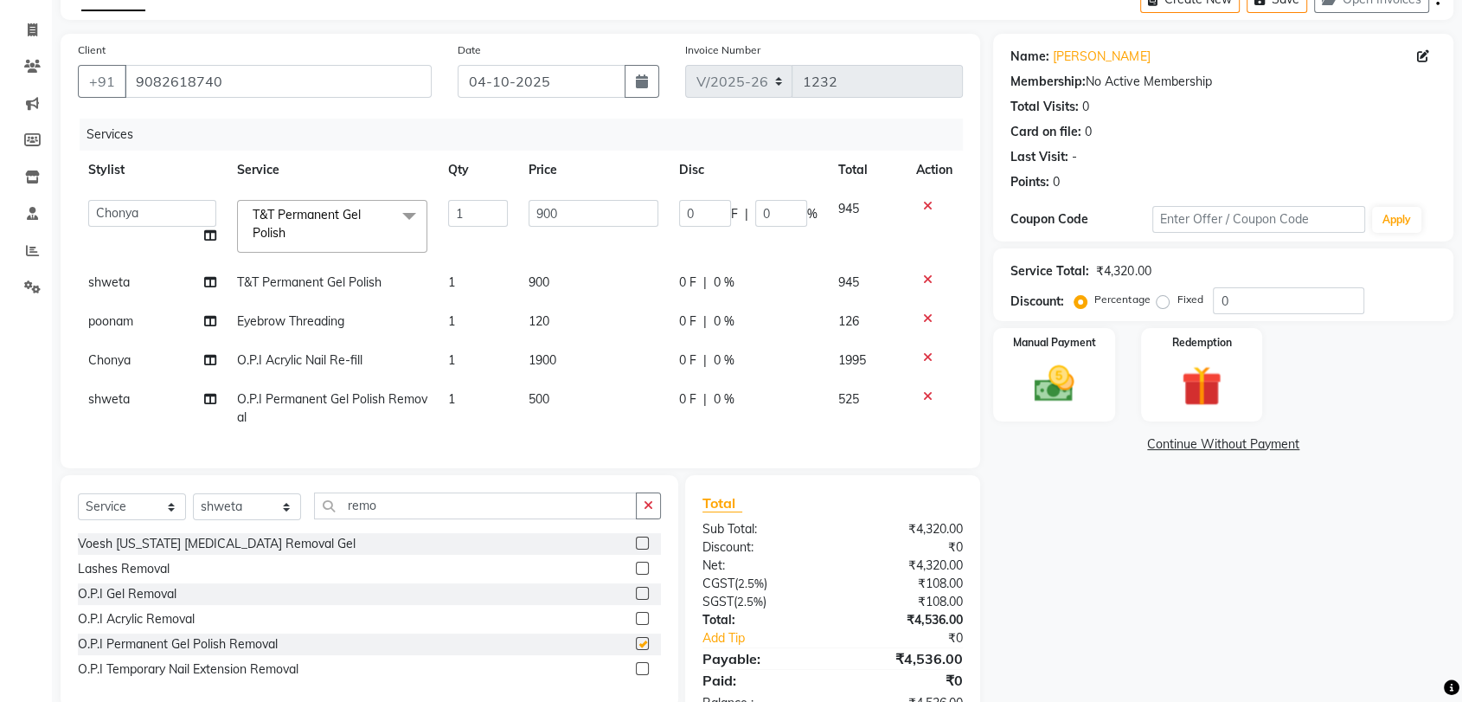
checkbox input "false"
click at [561, 400] on td "500" at bounding box center [593, 408] width 151 height 57
select select "87938"
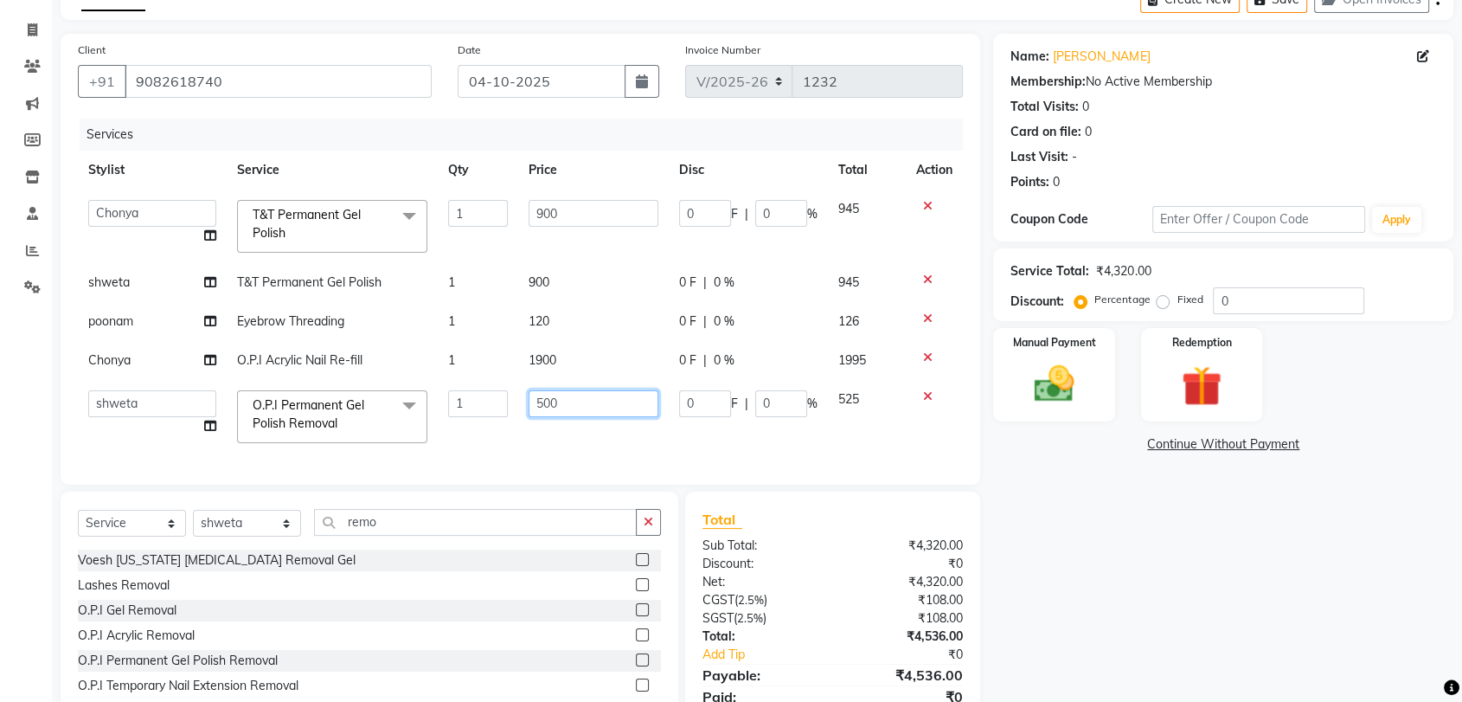
click at [563, 400] on input "500" at bounding box center [594, 403] width 130 height 27
type input "5"
type input "300"
click at [615, 438] on div "Services Stylist Service Qty Price Disc Total Action Altamash Chonya Front desk…" at bounding box center [520, 293] width 885 height 349
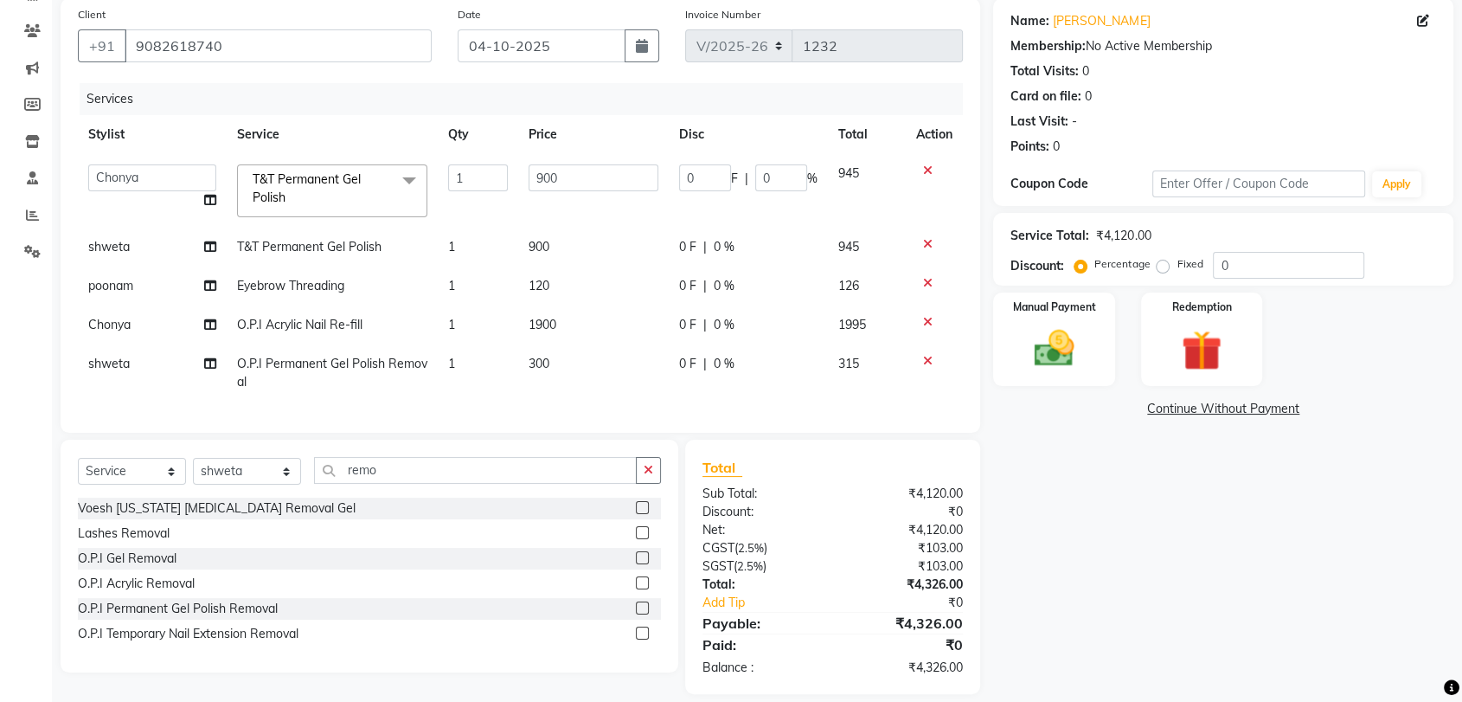
scroll to position [164, 0]
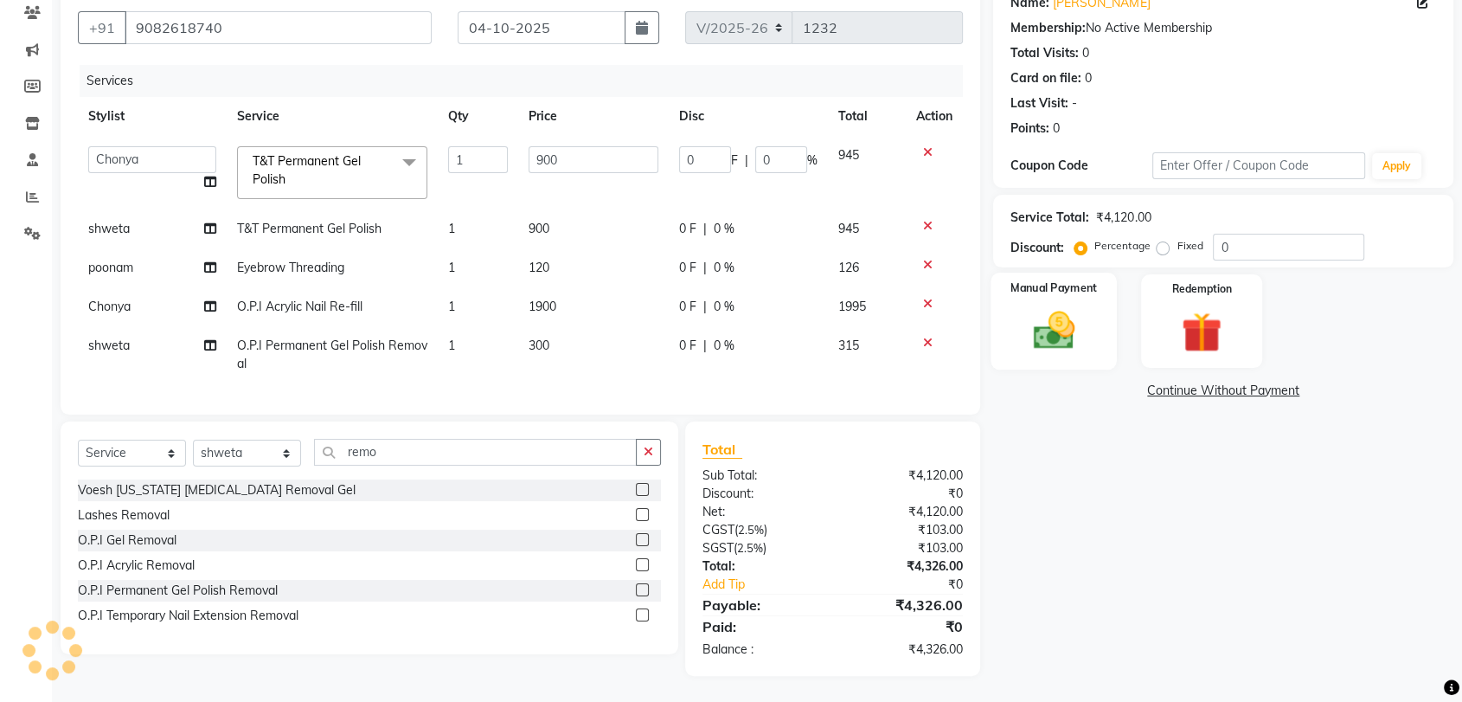
click at [1056, 311] on img at bounding box center [1053, 330] width 67 height 48
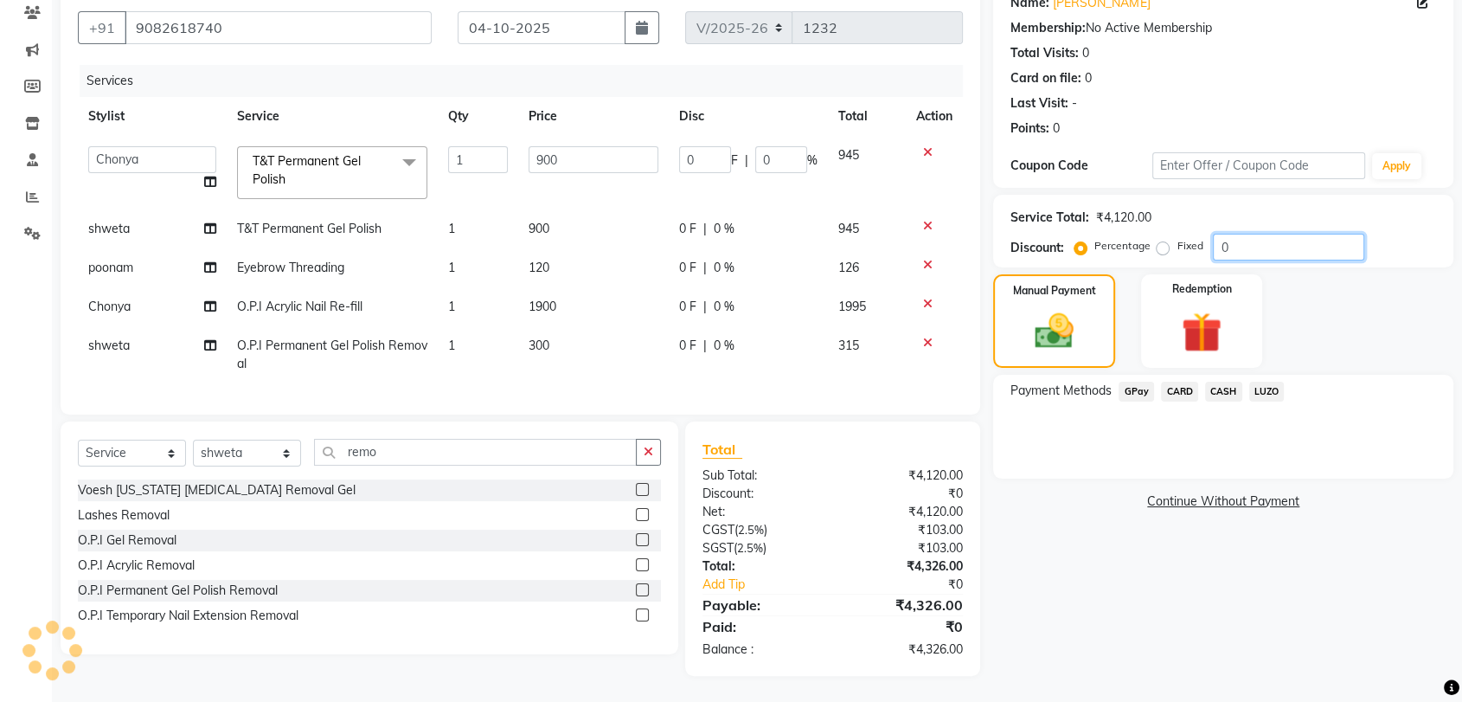
click at [1242, 234] on input "0" at bounding box center [1288, 247] width 151 height 27
type input "3"
type input "27"
type input "3"
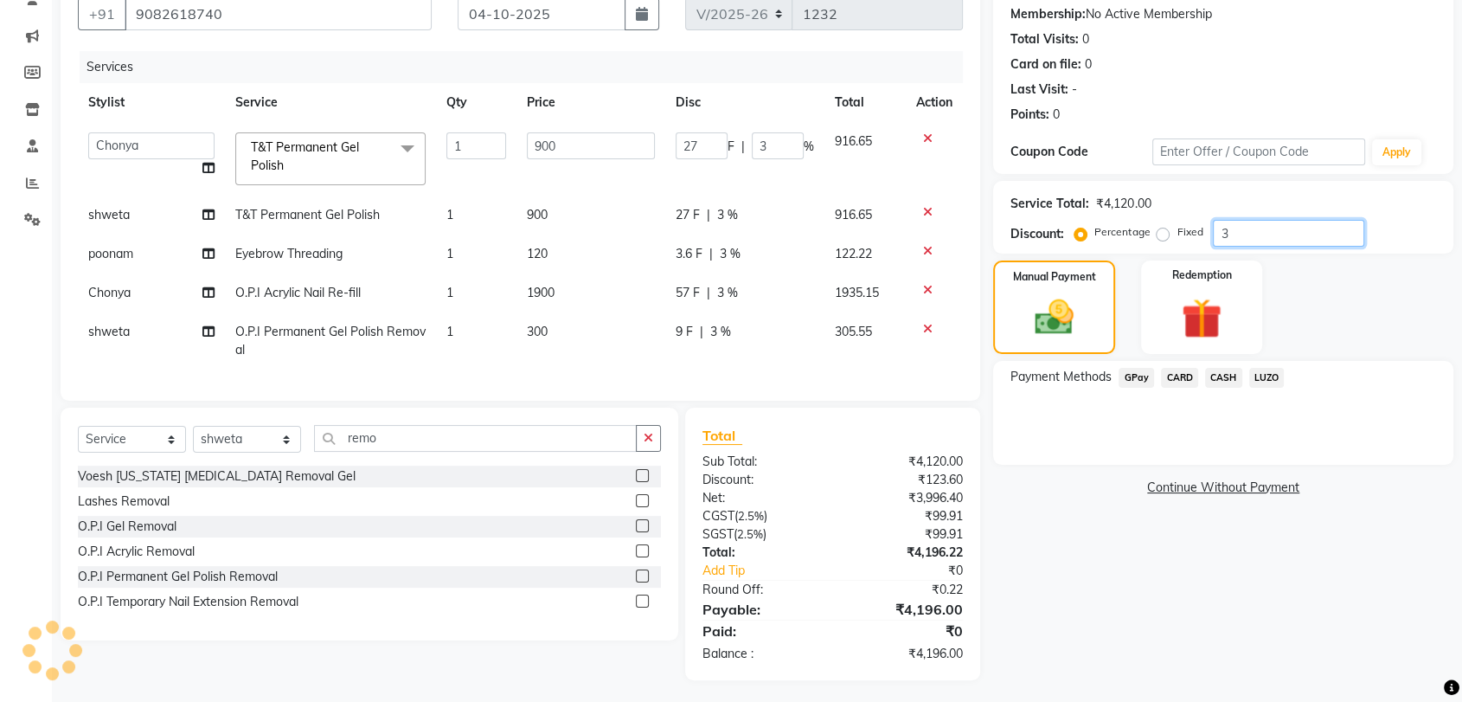
type input "30"
type input "270"
type input "30"
click at [1276, 370] on span "LUZO" at bounding box center [1266, 378] width 35 height 20
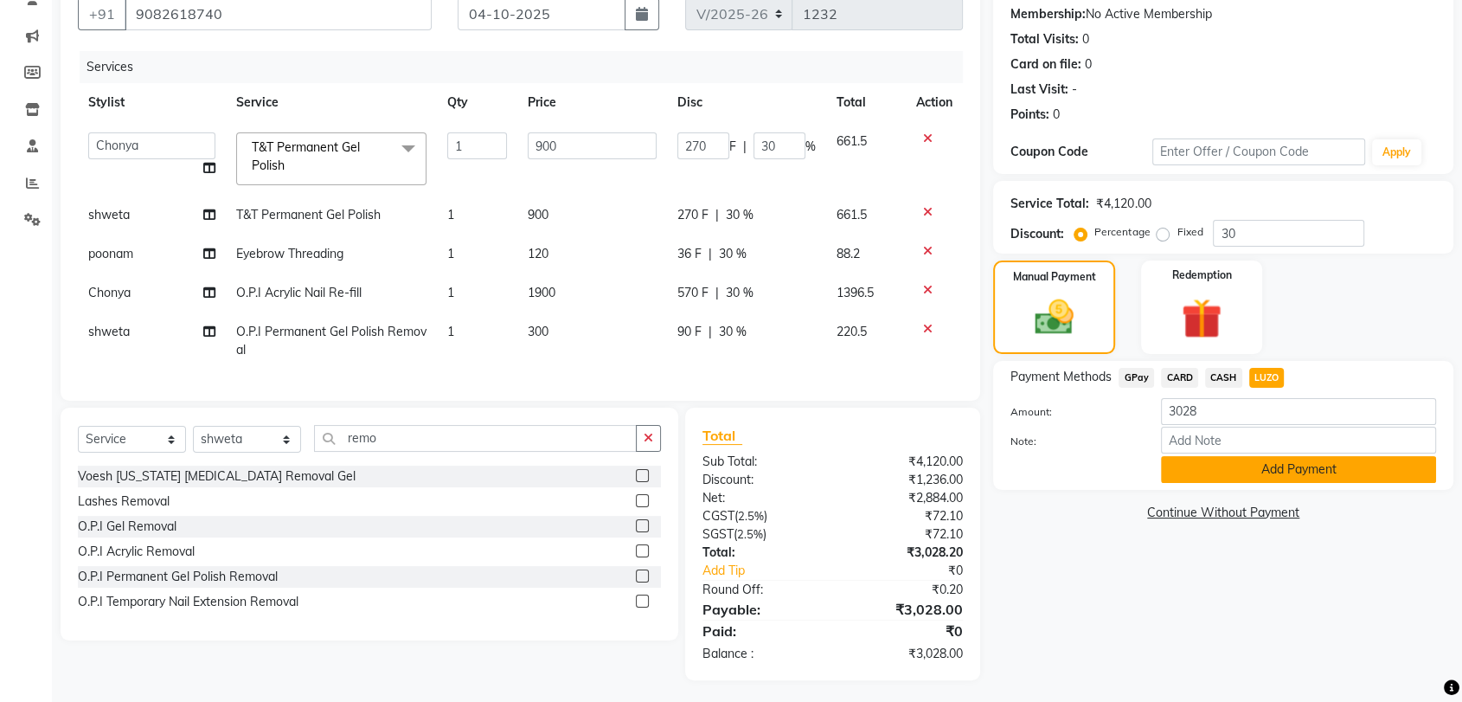
click at [1296, 470] on button "Add Payment" at bounding box center [1298, 469] width 275 height 27
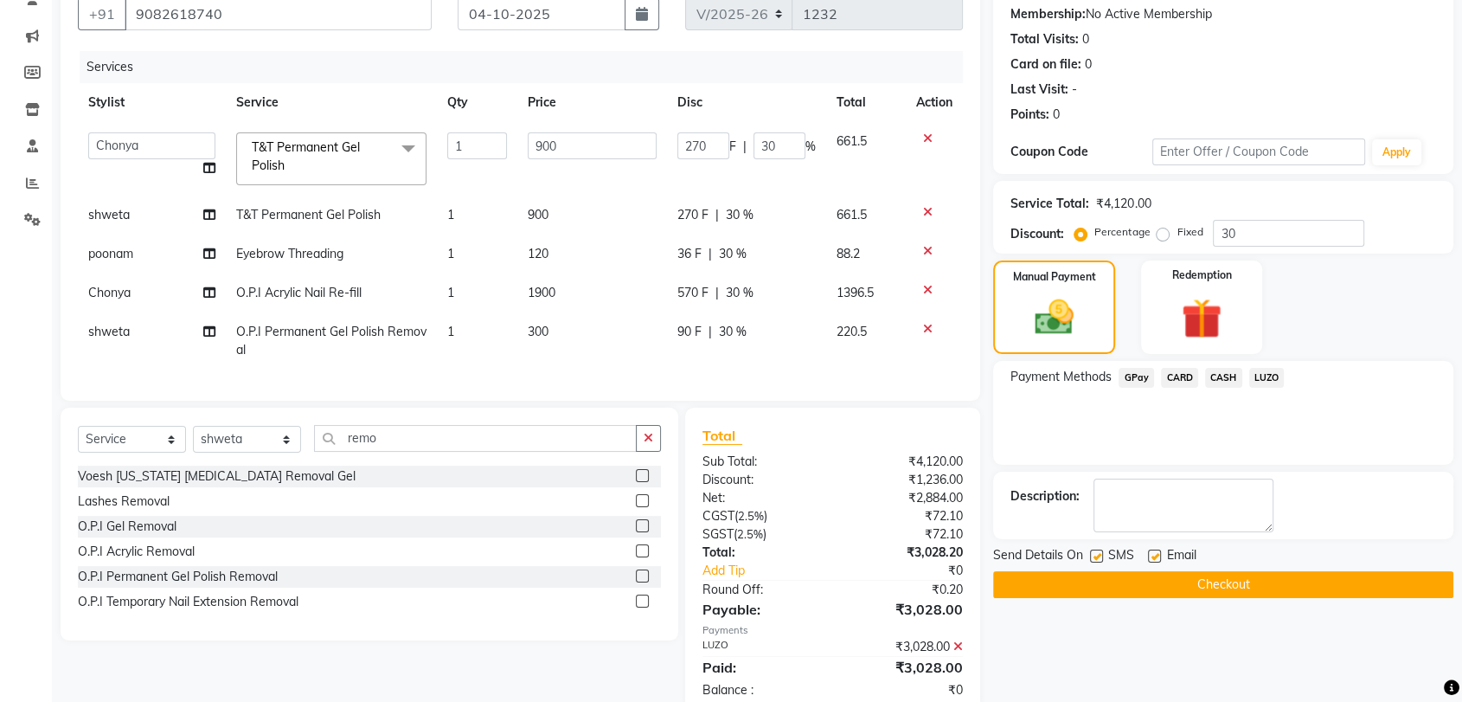
click at [1275, 580] on button "Checkout" at bounding box center [1223, 584] width 460 height 27
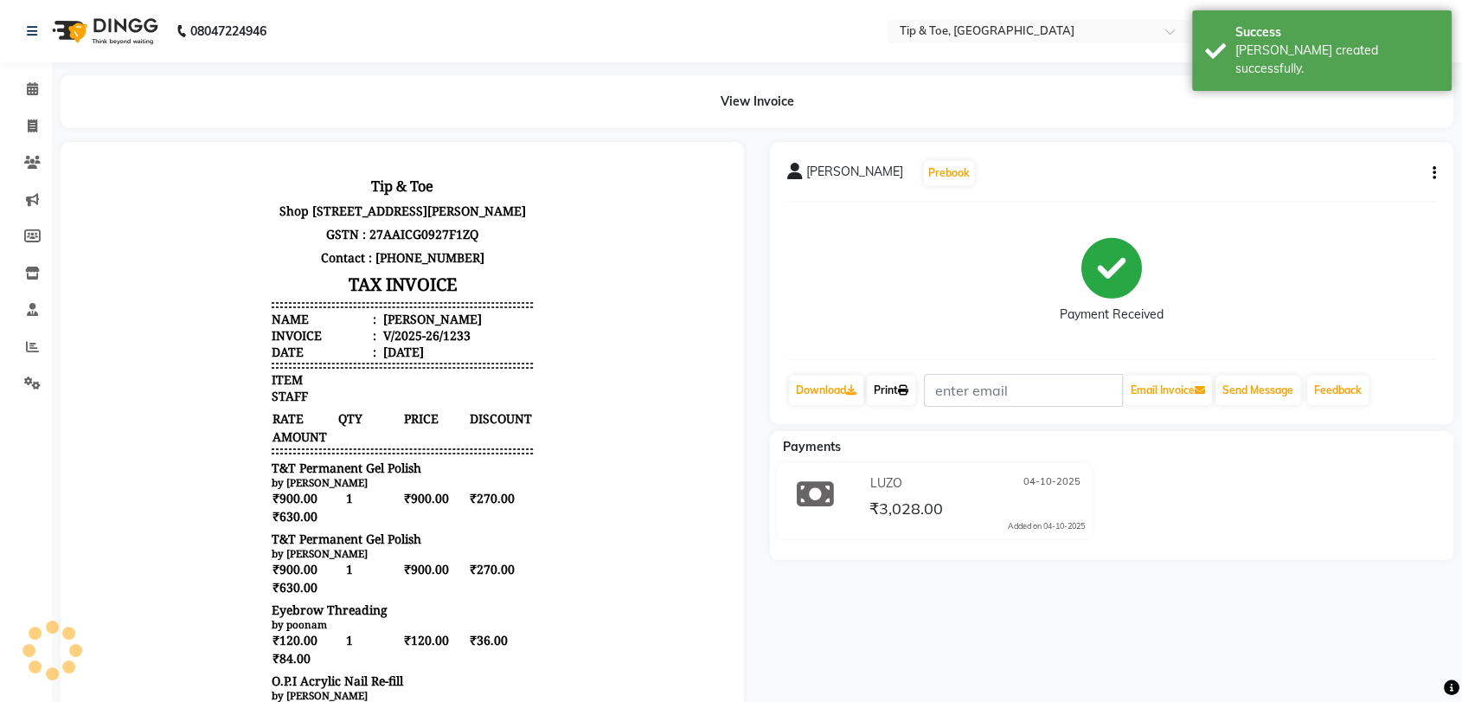
click at [905, 394] on icon at bounding box center [903, 390] width 10 height 10
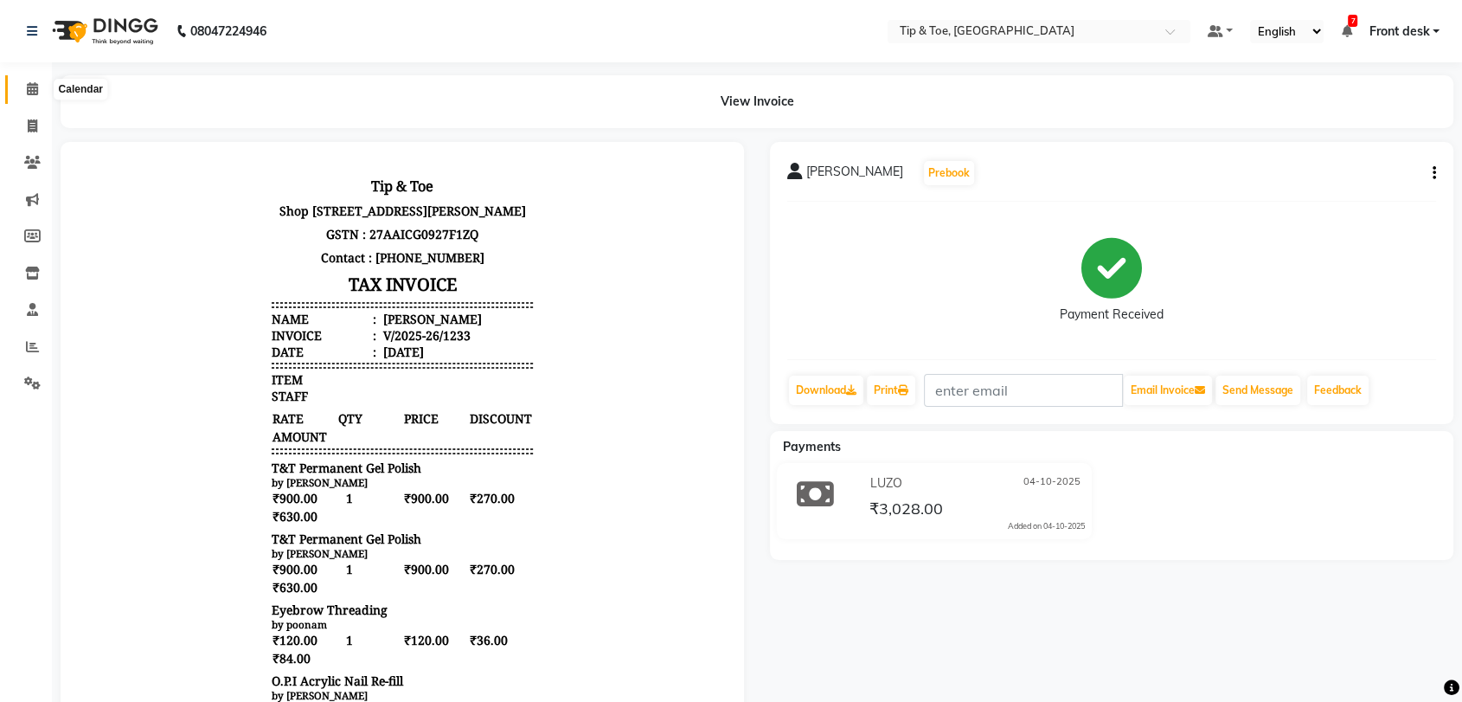
click at [31, 87] on icon at bounding box center [32, 88] width 11 height 13
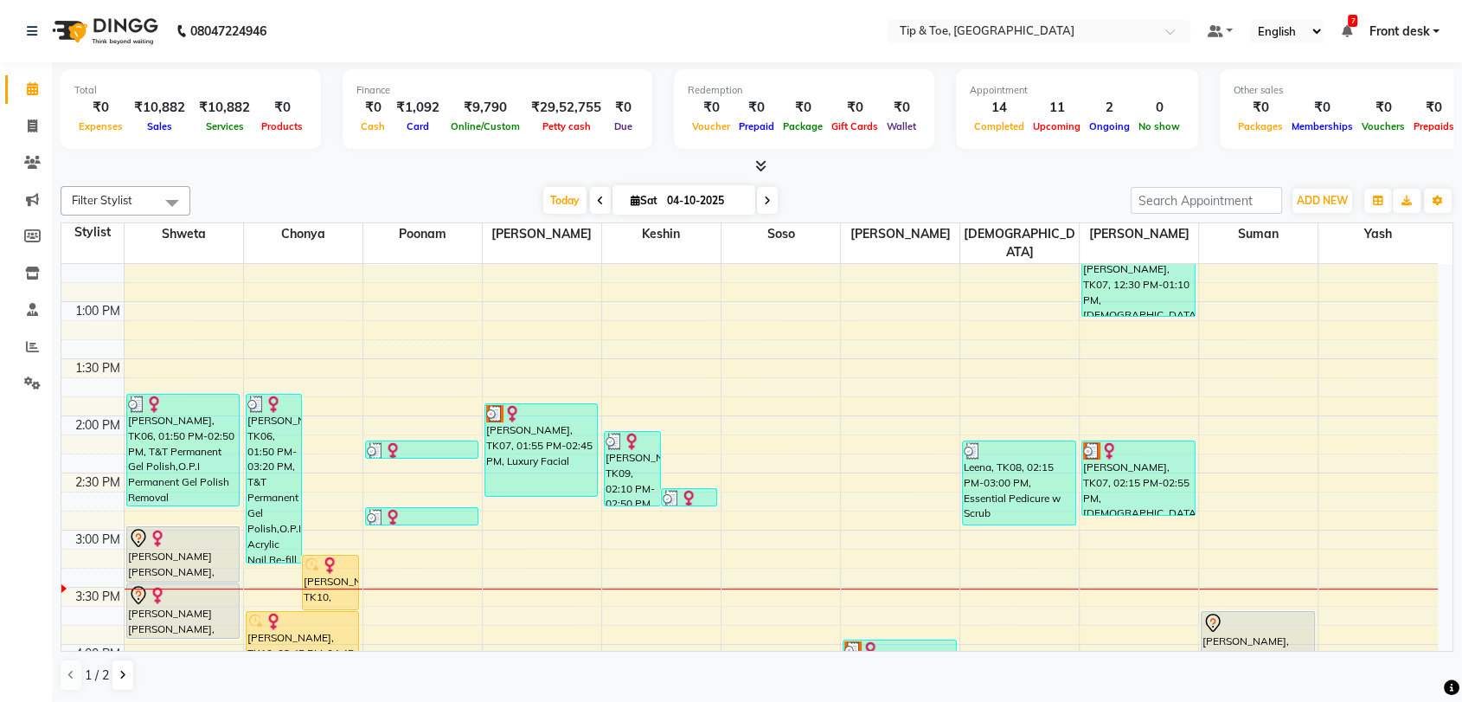
scroll to position [576, 0]
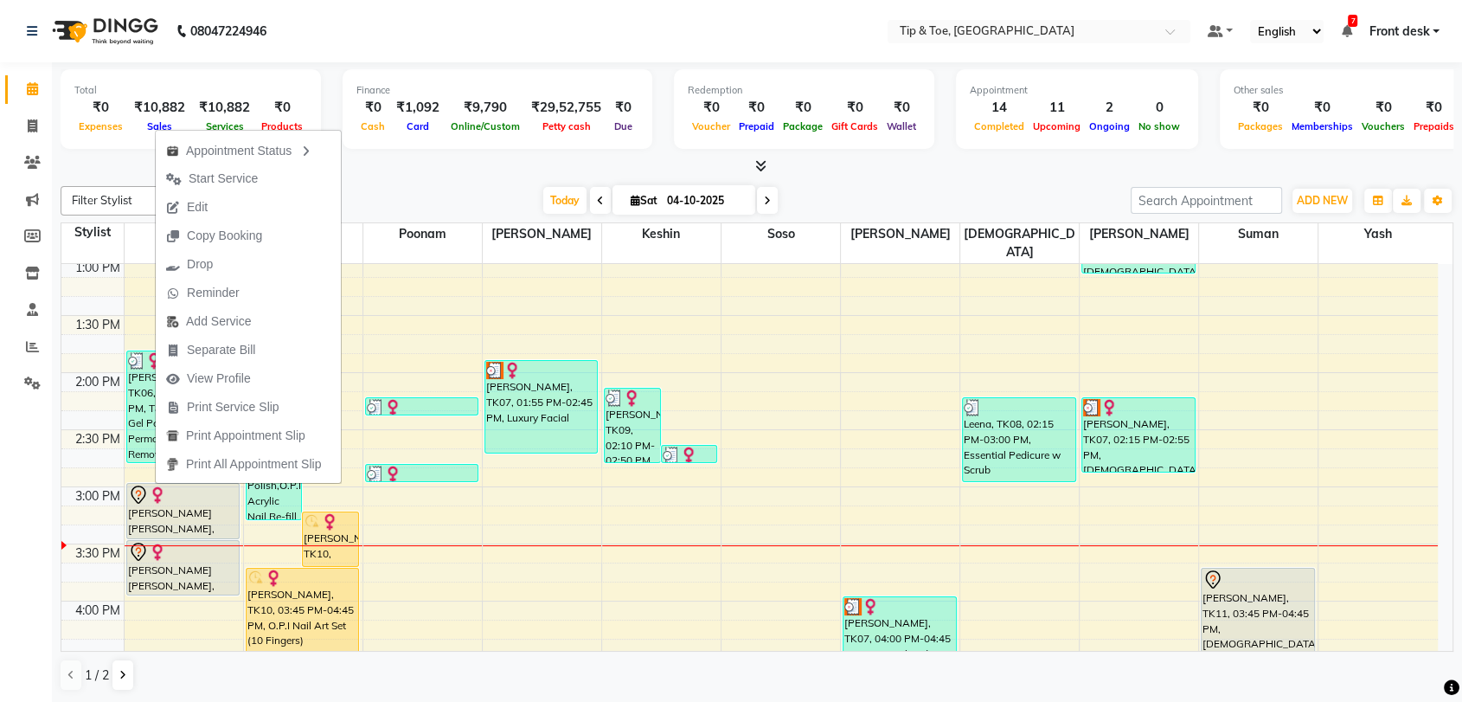
click at [472, 168] on div at bounding box center [757, 166] width 1393 height 18
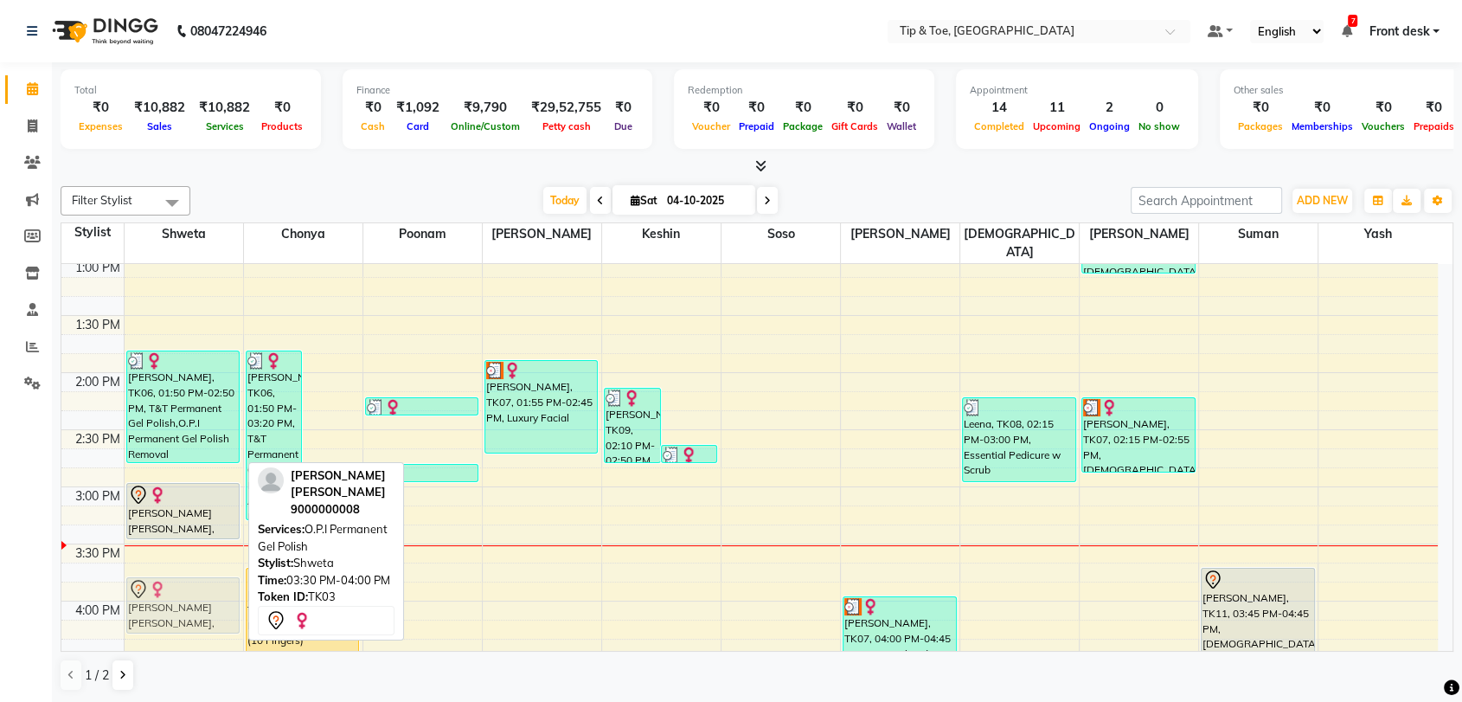
drag, startPoint x: 175, startPoint y: 537, endPoint x: 168, endPoint y: 573, distance: 36.1
click at [168, 573] on div "Pooja Shah, TK06, 01:50 PM-02:50 PM, T&T Permanent Gel Polish,O.P.I Permanent G…" at bounding box center [184, 430] width 119 height 1484
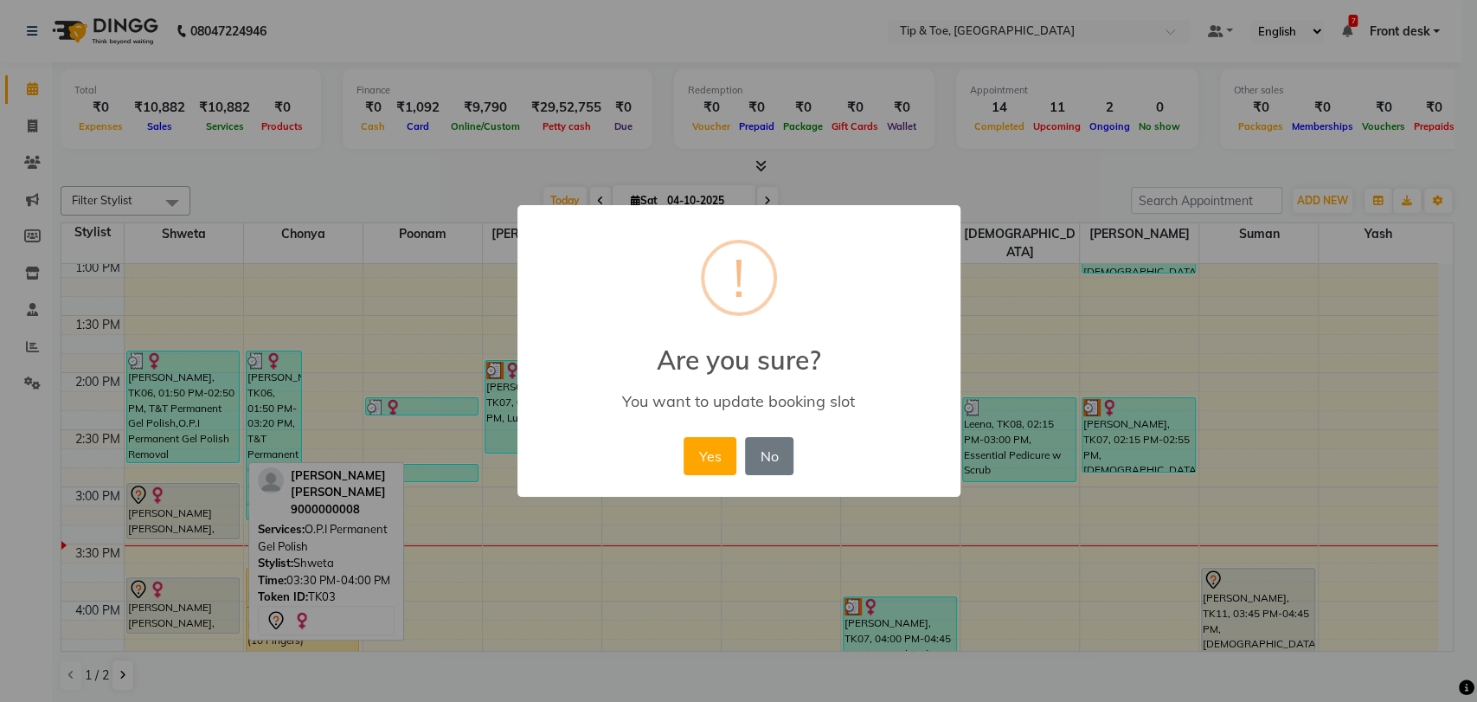
drag, startPoint x: 698, startPoint y: 456, endPoint x: 608, endPoint y: 493, distance: 97.4
click at [694, 457] on button "Yes" at bounding box center [710, 456] width 53 height 38
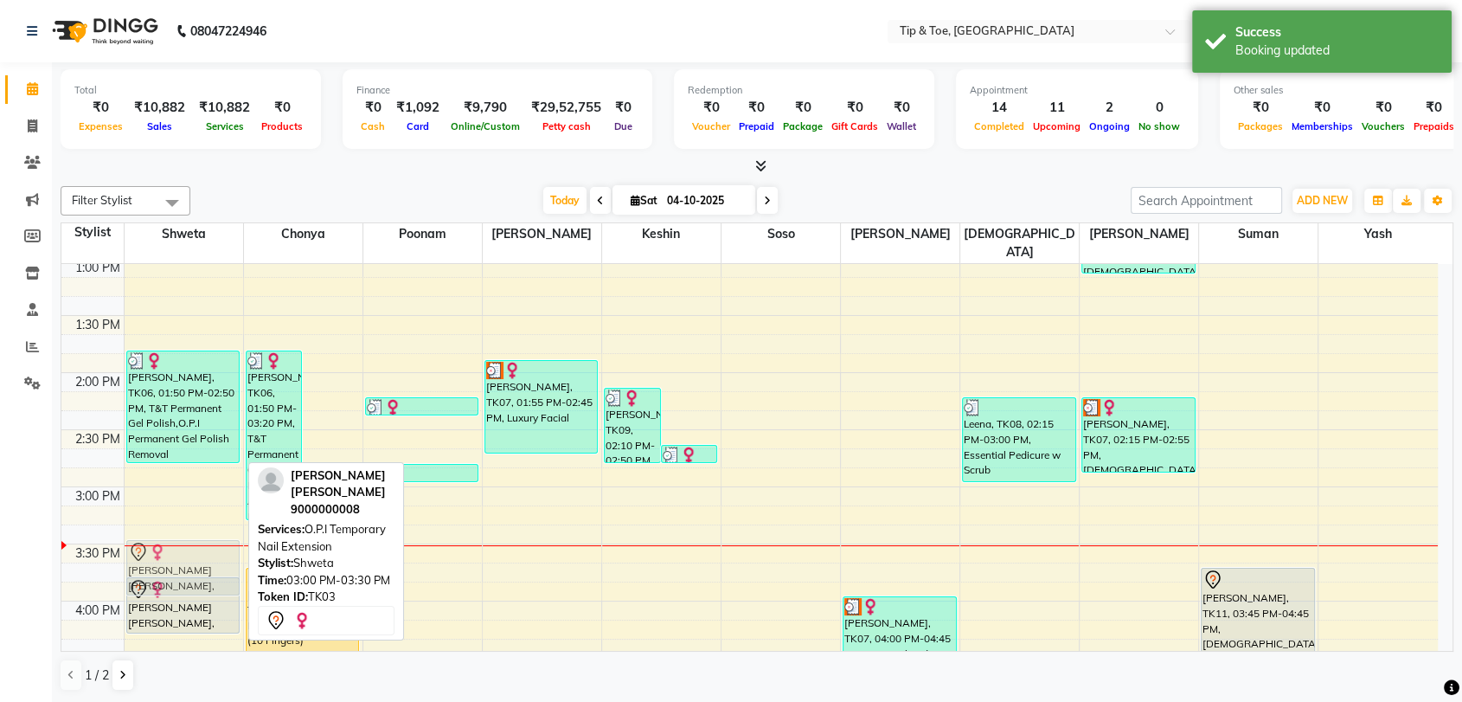
drag, startPoint x: 165, startPoint y: 486, endPoint x: 159, endPoint y: 538, distance: 52.3
click at [159, 538] on div "Pooja Shah, TK06, 01:50 PM-02:50 PM, T&T Permanent Gel Polish,O.P.I Permanent G…" at bounding box center [184, 430] width 119 height 1484
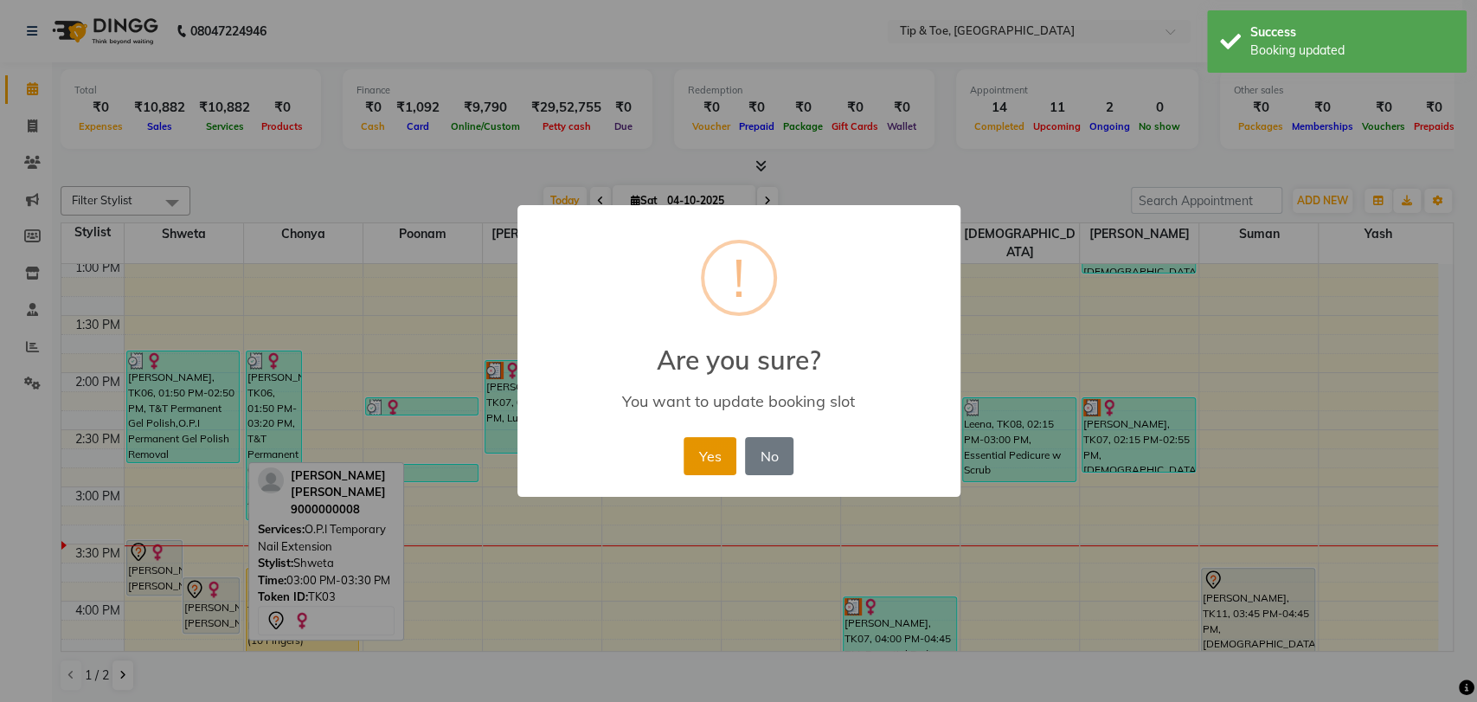
click at [691, 466] on button "Yes" at bounding box center [710, 456] width 53 height 38
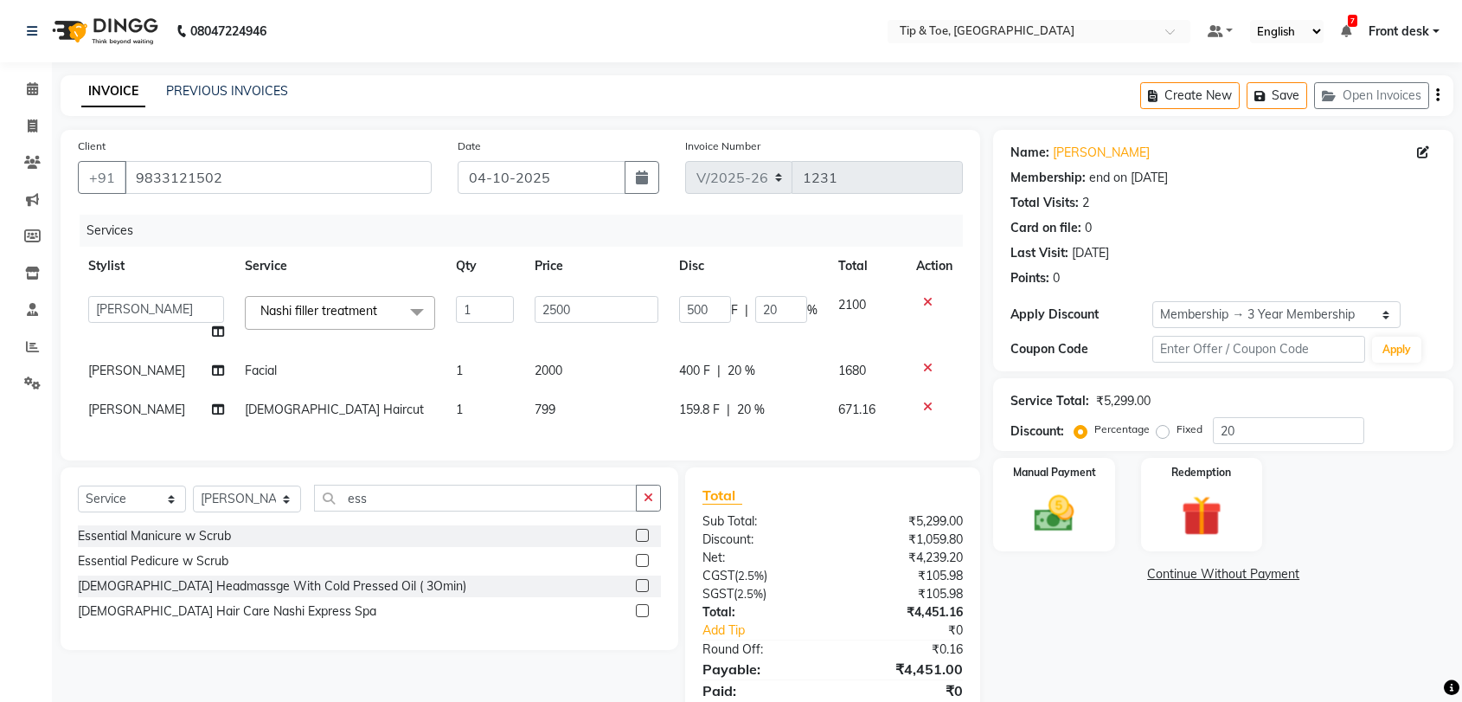
select select "5942"
select select "89543"
select select "service"
select select "83790"
select select "1: Object"
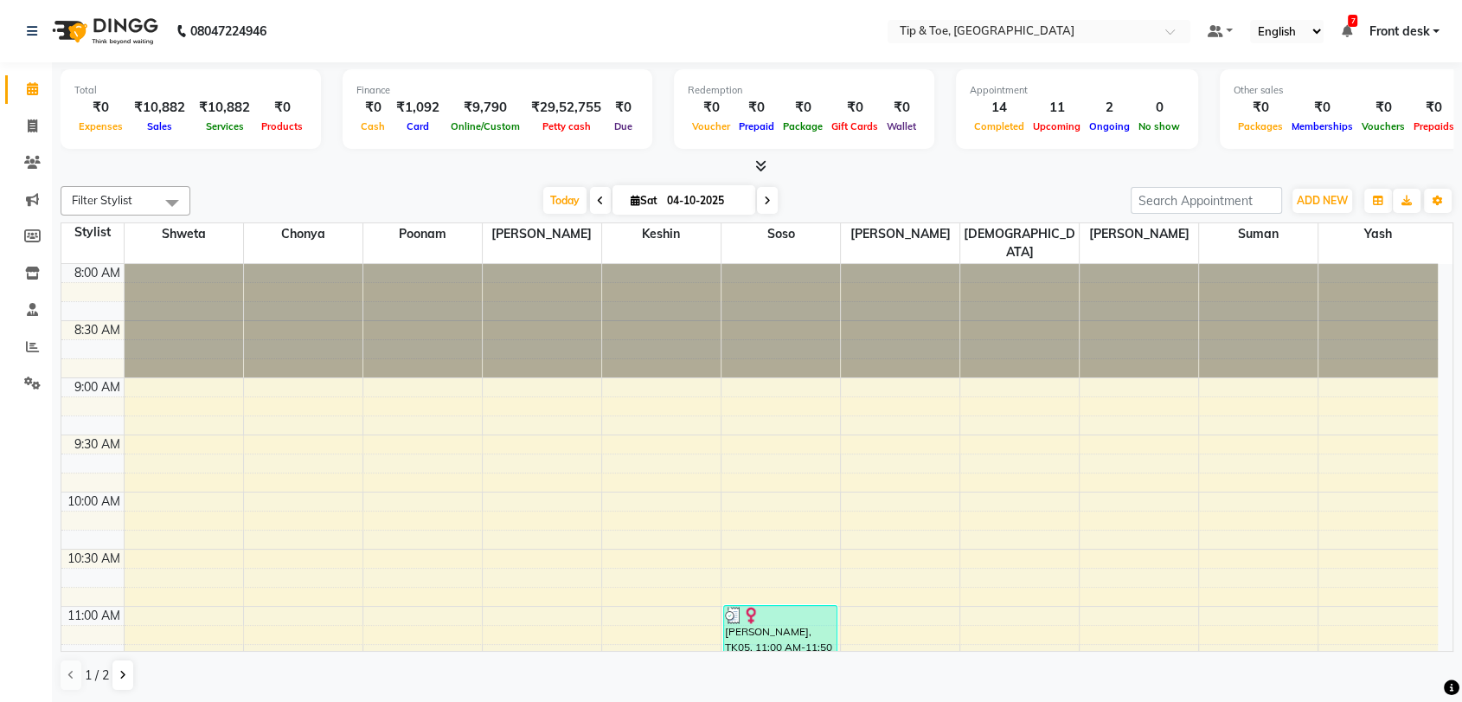
scroll to position [576, 0]
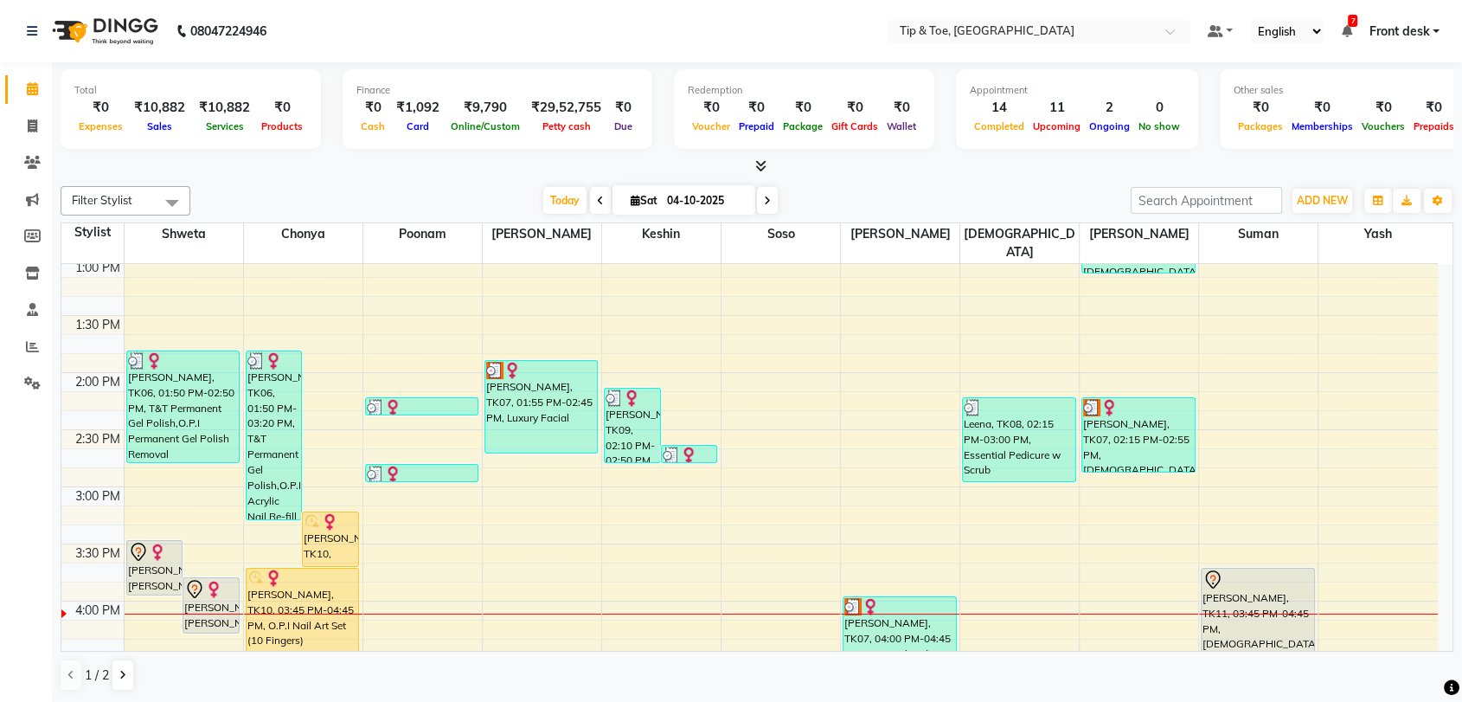
click at [764, 200] on icon at bounding box center [767, 201] width 7 height 10
type input "05-10-2025"
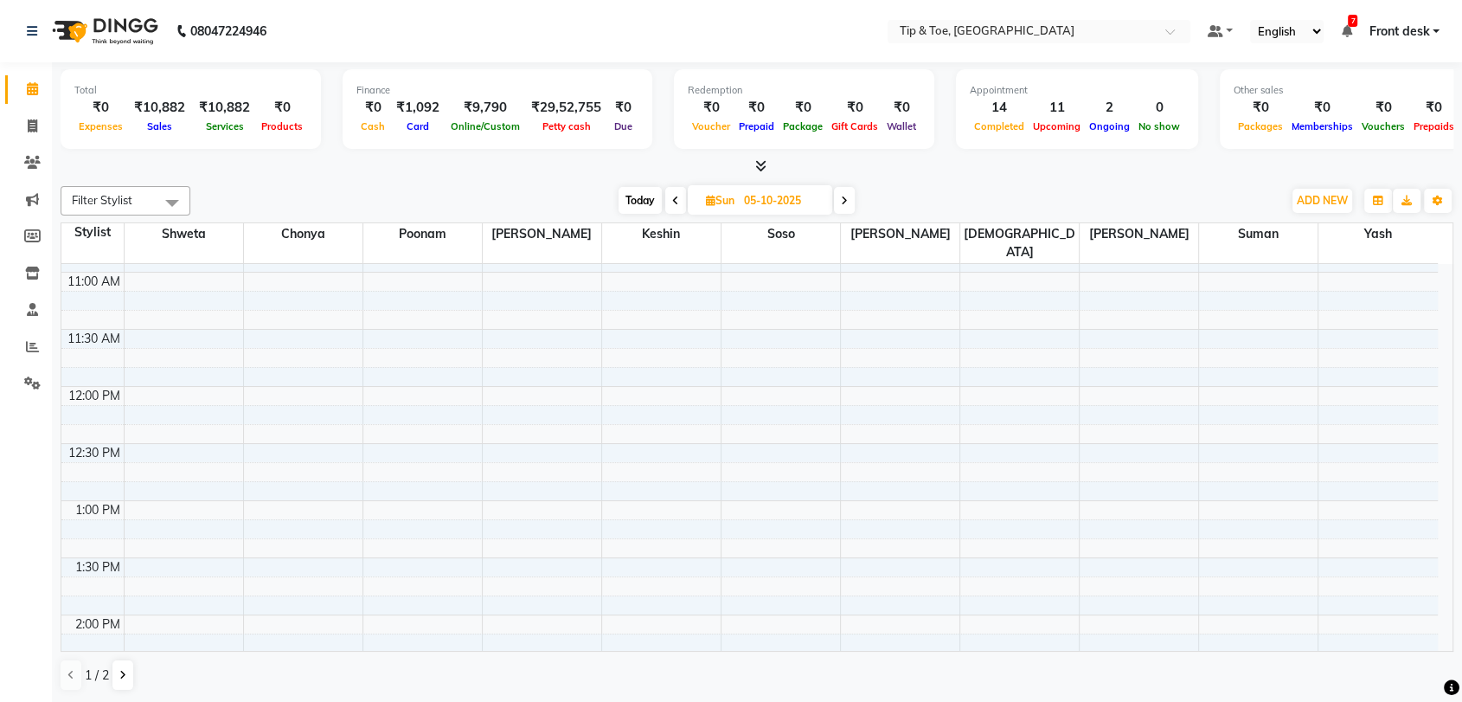
scroll to position [333, 0]
click at [446, 378] on div "8:00 AM 8:30 AM 9:00 AM 9:30 AM 10:00 AM 10:30 AM 11:00 AM 11:30 AM 12:00 PM 12…" at bounding box center [749, 673] width 1377 height 1484
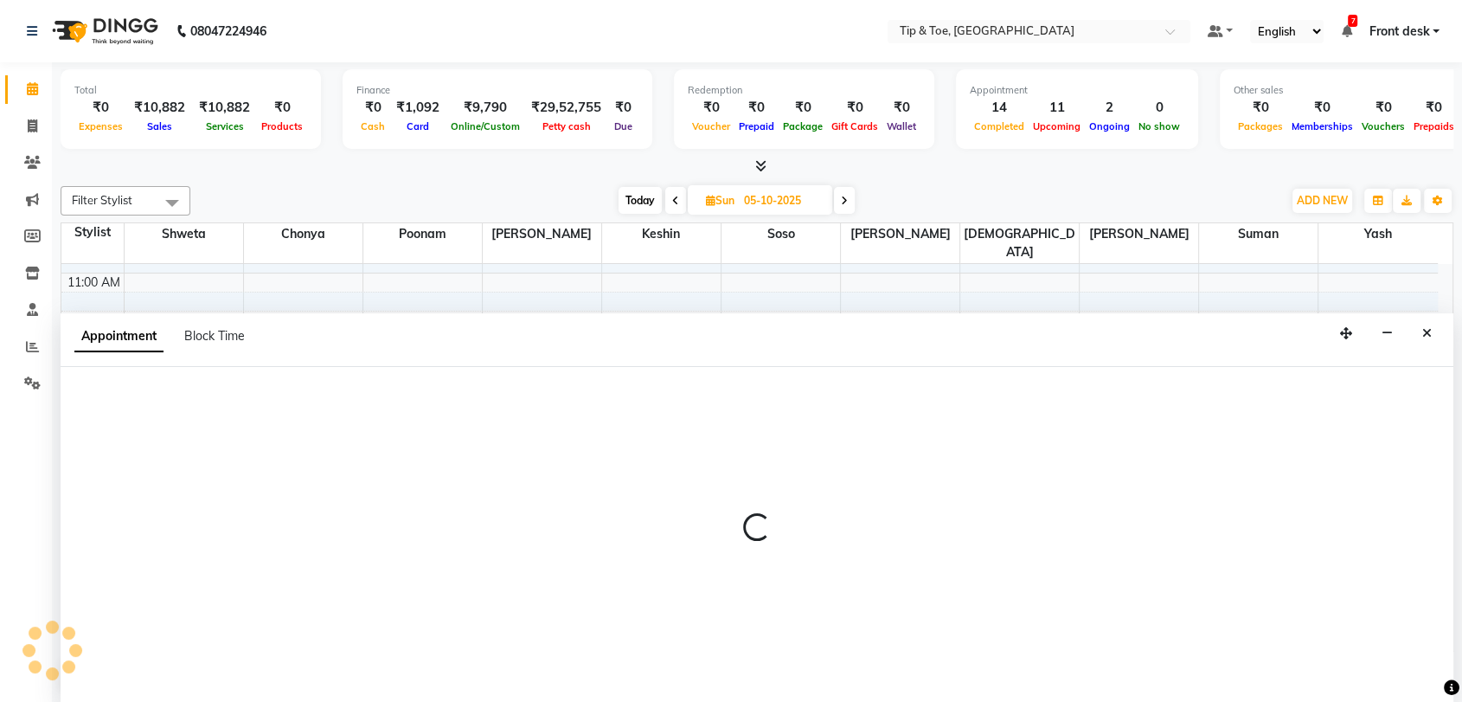
scroll to position [1, 0]
select select "93566"
select select "tentative"
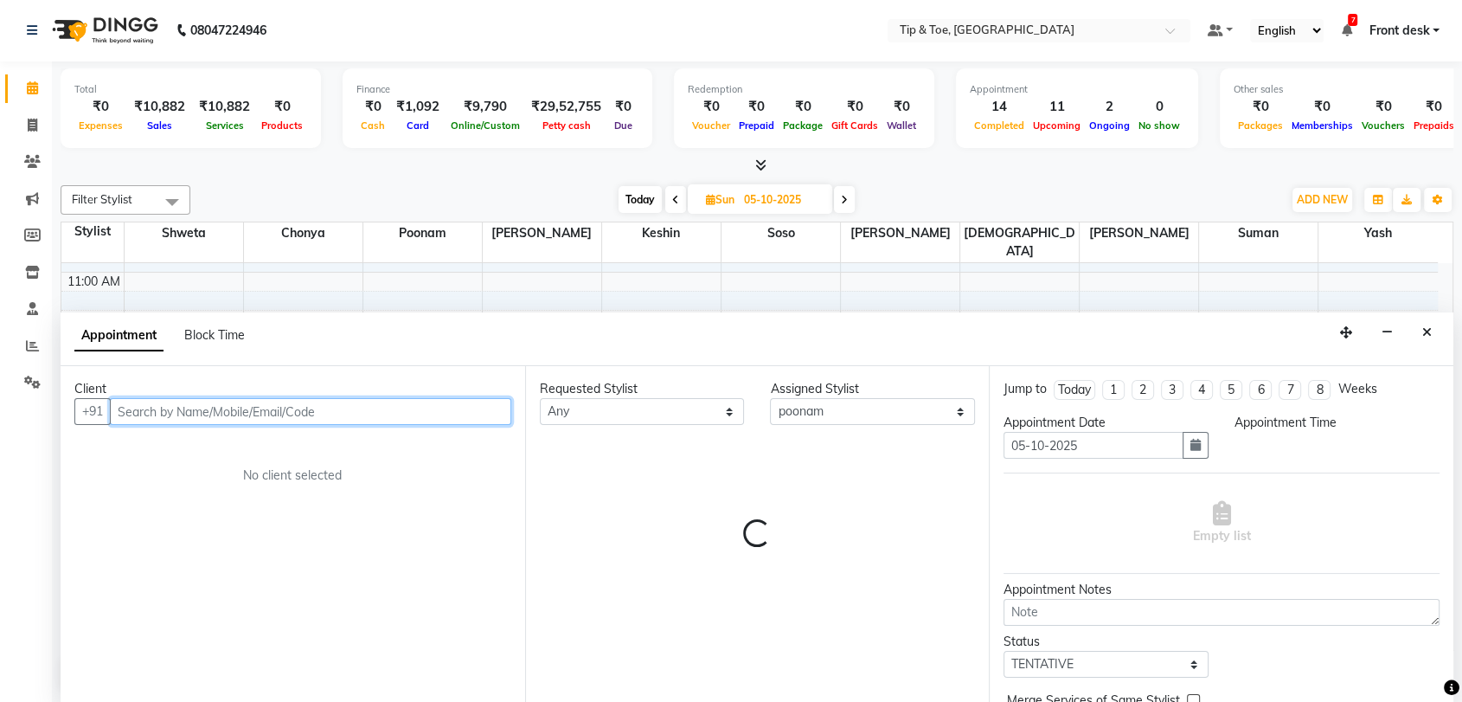
select select "720"
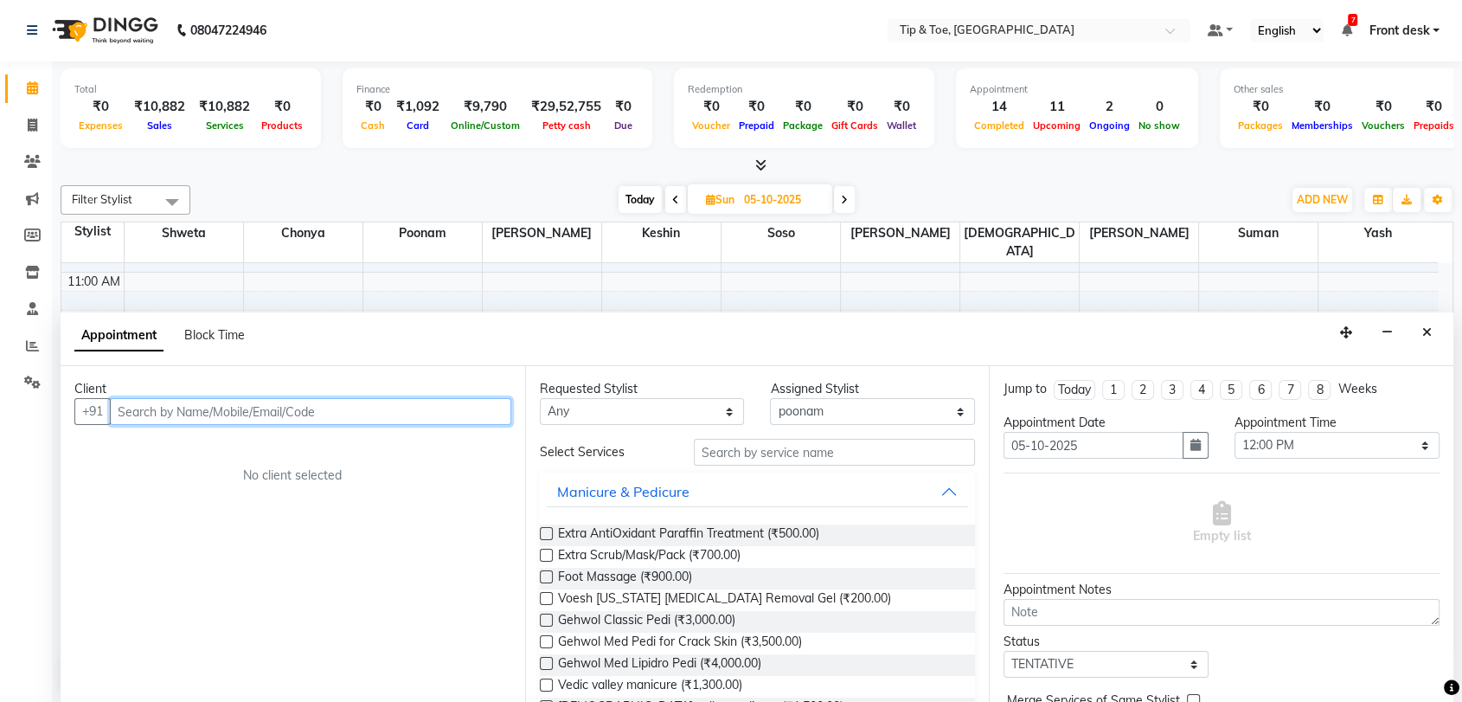
click at [311, 403] on input "text" at bounding box center [310, 411] width 401 height 27
paste input "9867011801"
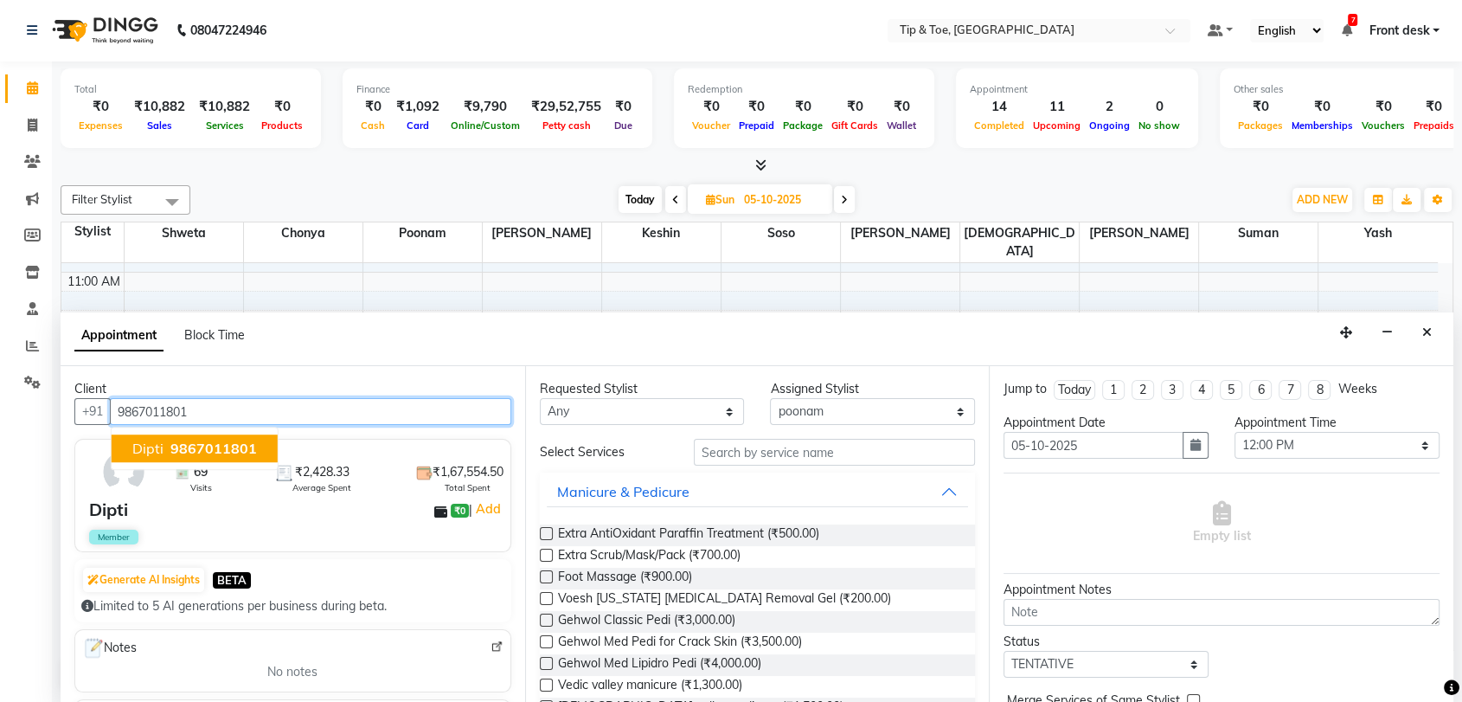
click at [215, 445] on span "9867011801" at bounding box center [213, 448] width 87 height 17
type input "9867011801"
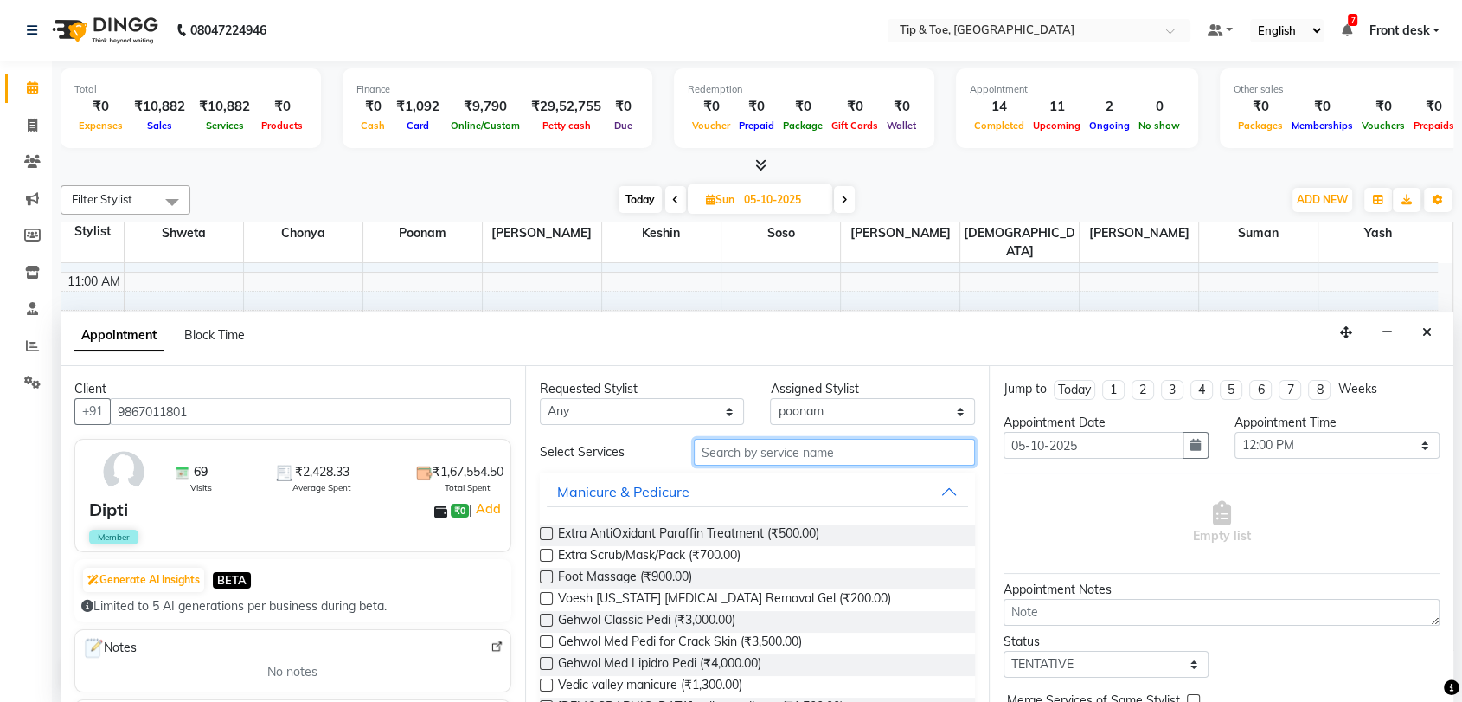
click at [774, 453] on input "text" at bounding box center [835, 452] width 282 height 27
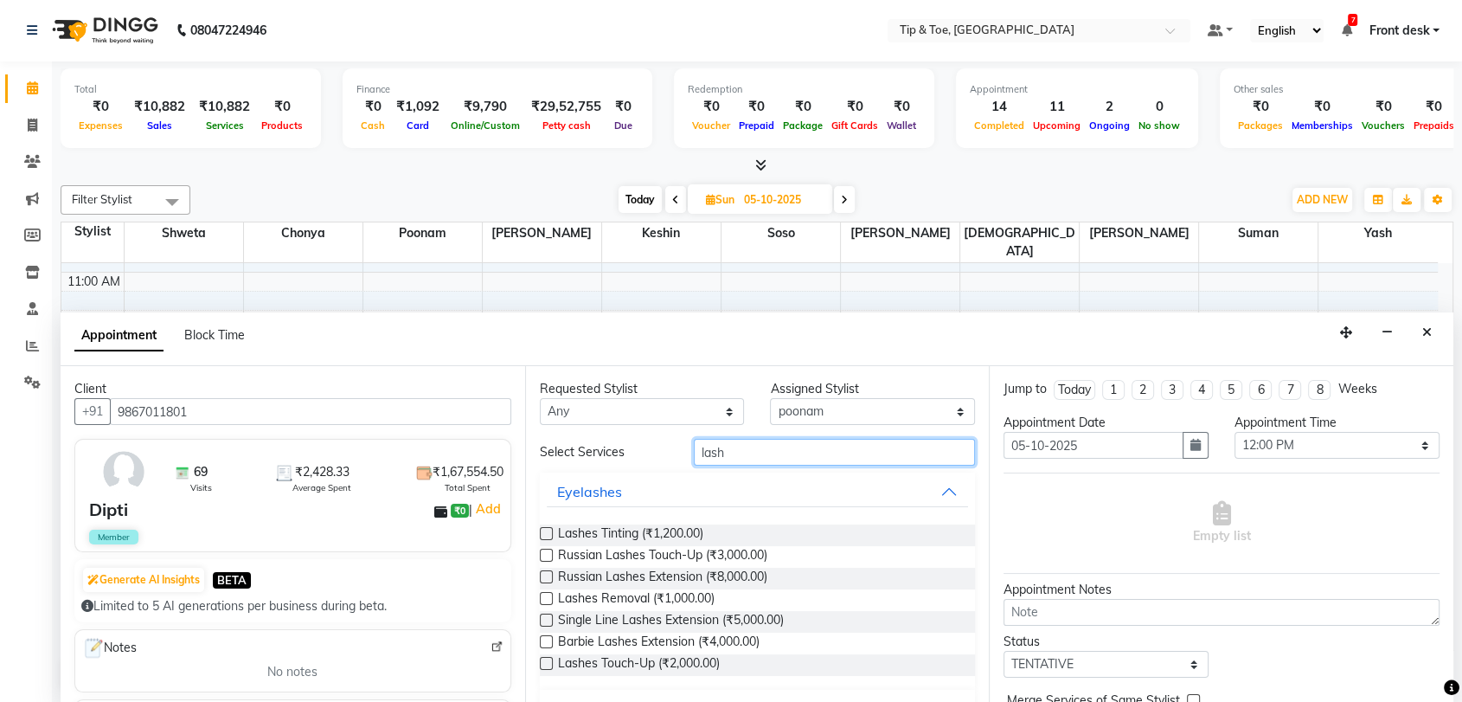
type input "lash"
click at [545, 620] on label at bounding box center [546, 619] width 13 height 13
click at [545, 620] on input "checkbox" at bounding box center [545, 621] width 11 height 11
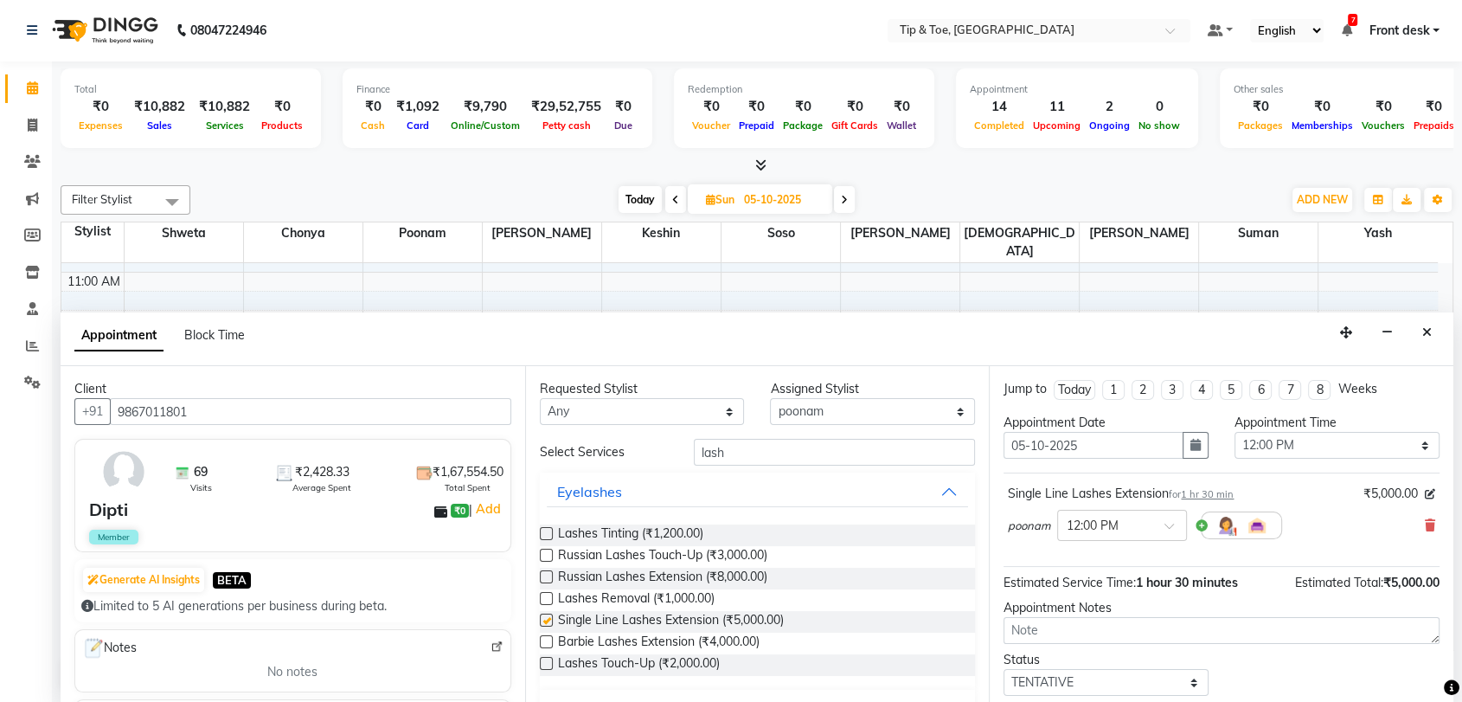
checkbox input "false"
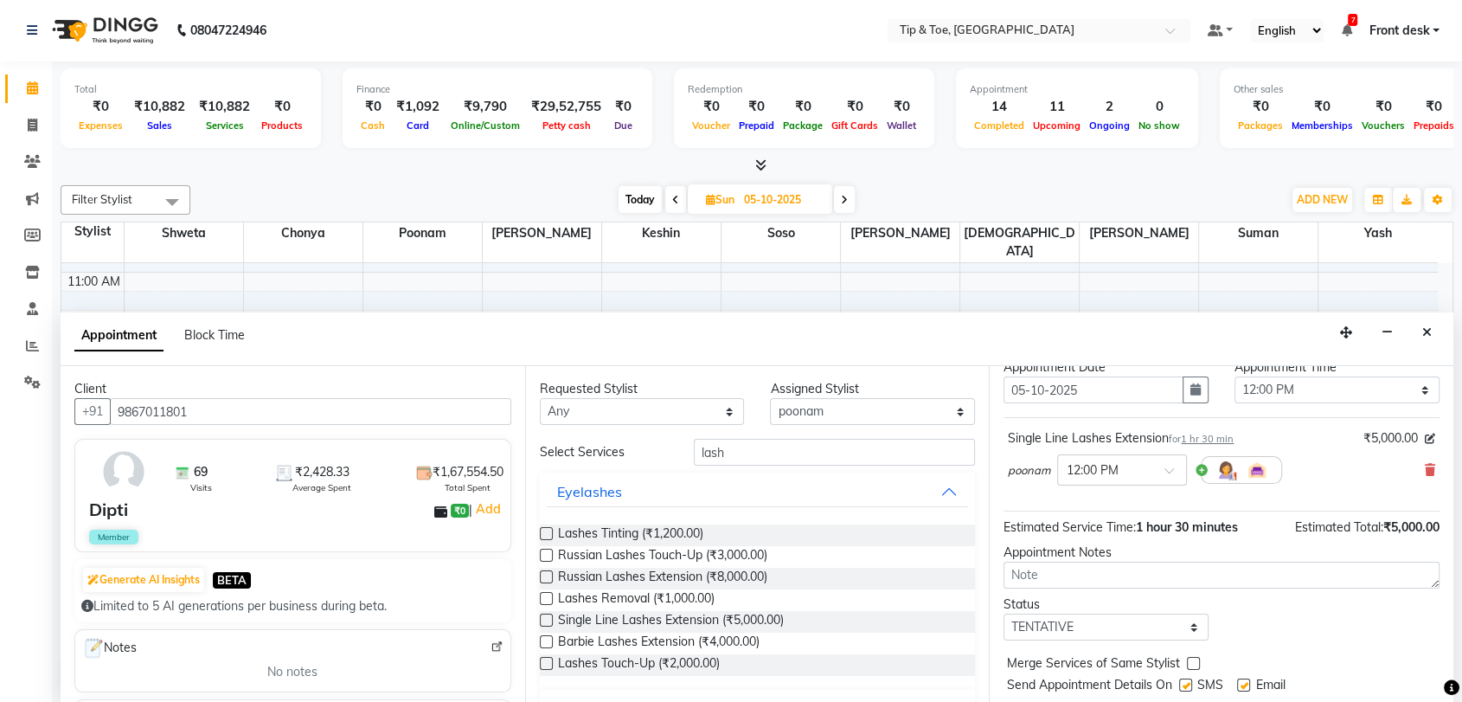
scroll to position [102, 0]
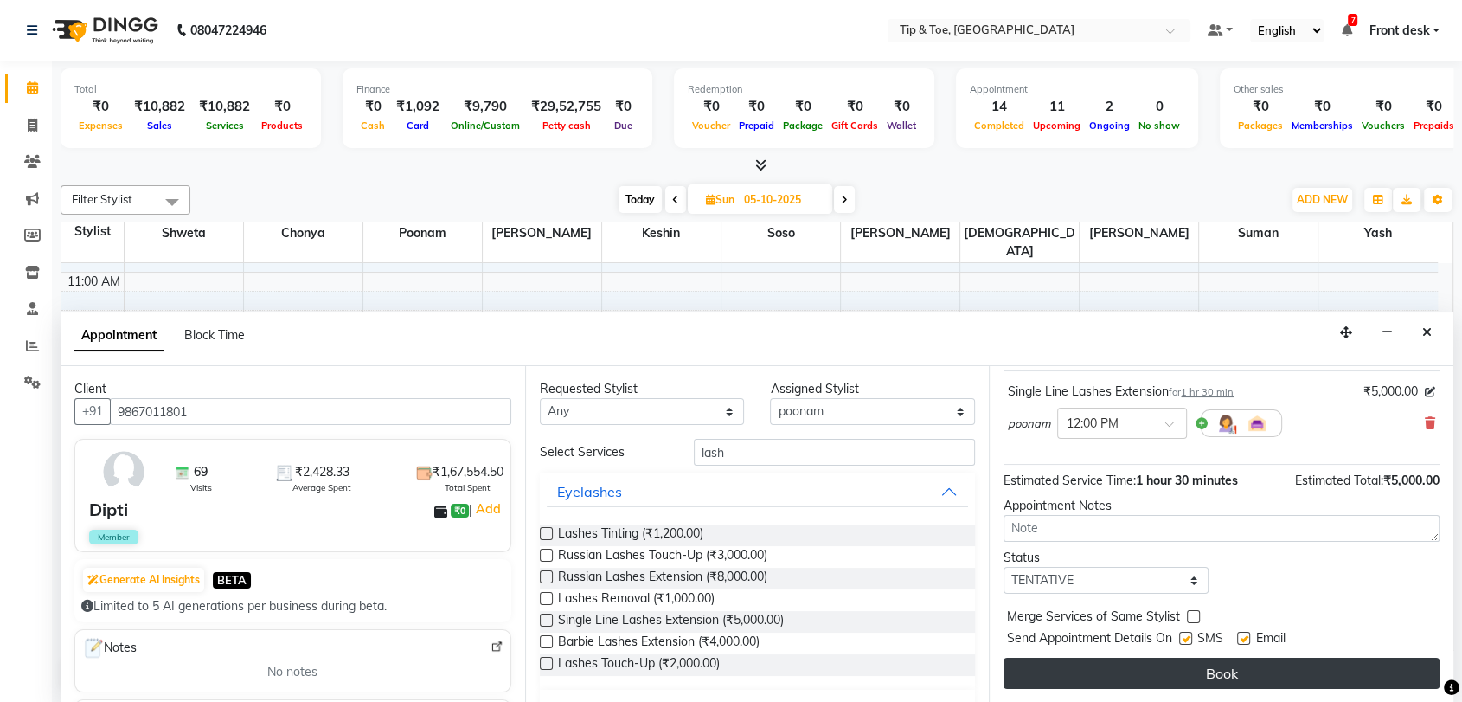
click at [1234, 674] on button "Book" at bounding box center [1222, 673] width 436 height 31
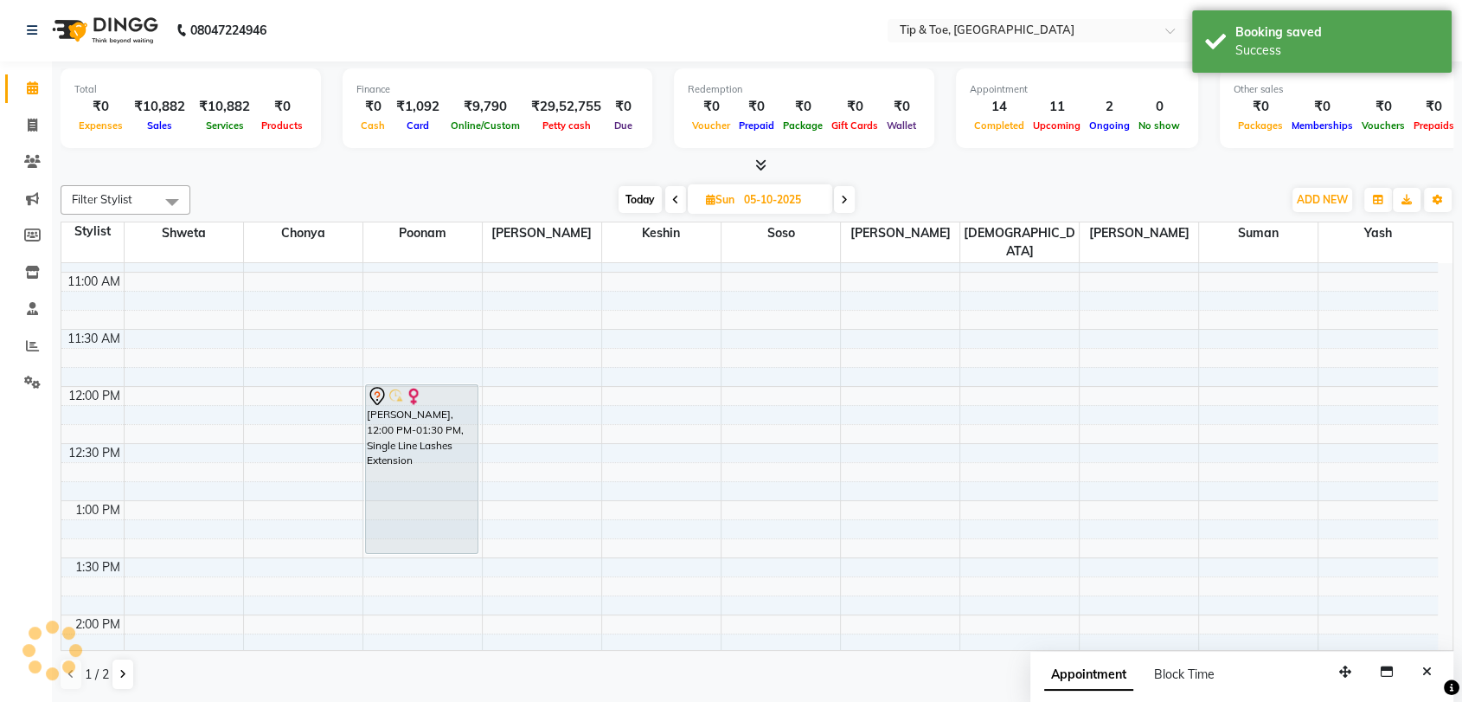
scroll to position [0, 0]
click at [641, 189] on span "Today" at bounding box center [640, 200] width 43 height 27
type input "04-10-2025"
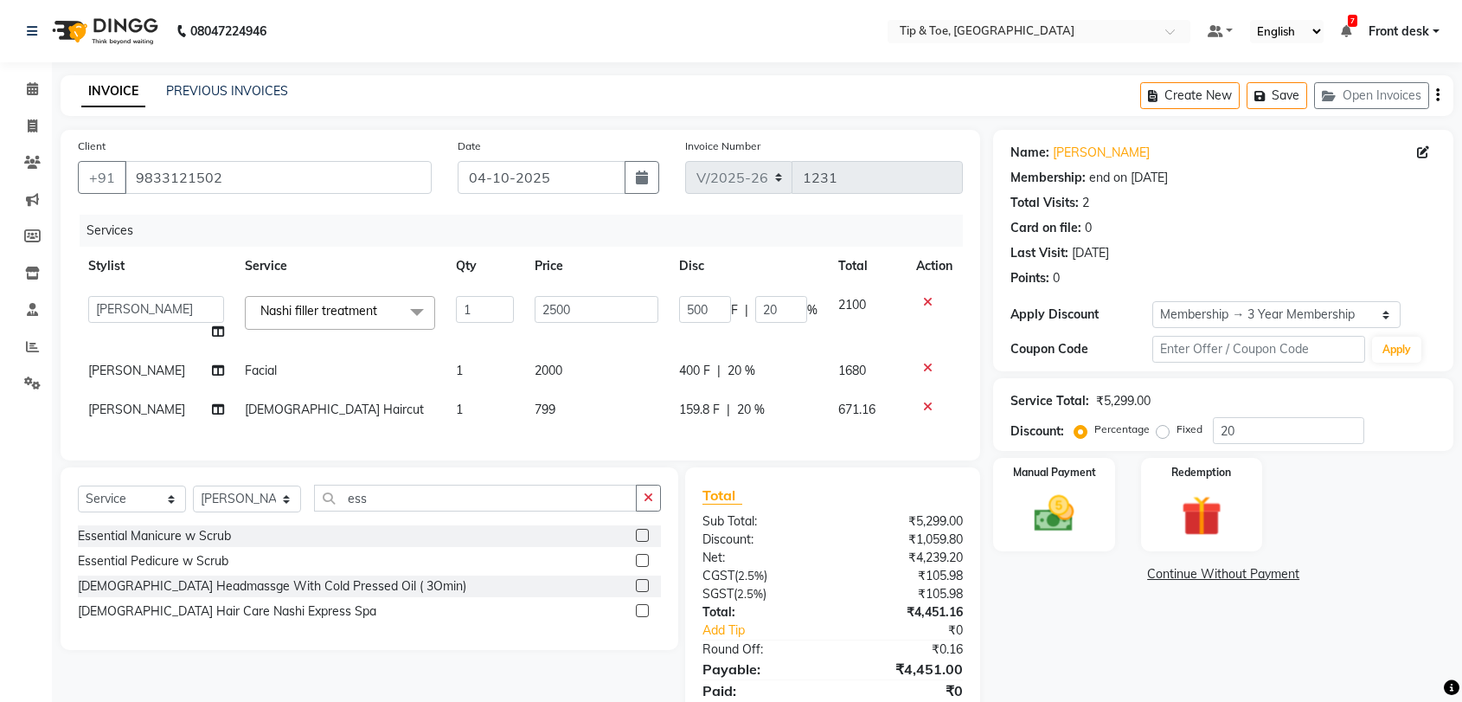
select select "5942"
select select "89543"
select select "service"
select select "83790"
select select "1: Object"
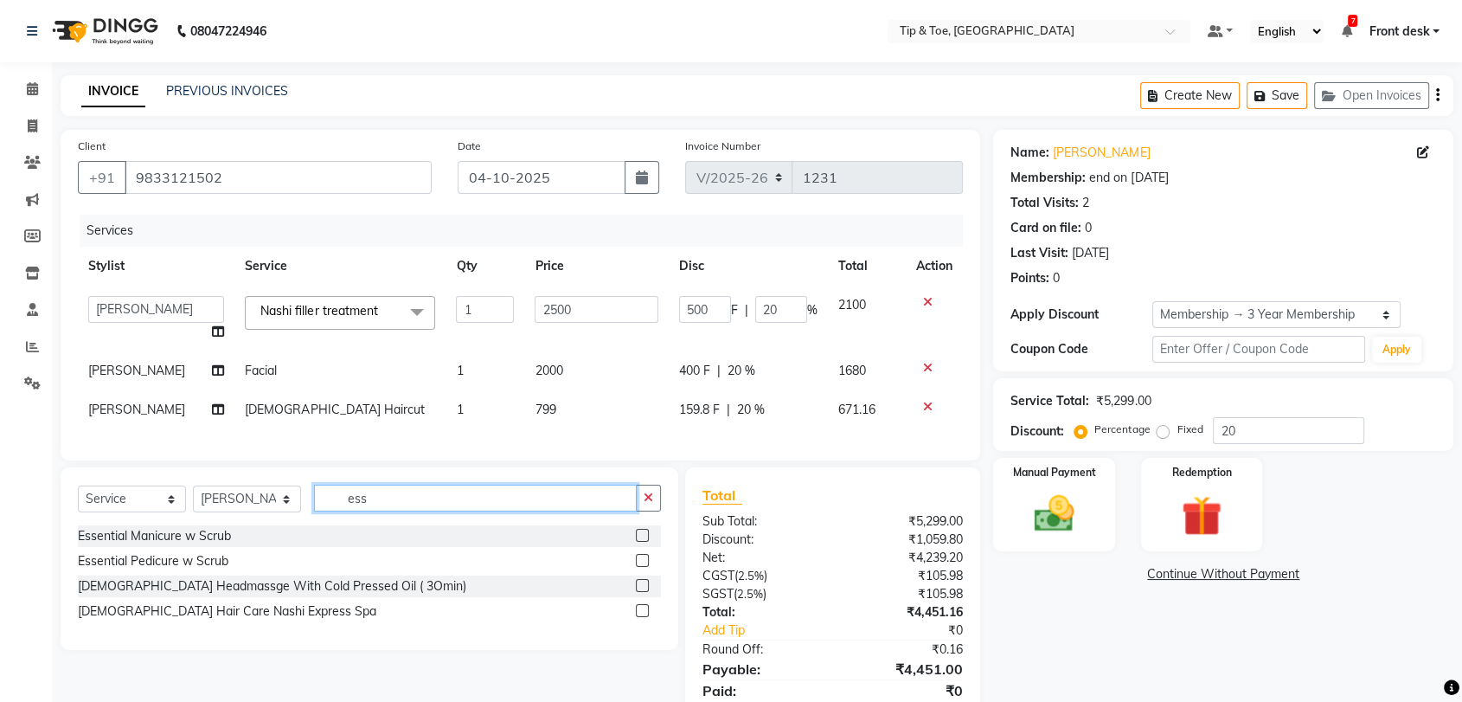
click at [405, 508] on input "ess" at bounding box center [475, 498] width 323 height 27
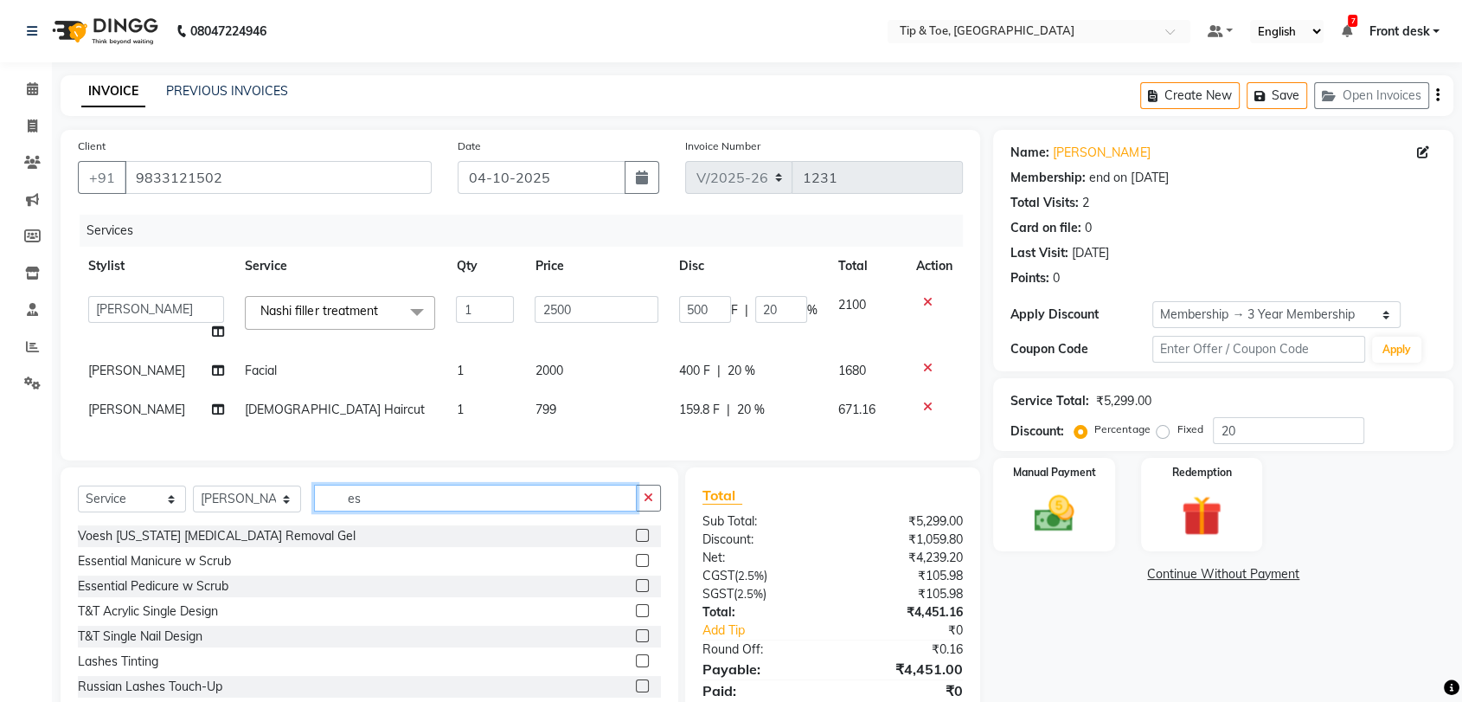
type input "e"
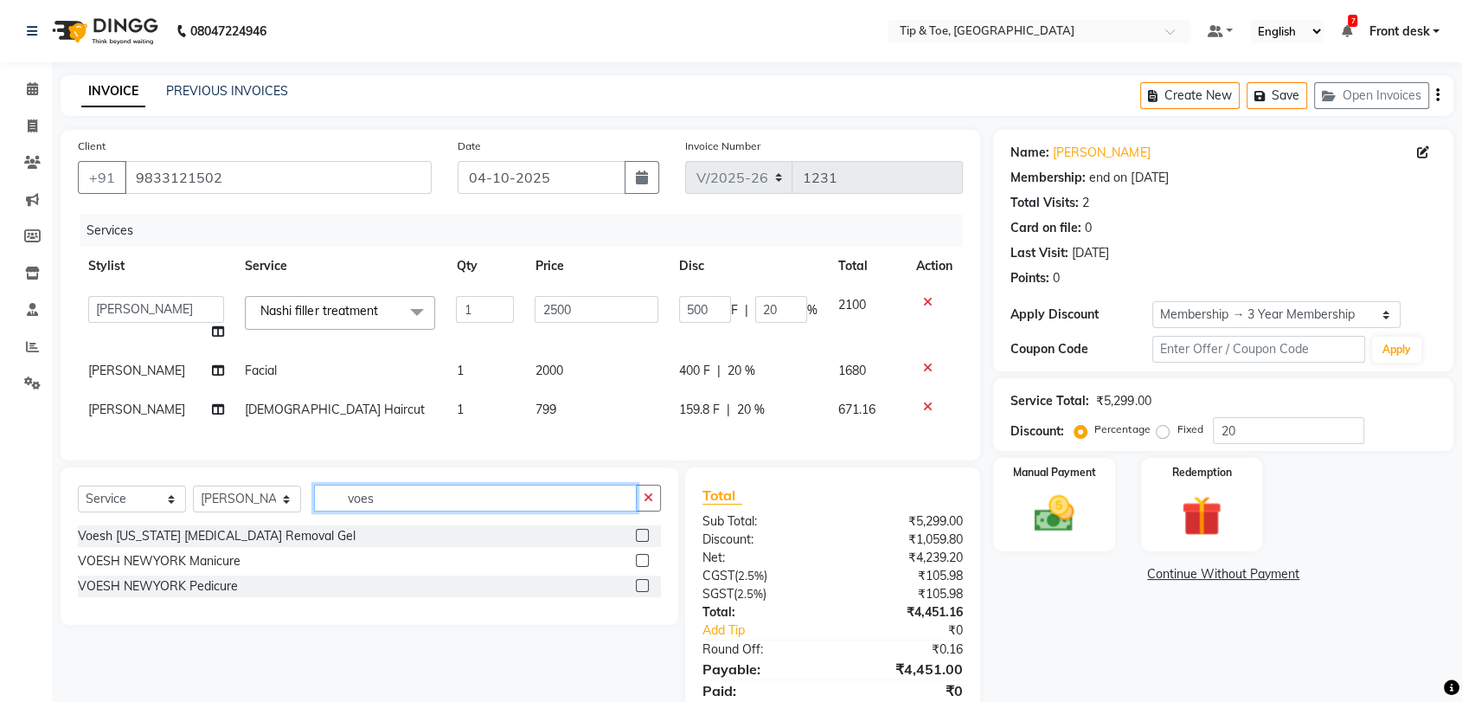
type input "voes"
click at [645, 592] on label at bounding box center [642, 585] width 13 height 13
click at [645, 592] on input "checkbox" at bounding box center [641, 586] width 11 height 11
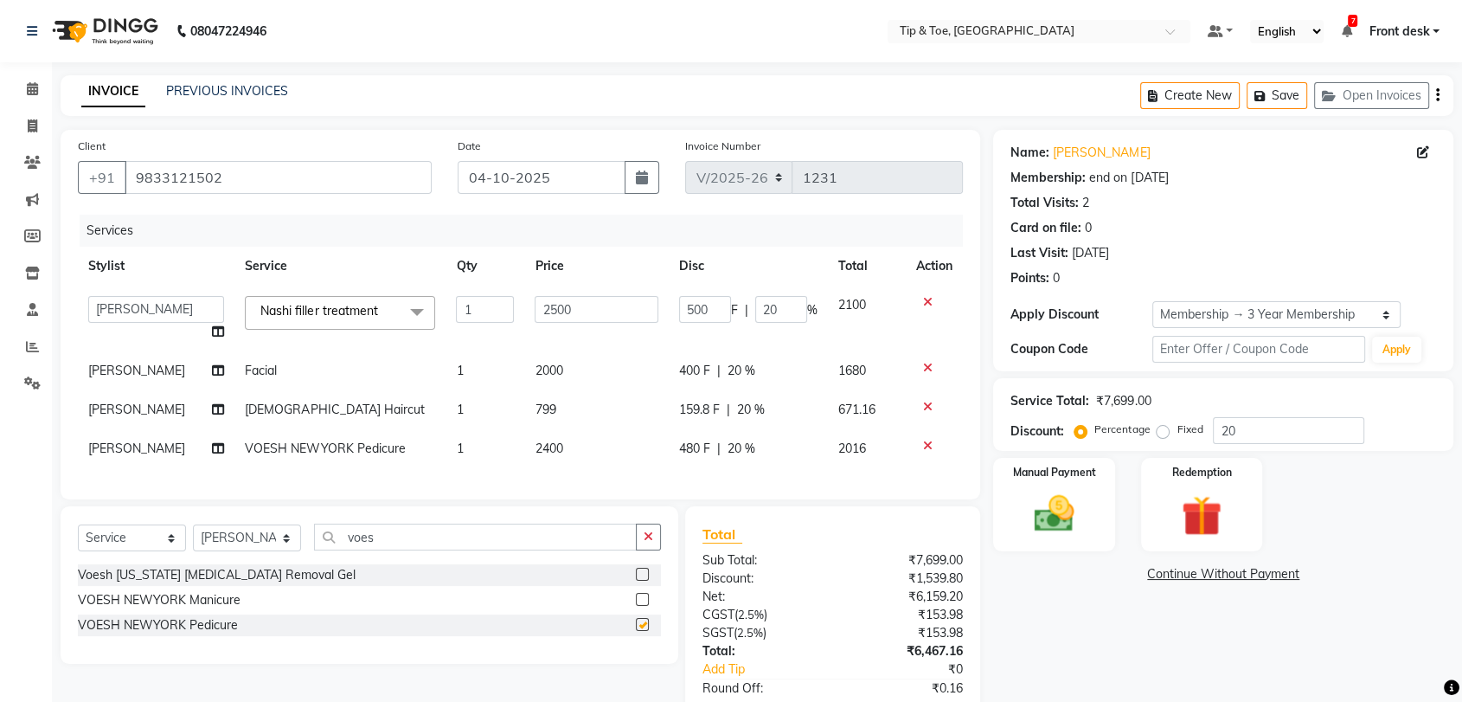
checkbox input "false"
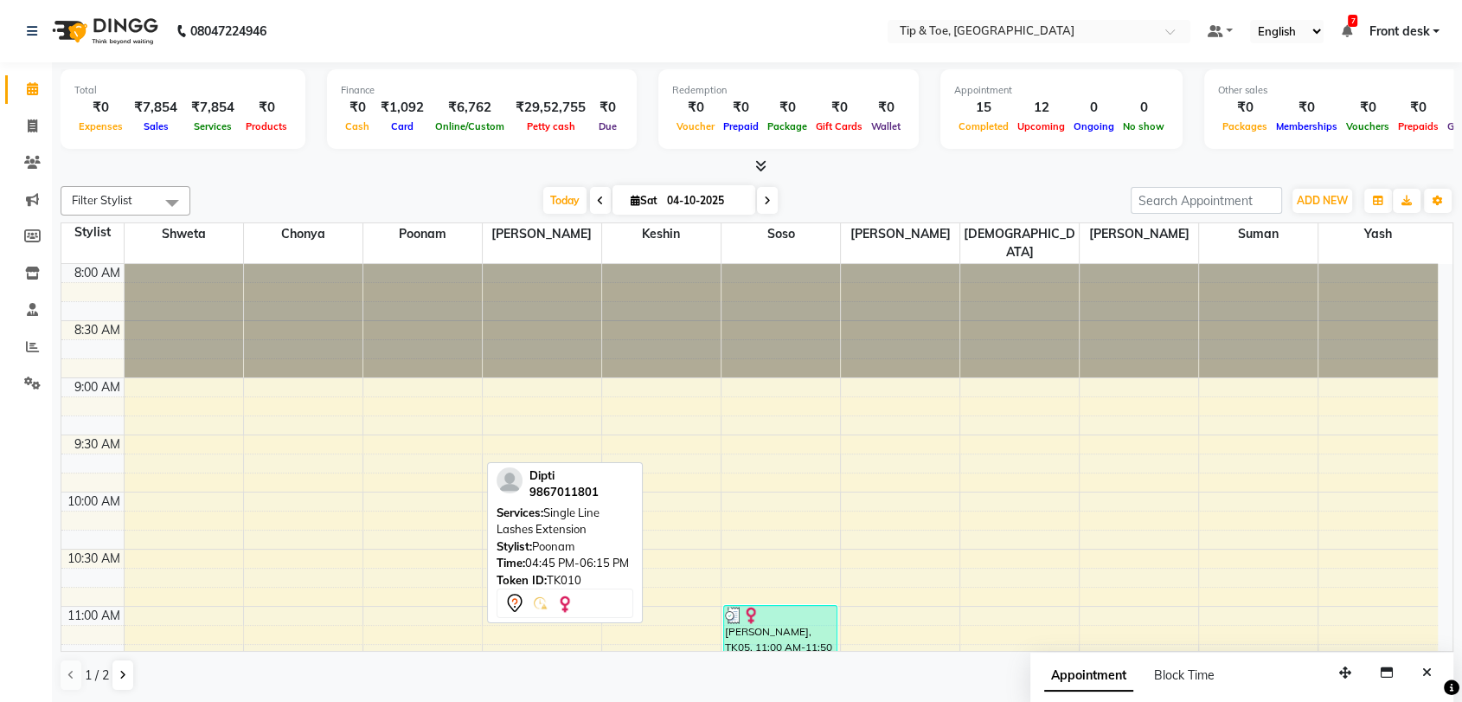
scroll to position [672, 0]
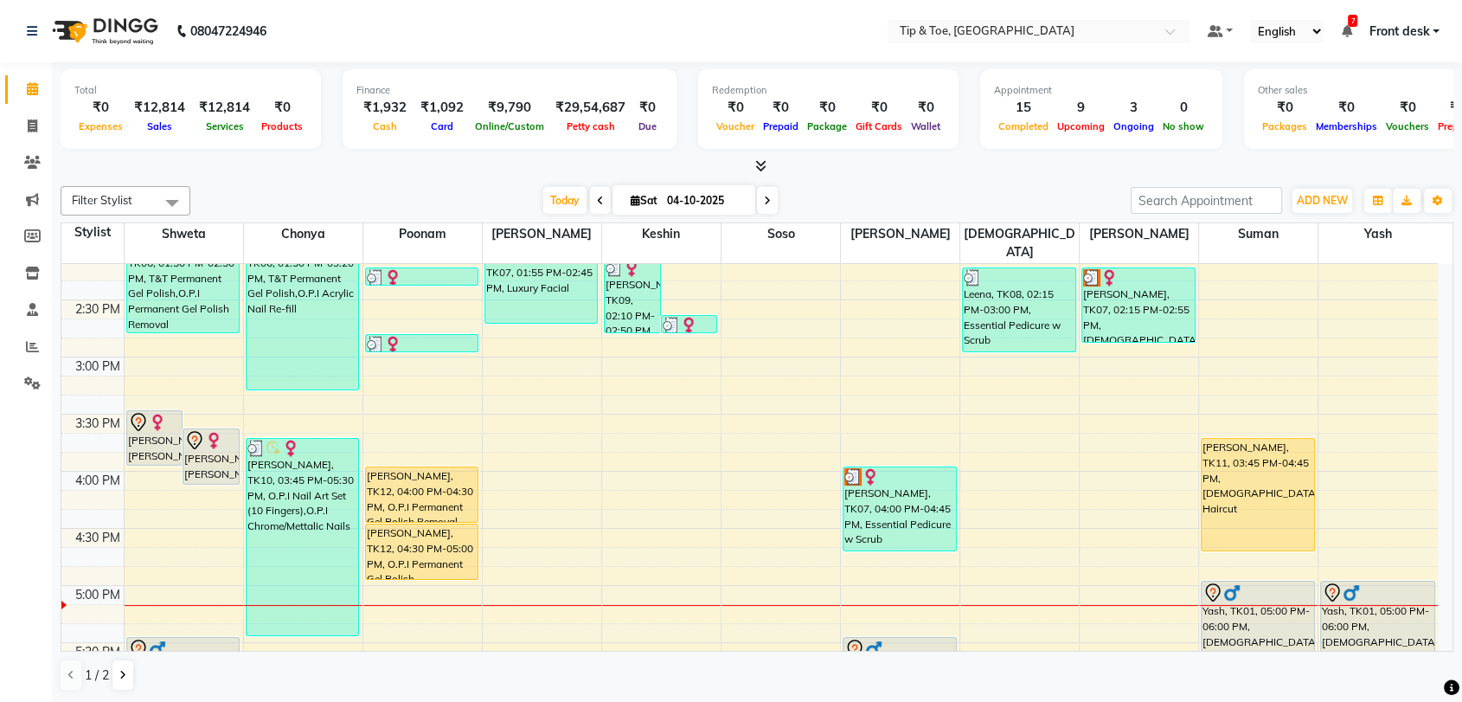
scroll to position [865, 0]
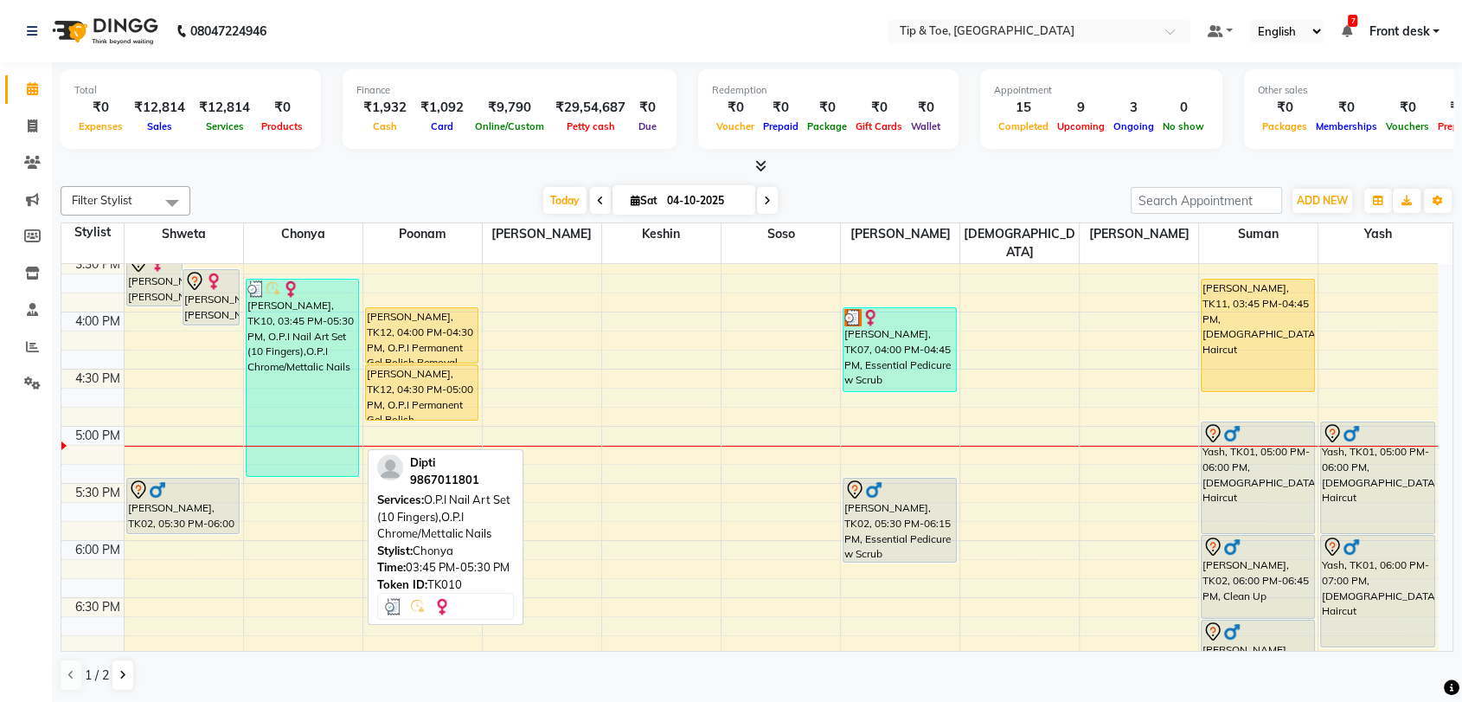
click at [342, 456] on div "[PERSON_NAME], TK10, 03:45 PM-05:30 PM, O.P.I Nail Art Set (10 Fingers),O.P.I C…" at bounding box center [303, 377] width 112 height 196
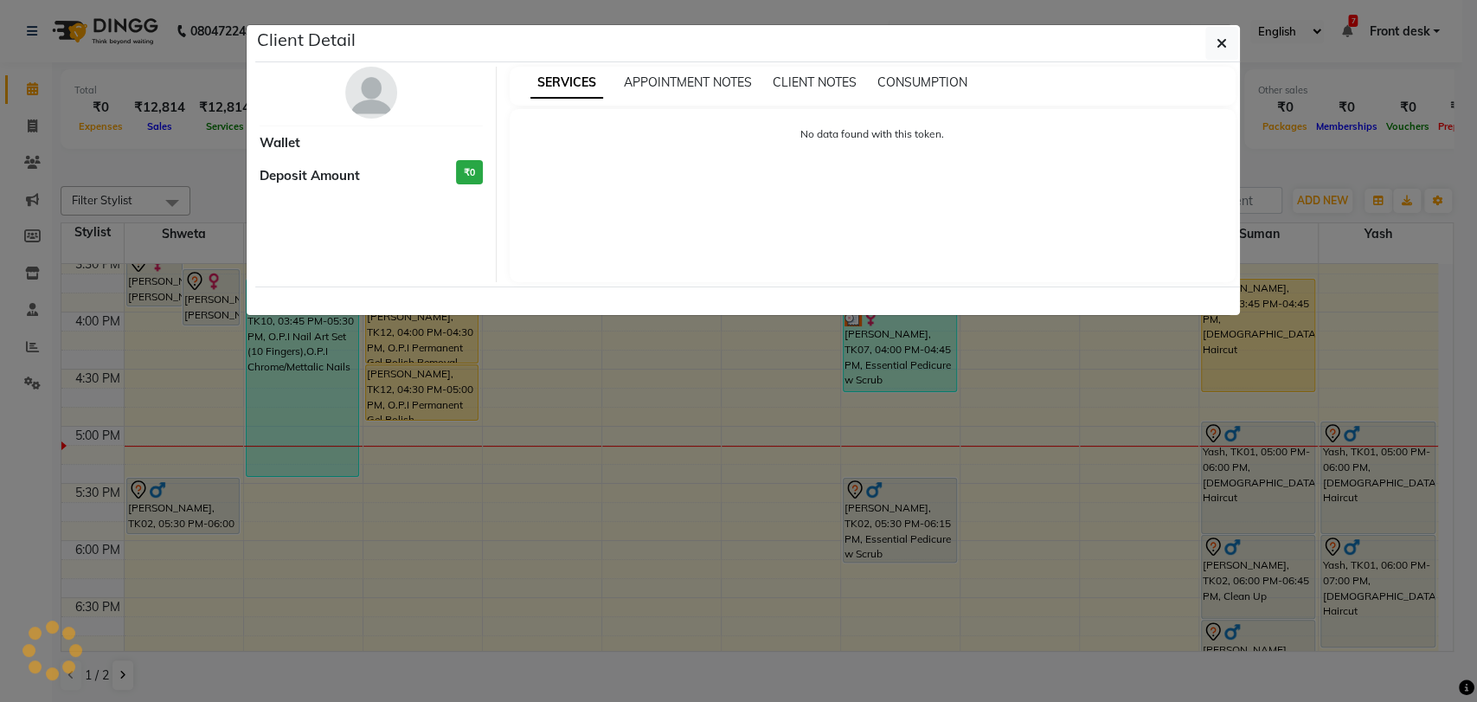
select select "3"
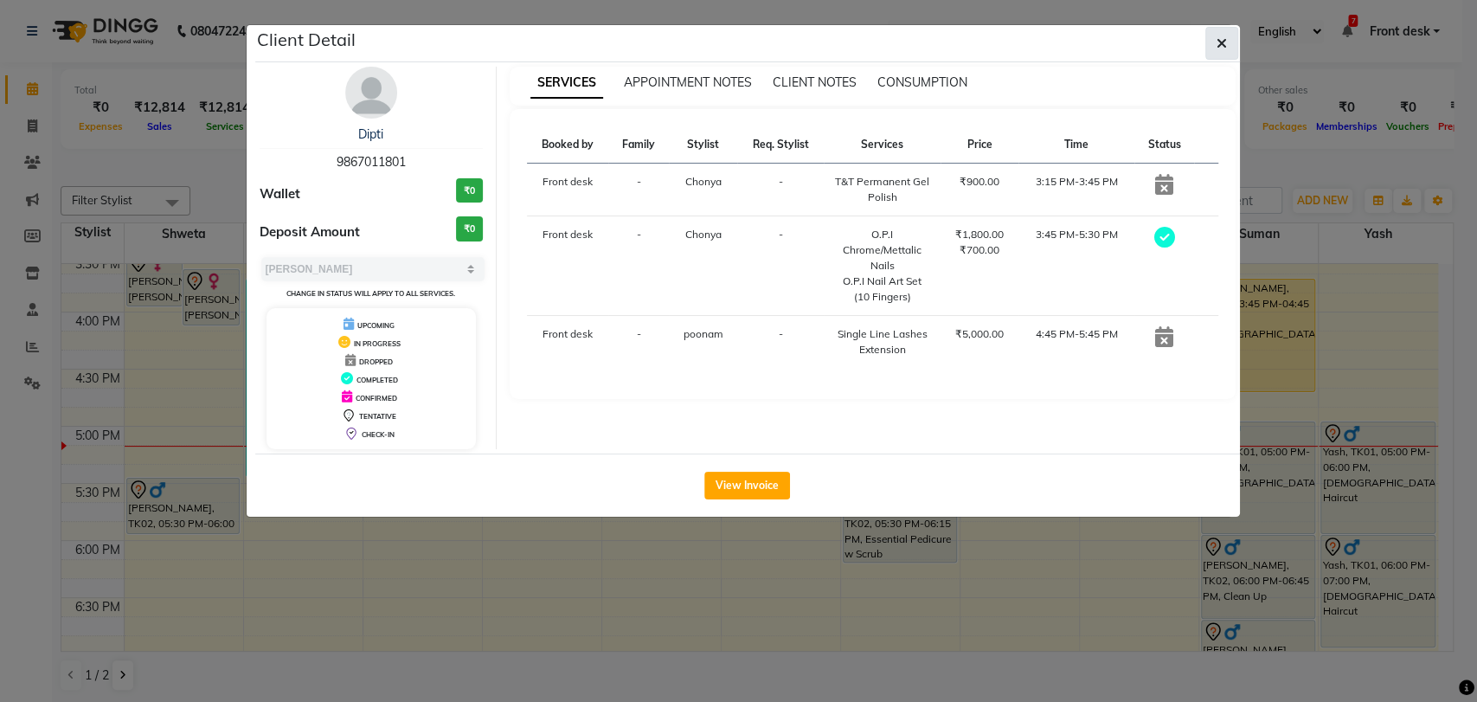
click at [1220, 38] on icon "button" at bounding box center [1222, 43] width 10 height 14
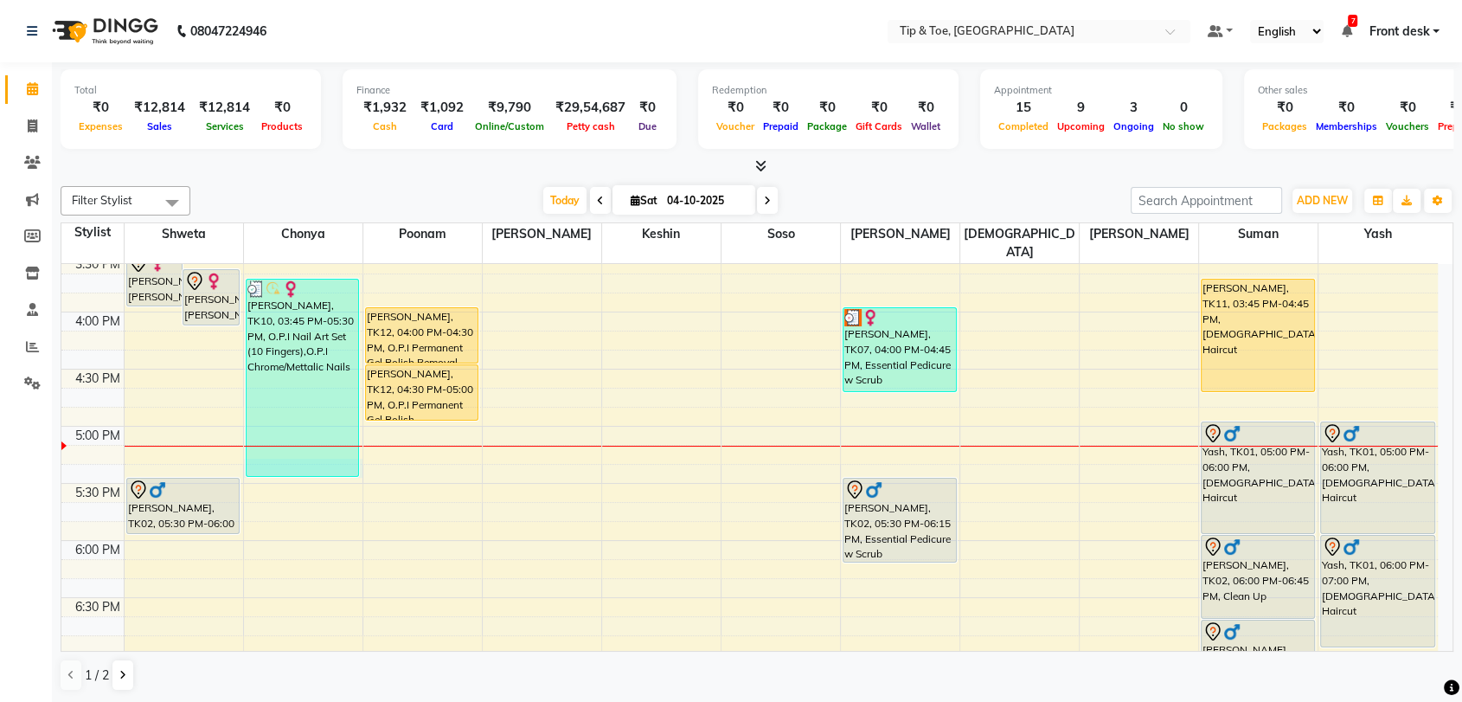
click at [362, 464] on td at bounding box center [781, 473] width 1314 height 19
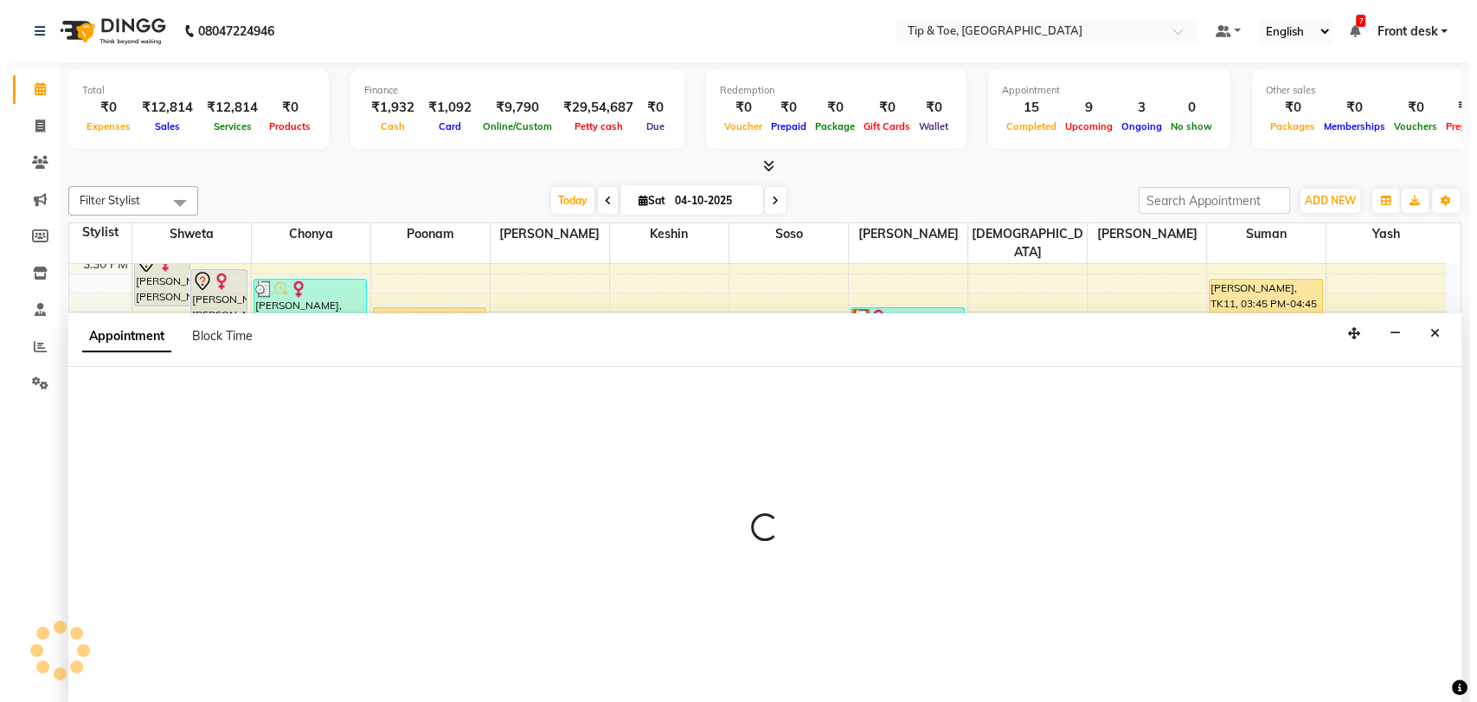
scroll to position [1, 0]
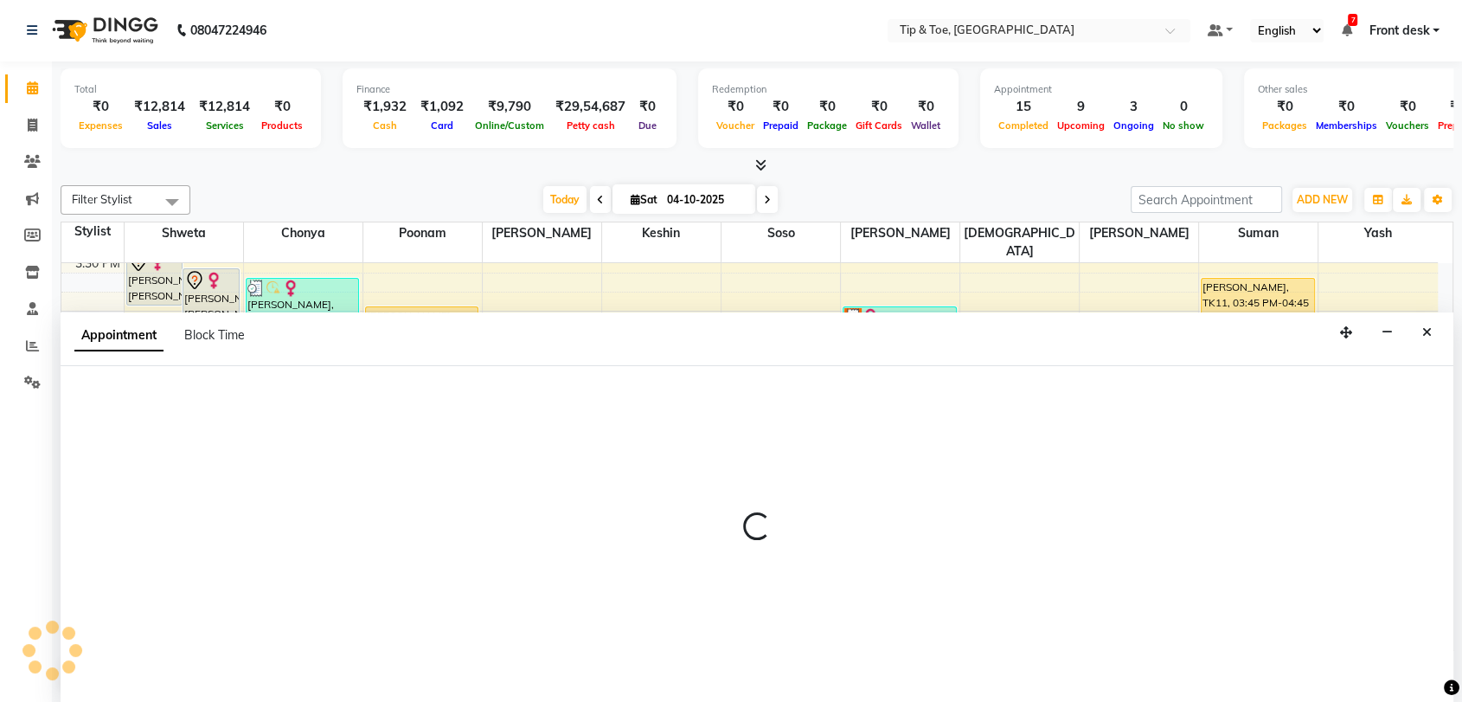
select select "93622"
select select "1035"
select select "tentative"
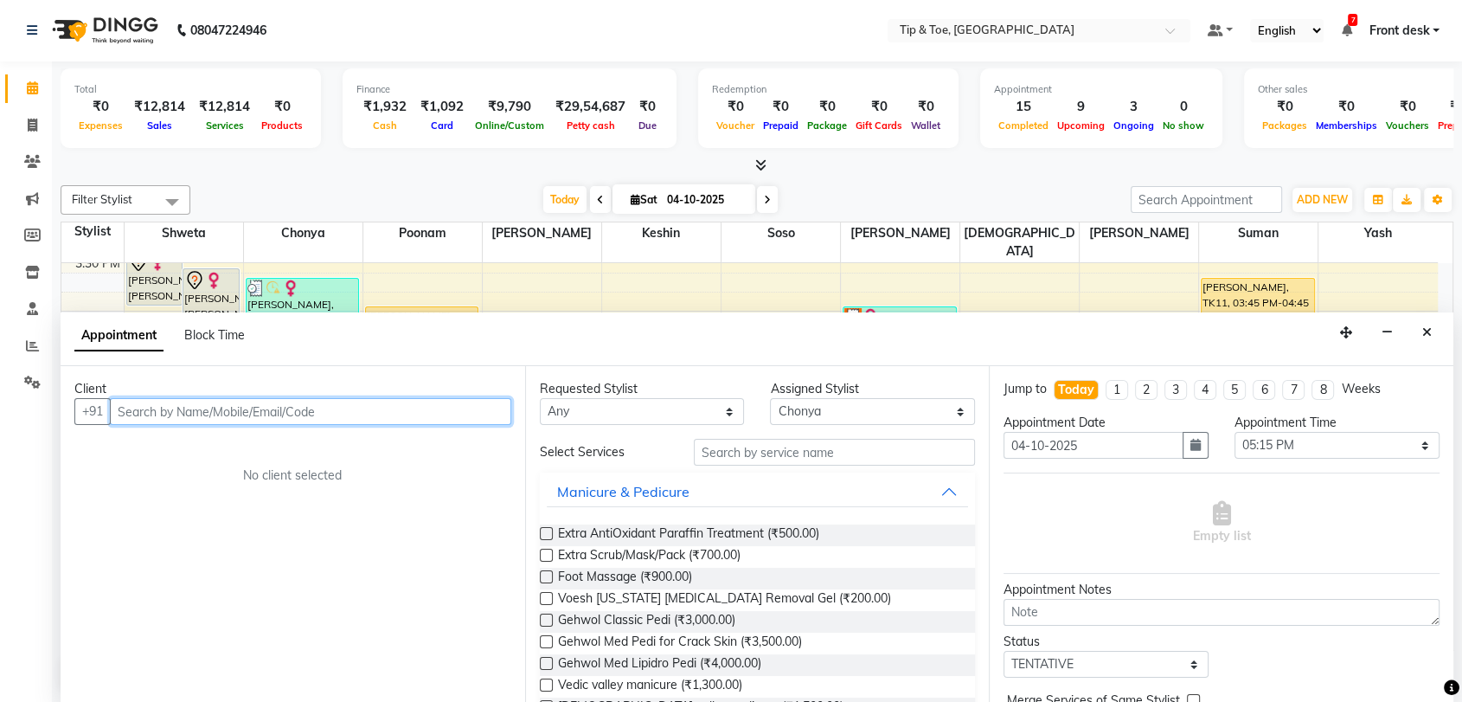
click at [343, 409] on input "text" at bounding box center [310, 411] width 401 height 27
type input "8108850616"
click at [467, 410] on span "Add Client" at bounding box center [475, 411] width 58 height 16
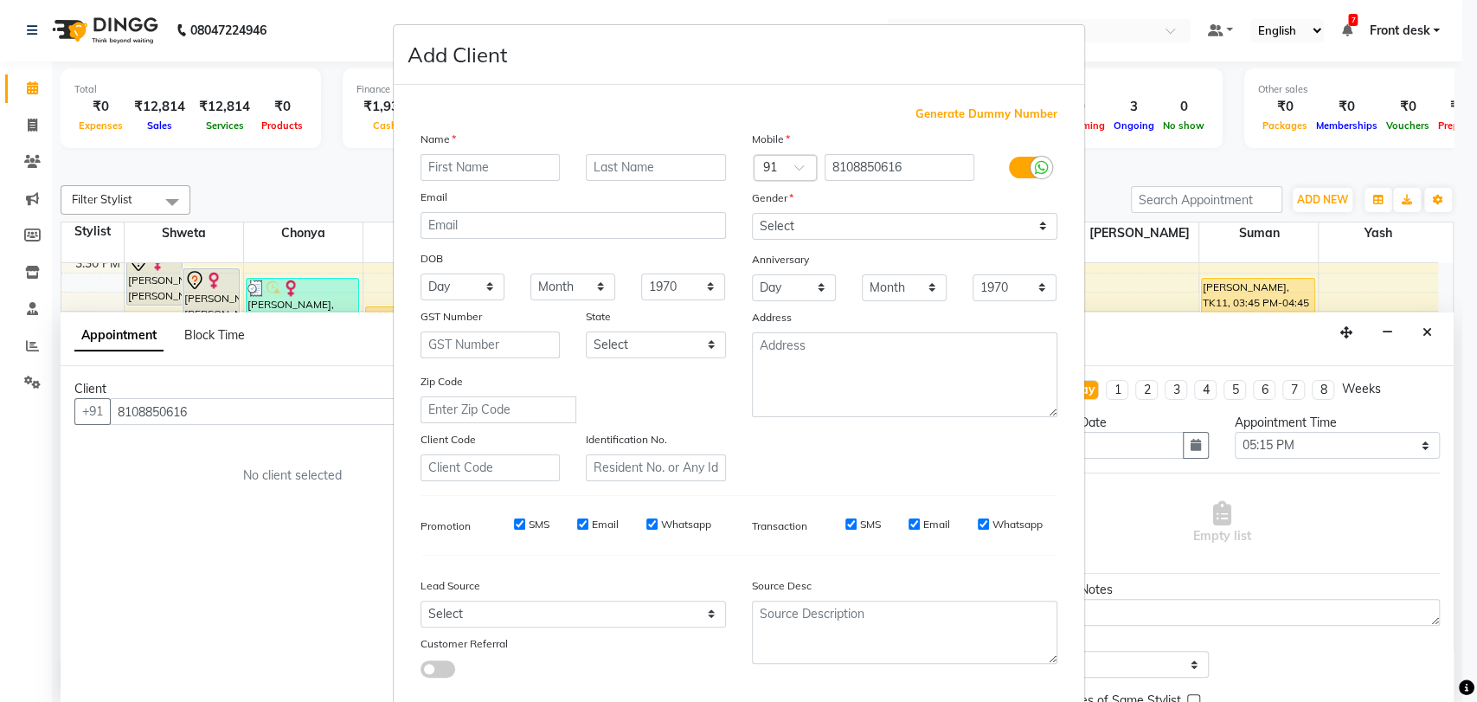
click at [488, 160] on input "text" at bounding box center [491, 167] width 140 height 27
type input "k"
type input "Kareena"
click at [888, 227] on select "Select [DEMOGRAPHIC_DATA] [DEMOGRAPHIC_DATA] Other Prefer Not To Say" at bounding box center [904, 226] width 305 height 27
select select "[DEMOGRAPHIC_DATA]"
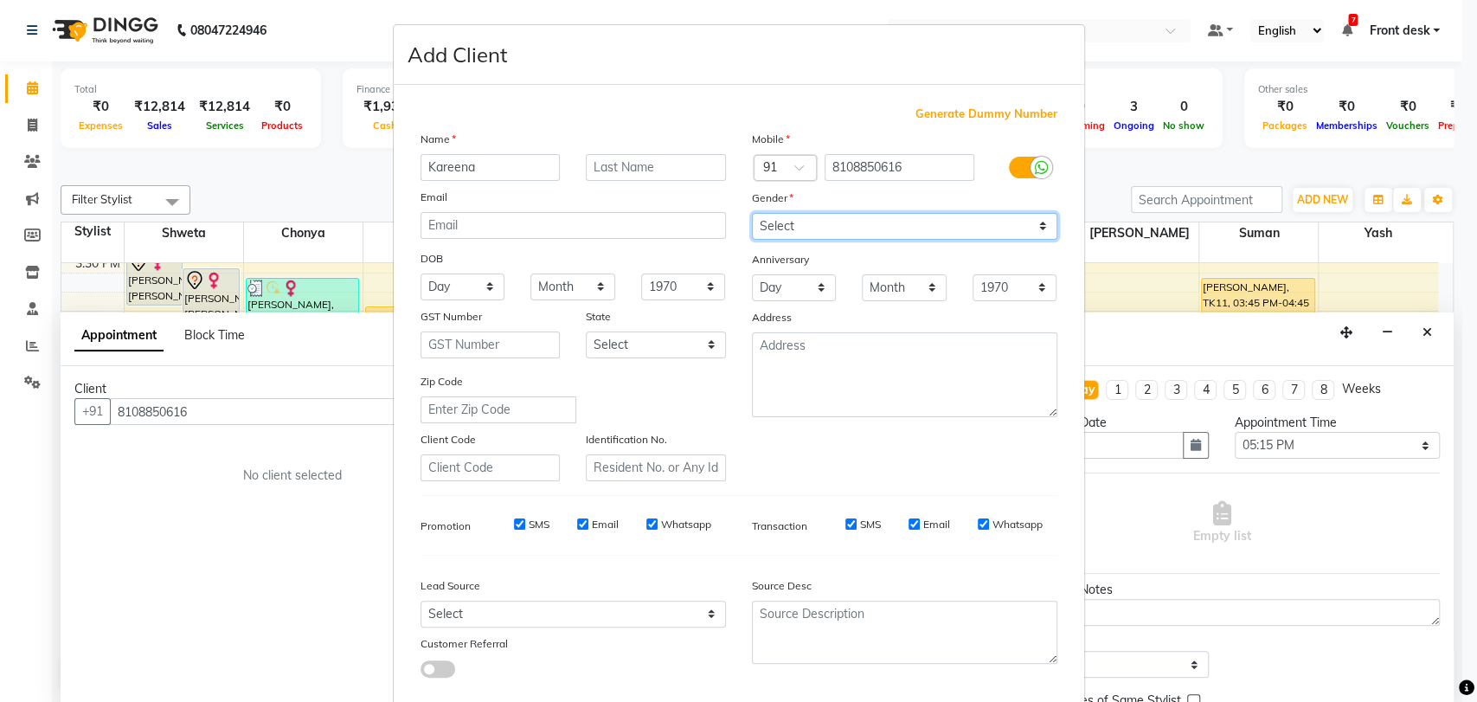
click at [752, 213] on select "Select [DEMOGRAPHIC_DATA] [DEMOGRAPHIC_DATA] Other Prefer Not To Say" at bounding box center [904, 226] width 305 height 27
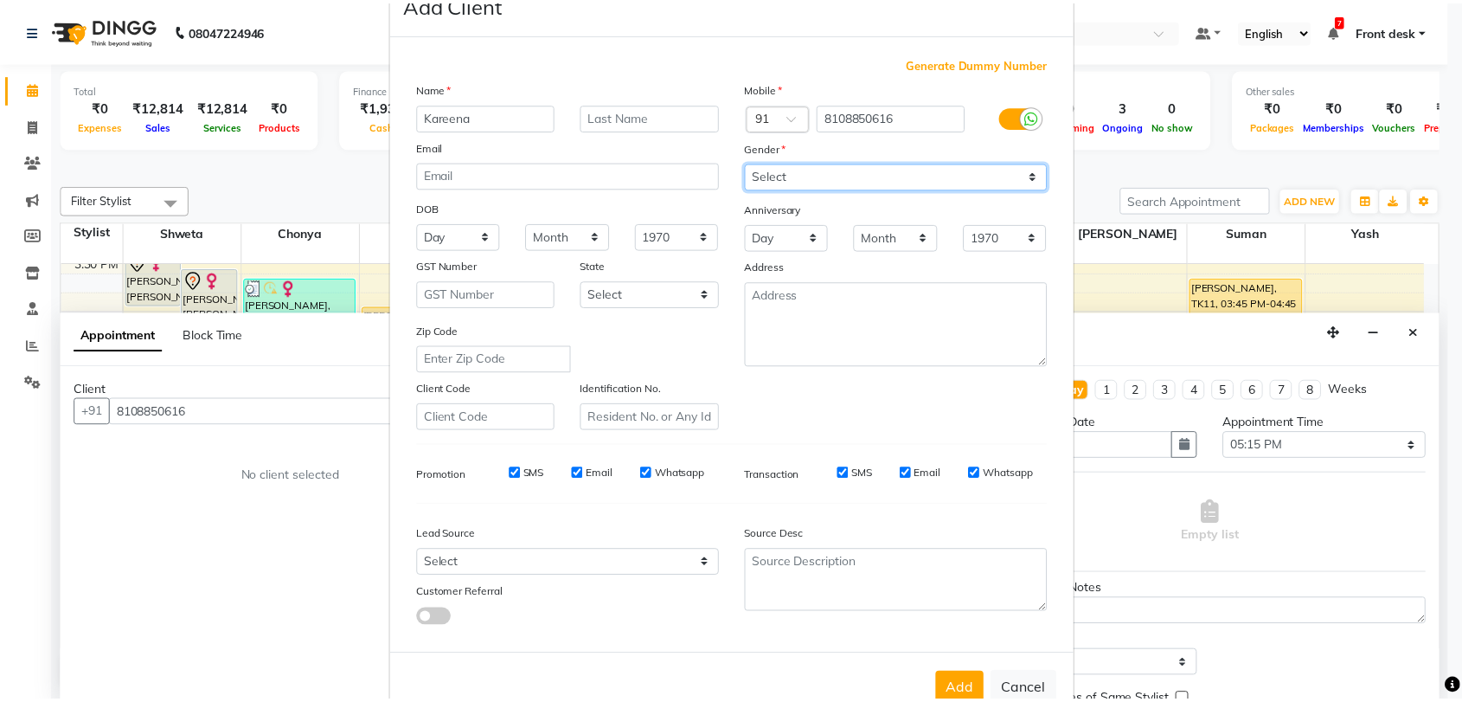
scroll to position [93, 0]
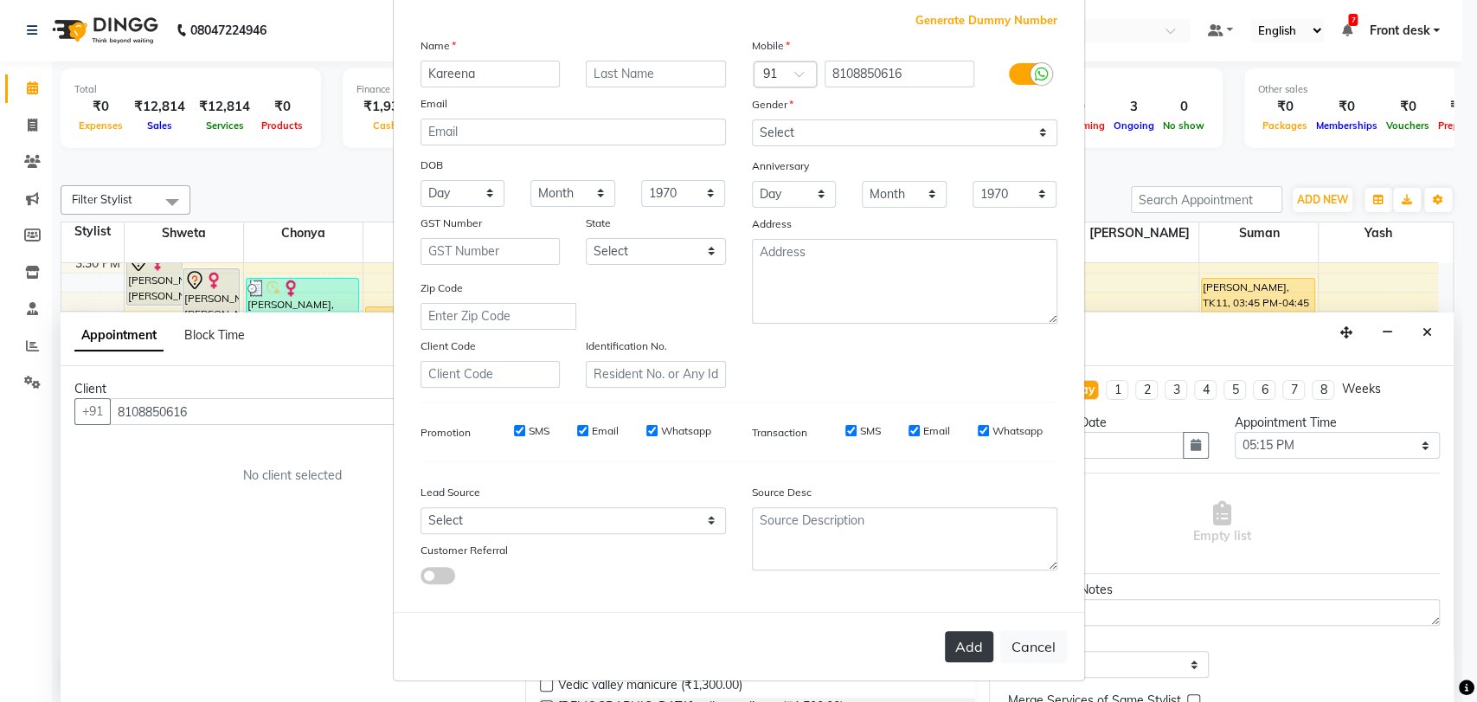
click at [954, 639] on button "Add" at bounding box center [969, 646] width 48 height 31
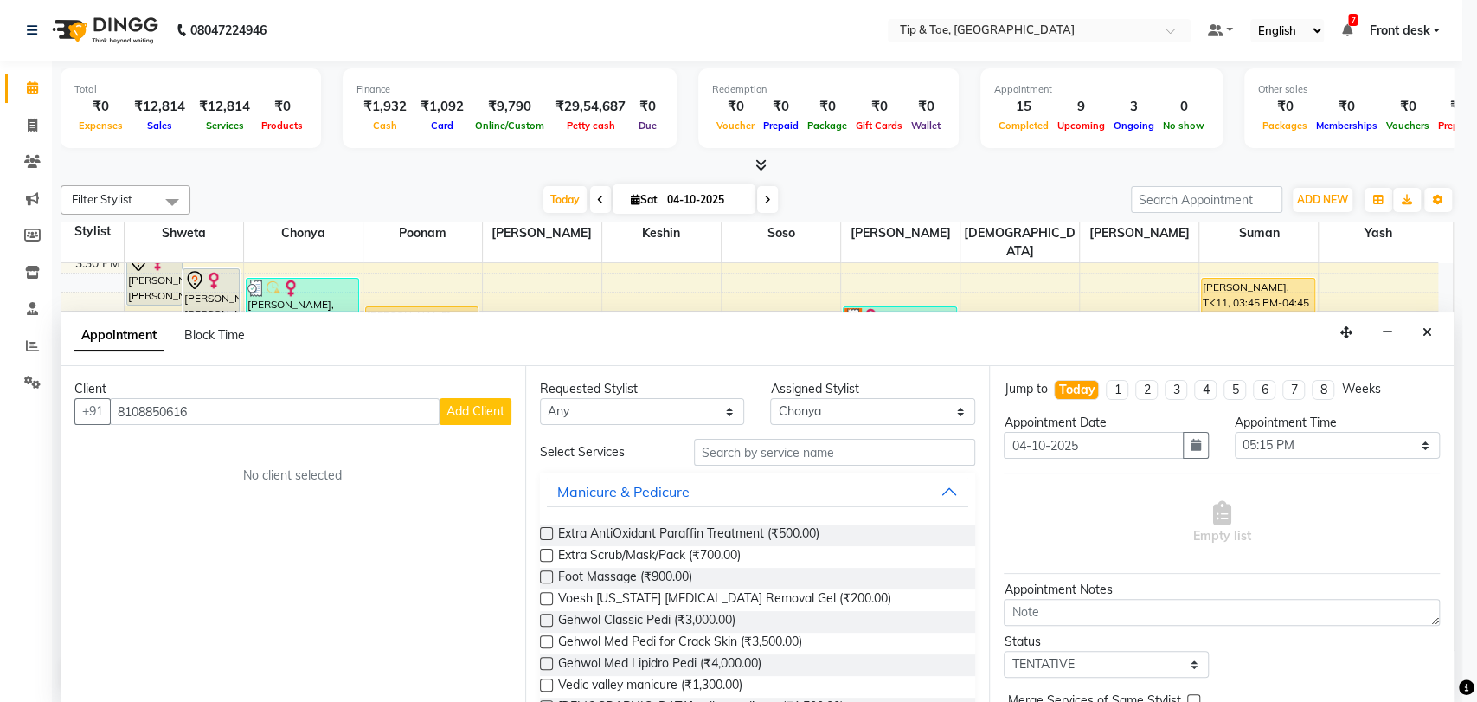
select select
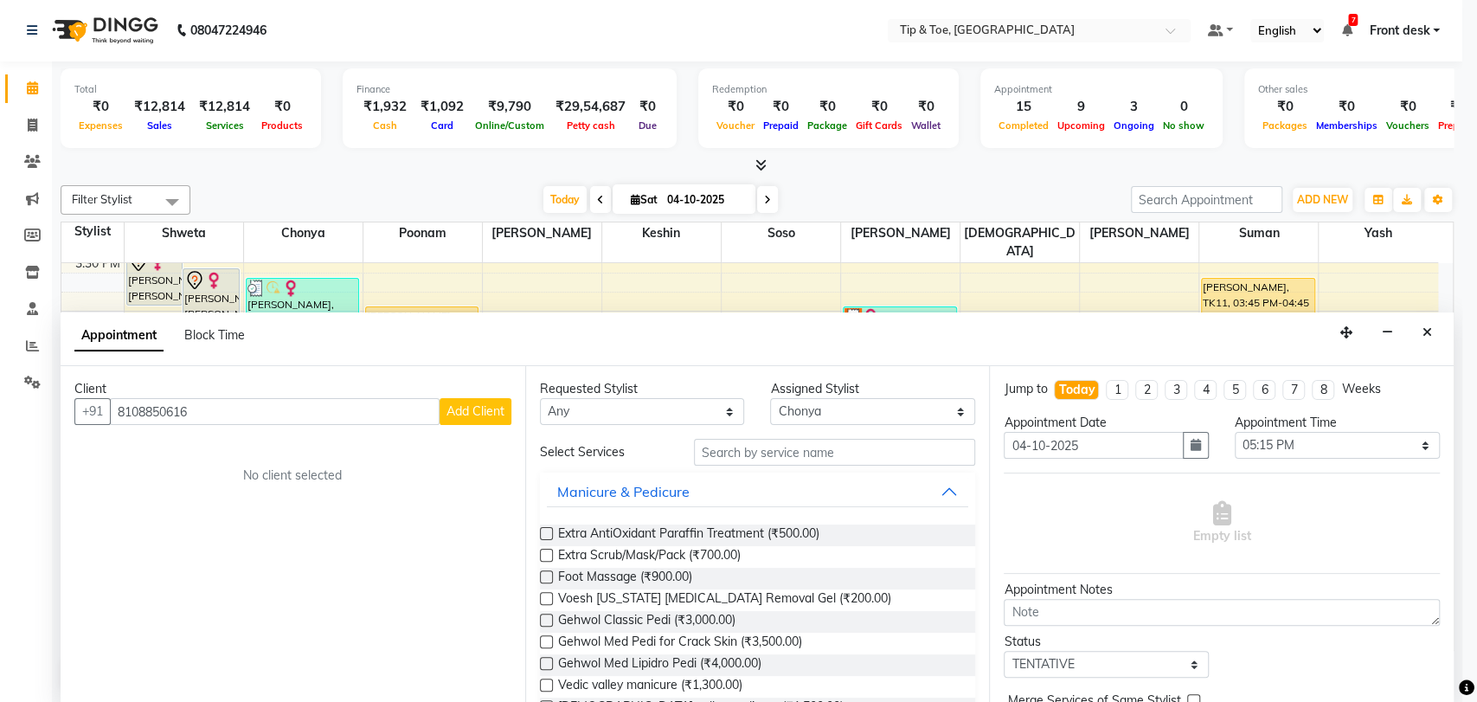
select select
checkbox input "false"
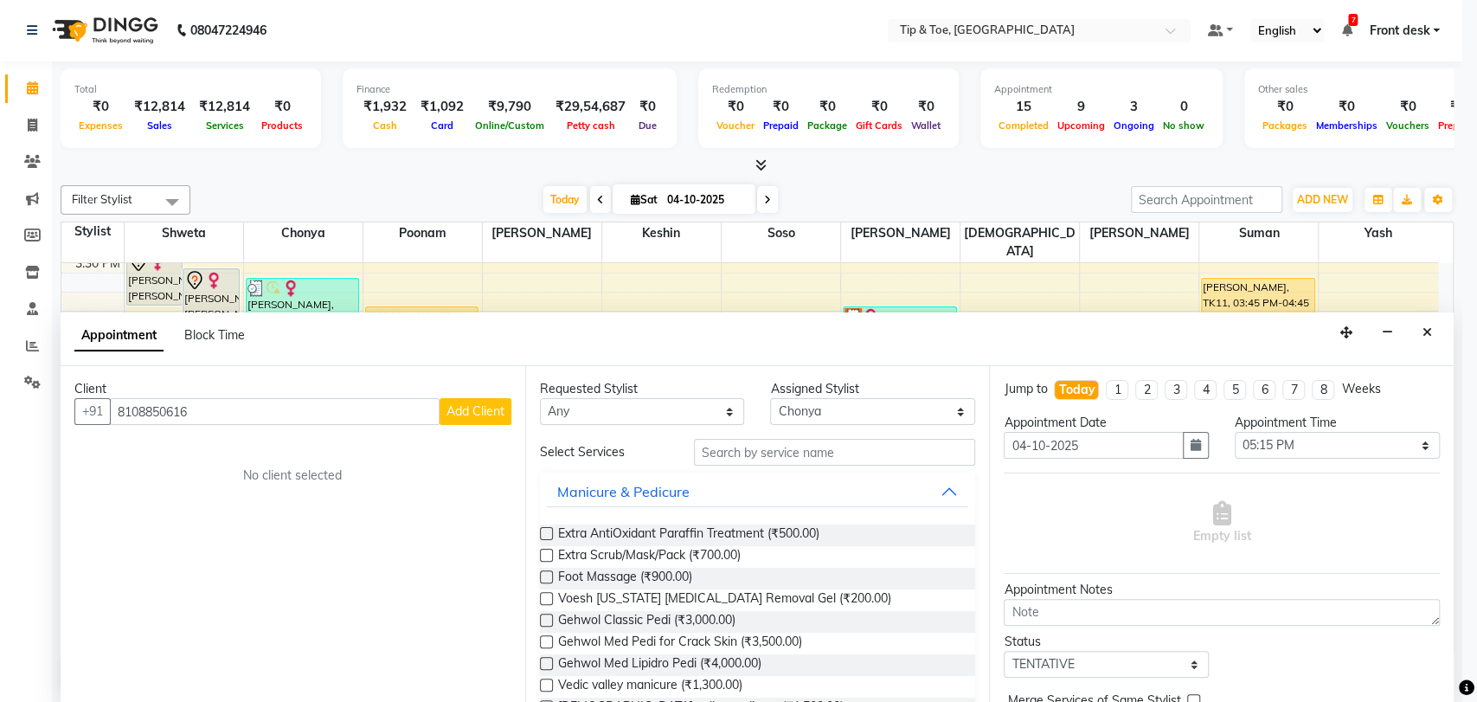
checkbox input "false"
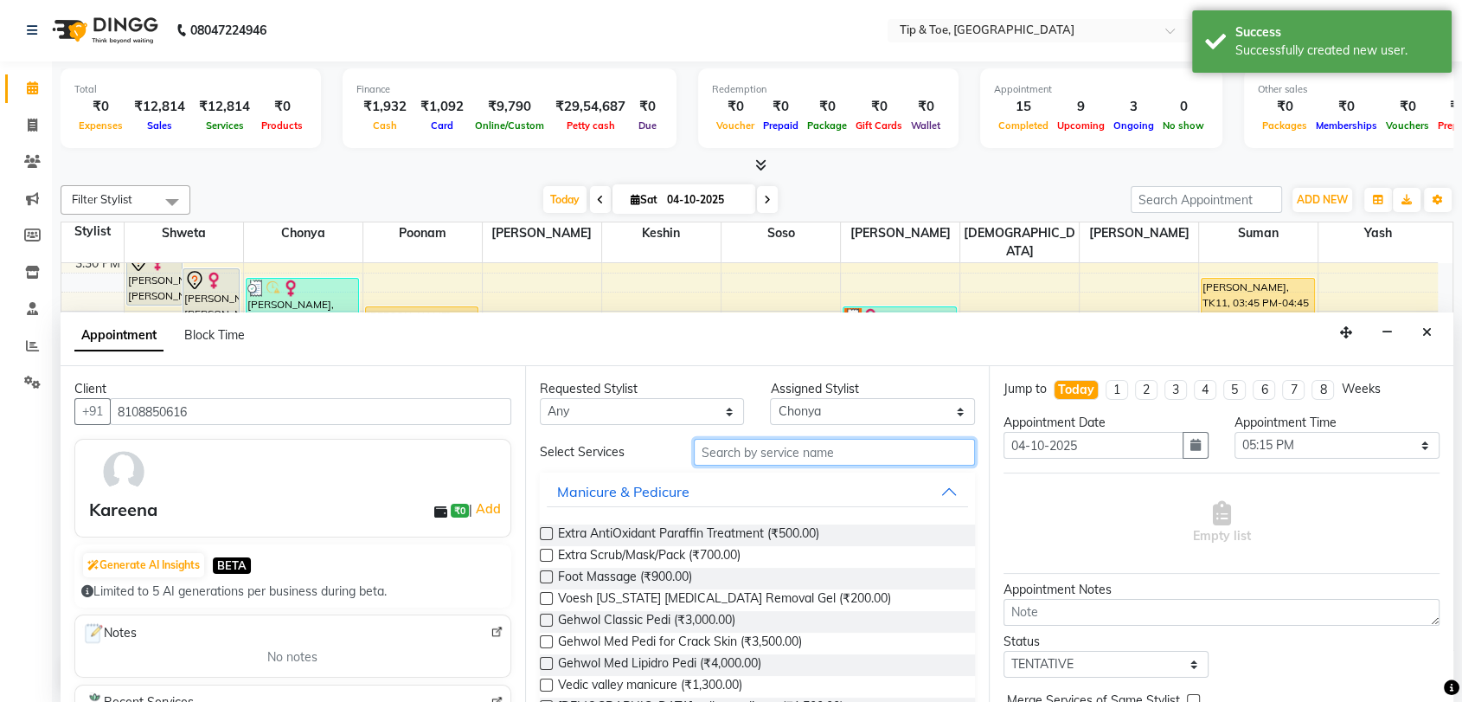
click at [803, 452] on input "text" at bounding box center [835, 452] width 282 height 27
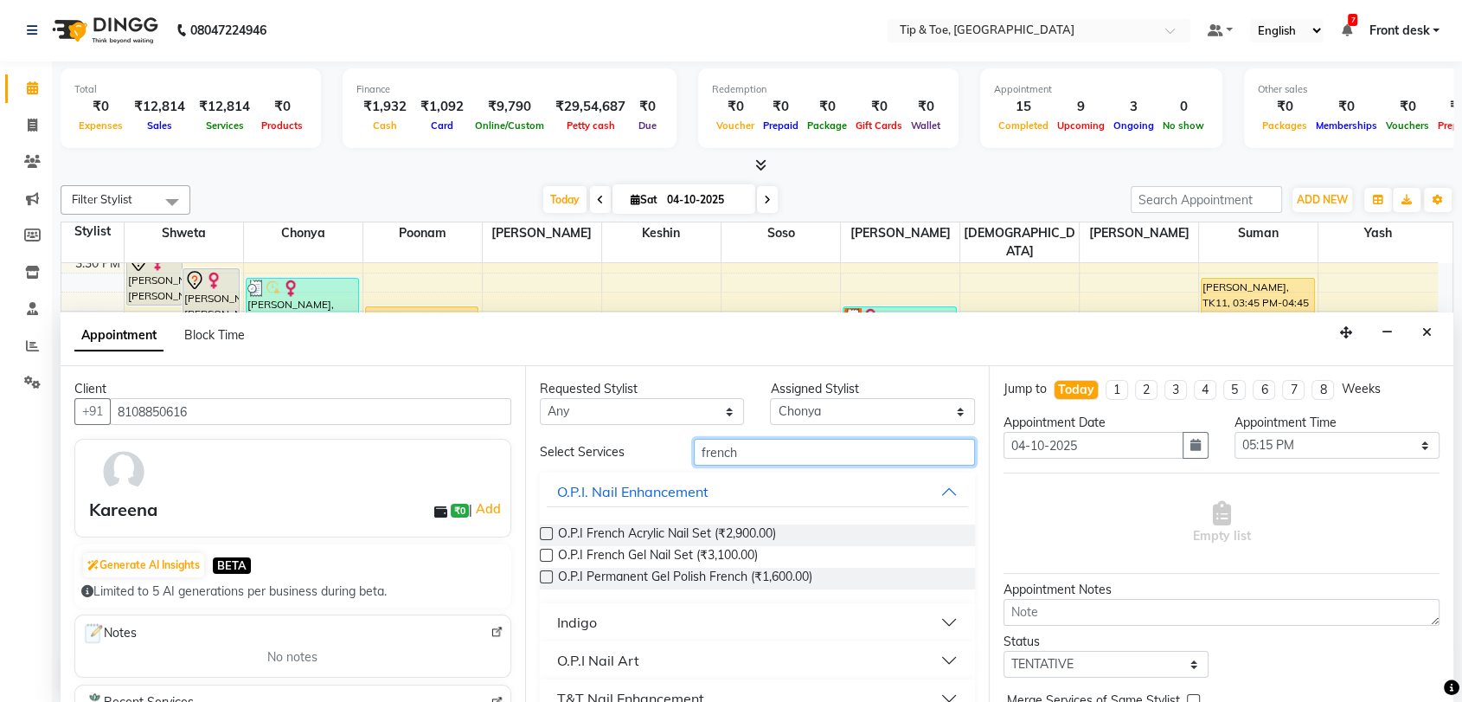
type input "french"
click at [540, 578] on label at bounding box center [546, 576] width 13 height 13
click at [540, 578] on input "checkbox" at bounding box center [545, 578] width 11 height 11
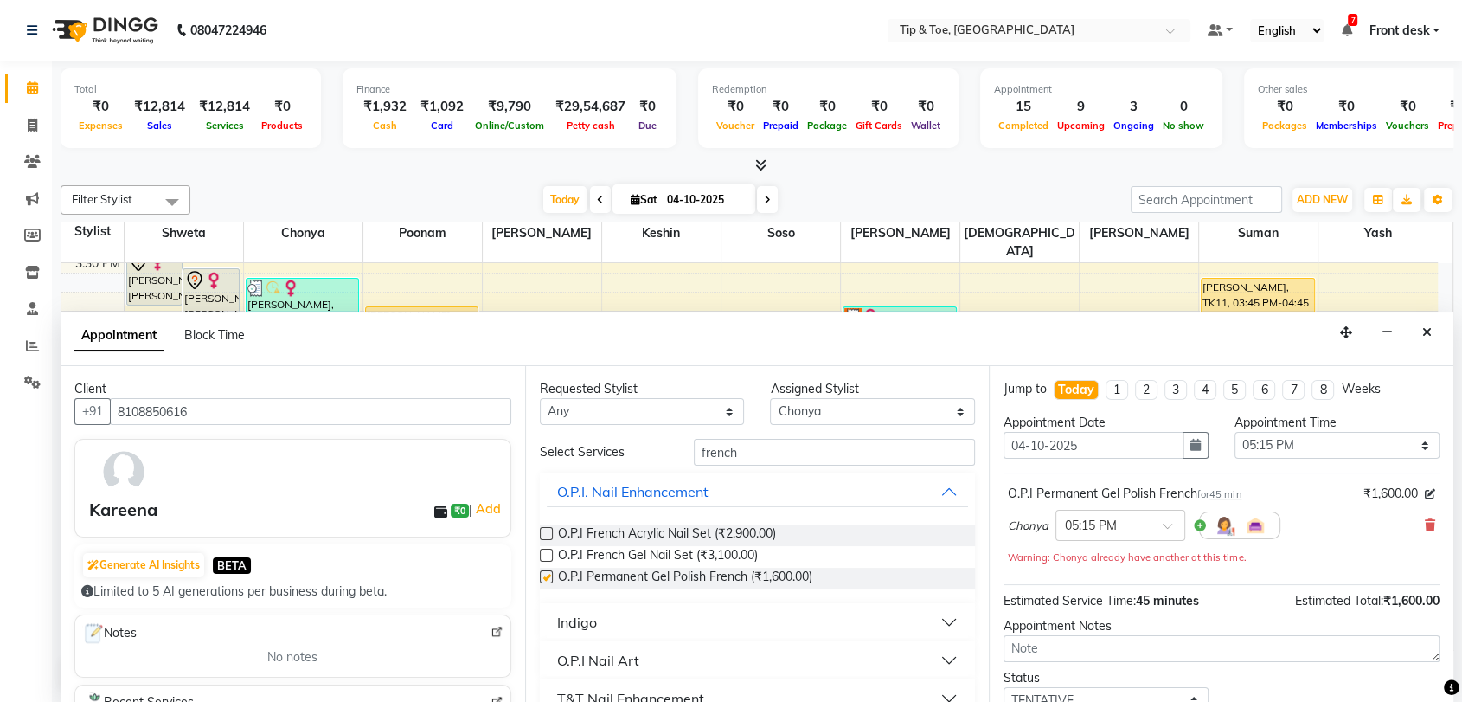
checkbox input "false"
click at [766, 445] on input "french" at bounding box center [835, 452] width 282 height 27
type input "f"
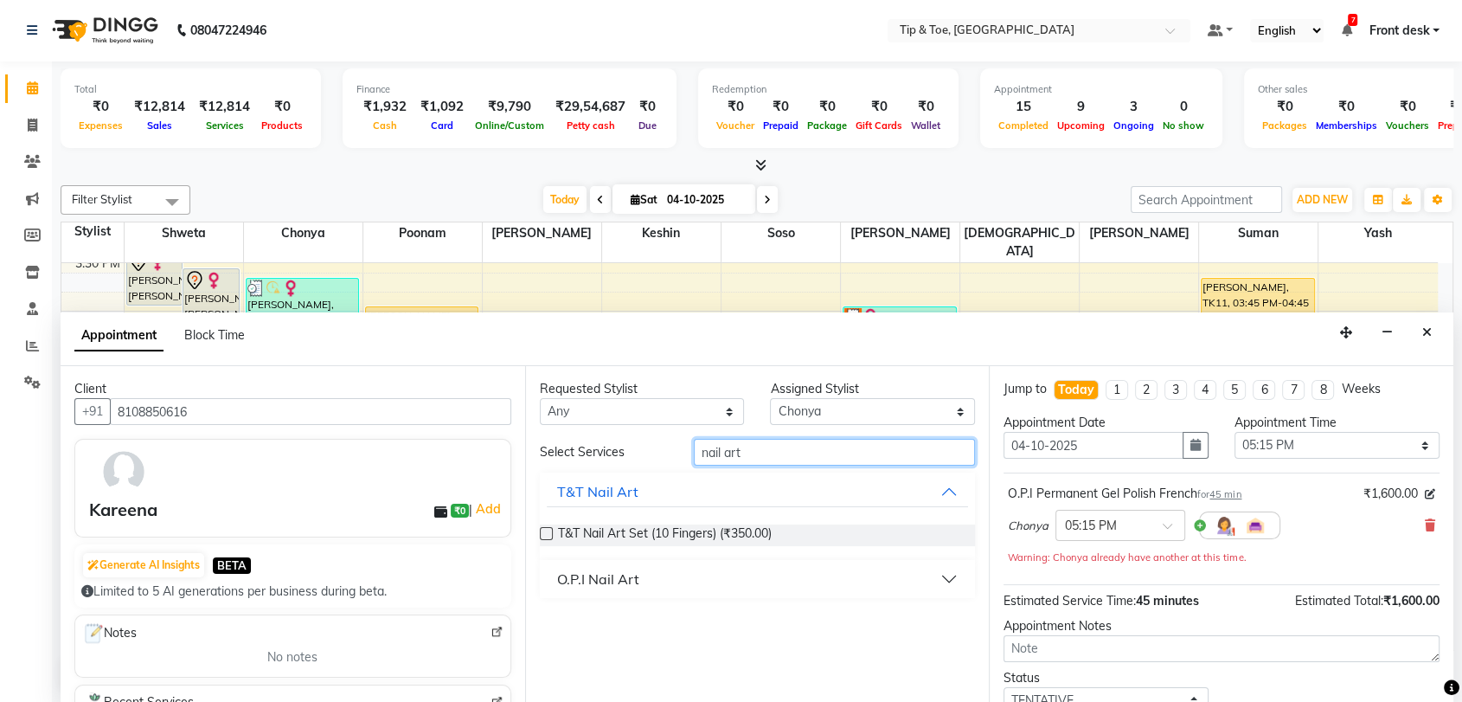
type input "nail art"
click at [594, 578] on div "O.P.I Nail Art" at bounding box center [598, 578] width 82 height 21
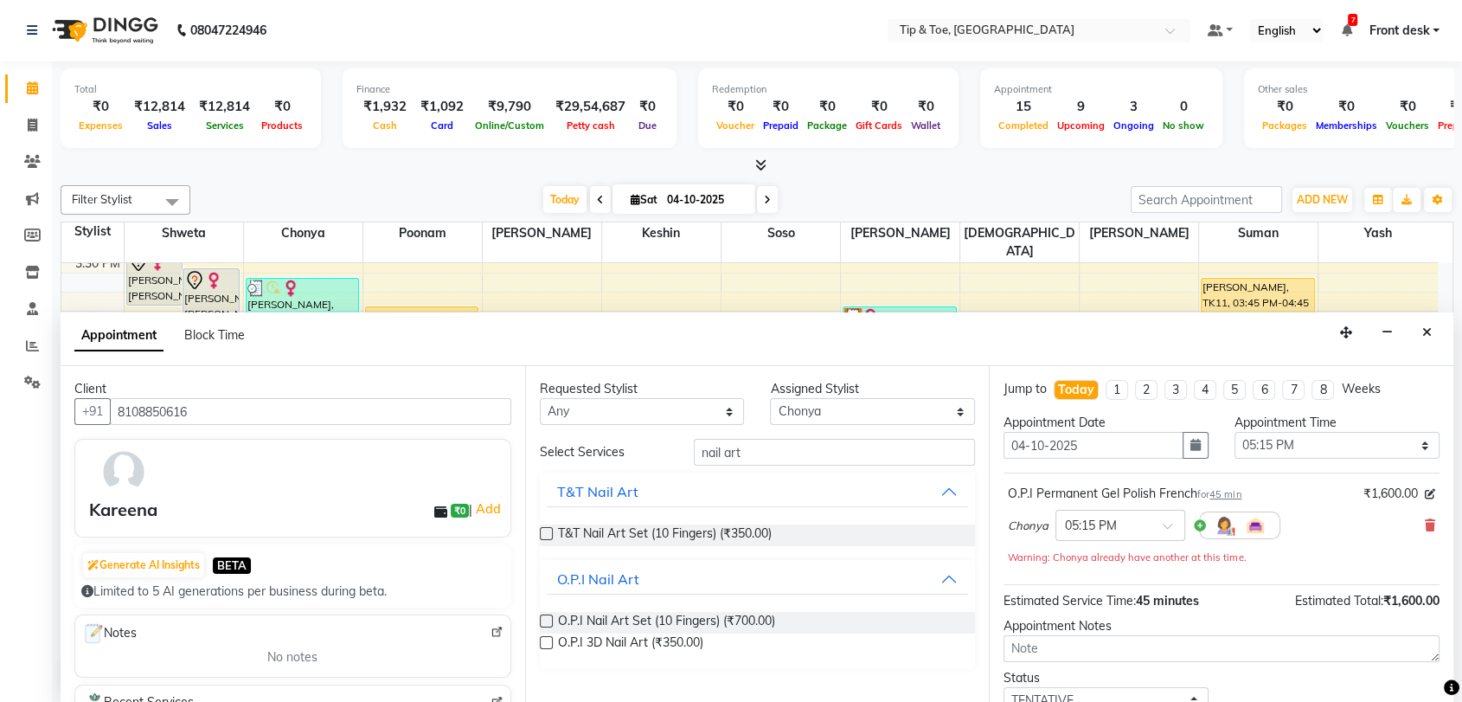
click at [543, 619] on label at bounding box center [546, 620] width 13 height 13
click at [543, 619] on input "checkbox" at bounding box center [545, 622] width 11 height 11
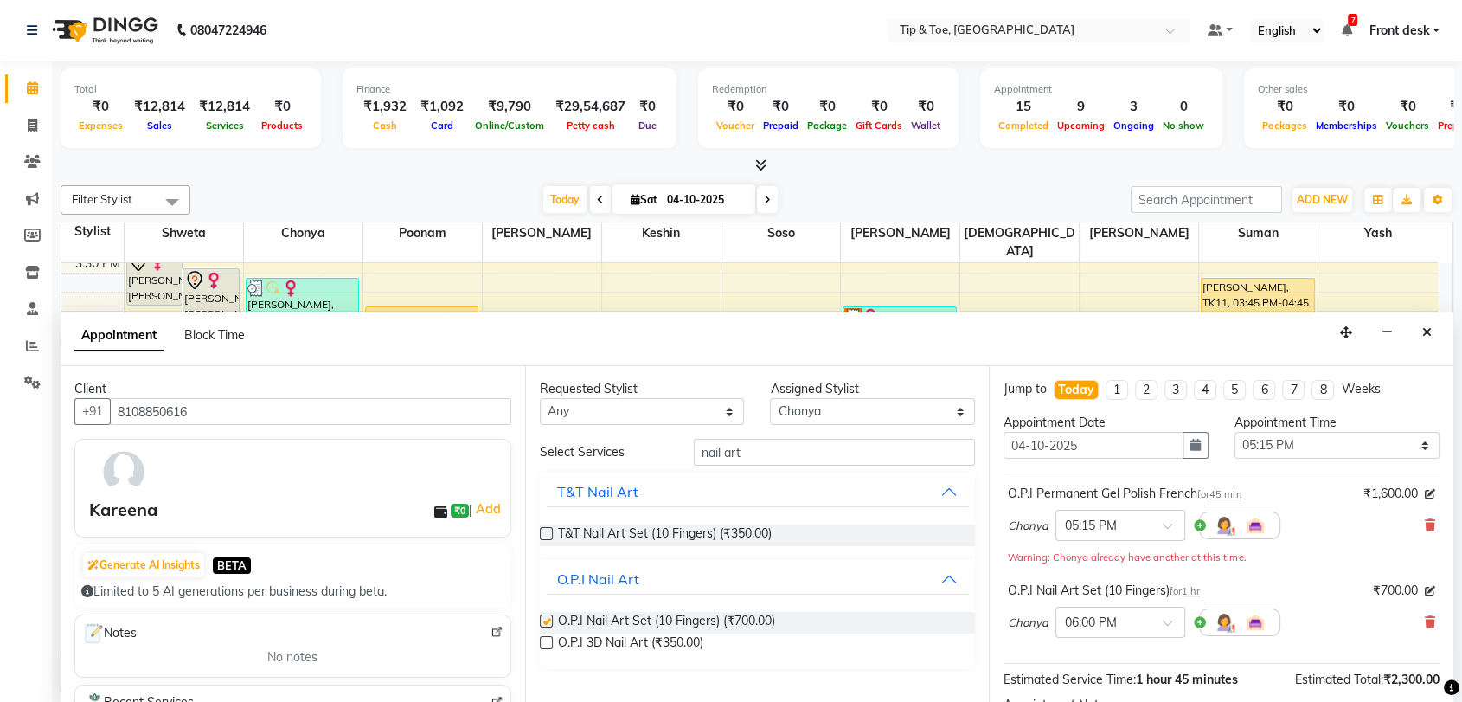
checkbox input "false"
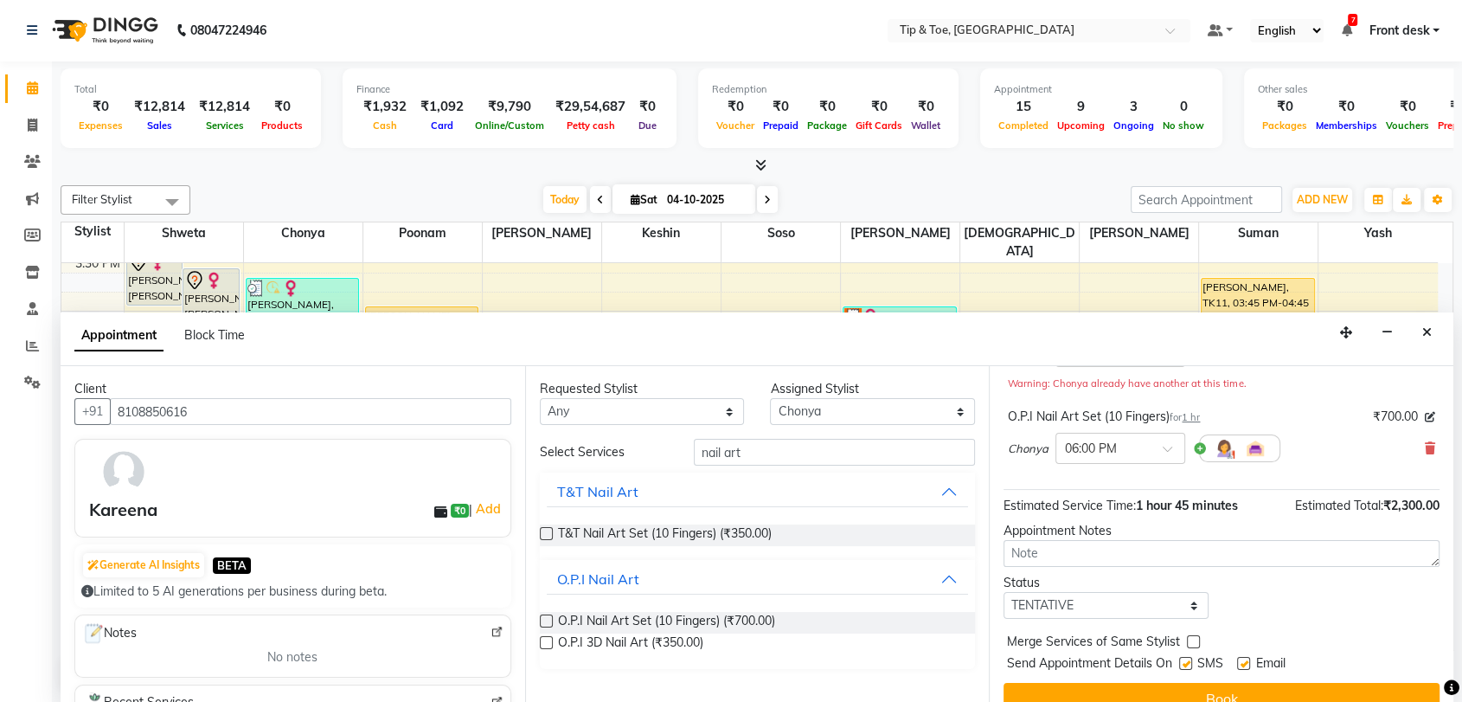
scroll to position [199, 0]
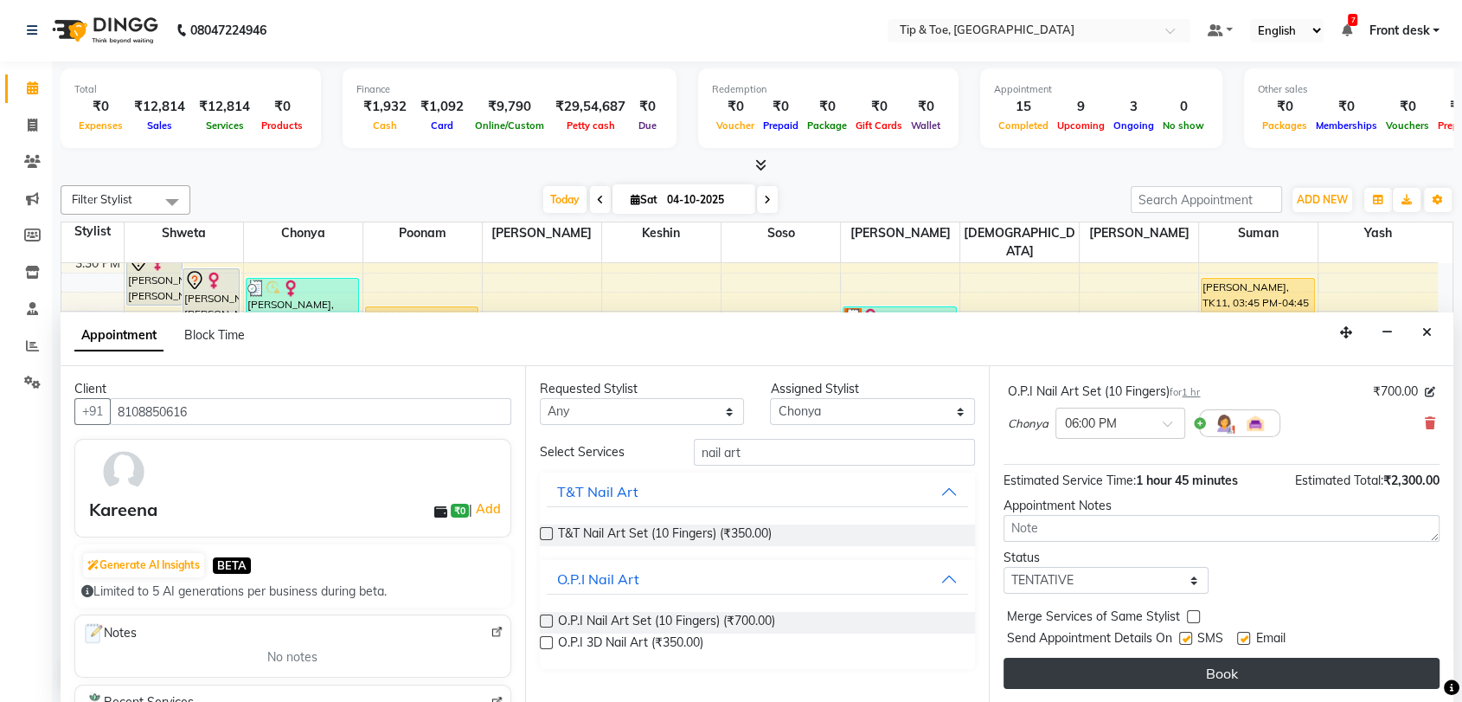
click at [1259, 677] on button "Book" at bounding box center [1222, 673] width 436 height 31
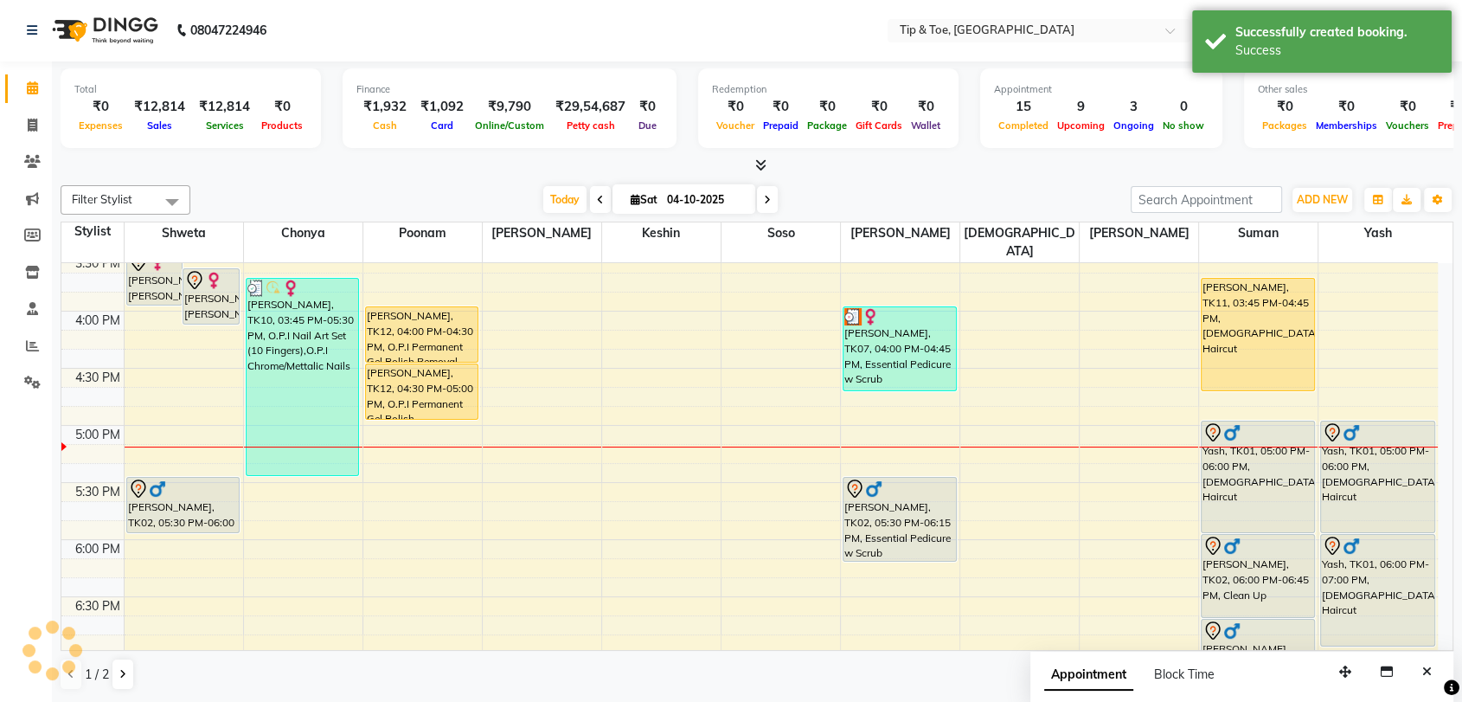
scroll to position [0, 0]
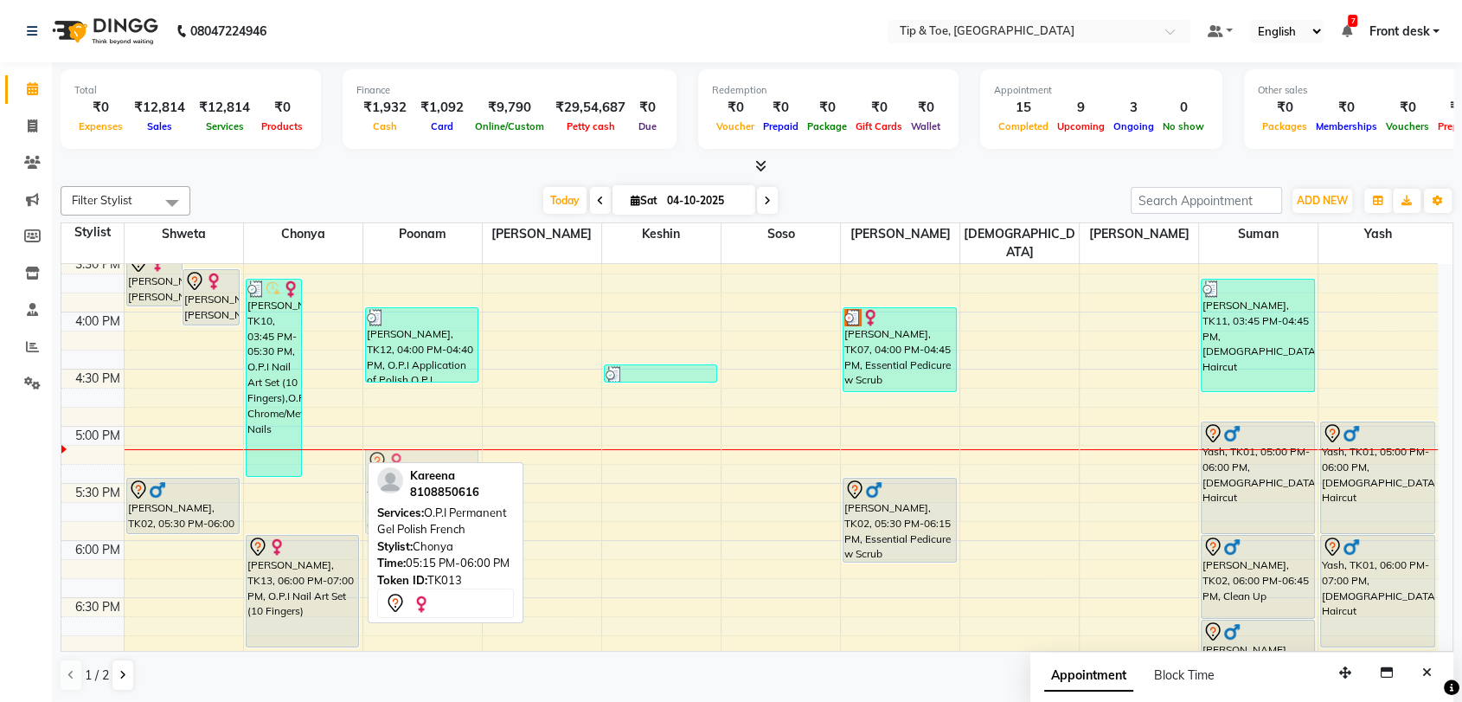
drag, startPoint x: 339, startPoint y: 473, endPoint x: 421, endPoint y: 478, distance: 82.4
click at [421, 478] on div "Filter Stylist Select All shweta Chonya poonam [PERSON_NAME] soso [PERSON_NAME]…" at bounding box center [757, 438] width 1393 height 519
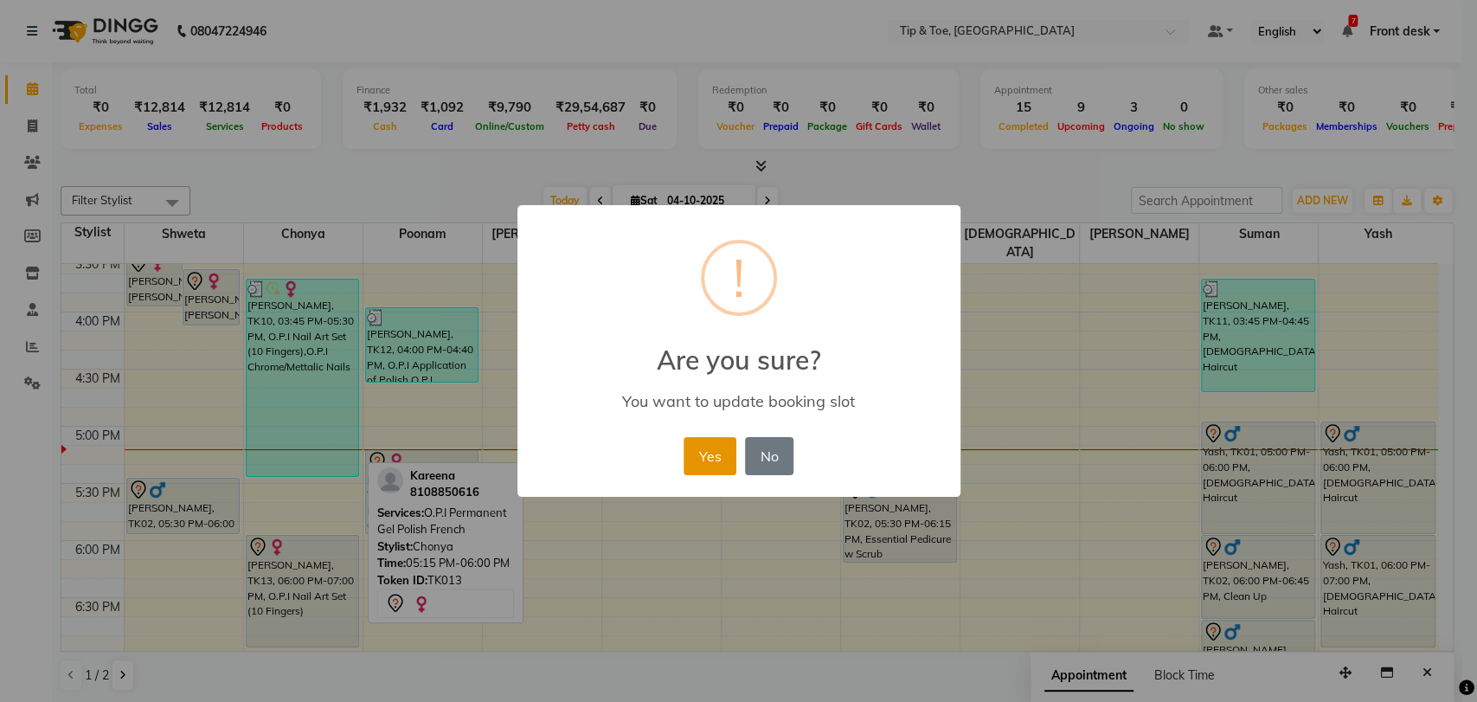
click at [715, 457] on button "Yes" at bounding box center [710, 456] width 53 height 38
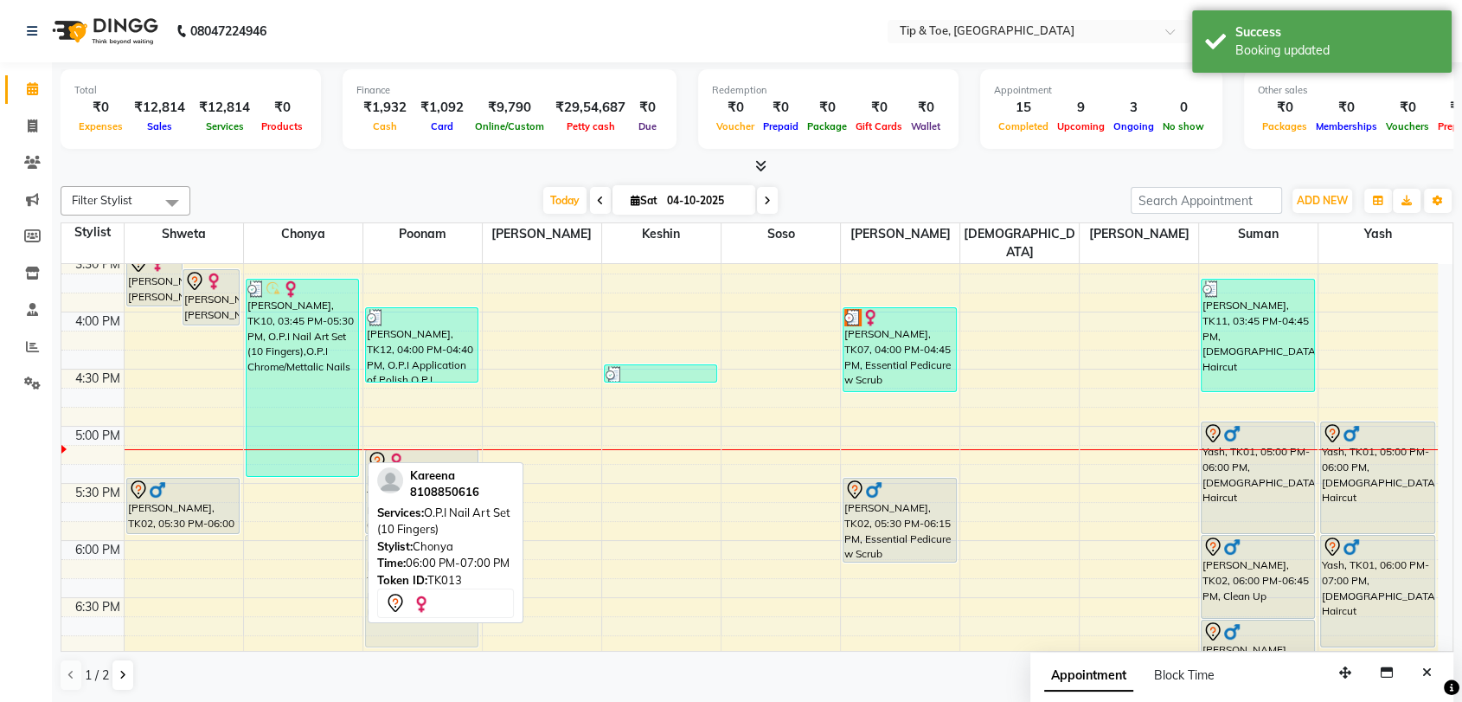
drag, startPoint x: 300, startPoint y: 549, endPoint x: 408, endPoint y: 549, distance: 108.2
click at [408, 549] on div "Filter Stylist Select All shweta Chonya poonam [PERSON_NAME] soso [PERSON_NAME]…" at bounding box center [757, 438] width 1393 height 519
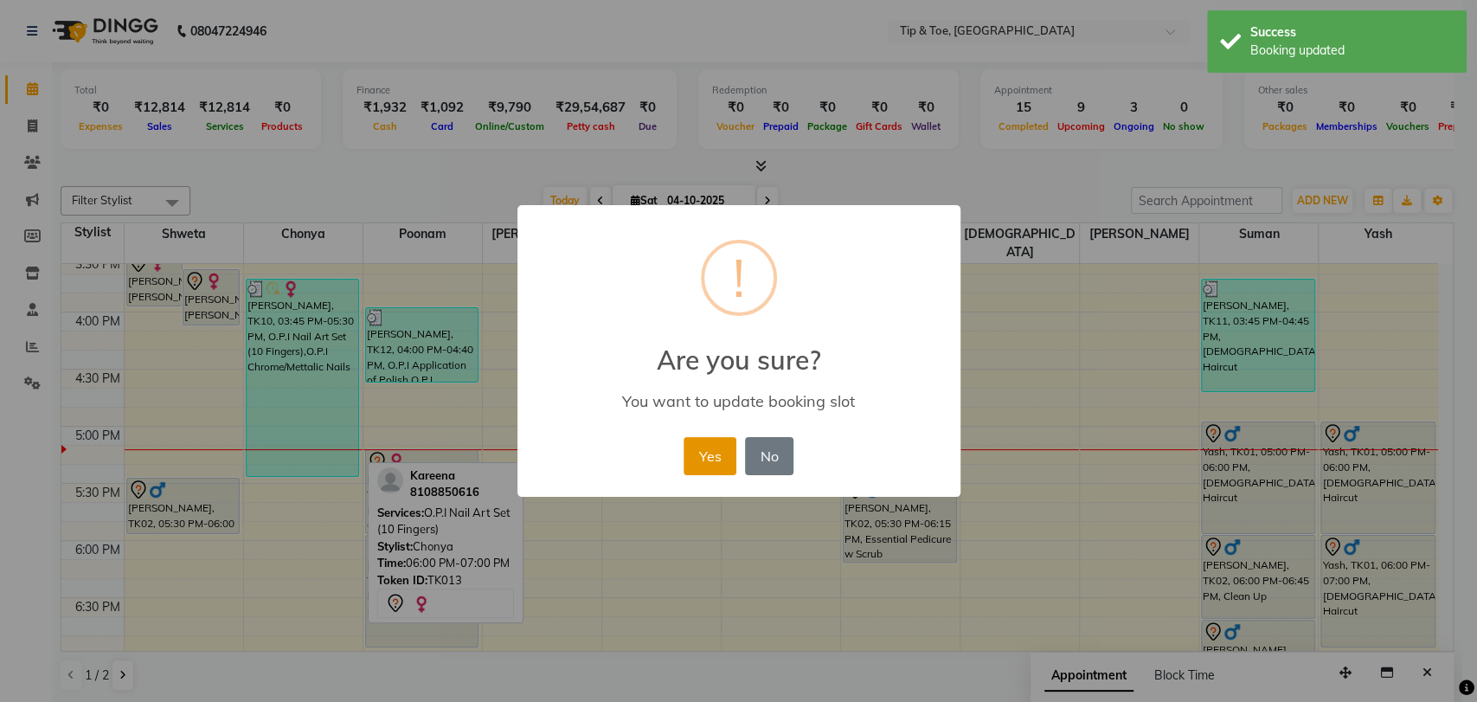
click at [703, 455] on button "Yes" at bounding box center [710, 456] width 53 height 38
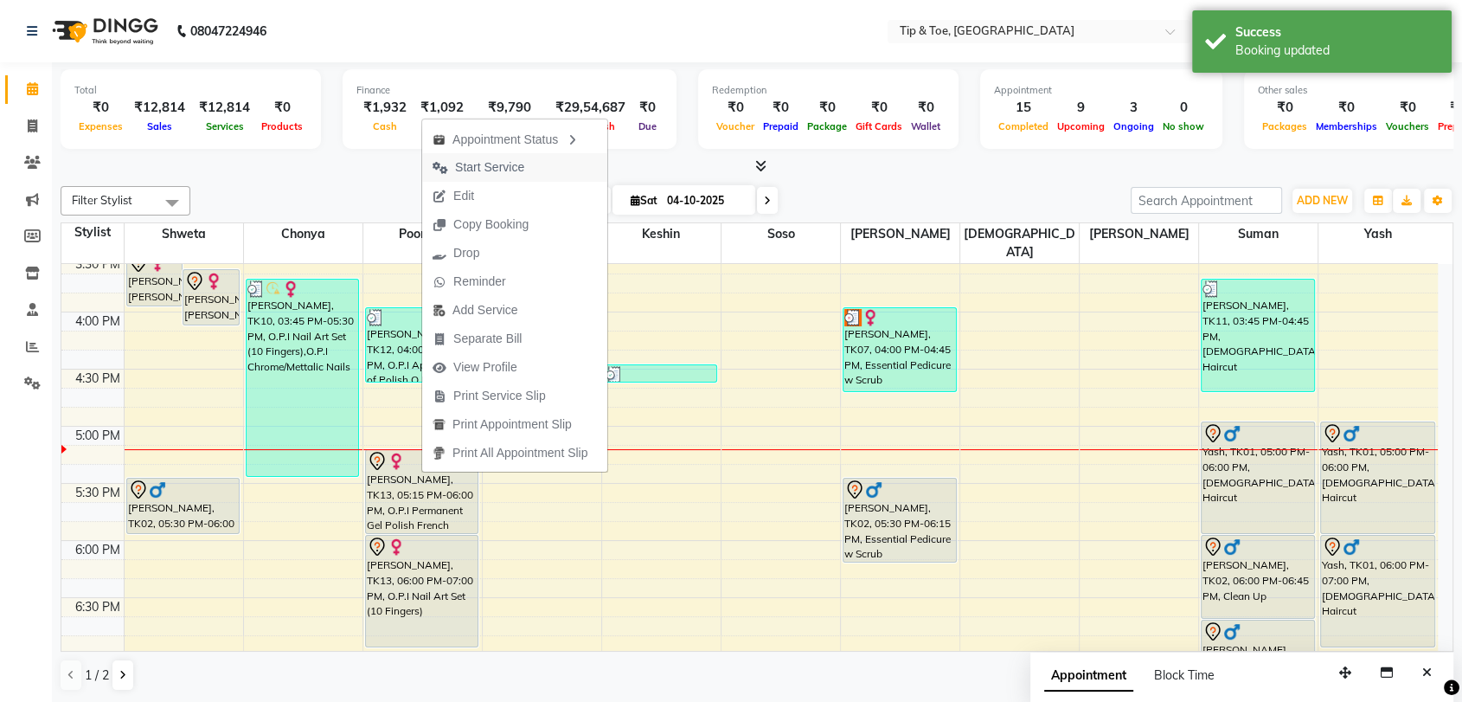
click at [542, 162] on button "Start Service" at bounding box center [514, 167] width 185 height 29
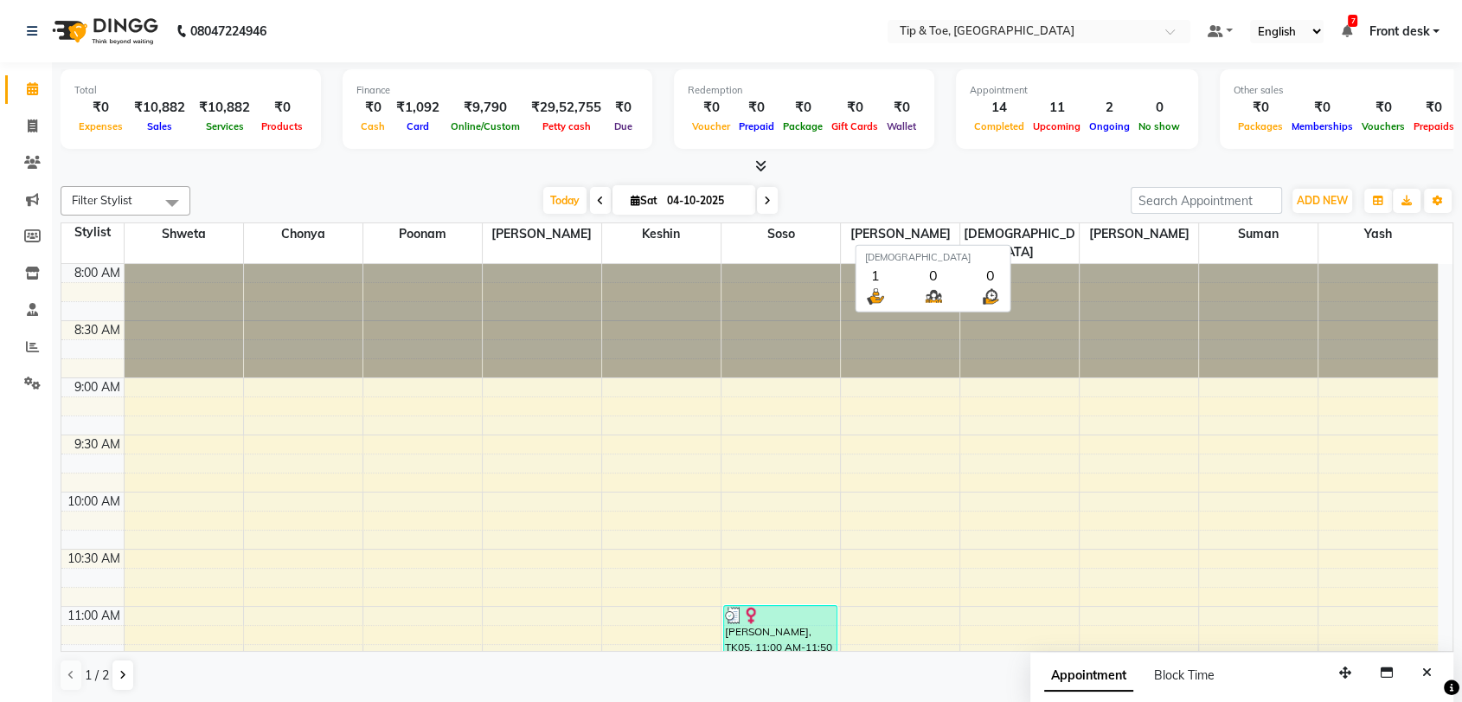
scroll to position [910, 0]
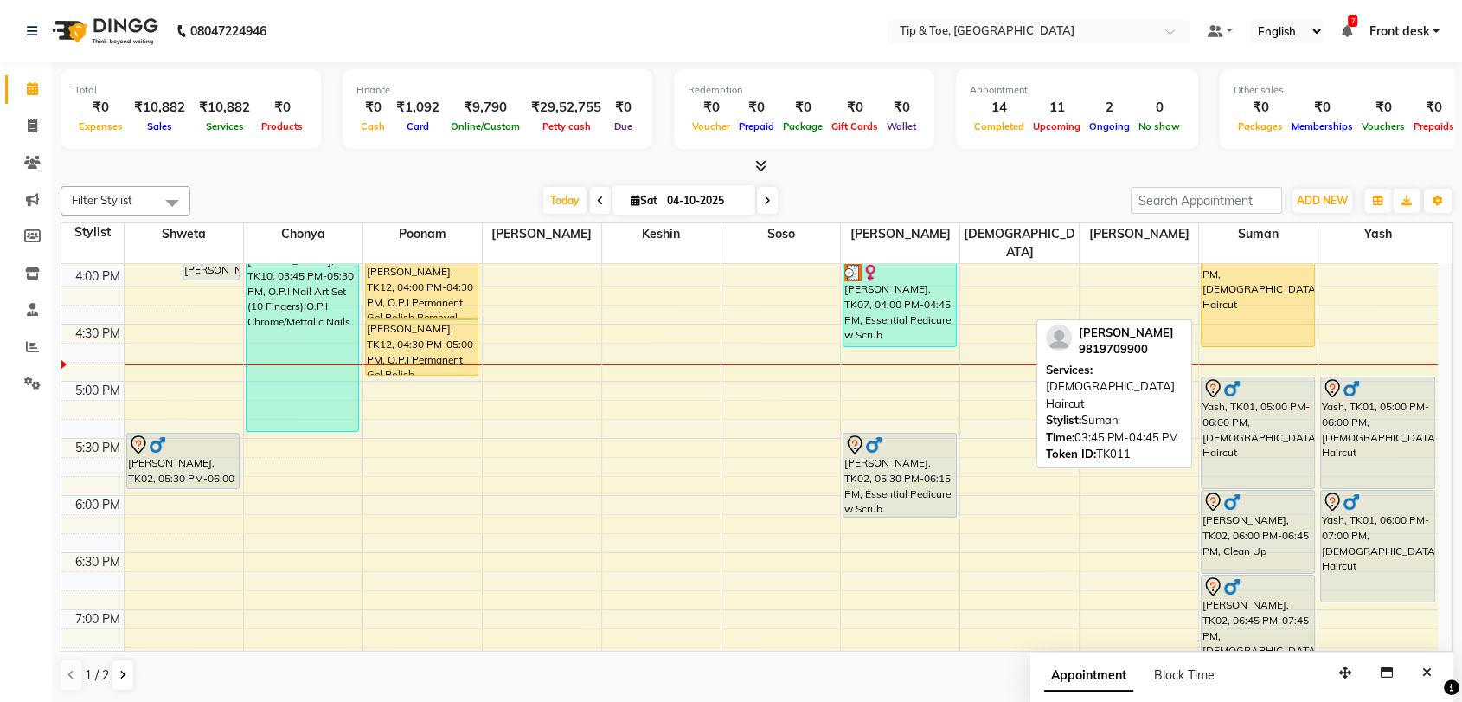
click at [1262, 287] on div "[PERSON_NAME], TK11, 03:45 PM-04:45 PM, [DEMOGRAPHIC_DATA] Haircut" at bounding box center [1258, 290] width 112 height 112
click at [1268, 268] on div "[PERSON_NAME], TK11, 03:45 PM-04:45 PM, [DEMOGRAPHIC_DATA] Haircut" at bounding box center [1258, 290] width 112 height 112
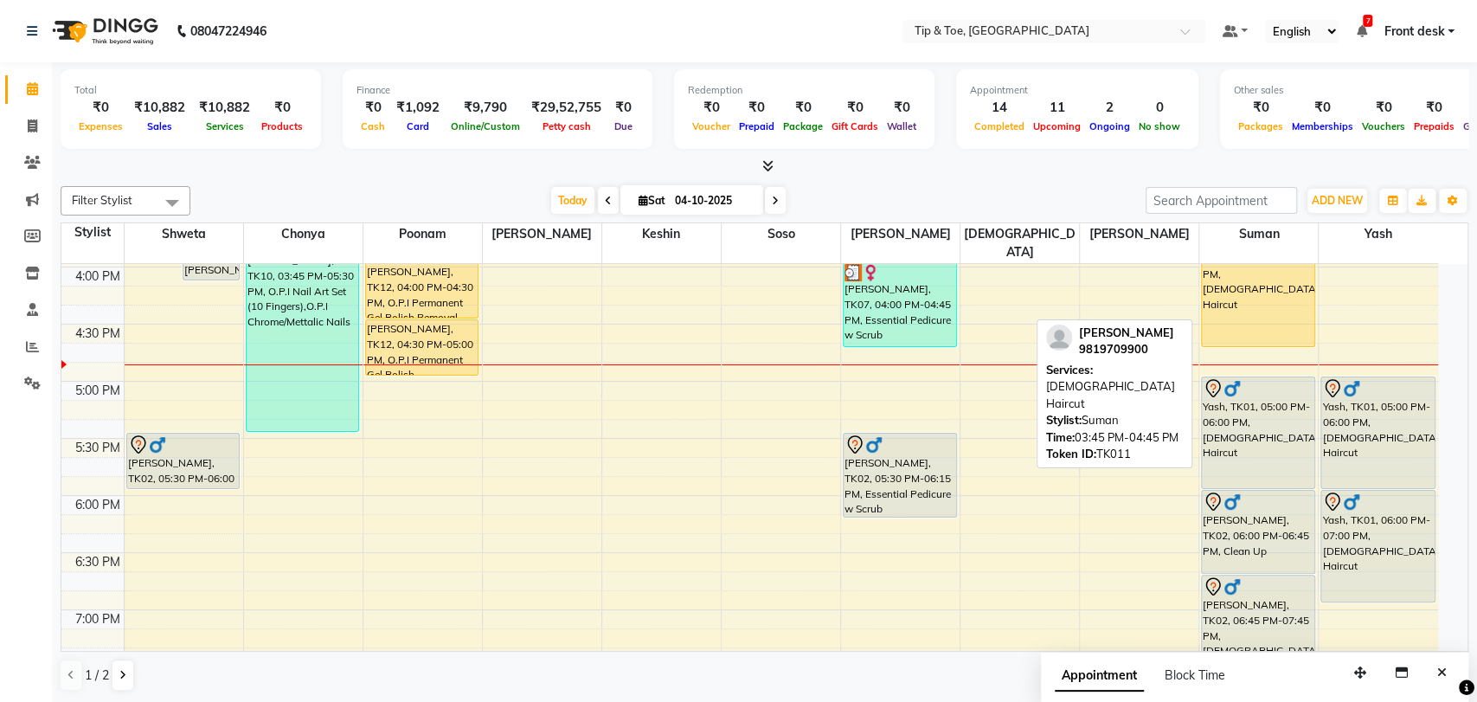
select select "1"
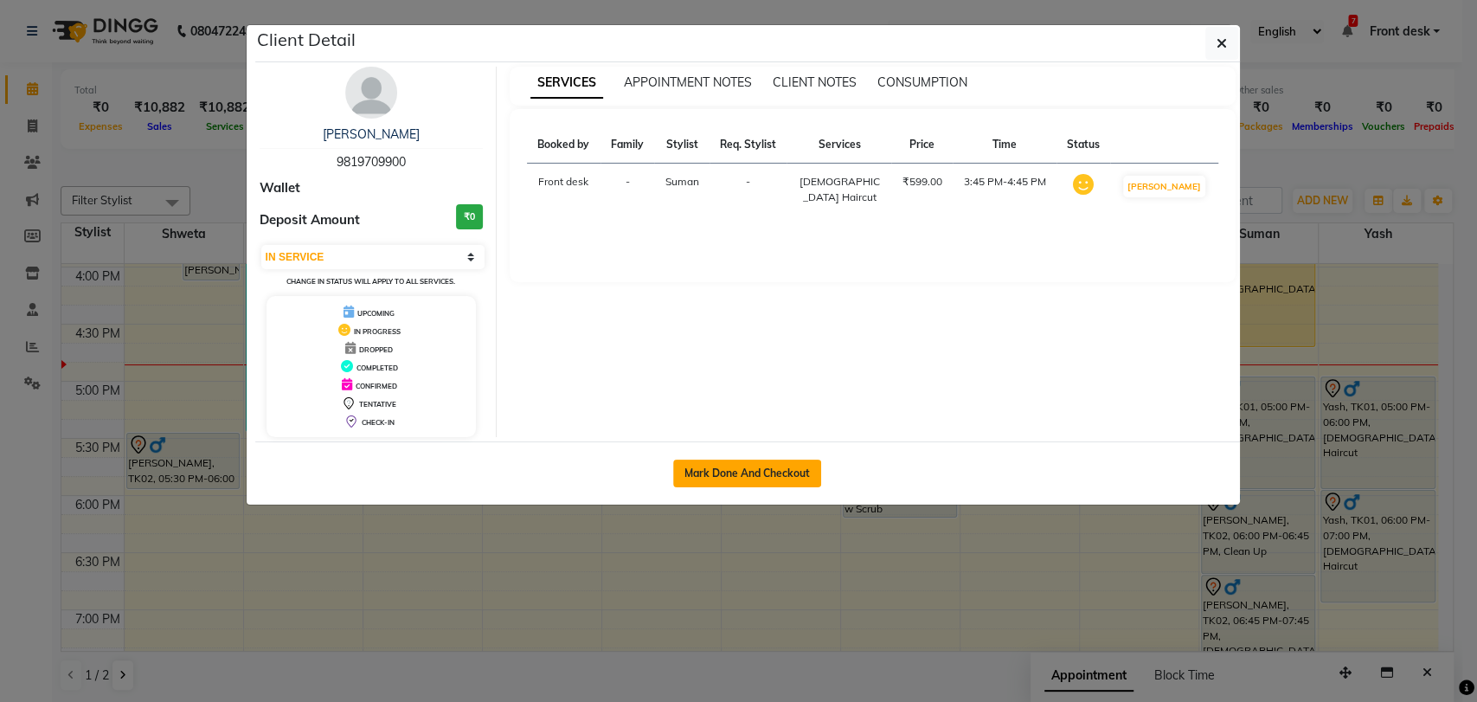
click at [777, 468] on button "Mark Done And Checkout" at bounding box center [747, 473] width 148 height 28
select select "5942"
select select "service"
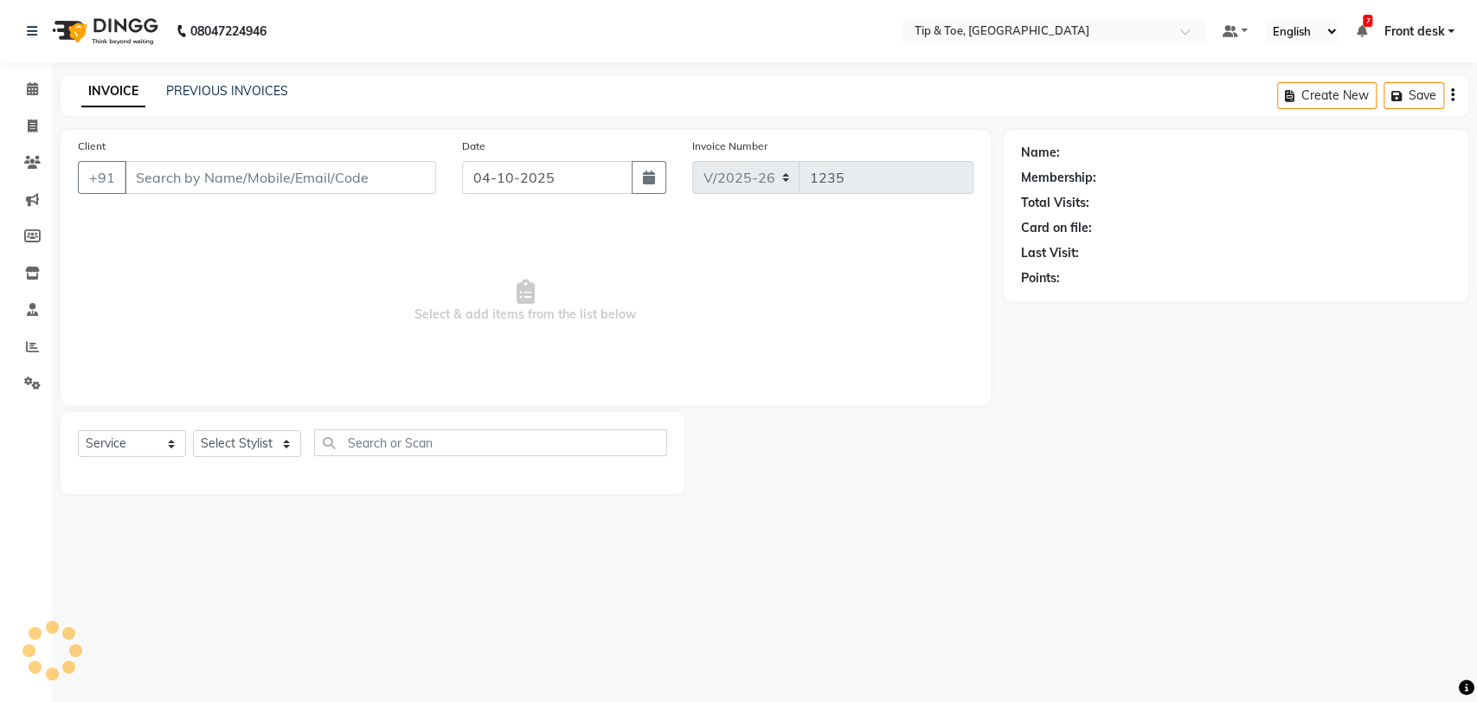
type input "9819709900"
select select "83602"
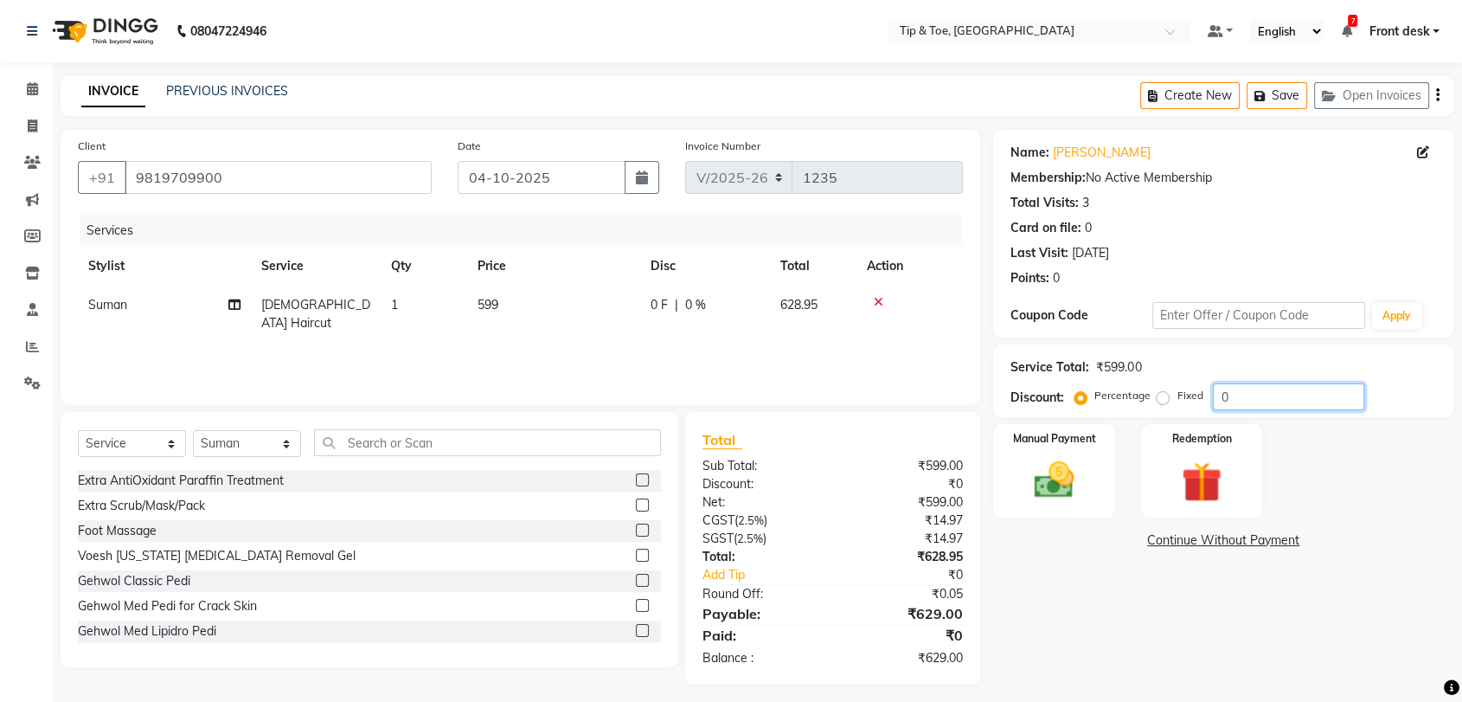
click at [1236, 396] on input "0" at bounding box center [1288, 396] width 151 height 27
type input "30"
click at [1062, 475] on img at bounding box center [1053, 480] width 67 height 48
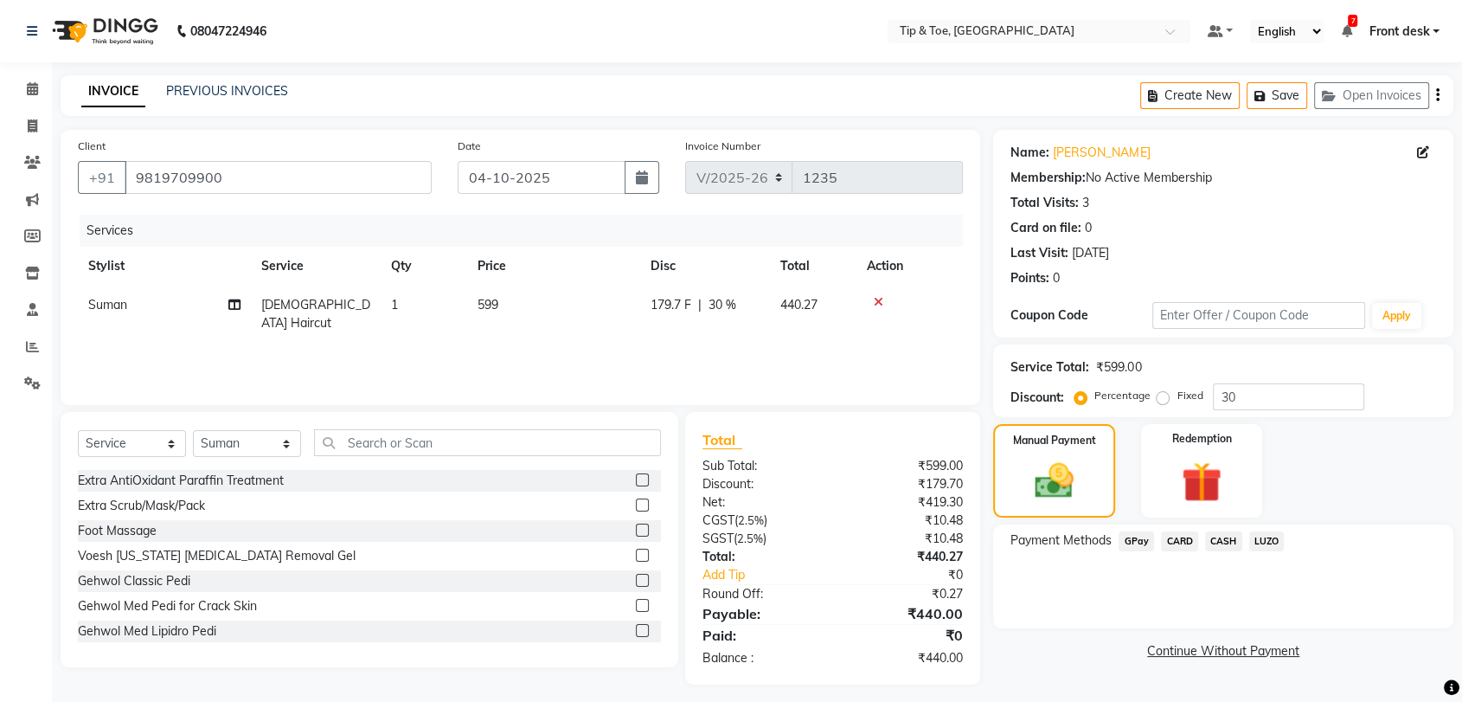
click at [1267, 542] on span "LUZO" at bounding box center [1266, 541] width 35 height 20
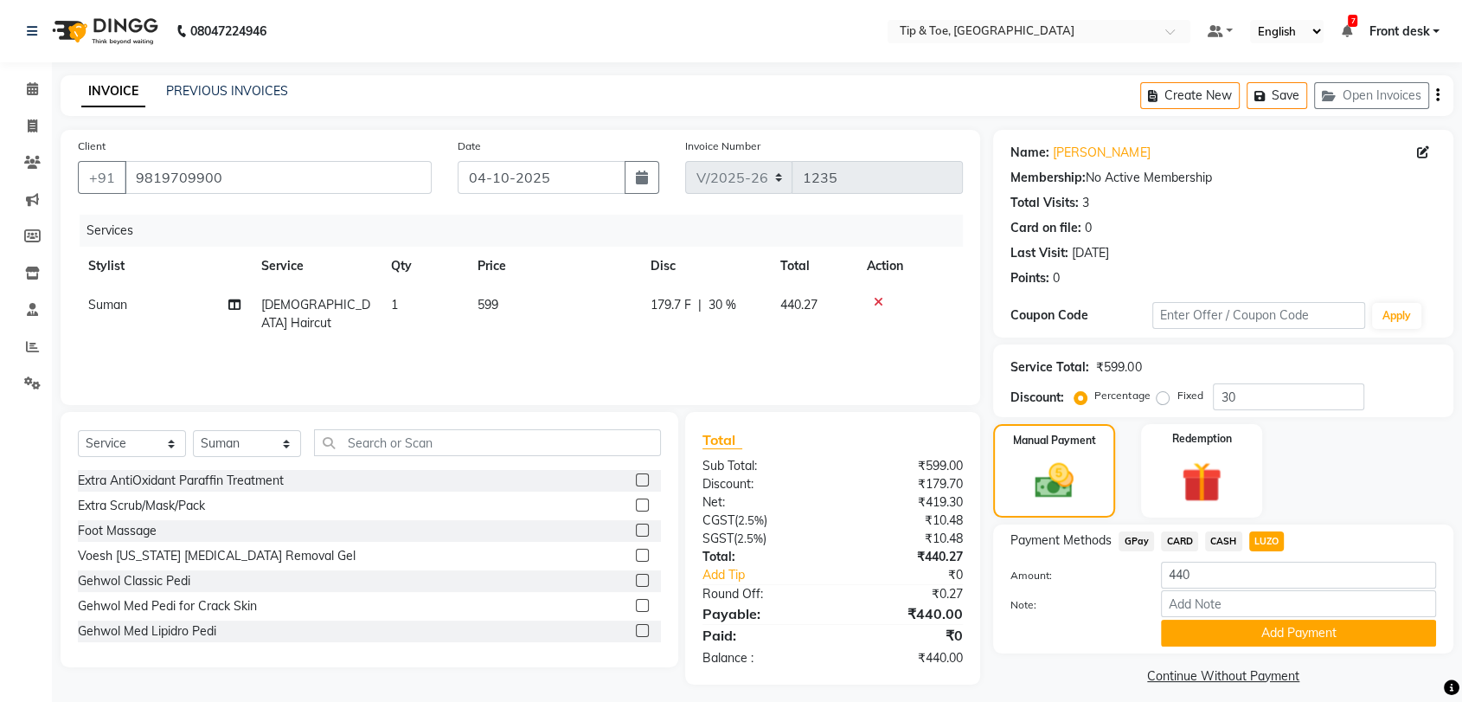
click at [1353, 632] on button "Add Payment" at bounding box center [1298, 633] width 275 height 27
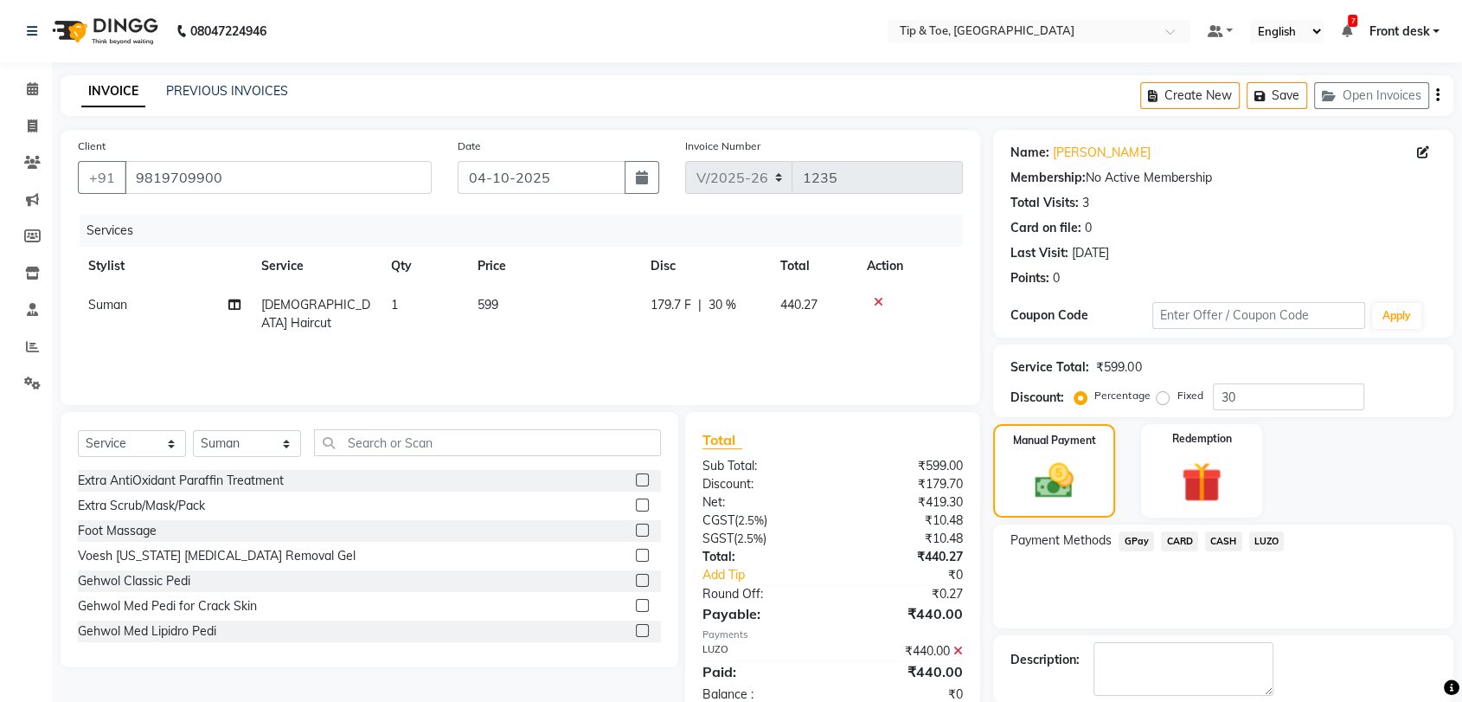
scroll to position [85, 0]
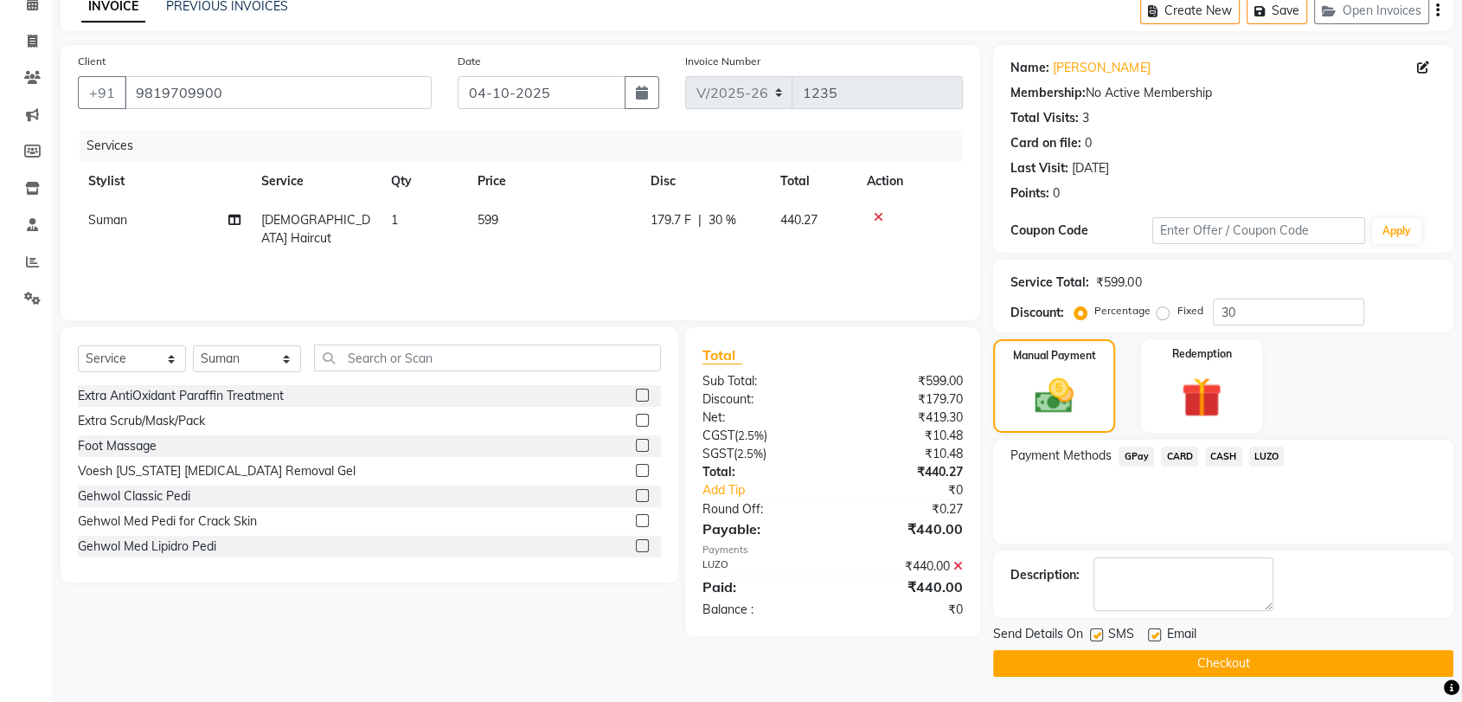
click at [1260, 652] on button "Checkout" at bounding box center [1223, 663] width 460 height 27
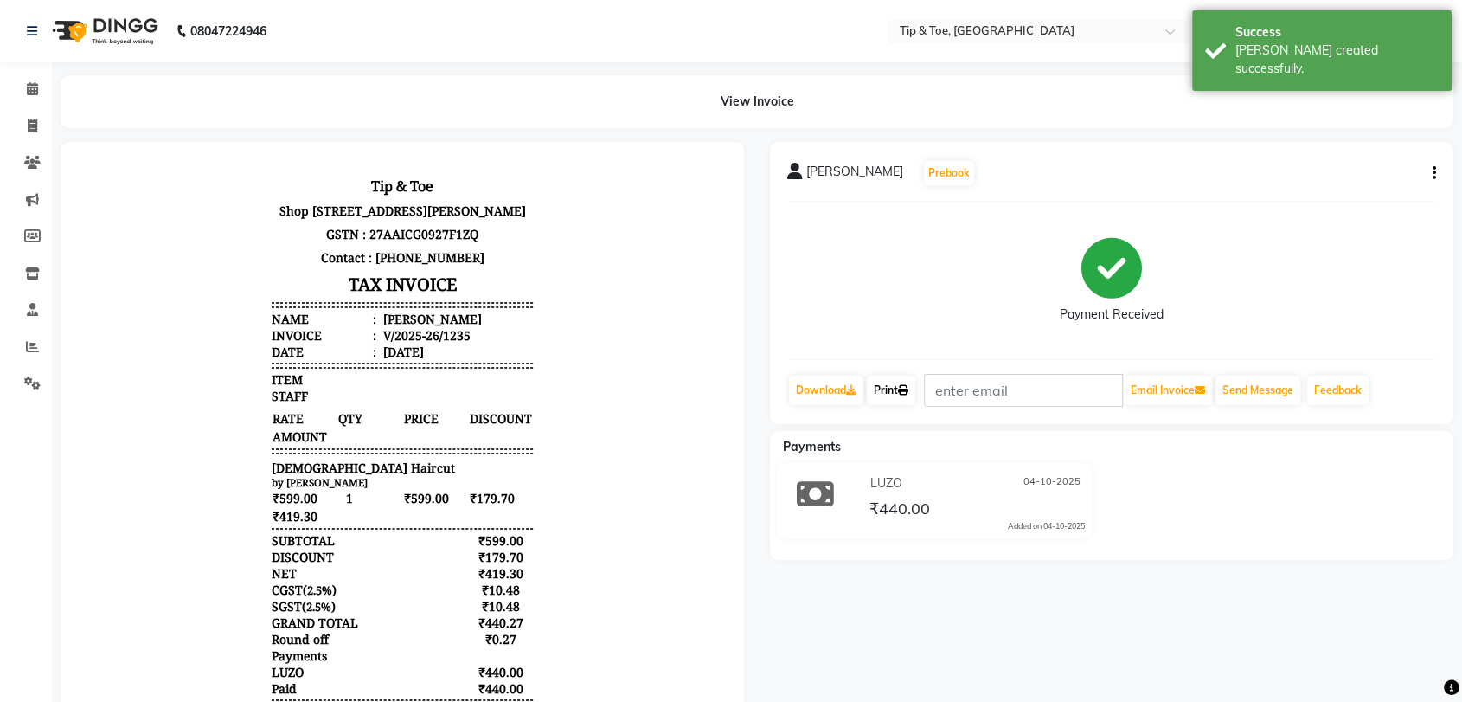
click at [898, 392] on link "Print" at bounding box center [891, 390] width 48 height 29
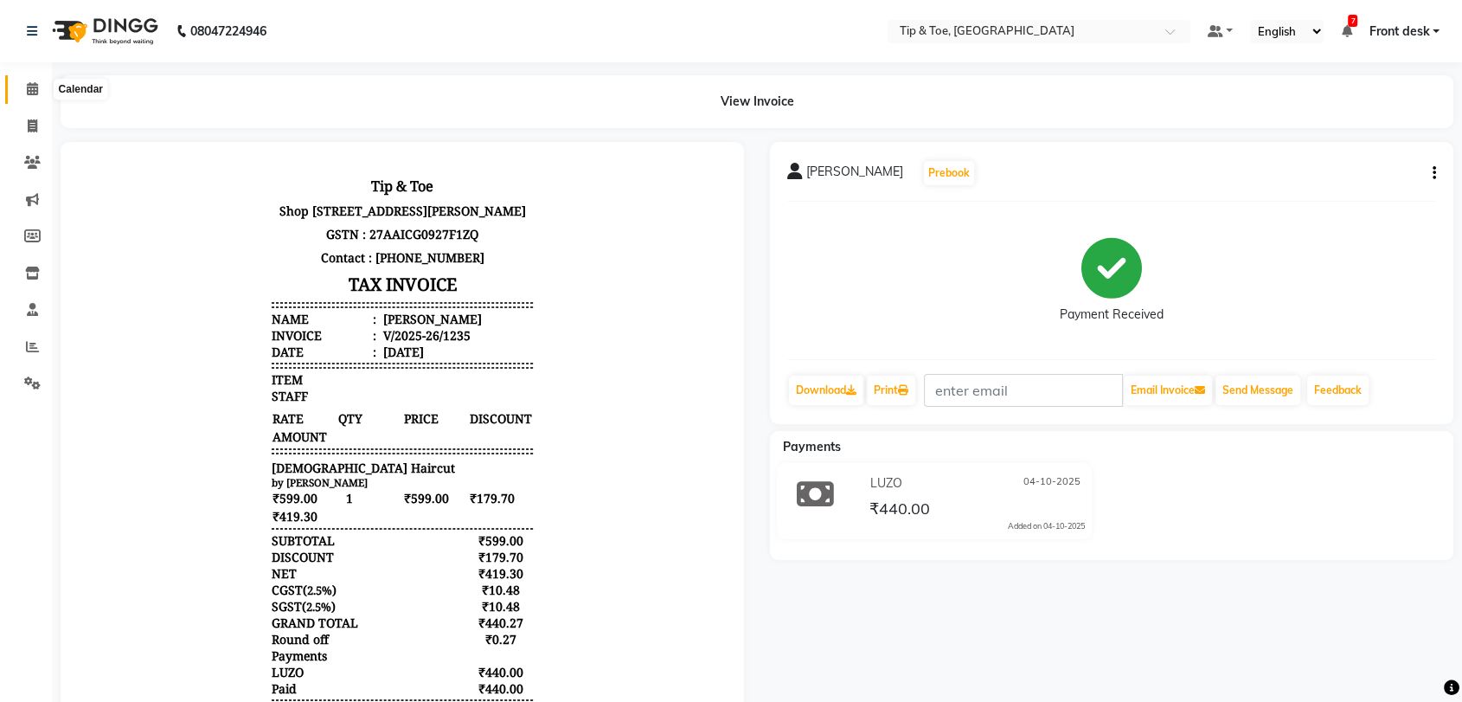
click at [27, 85] on icon at bounding box center [32, 88] width 11 height 13
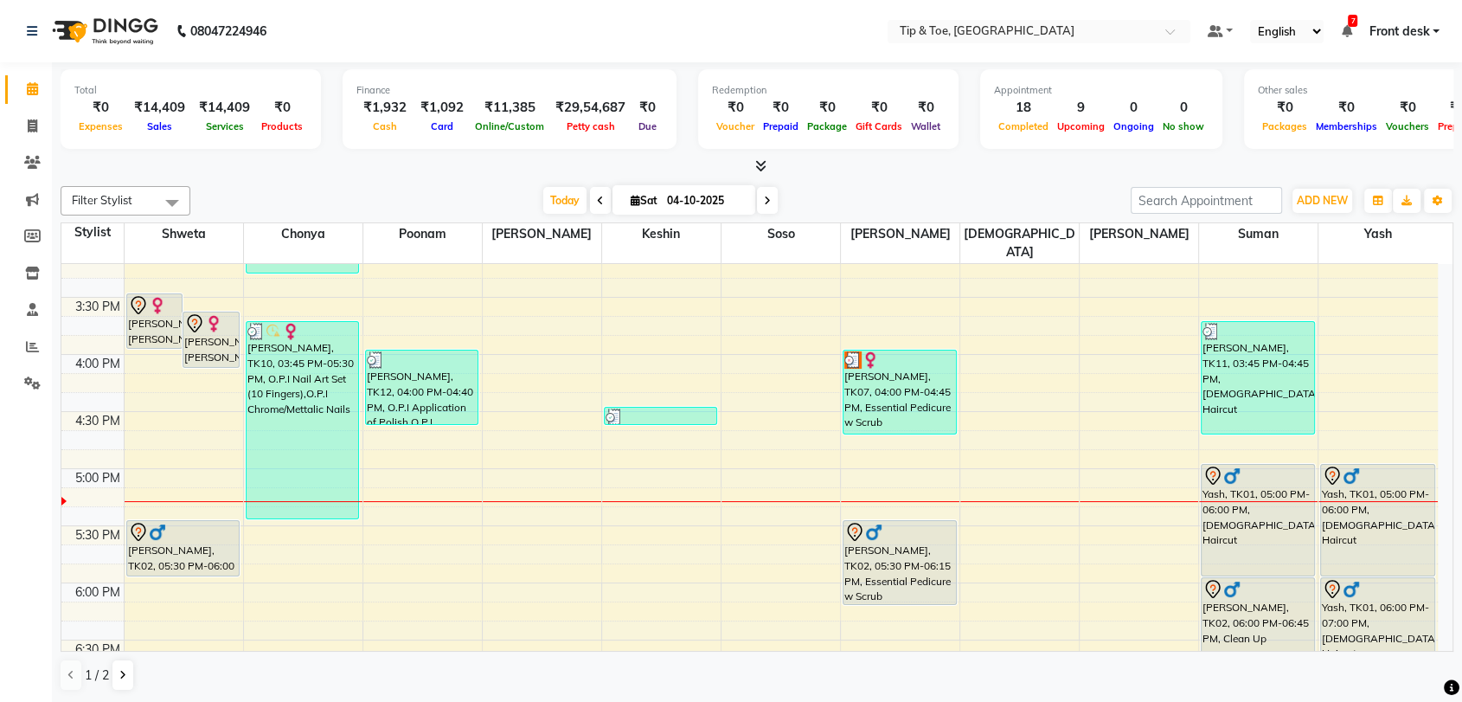
scroll to position [865, 0]
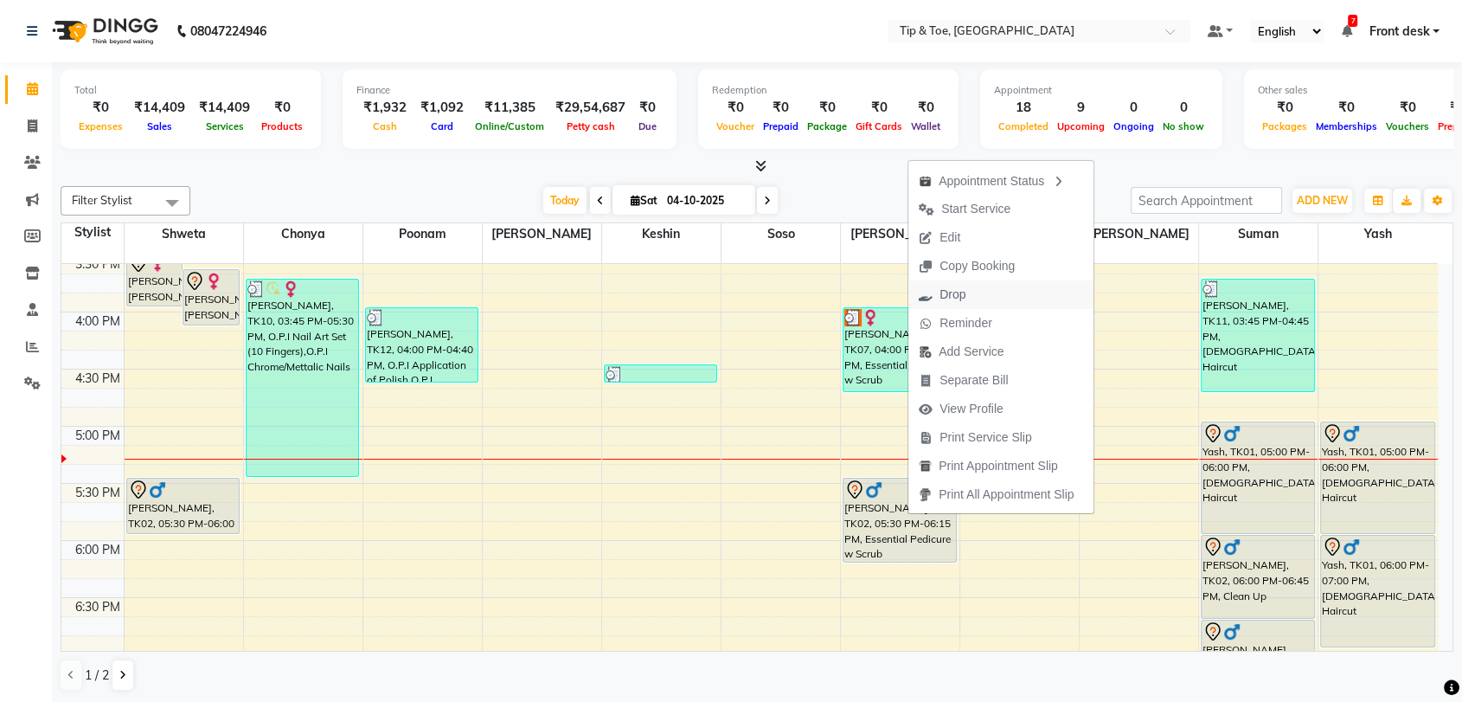
click at [970, 293] on span "Drop" at bounding box center [942, 294] width 67 height 29
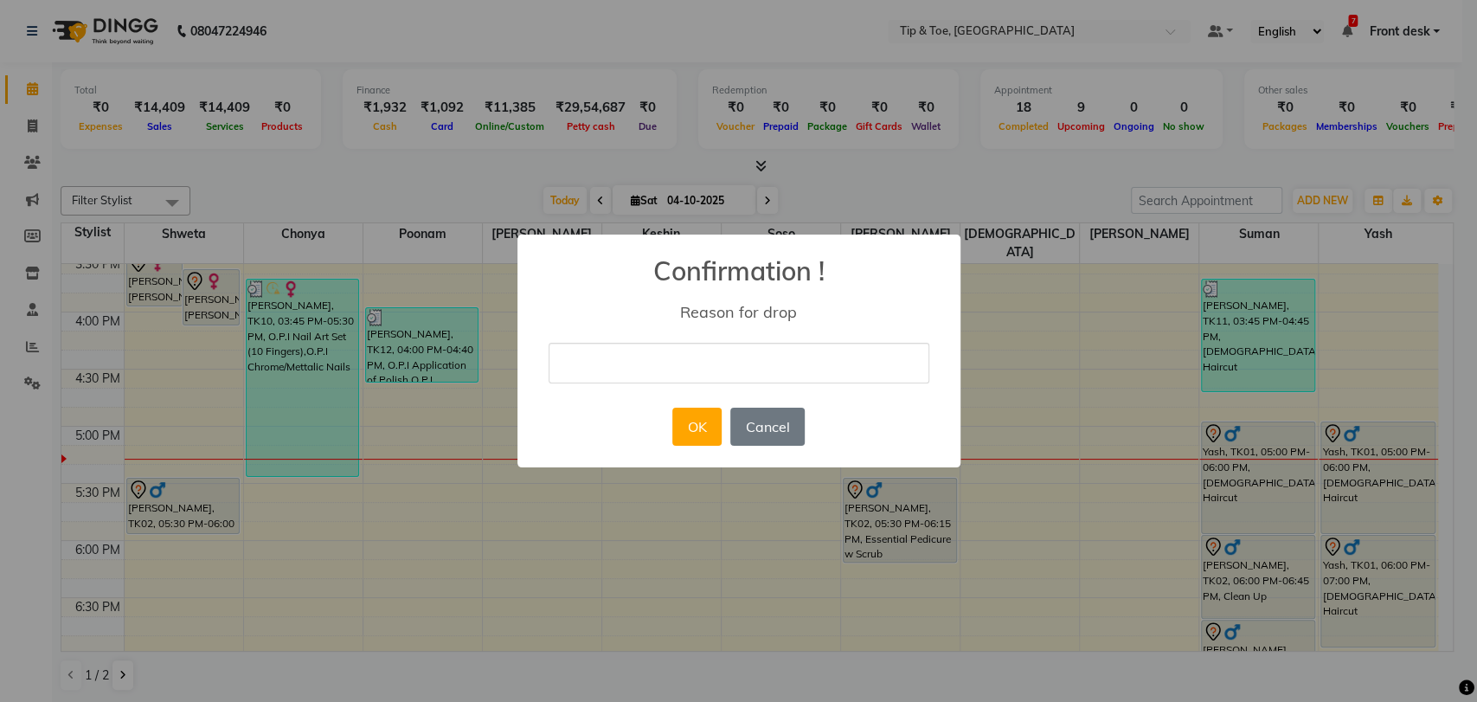
click at [768, 365] on input "text" at bounding box center [739, 363] width 381 height 41
type input "NOT"
click at [705, 434] on button "OK" at bounding box center [696, 427] width 49 height 38
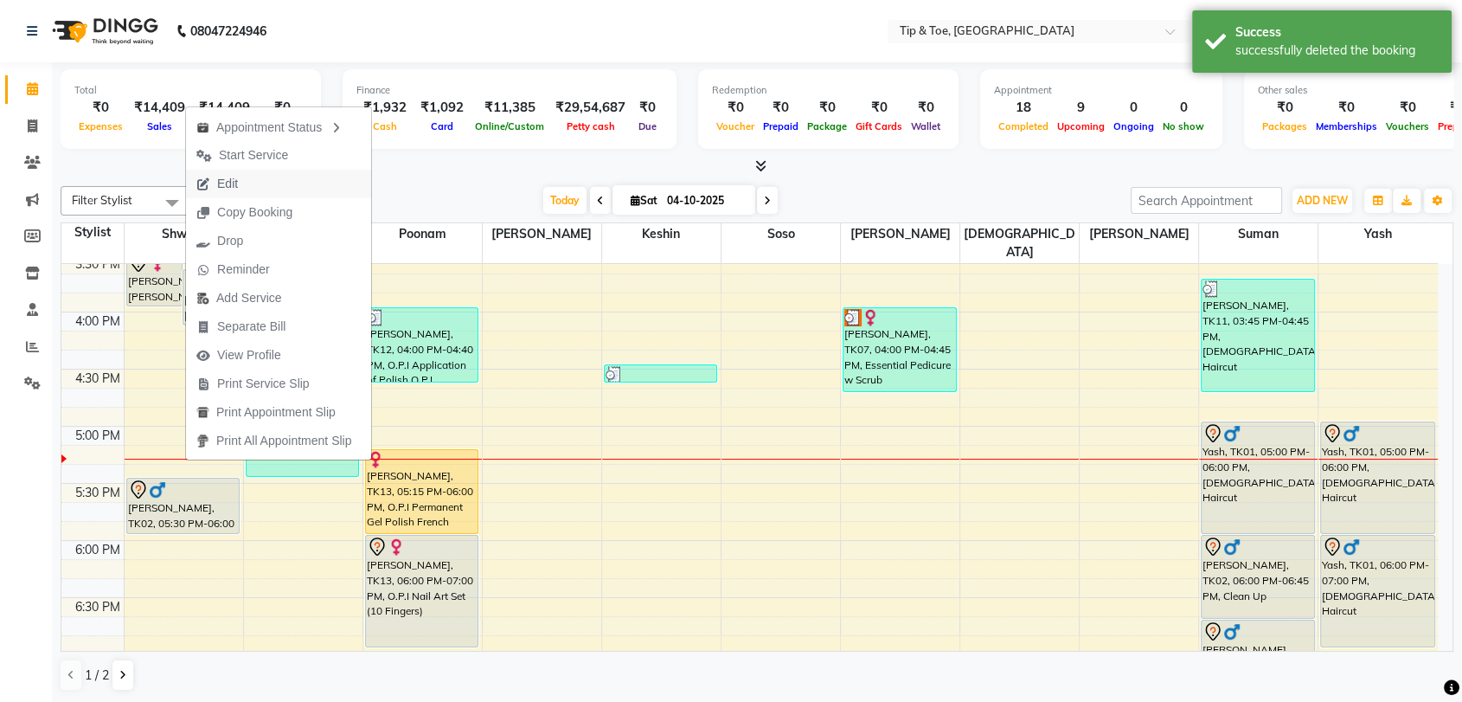
click at [243, 190] on span "Edit" at bounding box center [217, 184] width 62 height 29
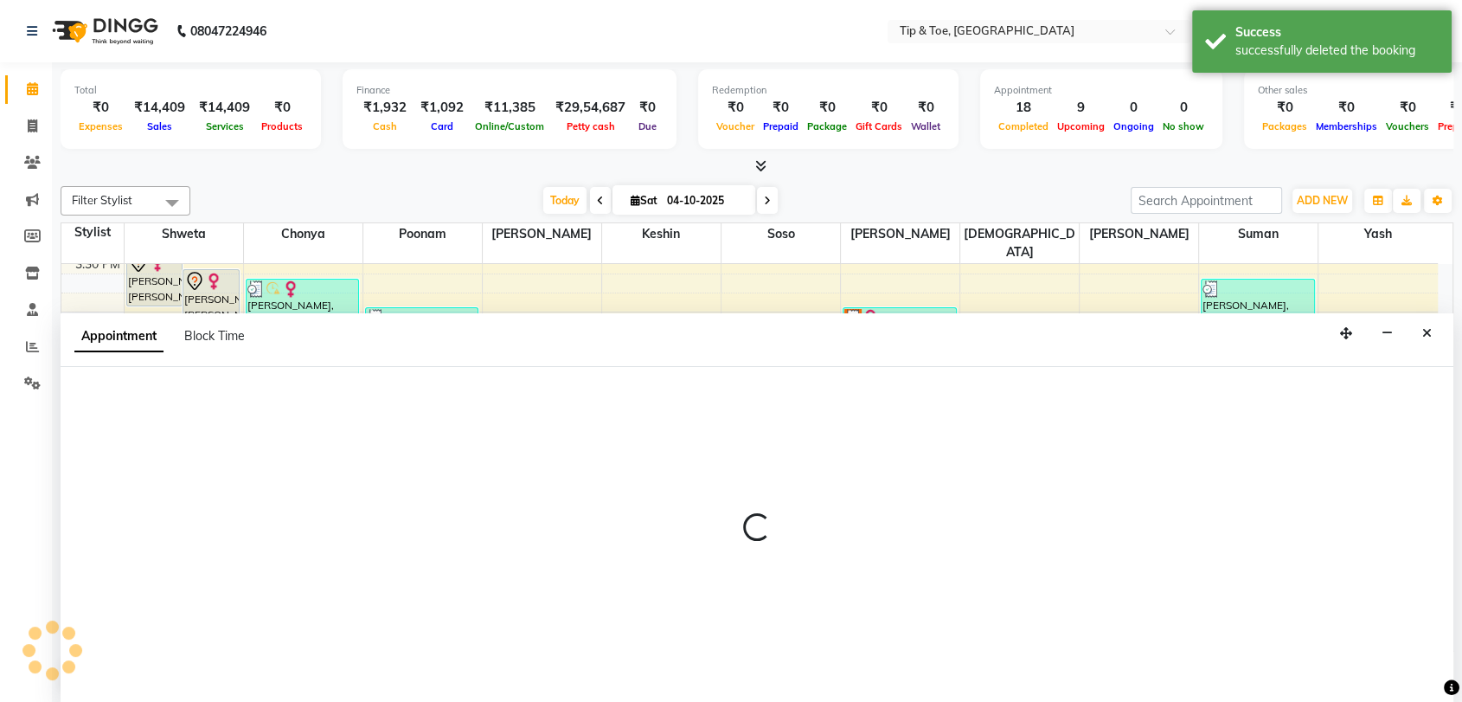
scroll to position [1, 0]
select select "tentative"
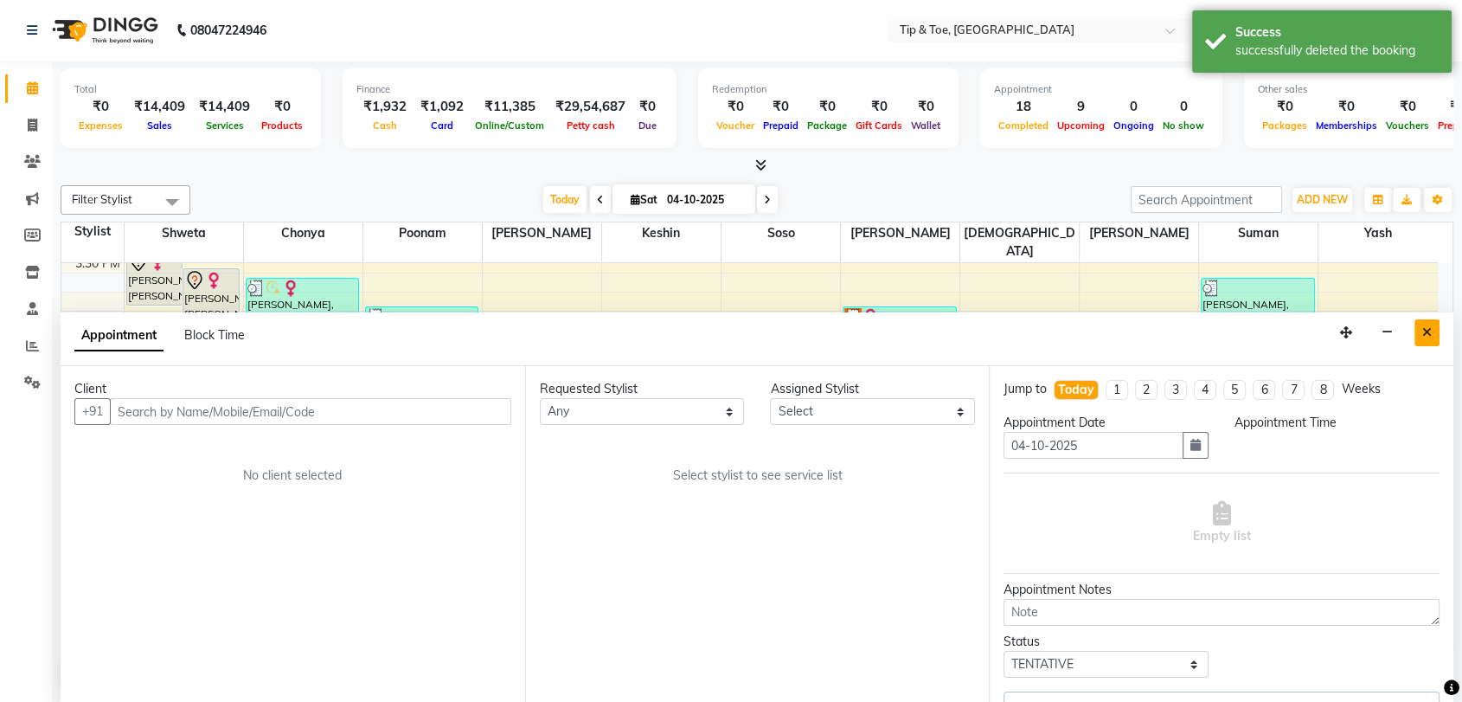
scroll to position [0, 0]
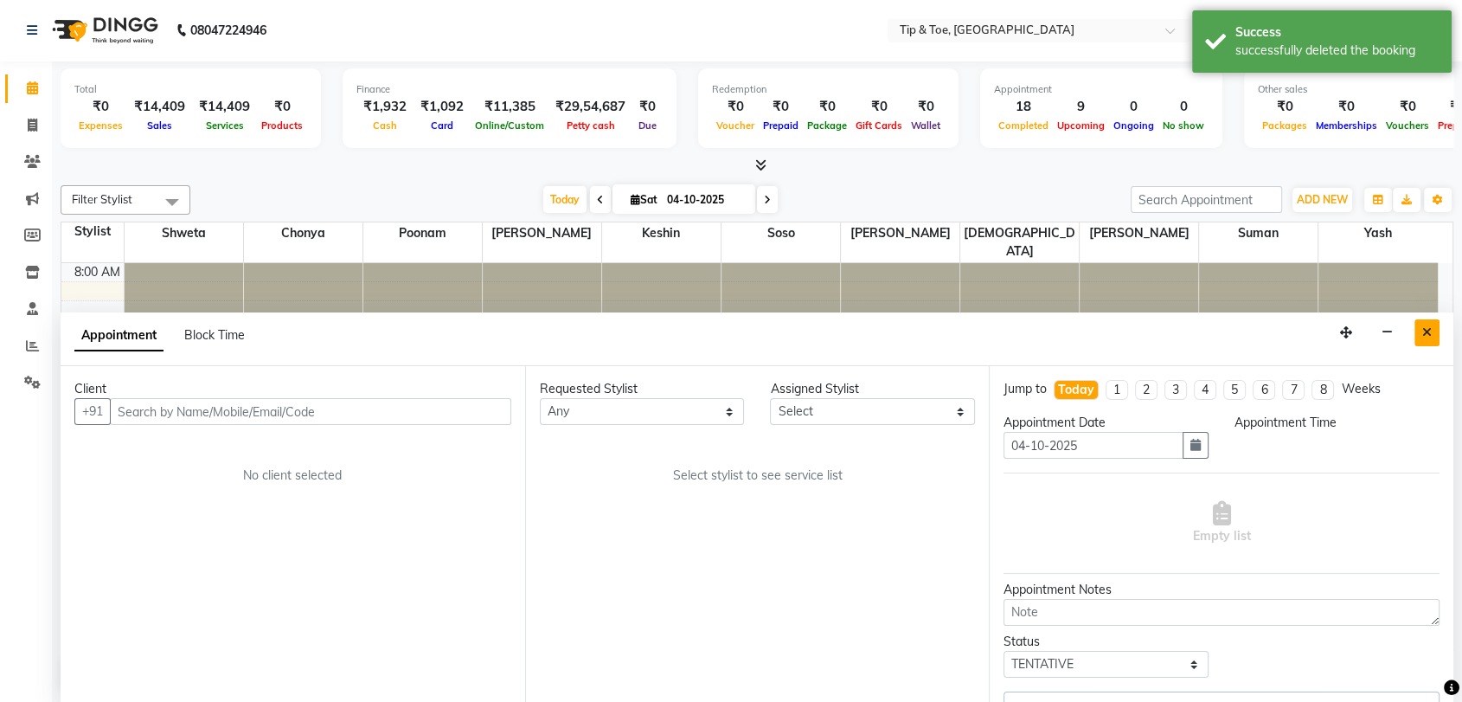
select select "83602"
select select "1050"
select select "2882"
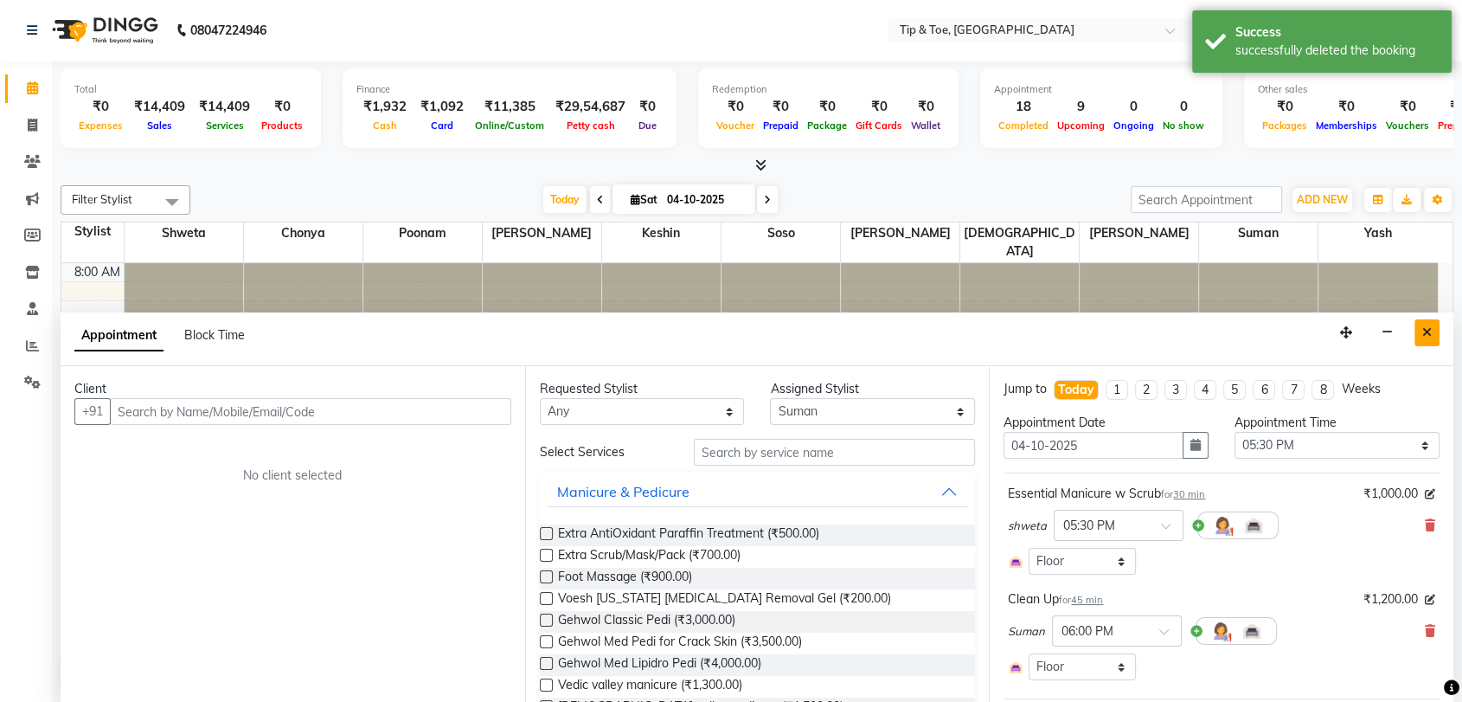
scroll to position [1024, 0]
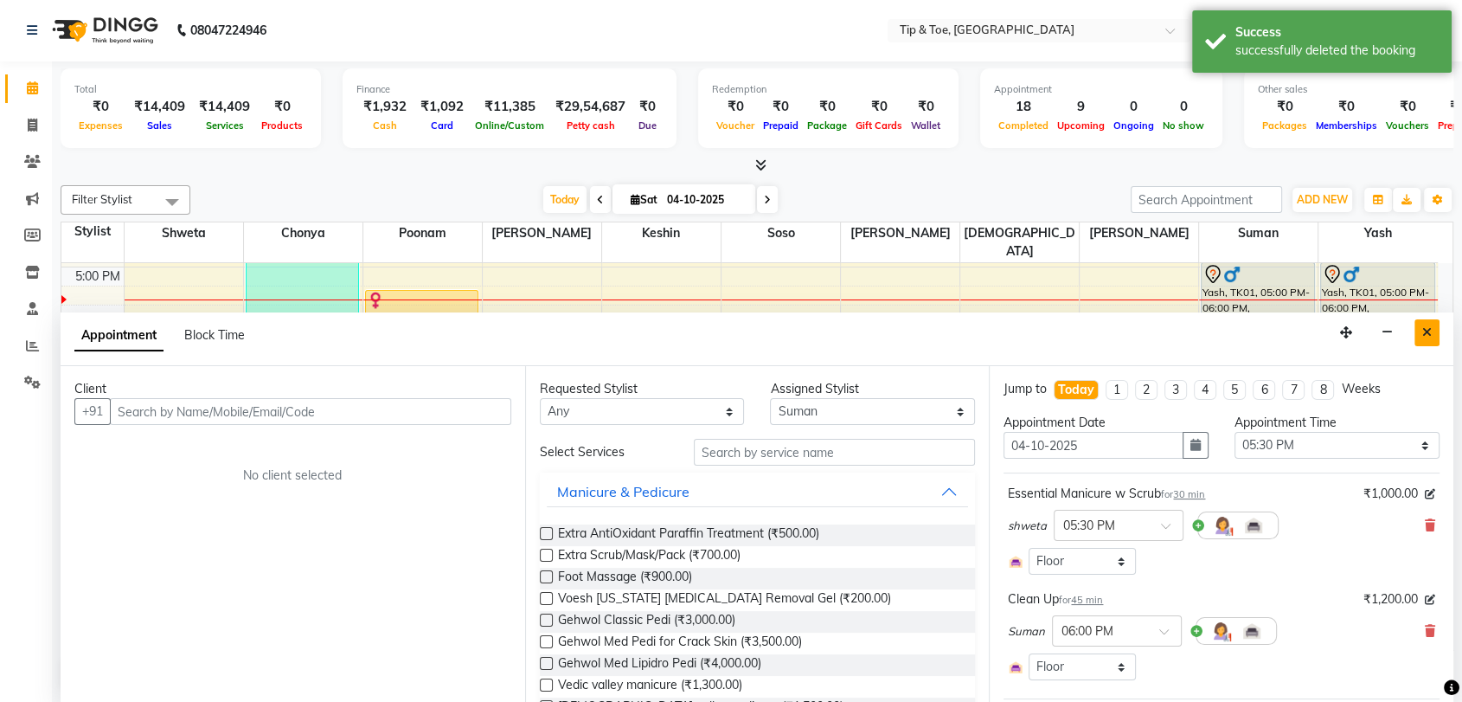
select select "2882"
click at [1427, 329] on icon "Close" at bounding box center [1427, 332] width 10 height 12
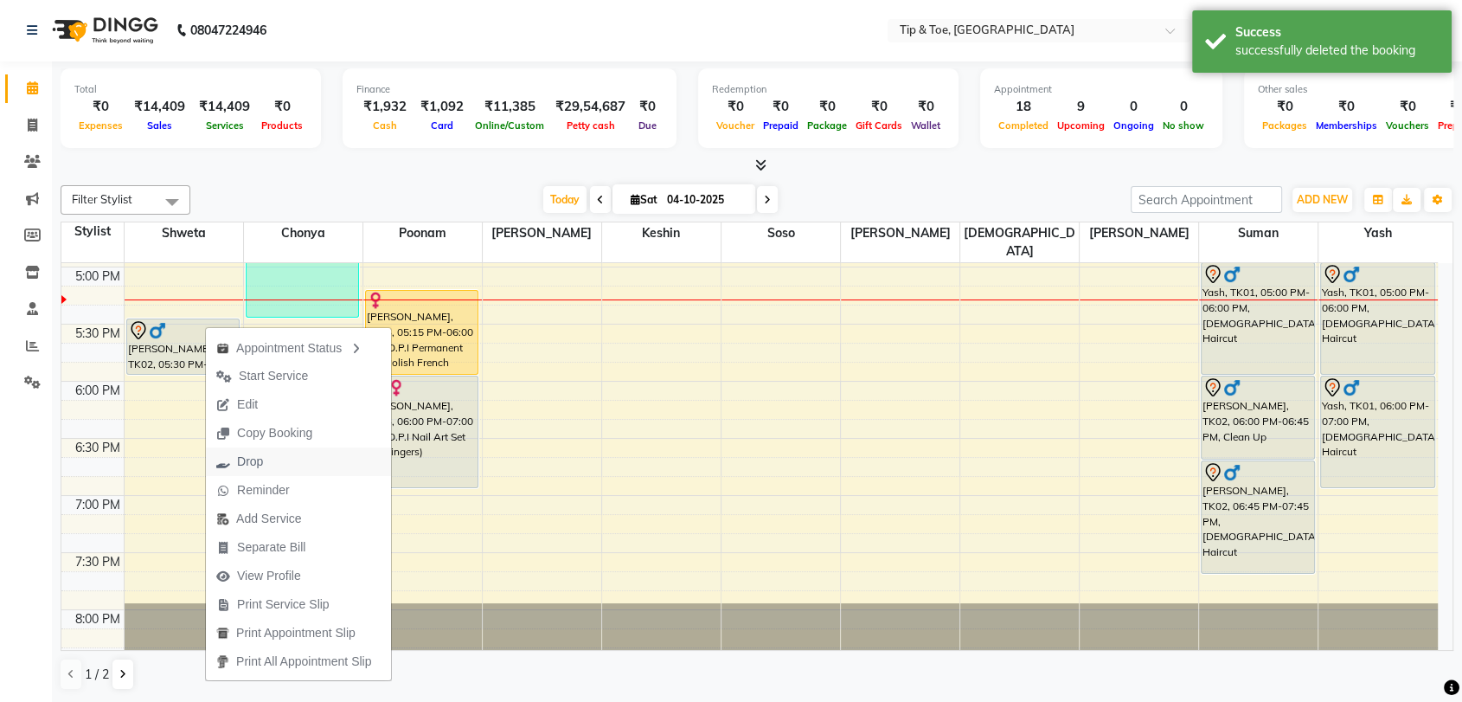
click at [263, 457] on span "Drop" at bounding box center [239, 461] width 67 height 29
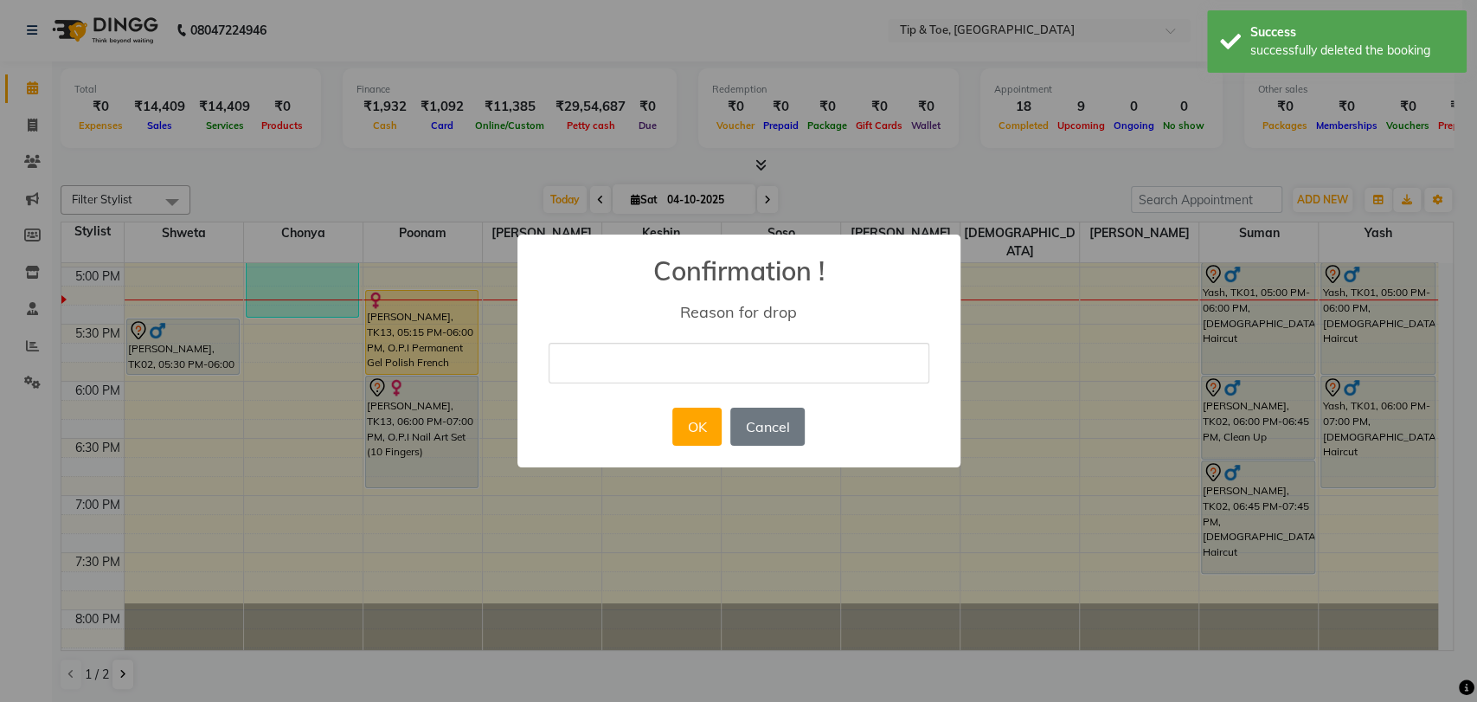
click at [738, 367] on input "text" at bounding box center [739, 363] width 381 height 41
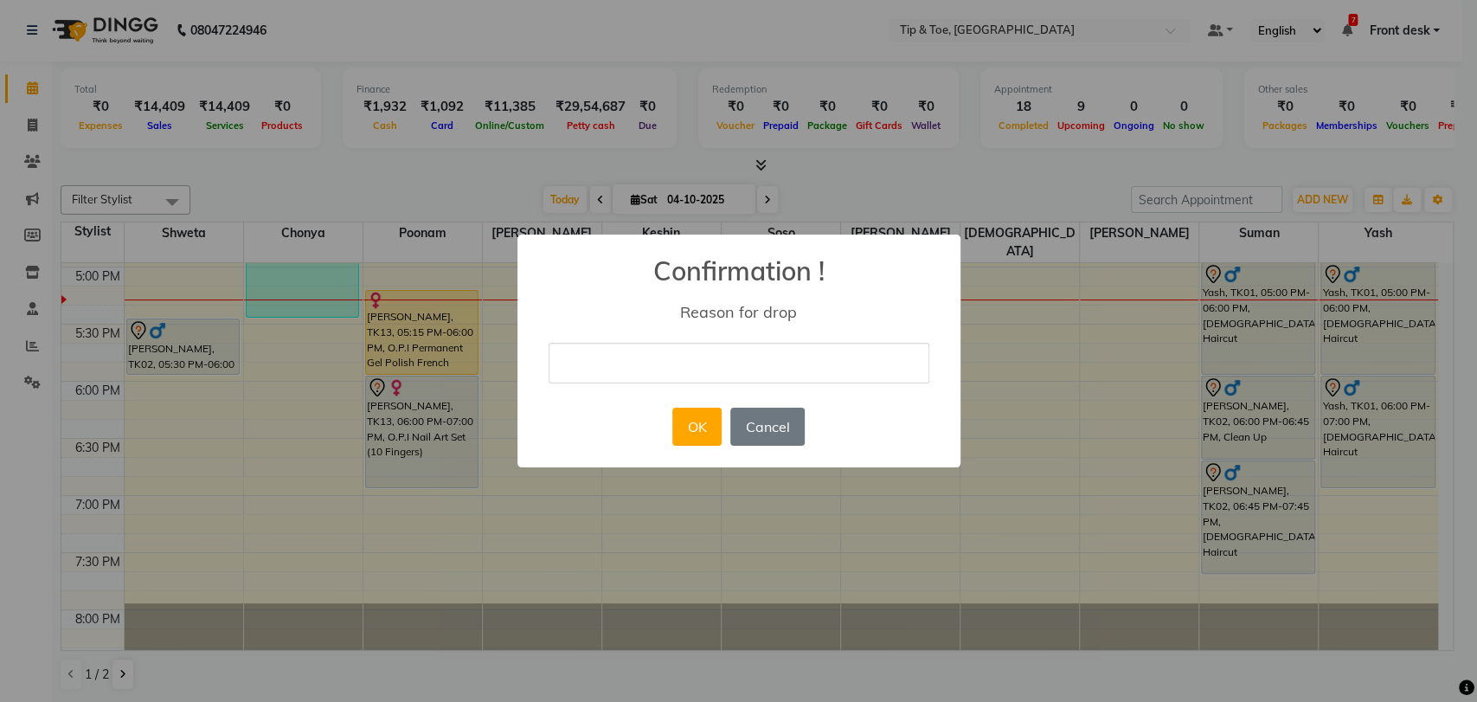
type input "NOT"
click at [696, 431] on button "OK" at bounding box center [696, 427] width 49 height 38
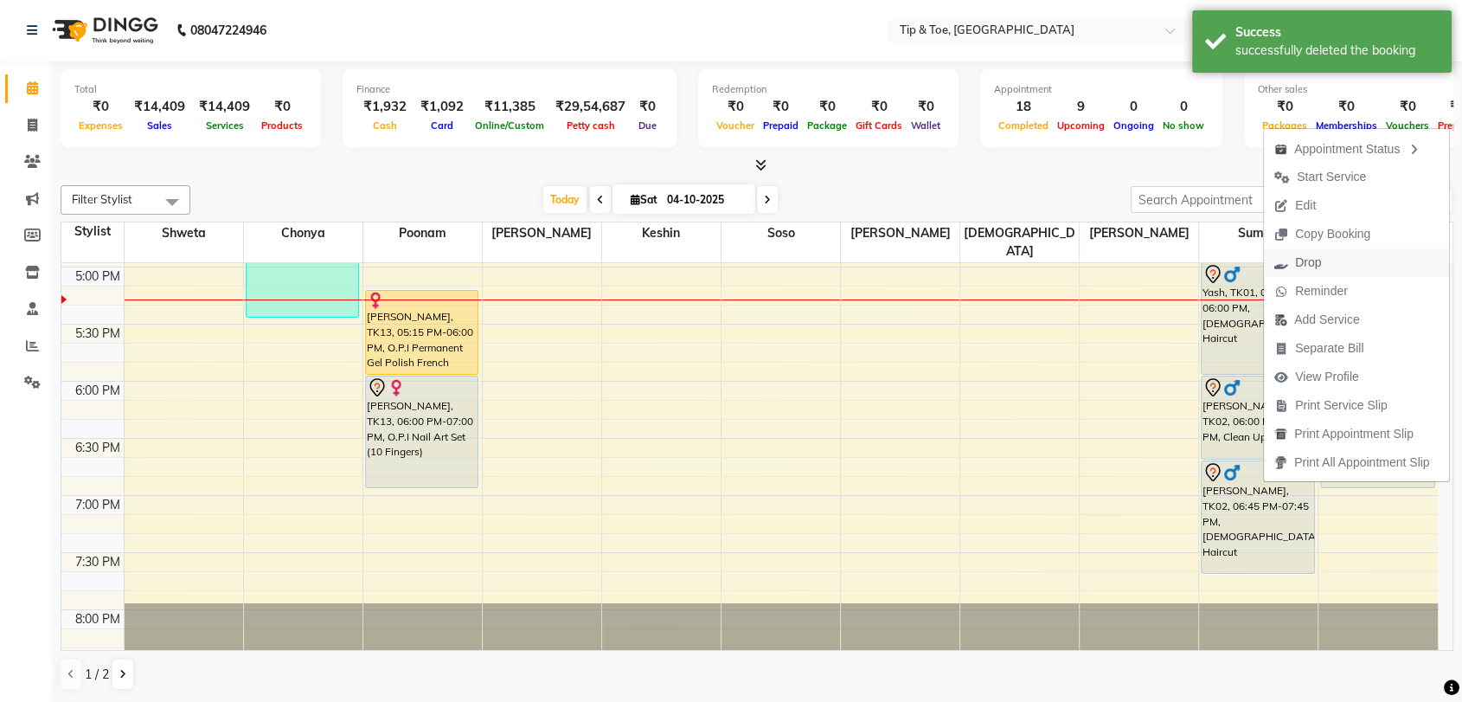
click at [1291, 265] on span "Drop" at bounding box center [1297, 262] width 67 height 29
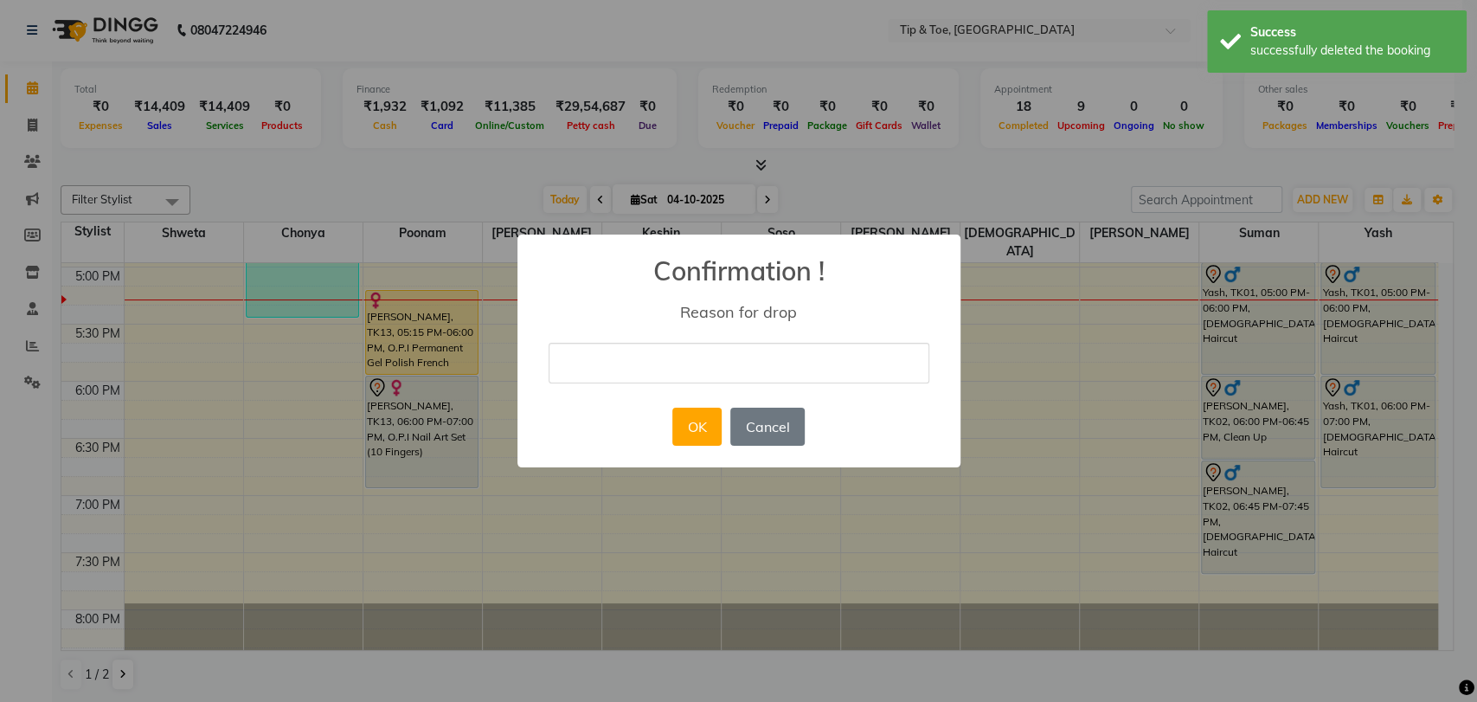
click at [744, 356] on input "text" at bounding box center [739, 363] width 381 height 41
type input "NOT"
click at [702, 421] on button "OK" at bounding box center [696, 427] width 49 height 38
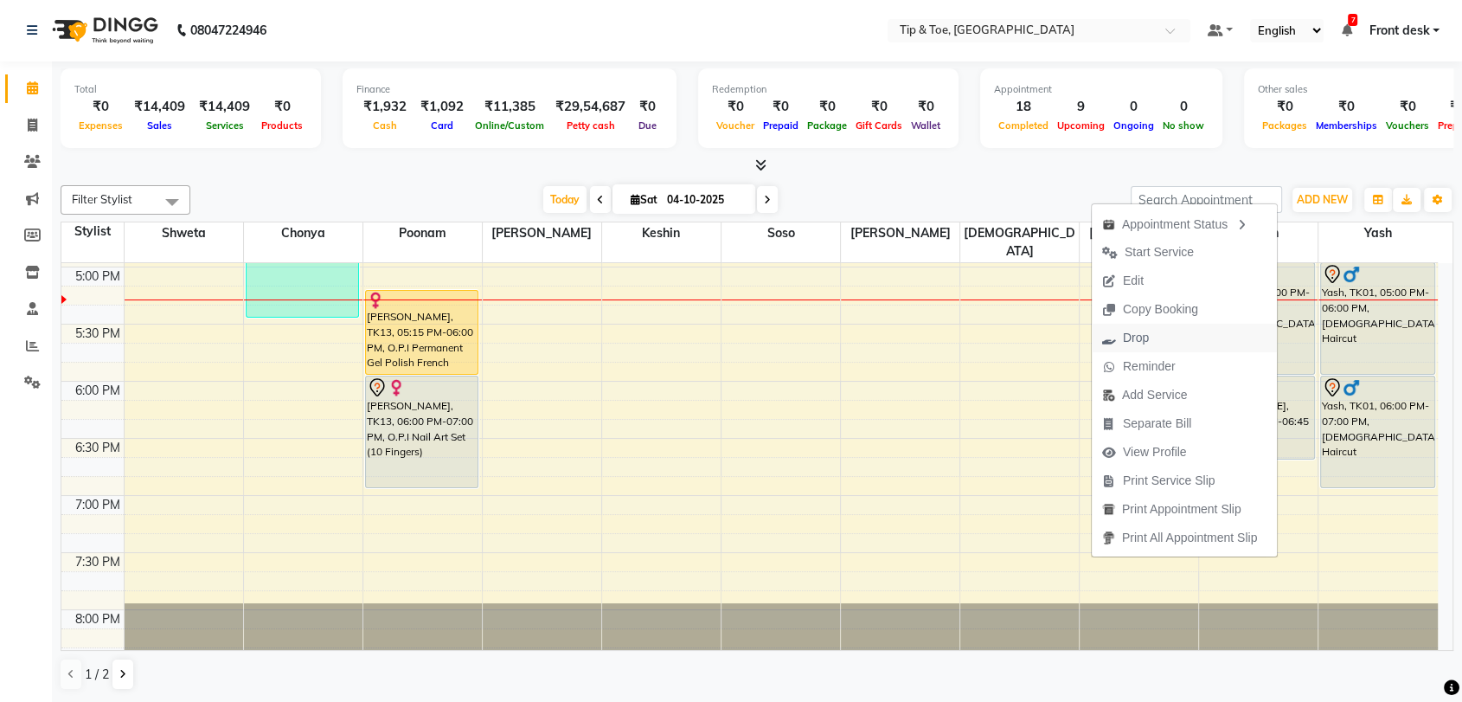
click at [1137, 336] on span "Drop" at bounding box center [1136, 338] width 26 height 18
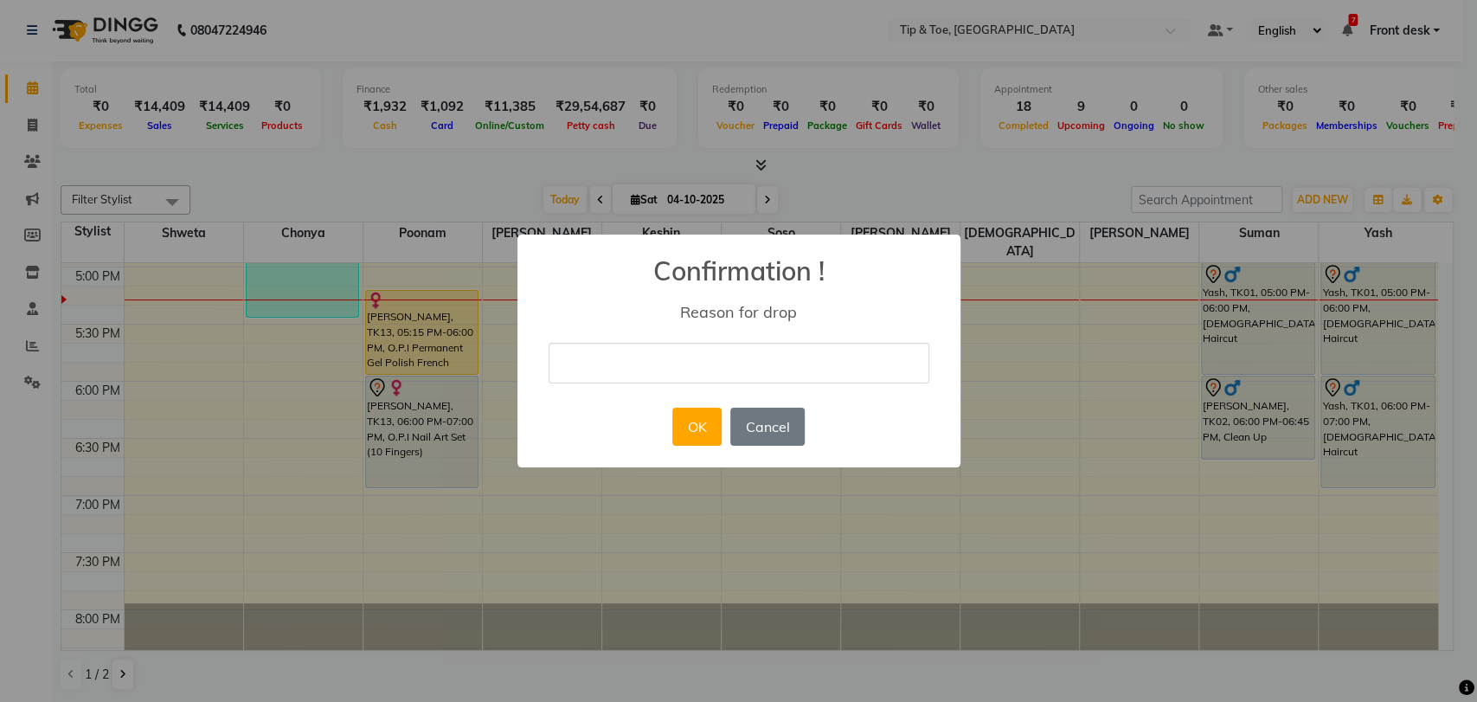
click at [811, 365] on input "text" at bounding box center [739, 363] width 381 height 41
type input "NOT"
click at [705, 421] on button "OK" at bounding box center [696, 427] width 49 height 38
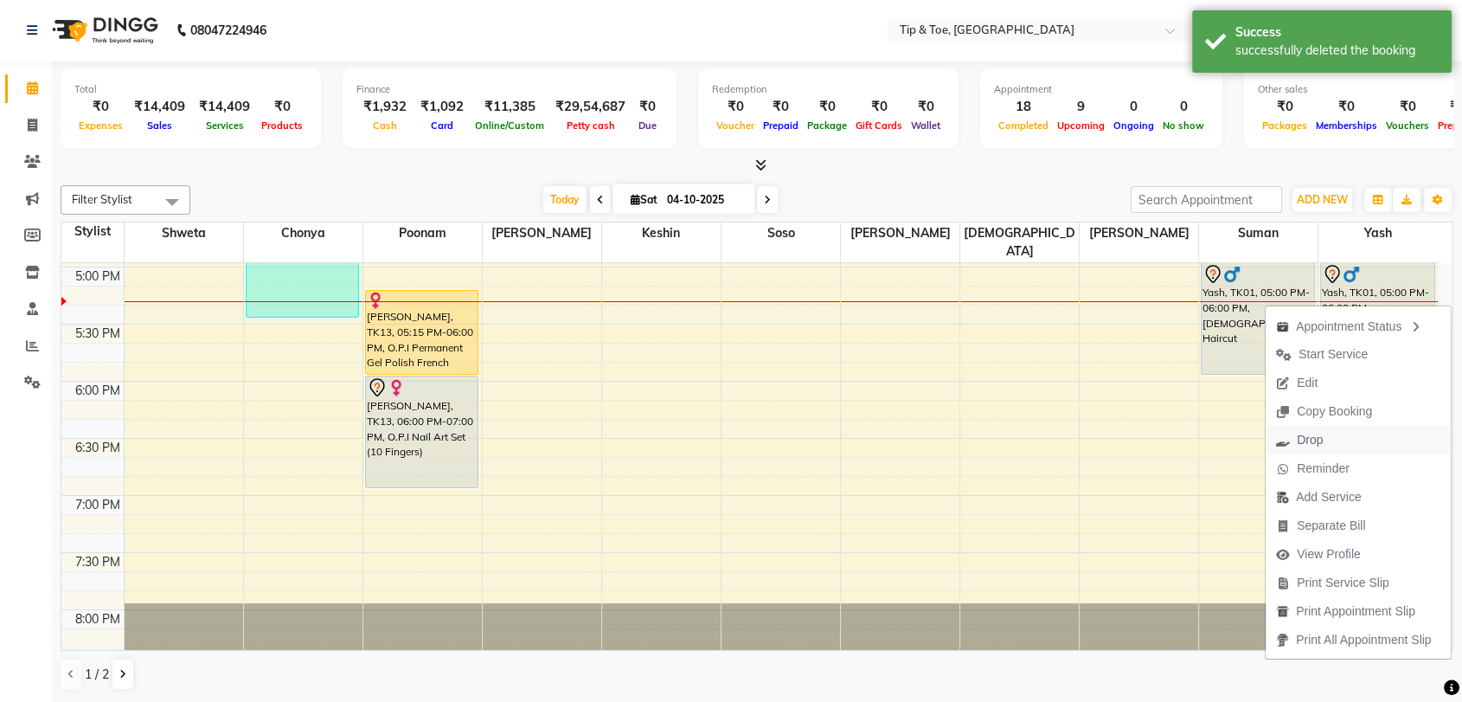
click at [1327, 444] on span "Drop" at bounding box center [1299, 440] width 67 height 29
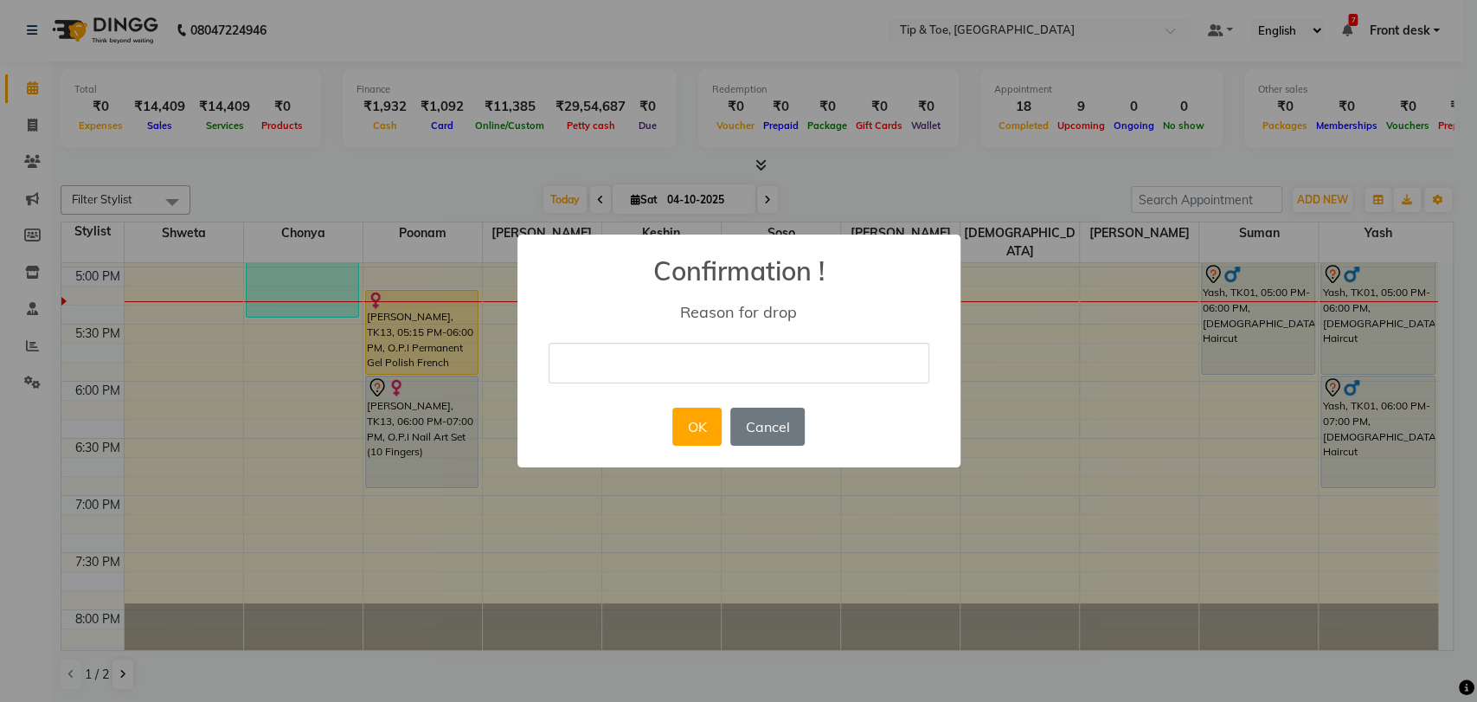
click at [731, 355] on input "text" at bounding box center [739, 363] width 381 height 41
type input "NOT"
click at [703, 421] on button "OK" at bounding box center [696, 427] width 49 height 38
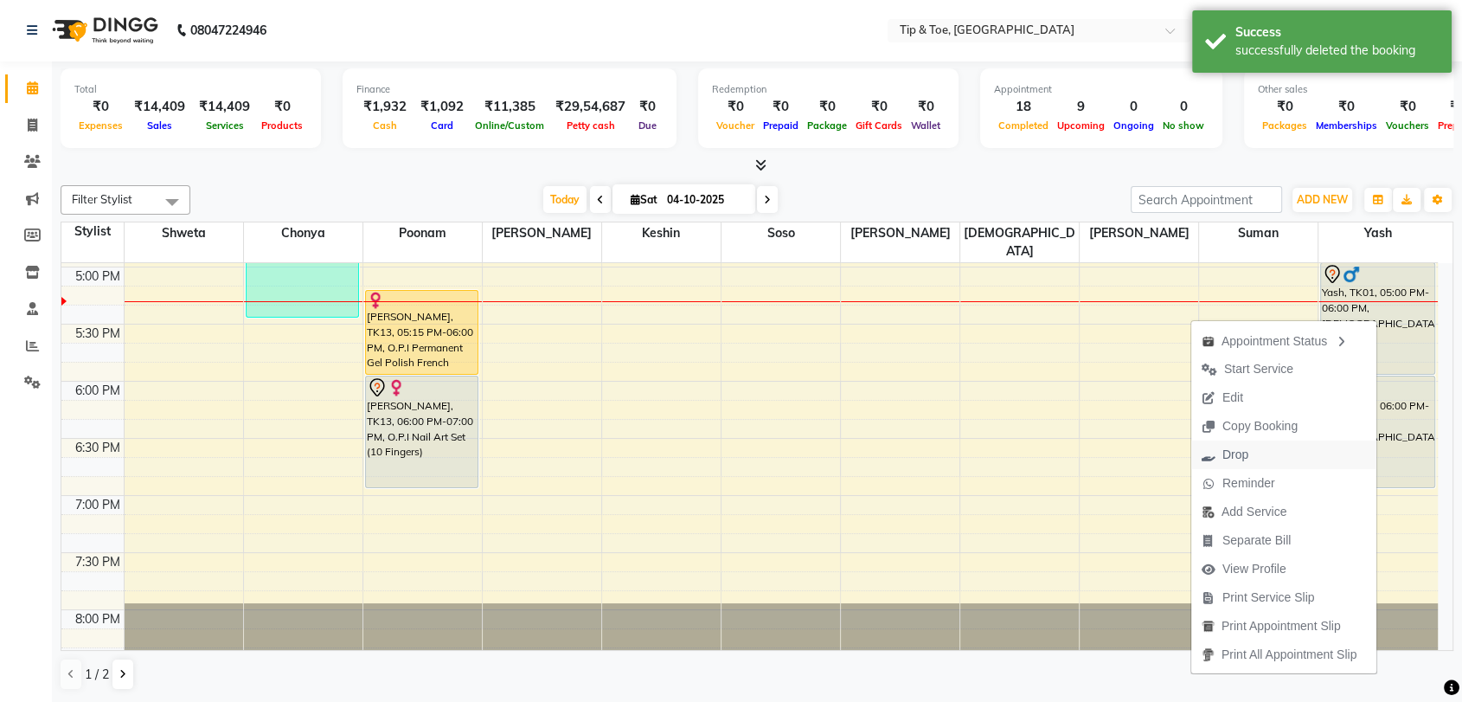
click at [1260, 451] on button "Drop" at bounding box center [1283, 454] width 185 height 29
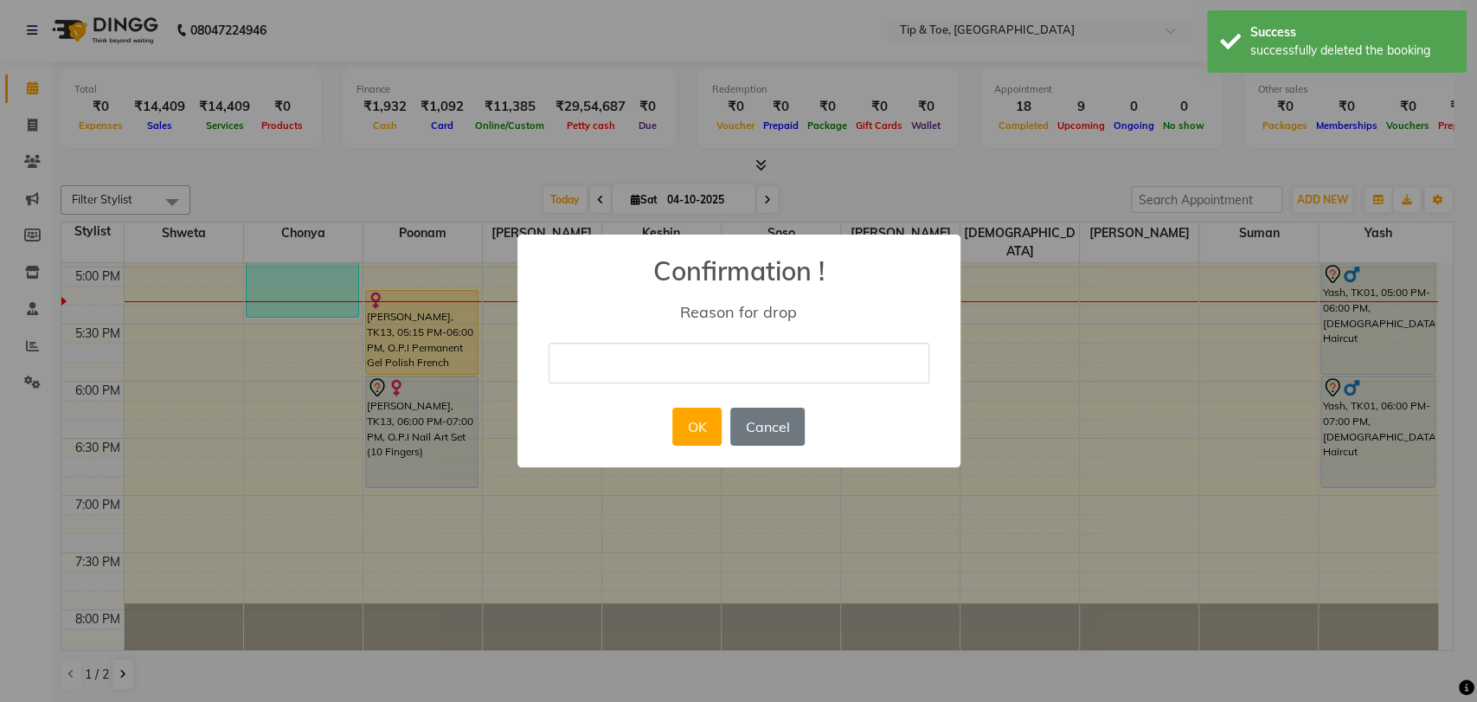
click at [741, 358] on input "text" at bounding box center [739, 363] width 381 height 41
type input "NOT"
click at [706, 421] on button "OK" at bounding box center [696, 427] width 49 height 38
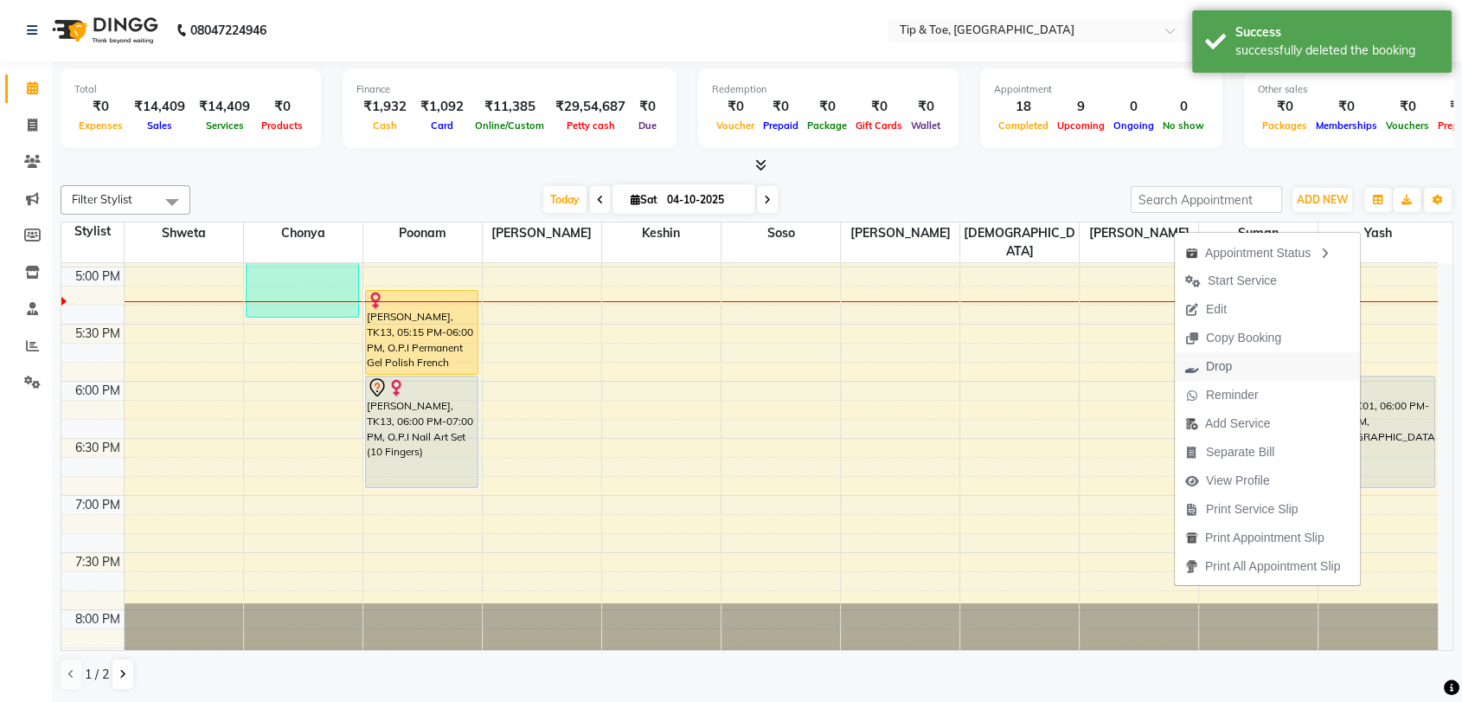
click at [1233, 365] on span "Drop" at bounding box center [1208, 366] width 67 height 29
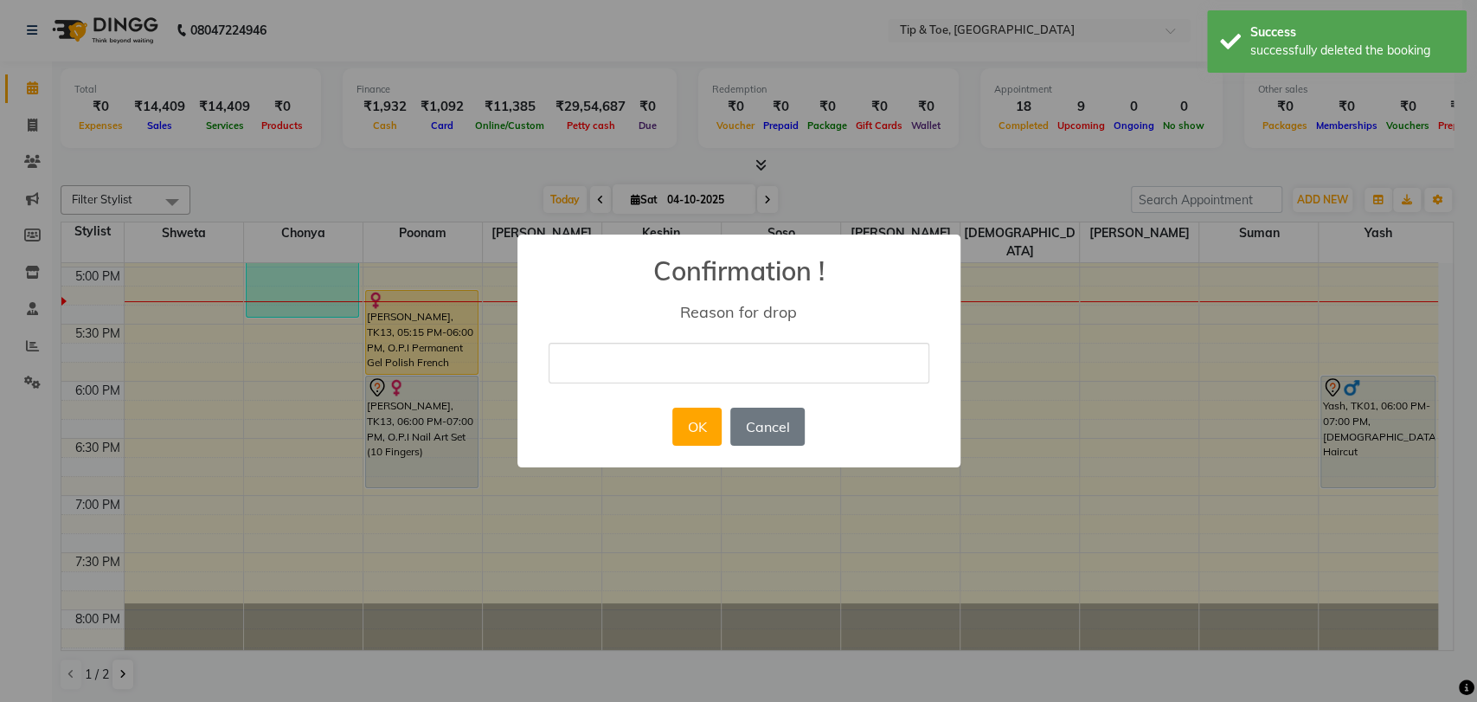
click at [798, 351] on input "text" at bounding box center [739, 363] width 381 height 41
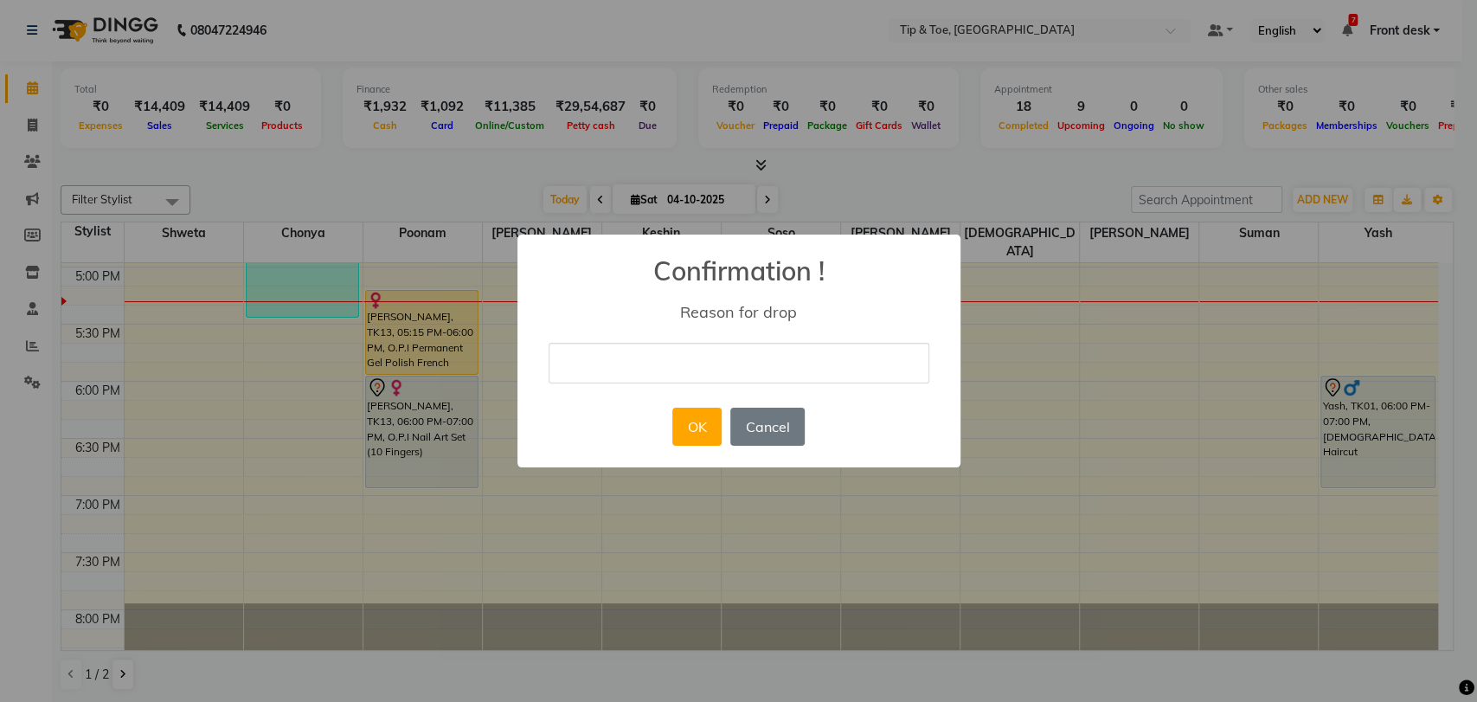
type input "NOT"
click at [698, 427] on button "OK" at bounding box center [696, 427] width 49 height 38
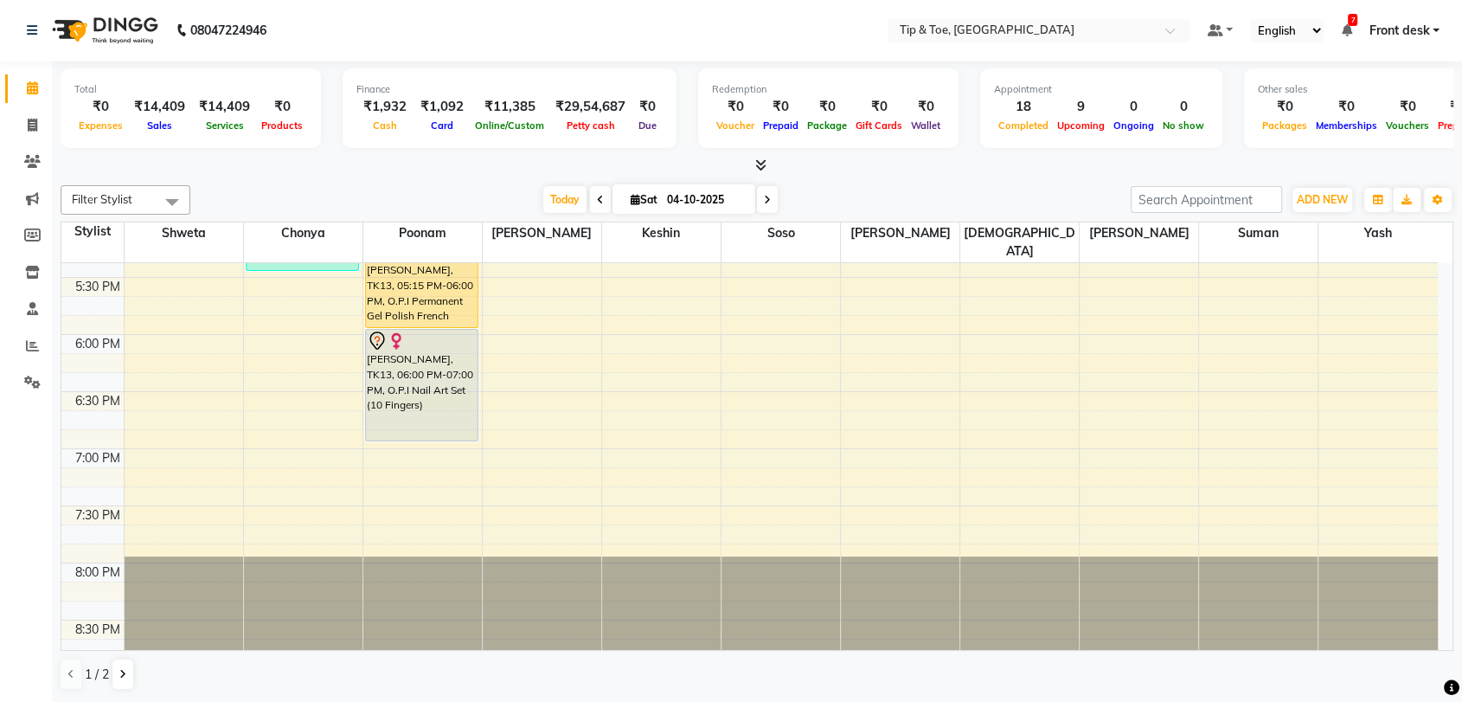
scroll to position [974, 0]
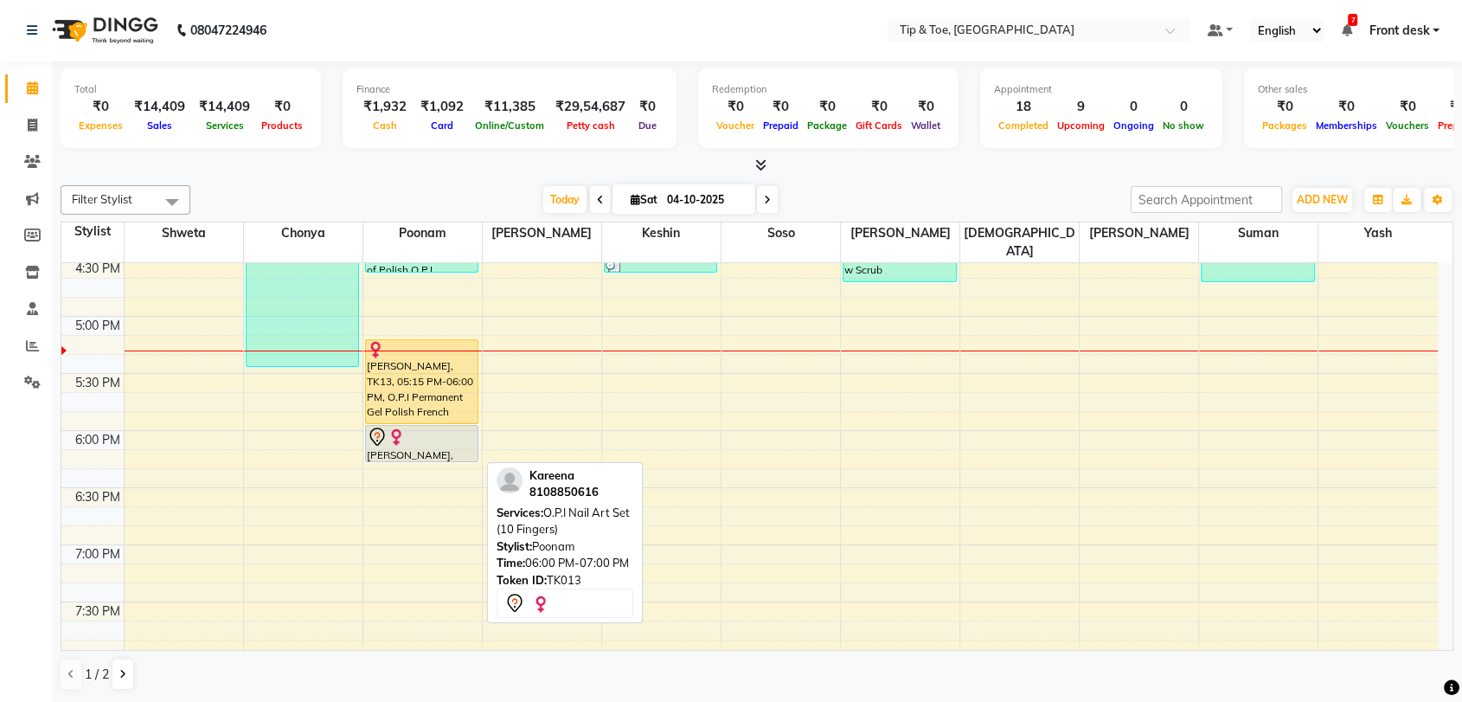
drag, startPoint x: 421, startPoint y: 517, endPoint x: 456, endPoint y: 438, distance: 86.4
click at [456, 438] on div "PRANALI gharat, TK05, 11:45 AM-12:15 PM, Half Legs Waxing (₹800) pranli, TK04, …" at bounding box center [422, 31] width 119 height 1484
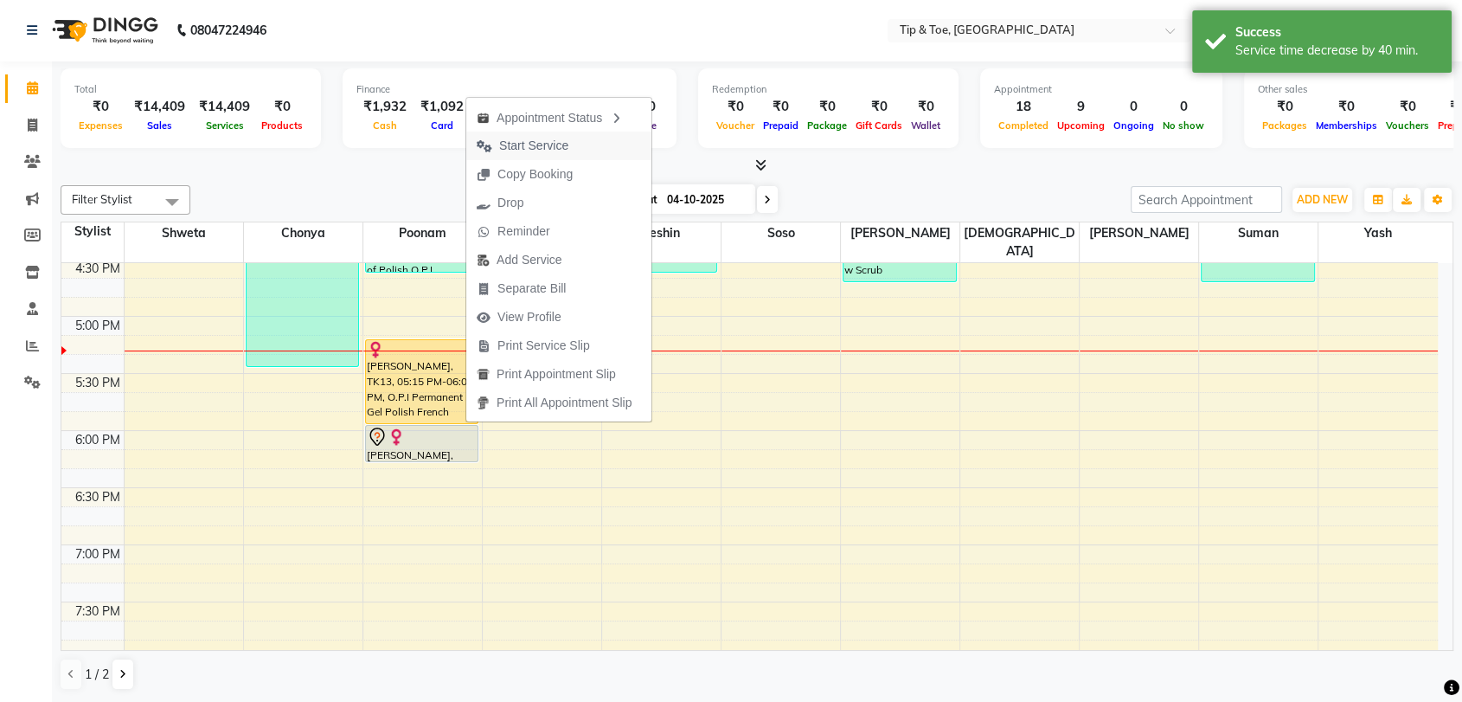
click at [549, 147] on span "Start Service" at bounding box center [533, 146] width 69 height 18
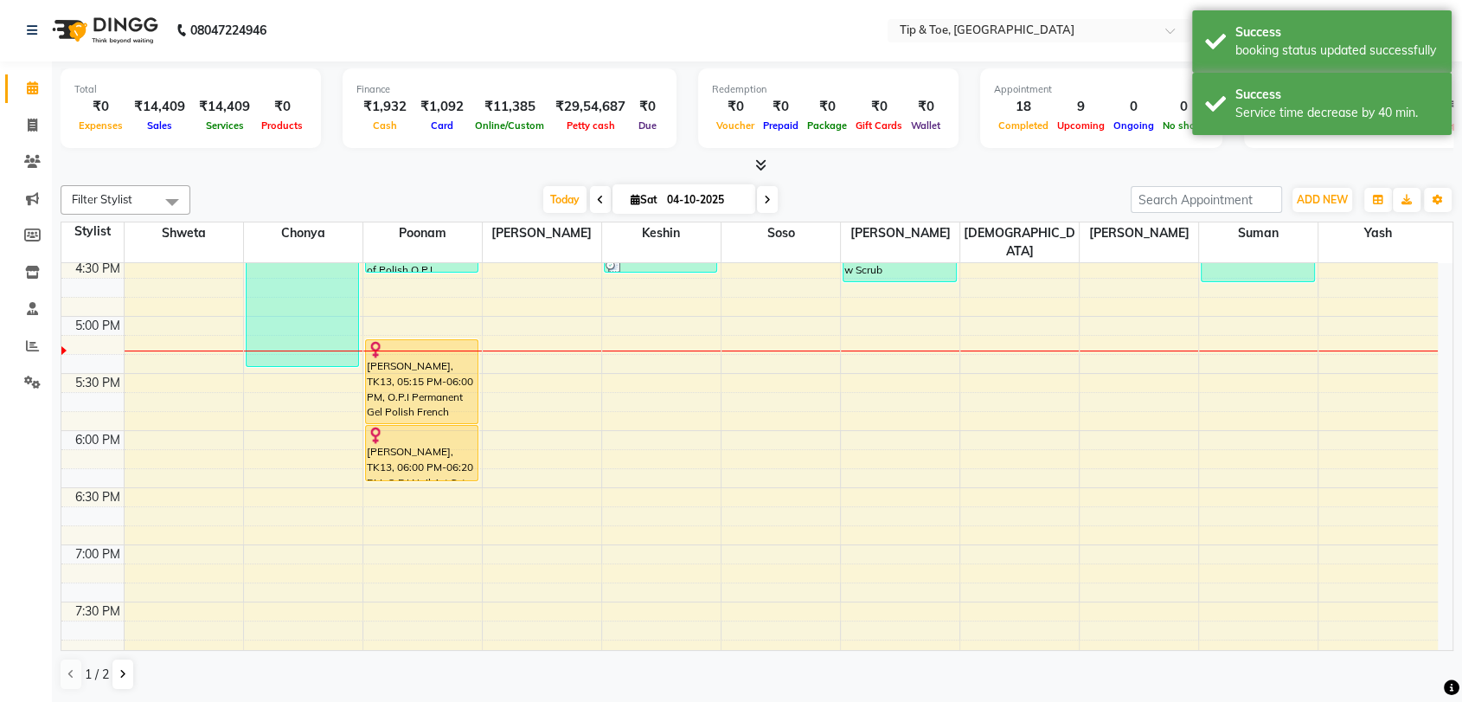
drag, startPoint x: 408, startPoint y: 442, endPoint x: 408, endPoint y: 460, distance: 18.2
click at [408, 460] on div "PRANALI gharat, TK05, 11:45 AM-12:15 PM, Half Legs Waxing (₹800) pranli, TK04, …" at bounding box center [422, 31] width 119 height 1484
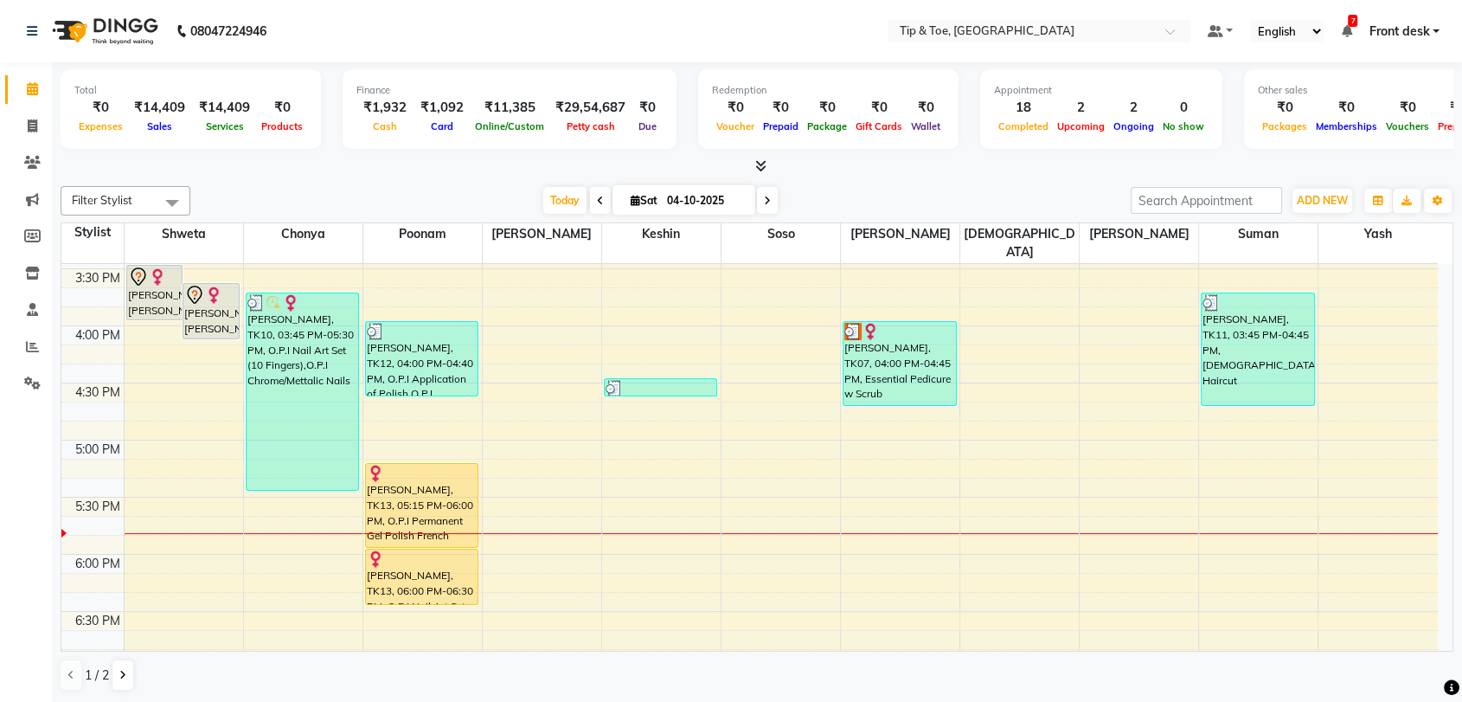
scroll to position [1070, 0]
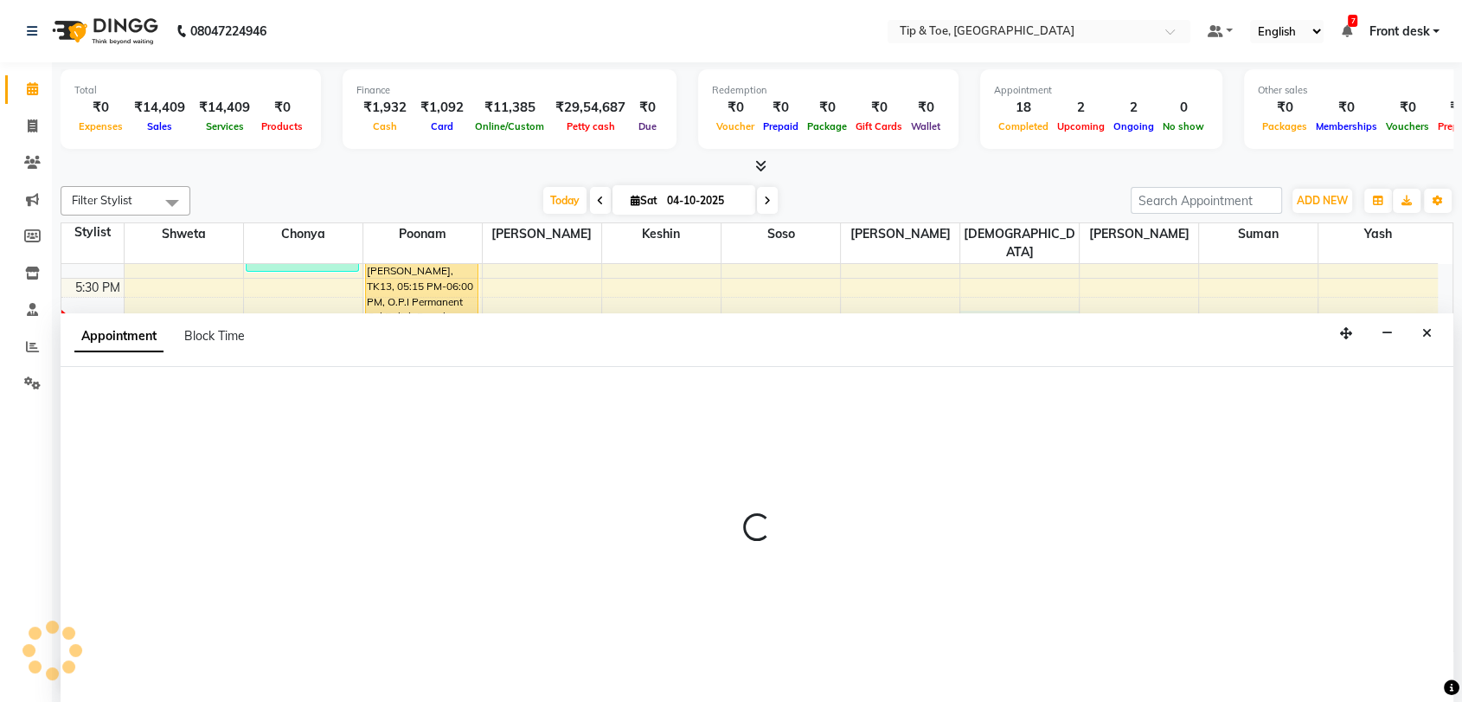
scroll to position [1, 0]
select select "63601"
select select "tentative"
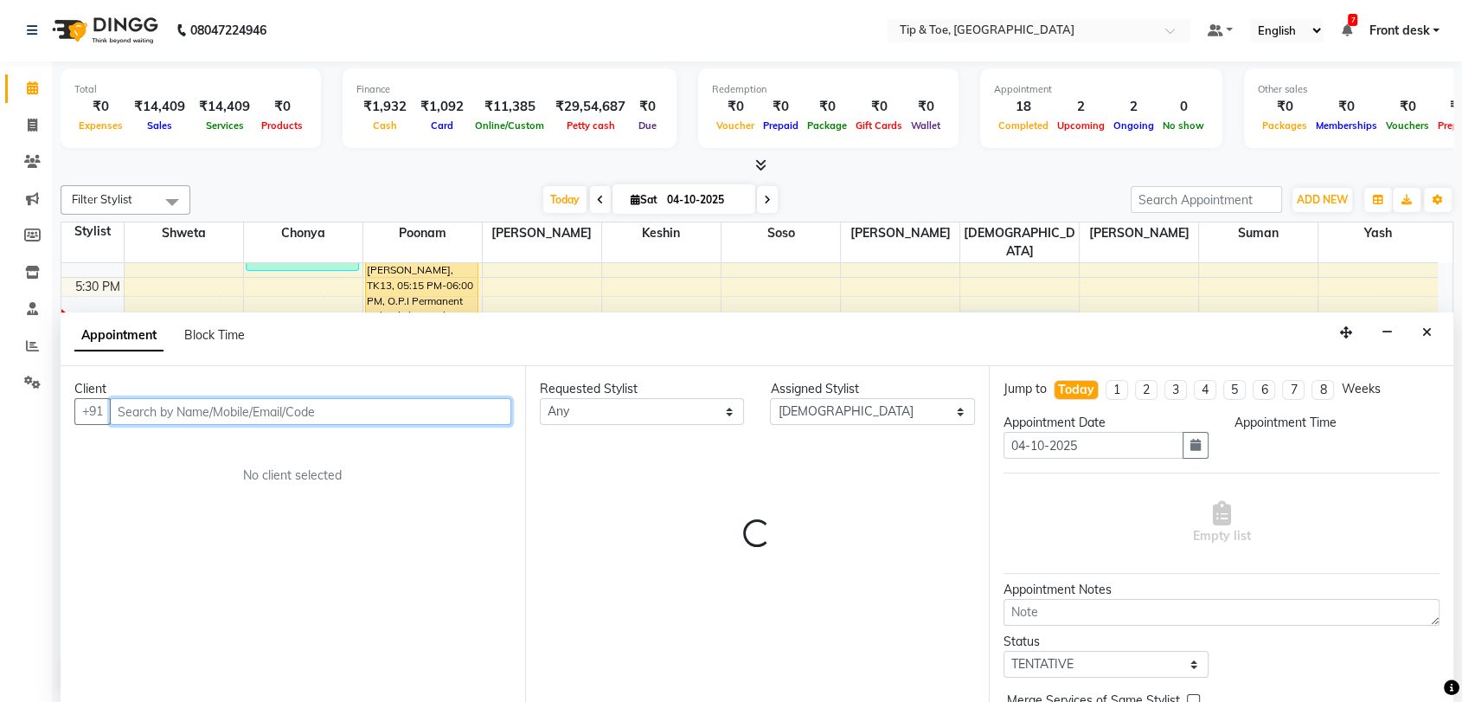
select select "1065"
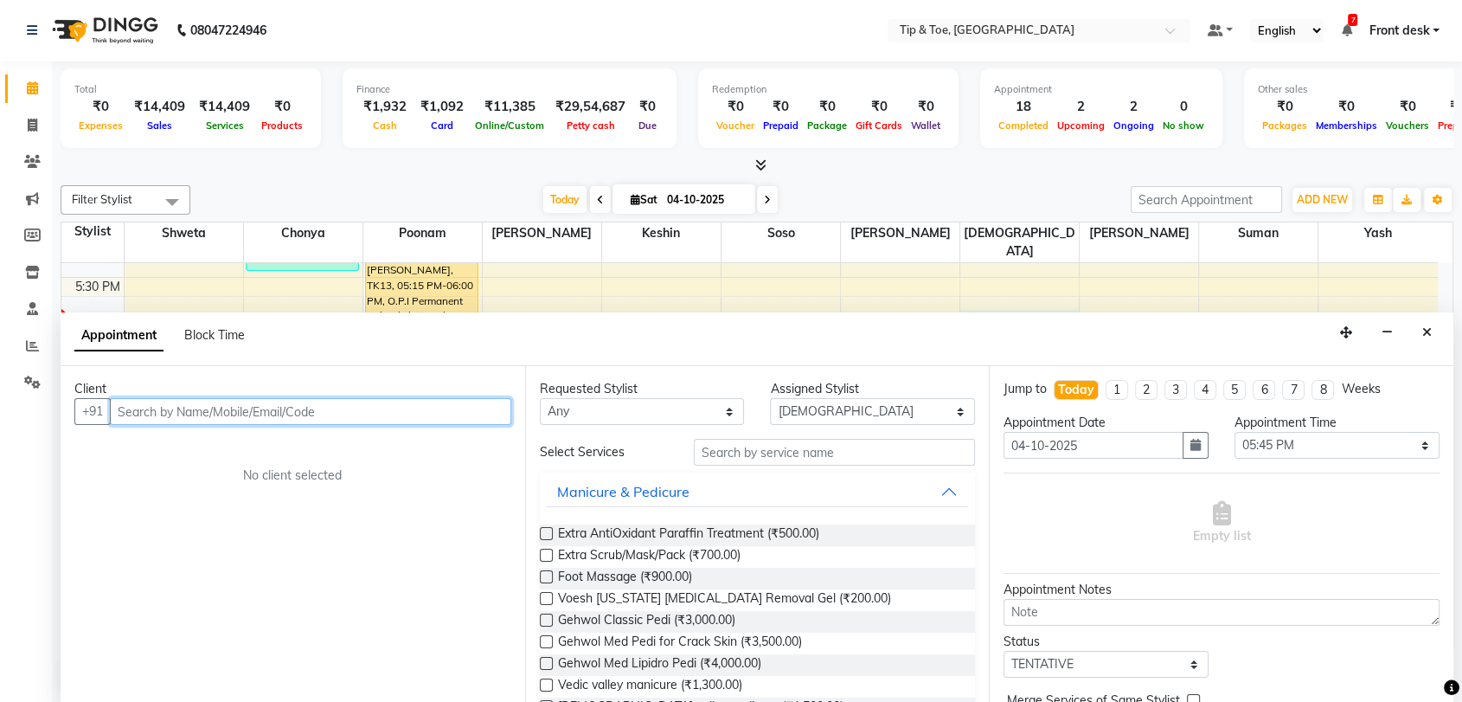
click at [382, 409] on input "text" at bounding box center [310, 411] width 401 height 27
click at [1428, 331] on icon "Close" at bounding box center [1427, 332] width 10 height 12
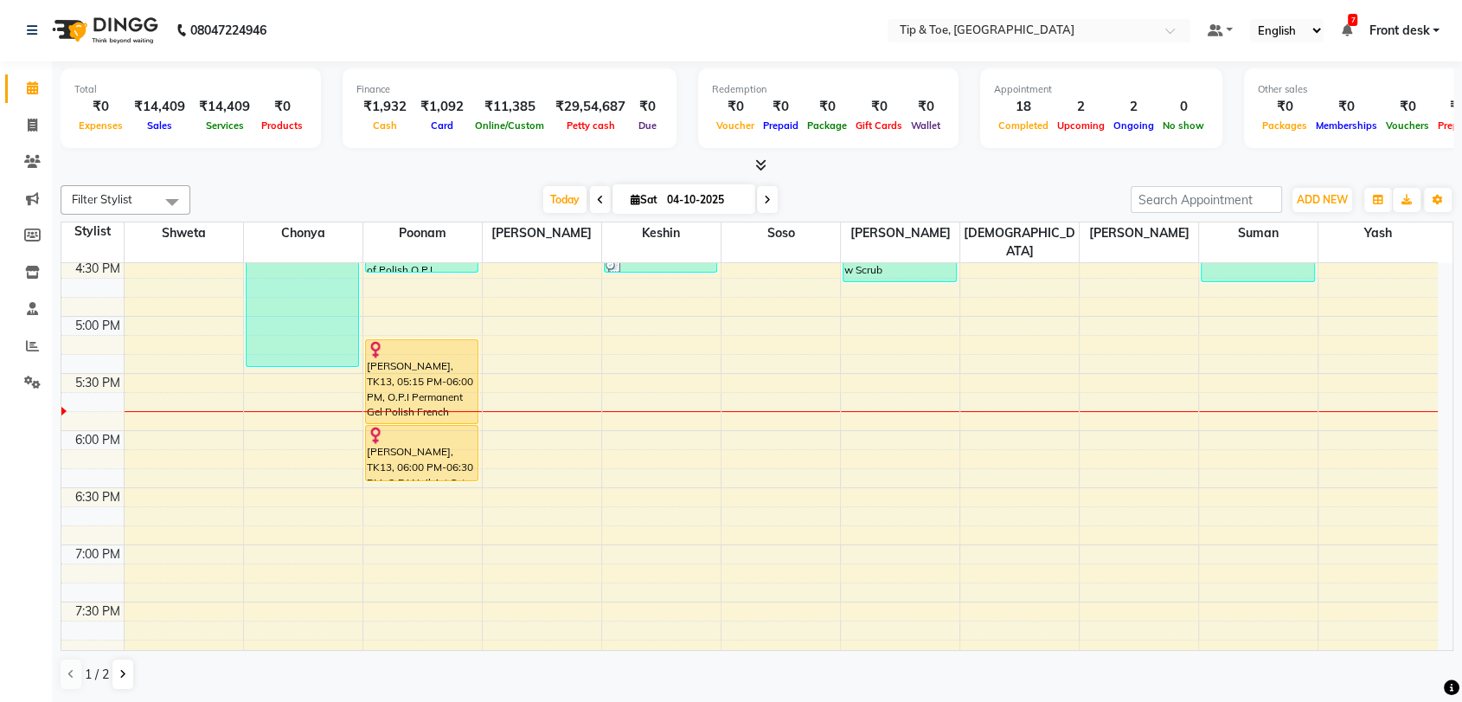
scroll to position [1070, 0]
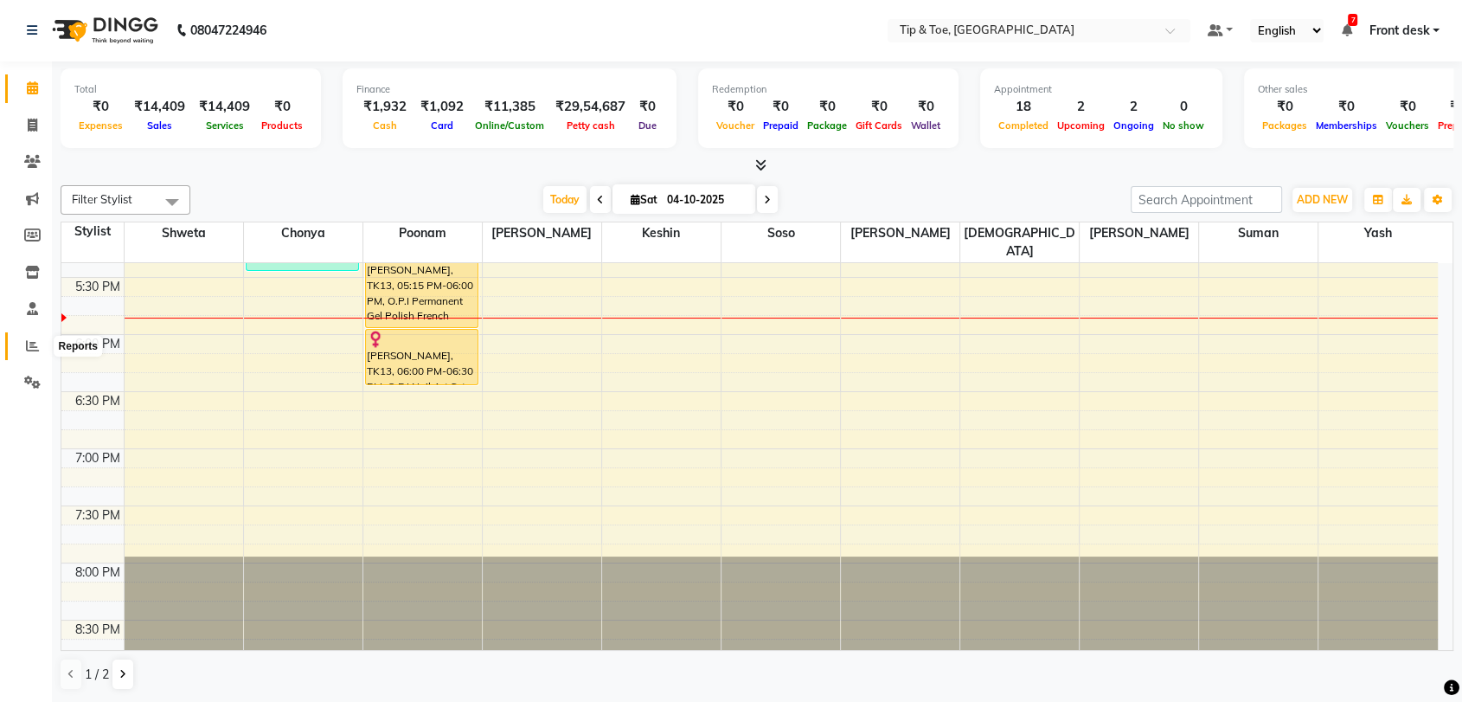
click at [22, 345] on span at bounding box center [32, 347] width 30 height 20
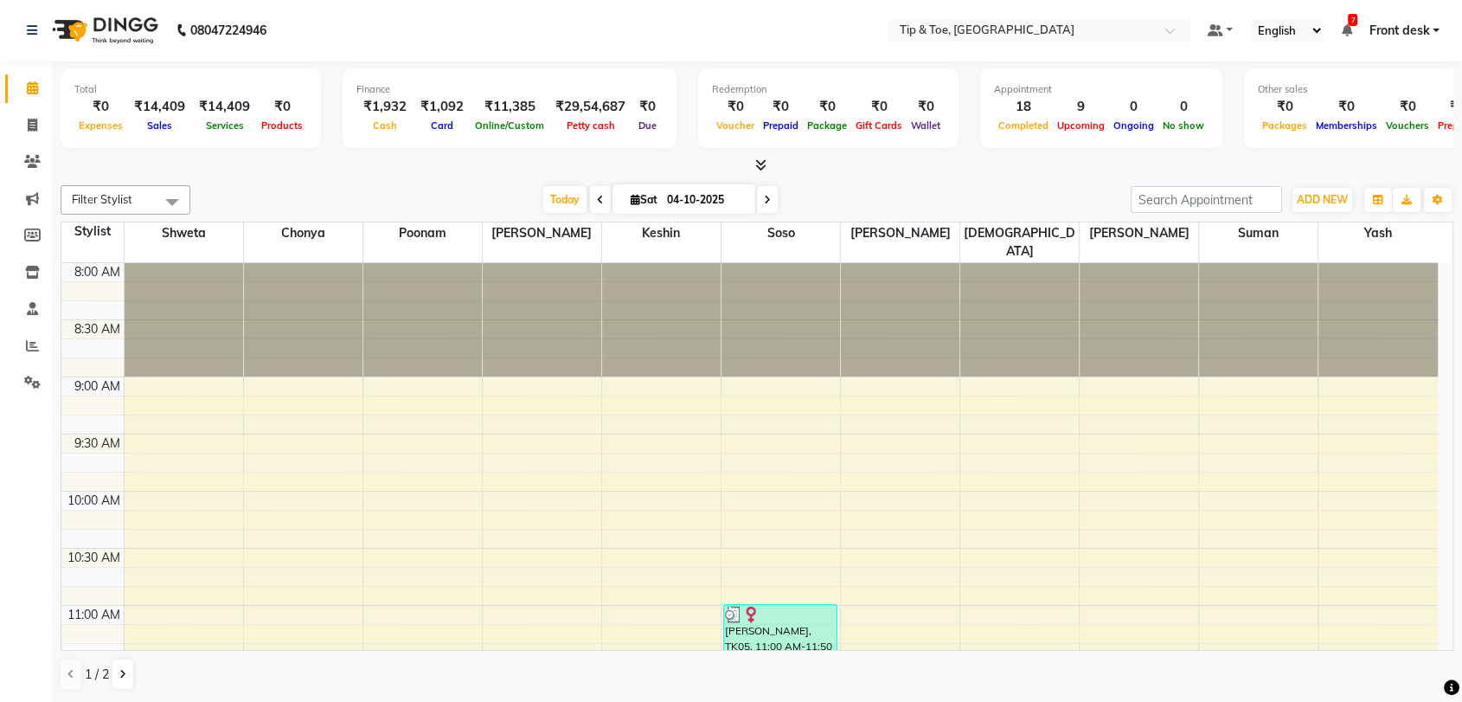
scroll to position [974, 0]
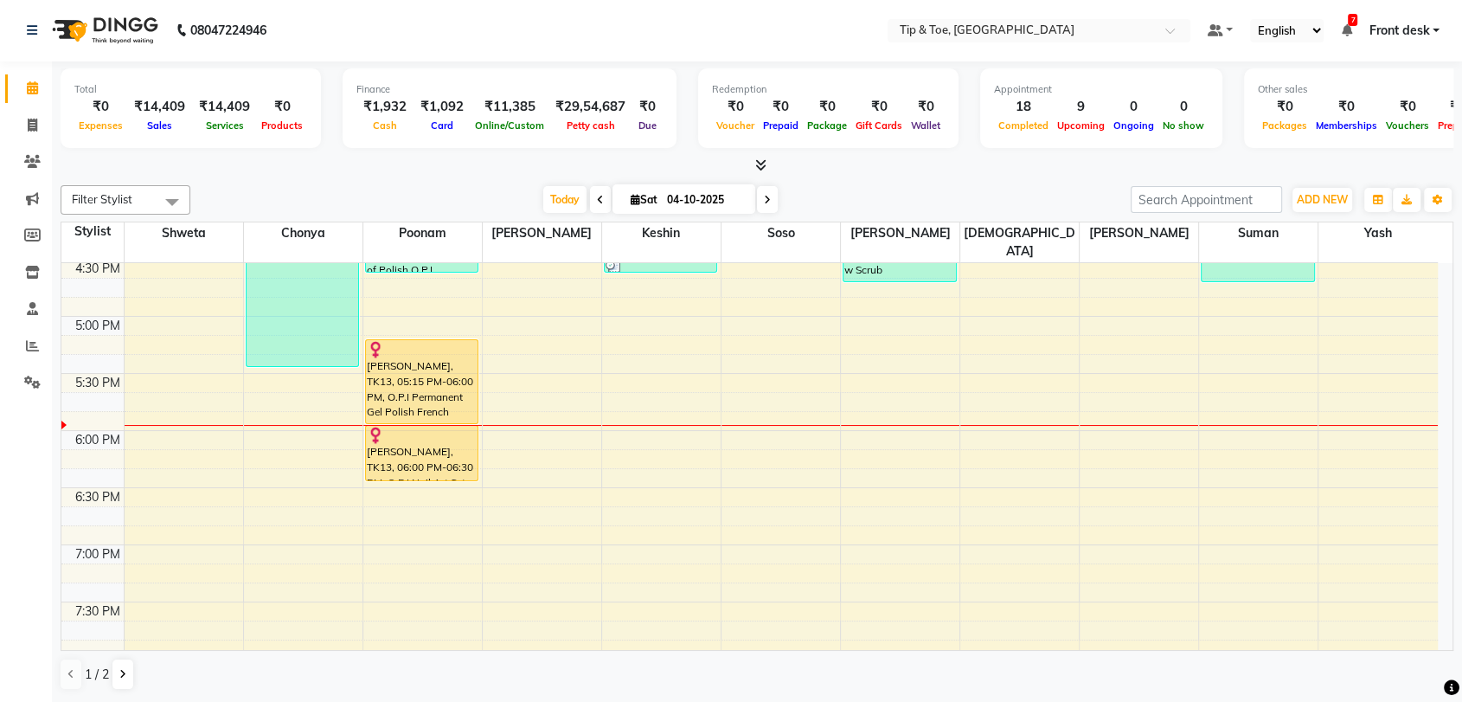
click at [1338, 467] on div "8:00 AM 8:30 AM 9:00 AM 9:30 AM 10:00 AM 10:30 AM 11:00 AM 11:30 AM 12:00 PM 12…" at bounding box center [749, 31] width 1377 height 1484
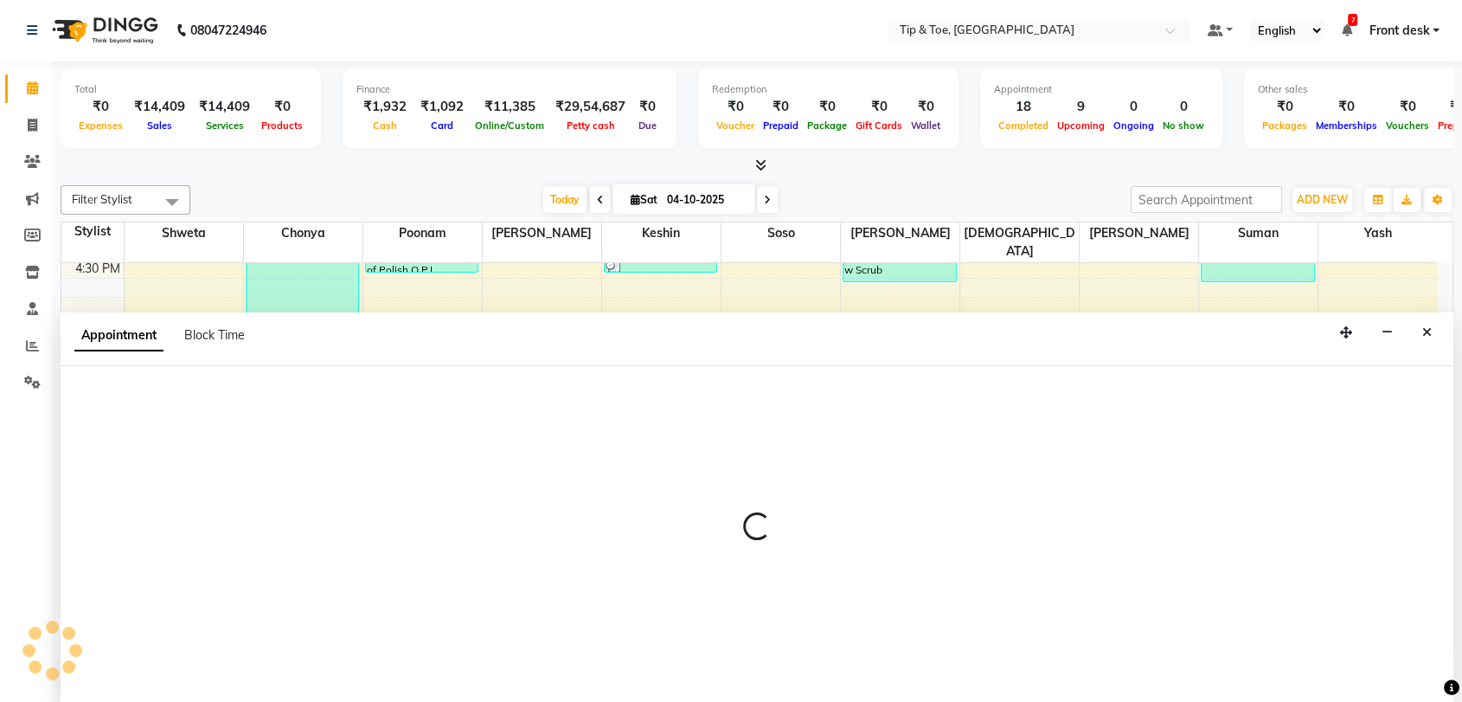
select select "68799"
select select "1110"
select select "tentative"
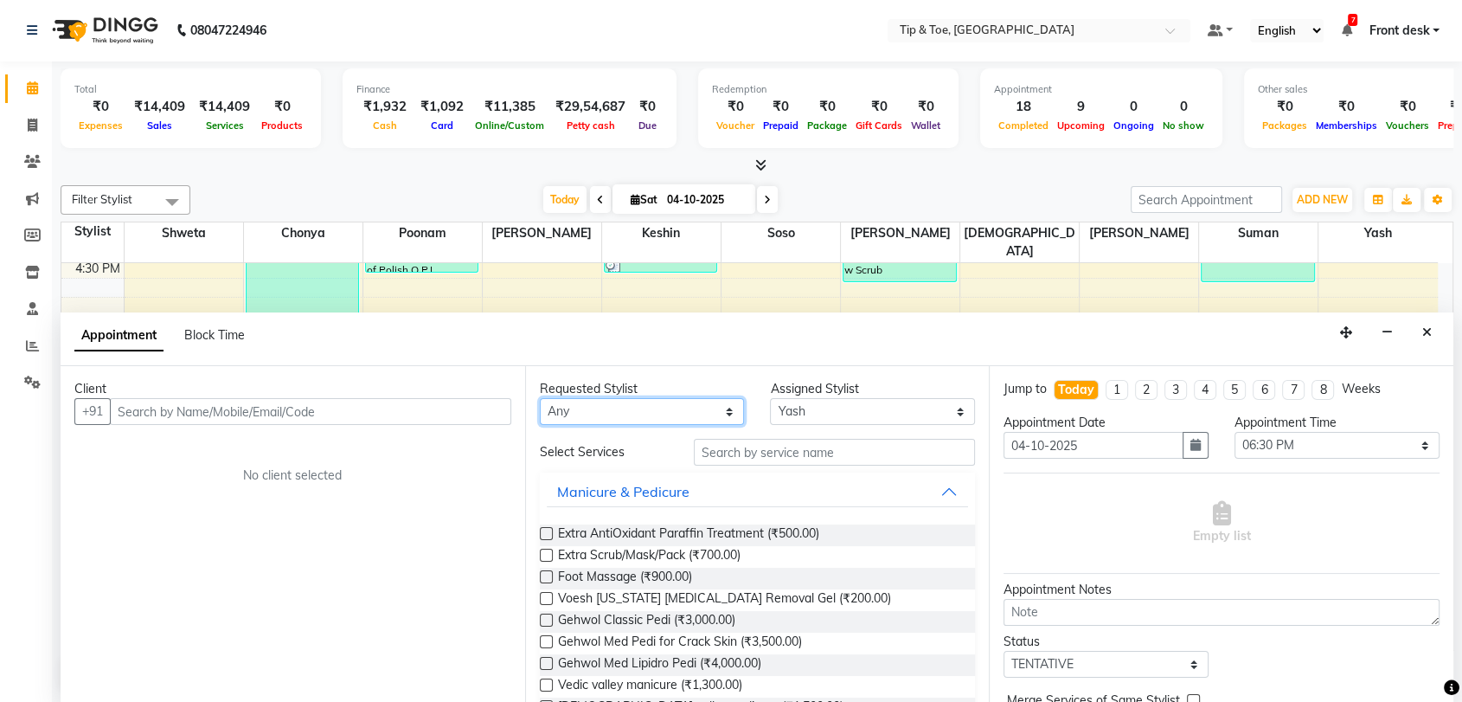
click at [693, 414] on select "Any Chonya [PERSON_NAME] poonam [PERSON_NAME] [PERSON_NAME] shweta [PERSON_NAME…" at bounding box center [642, 411] width 205 height 27
select select "68799"
click at [540, 398] on select "Any Chonya [PERSON_NAME] poonam [PERSON_NAME] [PERSON_NAME] shweta [PERSON_NAME…" at bounding box center [642, 411] width 205 height 27
click at [741, 452] on input "text" at bounding box center [835, 452] width 282 height 27
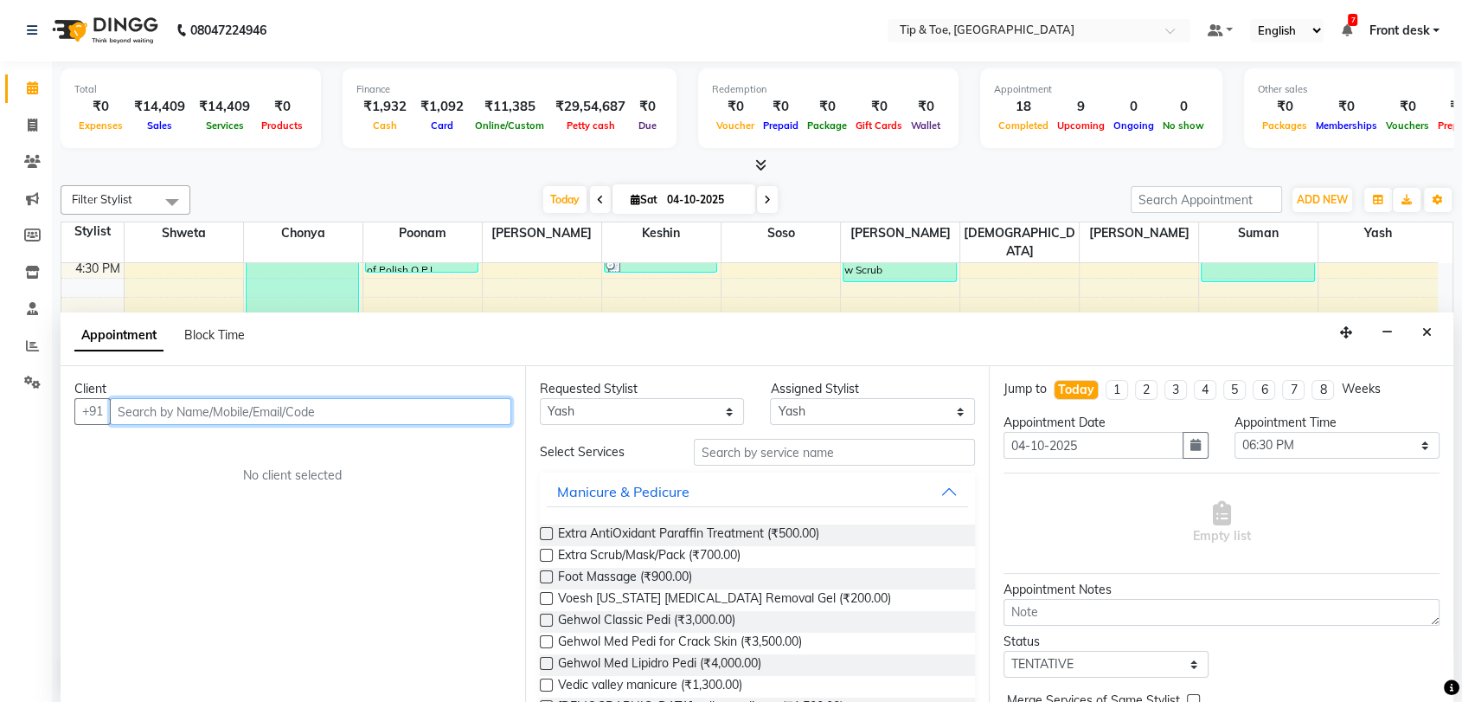
click at [316, 411] on input "text" at bounding box center [310, 411] width 401 height 27
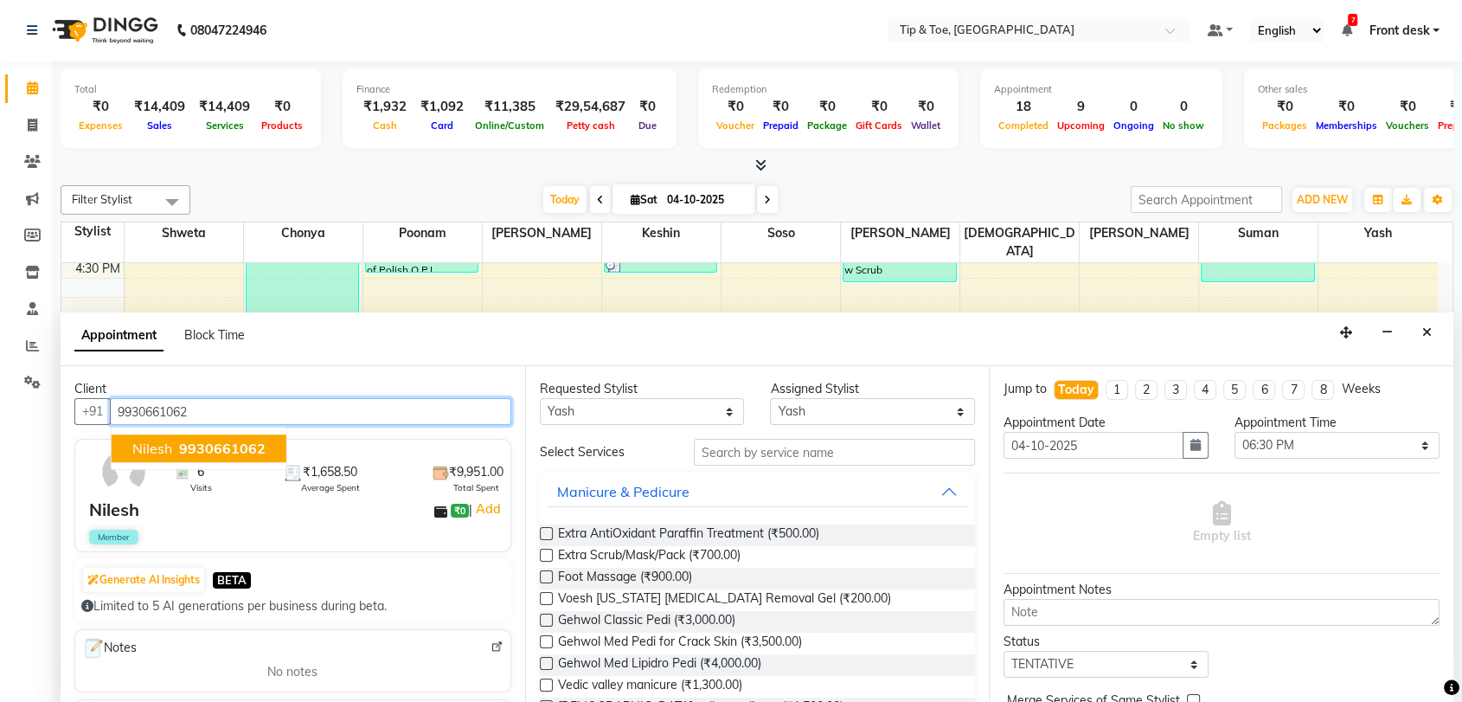
click at [256, 448] on span "9930661062" at bounding box center [222, 448] width 87 height 17
type input "9930661062"
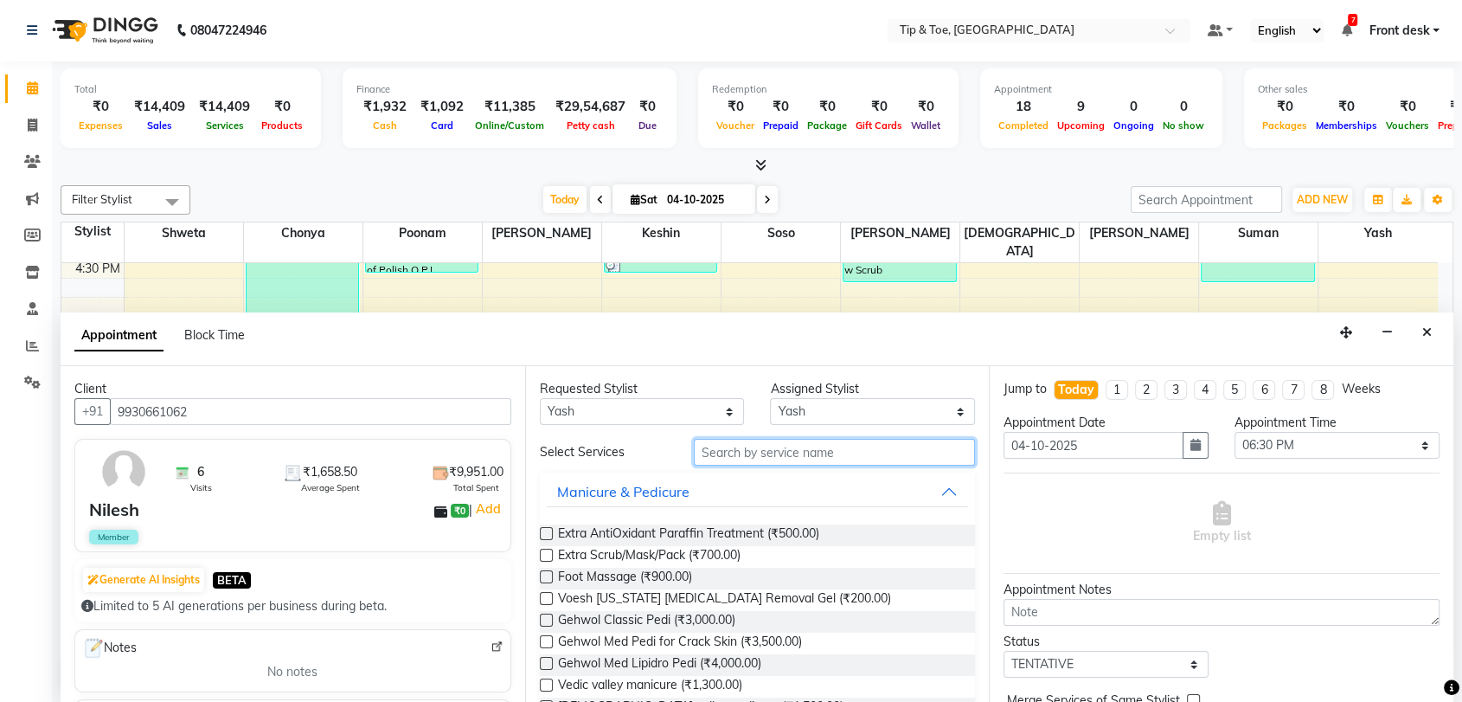
click at [774, 449] on input "text" at bounding box center [835, 452] width 282 height 27
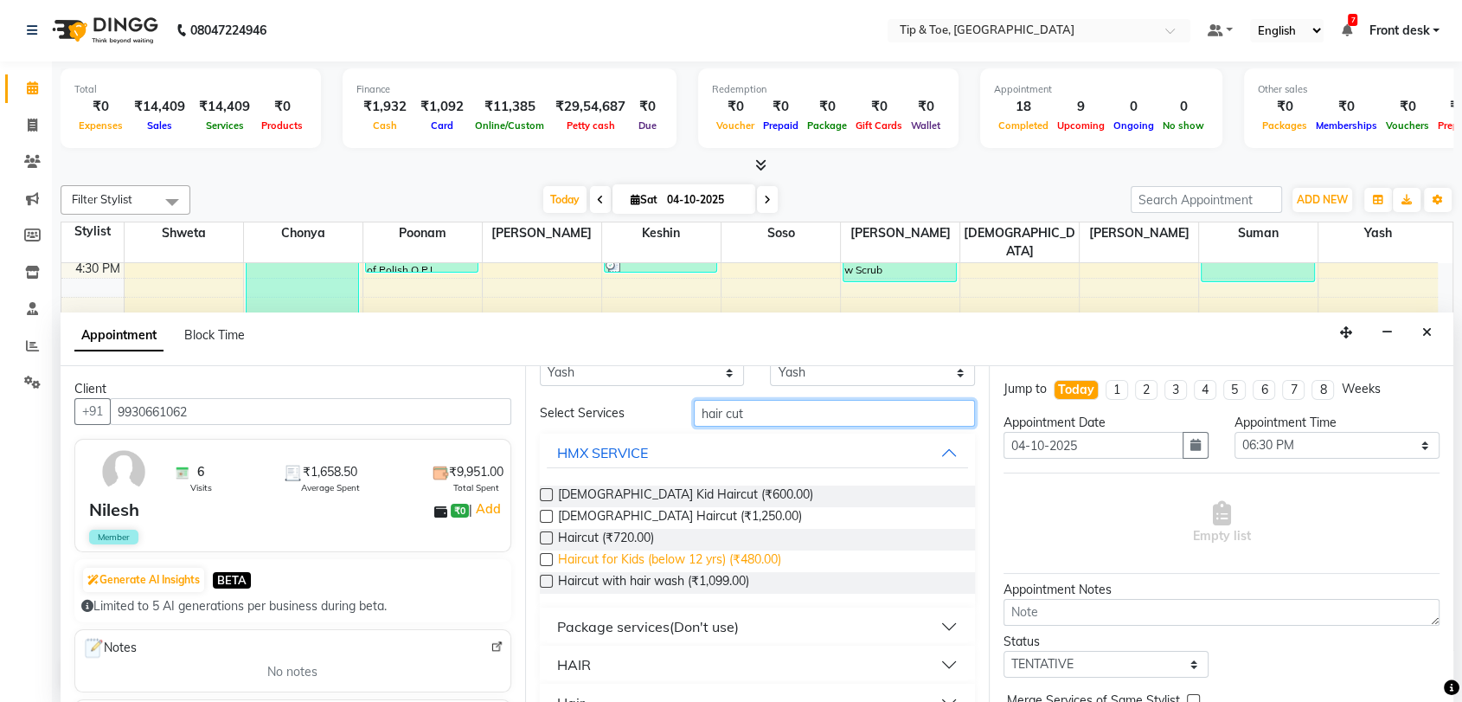
scroll to position [72, 0]
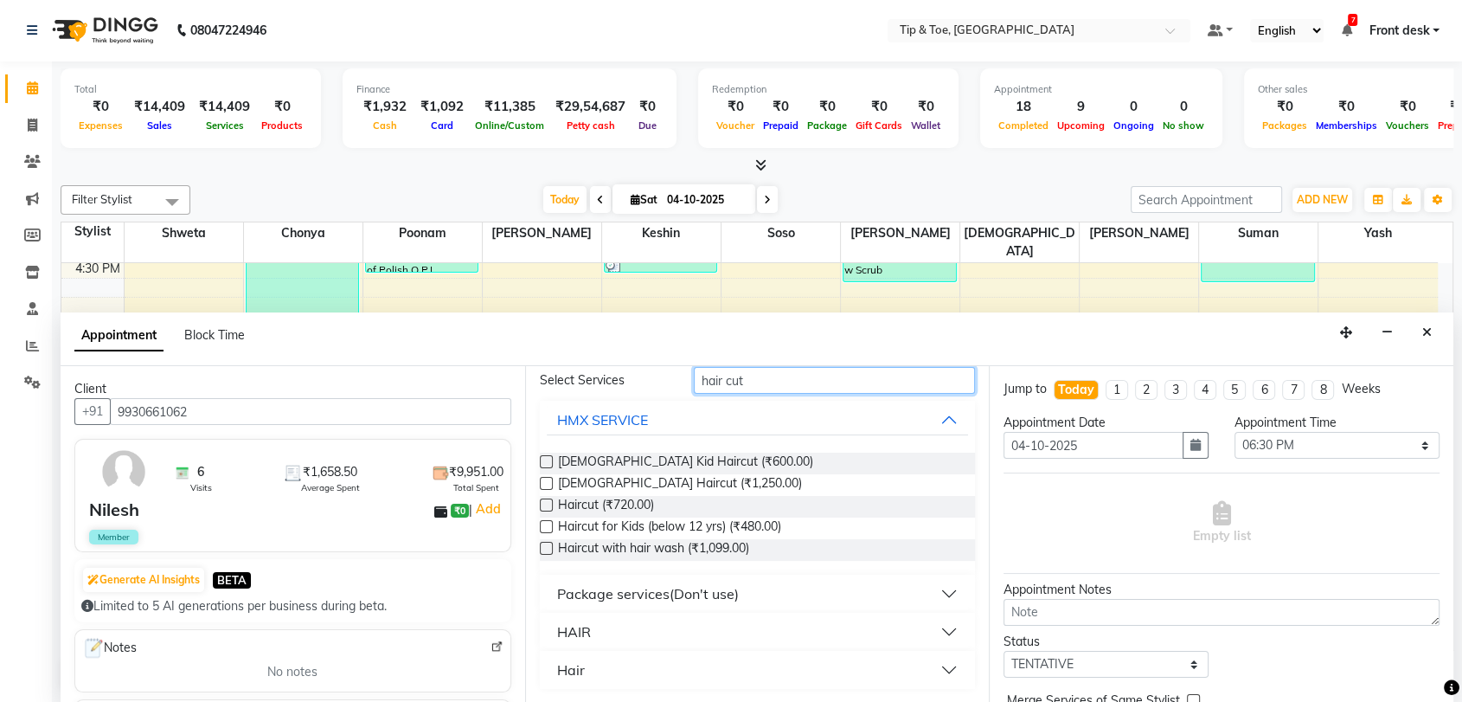
type input "hair cut"
click at [649, 633] on button "HAIR" at bounding box center [758, 631] width 422 height 31
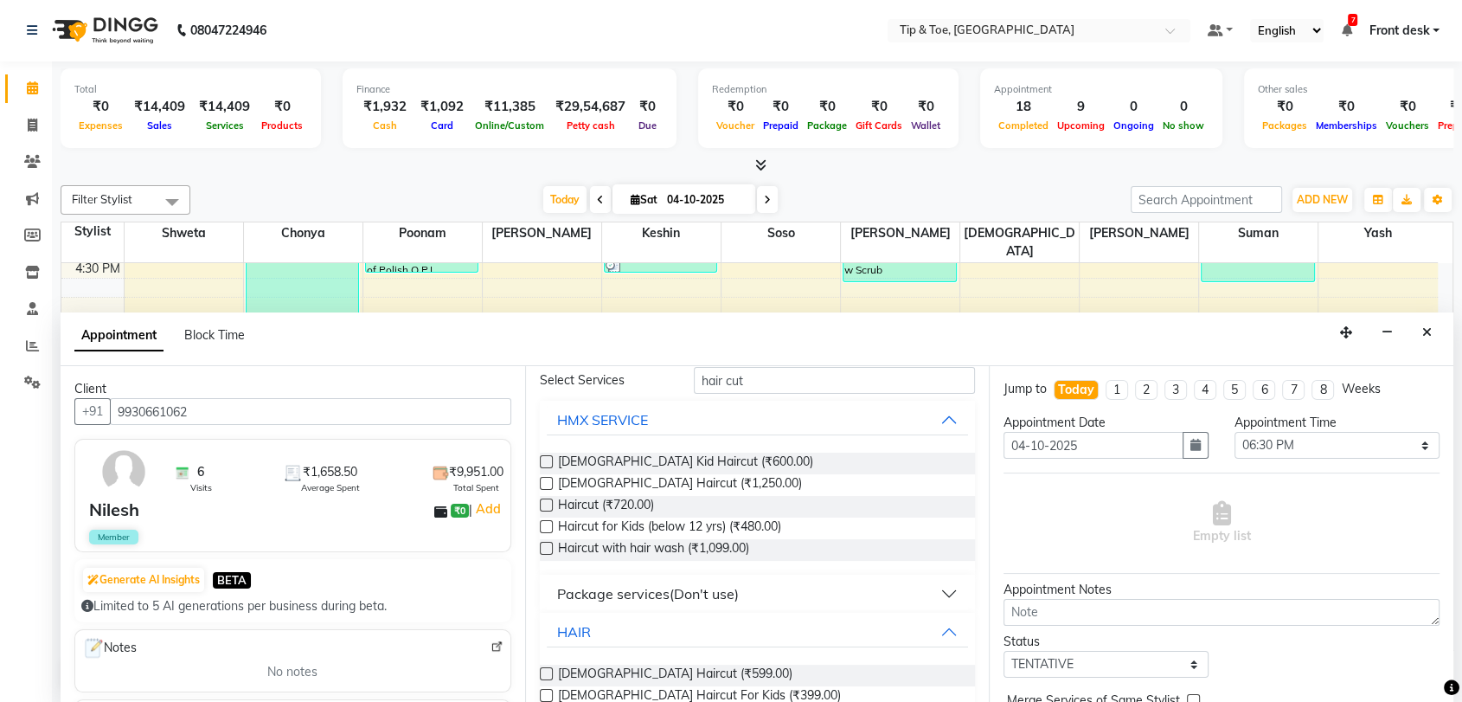
click at [546, 671] on label at bounding box center [546, 673] width 13 height 13
click at [546, 671] on input "checkbox" at bounding box center [545, 675] width 11 height 11
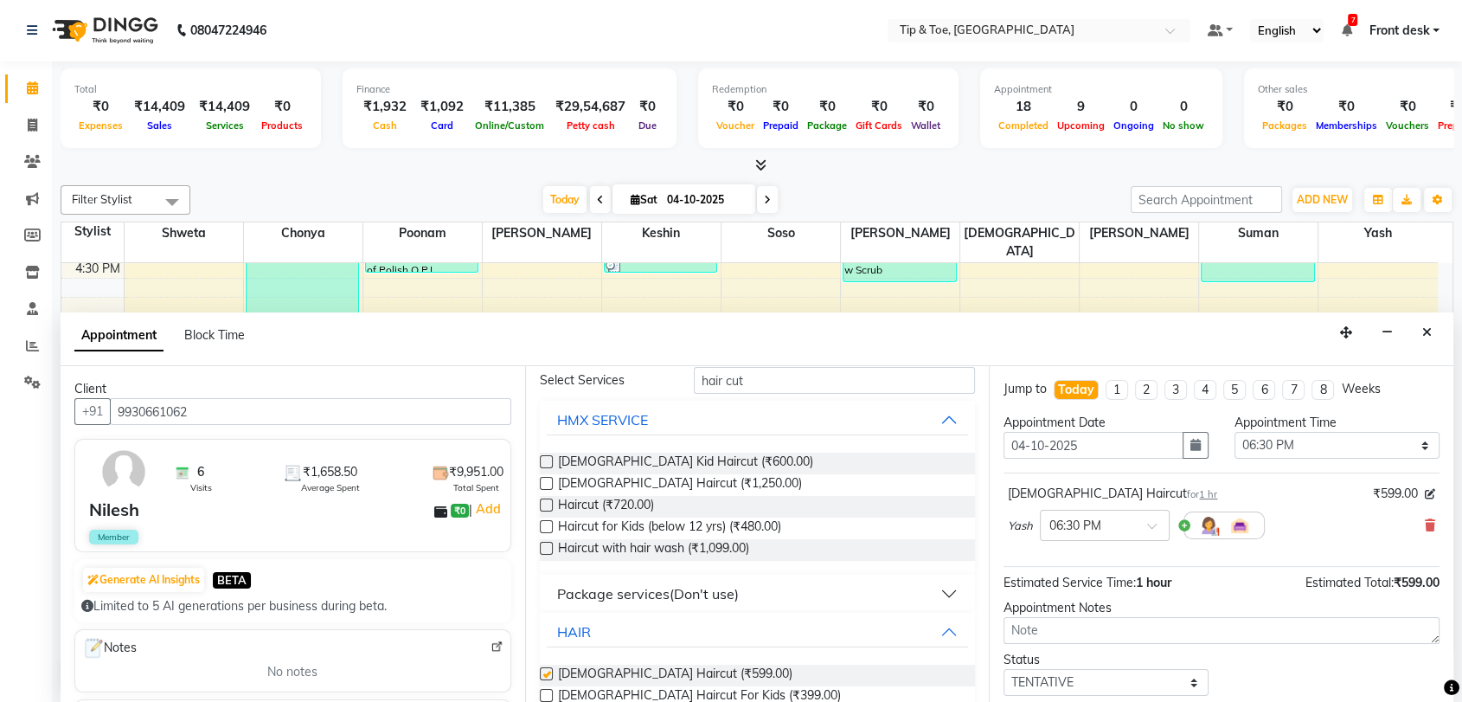
checkbox input "false"
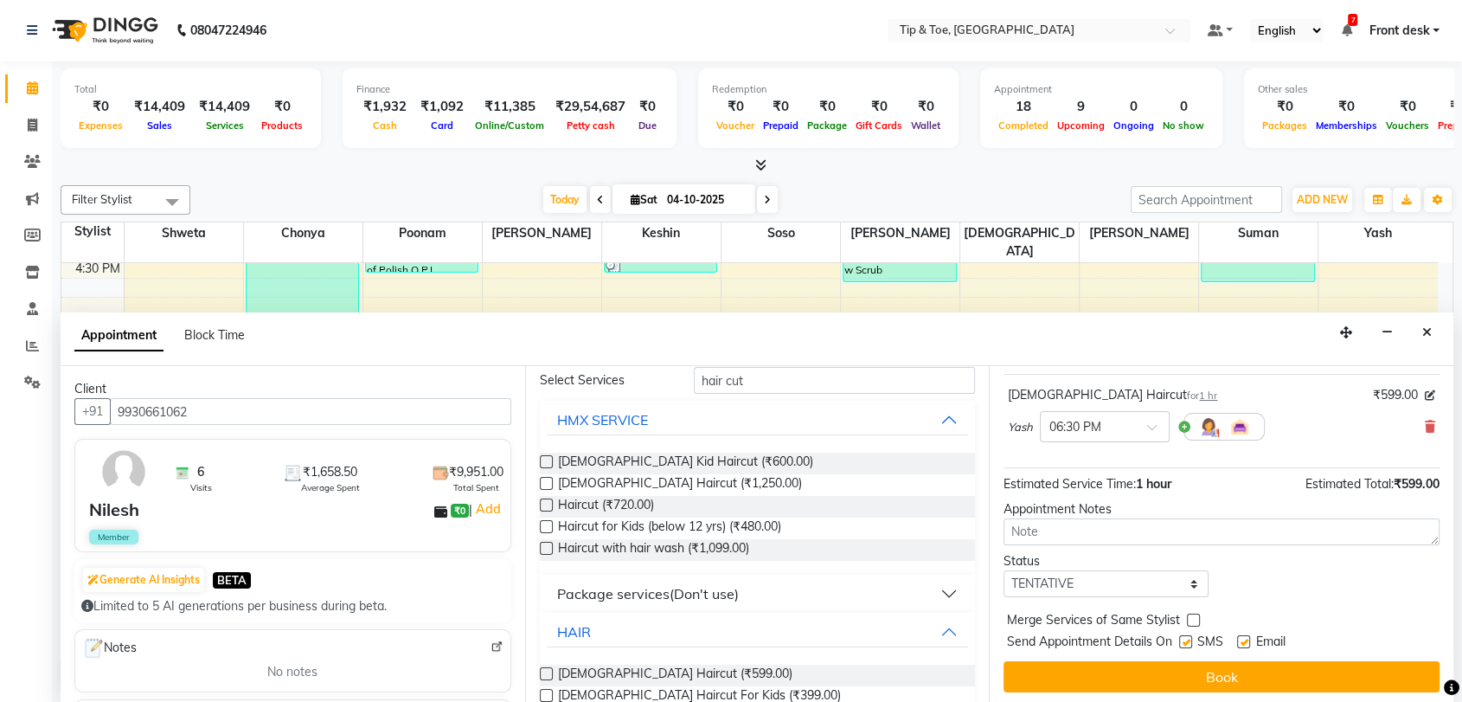
scroll to position [102, 0]
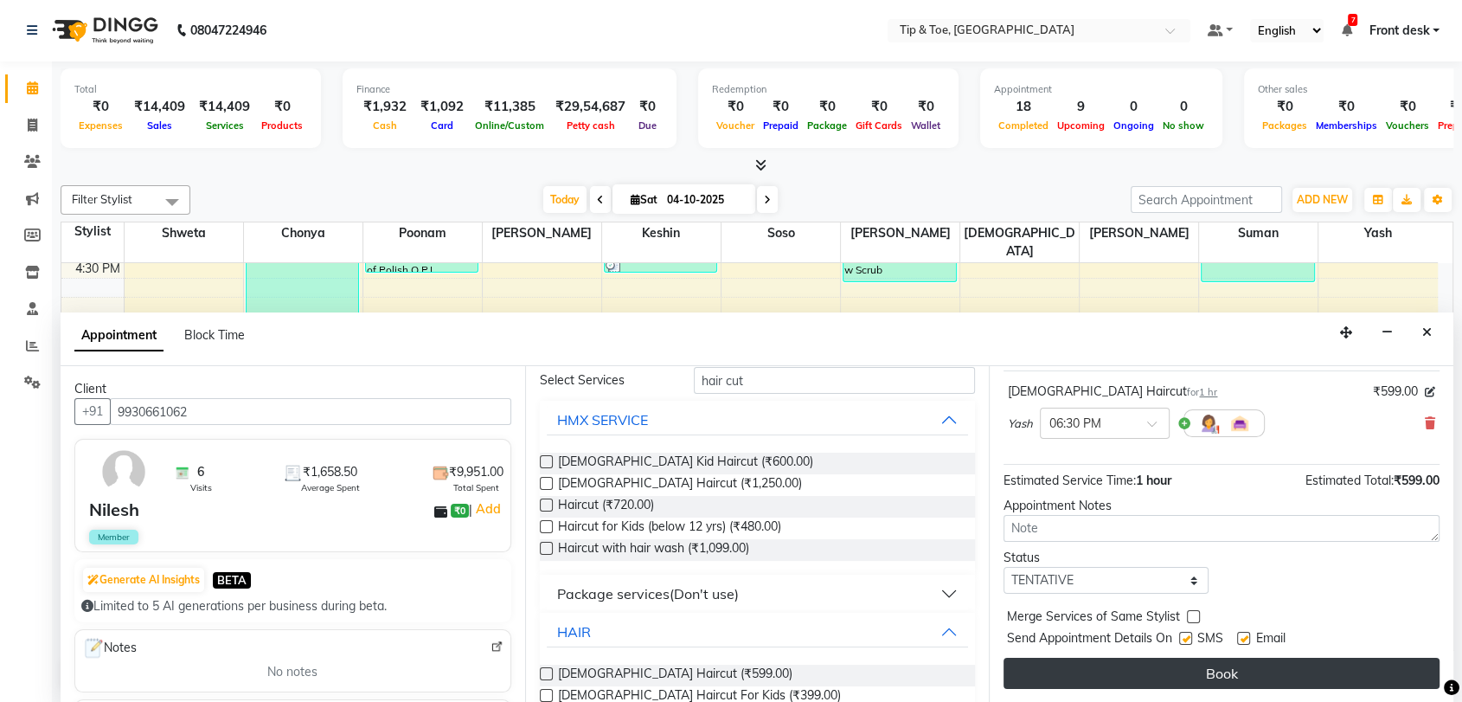
click at [1183, 680] on button "Book" at bounding box center [1222, 673] width 436 height 31
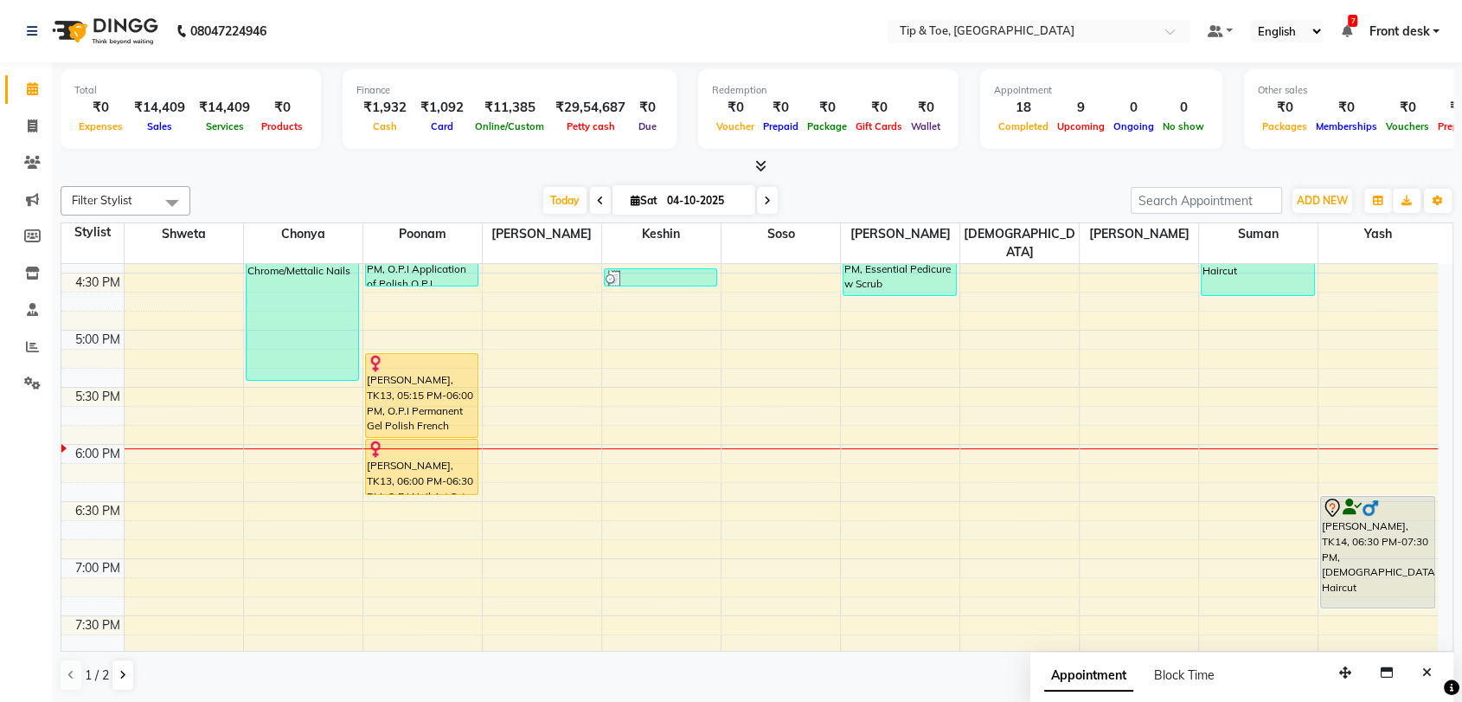
scroll to position [974, 0]
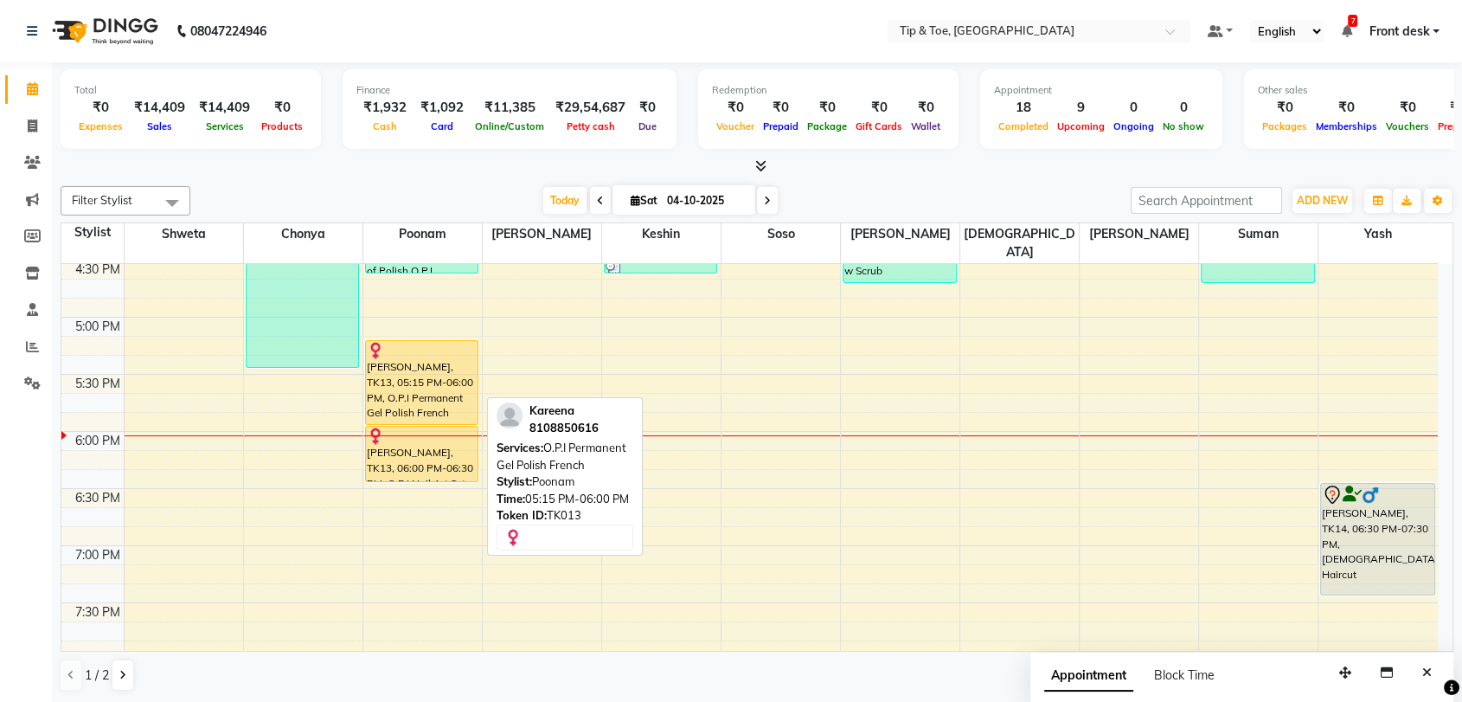
click at [423, 369] on div "Kareena, TK13, 05:15 PM-06:00 PM, O.P.I Permanent Gel Polish French" at bounding box center [422, 382] width 112 height 83
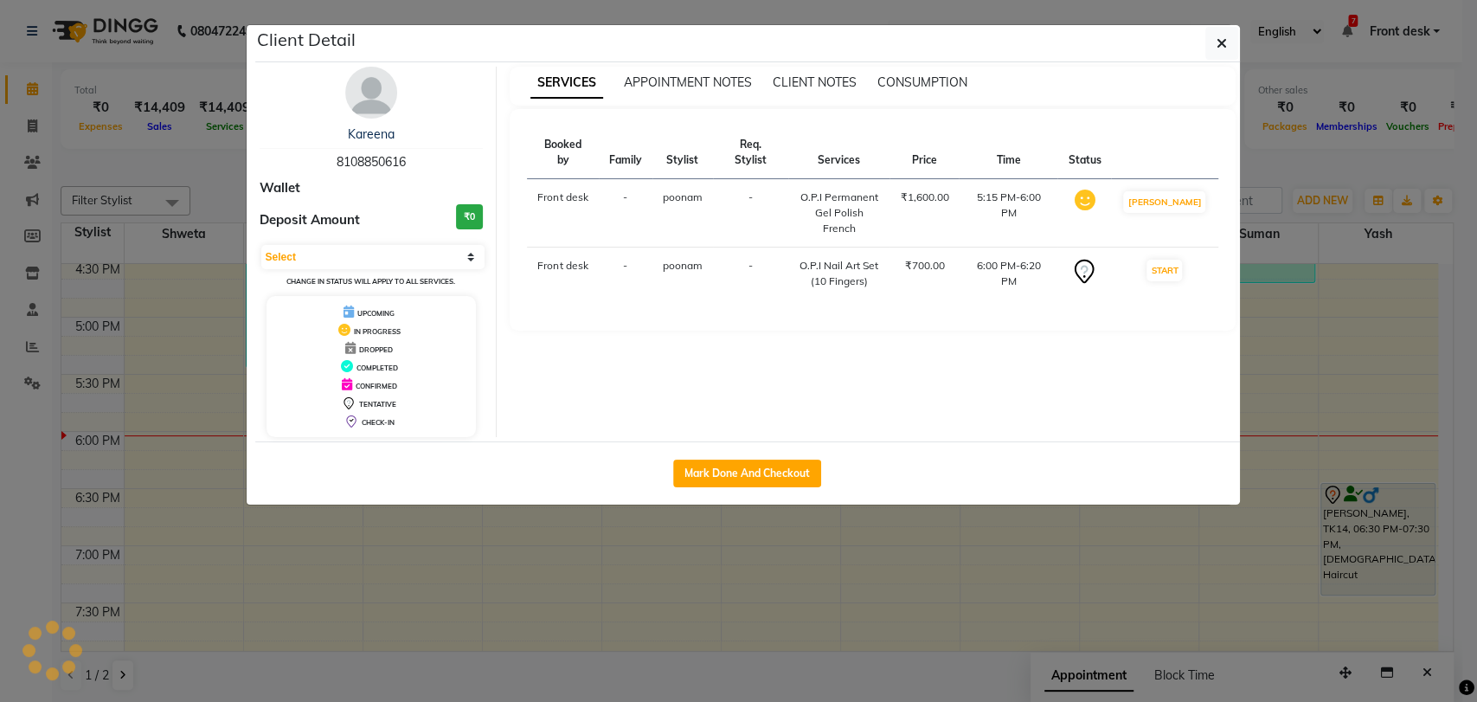
select select "1"
click at [734, 477] on button "Mark Done And Checkout" at bounding box center [747, 473] width 148 height 28
select select "service"
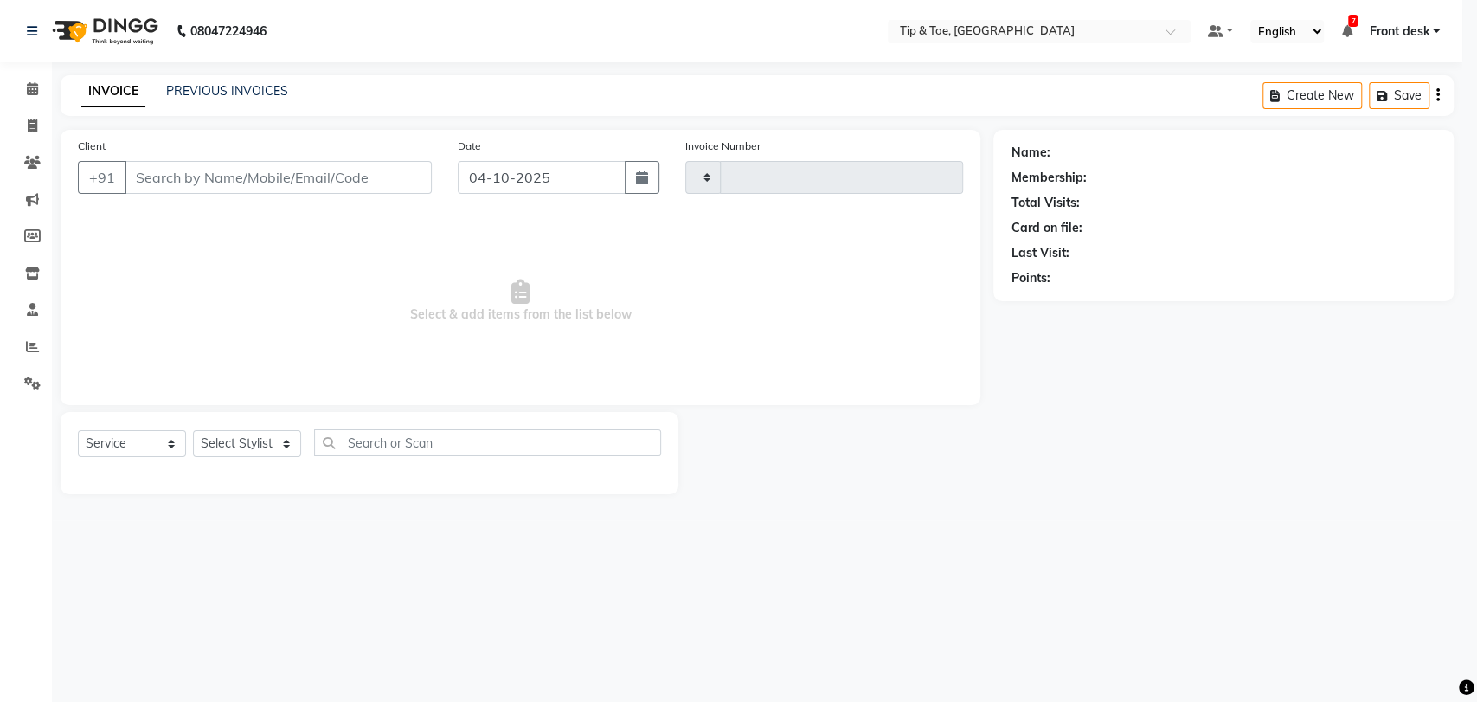
type input "1237"
select select "5942"
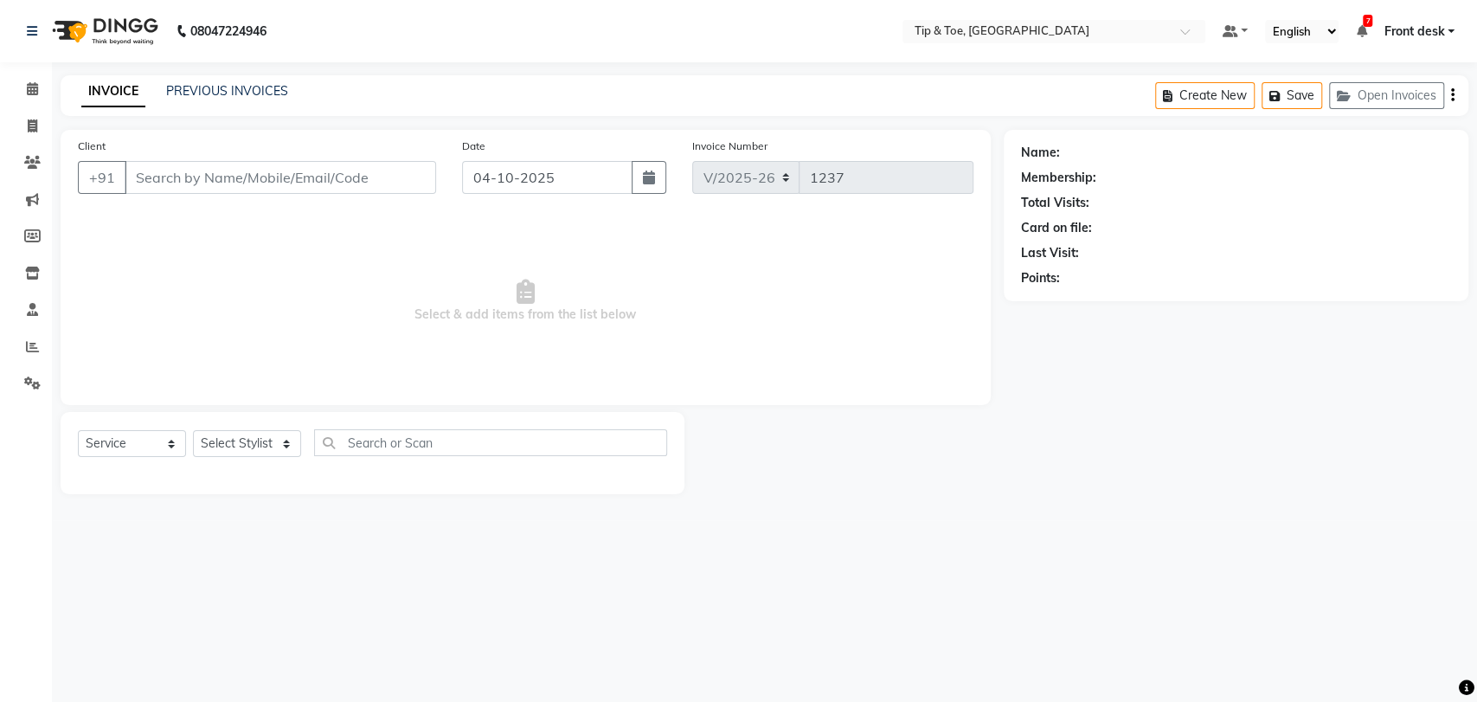
type input "8108850616"
select select "93566"
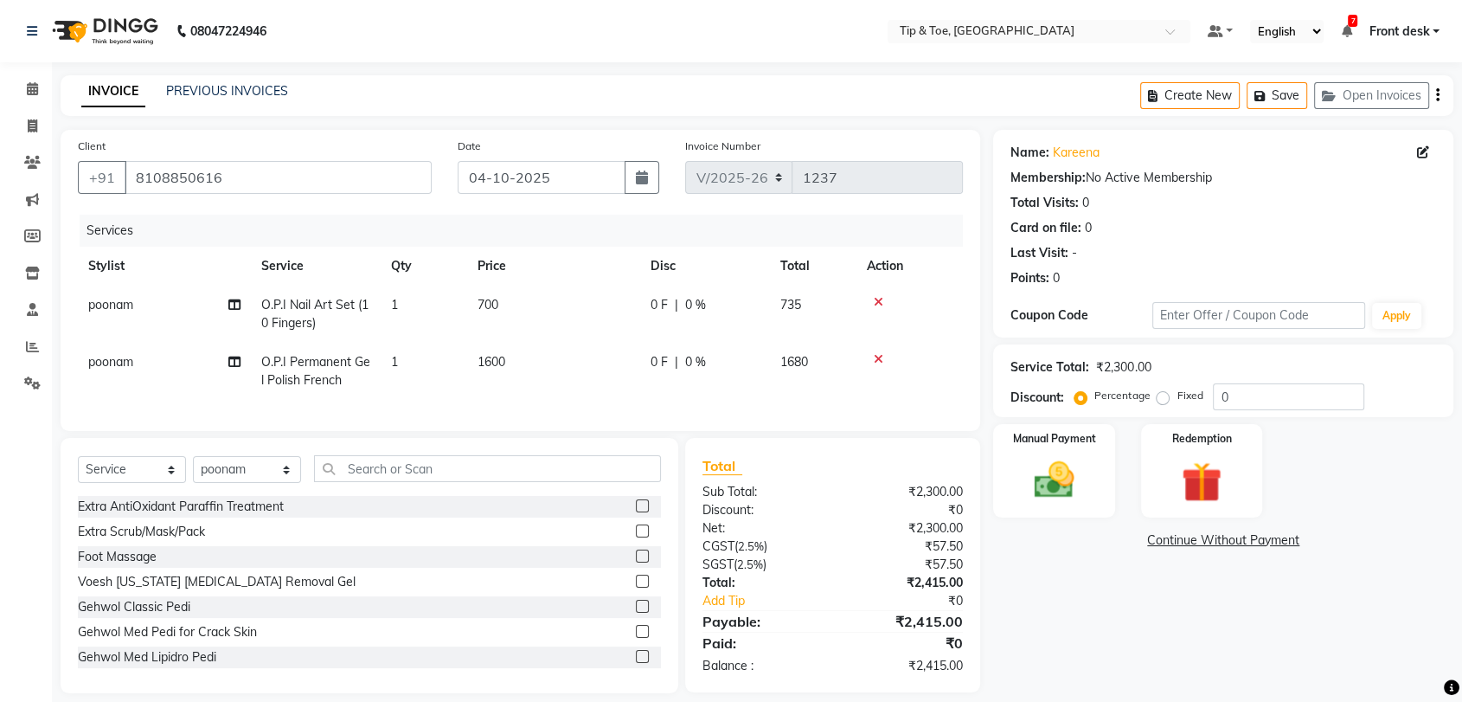
click at [309, 364] on span "O.P.I Permanent Gel Polish French" at bounding box center [315, 371] width 109 height 34
select select "93566"
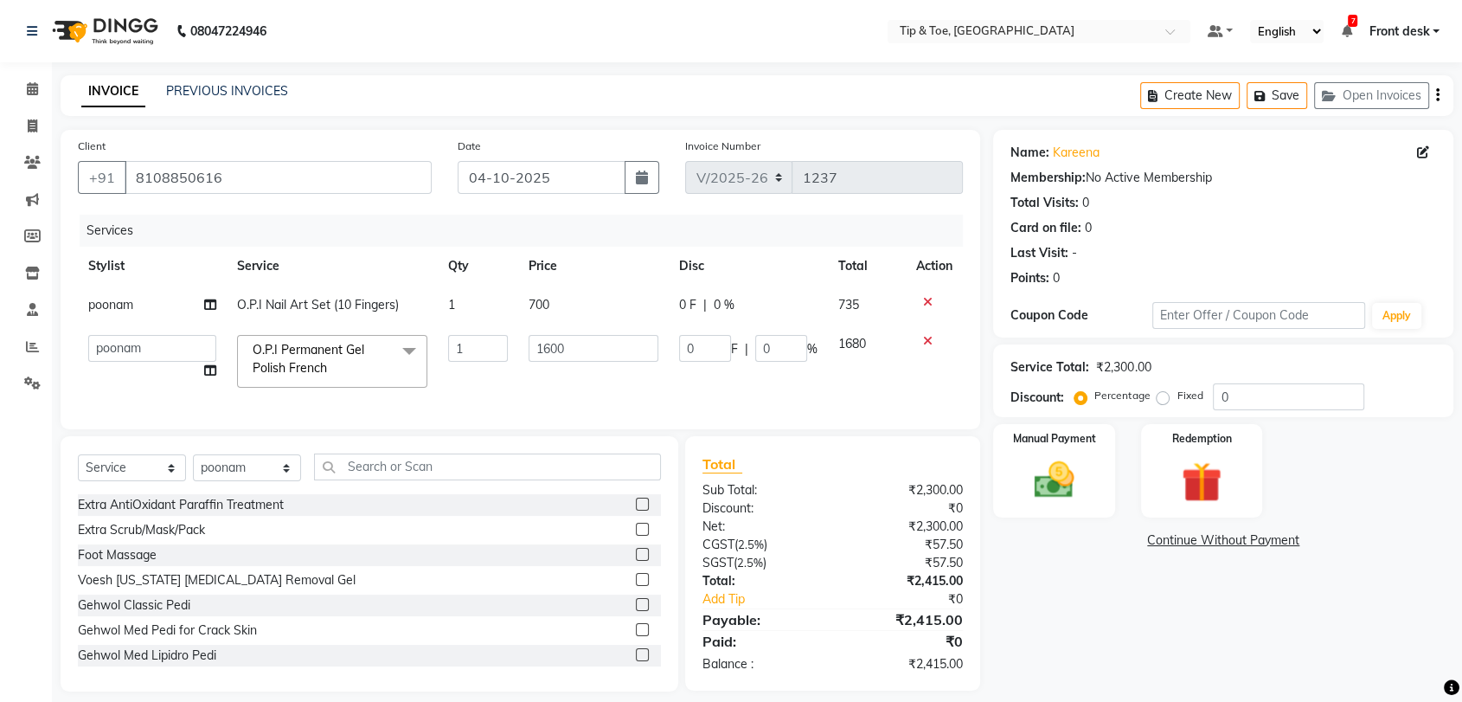
click at [313, 368] on span "O.P.I Permanent Gel Polish French" at bounding box center [309, 359] width 112 height 34
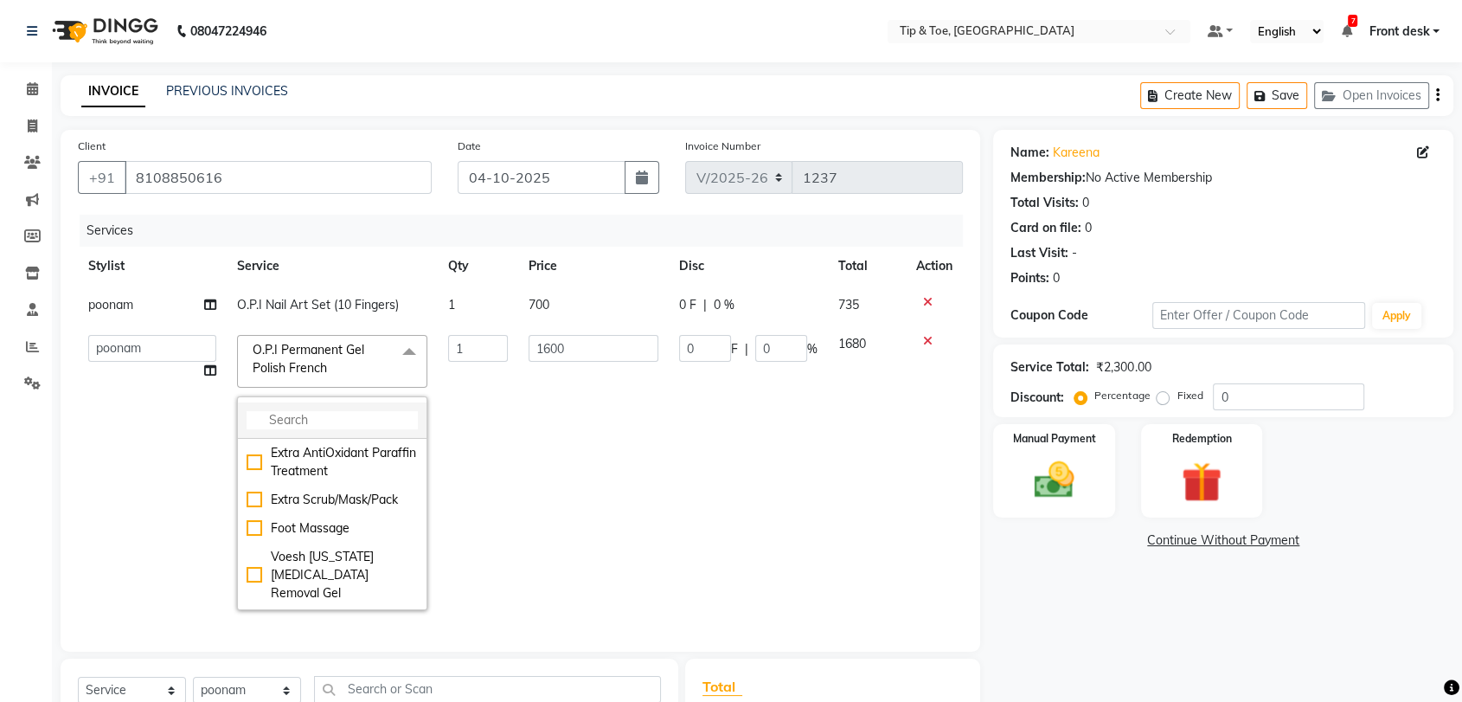
click at [361, 416] on input "multiselect-search" at bounding box center [332, 420] width 171 height 18
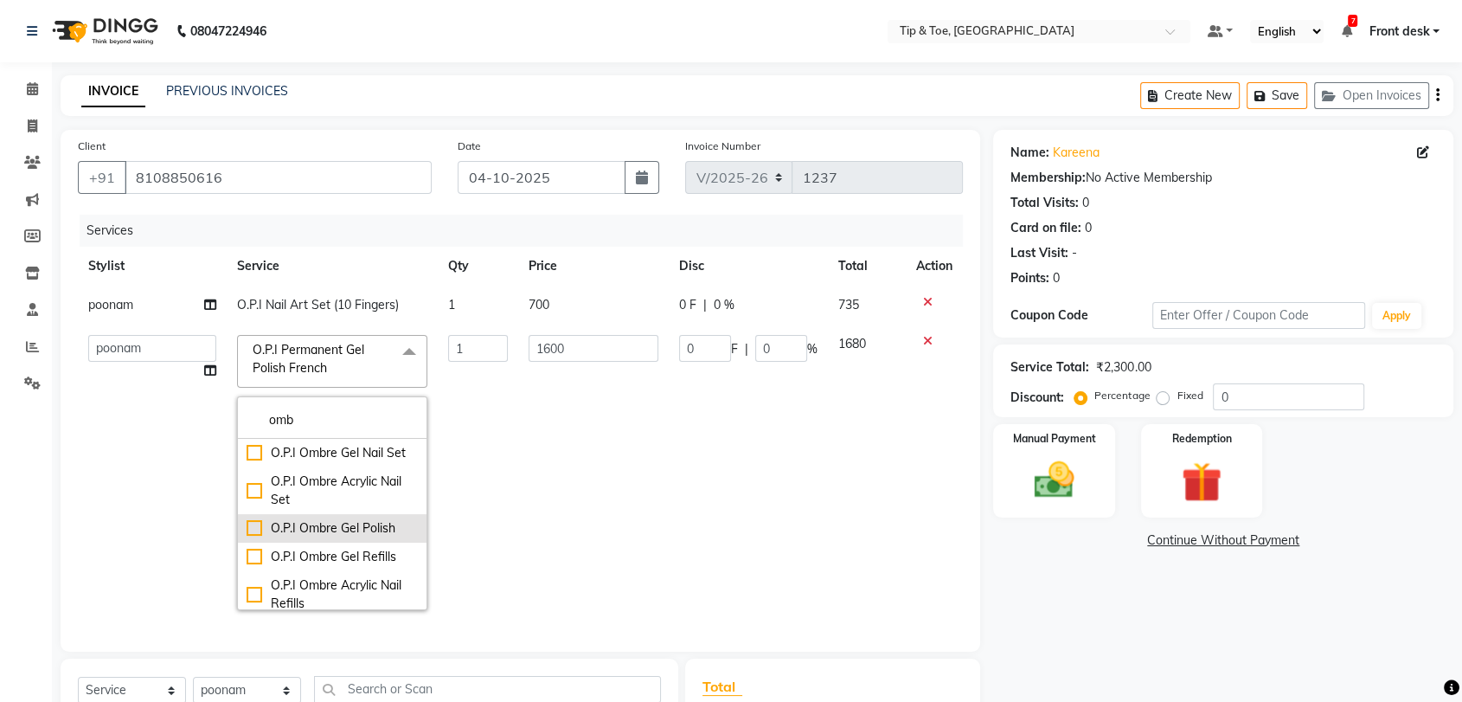
type input "omb"
click at [247, 537] on div "O.P.I Ombre Gel Polish" at bounding box center [332, 528] width 171 height 18
checkbox input "true"
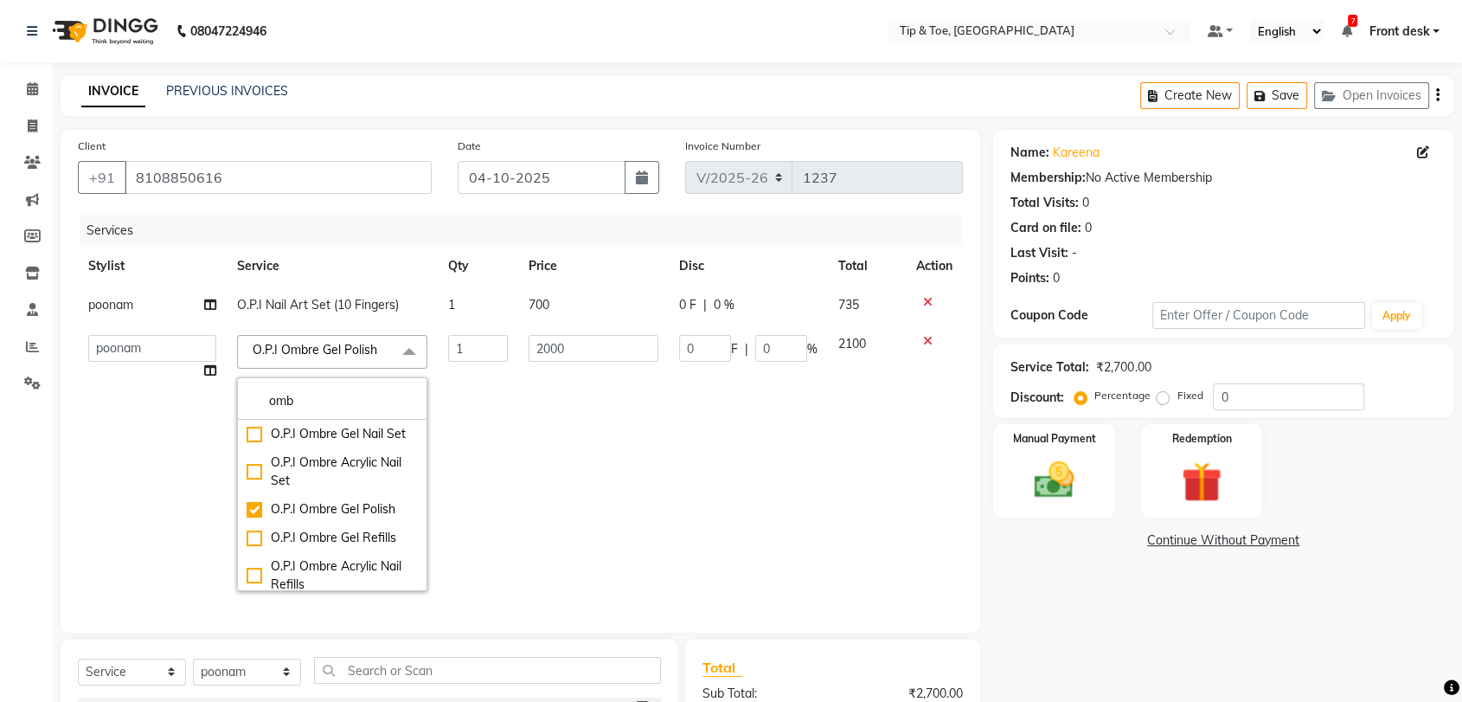
click at [545, 416] on td "2000" at bounding box center [593, 462] width 151 height 277
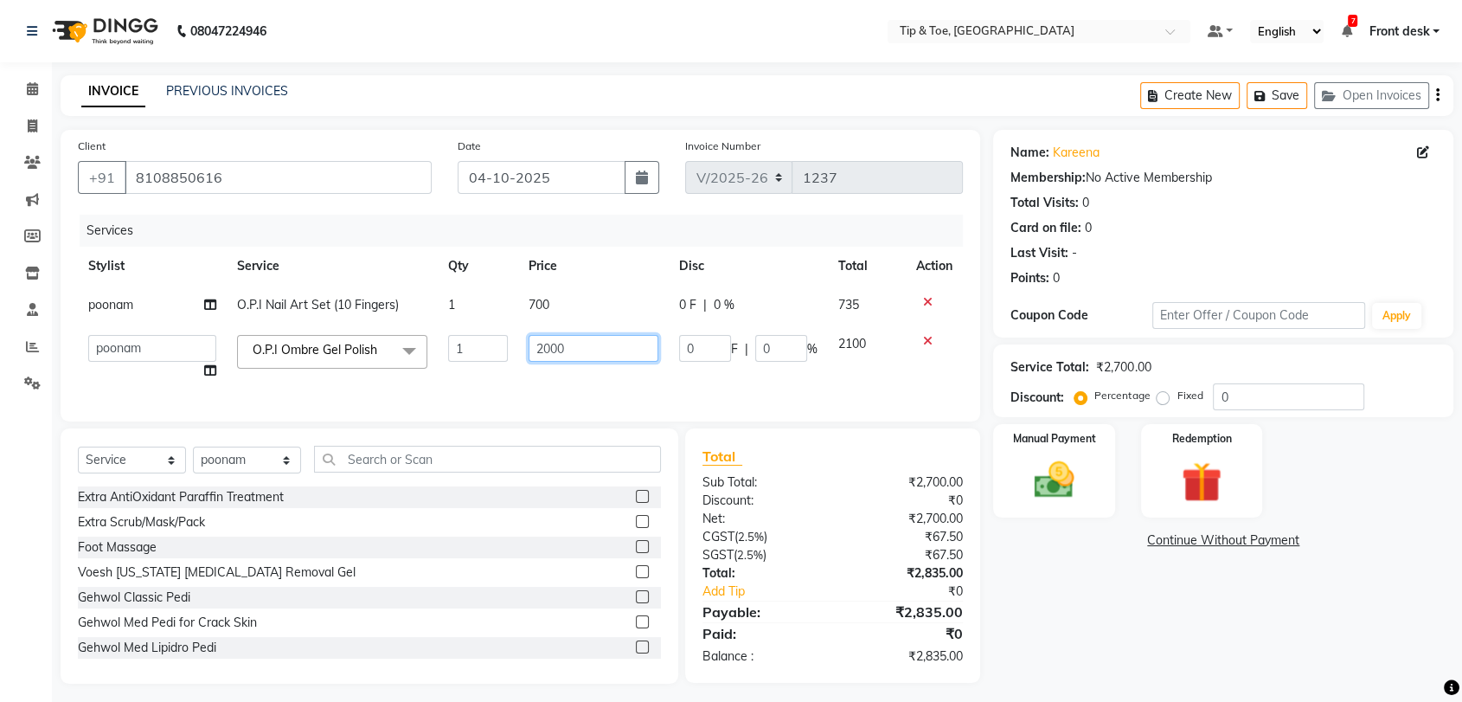
click at [595, 349] on input "2000" at bounding box center [594, 348] width 130 height 27
type input "2"
type input "1000"
click at [562, 303] on td "700" at bounding box center [593, 305] width 151 height 39
select select "93566"
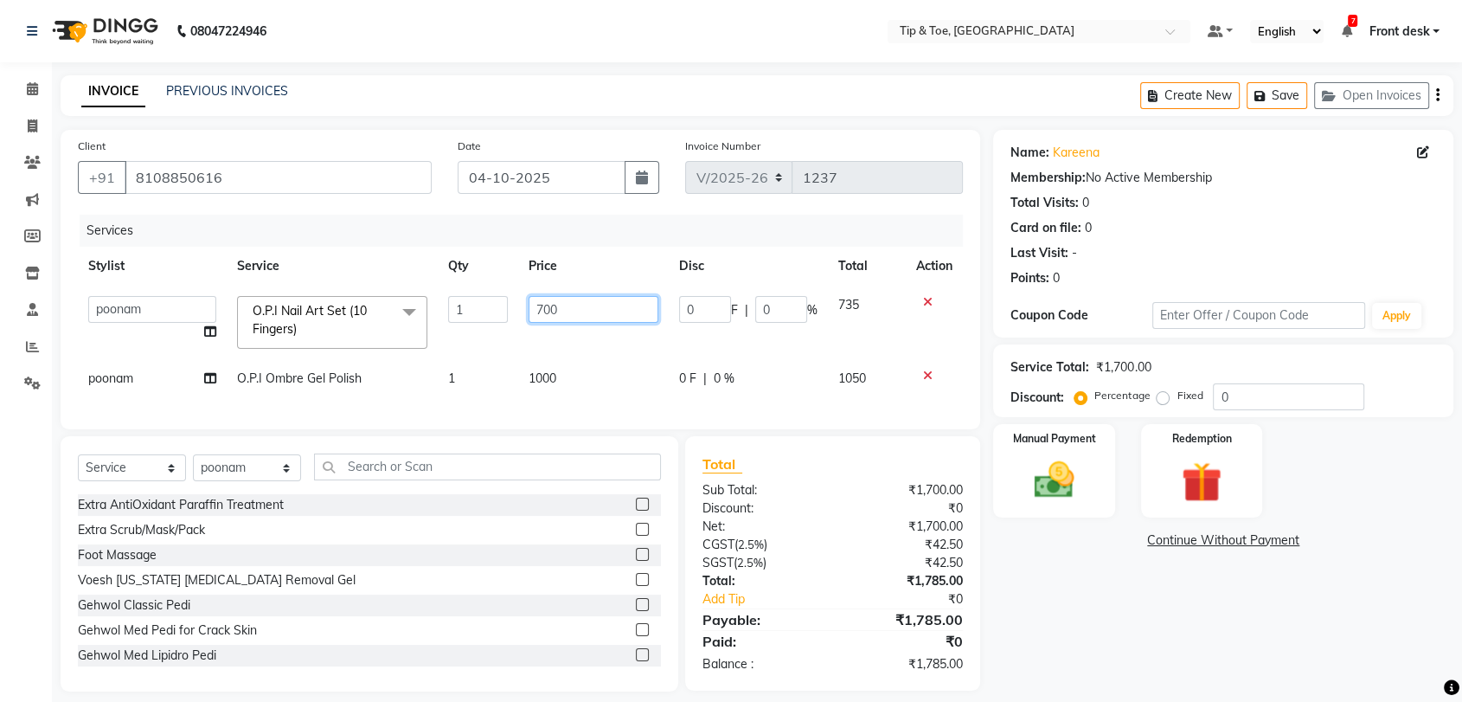
click at [568, 306] on input "700" at bounding box center [594, 309] width 130 height 27
type input "7"
type input "250"
click at [627, 333] on td "250" at bounding box center [593, 323] width 151 height 74
select select "93566"
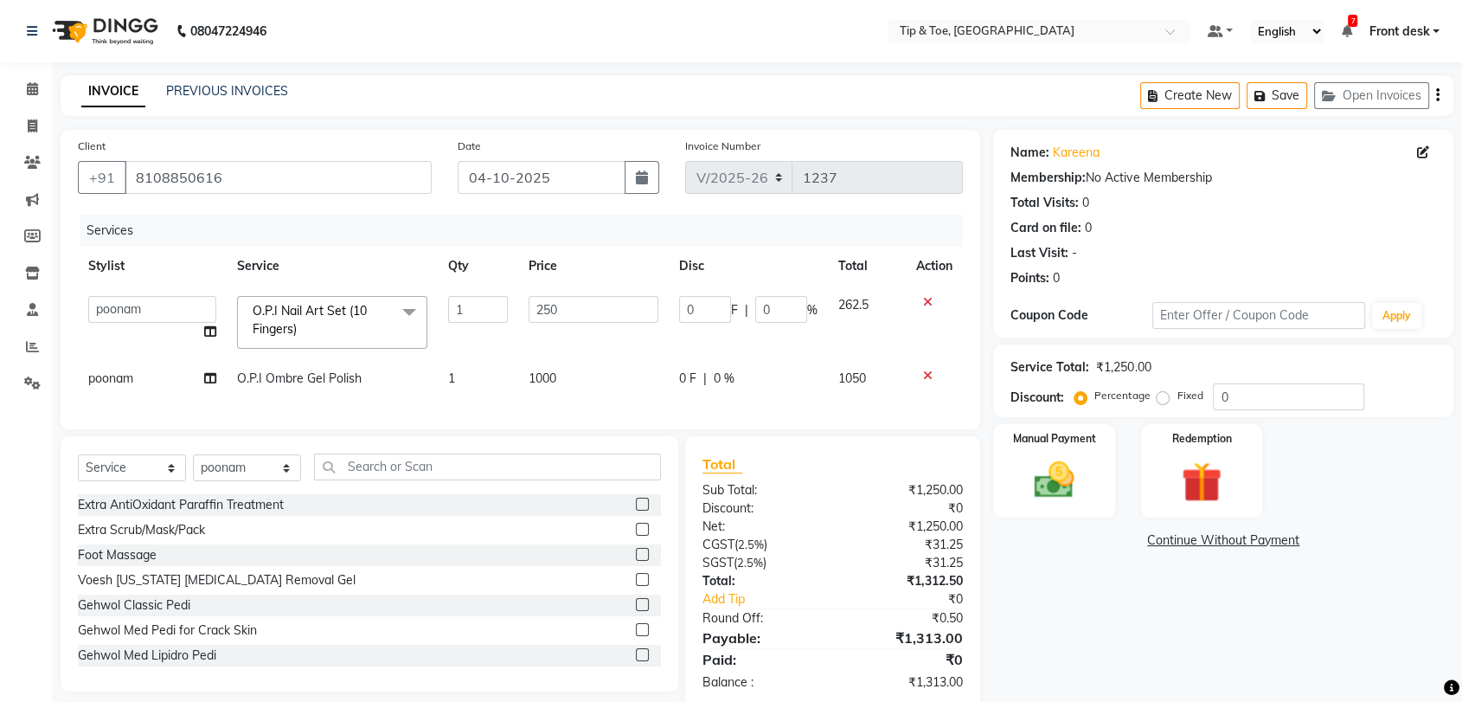
scroll to position [47, 0]
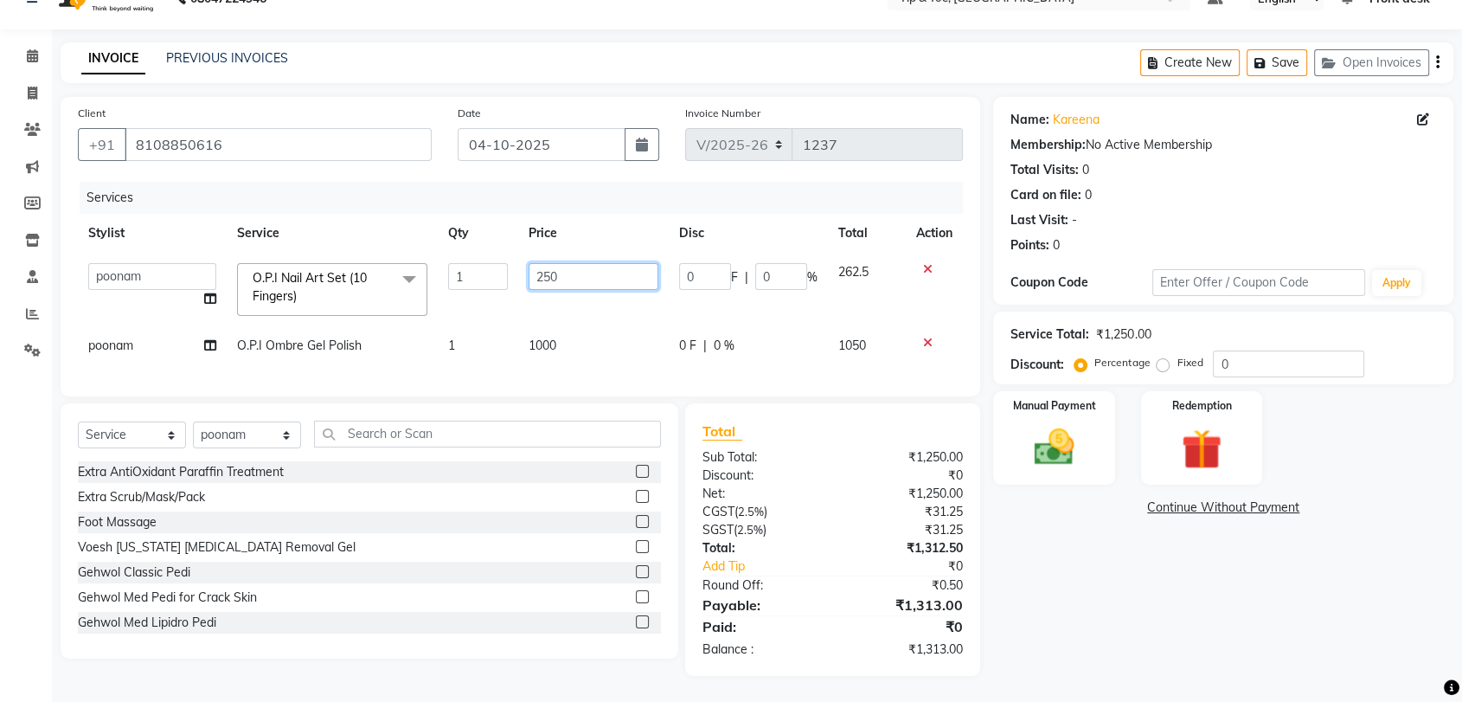
click at [575, 263] on input "250" at bounding box center [594, 276] width 130 height 27
type input "2"
type input "350"
click at [637, 305] on tbody "Altamash Chonya Front desk Ibrahim Ibrahim Keshin Madhura Madhura poonam Regan …" at bounding box center [520, 309] width 885 height 112
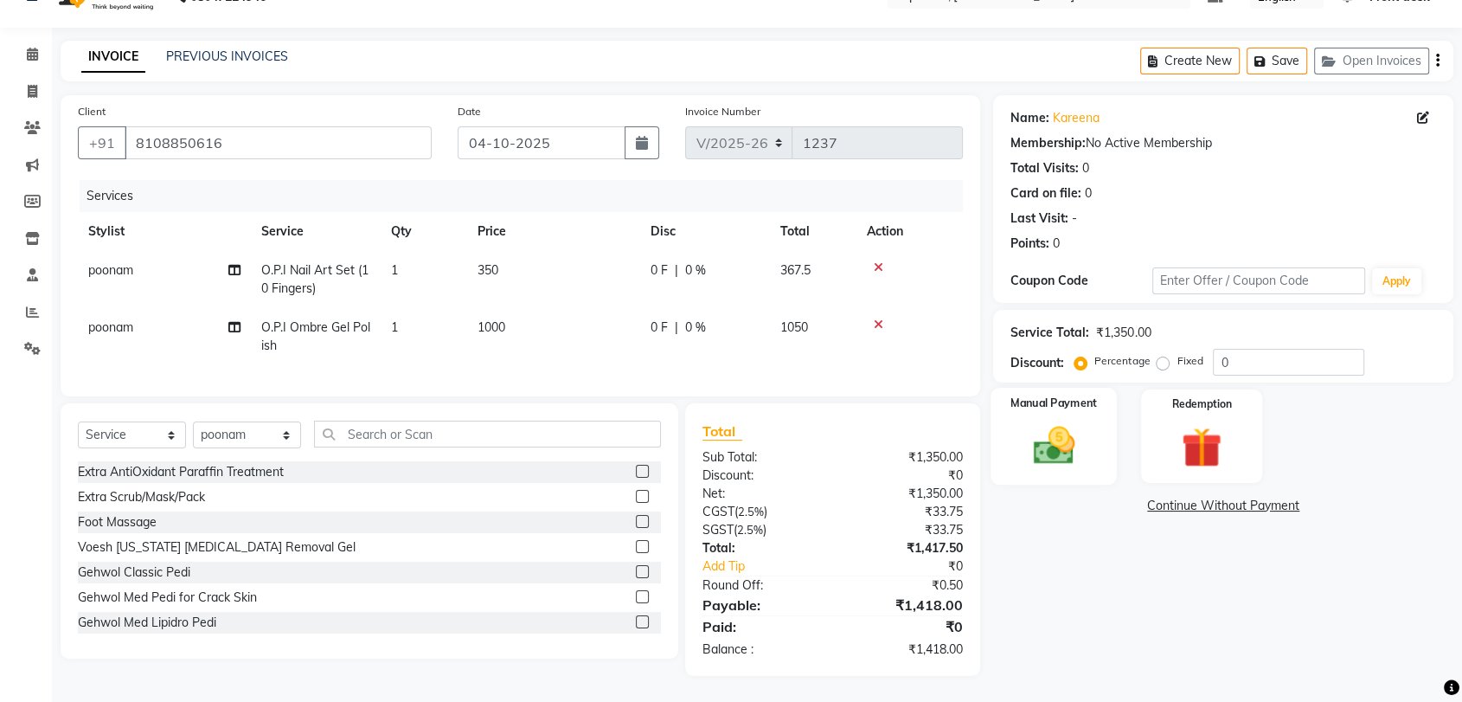
click at [1044, 444] on img at bounding box center [1053, 445] width 67 height 48
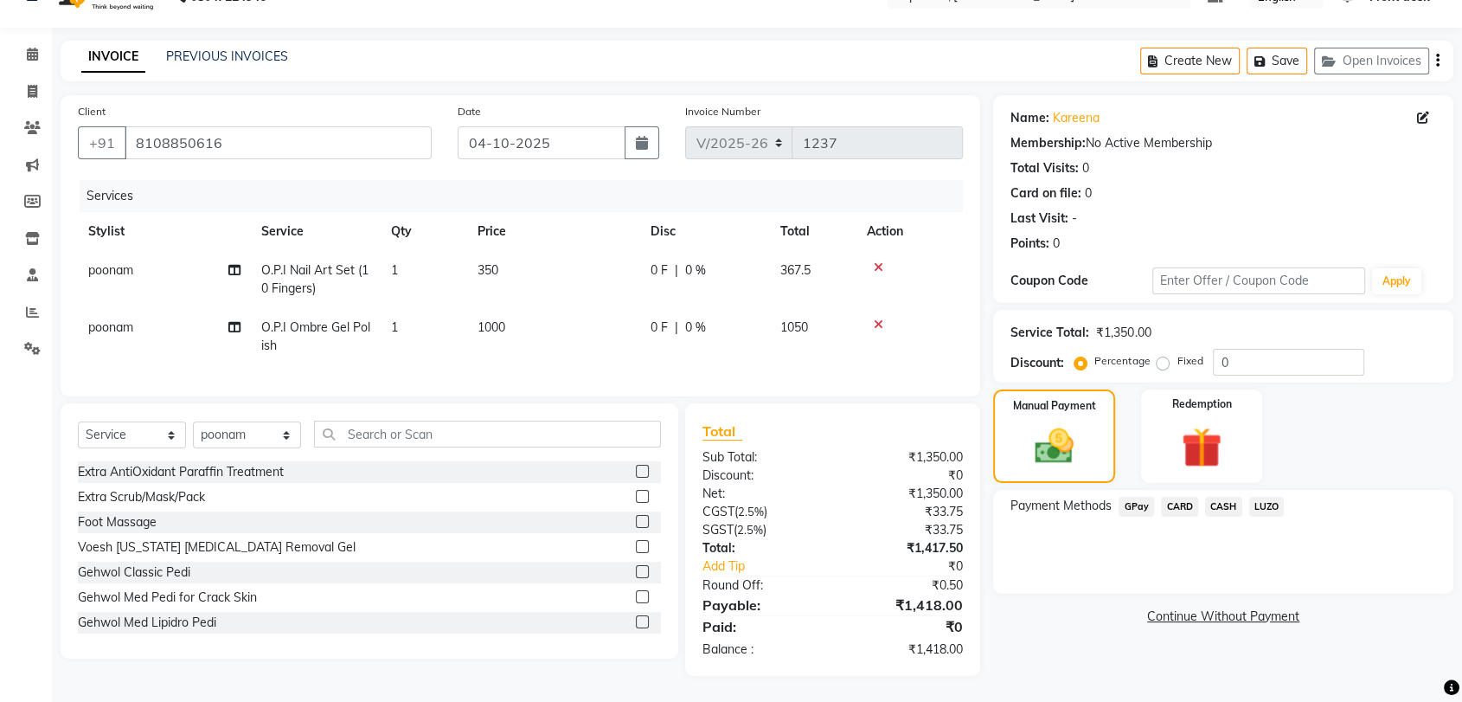
click at [1131, 497] on span "GPay" at bounding box center [1136, 507] width 35 height 20
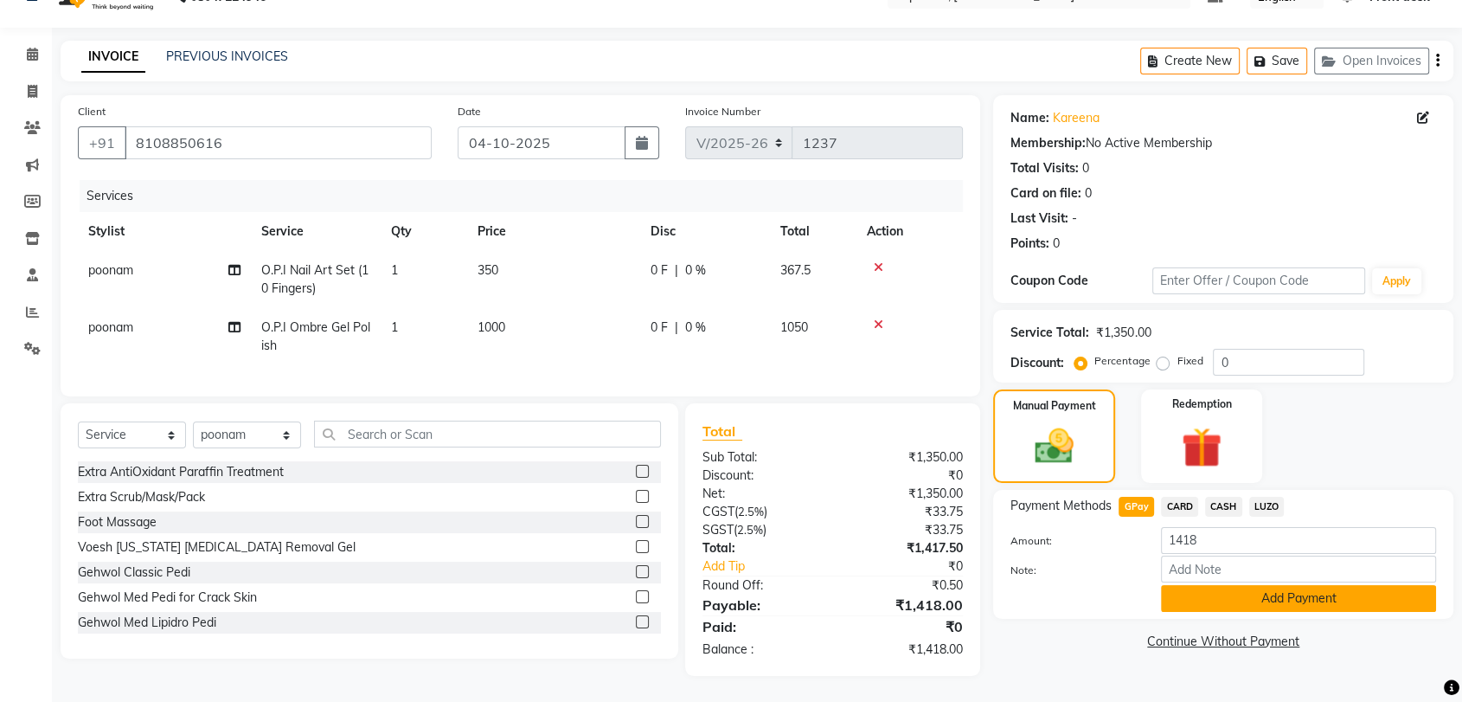
click at [1308, 585] on button "Add Payment" at bounding box center [1298, 598] width 275 height 27
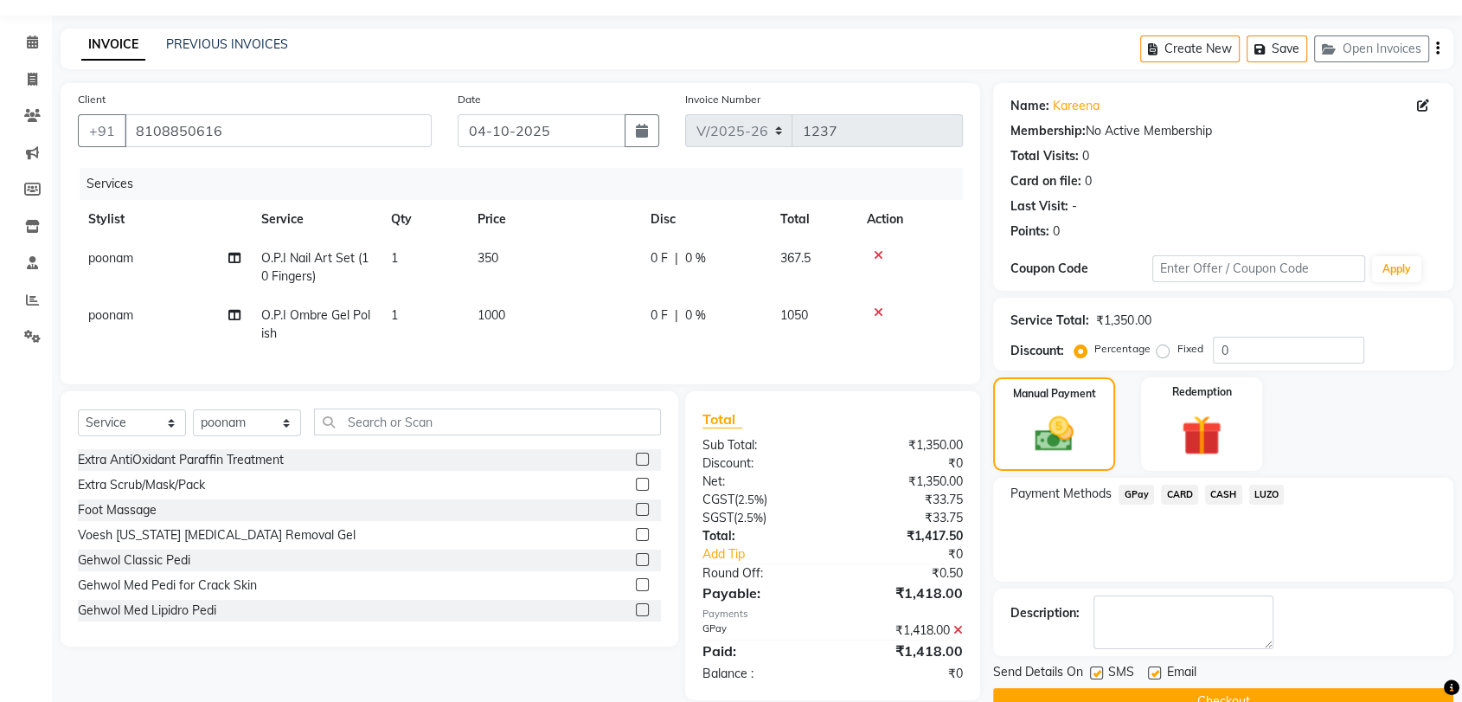
scroll to position [85, 0]
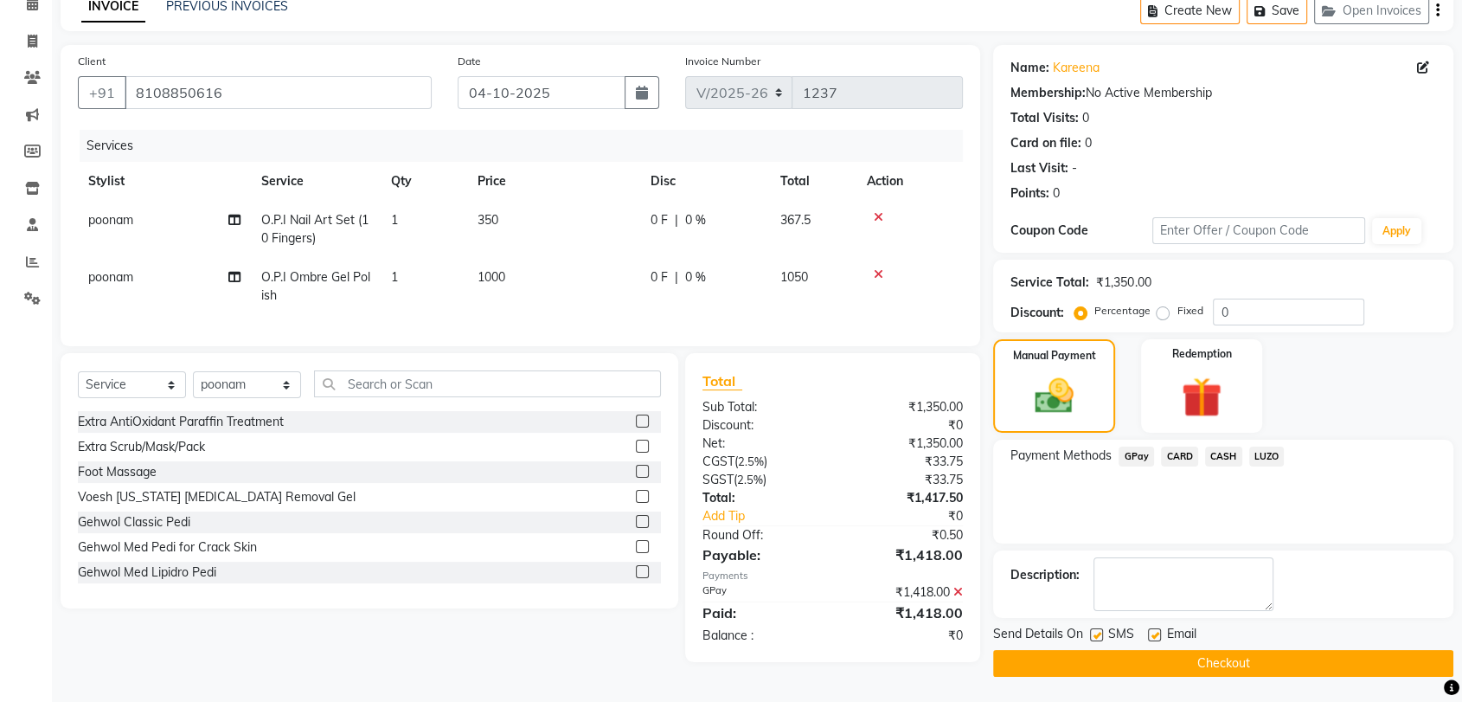
click at [1096, 636] on label at bounding box center [1096, 634] width 13 height 13
click at [1096, 636] on input "checkbox" at bounding box center [1095, 635] width 11 height 11
checkbox input "false"
click at [1154, 635] on label at bounding box center [1154, 634] width 13 height 13
click at [1154, 635] on input "checkbox" at bounding box center [1153, 635] width 11 height 11
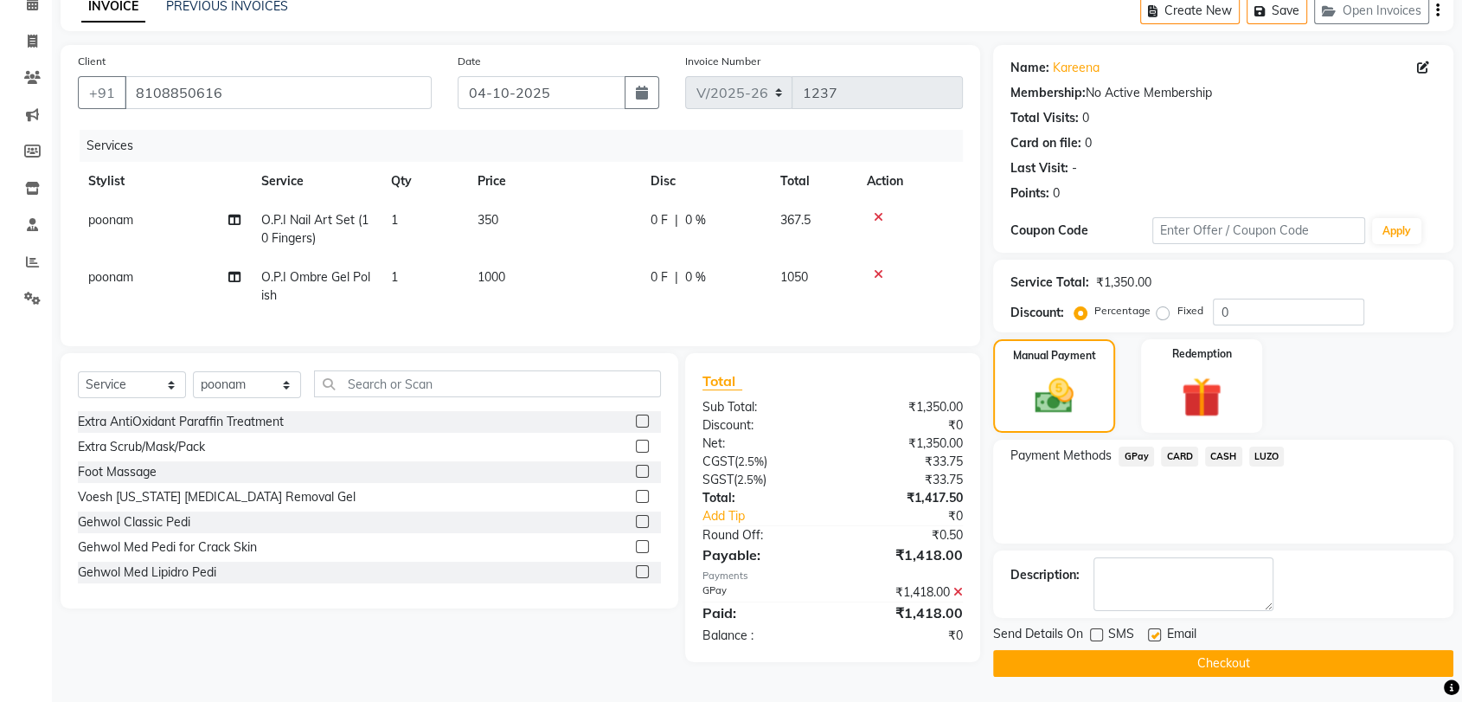
checkbox input "false"
click at [1243, 661] on button "Checkout" at bounding box center [1223, 663] width 460 height 27
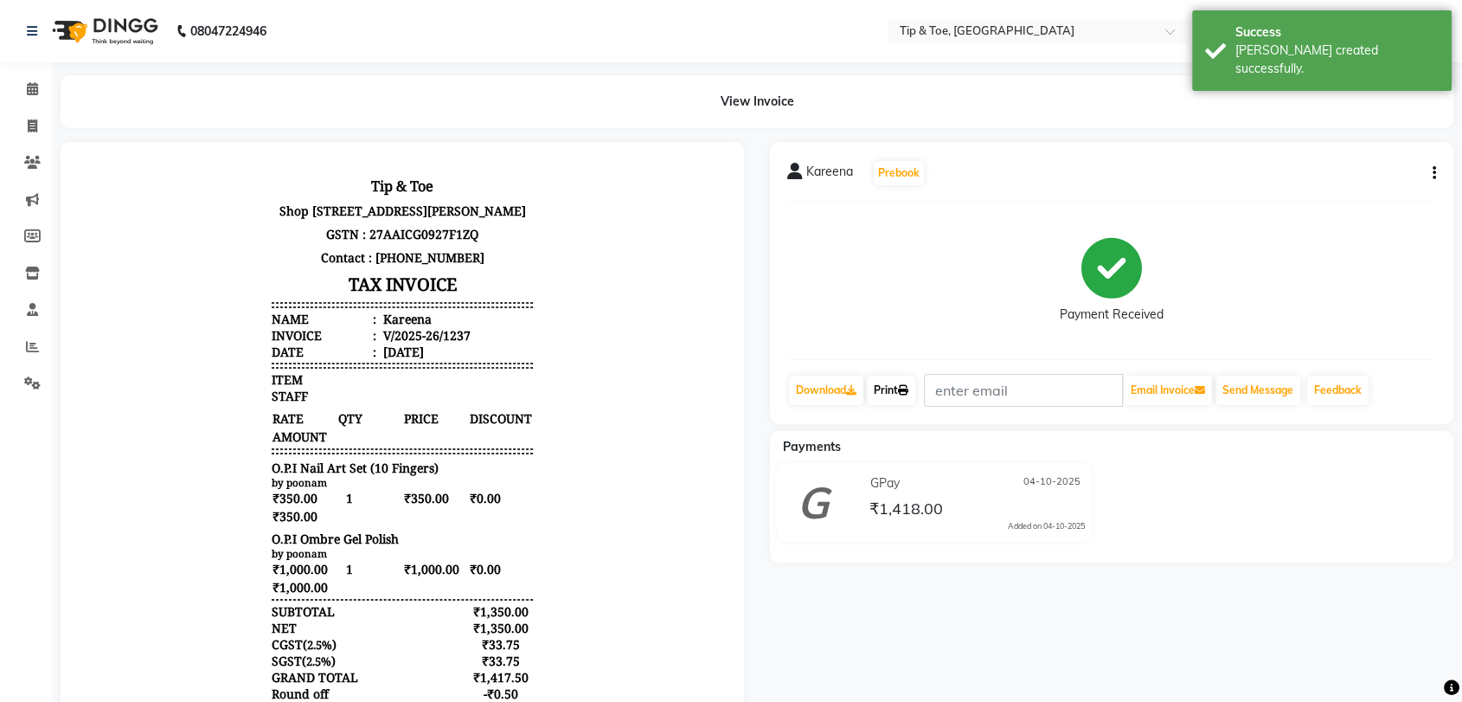
click at [899, 392] on link "Print" at bounding box center [891, 390] width 48 height 29
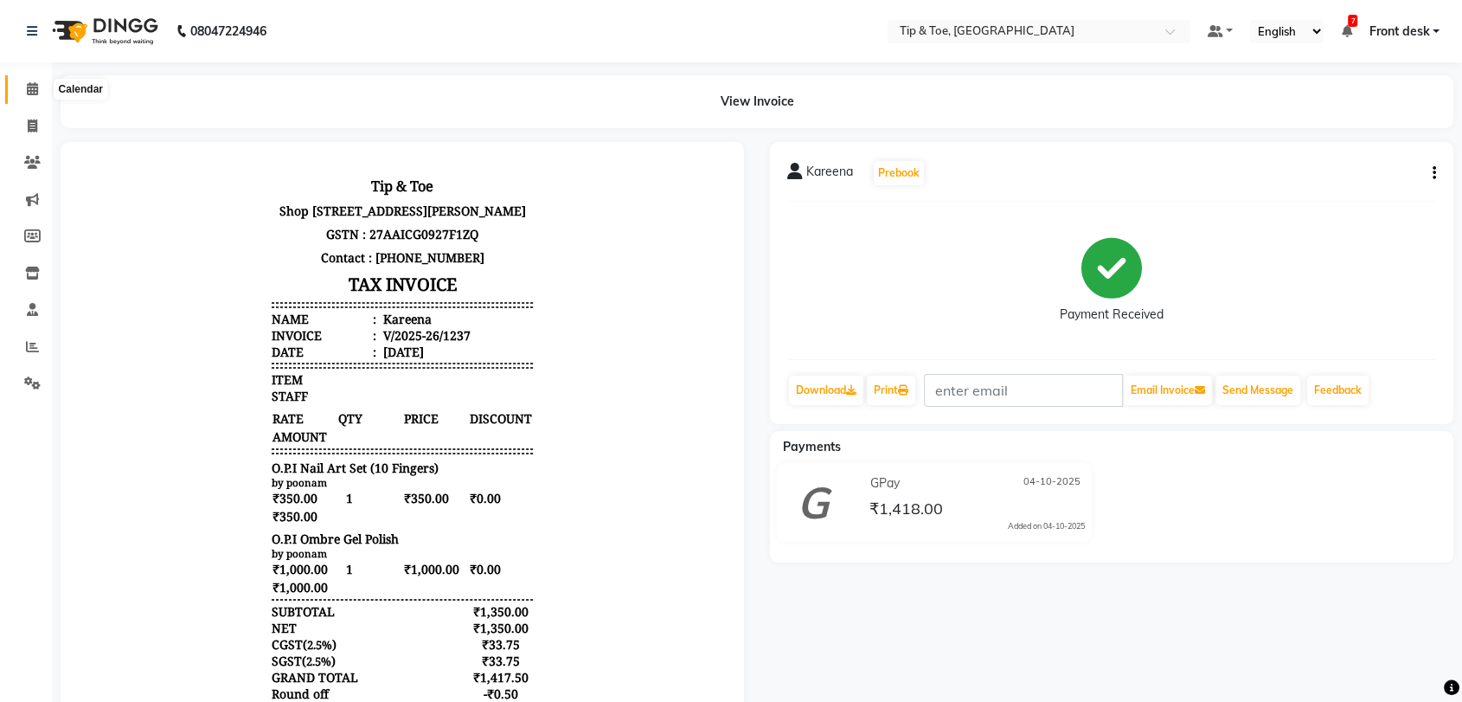
click at [30, 87] on icon at bounding box center [32, 88] width 11 height 13
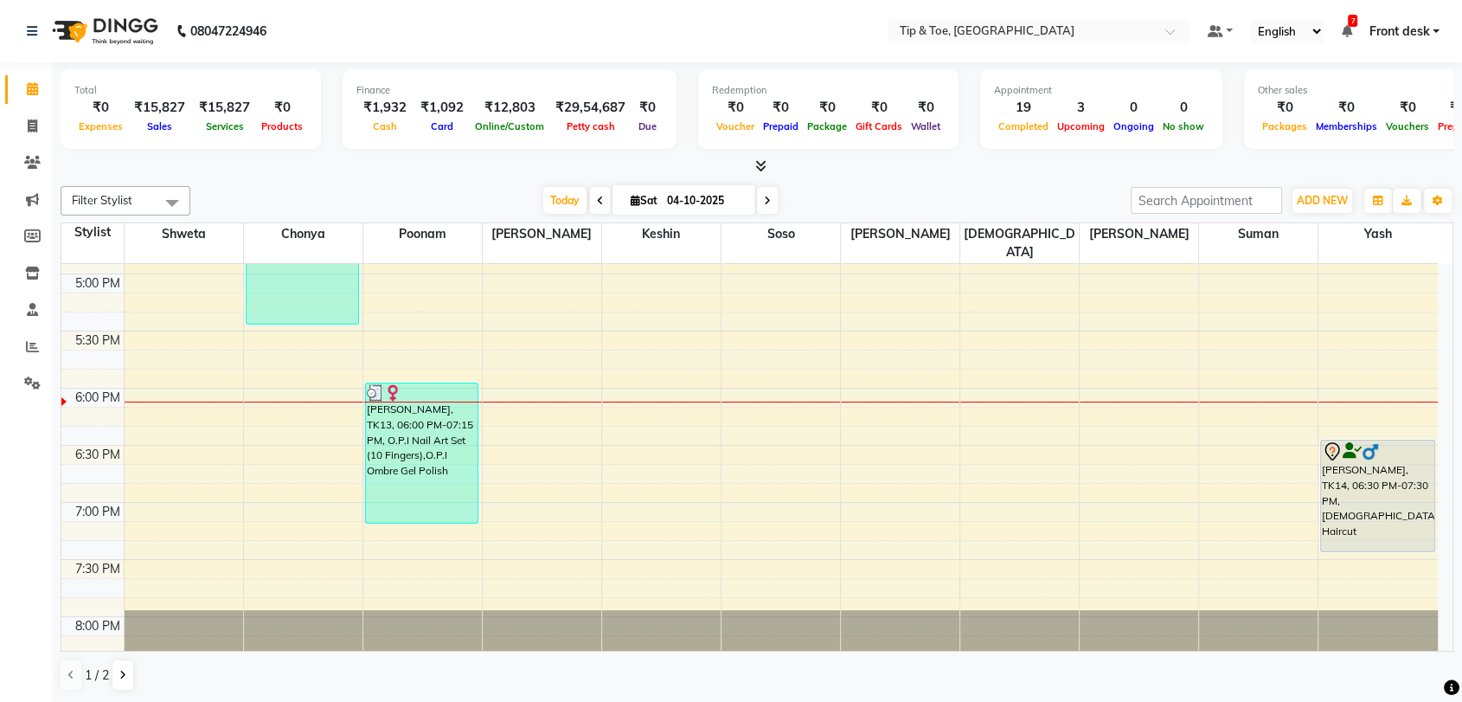
scroll to position [974, 0]
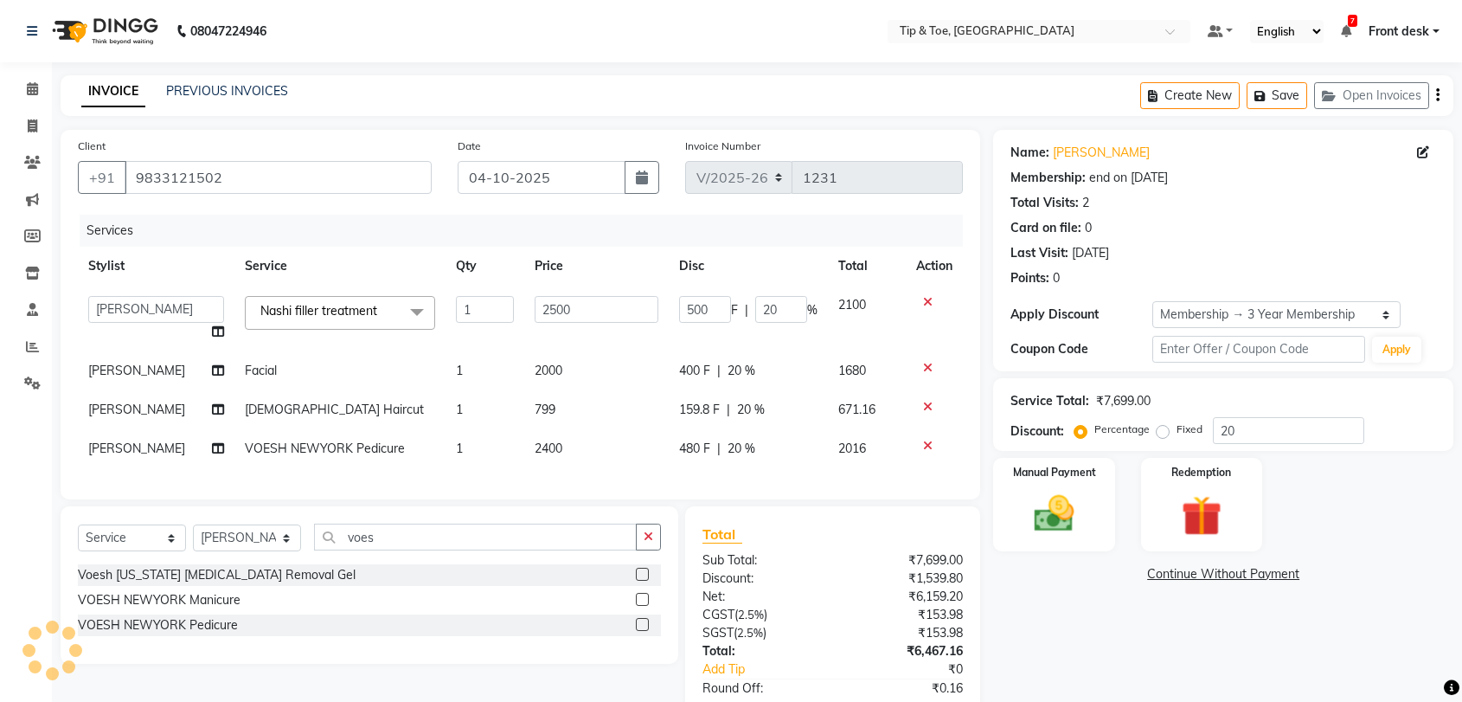
select select "5942"
select select "89543"
select select "service"
select select "83790"
select select "1: Object"
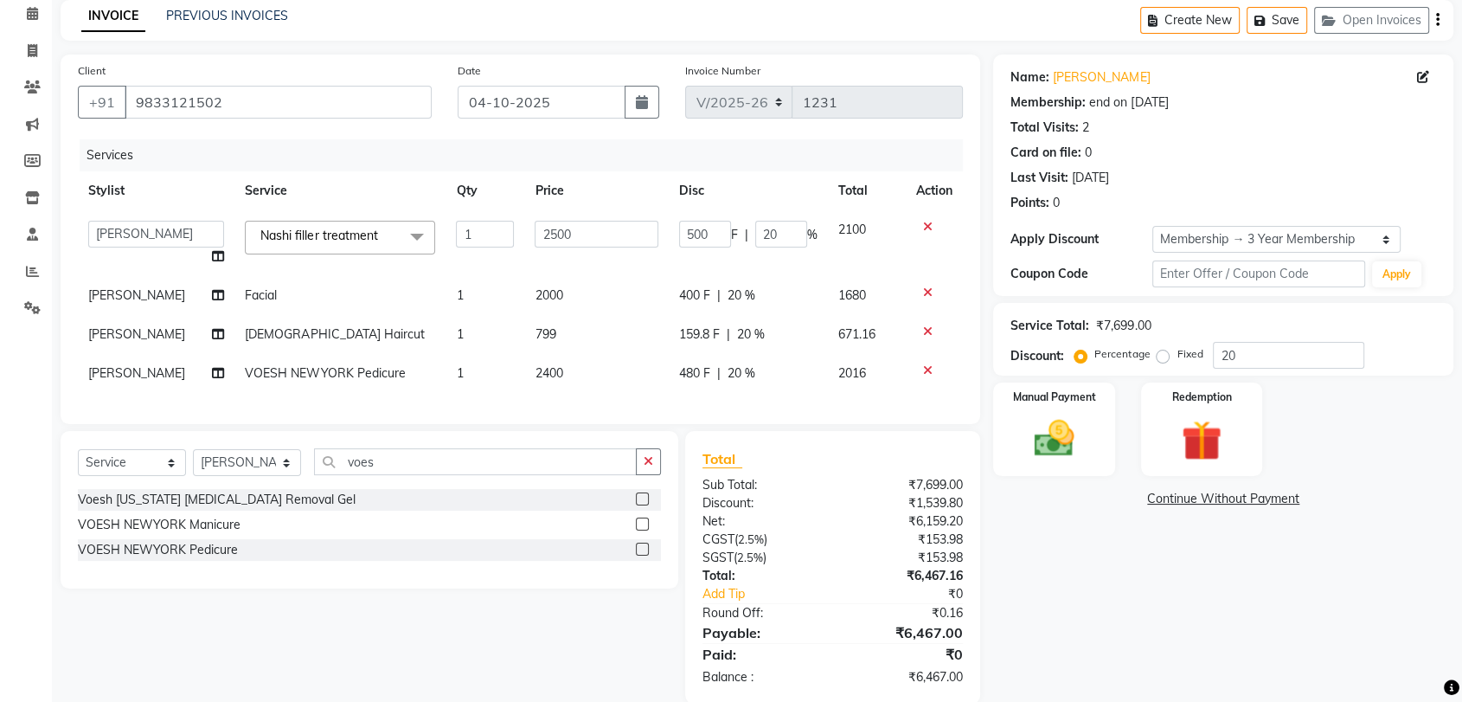
scroll to position [96, 0]
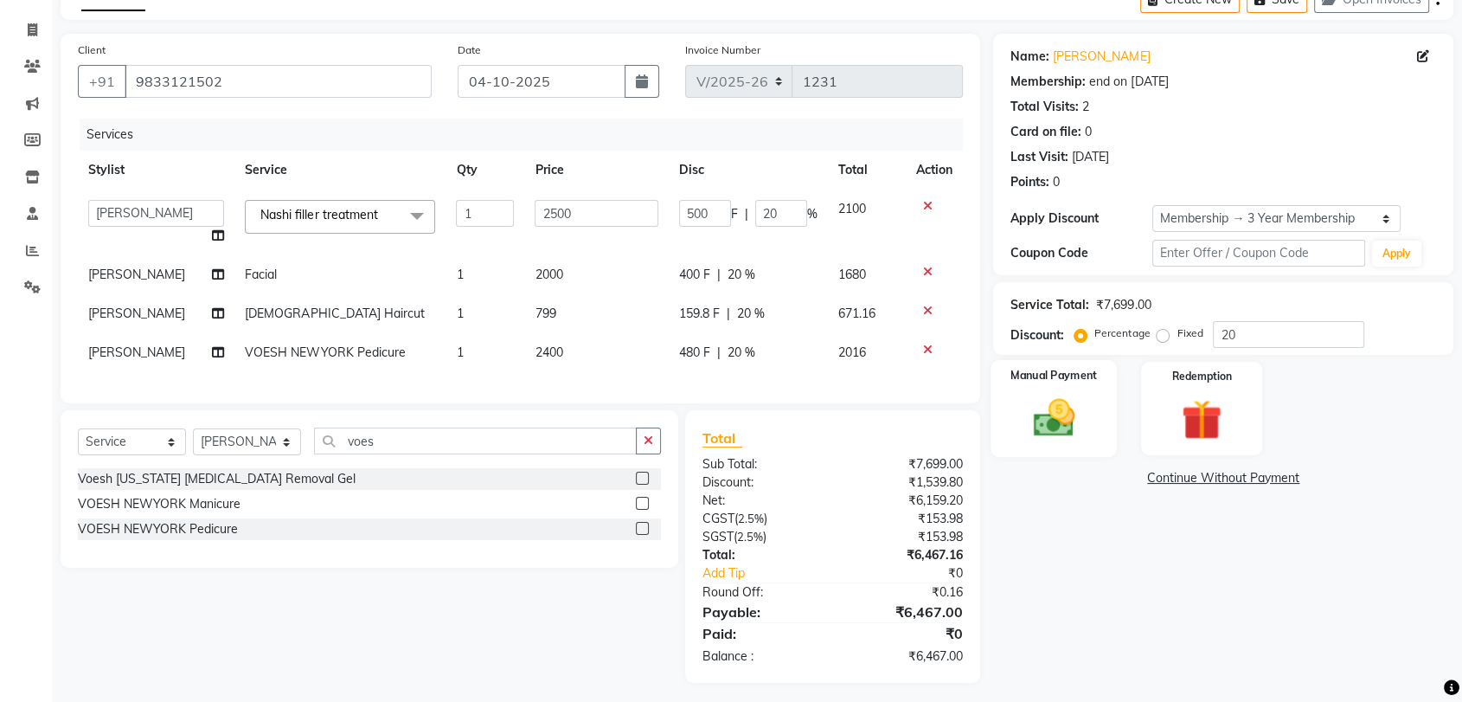
click at [1050, 431] on img at bounding box center [1053, 418] width 67 height 48
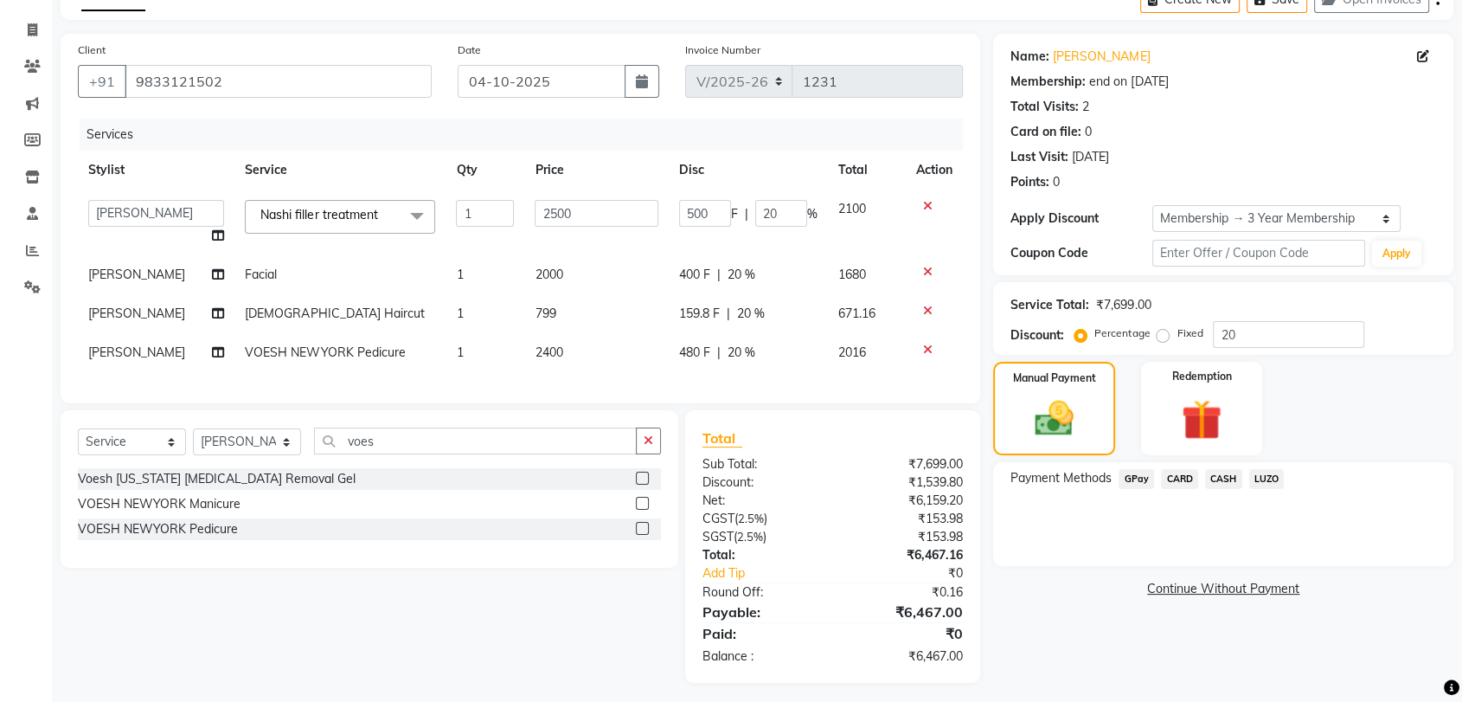
scroll to position [118, 0]
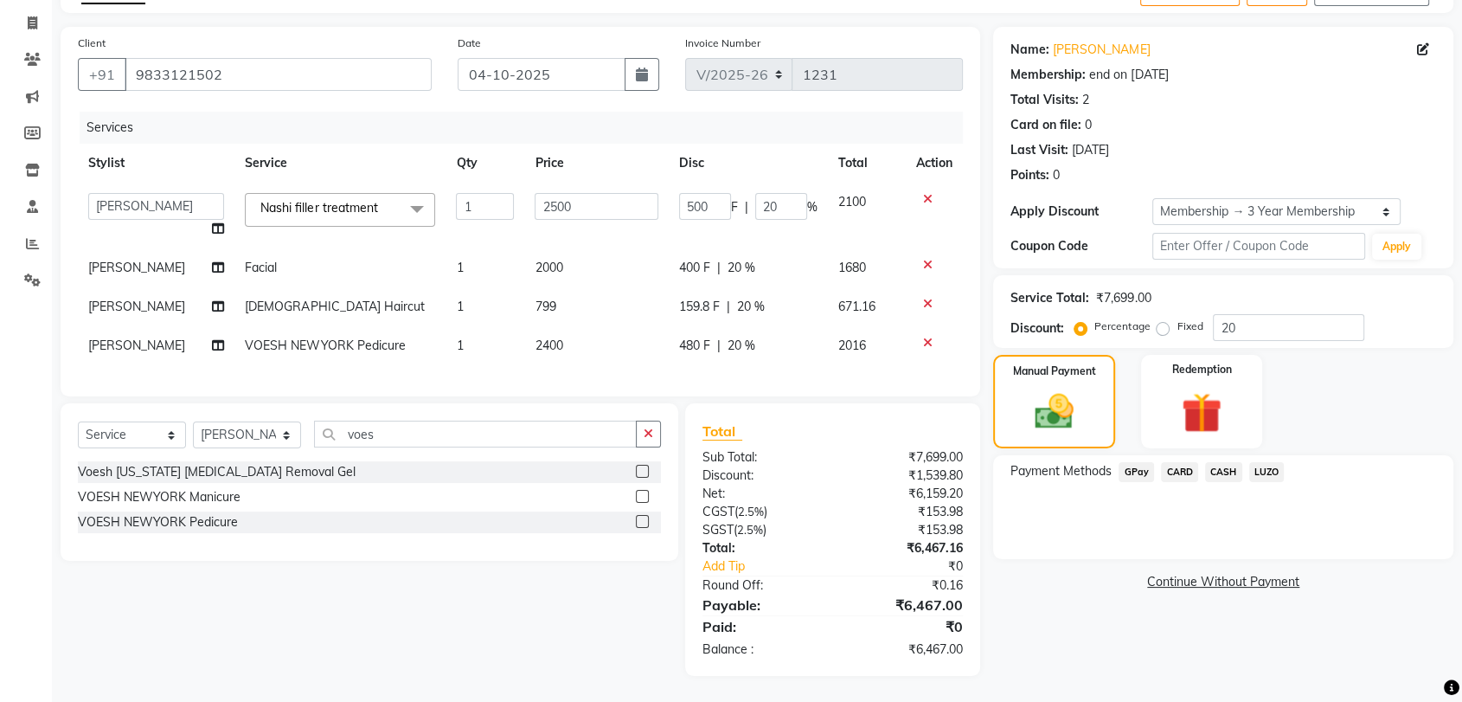
click at [742, 337] on span "20 %" at bounding box center [742, 346] width 28 height 18
select select "83790"
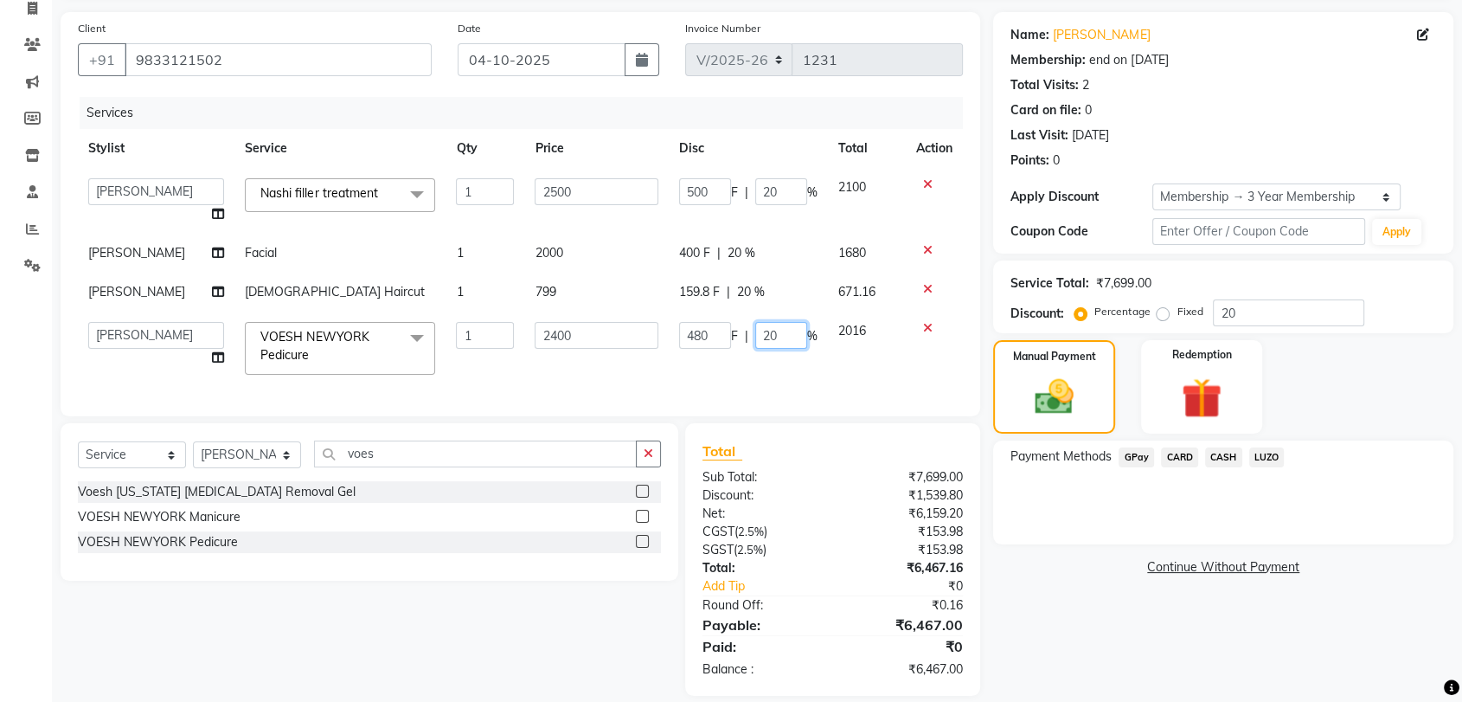
click at [788, 334] on input "20" at bounding box center [781, 335] width 52 height 27
type input "2"
type input "30"
click at [874, 341] on td "2016" at bounding box center [867, 348] width 78 height 74
select select "83790"
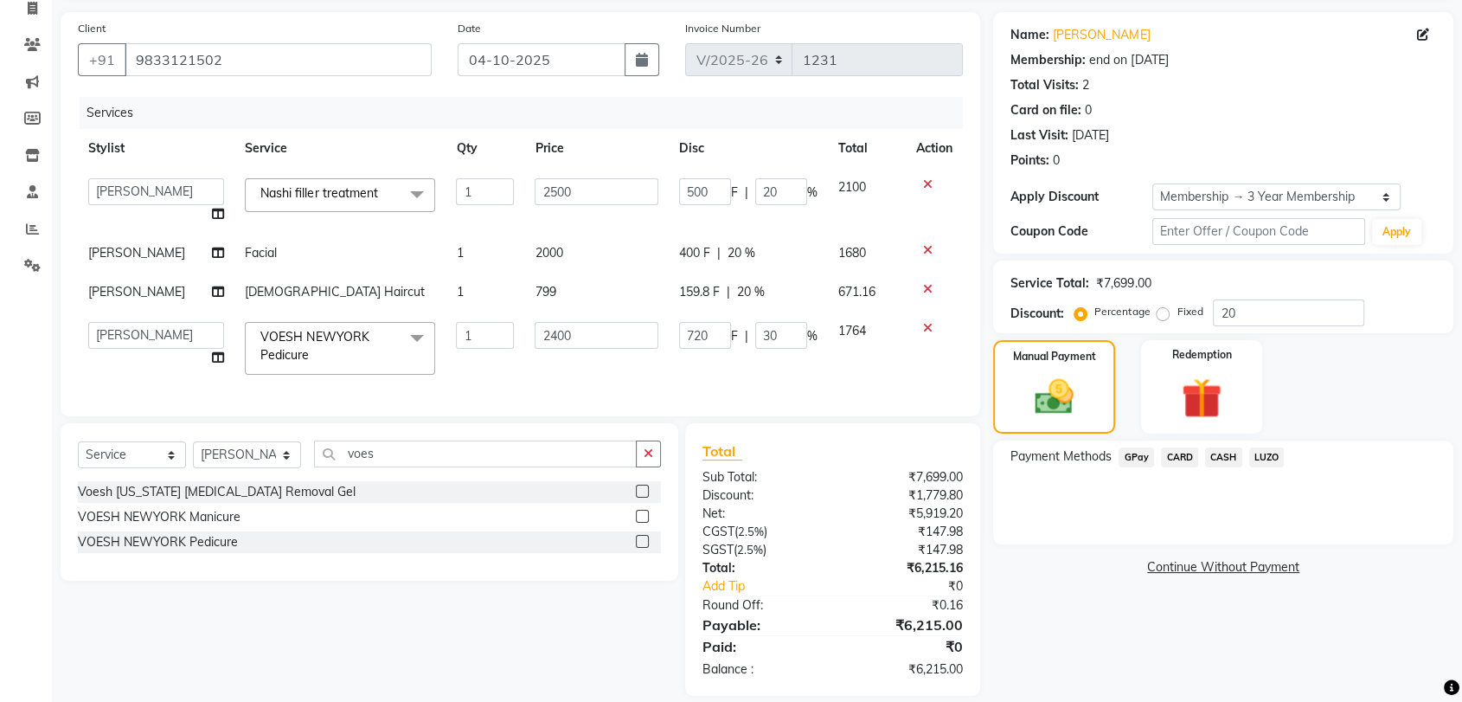
scroll to position [151, 0]
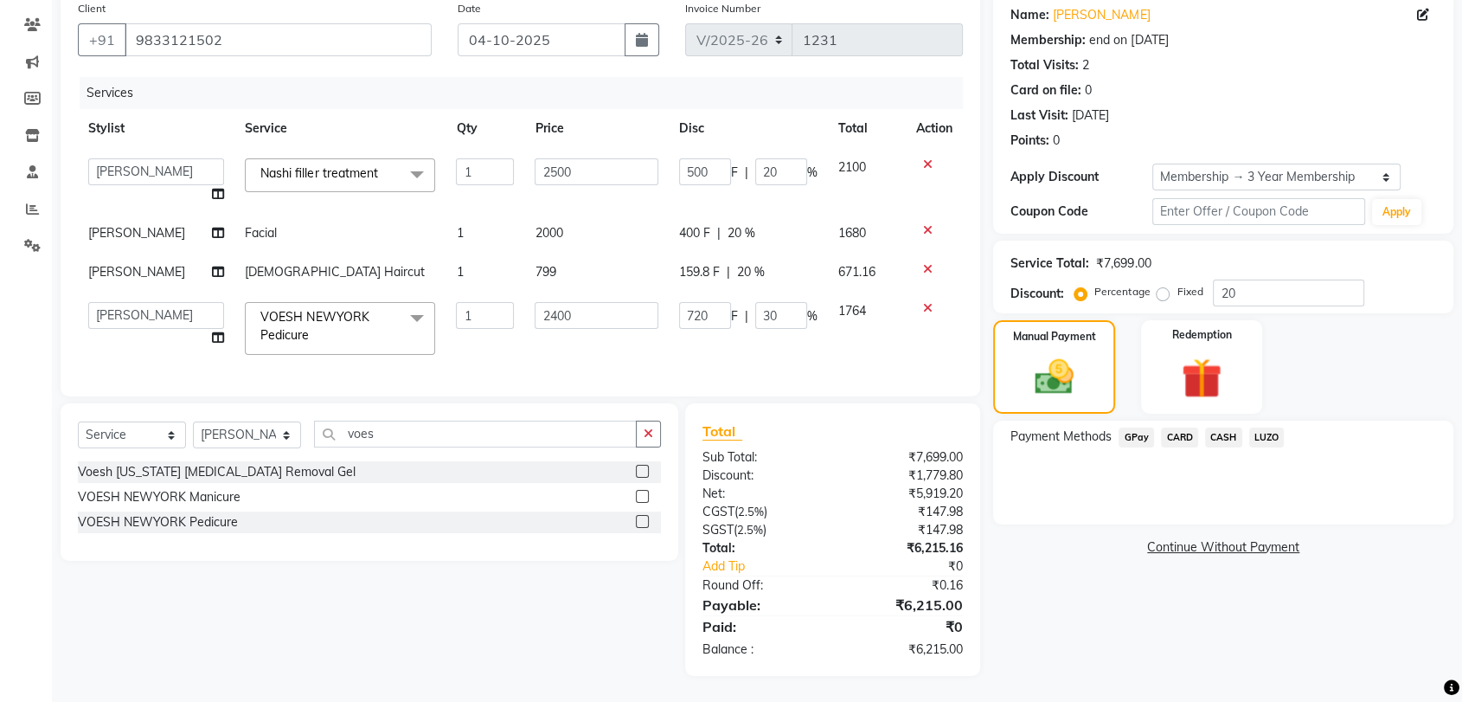
click at [1184, 427] on span "CARD" at bounding box center [1179, 437] width 37 height 20
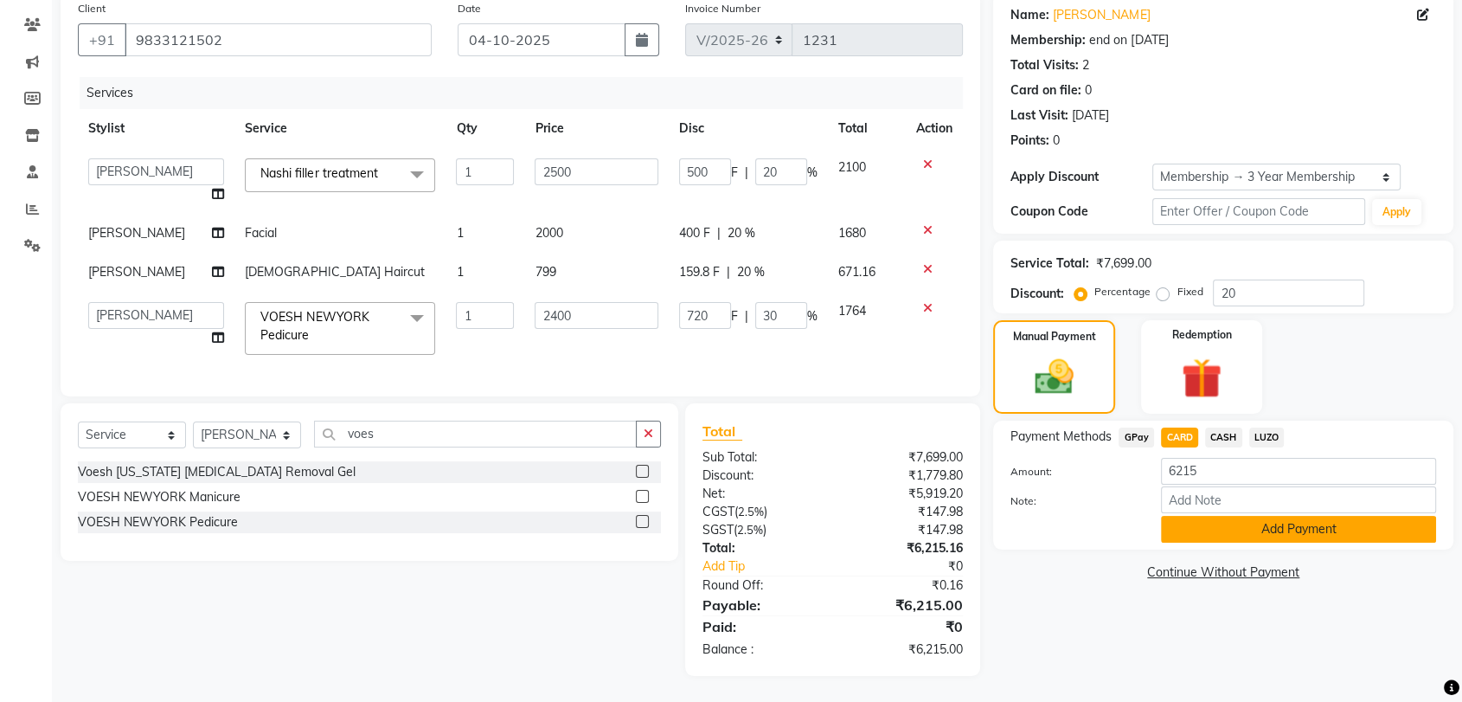
click at [1296, 516] on button "Add Payment" at bounding box center [1298, 529] width 275 height 27
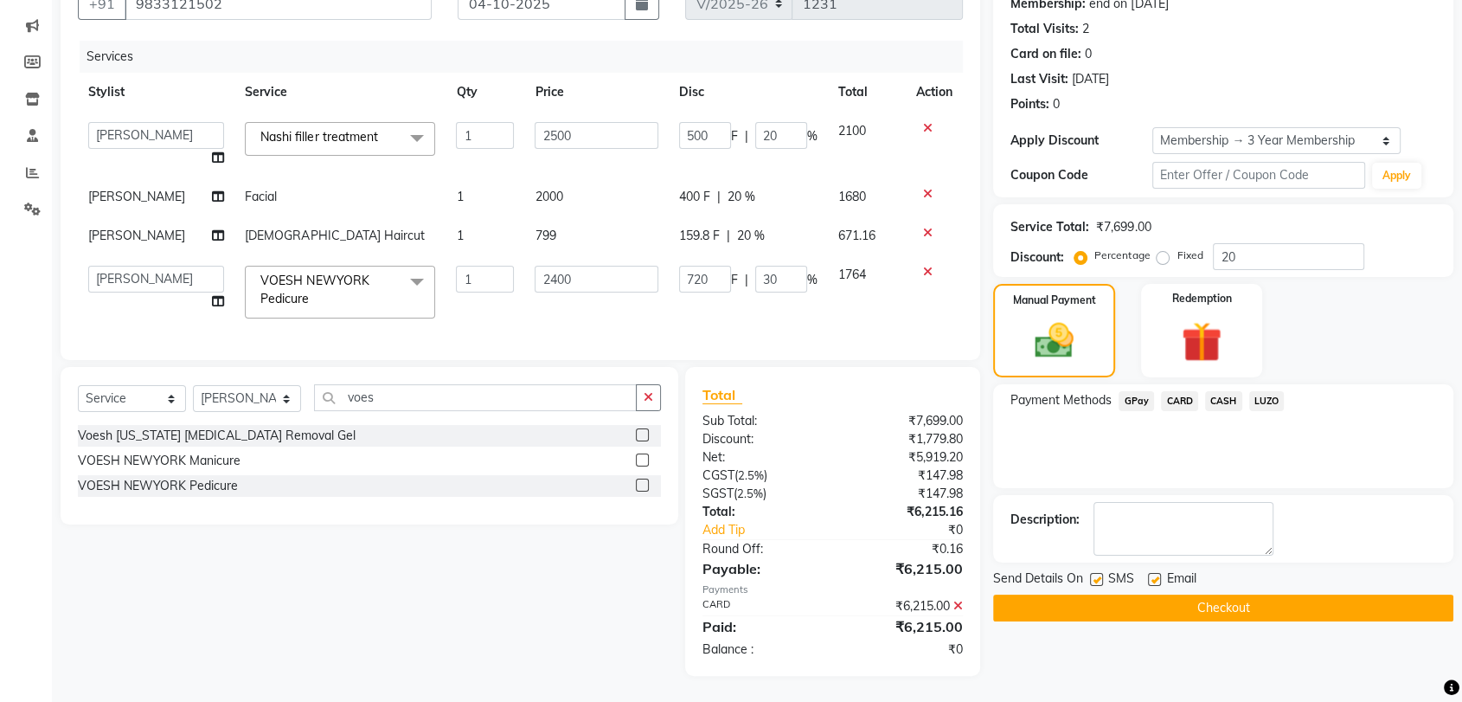
scroll to position [187, 0]
click at [1246, 594] on button "Checkout" at bounding box center [1223, 607] width 460 height 27
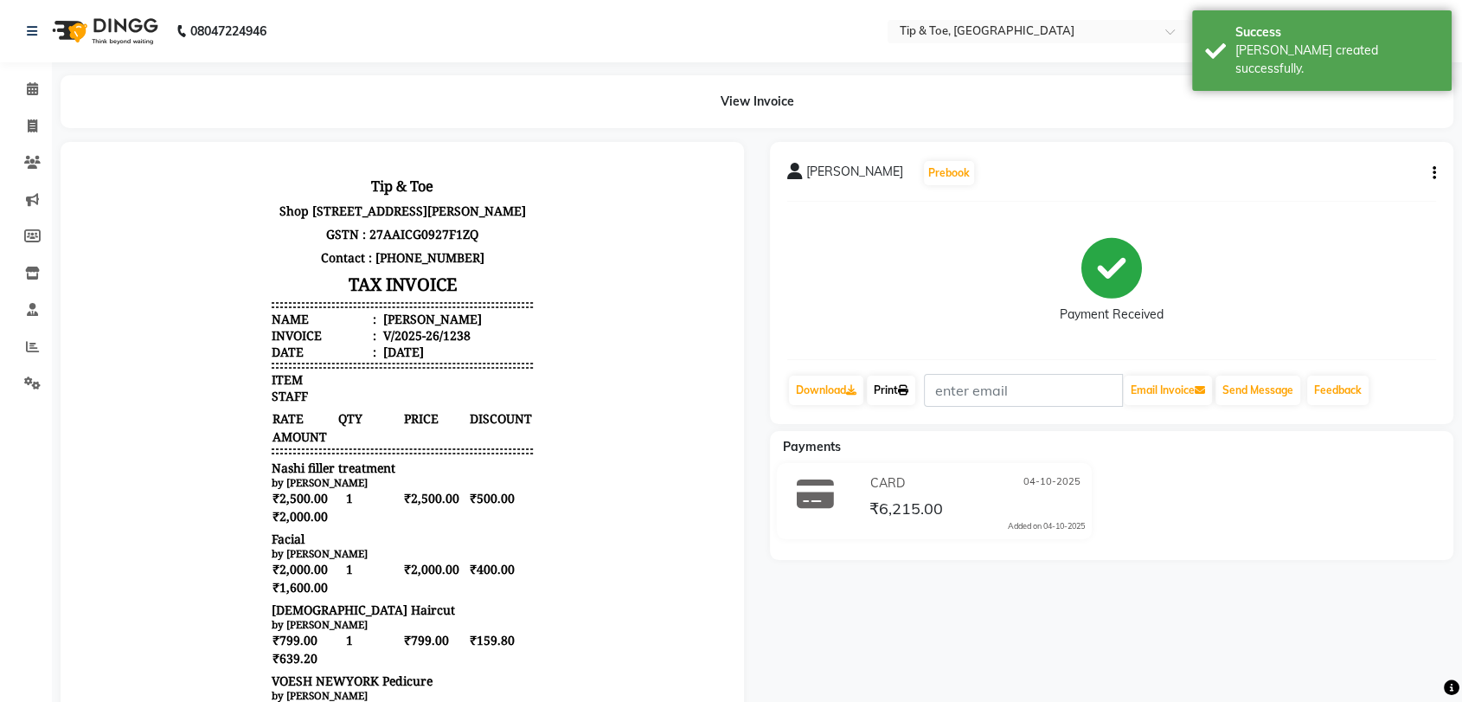
click at [895, 389] on link "Print" at bounding box center [891, 390] width 48 height 29
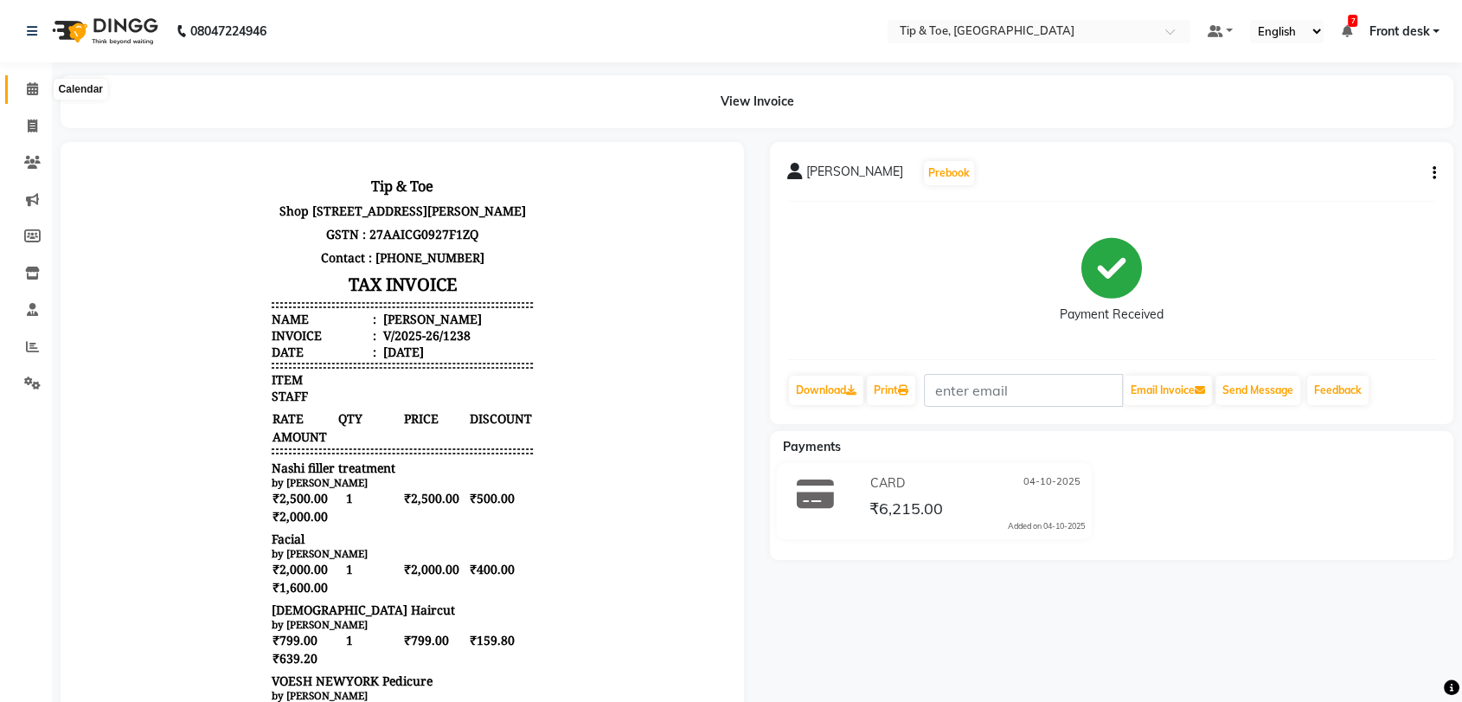
click at [32, 90] on icon at bounding box center [32, 88] width 11 height 13
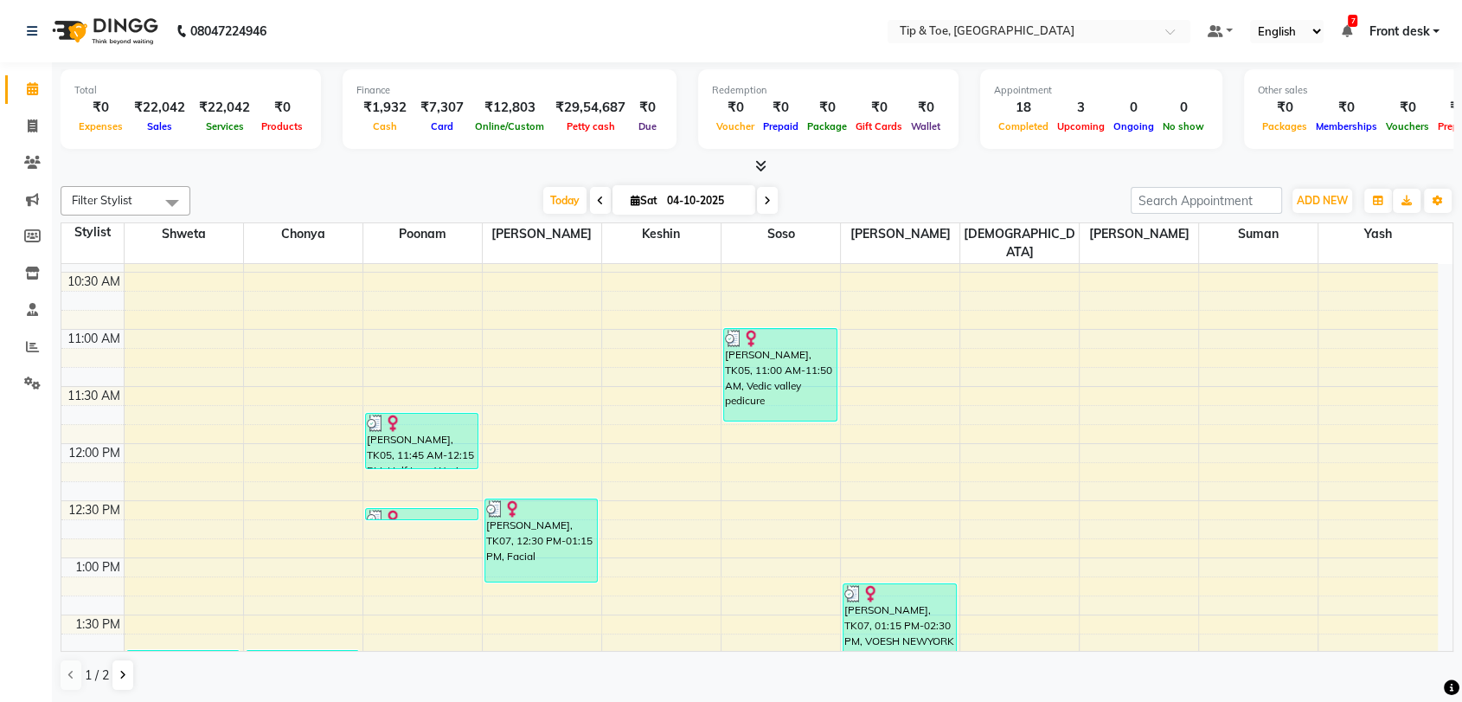
scroll to position [768, 0]
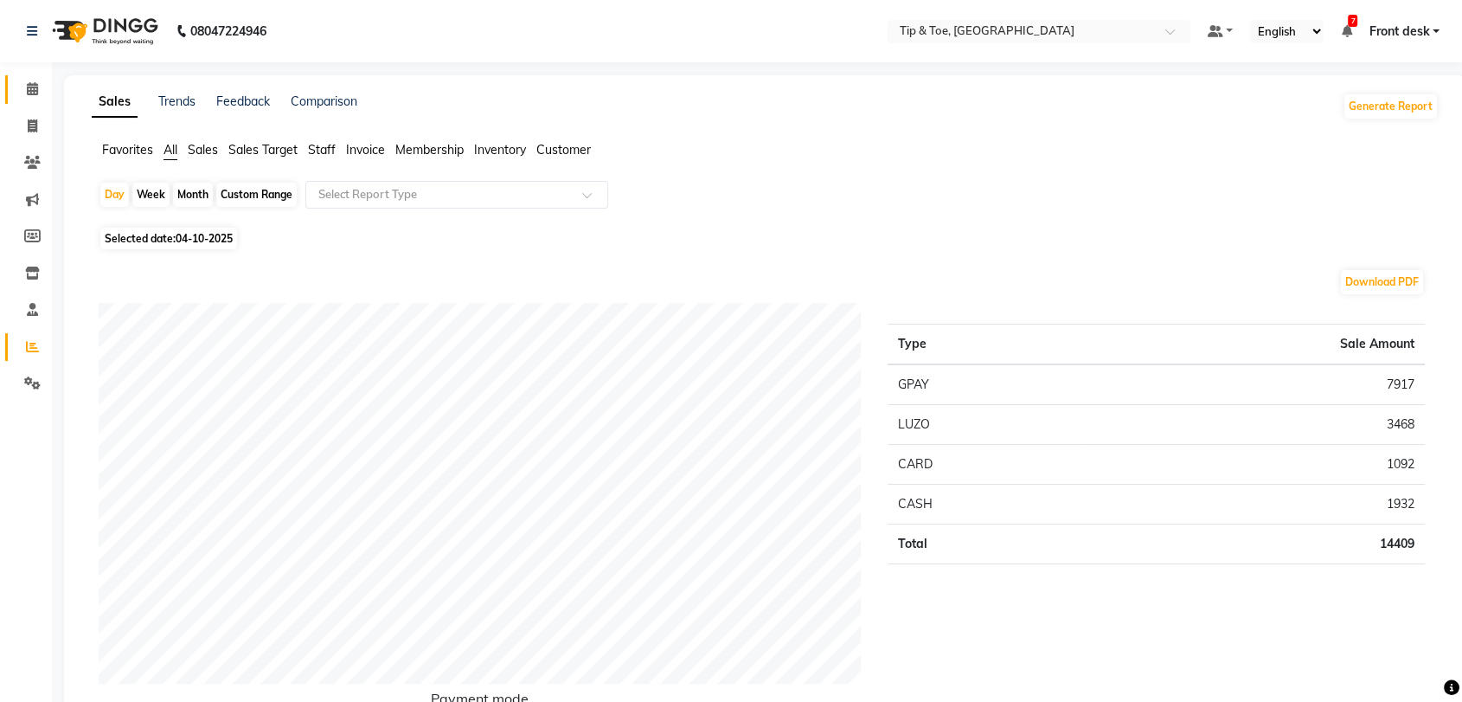
click at [32, 85] on icon at bounding box center [32, 88] width 11 height 13
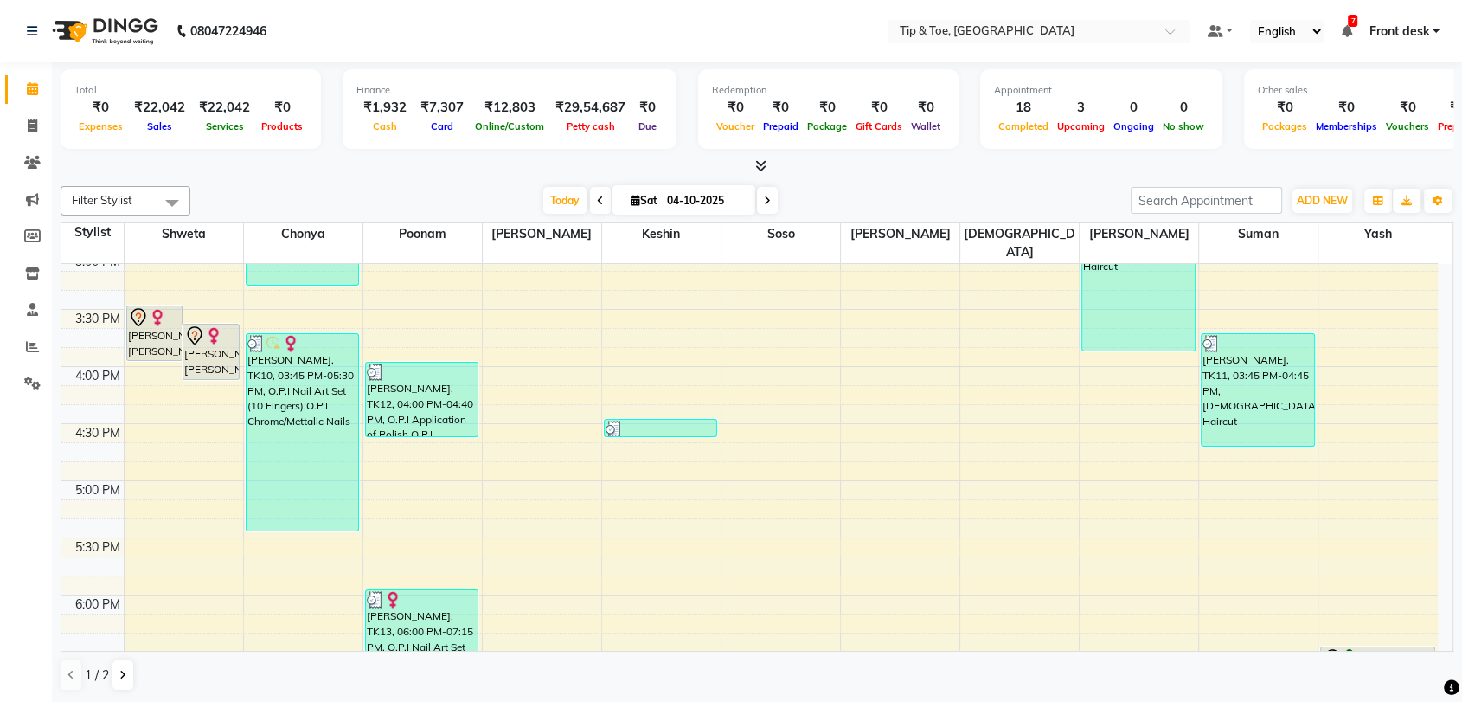
scroll to position [865, 0]
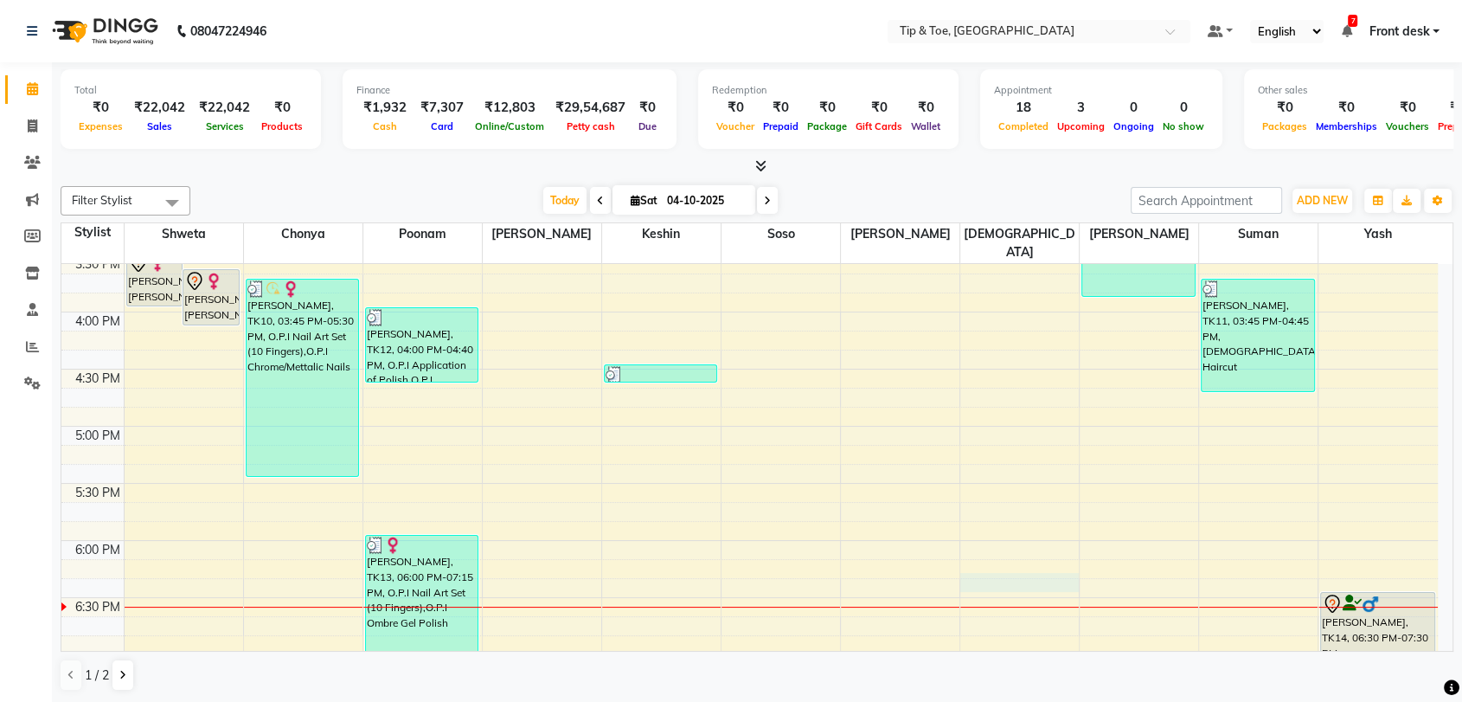
click at [1021, 562] on div "8:00 AM 8:30 AM 9:00 AM 9:30 AM 10:00 AM 10:30 AM 11:00 AM 11:30 AM 12:00 PM 12…" at bounding box center [749, 141] width 1377 height 1484
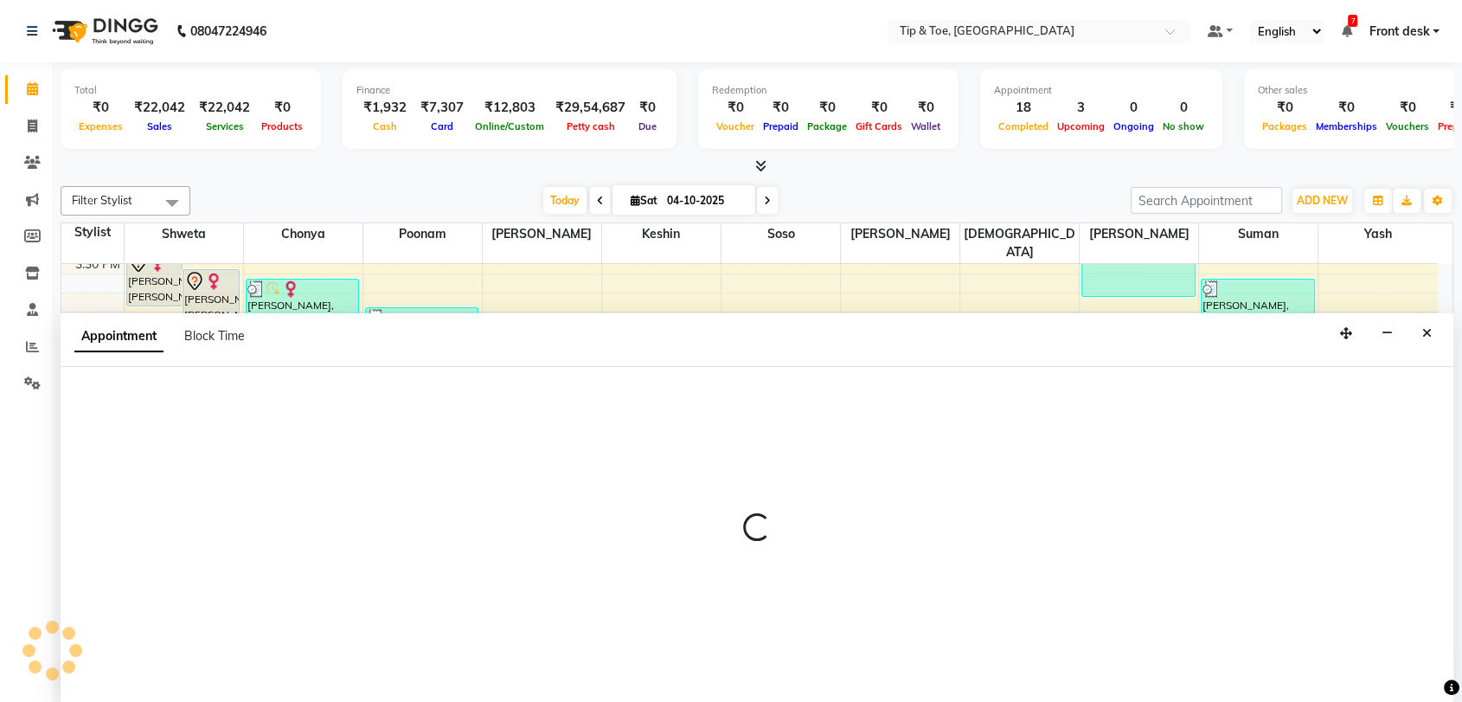
scroll to position [1, 0]
select select "63601"
select select "1095"
select select "tentative"
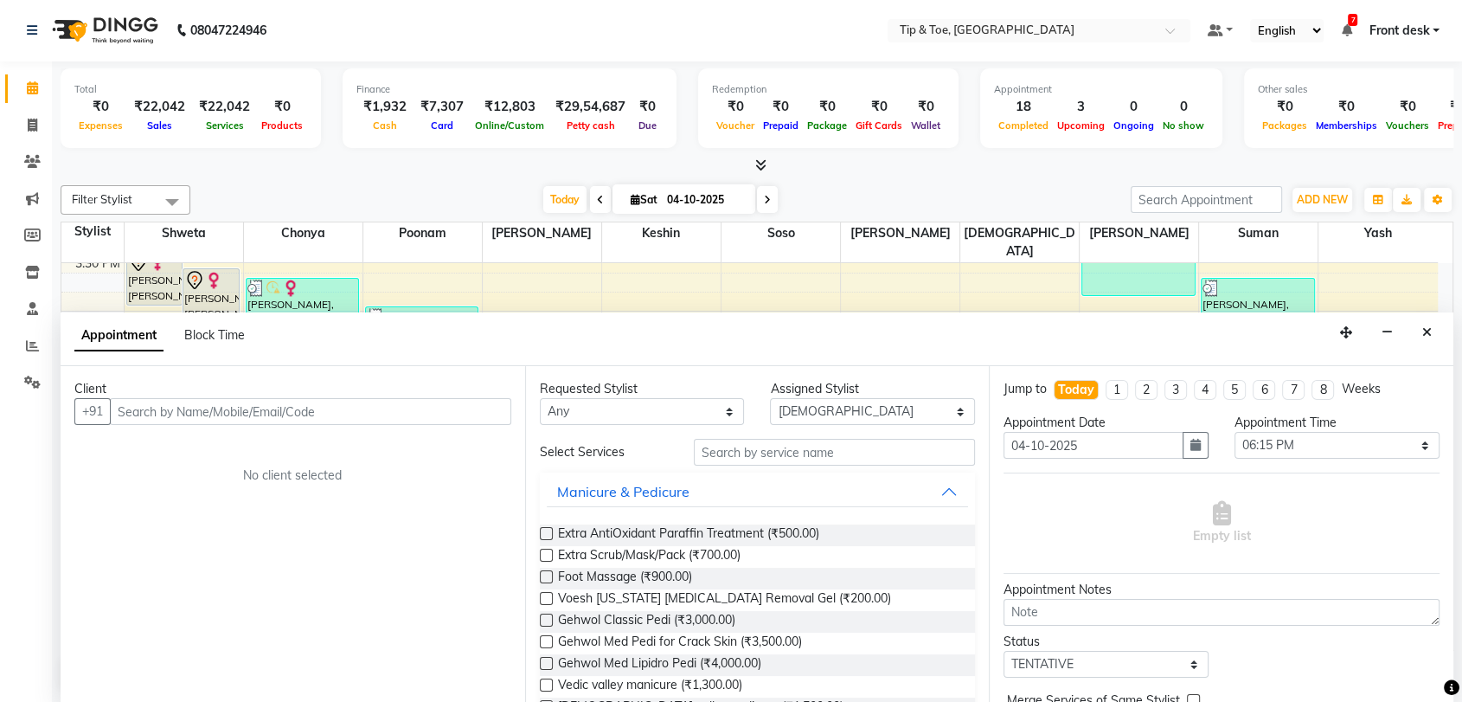
drag, startPoint x: 292, startPoint y: 407, endPoint x: 290, endPoint y: 416, distance: 9.9
click at [290, 416] on input "text" at bounding box center [310, 411] width 401 height 27
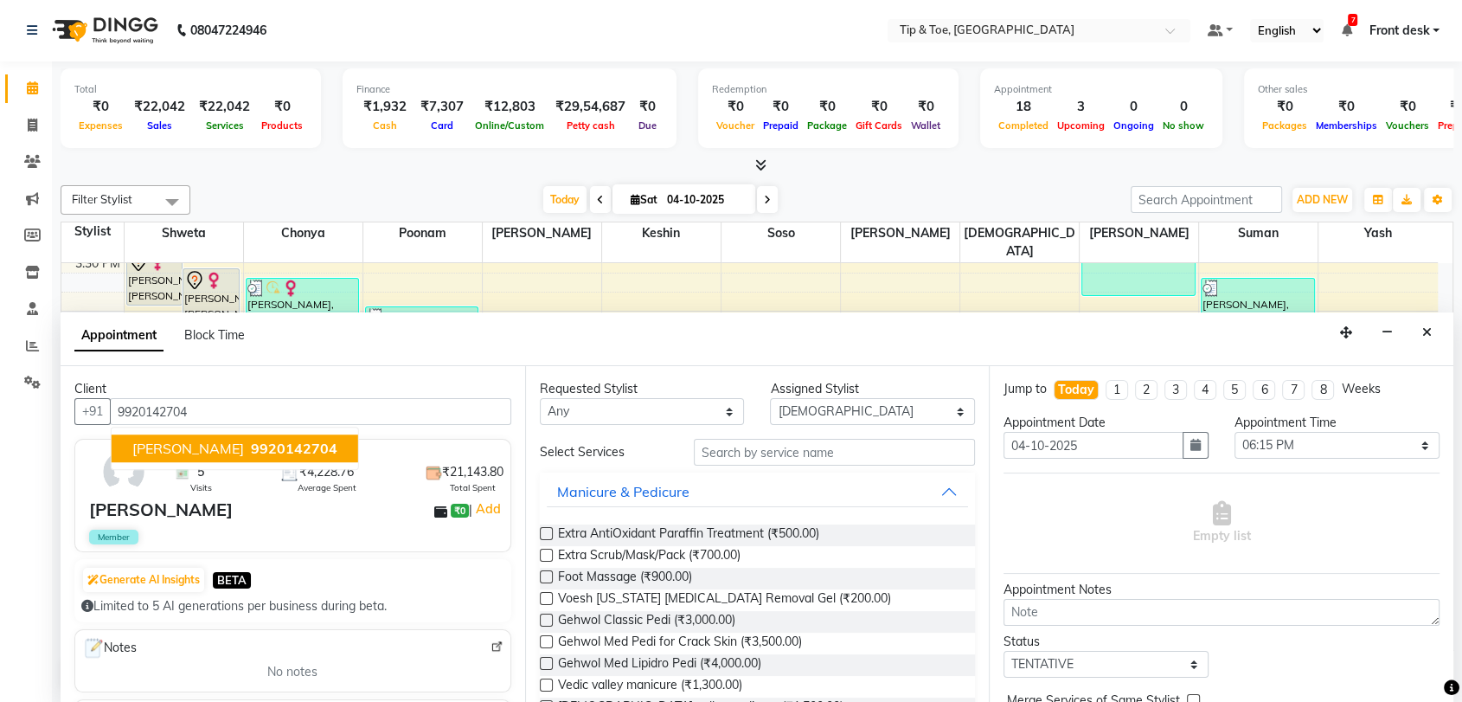
click at [244, 451] on span "[PERSON_NAME]" at bounding box center [188, 448] width 112 height 17
type input "9920142704"
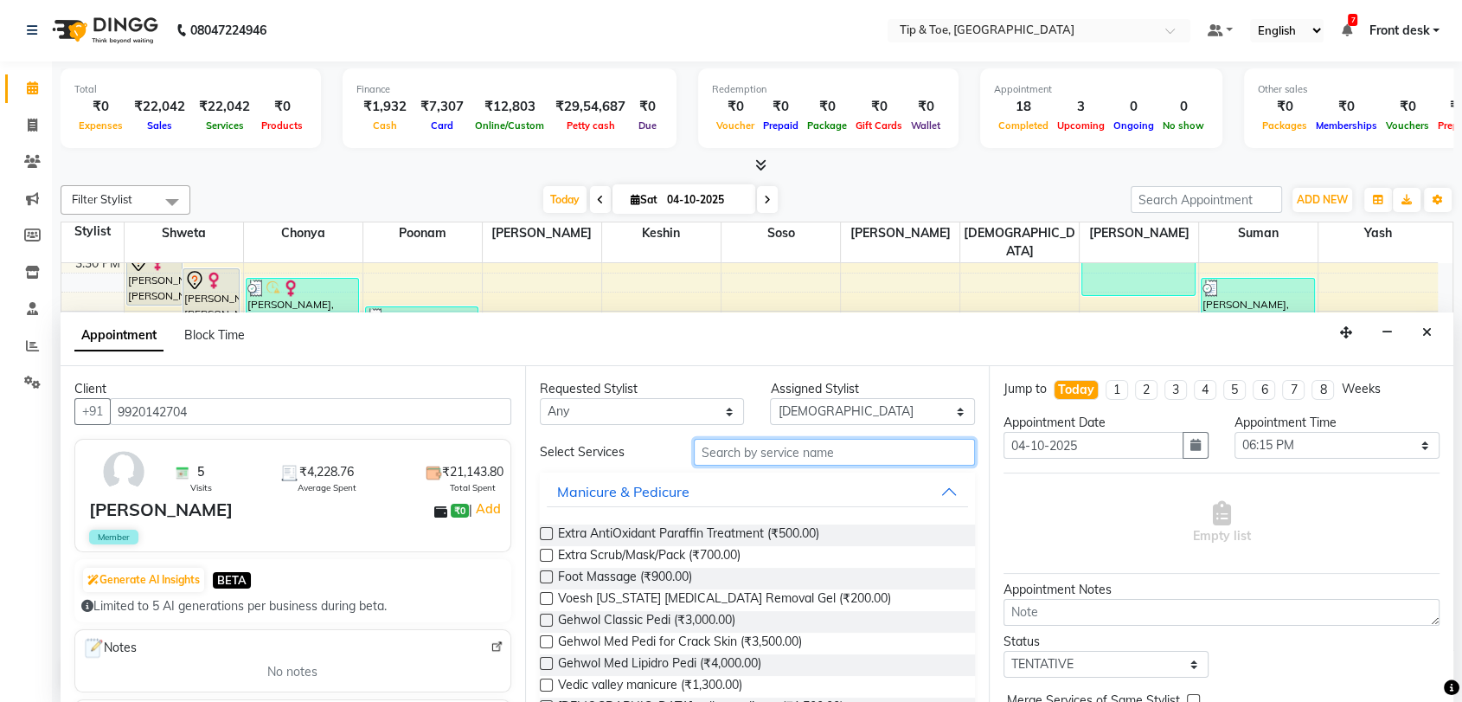
click at [785, 452] on input "text" at bounding box center [835, 452] width 282 height 27
click at [665, 413] on select "Any Chonya [PERSON_NAME] poonam [PERSON_NAME] [PERSON_NAME] shweta [PERSON_NAME…" at bounding box center [642, 411] width 205 height 27
select select "63601"
click at [540, 398] on select "Any Chonya [PERSON_NAME] poonam [PERSON_NAME] [PERSON_NAME] shweta [PERSON_NAME…" at bounding box center [642, 411] width 205 height 27
click at [748, 455] on input "text" at bounding box center [835, 452] width 282 height 27
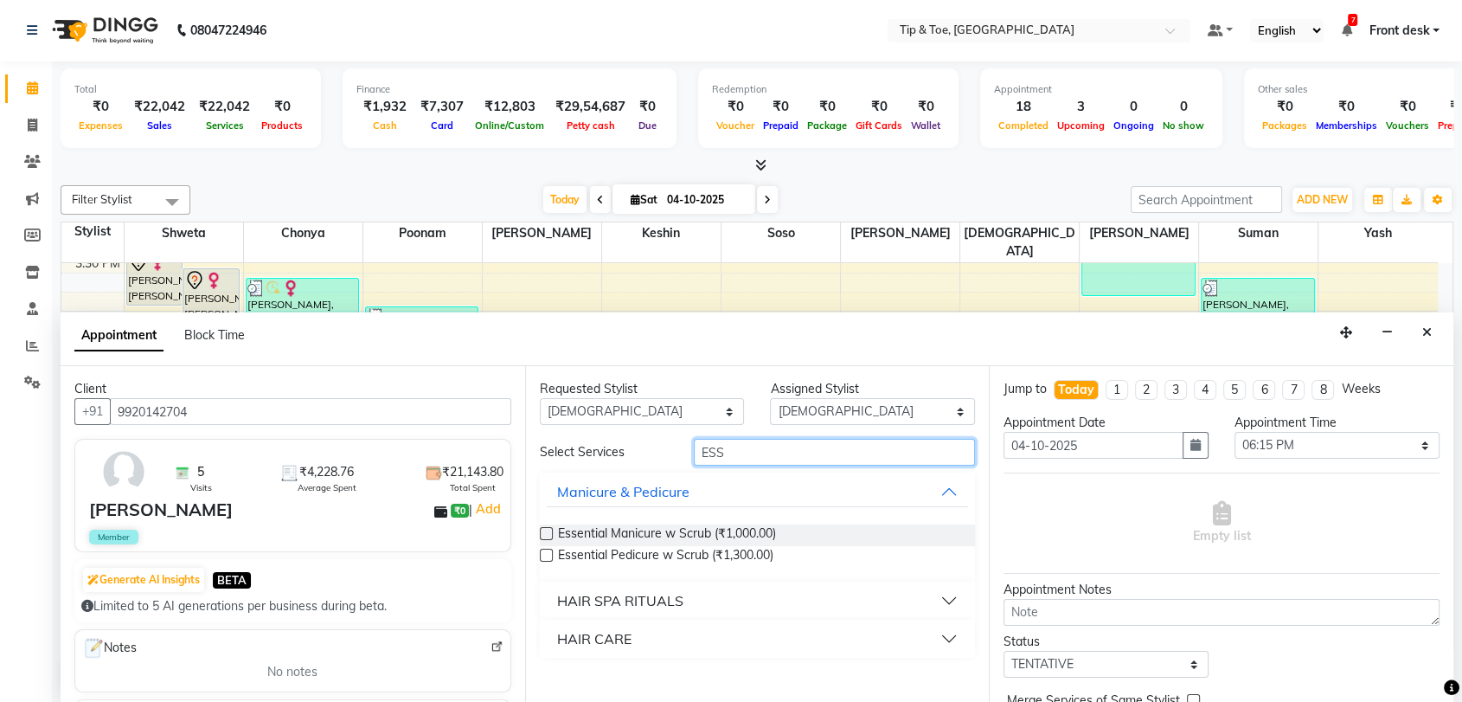
type input "ESS"
click at [541, 557] on label at bounding box center [546, 555] width 13 height 13
click at [541, 557] on input "checkbox" at bounding box center [545, 556] width 11 height 11
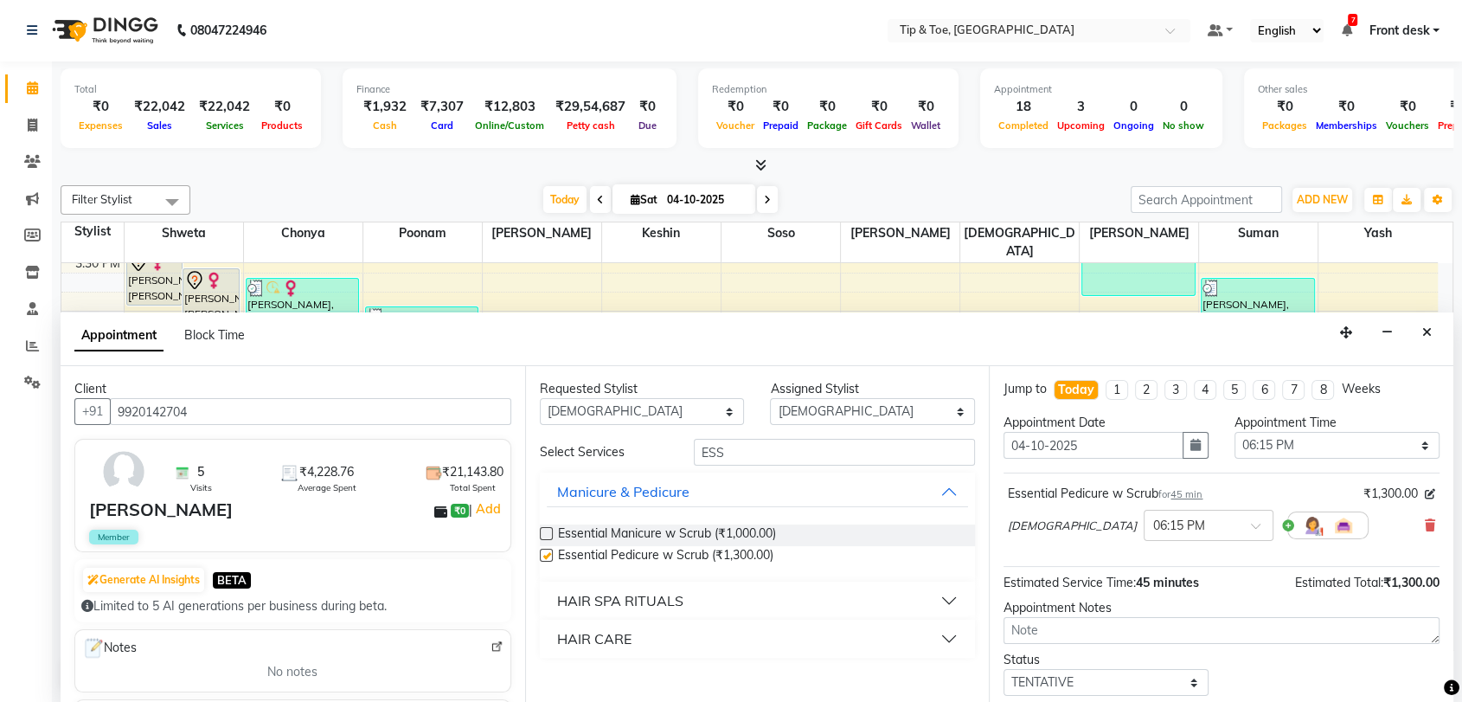
checkbox input "false"
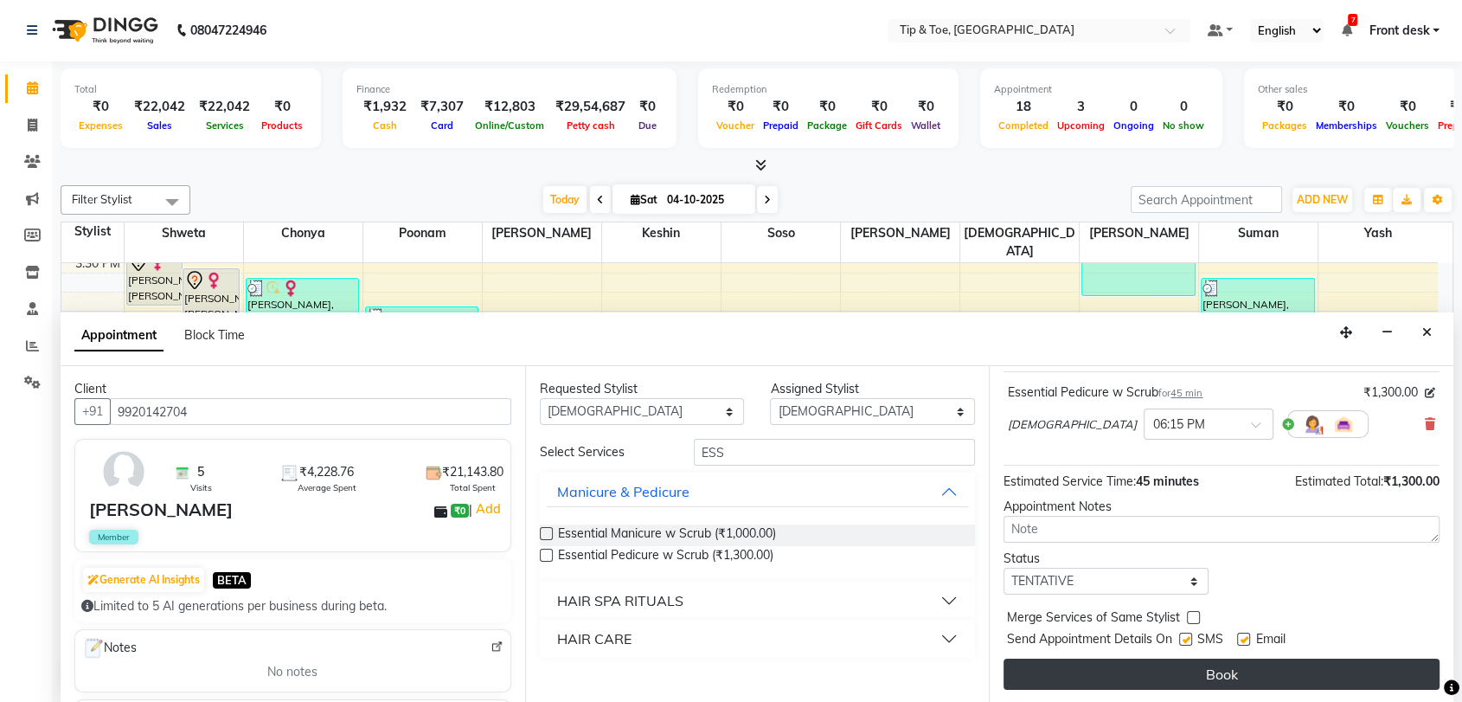
scroll to position [102, 0]
click at [1230, 679] on button "Book" at bounding box center [1222, 673] width 436 height 31
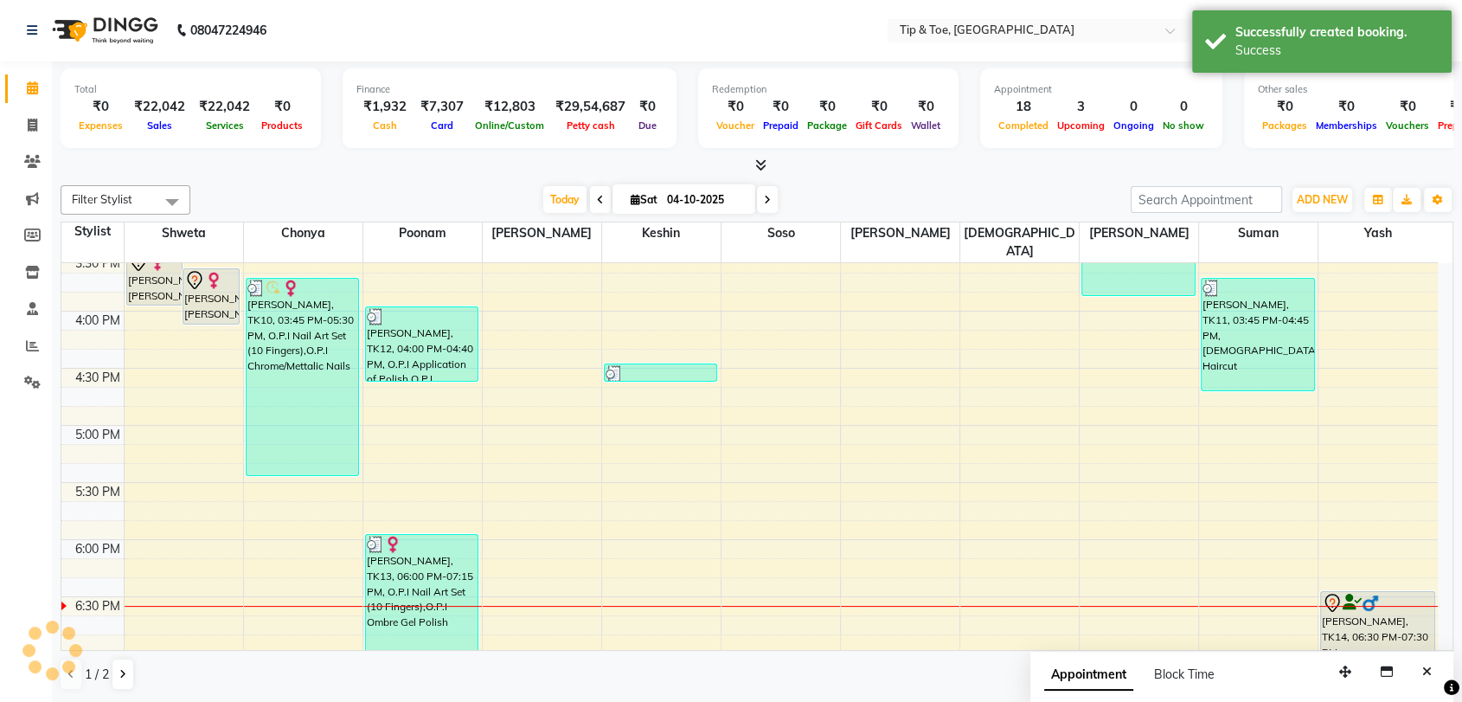
scroll to position [0, 0]
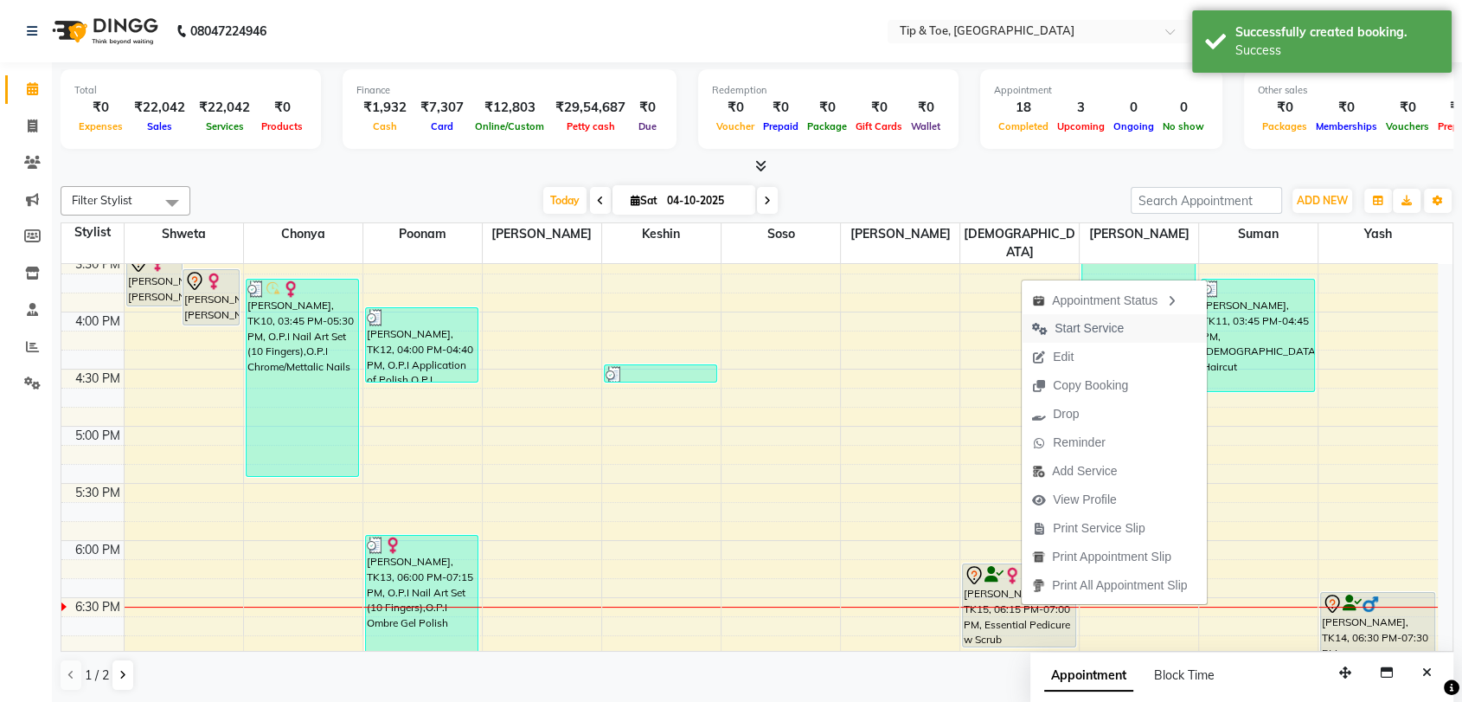
click at [1110, 324] on span "Start Service" at bounding box center [1089, 328] width 69 height 18
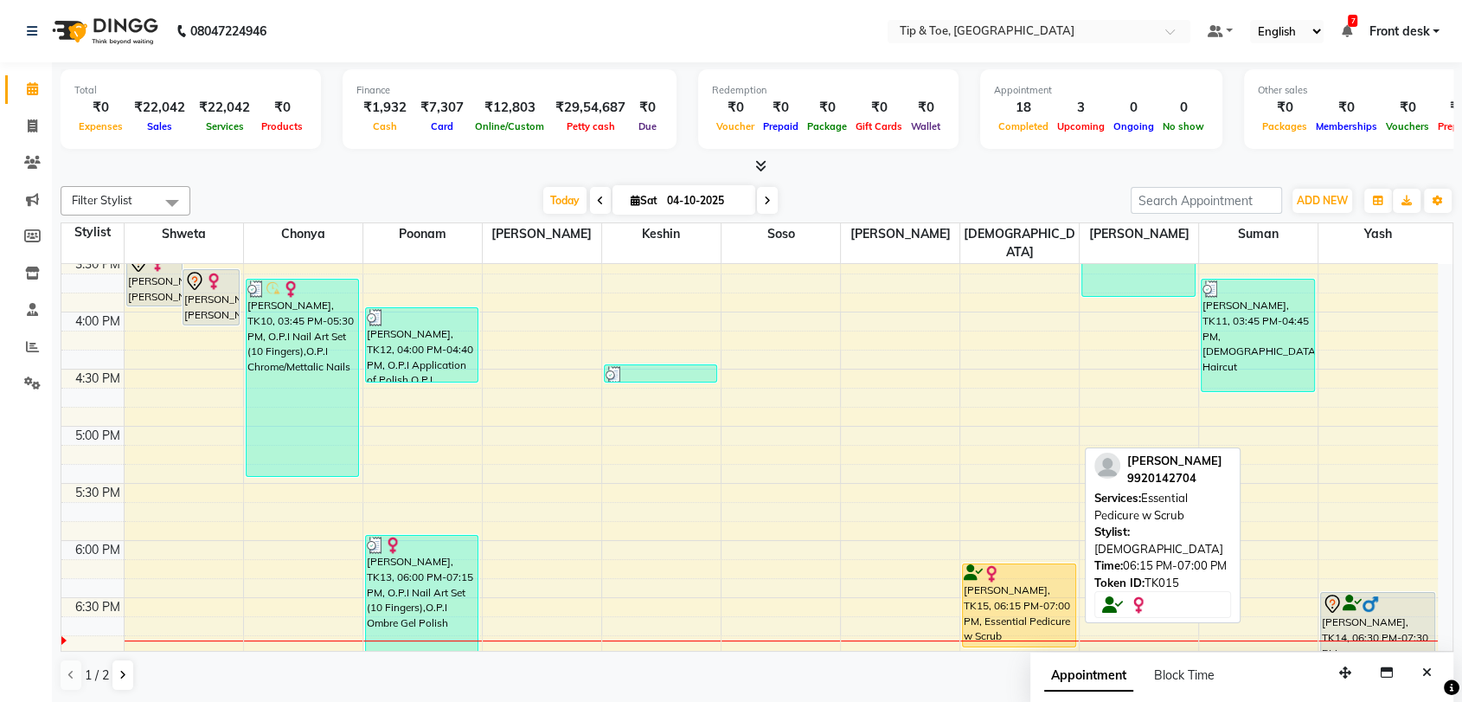
click at [1011, 595] on div "[PERSON_NAME], TK15, 06:15 PM-07:00 PM, Essential Pedicure w Scrub" at bounding box center [1019, 605] width 112 height 82
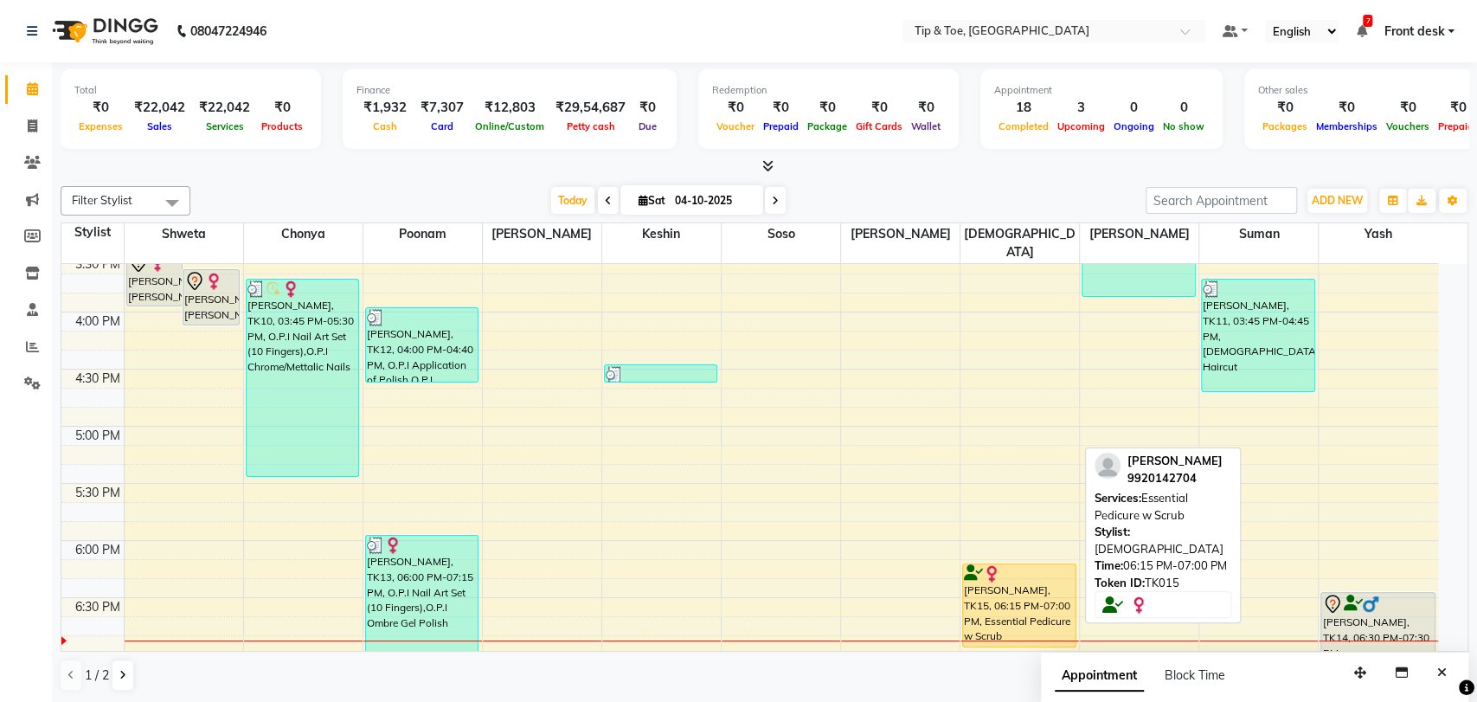
select select "1"
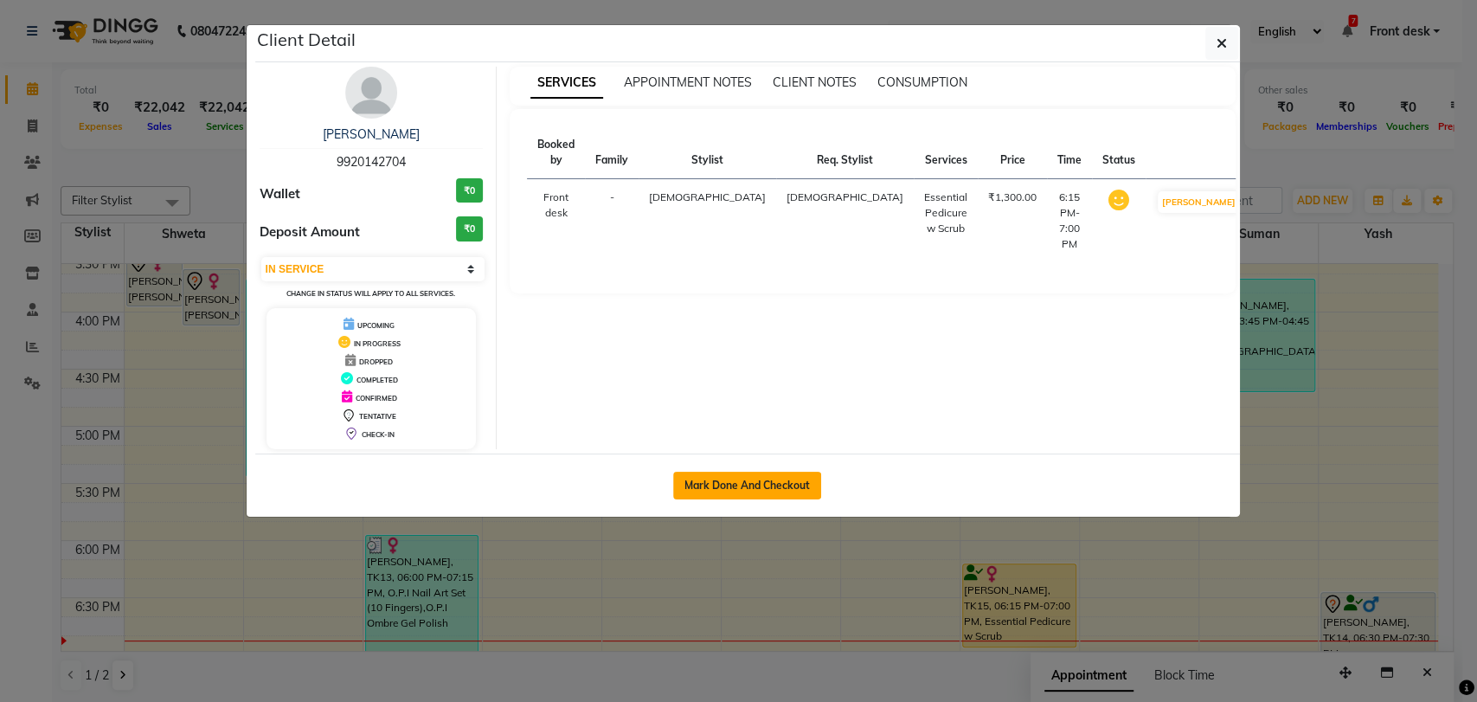
click at [787, 472] on button "Mark Done And Checkout" at bounding box center [747, 486] width 148 height 28
select select "5942"
select select "service"
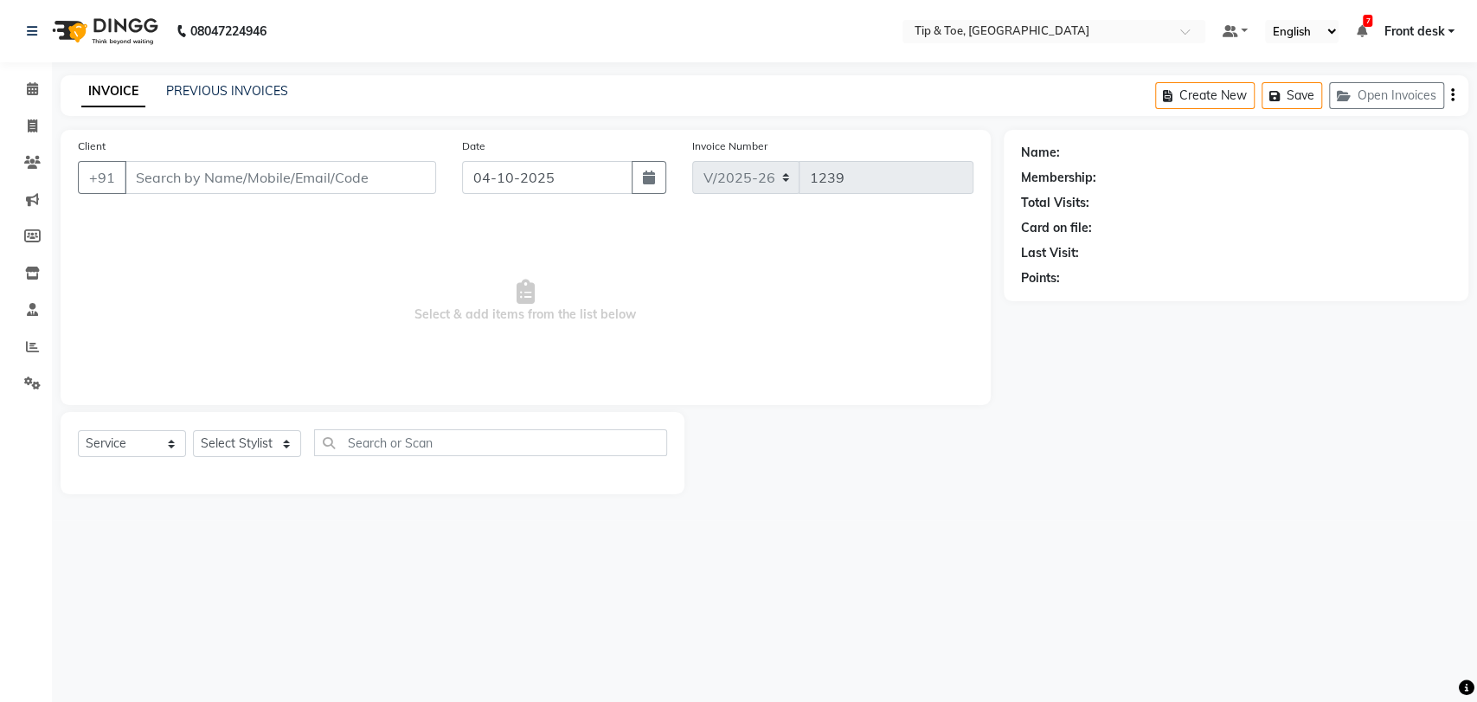
type input "9920142704"
select select "63601"
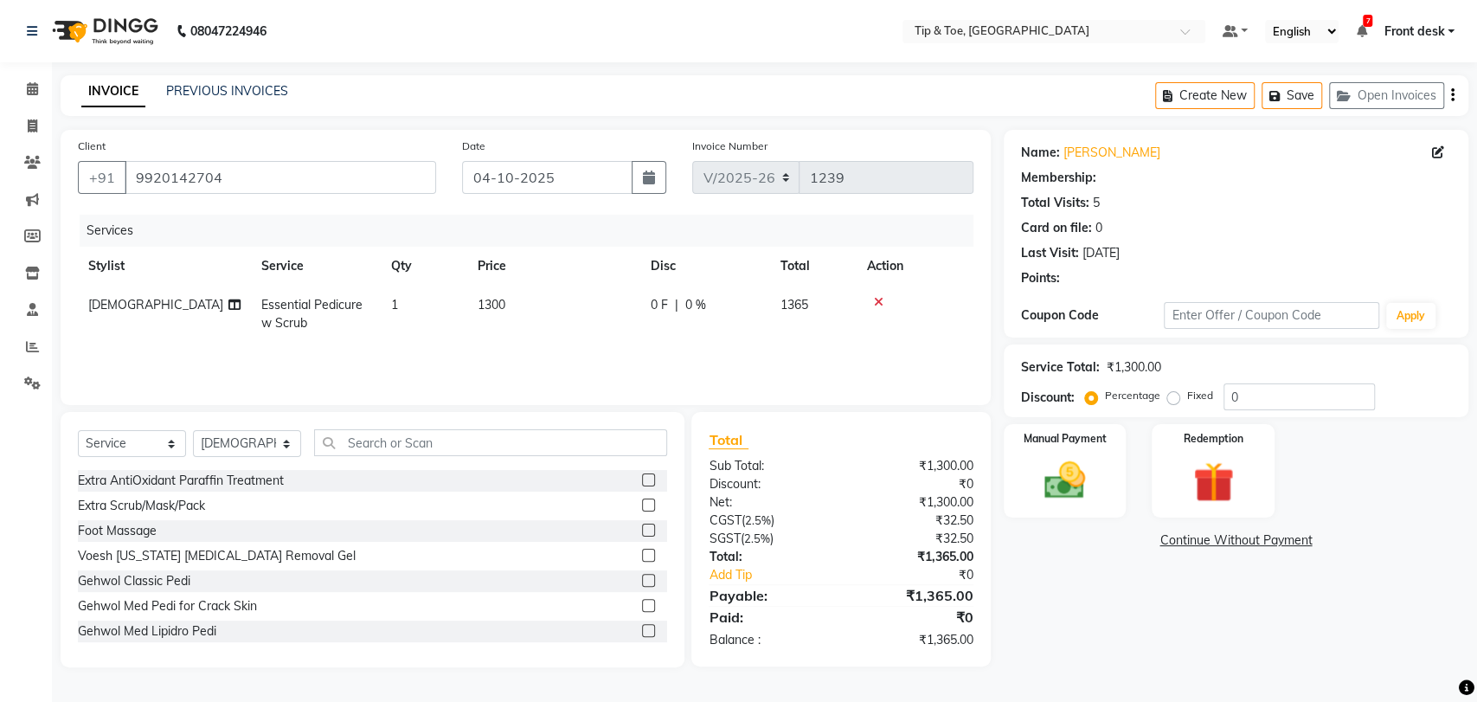
select select "1: Object"
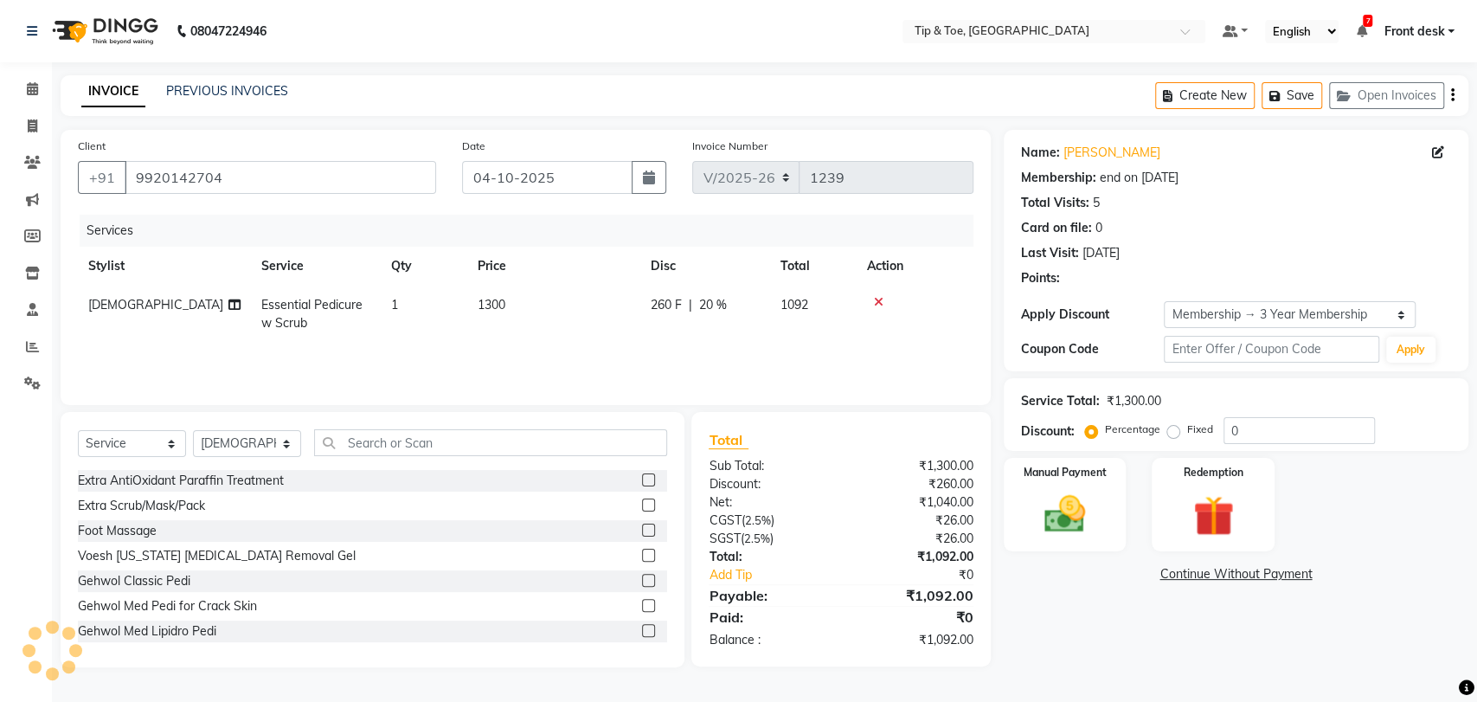
type input "20"
click at [1056, 519] on img at bounding box center [1065, 514] width 68 height 48
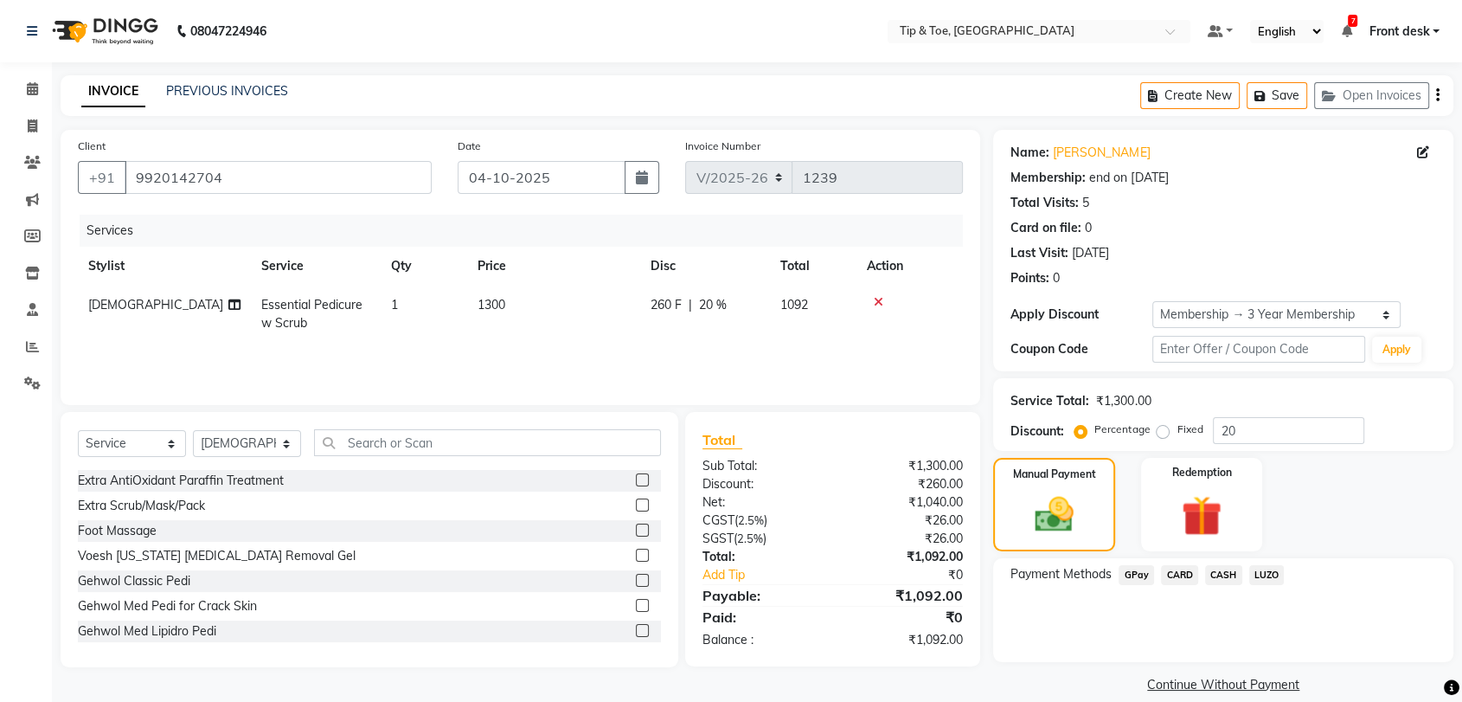
click at [1222, 573] on span "CASH" at bounding box center [1223, 575] width 37 height 20
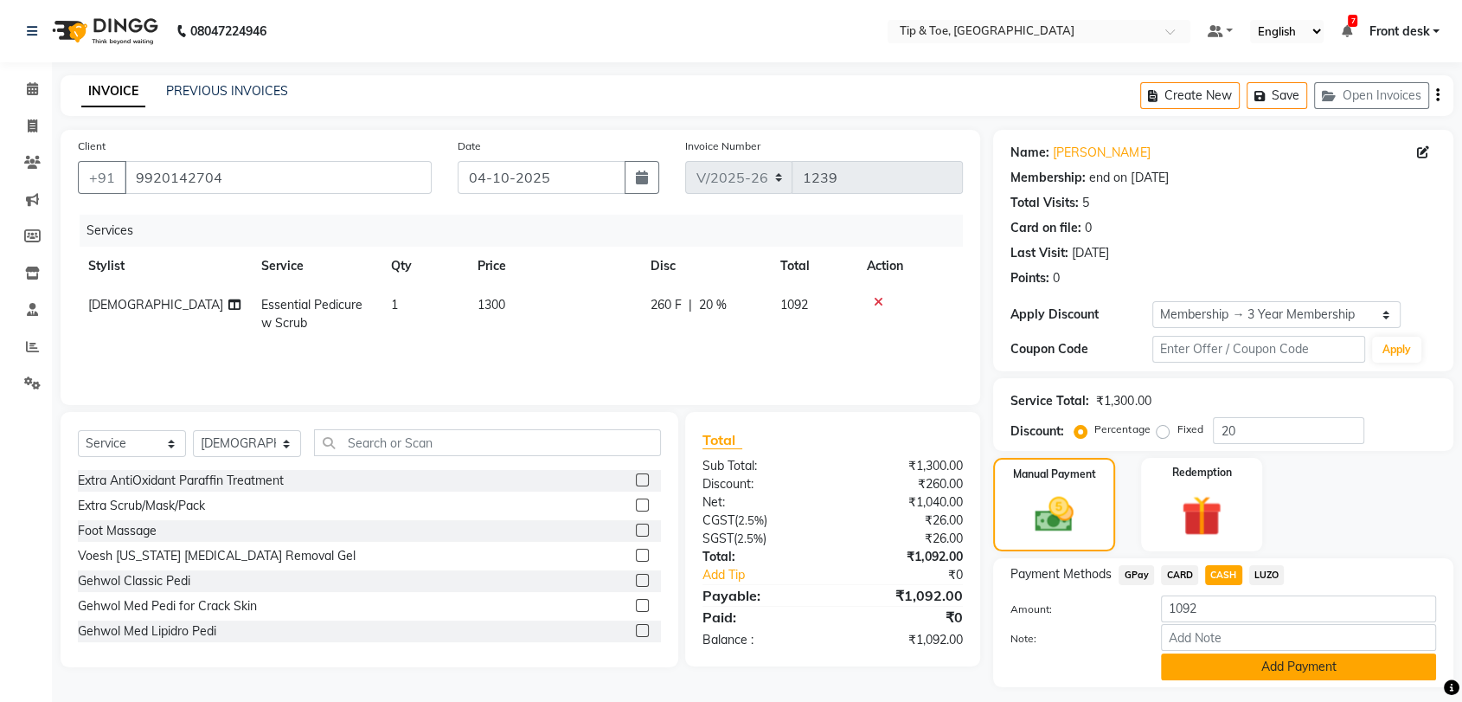
click at [1325, 668] on button "Add Payment" at bounding box center [1298, 666] width 275 height 27
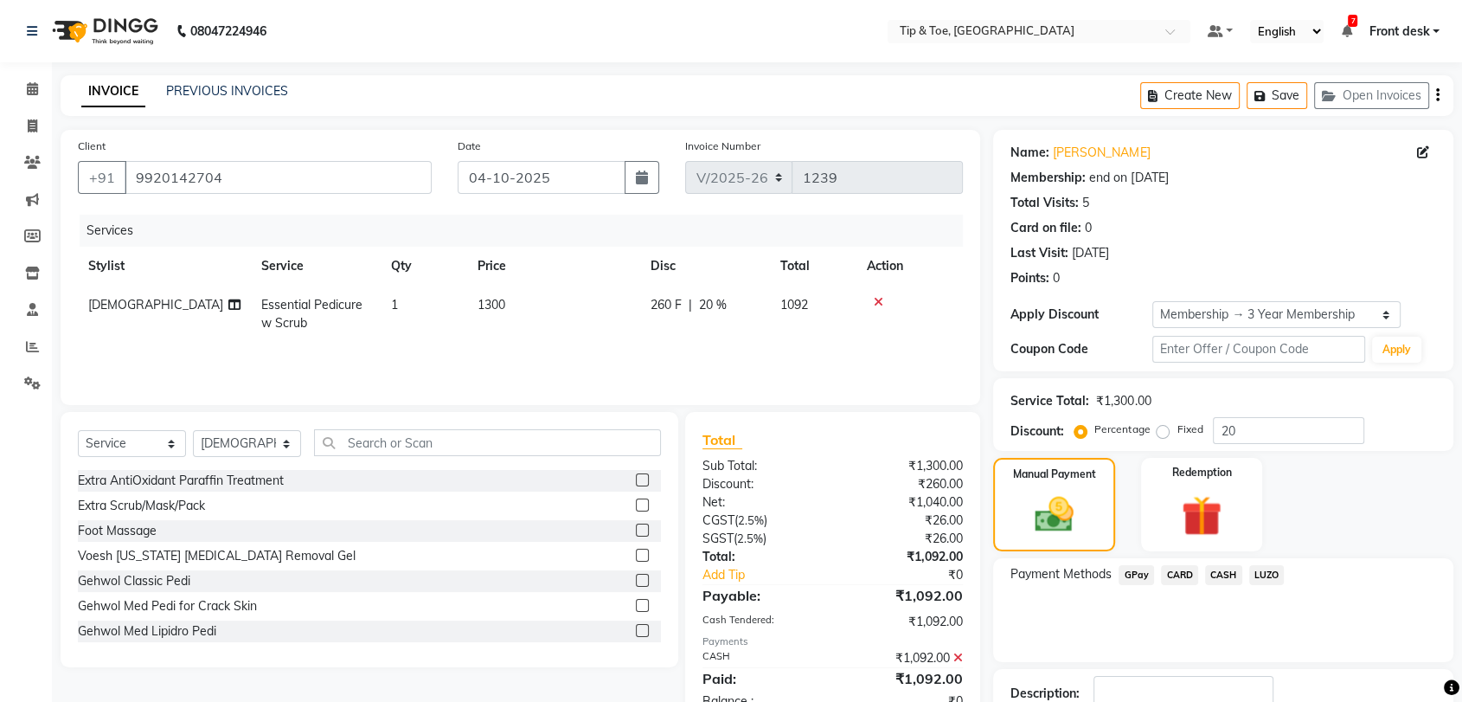
scroll to position [118, 0]
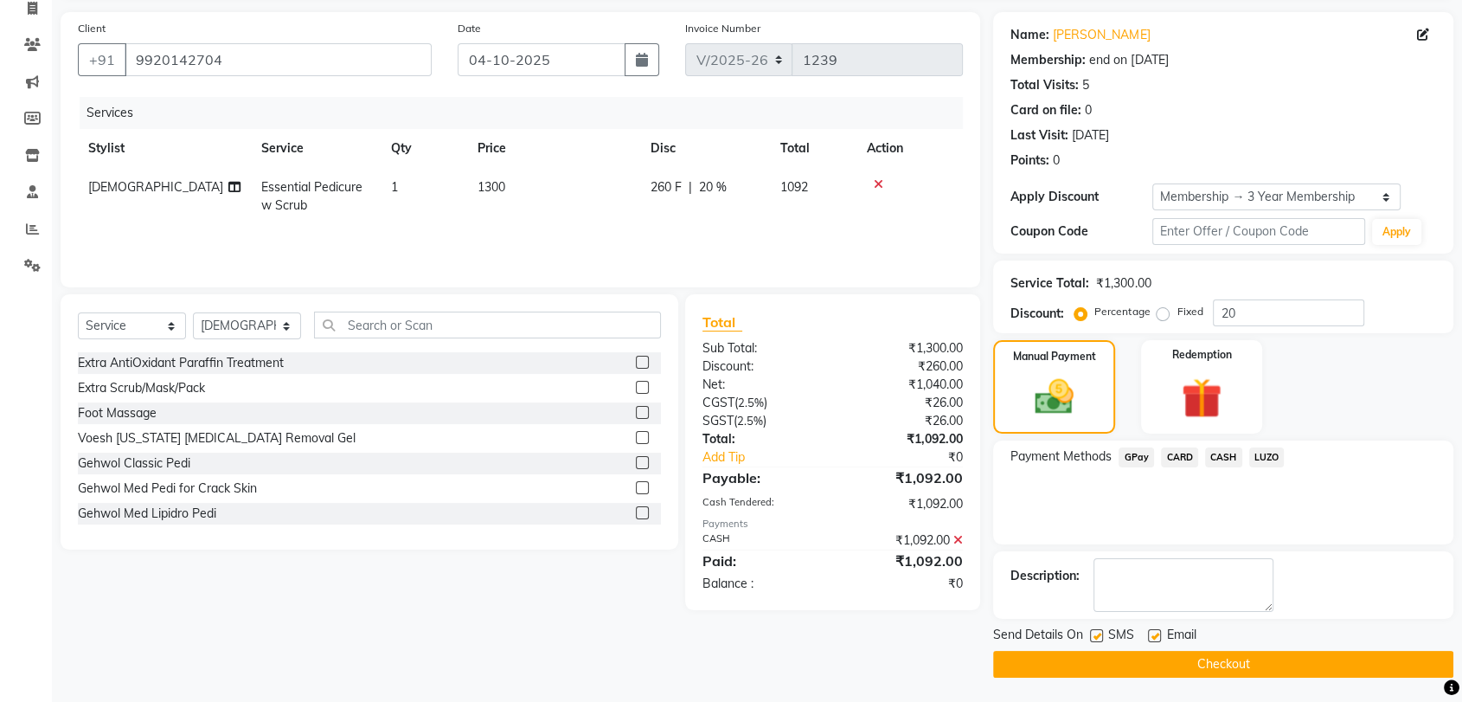
click at [1259, 667] on button "Checkout" at bounding box center [1223, 664] width 460 height 27
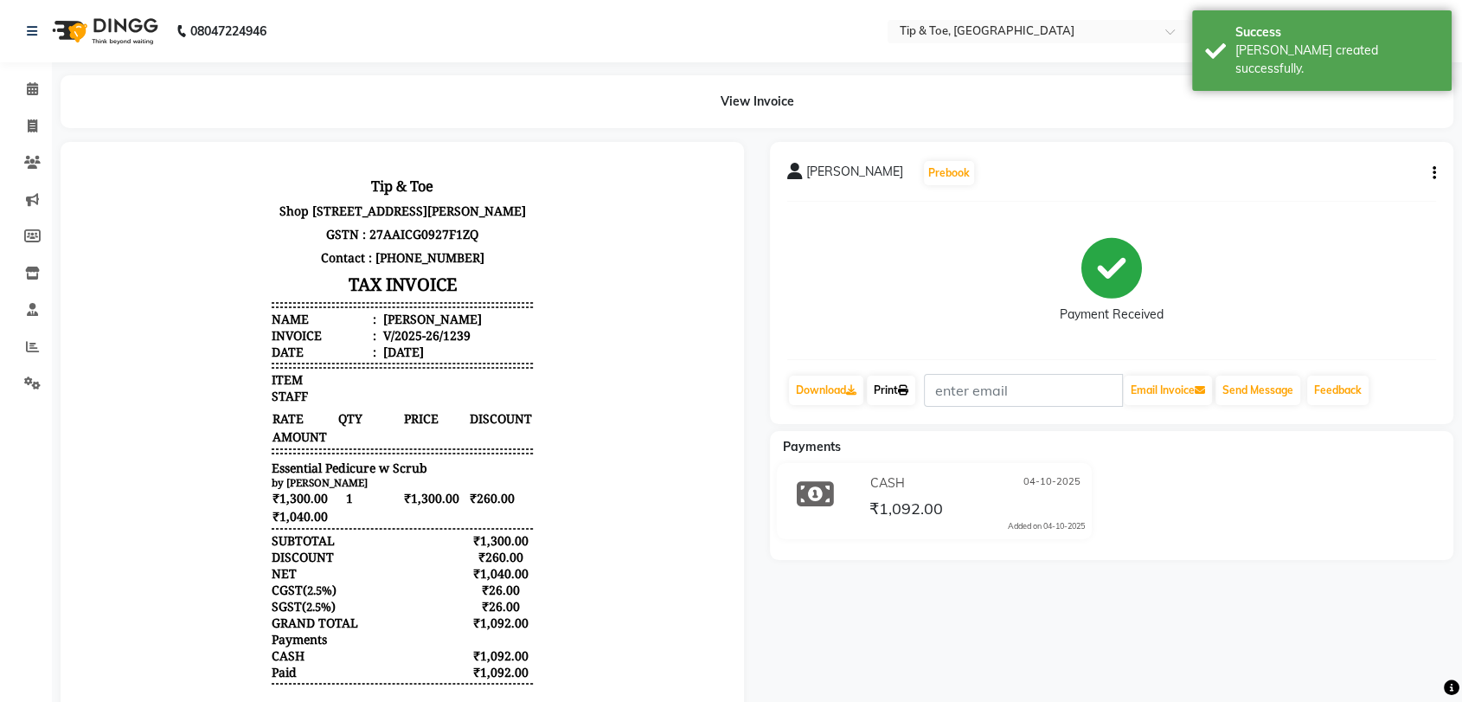
click at [893, 388] on link "Print" at bounding box center [891, 390] width 48 height 29
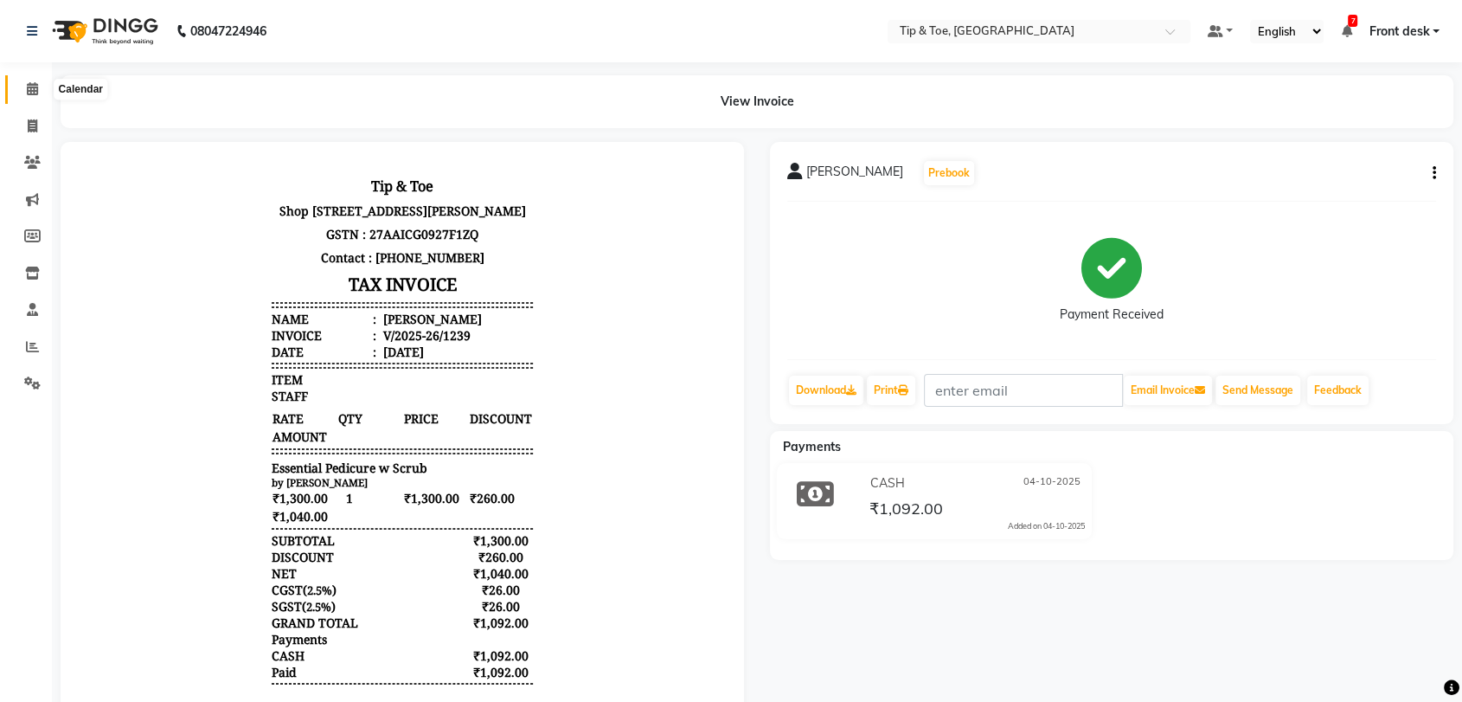
click at [33, 86] on icon at bounding box center [32, 88] width 11 height 13
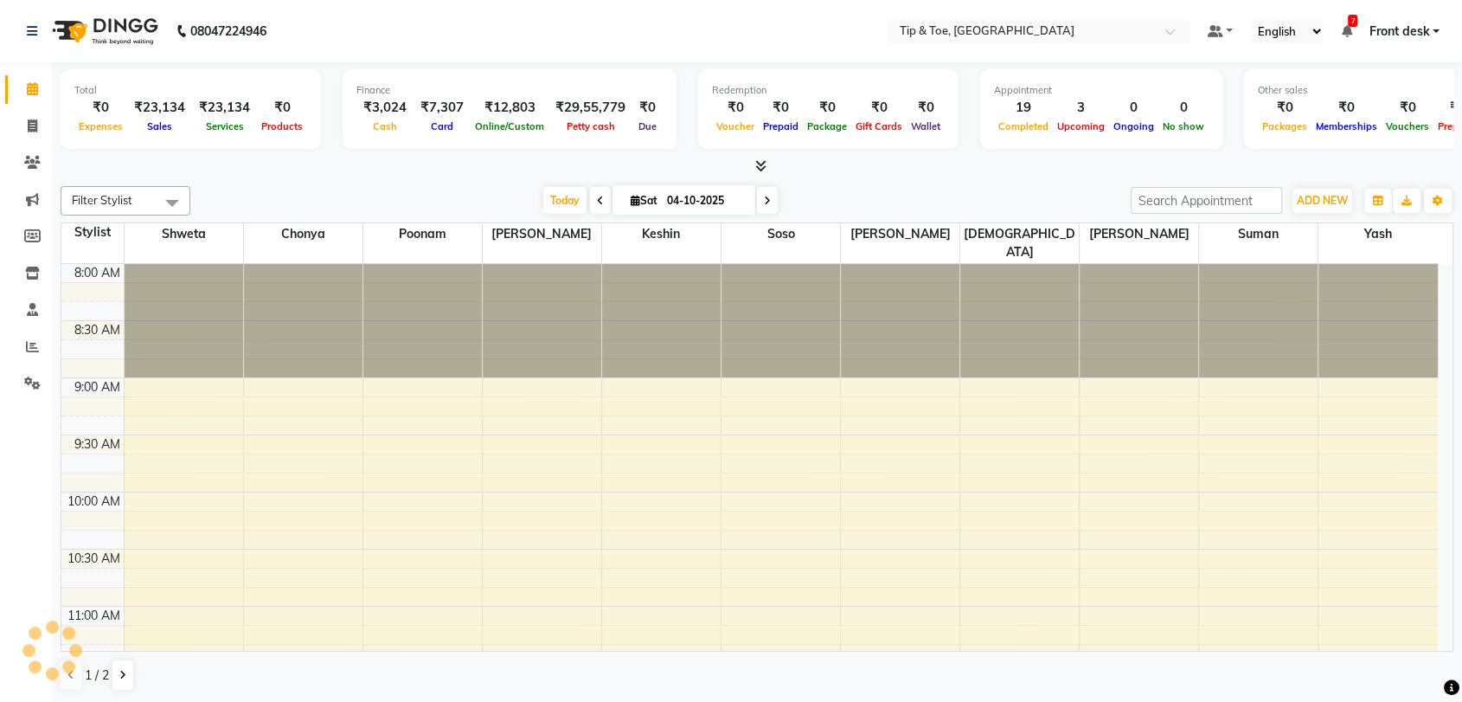
scroll to position [1038, 0]
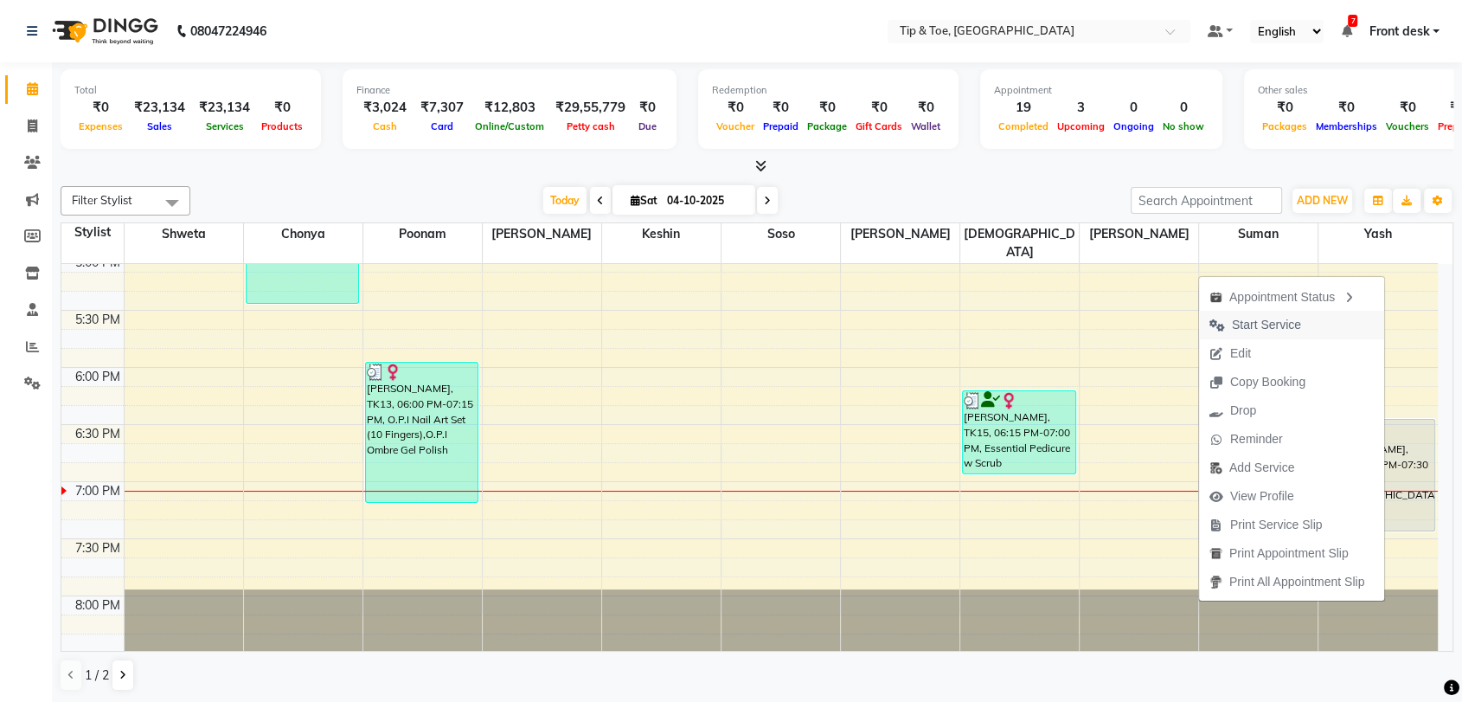
click at [1277, 316] on span "Start Service" at bounding box center [1266, 325] width 69 height 18
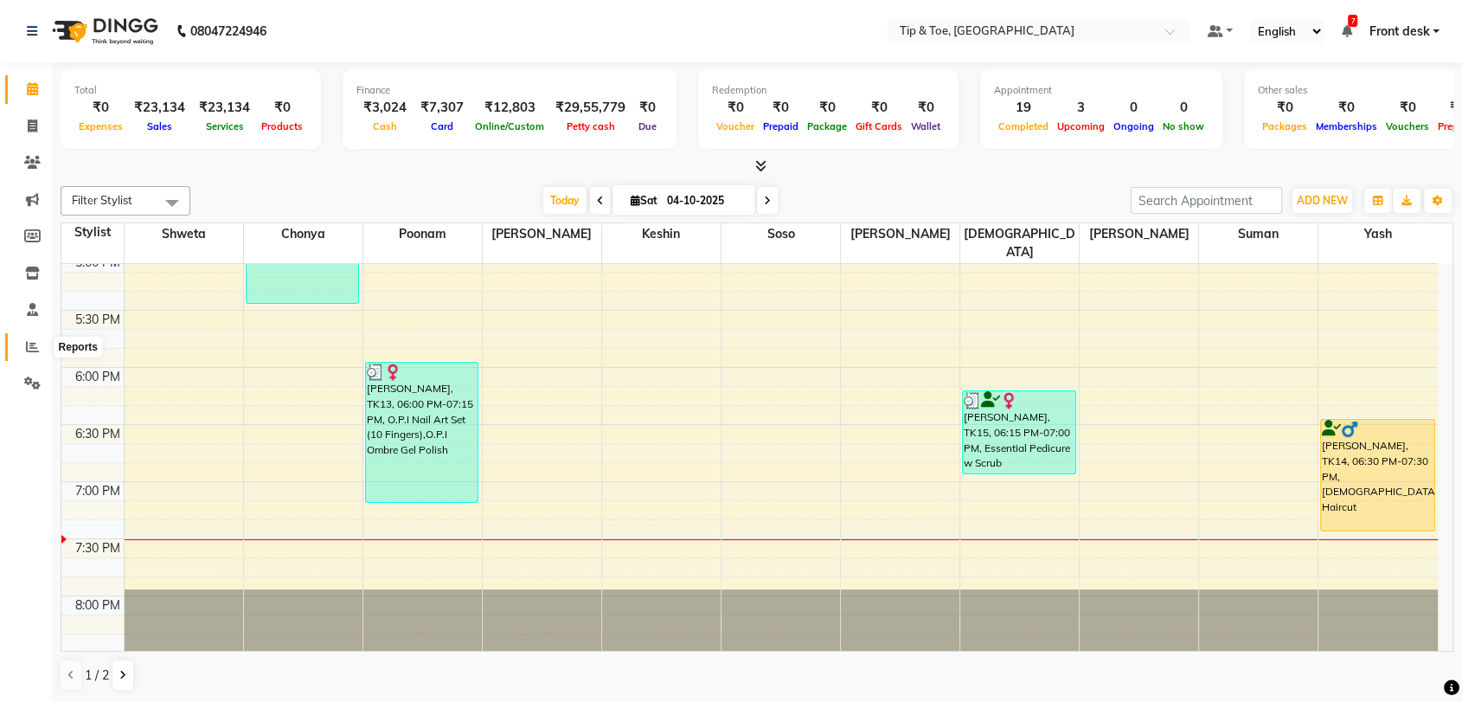
click at [26, 344] on icon at bounding box center [32, 346] width 13 height 13
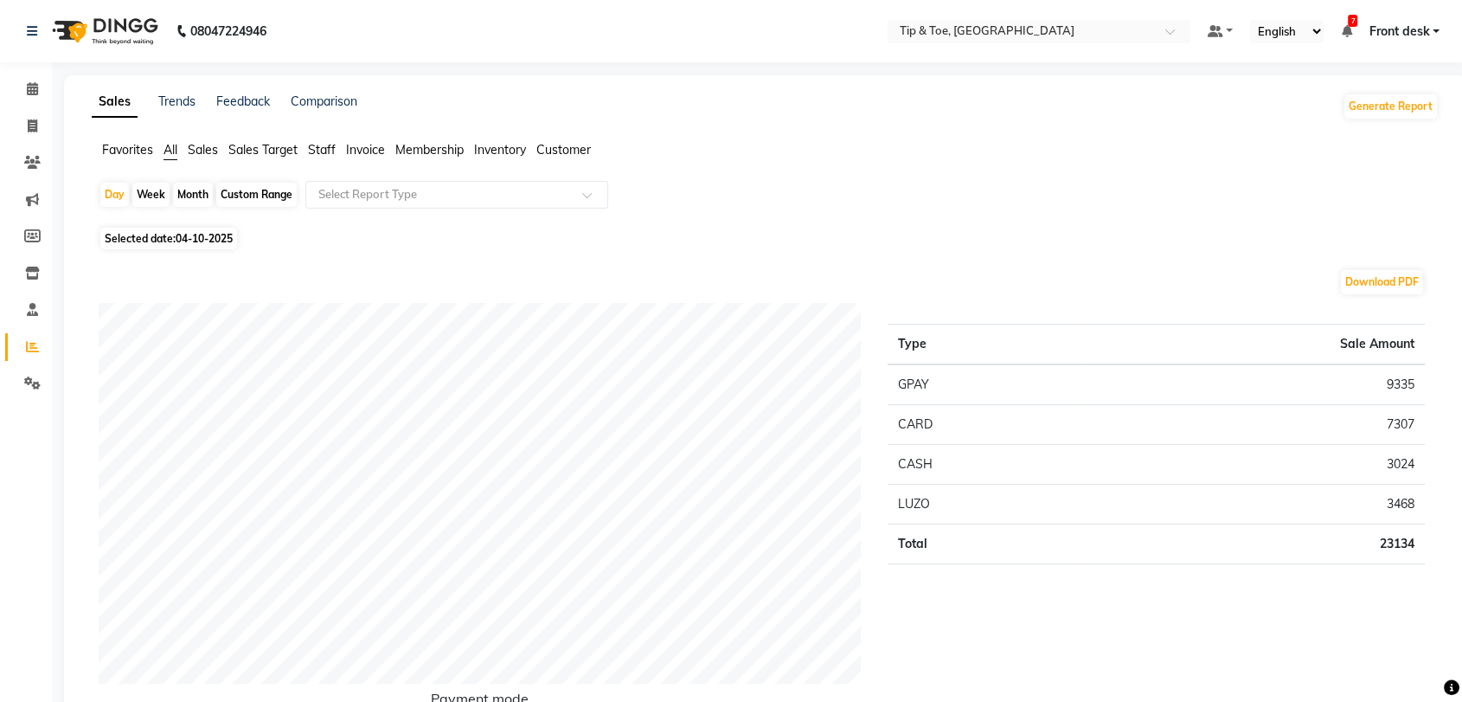
click at [327, 149] on span "Staff" at bounding box center [322, 150] width 28 height 16
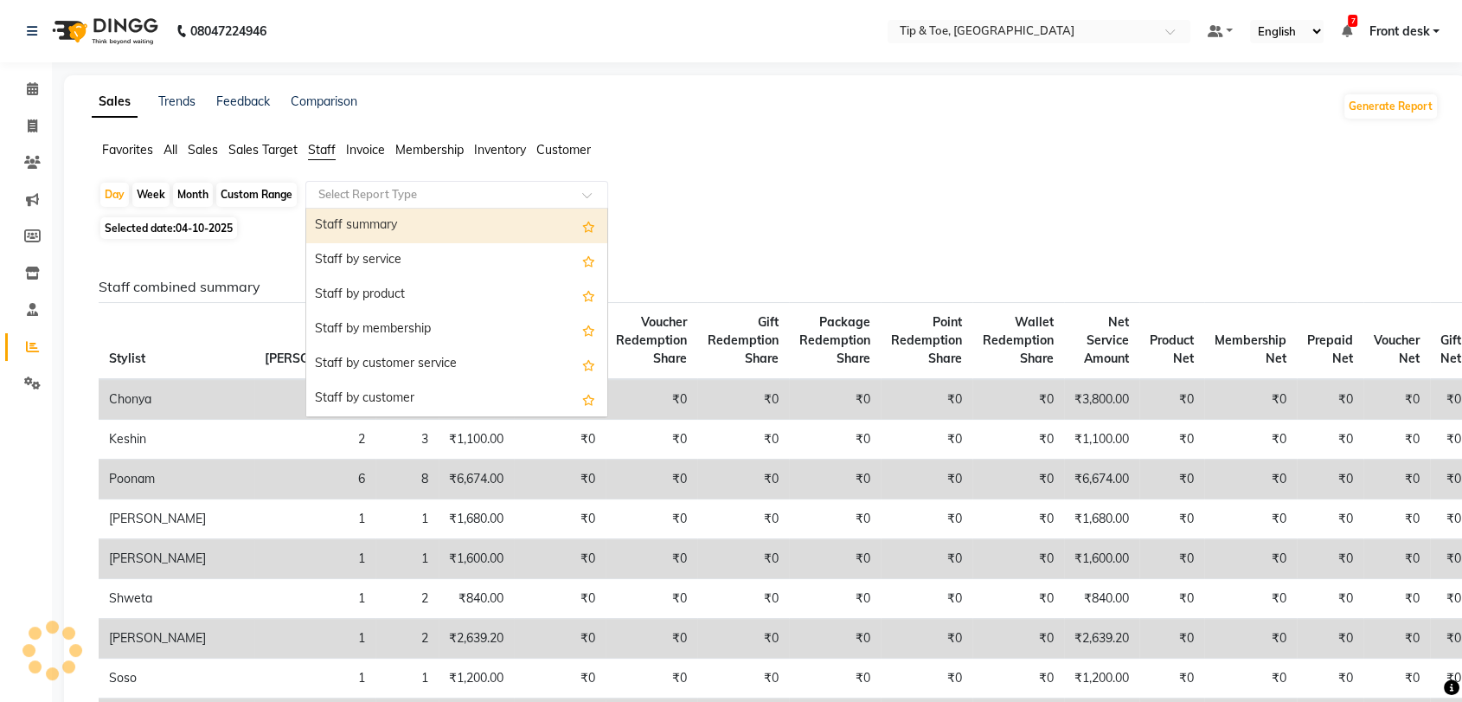
click at [406, 193] on input "text" at bounding box center [439, 194] width 249 height 17
click at [441, 234] on div "Staff summary" at bounding box center [456, 226] width 301 height 35
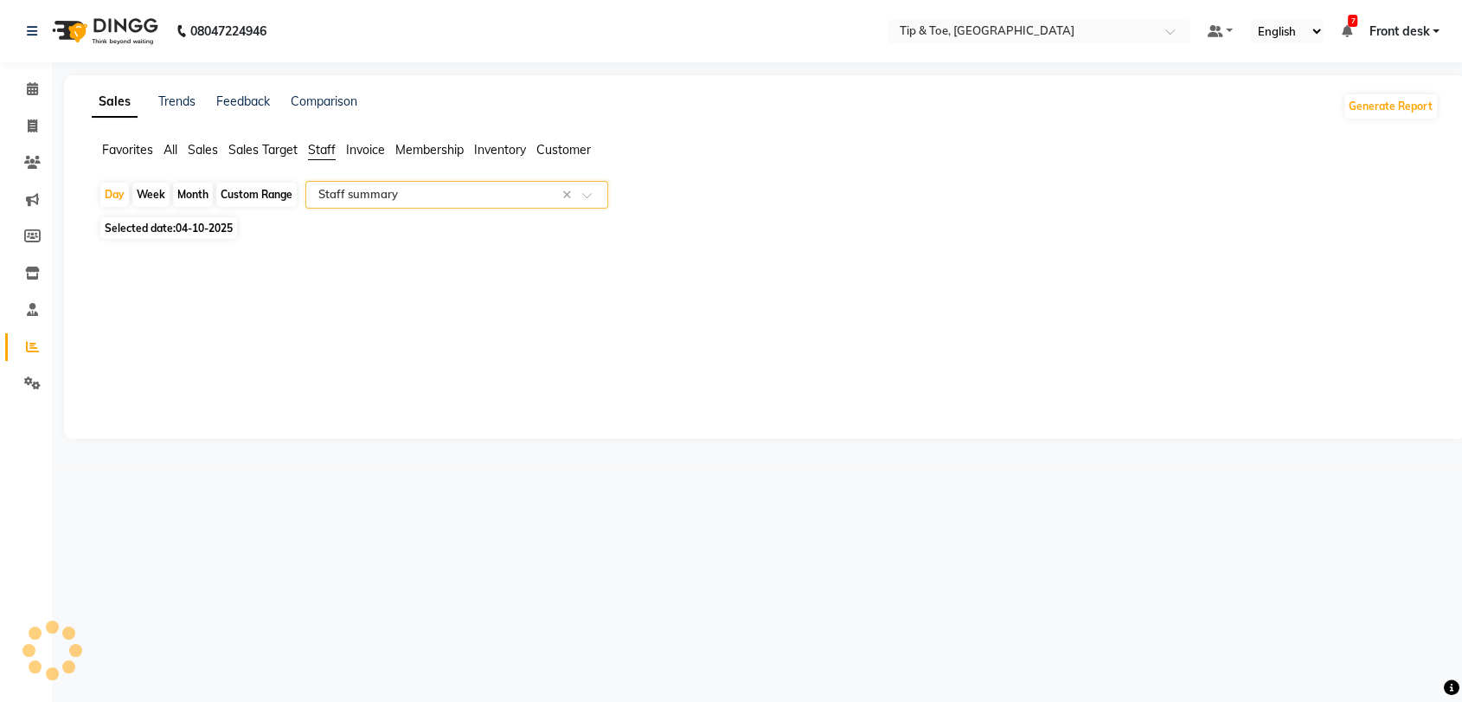
select select "full_report"
select select "csv"
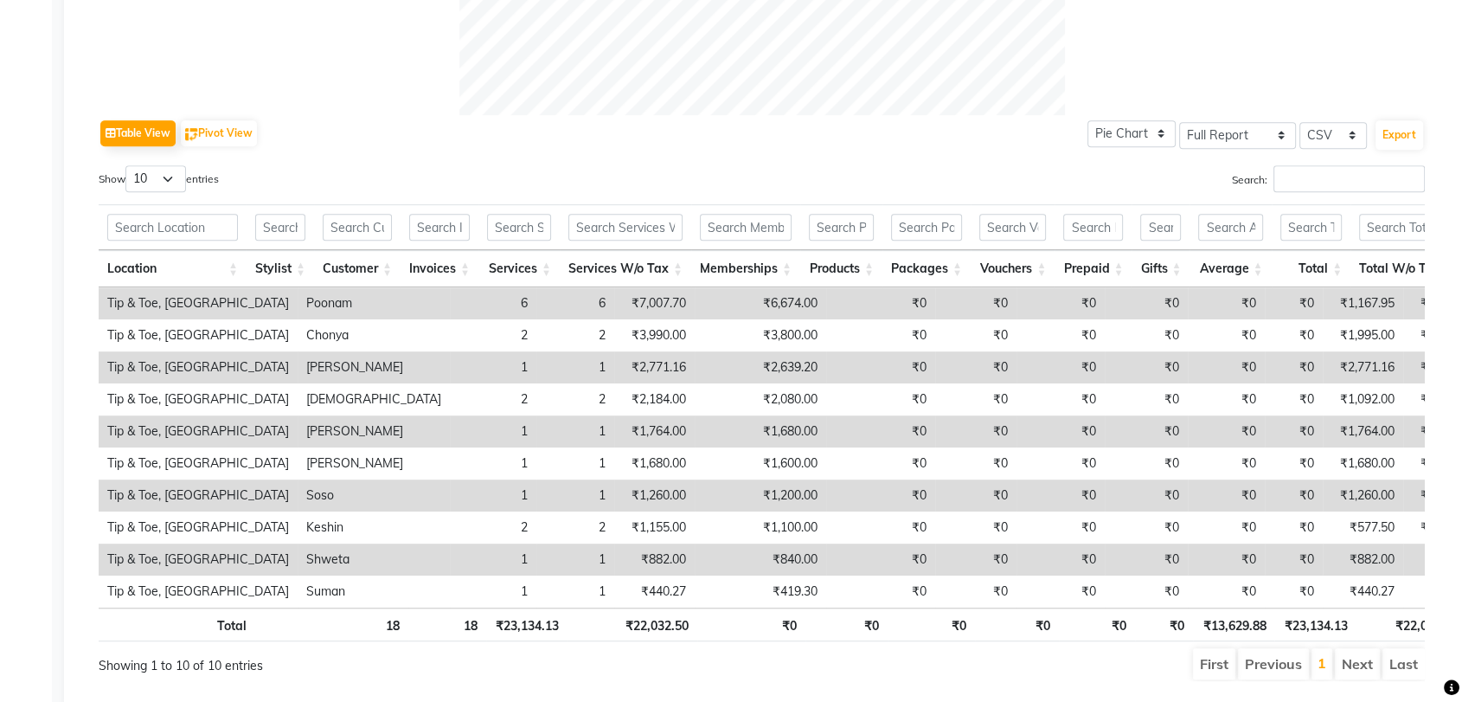
scroll to position [834, 0]
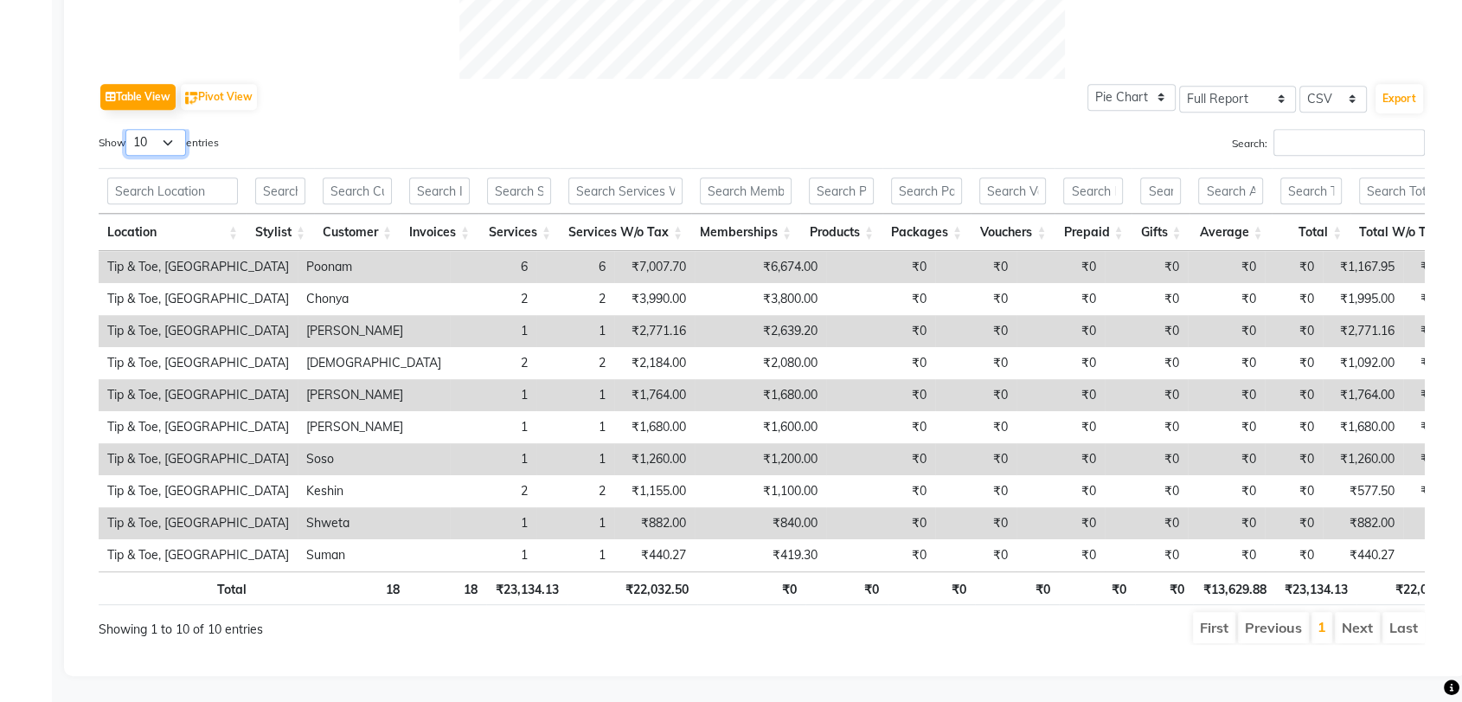
click at [176, 129] on select "10 25 50 100" at bounding box center [155, 142] width 61 height 27
select select "100"
click at [128, 129] on select "10 25 50 100" at bounding box center [155, 142] width 61 height 27
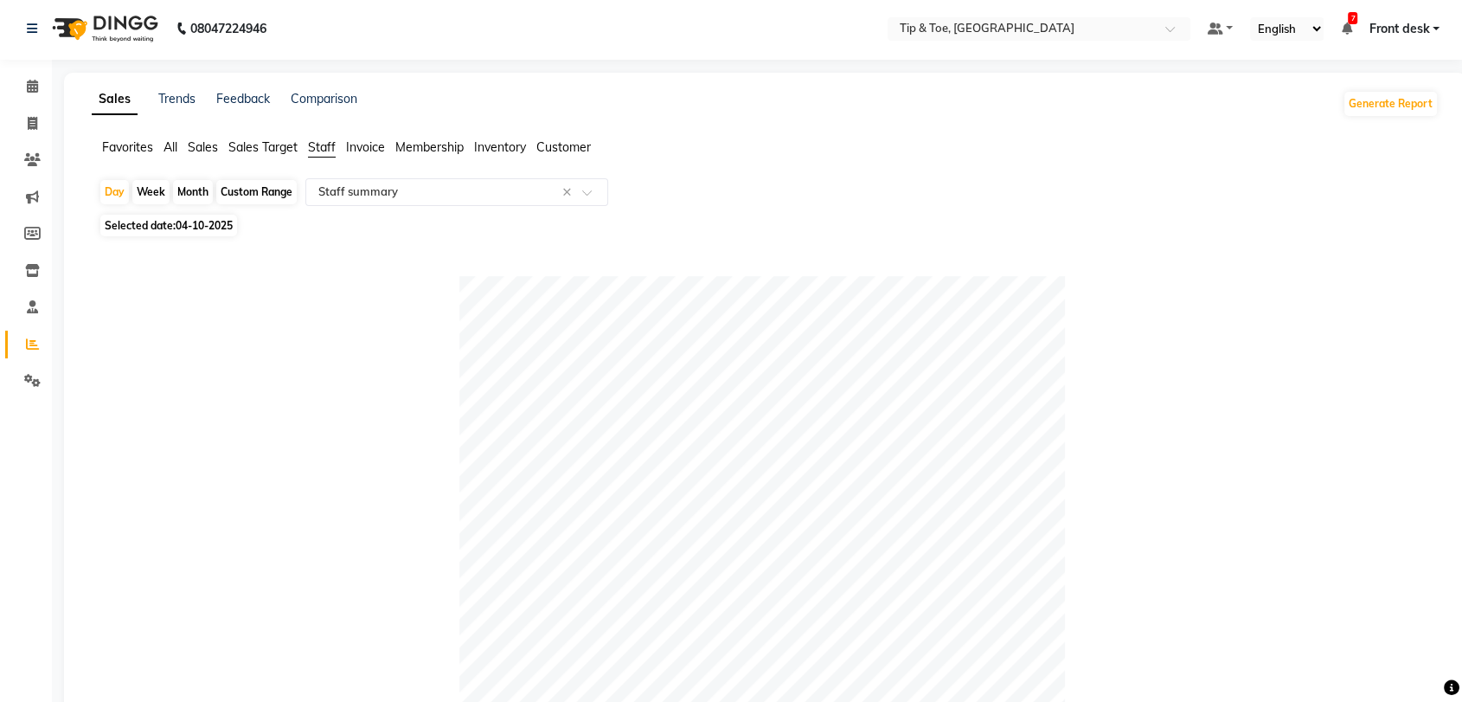
scroll to position [0, 0]
click at [28, 91] on icon at bounding box center [32, 88] width 11 height 13
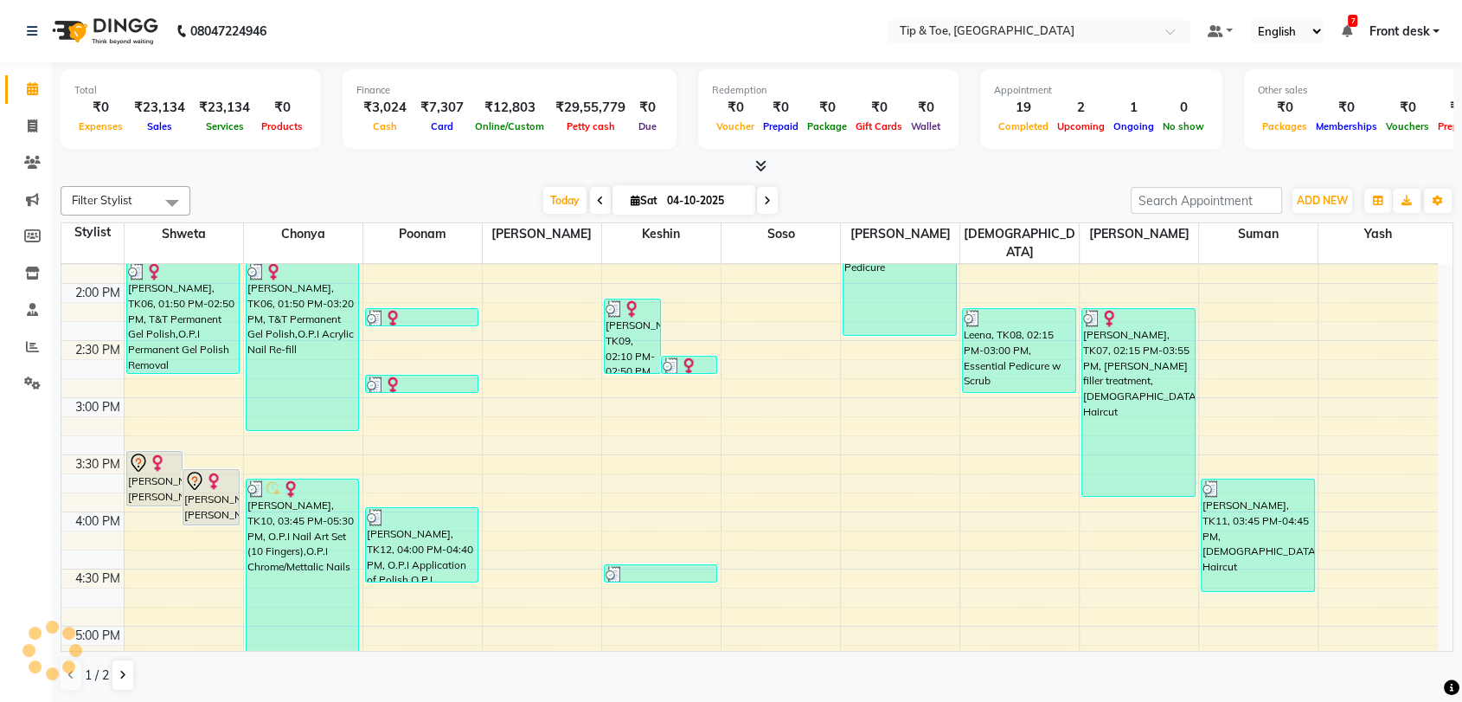
scroll to position [672, 0]
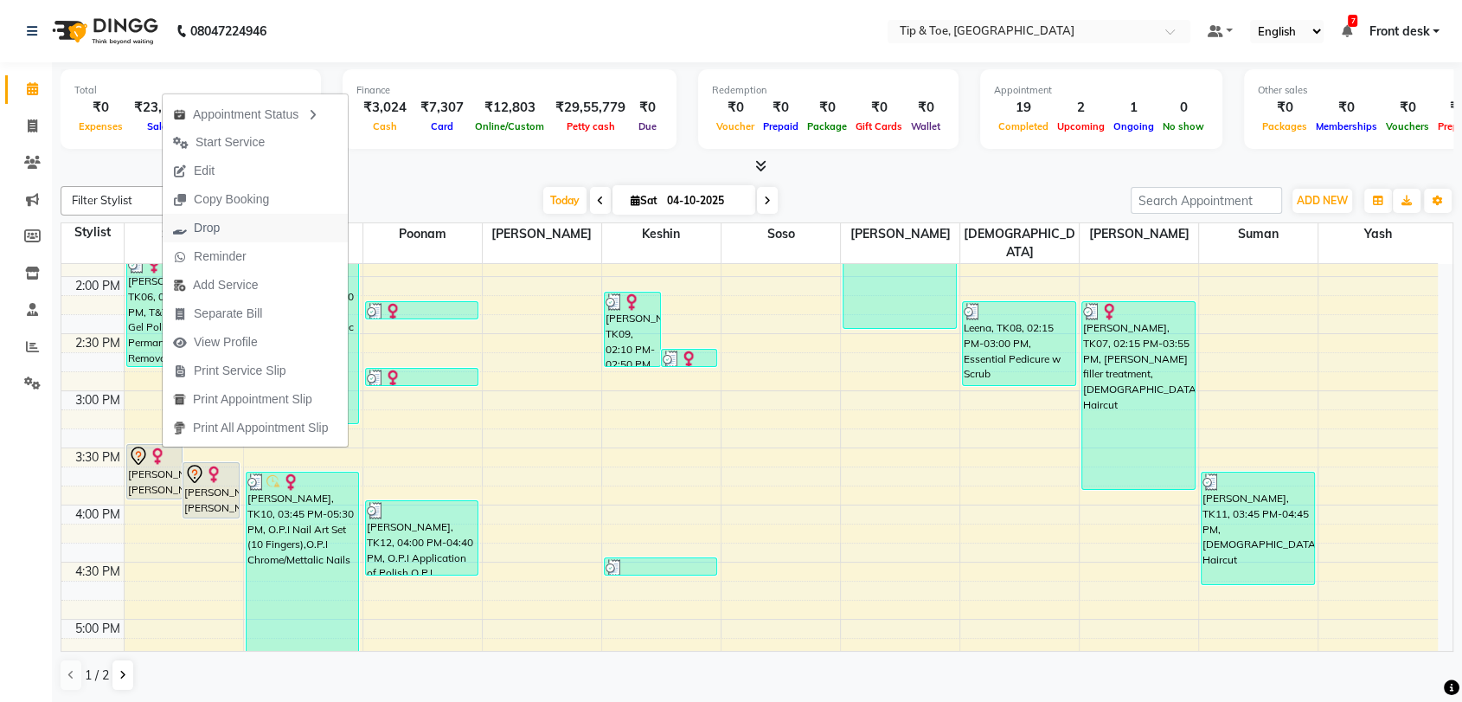
click at [225, 223] on span "Drop" at bounding box center [196, 228] width 67 height 29
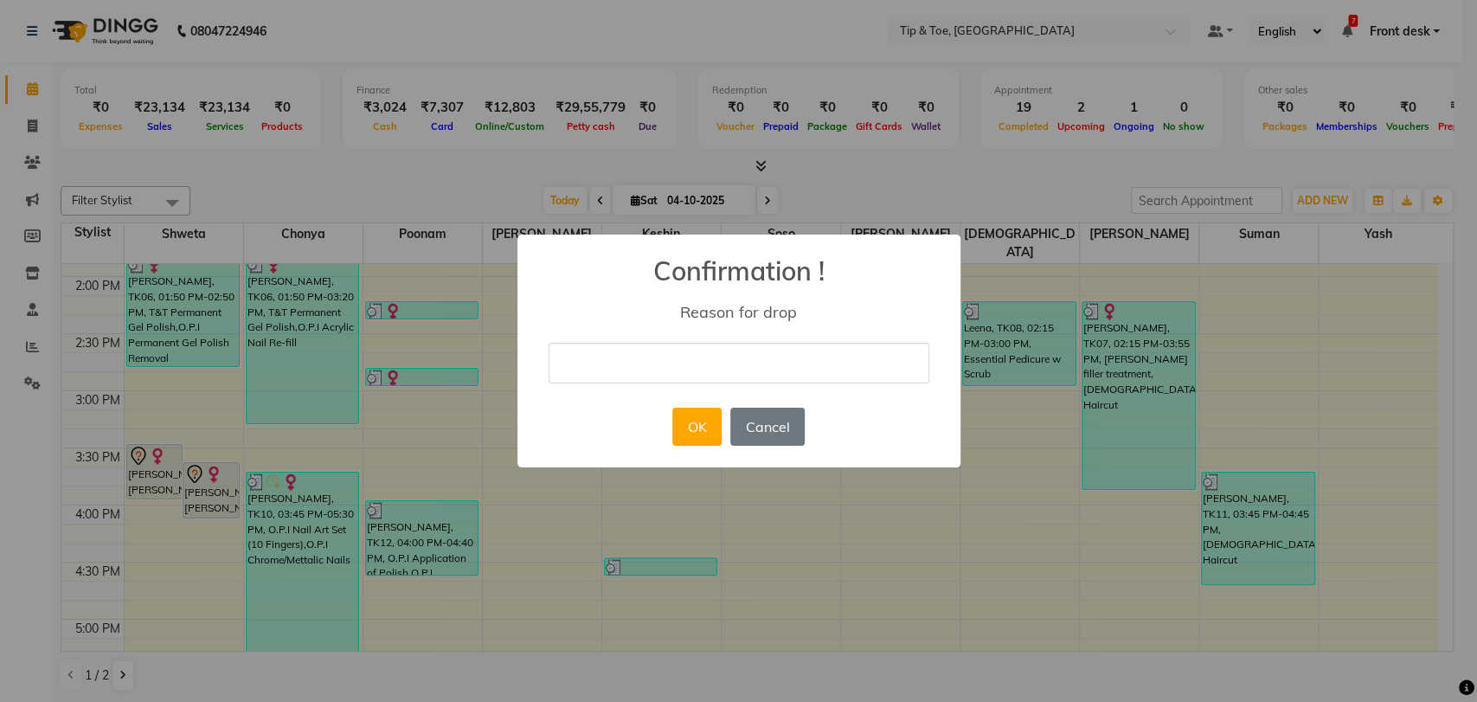
click at [648, 353] on input "text" at bounding box center [739, 363] width 381 height 41
type input "NOT"
click at [682, 415] on button "OK" at bounding box center [696, 427] width 49 height 38
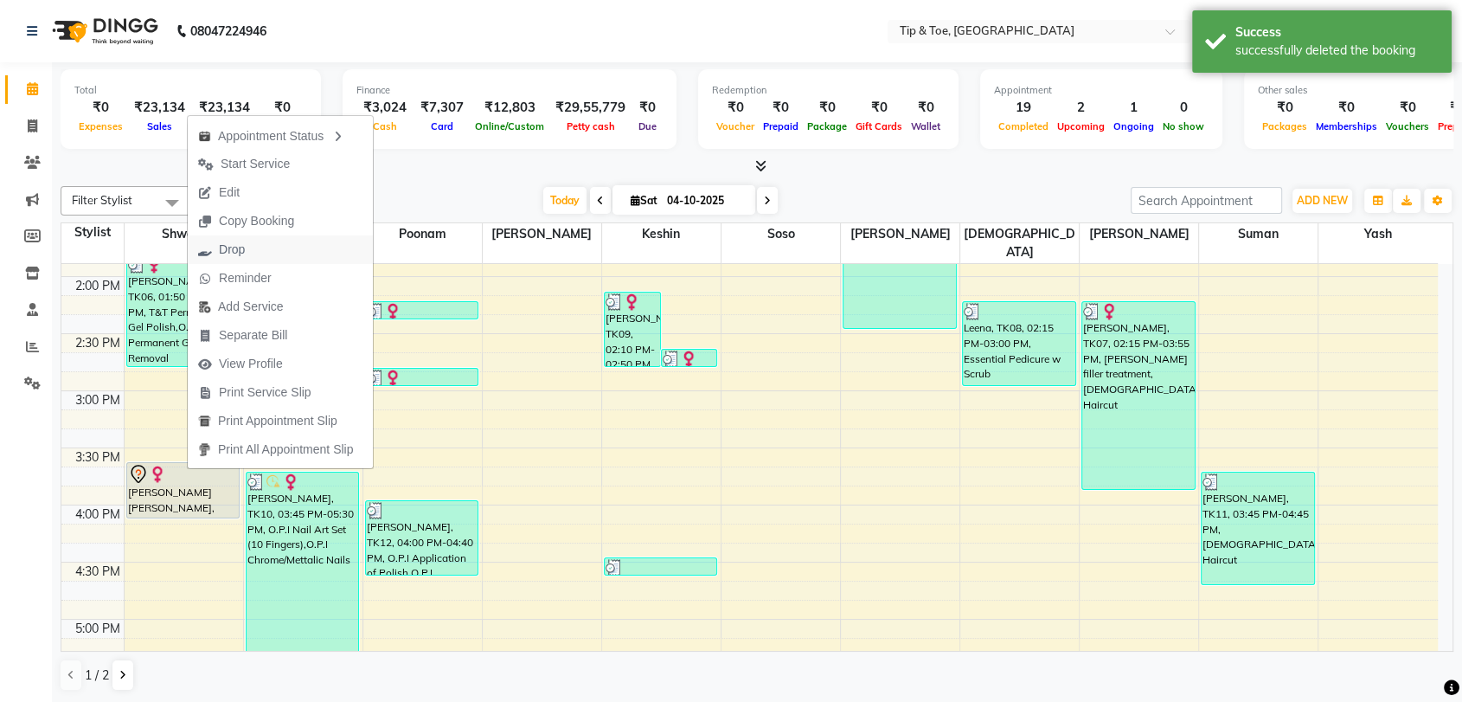
click at [260, 249] on button "Drop" at bounding box center [280, 249] width 185 height 29
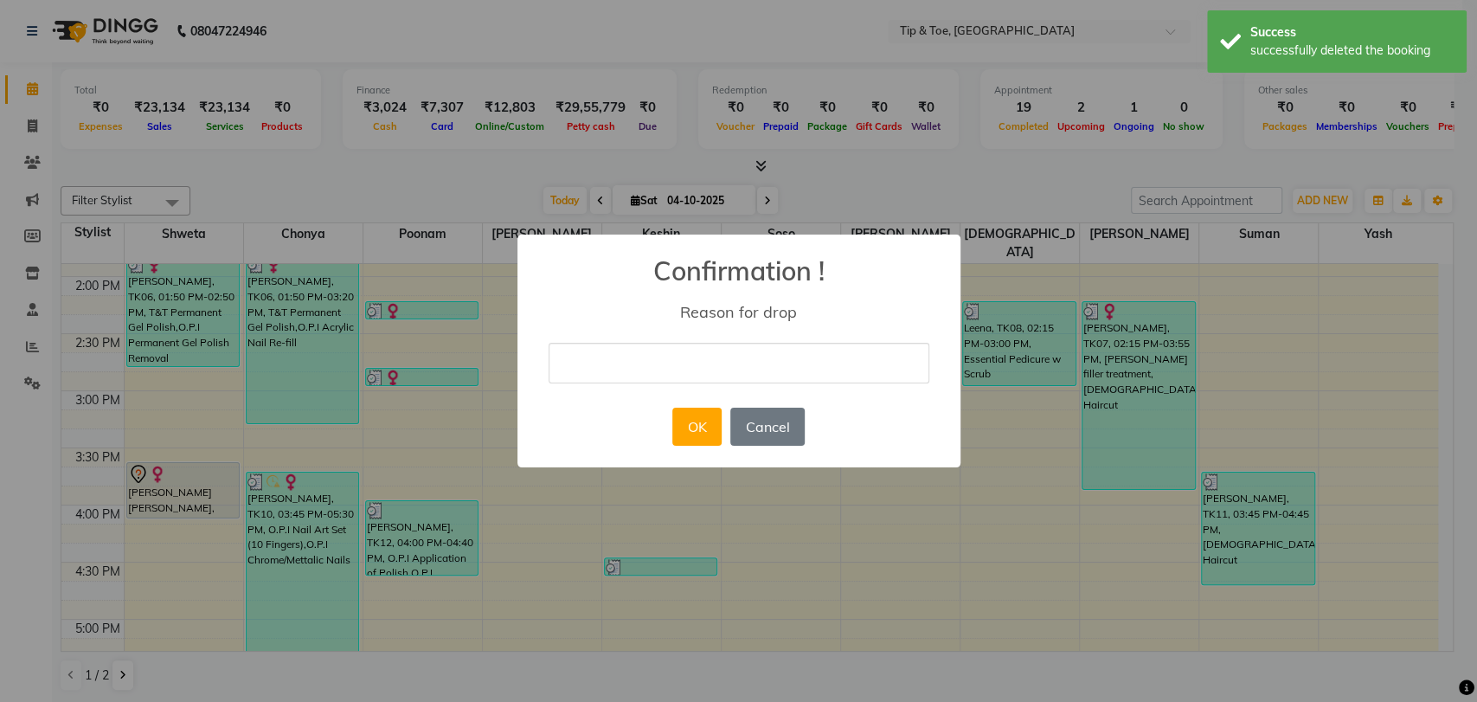
click at [692, 359] on input "text" at bounding box center [739, 363] width 381 height 41
type input "NOT"
click at [699, 431] on button "OK" at bounding box center [696, 427] width 49 height 38
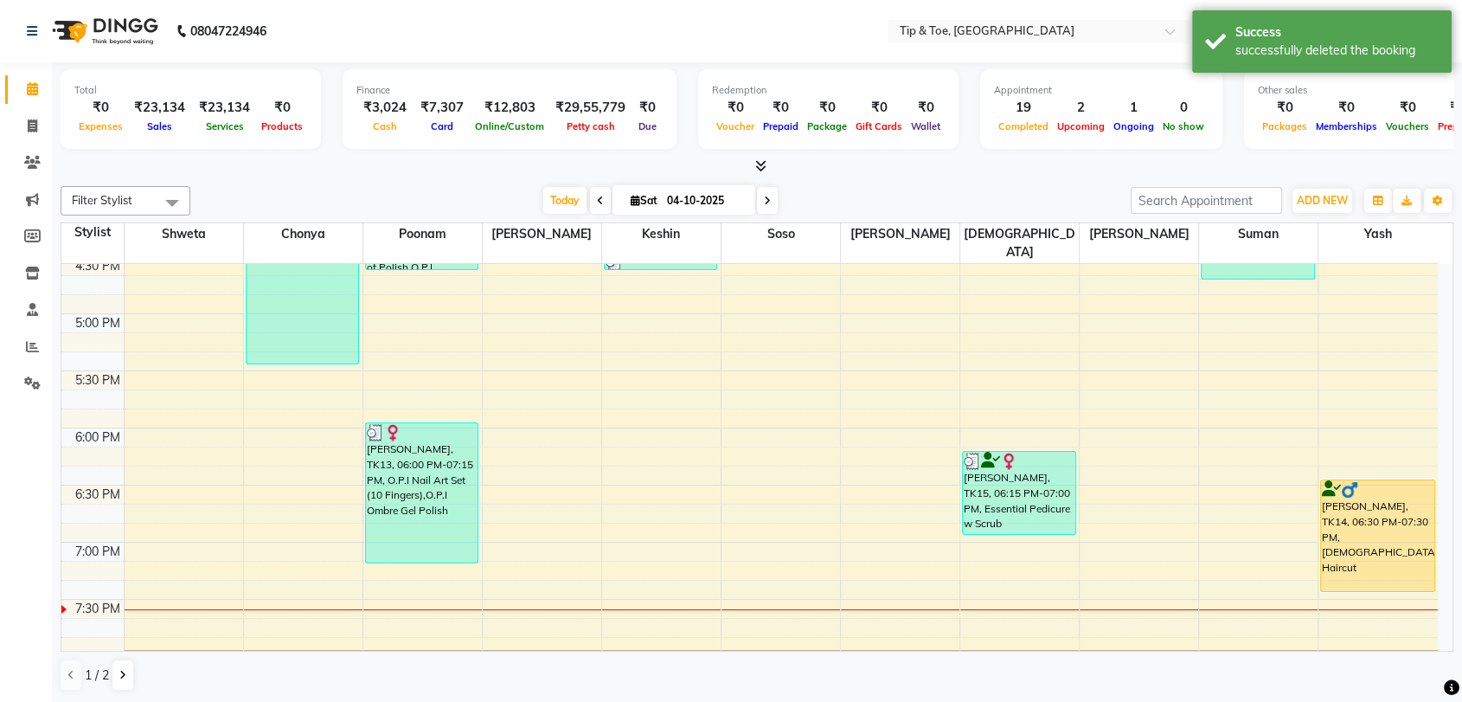
scroll to position [1070, 0]
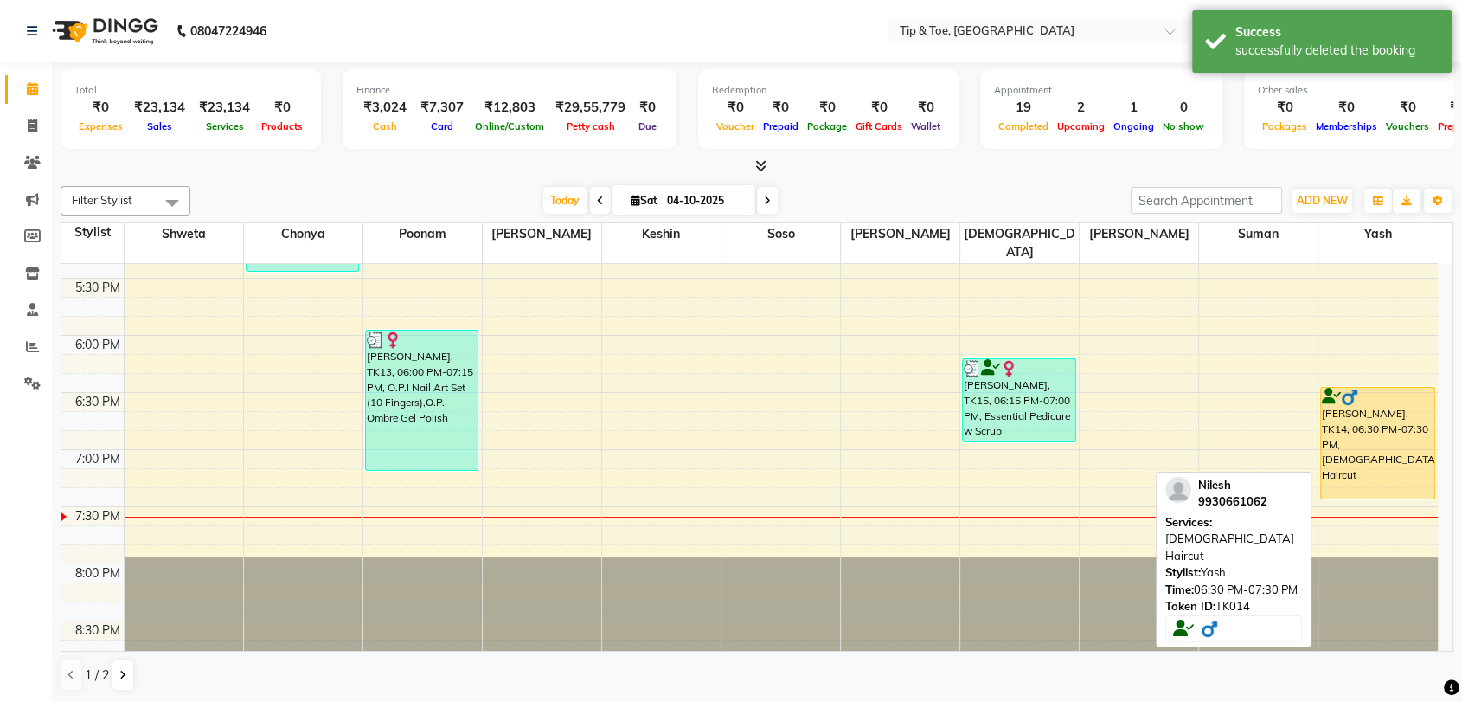
click at [1370, 422] on div "[PERSON_NAME], TK14, 06:30 PM-07:30 PM, [DEMOGRAPHIC_DATA] Haircut" at bounding box center [1377, 443] width 112 height 111
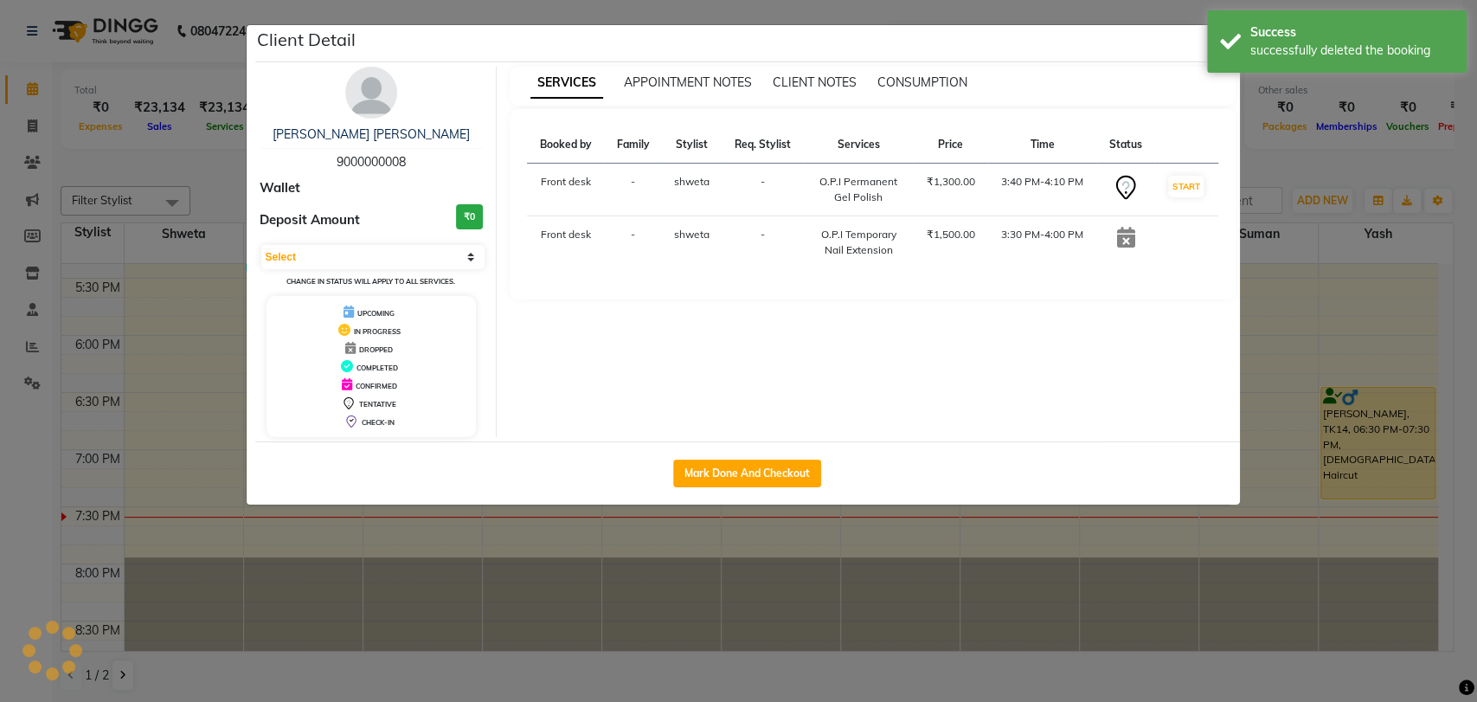
select select "1"
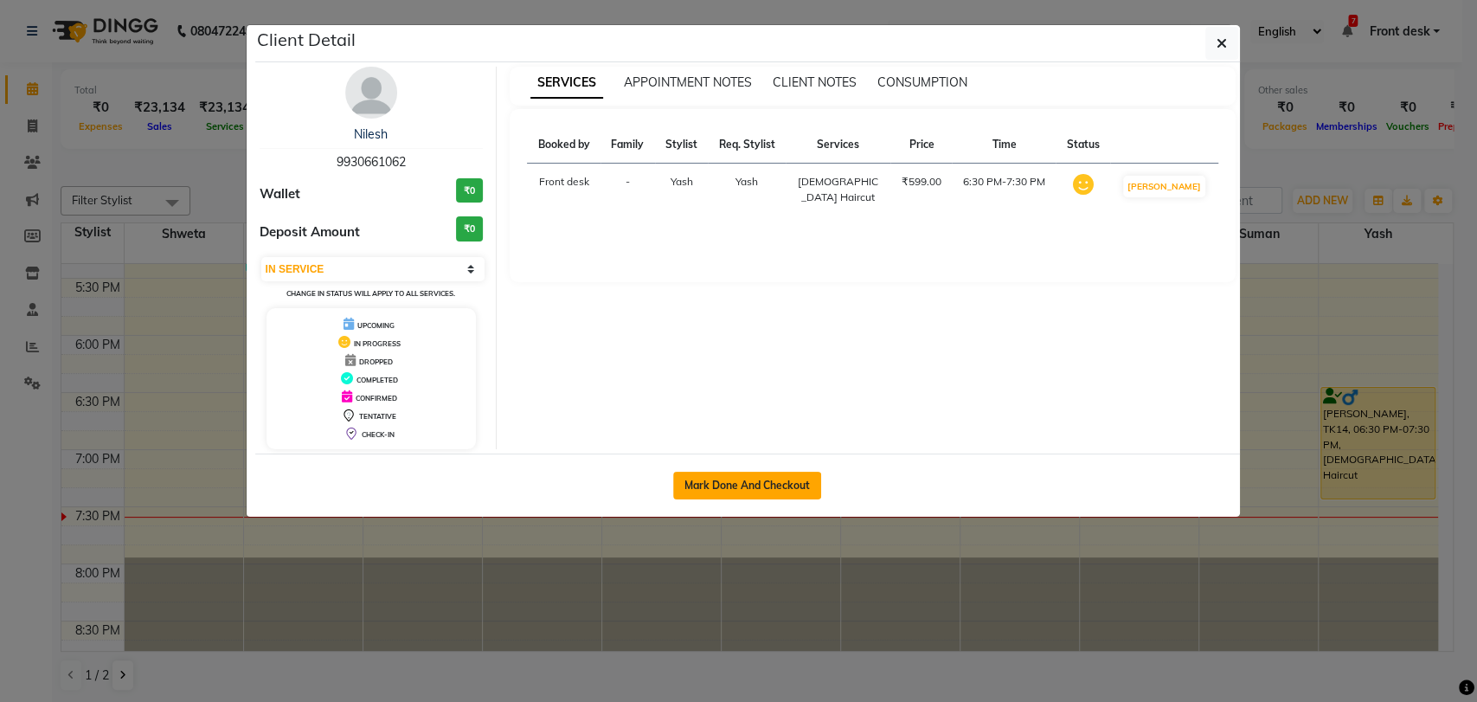
click at [789, 489] on button "Mark Done And Checkout" at bounding box center [747, 486] width 148 height 28
select select "service"
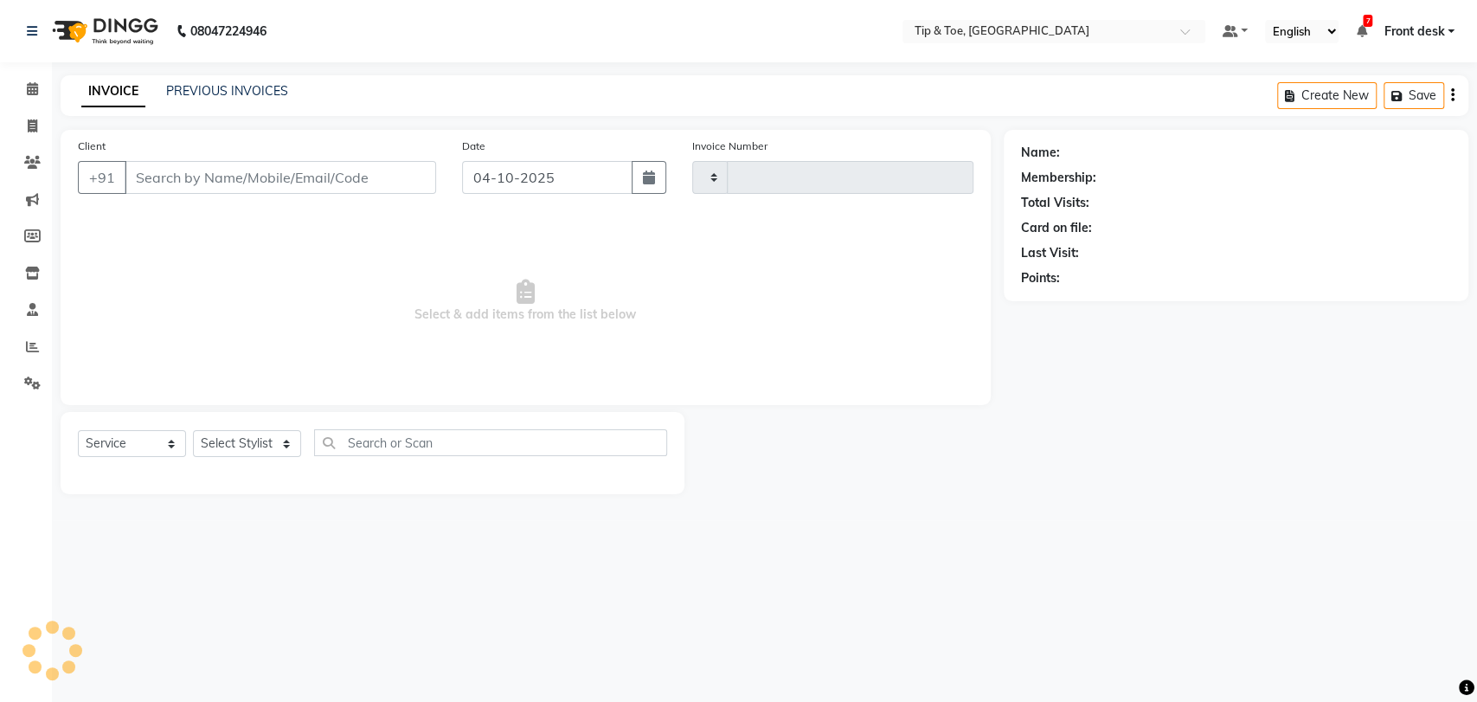
type input "1240"
select select "5942"
type input "9930661062"
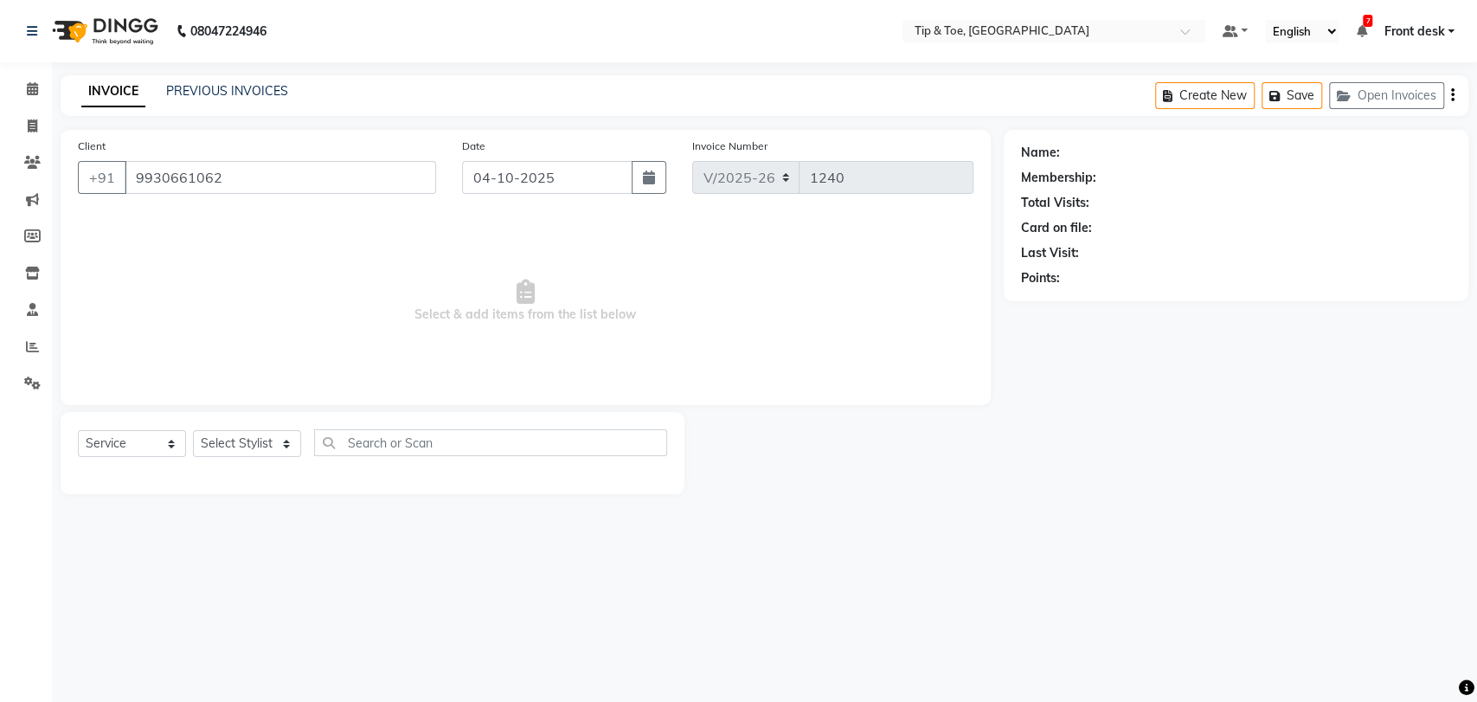
select select "68799"
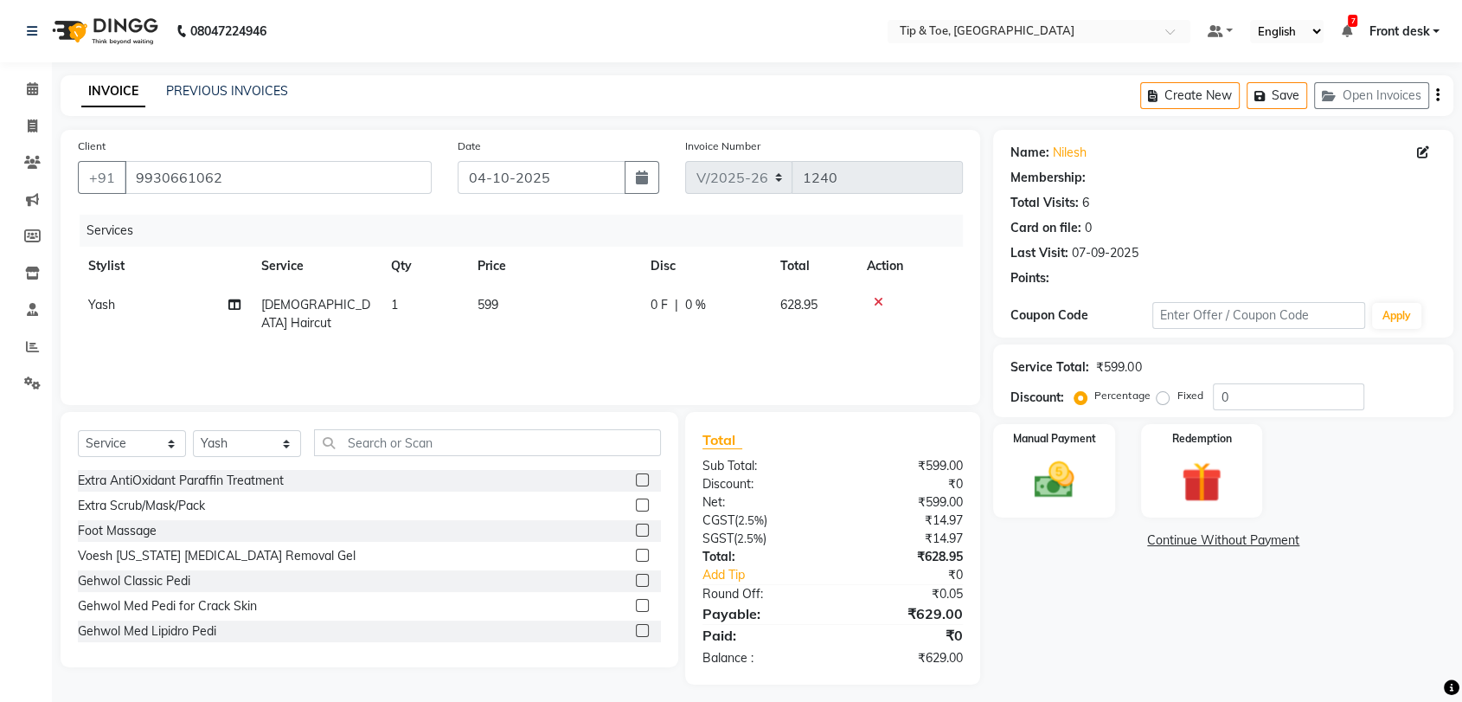
select select "1: Object"
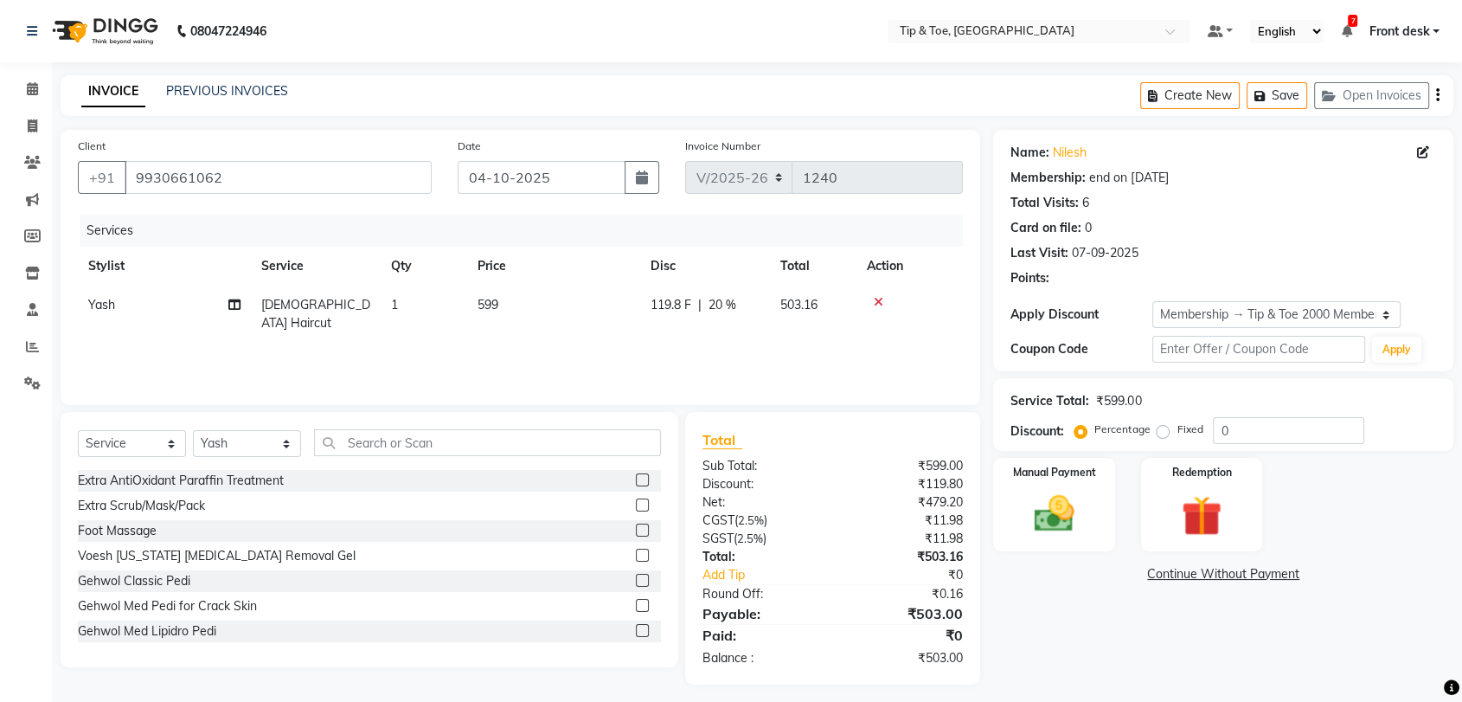
type input "20"
click at [422, 444] on input "text" at bounding box center [487, 442] width 347 height 27
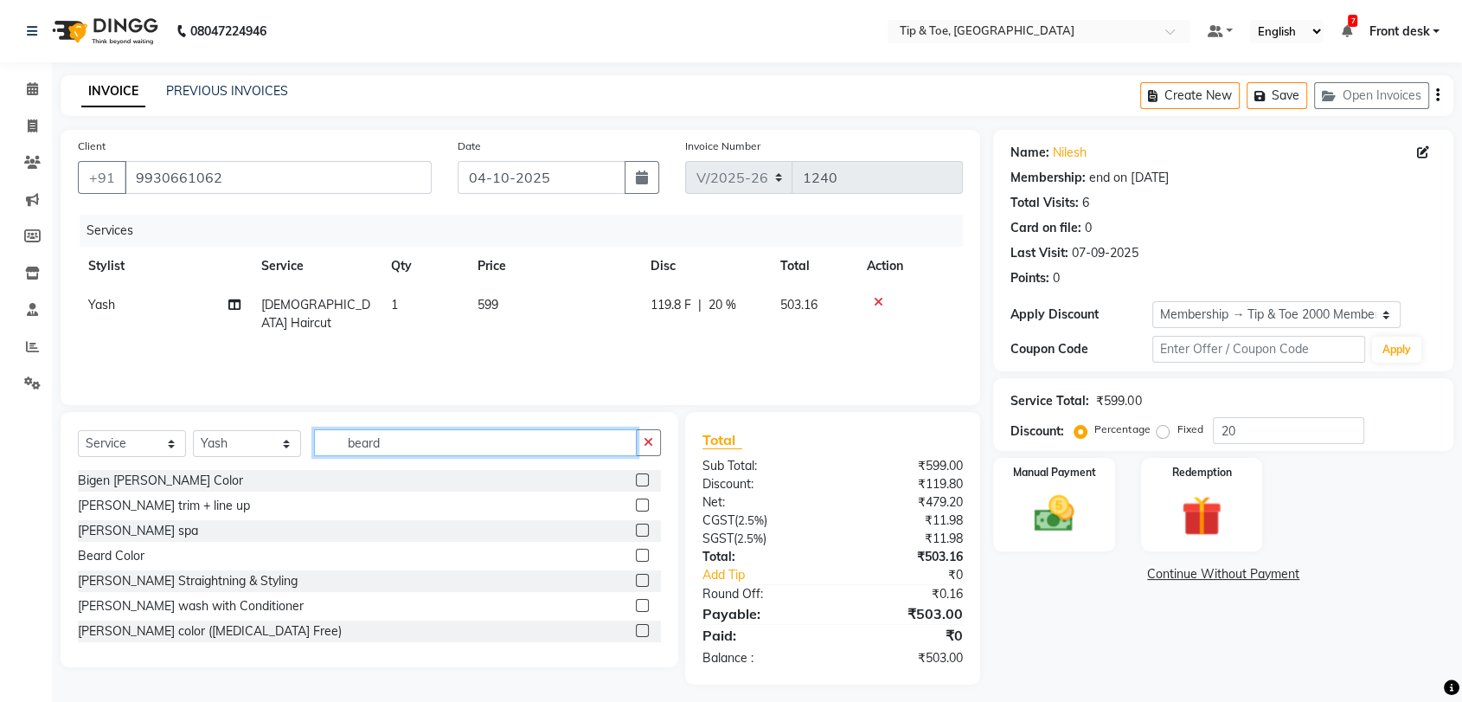
type input "beard"
click at [636, 502] on label at bounding box center [642, 504] width 13 height 13
click at [636, 502] on input "checkbox" at bounding box center [641, 505] width 11 height 11
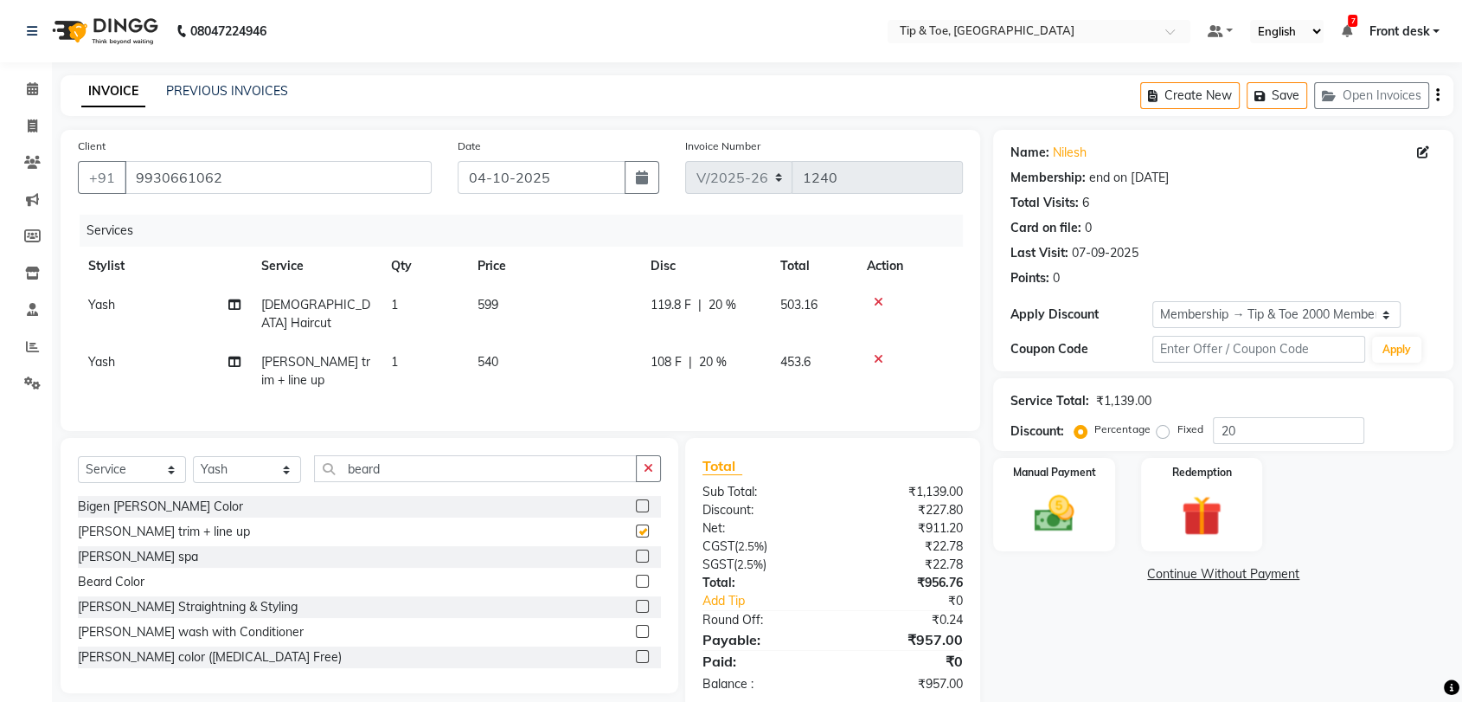
checkbox input "false"
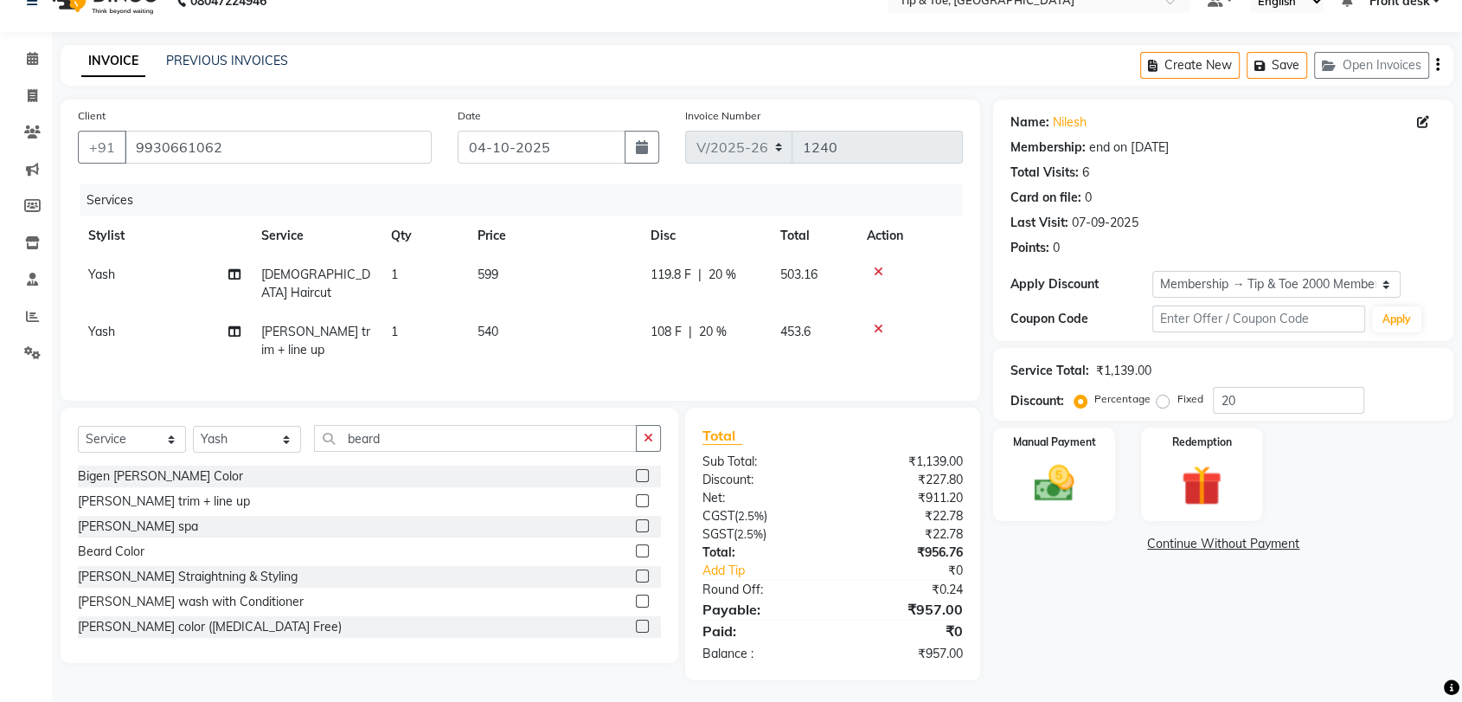
click at [494, 268] on span "599" at bounding box center [488, 274] width 21 height 16
select select "68799"
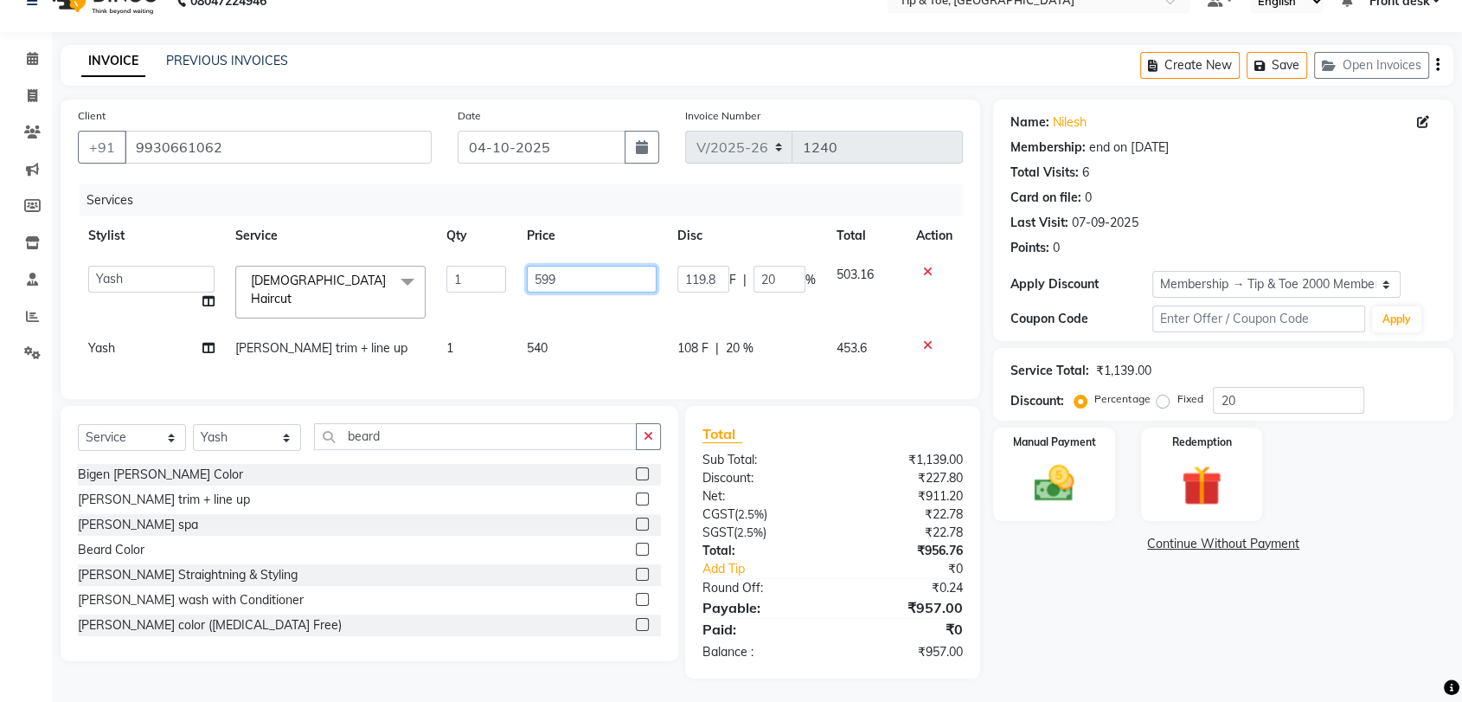
click at [568, 277] on input "599" at bounding box center [592, 279] width 130 height 27
type input "5"
type input "799"
click at [928, 335] on td at bounding box center [934, 348] width 57 height 39
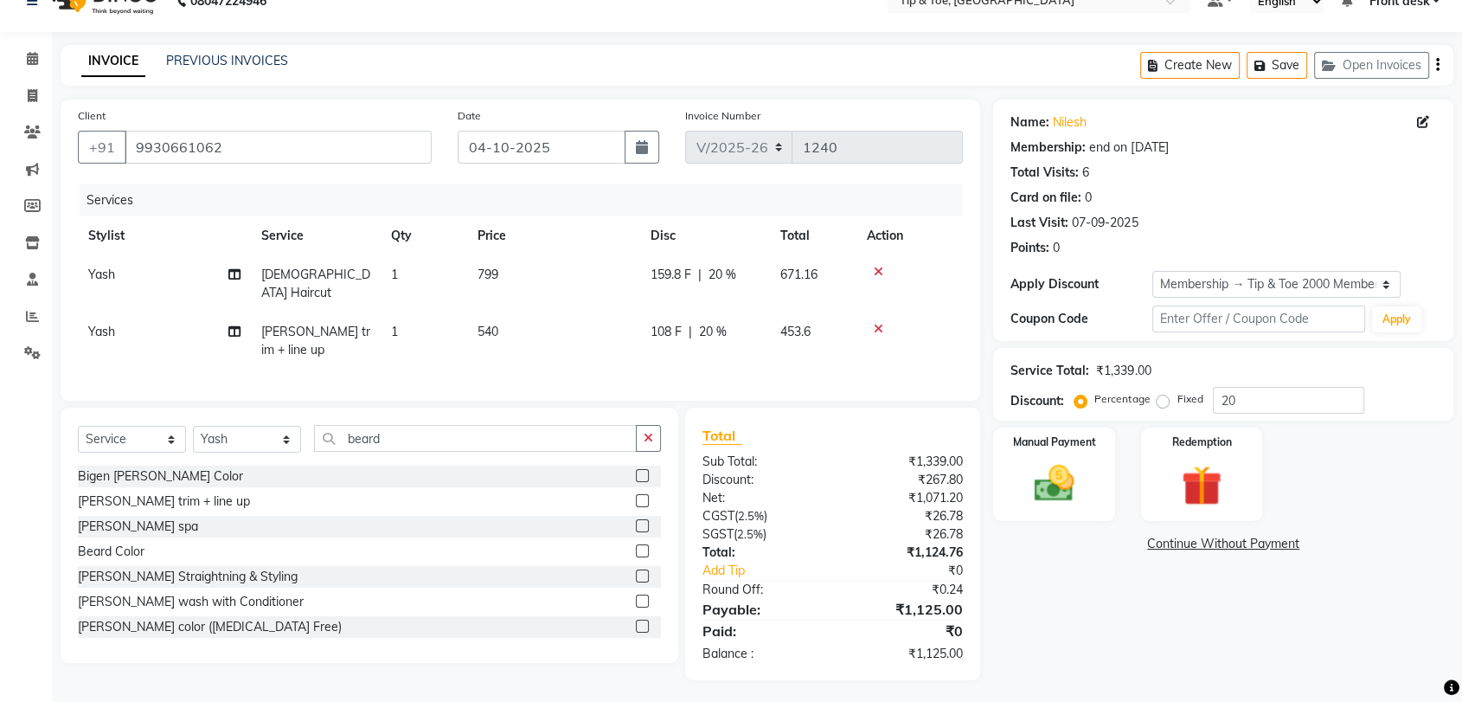
click at [875, 323] on icon at bounding box center [879, 329] width 10 height 12
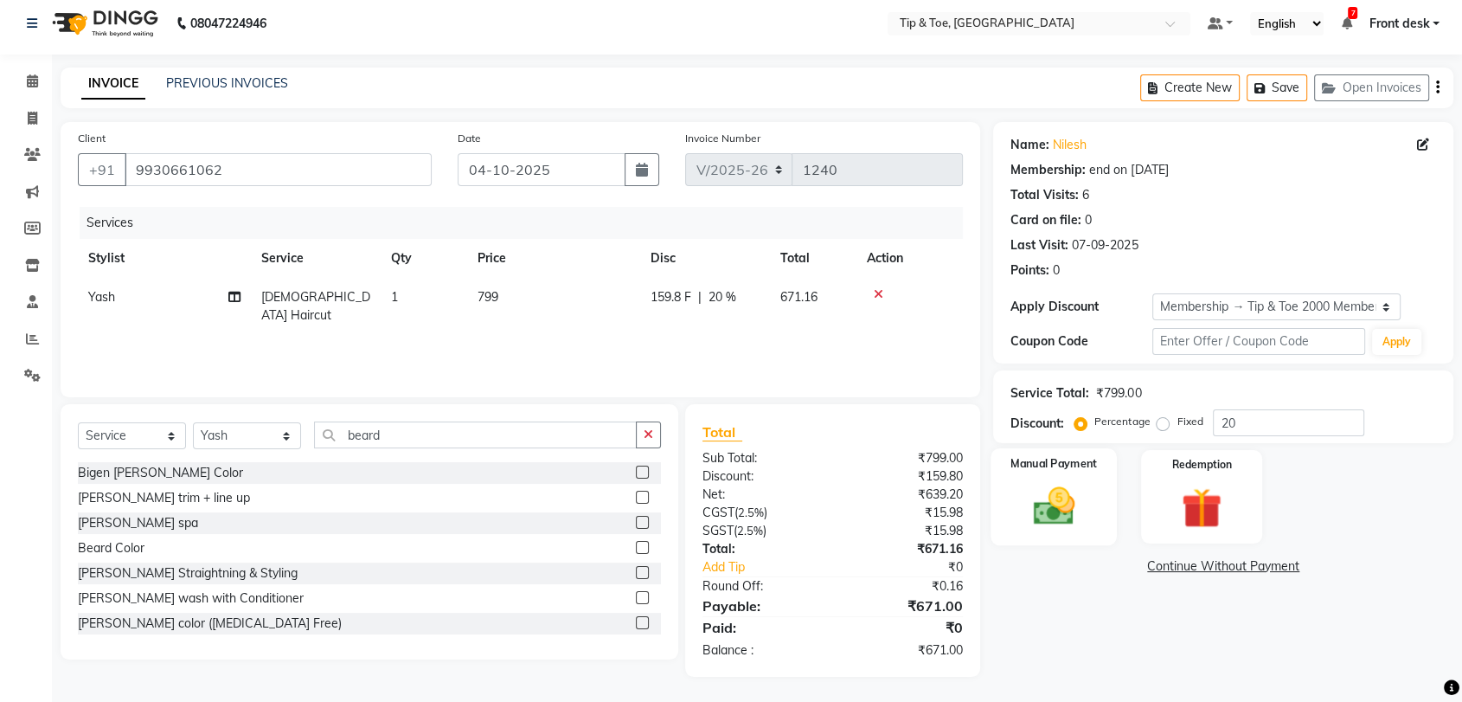
click at [1045, 498] on img at bounding box center [1053, 506] width 67 height 48
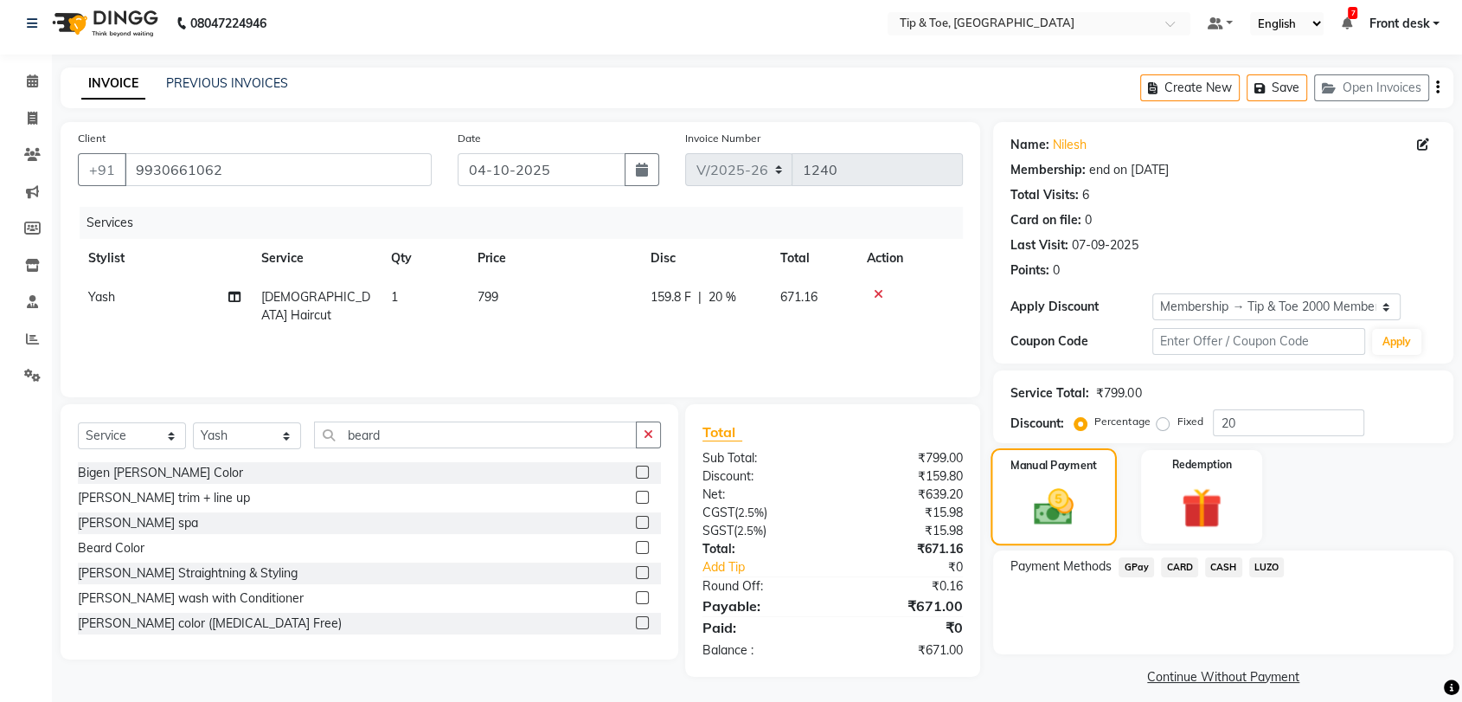
scroll to position [21, 0]
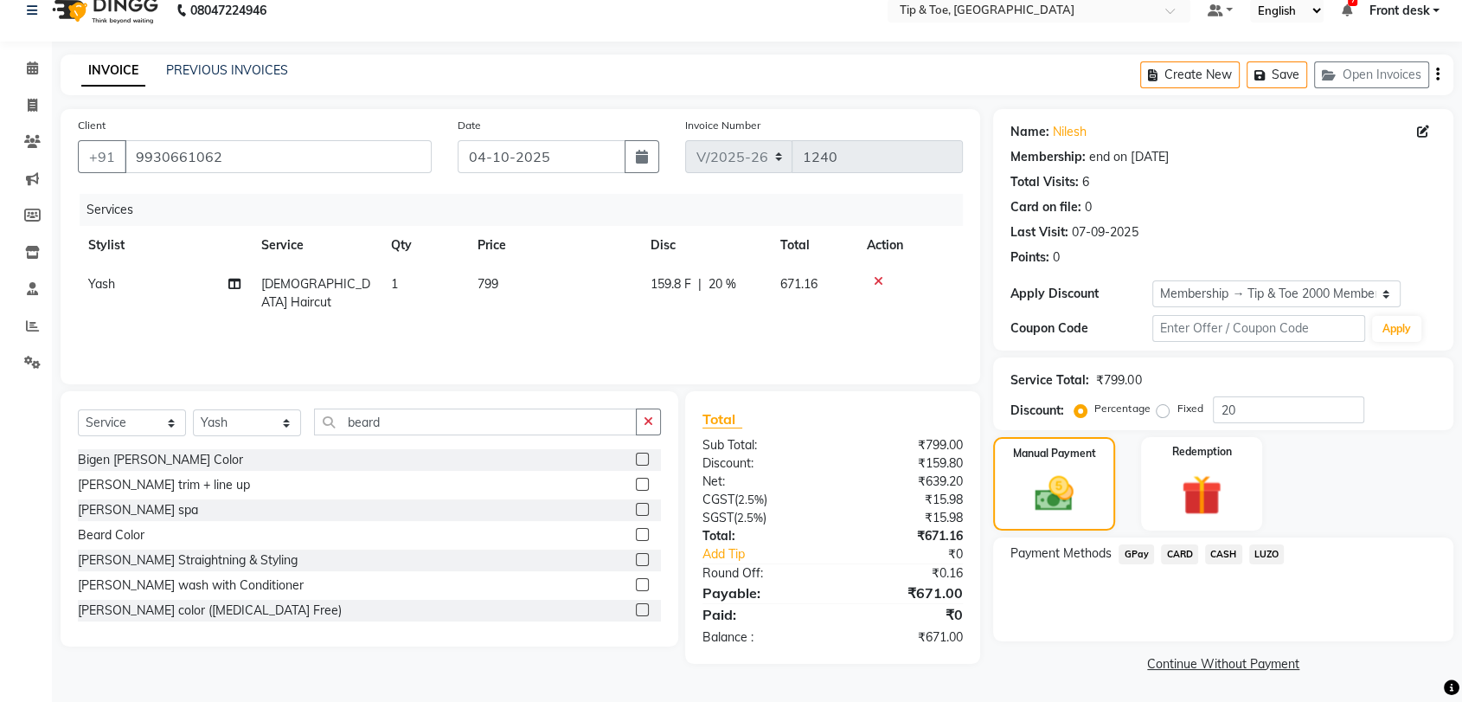
click at [1166, 550] on span "CARD" at bounding box center [1179, 554] width 37 height 20
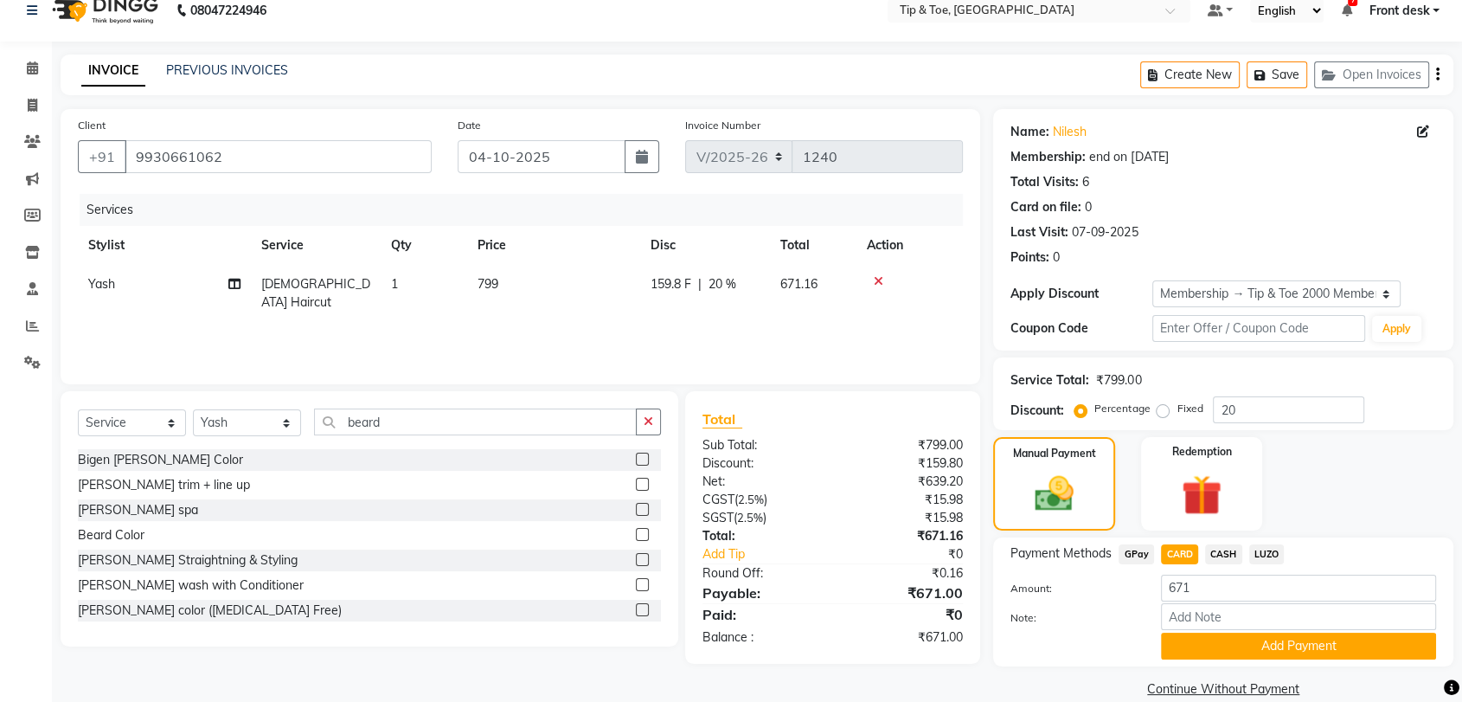
scroll to position [30, 0]
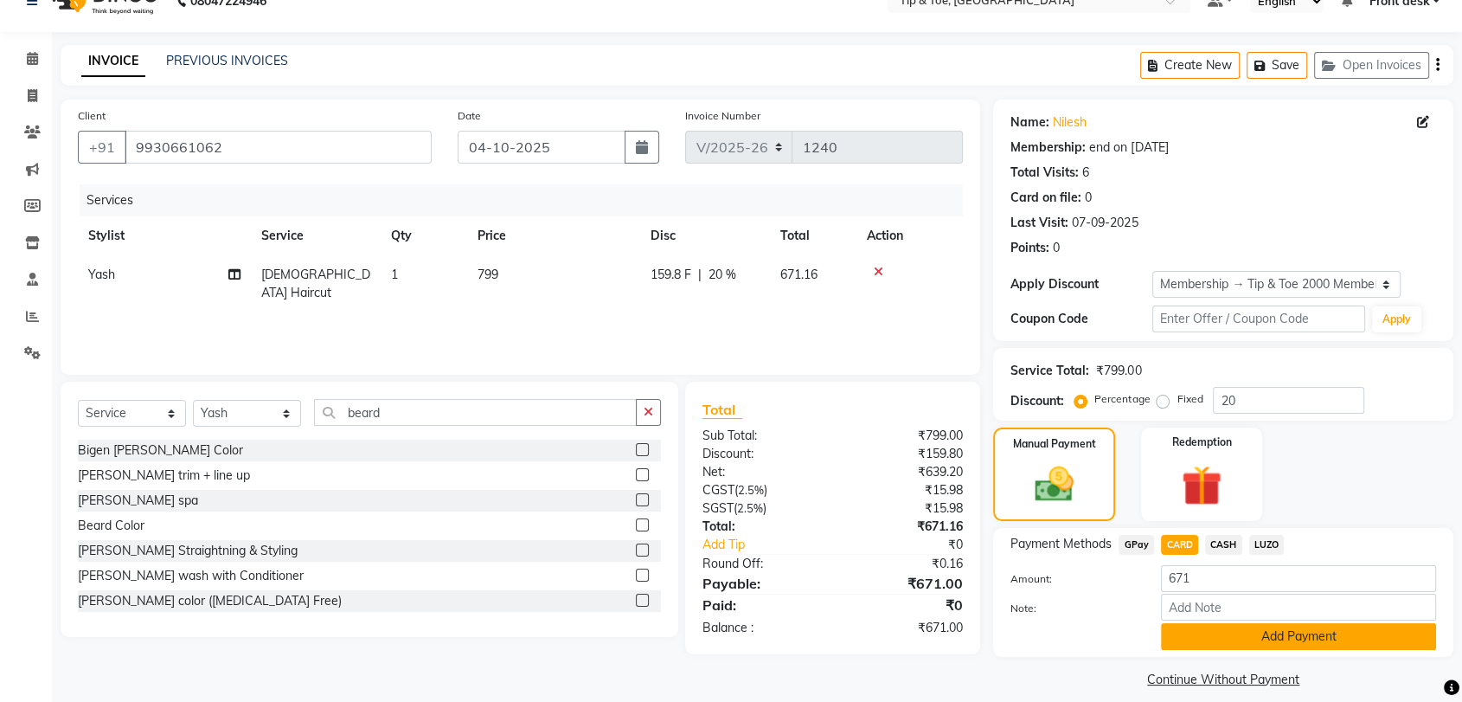
click at [1300, 630] on button "Add Payment" at bounding box center [1298, 636] width 275 height 27
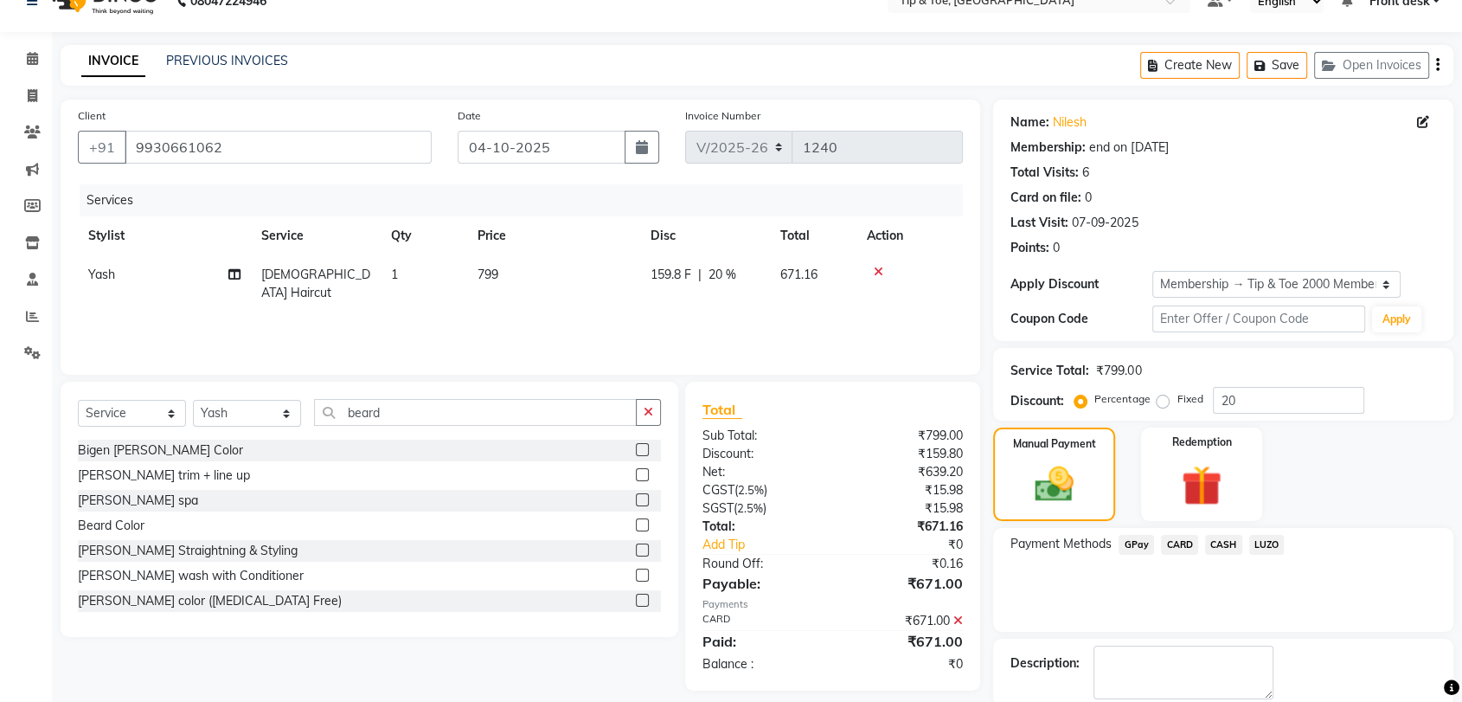
scroll to position [118, 0]
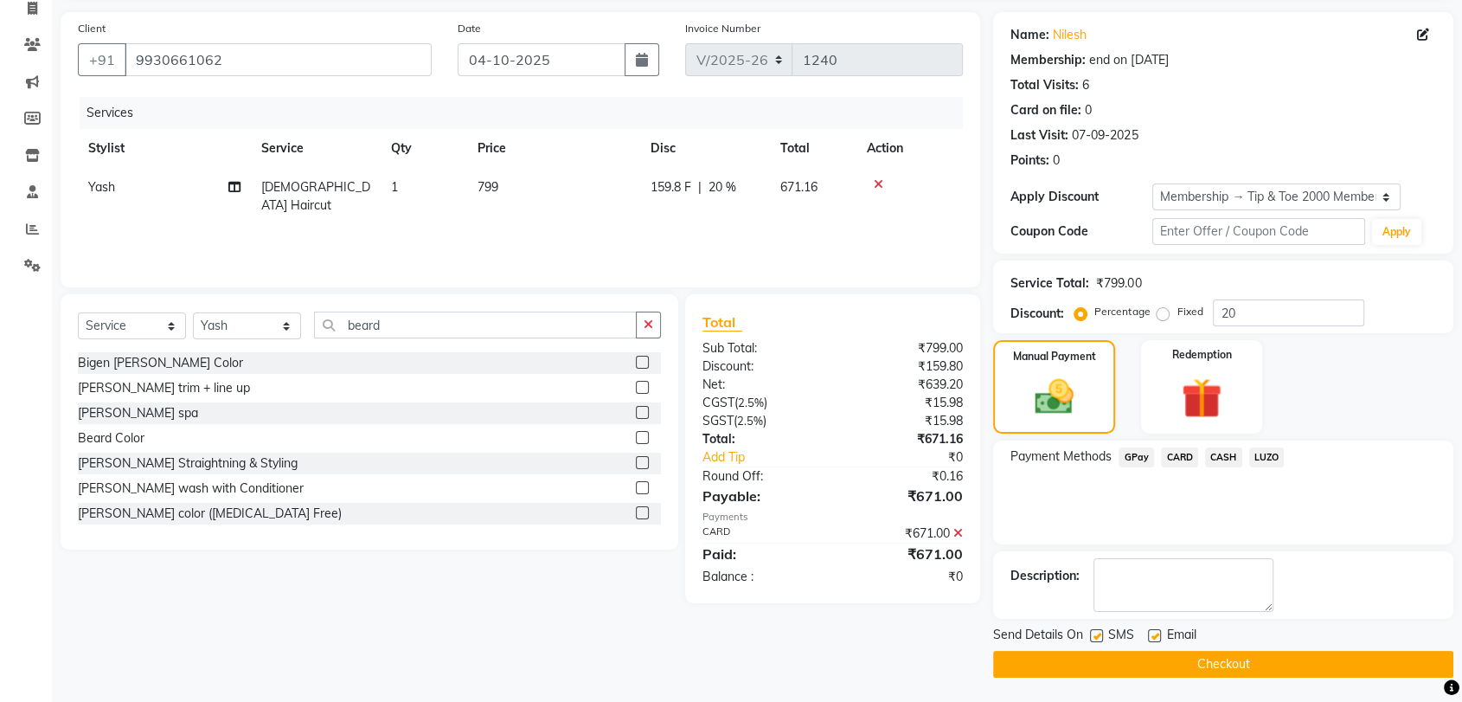
click at [1222, 655] on button "Checkout" at bounding box center [1223, 664] width 460 height 27
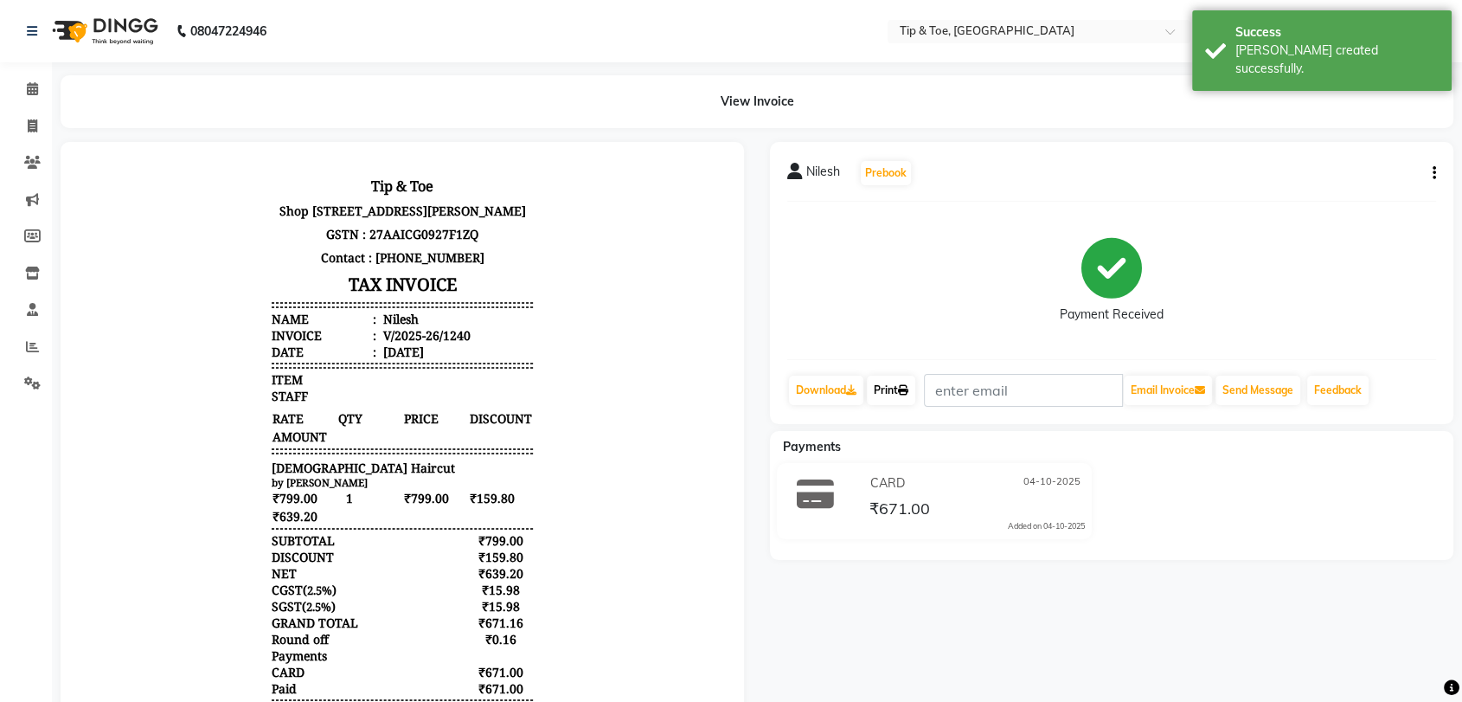
click at [891, 398] on link "Print" at bounding box center [891, 390] width 48 height 29
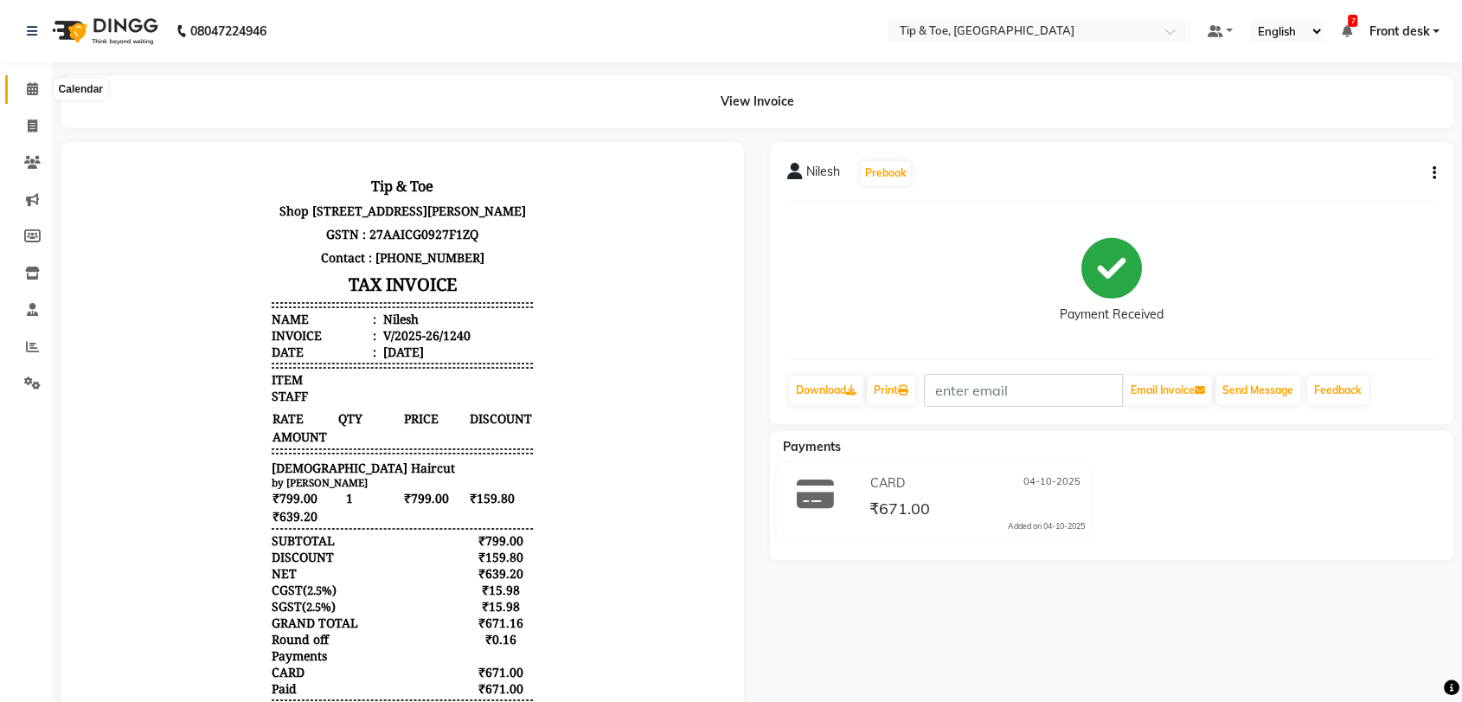
click at [29, 91] on icon at bounding box center [32, 88] width 11 height 13
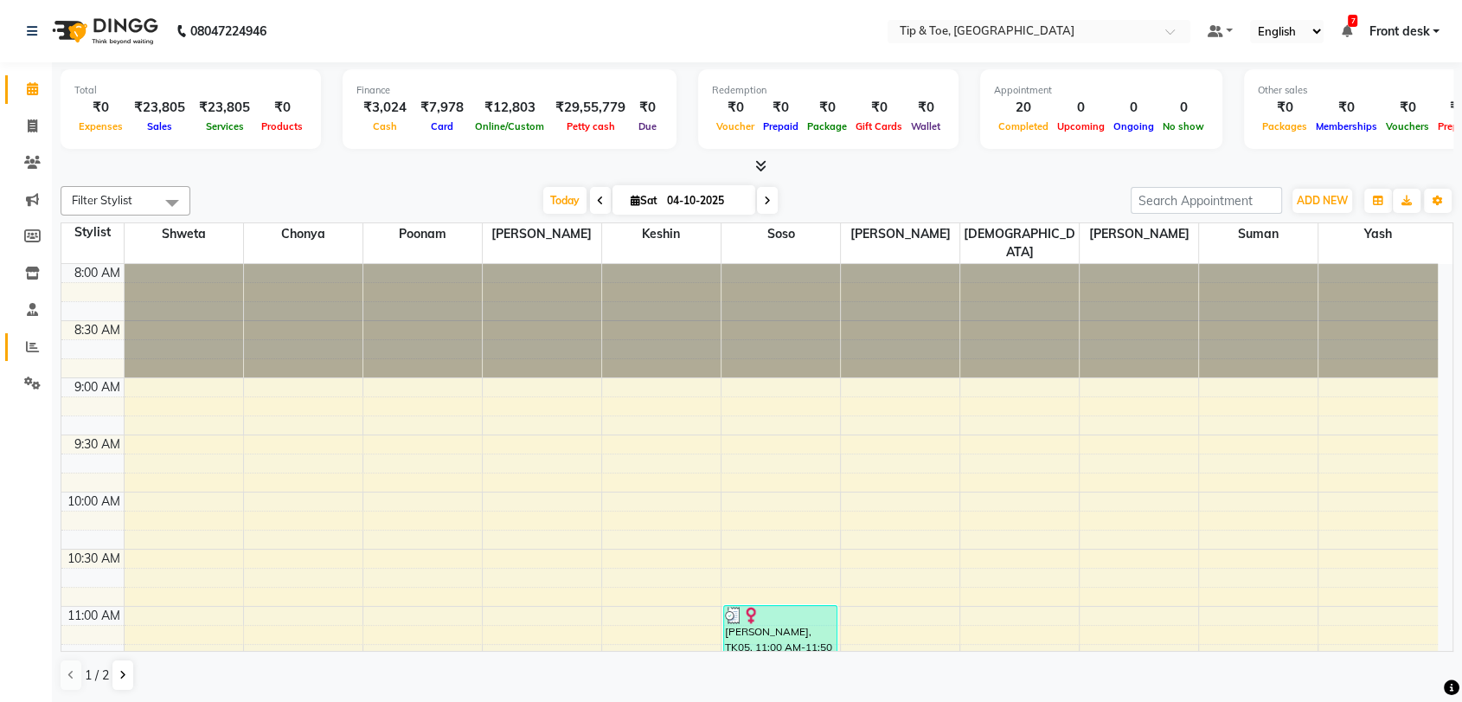
click at [33, 341] on icon at bounding box center [32, 346] width 13 height 13
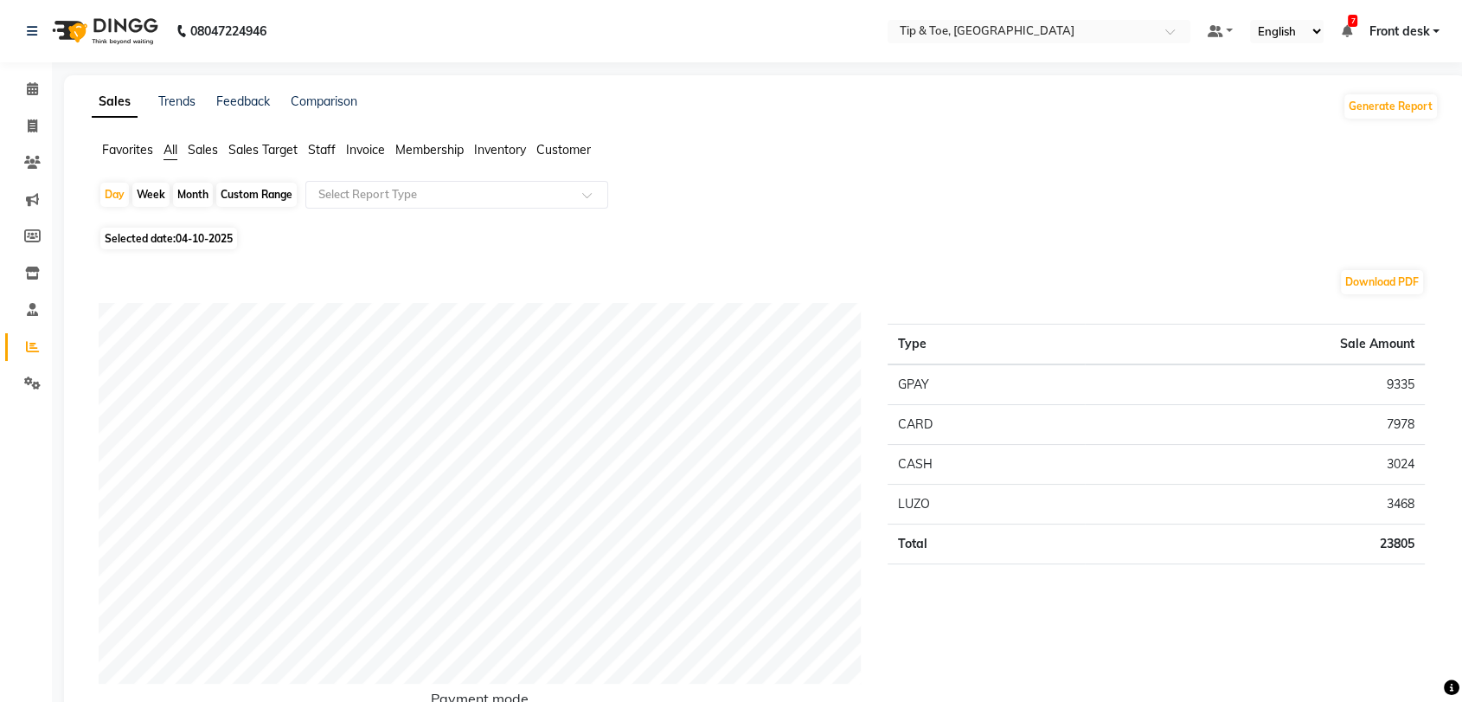
click at [313, 148] on span "Staff" at bounding box center [322, 150] width 28 height 16
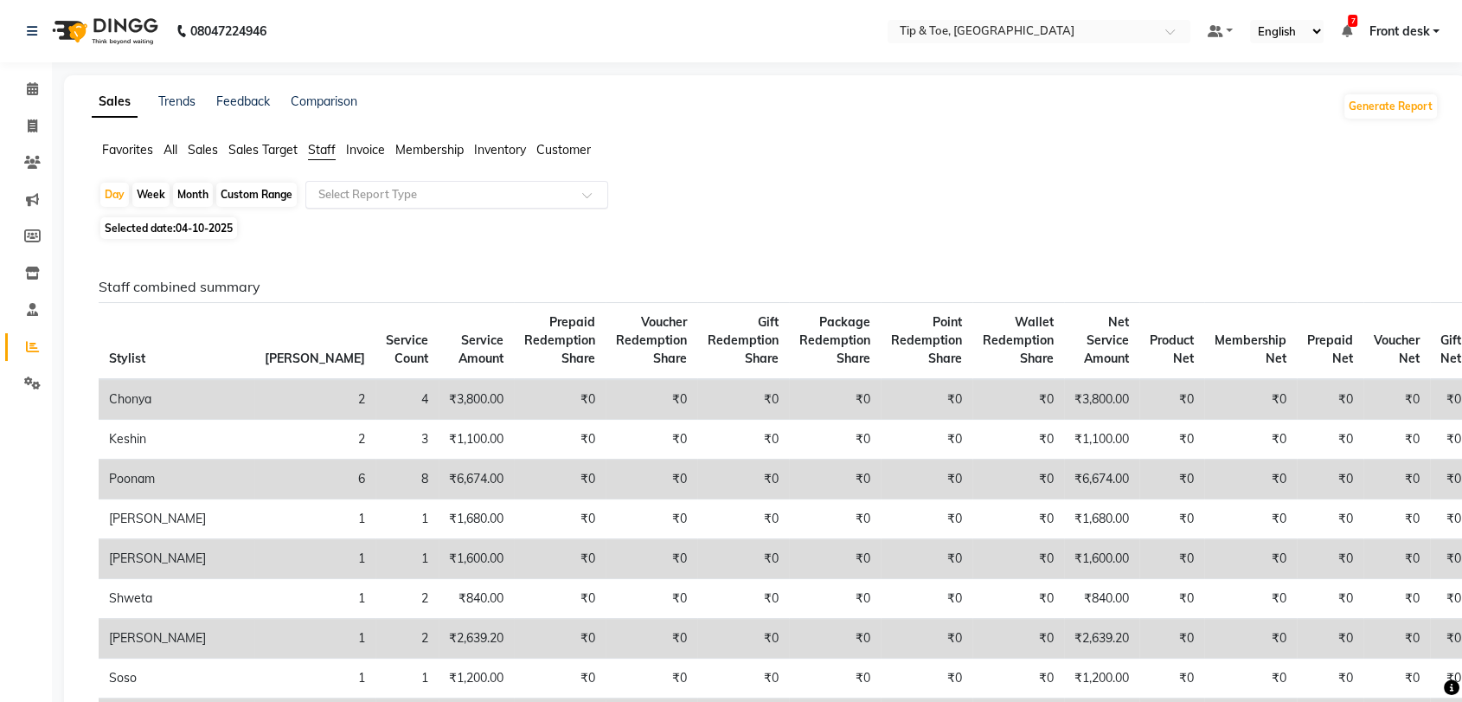
click at [453, 187] on input "text" at bounding box center [439, 194] width 249 height 17
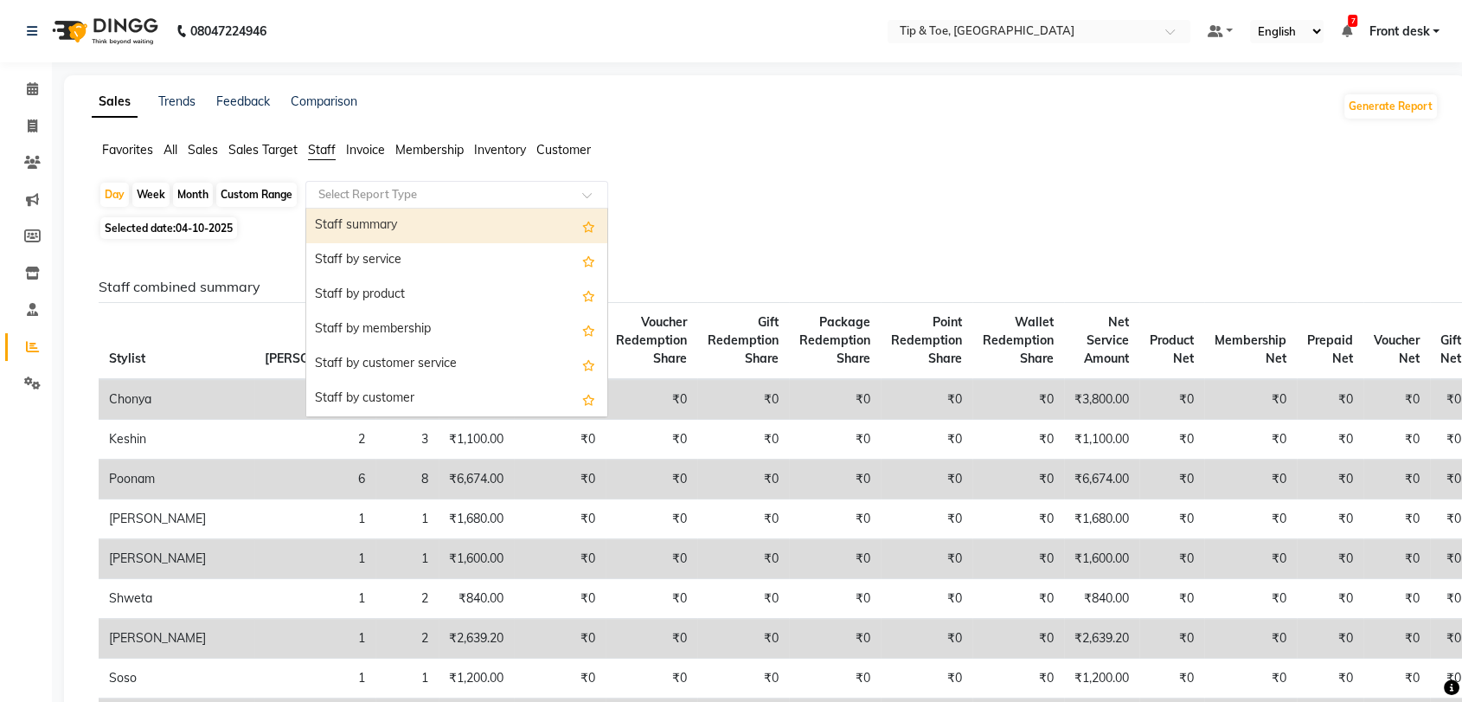
click at [475, 223] on div "Staff summary" at bounding box center [456, 226] width 301 height 35
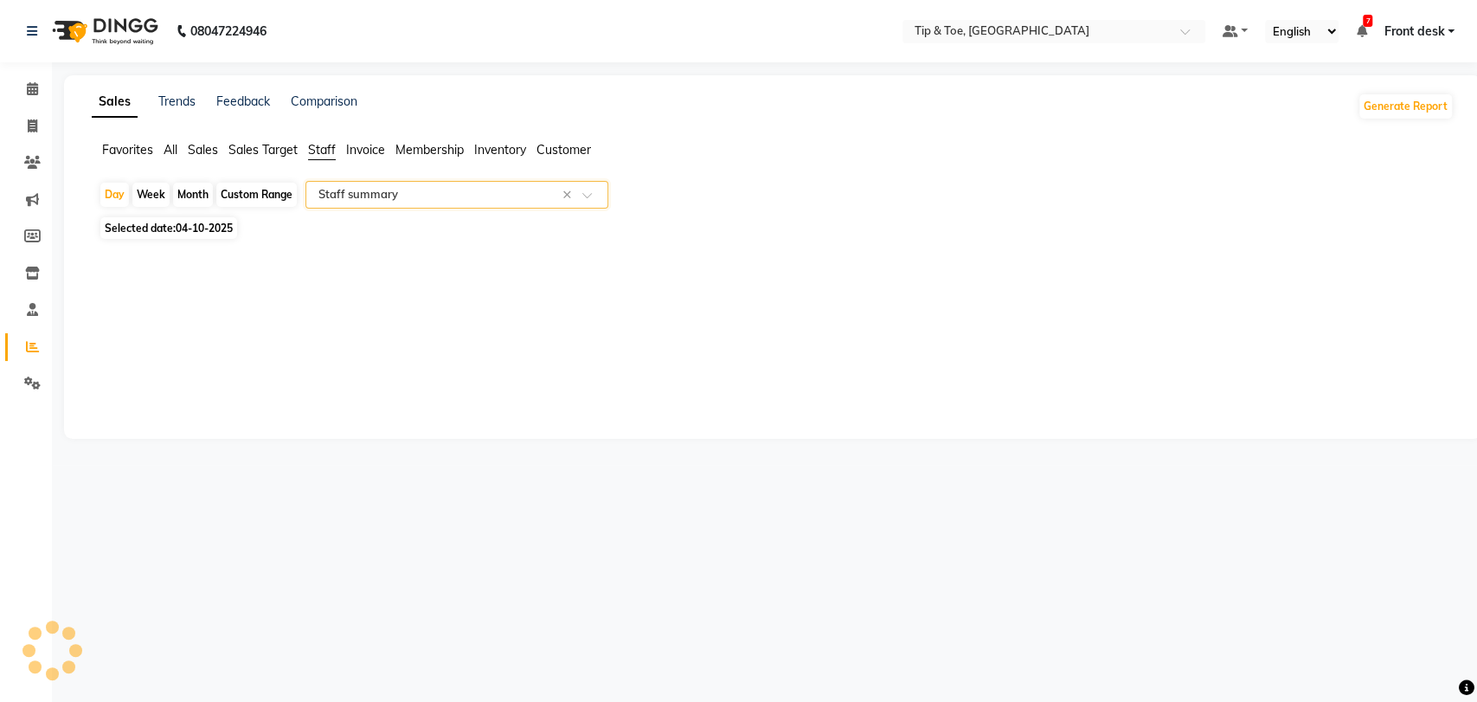
select select "full_report"
select select "csv"
drag, startPoint x: 39, startPoint y: 87, endPoint x: 43, endPoint y: 106, distance: 19.5
click at [39, 87] on span at bounding box center [32, 90] width 30 height 20
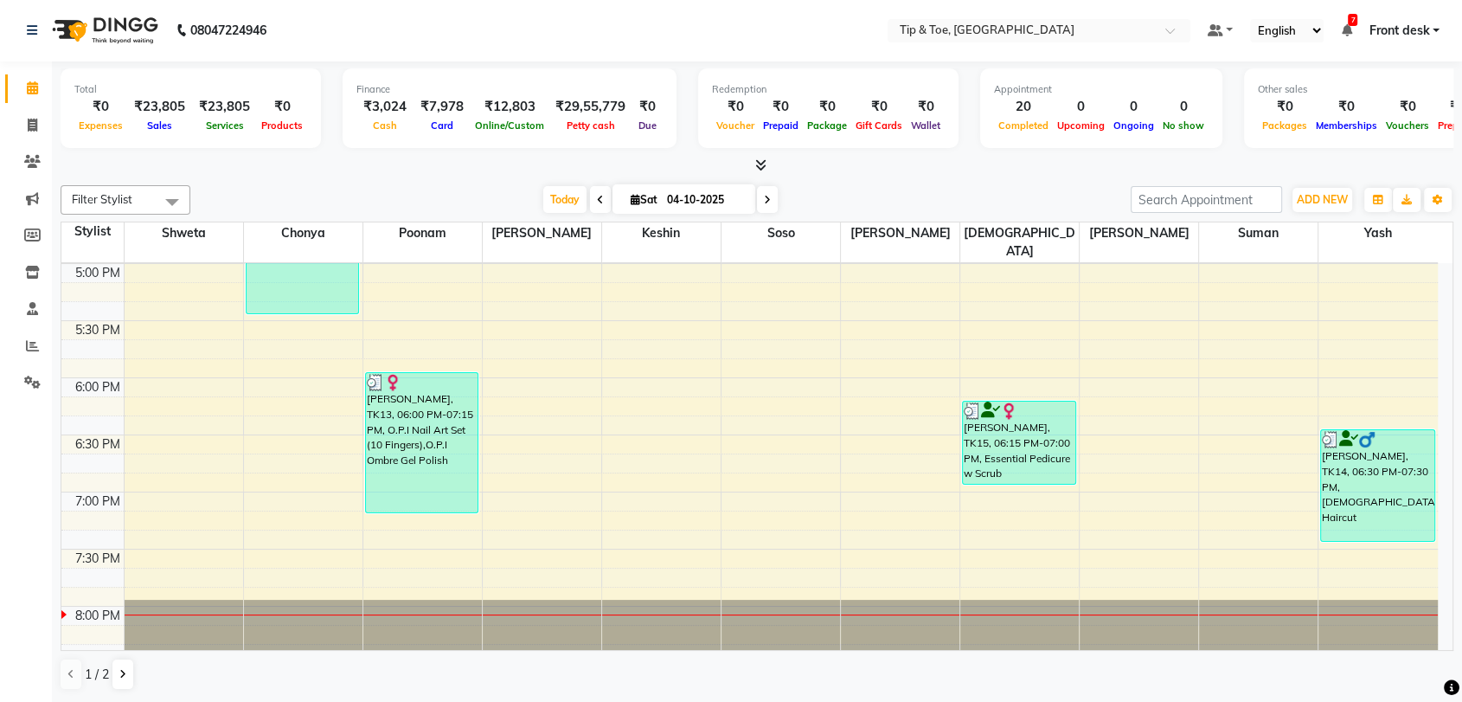
scroll to position [1070, 0]
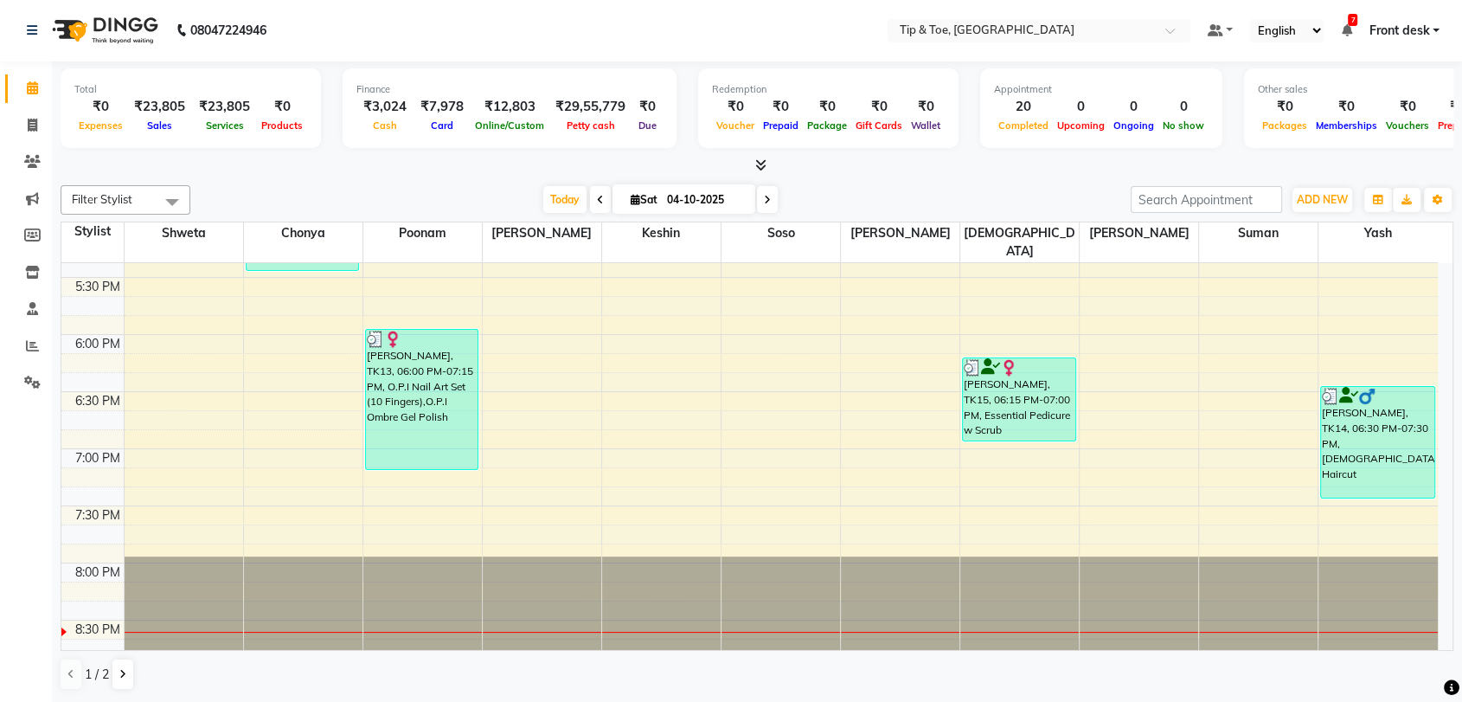
click at [767, 197] on icon at bounding box center [767, 200] width 7 height 10
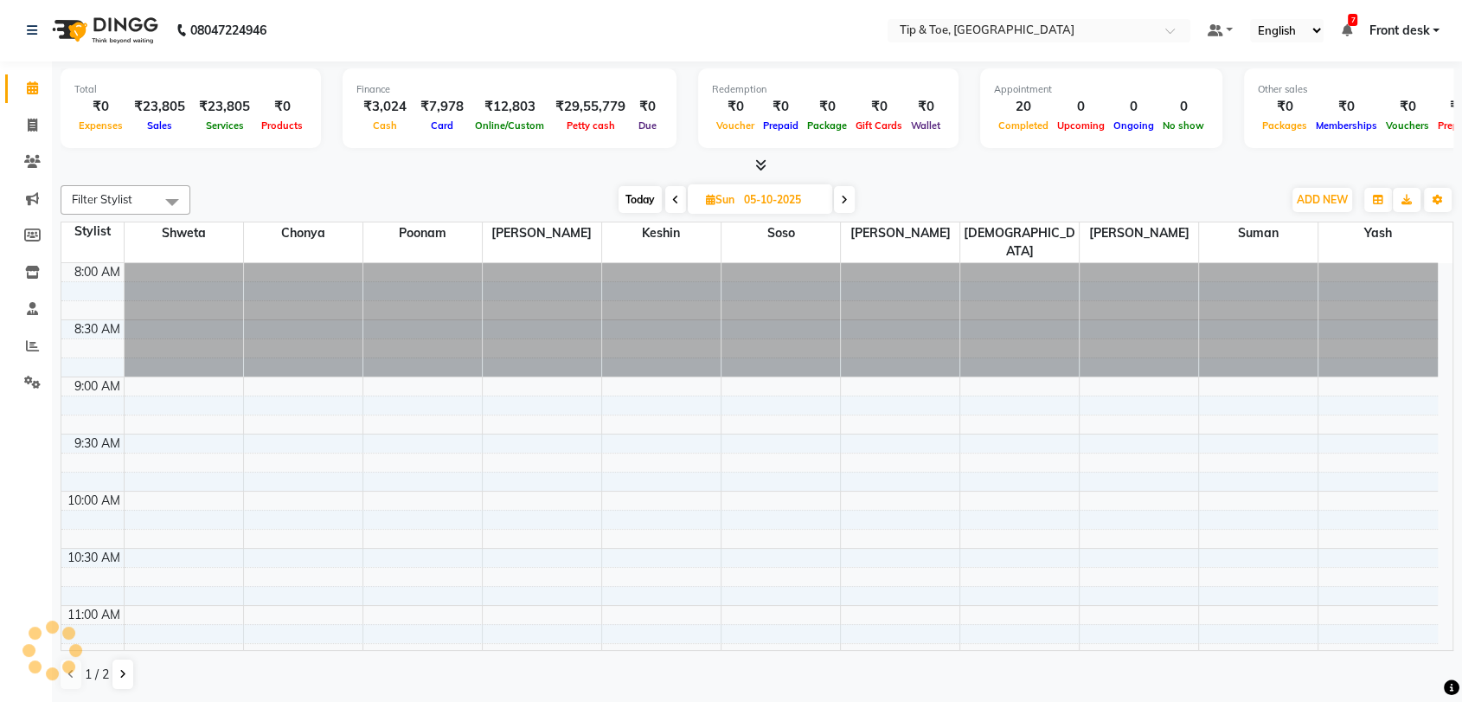
scroll to position [1071, 0]
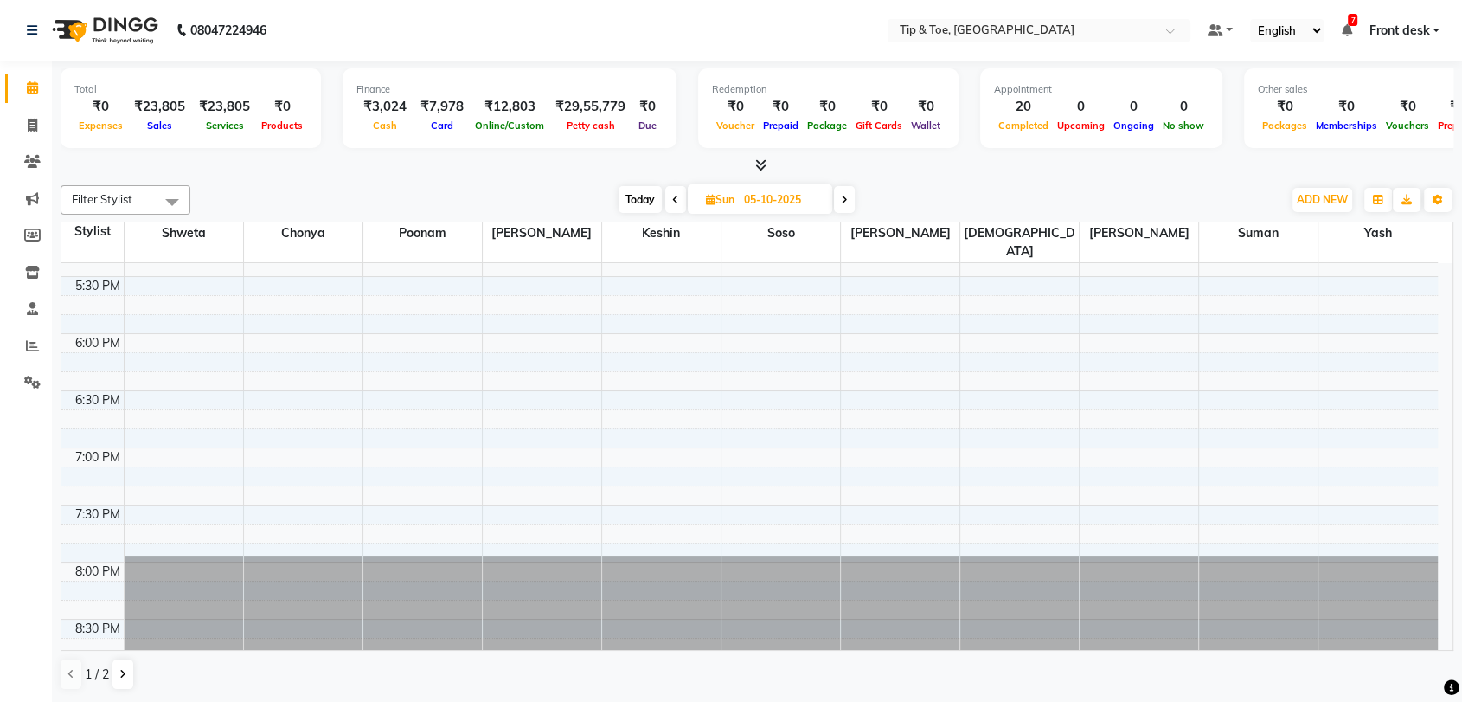
click at [847, 195] on icon at bounding box center [844, 200] width 7 height 10
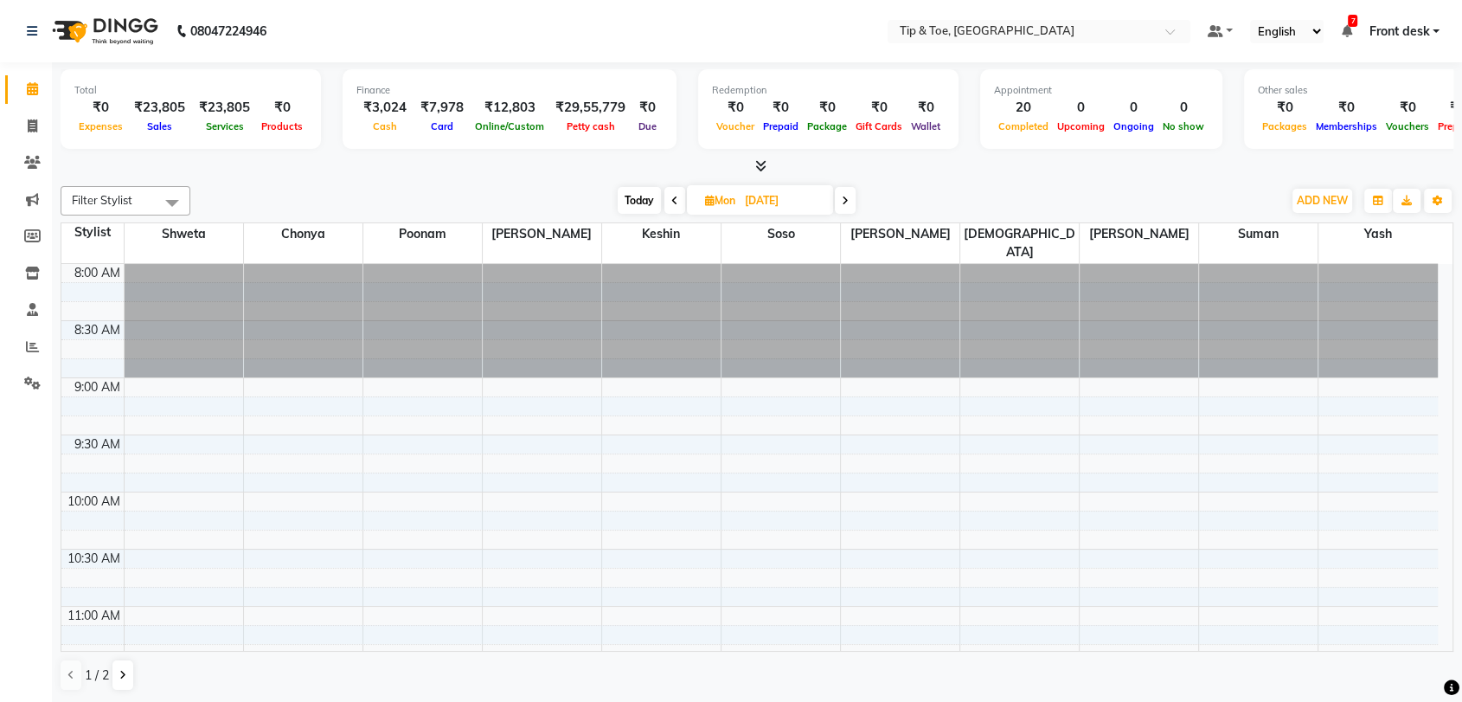
scroll to position [1, 0]
click at [671, 205] on span at bounding box center [675, 199] width 21 height 27
type input "05-10-2025"
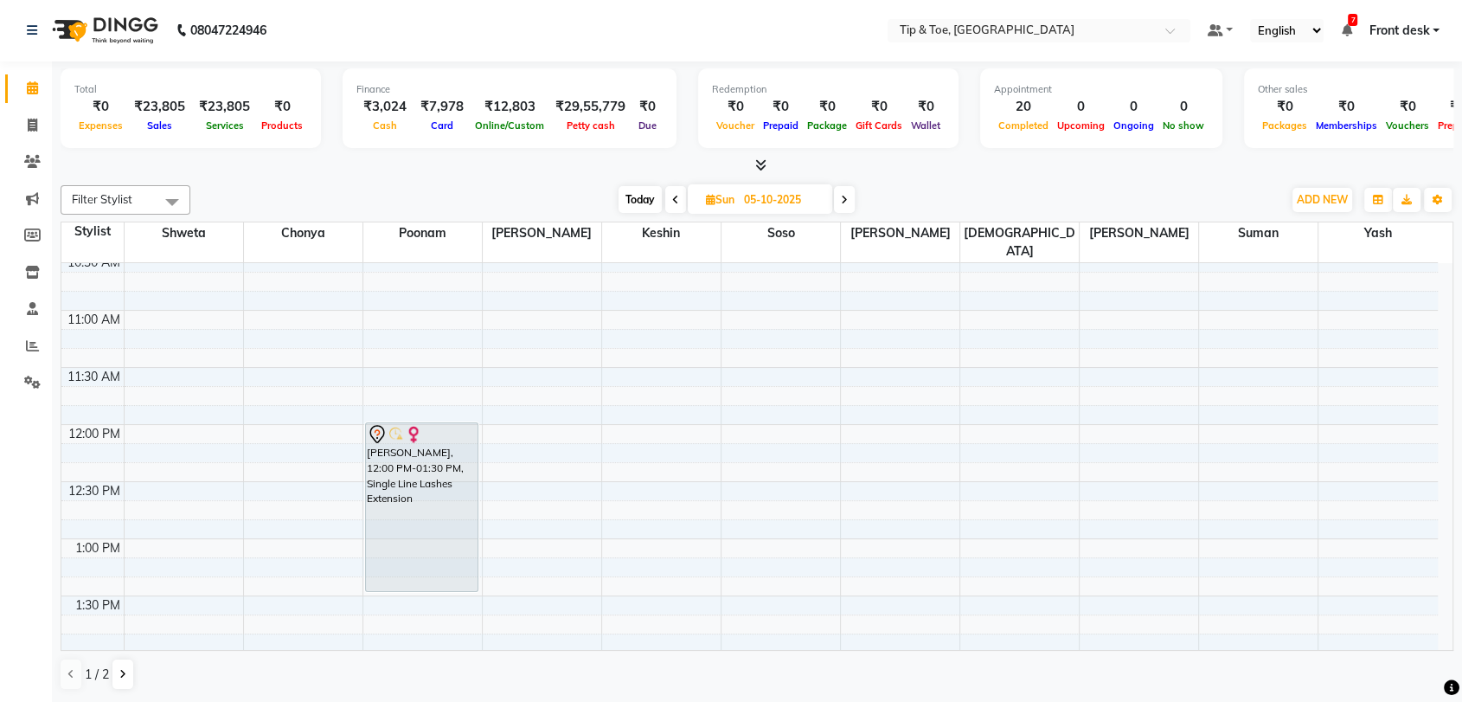
scroll to position [302, 0]
